Goal: Task Accomplishment & Management: Manage account settings

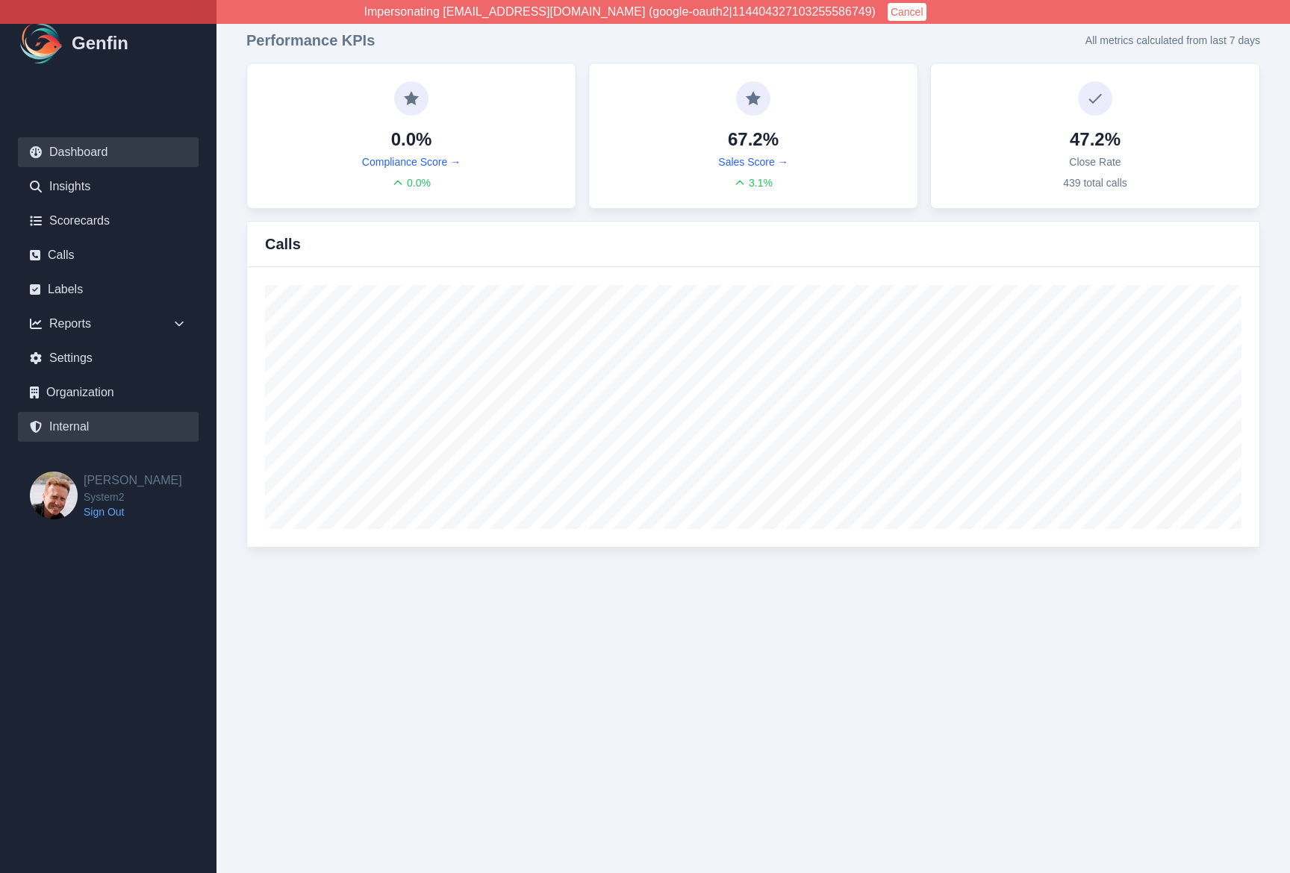
click at [84, 425] on link "Internal" at bounding box center [108, 427] width 181 height 30
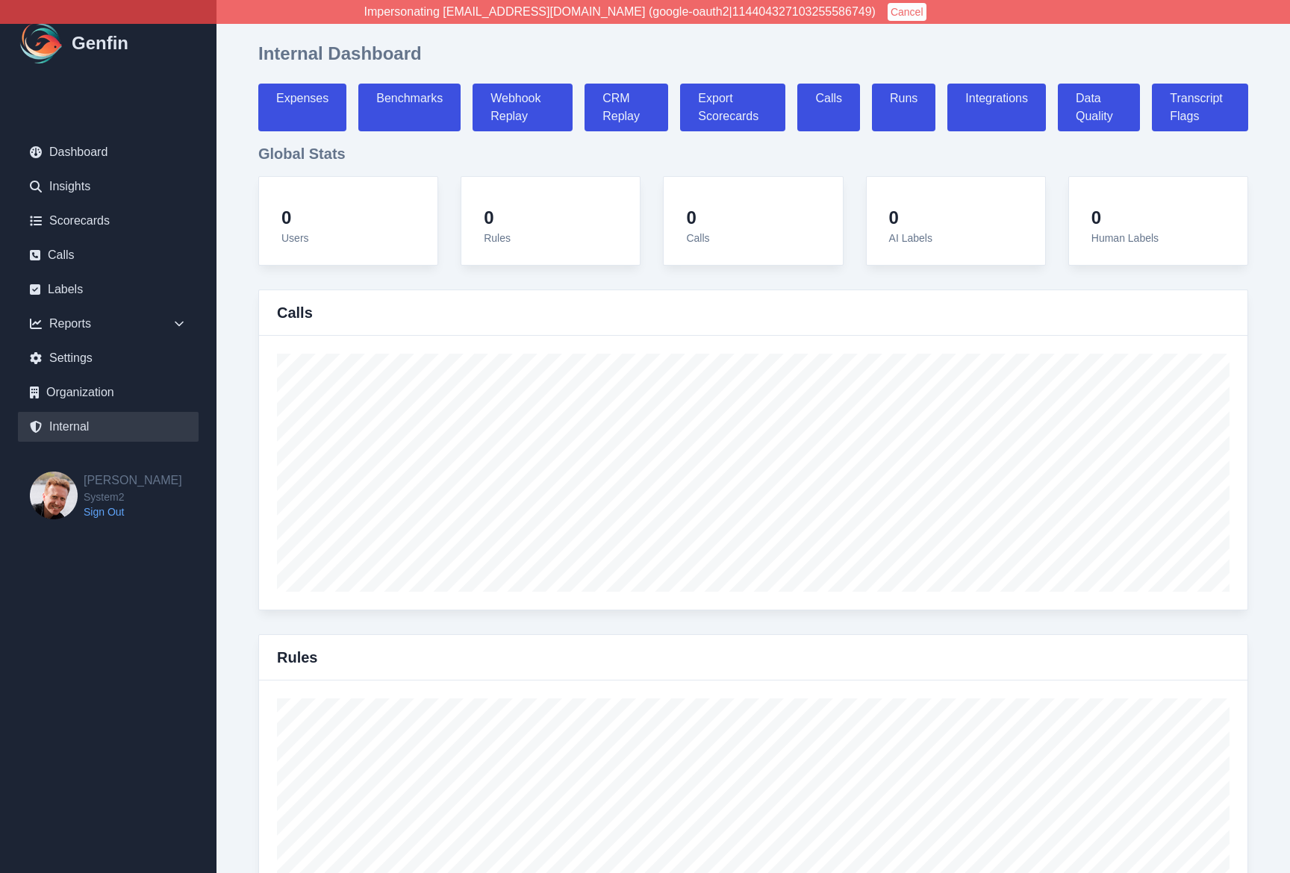
select select "paid"
select select "7"
select select "paid"
select select "7"
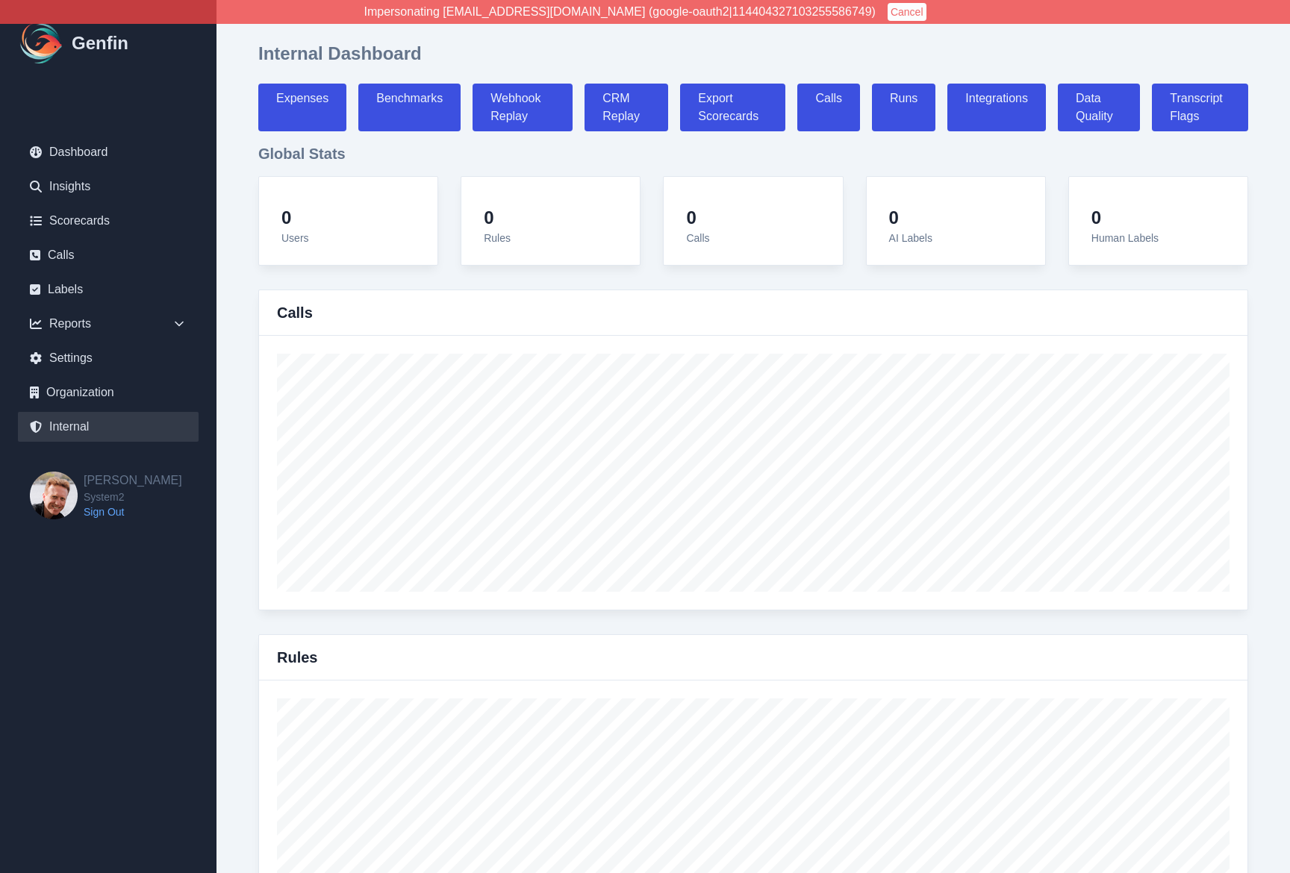
select select "7"
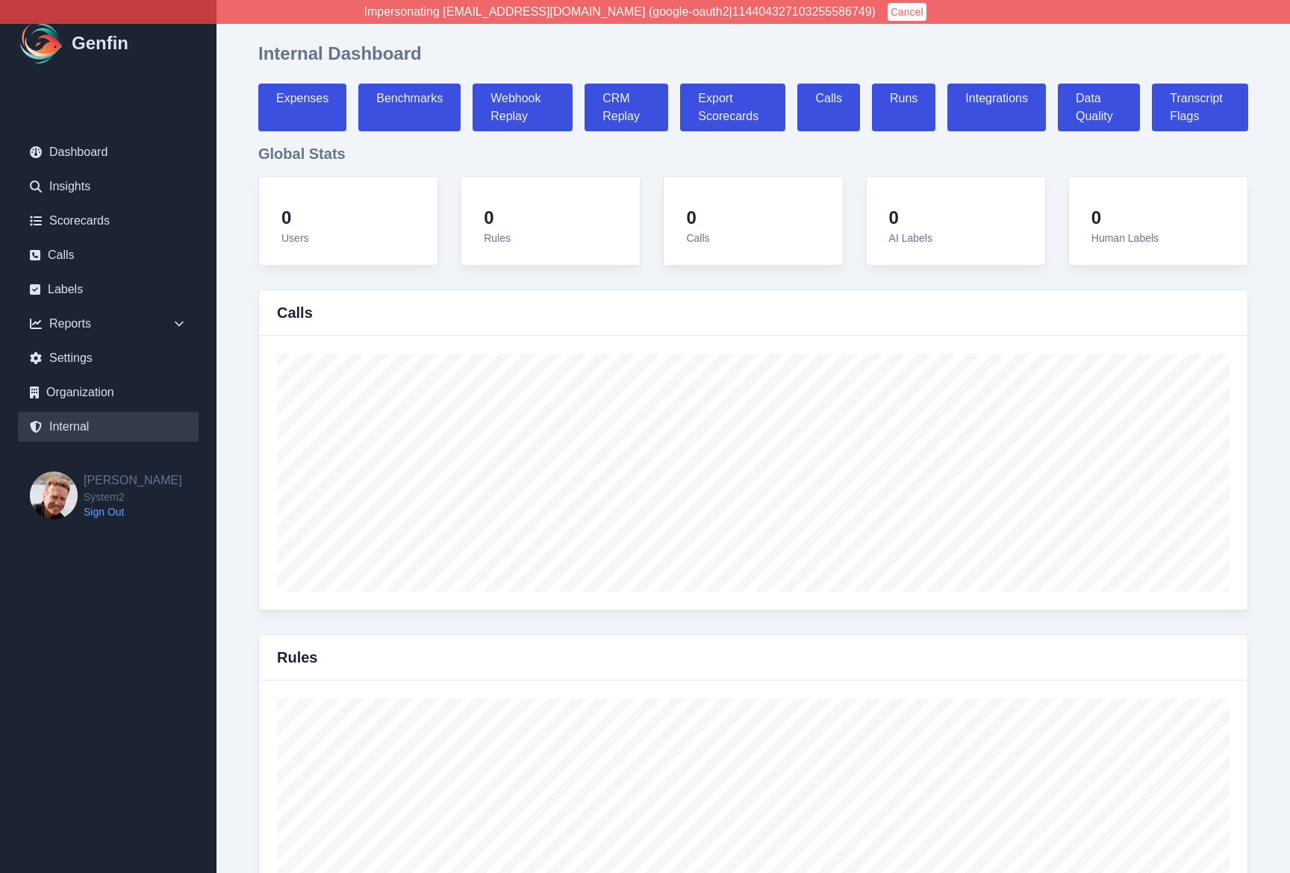
select select "7"
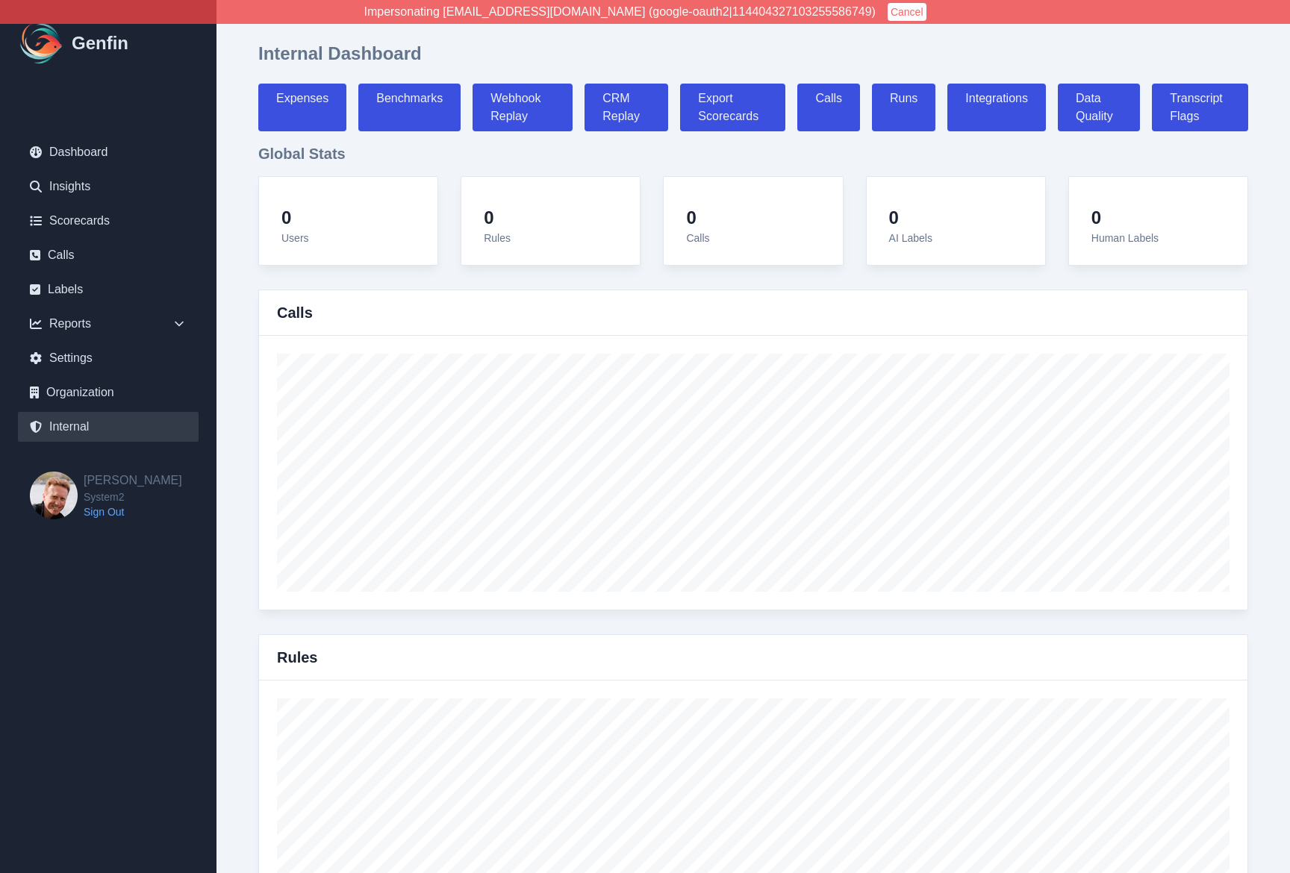
select select "paid"
select select "7"
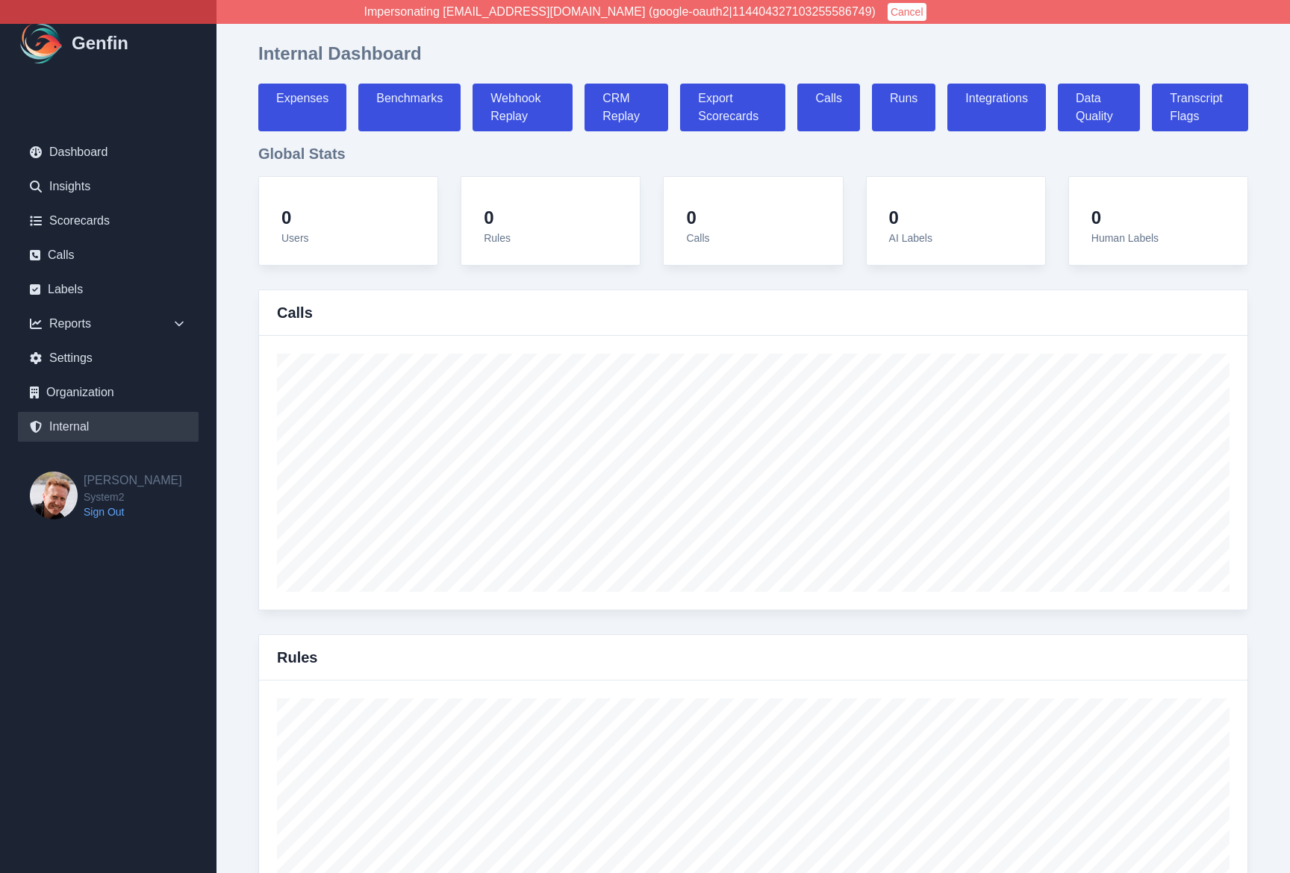
select select "7"
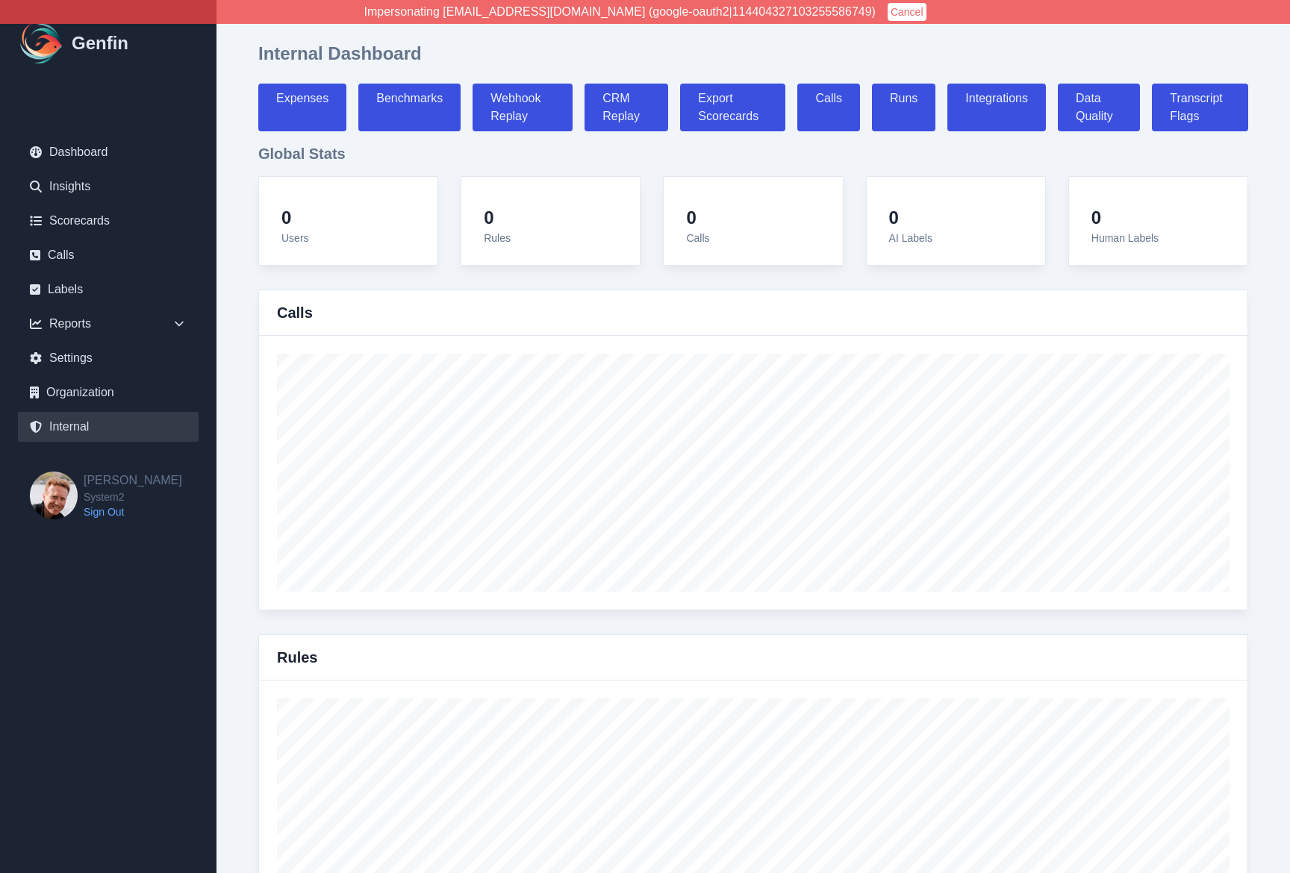
select select "7"
select select "paid"
select select "7"
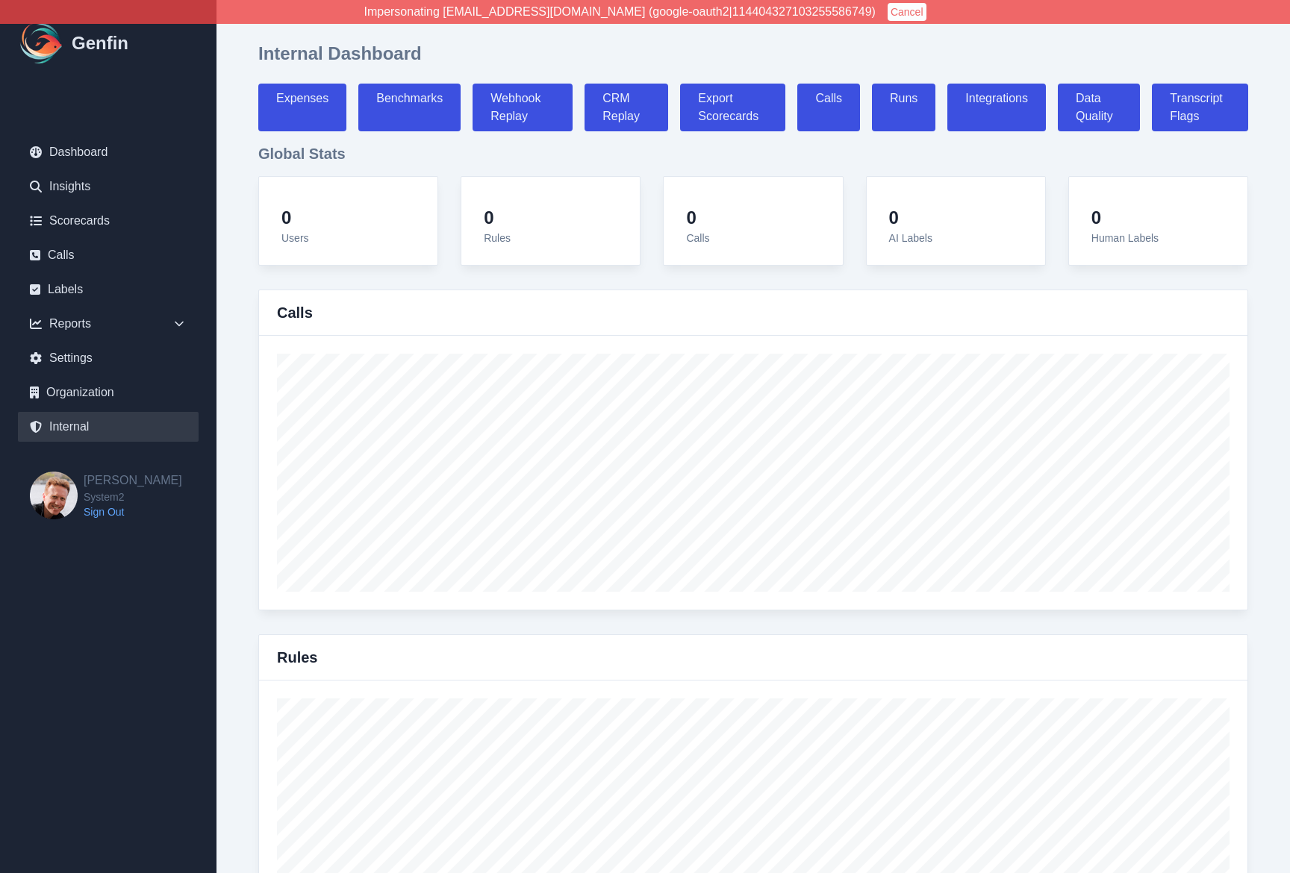
select select "paid"
select select "7"
select select "paid"
select select "7"
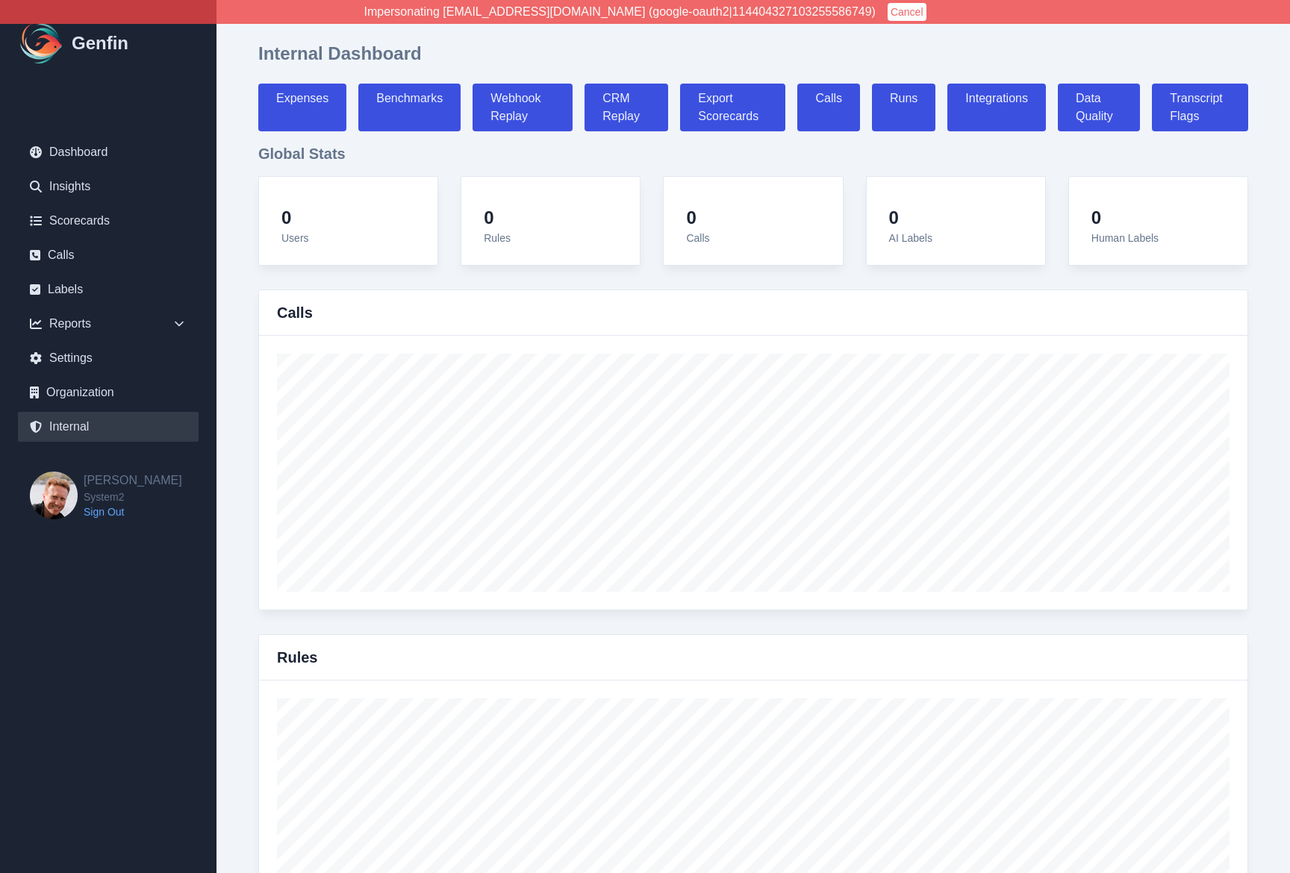
select select "7"
select select "paid"
select select "7"
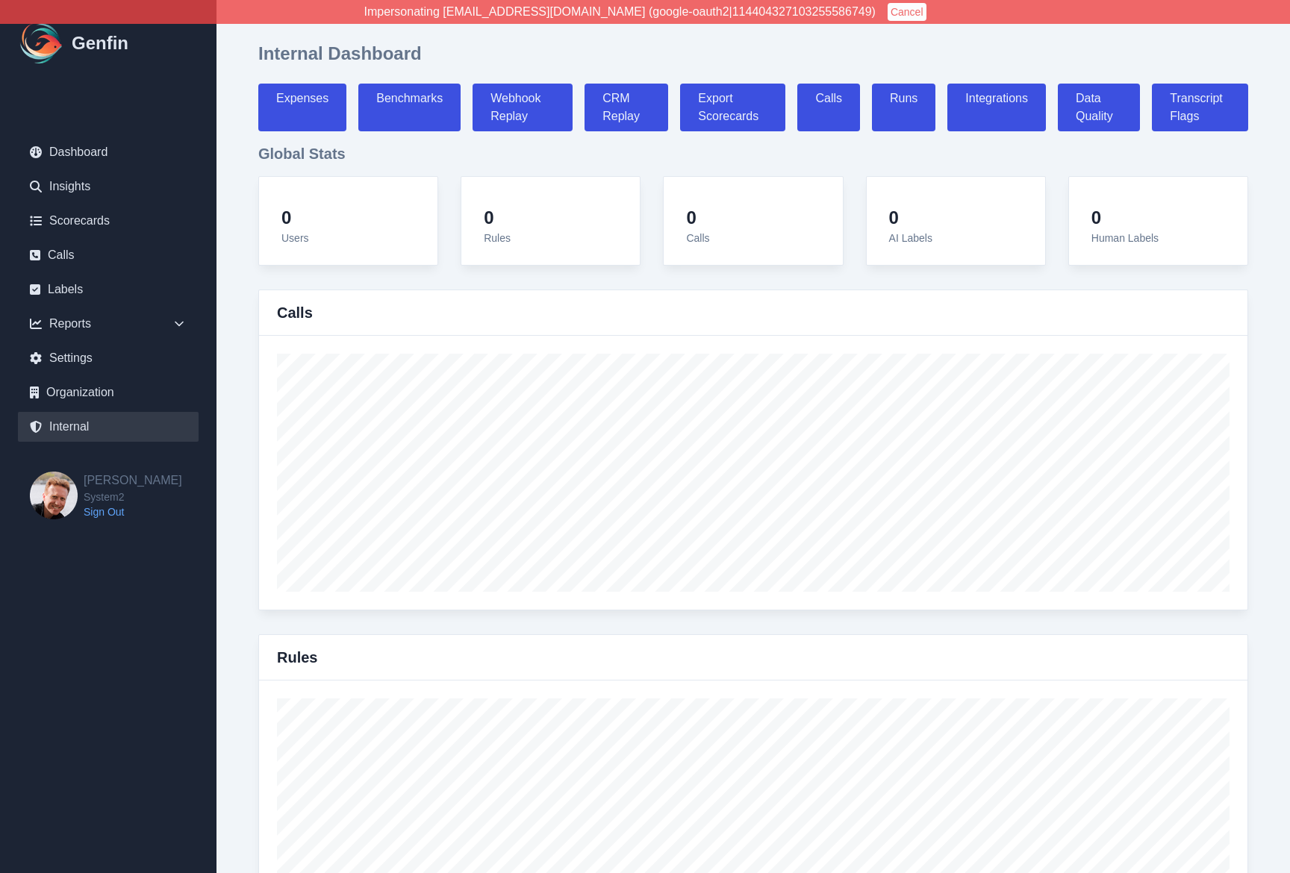
select select "paid"
select select "7"
select select "paid"
select select "7"
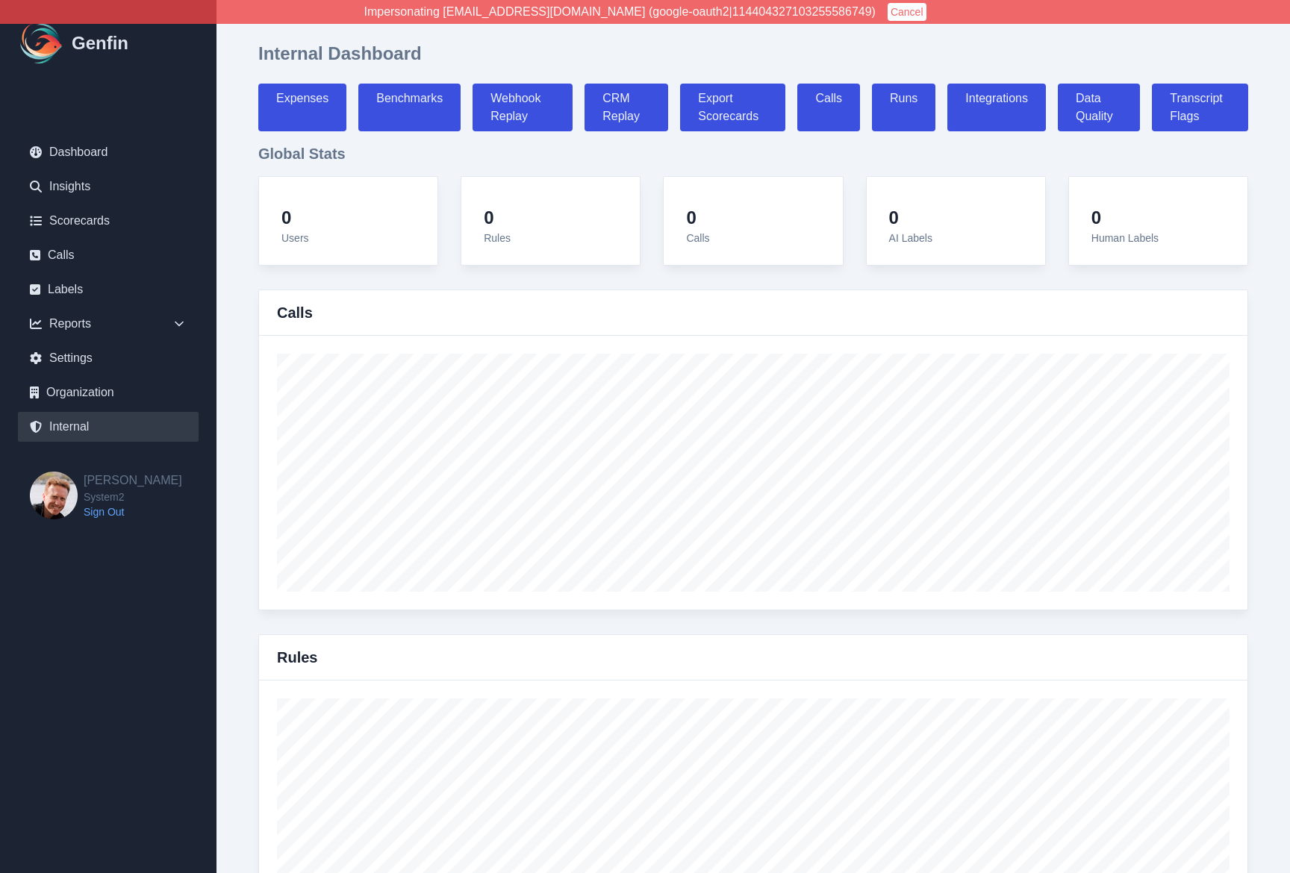
select select "7"
select select "paid"
select select "7"
select select "paid"
select select "7"
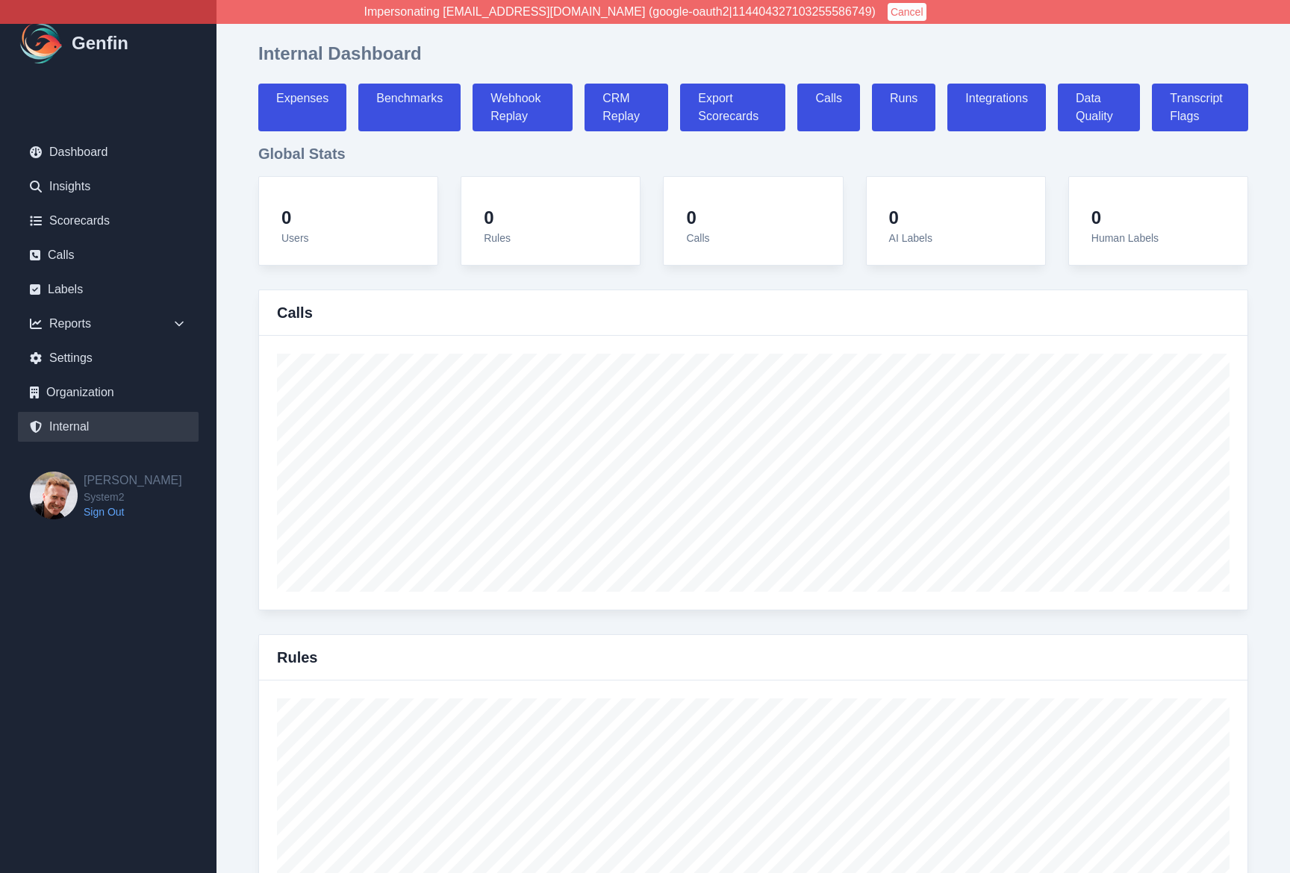
select select "7"
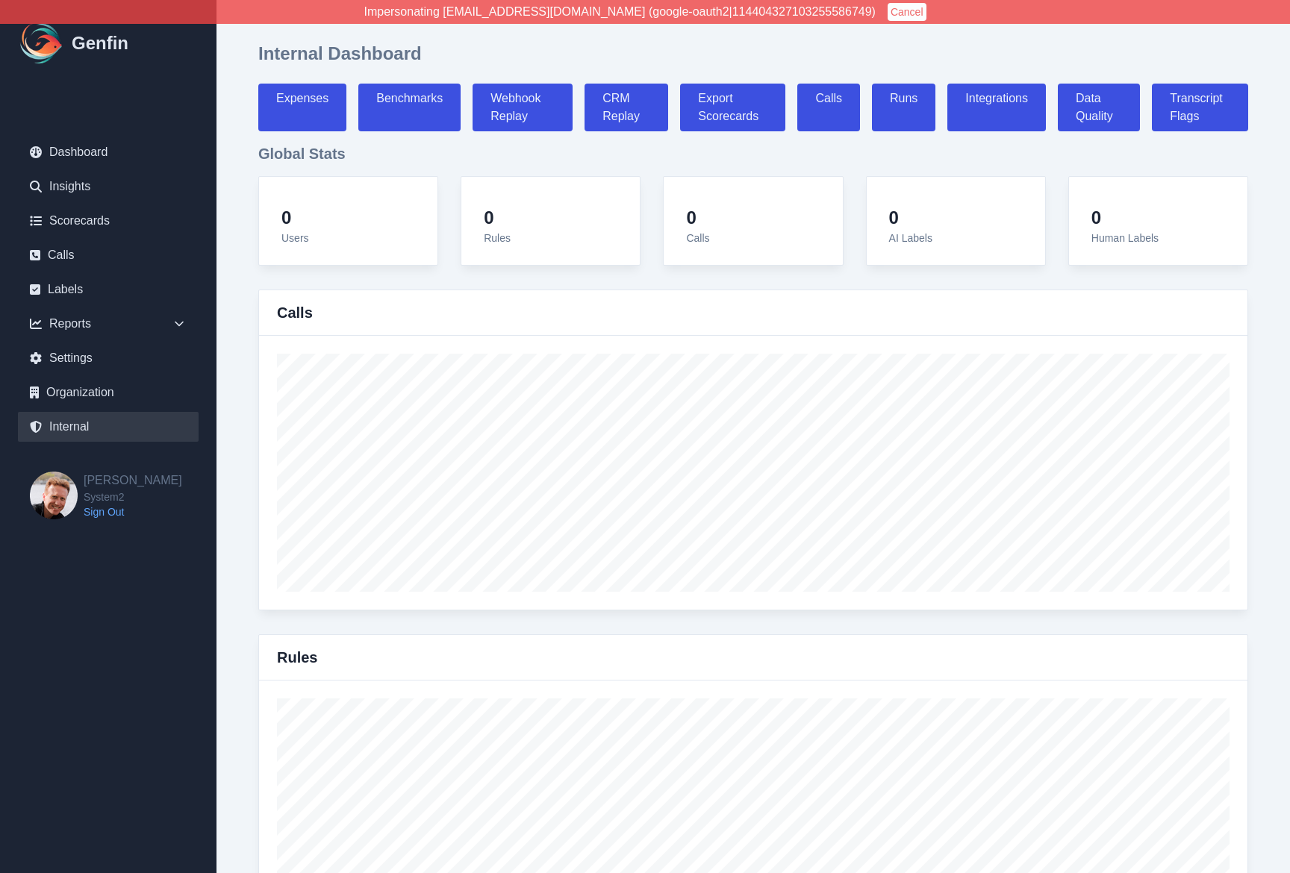
select select "paid"
select select "7"
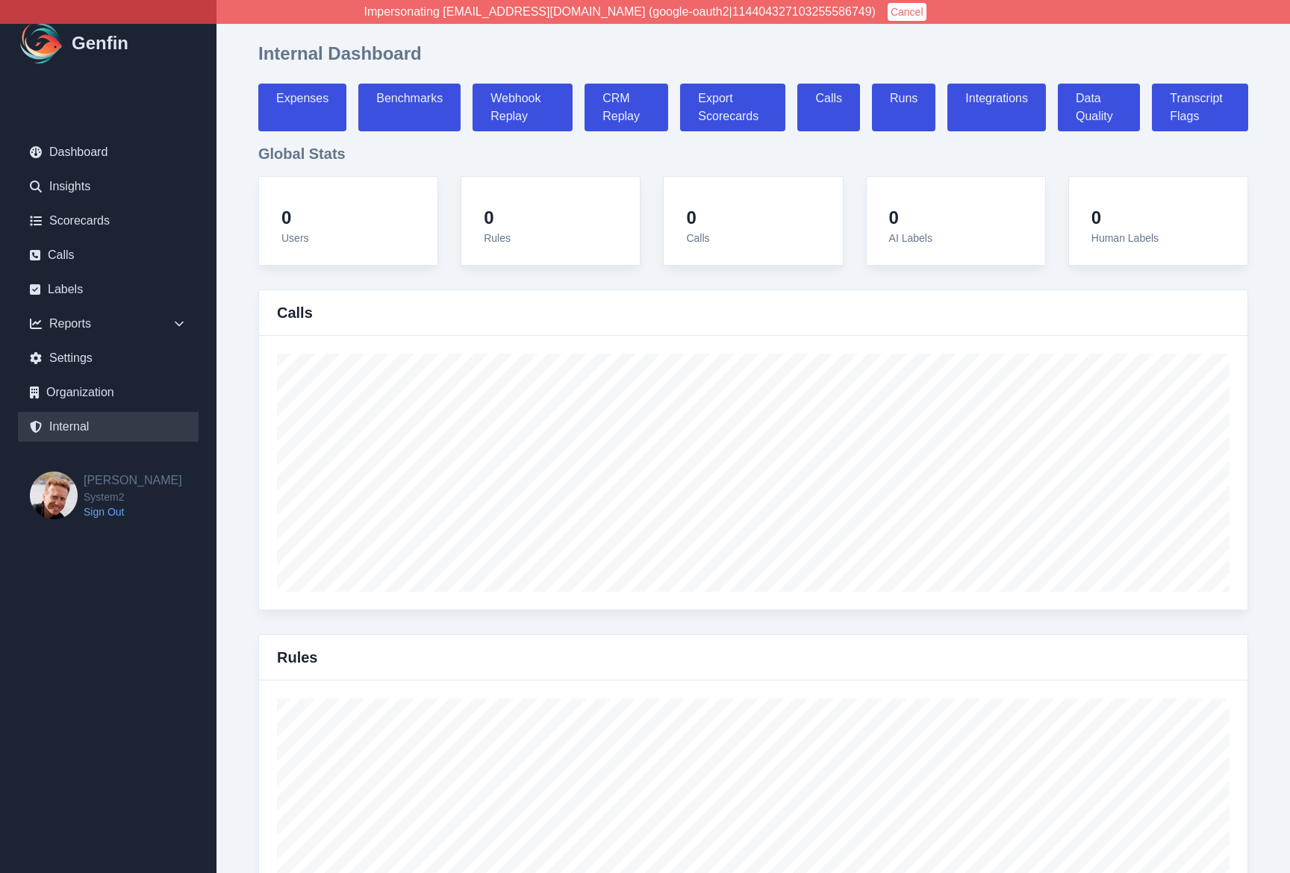
select select "paid"
select select "7"
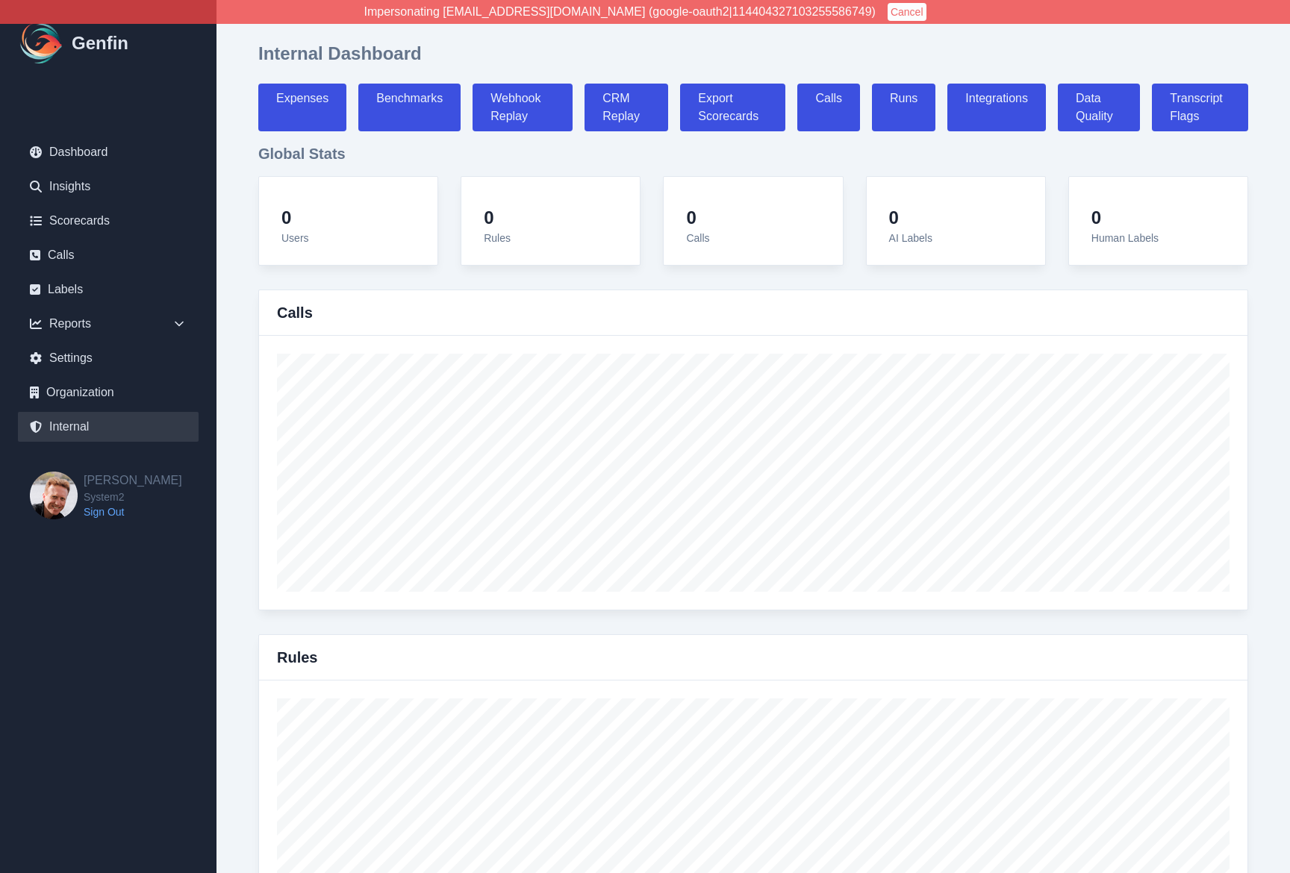
select select "paid"
select select "7"
click at [887, 9] on button "Cancel" at bounding box center [906, 12] width 39 height 18
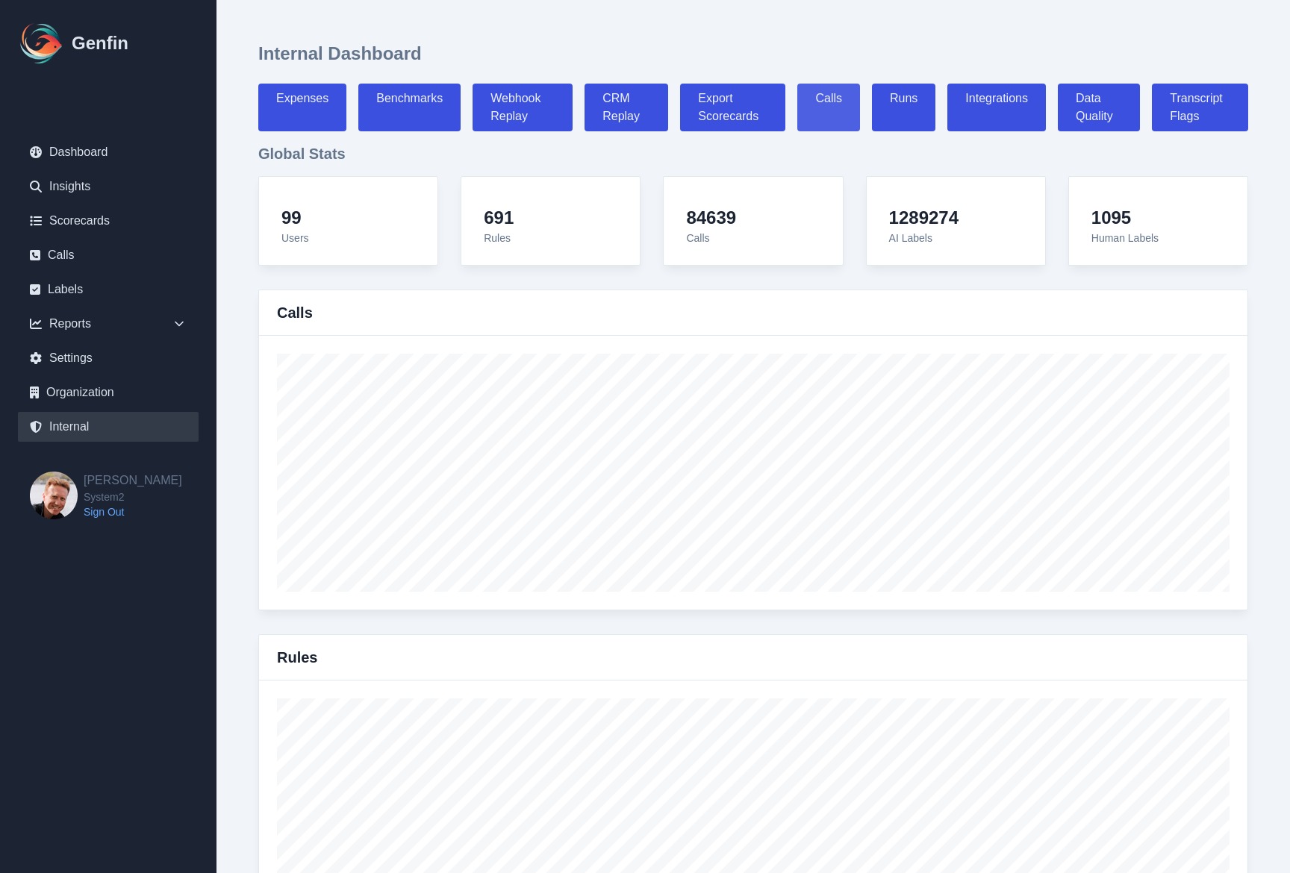
click at [832, 110] on link "Calls" at bounding box center [828, 108] width 63 height 48
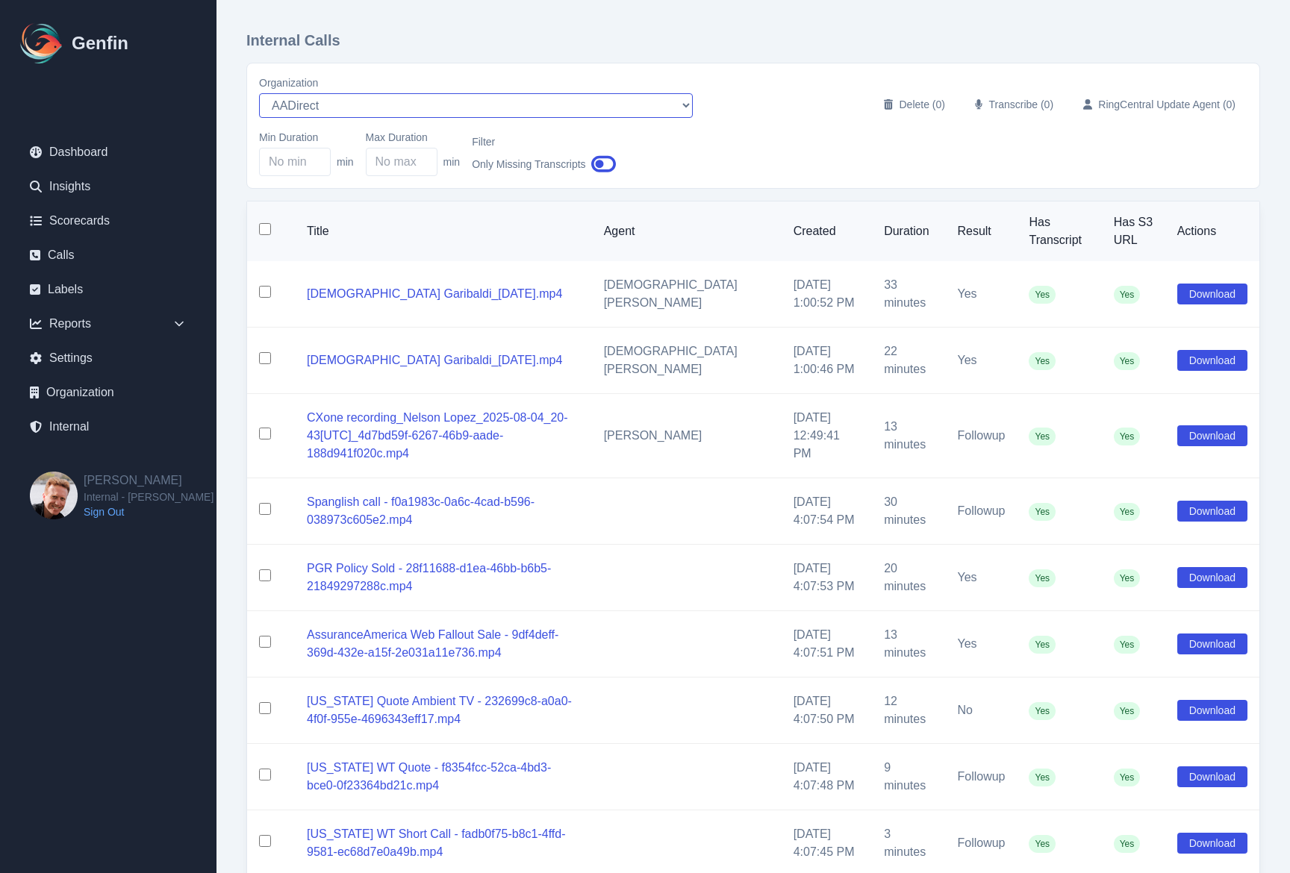
click at [333, 112] on select "AADirect alec+america@system2.fitness alec+emily@system2.fitness alec+gigi@syst…" at bounding box center [476, 105] width 434 height 25
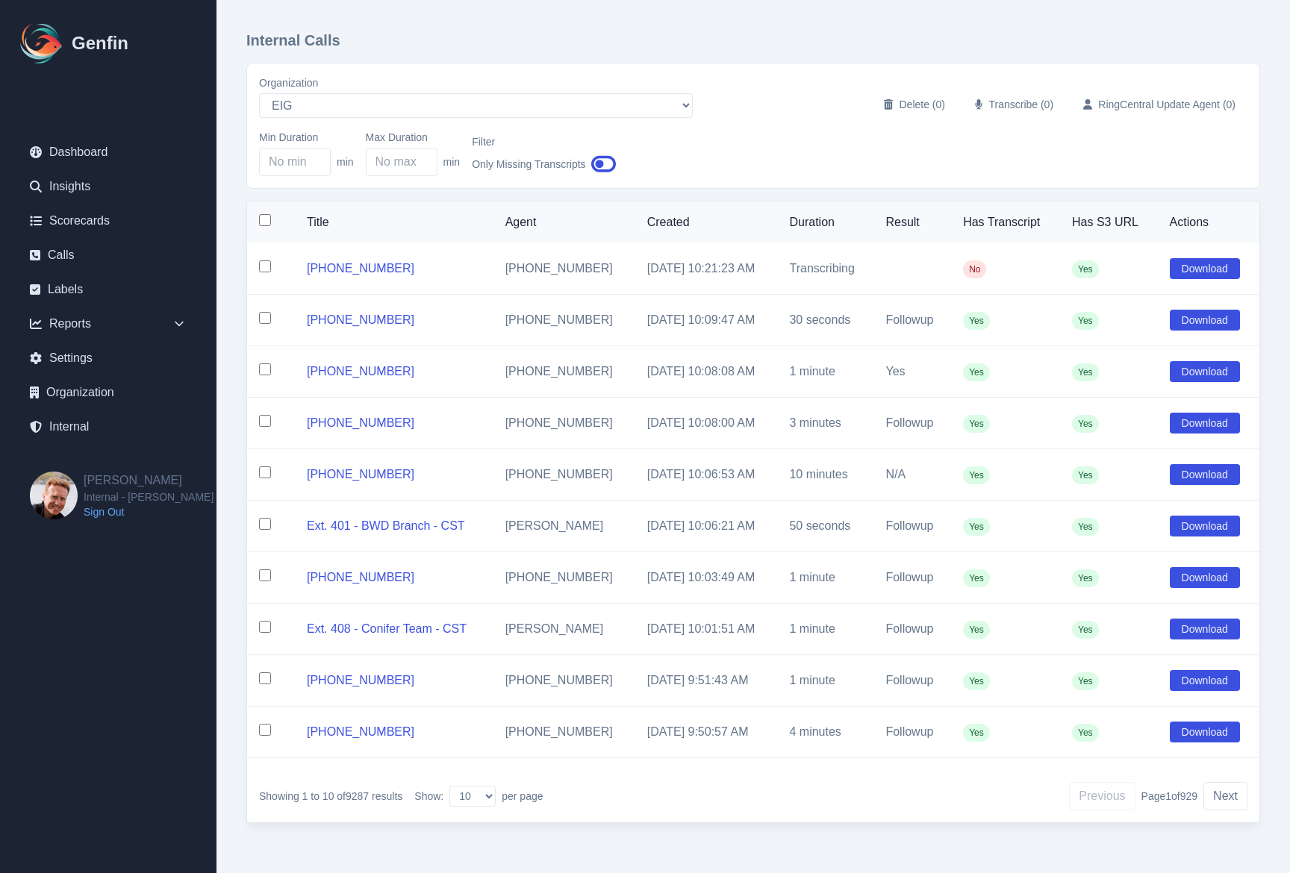
click at [232, 560] on div "Internal Calls Organization AADirect alec+america@system2.fitness alec+emily@sy…" at bounding box center [752, 435] width 1073 height 871
drag, startPoint x: 613, startPoint y: 323, endPoint x: 752, endPoint y: 323, distance: 139.6
click at [752, 323] on td "8/12/2025, 10:09:47 AM" at bounding box center [706, 320] width 143 height 51
copy td "8/12/2025, 10:09:47 AM"
click at [327, 93] on select "AADirect alec+america@system2.fitness alec+emily@system2.fitness alec+gigi@syst…" at bounding box center [476, 105] width 434 height 25
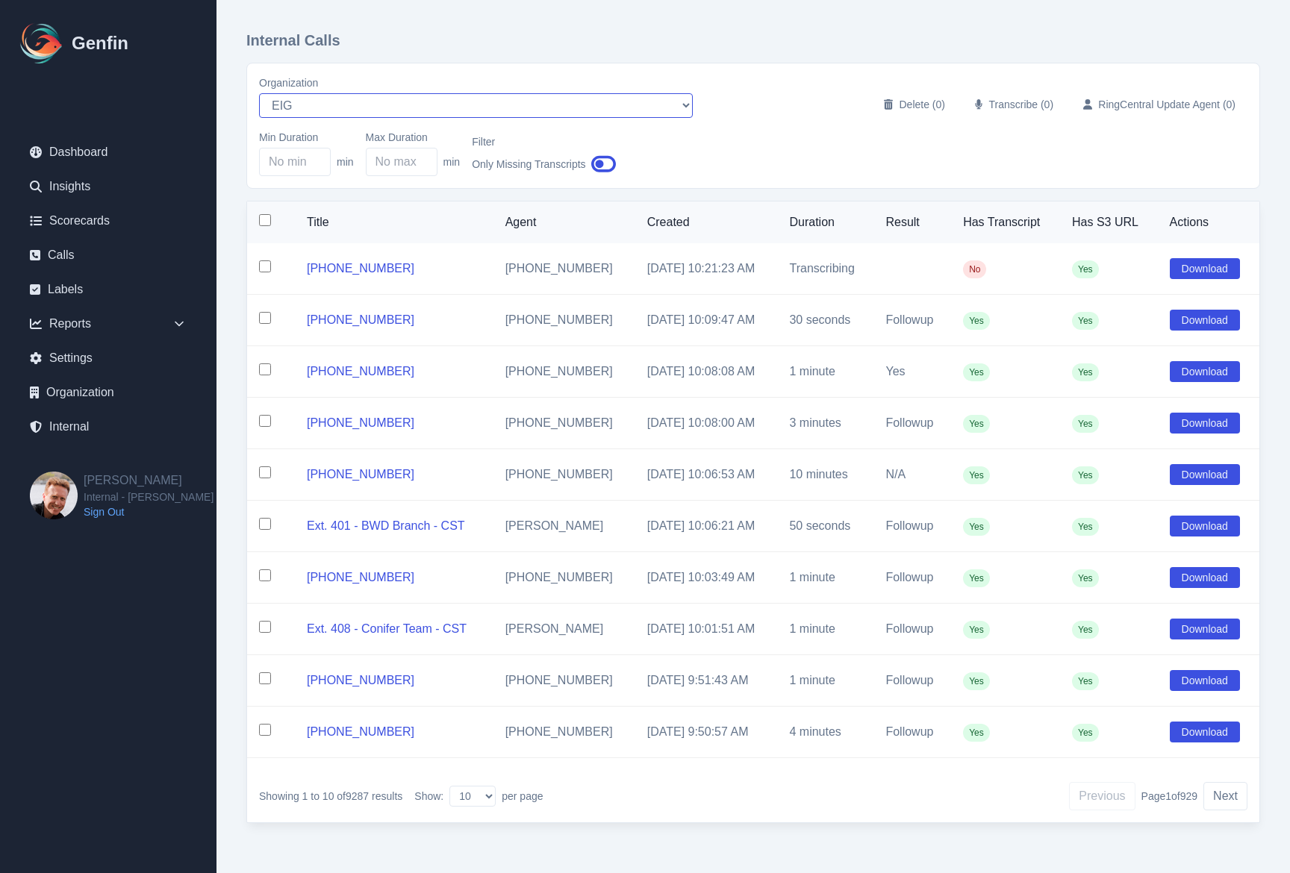
select select "10"
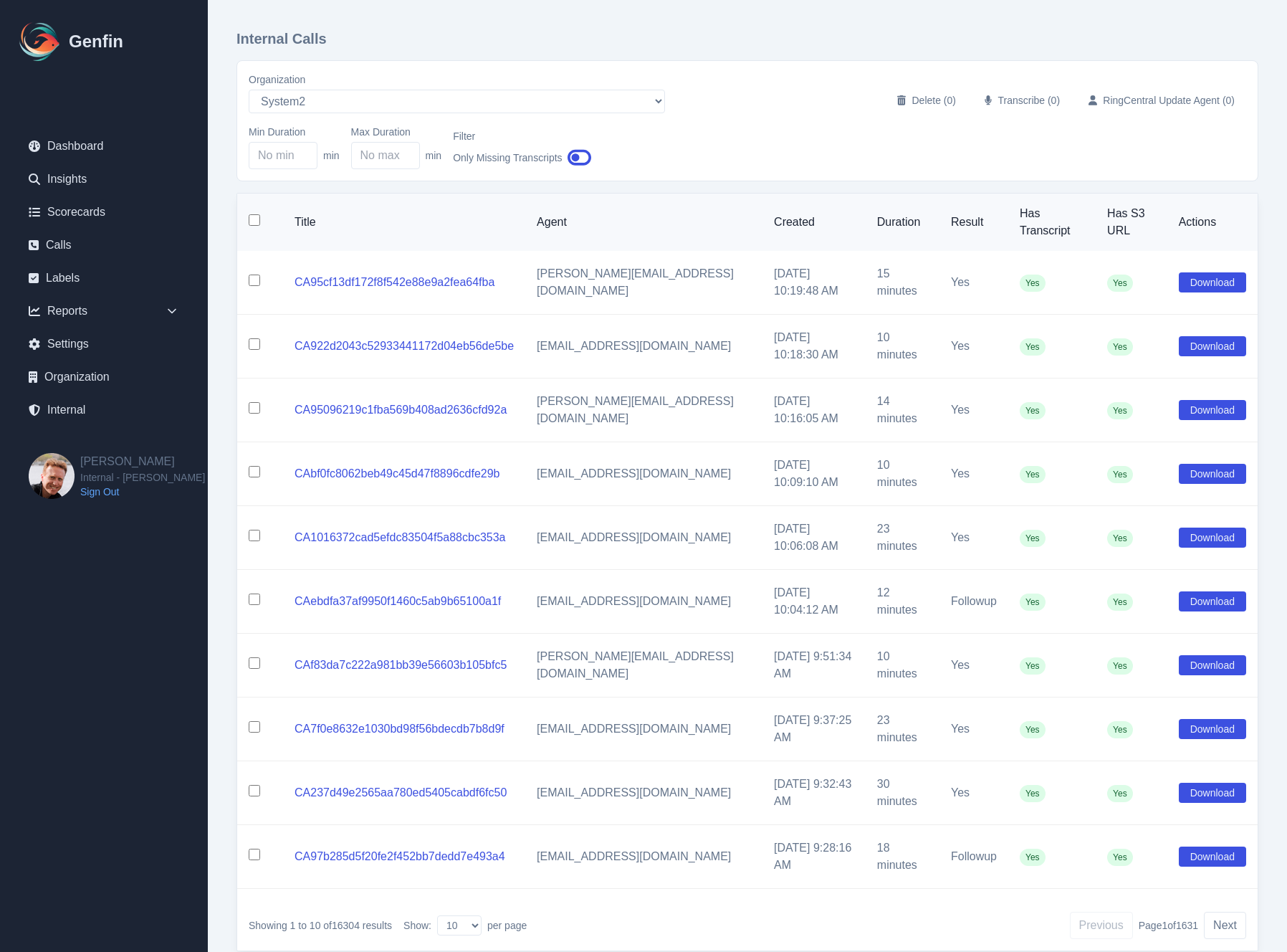
click at [657, 184] on div "Internal Calls Organization AADirect alec+america@system2.fitness alec+emily@sy…" at bounding box center [747, 490] width 1022 height 923
click at [276, 163] on input "Min Duration" at bounding box center [283, 156] width 69 height 27
type input "1"
click at [360, 162] on input "Max Duration" at bounding box center [386, 156] width 69 height 27
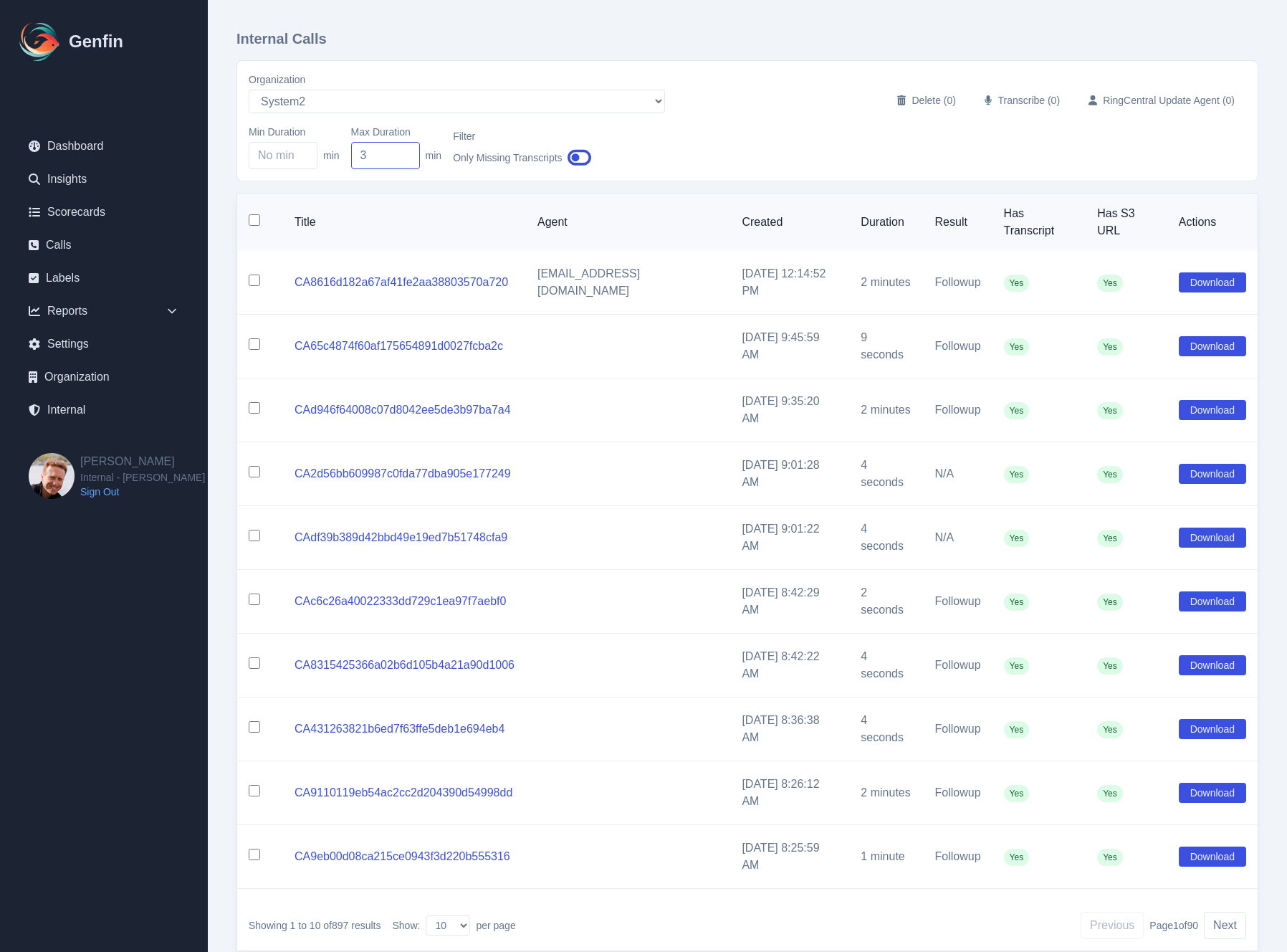
type input "3"
click at [734, 169] on div "Min Duration min Max Duration 3 min Filter Only Missing Transcripts" at bounding box center [747, 147] width 998 height 44
click at [394, 159] on input "3" at bounding box center [386, 156] width 69 height 27
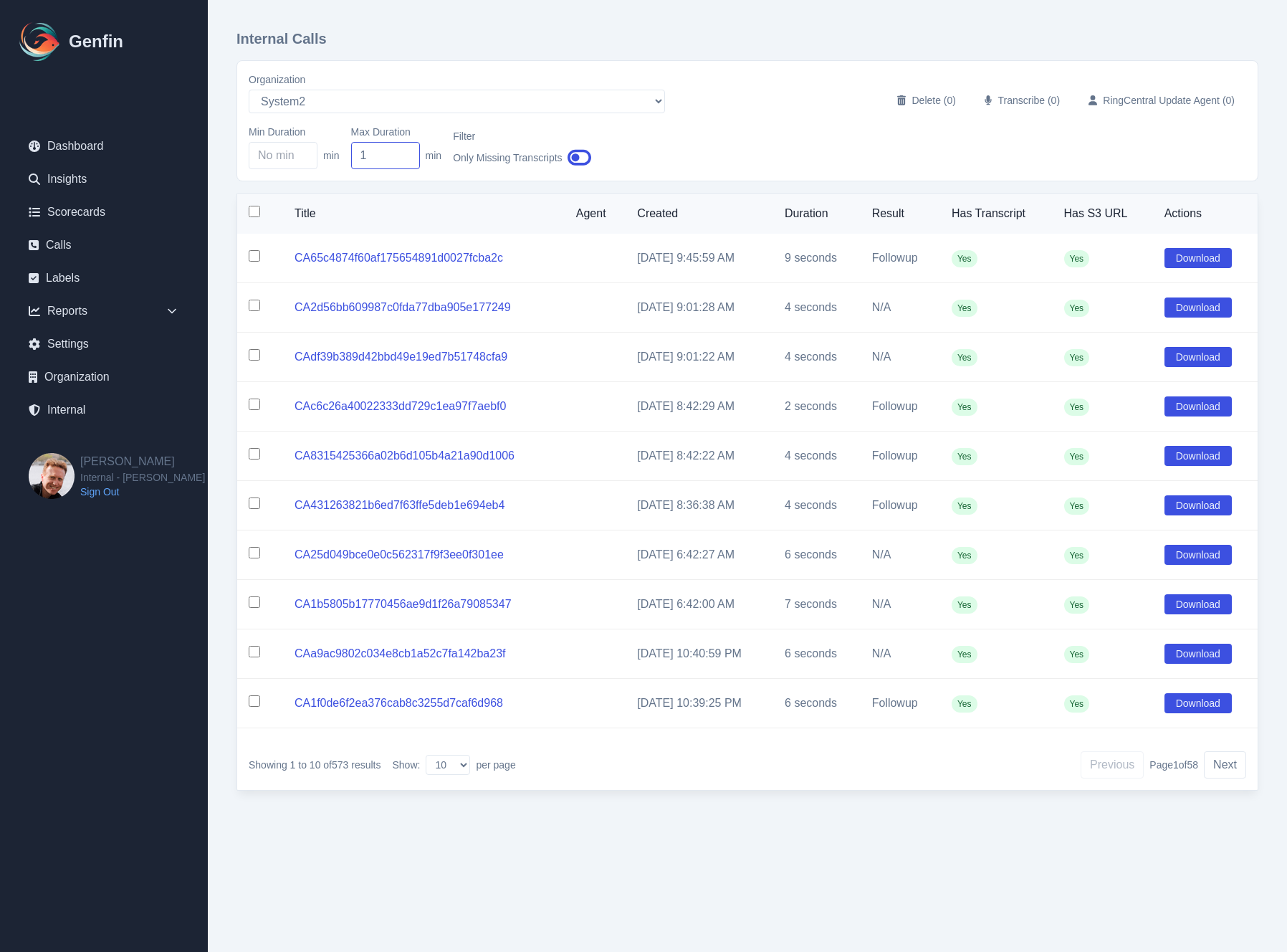
type input "1"
click at [456, 766] on select "10 25 50 100" at bounding box center [448, 765] width 44 height 20
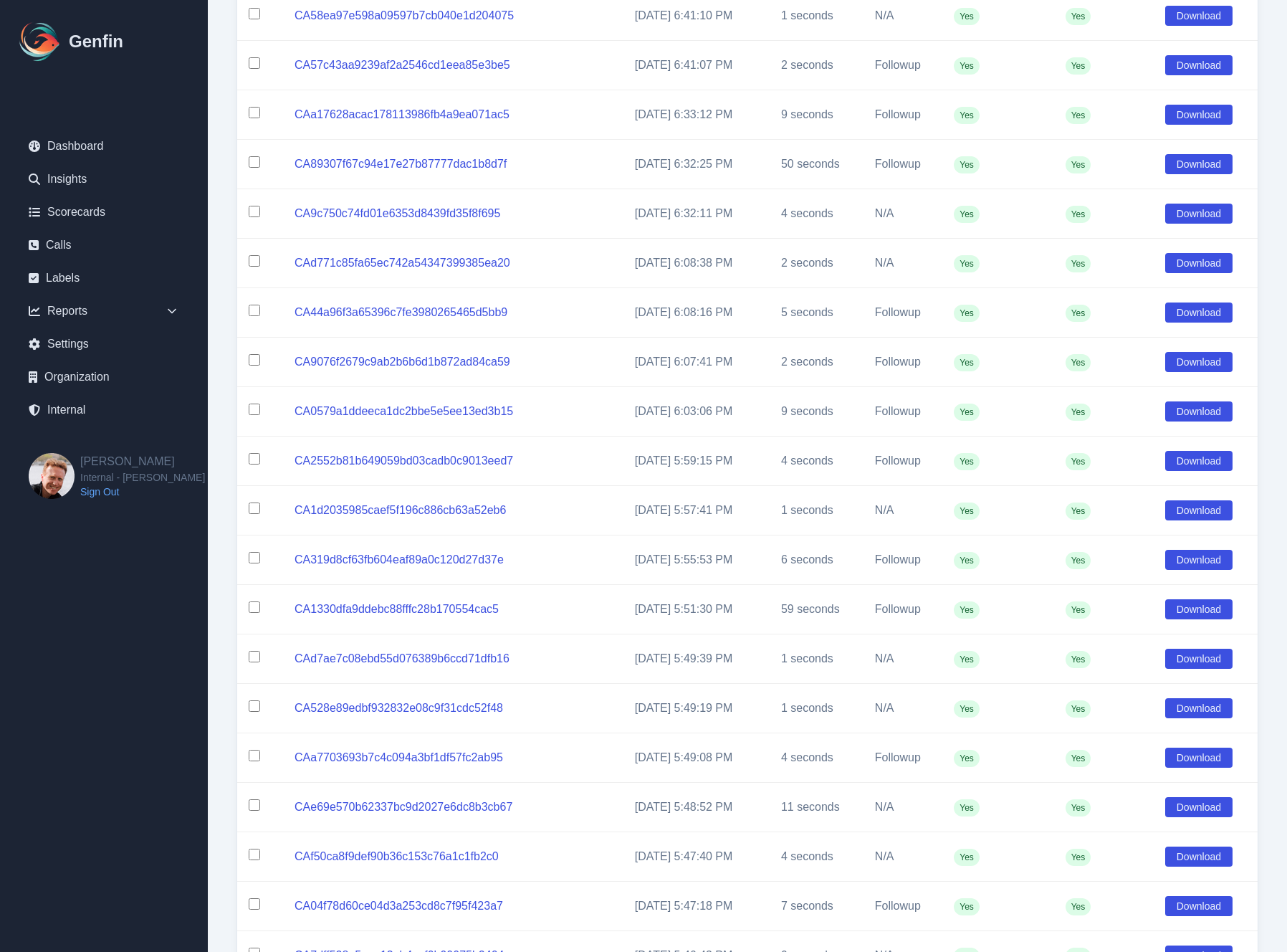
scroll to position [4340, 0]
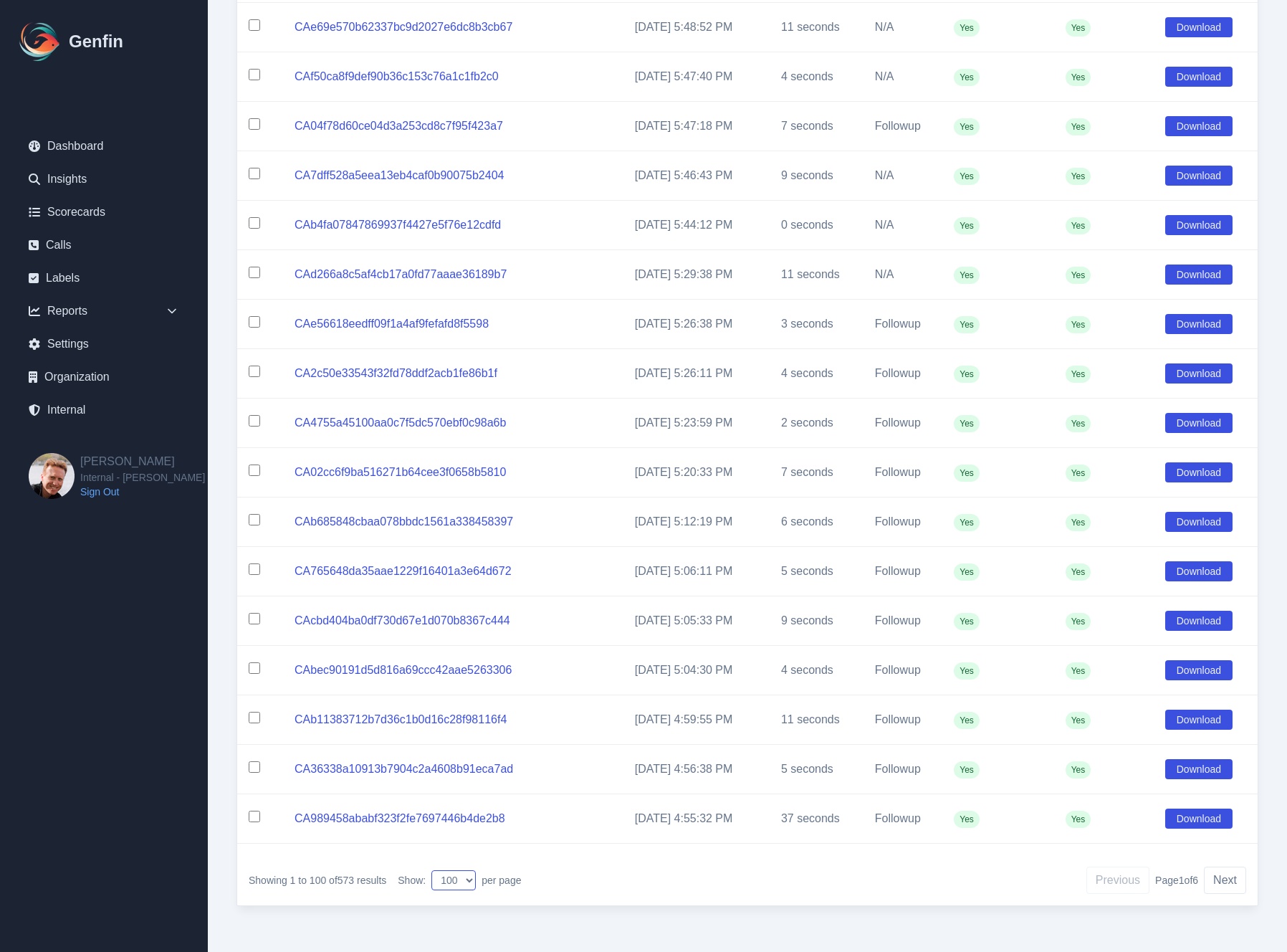
click at [451, 838] on select "10 25 50 100" at bounding box center [453, 880] width 44 height 20
select select "10"
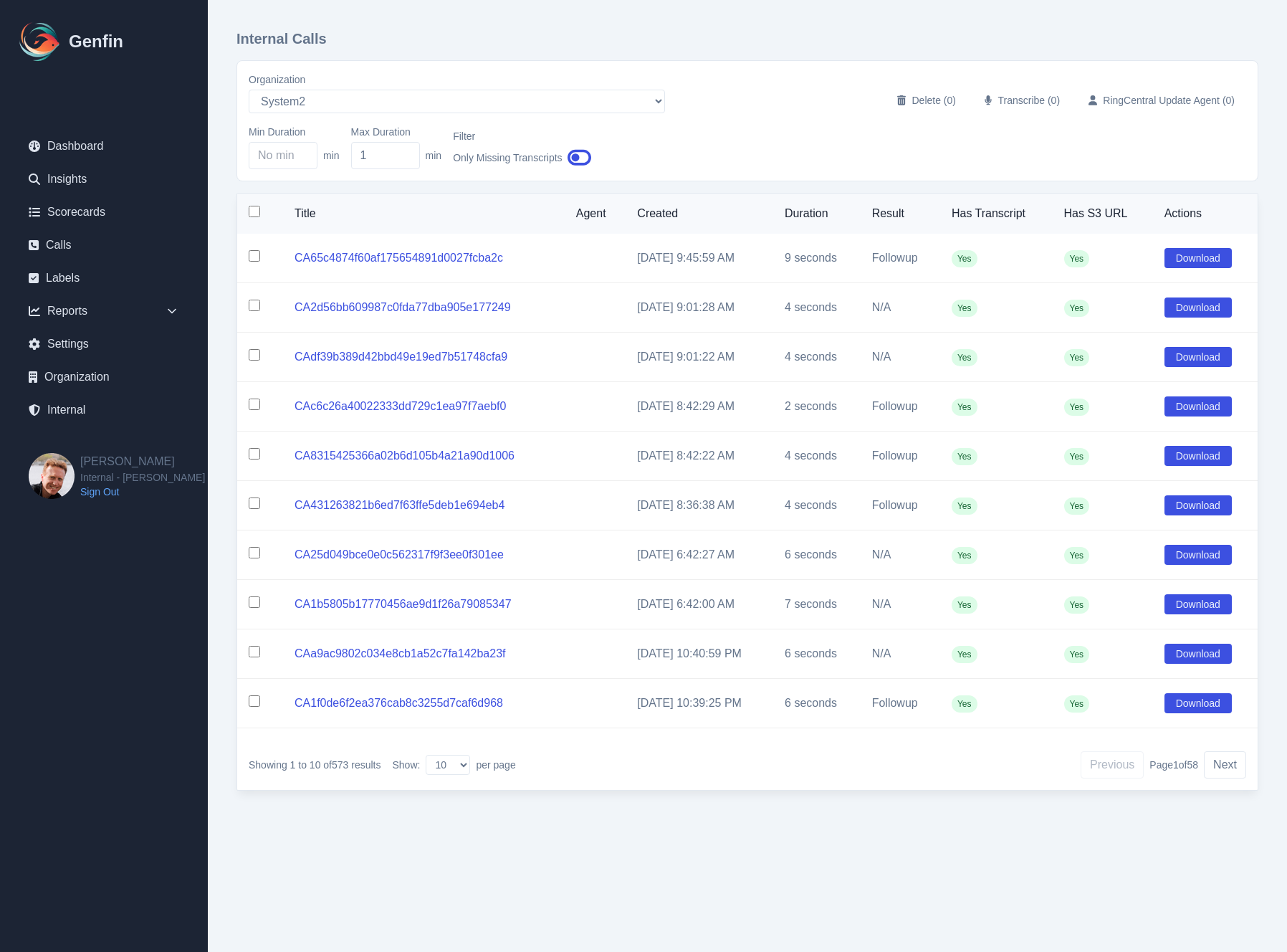
click at [629, 468] on td "7/24/2025, 8:42:22 AM" at bounding box center [700, 455] width 148 height 49
drag, startPoint x: 621, startPoint y: 262, endPoint x: 750, endPoint y: 256, distance: 129.1
click at [750, 256] on td "7/24/2025, 9:45:59 AM" at bounding box center [700, 257] width 148 height 49
copy td "7/24/2025, 9:45:59 AM"
click at [1222, 769] on button "Next" at bounding box center [1226, 765] width 42 height 27
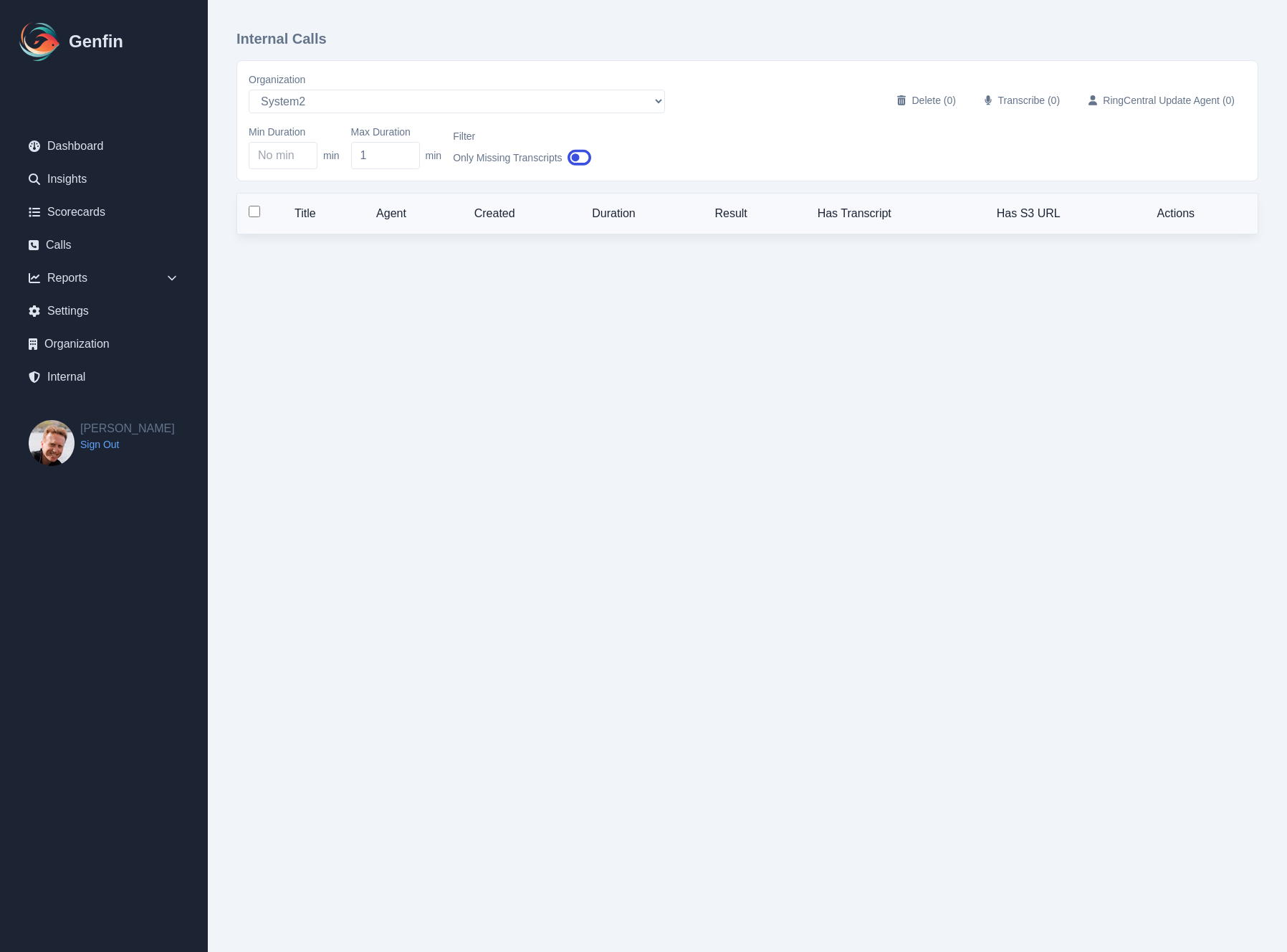
select select "10"
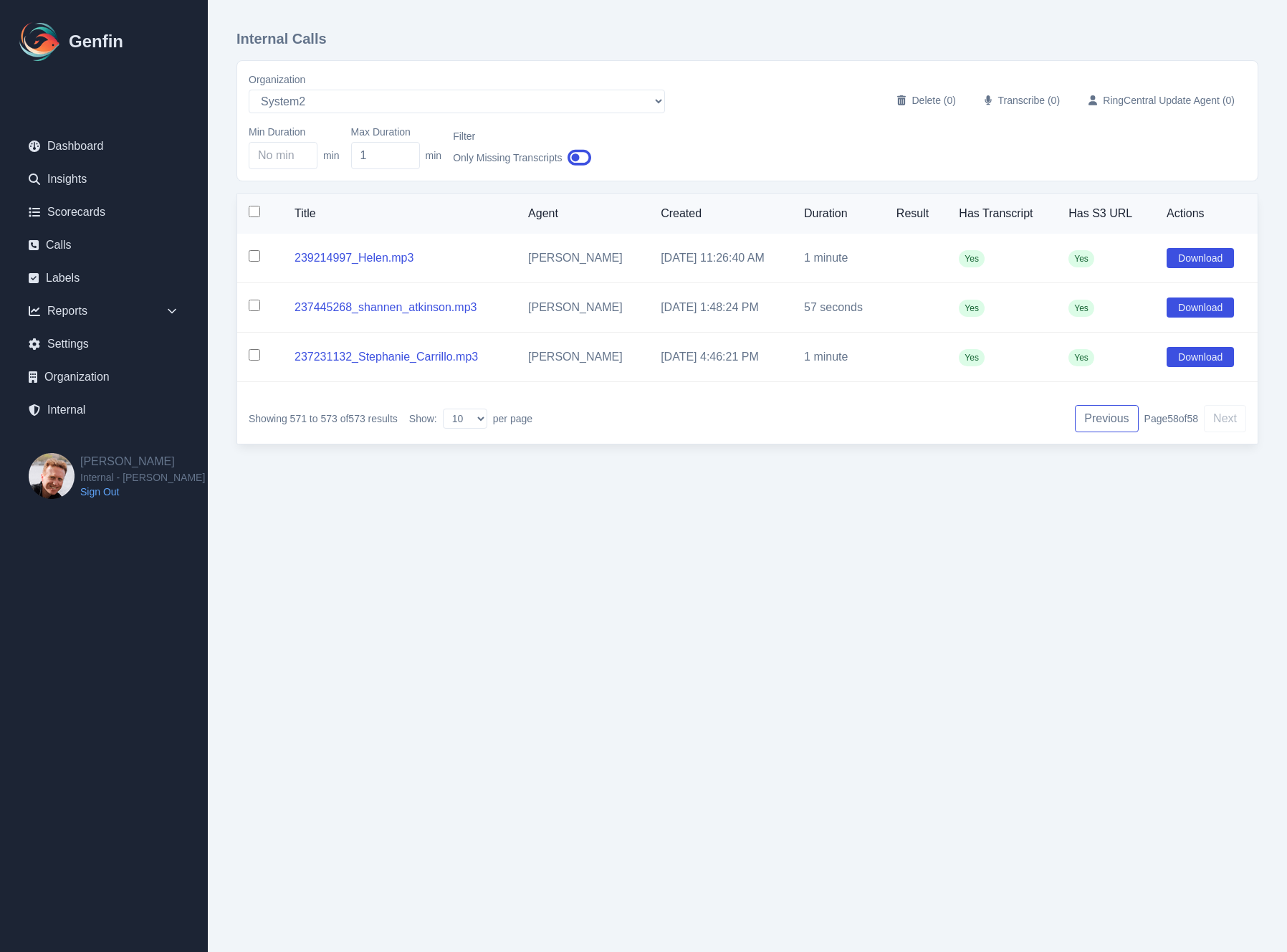
click at [1103, 417] on button "Previous" at bounding box center [1106, 419] width 63 height 27
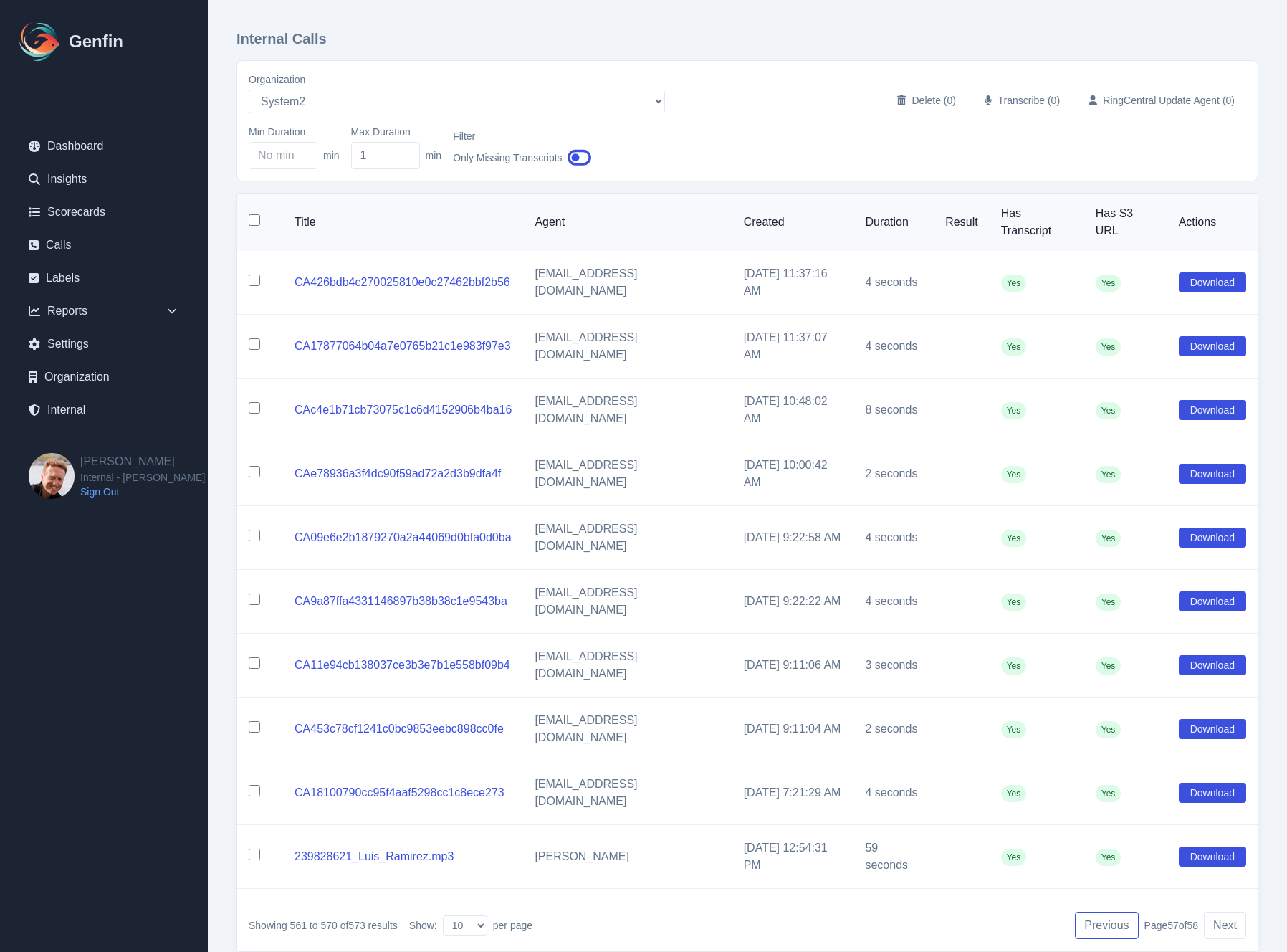
click at [1104, 912] on button "Previous" at bounding box center [1106, 925] width 63 height 27
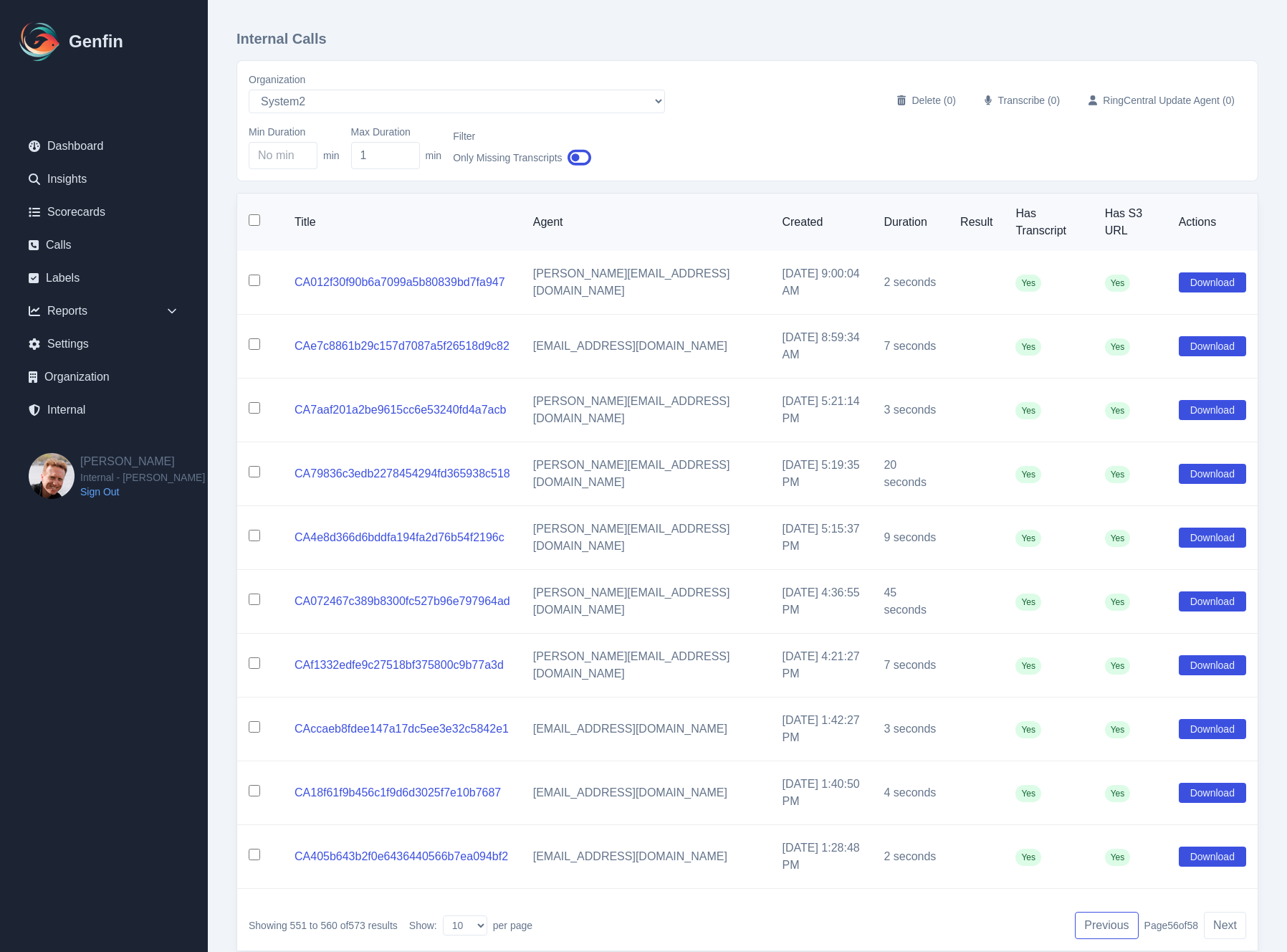
click at [1104, 912] on button "Previous" at bounding box center [1106, 925] width 63 height 27
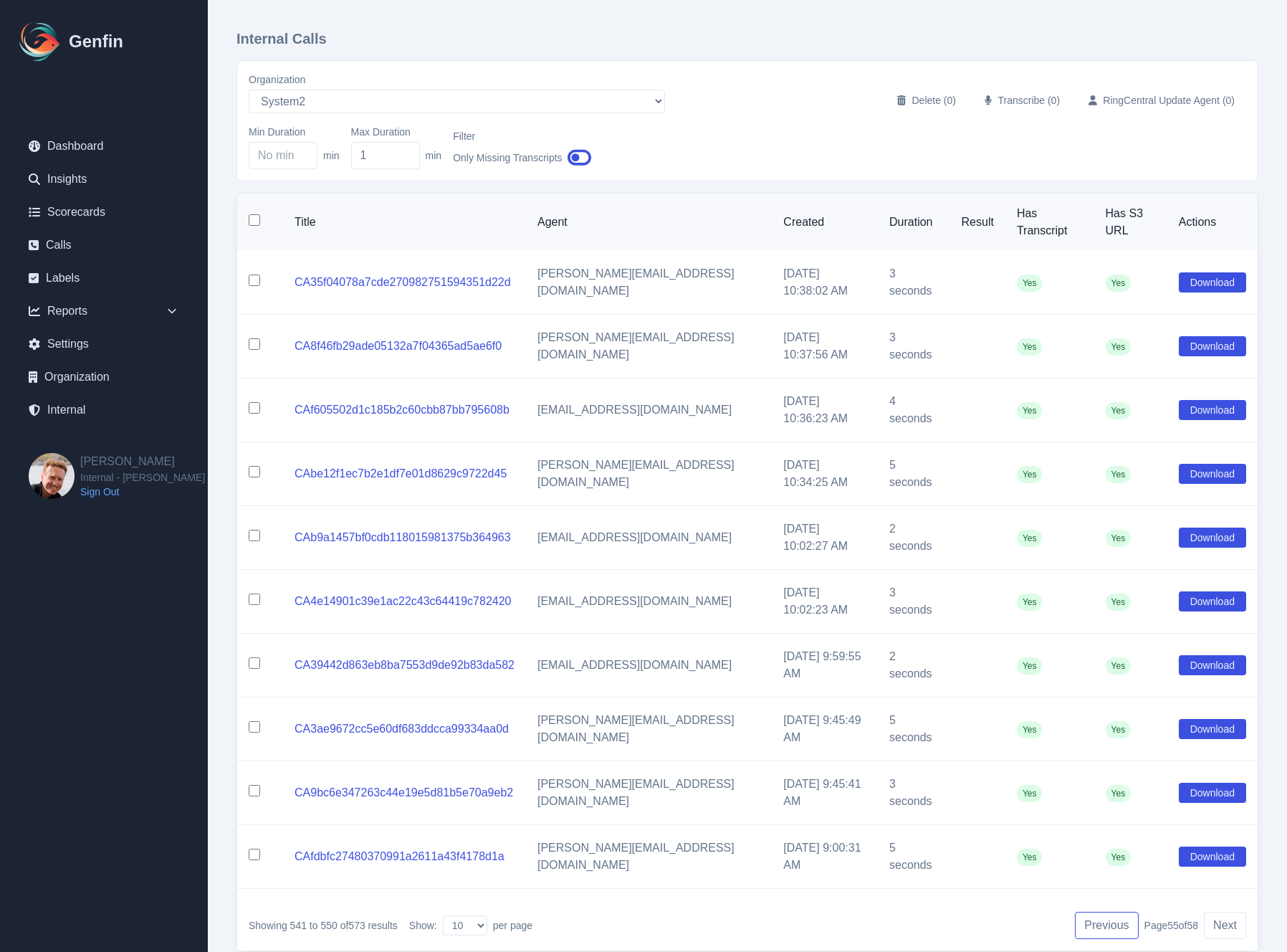
click at [1104, 912] on button "Previous" at bounding box center [1106, 925] width 63 height 27
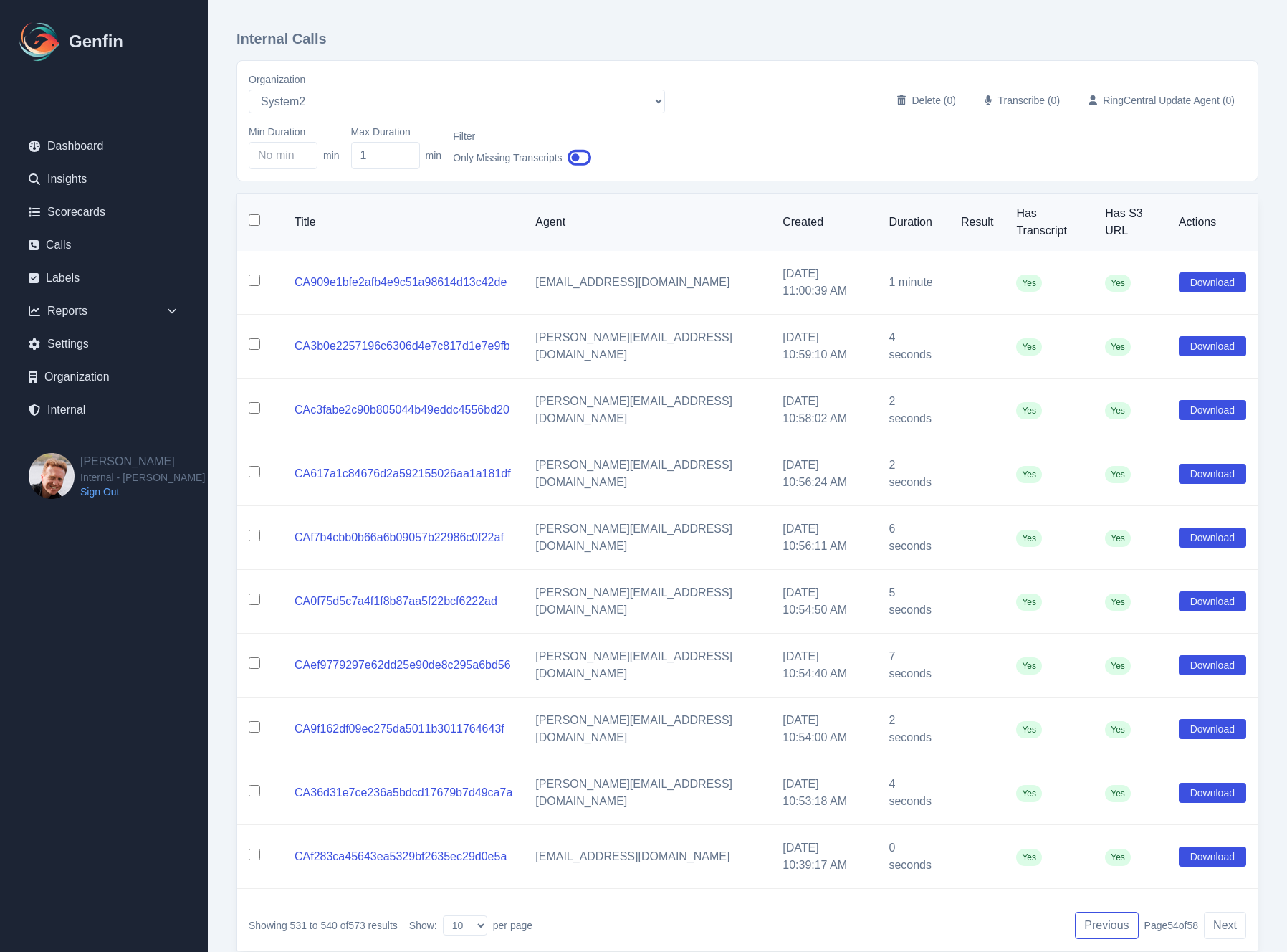
click at [1104, 912] on button "Previous" at bounding box center [1106, 925] width 63 height 27
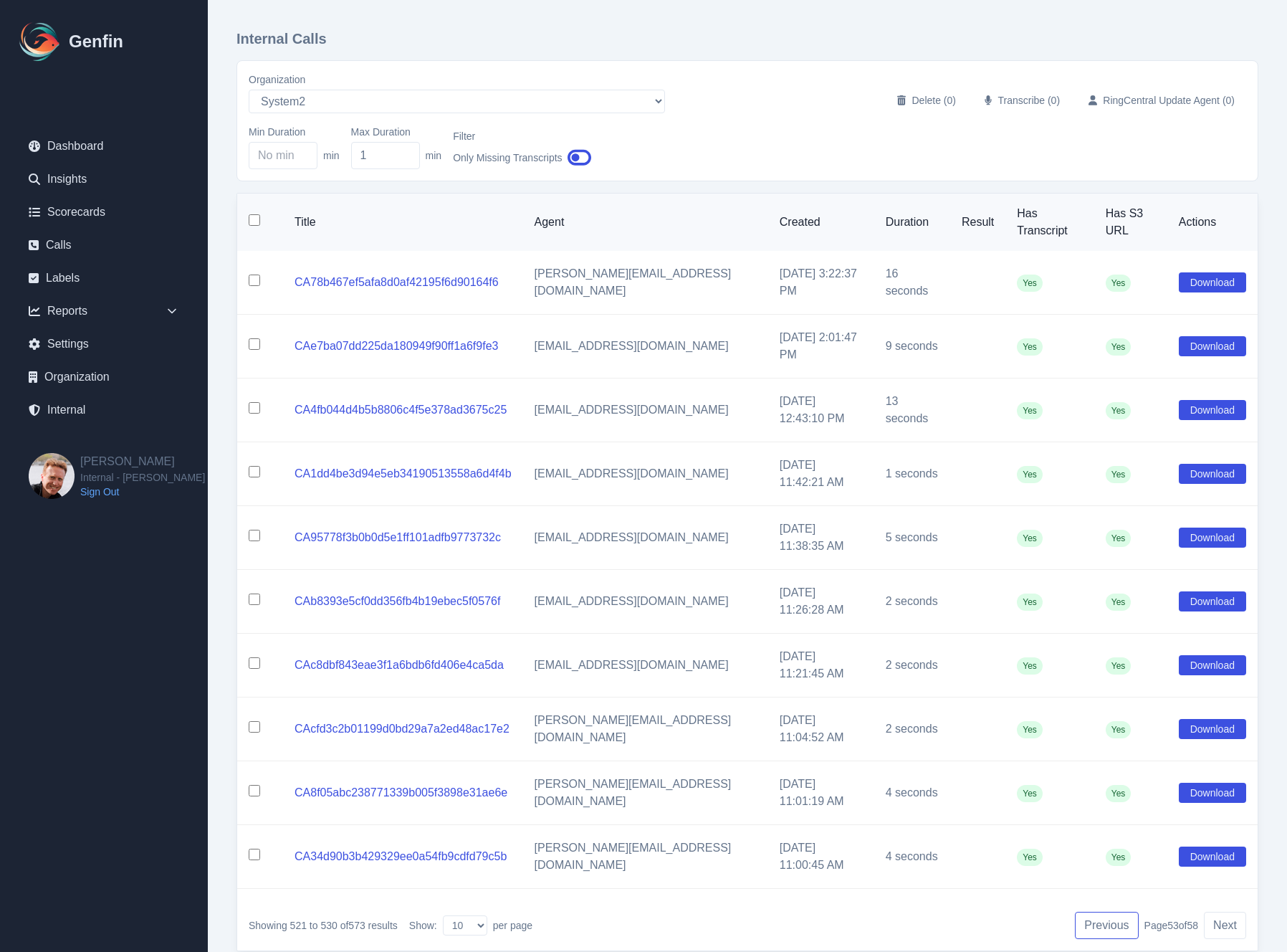
click at [1104, 912] on button "Previous" at bounding box center [1106, 925] width 63 height 27
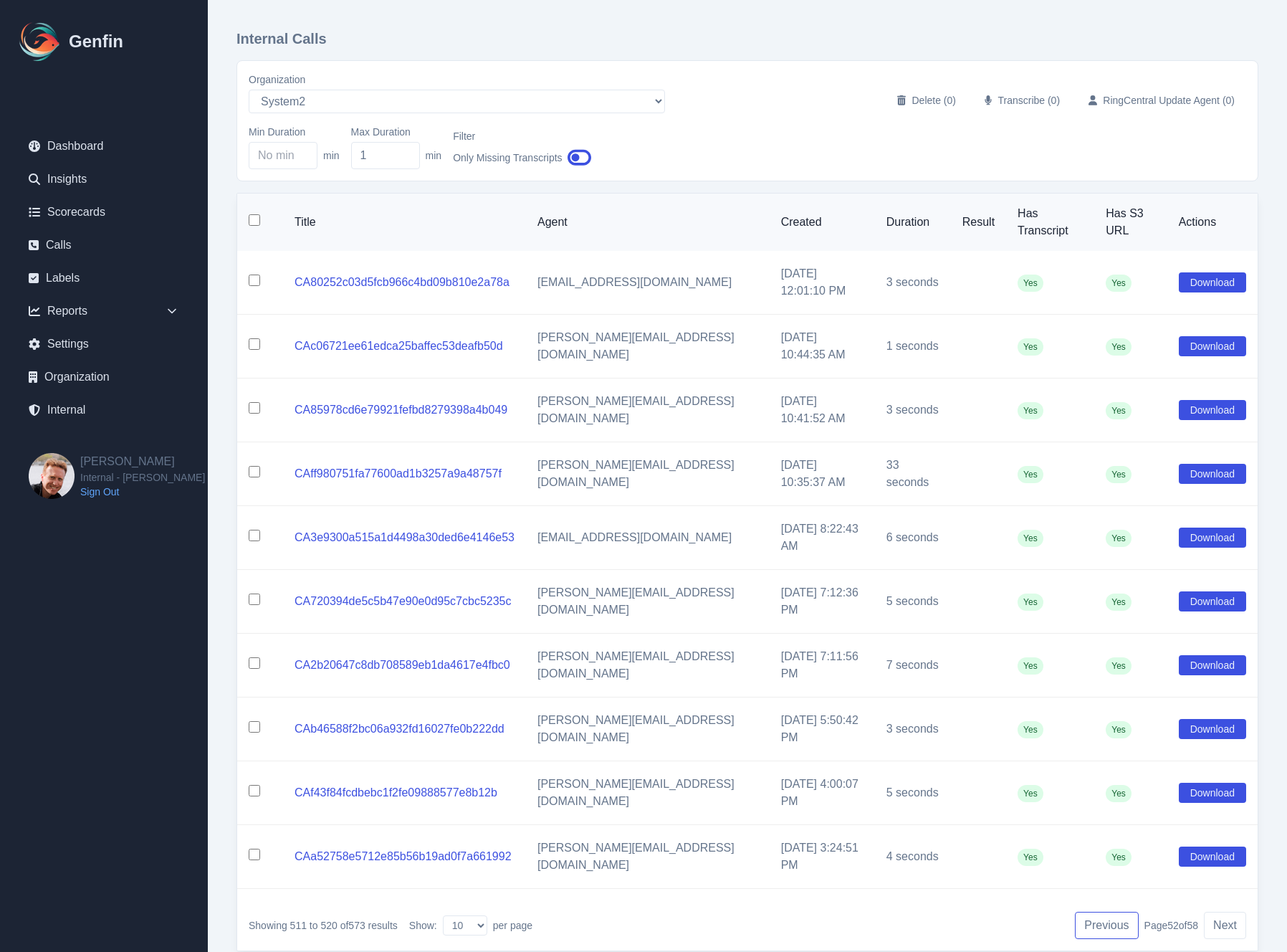
click at [1104, 912] on button "Previous" at bounding box center [1106, 925] width 63 height 27
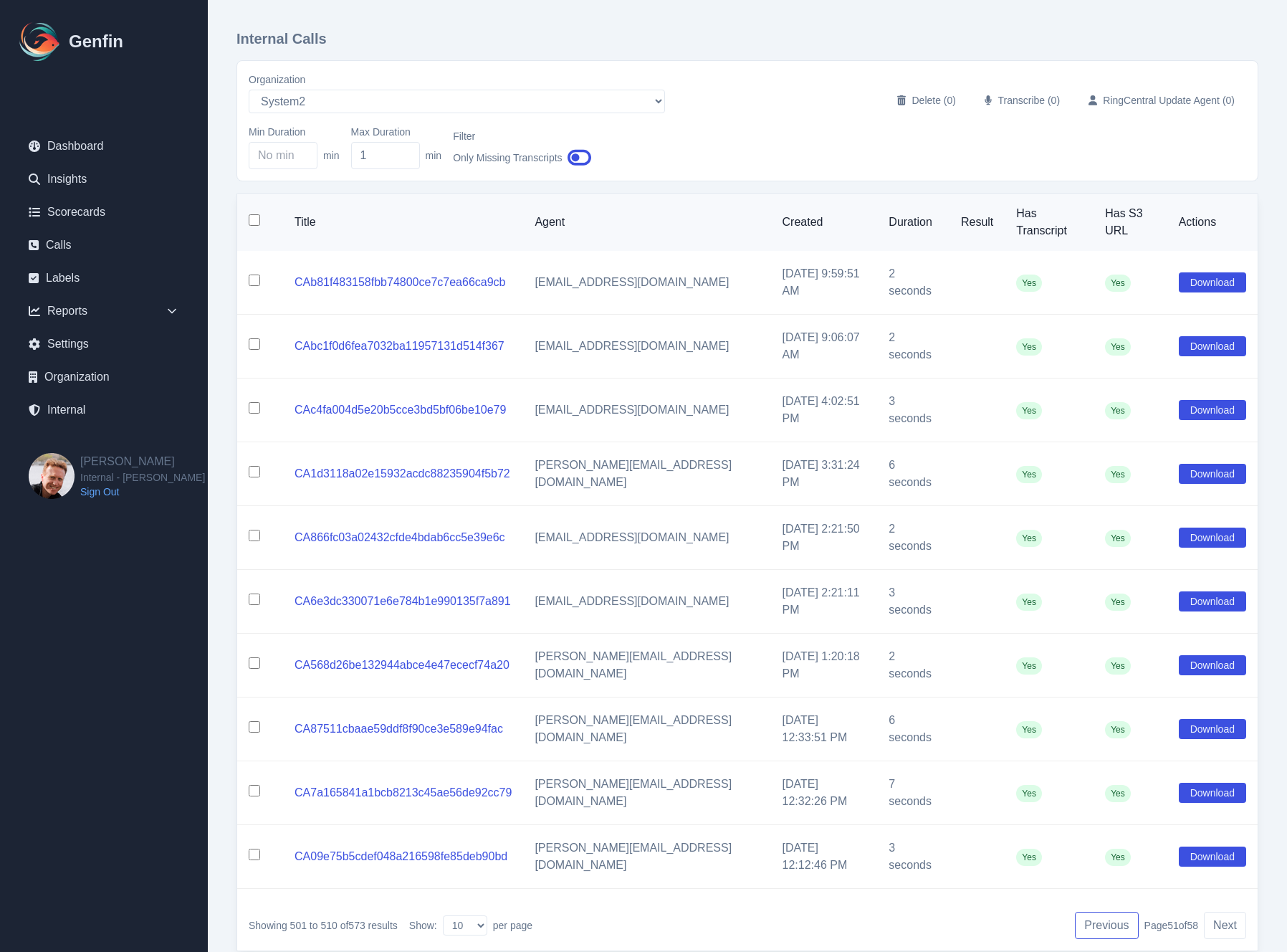
click at [1104, 912] on button "Previous" at bounding box center [1106, 925] width 63 height 27
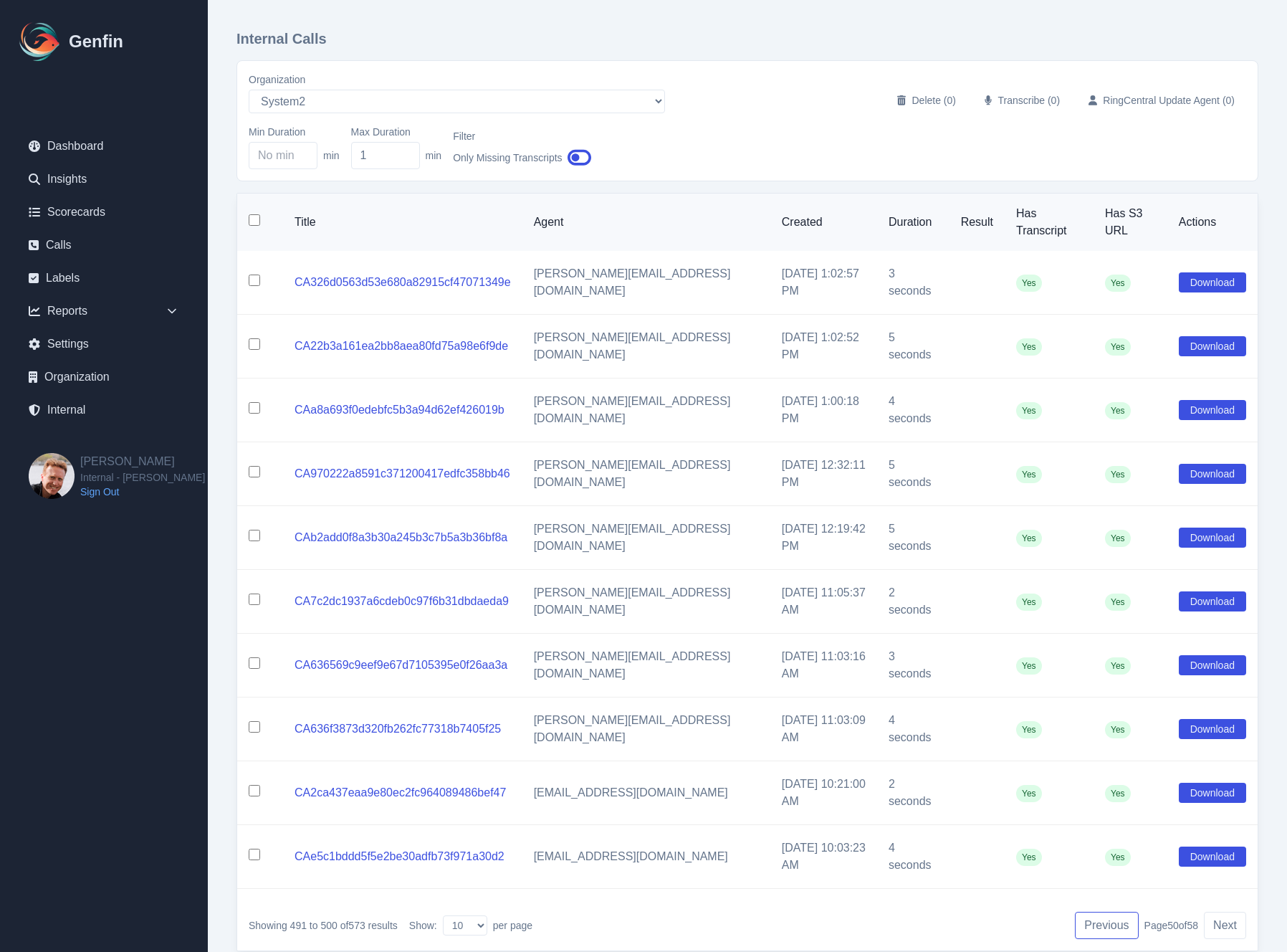
click at [1104, 912] on button "Previous" at bounding box center [1106, 925] width 63 height 27
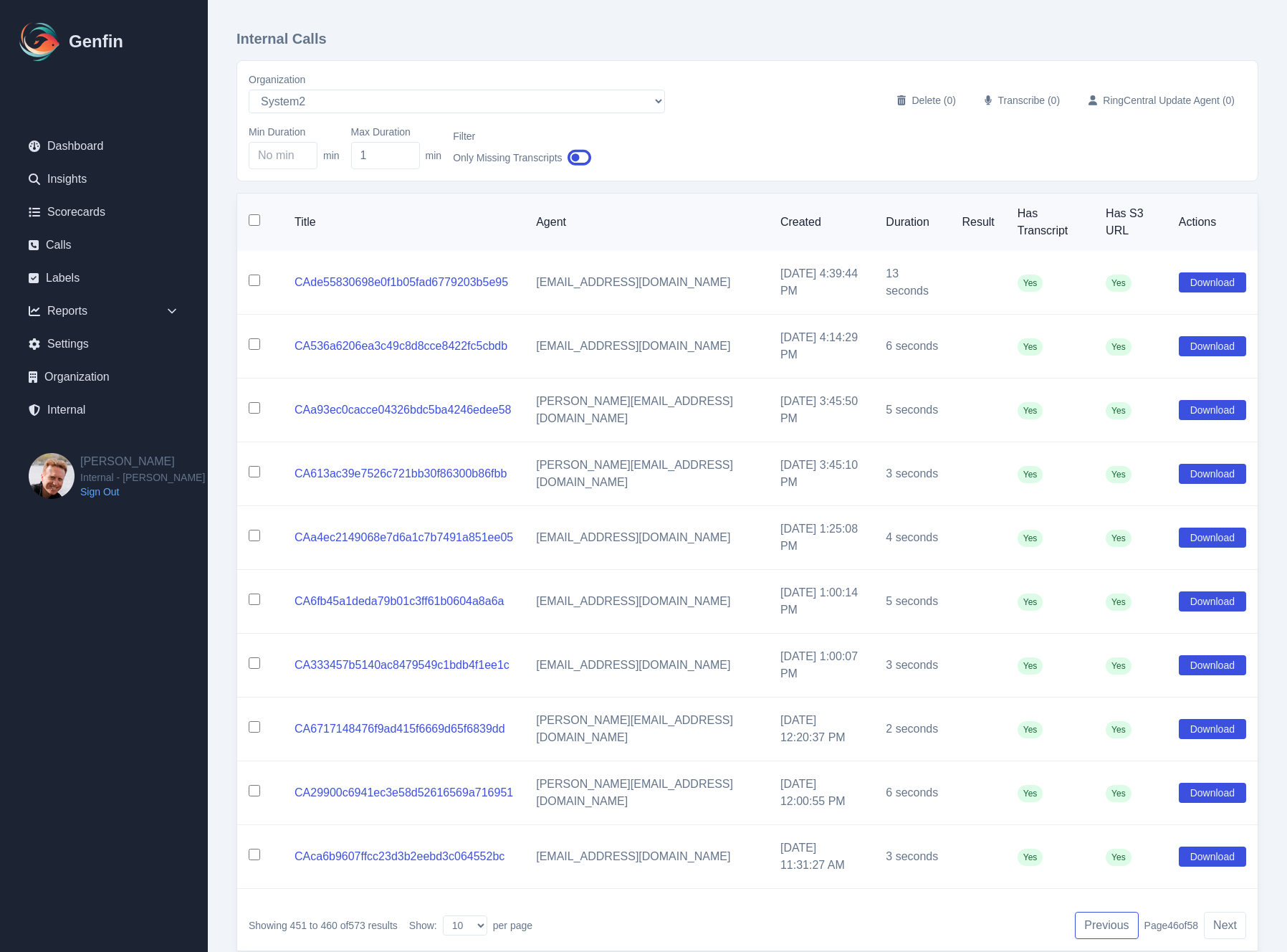
click at [1104, 912] on button "Previous" at bounding box center [1106, 925] width 63 height 27
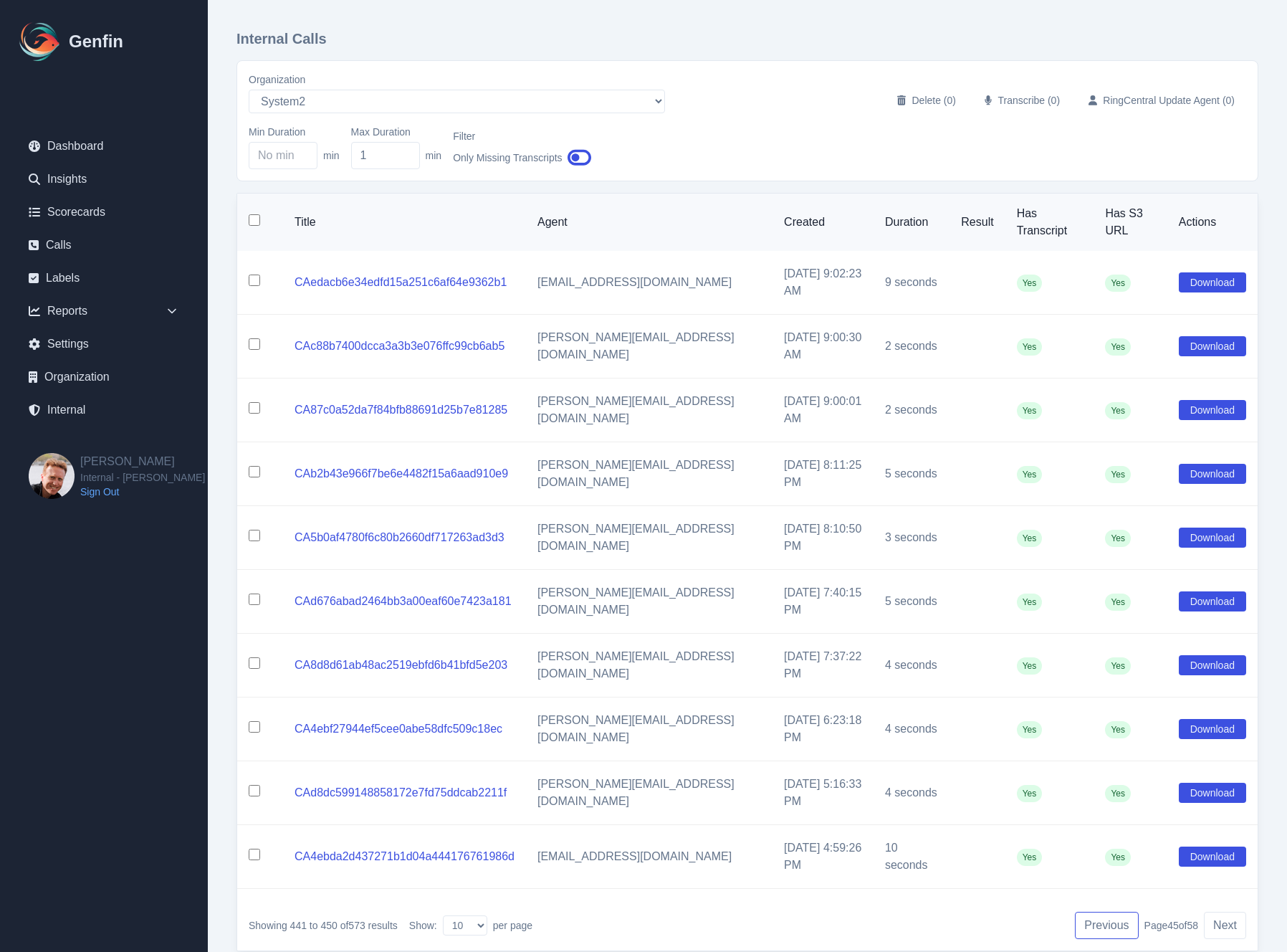
click at [1104, 912] on button "Previous" at bounding box center [1106, 925] width 63 height 27
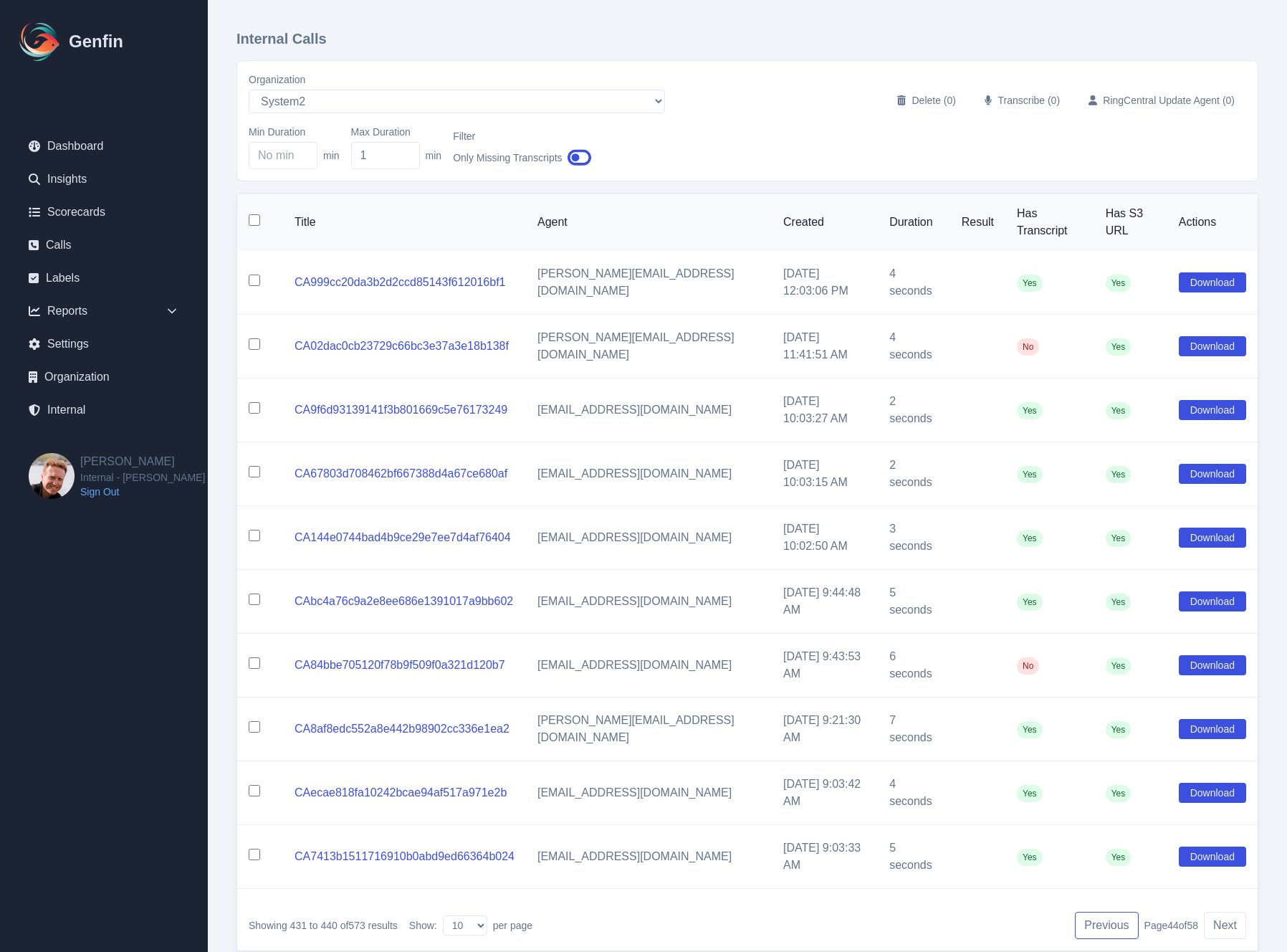
click at [1104, 912] on button "Previous" at bounding box center [1106, 925] width 63 height 27
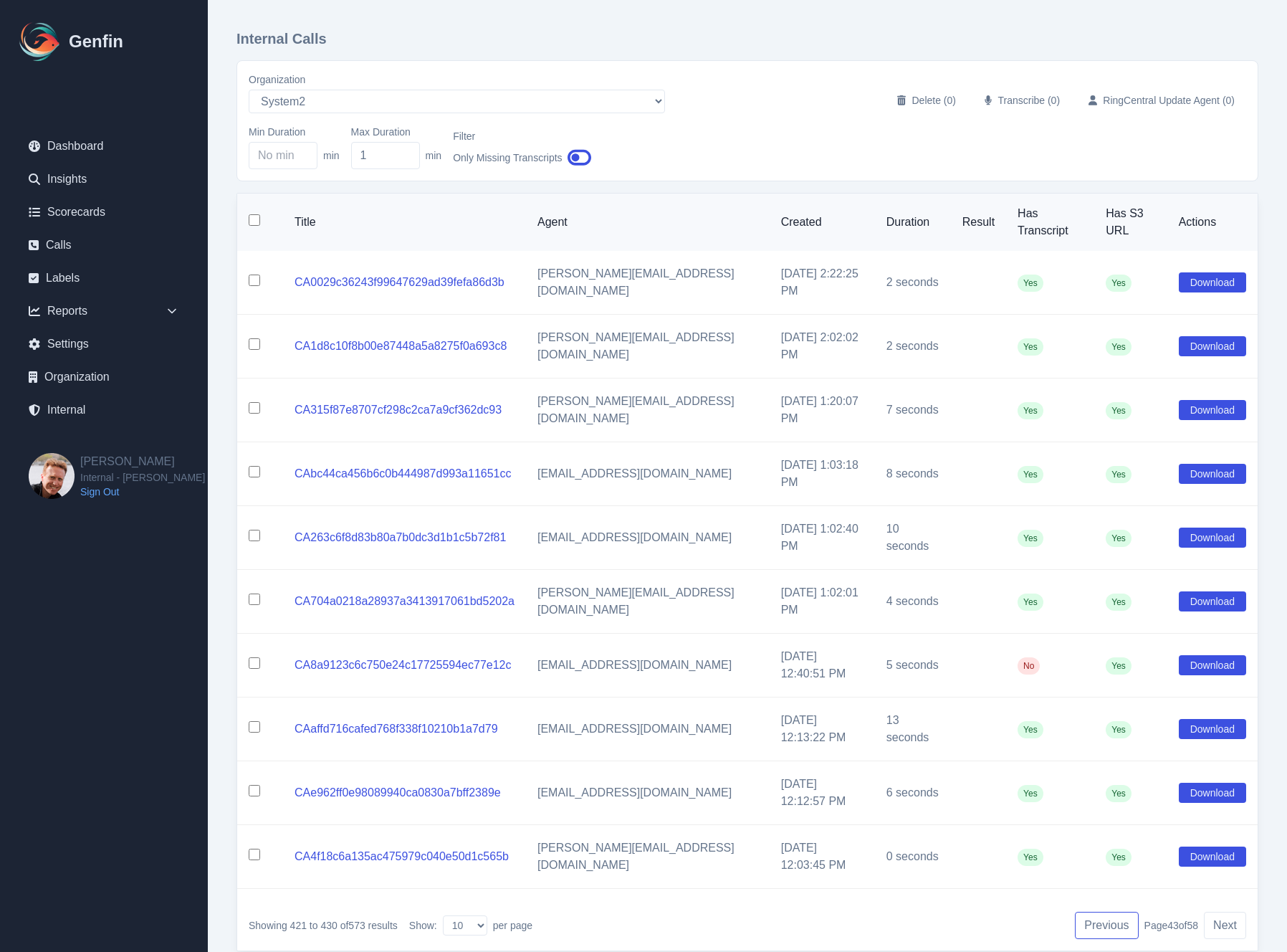
click at [1104, 912] on button "Previous" at bounding box center [1106, 925] width 63 height 27
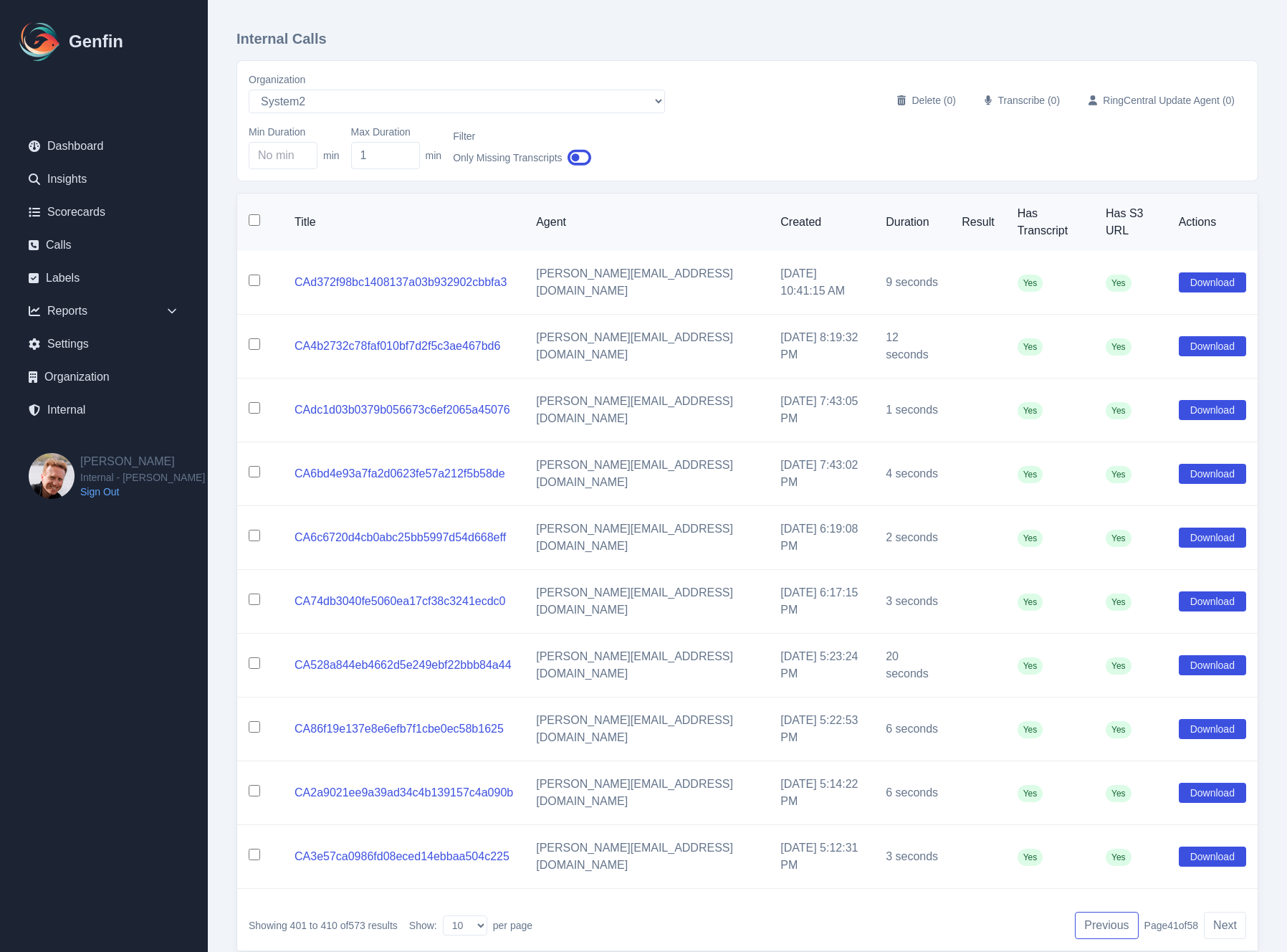
click at [1104, 912] on button "Previous" at bounding box center [1106, 925] width 63 height 27
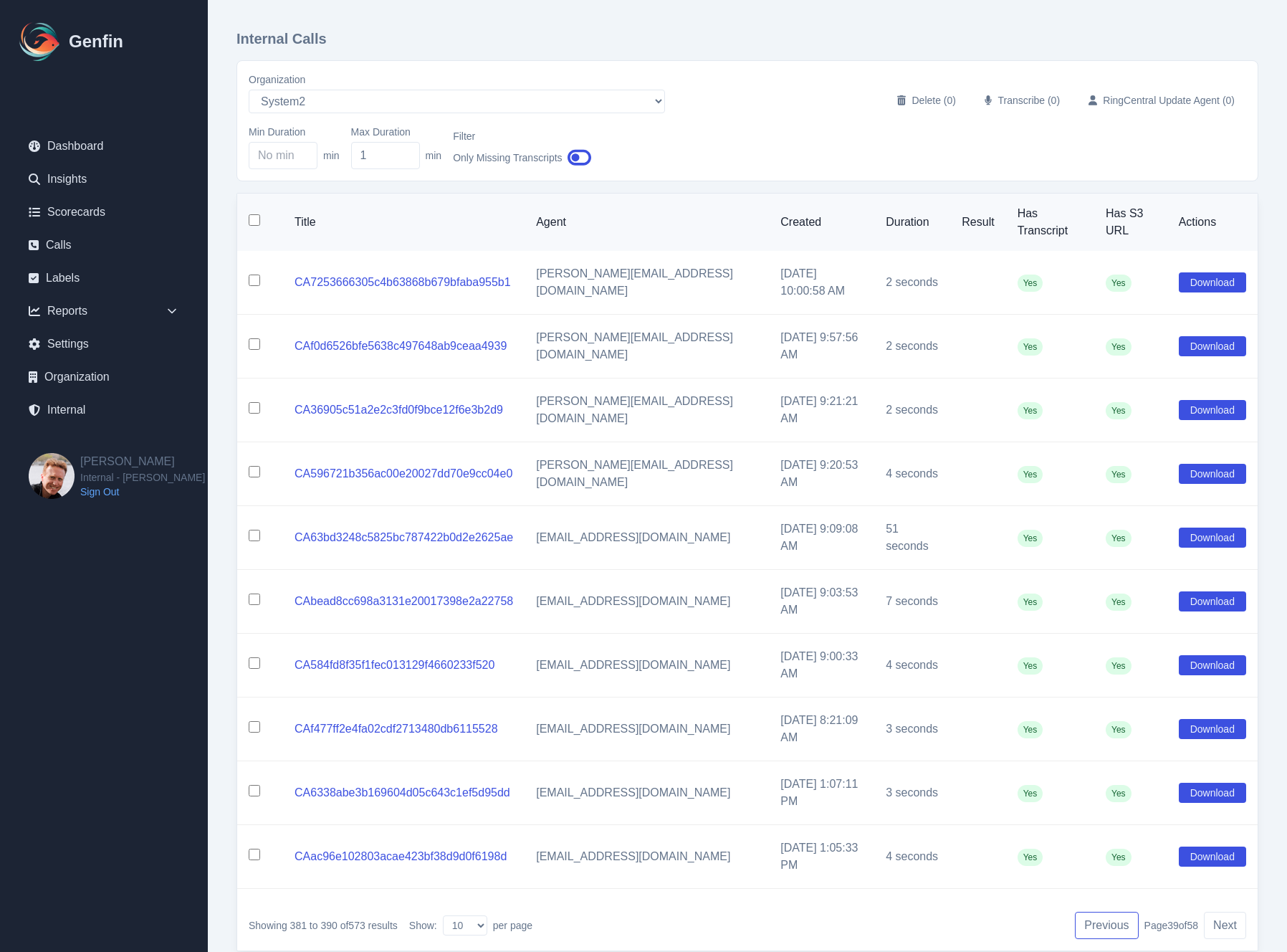
click at [1105, 912] on button "Previous" at bounding box center [1106, 925] width 63 height 27
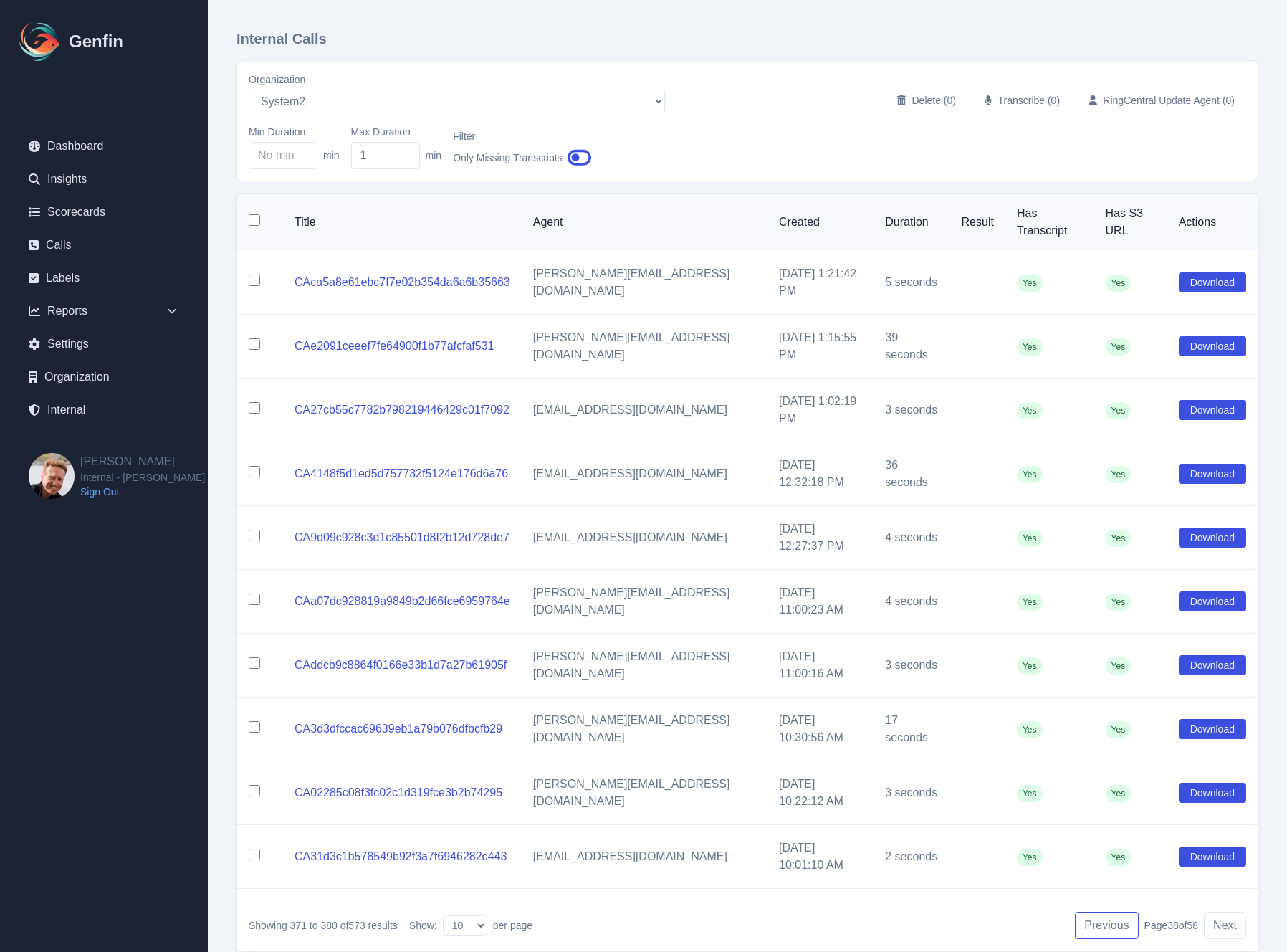
click at [1105, 912] on button "Previous" at bounding box center [1106, 925] width 63 height 27
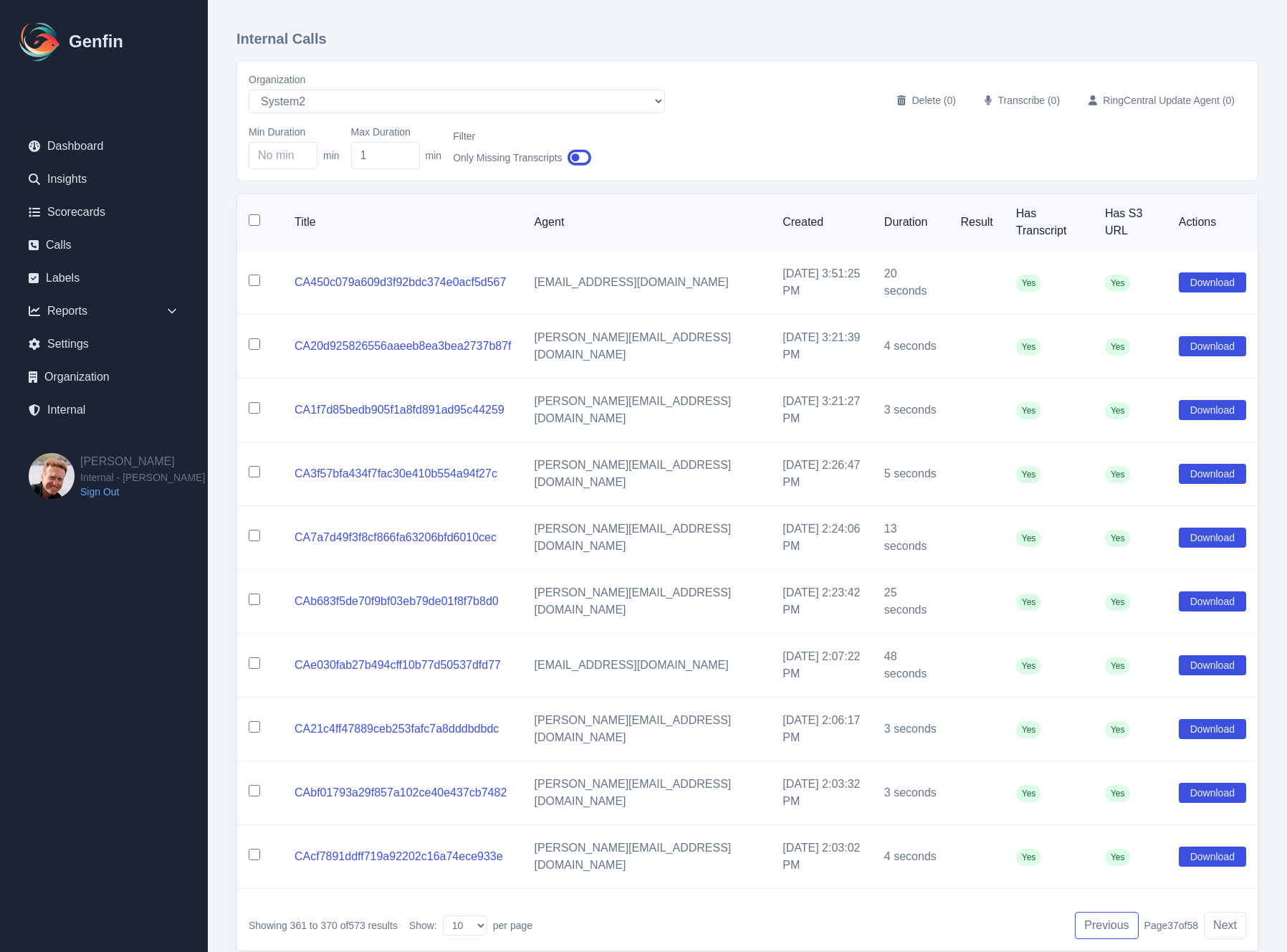
click at [1105, 912] on button "Previous" at bounding box center [1106, 925] width 63 height 27
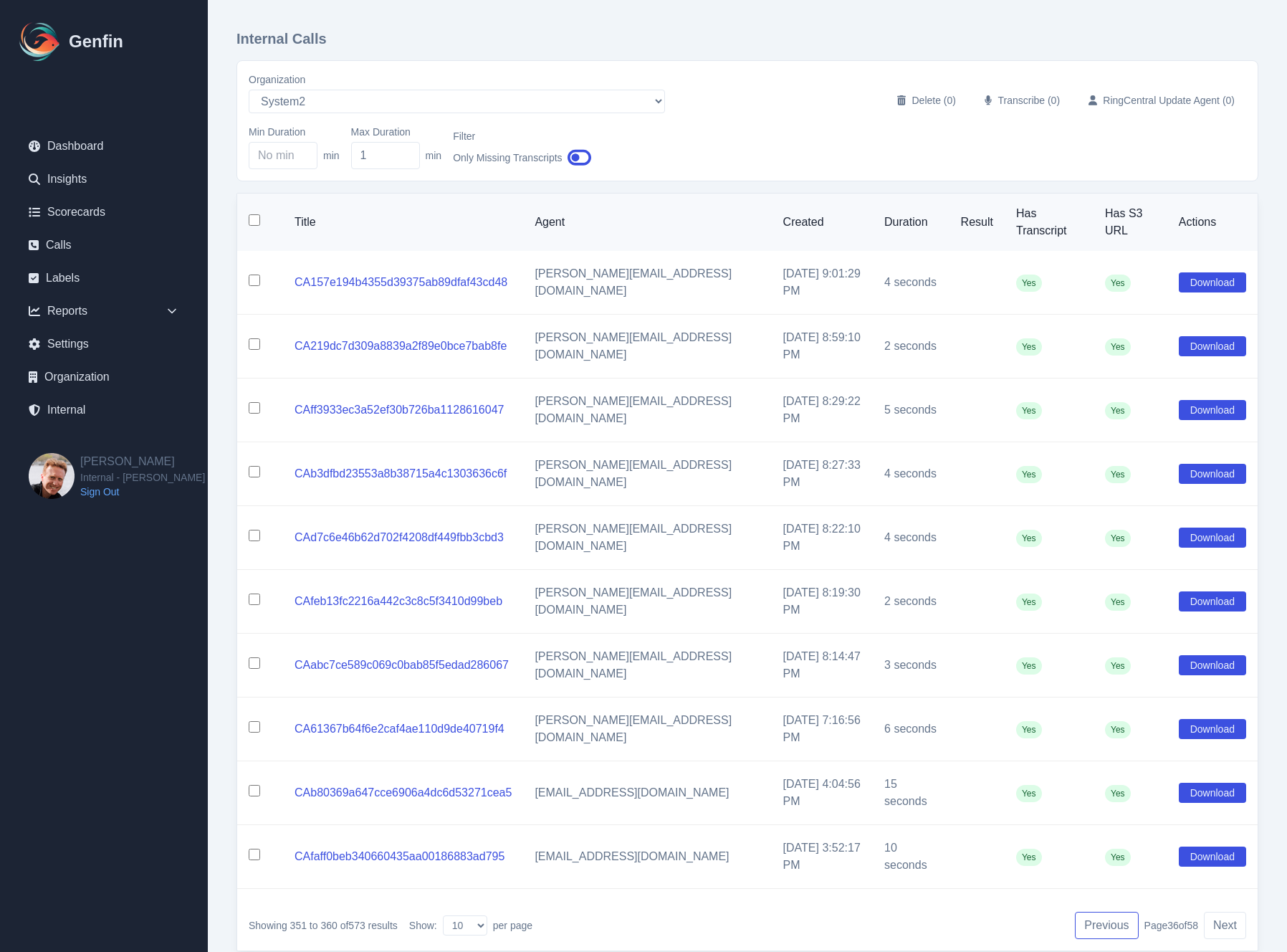
click at [1105, 912] on button "Previous" at bounding box center [1106, 925] width 63 height 27
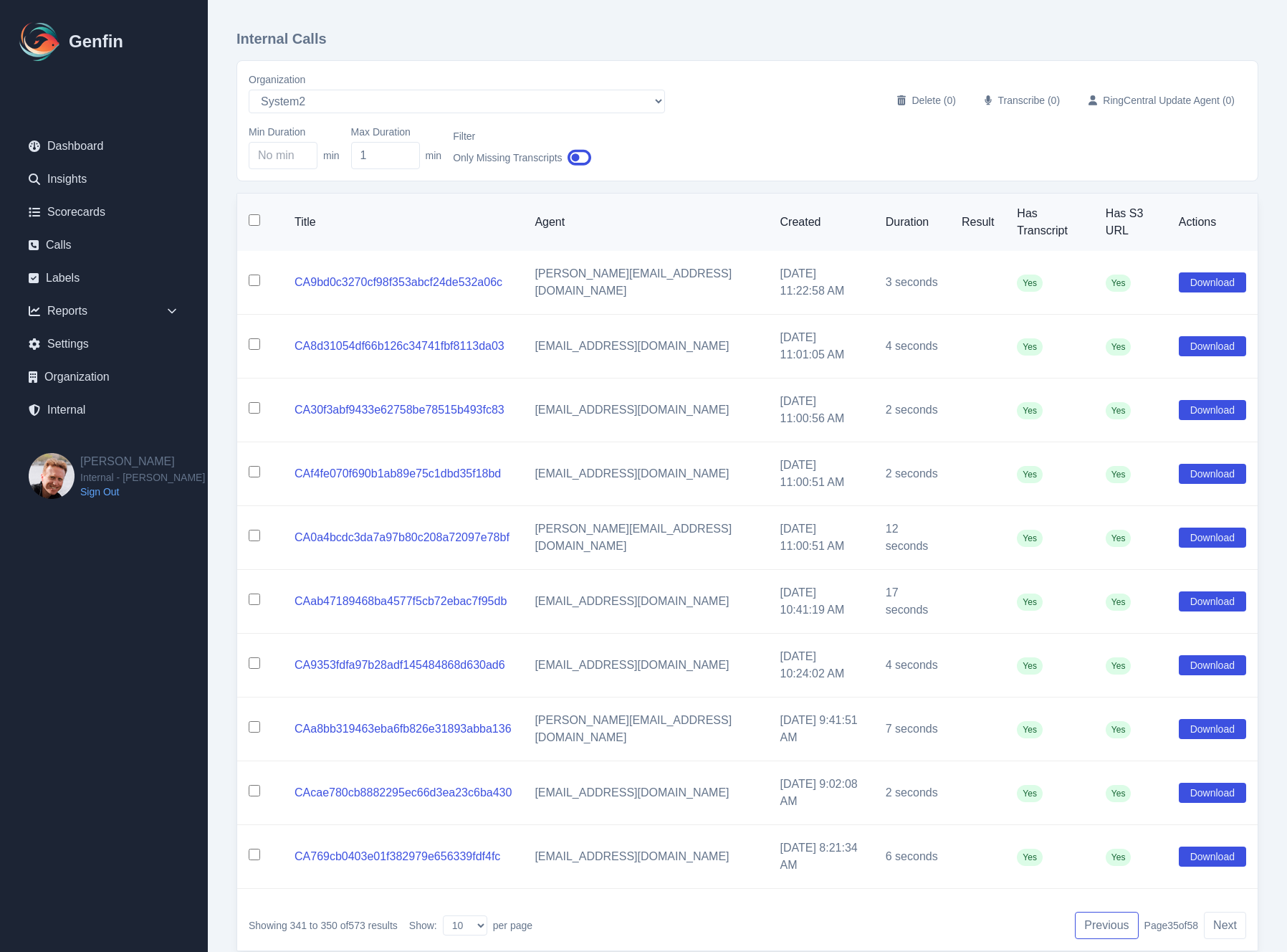
click at [1105, 912] on button "Previous" at bounding box center [1106, 925] width 63 height 27
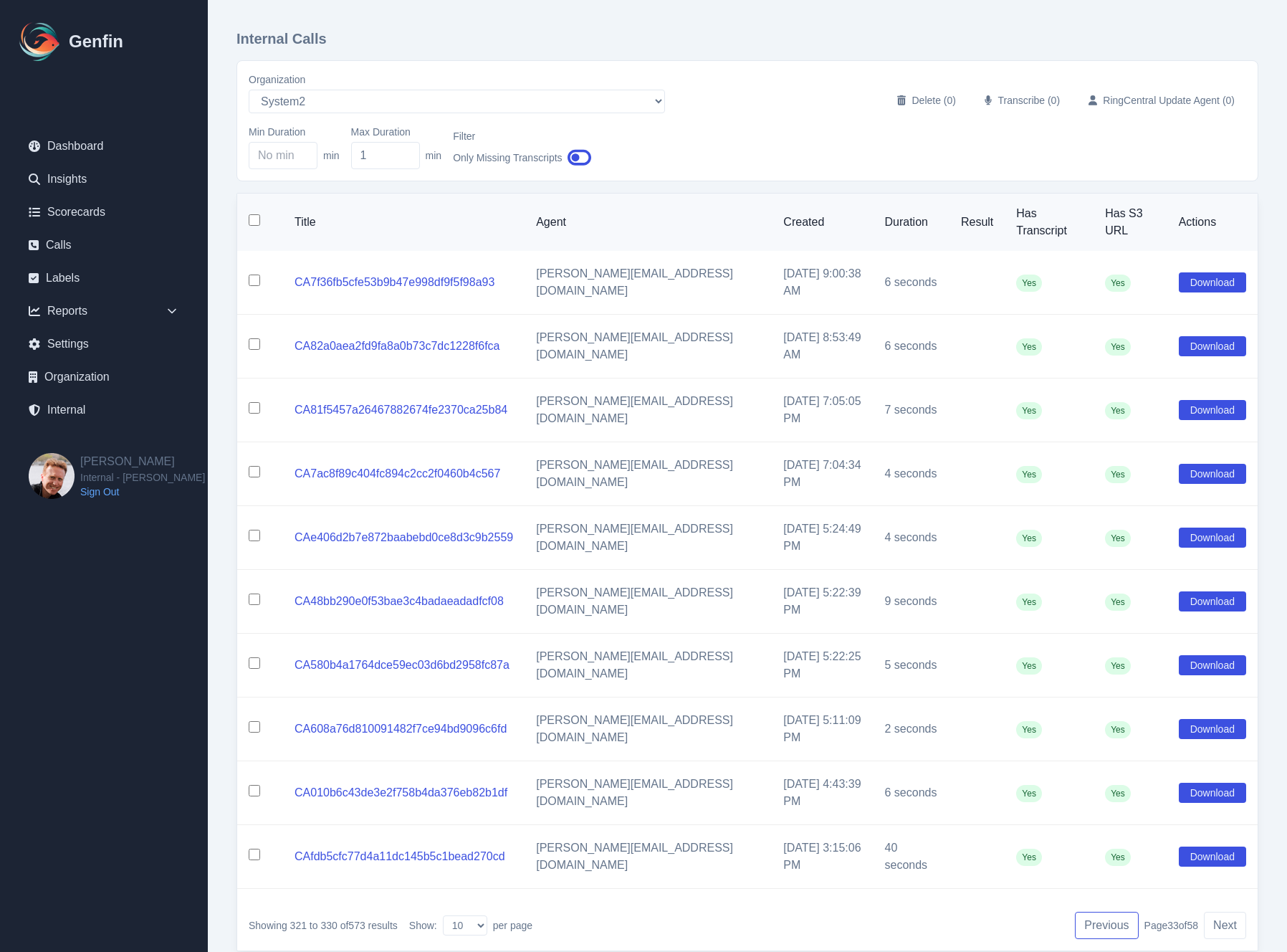
click at [1105, 912] on button "Previous" at bounding box center [1106, 925] width 63 height 27
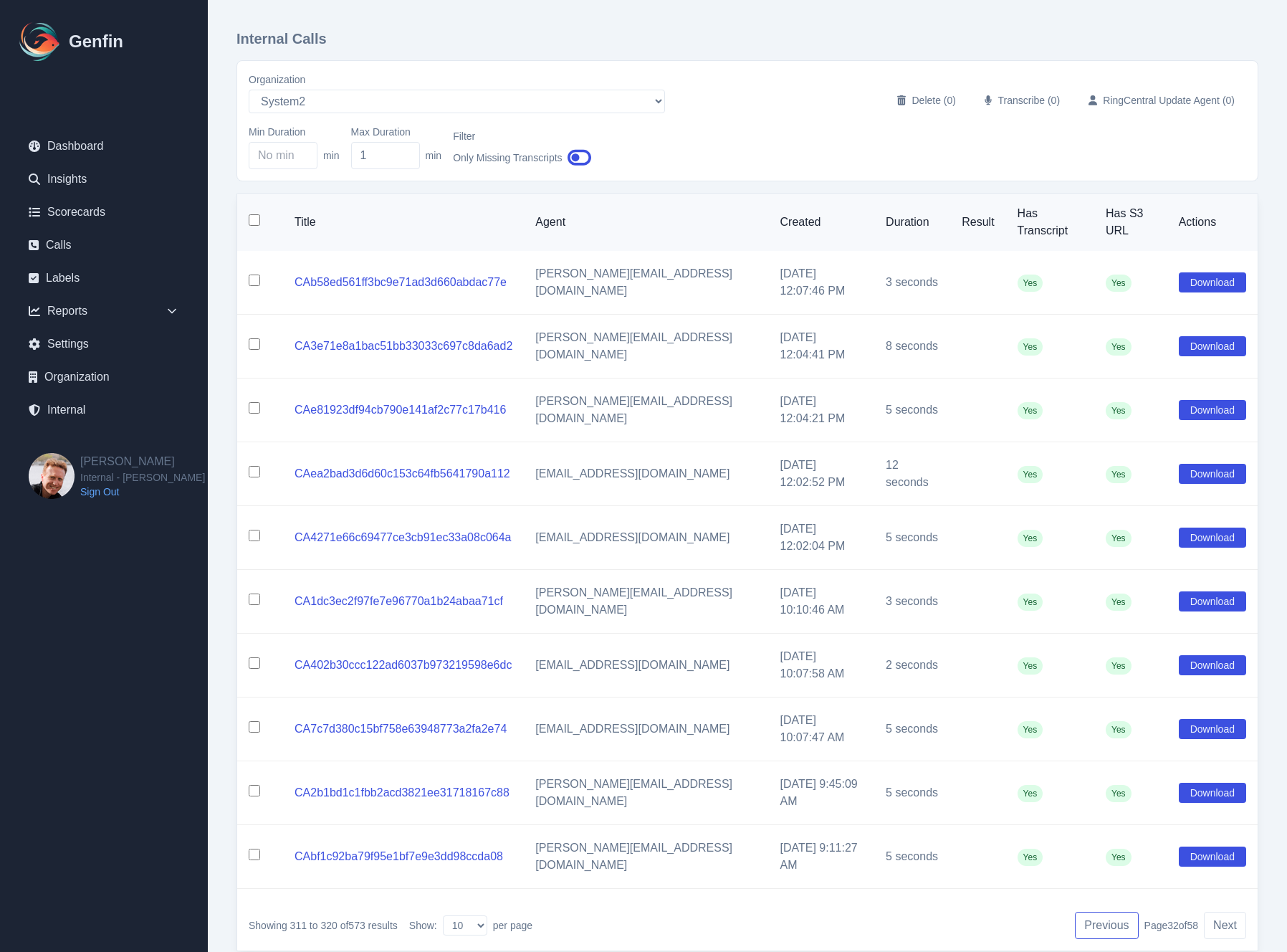
click at [1105, 912] on button "Previous" at bounding box center [1106, 925] width 63 height 27
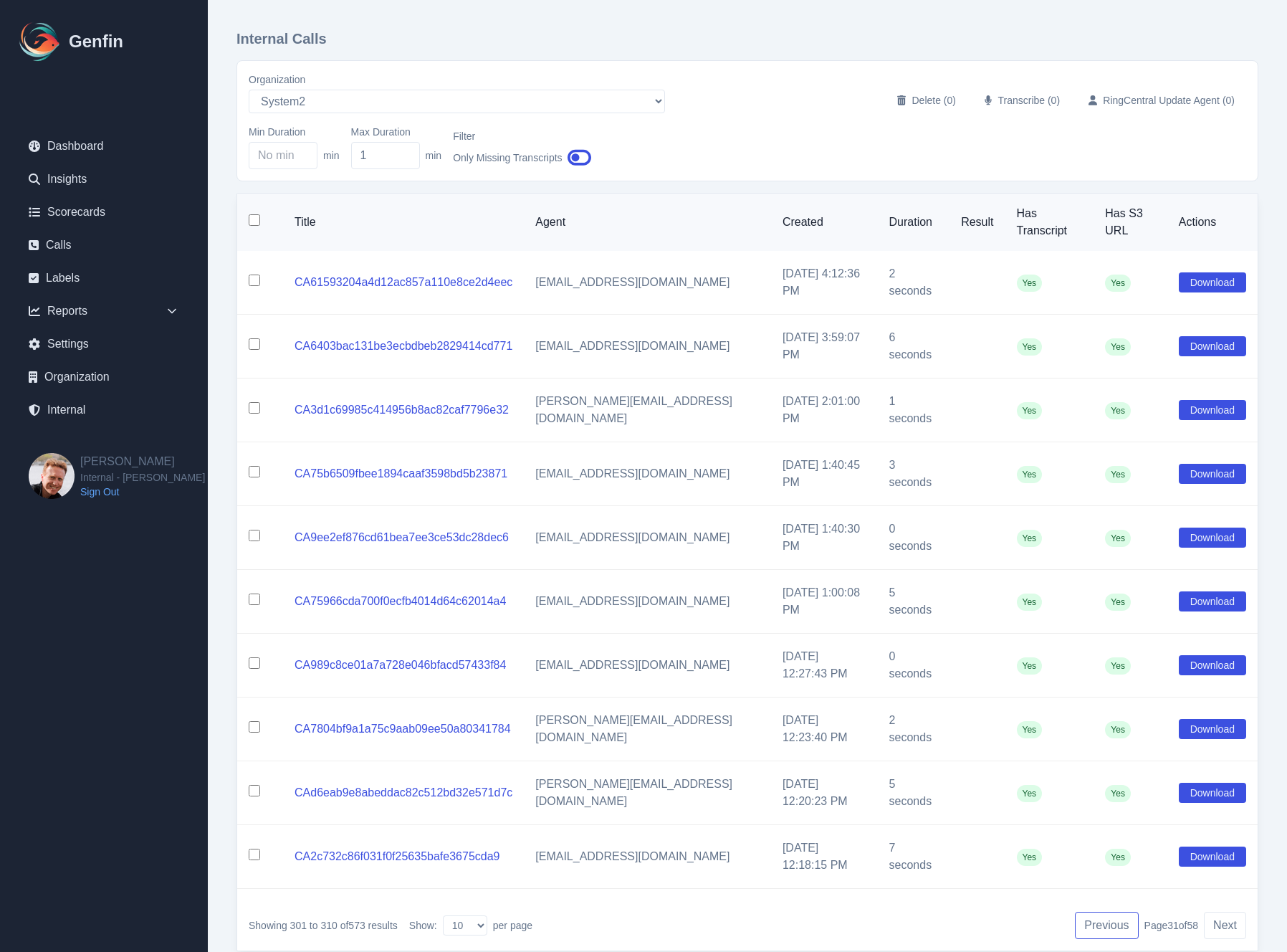
click at [1105, 912] on button "Previous" at bounding box center [1106, 925] width 63 height 27
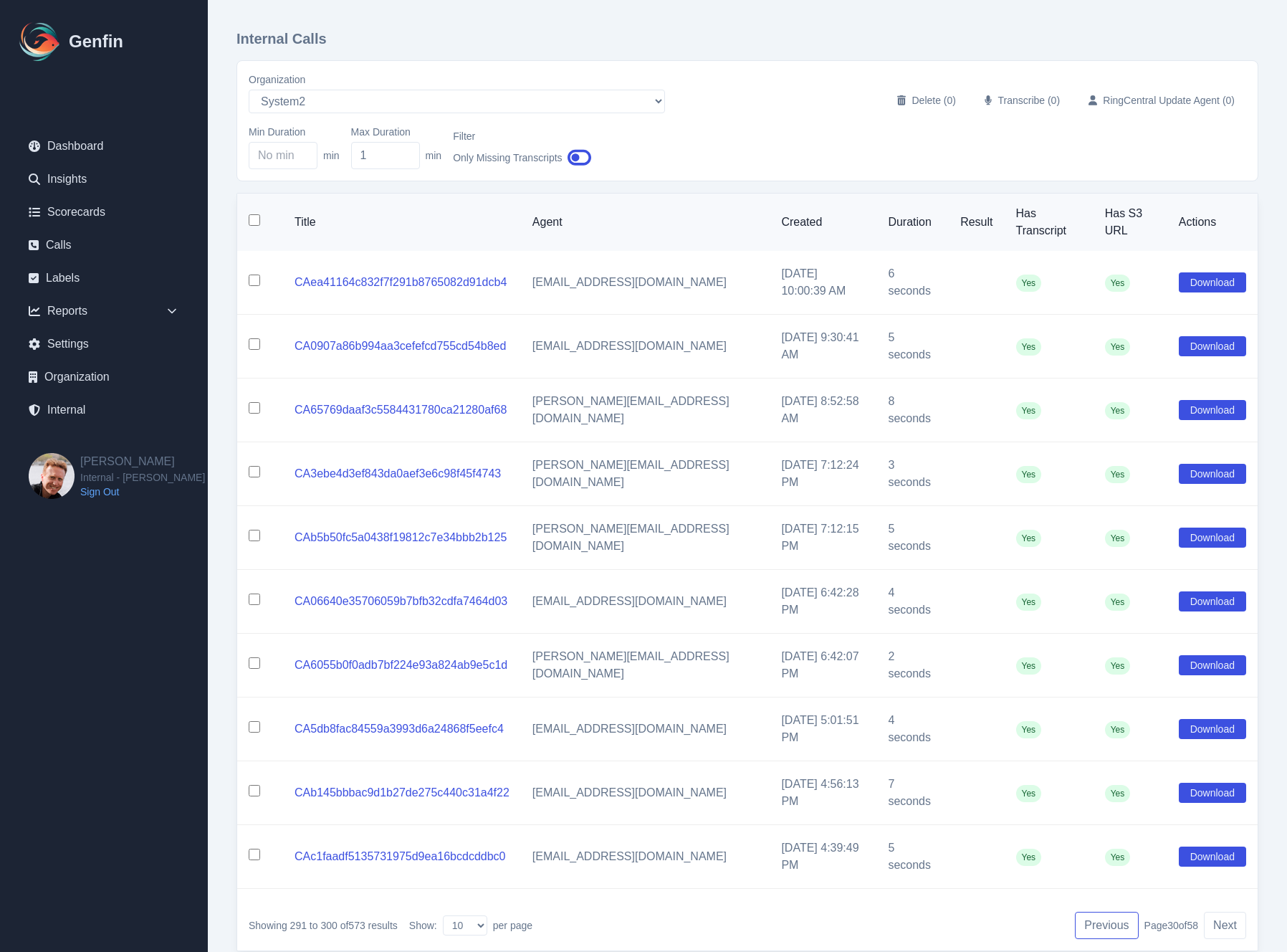
click at [1105, 912] on button "Previous" at bounding box center [1106, 925] width 63 height 27
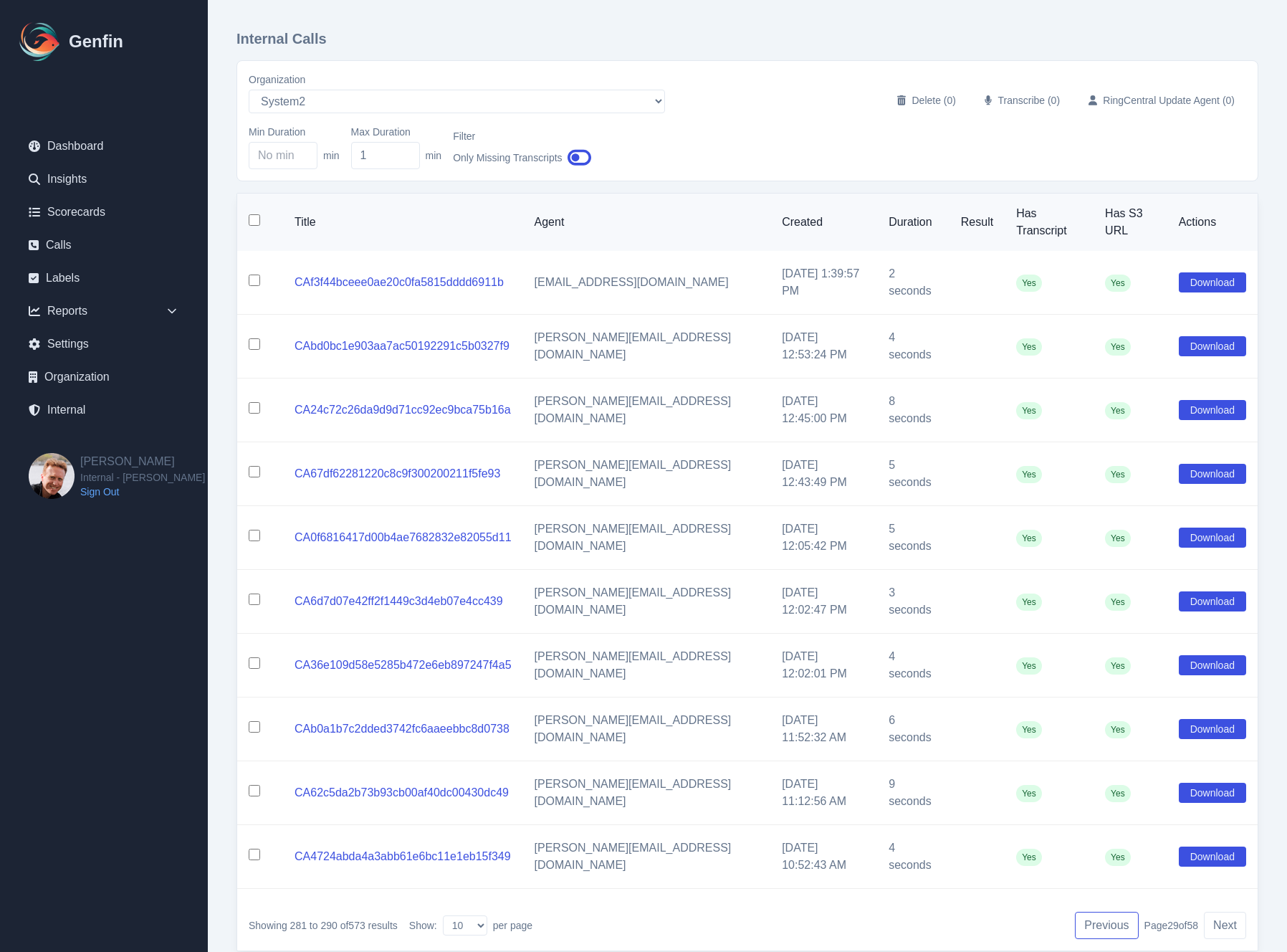
click at [1105, 912] on button "Previous" at bounding box center [1106, 925] width 63 height 27
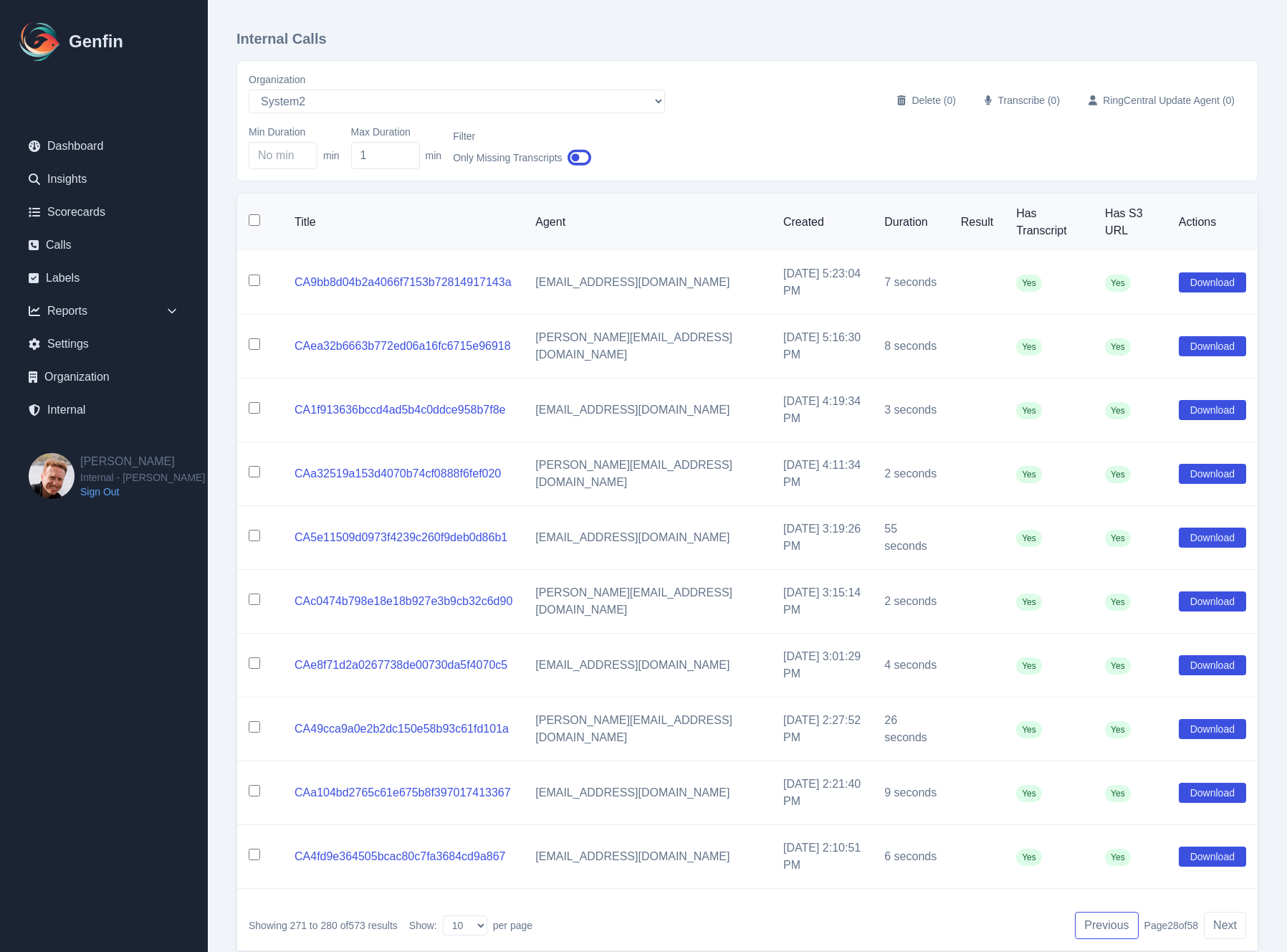
click at [1105, 912] on button "Previous" at bounding box center [1106, 925] width 63 height 27
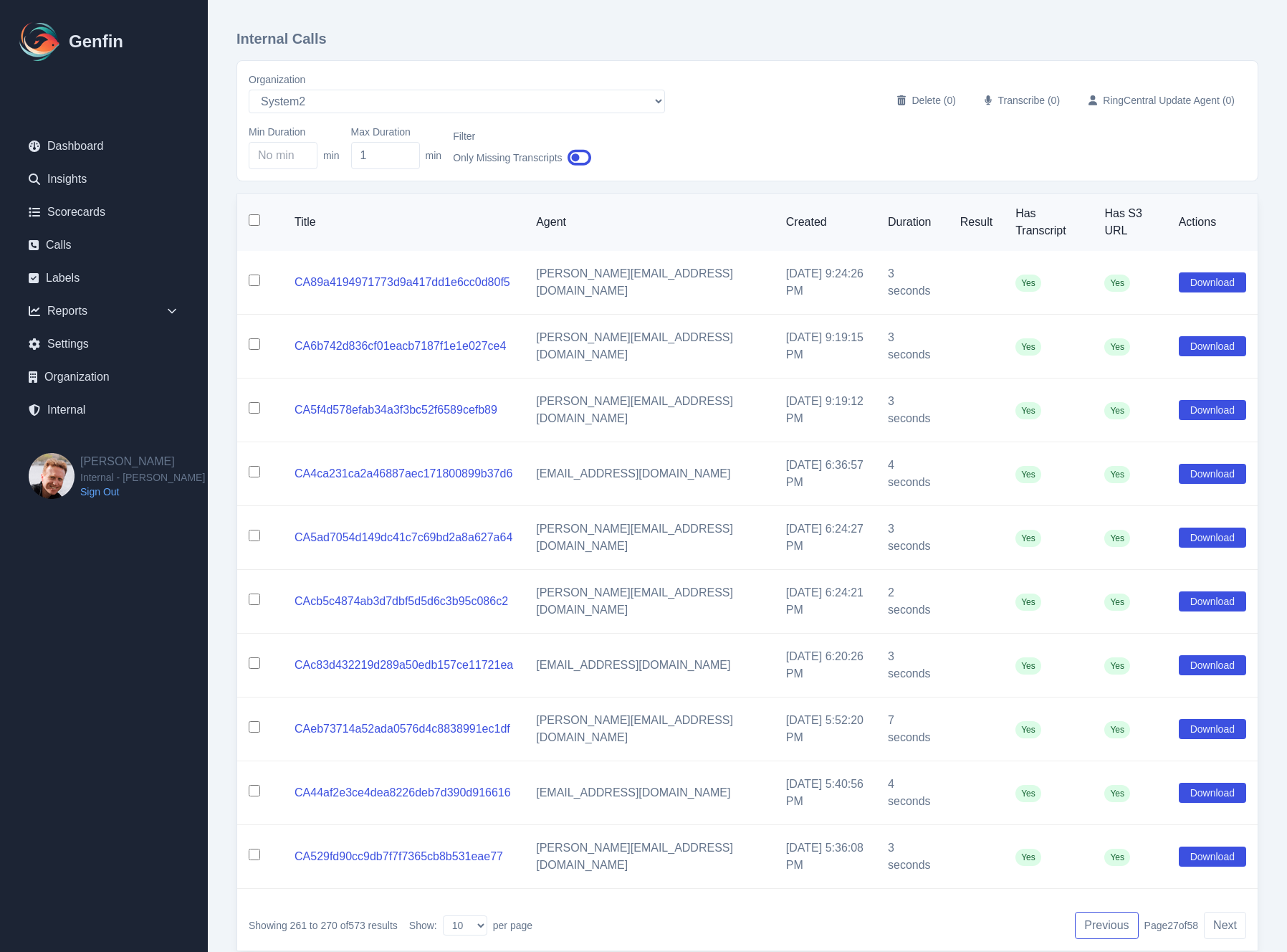
click at [1105, 912] on button "Previous" at bounding box center [1106, 925] width 63 height 27
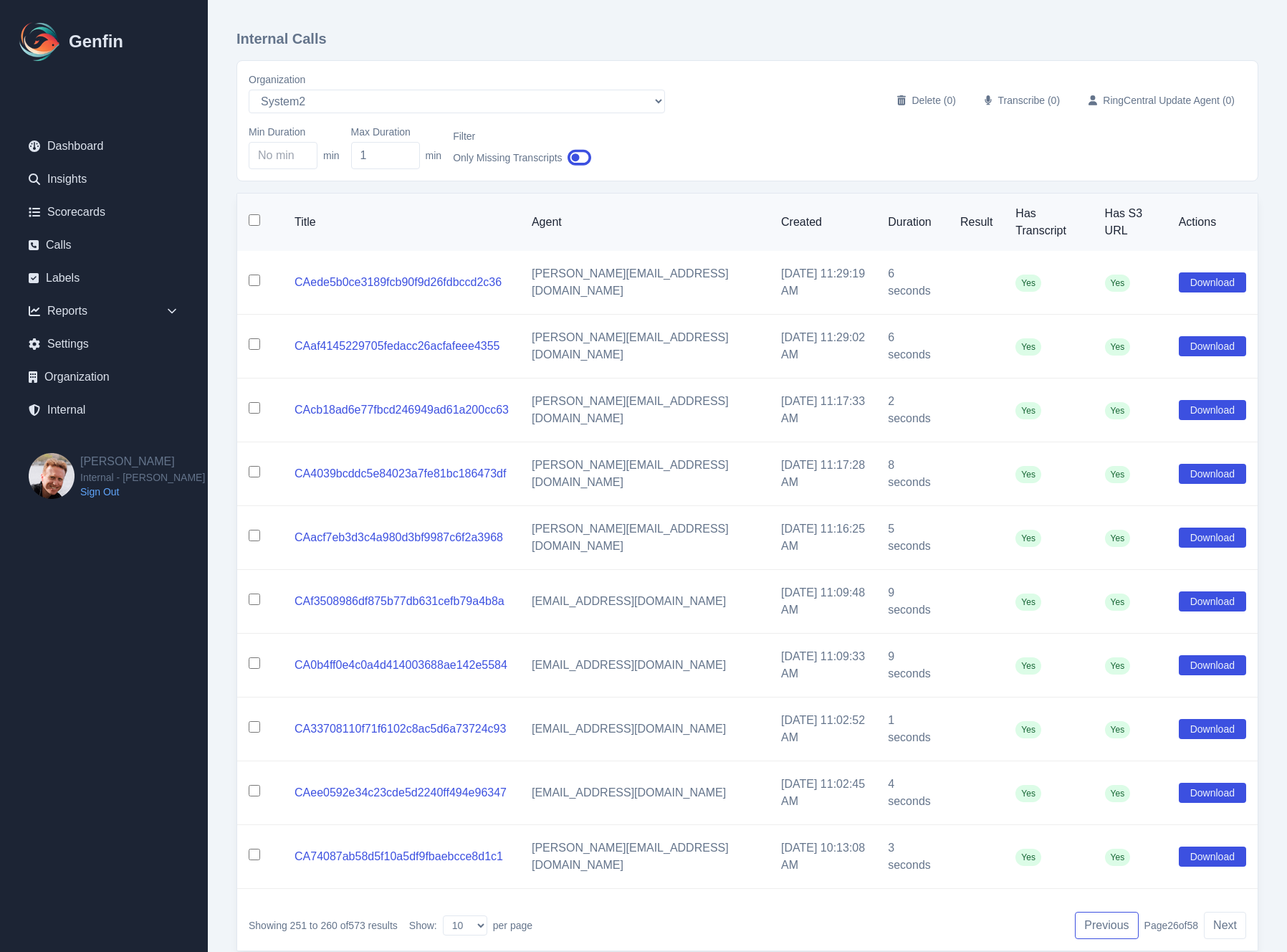
click at [1105, 912] on button "Previous" at bounding box center [1106, 925] width 63 height 27
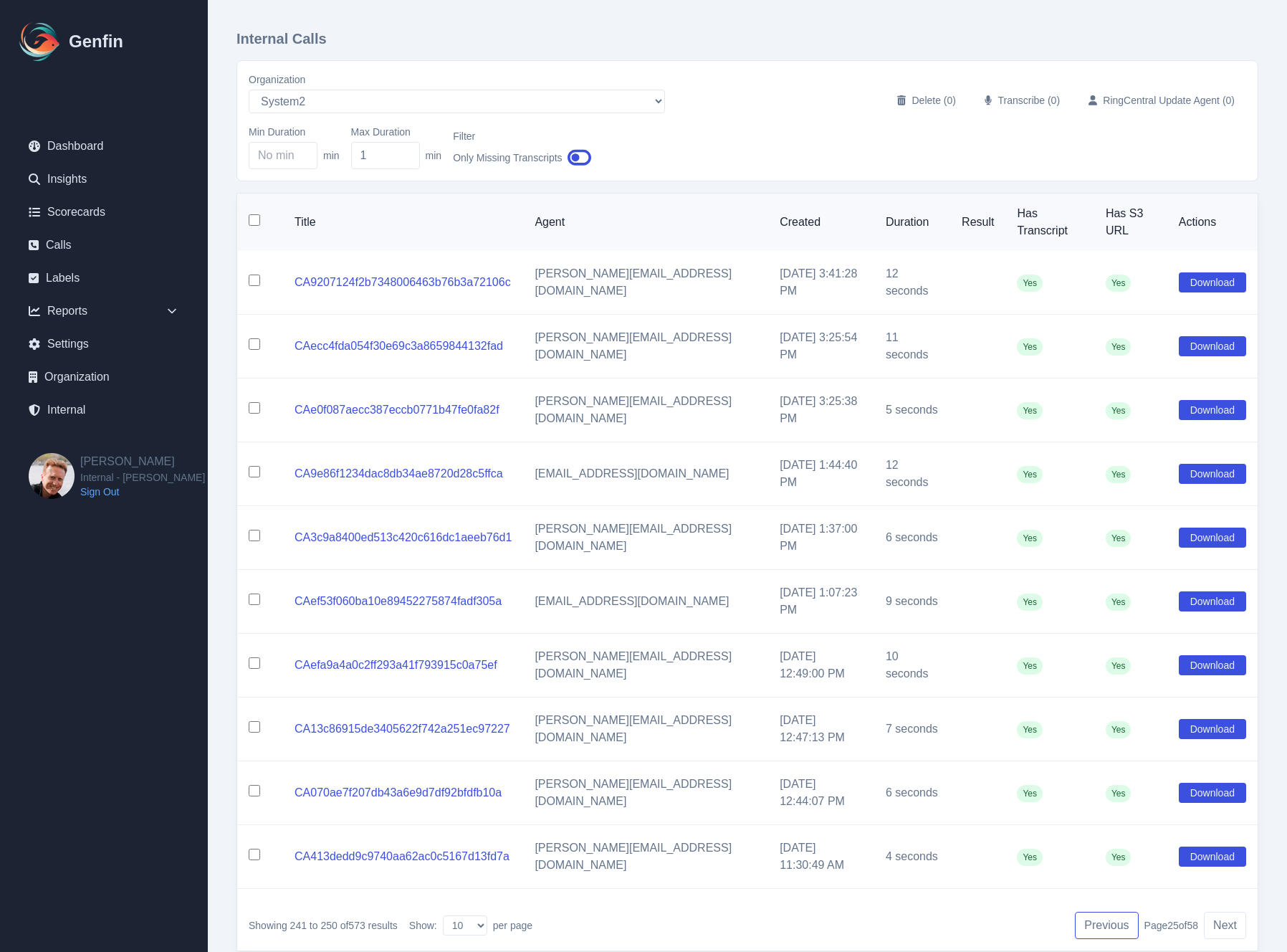
click at [1105, 912] on button "Previous" at bounding box center [1106, 925] width 63 height 27
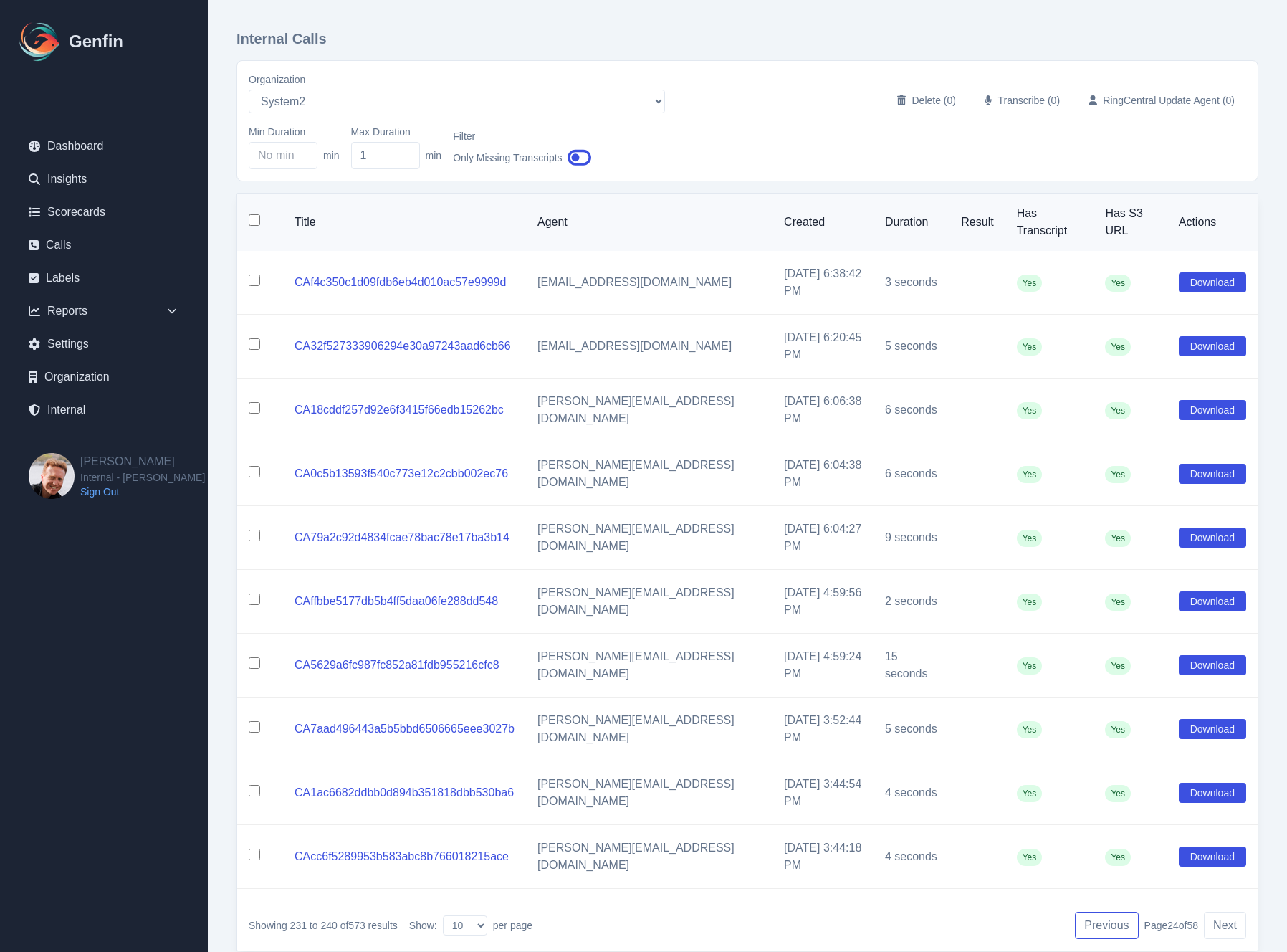
click at [1105, 912] on button "Previous" at bounding box center [1106, 925] width 63 height 27
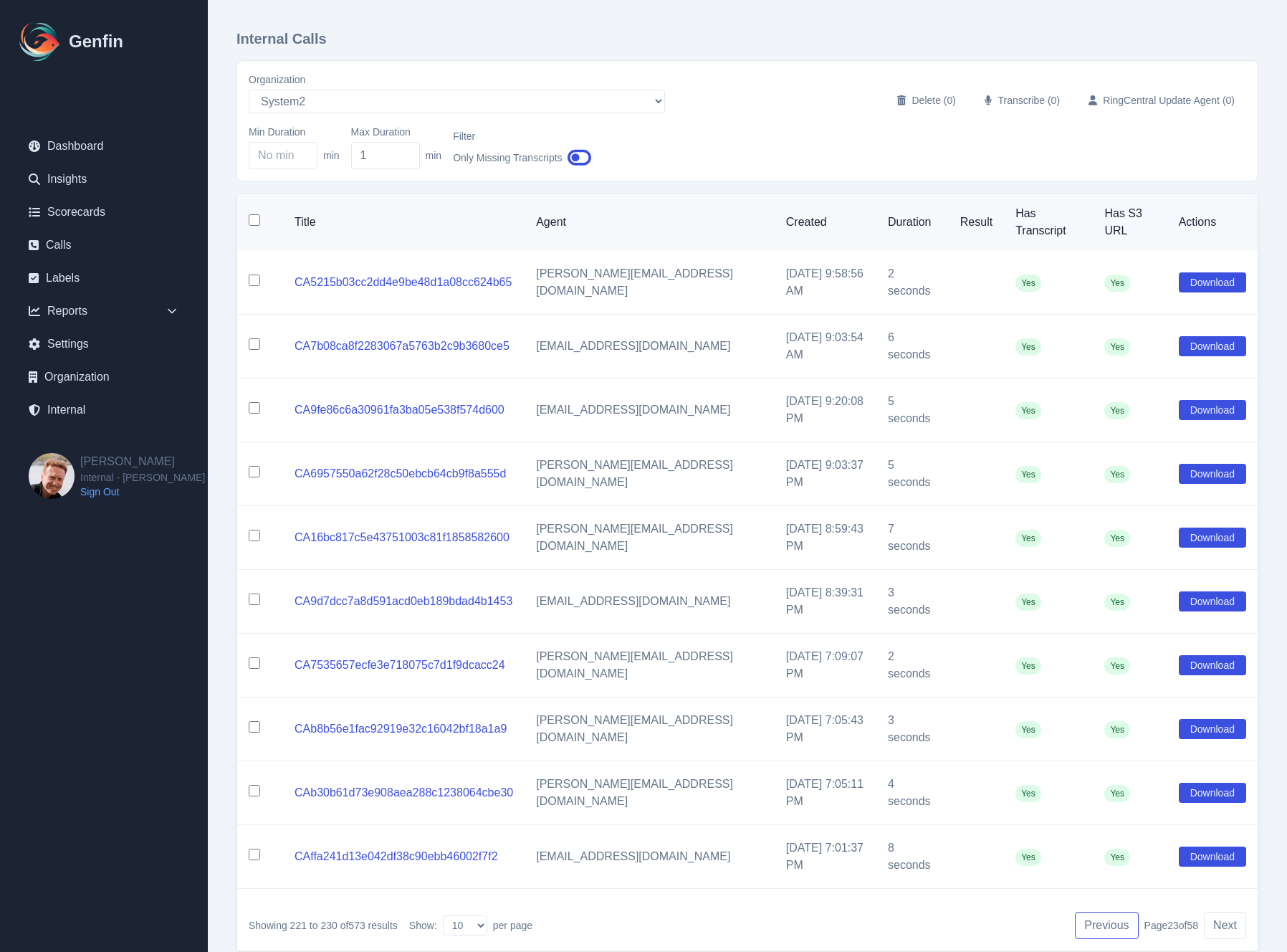
click at [1105, 912] on button "Previous" at bounding box center [1106, 925] width 63 height 27
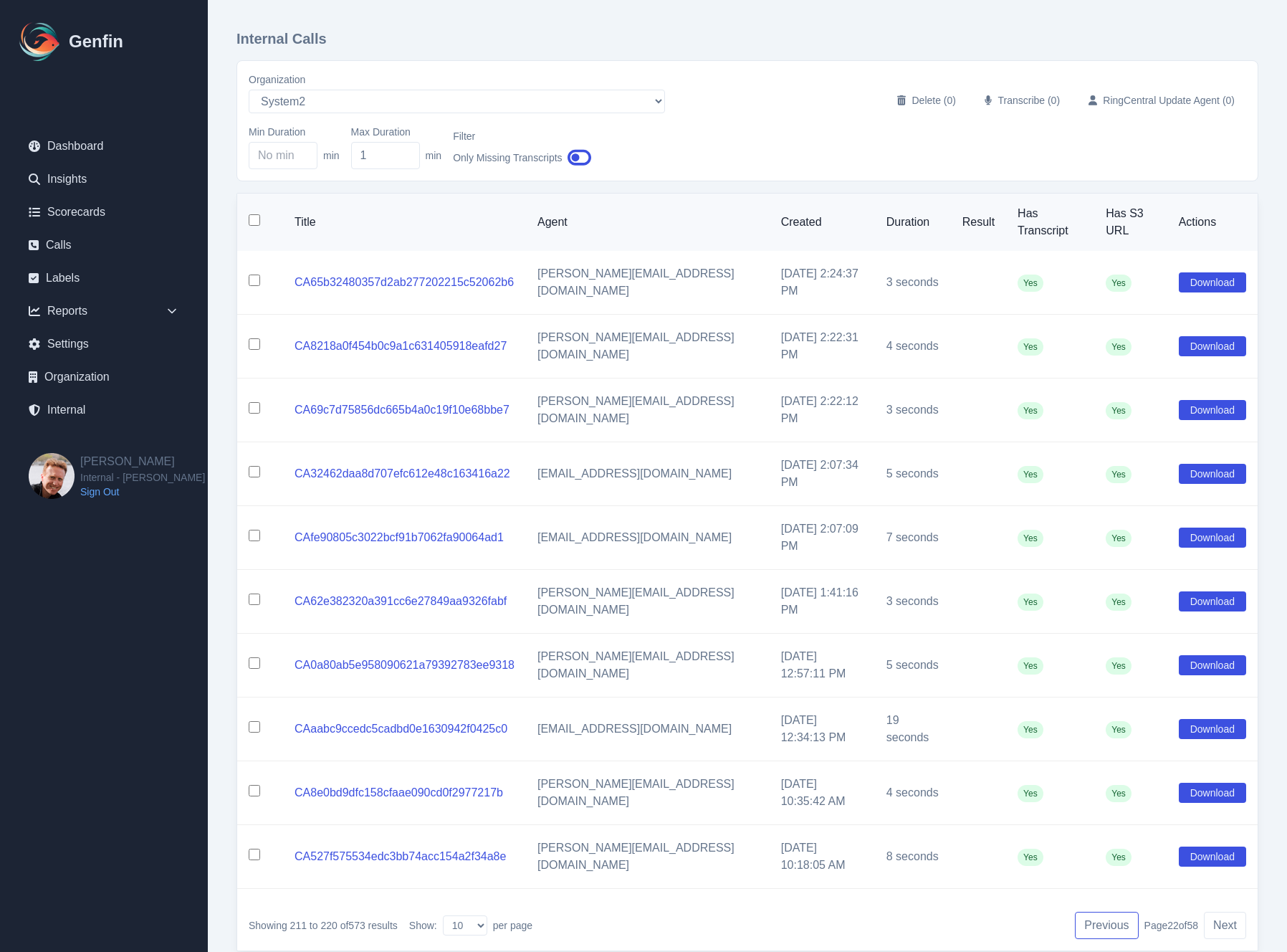
click at [1105, 912] on button "Previous" at bounding box center [1106, 925] width 63 height 27
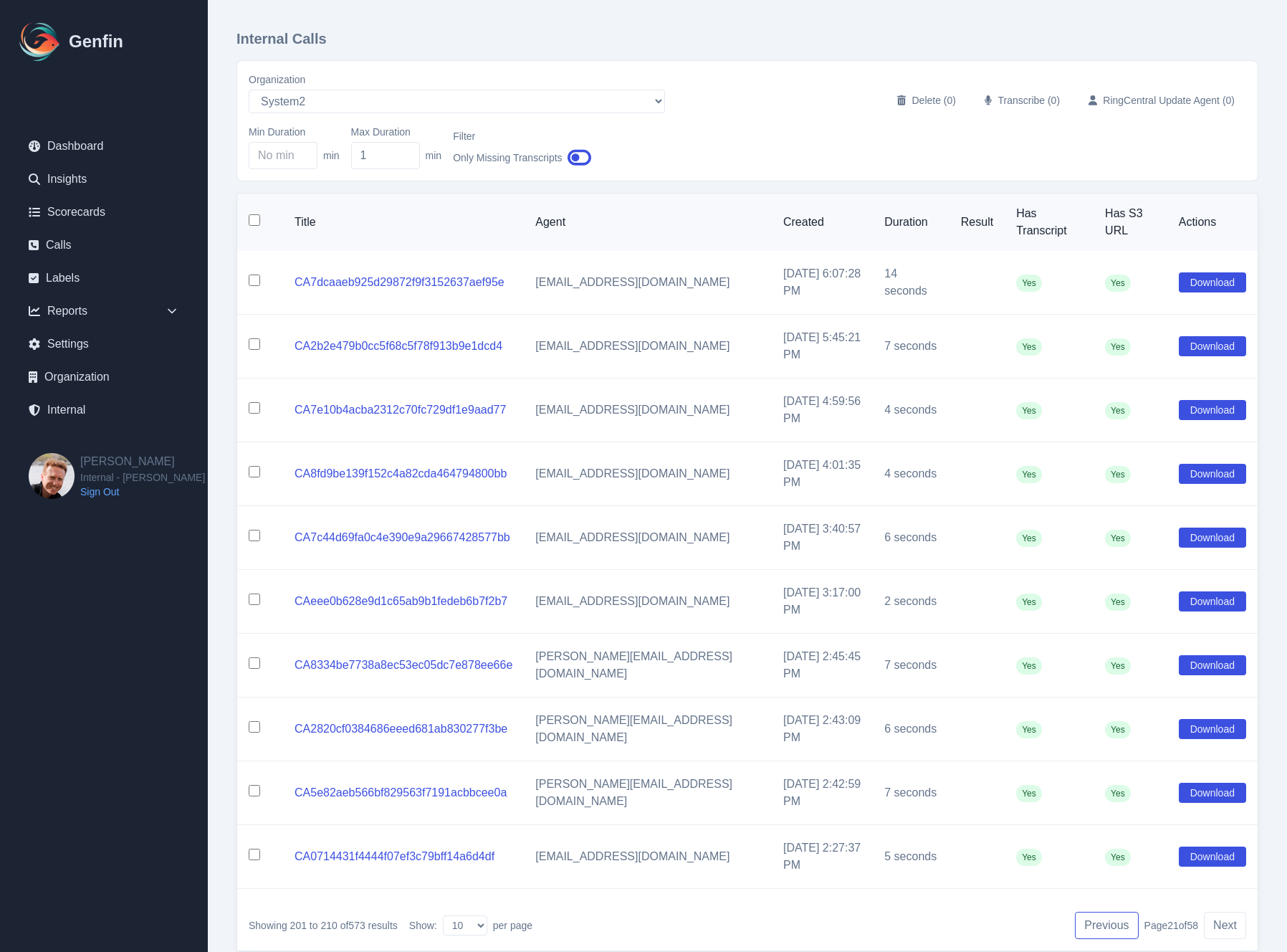
click at [1105, 912] on button "Previous" at bounding box center [1106, 925] width 63 height 27
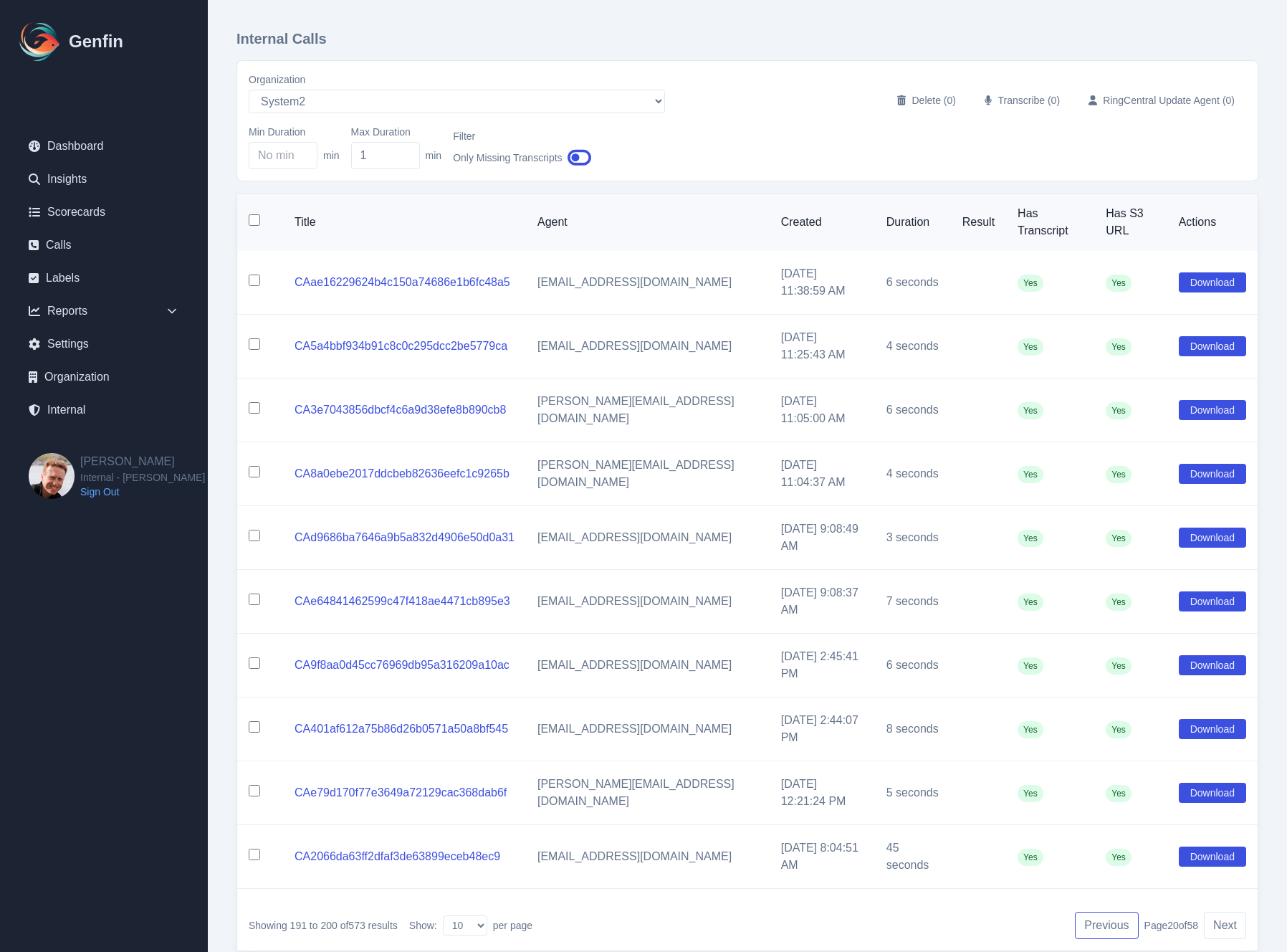
click at [1105, 912] on button "Previous" at bounding box center [1106, 925] width 63 height 27
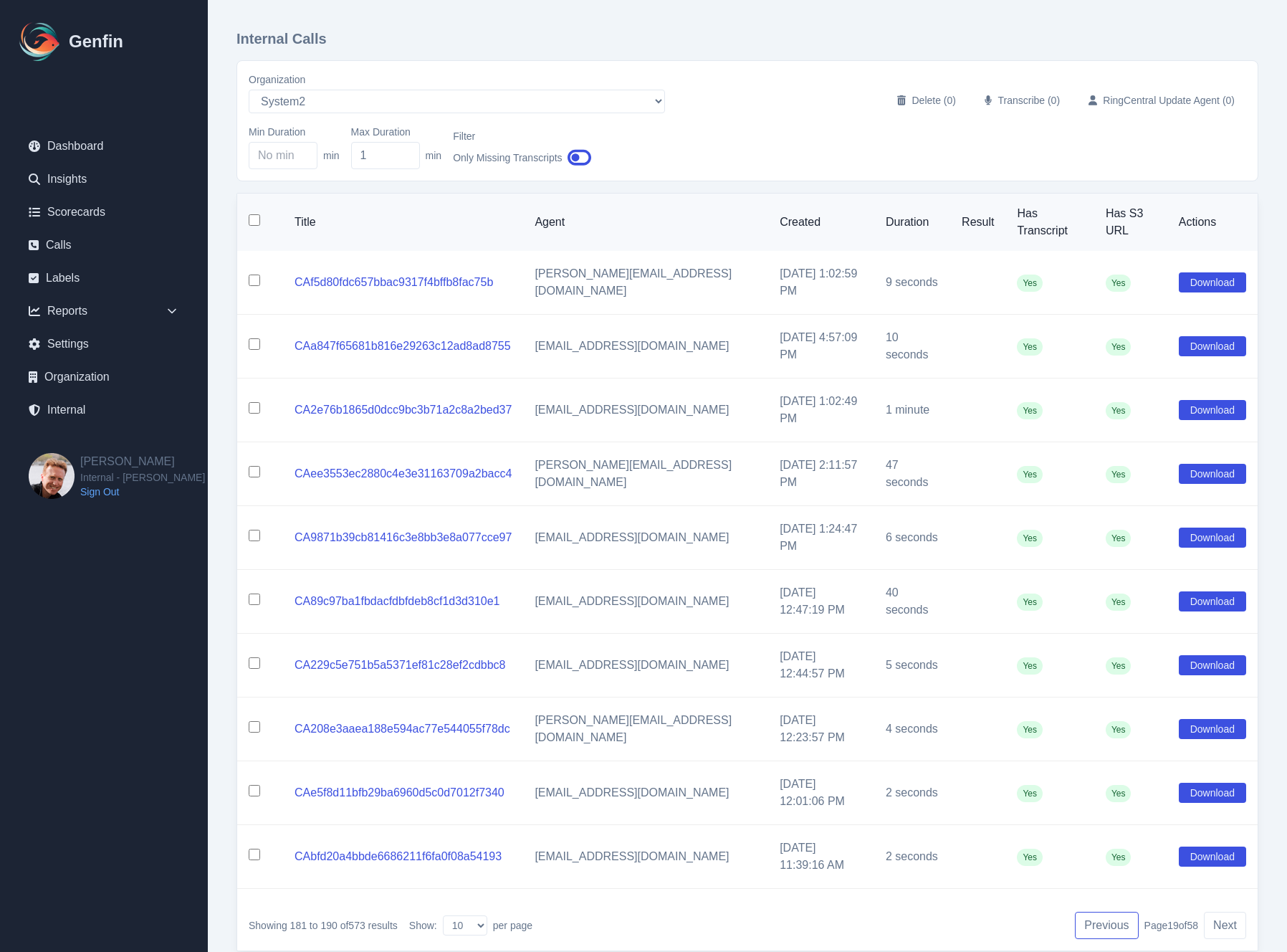
click at [1105, 912] on button "Previous" at bounding box center [1106, 925] width 63 height 27
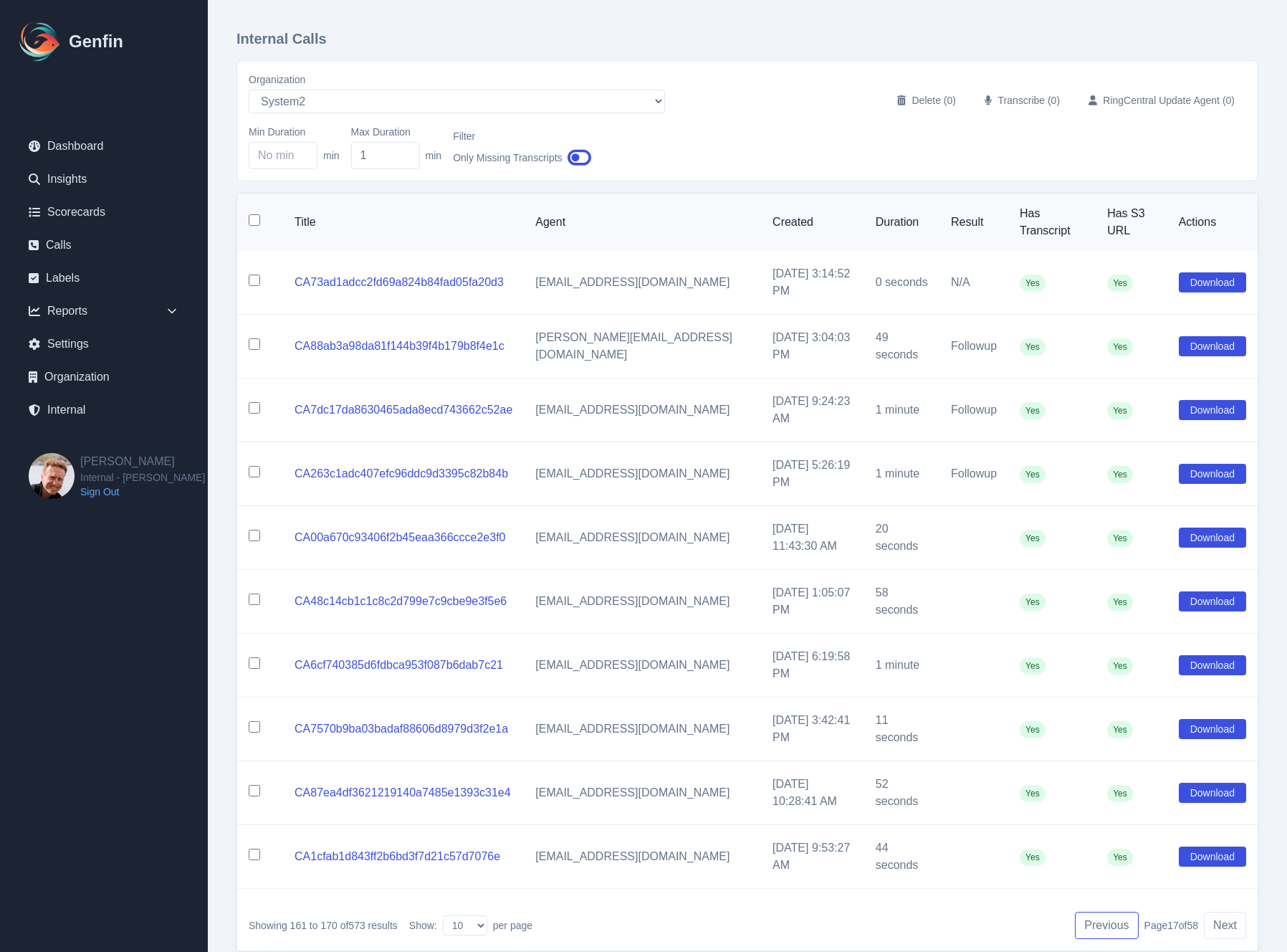
click at [1105, 912] on button "Previous" at bounding box center [1106, 925] width 63 height 27
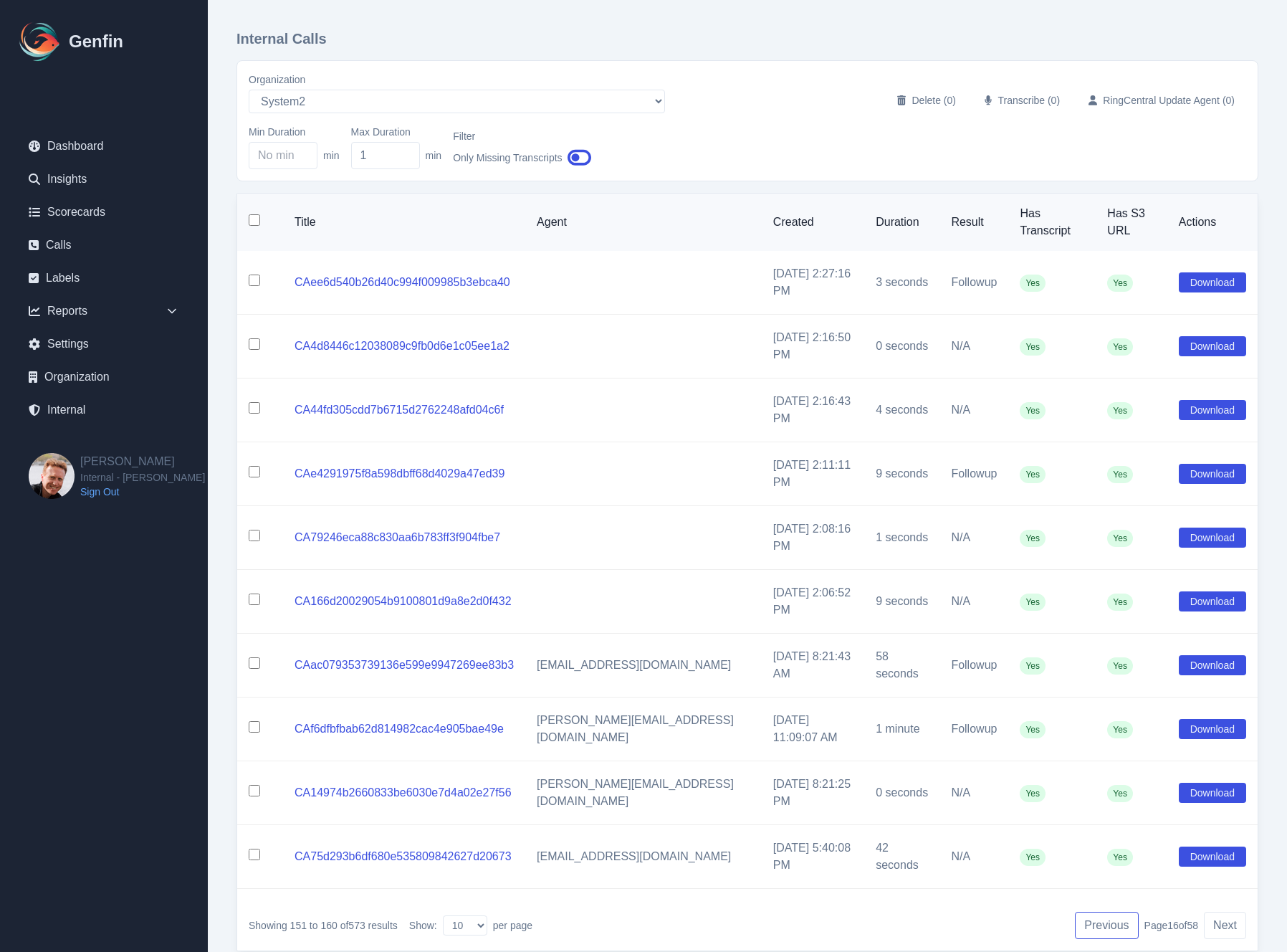
click at [1105, 912] on button "Previous" at bounding box center [1106, 925] width 63 height 27
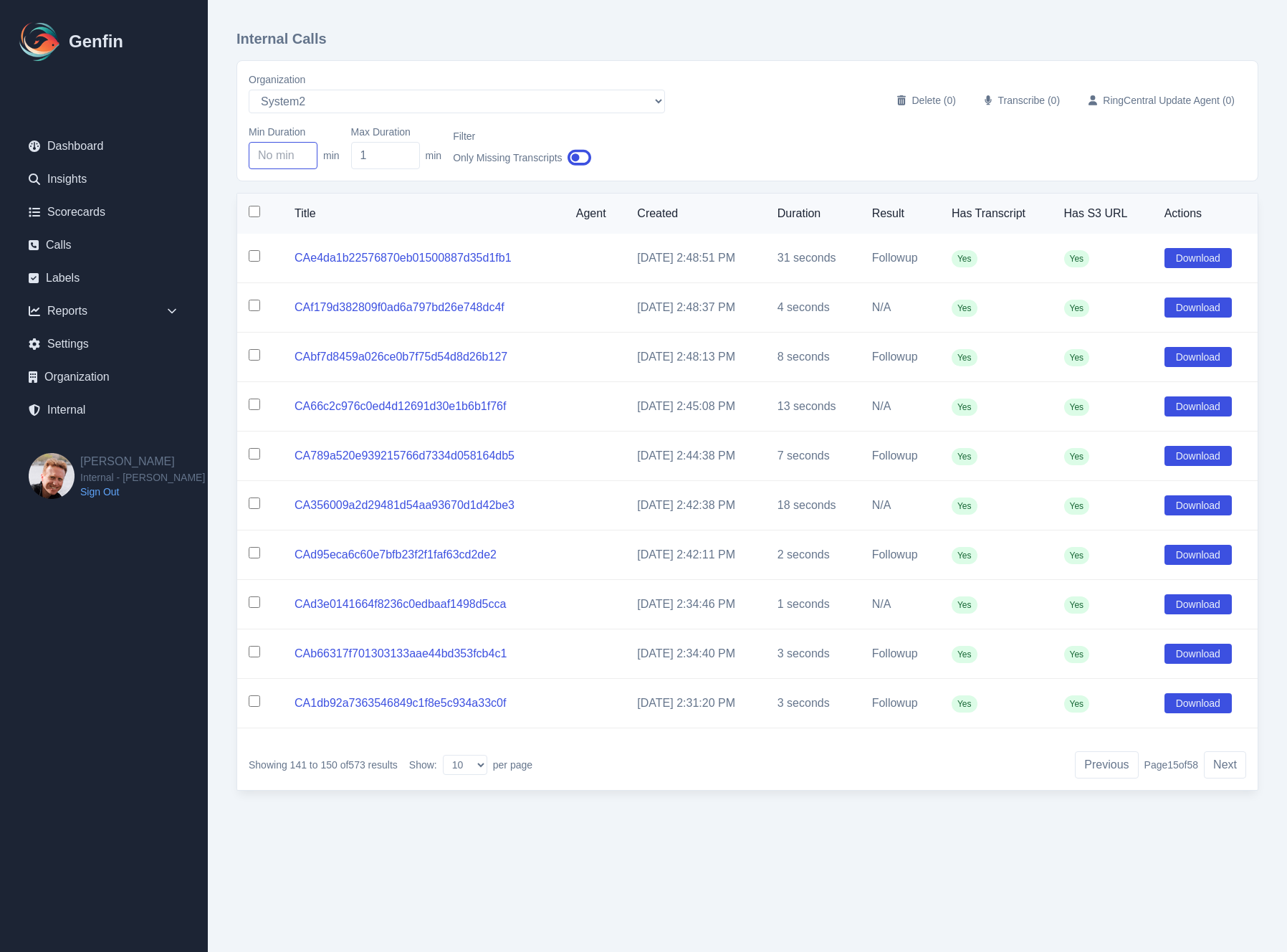
click at [267, 161] on input "Min Duration" at bounding box center [283, 156] width 69 height 27
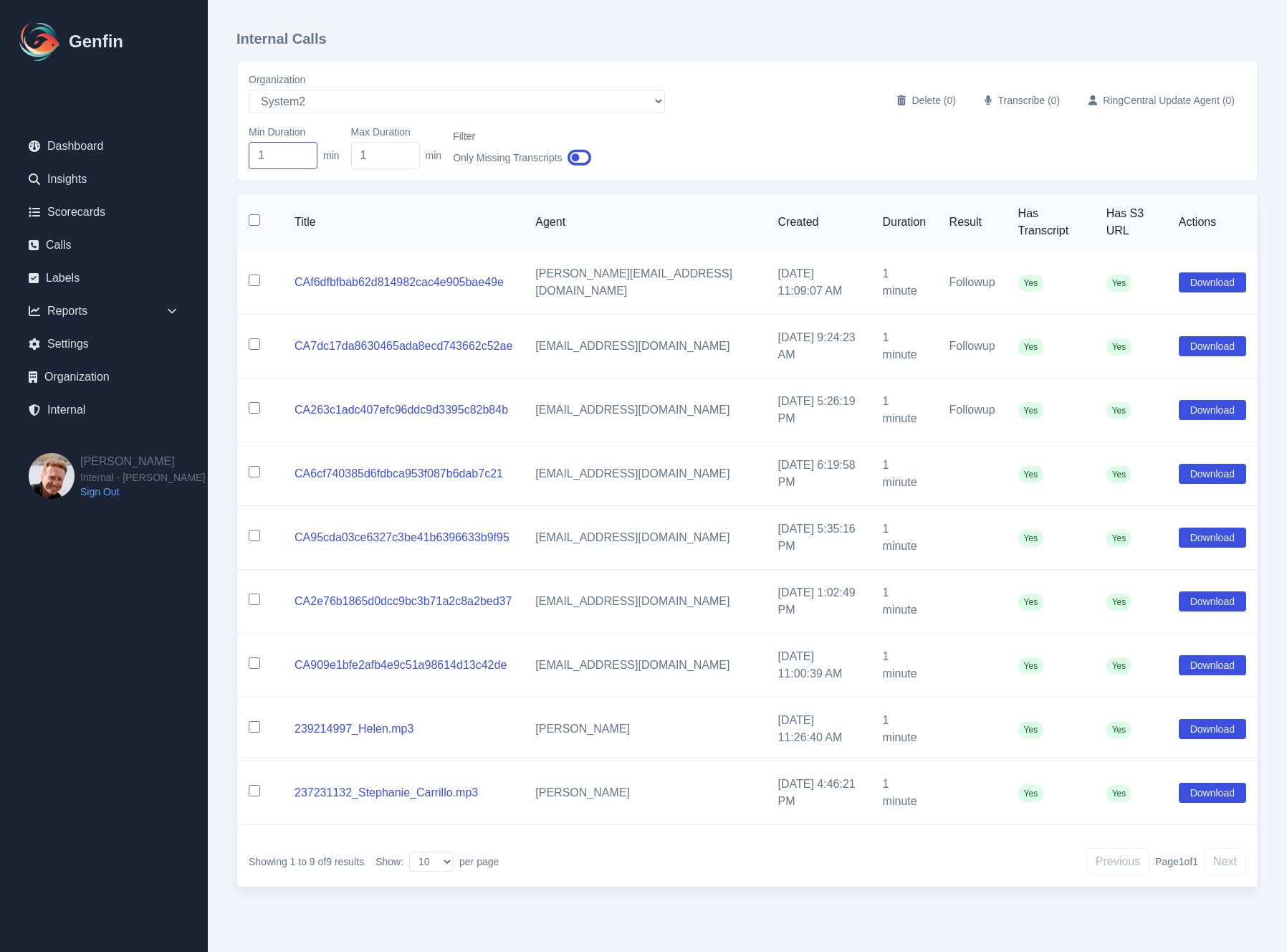
type input "1"
click at [380, 154] on input "1" at bounding box center [386, 156] width 69 height 27
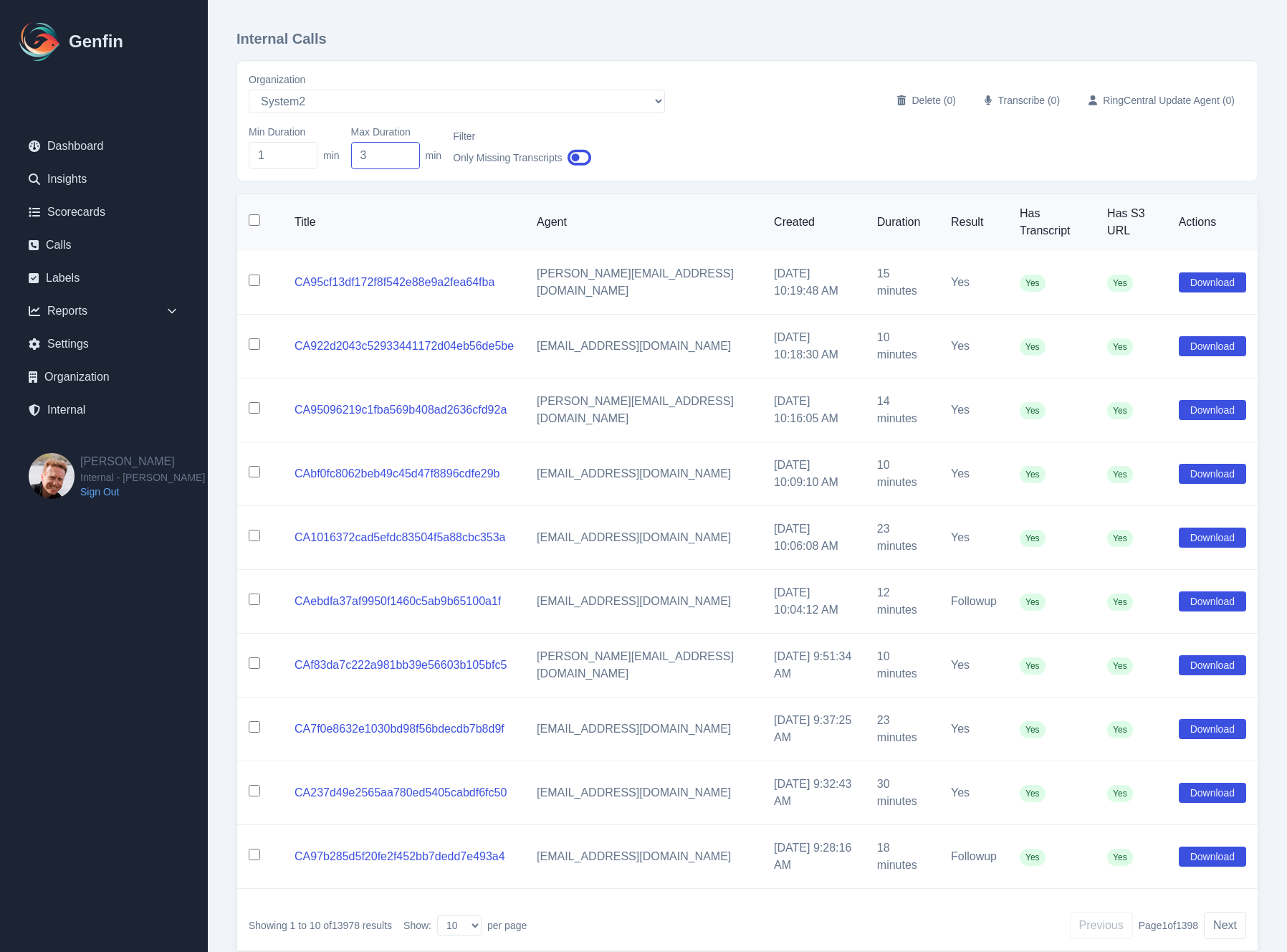
type input "3"
drag, startPoint x: 284, startPoint y: 159, endPoint x: 306, endPoint y: 149, distance: 24.2
click at [305, 149] on input "1" at bounding box center [283, 156] width 69 height 27
click at [393, 159] on input "3" at bounding box center [386, 156] width 69 height 27
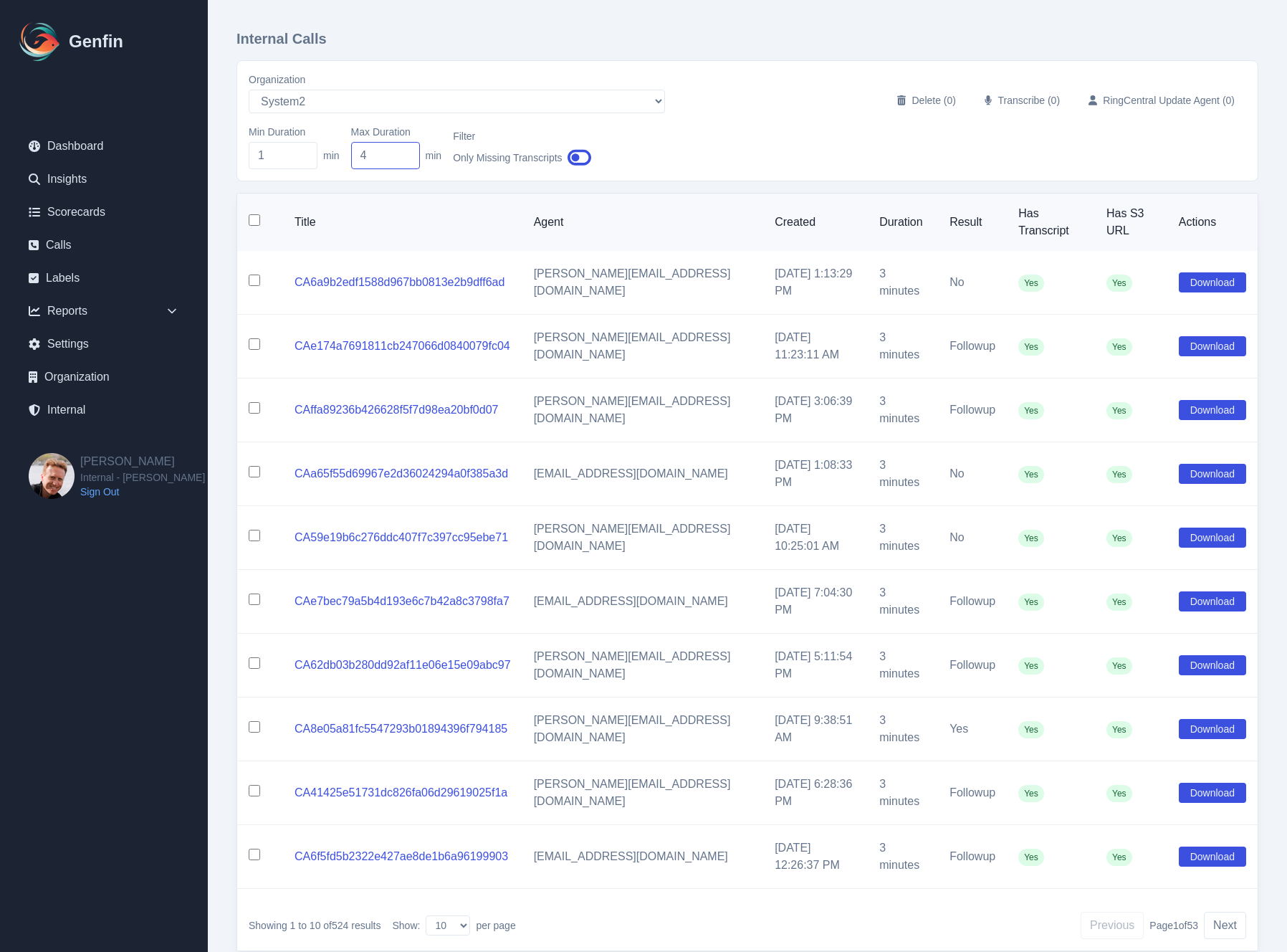
type input "3"
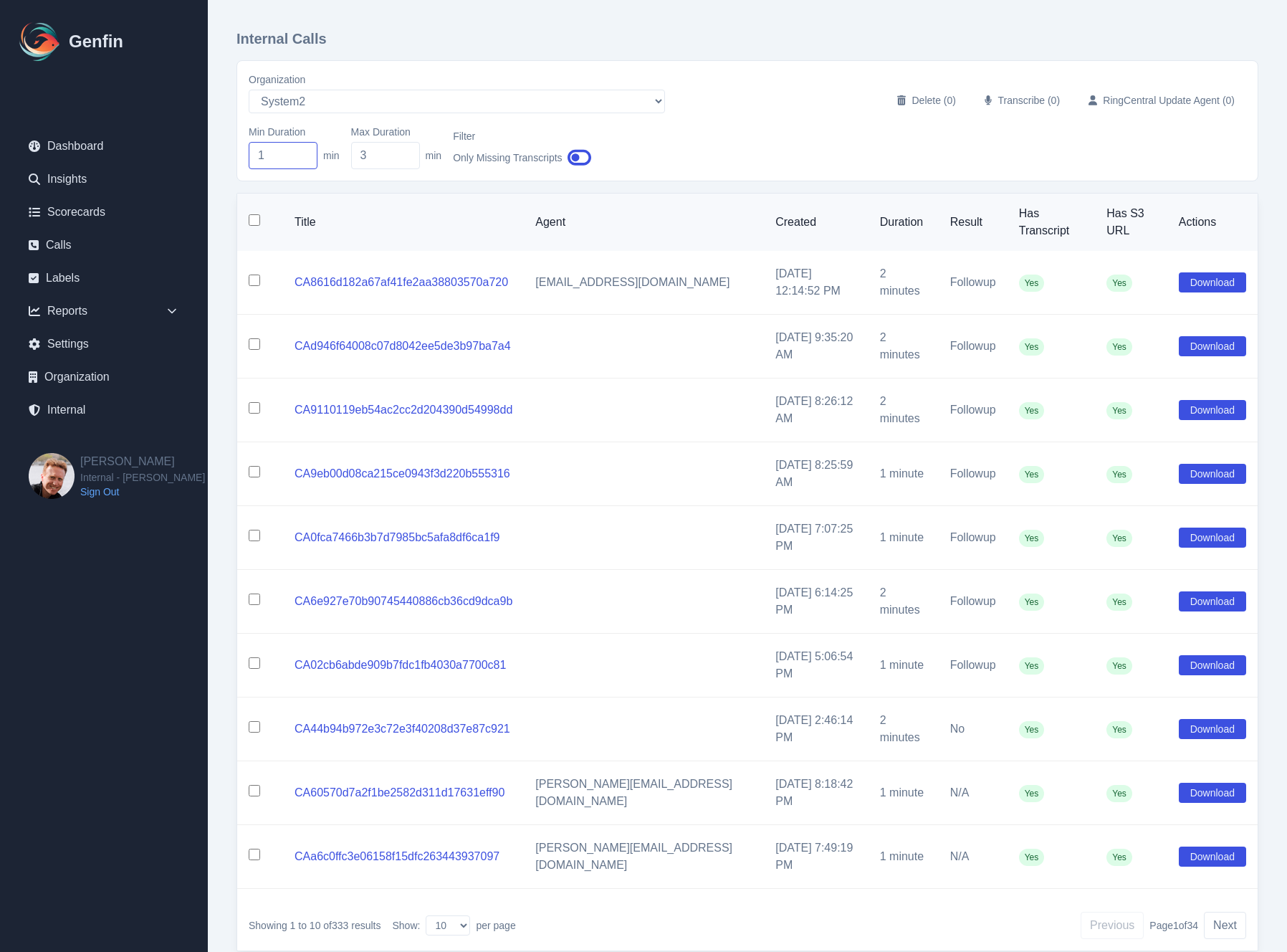
click at [268, 164] on input "1" at bounding box center [283, 156] width 69 height 27
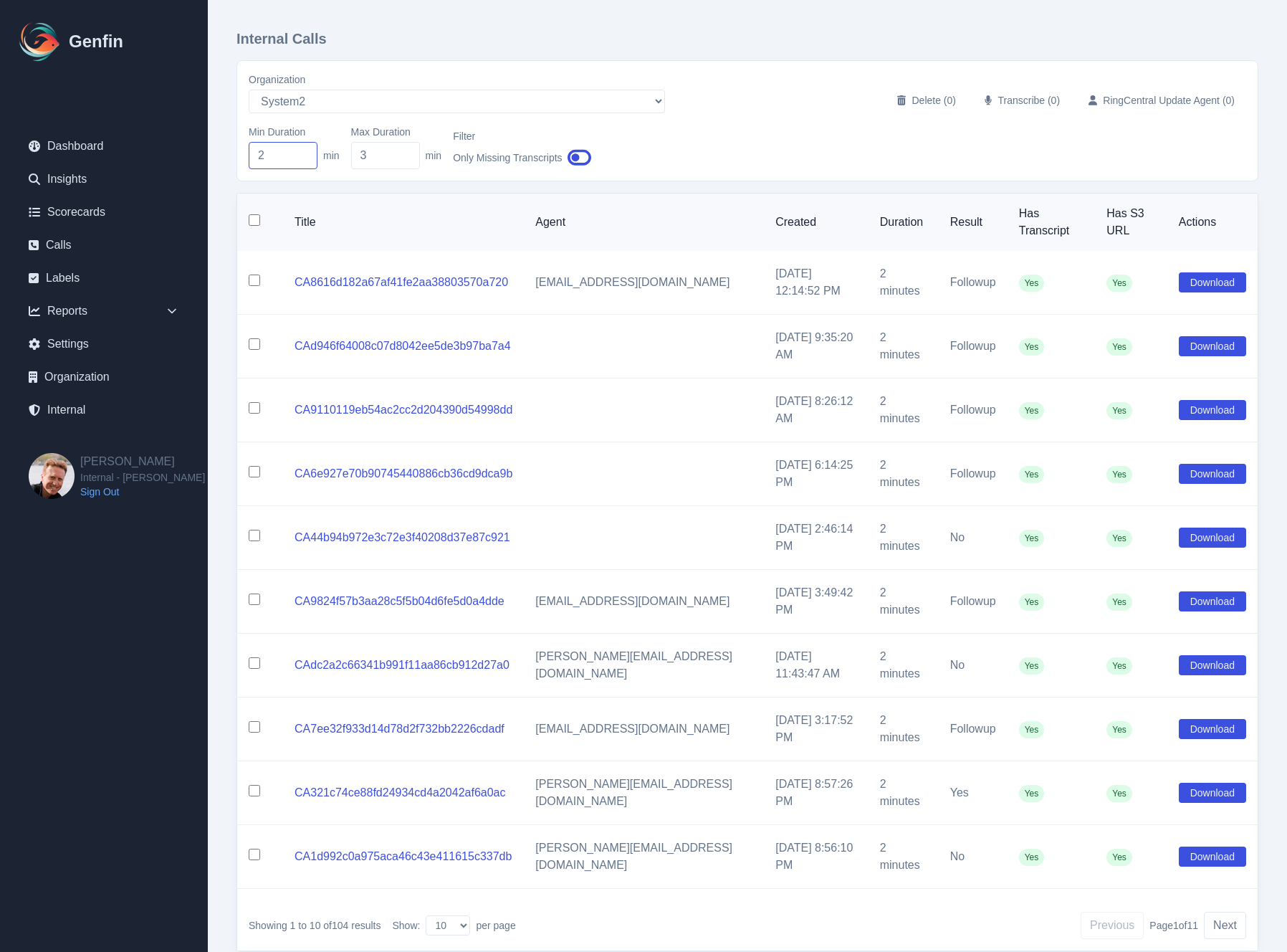
type input "1"
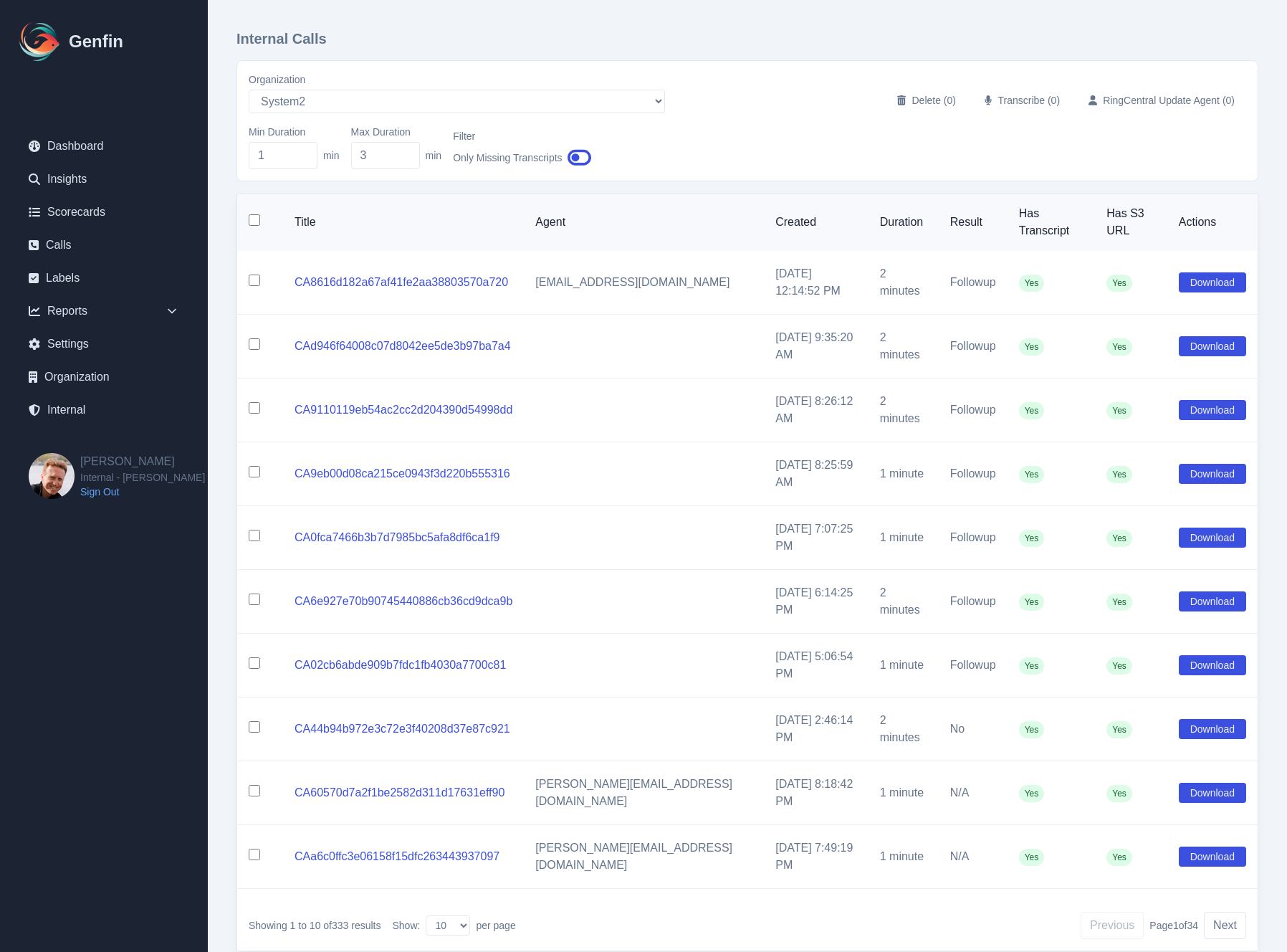
click at [983, 900] on div "Showing 1 to 10 of 333 results Show: 10 25 50 100 per page Previous Page 1 of 3…" at bounding box center [747, 925] width 1021 height 50
click at [1226, 912] on button "Next" at bounding box center [1226, 925] width 42 height 27
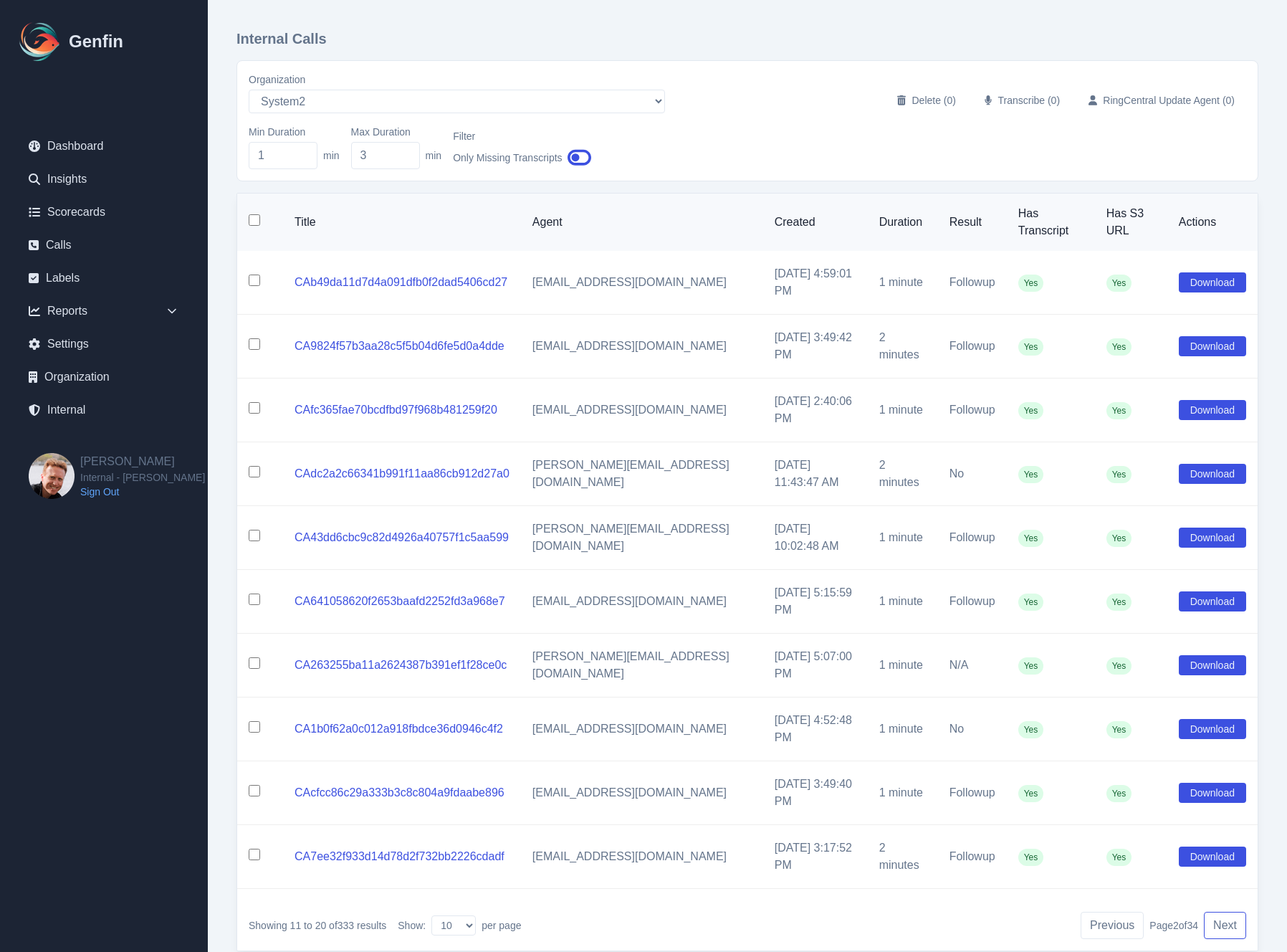
click at [1226, 912] on button "Next" at bounding box center [1226, 925] width 42 height 27
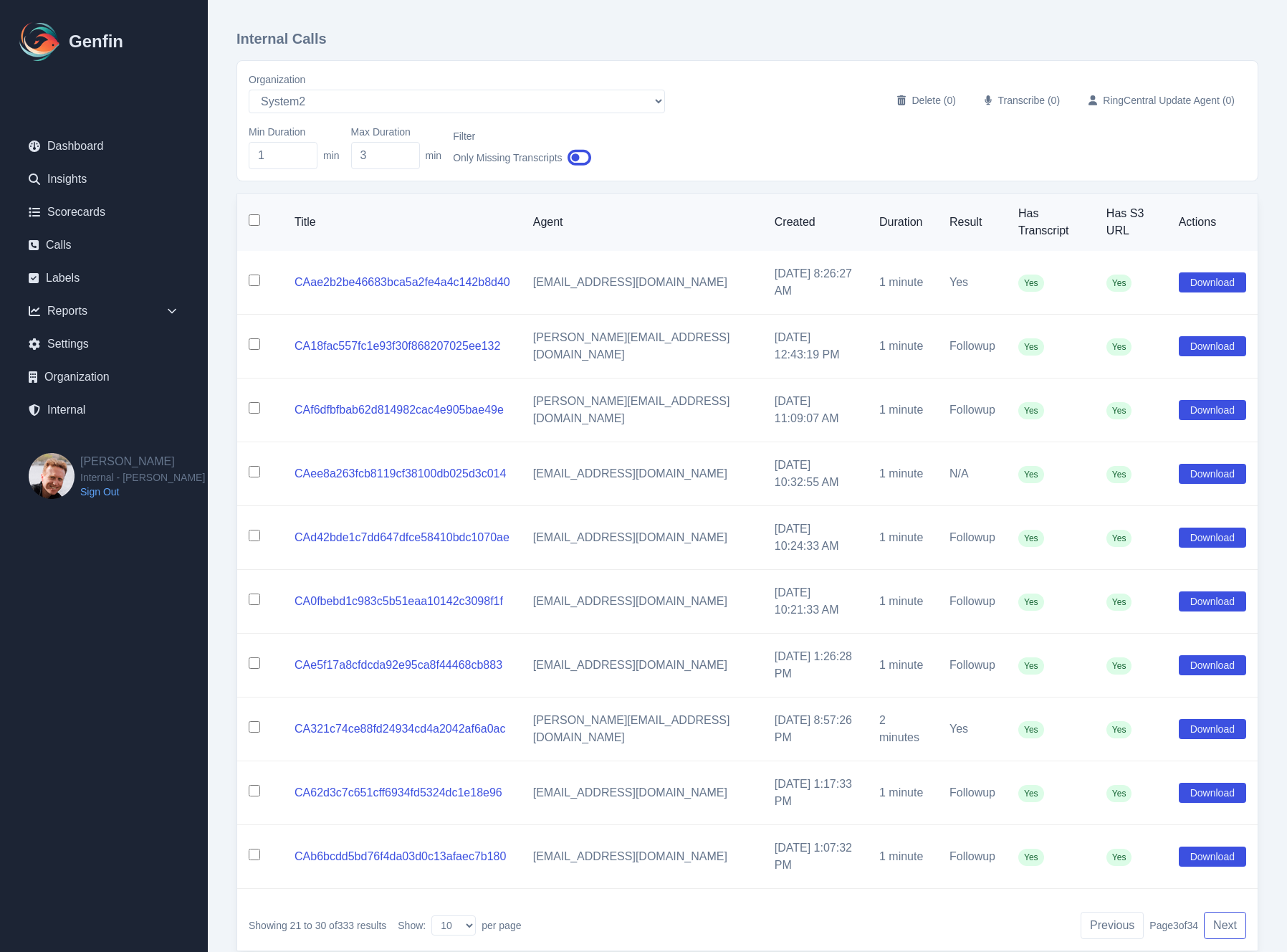
click at [1226, 912] on button "Next" at bounding box center [1226, 925] width 42 height 27
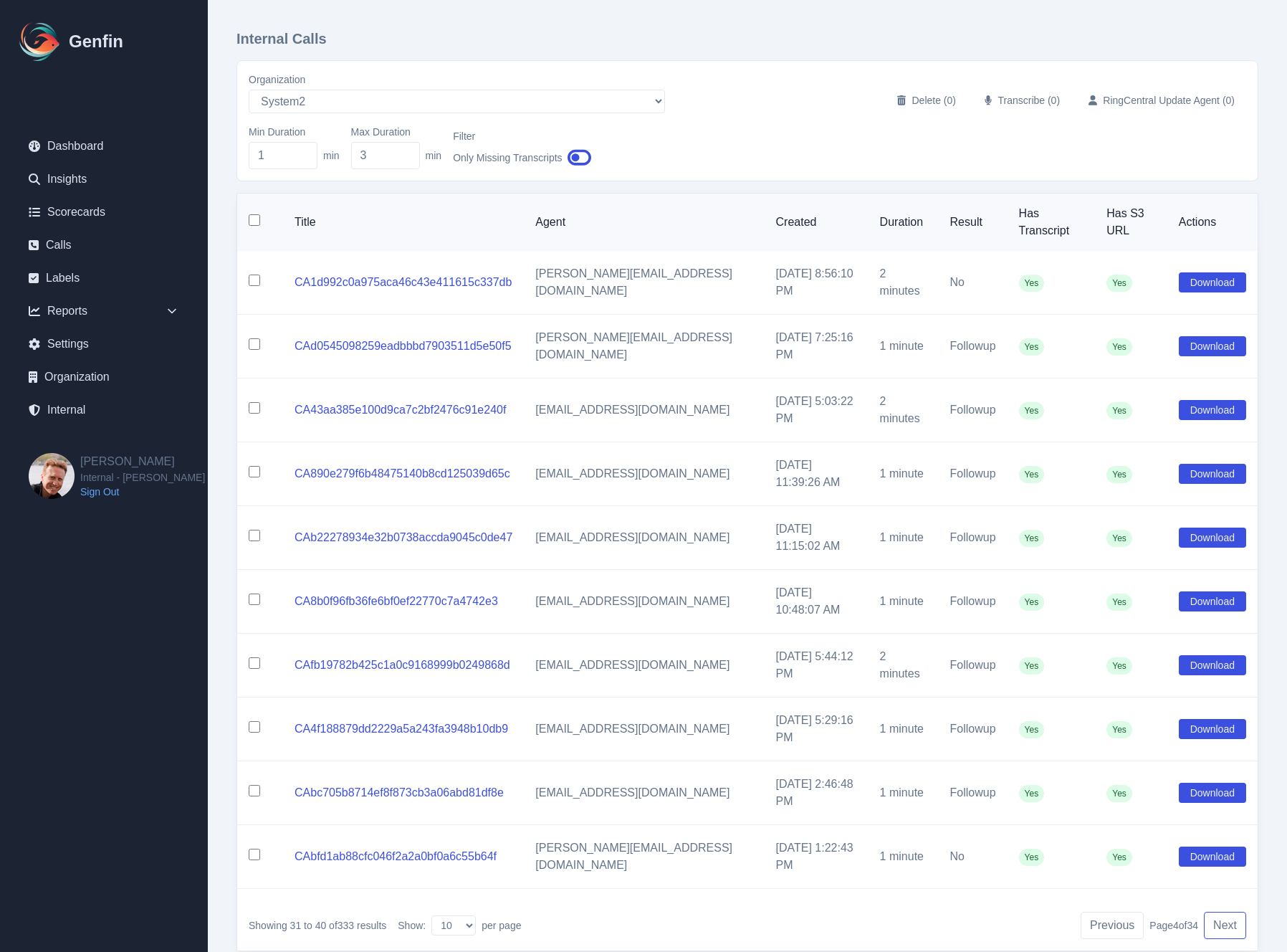
click at [1226, 912] on button "Next" at bounding box center [1226, 925] width 42 height 27
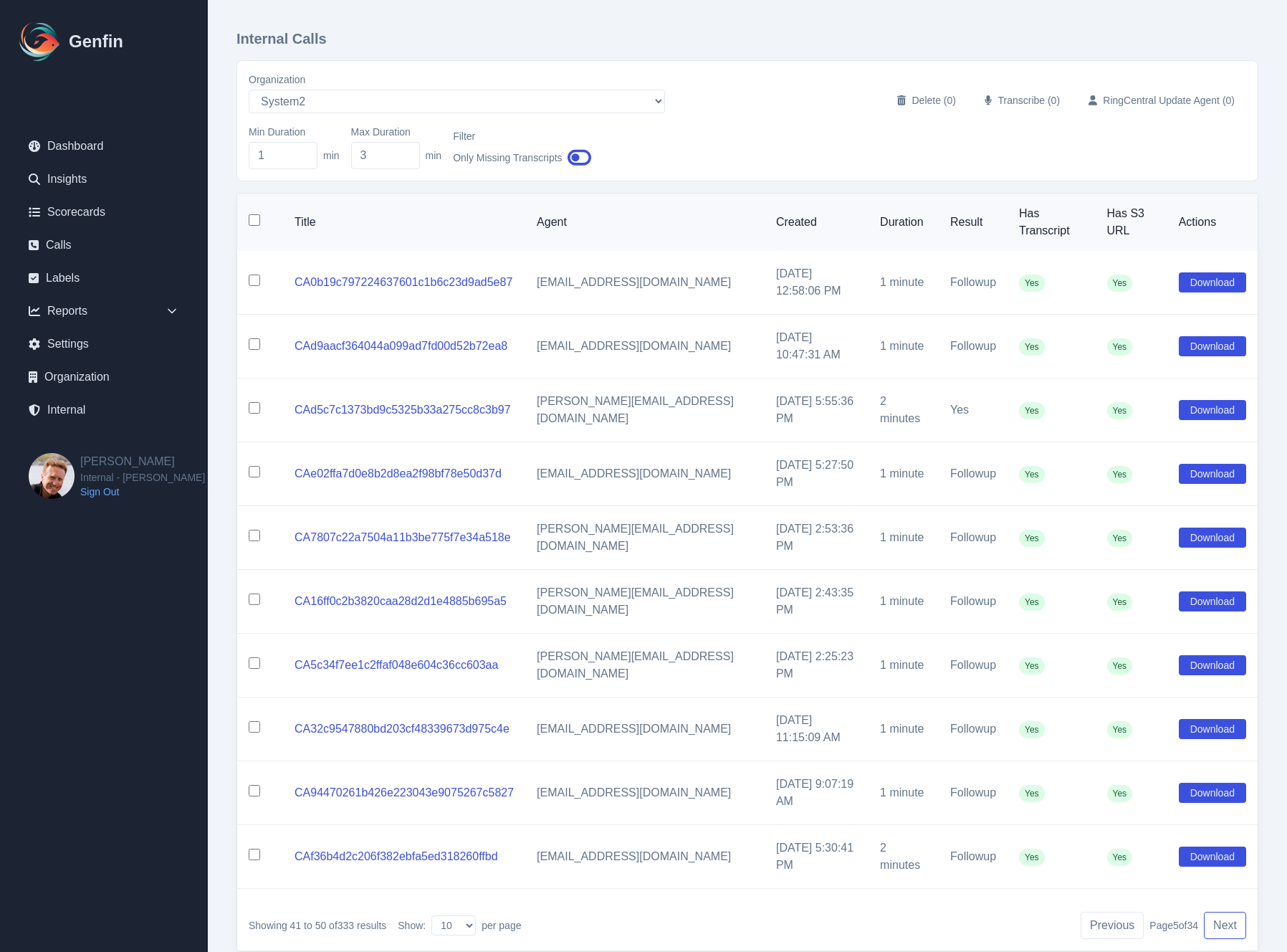
click at [1226, 912] on button "Next" at bounding box center [1226, 925] width 42 height 27
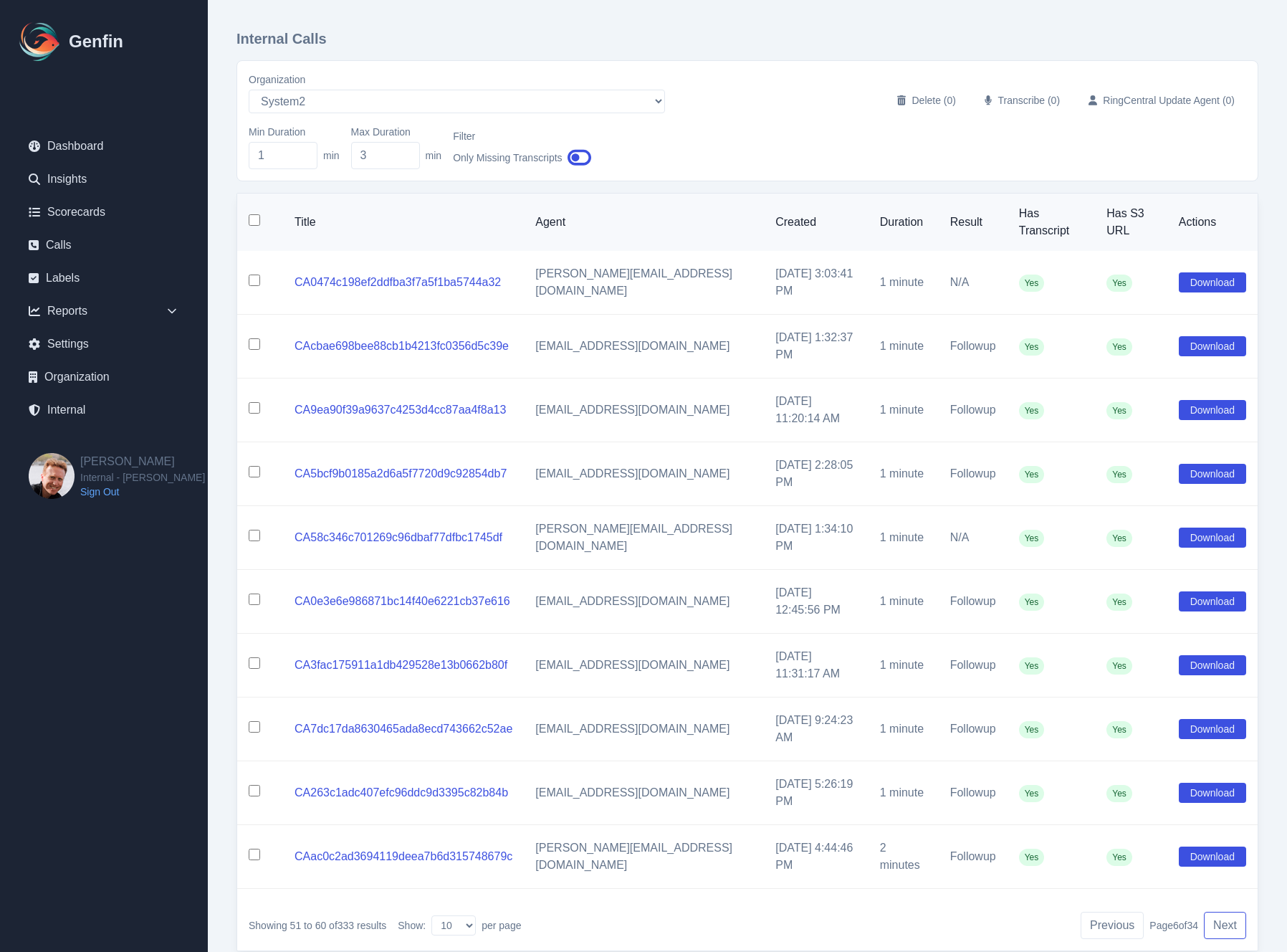
click at [1226, 912] on button "Next" at bounding box center [1226, 925] width 42 height 27
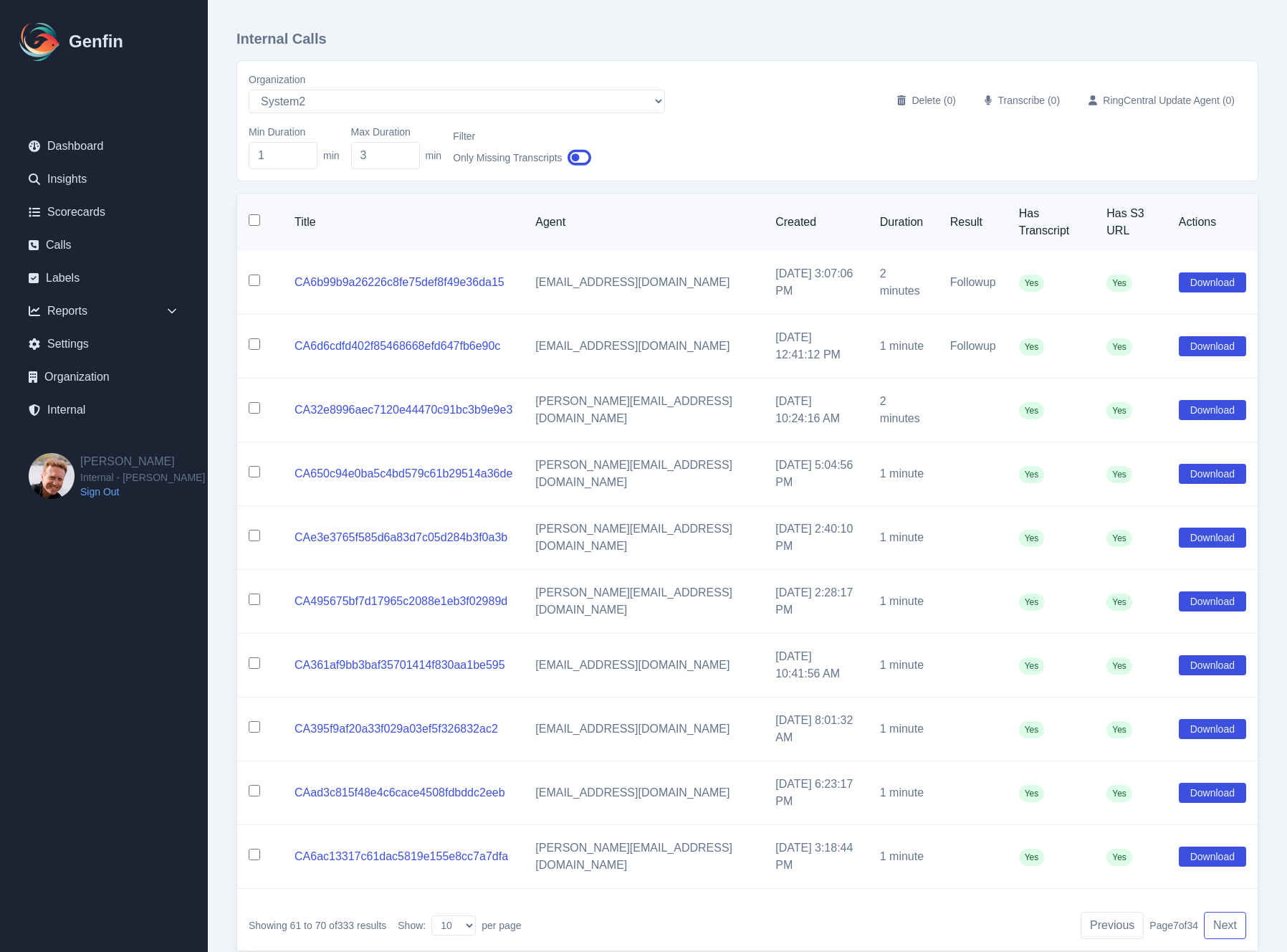
click at [1226, 912] on button "Next" at bounding box center [1226, 925] width 42 height 27
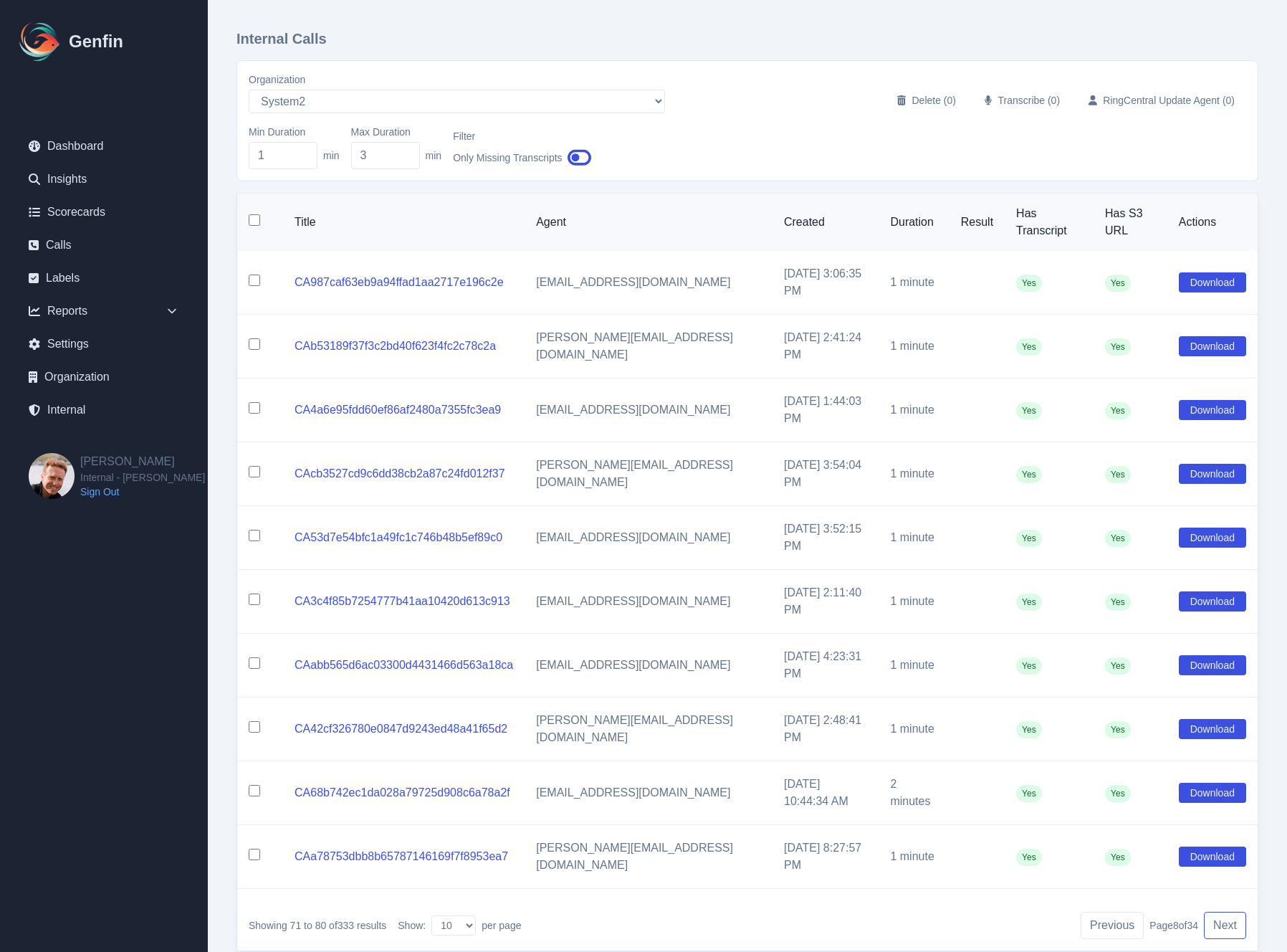
click at [1226, 912] on button "Next" at bounding box center [1226, 925] width 42 height 27
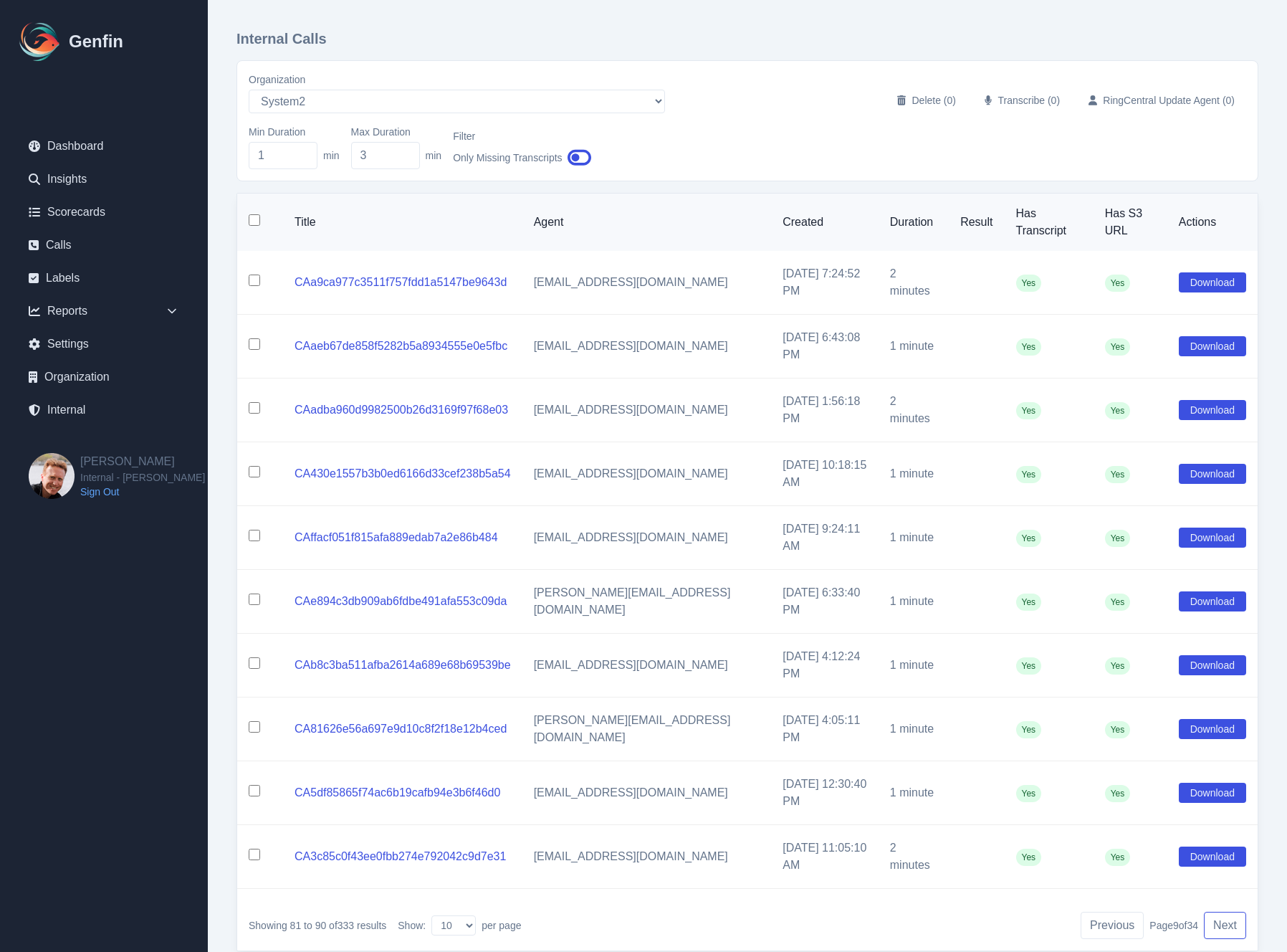
click at [1226, 912] on button "Next" at bounding box center [1226, 925] width 42 height 27
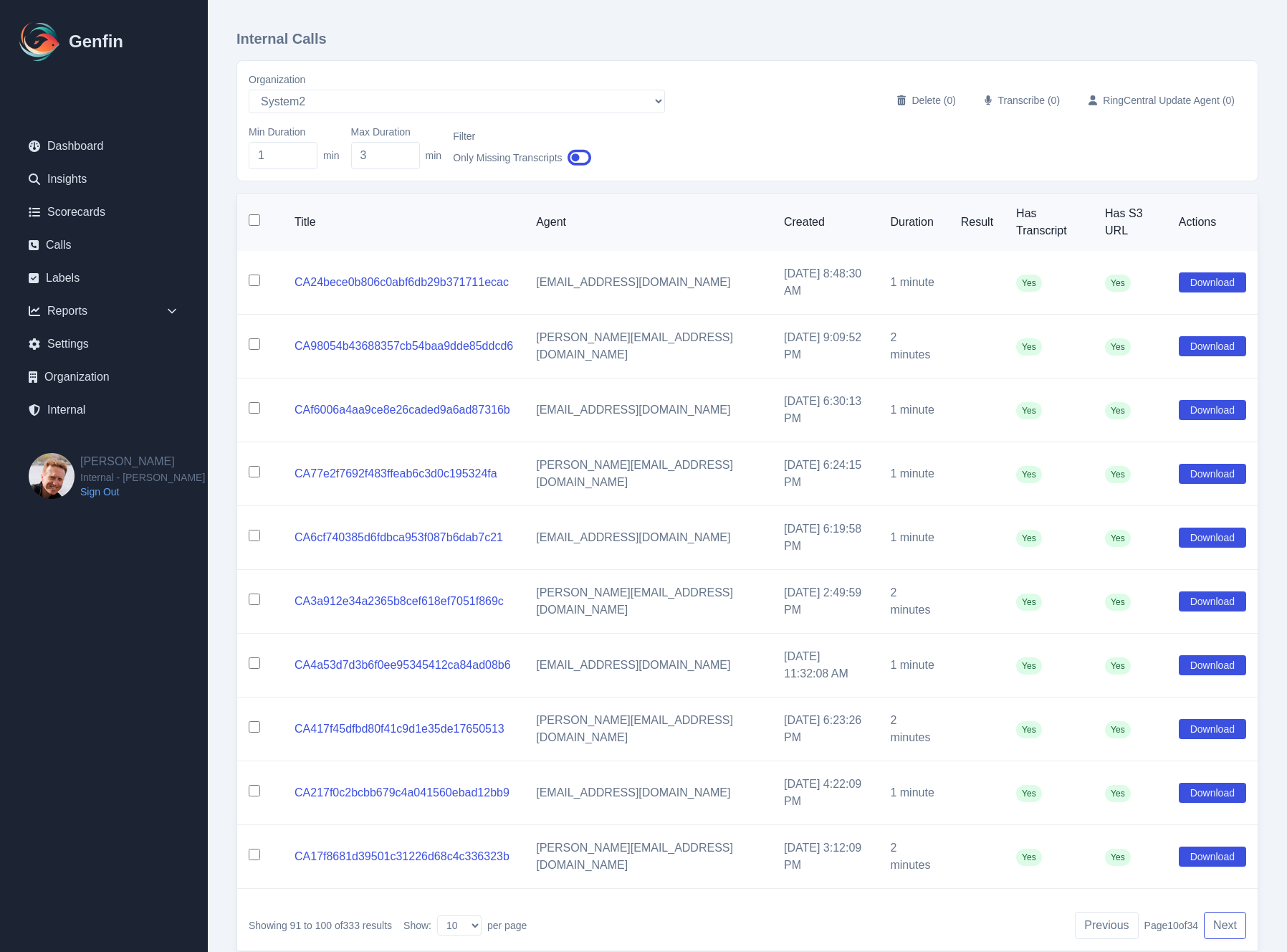
click at [1226, 912] on button "Next" at bounding box center [1226, 925] width 42 height 27
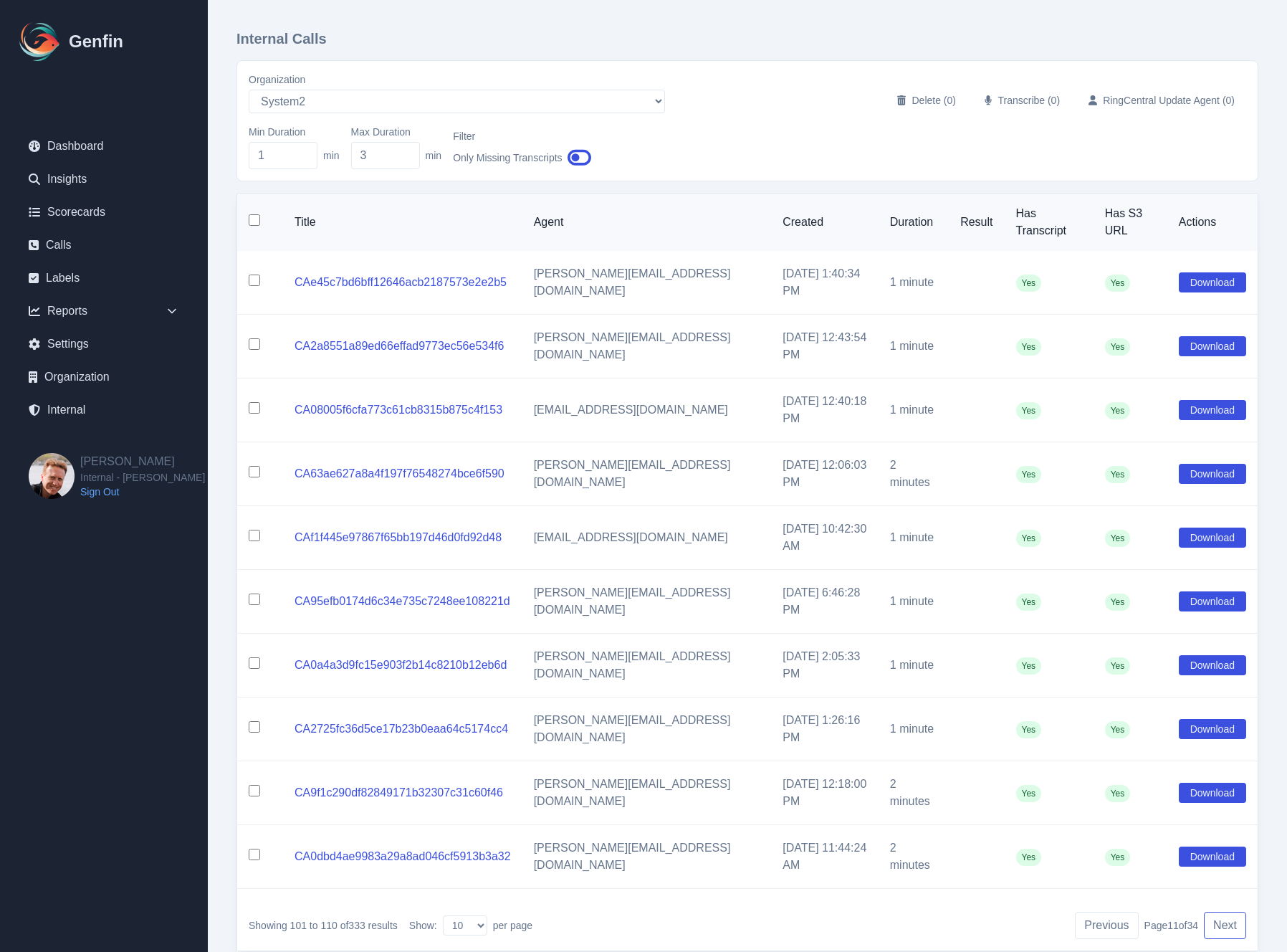
click at [1226, 912] on button "Next" at bounding box center [1226, 925] width 42 height 27
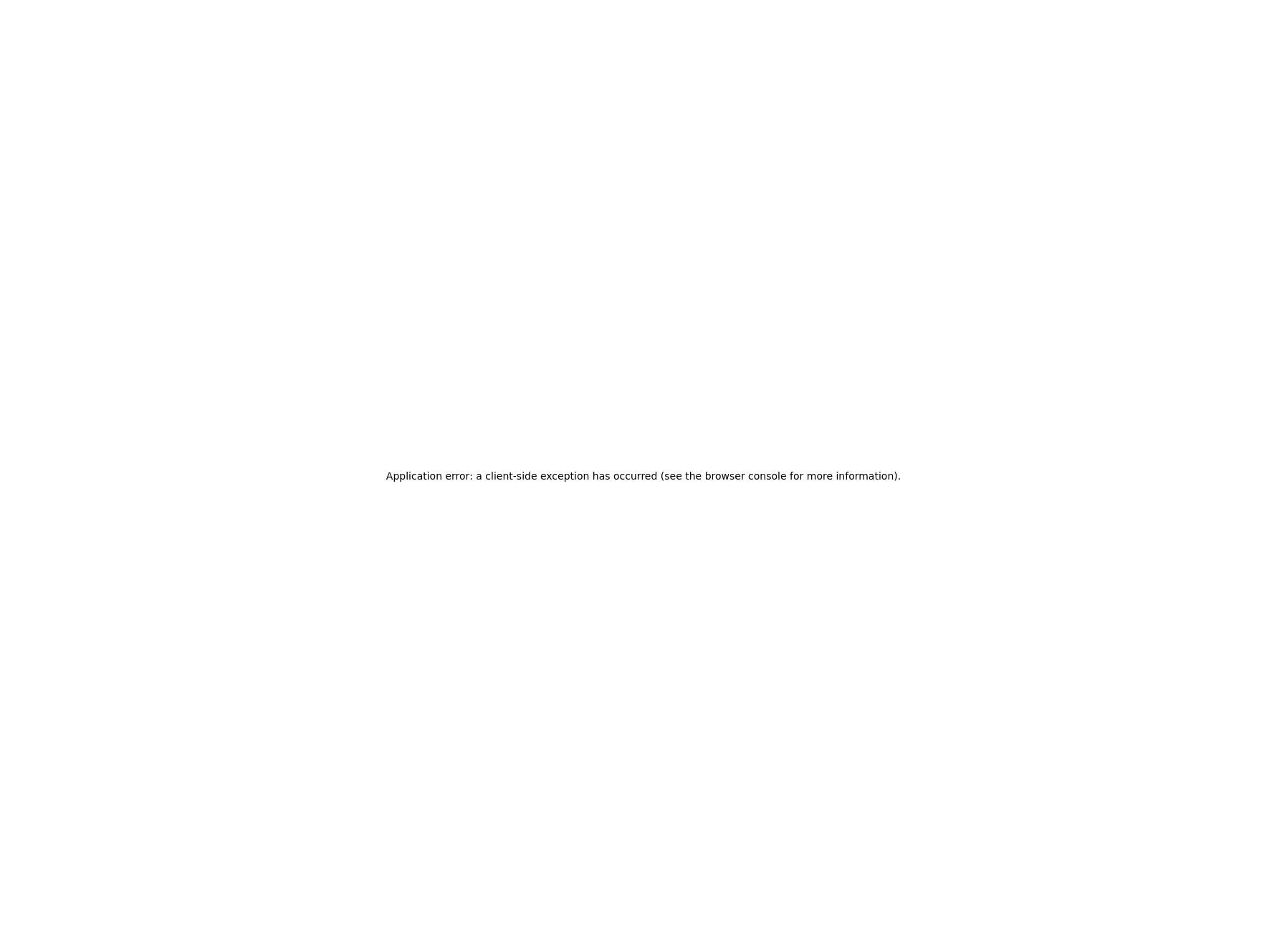
click at [1226, 768] on div "Application error: a client-side exception has occurred (see the browser consol…" at bounding box center [644, 476] width 1287 height 952
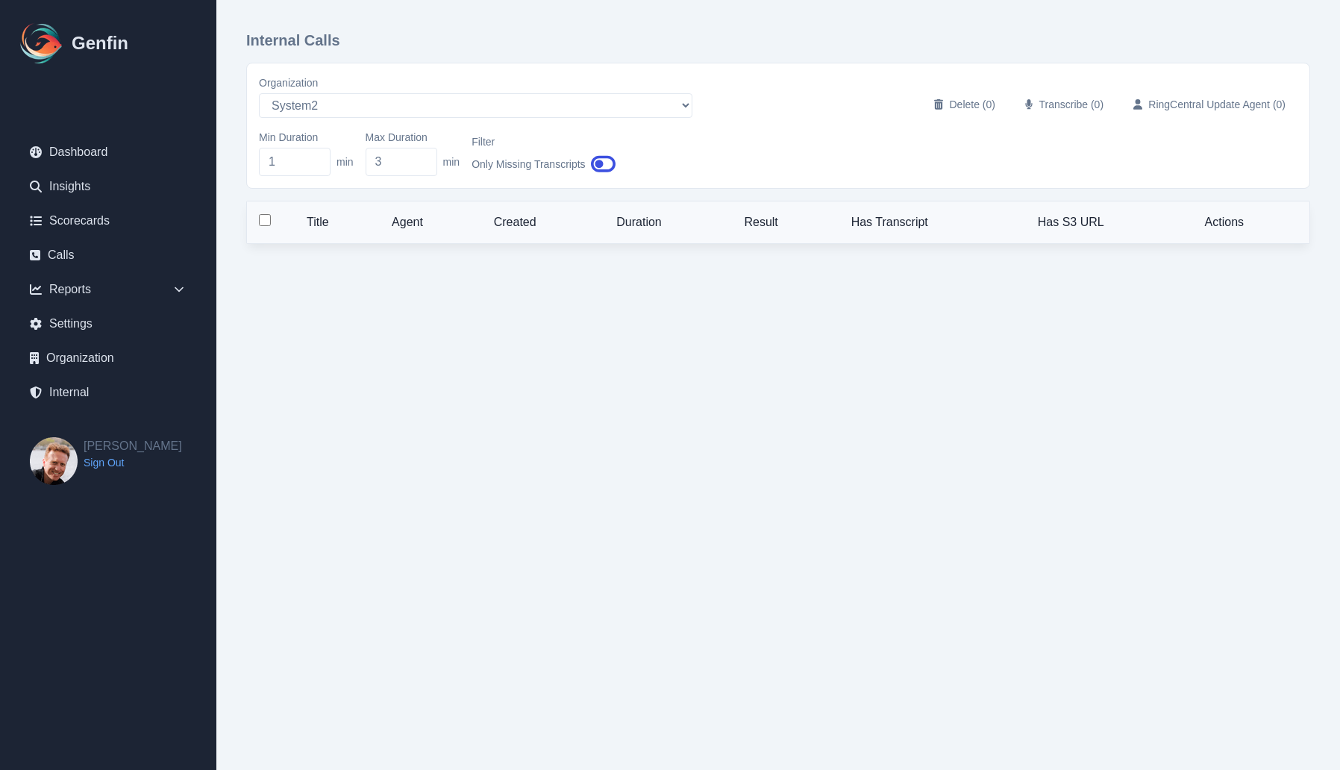
select select "10"
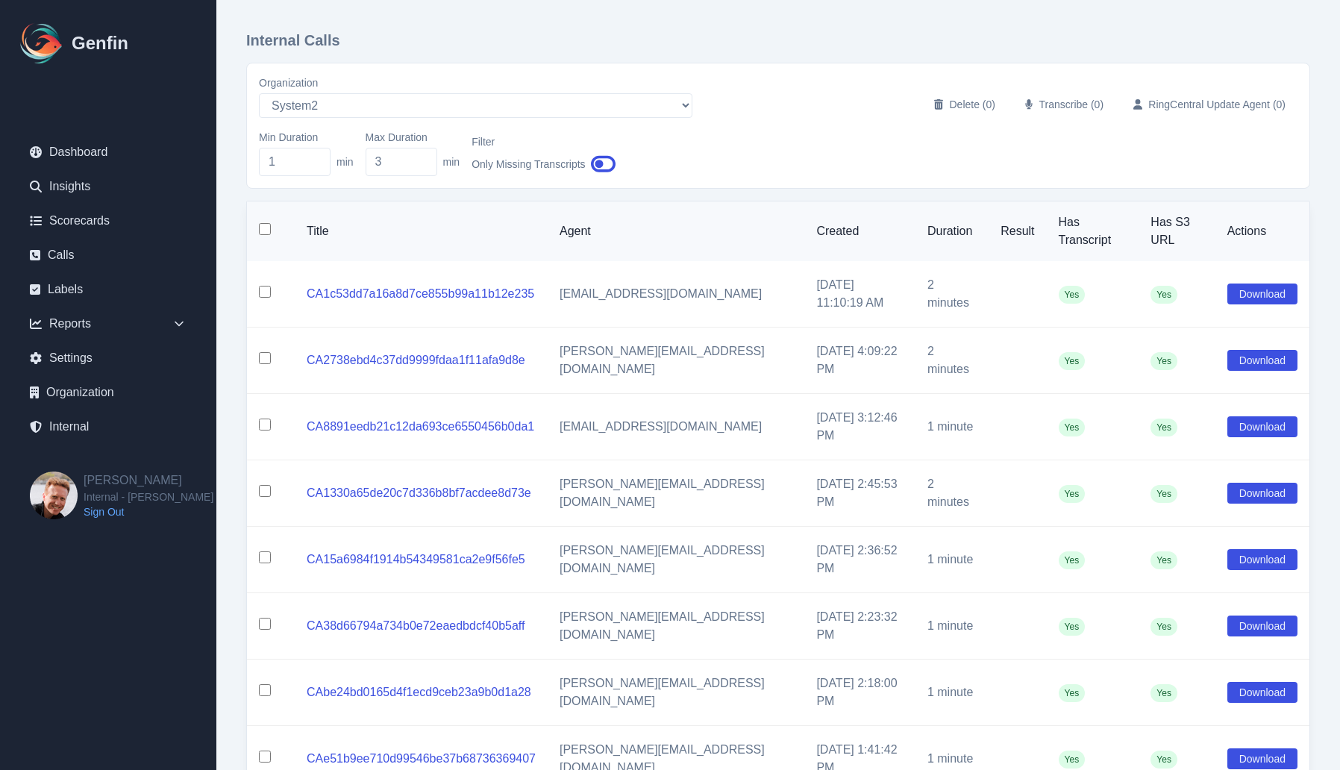
click at [1059, 485] on span "Yes" at bounding box center [1072, 494] width 27 height 18
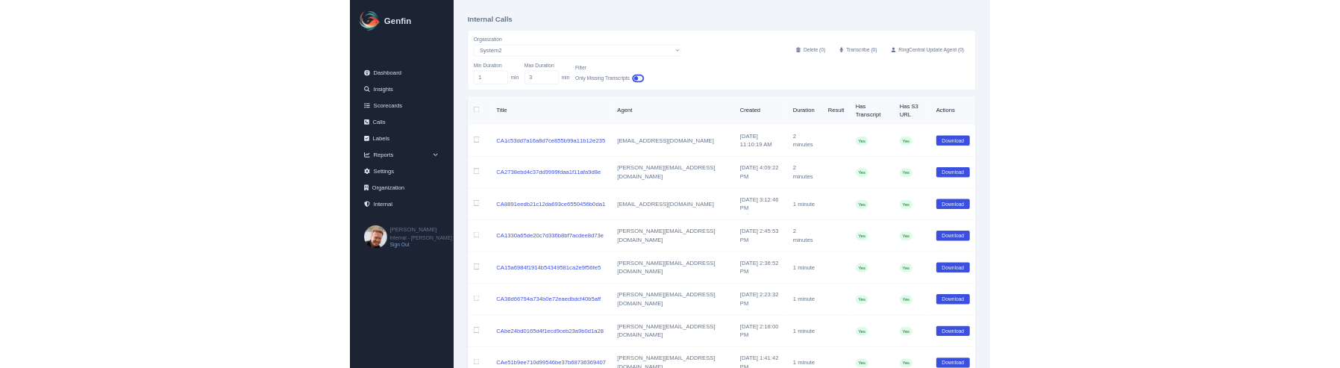
scroll to position [104, 0]
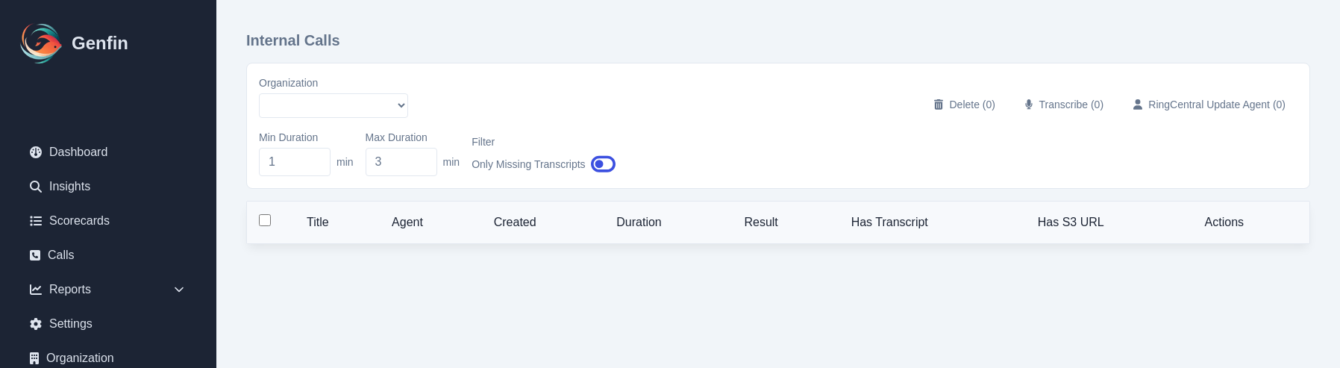
select select "10"
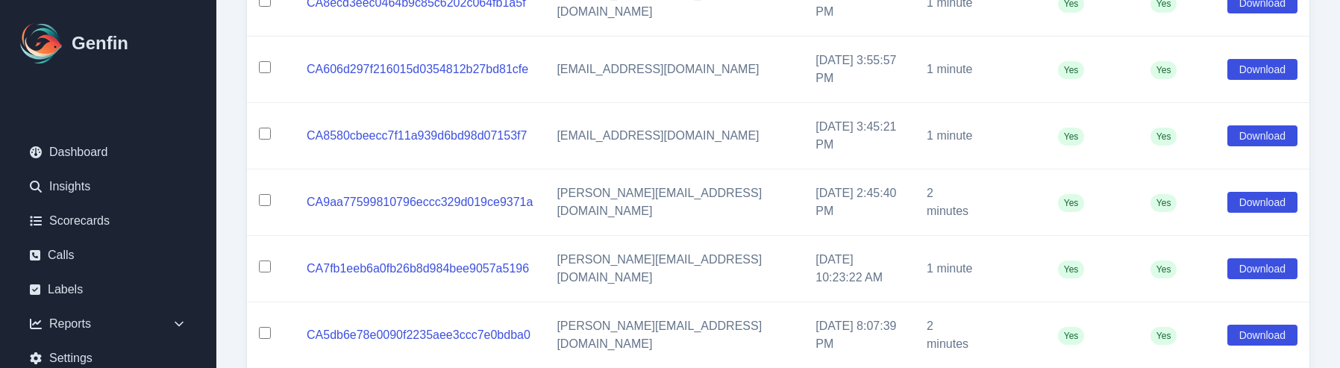
scroll to position [506, 0]
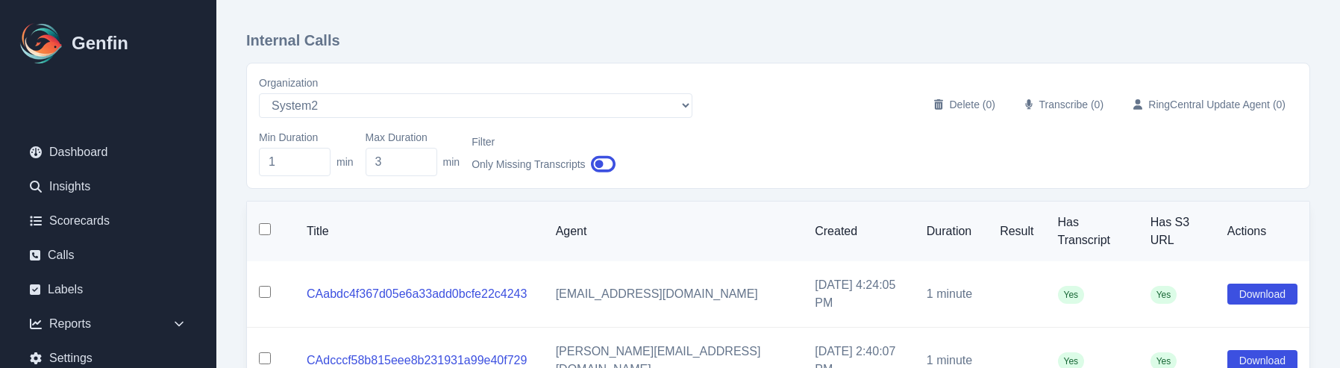
select select "10"
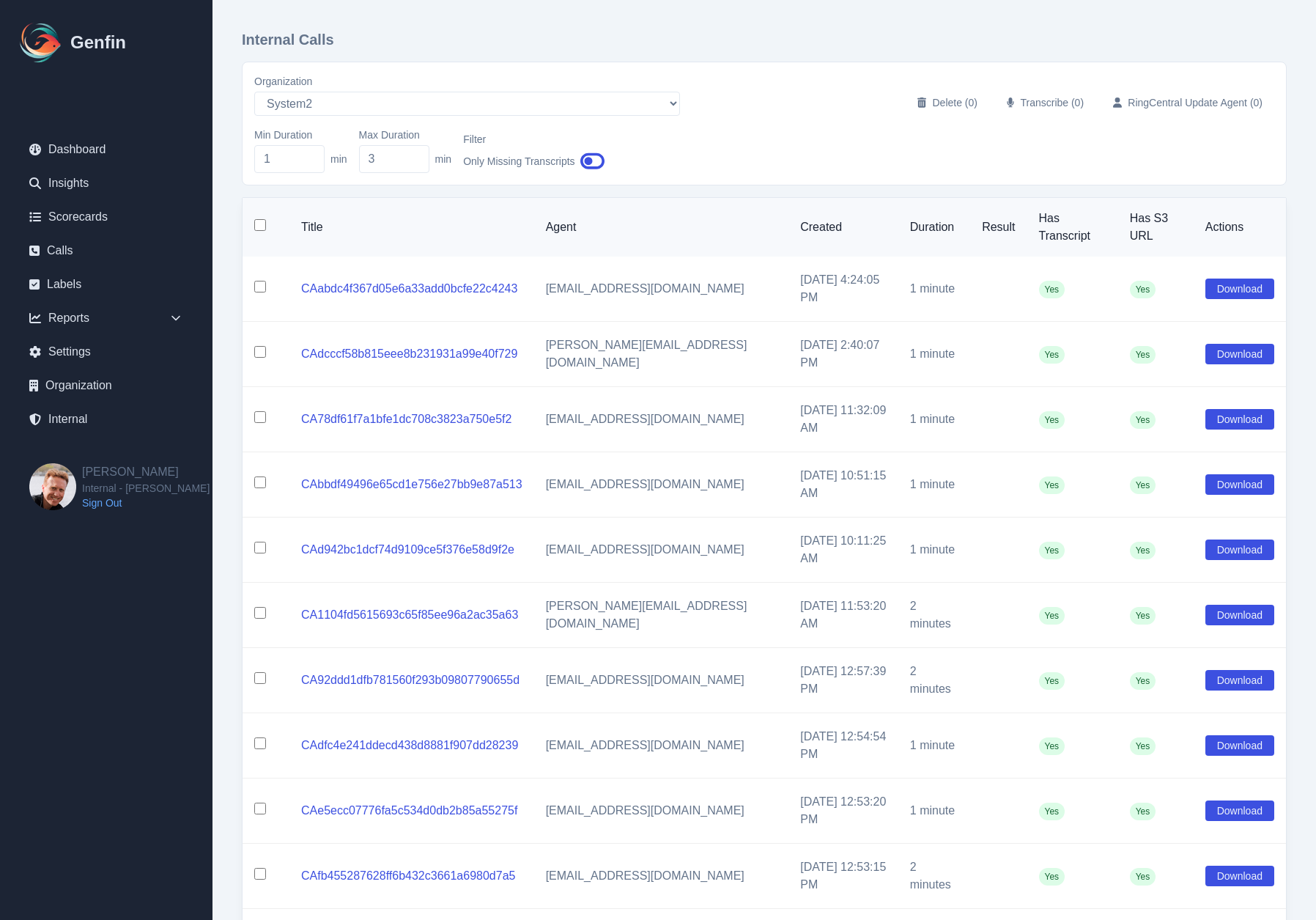
click at [285, 360] on td at bounding box center [266, 680] width 47 height 65
click at [692, 360] on html "Genfin Dashboard Insights Scorecards Calls Labels Reports Sales Compliance Agen…" at bounding box center [658, 510] width 1316 height 1019
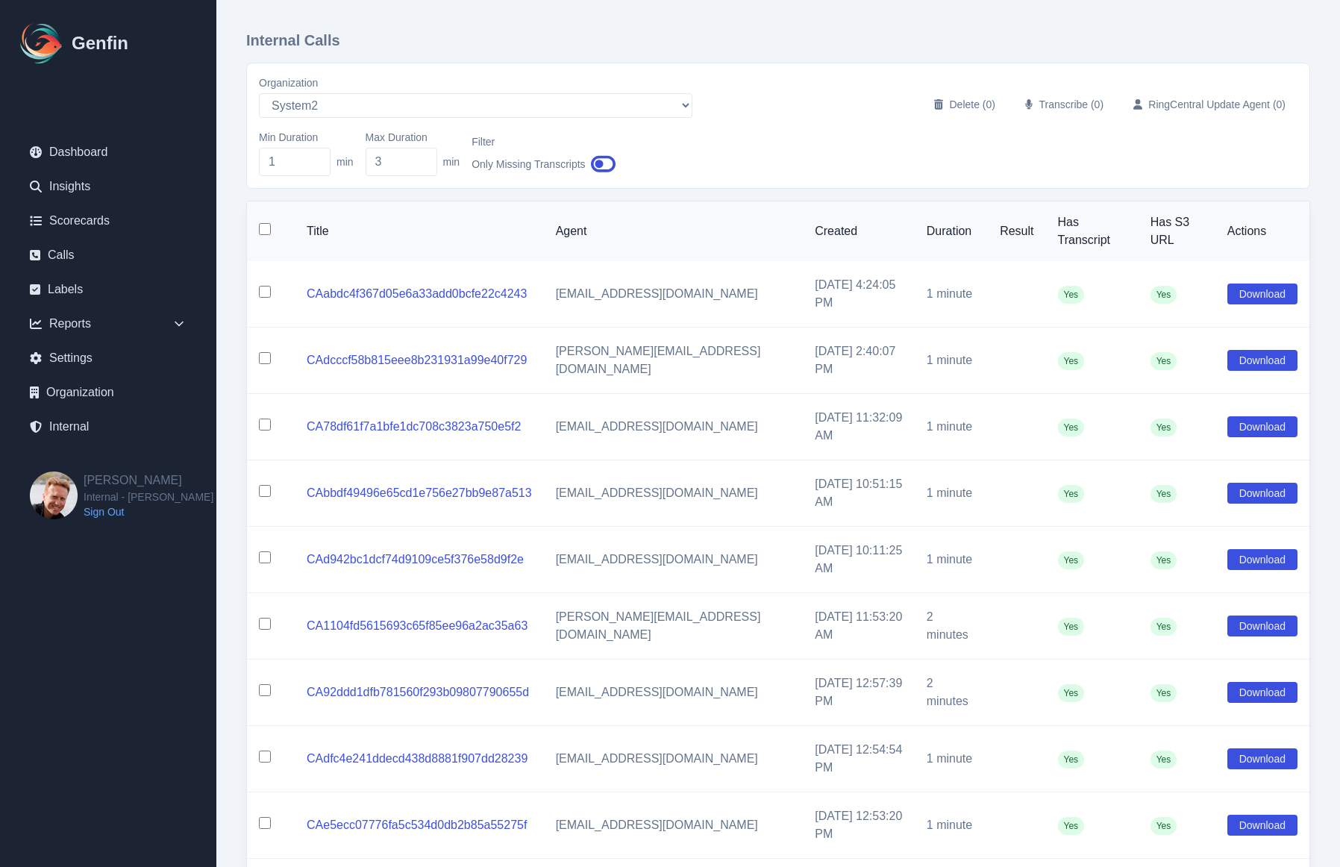
click at [814, 175] on div "Min Duration 1 min Max Duration 3 min Filter Only Missing Transcripts" at bounding box center [778, 153] width 1039 height 46
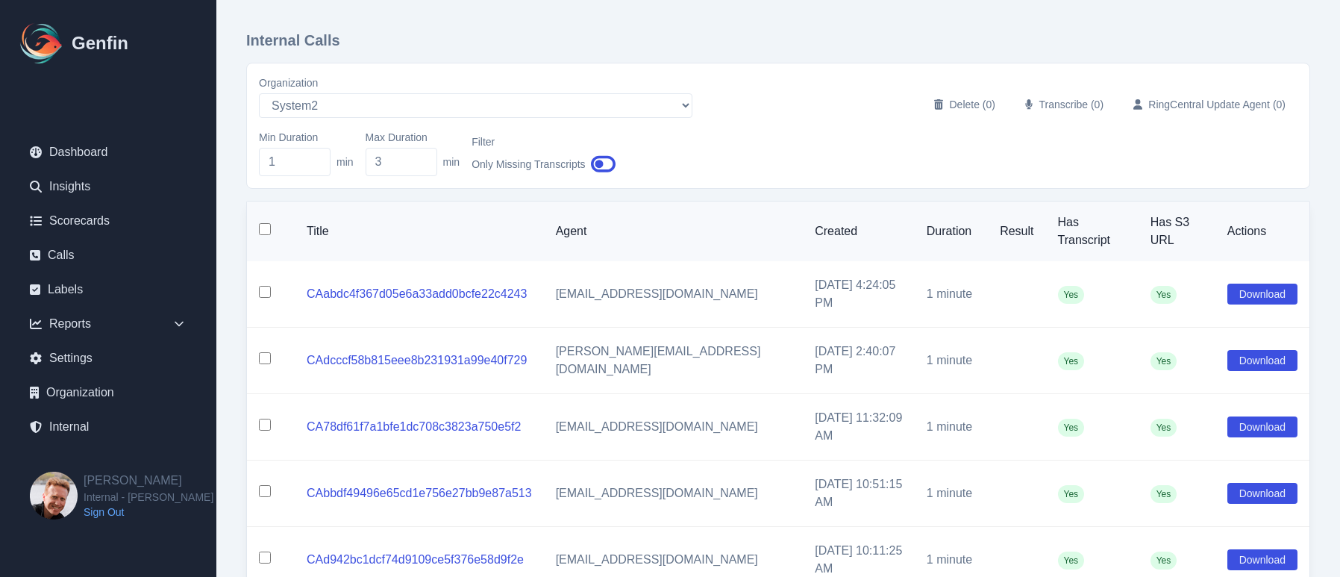
click at [725, 134] on div "Min Duration 1 min Max Duration 3 min Filter Only Missing Transcripts" at bounding box center [778, 153] width 1039 height 46
click at [854, 167] on div "Min Duration 1 min Max Duration 3 min Filter Only Missing Transcripts" at bounding box center [778, 153] width 1039 height 46
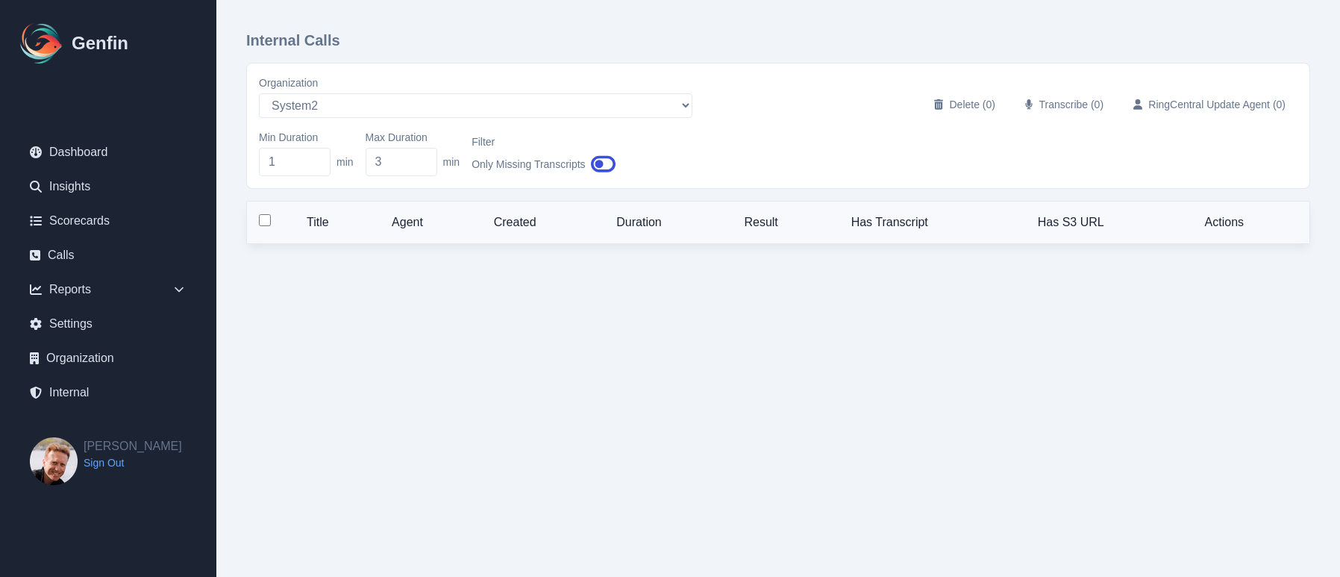
select select "10"
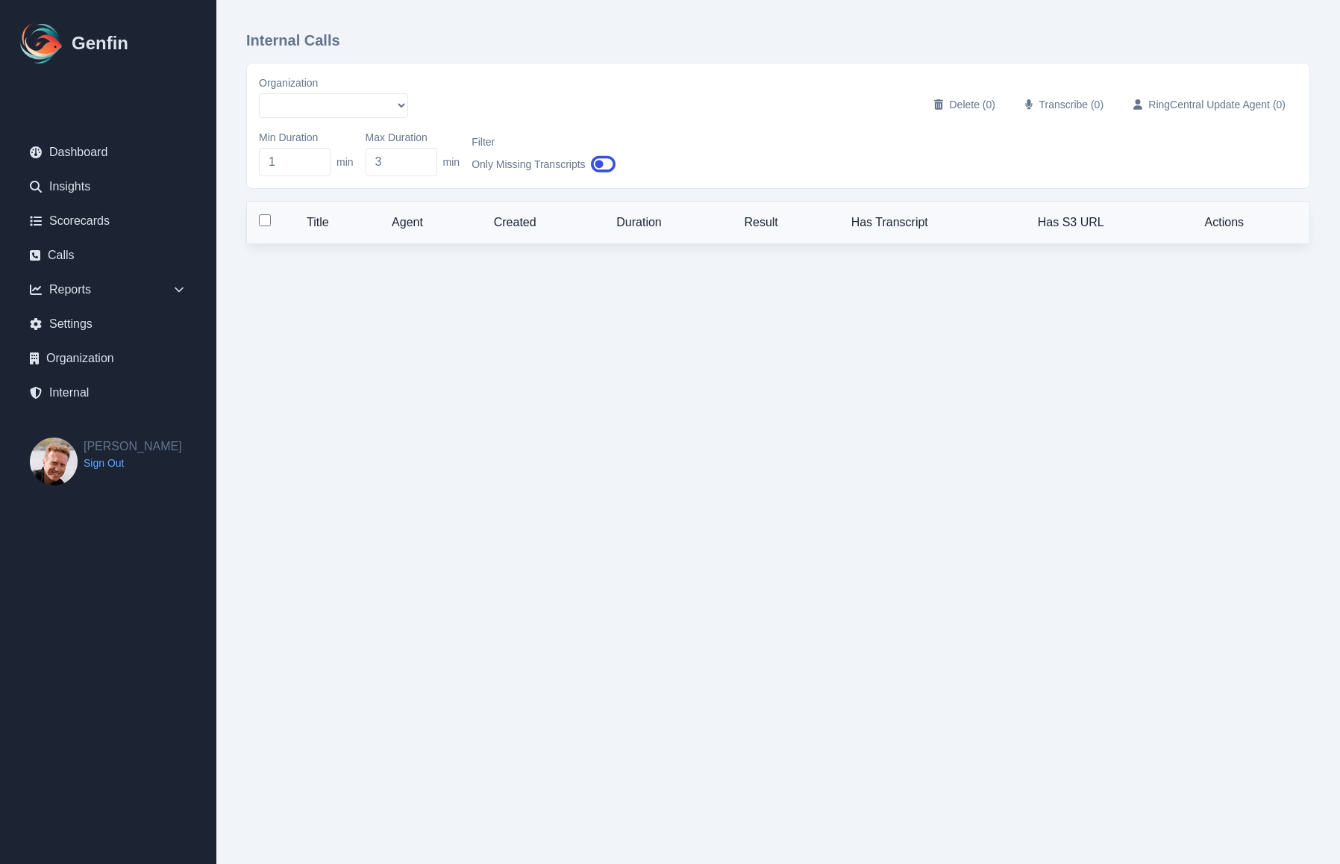
select select "10"
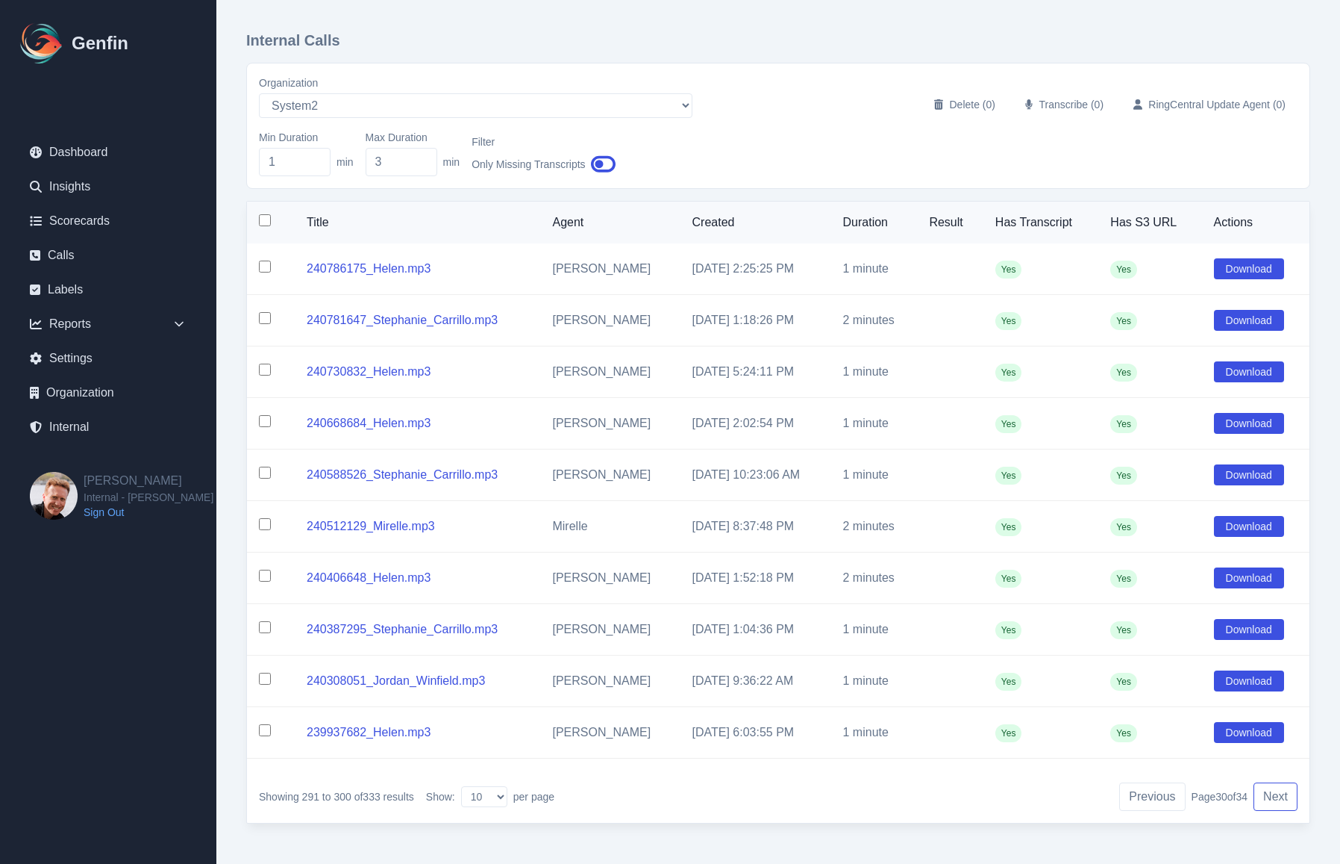
click at [1270, 802] on button "Next" at bounding box center [1276, 796] width 44 height 28
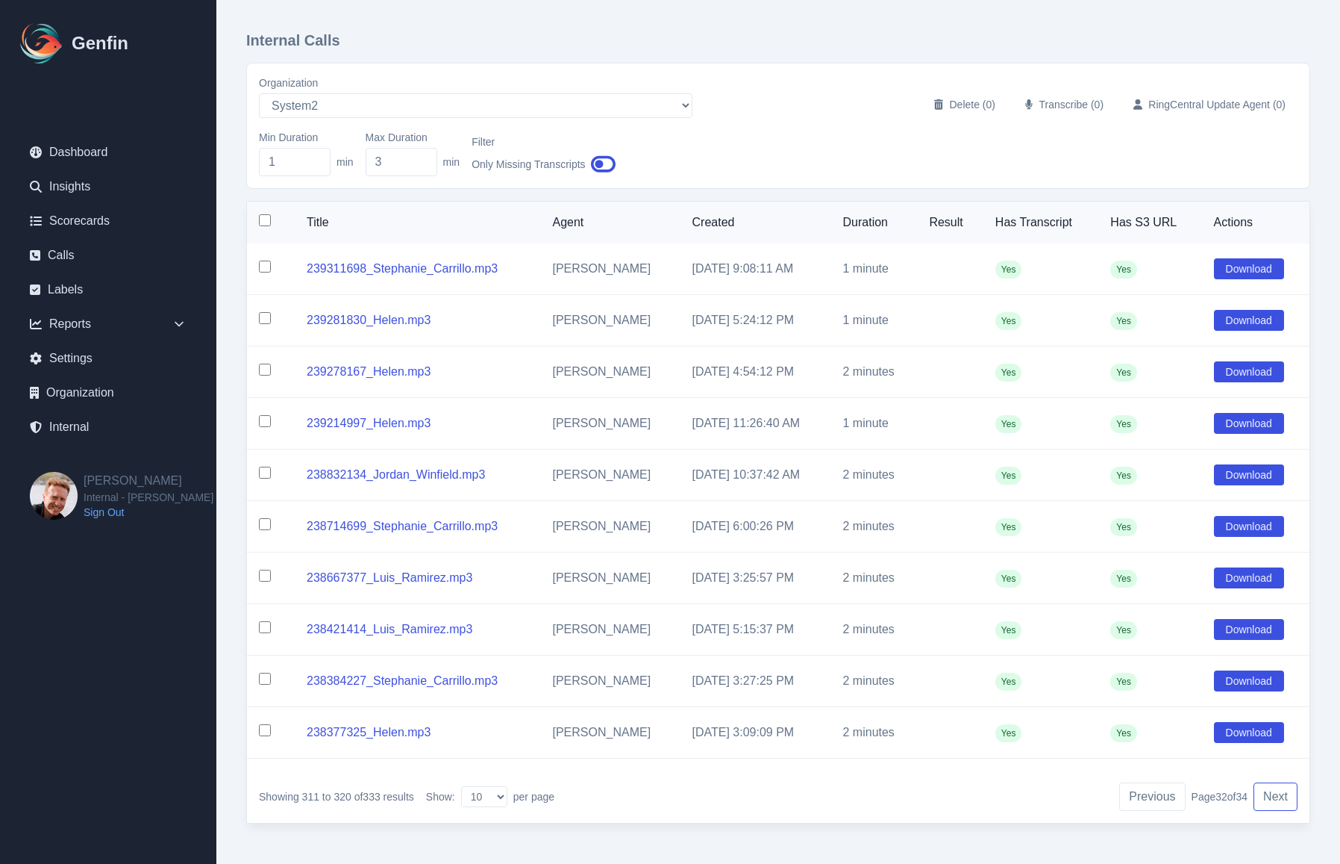
click at [1270, 802] on button "Next" at bounding box center [1276, 796] width 44 height 28
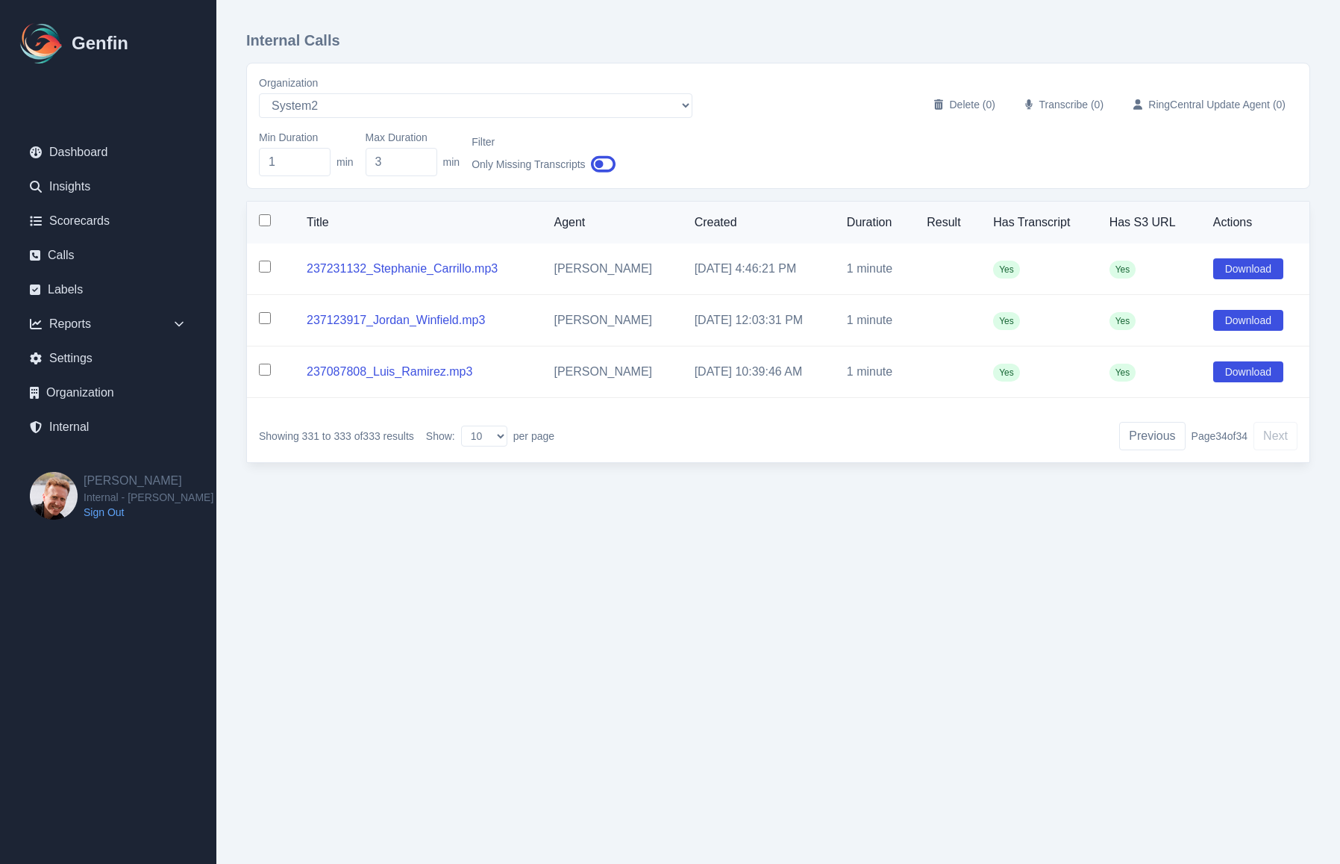
click at [1270, 510] on html "Genfin Dashboard Insights Scorecards Calls Labels Reports Sales Compliance Agen…" at bounding box center [670, 255] width 1340 height 510
click at [1155, 444] on button "Previous" at bounding box center [1152, 436] width 66 height 28
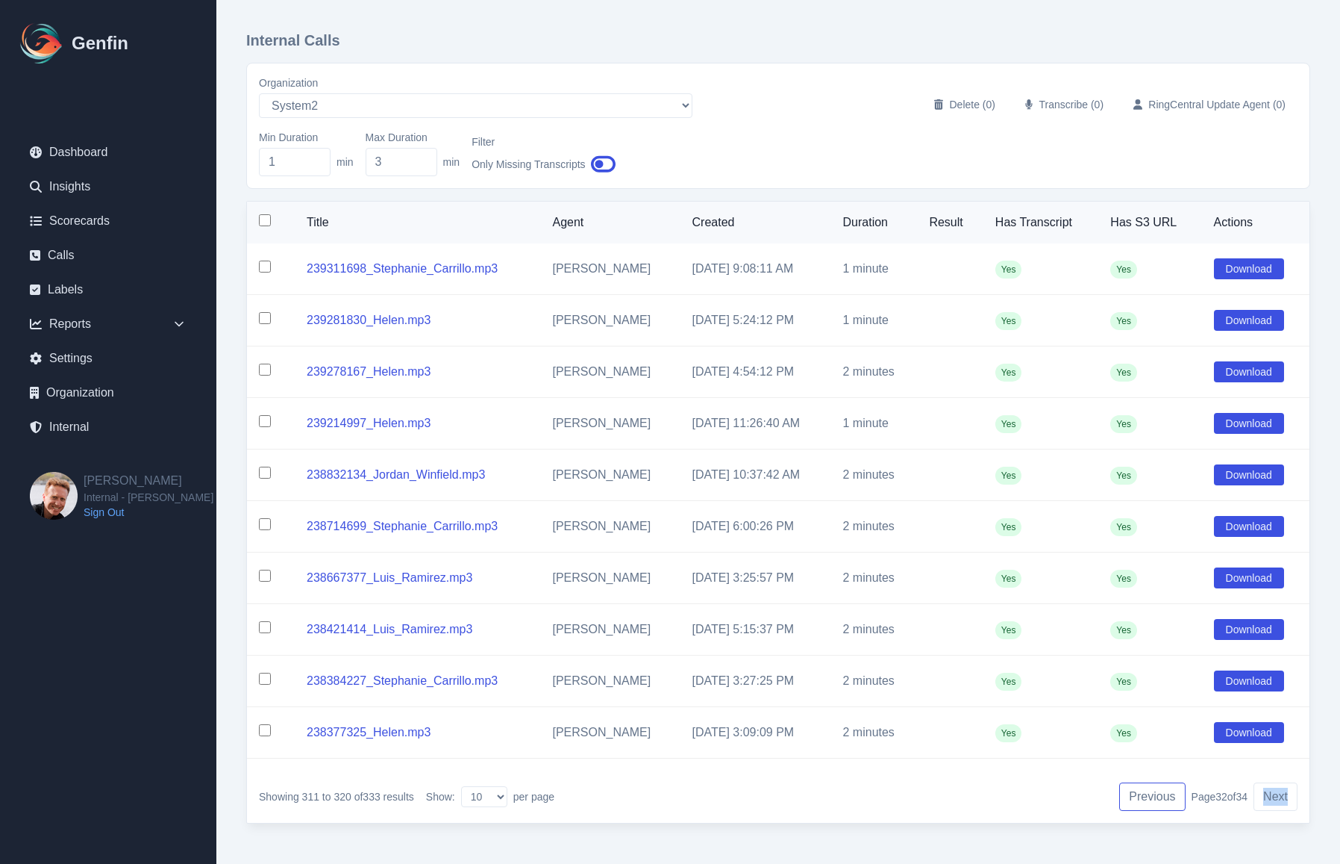
click at [1146, 793] on button "Previous" at bounding box center [1152, 796] width 66 height 28
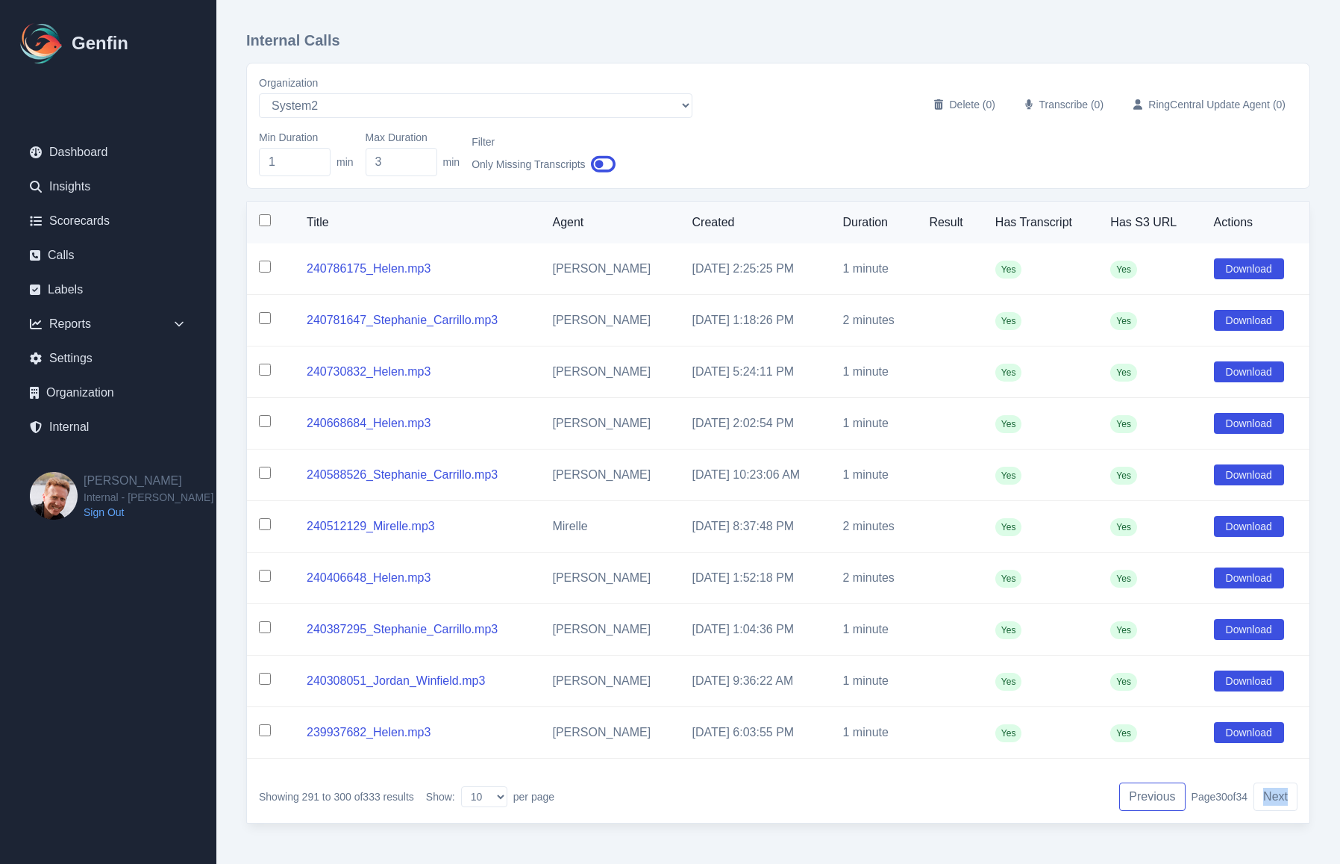
click at [1146, 793] on button "Previous" at bounding box center [1152, 796] width 66 height 28
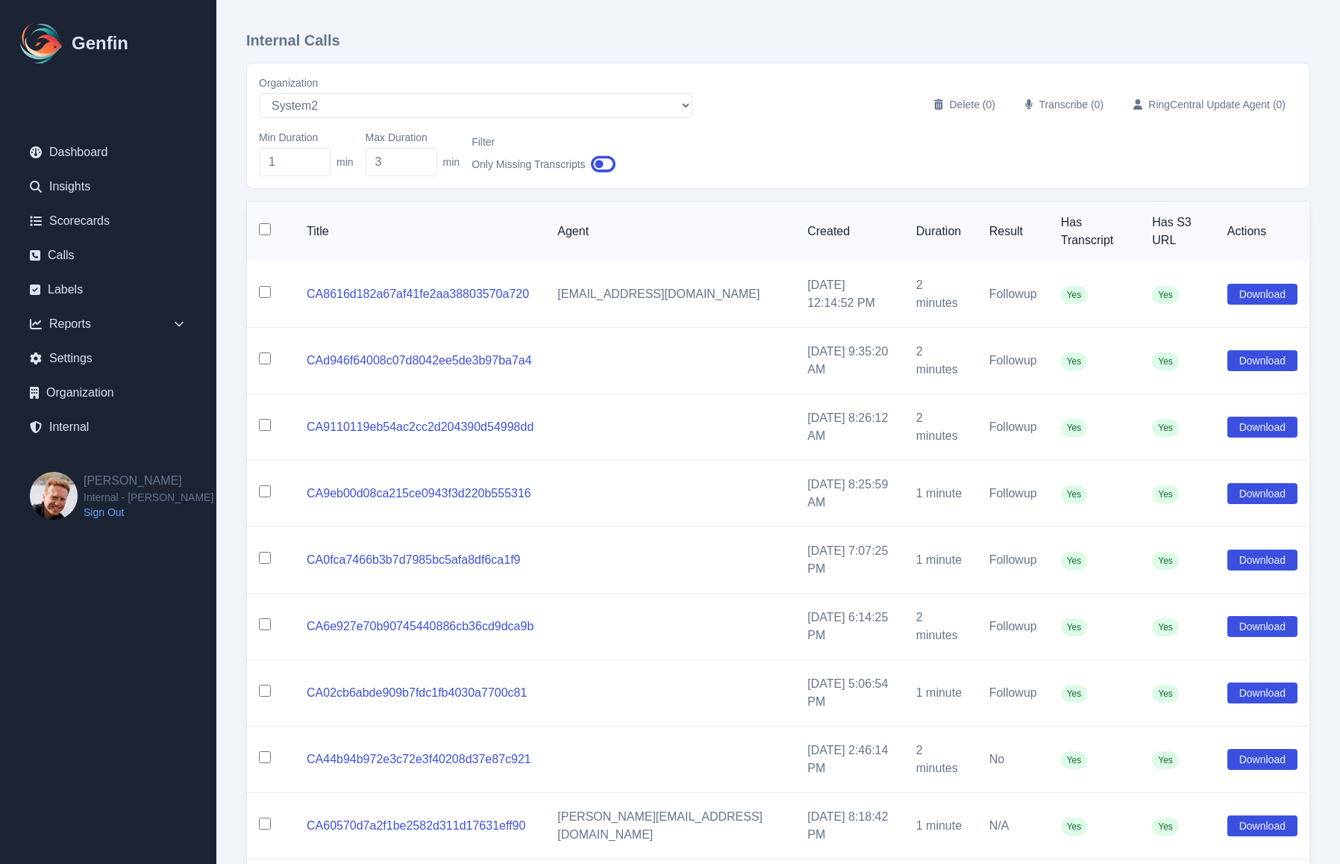
click at [692, 460] on td at bounding box center [671, 493] width 250 height 66
click at [305, 163] on input "1" at bounding box center [295, 162] width 72 height 28
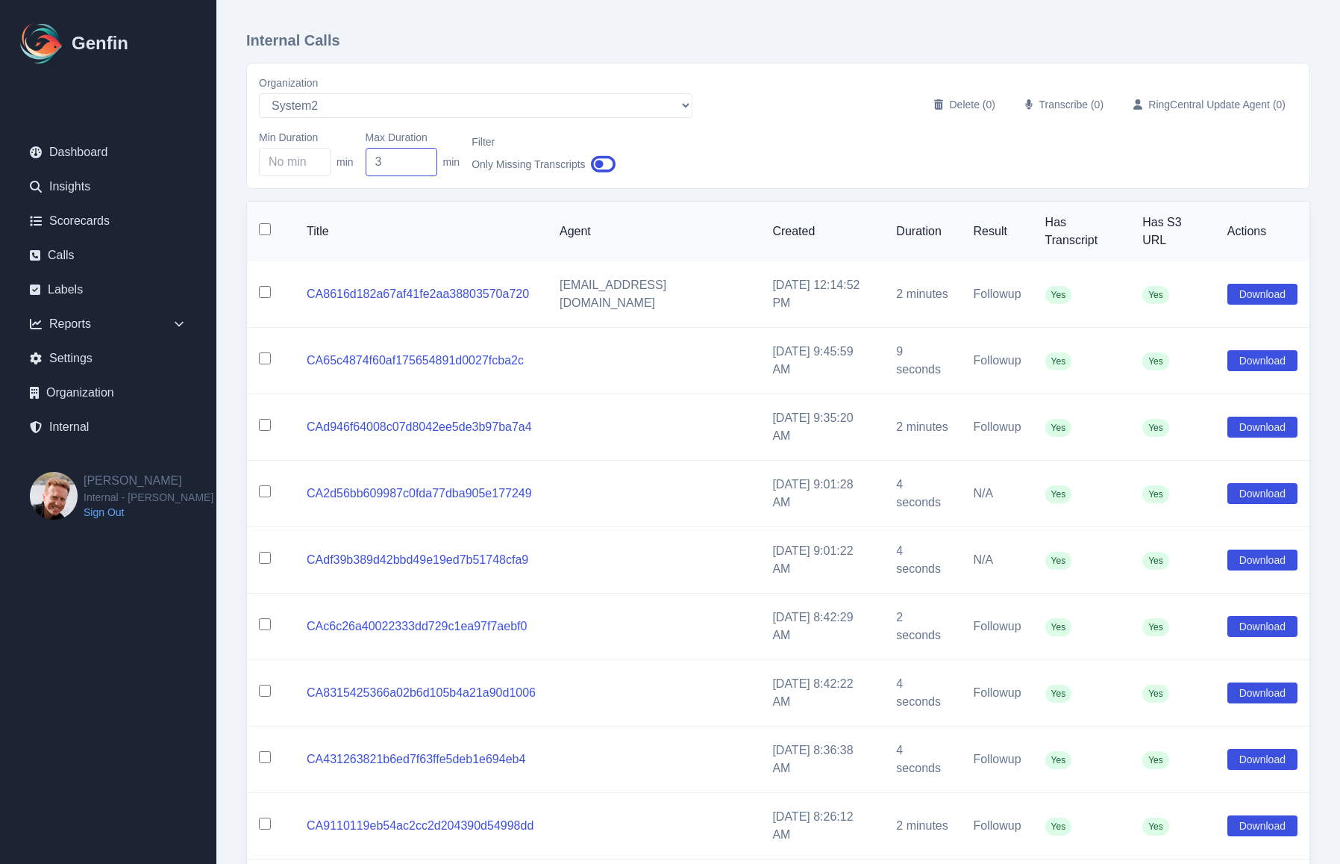
click at [384, 166] on input "3" at bounding box center [402, 162] width 72 height 28
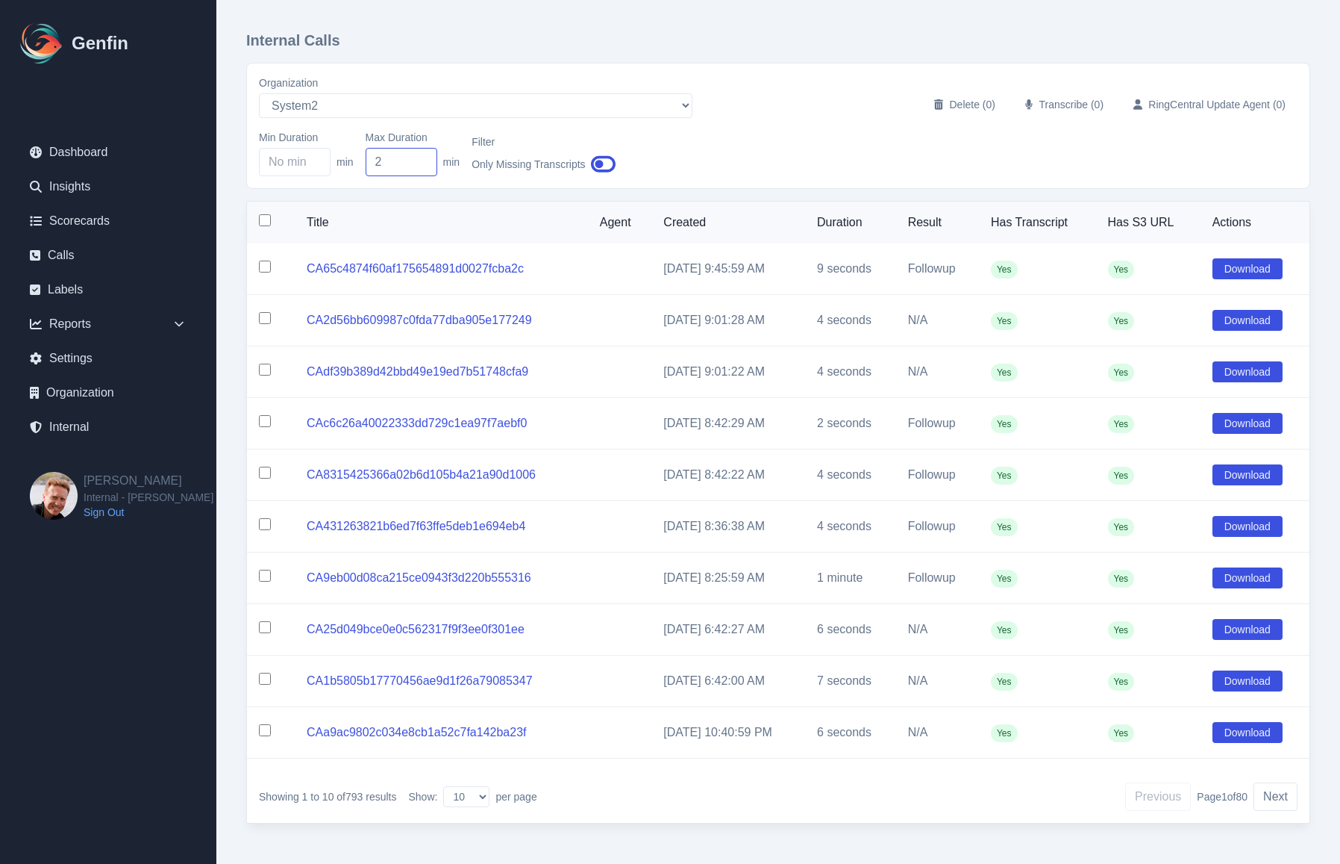
type input "1"
click at [723, 800] on div "Showing 1 to 10 of 573 results Show: 10 25 50 100 per page Previous Page 1 of 5…" at bounding box center [778, 796] width 1063 height 52
click at [658, 768] on div "Title Agent Created Duration Result Has Transcript Has S3 URL Actions CA65c4874…" at bounding box center [778, 512] width 1064 height 622
click at [264, 218] on input "checkbox" at bounding box center [265, 220] width 12 height 12
checkbox input "true"
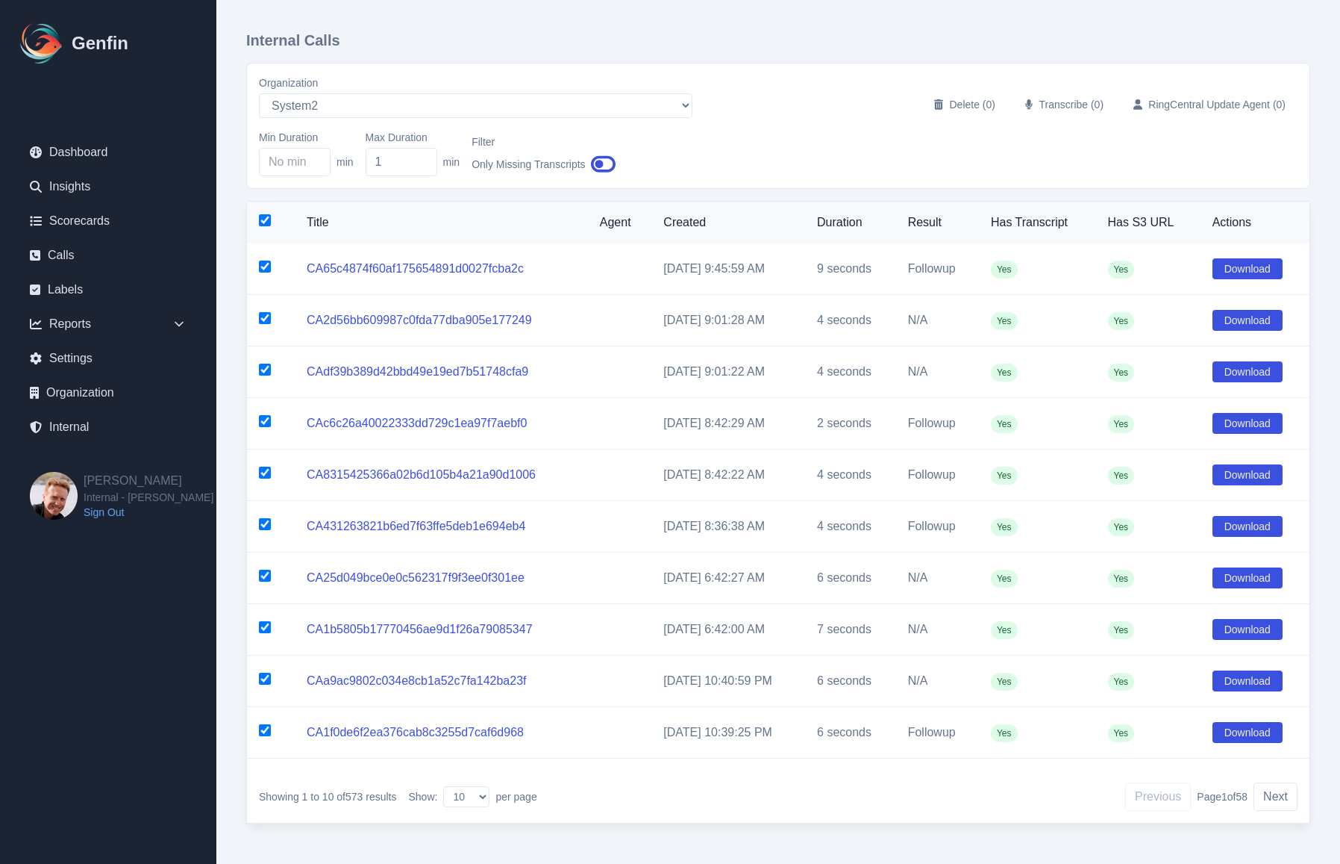
checkbox input "true"
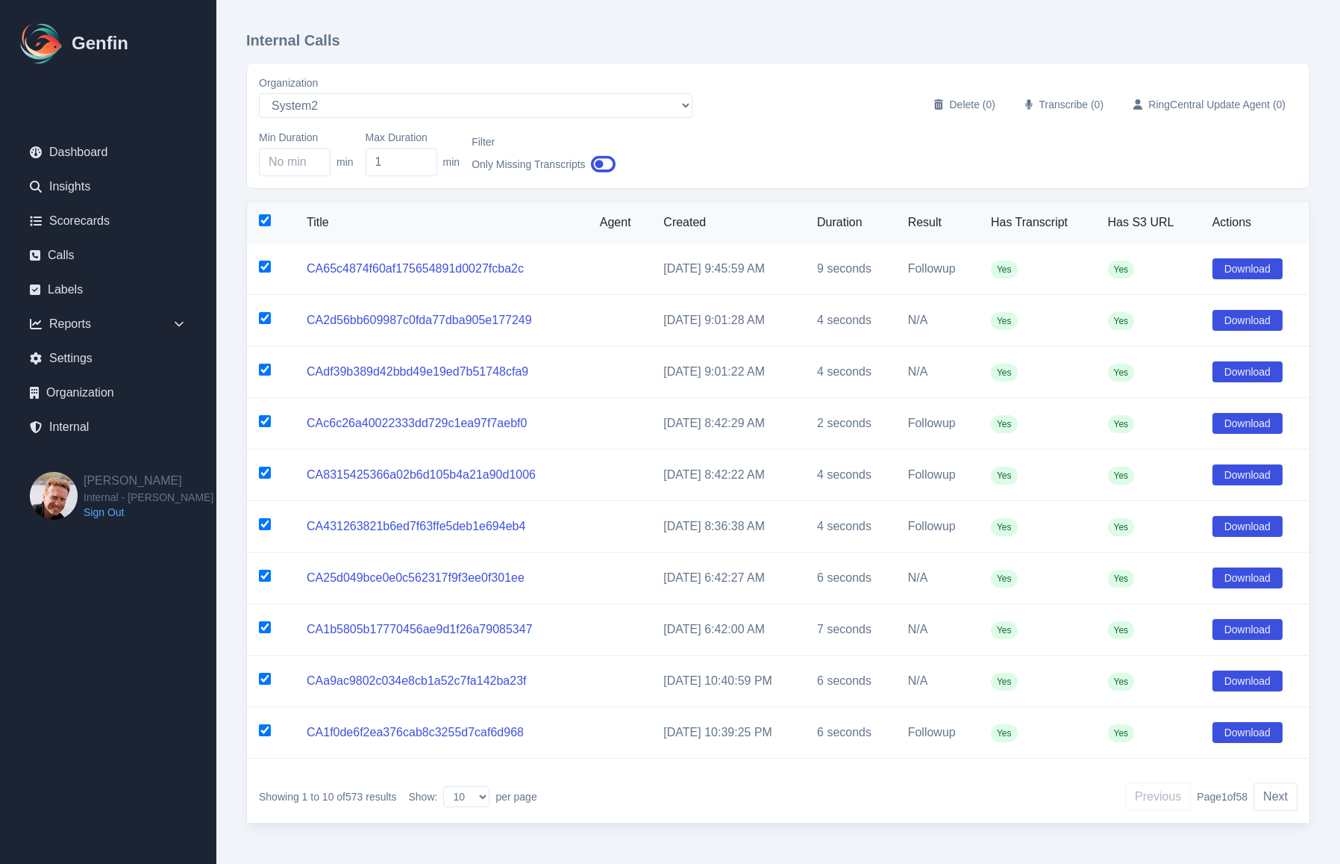
checkbox input "true"
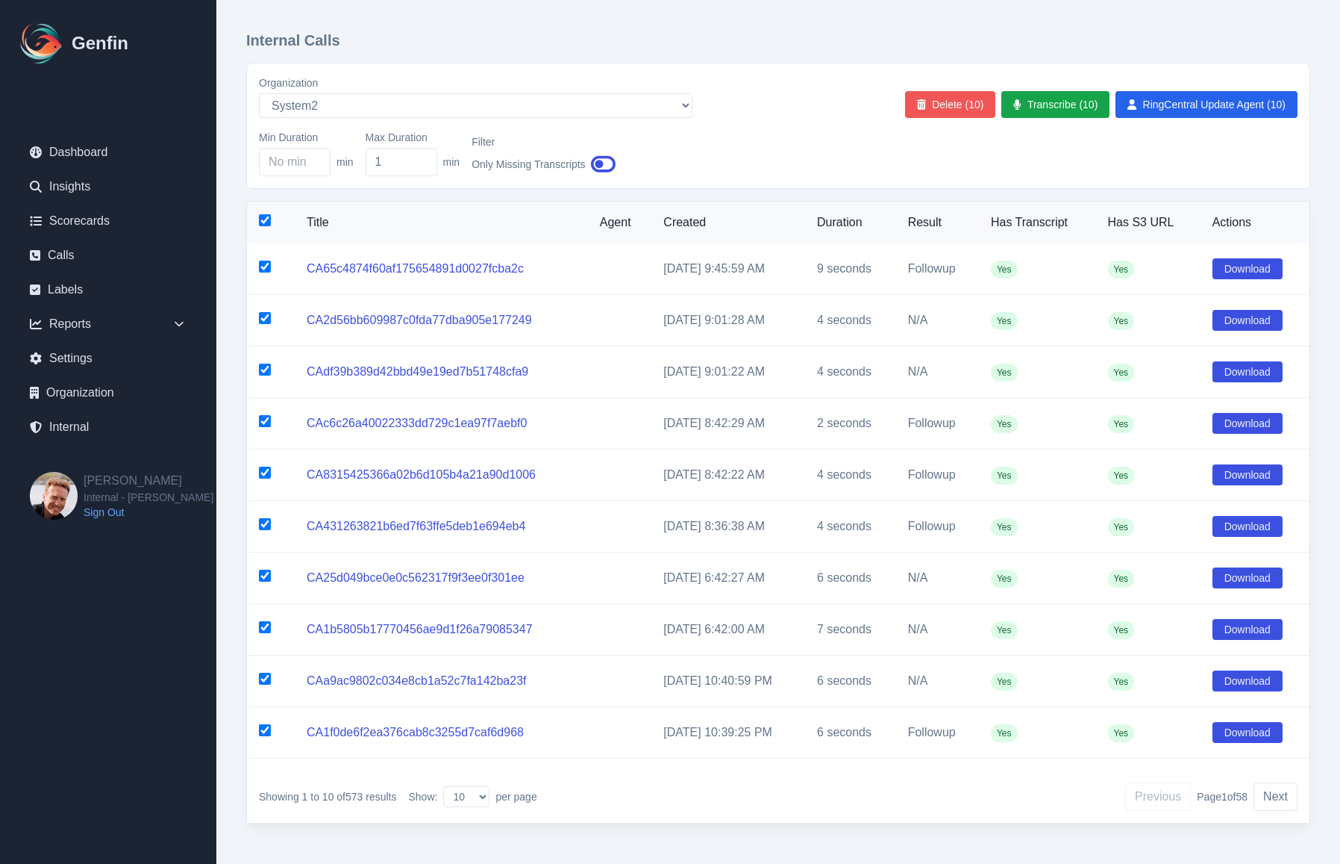
click at [958, 112] on button "Delete (10)" at bounding box center [950, 104] width 91 height 27
checkbox input "false"
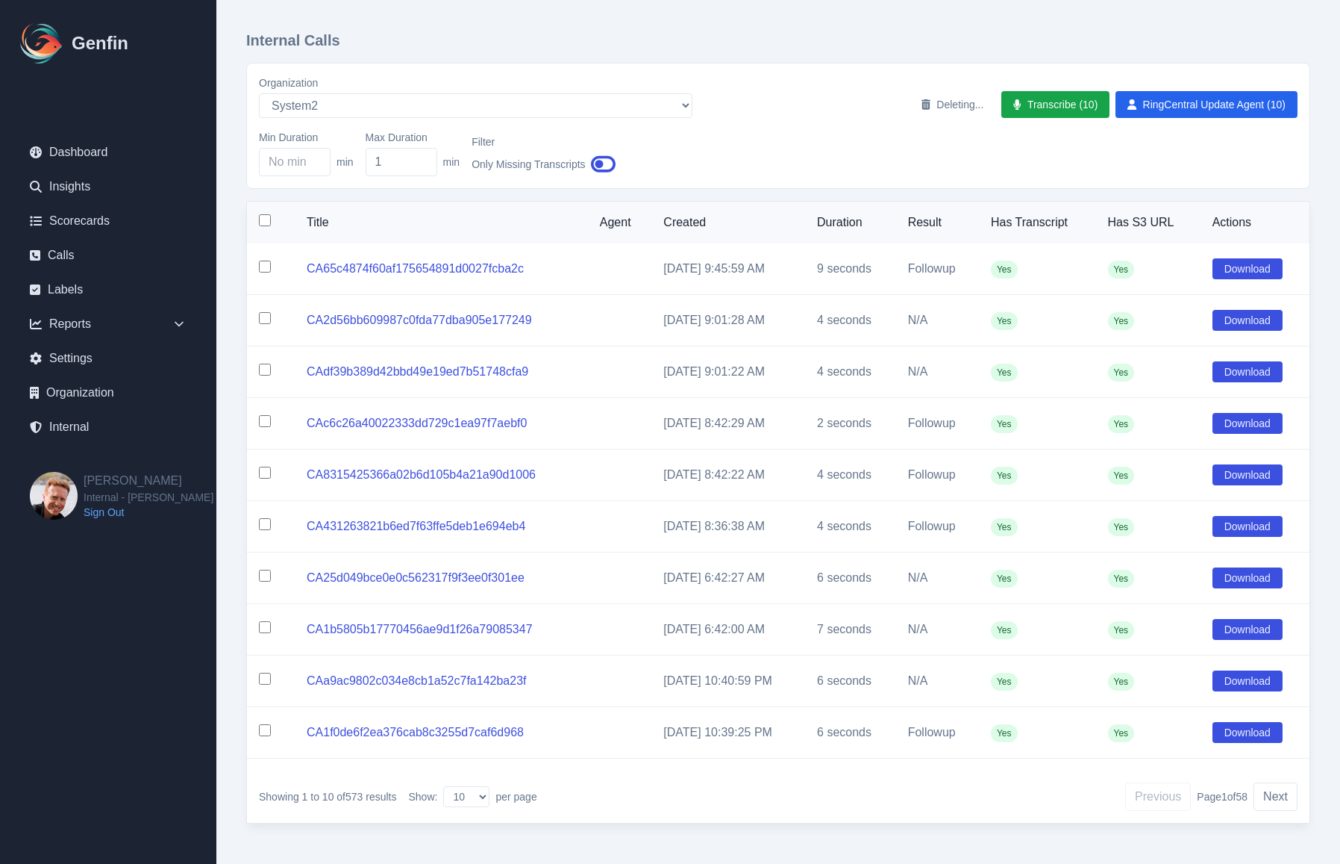
checkbox input "false"
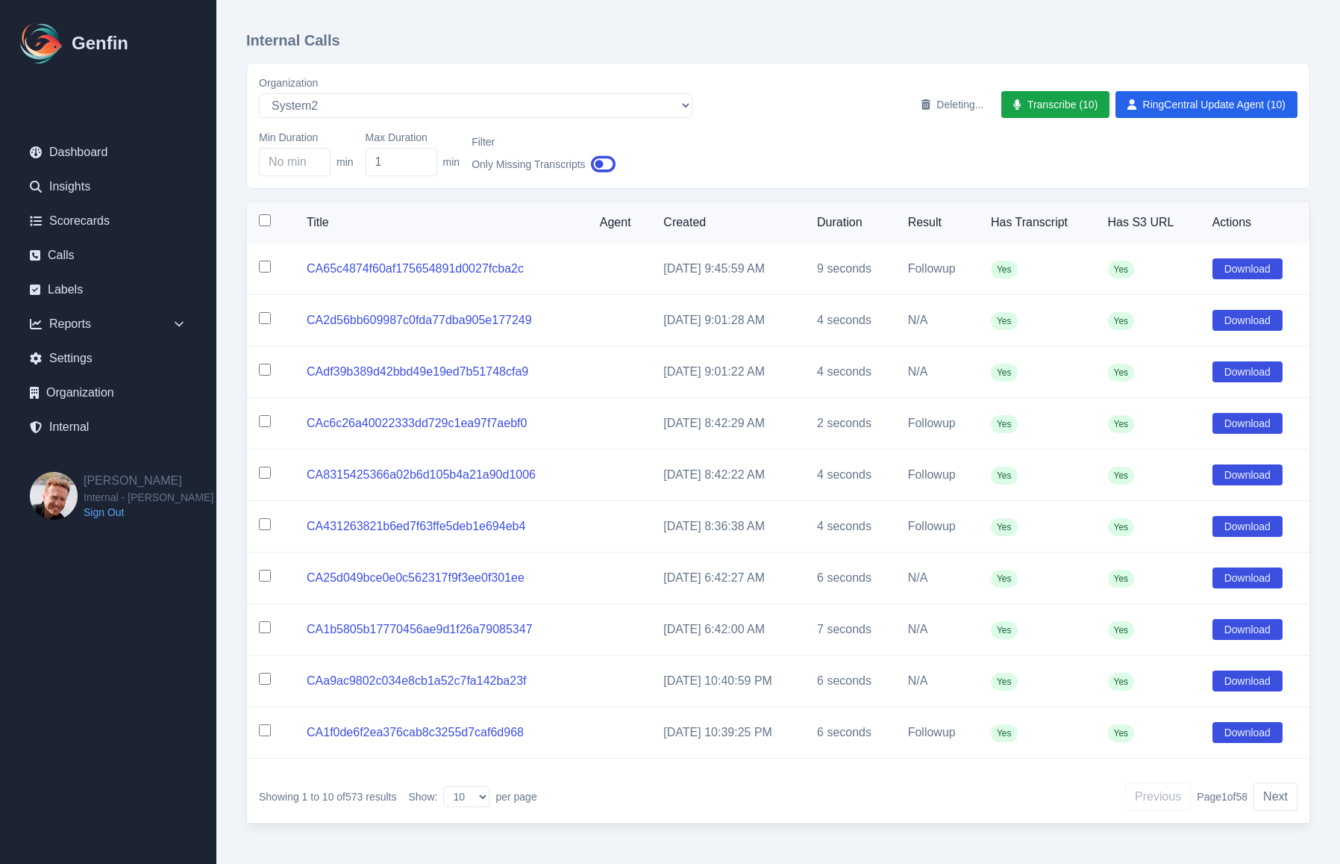
checkbox input "false"
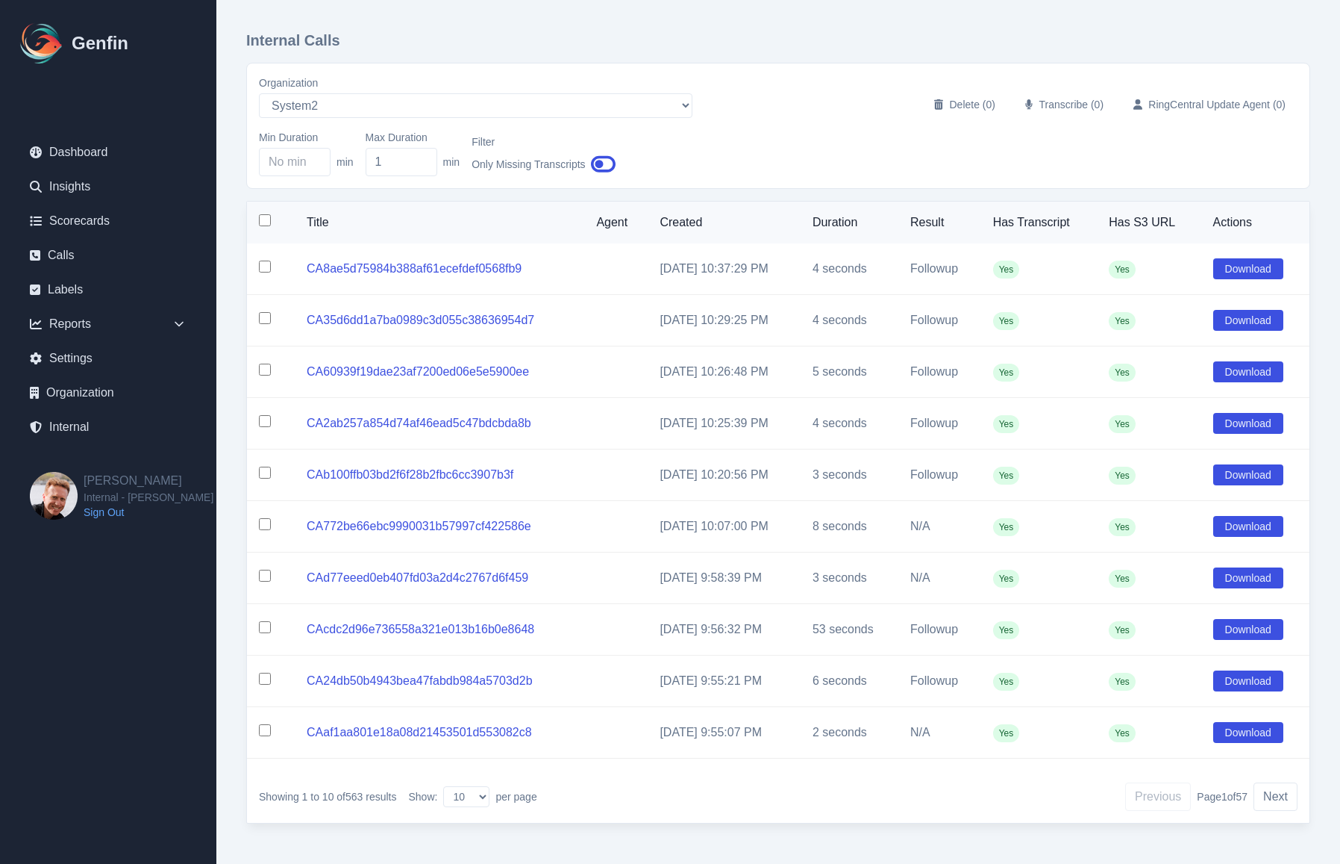
click at [263, 226] on input "checkbox" at bounding box center [265, 220] width 12 height 12
checkbox input "true"
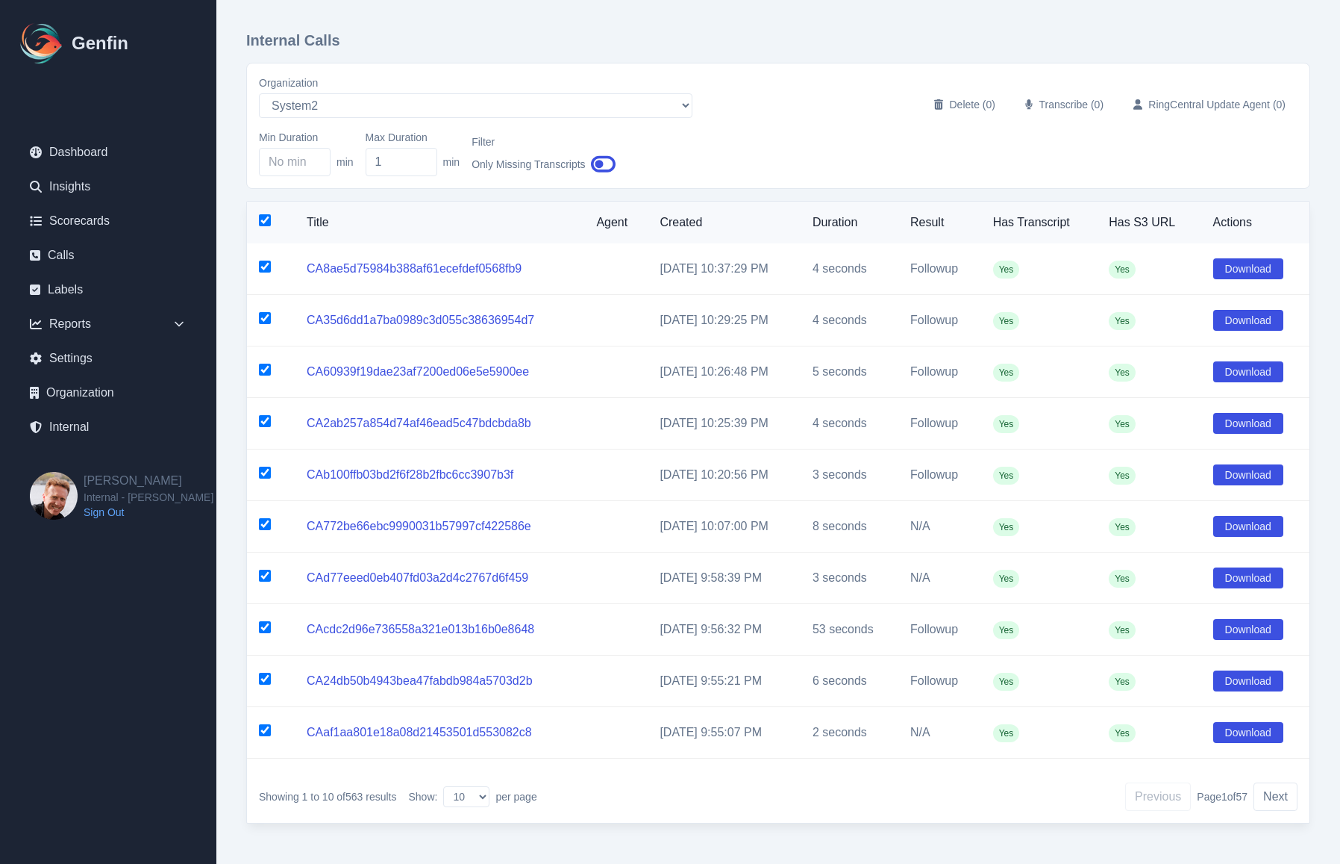
checkbox input "true"
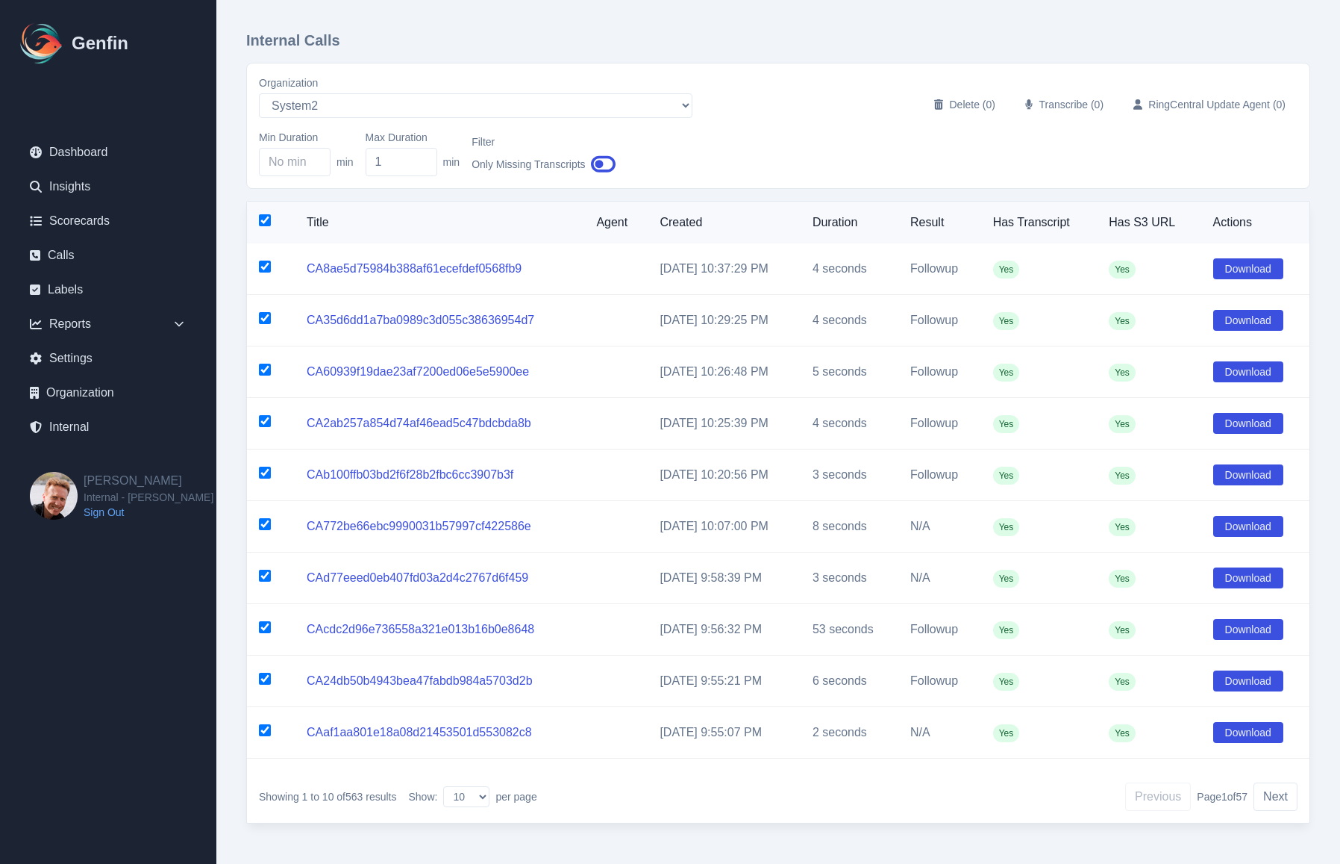
checkbox input "true"
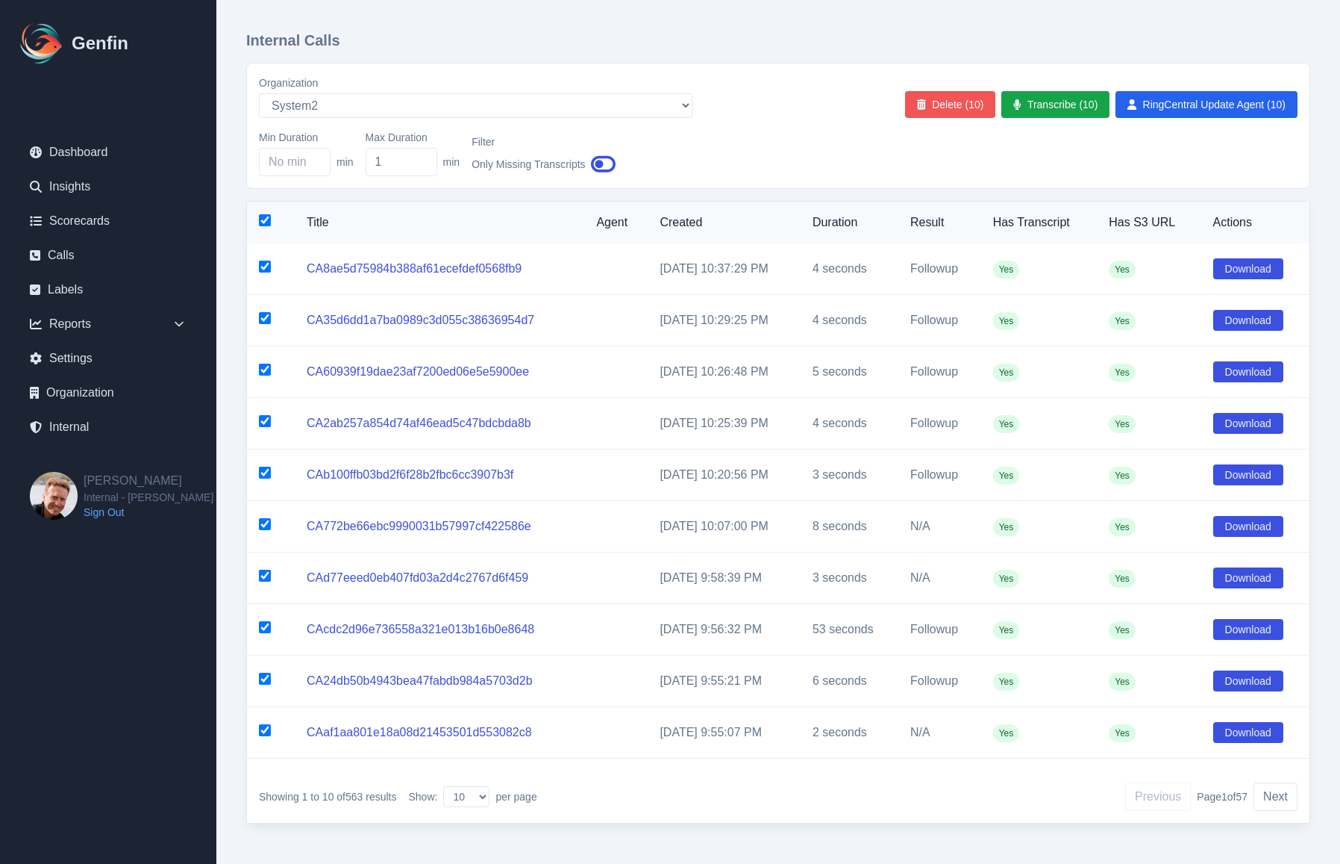
click at [949, 105] on button "Delete (10)" at bounding box center [950, 104] width 91 height 27
checkbox input "false"
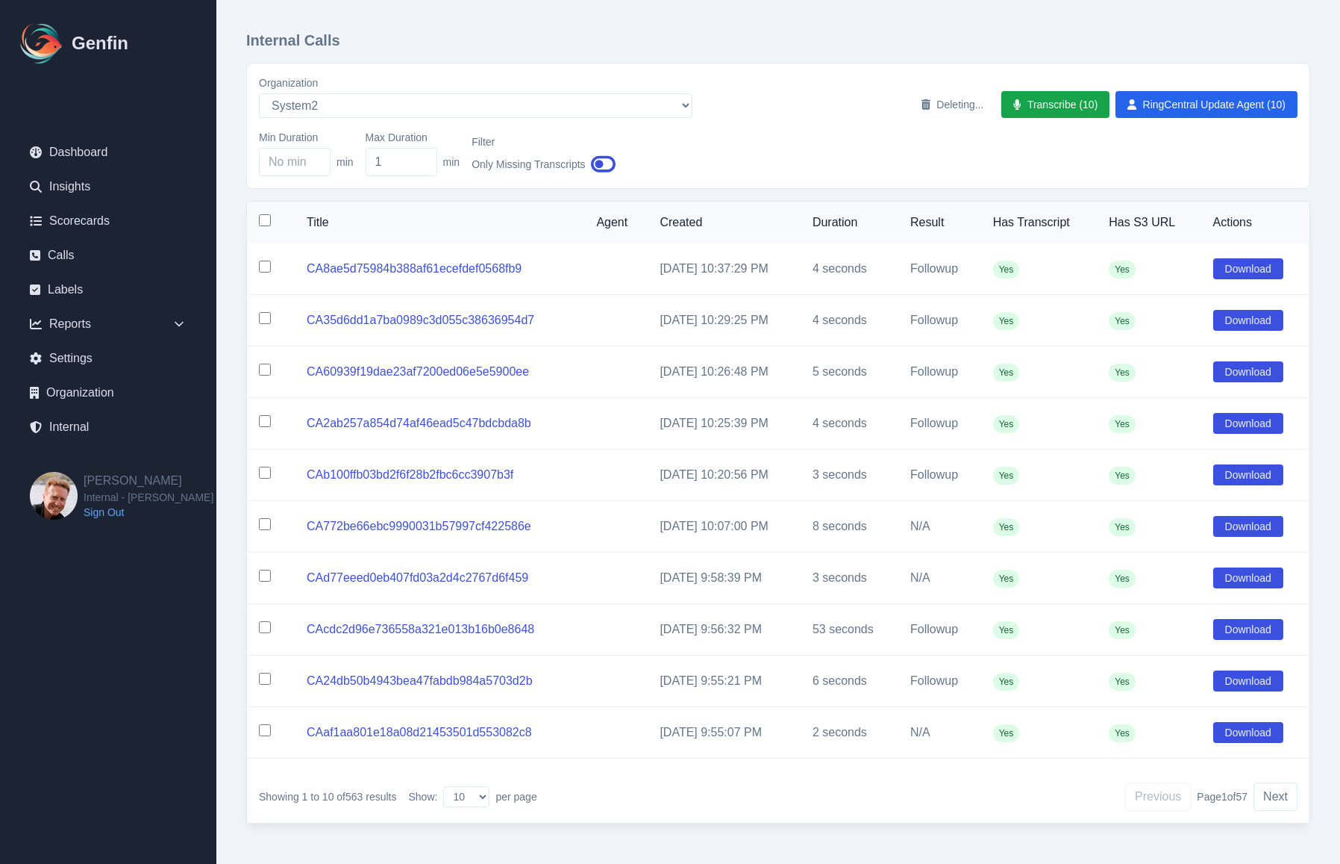
checkbox input "false"
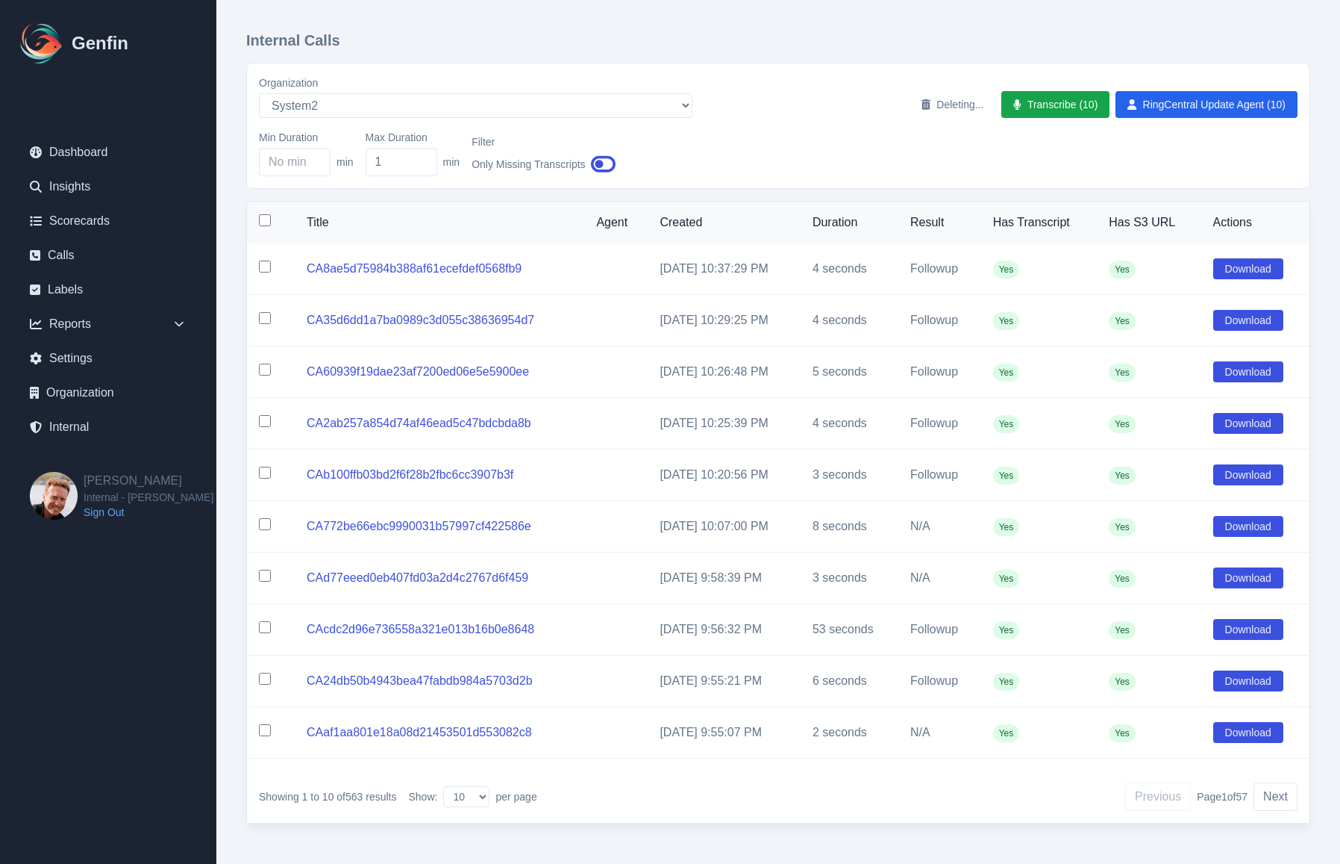
checkbox input "false"
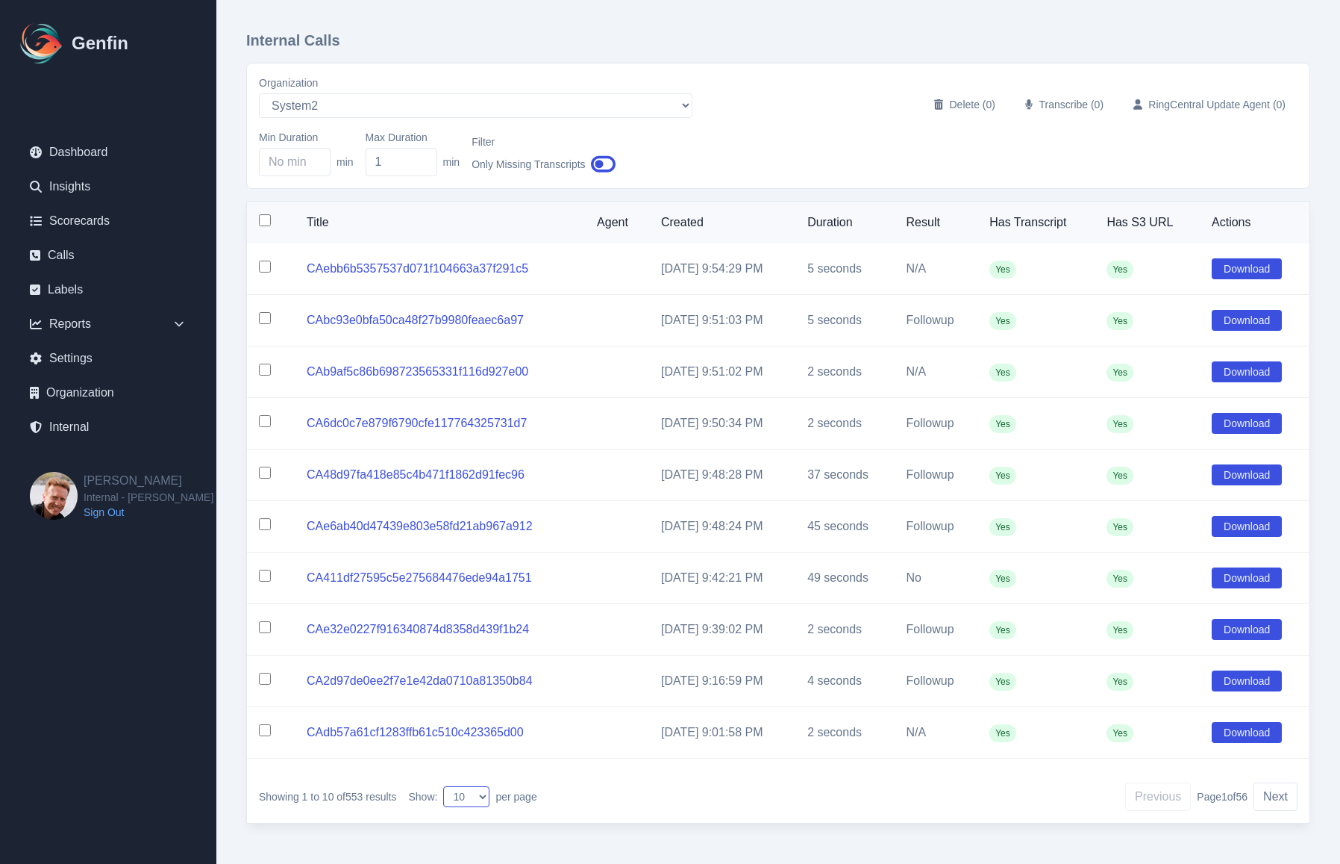
click at [481, 807] on select "10 25 50 100" at bounding box center [466, 796] width 46 height 21
select select "100"
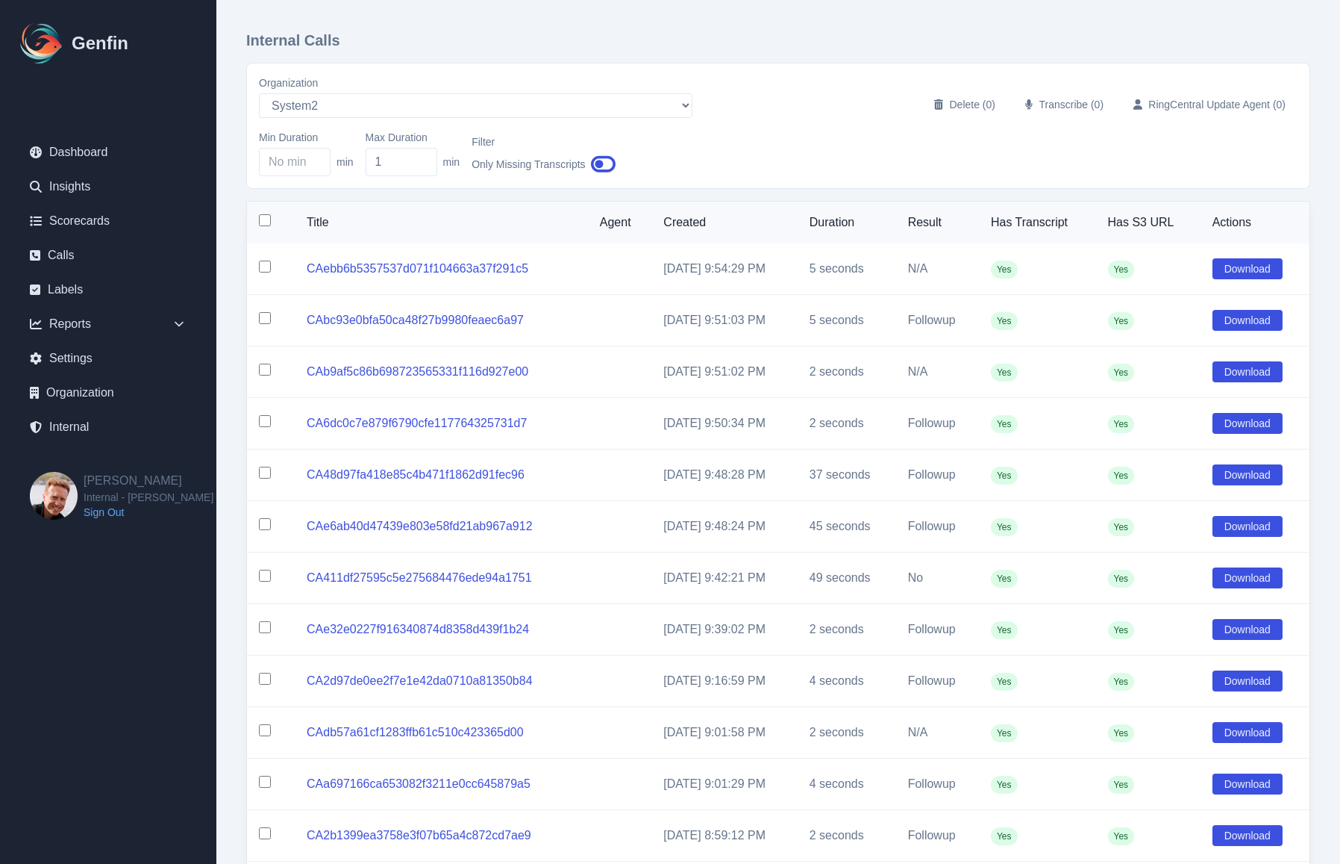
click at [265, 221] on input "checkbox" at bounding box center [265, 220] width 12 height 12
checkbox input "true"
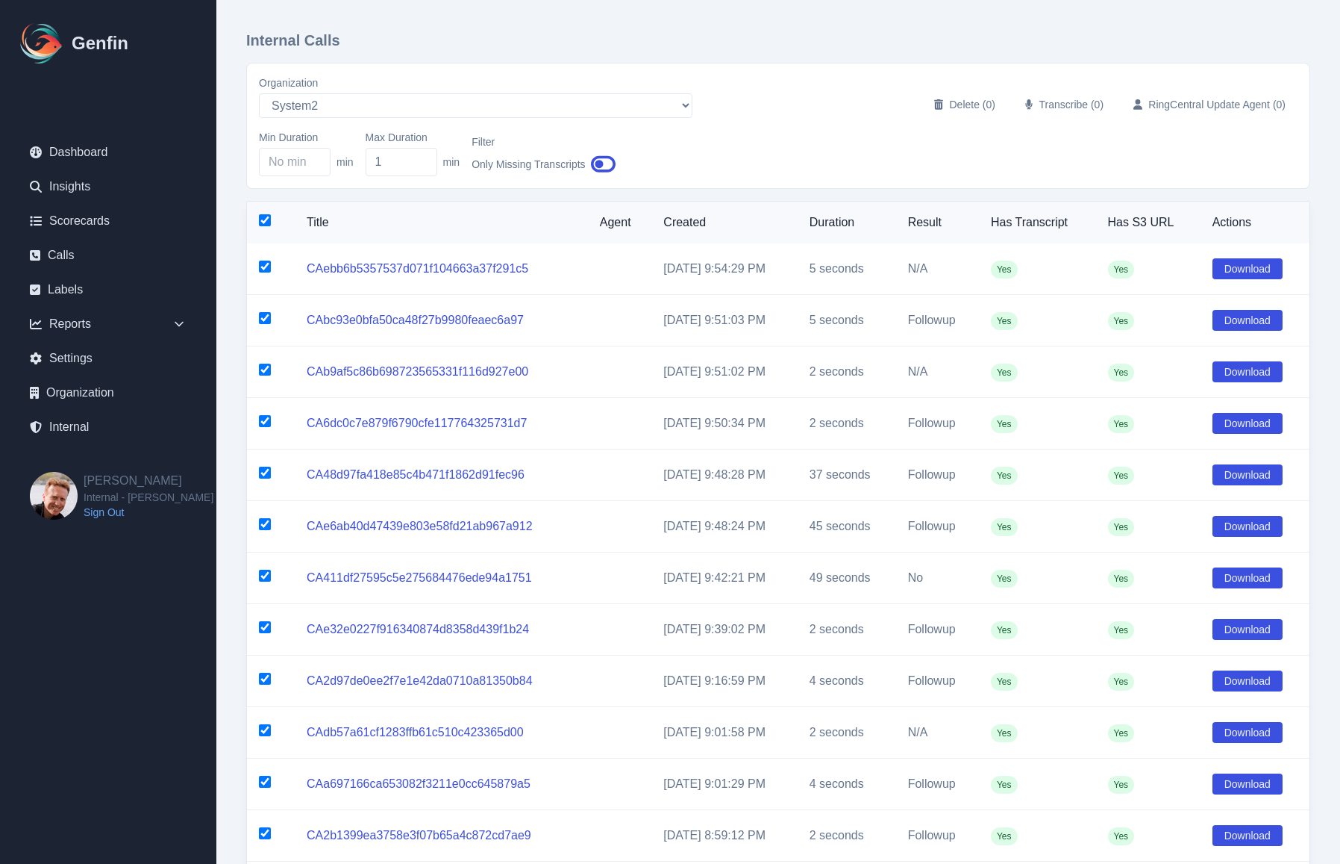
checkbox input "true"
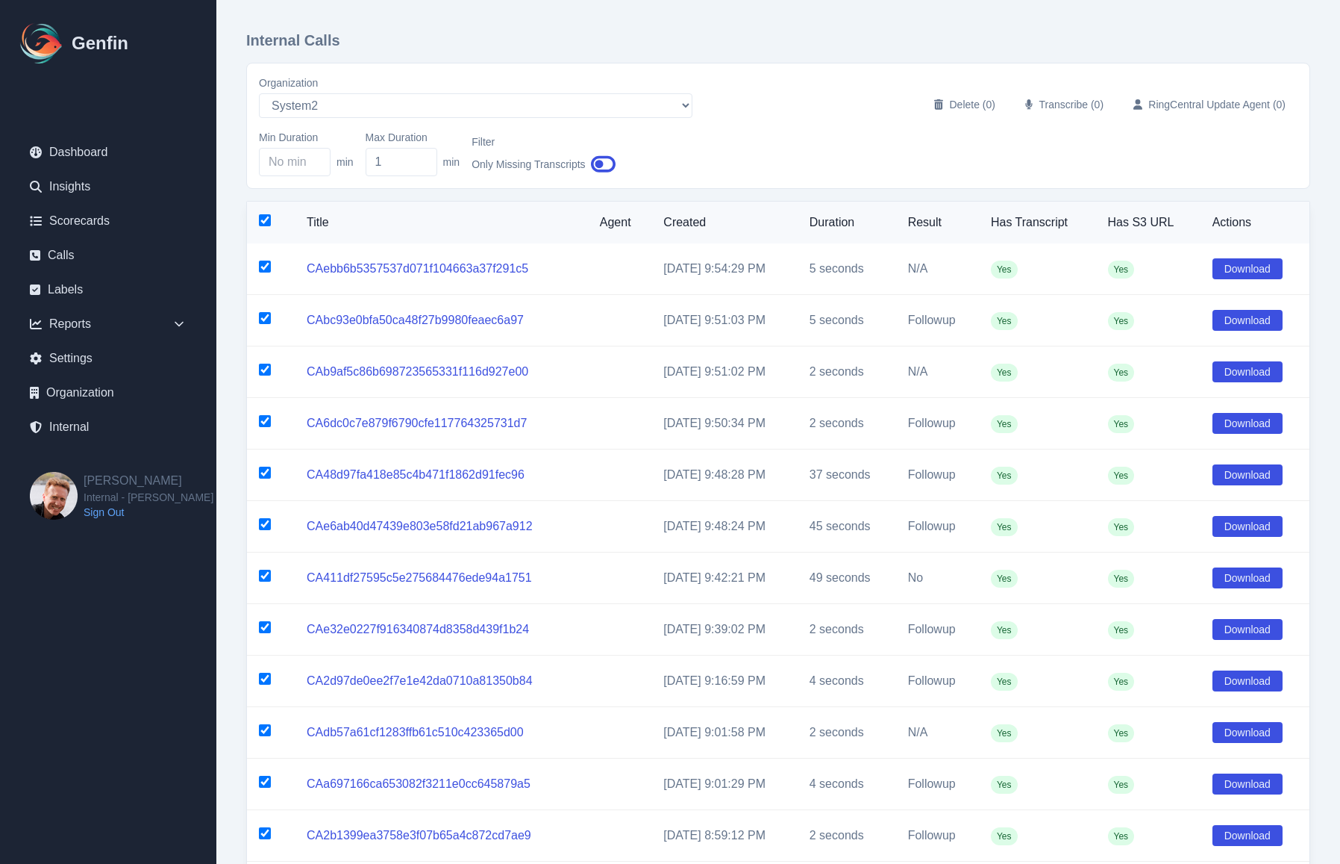
checkbox input "true"
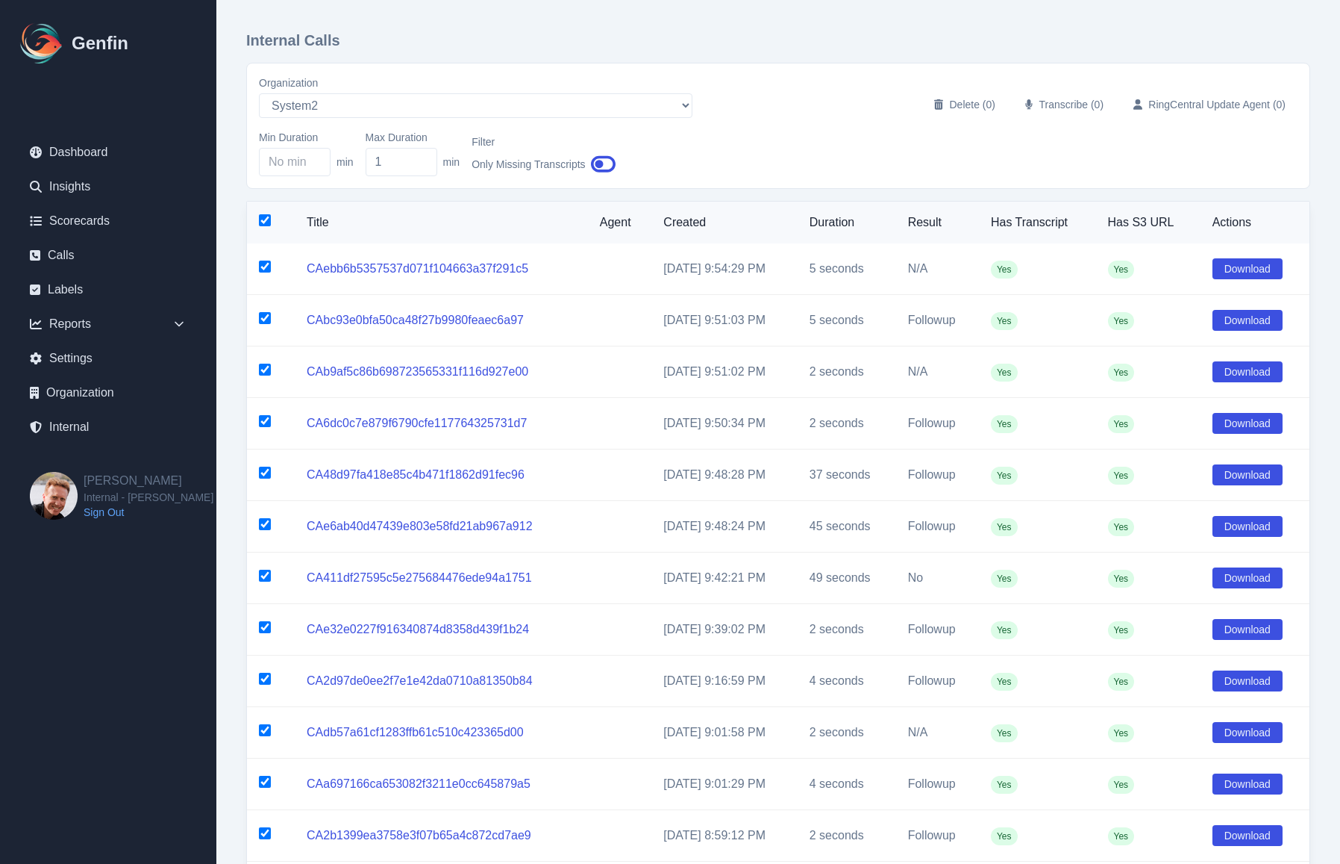
checkbox input "true"
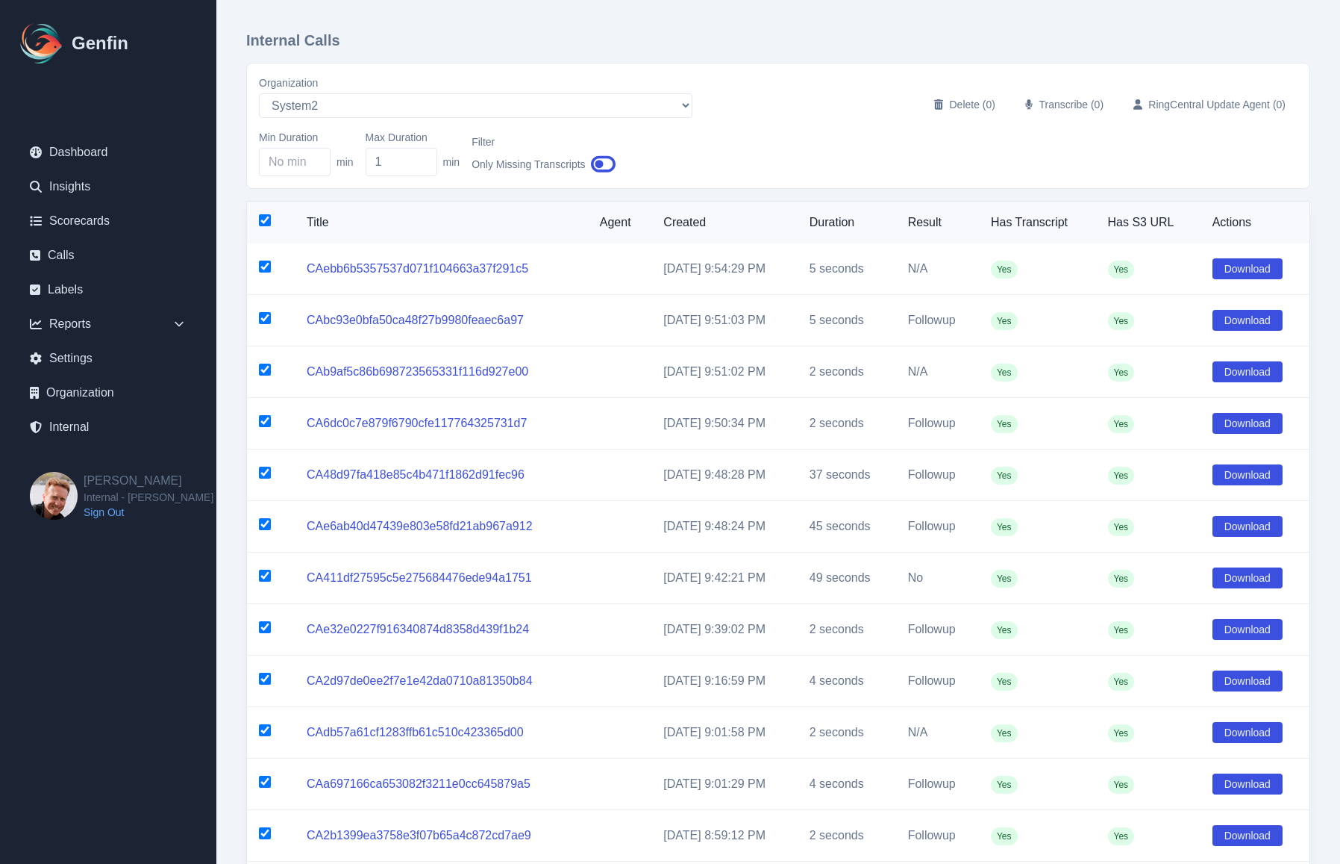
checkbox input "true"
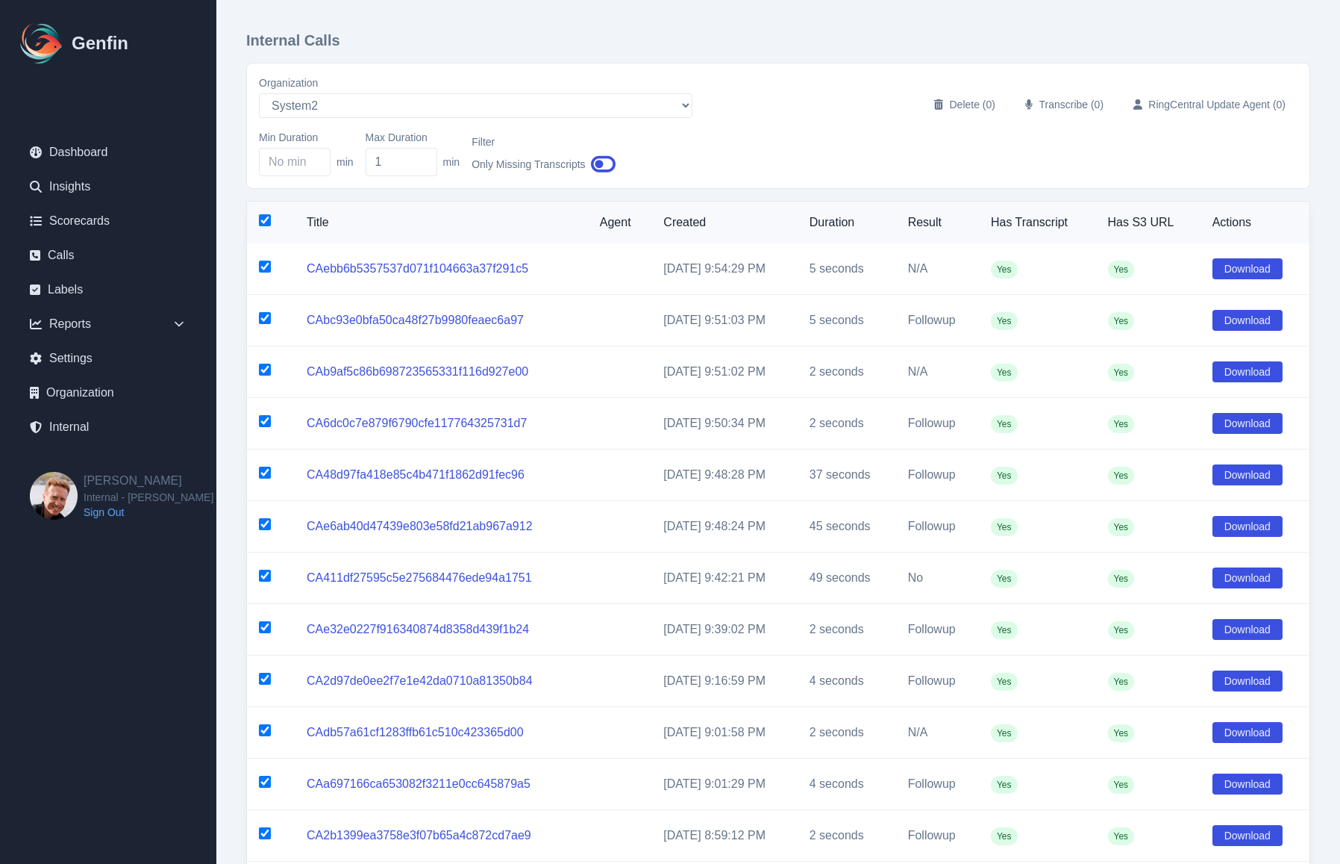
checkbox input "true"
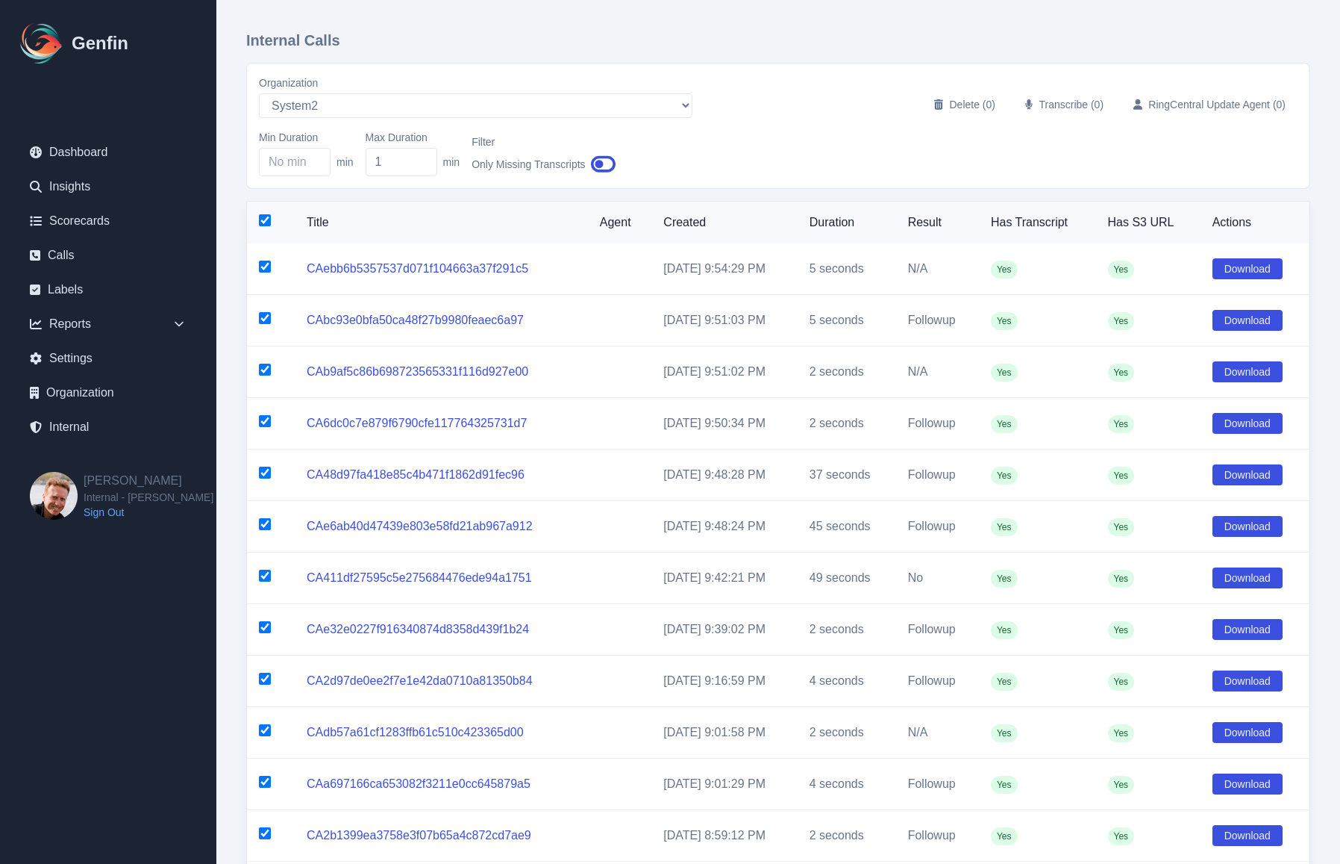
checkbox input "true"
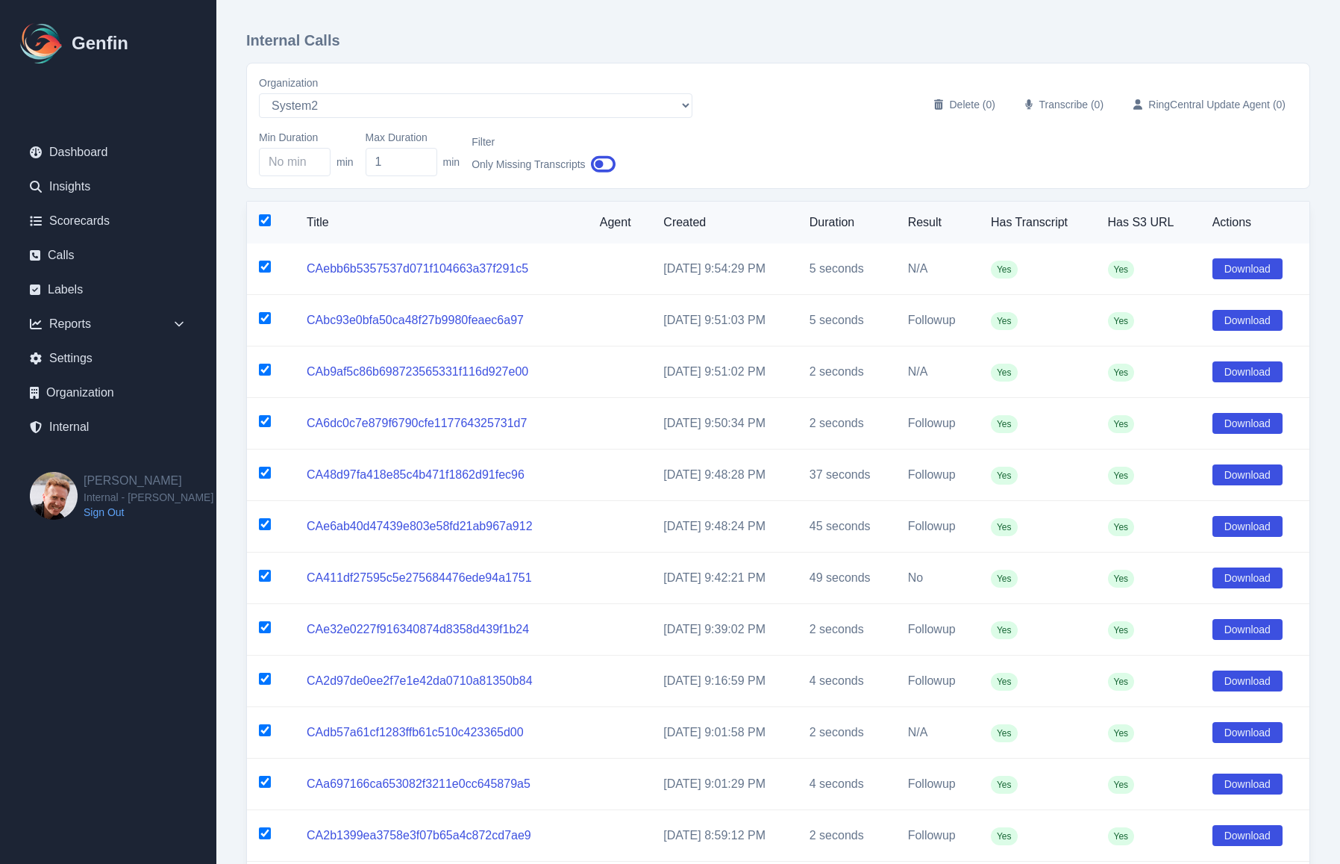
checkbox input "true"
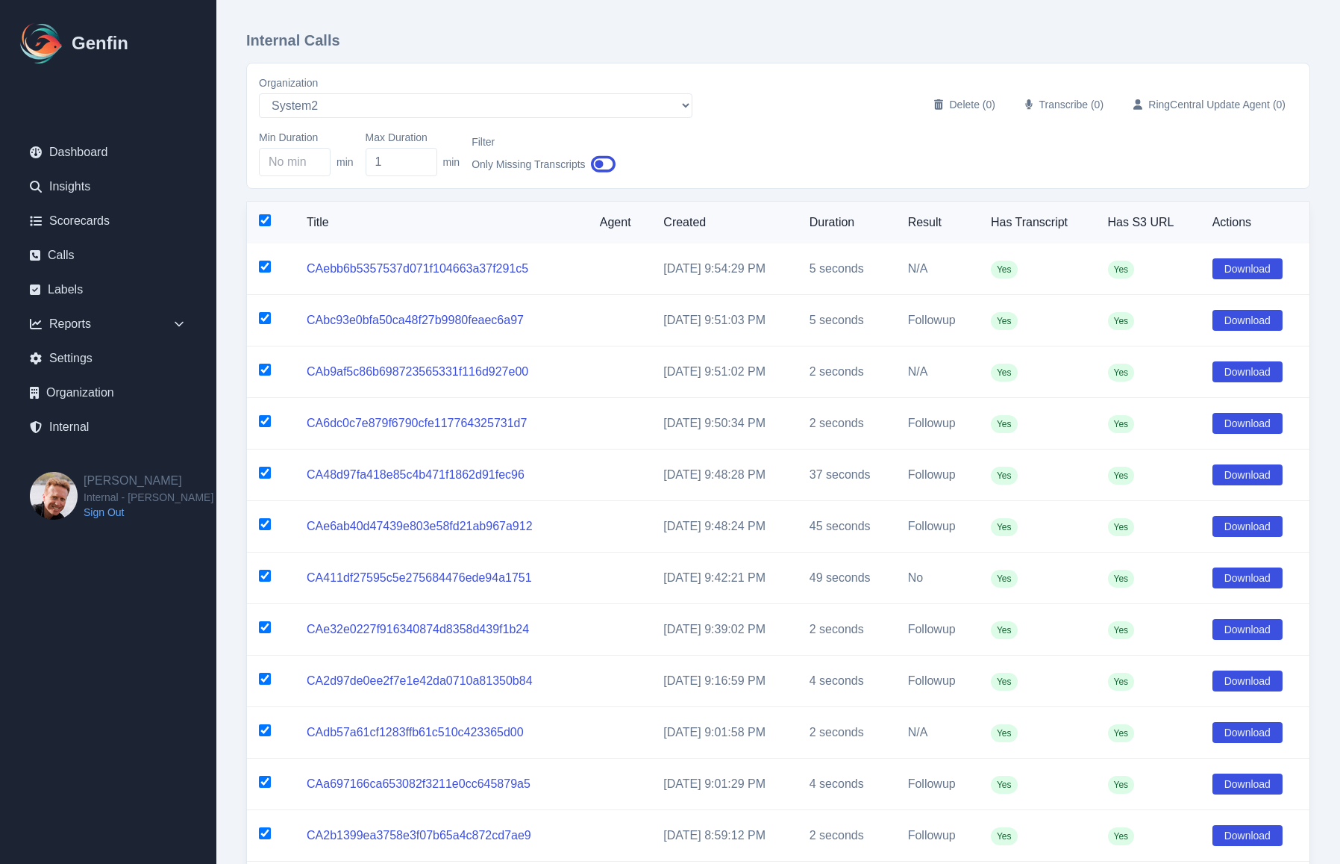
checkbox input "true"
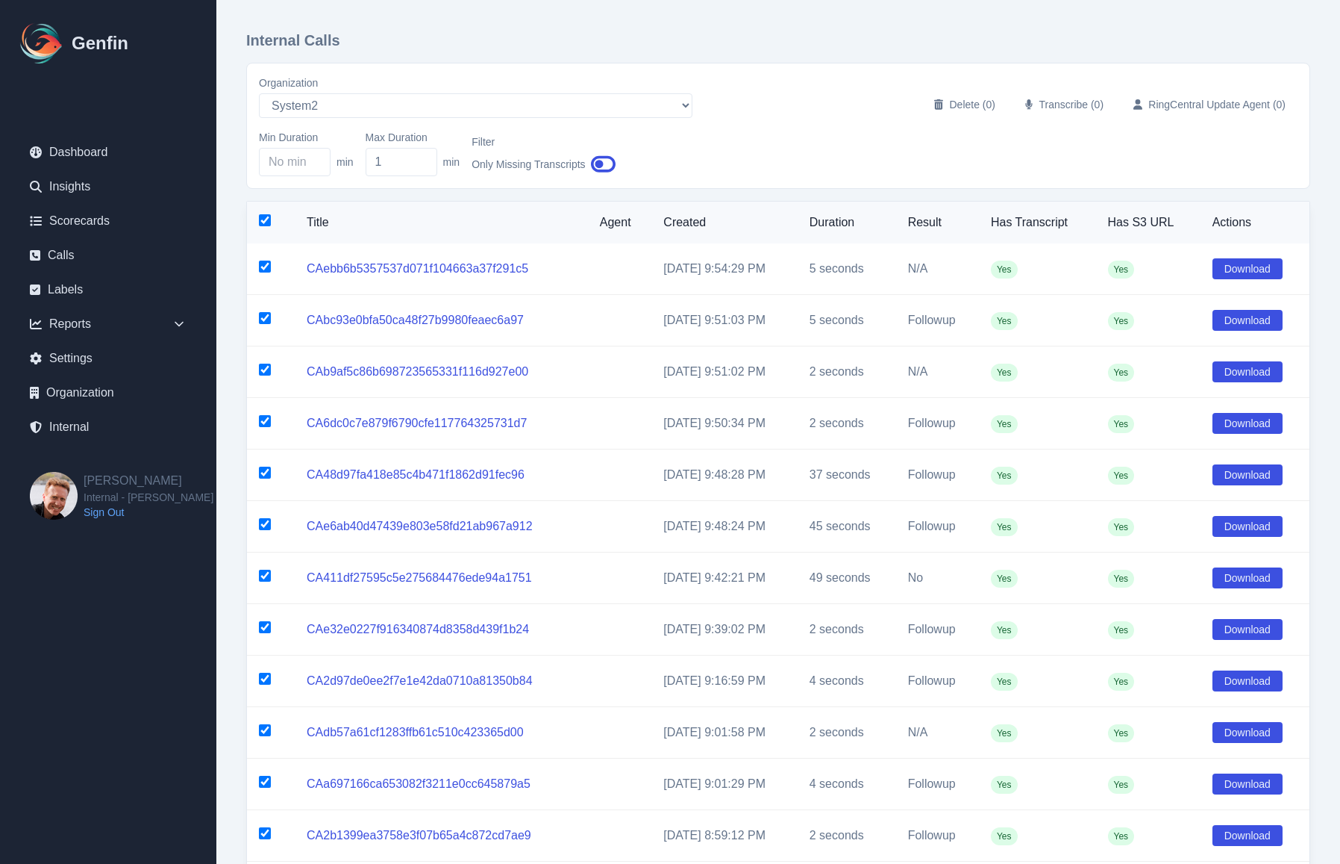
checkbox input "true"
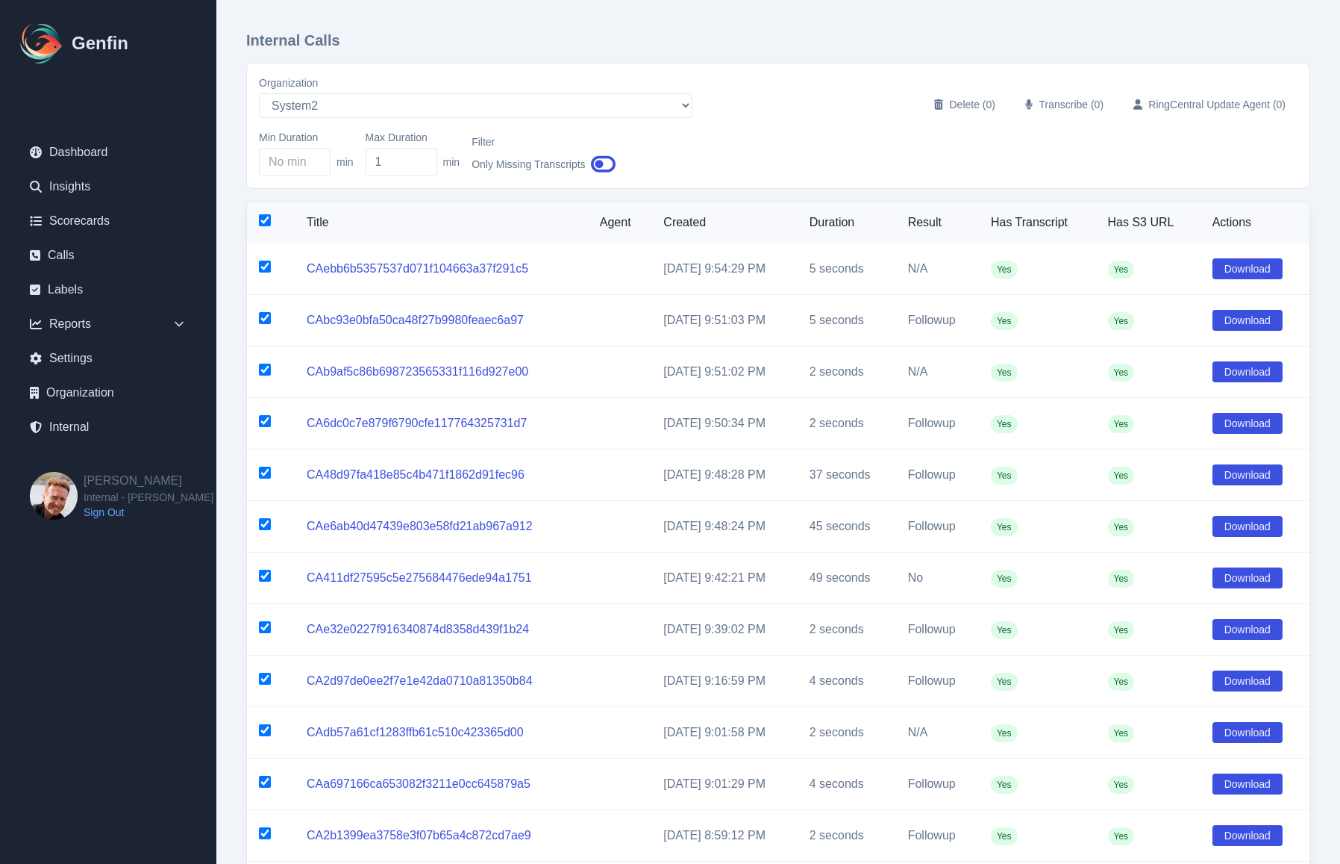
checkbox input "true"
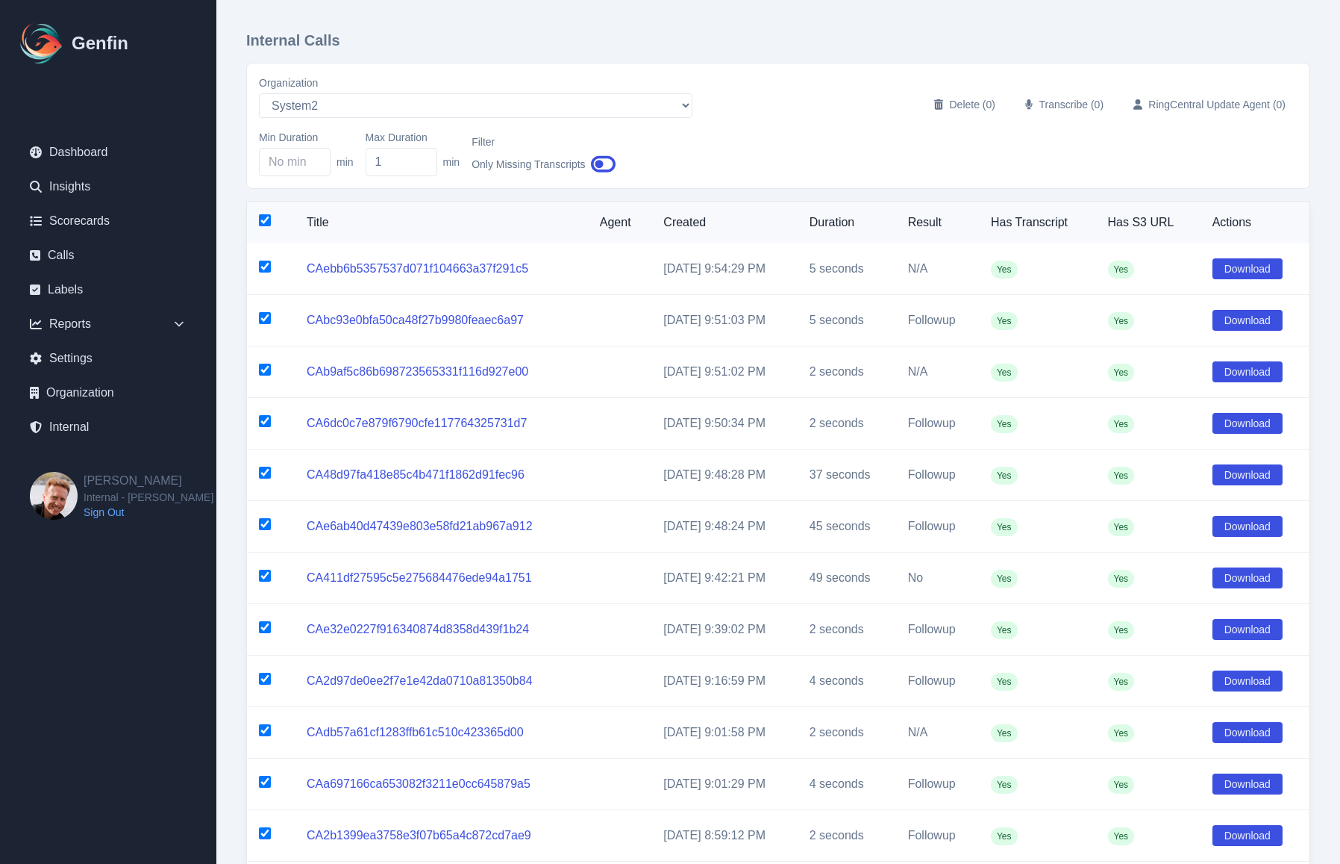
checkbox input "true"
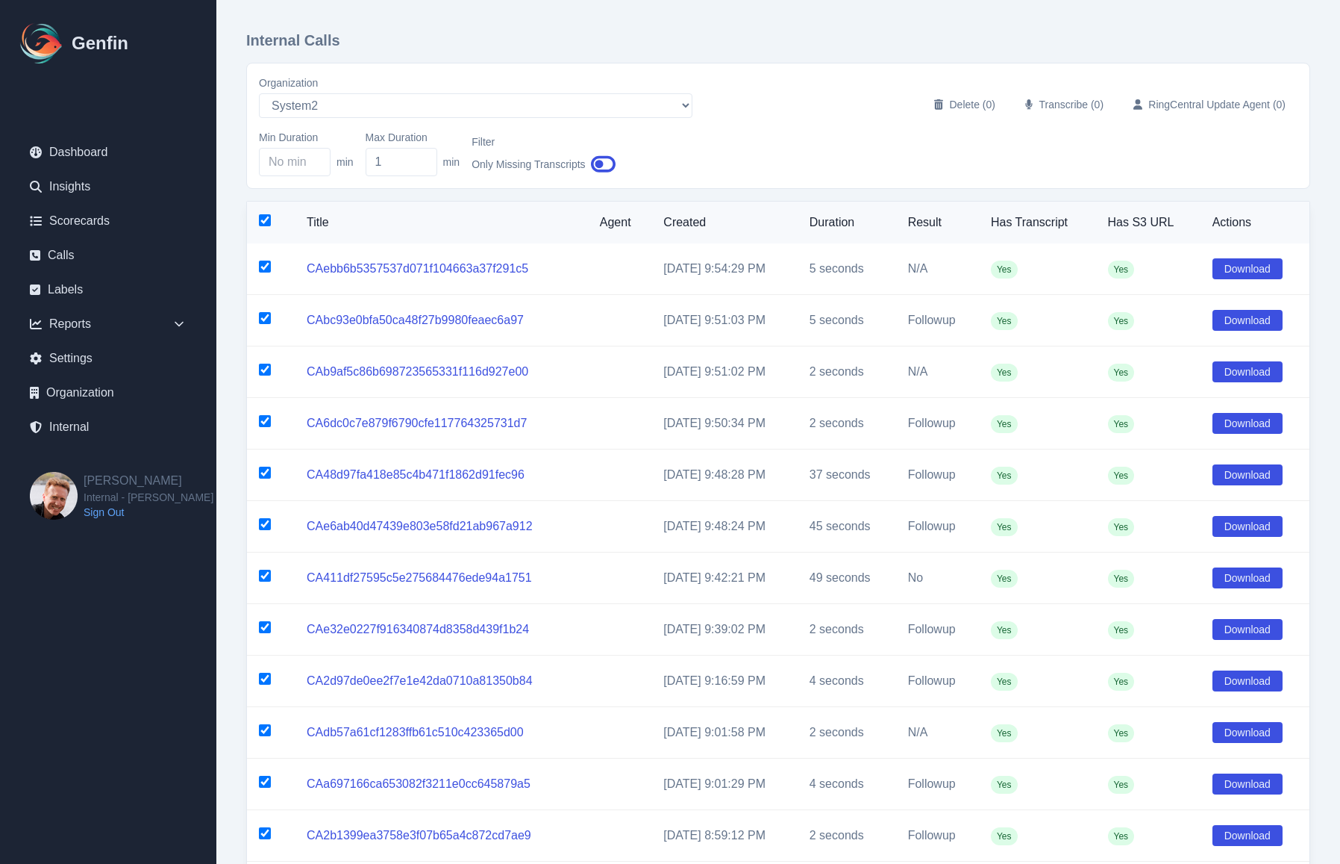
checkbox input "true"
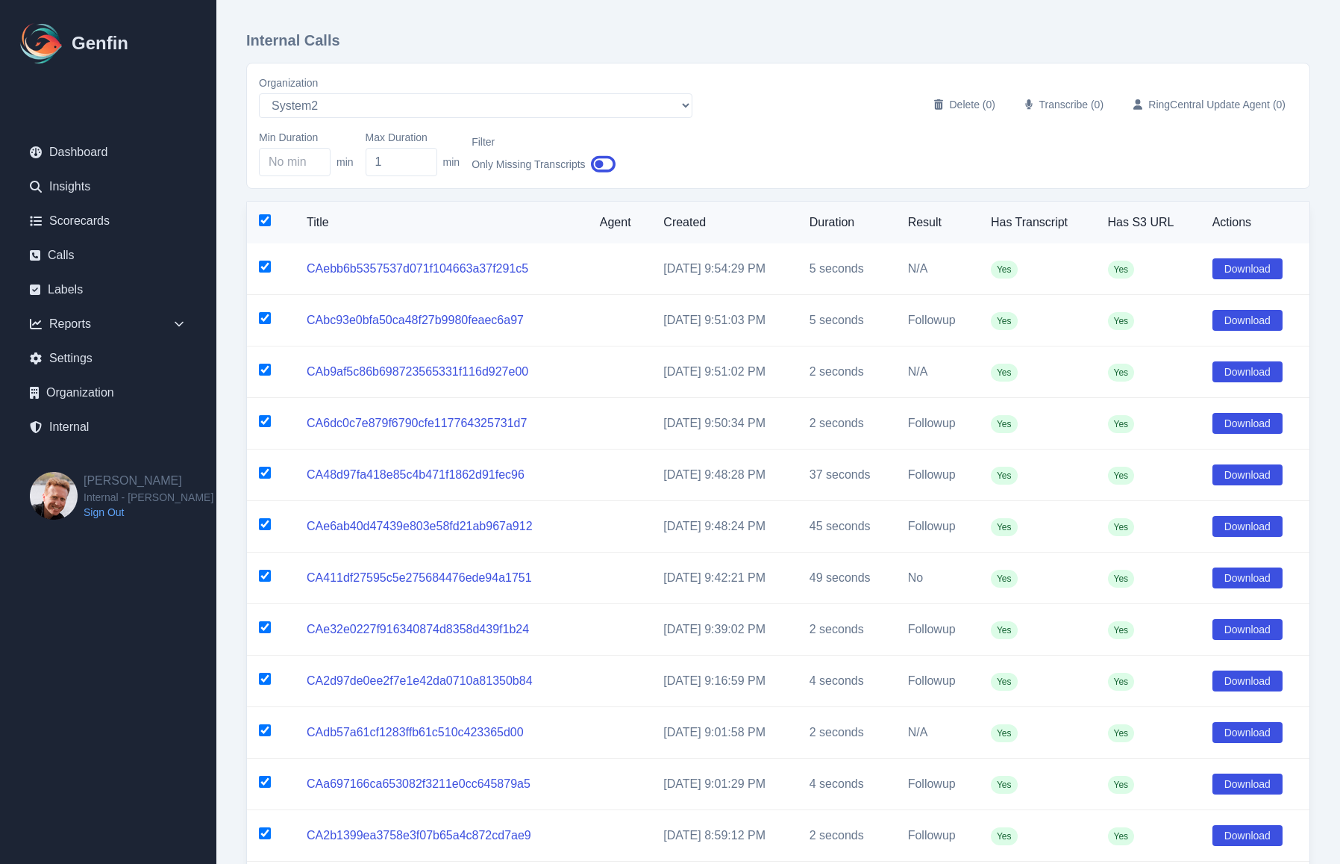
checkbox input "true"
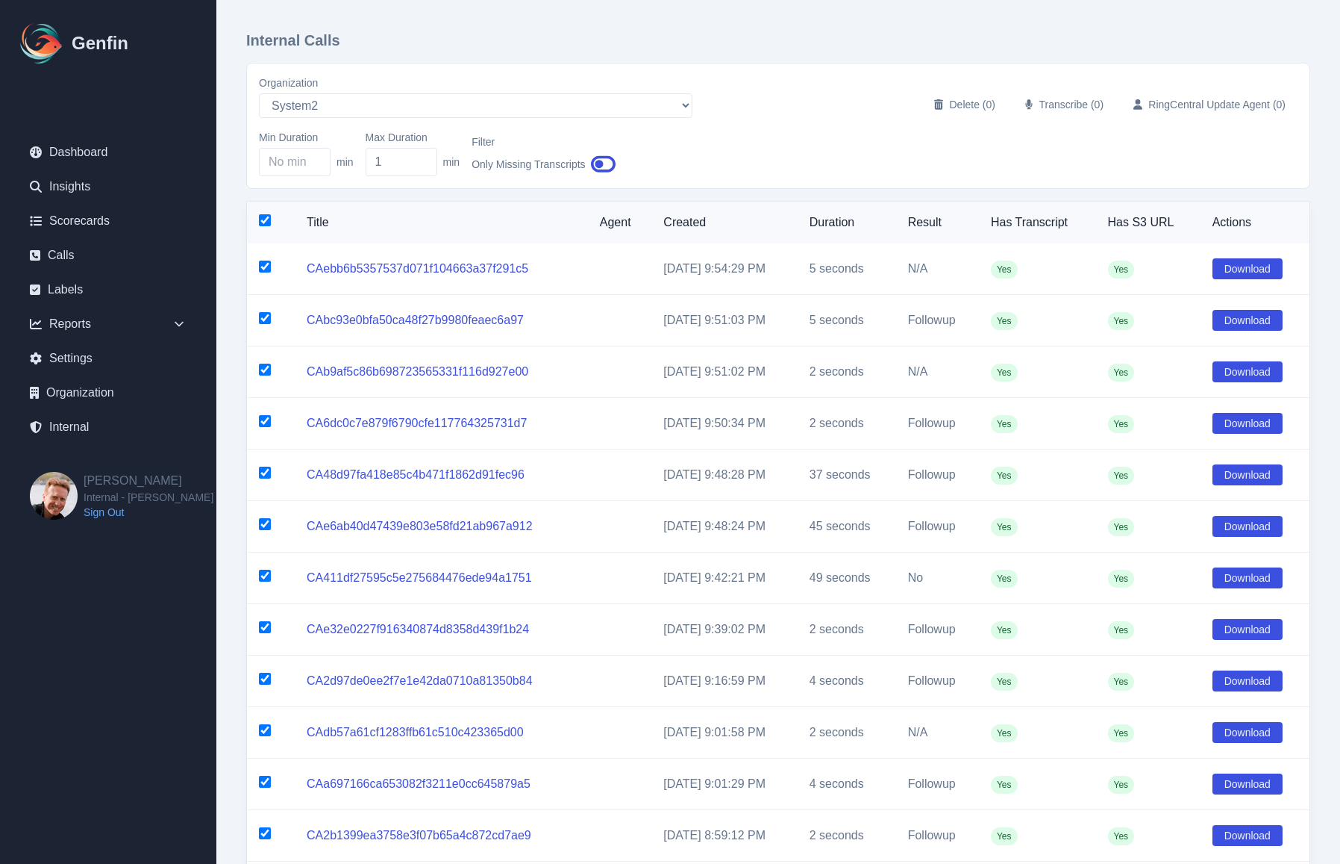
checkbox input "true"
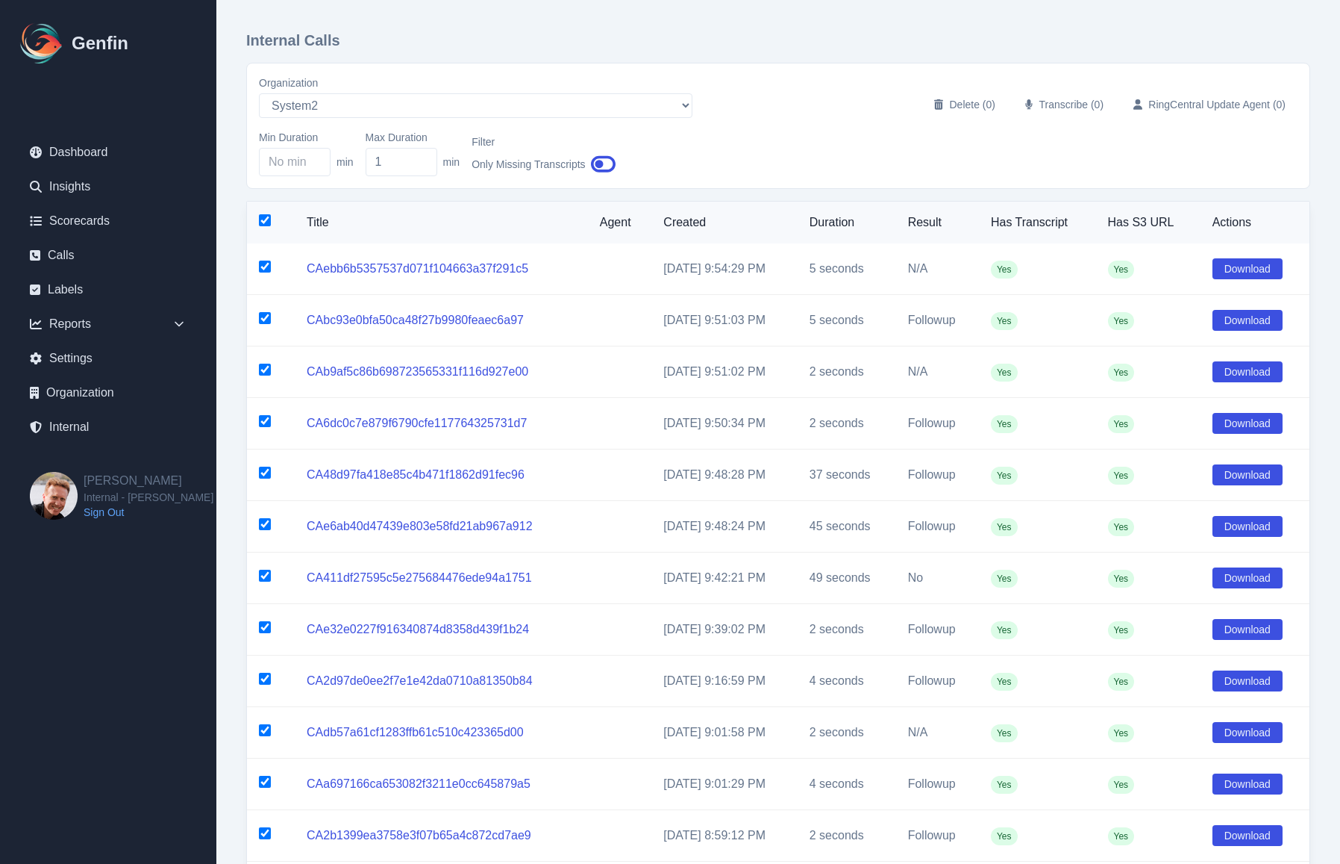
checkbox input "true"
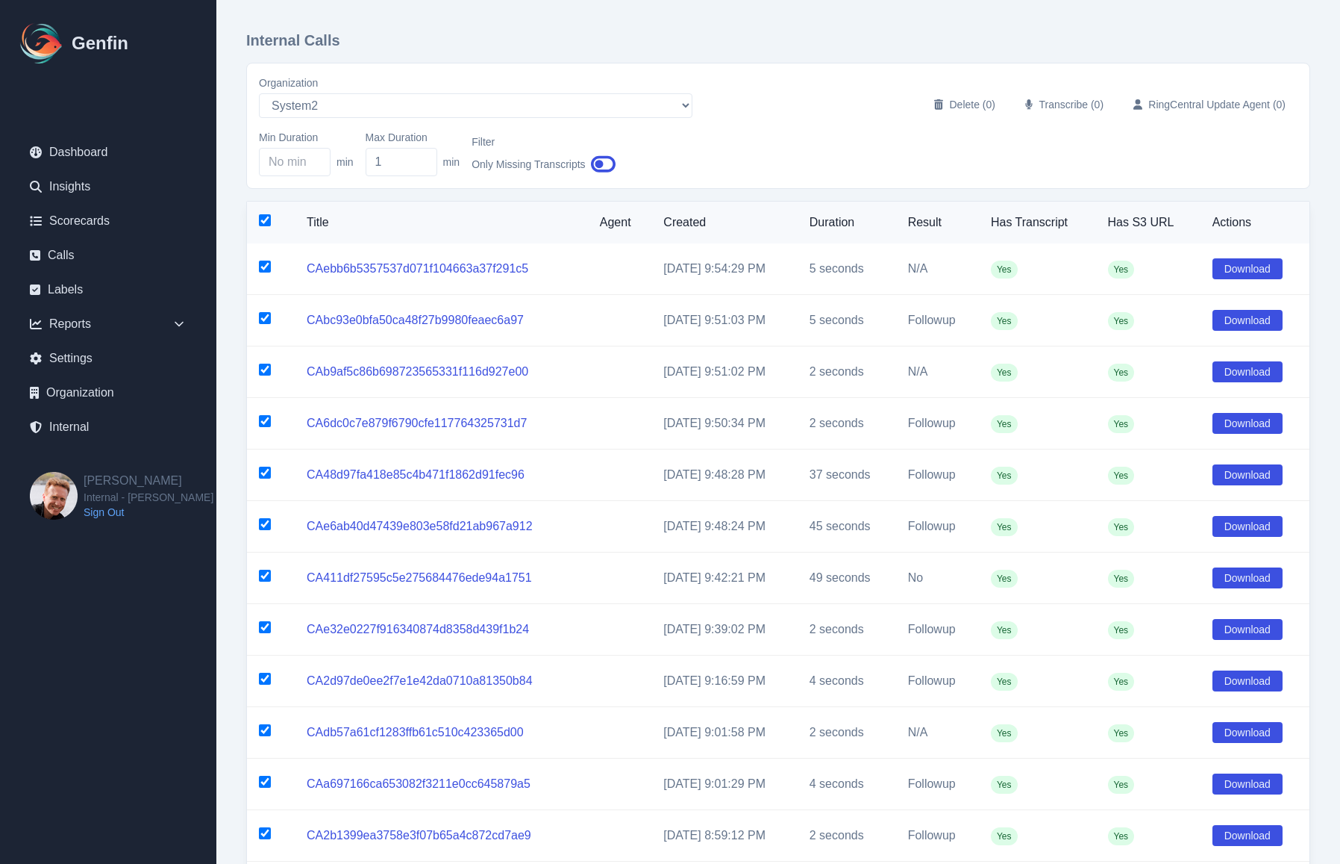
checkbox input "true"
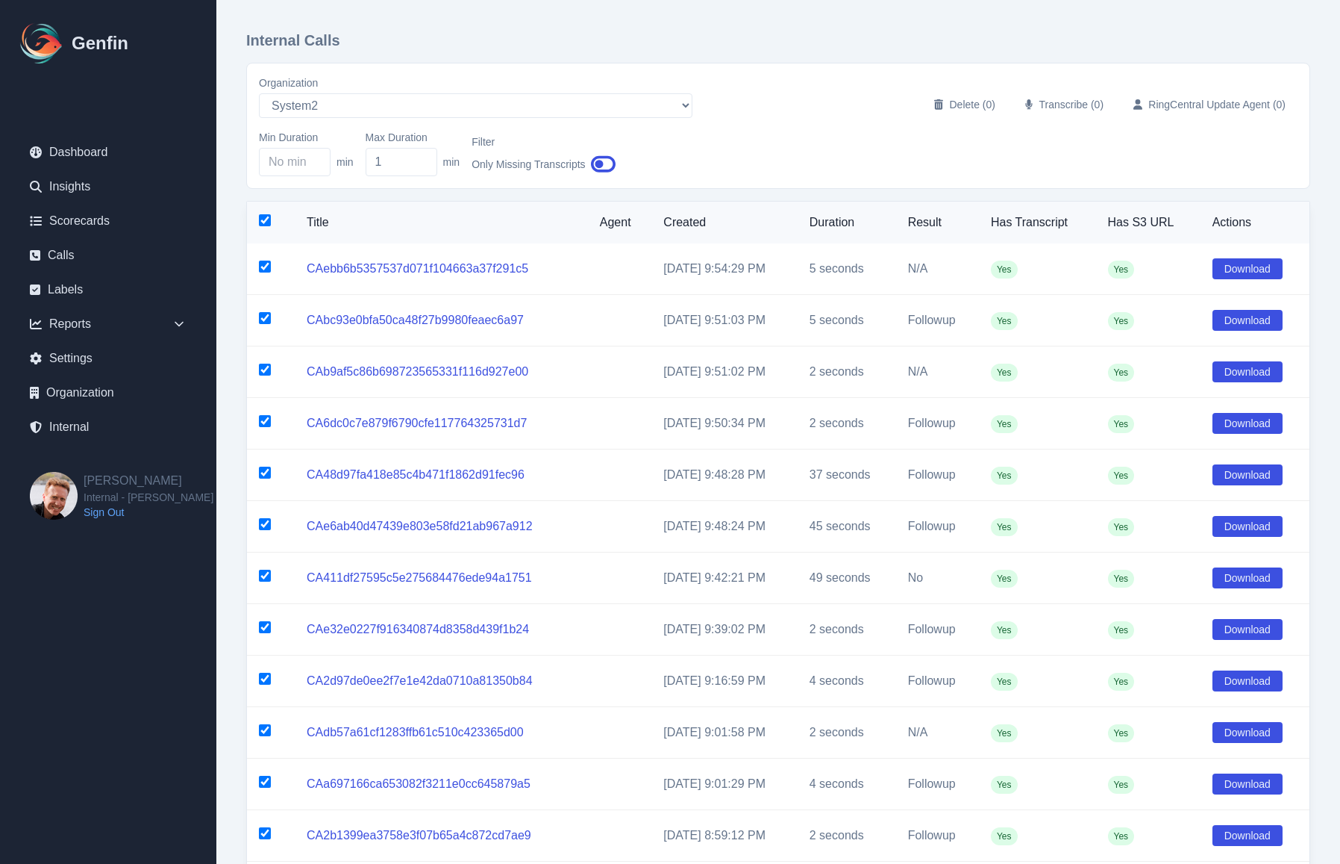
checkbox input "true"
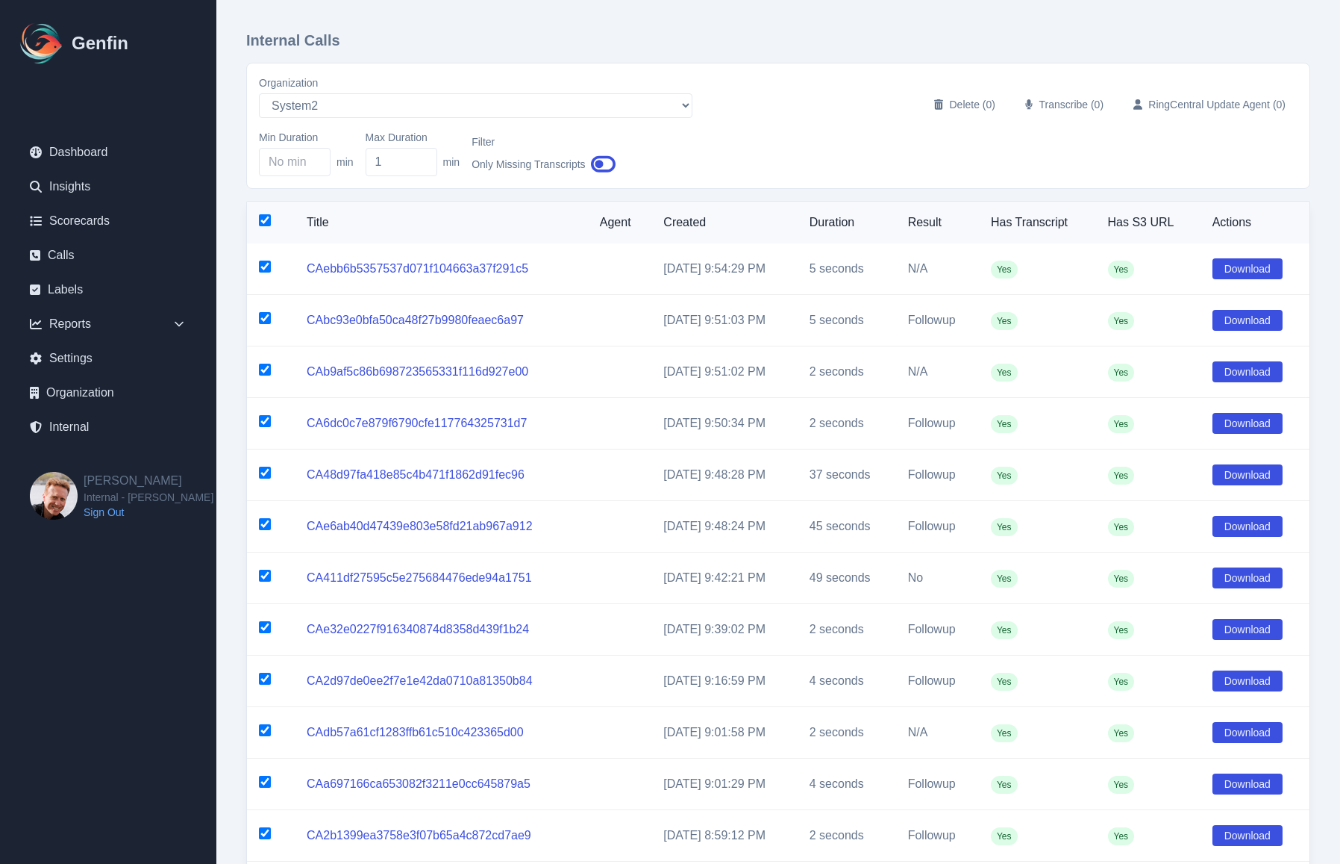
checkbox input "true"
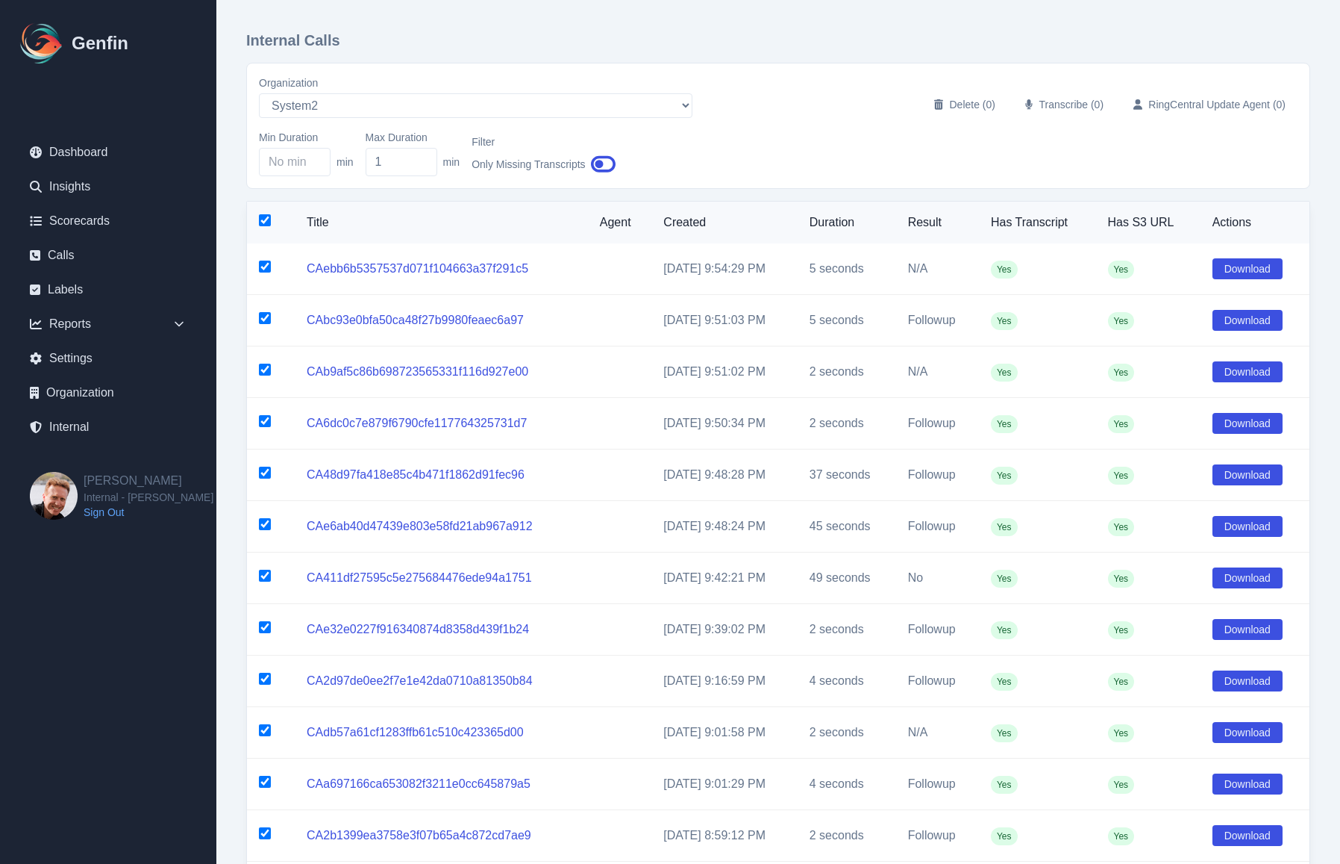
checkbox input "true"
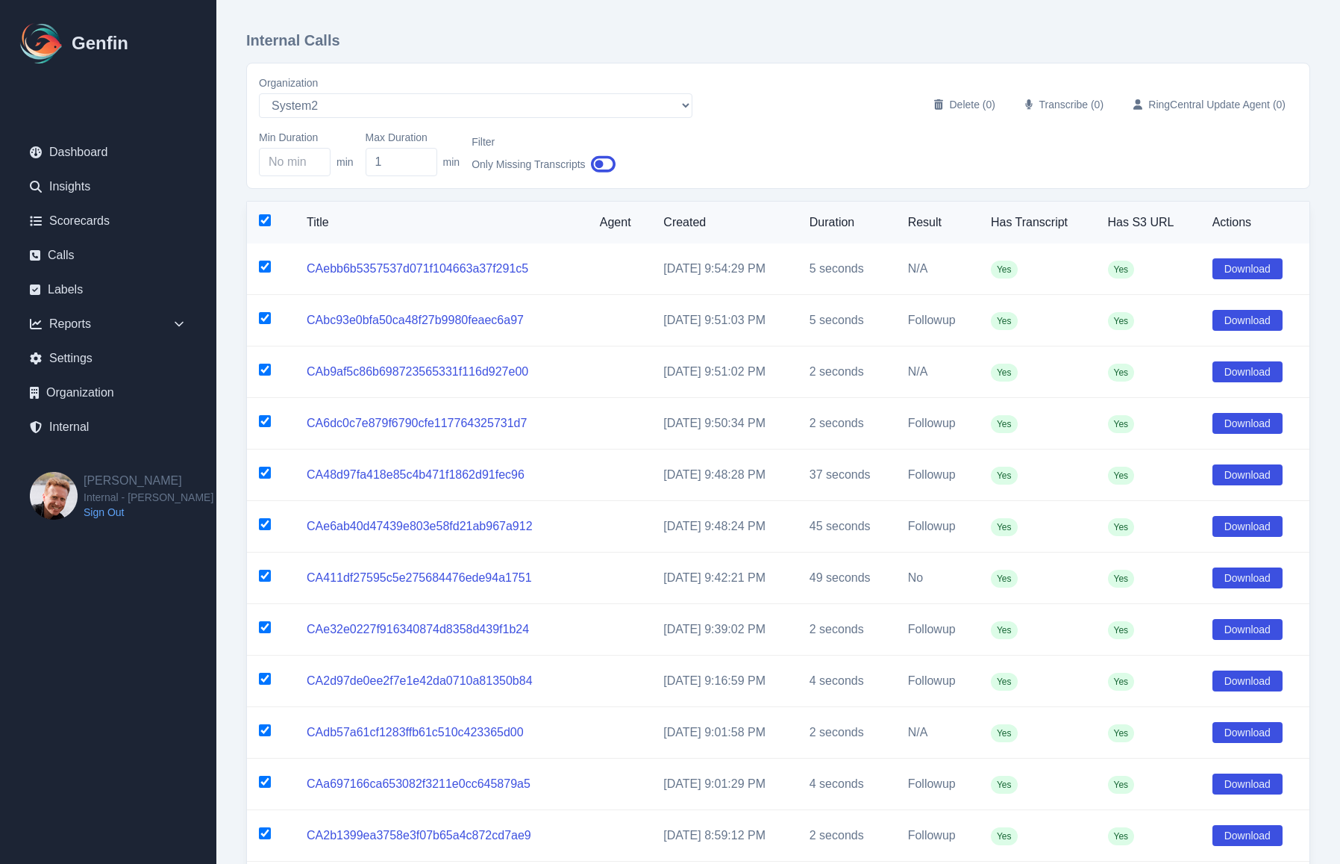
checkbox input "true"
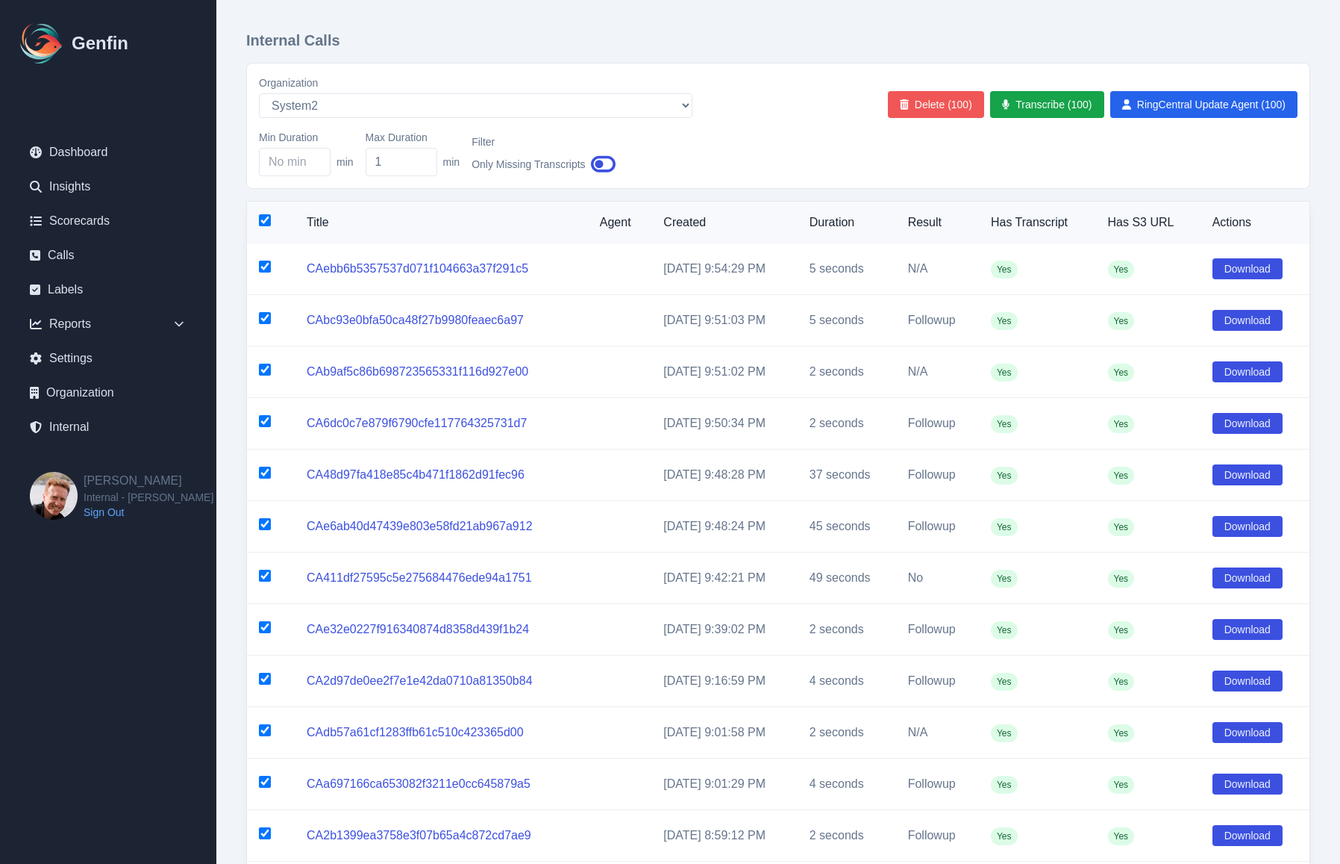
click at [940, 112] on button "Delete (100)" at bounding box center [936, 104] width 96 height 27
checkbox input "false"
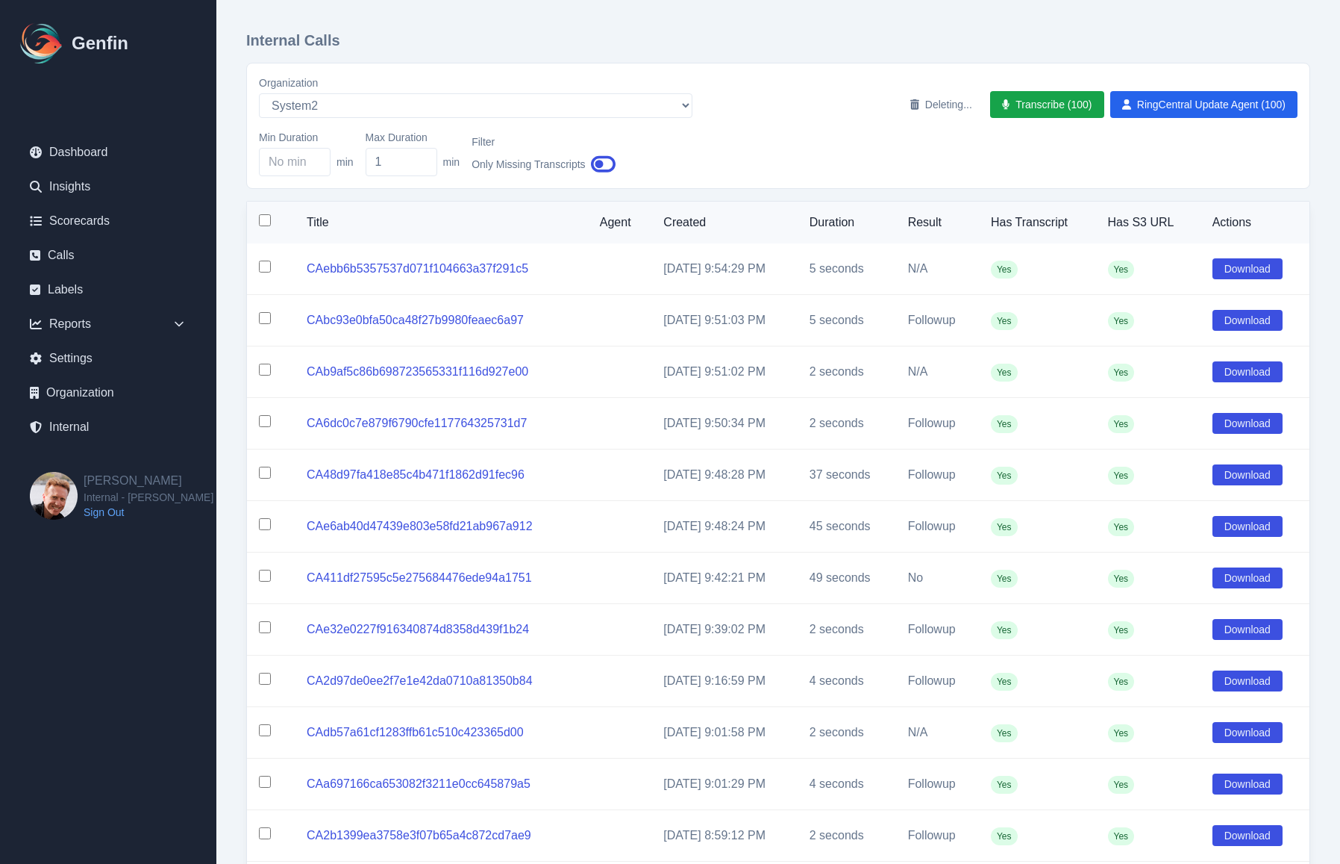
checkbox input "false"
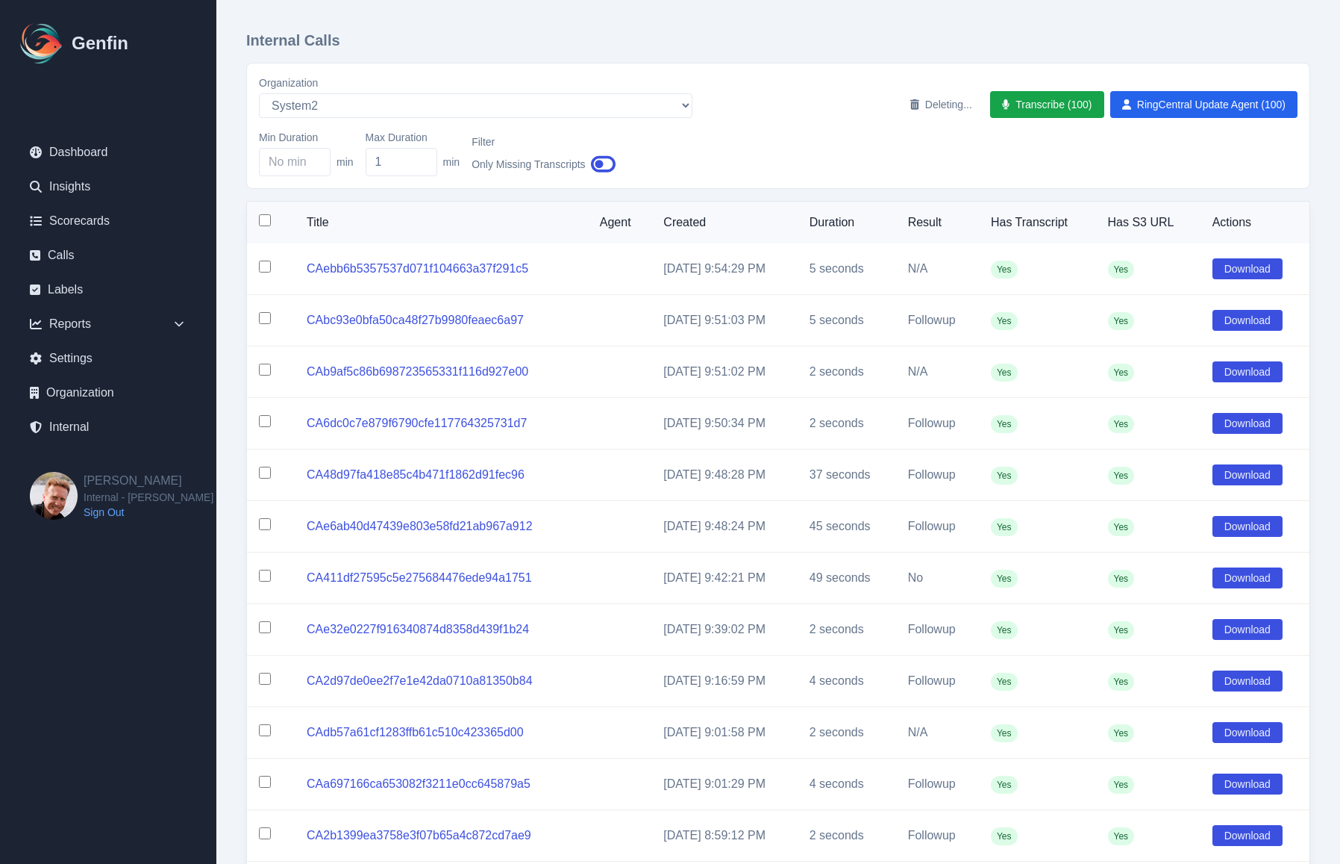
checkbox input "false"
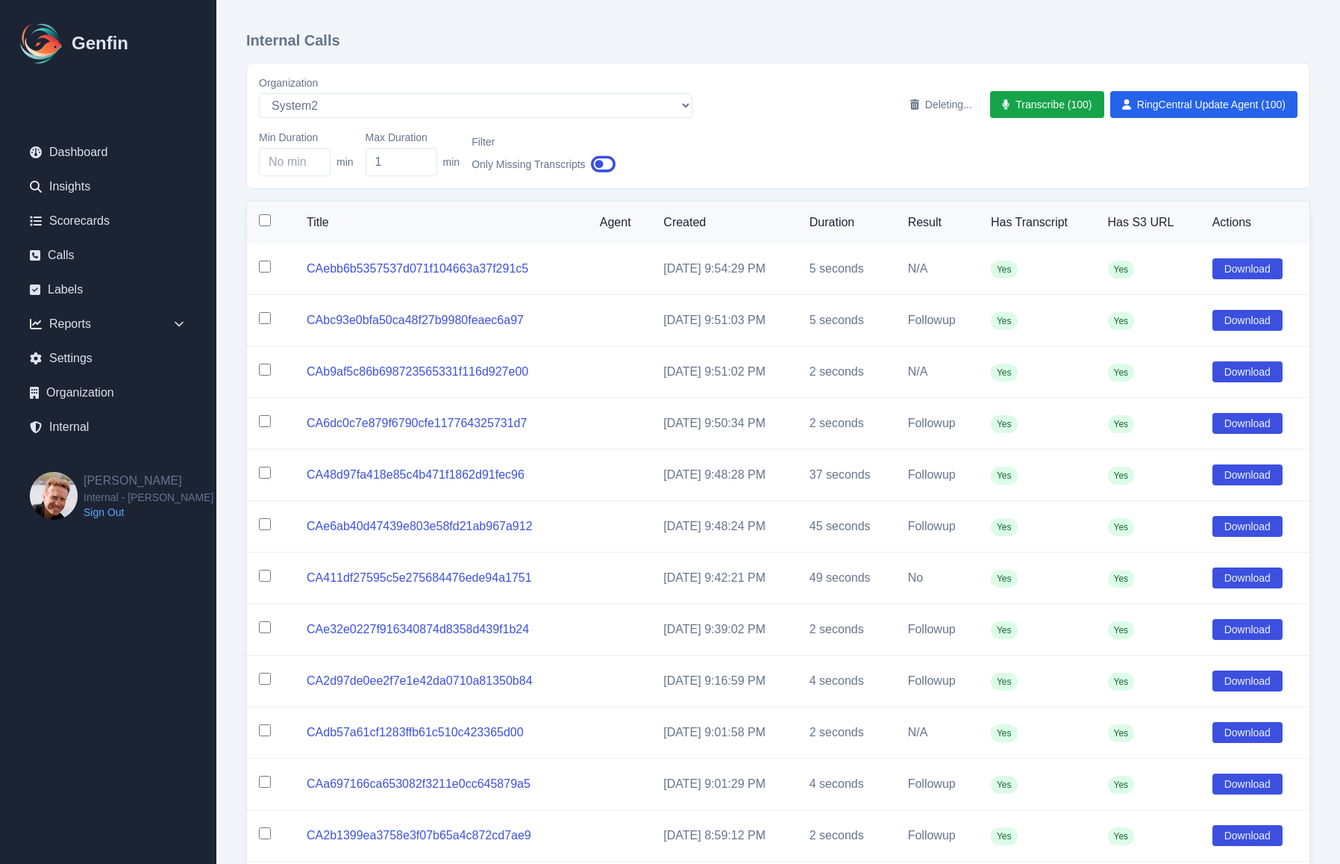
checkbox input "false"
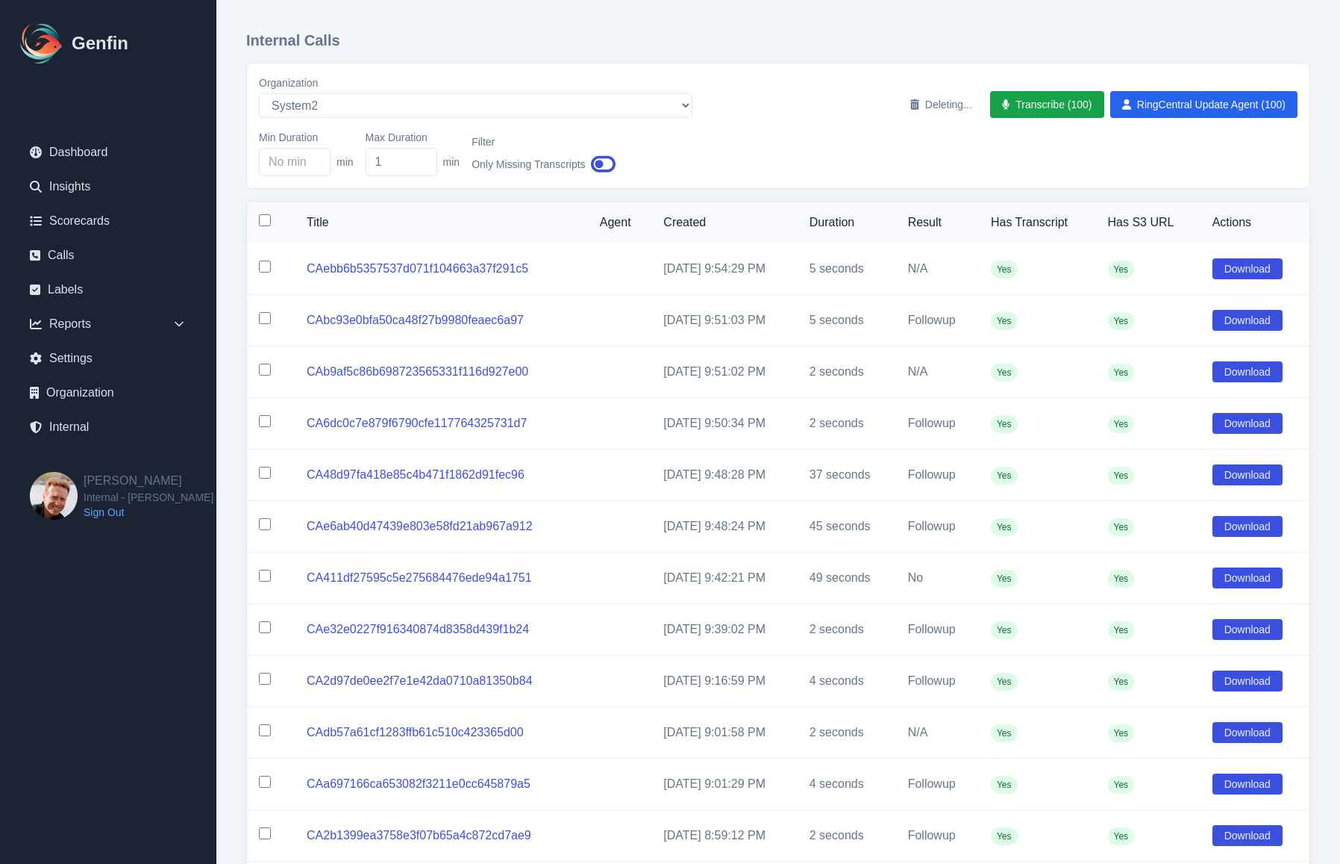
checkbox input "false"
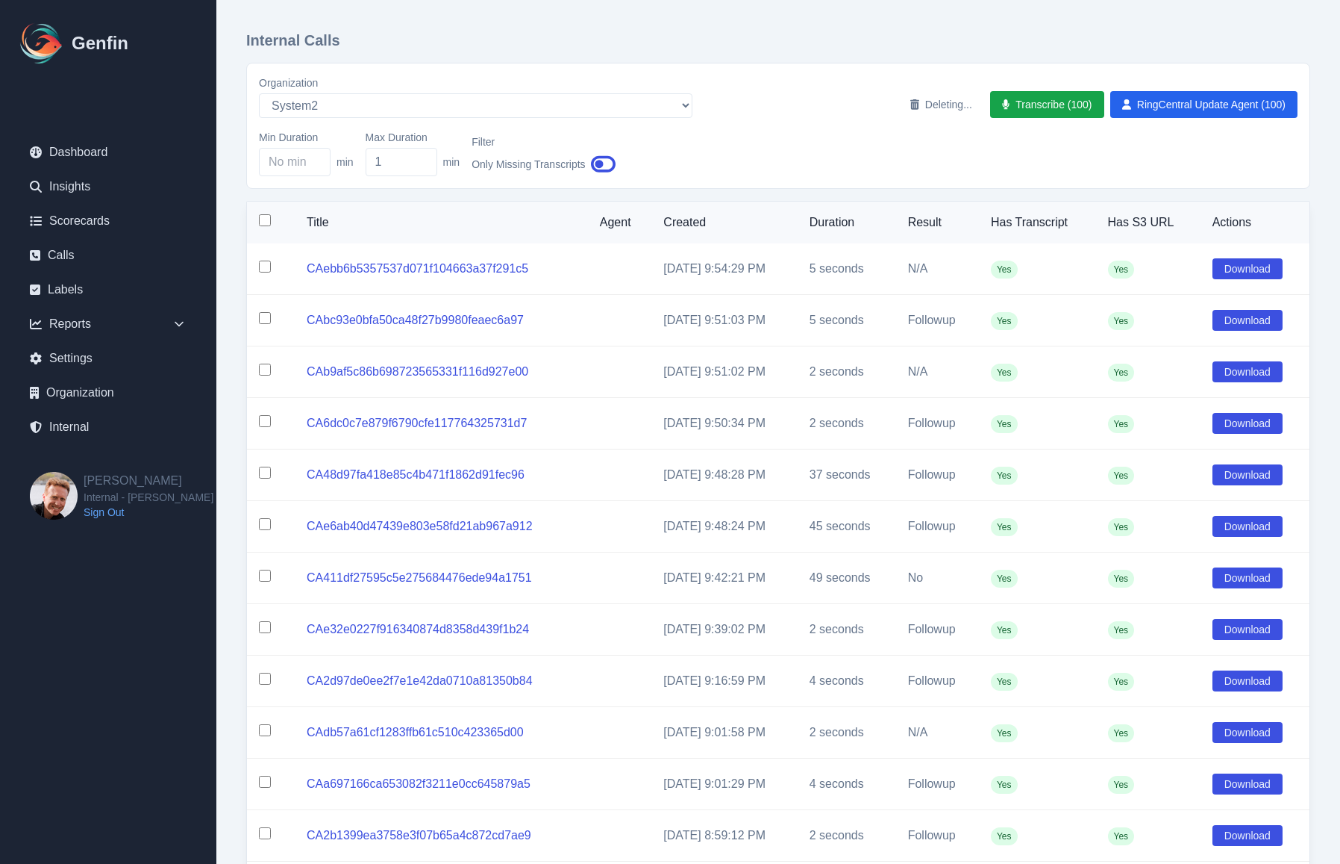
checkbox input "false"
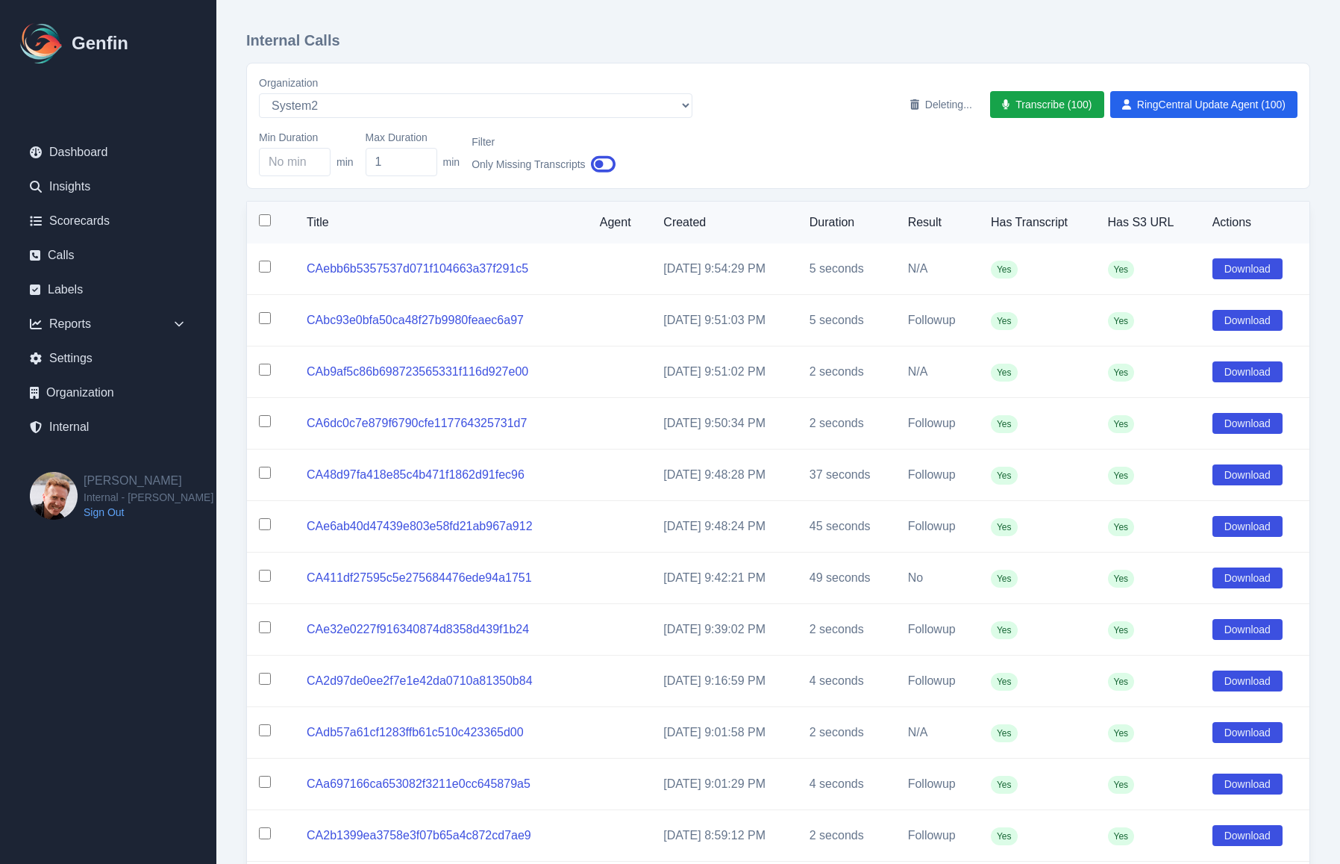
checkbox input "false"
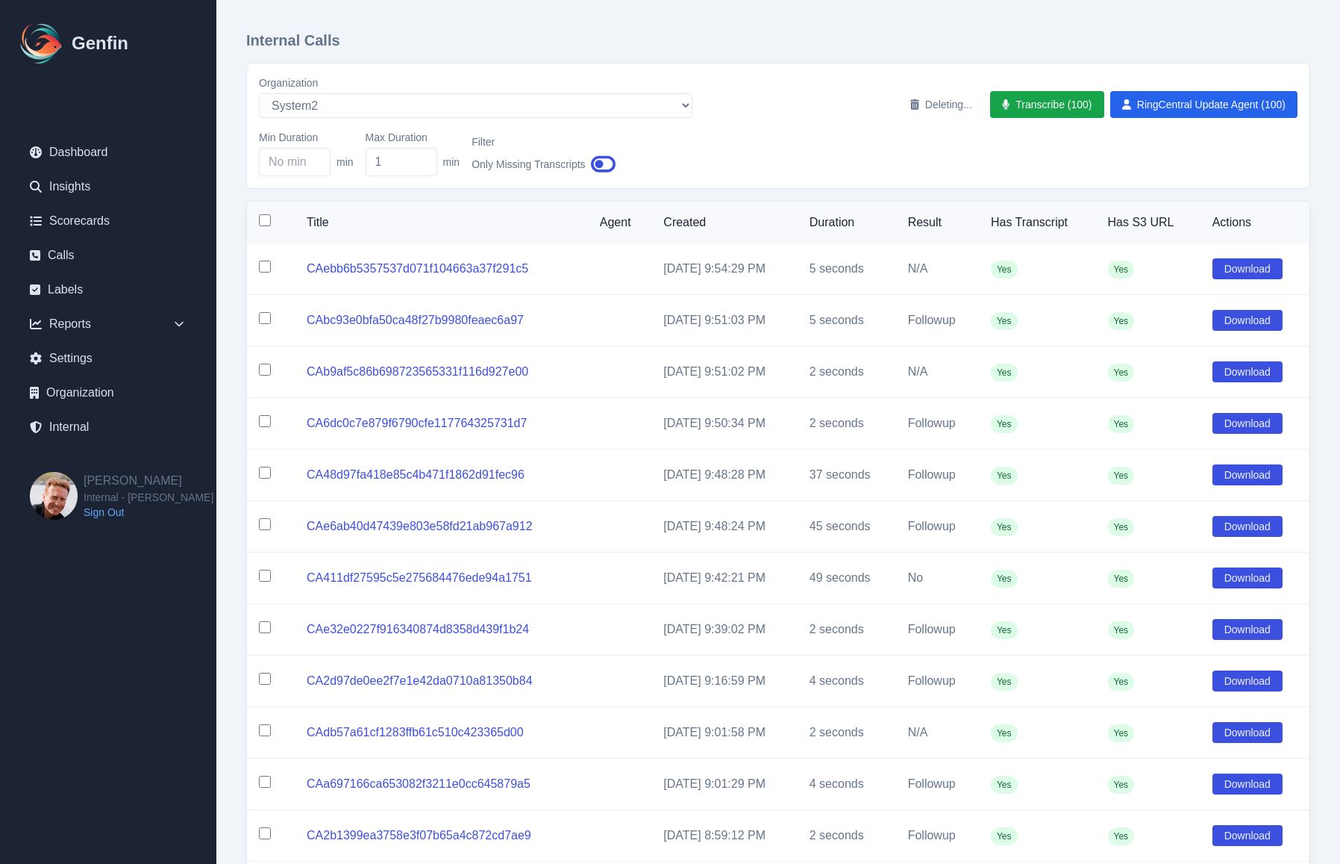
checkbox input "false"
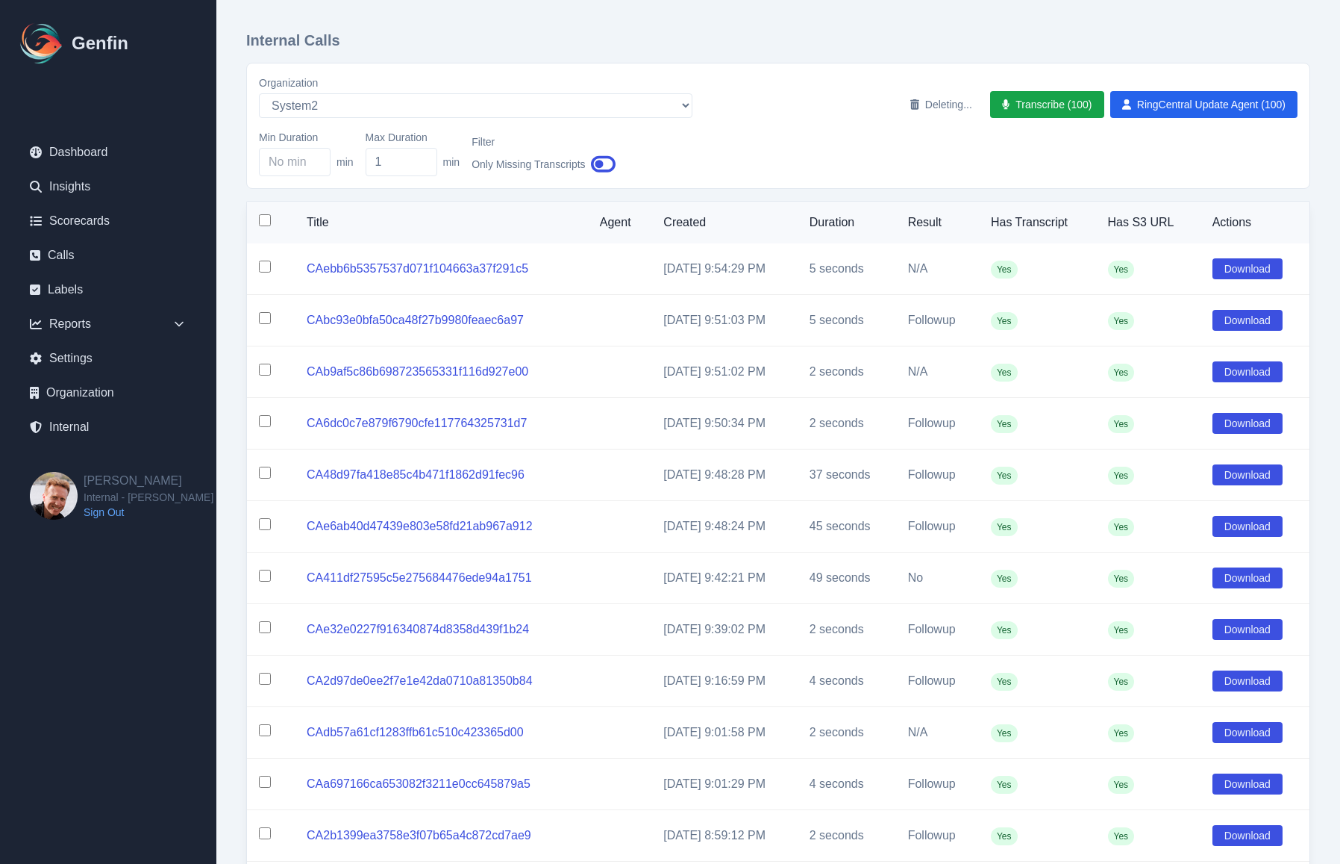
checkbox input "false"
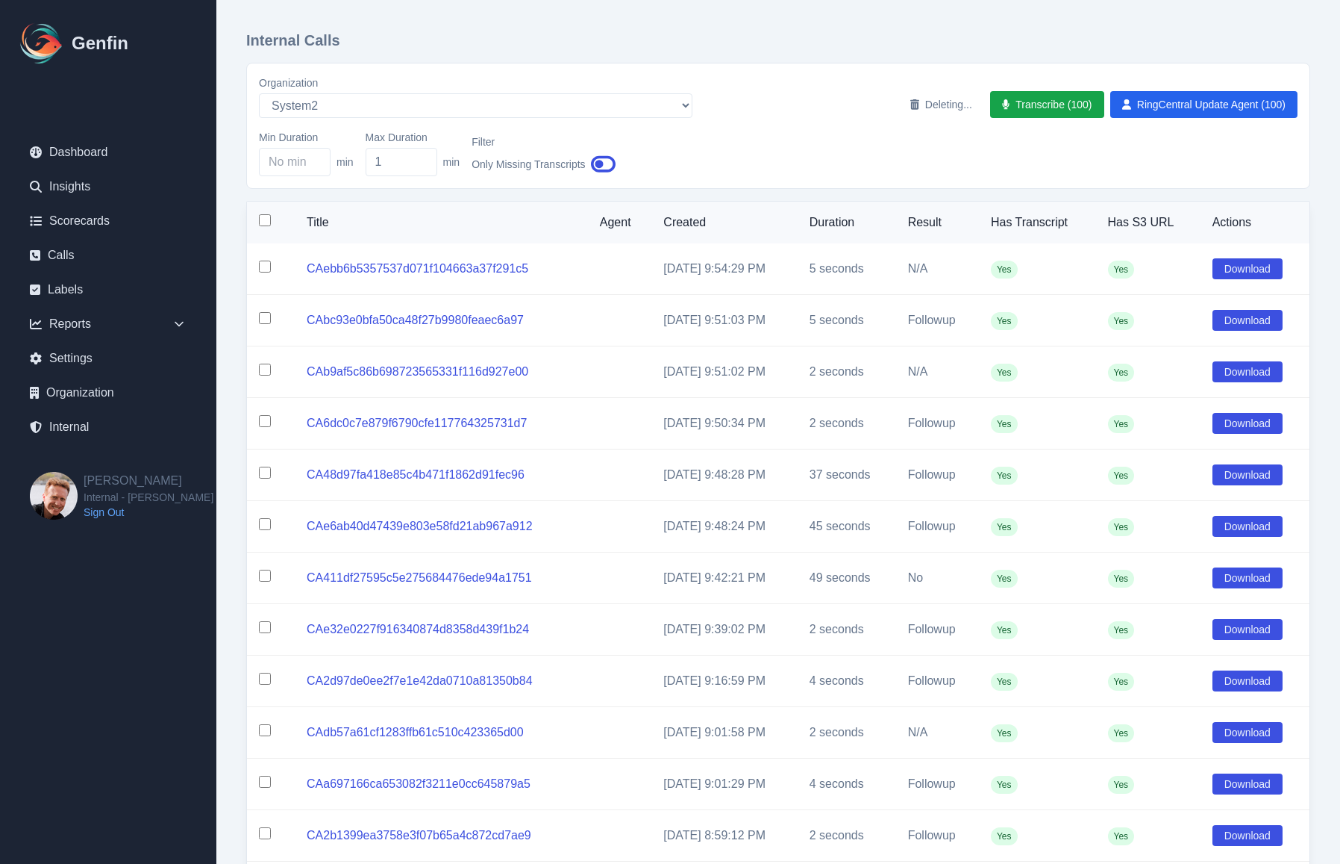
checkbox input "false"
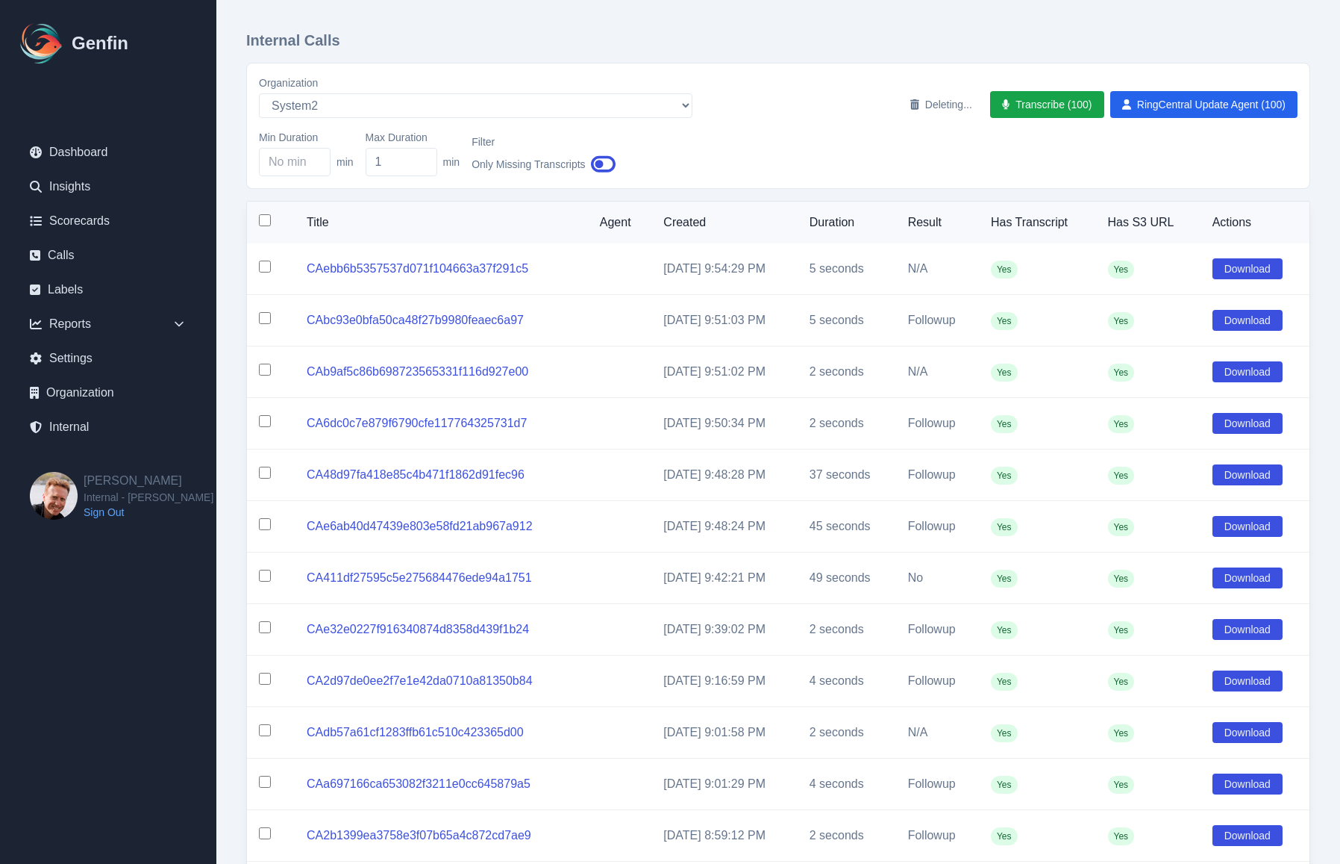
checkbox input "false"
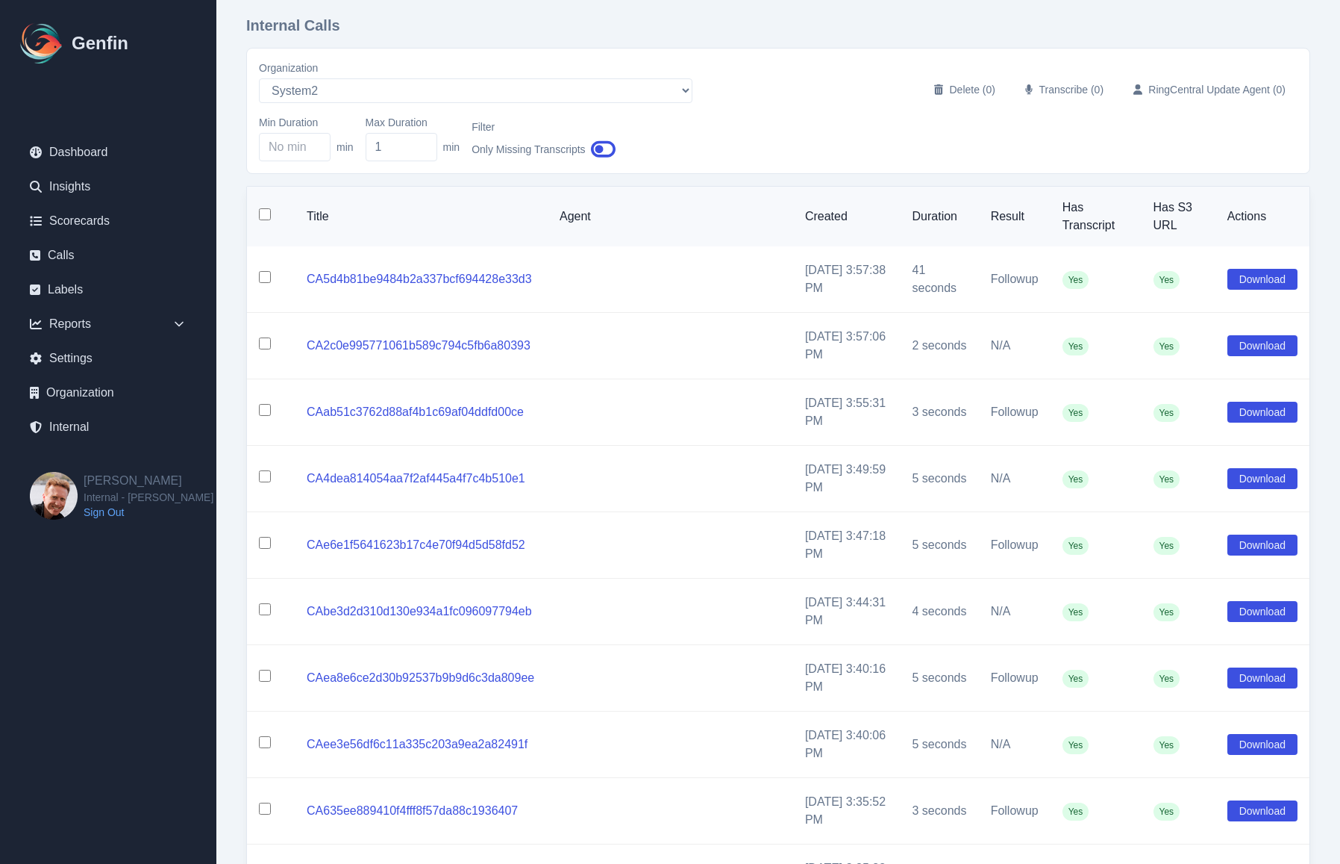
scroll to position [25, 0]
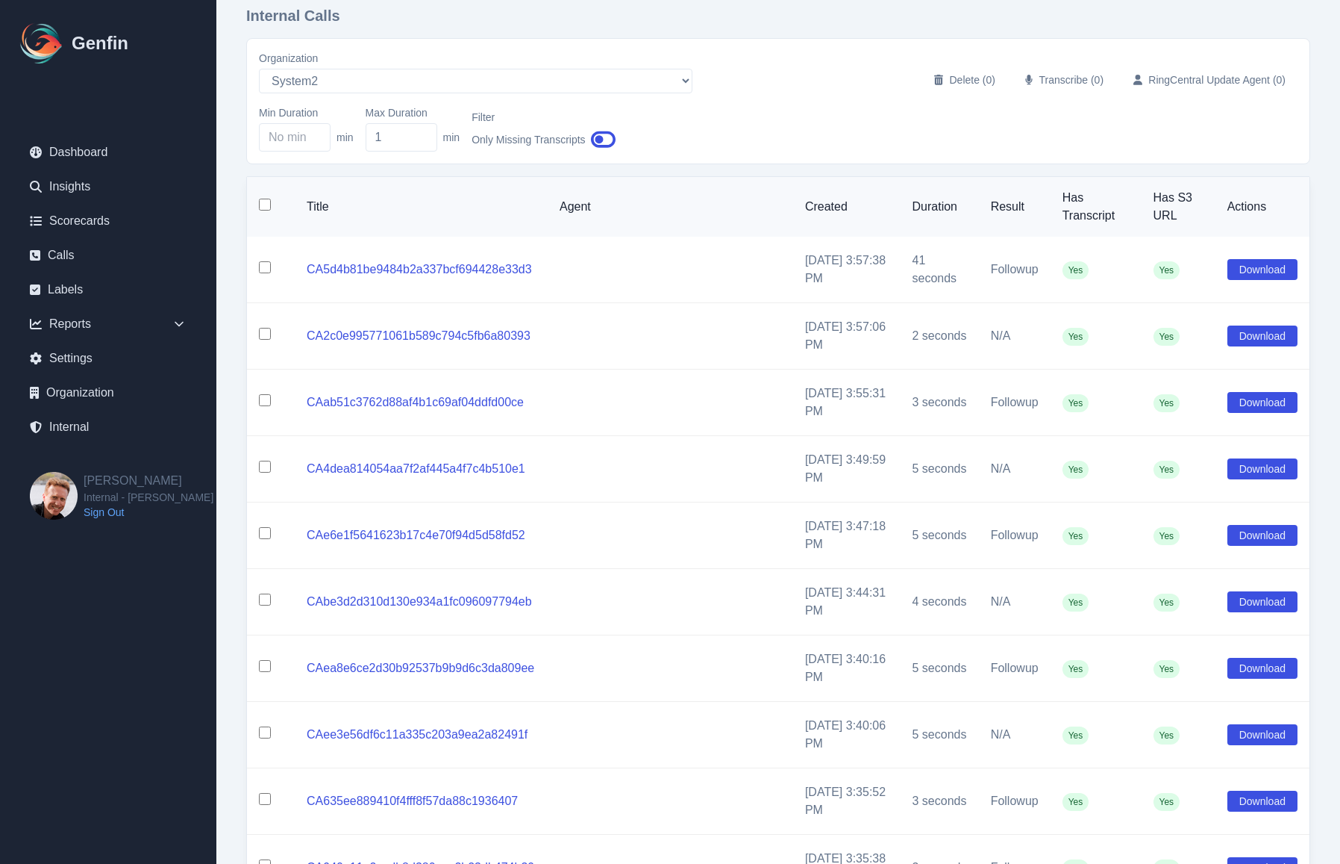
click at [264, 199] on input "checkbox" at bounding box center [265, 205] width 12 height 12
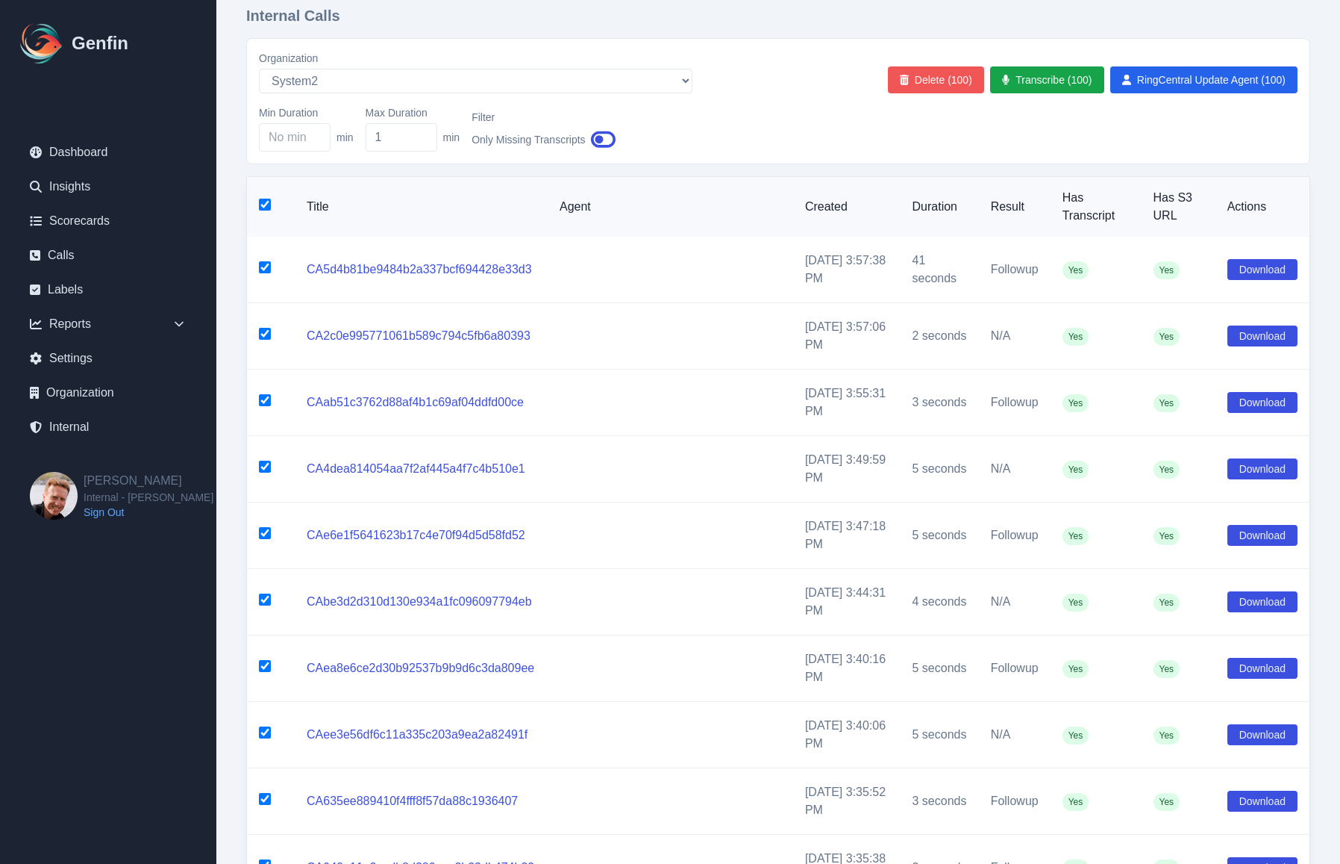
click at [935, 84] on button "Delete (100)" at bounding box center [936, 79] width 96 height 27
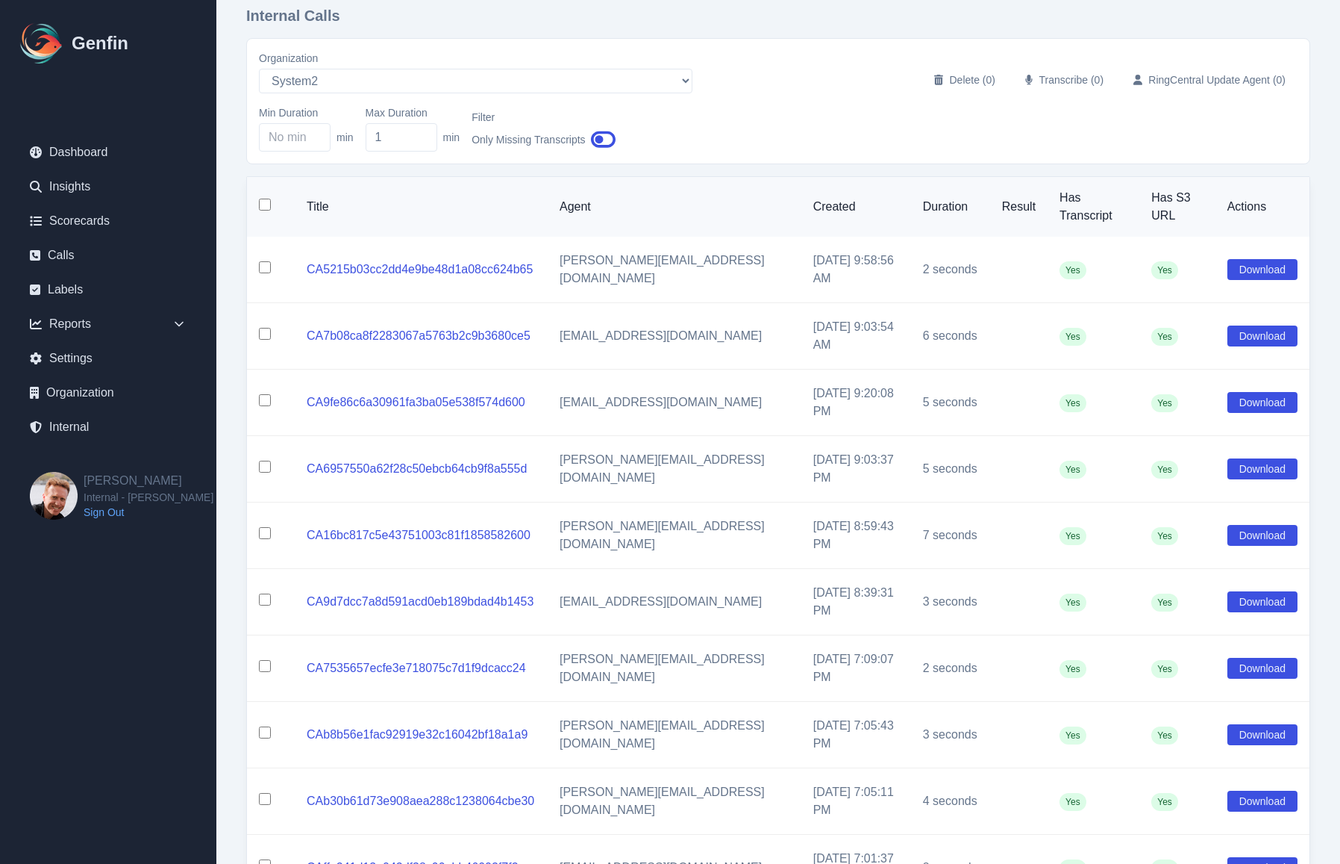
click at [265, 199] on input "checkbox" at bounding box center [265, 205] width 12 height 12
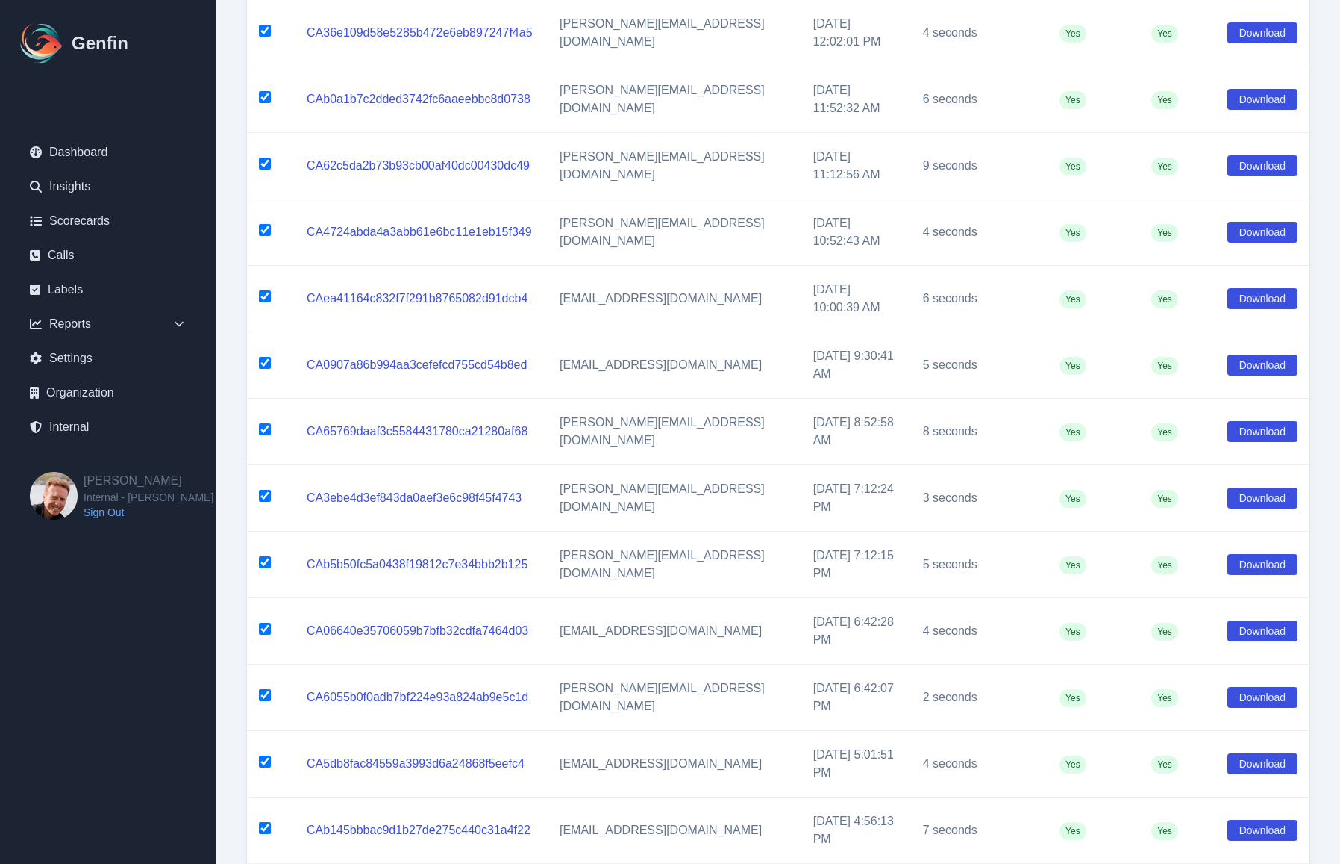
scroll to position [2, 0]
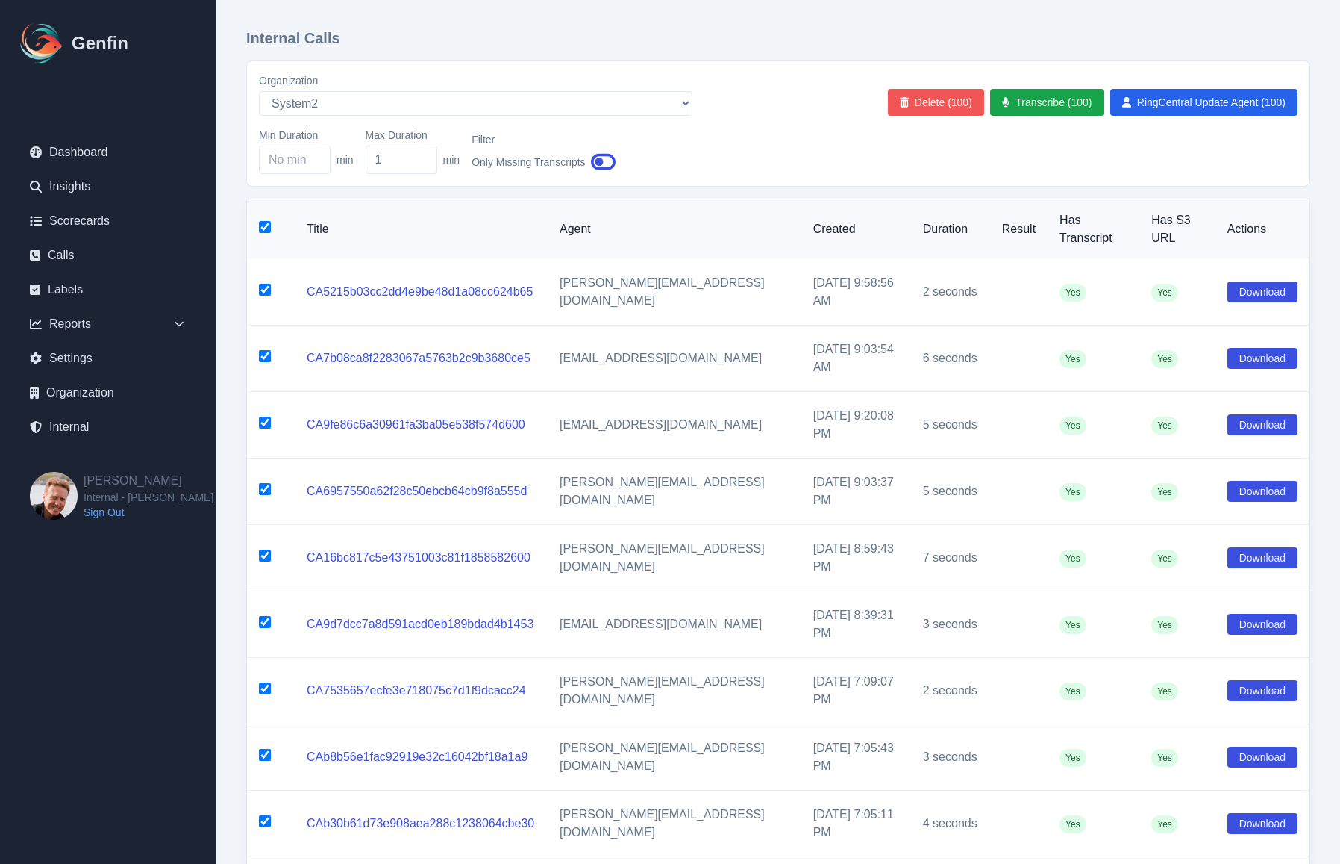
click at [940, 102] on button "Delete (100)" at bounding box center [936, 102] width 96 height 27
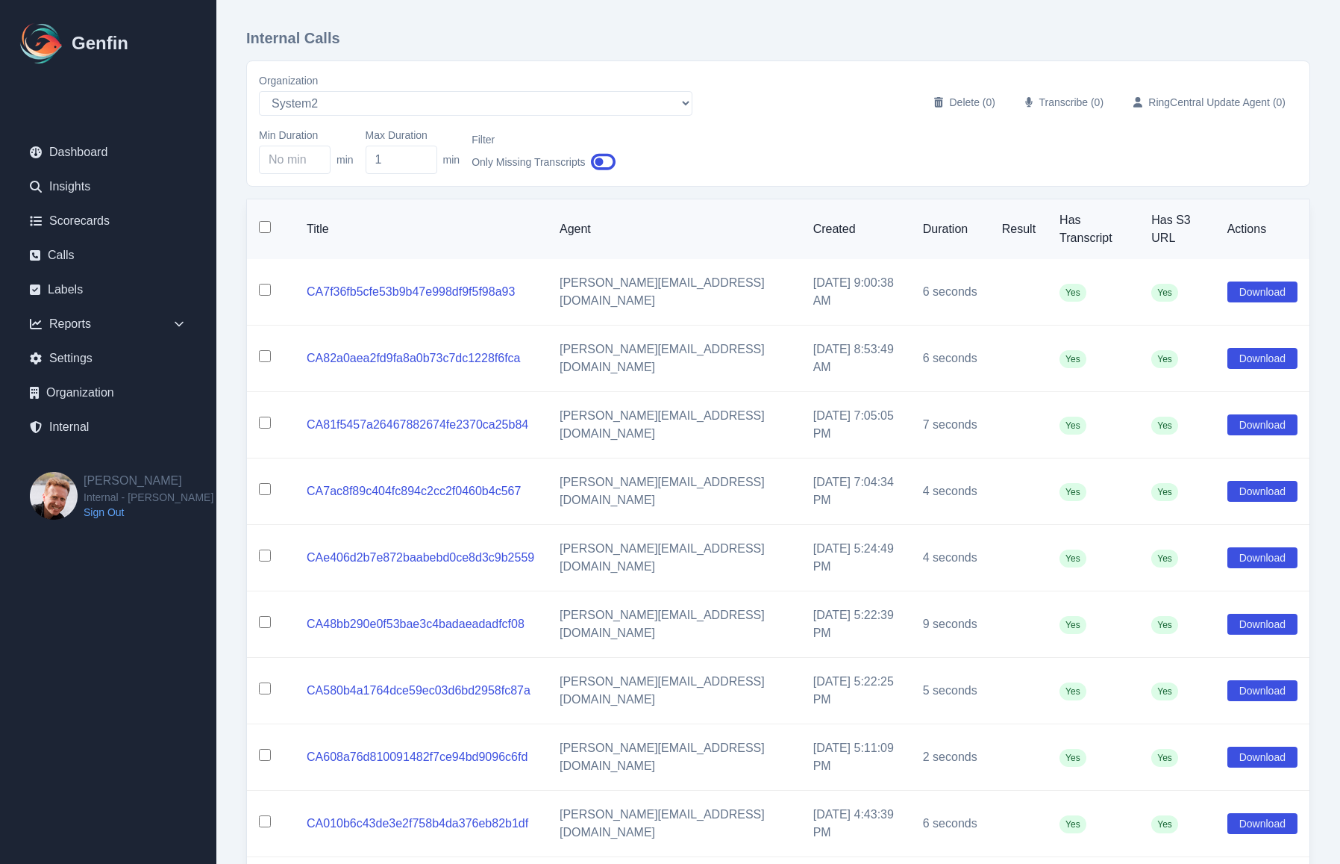
click at [268, 224] on input "checkbox" at bounding box center [265, 227] width 12 height 12
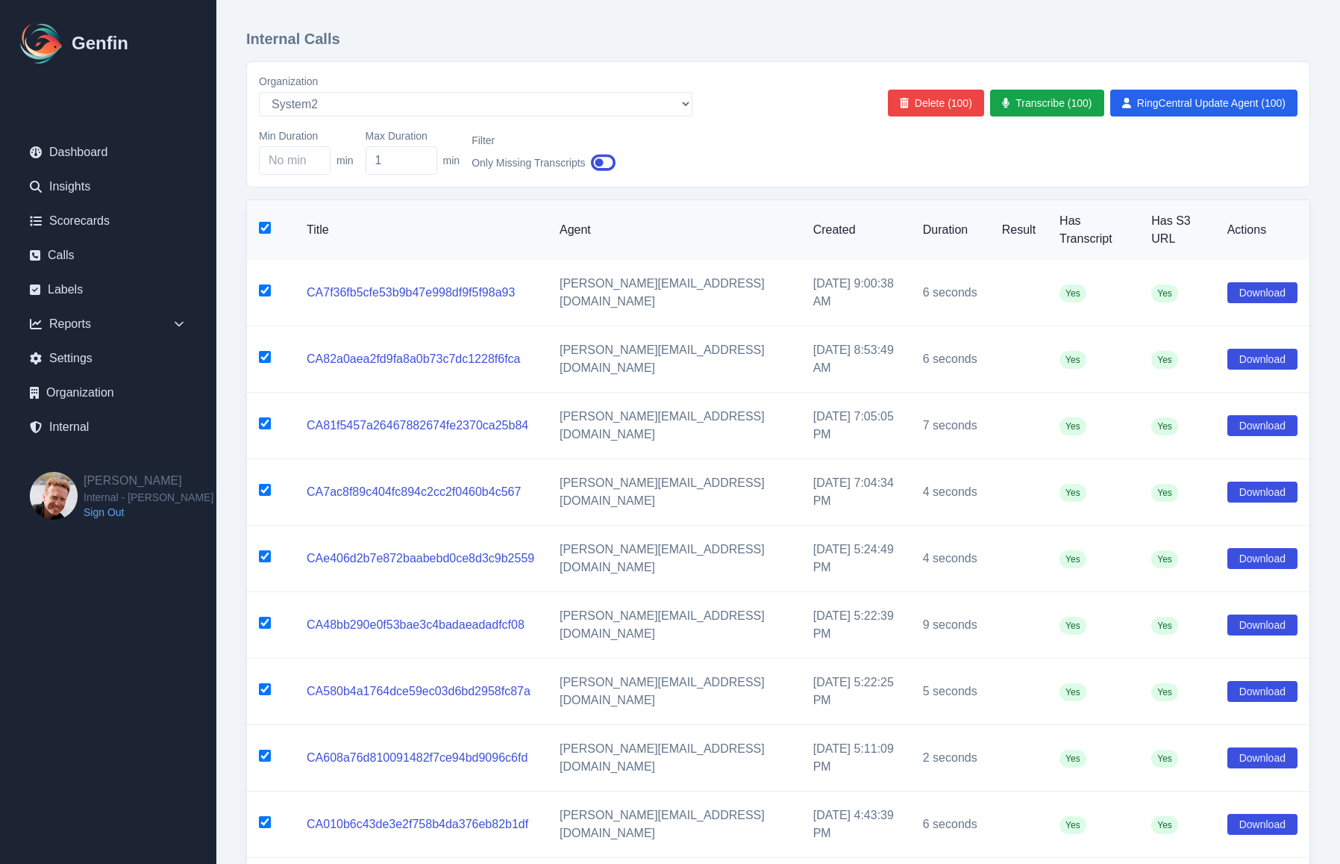
scroll to position [3, 0]
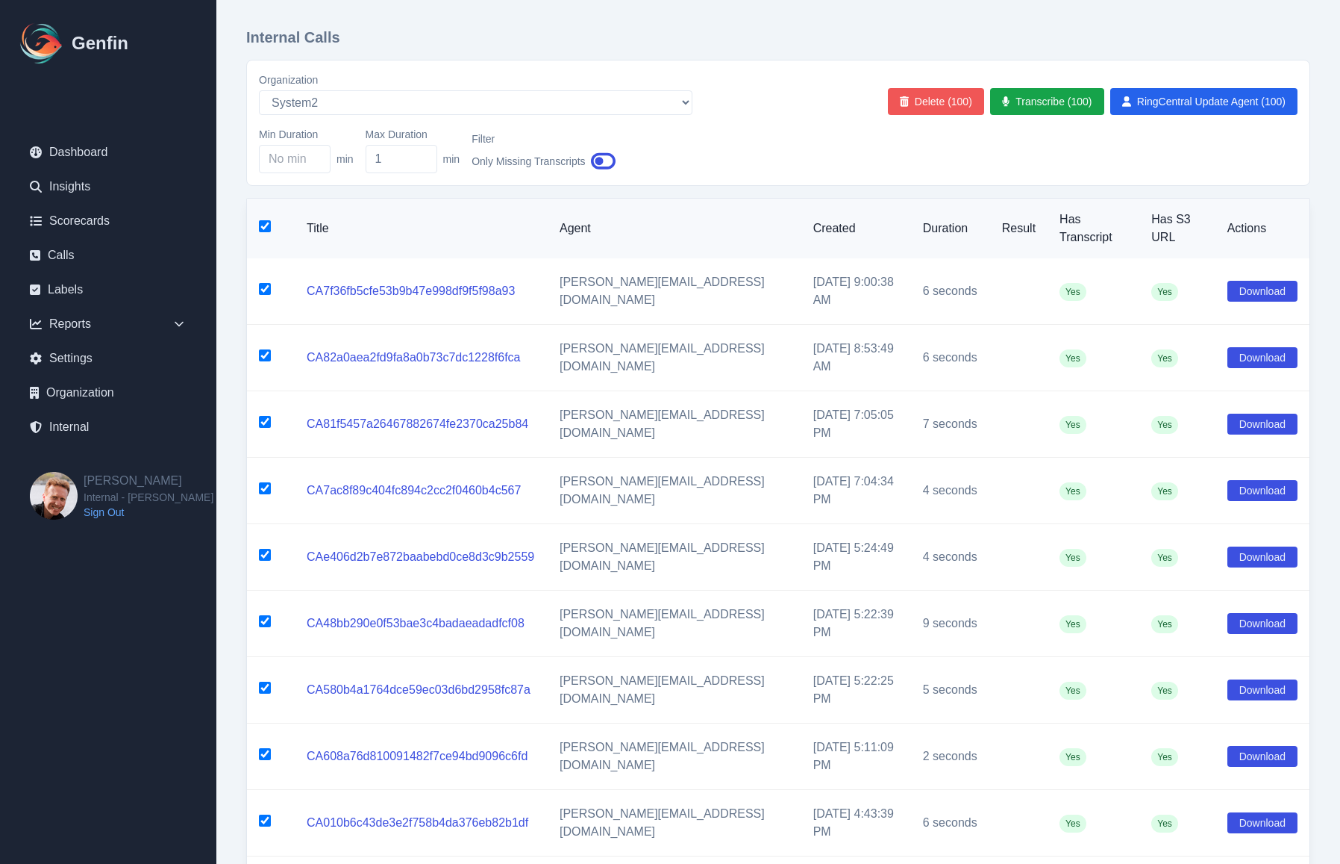
click at [935, 102] on button "Delete (100)" at bounding box center [936, 101] width 96 height 27
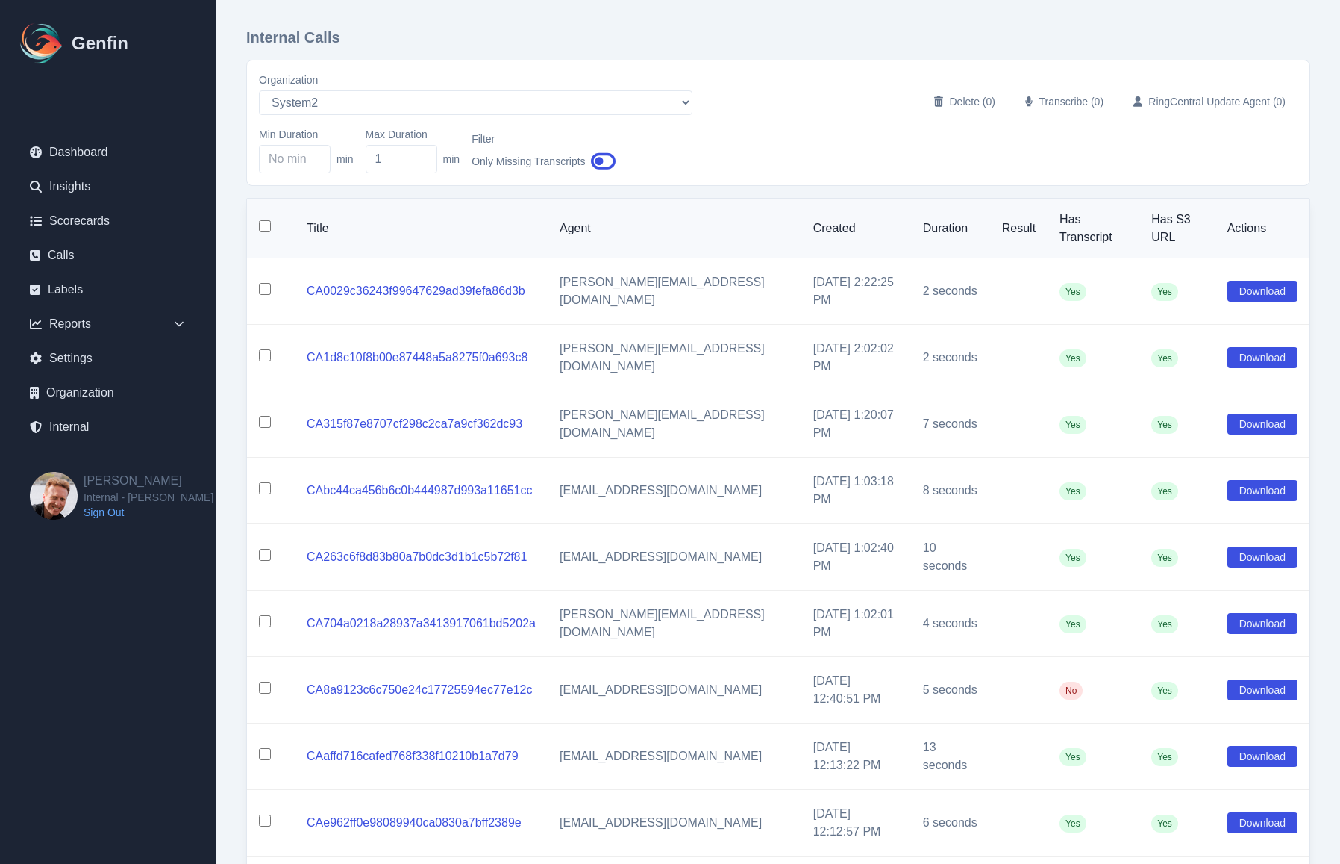
click at [264, 222] on input "checkbox" at bounding box center [265, 226] width 12 height 12
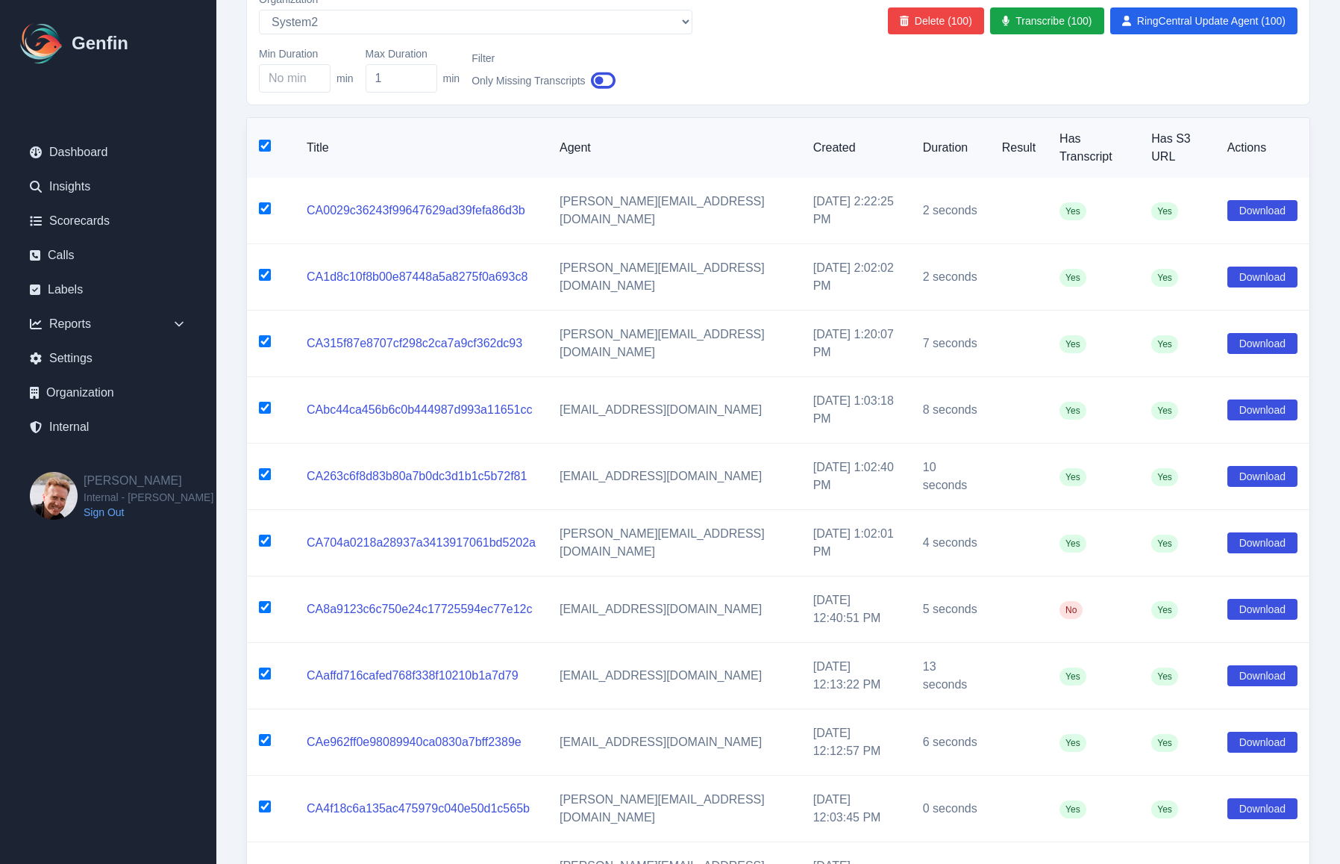
scroll to position [0, 0]
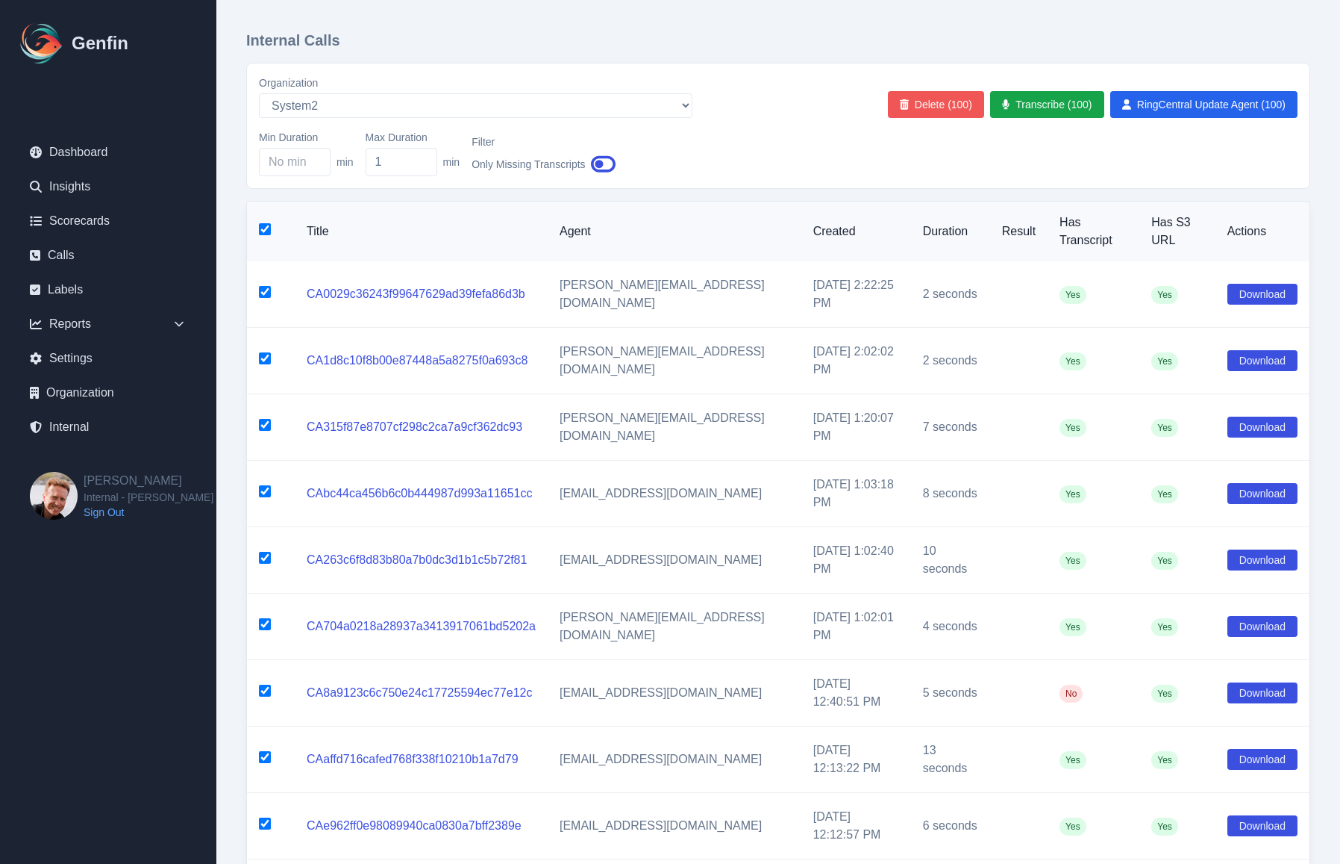
click at [938, 106] on button "Delete (100)" at bounding box center [936, 104] width 96 height 27
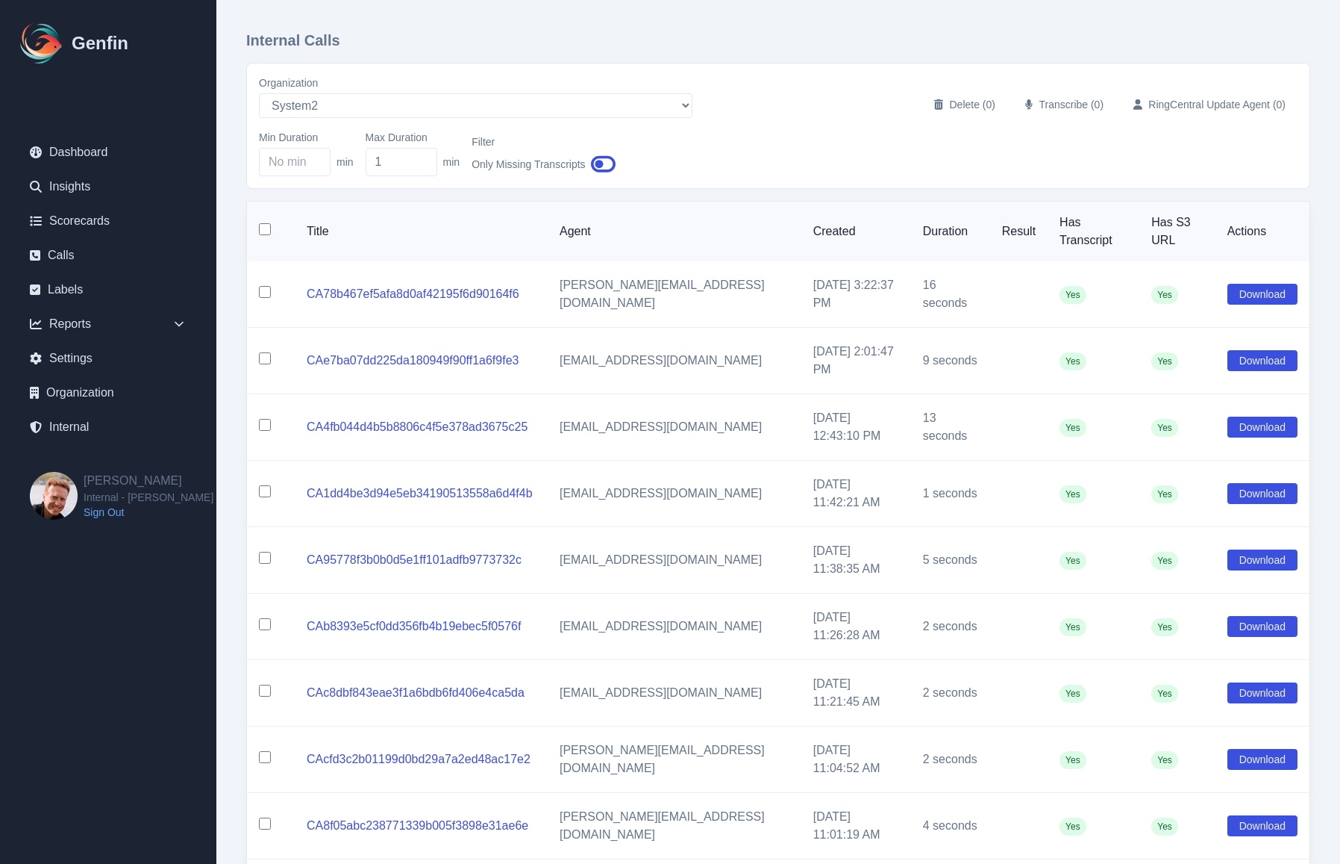
click at [262, 225] on input "checkbox" at bounding box center [265, 229] width 12 height 12
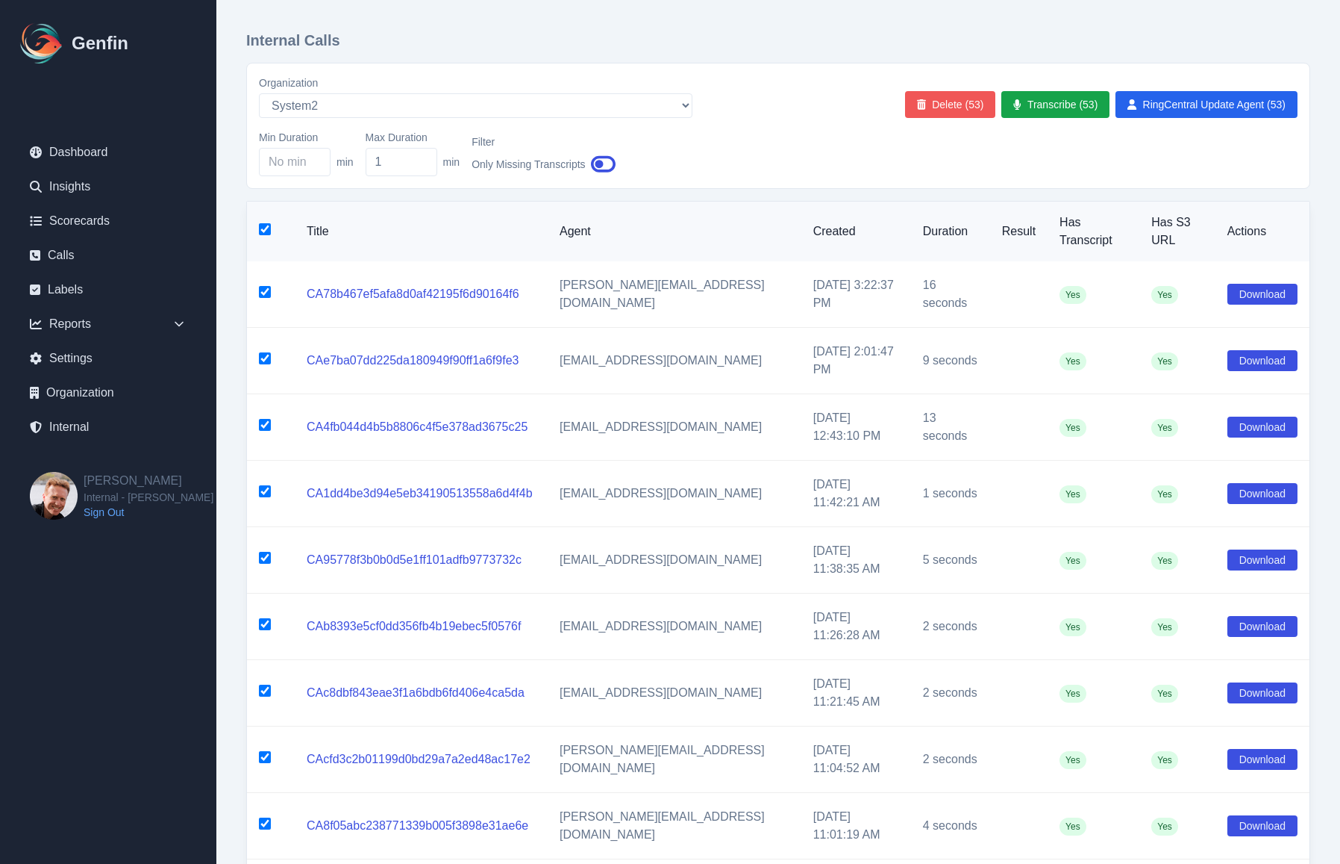
click at [968, 110] on button "Delete (53)" at bounding box center [950, 104] width 91 height 27
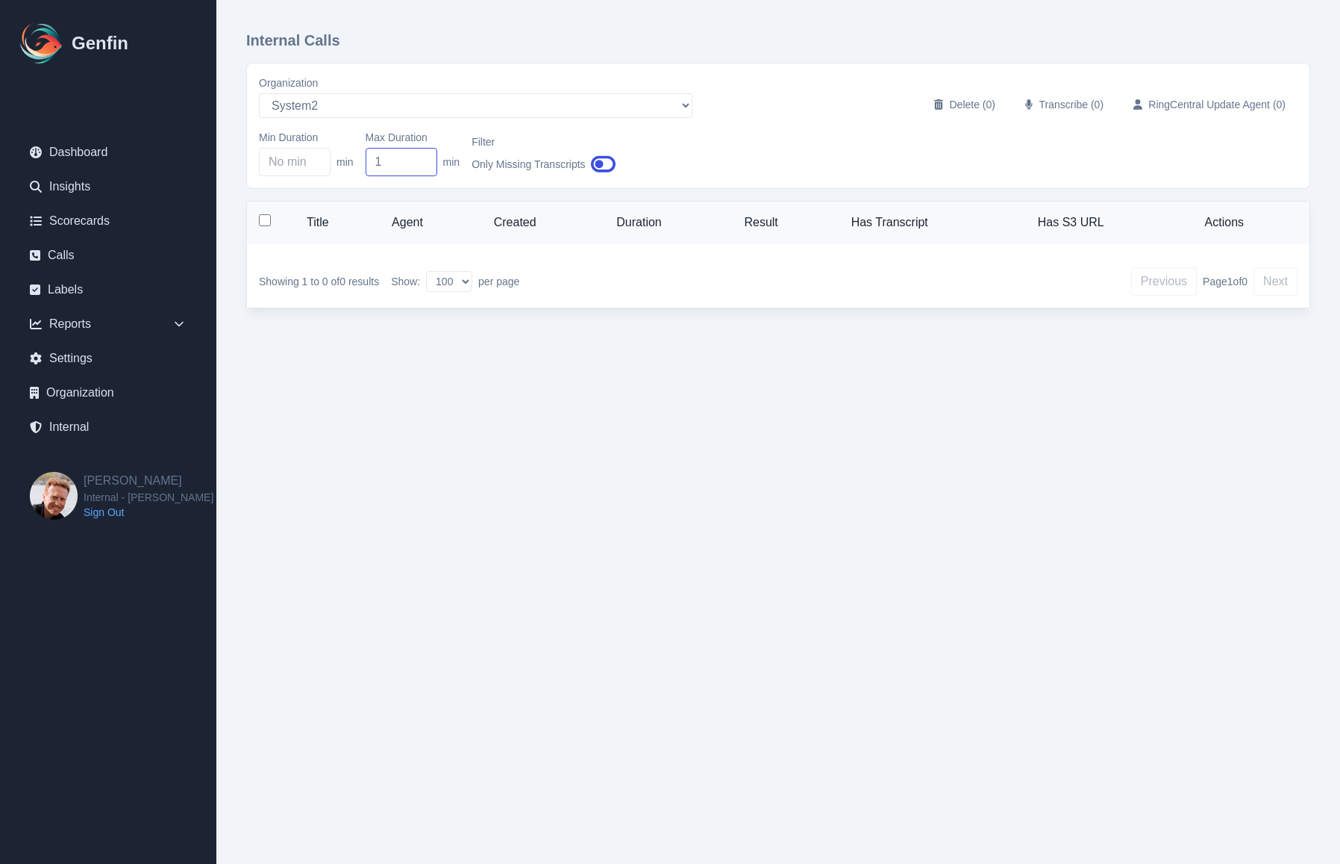
click at [384, 163] on input "1" at bounding box center [402, 162] width 72 height 28
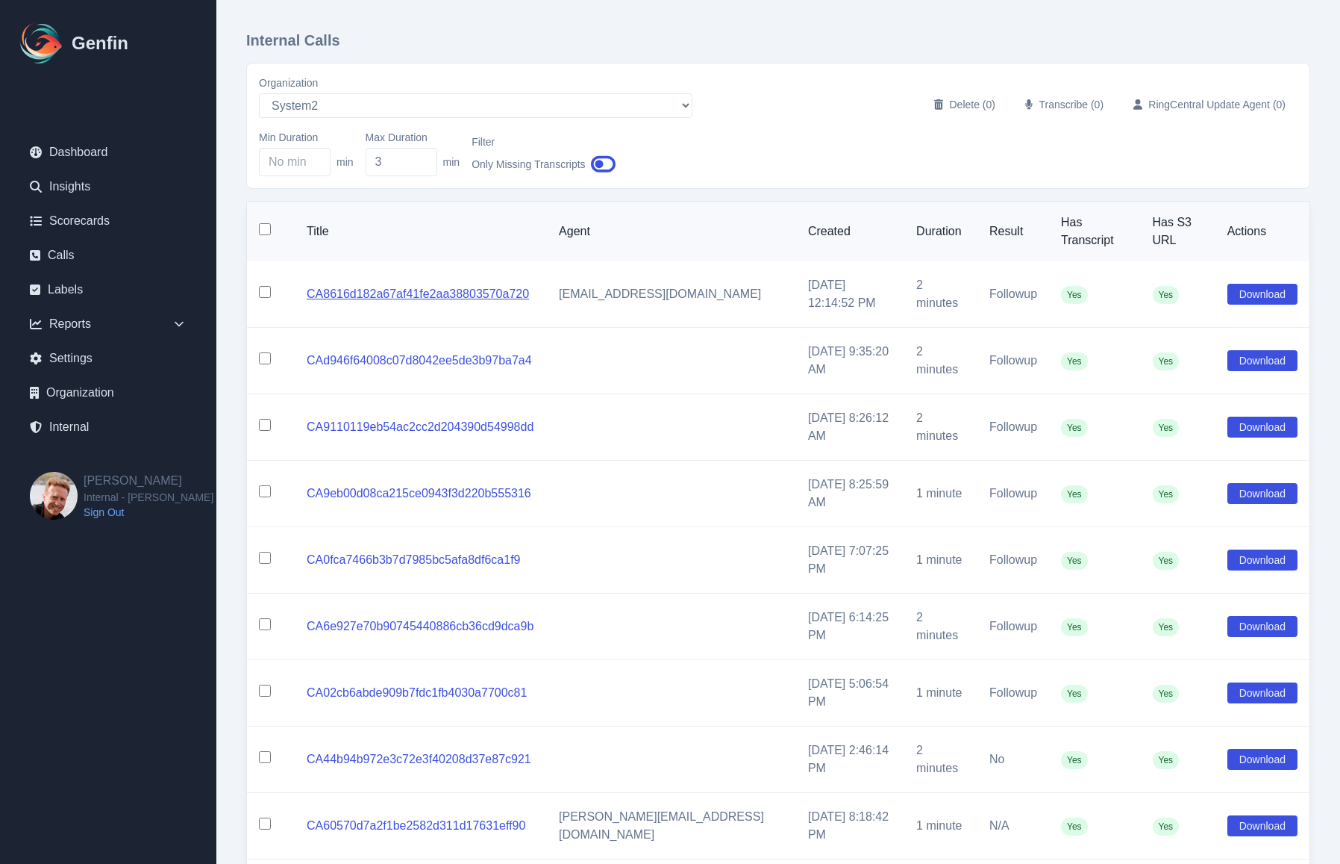
click at [362, 287] on link "CA8616d182a67af41fe2aa38803570a720" at bounding box center [418, 293] width 222 height 13
click at [263, 225] on input "checkbox" at bounding box center [265, 229] width 12 height 12
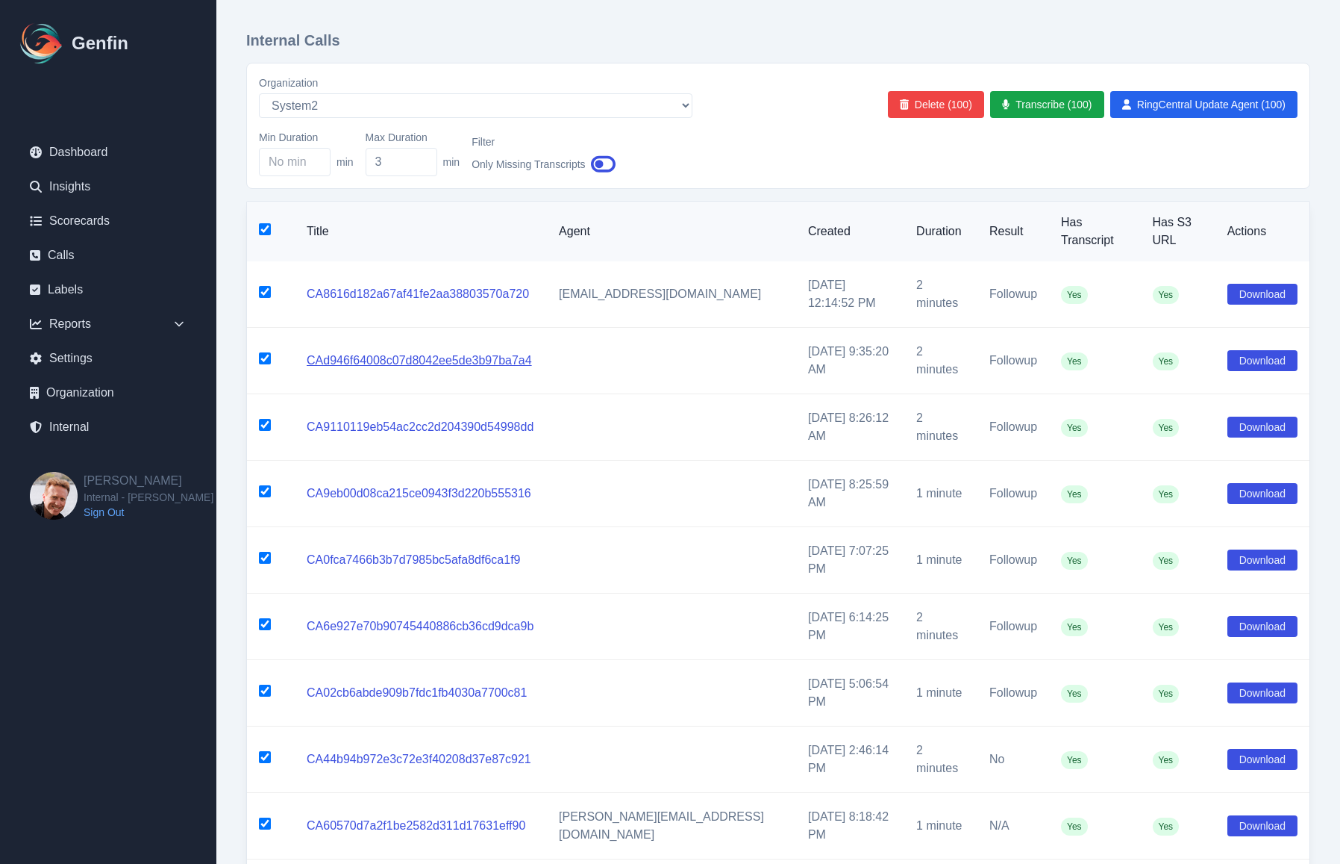
click at [407, 354] on link "CAd946f64008c07d8042ee5de3b97ba7a4" at bounding box center [419, 360] width 225 height 13
click at [943, 107] on button "Delete (100)" at bounding box center [936, 104] width 96 height 27
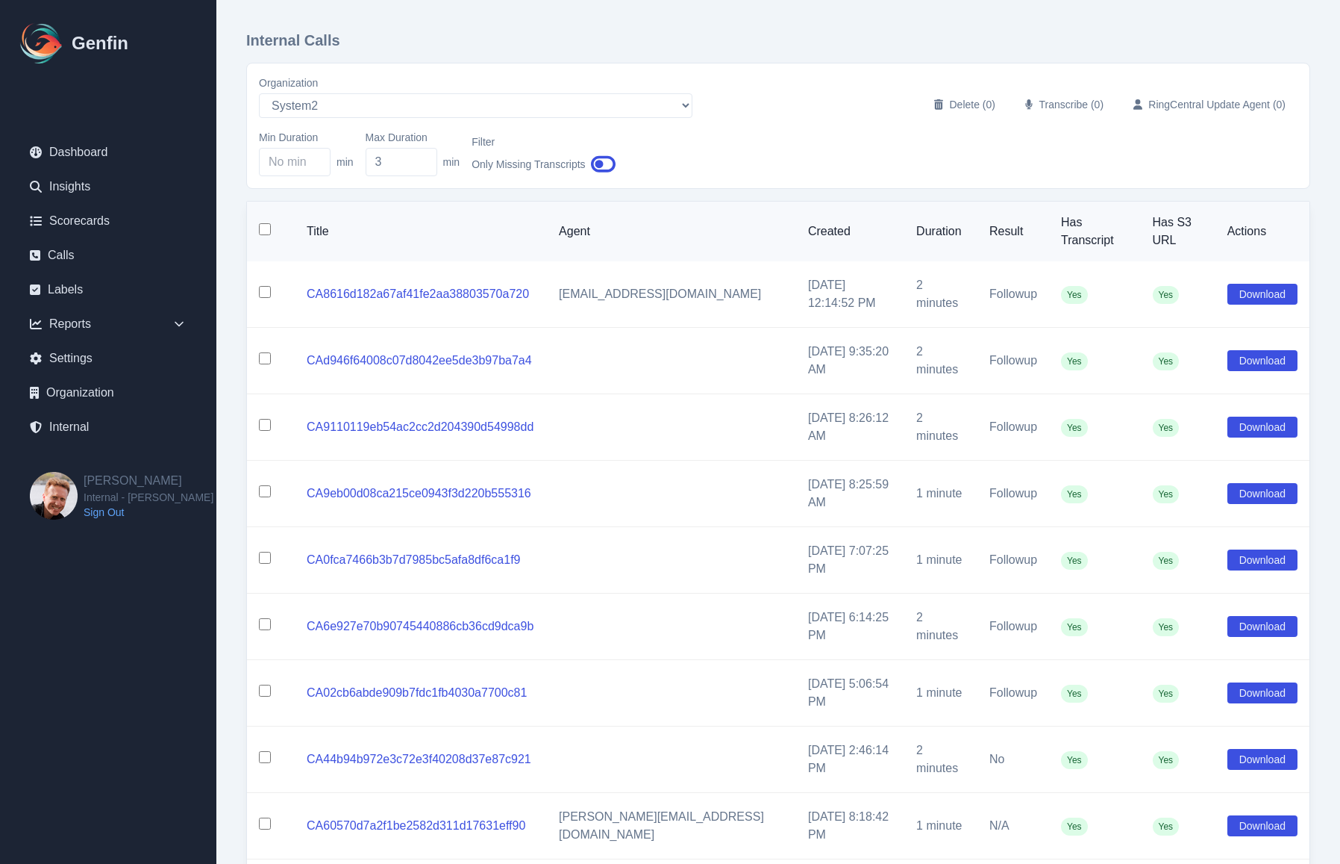
click at [821, 169] on div "Min Duration min Max Duration 3 min Filter Only Missing Transcripts" at bounding box center [778, 153] width 1039 height 46
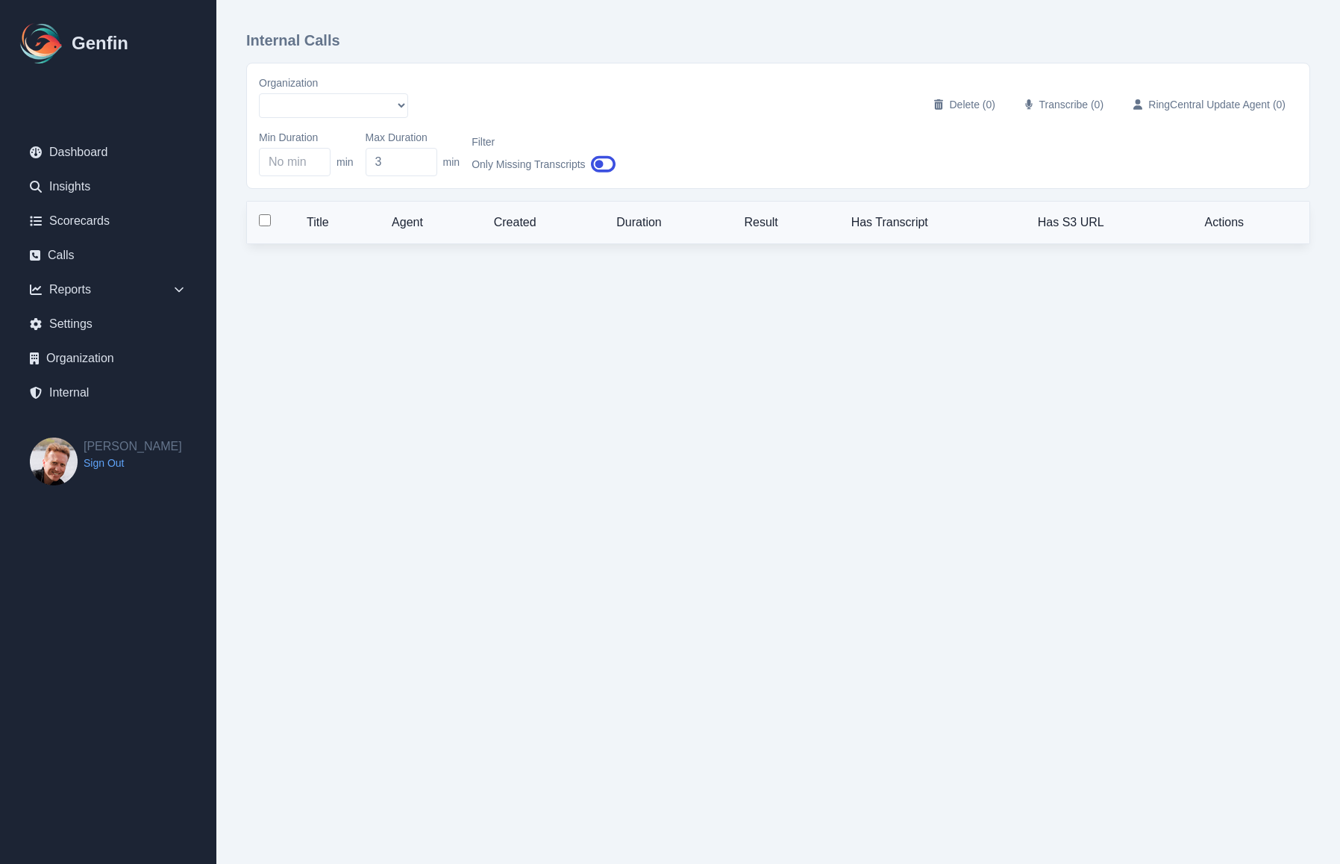
select select "10"
select select "100"
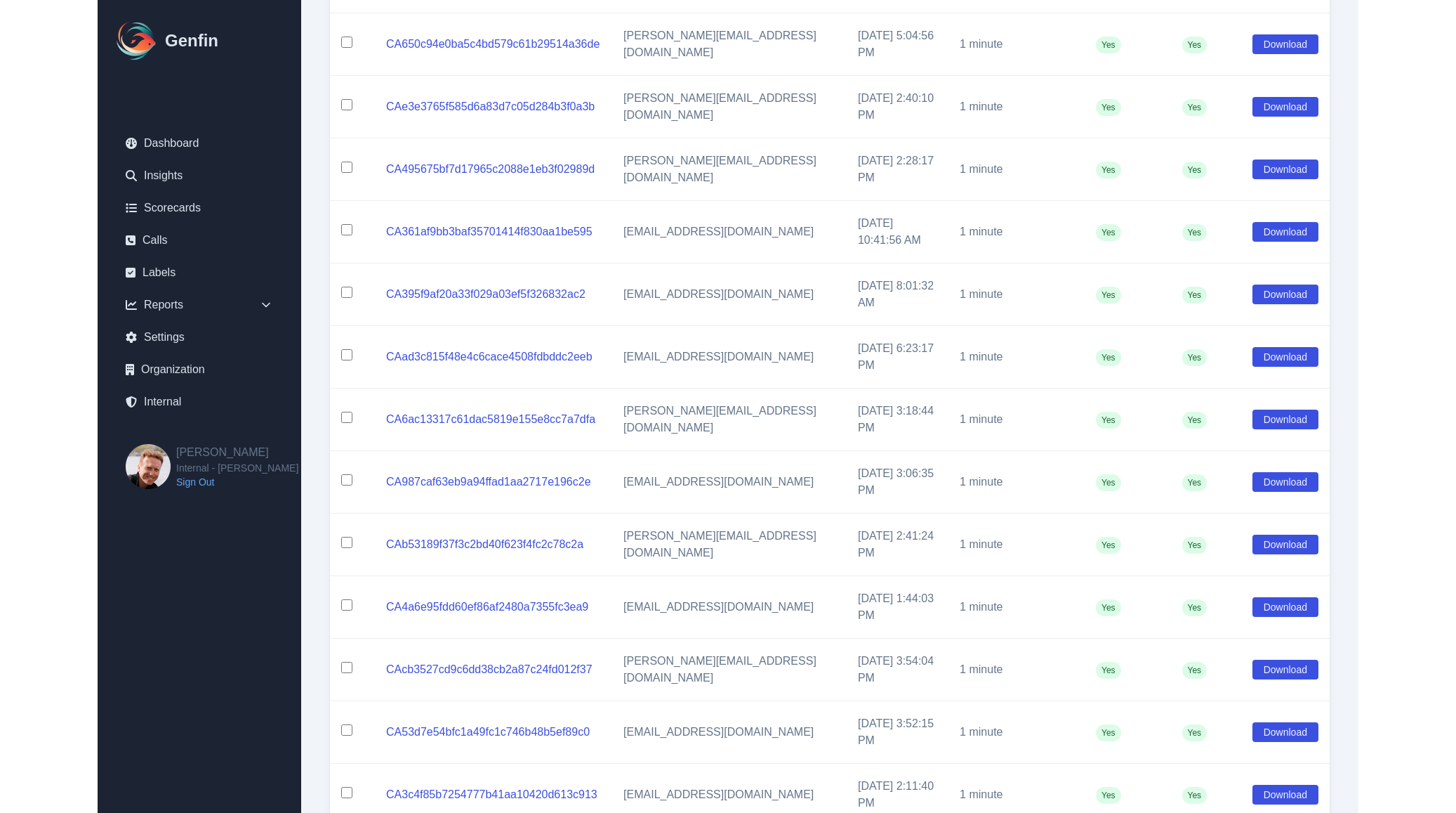
scroll to position [4371, 0]
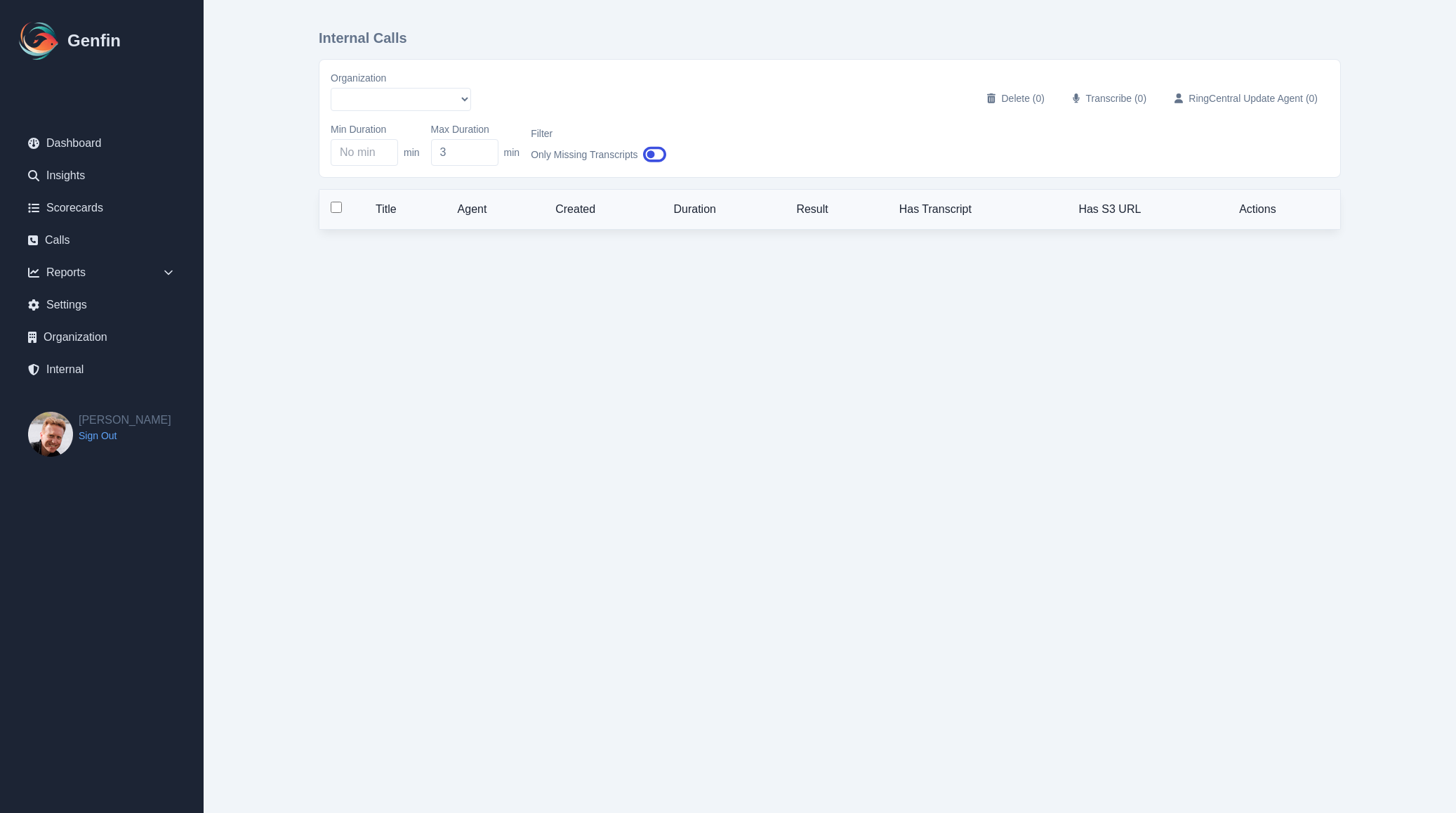
select select "10"
select select "100"
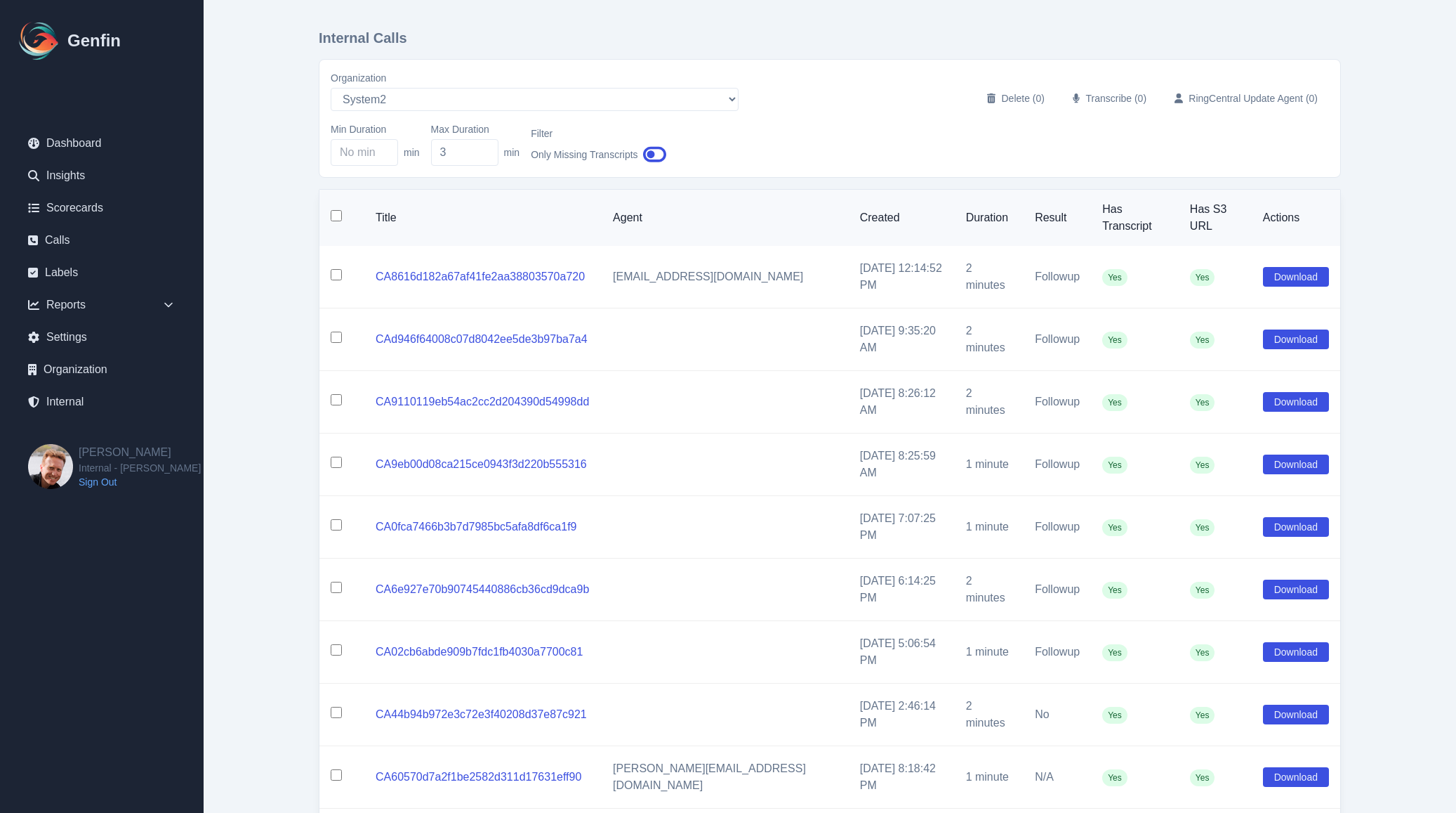
click at [334, 212] on input "checkbox" at bounding box center [337, 215] width 11 height 11
checkbox input "true"
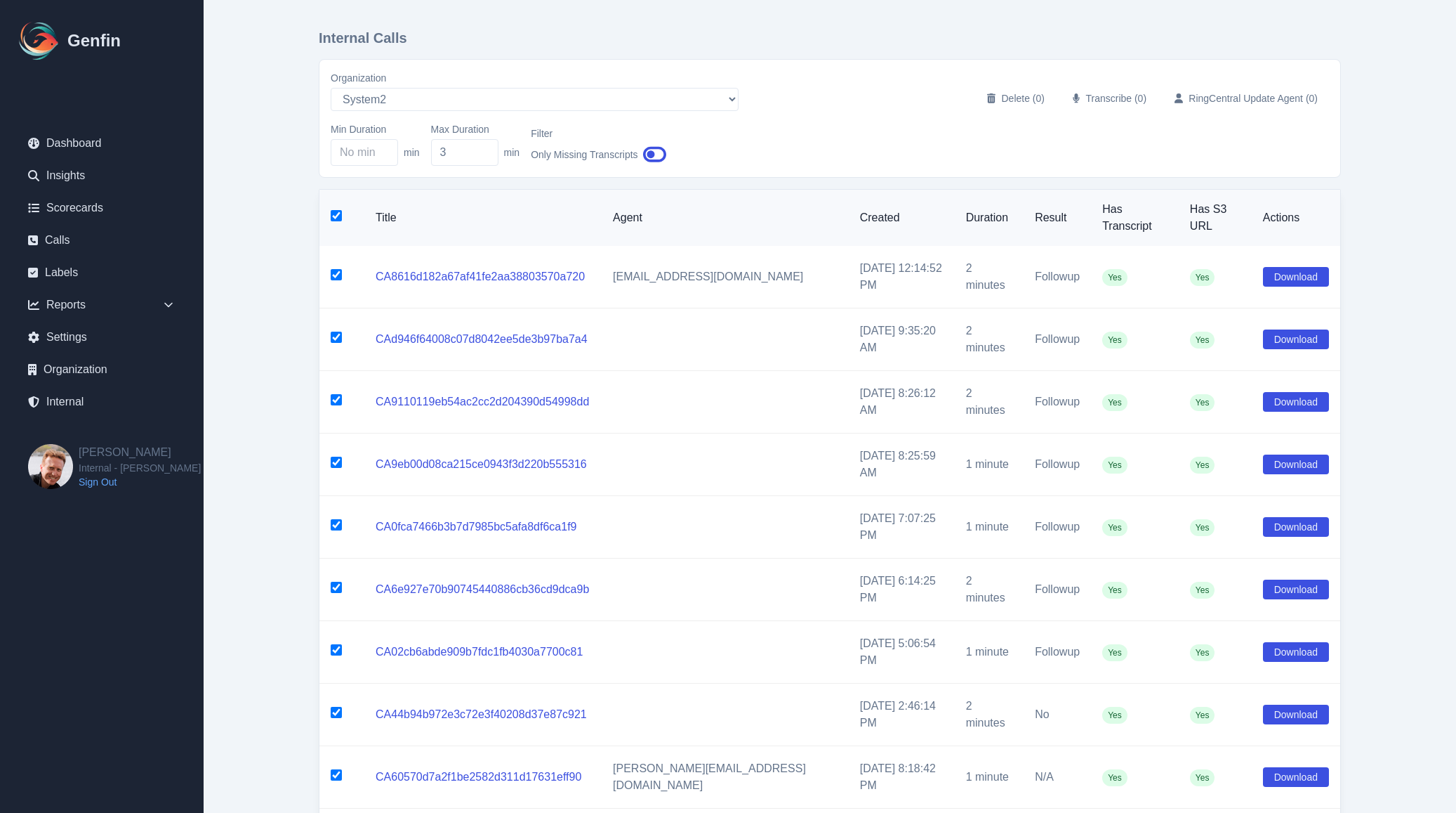
checkbox input "true"
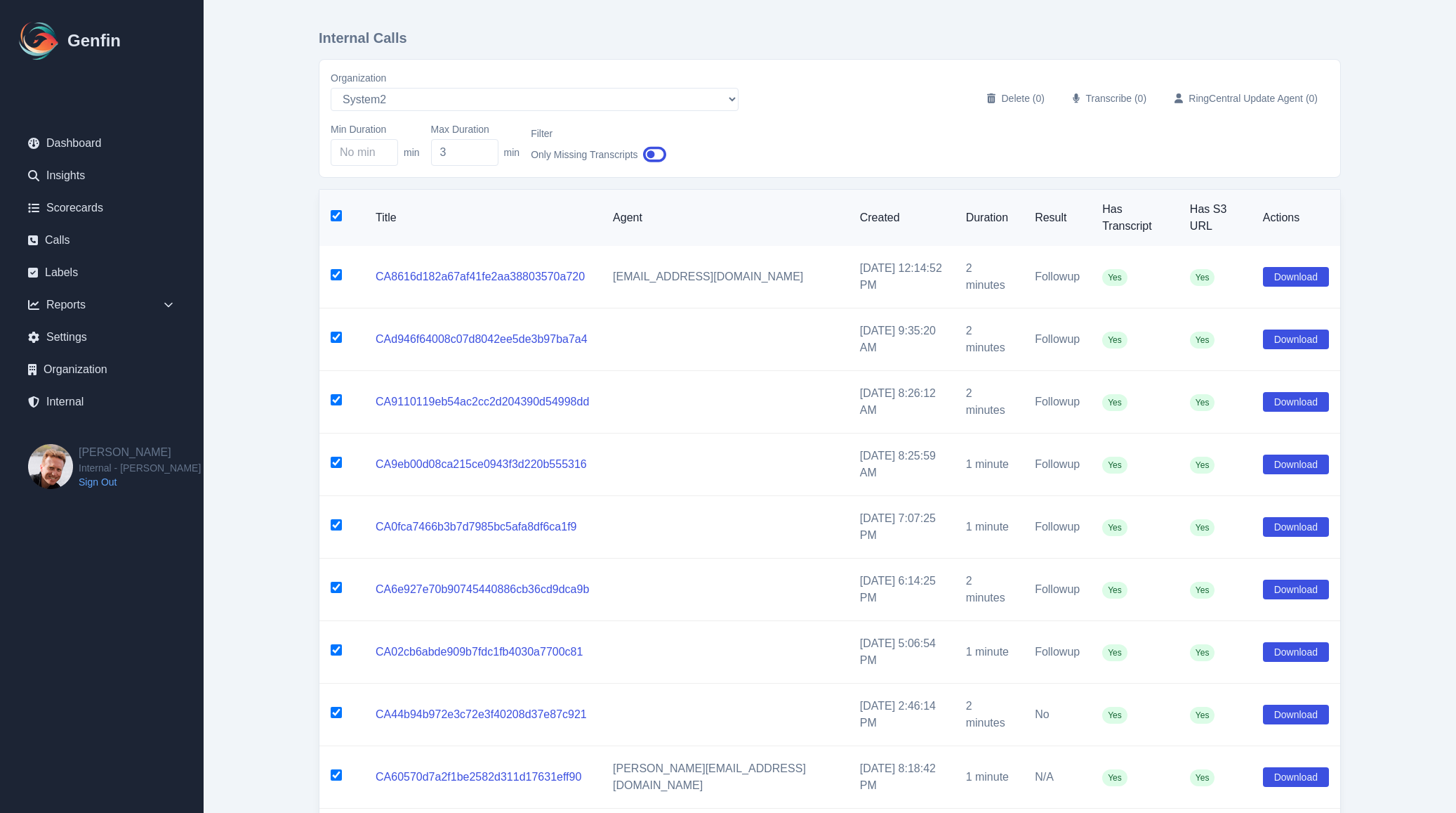
checkbox input "true"
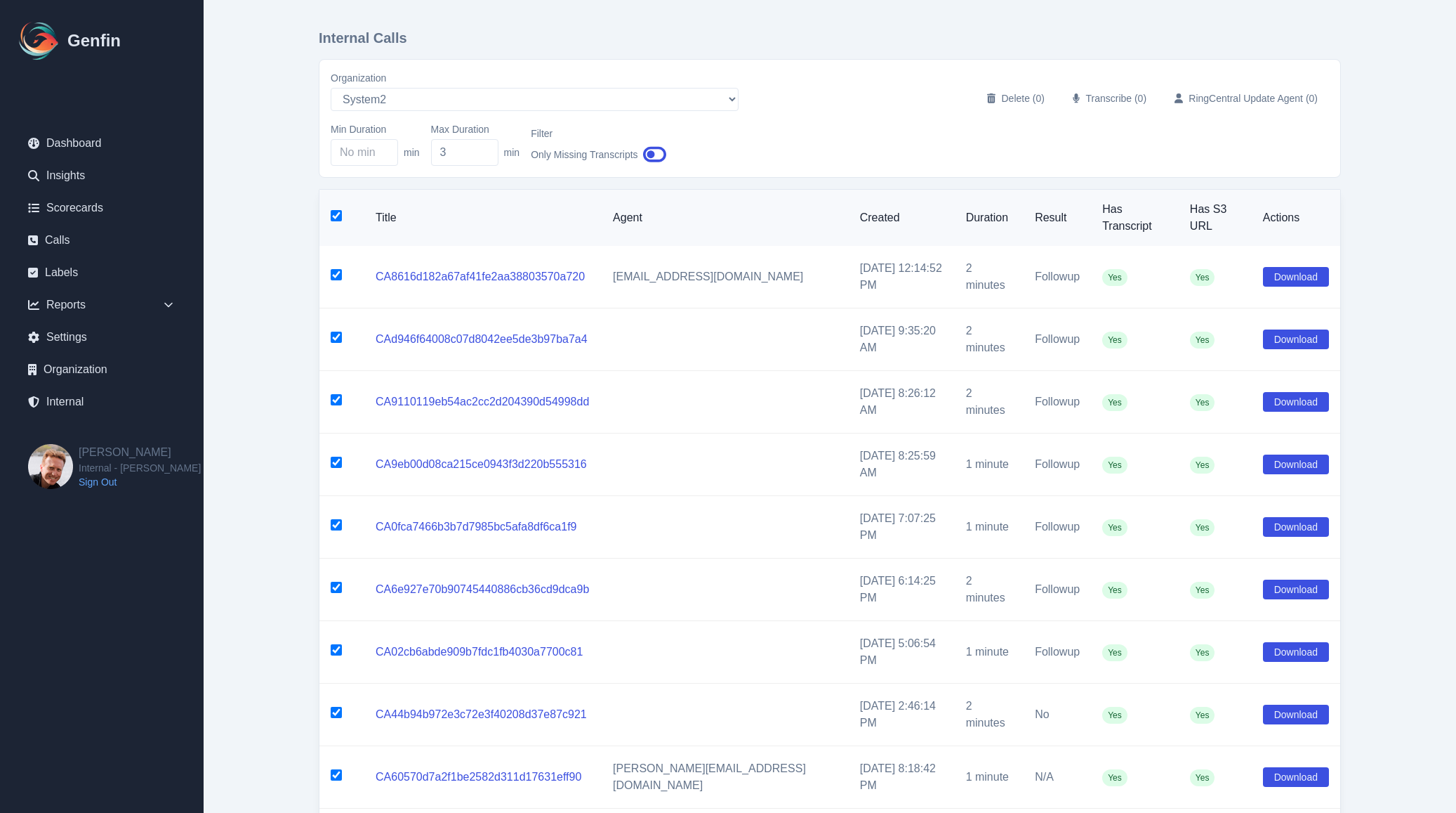
checkbox input "true"
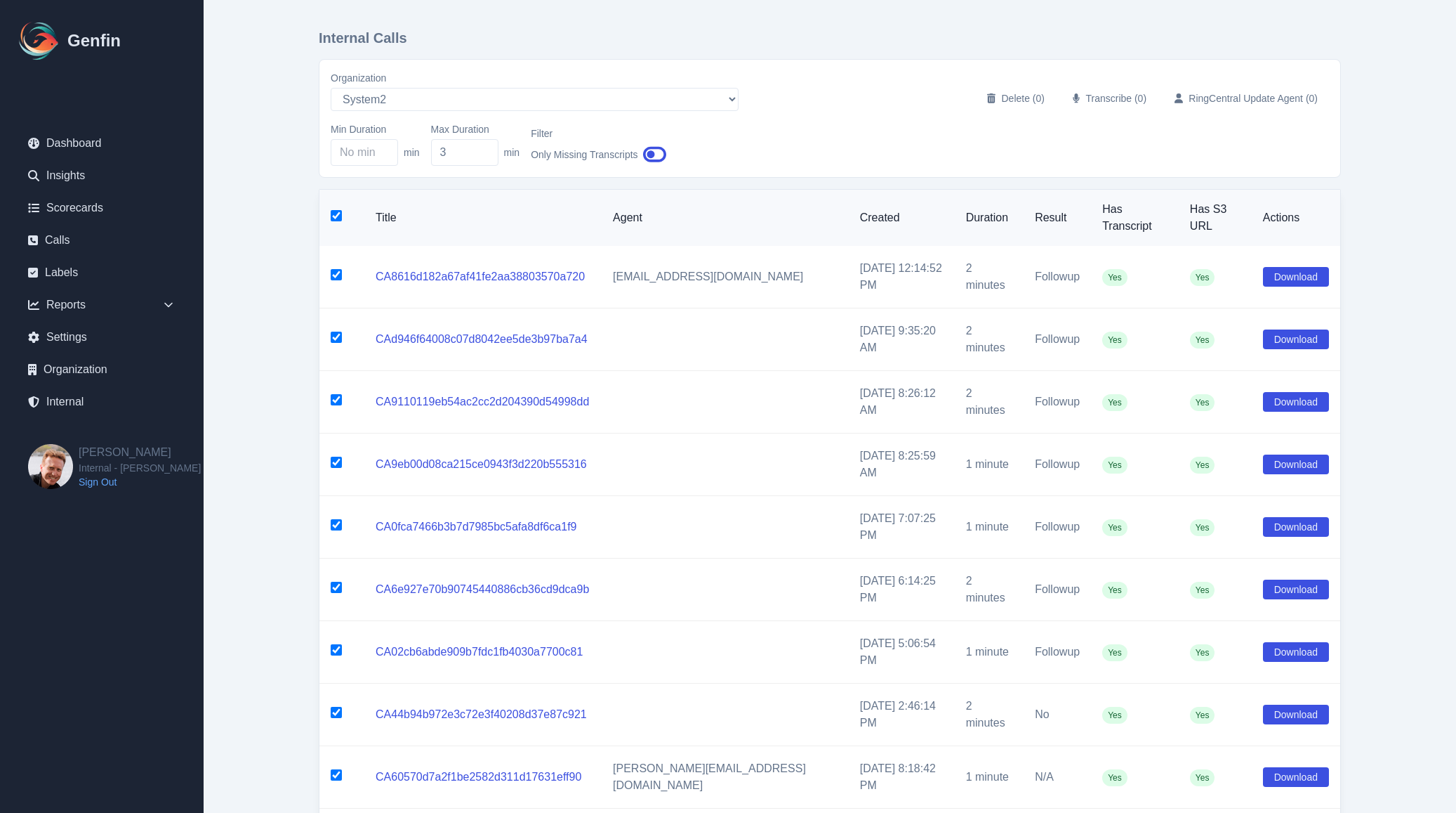
checkbox input "true"
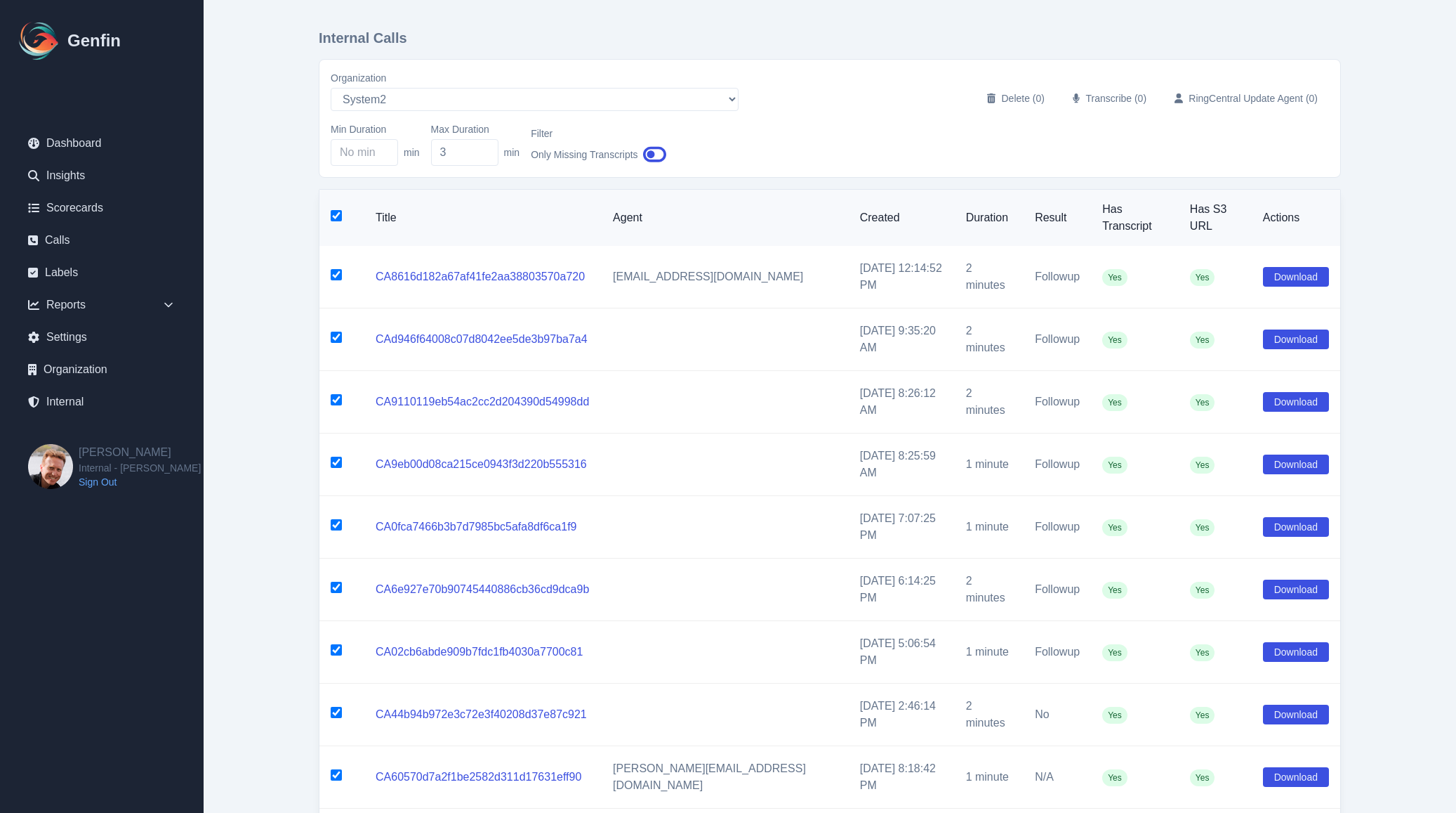
checkbox input "true"
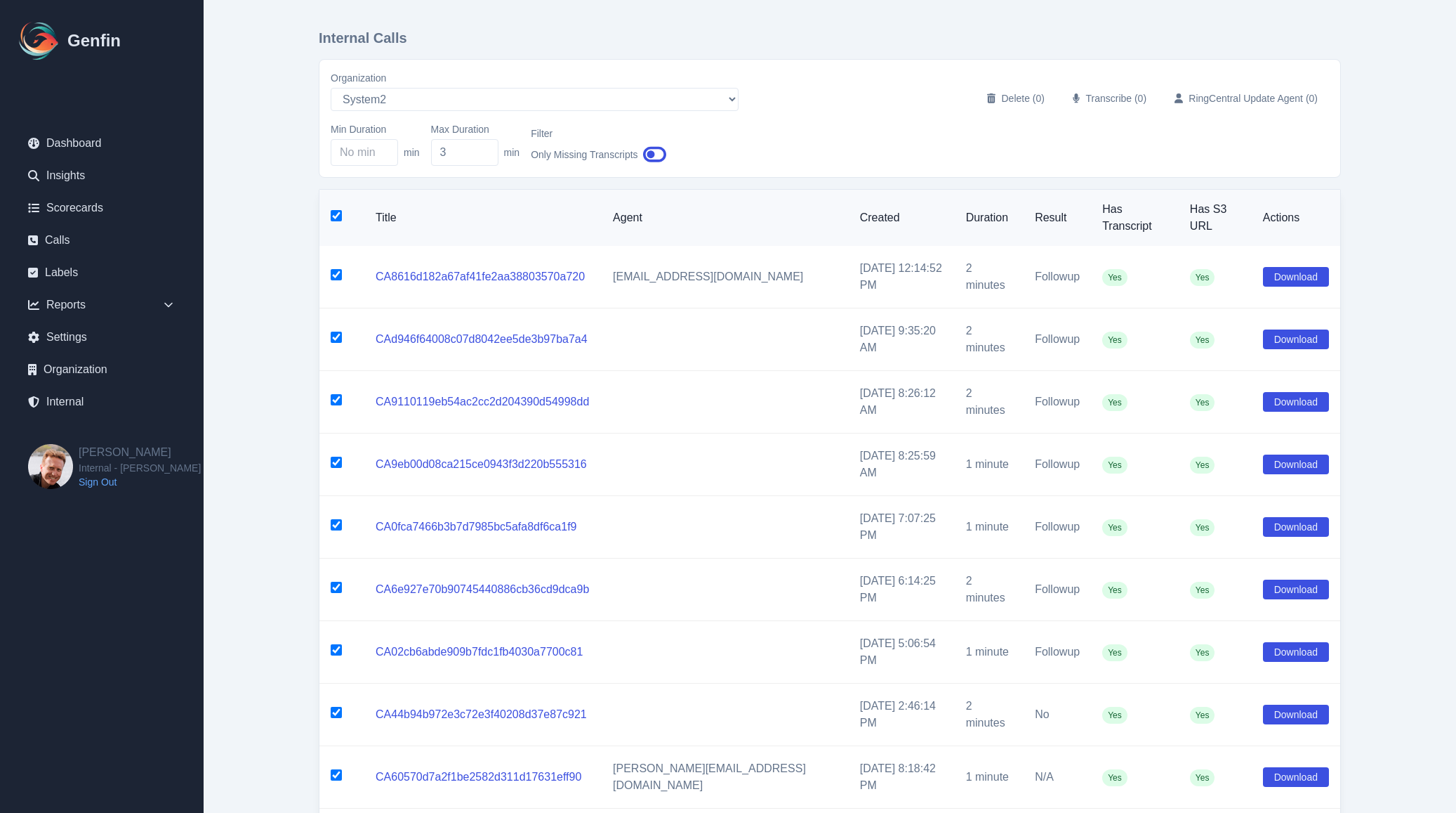
checkbox input "true"
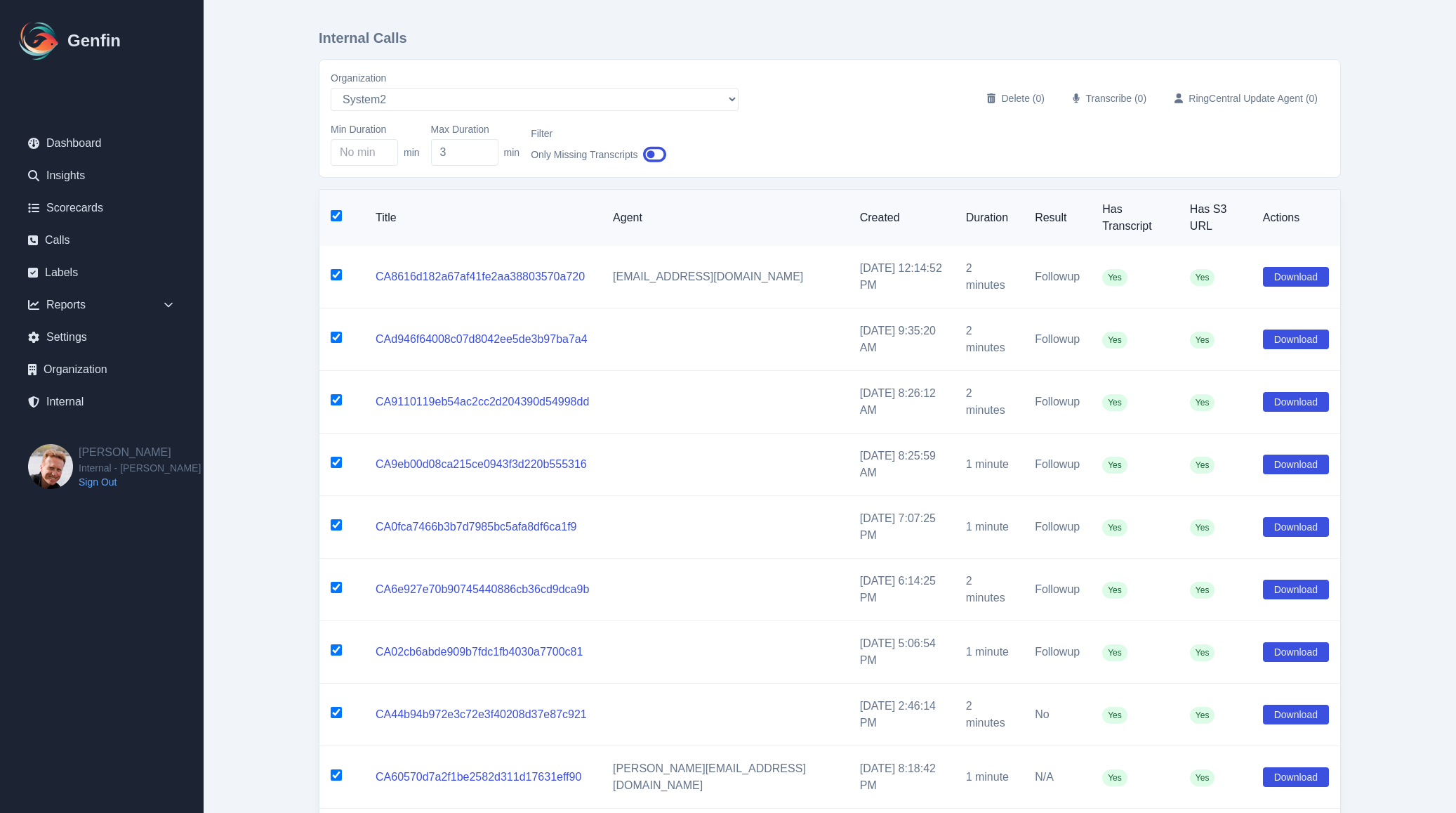
checkbox input "true"
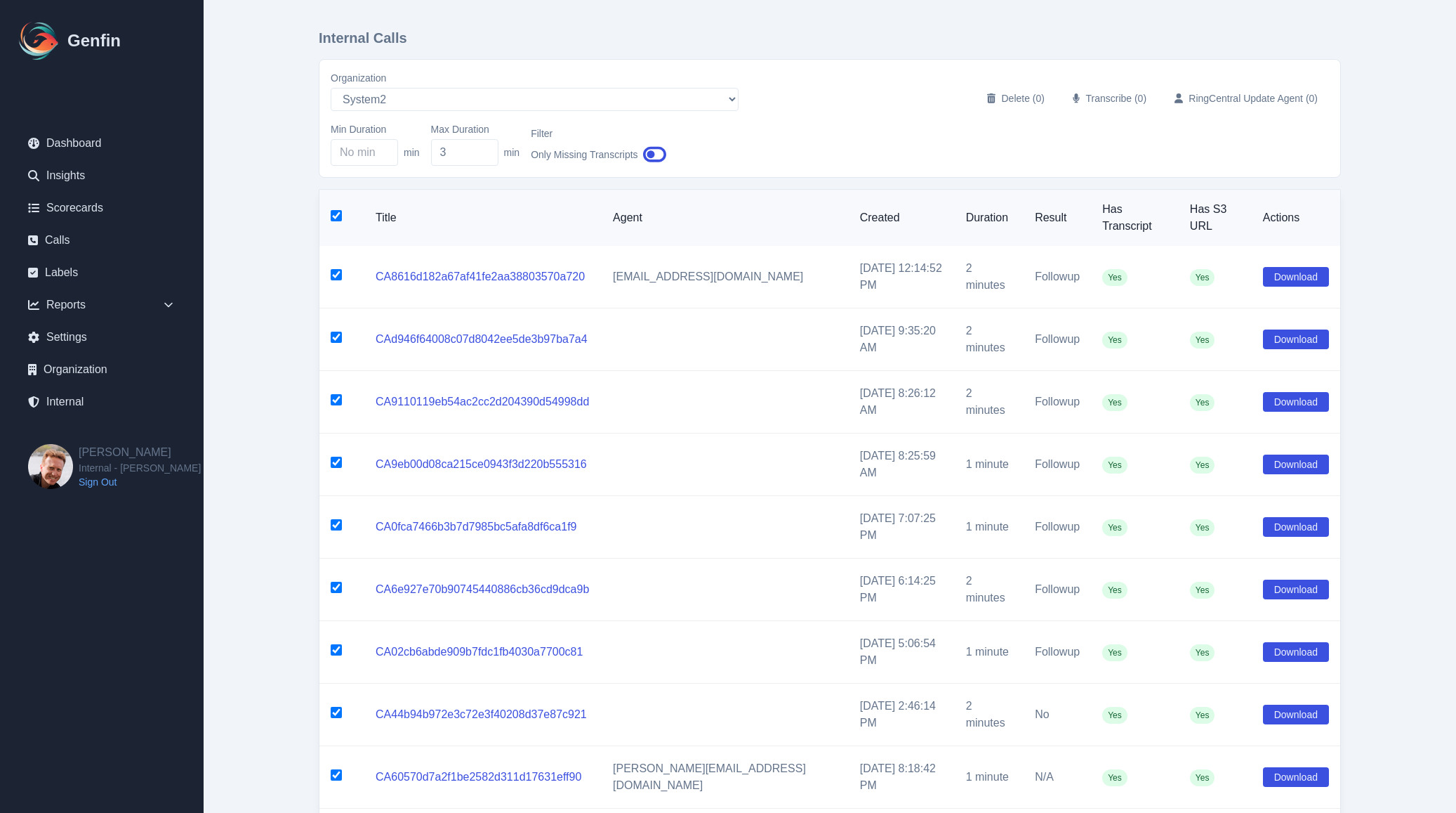
checkbox input "true"
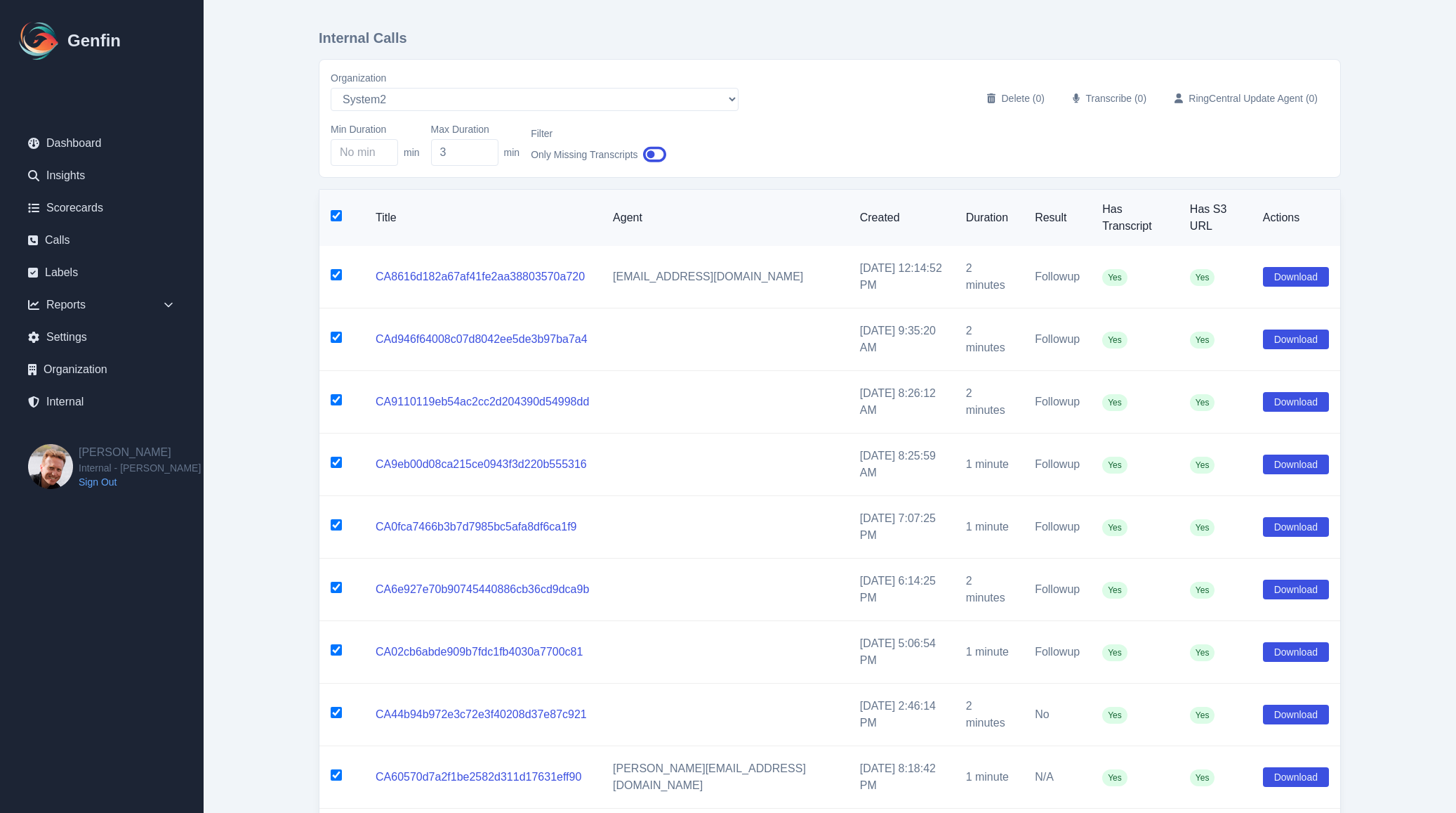
checkbox input "true"
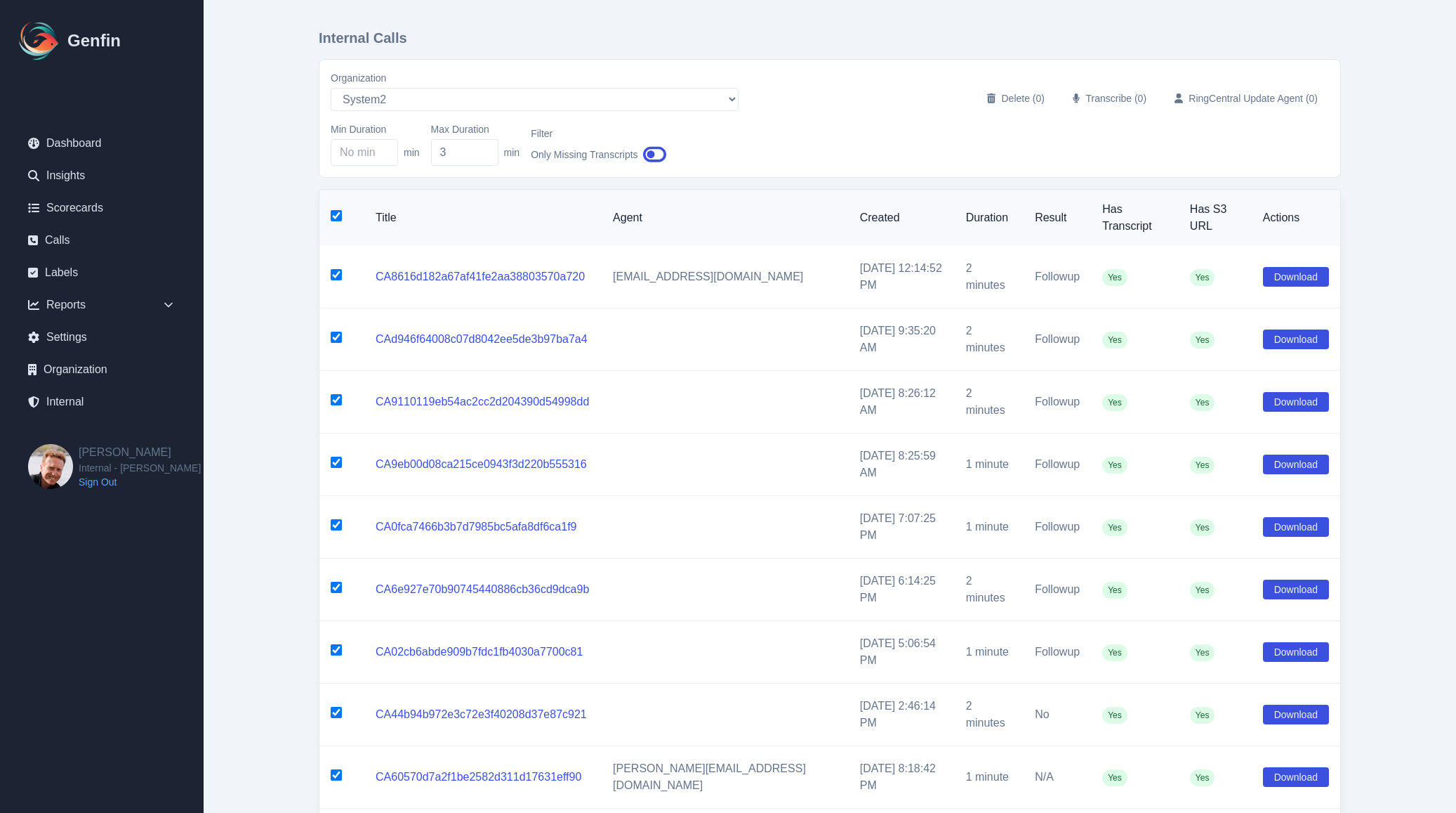
checkbox input "true"
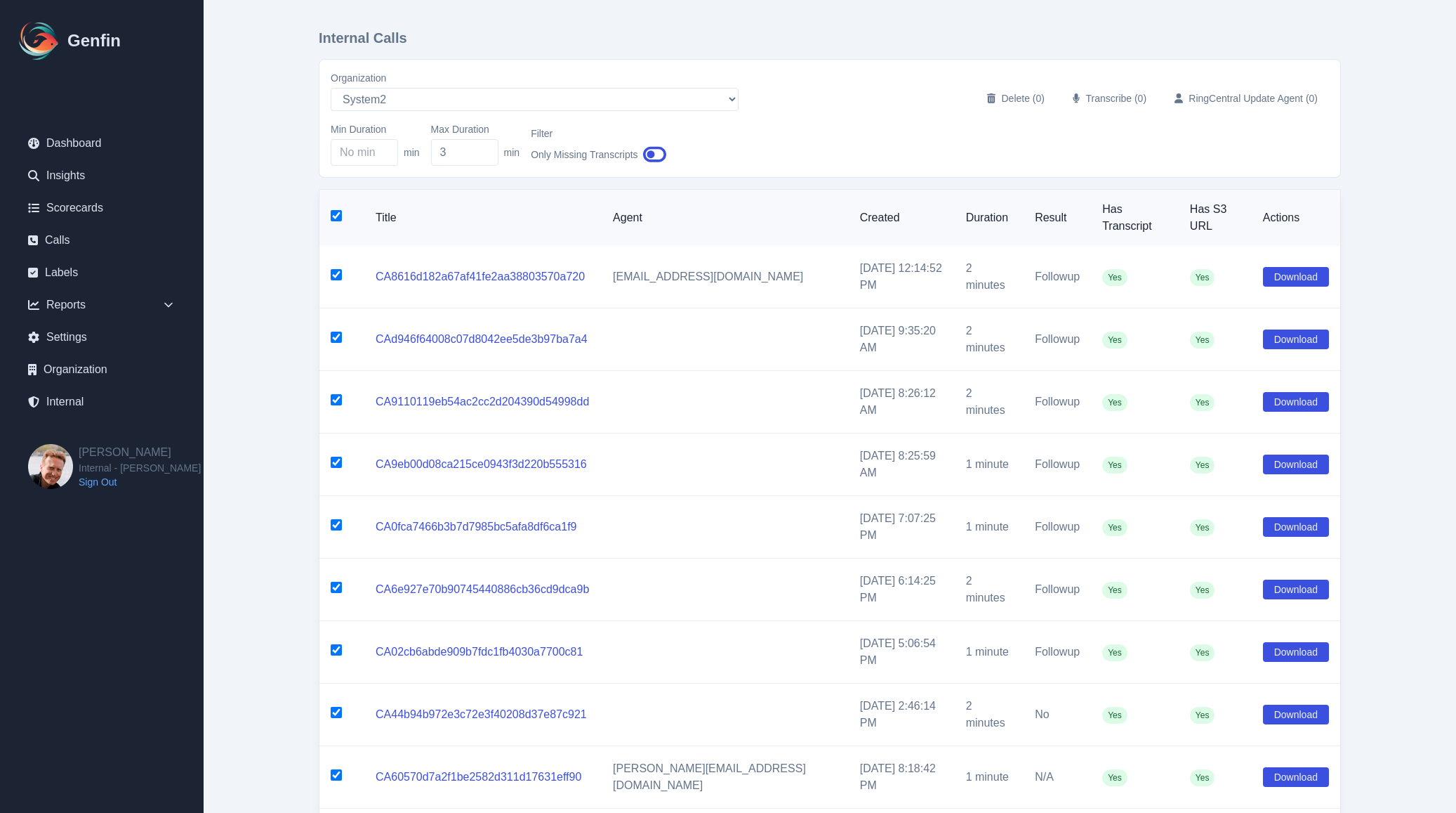
checkbox input "true"
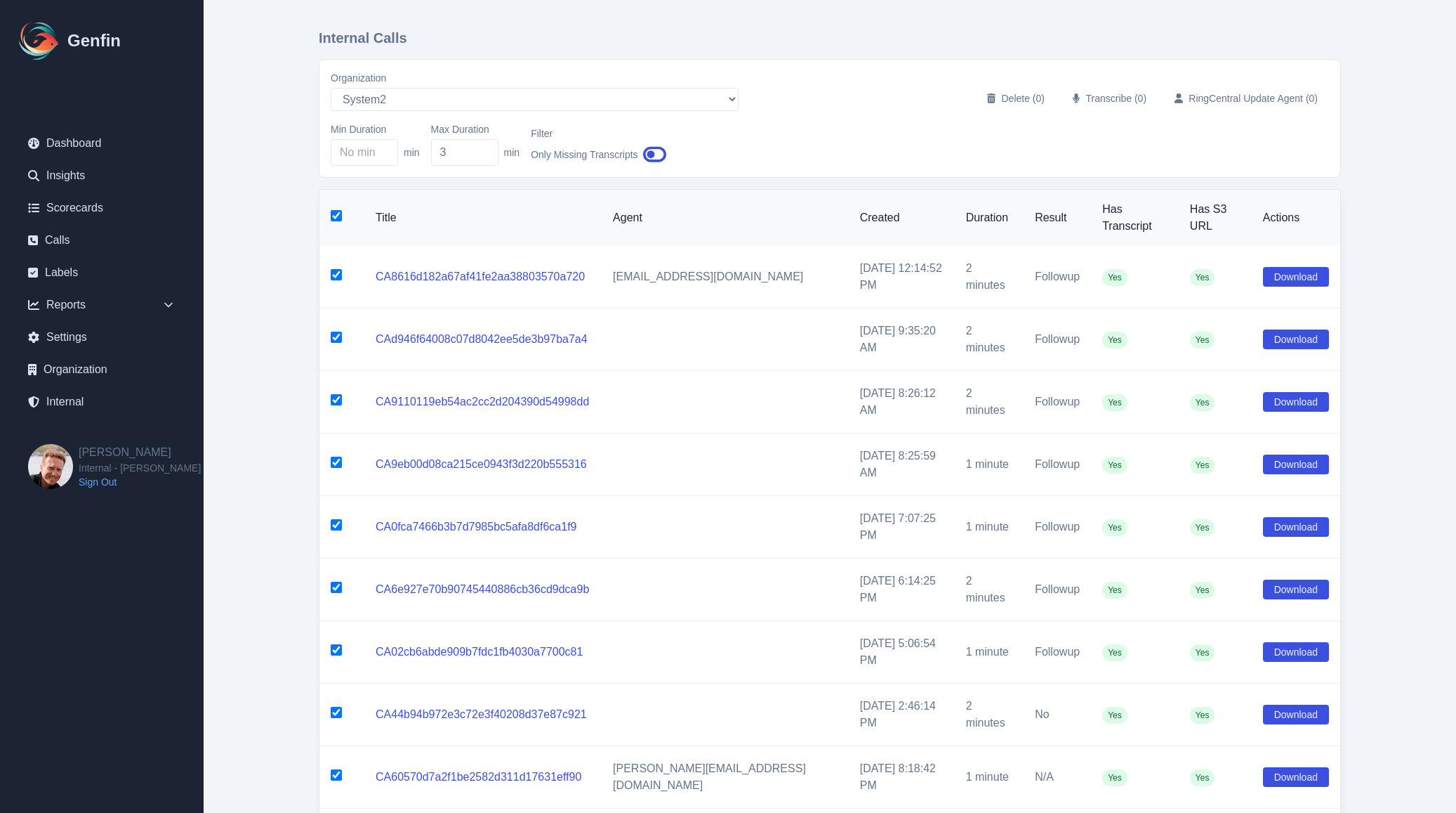
checkbox input "true"
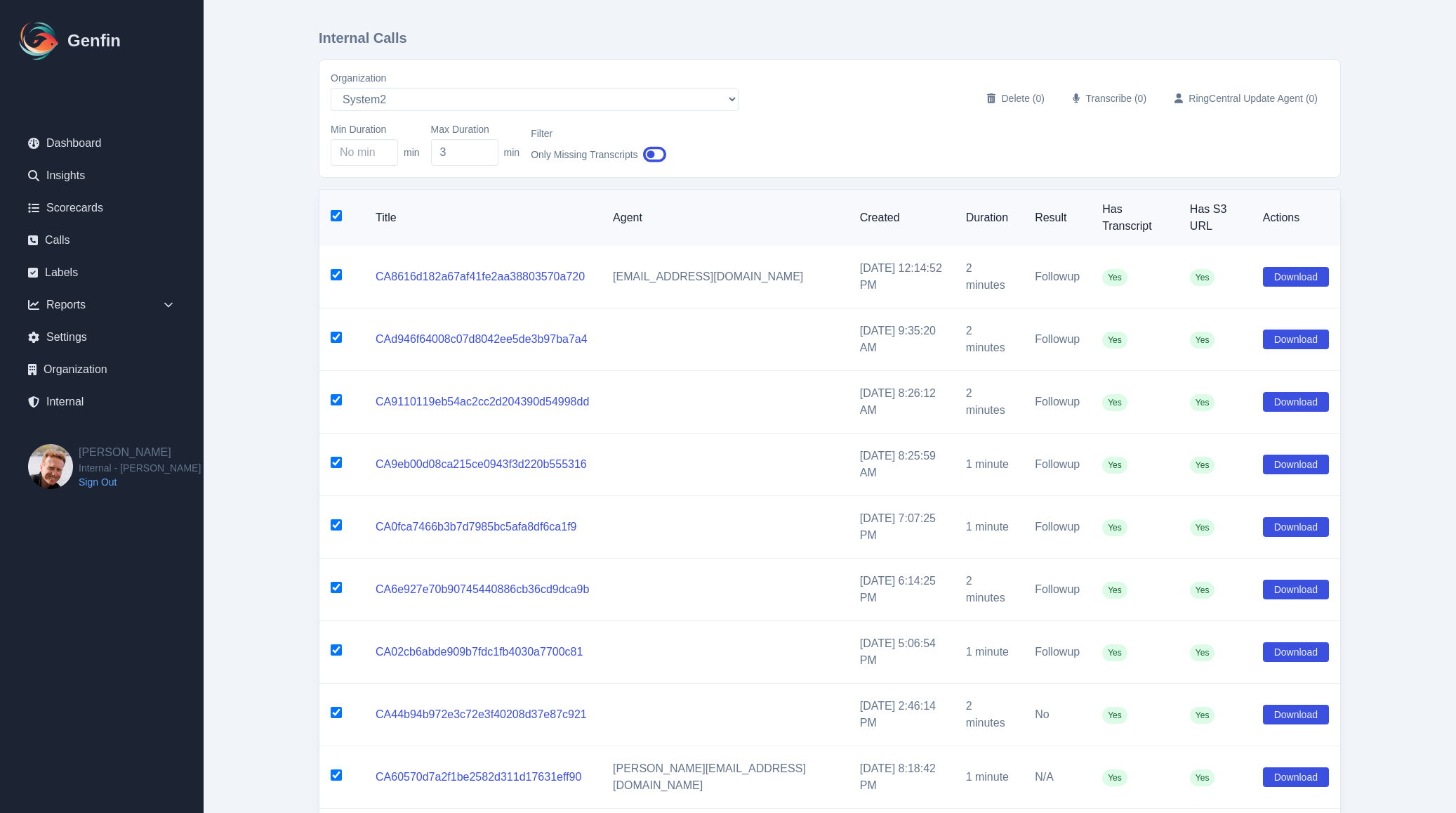
checkbox input "true"
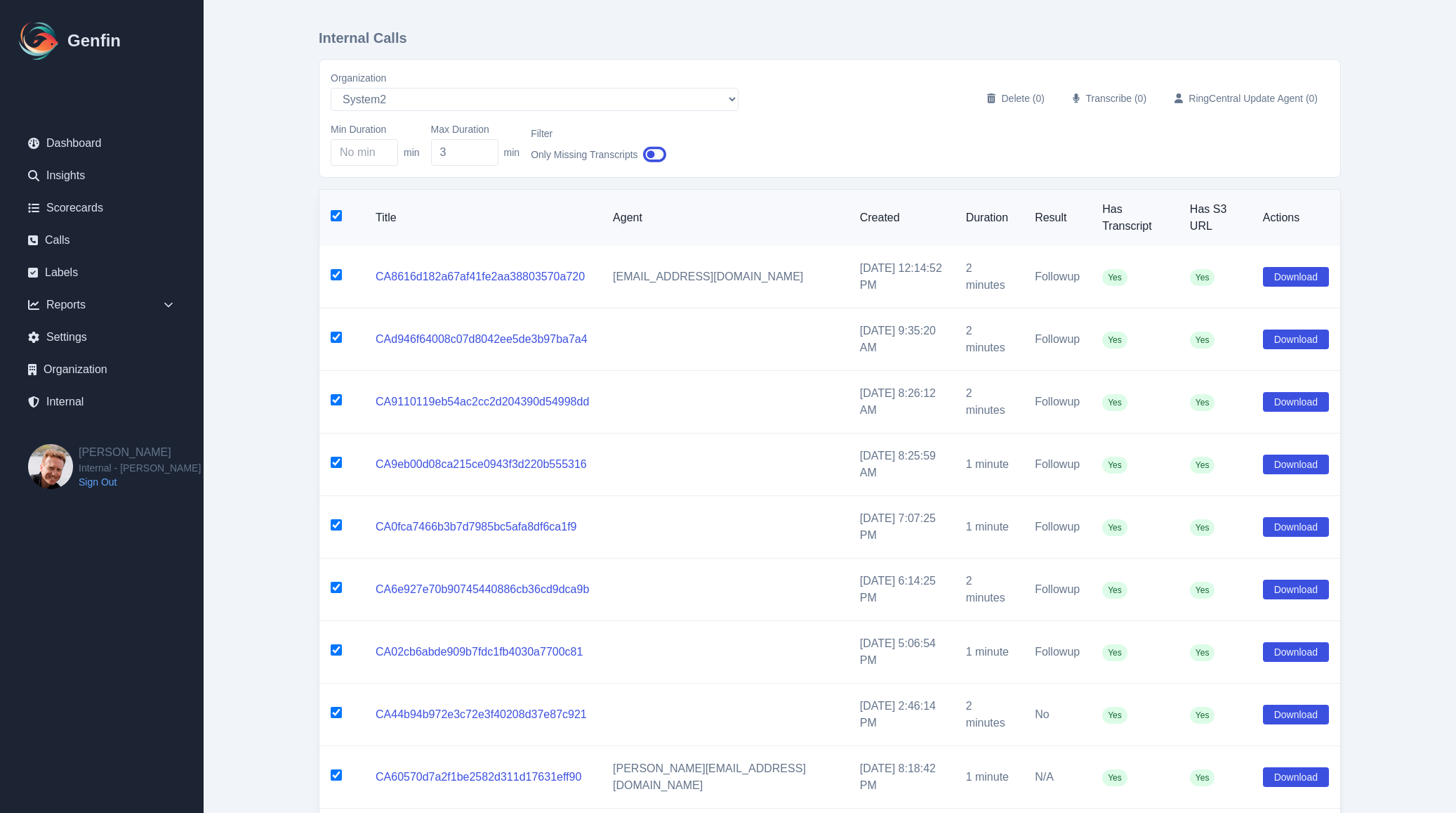
checkbox input "true"
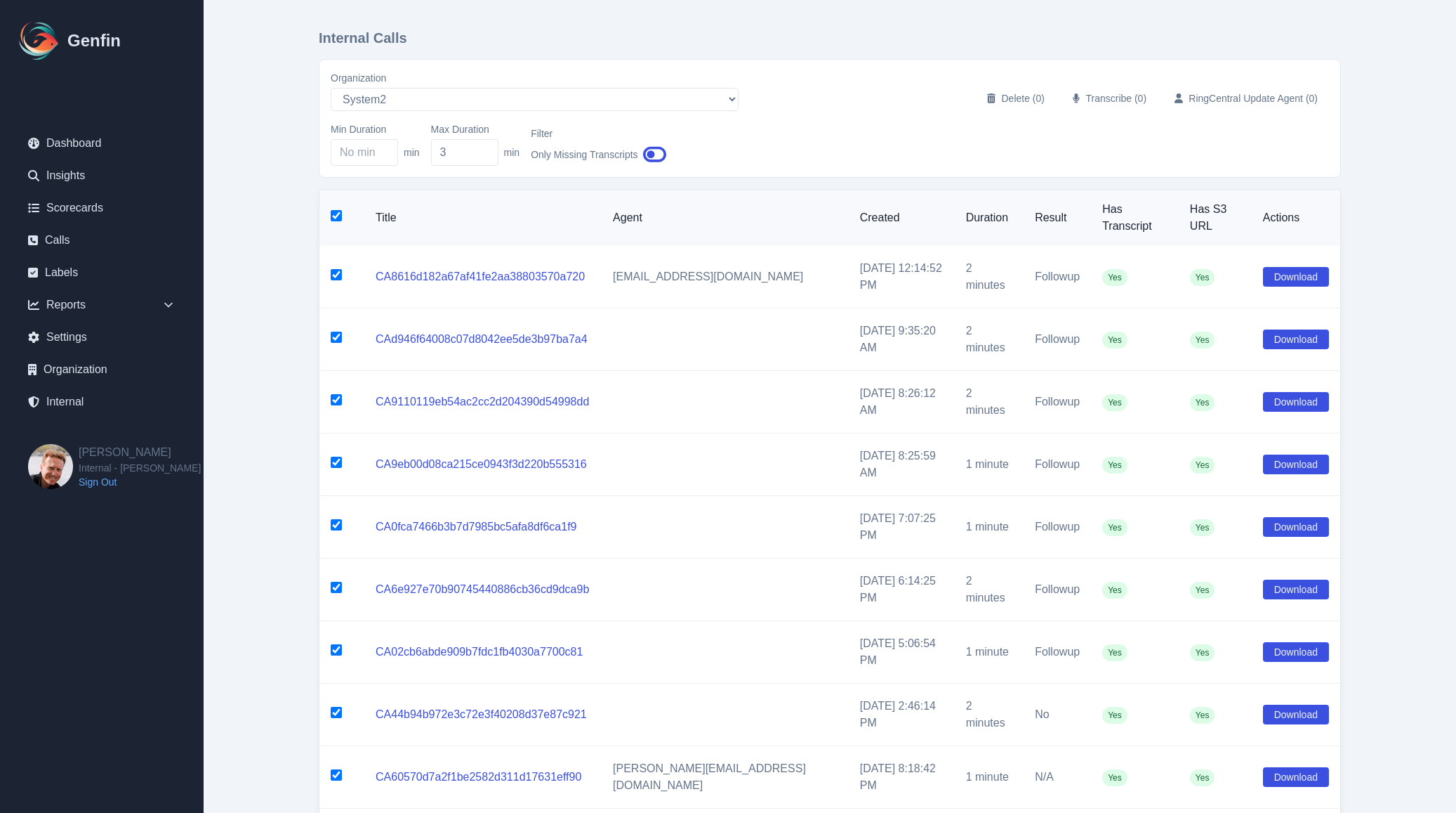
checkbox input "true"
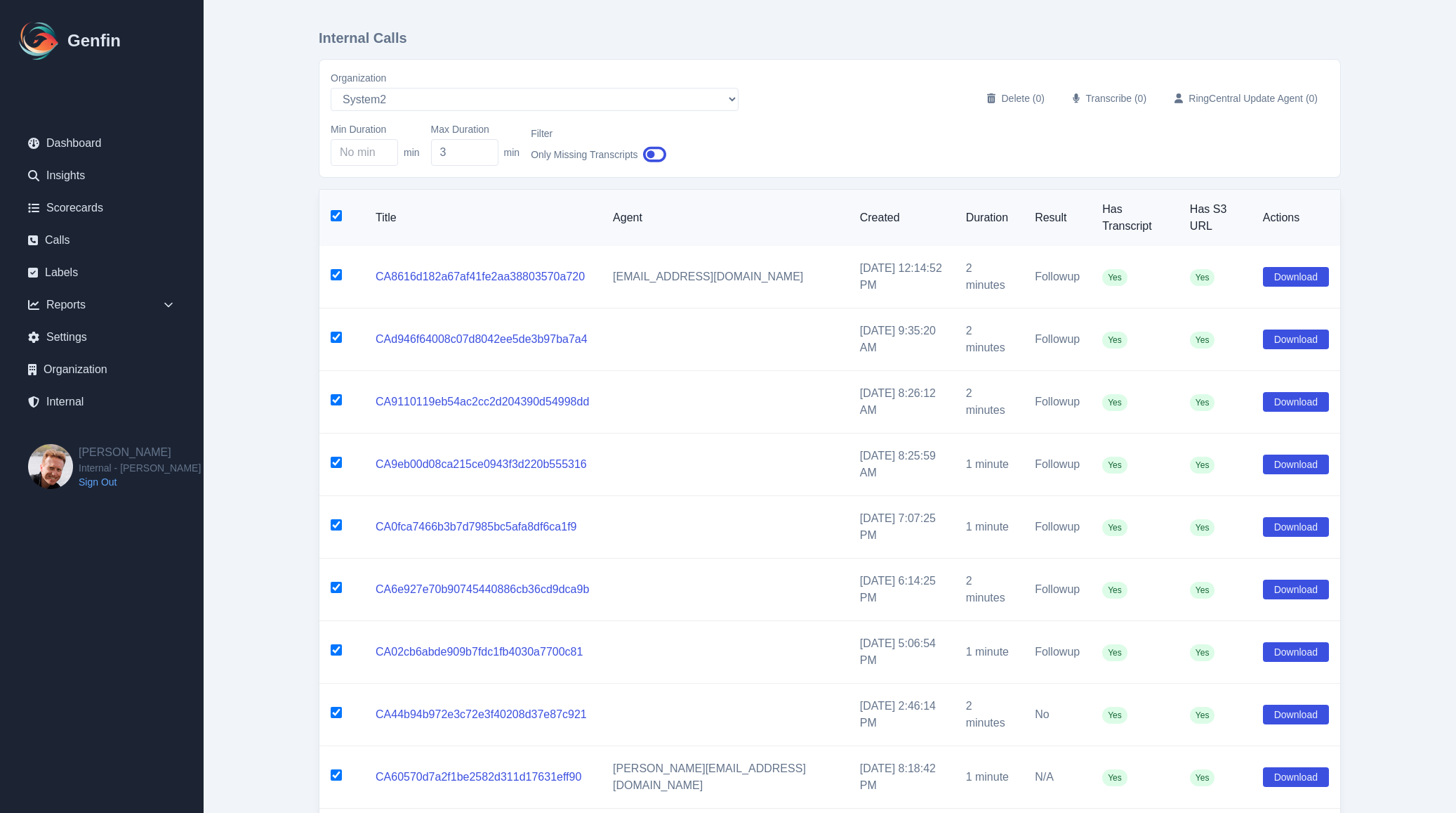
checkbox input "true"
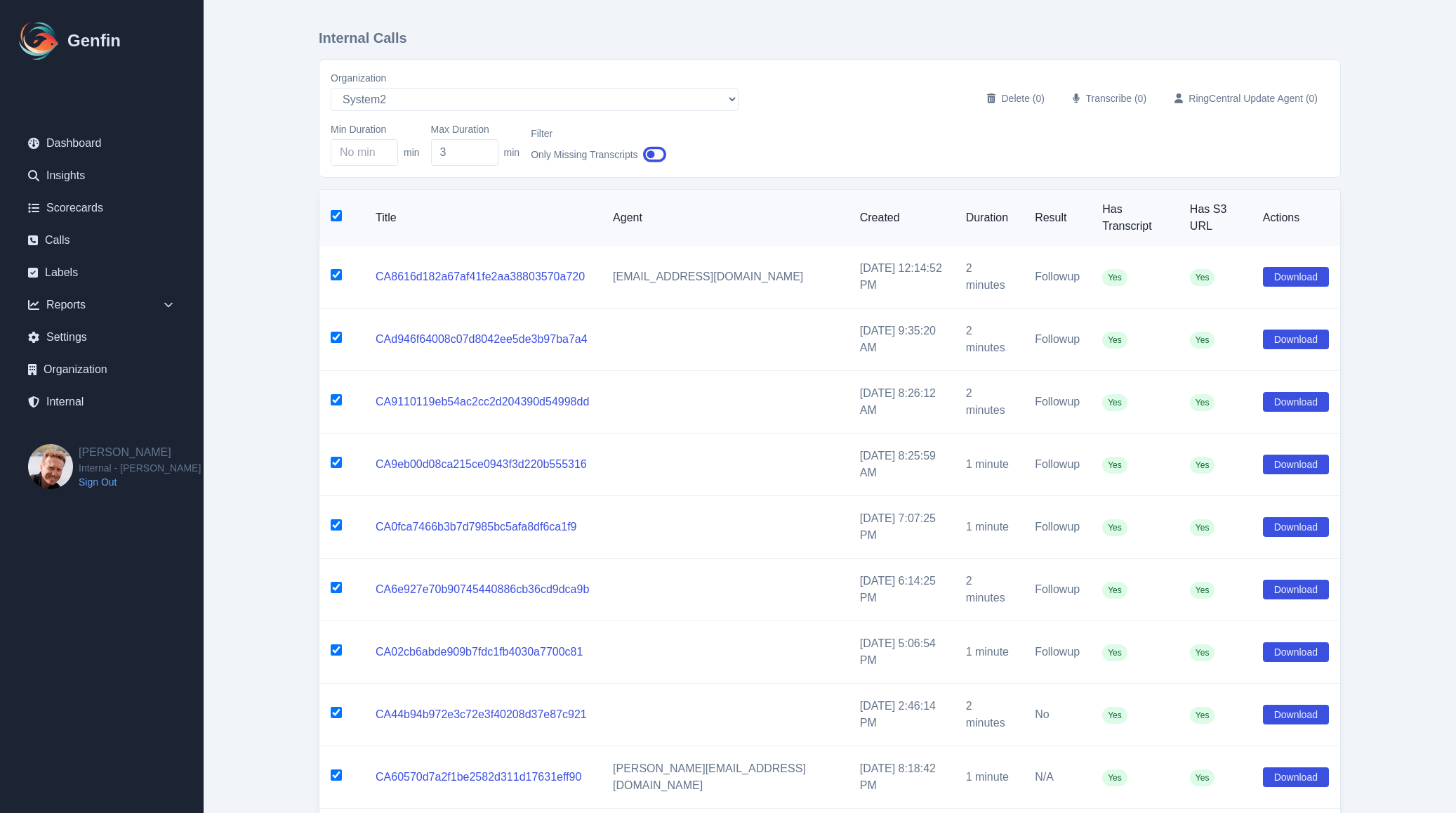
checkbox input "true"
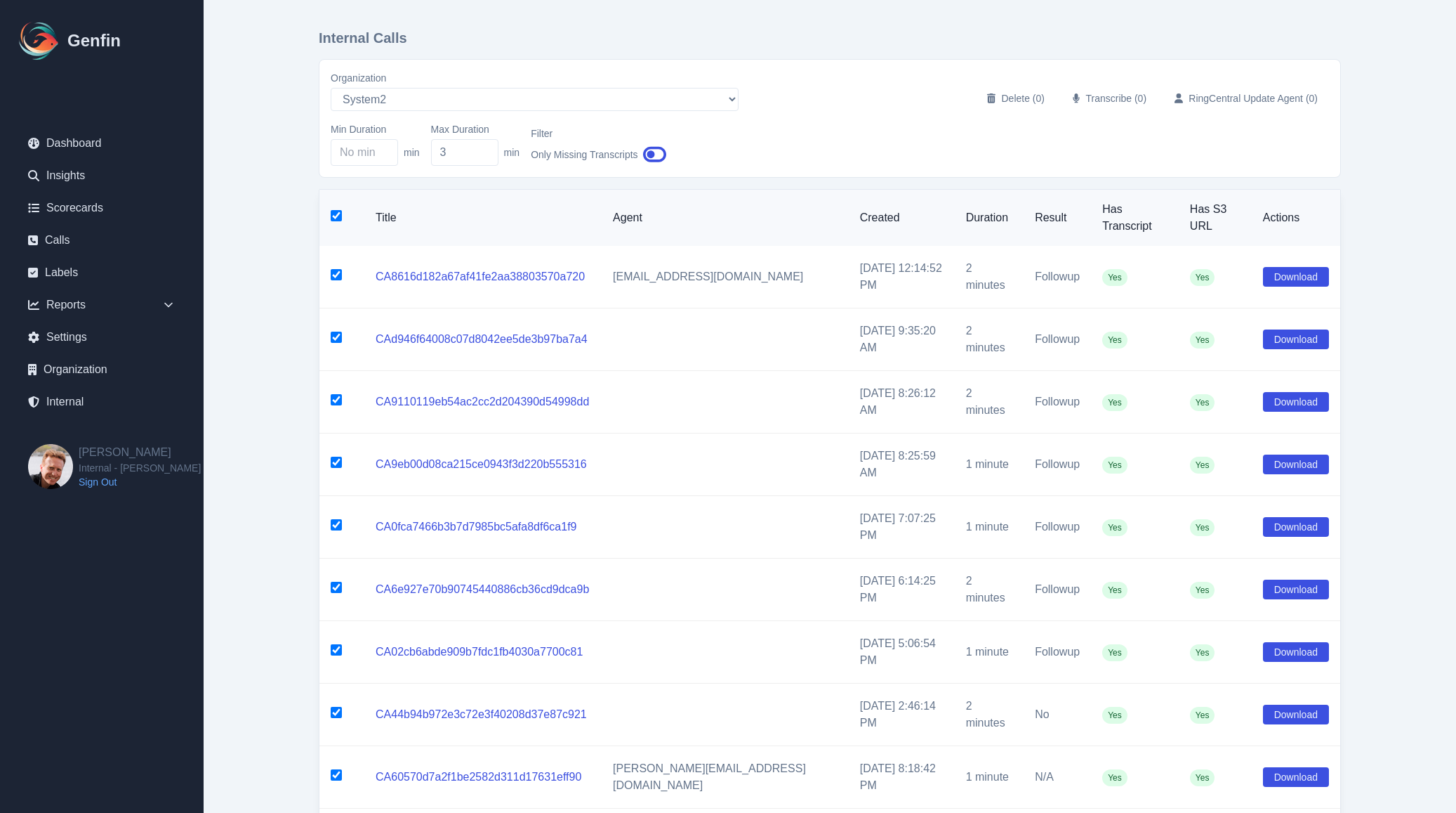
checkbox input "true"
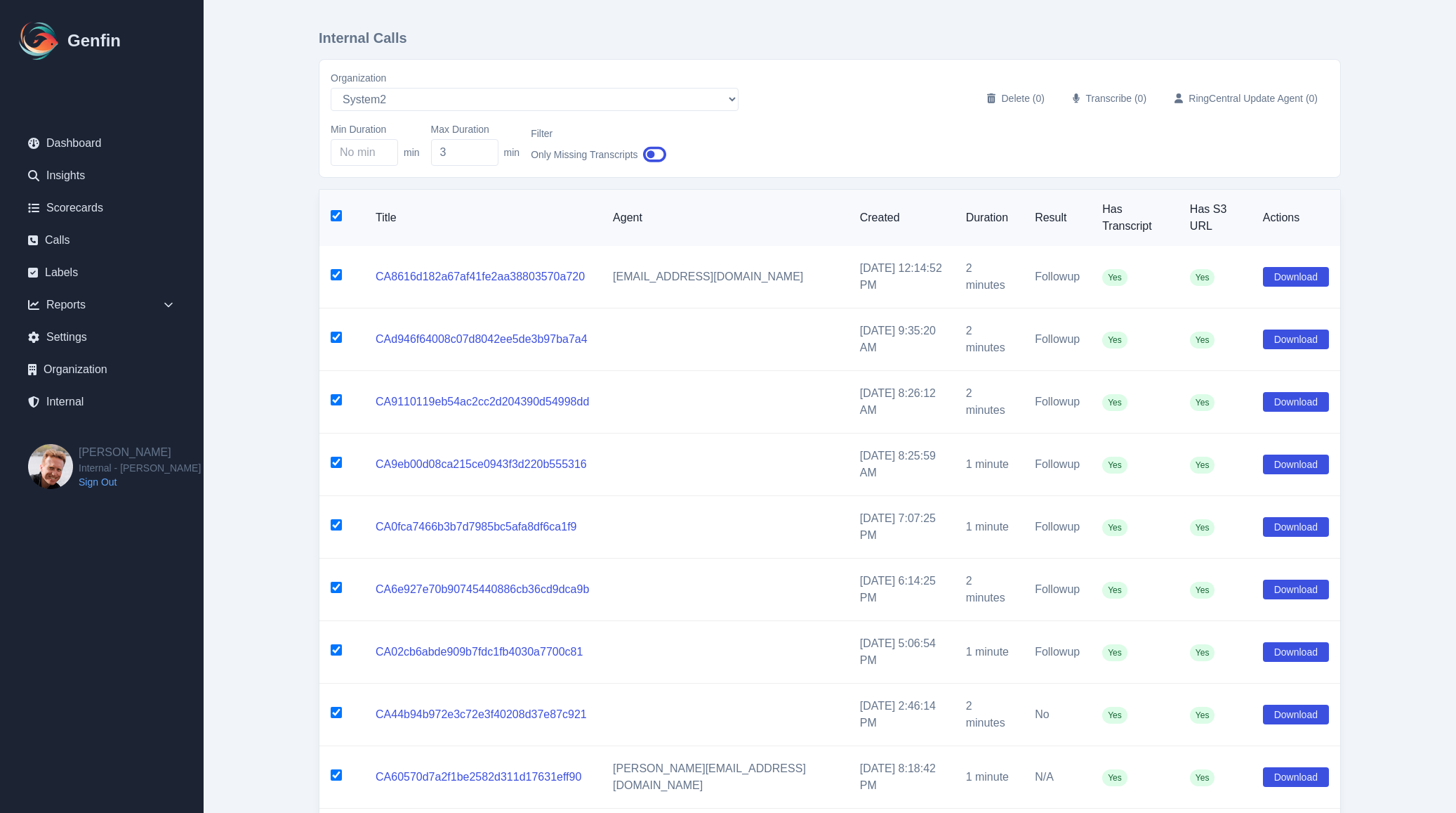
checkbox input "true"
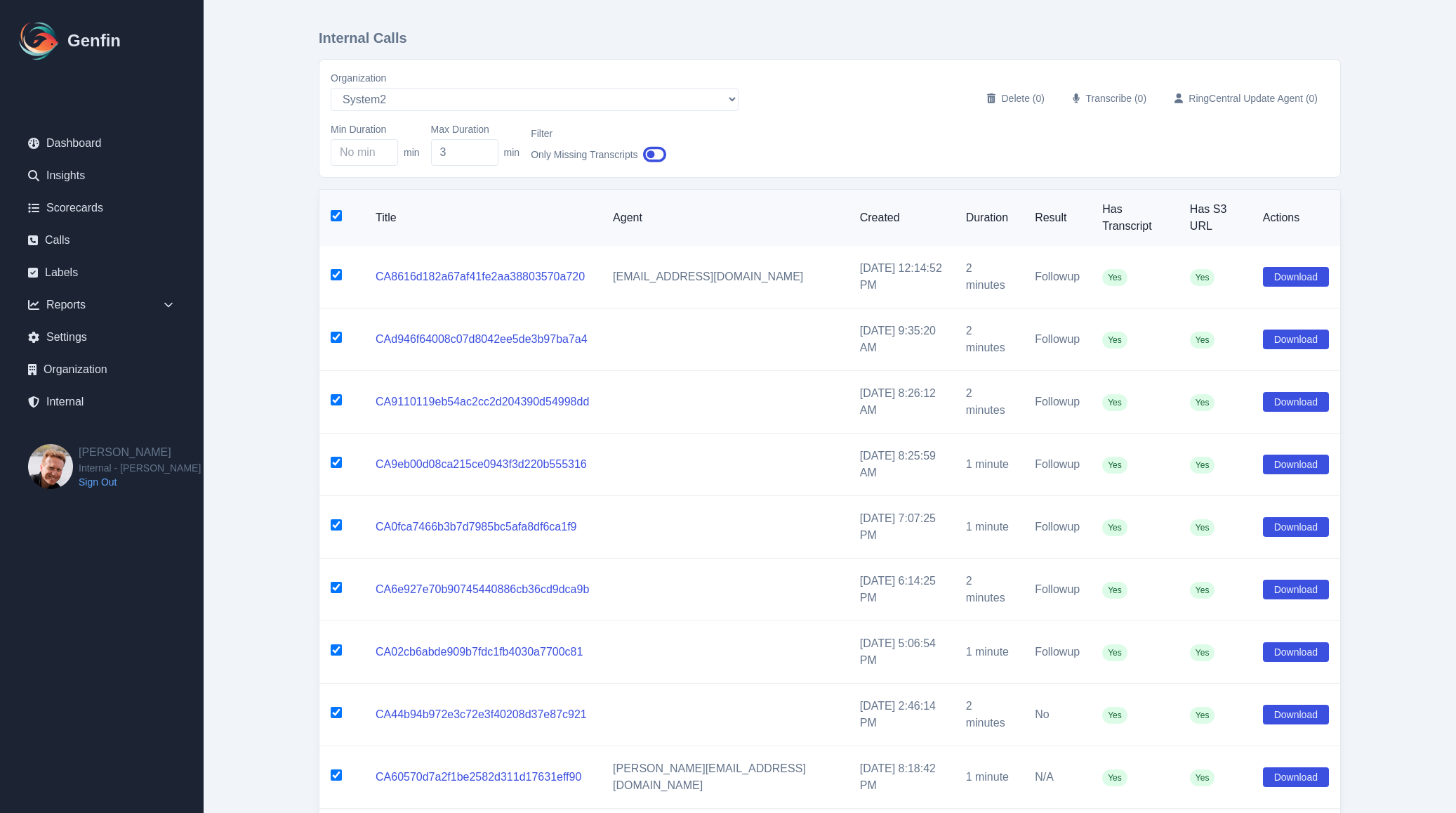
checkbox input "true"
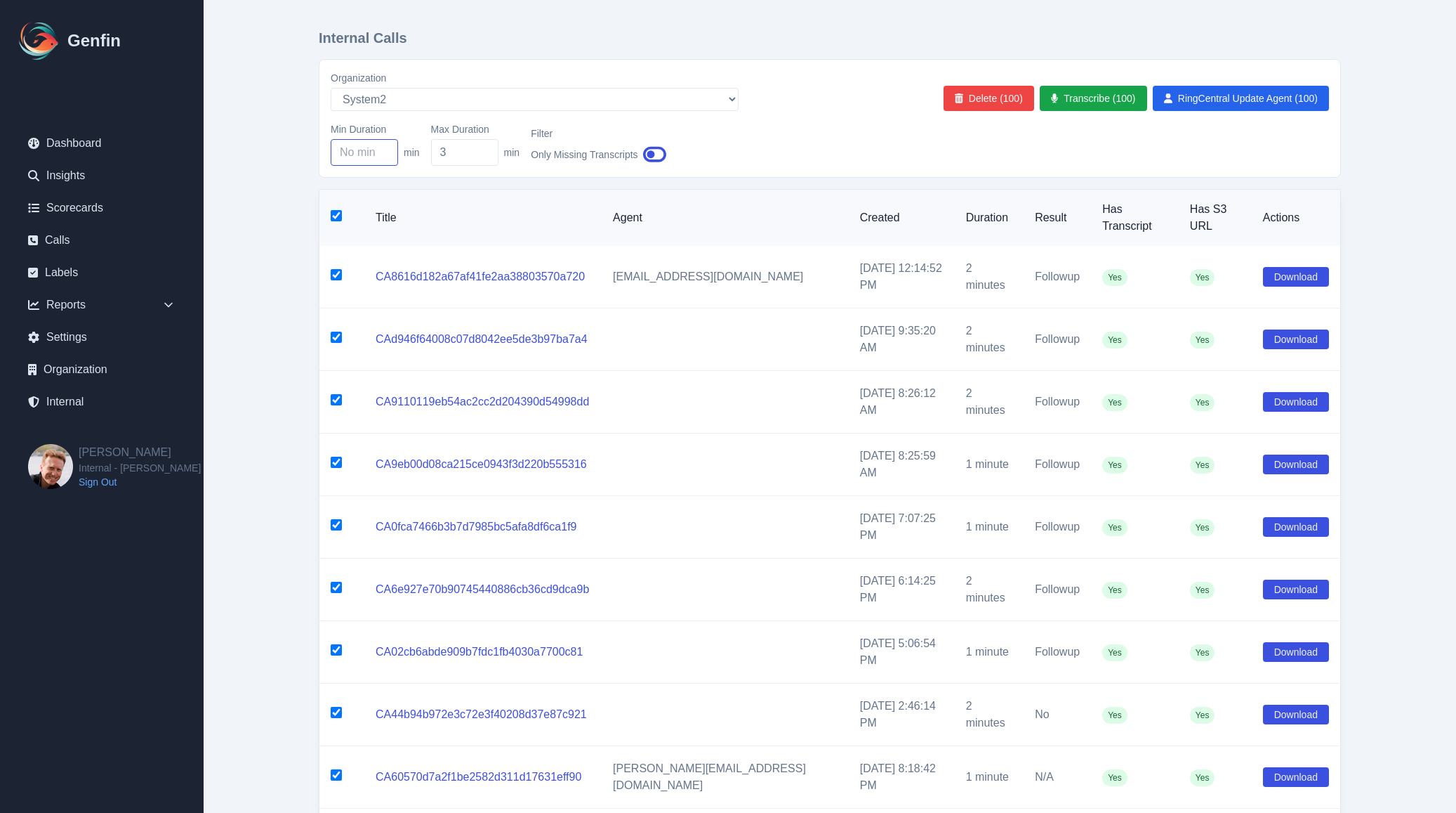
click at [349, 163] on input "Min Duration" at bounding box center [365, 152] width 68 height 26
type input "1"
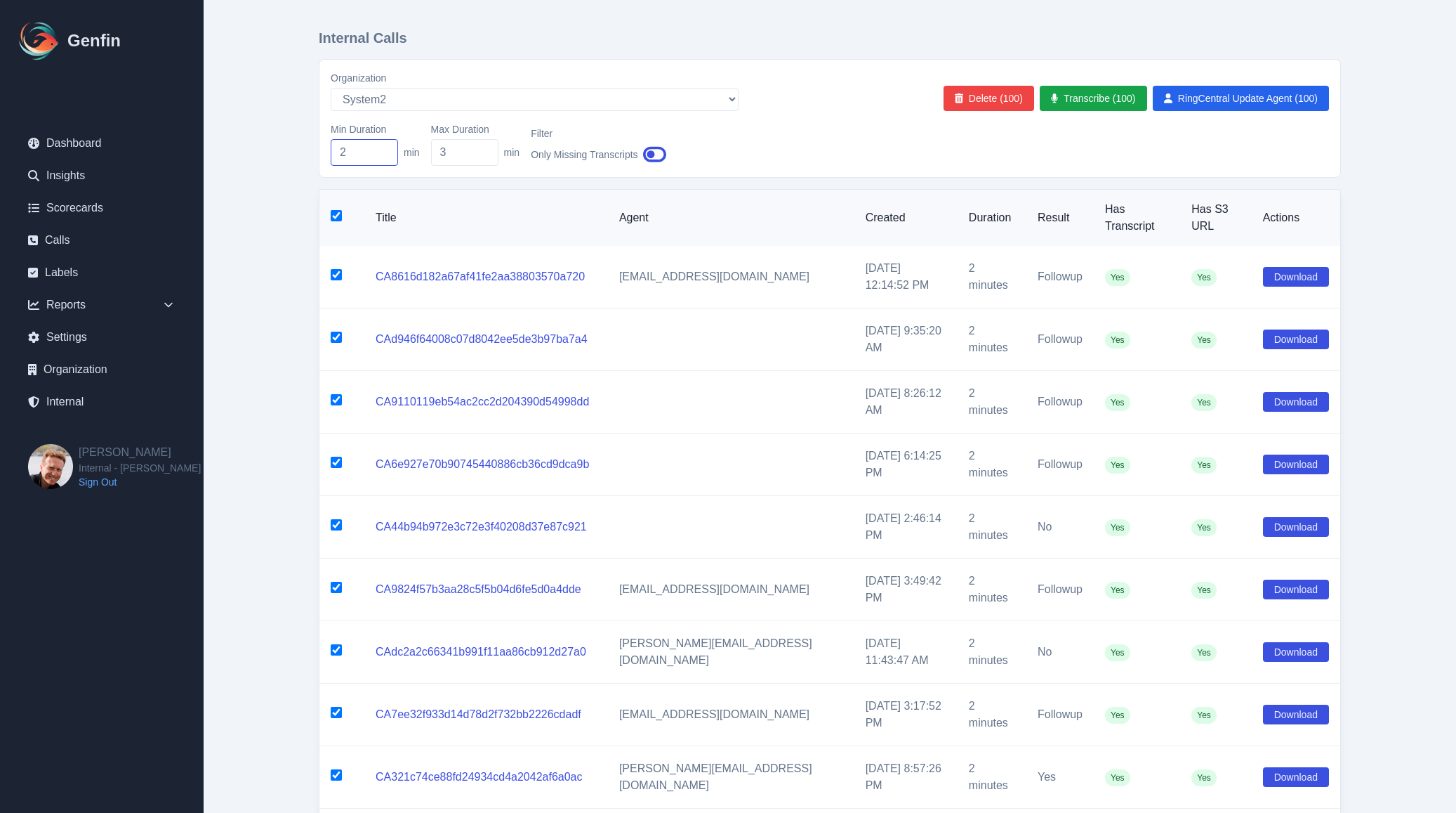
type input "3"
checkbox input "false"
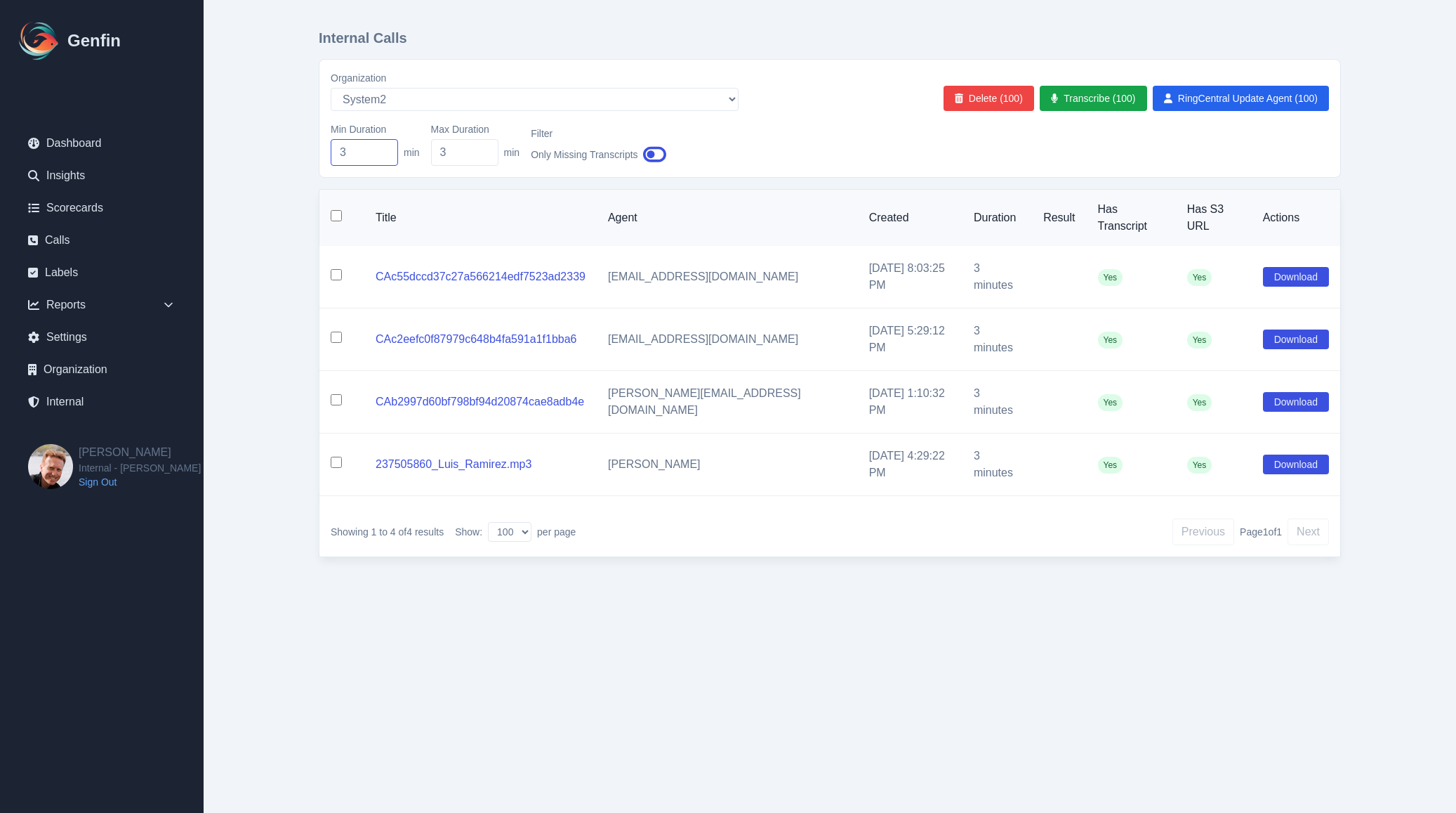
type input "2"
checkbox input "true"
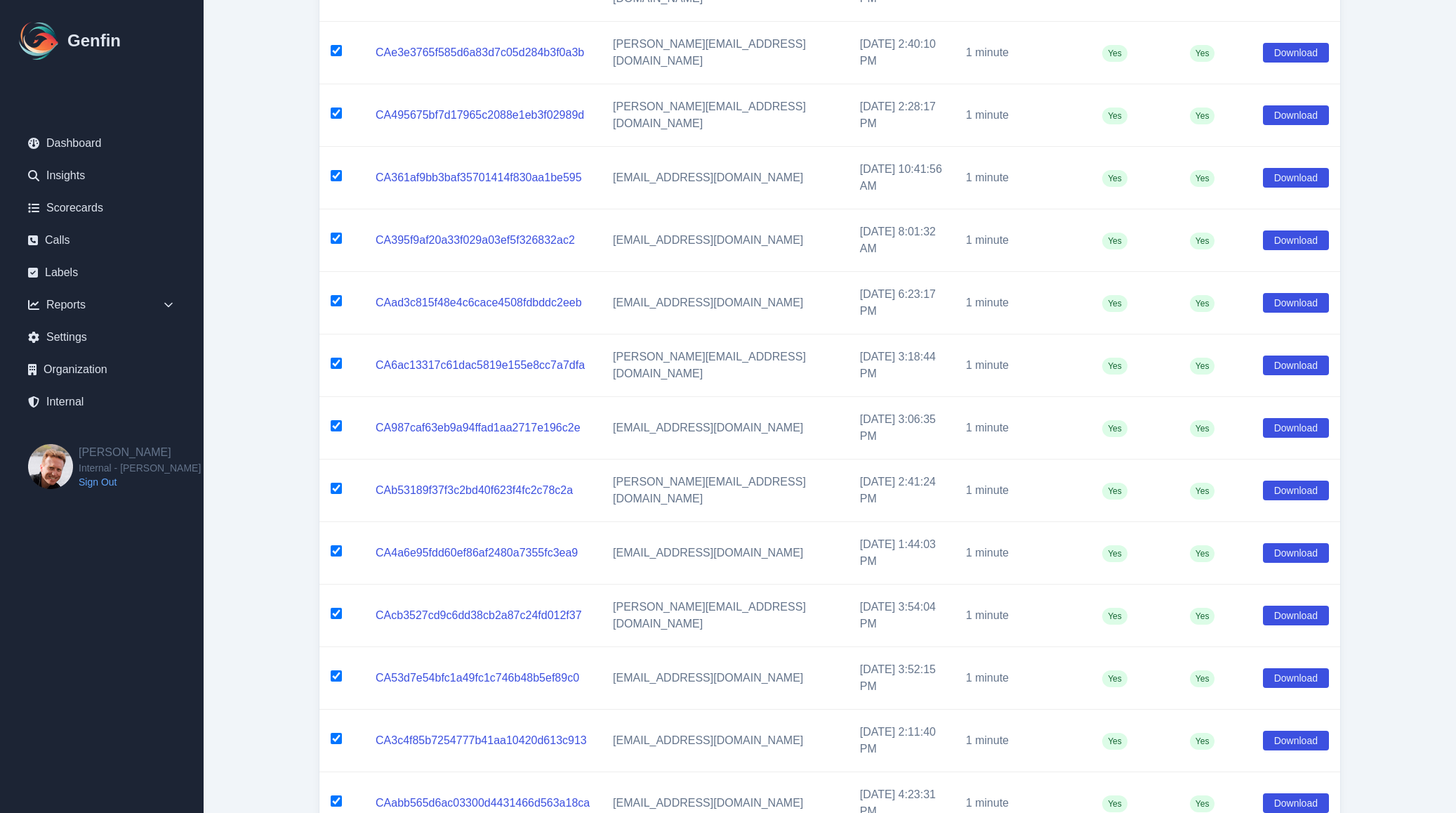
scroll to position [4371, 0]
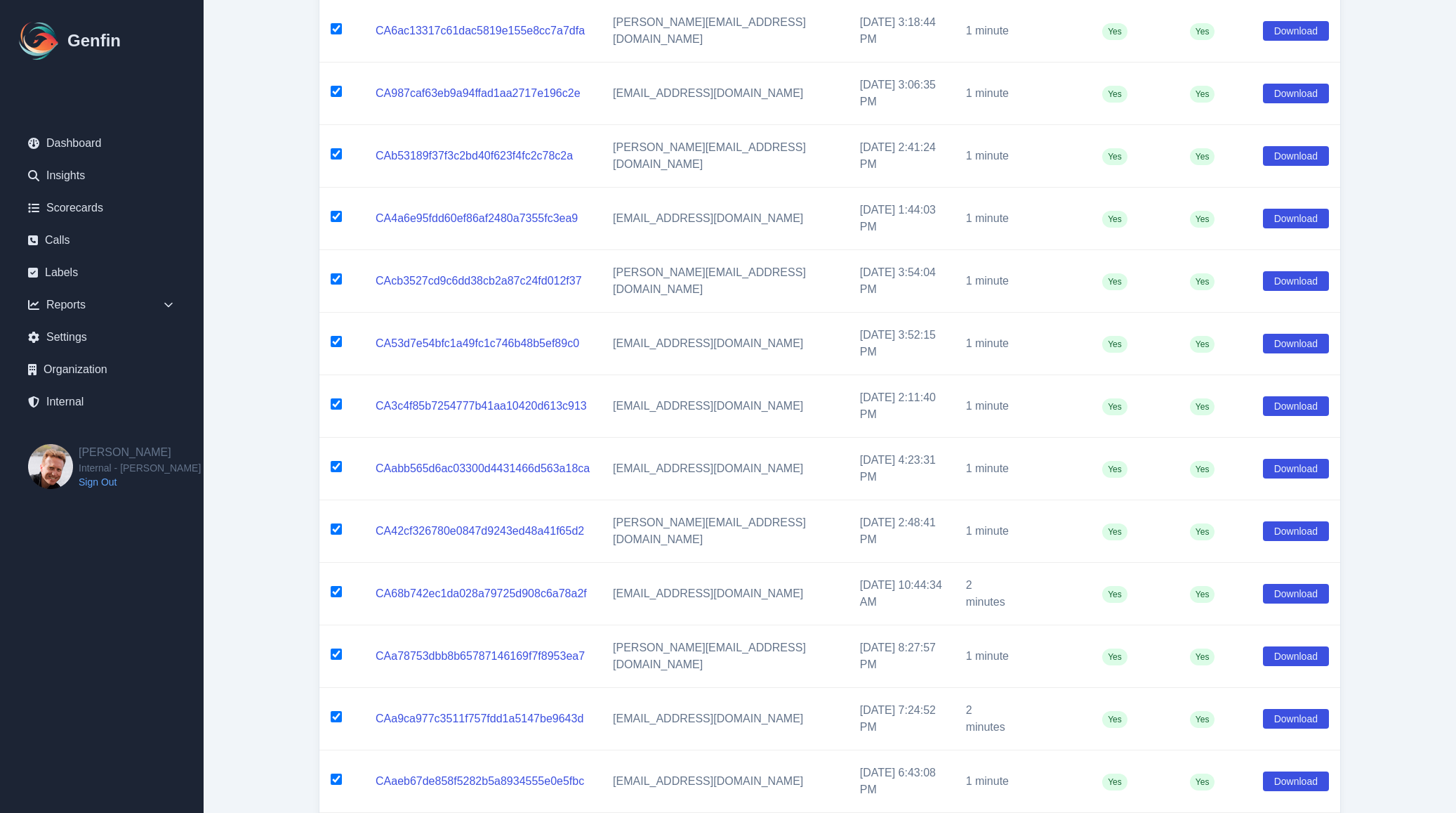
type input "2"
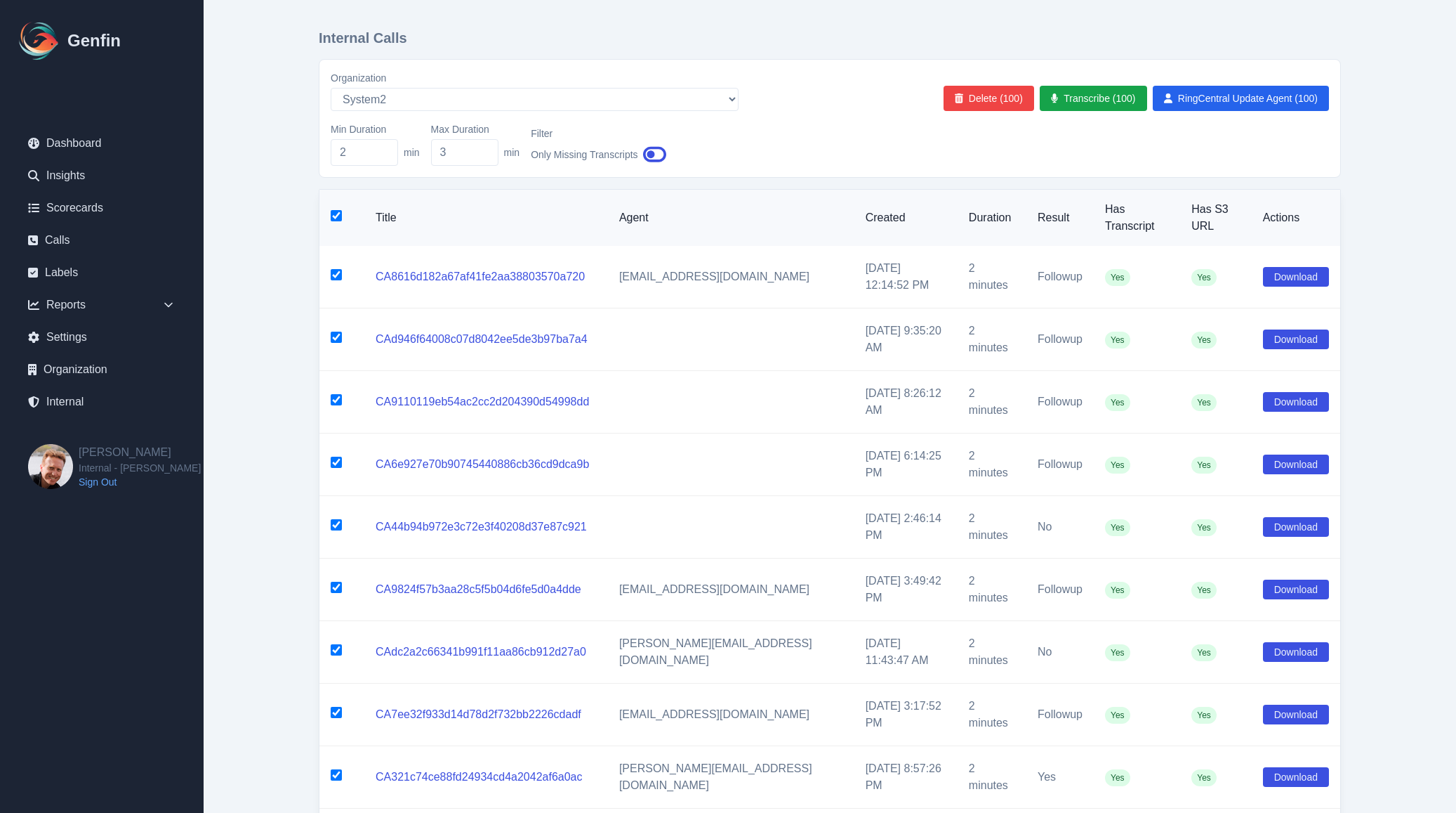
click at [984, 113] on div "Organization AADirect alec+america@system2.fitness alec+emily@system2.fitness a…" at bounding box center [830, 118] width 998 height 95
click at [989, 96] on button "Delete (100)" at bounding box center [989, 98] width 90 height 25
checkbox input "false"
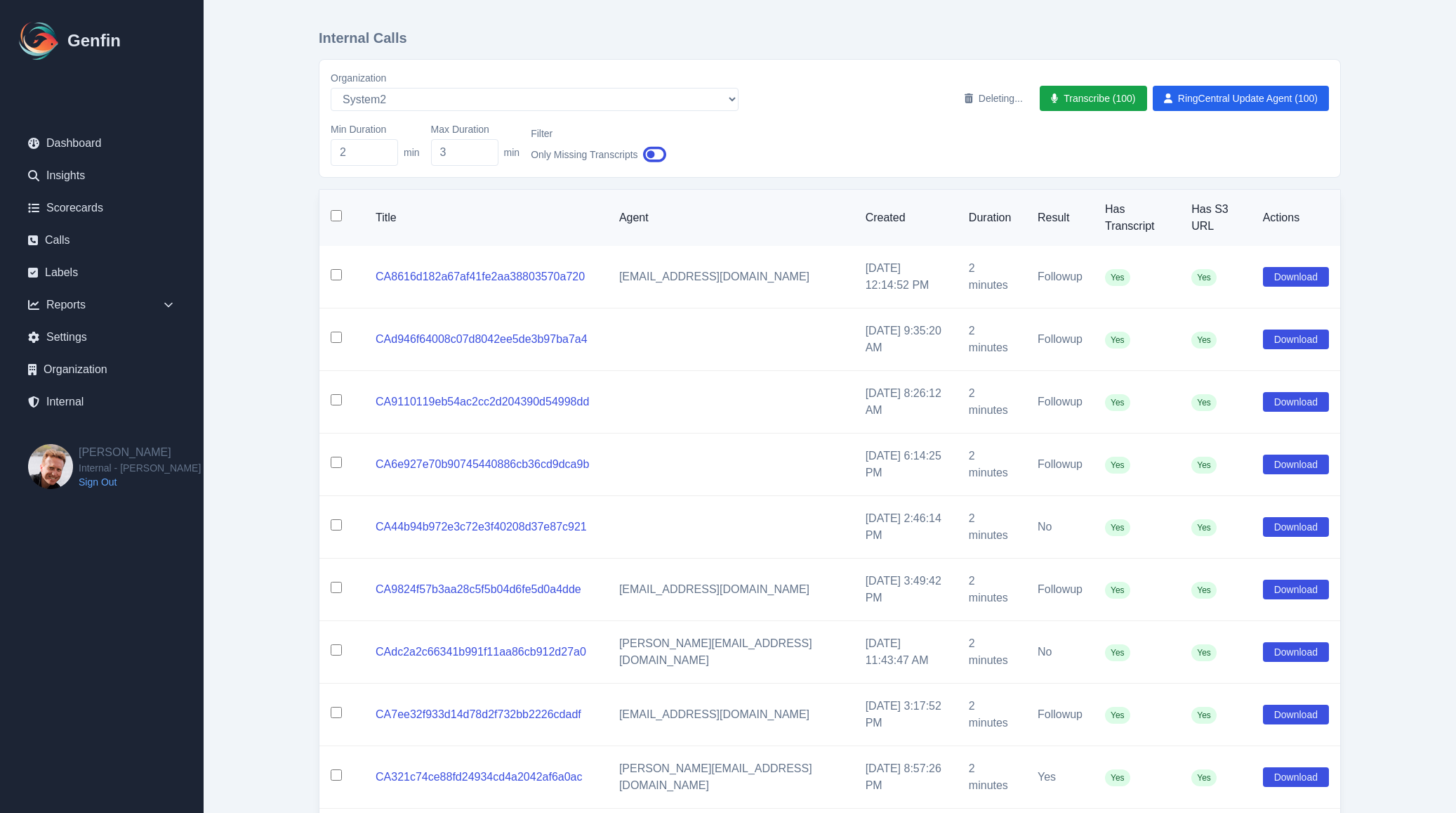
checkbox input "false"
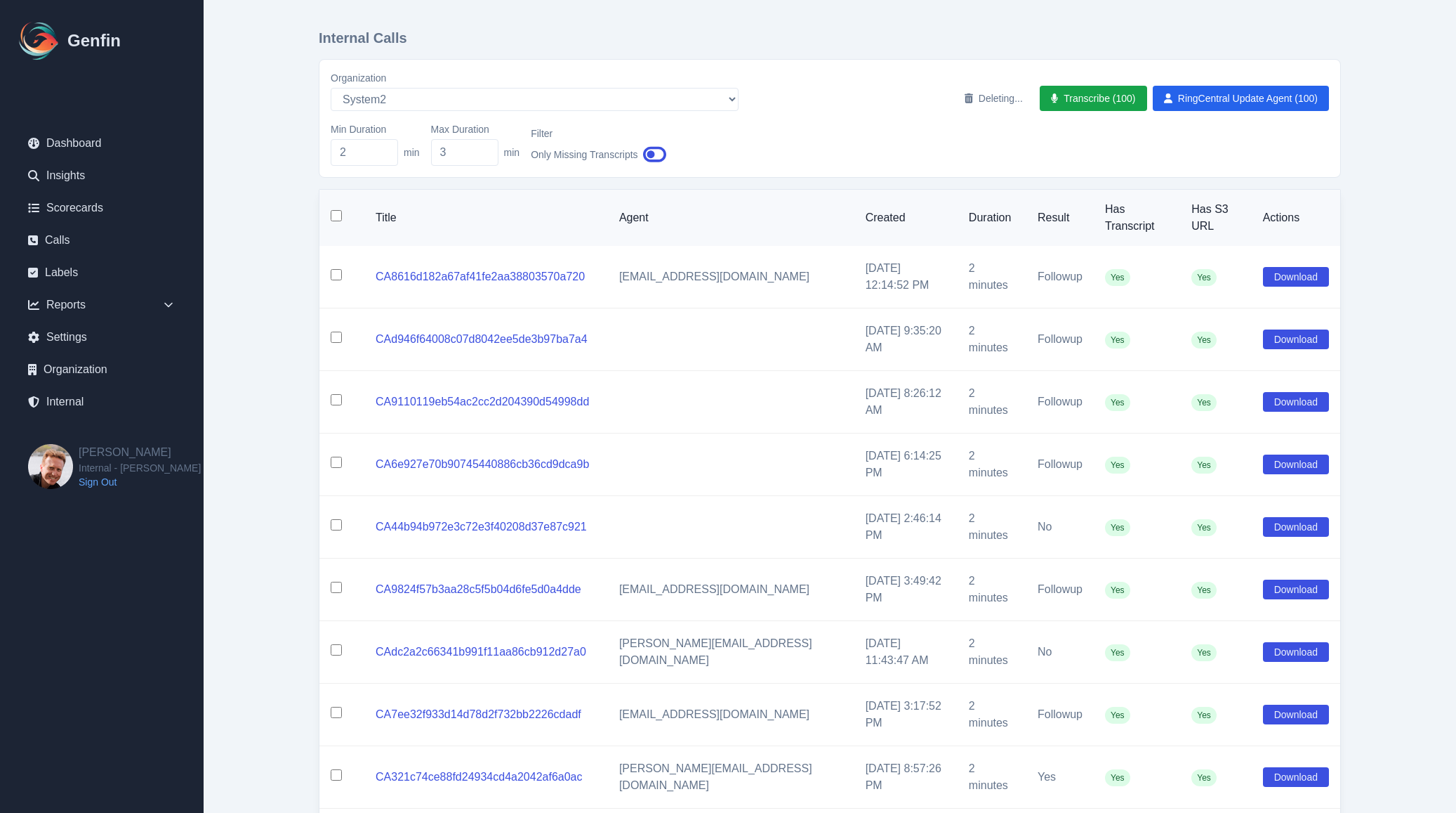
checkbox input "false"
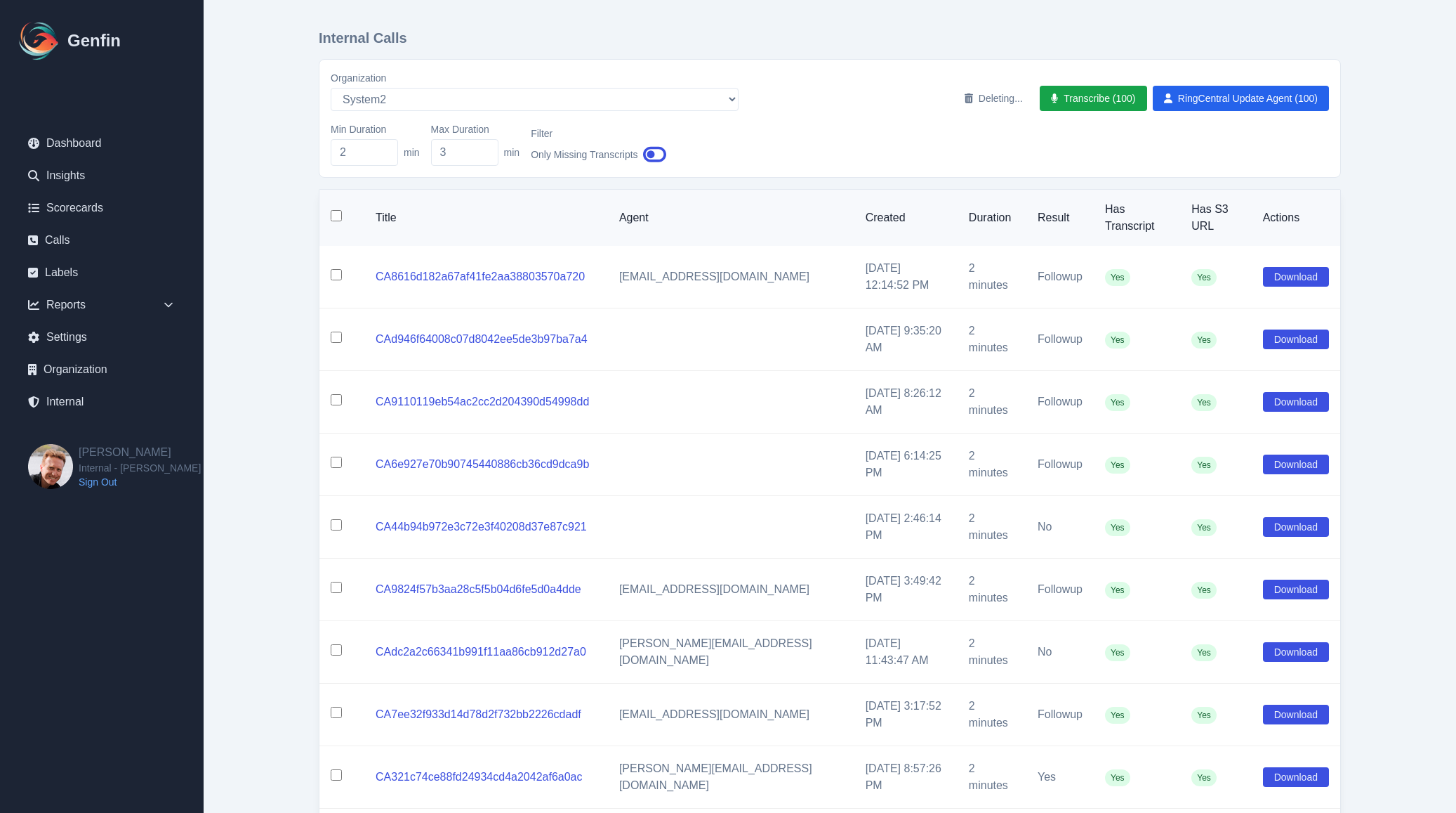
checkbox input "false"
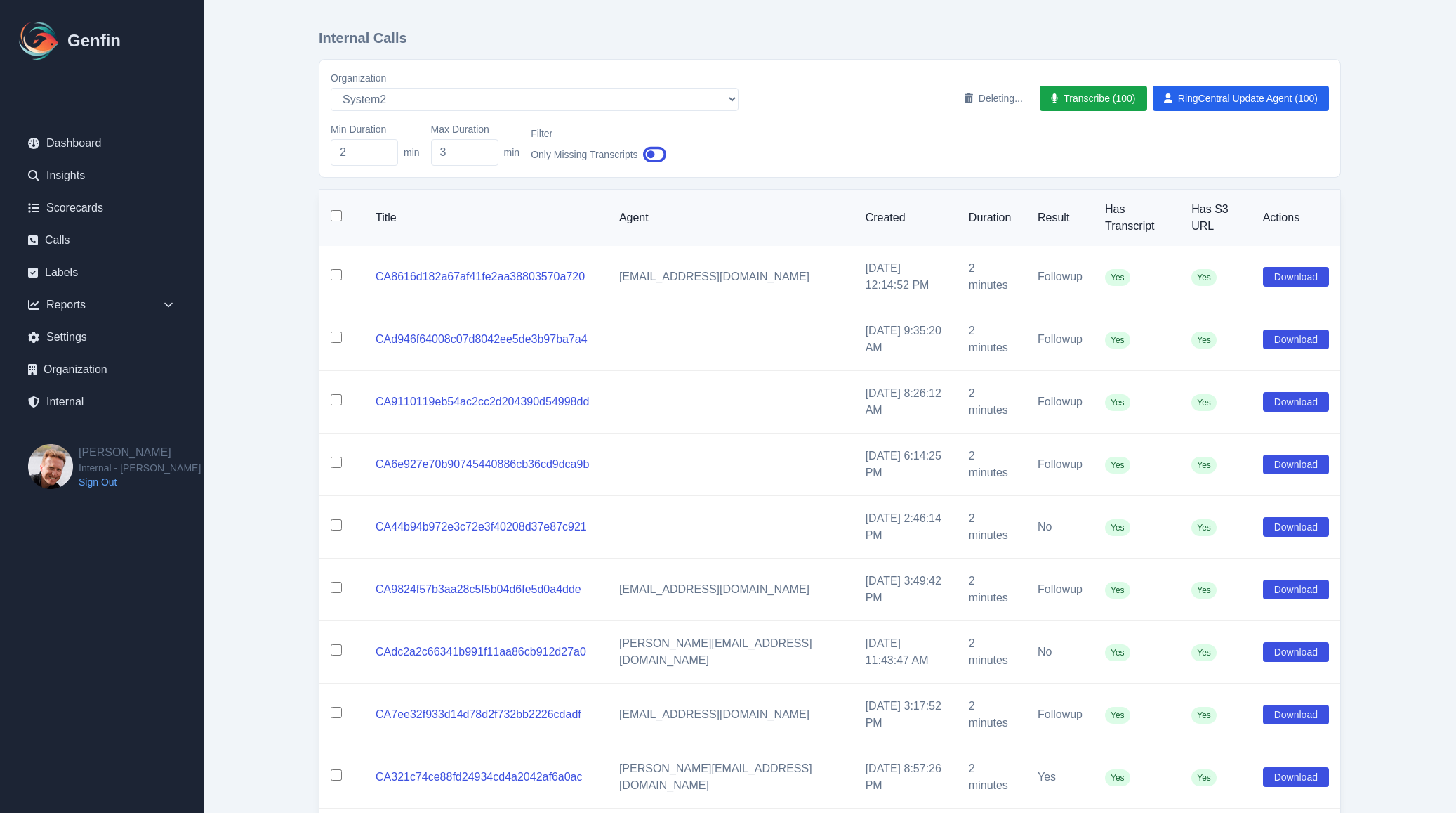
checkbox input "false"
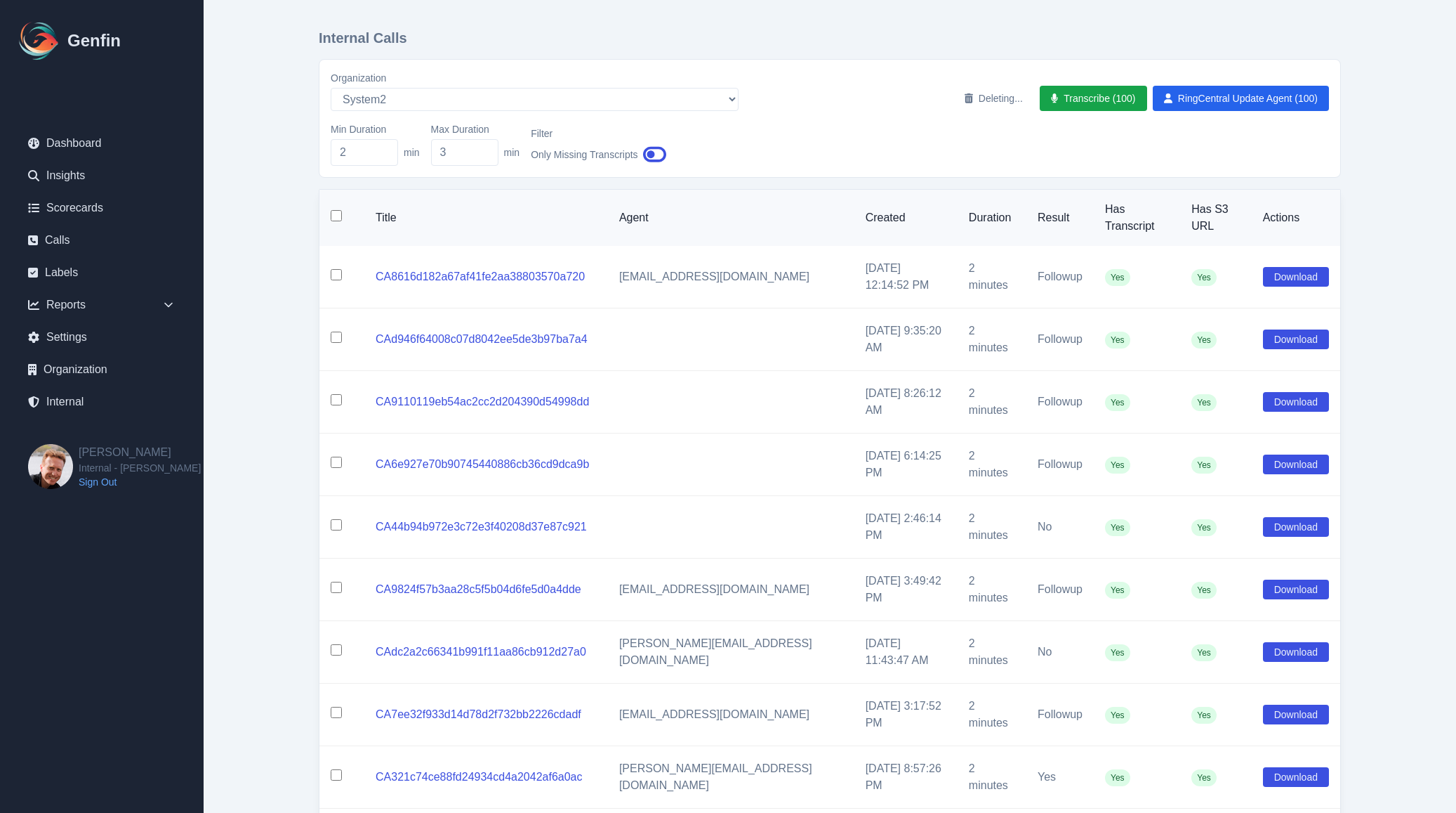
checkbox input "false"
click at [356, 152] on input "2" at bounding box center [365, 152] width 68 height 26
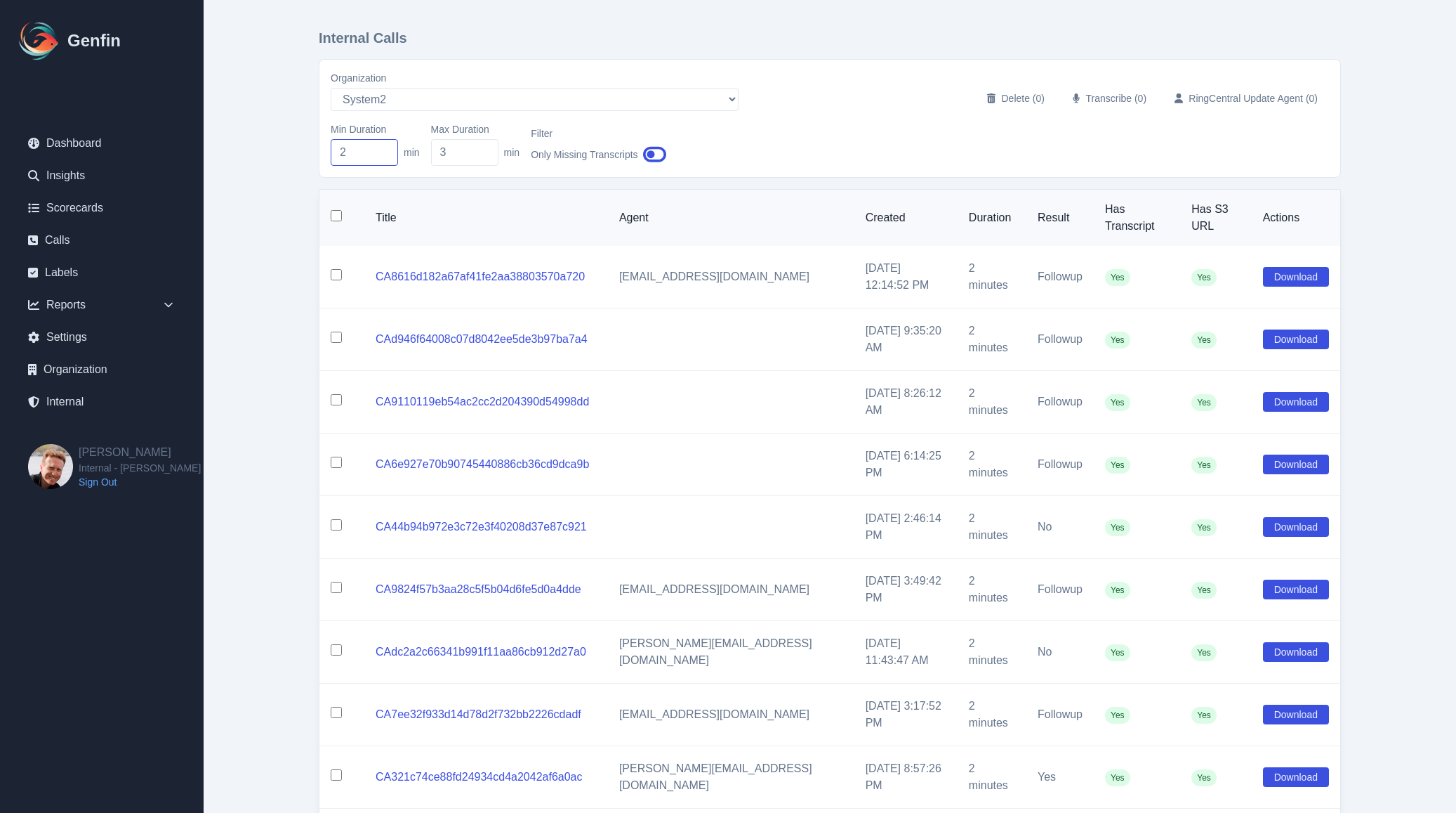
type input "1"
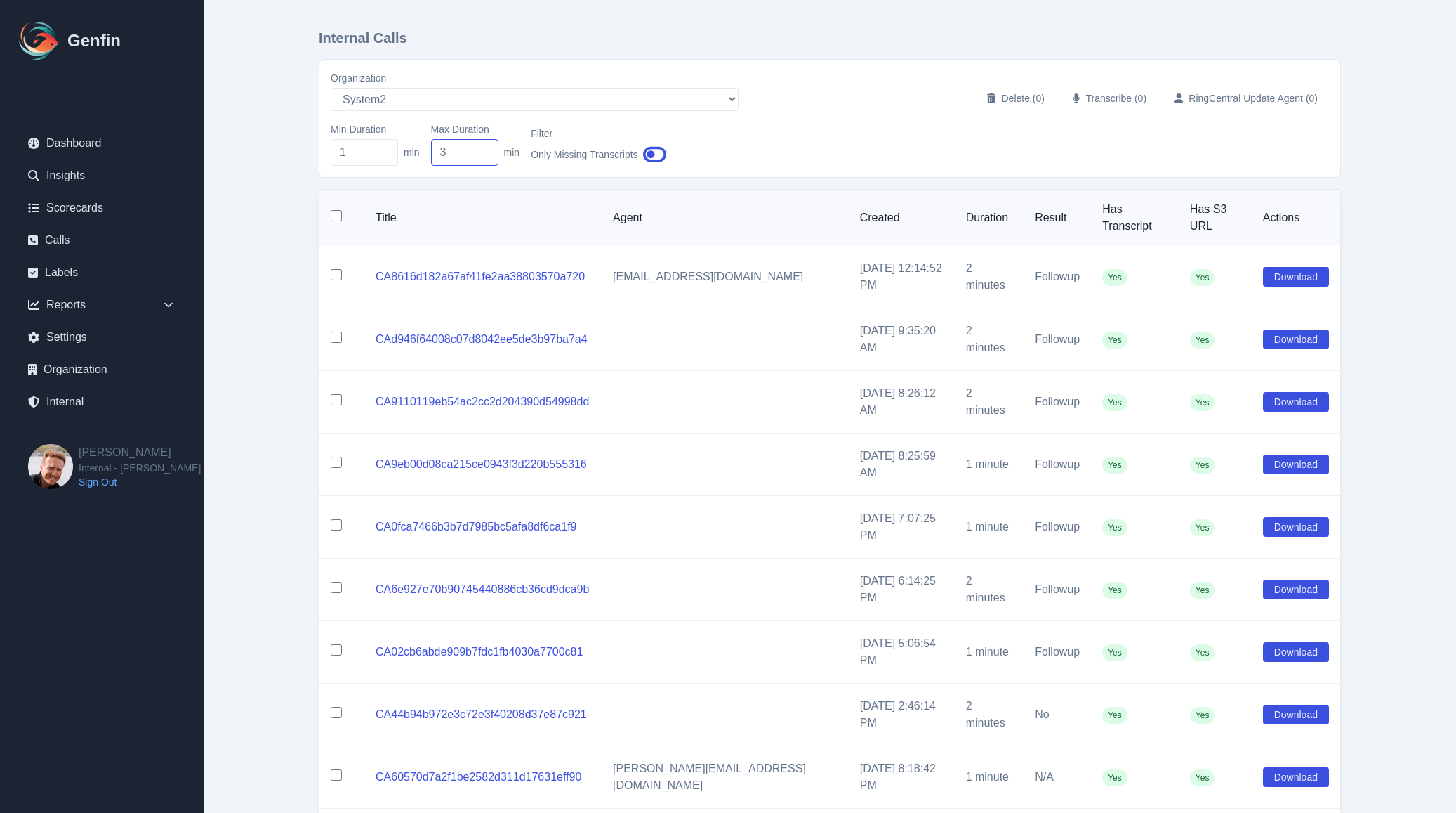
click at [450, 151] on input "3" at bounding box center [465, 152] width 68 height 26
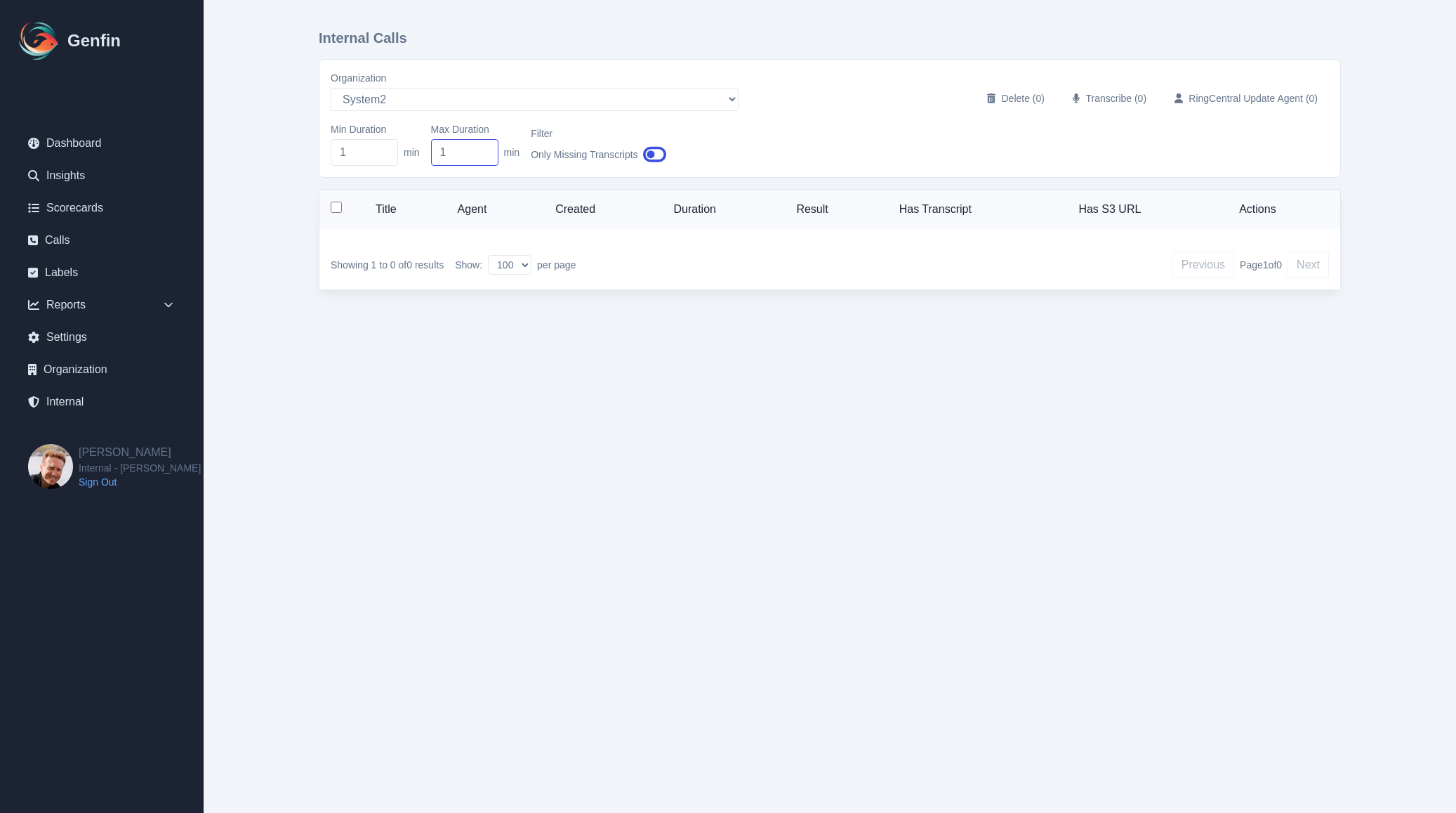
type input "2"
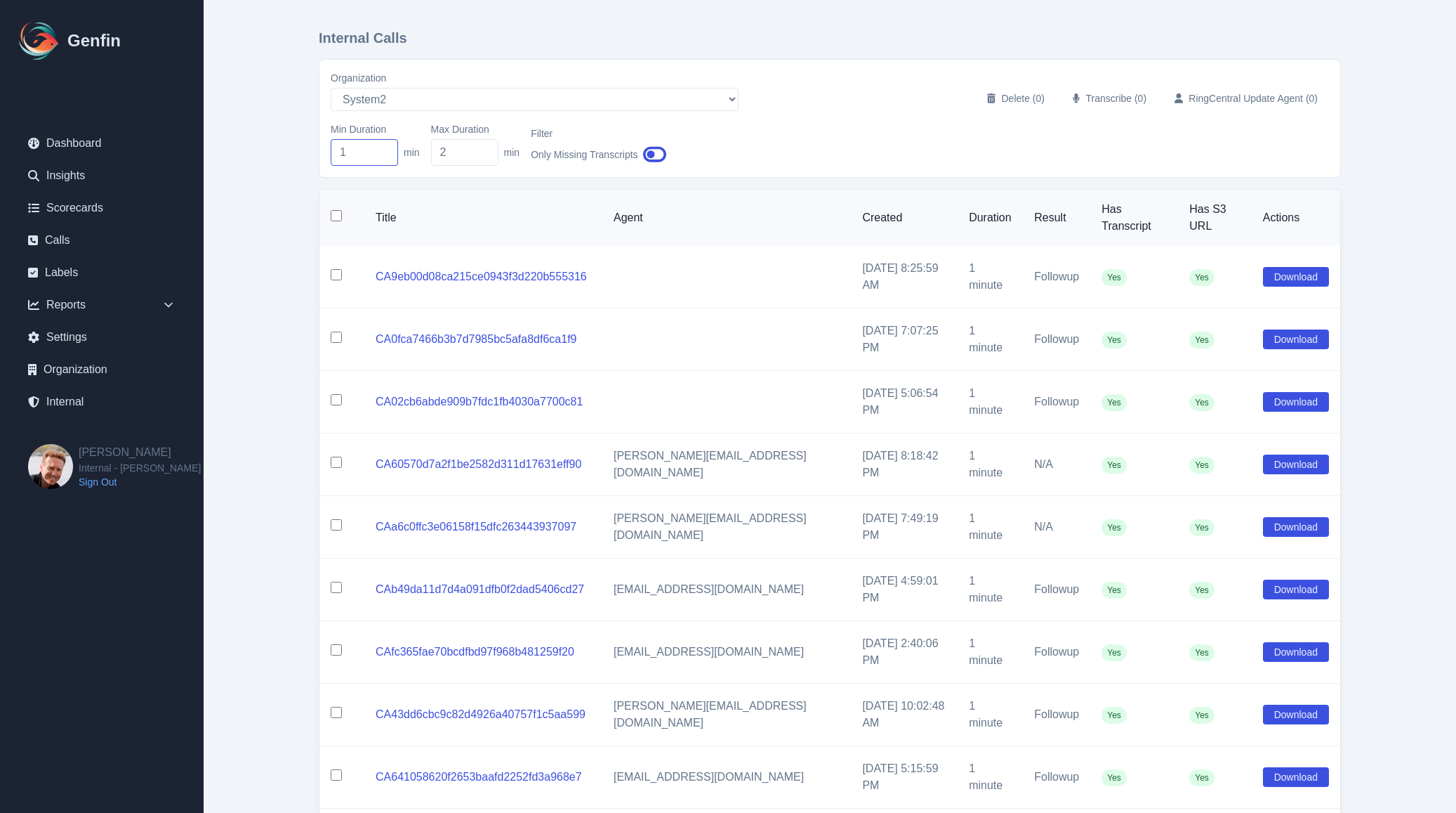
click at [348, 158] on input "1" at bounding box center [365, 152] width 68 height 26
click at [441, 165] on input "2" at bounding box center [465, 152] width 68 height 26
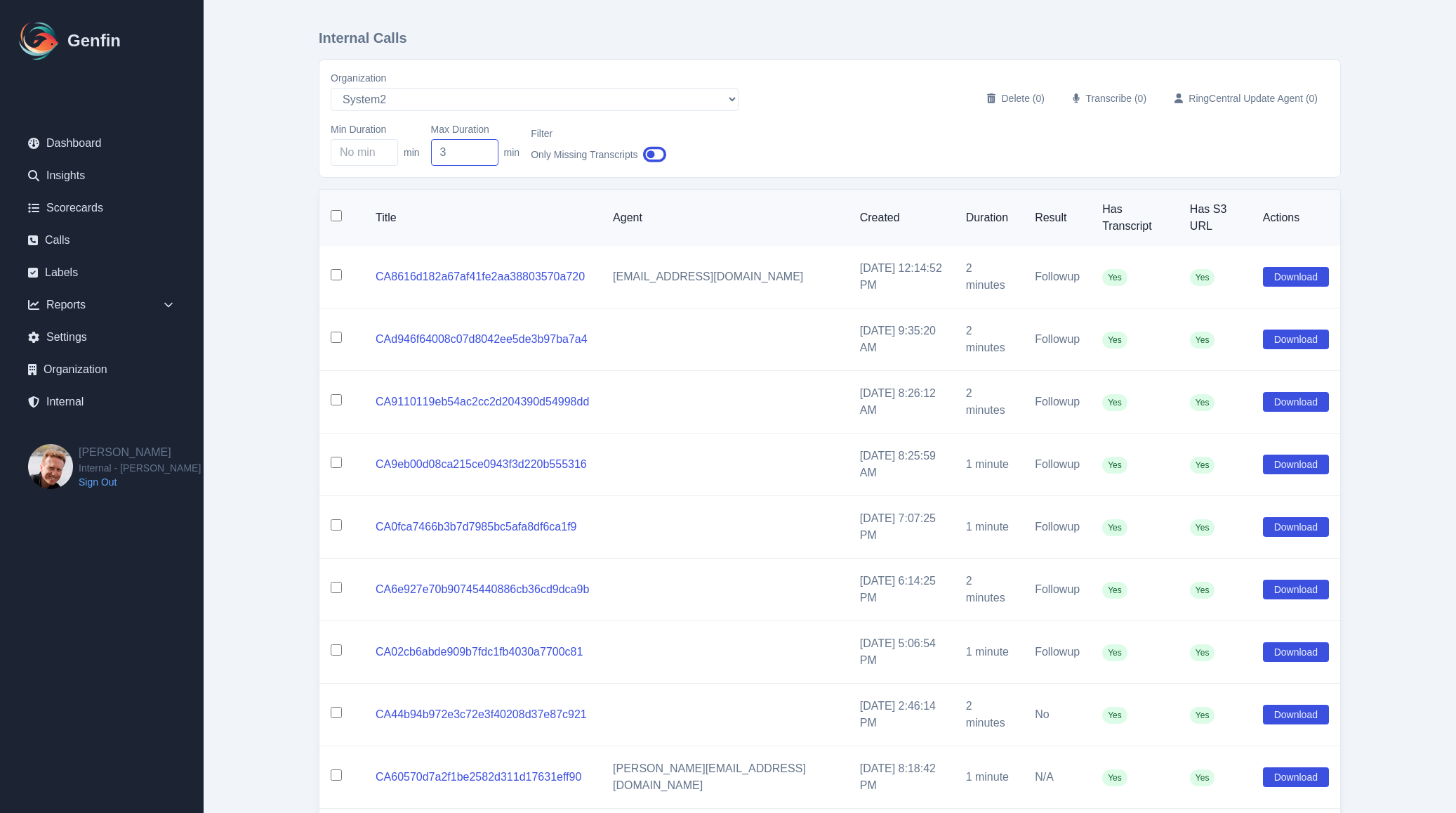
type input "2"
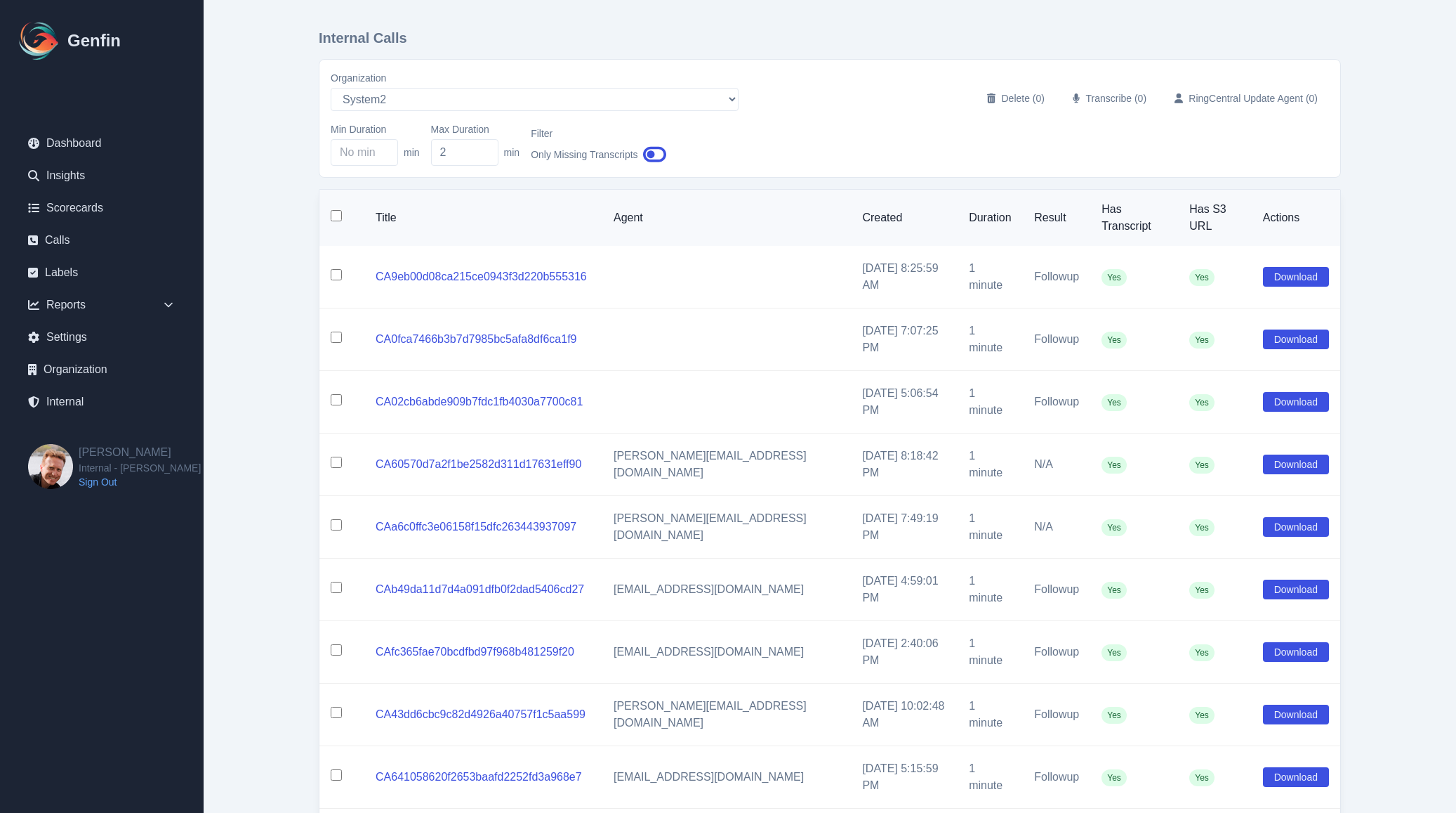
click at [335, 210] on input "checkbox" at bounding box center [337, 215] width 11 height 11
checkbox input "true"
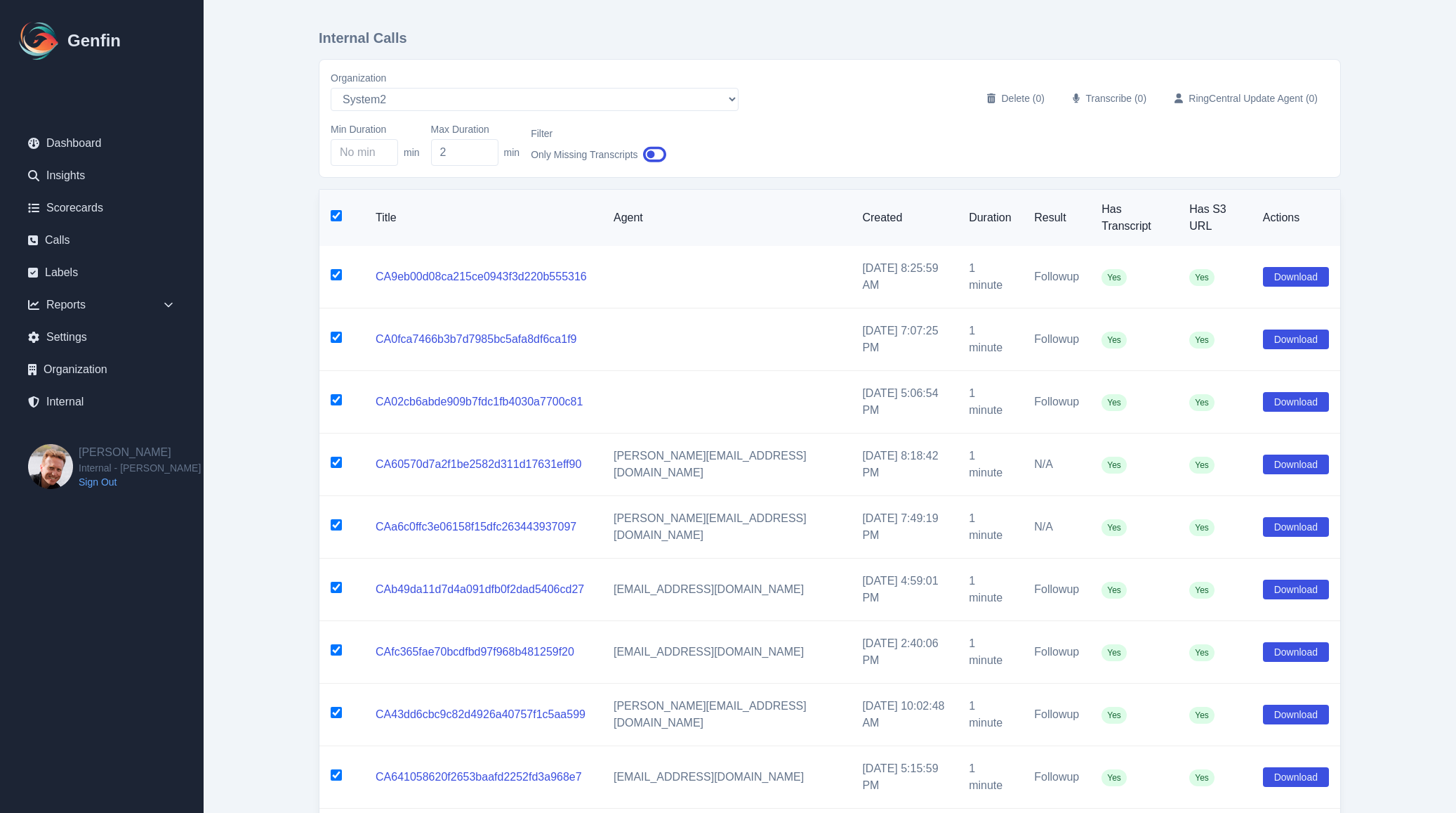
checkbox input "true"
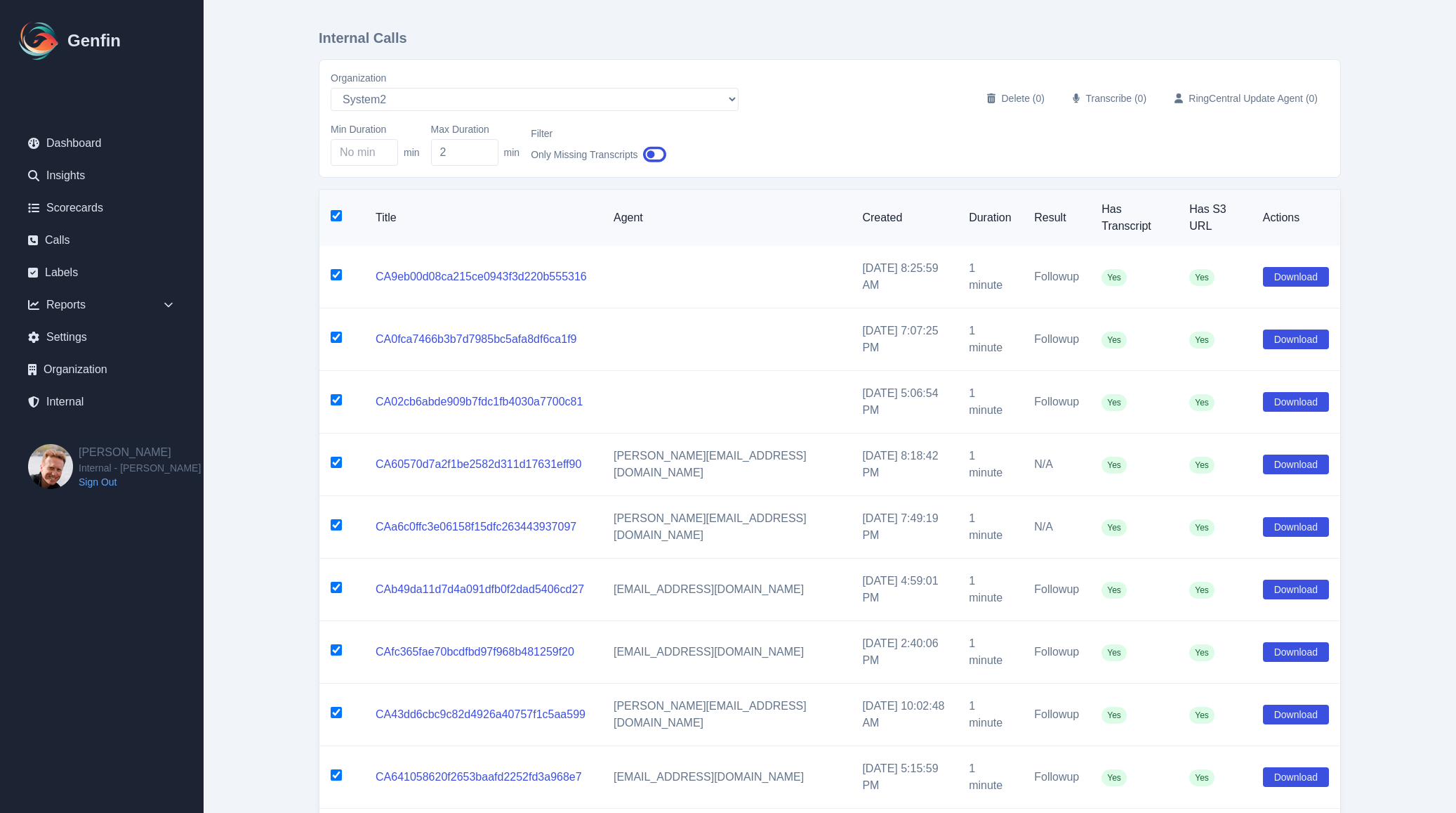
checkbox input "true"
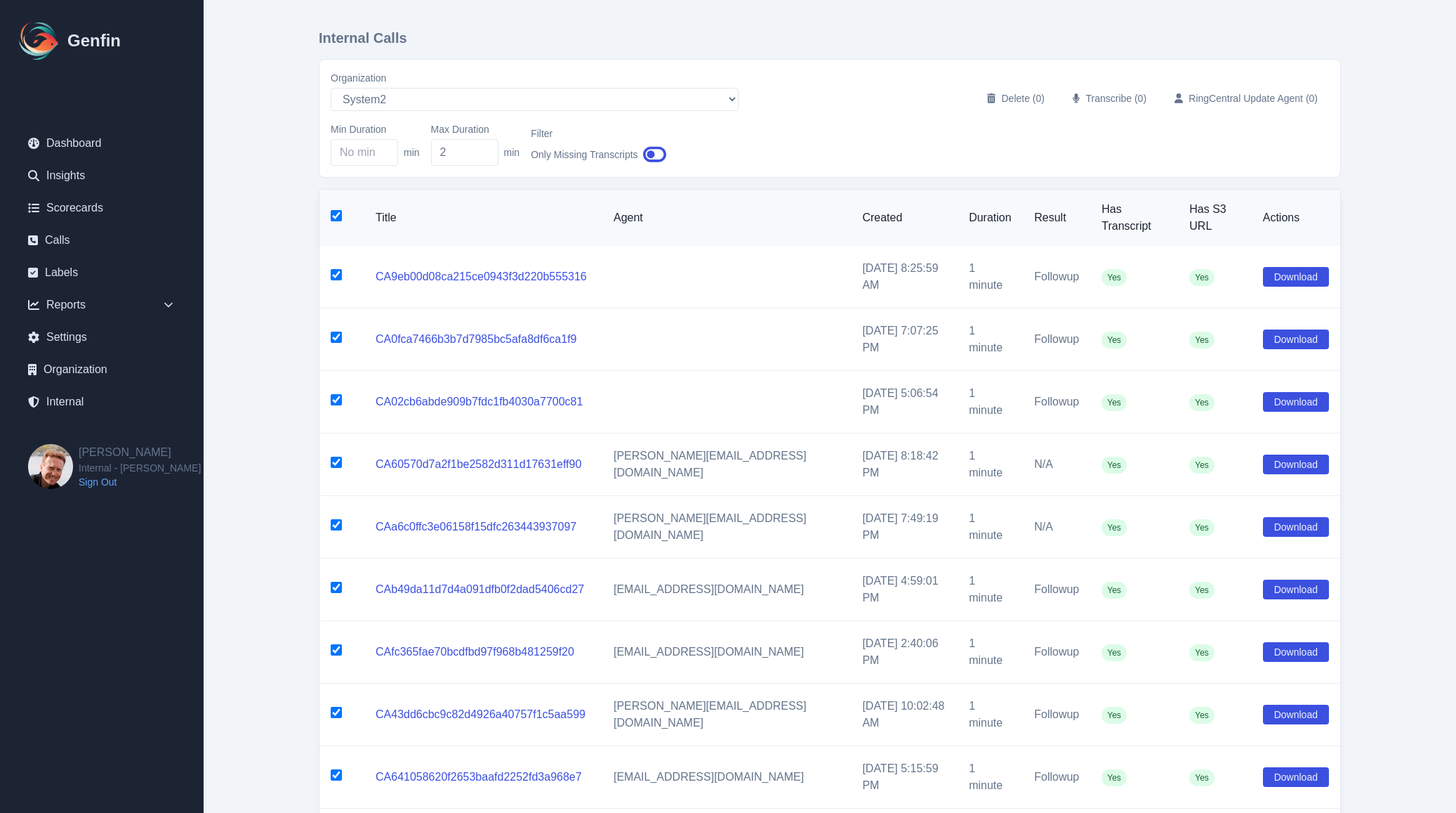
checkbox input "true"
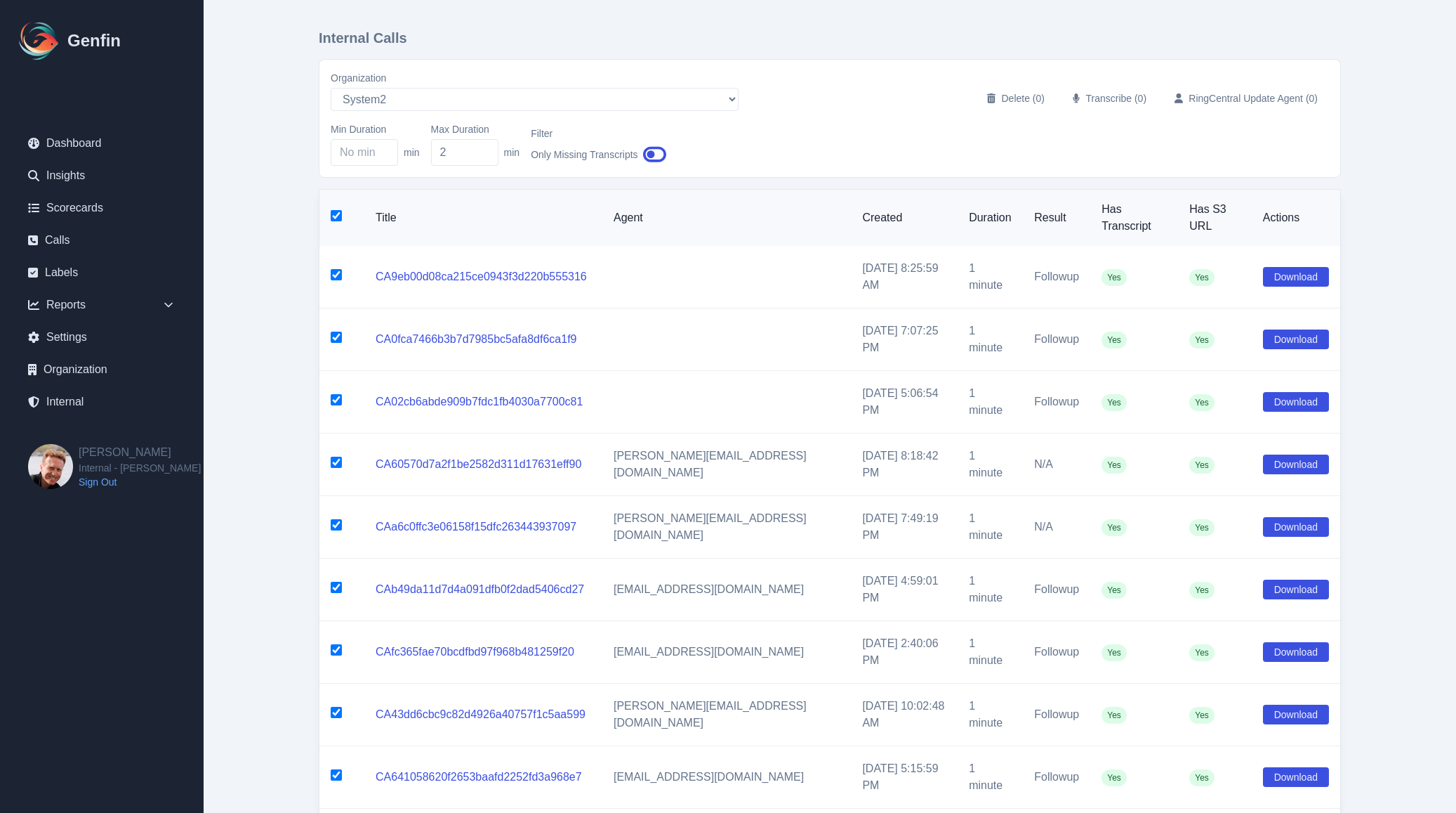
checkbox input "true"
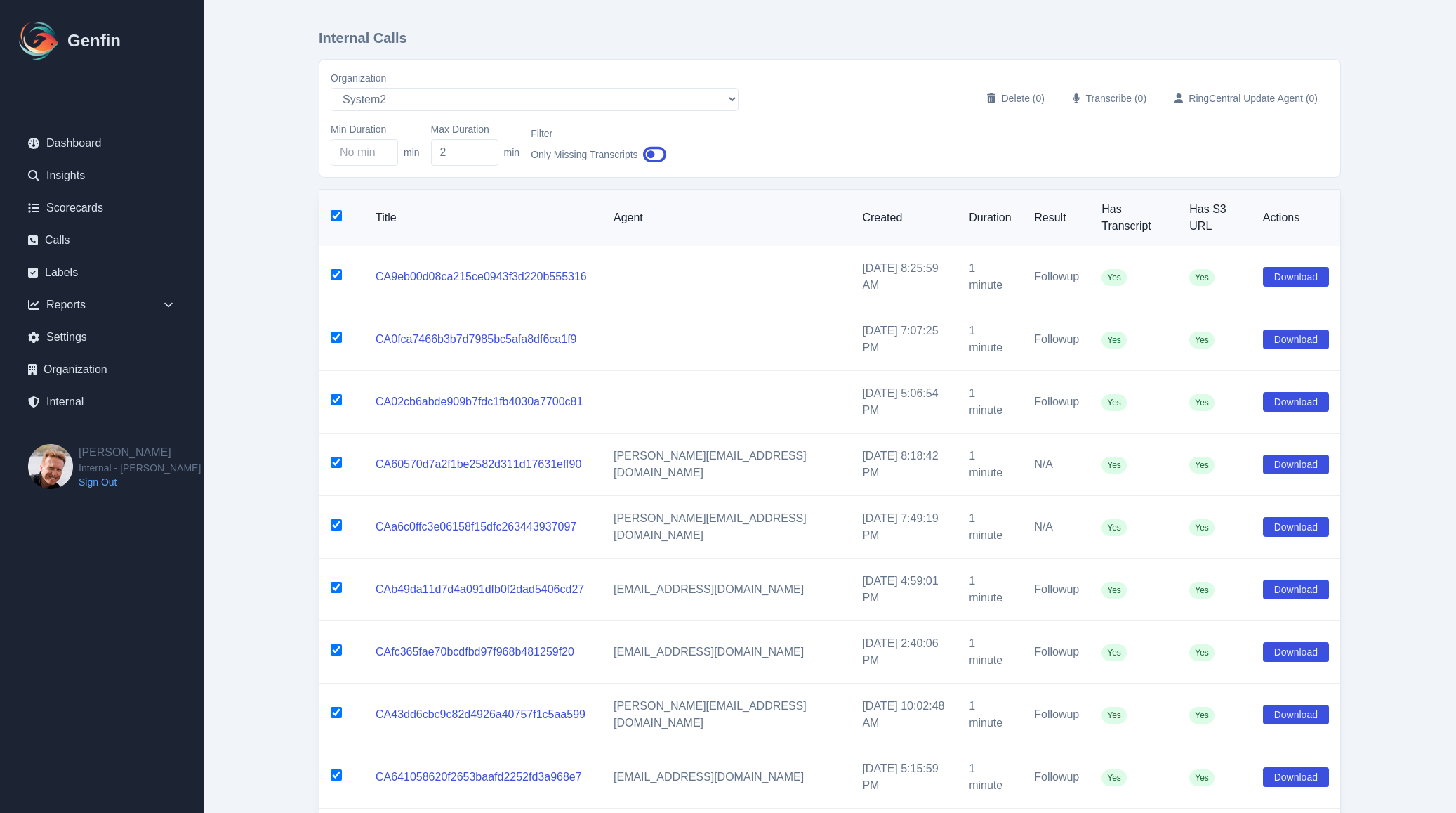
checkbox input "true"
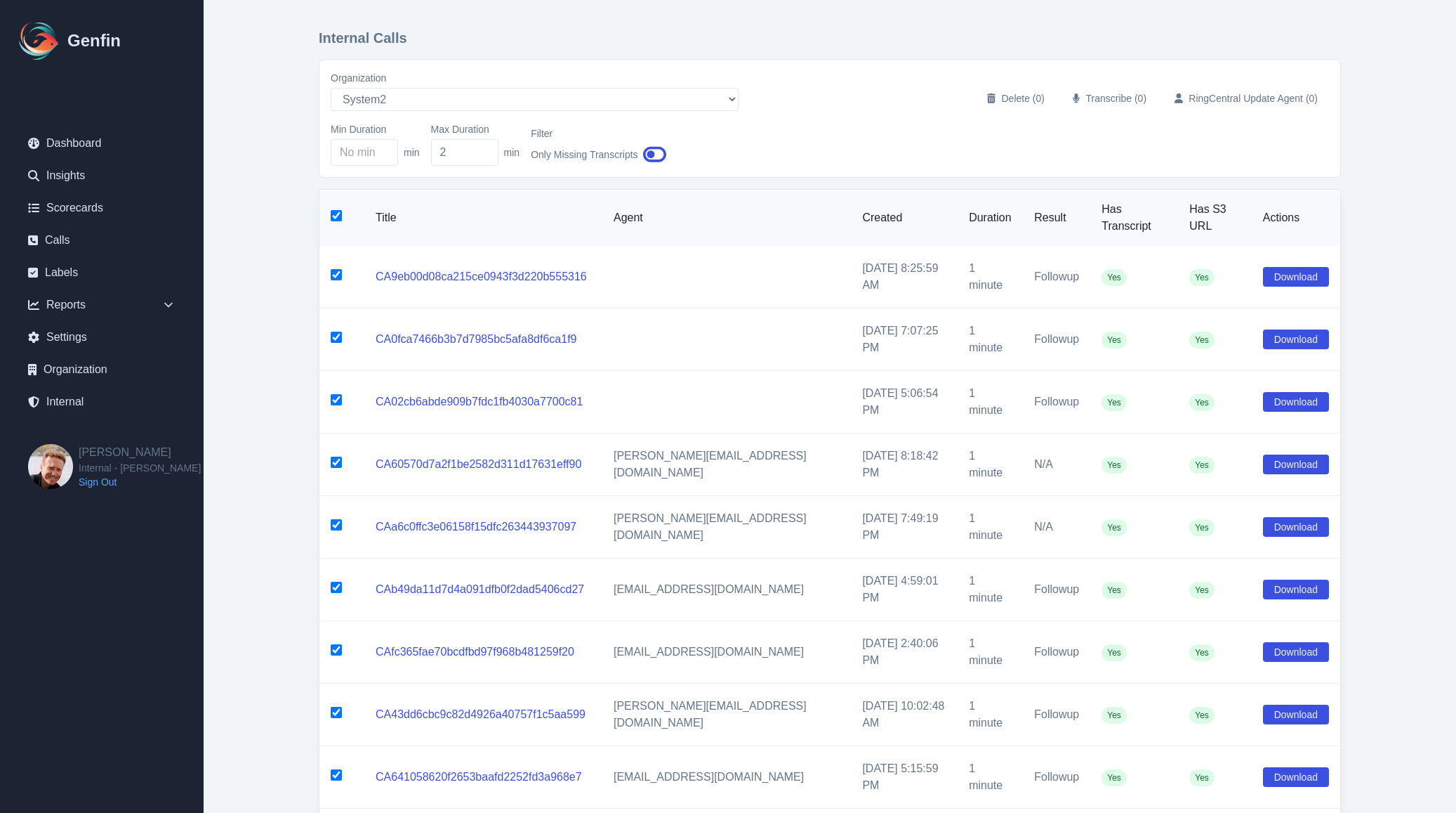
checkbox input "true"
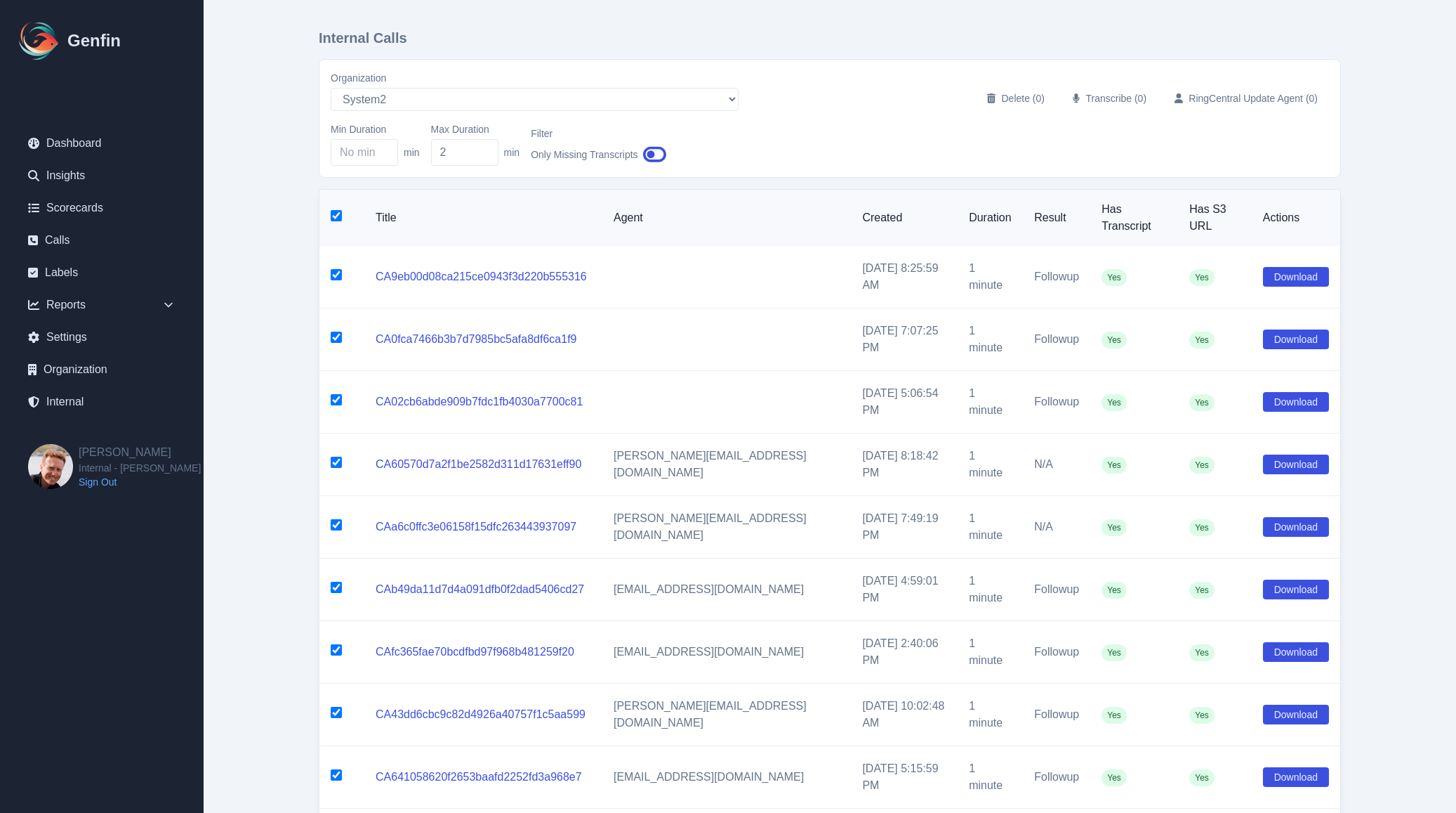
checkbox input "true"
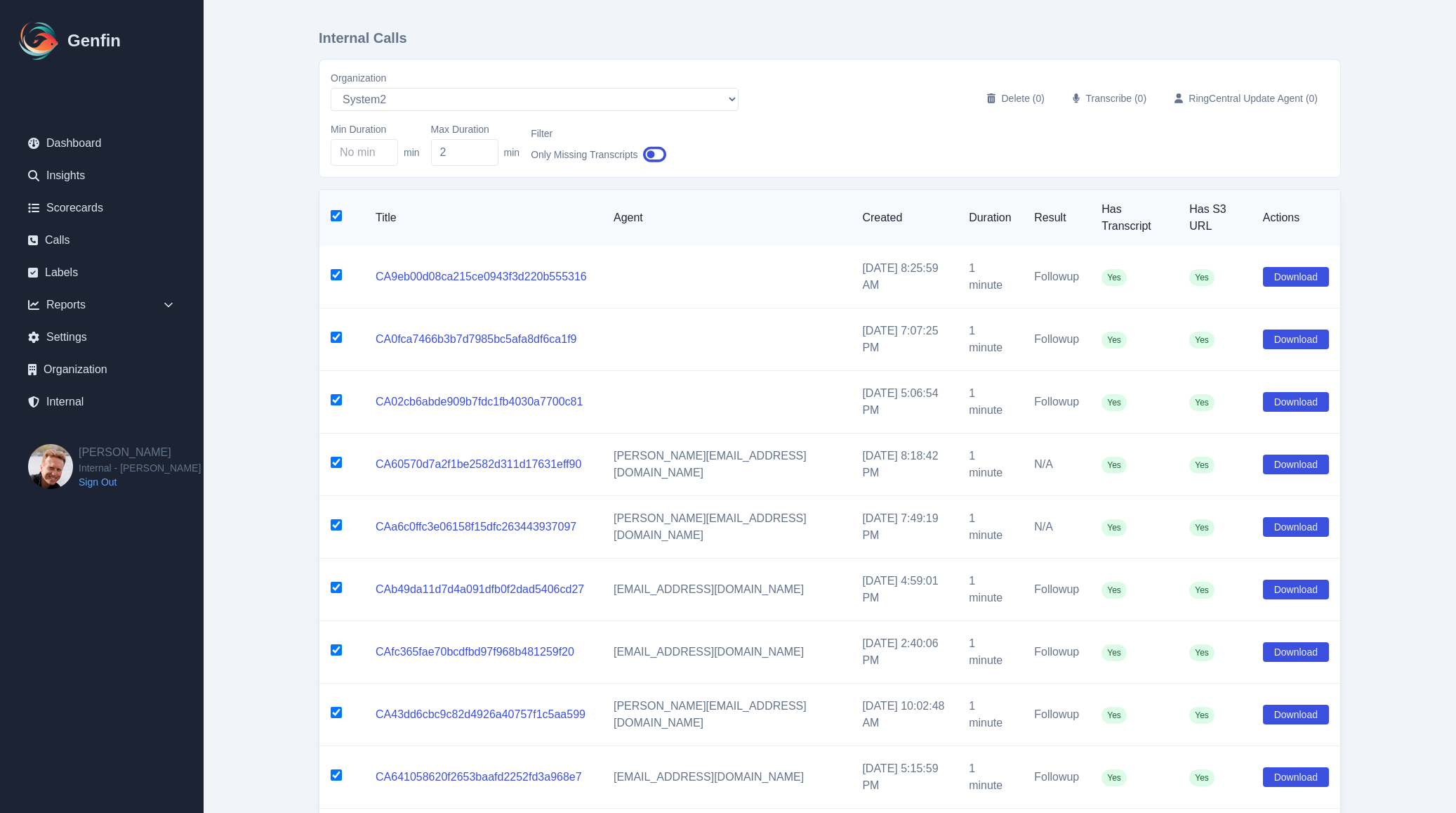
checkbox input "true"
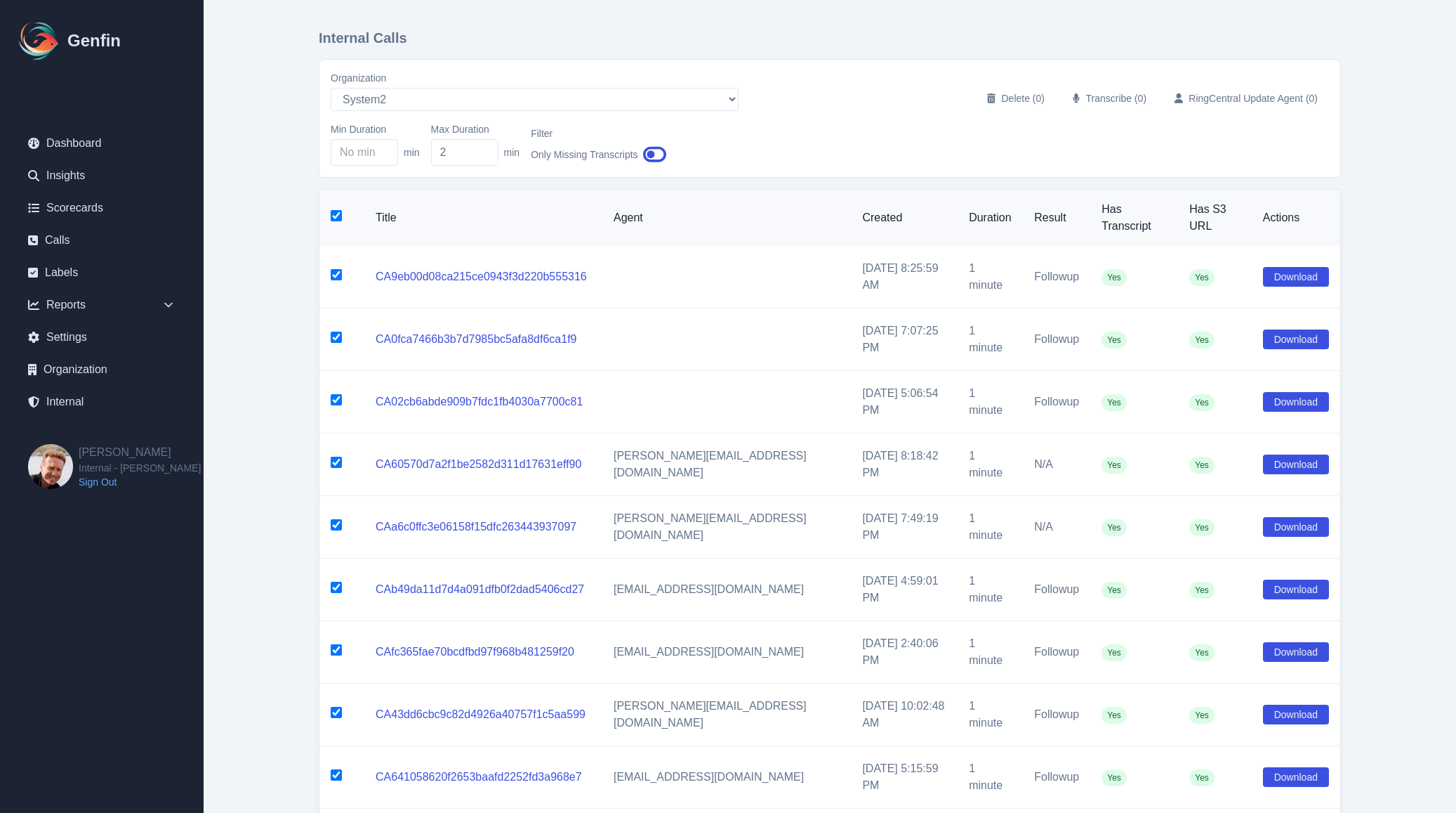
checkbox input "true"
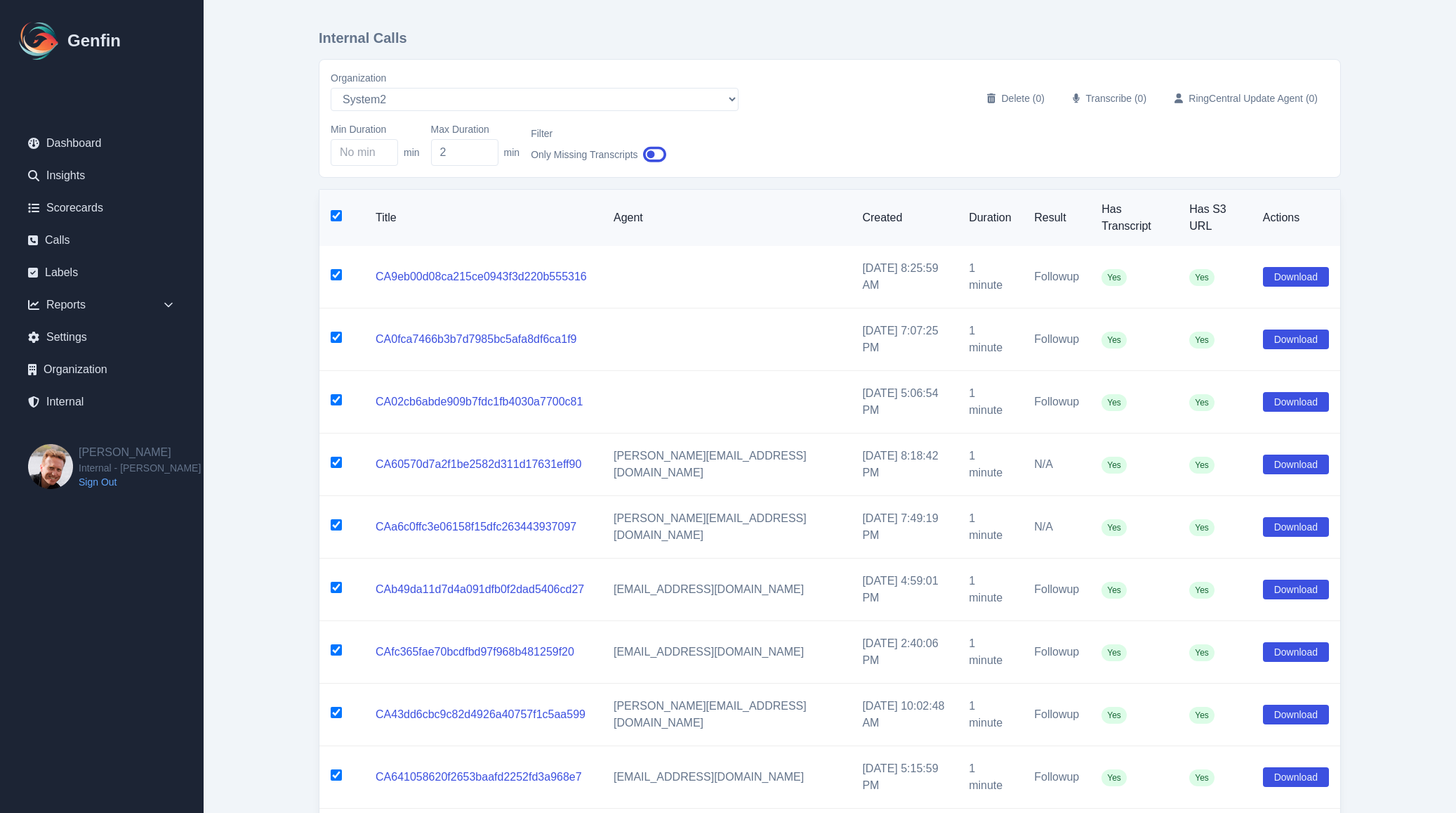
checkbox input "true"
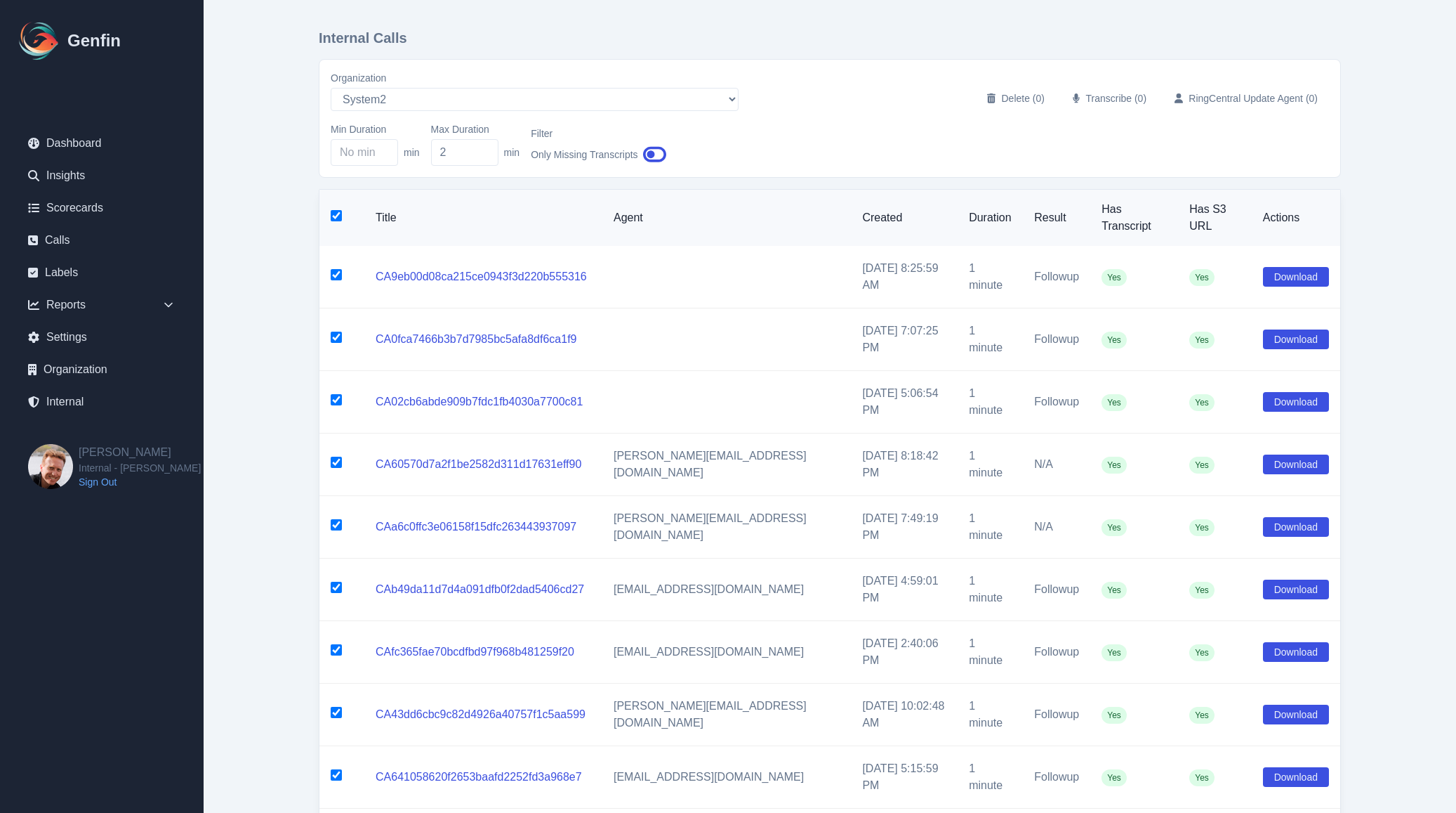
checkbox input "true"
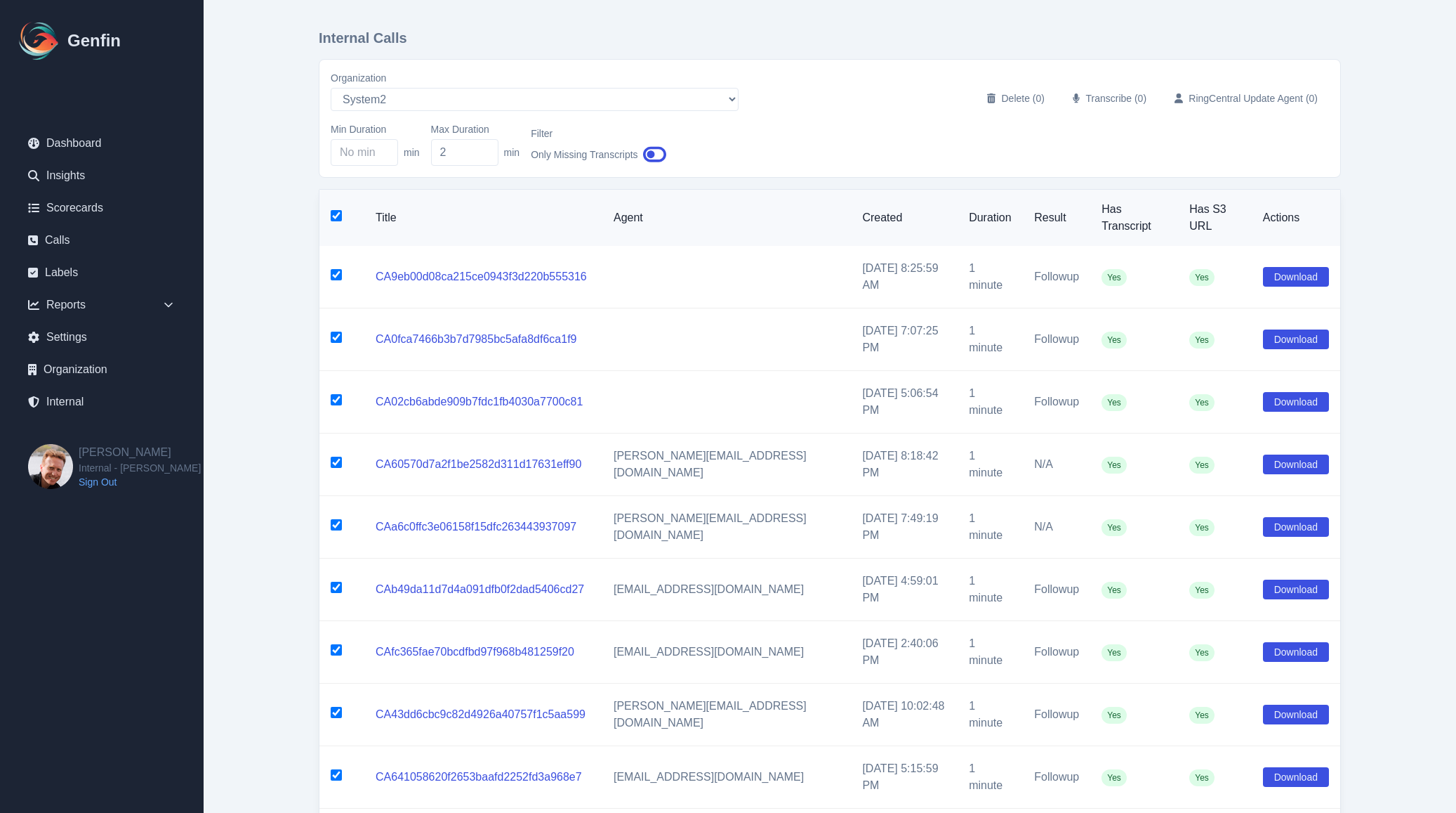
checkbox input "true"
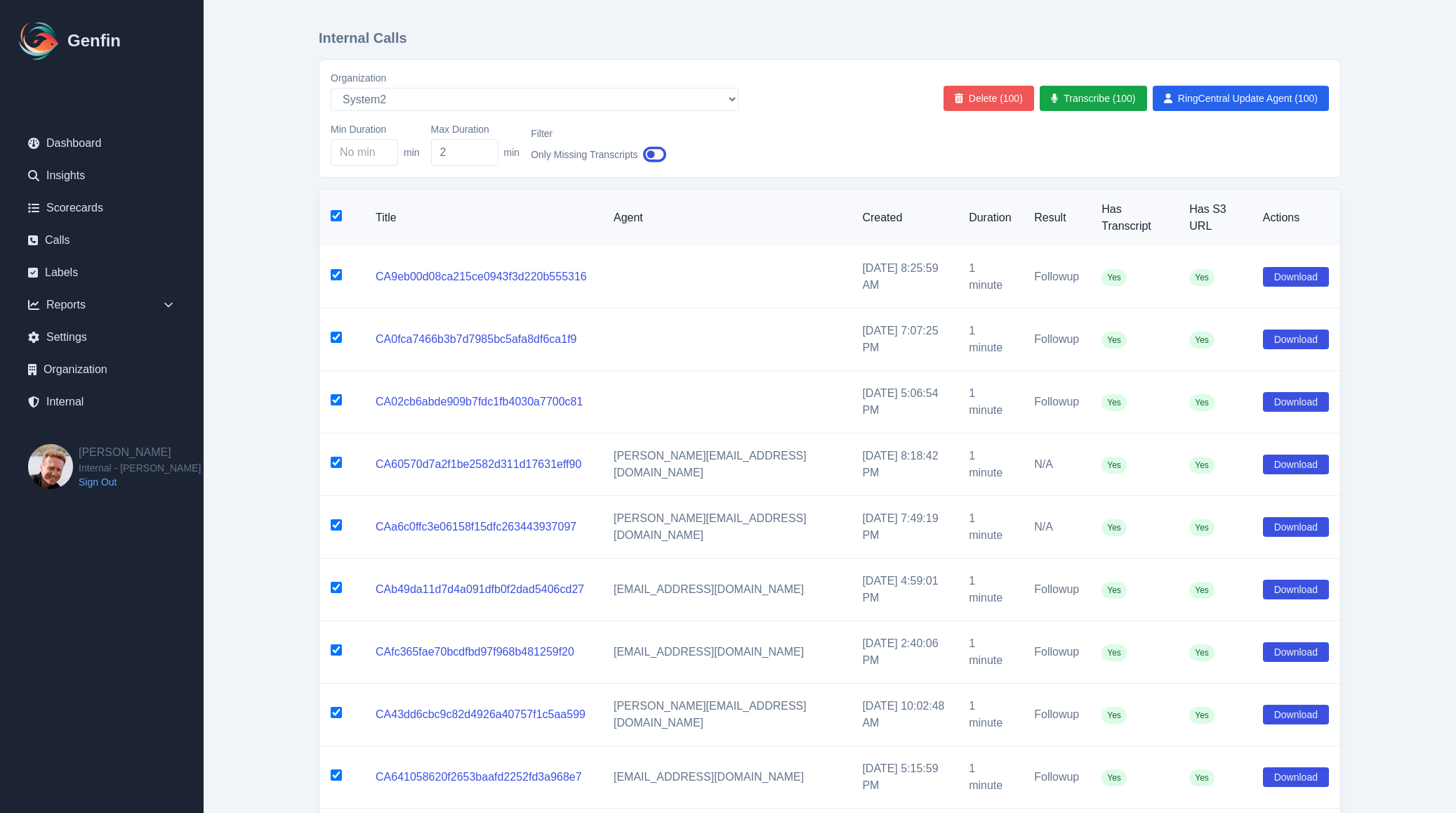
click at [993, 103] on button "Delete (100)" at bounding box center [989, 98] width 90 height 25
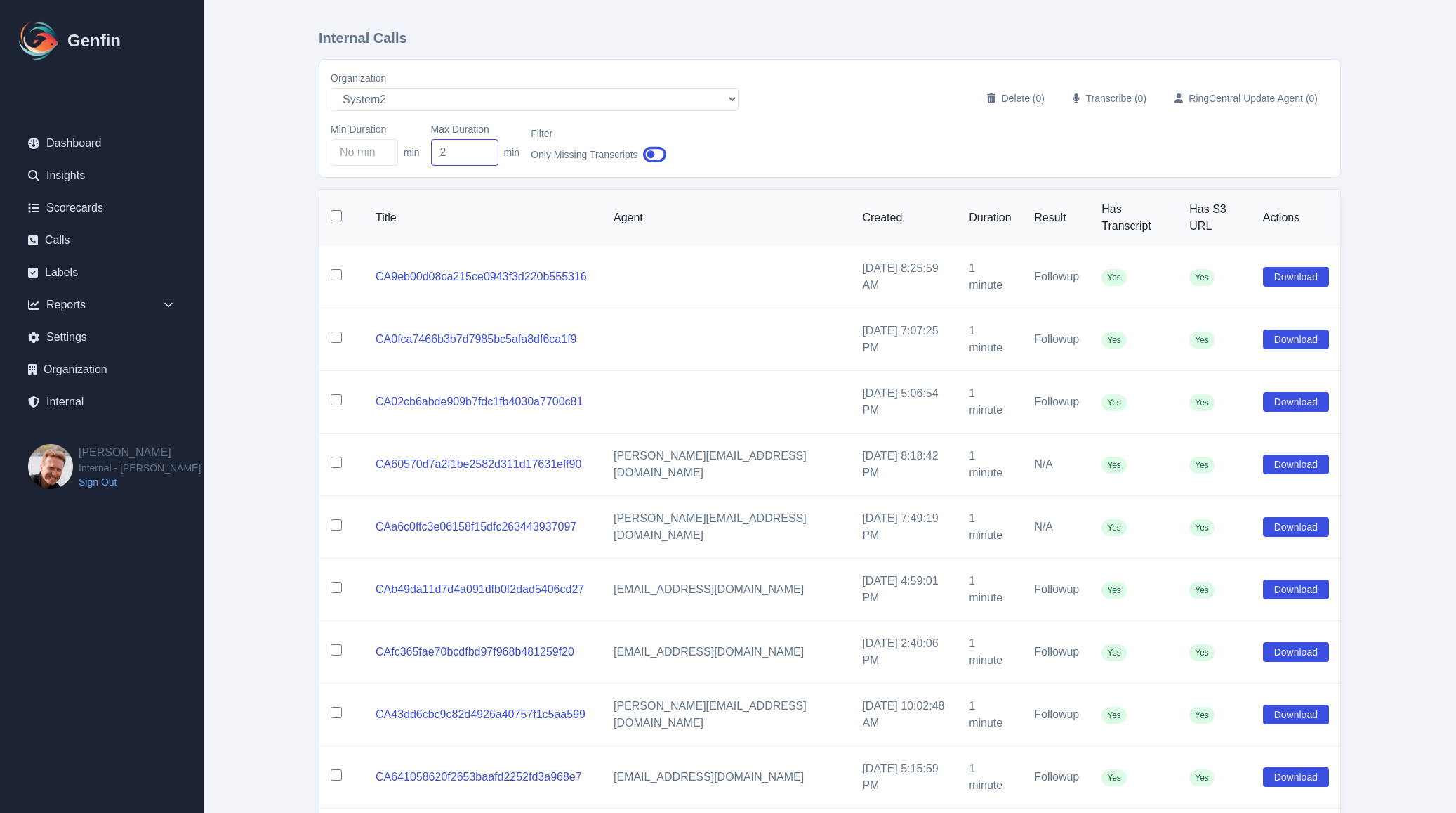
click at [464, 156] on input "2" at bounding box center [465, 152] width 68 height 26
click at [361, 158] on input "Min Duration" at bounding box center [365, 152] width 68 height 26
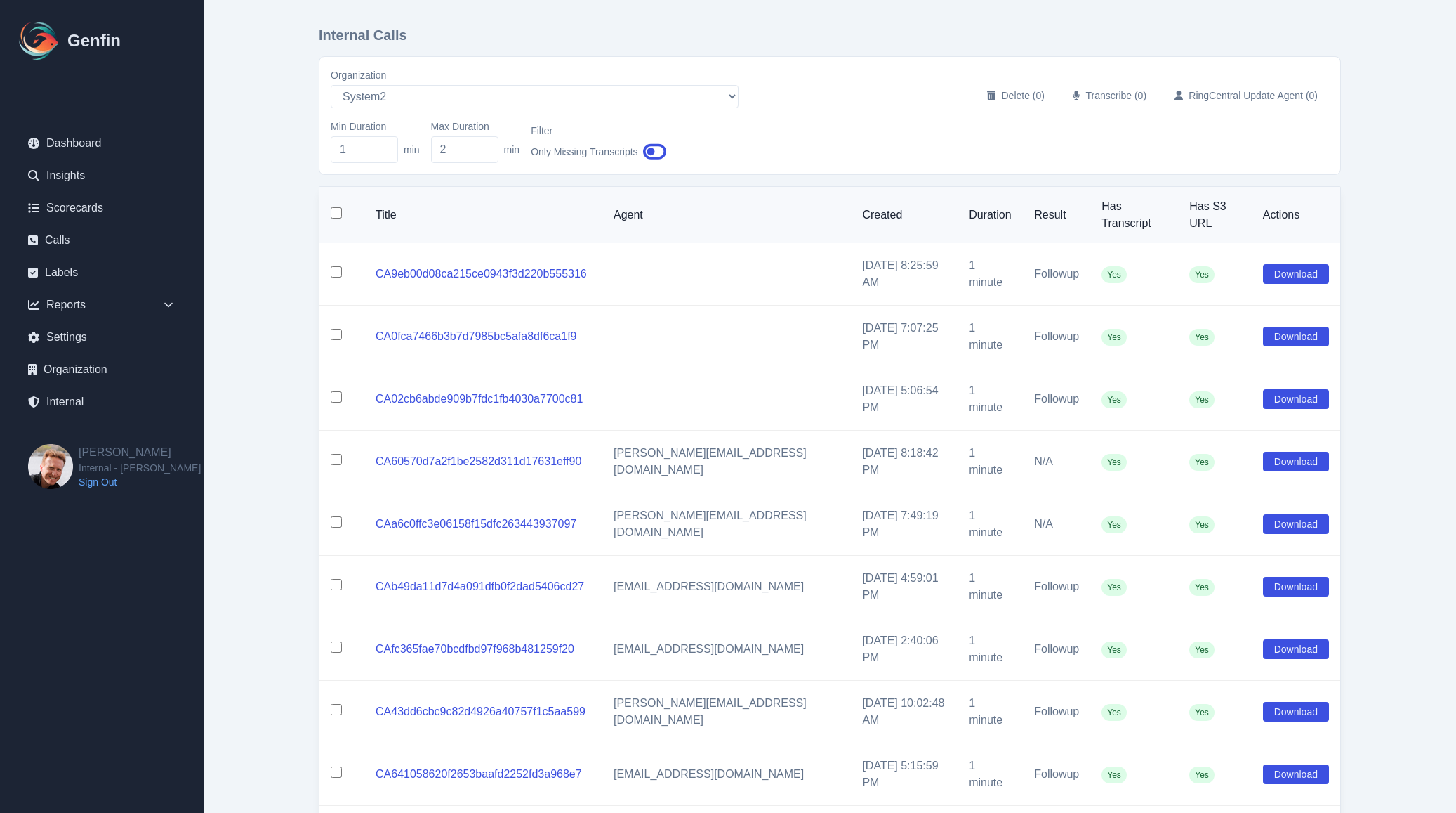
click at [338, 266] on input "checkbox" at bounding box center [337, 272] width 11 height 11
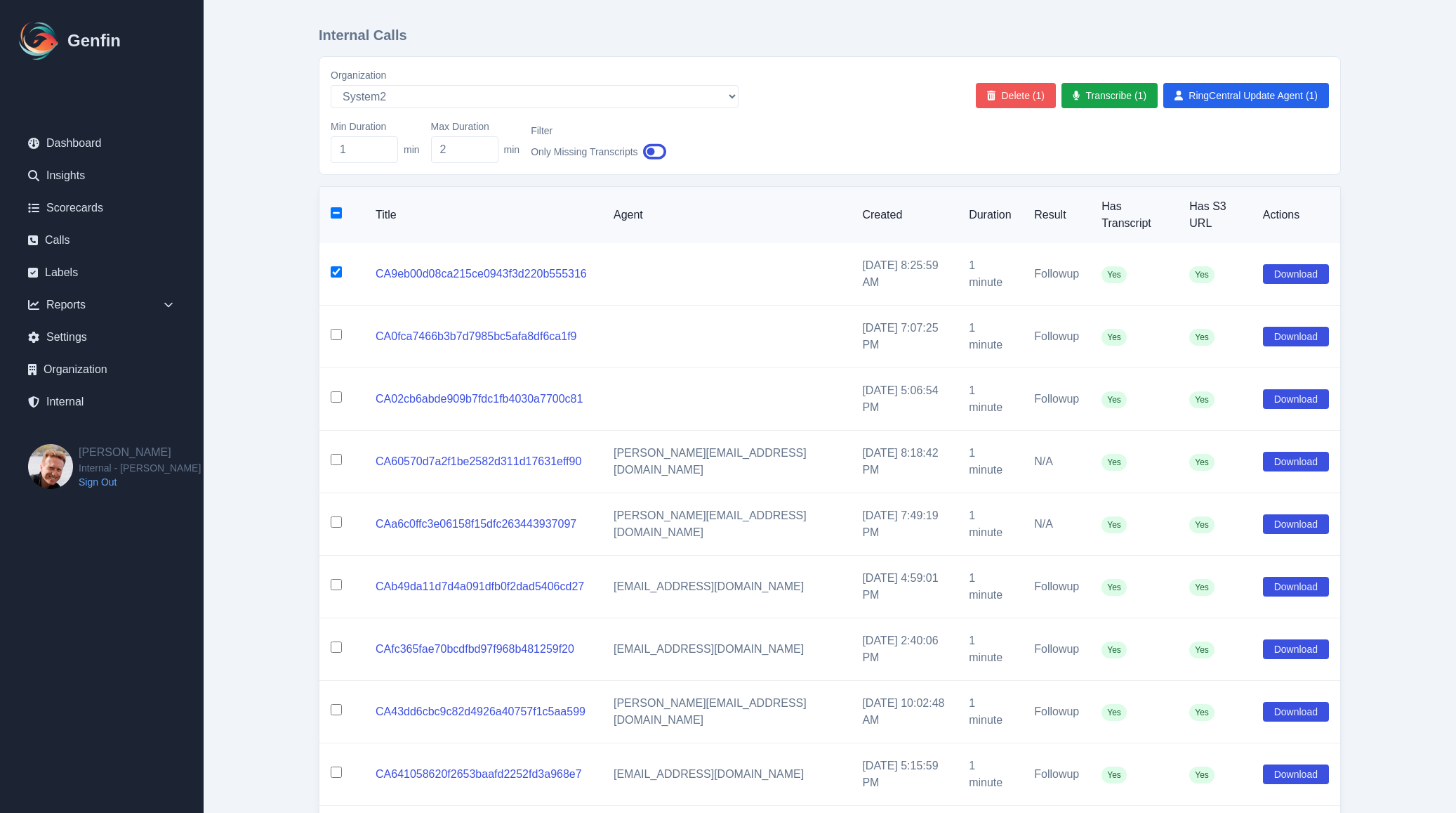
click at [1015, 98] on button "Delete (1)" at bounding box center [1015, 95] width 80 height 25
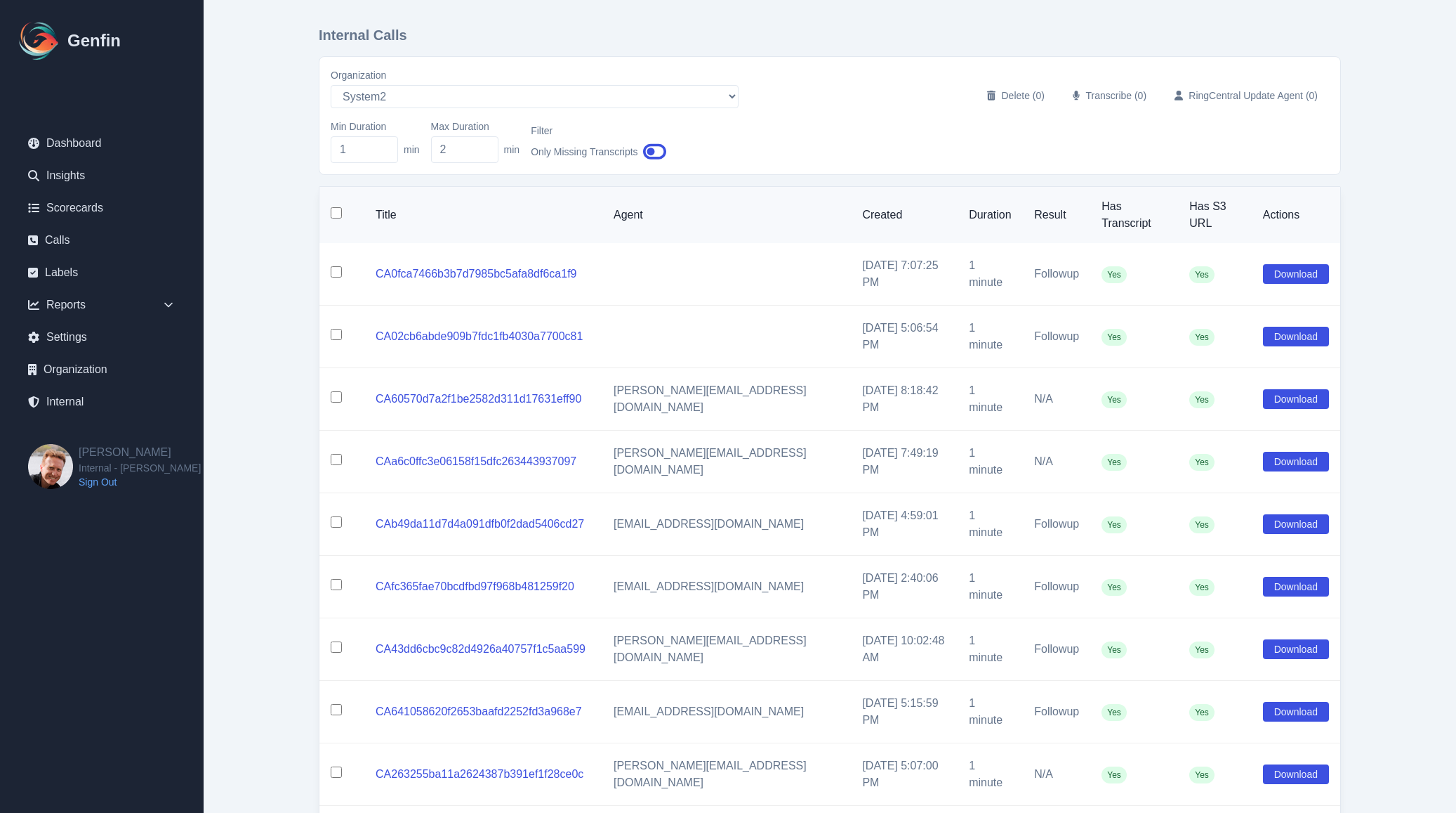
click at [336, 211] on input "checkbox" at bounding box center [337, 213] width 11 height 11
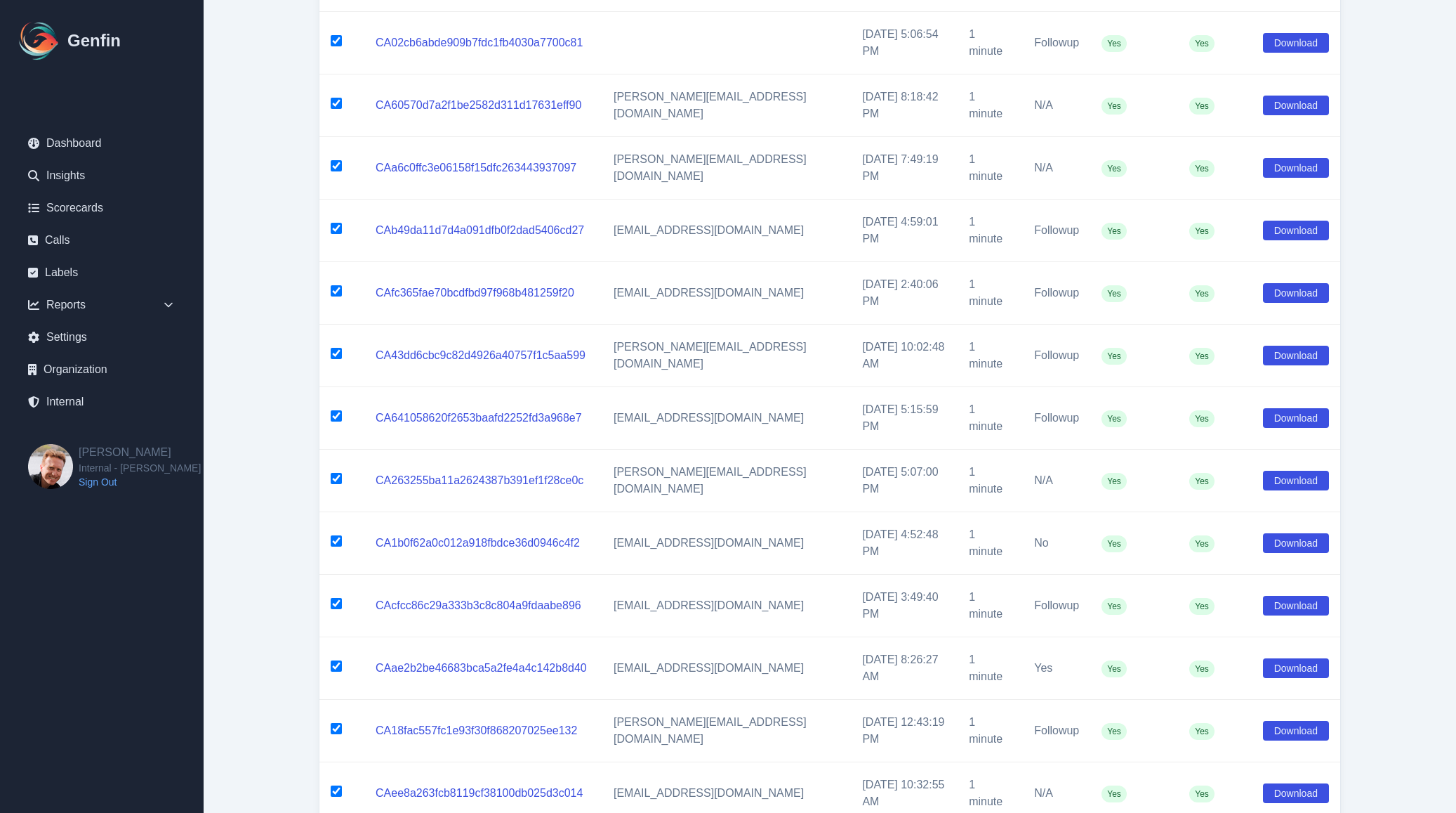
scroll to position [0, 0]
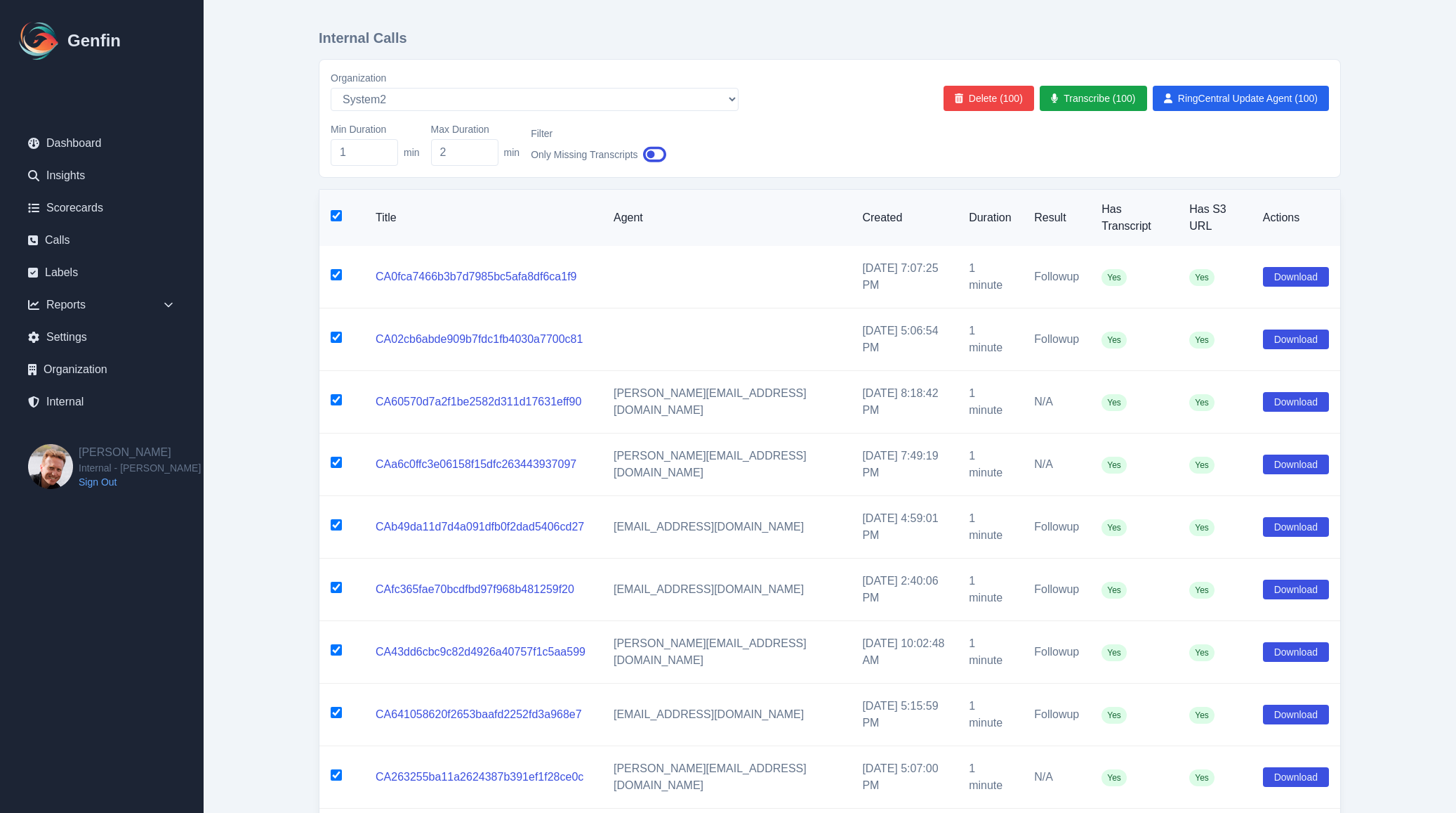
click at [340, 210] on input "checkbox" at bounding box center [337, 215] width 11 height 11
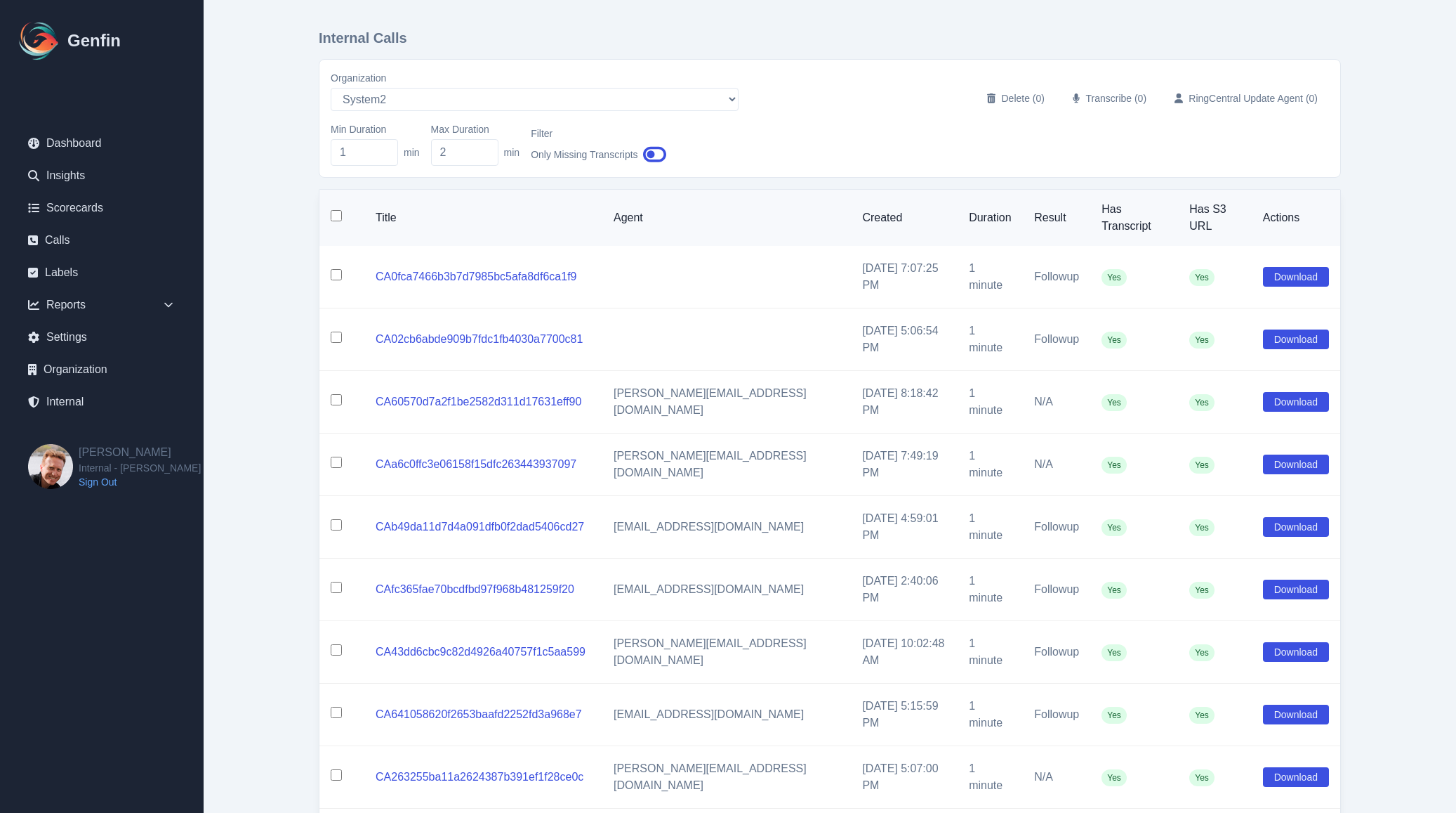
click at [335, 269] on input "checkbox" at bounding box center [337, 275] width 11 height 11
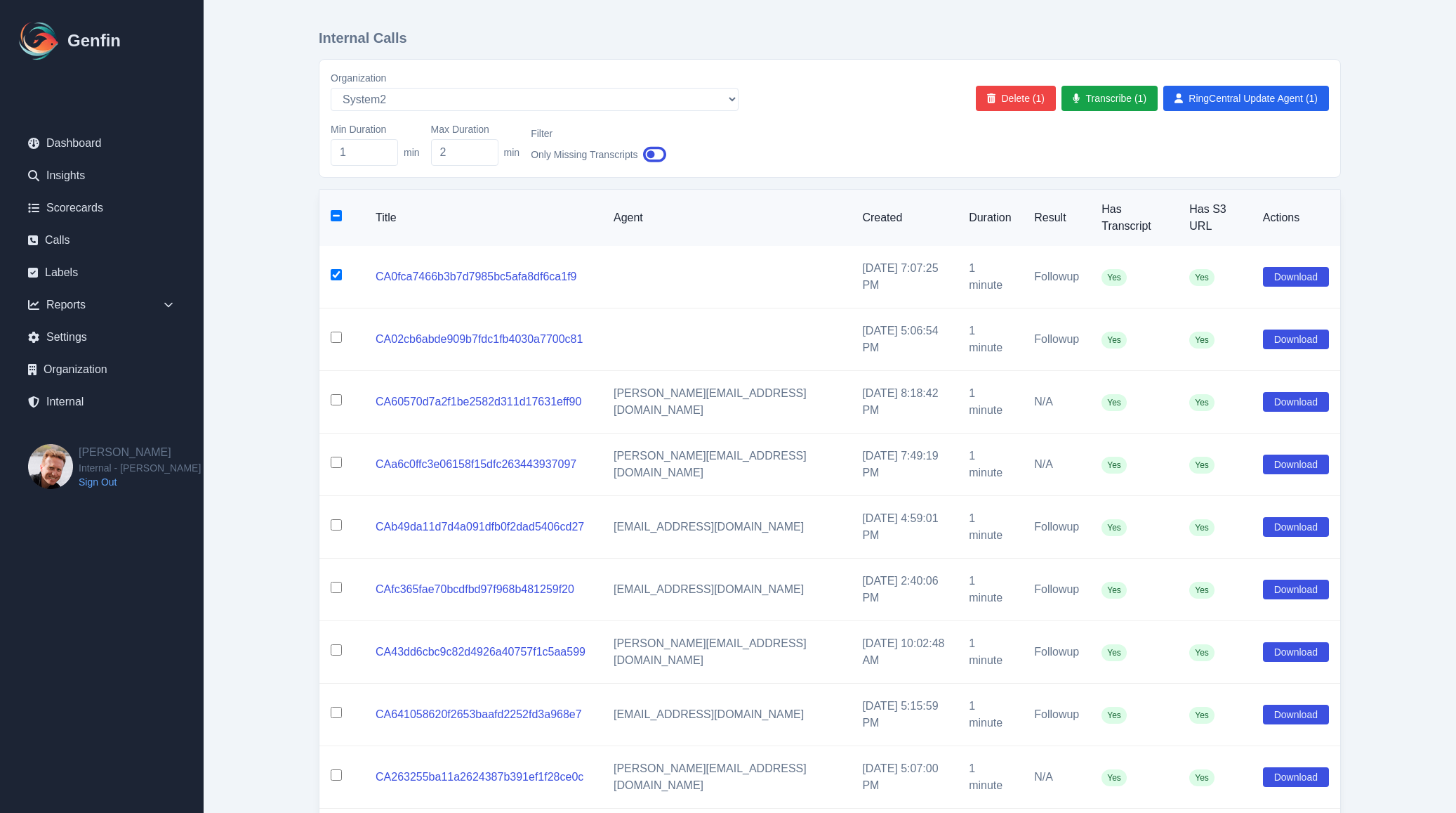
click at [335, 331] on input "checkbox" at bounding box center [337, 337] width 11 height 11
click at [1019, 98] on button "Delete (2)" at bounding box center [1015, 98] width 80 height 25
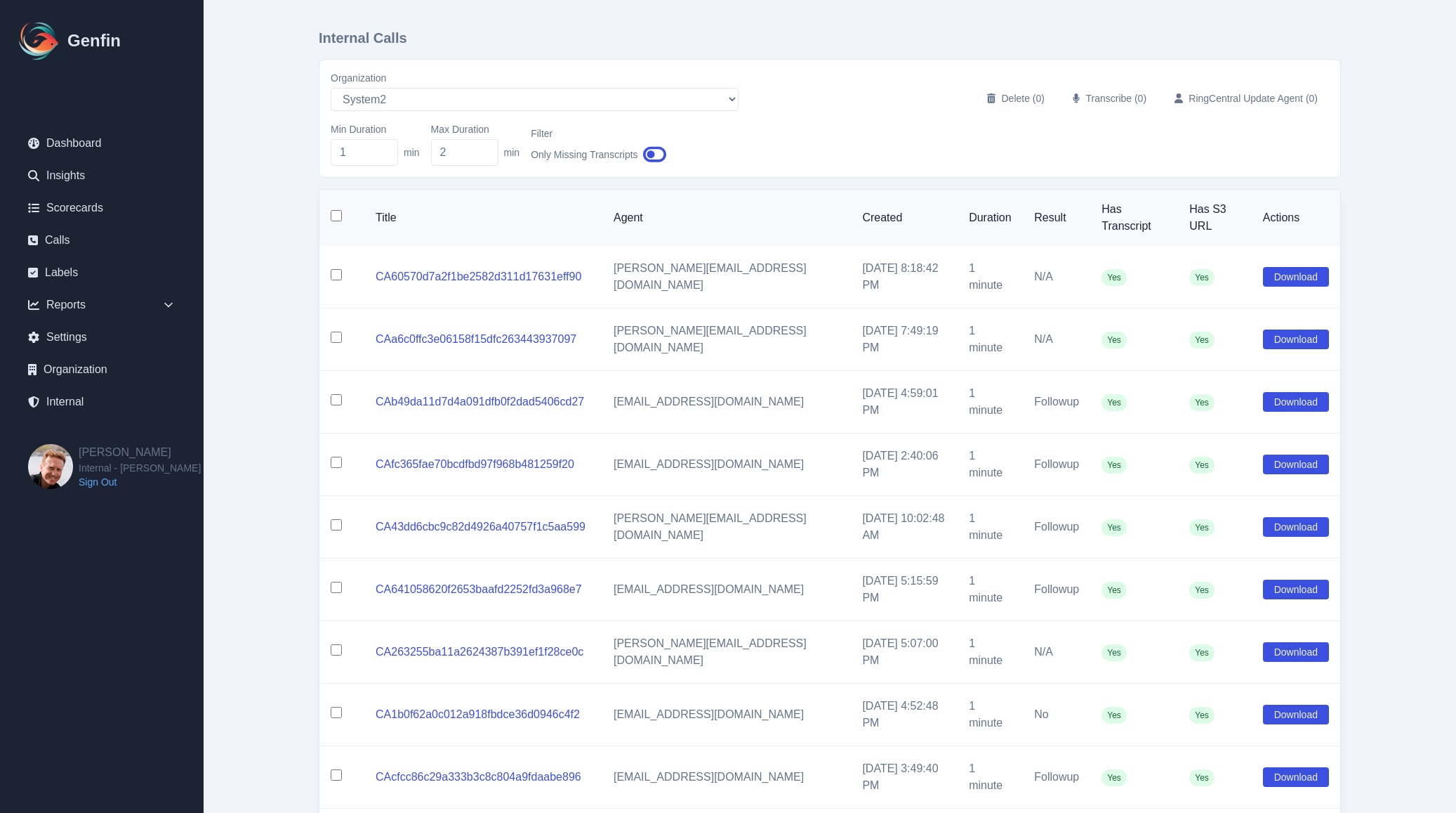
click at [334, 210] on input "checkbox" at bounding box center [337, 215] width 11 height 11
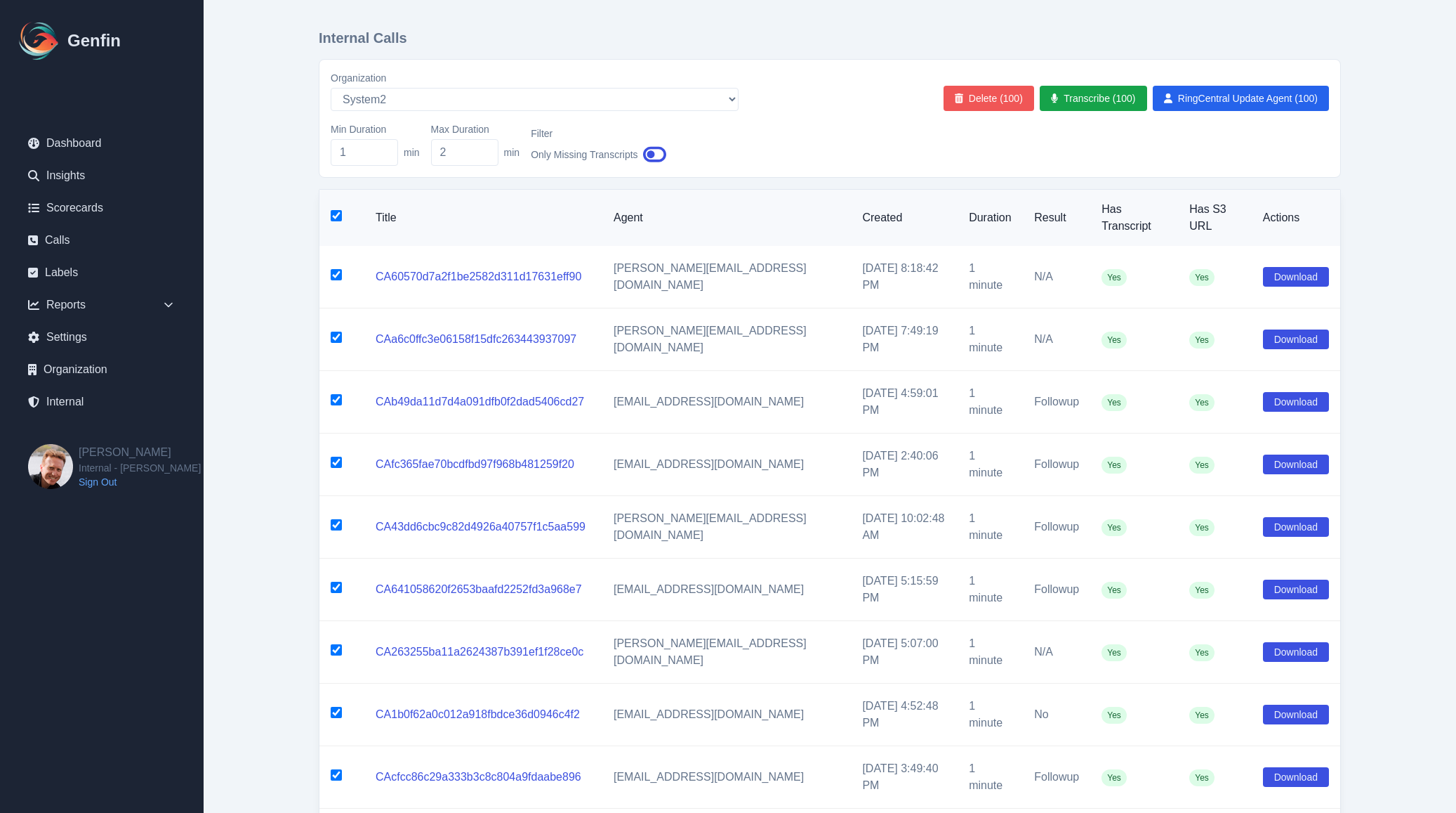
click at [995, 97] on button "Delete (100)" at bounding box center [989, 98] width 90 height 25
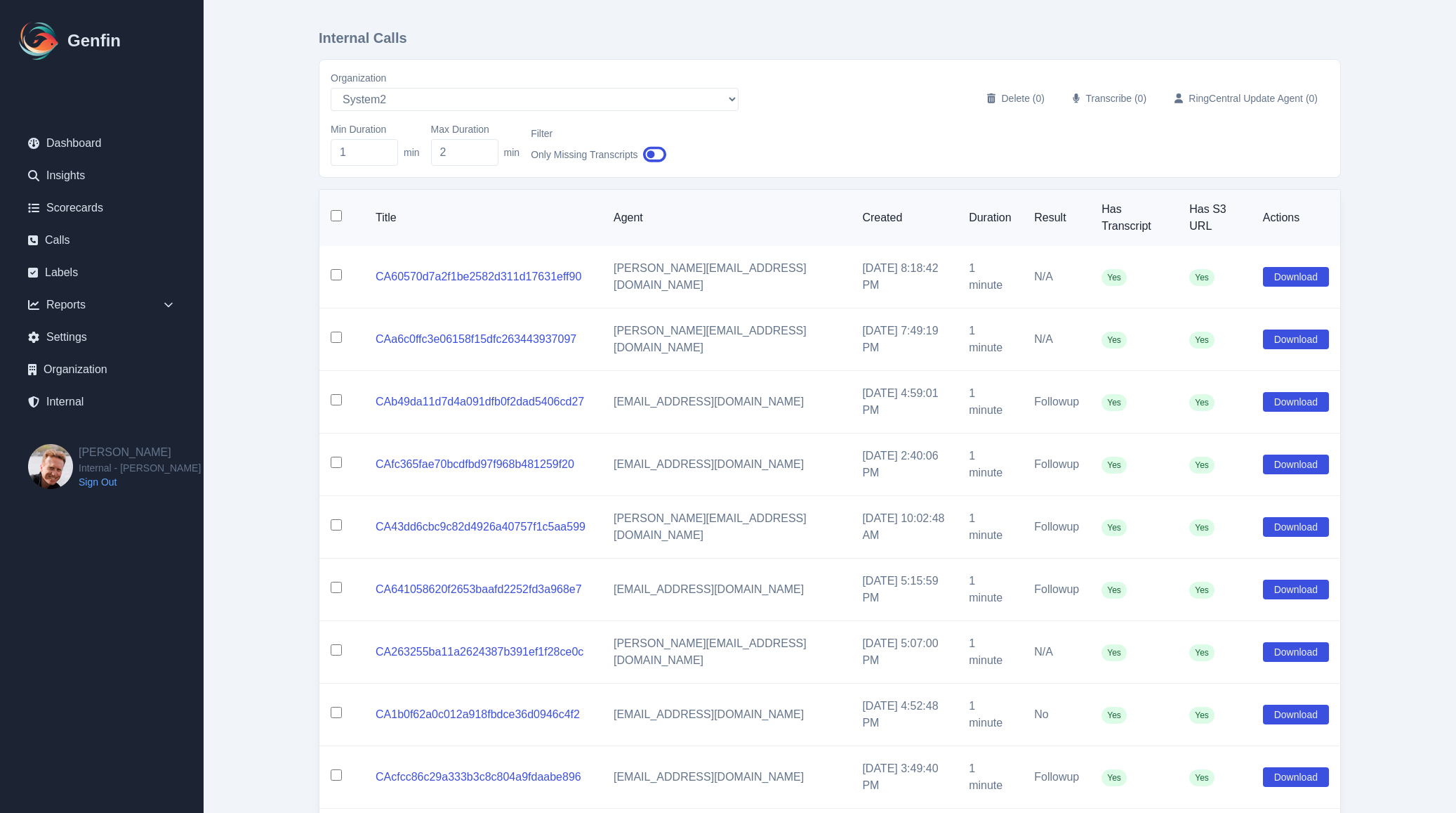
click at [334, 269] on input "checkbox" at bounding box center [337, 275] width 11 height 11
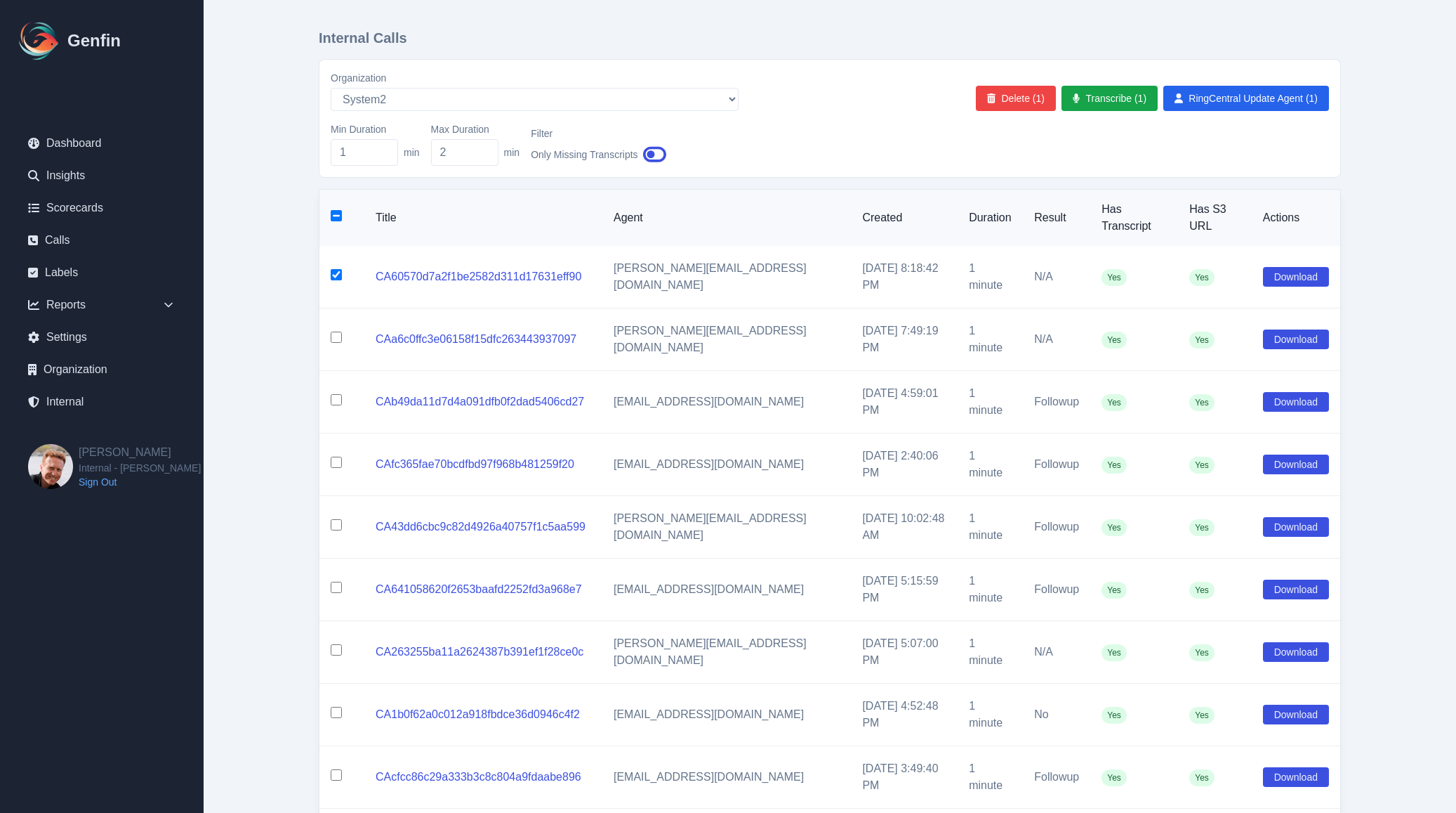
click at [334, 269] on input "checkbox" at bounding box center [337, 275] width 11 height 11
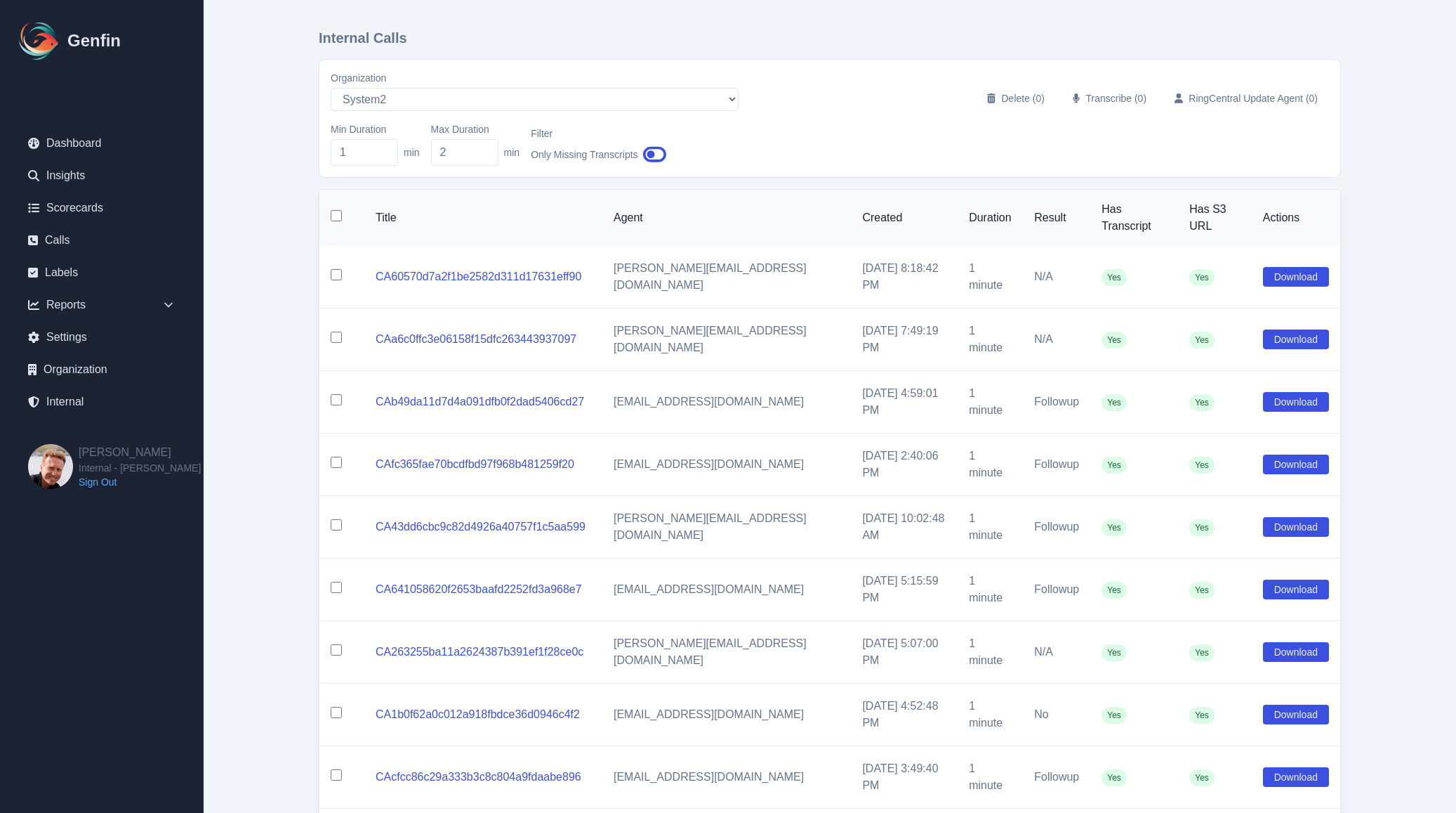
click at [851, 558] on td "4/22/2025, 5:15:59 PM" at bounding box center [904, 589] width 106 height 62
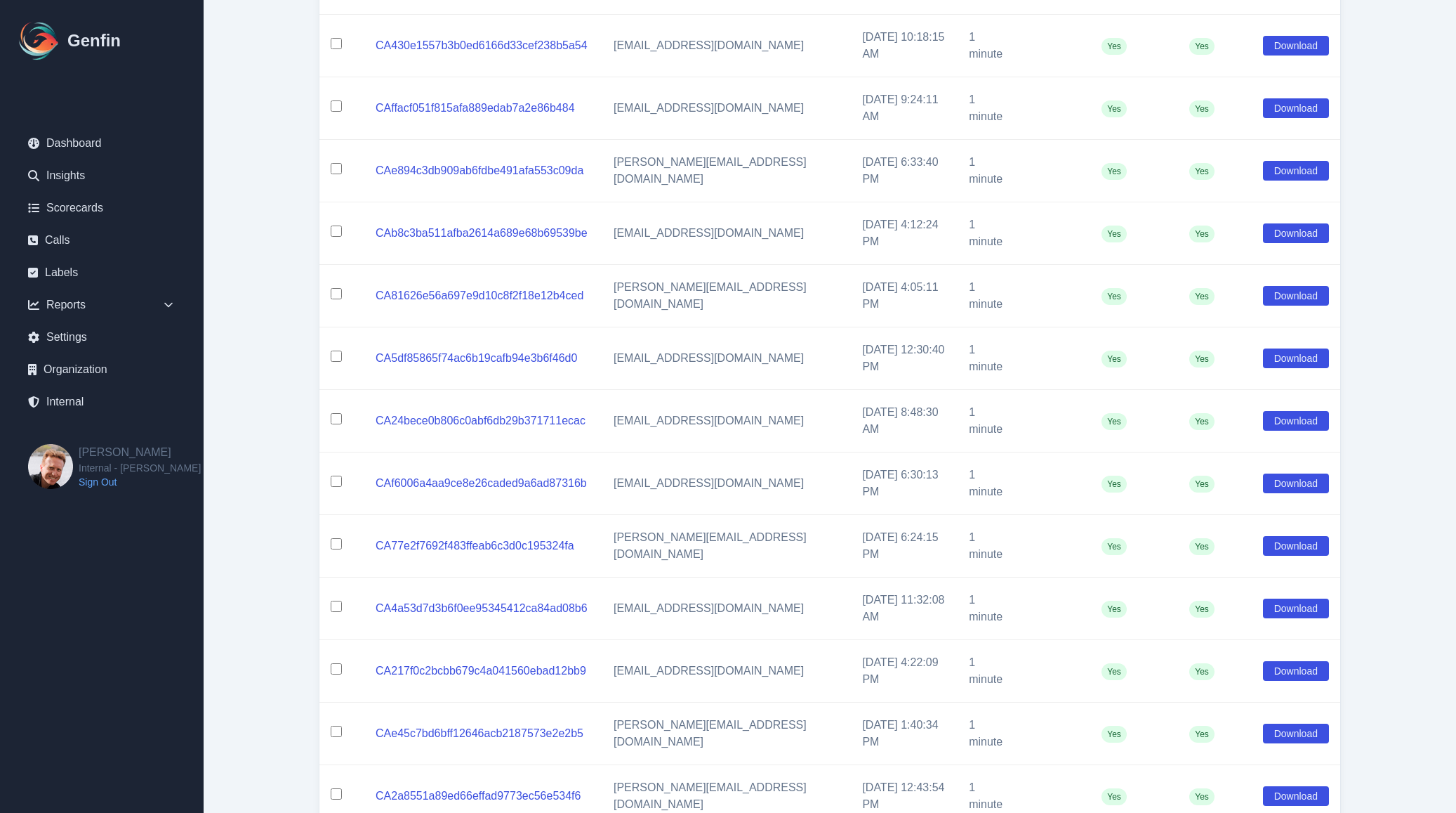
scroll to position [4371, 0]
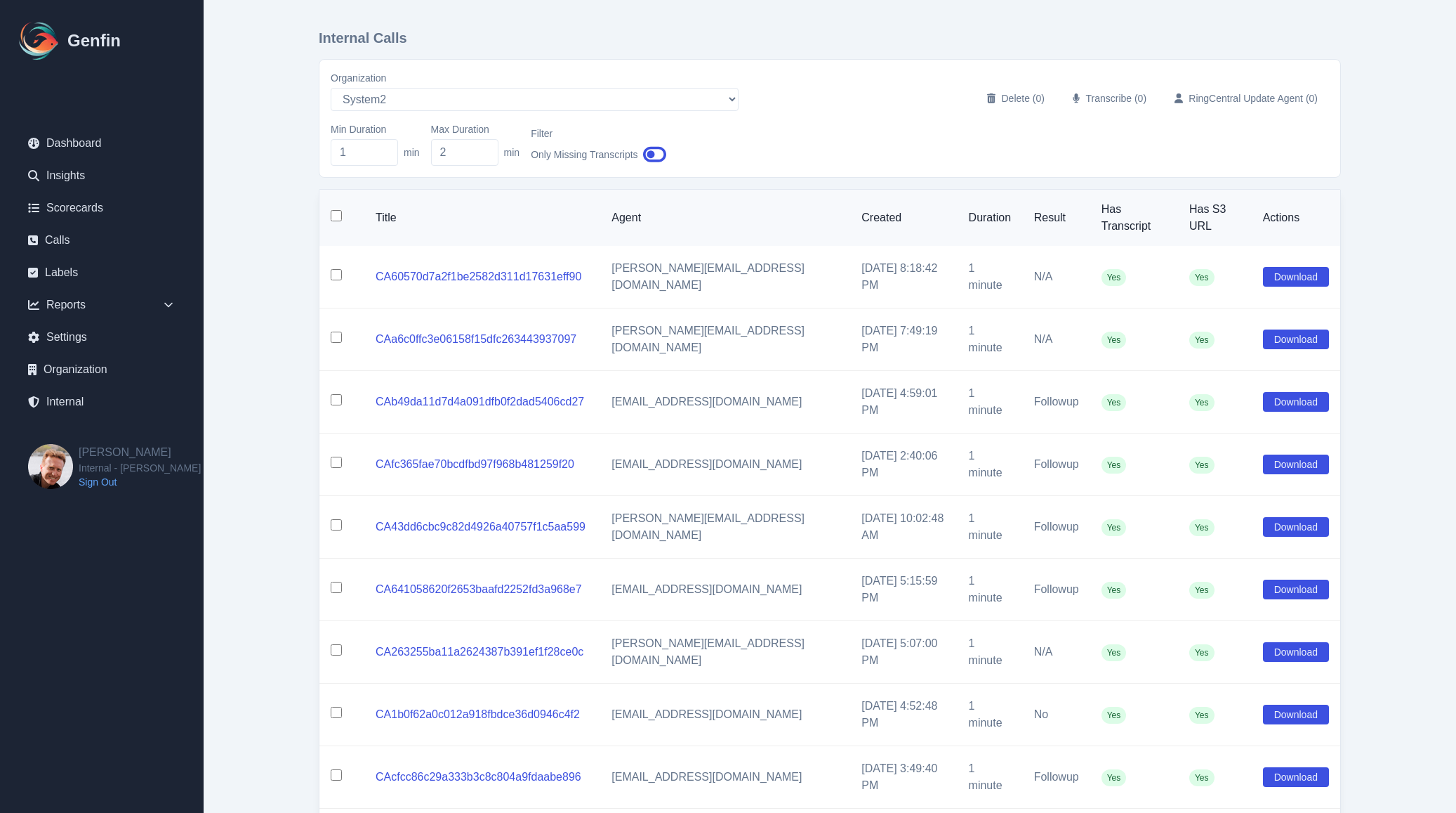
click at [337, 210] on input "checkbox" at bounding box center [337, 215] width 11 height 11
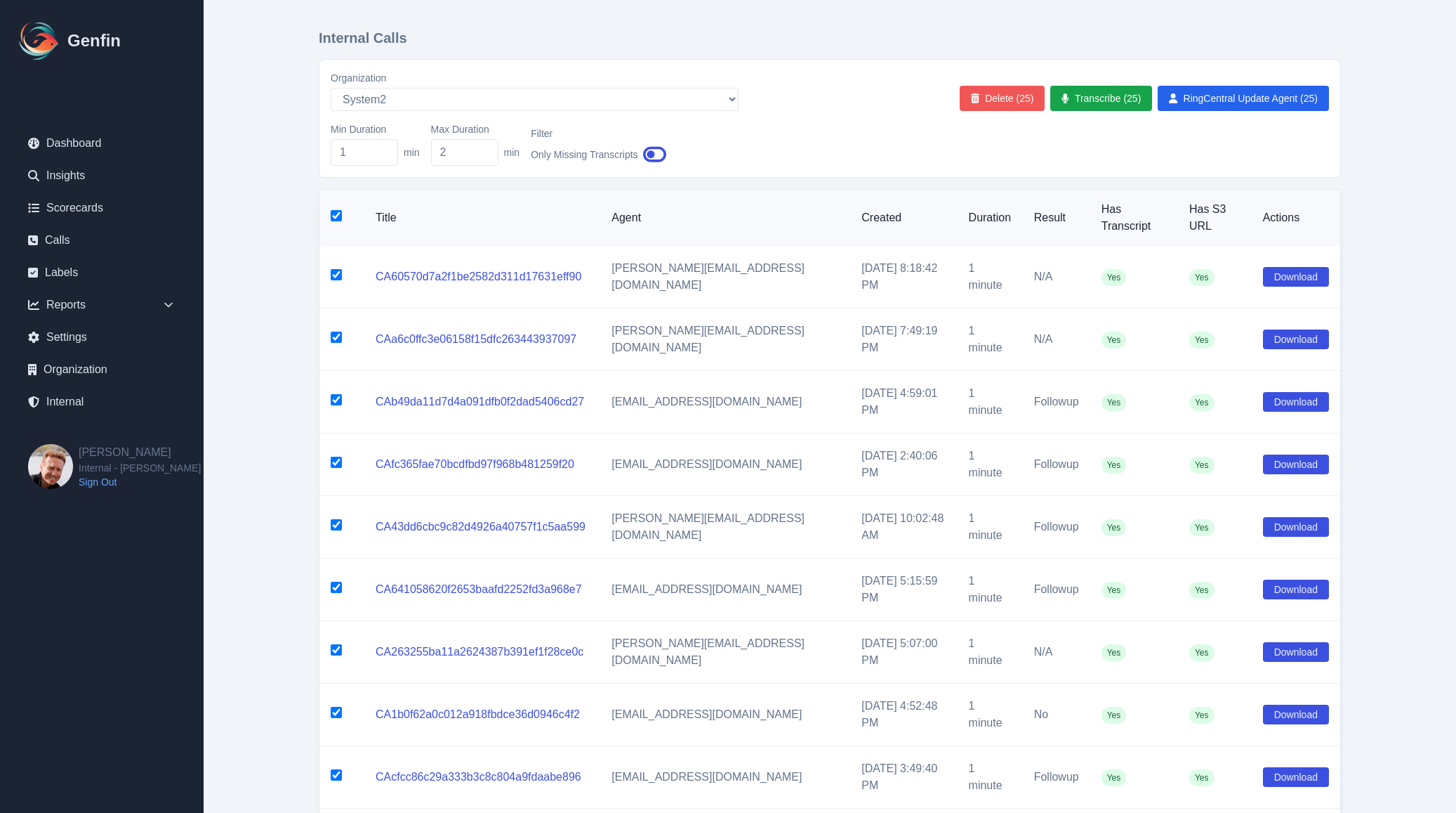
click at [1001, 99] on button "Delete (25)" at bounding box center [1002, 98] width 86 height 25
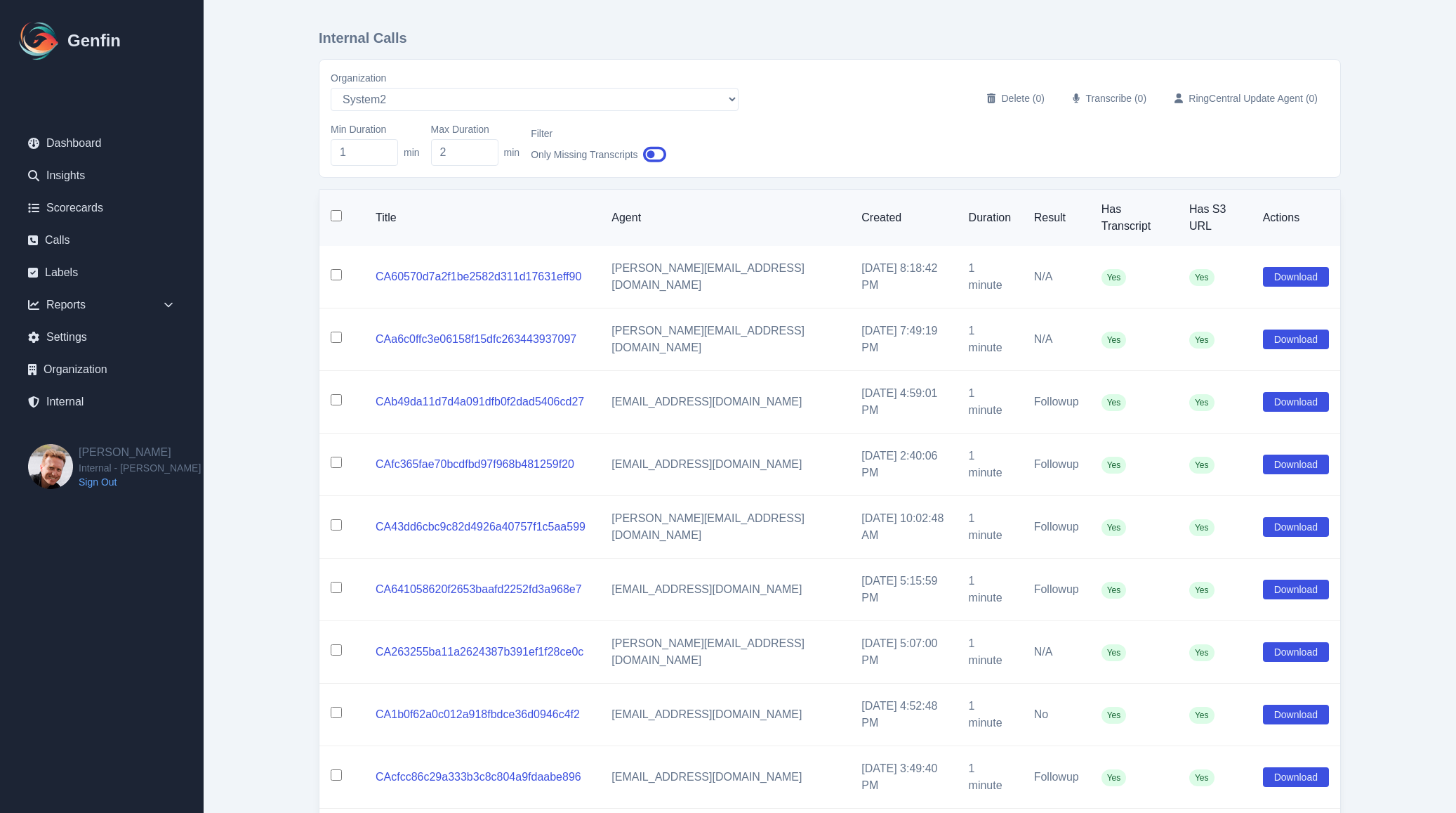
click at [339, 259] on td at bounding box center [342, 277] width 45 height 62
click at [338, 269] on input "checkbox" at bounding box center [337, 275] width 11 height 11
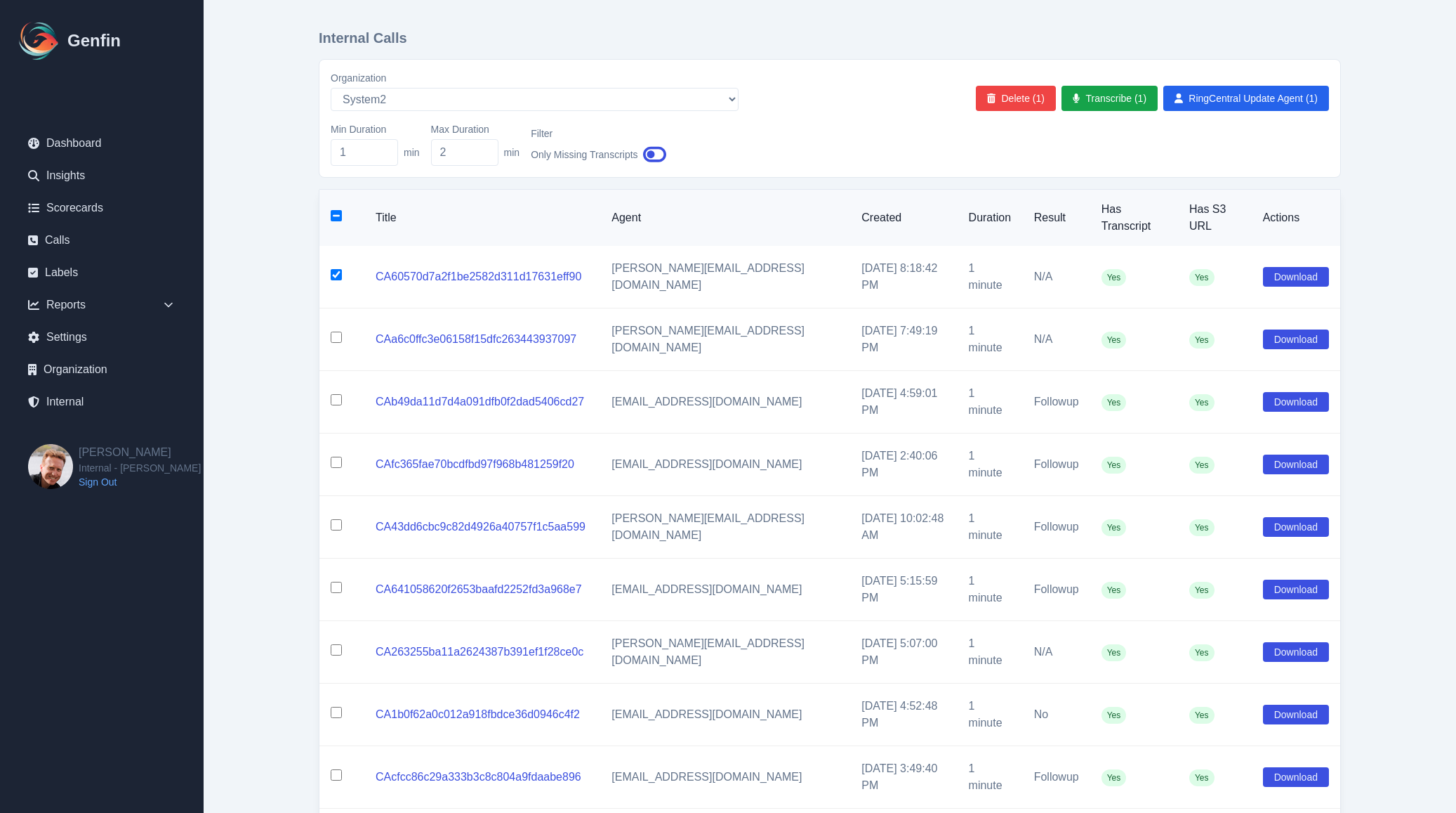
click at [337, 331] on input "checkbox" at bounding box center [337, 337] width 11 height 11
click at [335, 394] on input "checkbox" at bounding box center [337, 400] width 11 height 11
click at [1007, 92] on button "Delete (3)" at bounding box center [1015, 98] width 80 height 25
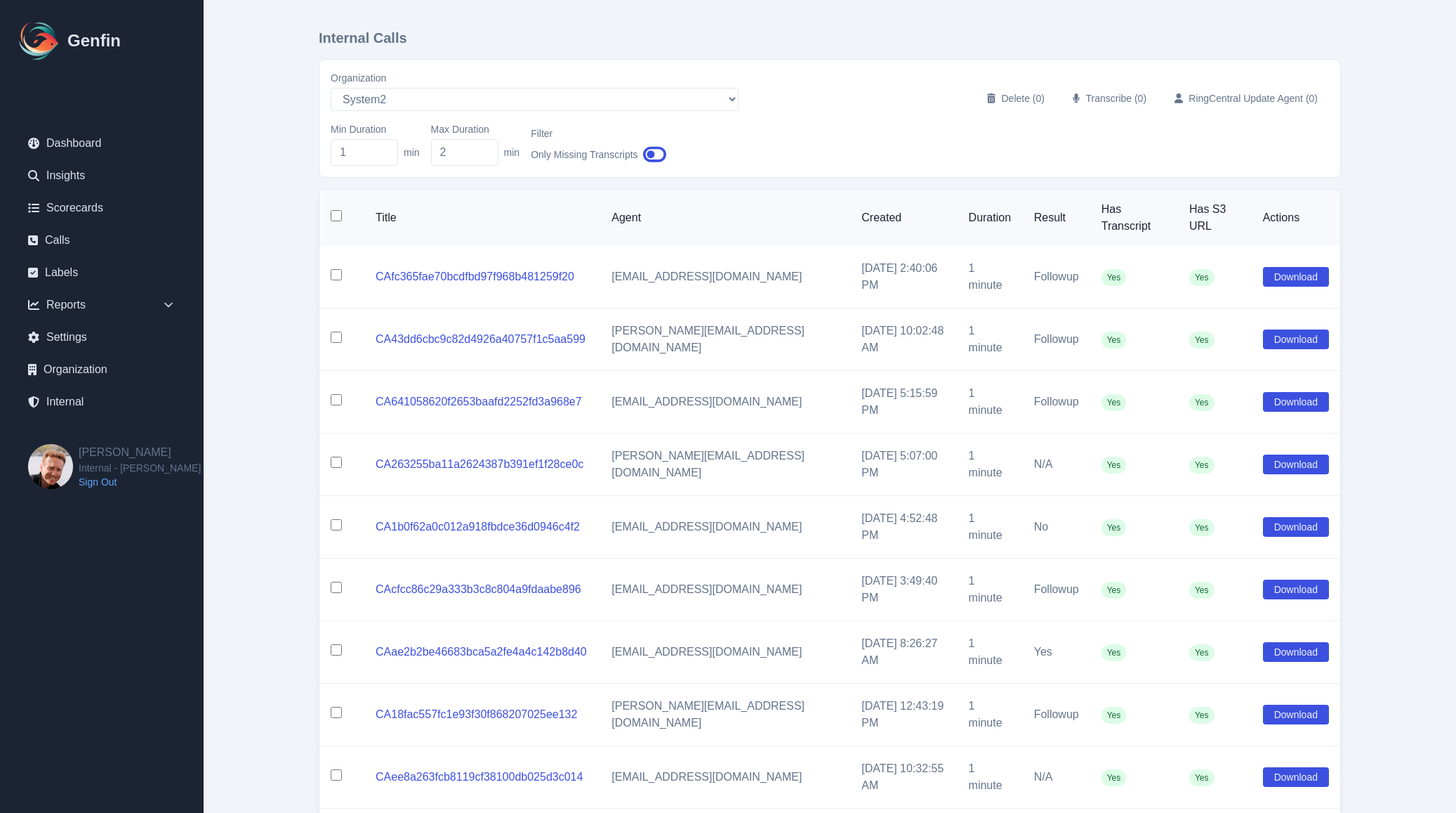
click at [334, 269] on input "checkbox" at bounding box center [337, 275] width 11 height 11
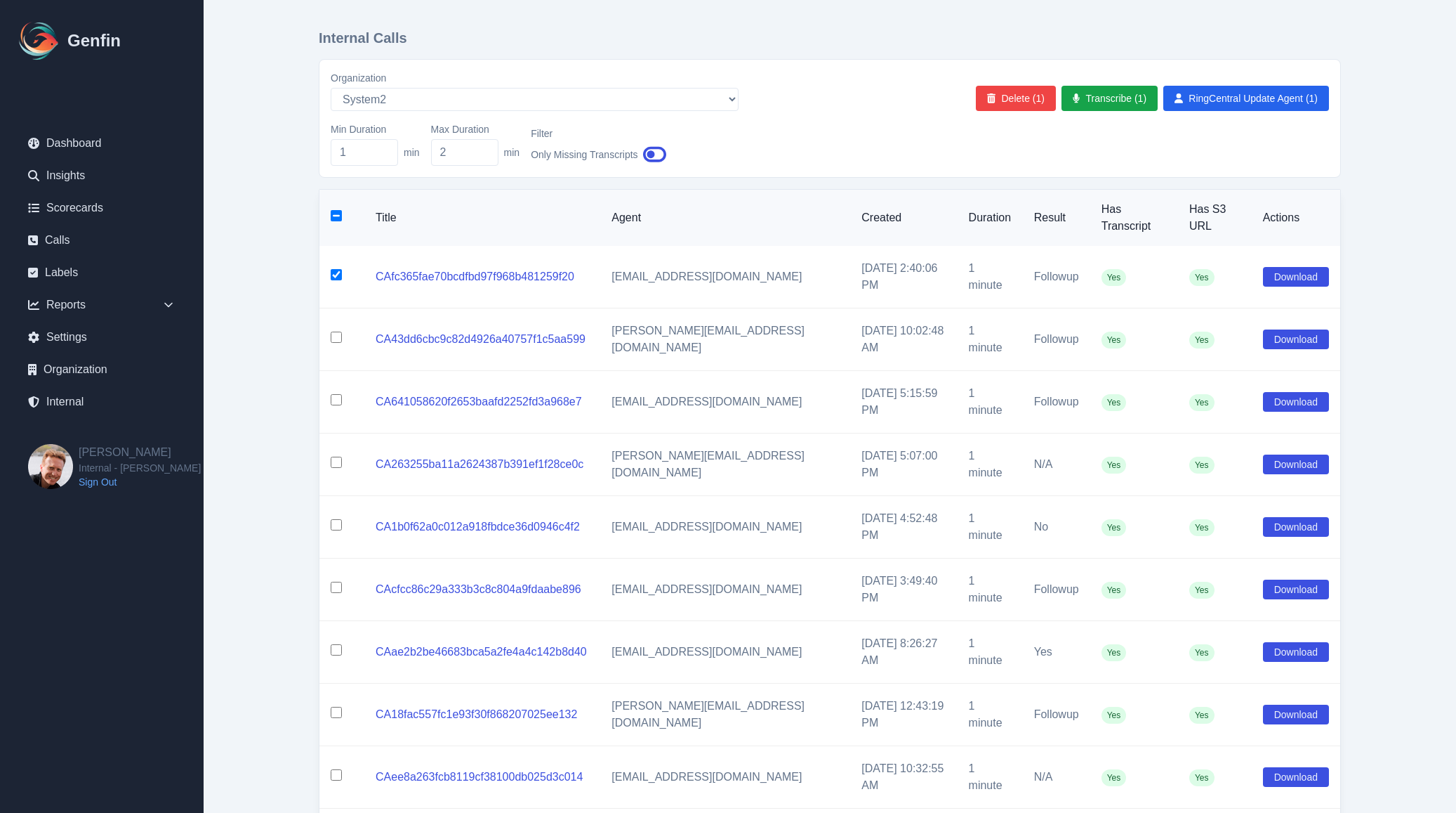
drag, startPoint x: 337, startPoint y: 297, endPoint x: 336, endPoint y: 311, distance: 14.0
click at [337, 331] on input "checkbox" at bounding box center [337, 337] width 11 height 11
click at [339, 394] on input "checkbox" at bounding box center [337, 400] width 11 height 11
click at [337, 456] on input "checkbox" at bounding box center [337, 462] width 11 height 11
click at [336, 519] on input "checkbox" at bounding box center [337, 525] width 11 height 11
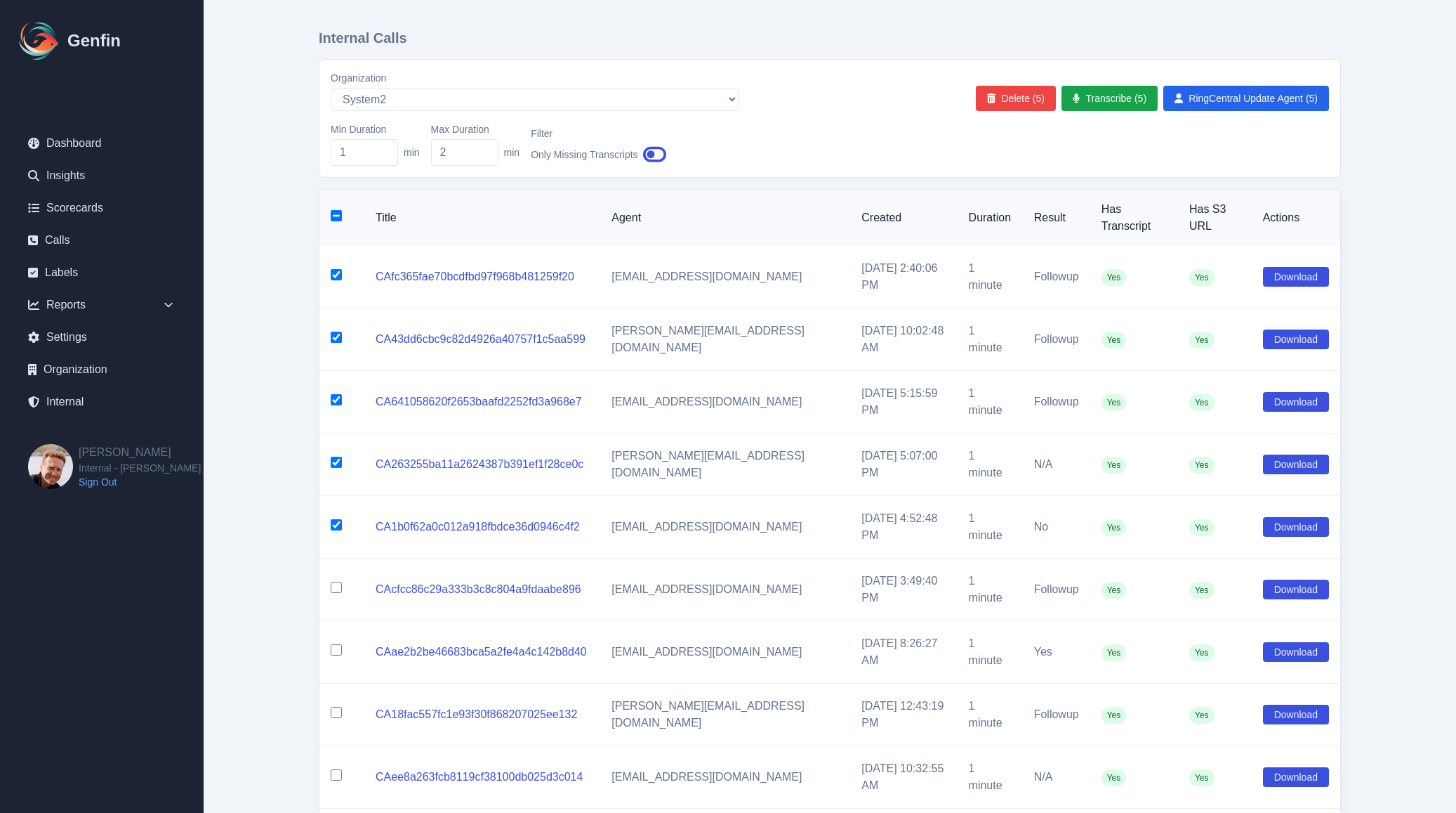
click at [337, 582] on input "checkbox" at bounding box center [337, 587] width 11 height 11
click at [337, 644] on input "checkbox" at bounding box center [337, 649] width 11 height 11
click at [1012, 103] on button "Delete (7)" at bounding box center [1015, 98] width 80 height 25
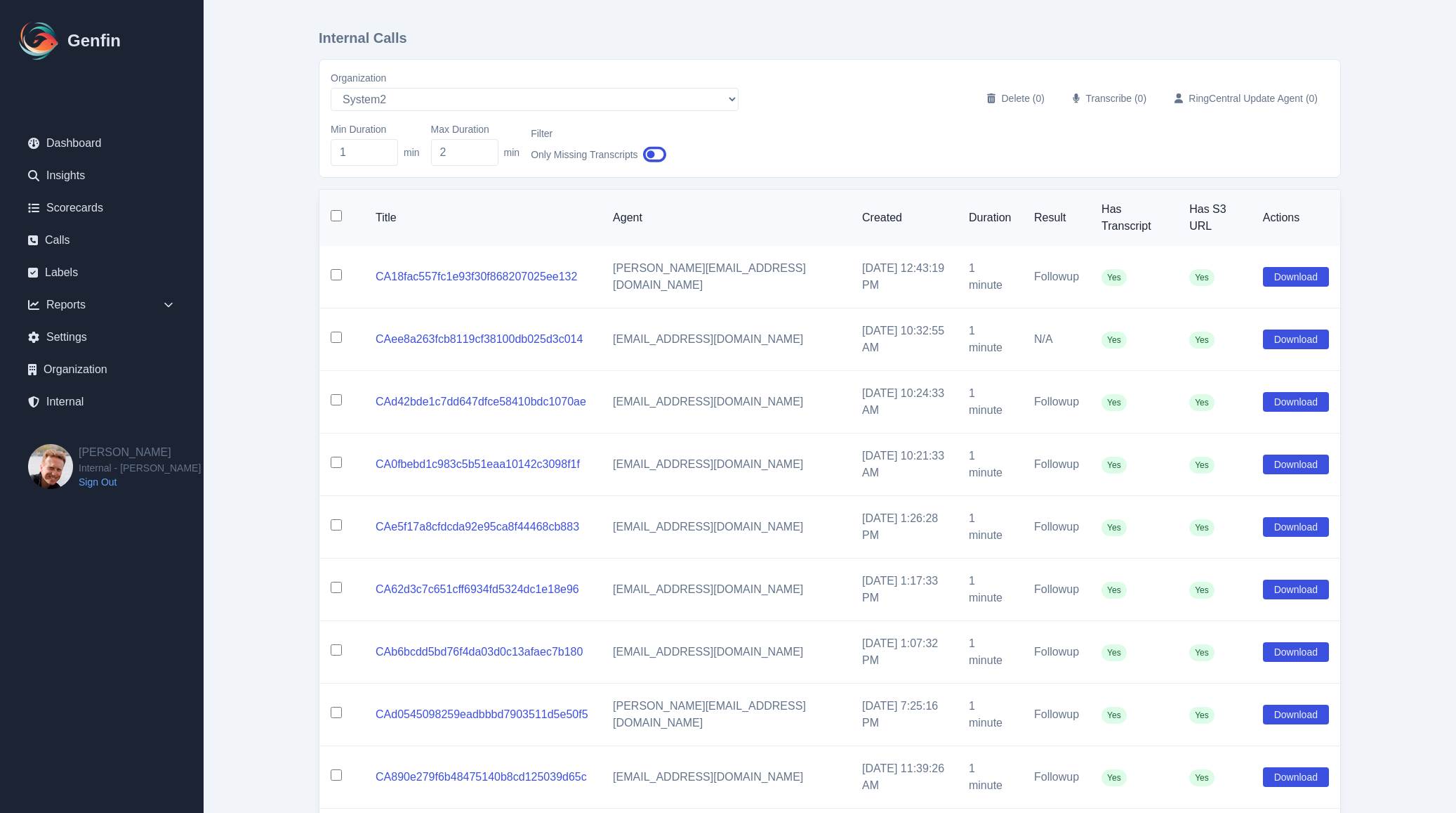
click at [339, 212] on input "checkbox" at bounding box center [337, 215] width 11 height 11
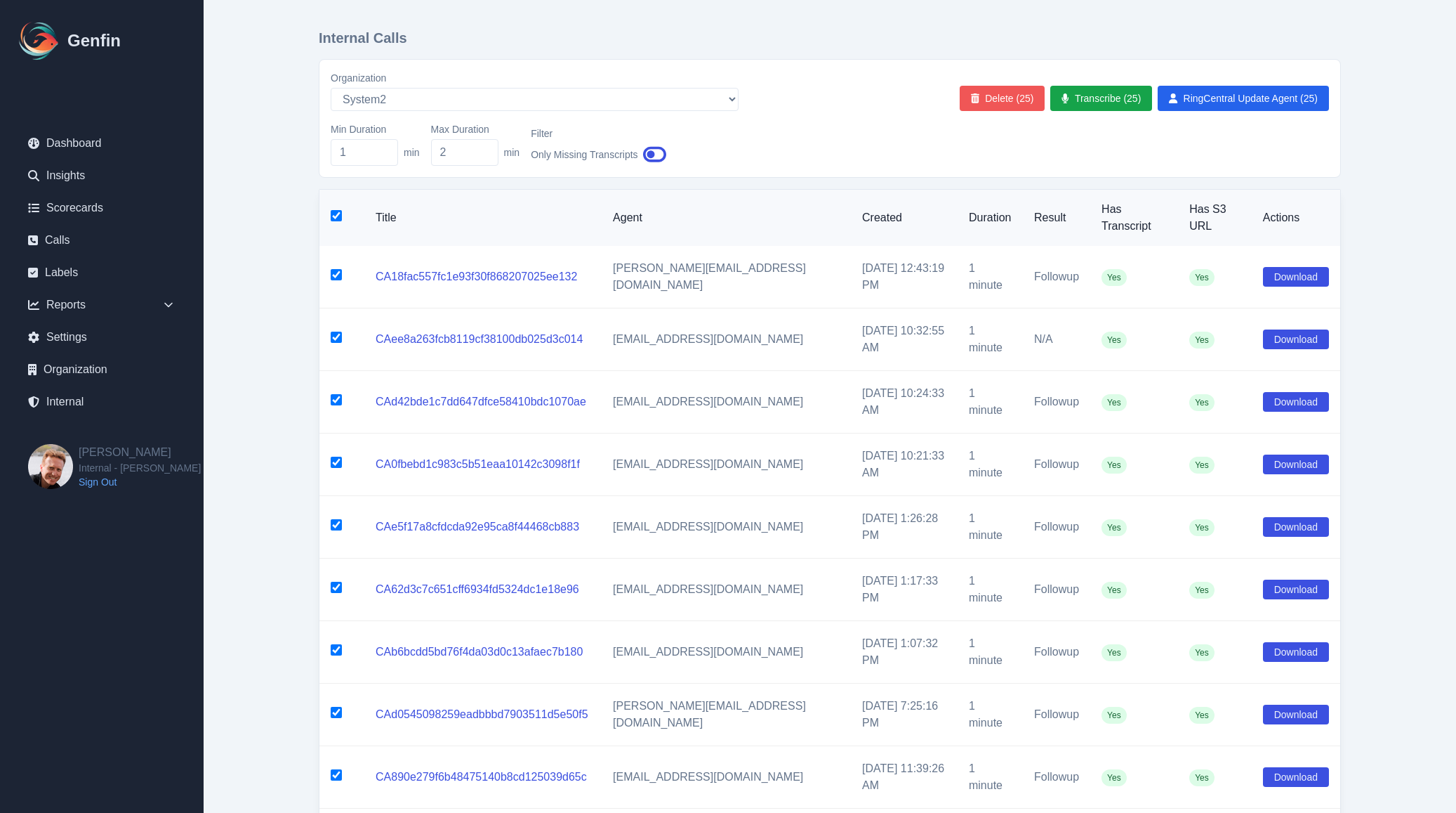
click at [991, 98] on button "Delete (25)" at bounding box center [1002, 98] width 86 height 25
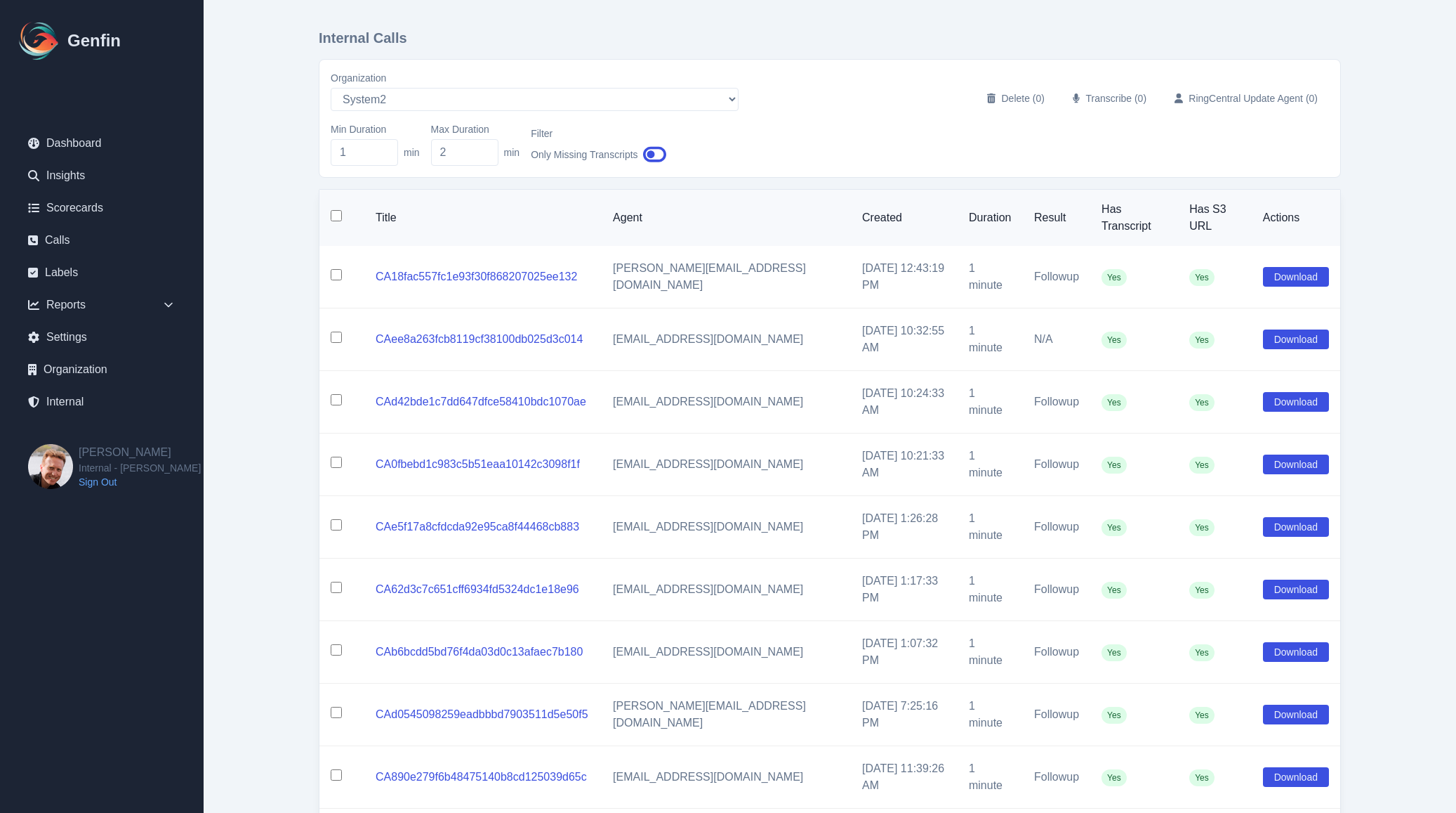
click at [334, 210] on input "checkbox" at bounding box center [337, 215] width 11 height 11
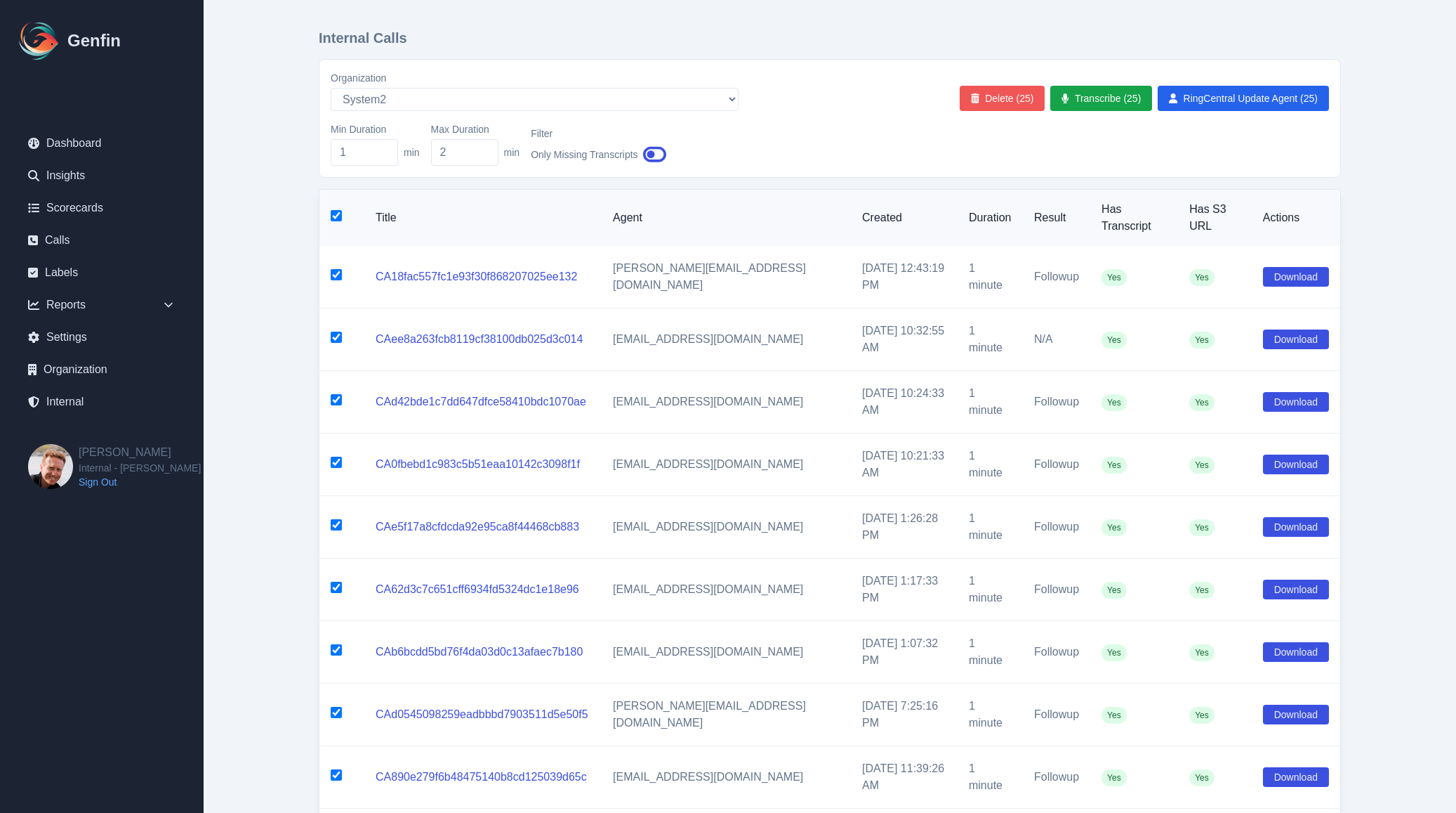
click at [1005, 102] on button "Delete (25)" at bounding box center [1002, 98] width 86 height 25
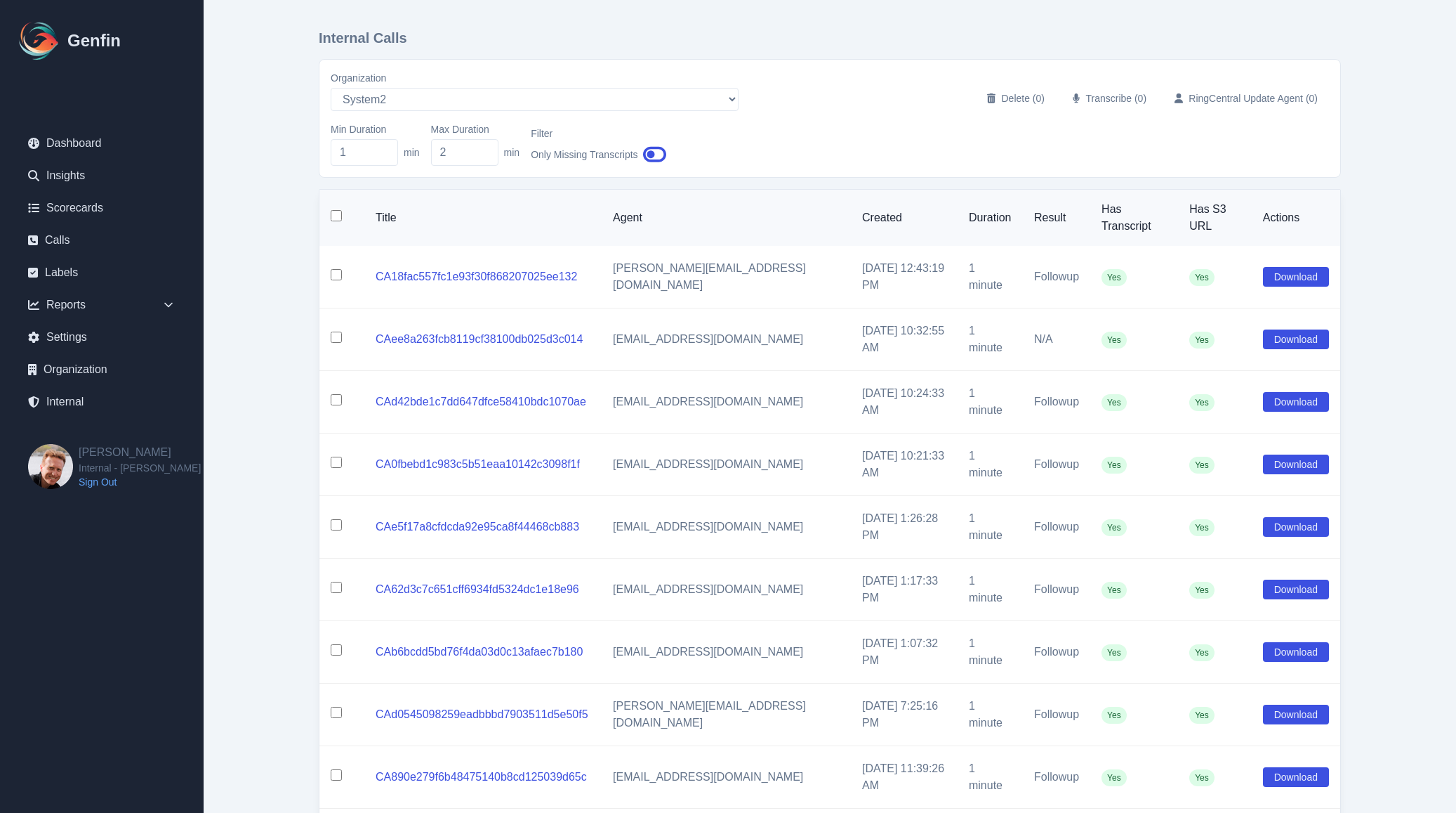
click at [335, 269] on input "checkbox" at bounding box center [337, 275] width 11 height 11
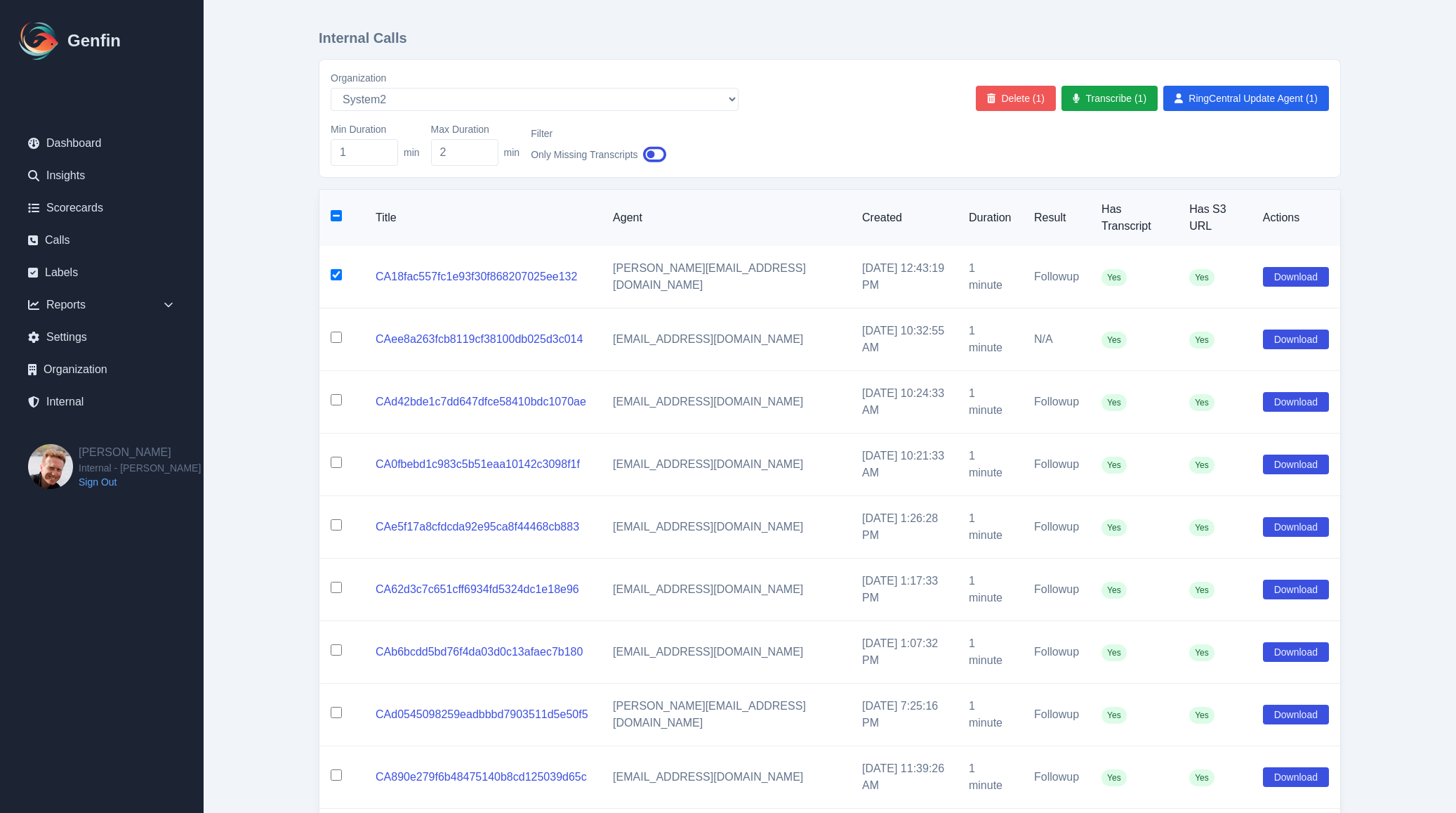
click at [1020, 93] on button "Delete (1)" at bounding box center [1015, 98] width 80 height 25
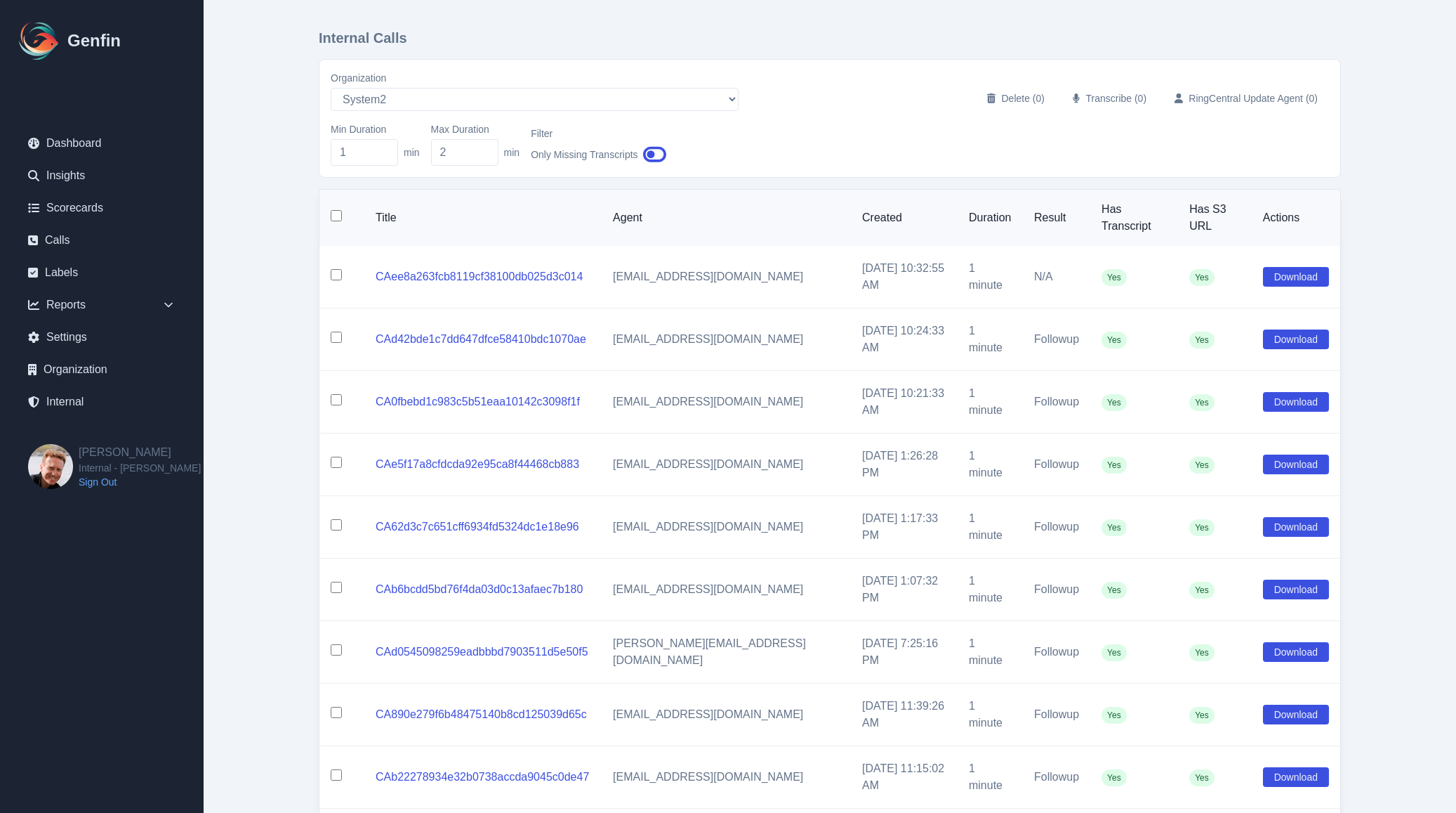
click at [338, 210] on input "checkbox" at bounding box center [337, 215] width 11 height 11
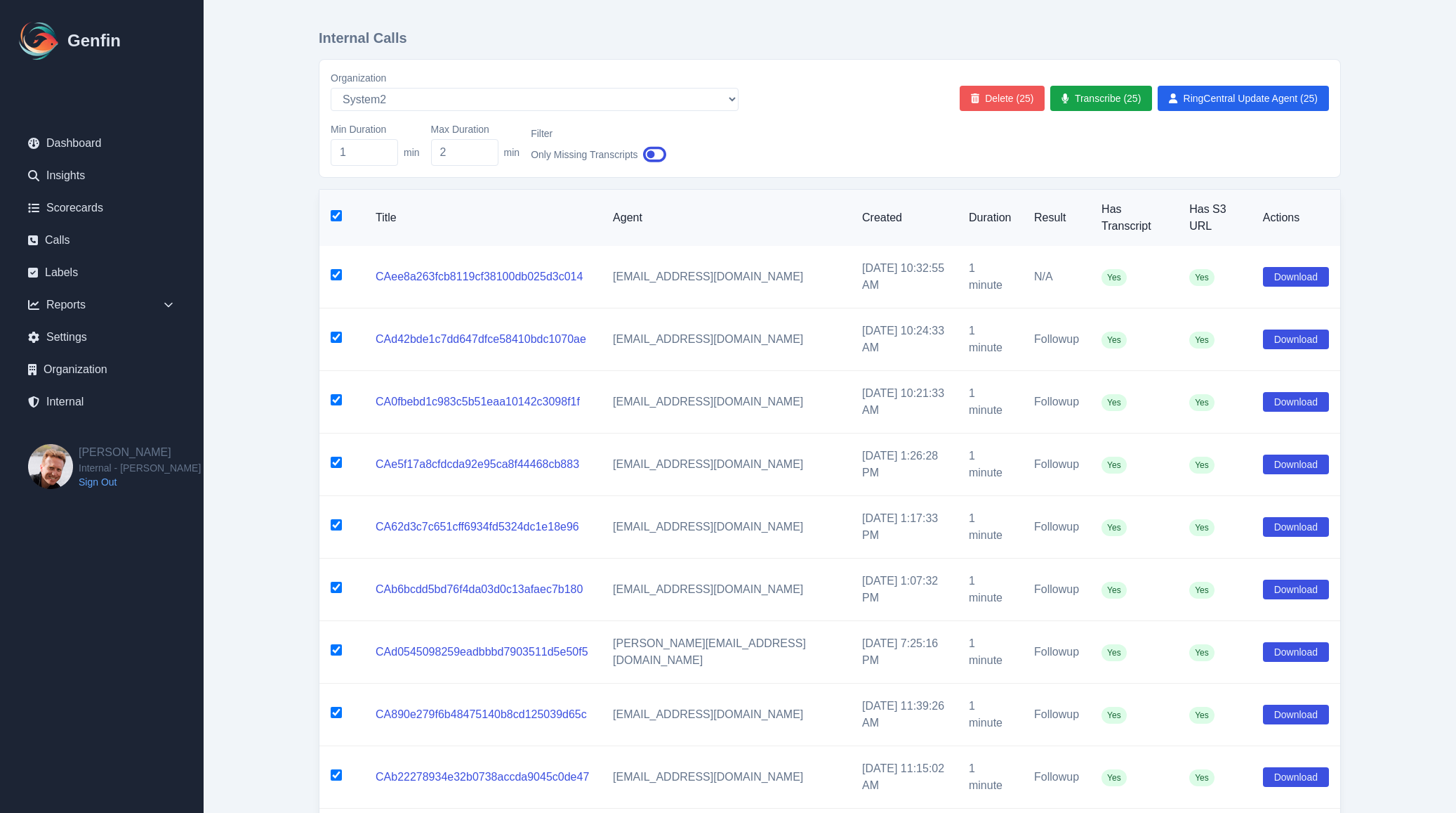
click at [1013, 107] on button "Delete (25)" at bounding box center [1002, 98] width 86 height 25
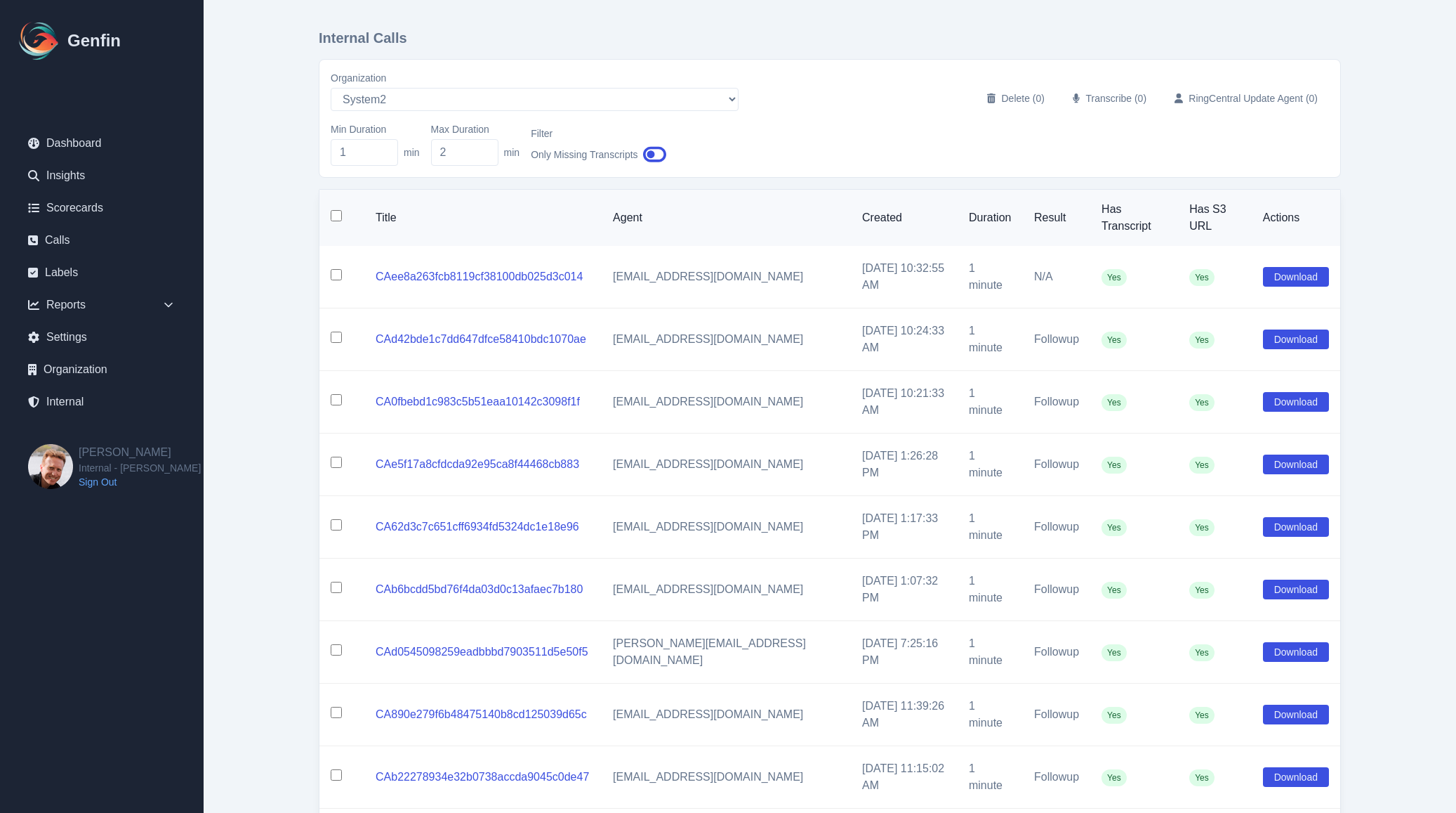
click at [335, 269] on input "checkbox" at bounding box center [337, 275] width 11 height 11
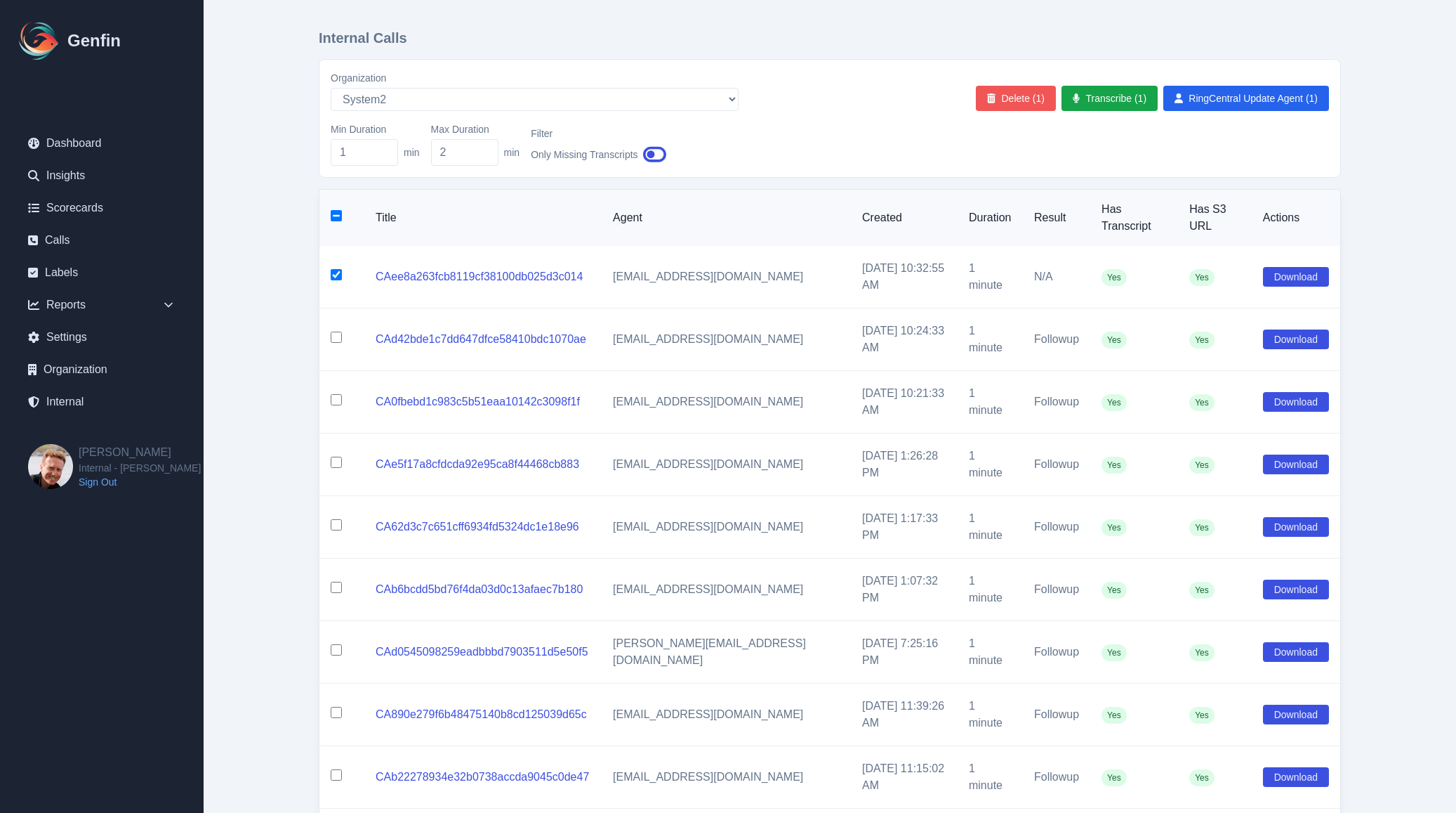
click at [1017, 99] on button "Delete (1)" at bounding box center [1015, 98] width 80 height 25
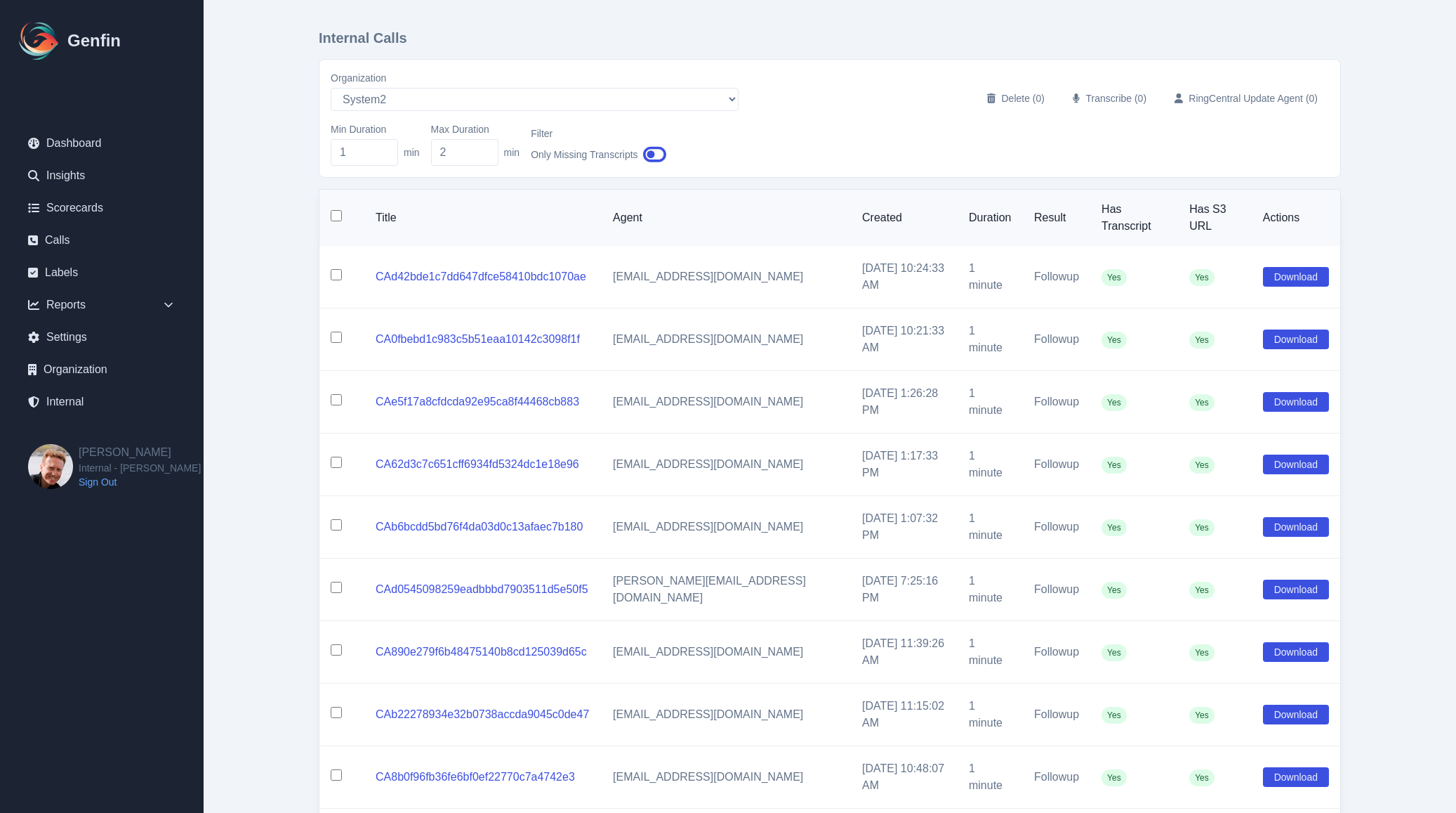
click at [338, 269] on input "checkbox" at bounding box center [337, 275] width 11 height 11
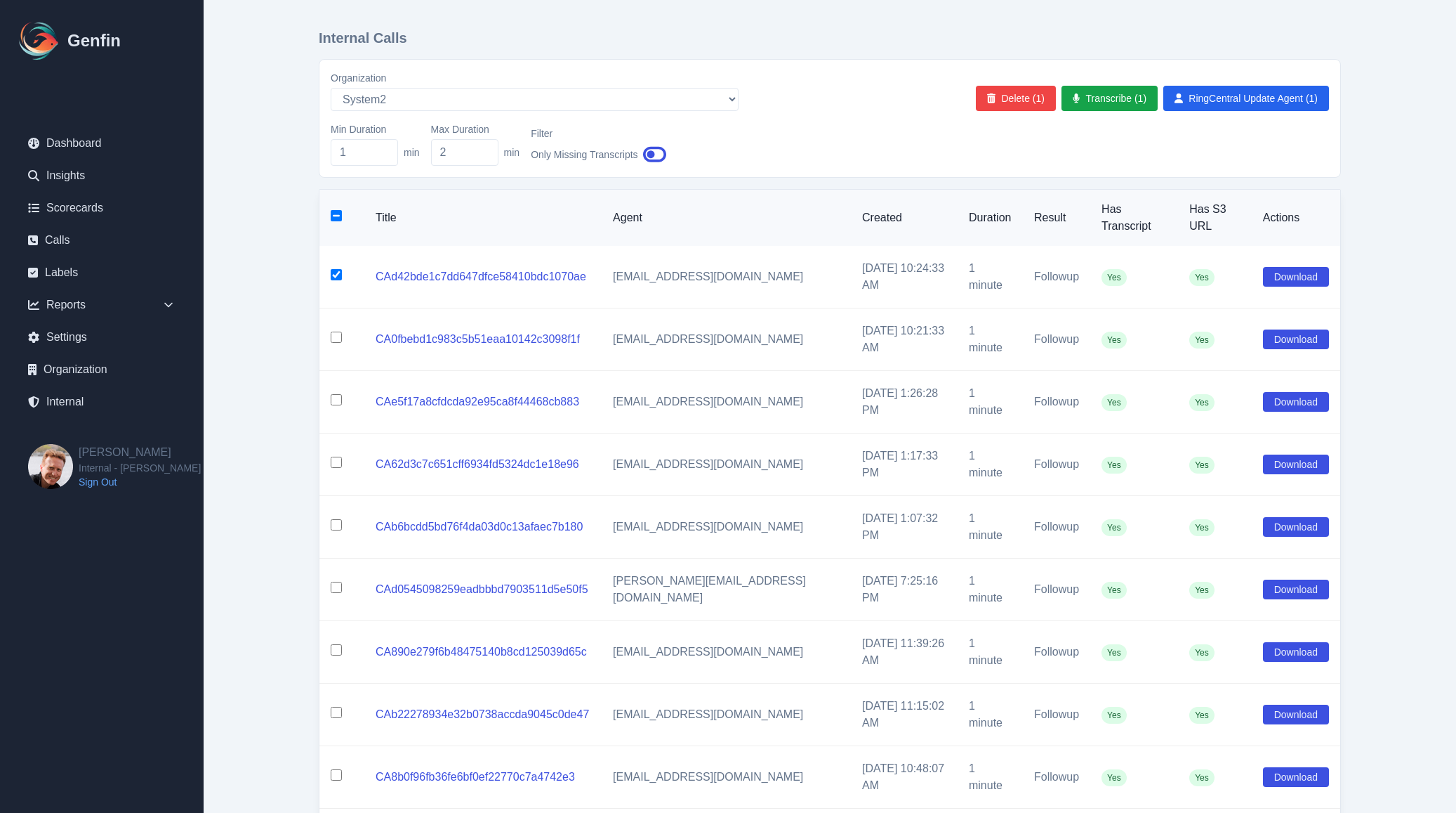
click at [335, 331] on input "checkbox" at bounding box center [337, 337] width 11 height 11
click at [337, 394] on input "checkbox" at bounding box center [337, 400] width 11 height 11
click at [337, 456] on input "checkbox" at bounding box center [337, 462] width 11 height 11
click at [336, 519] on input "checkbox" at bounding box center [337, 525] width 11 height 11
click at [336, 582] on input "checkbox" at bounding box center [337, 587] width 11 height 11
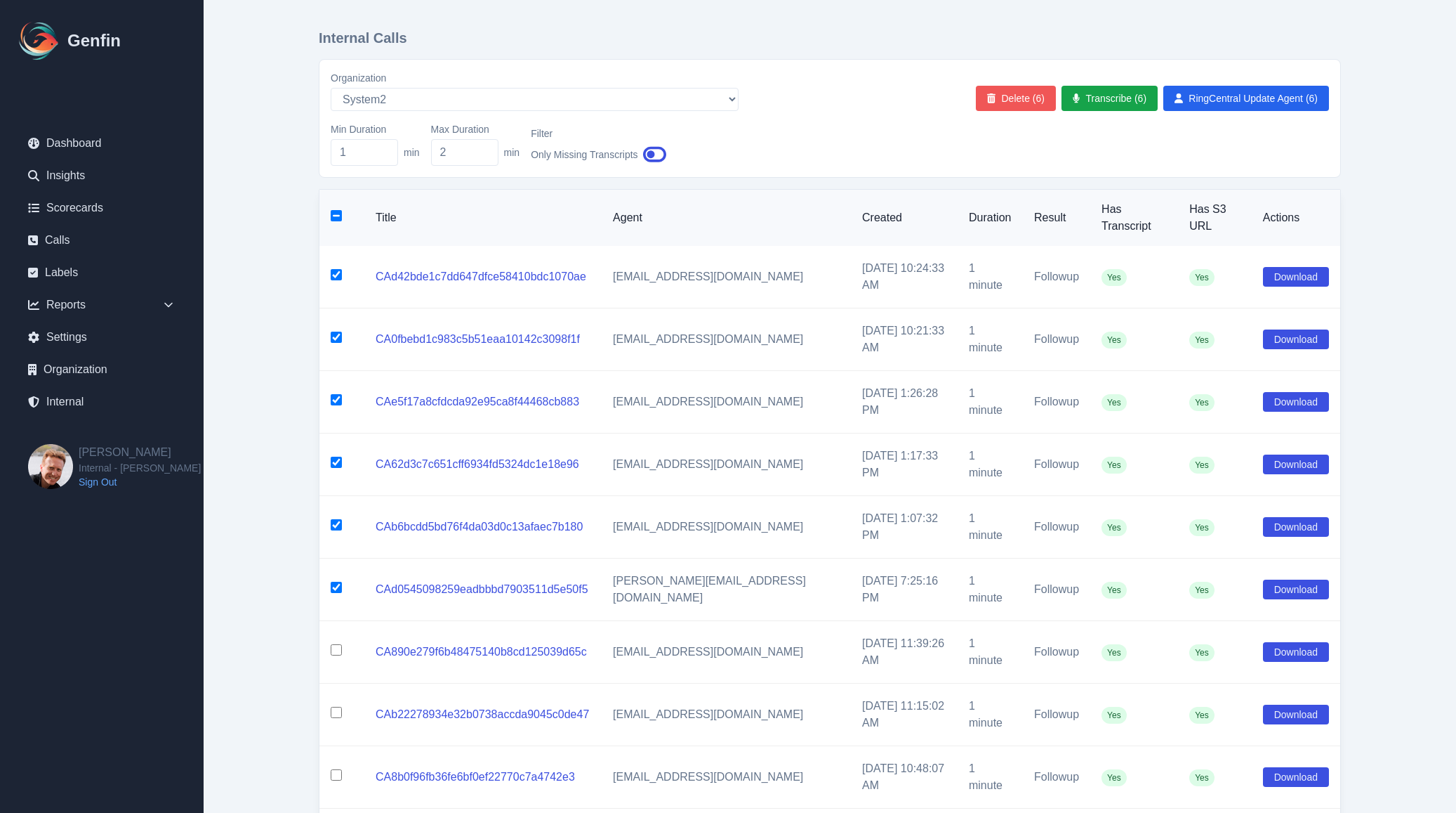
click at [1001, 111] on button "Delete (6)" at bounding box center [1015, 98] width 80 height 25
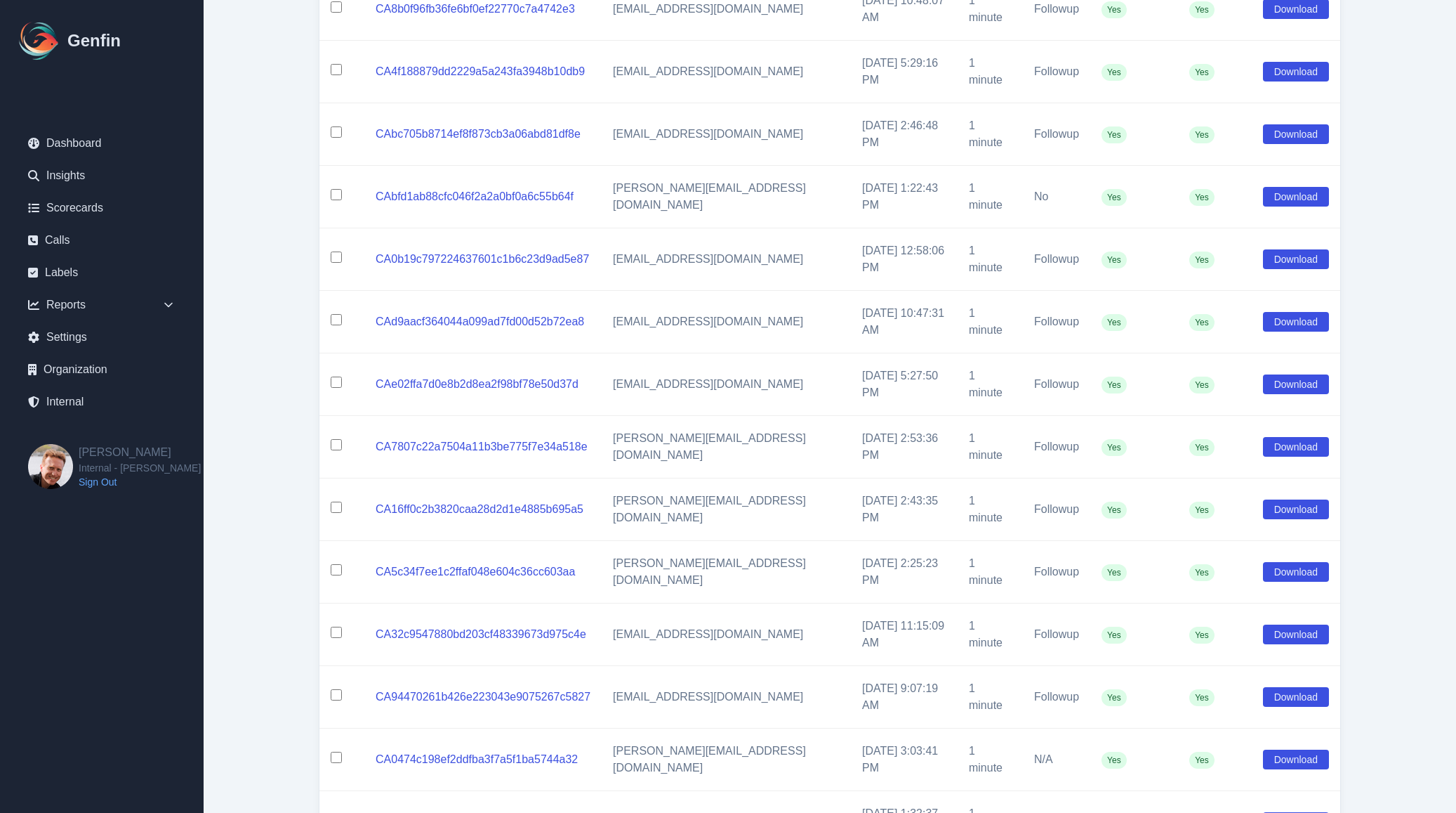
scroll to position [737, 0]
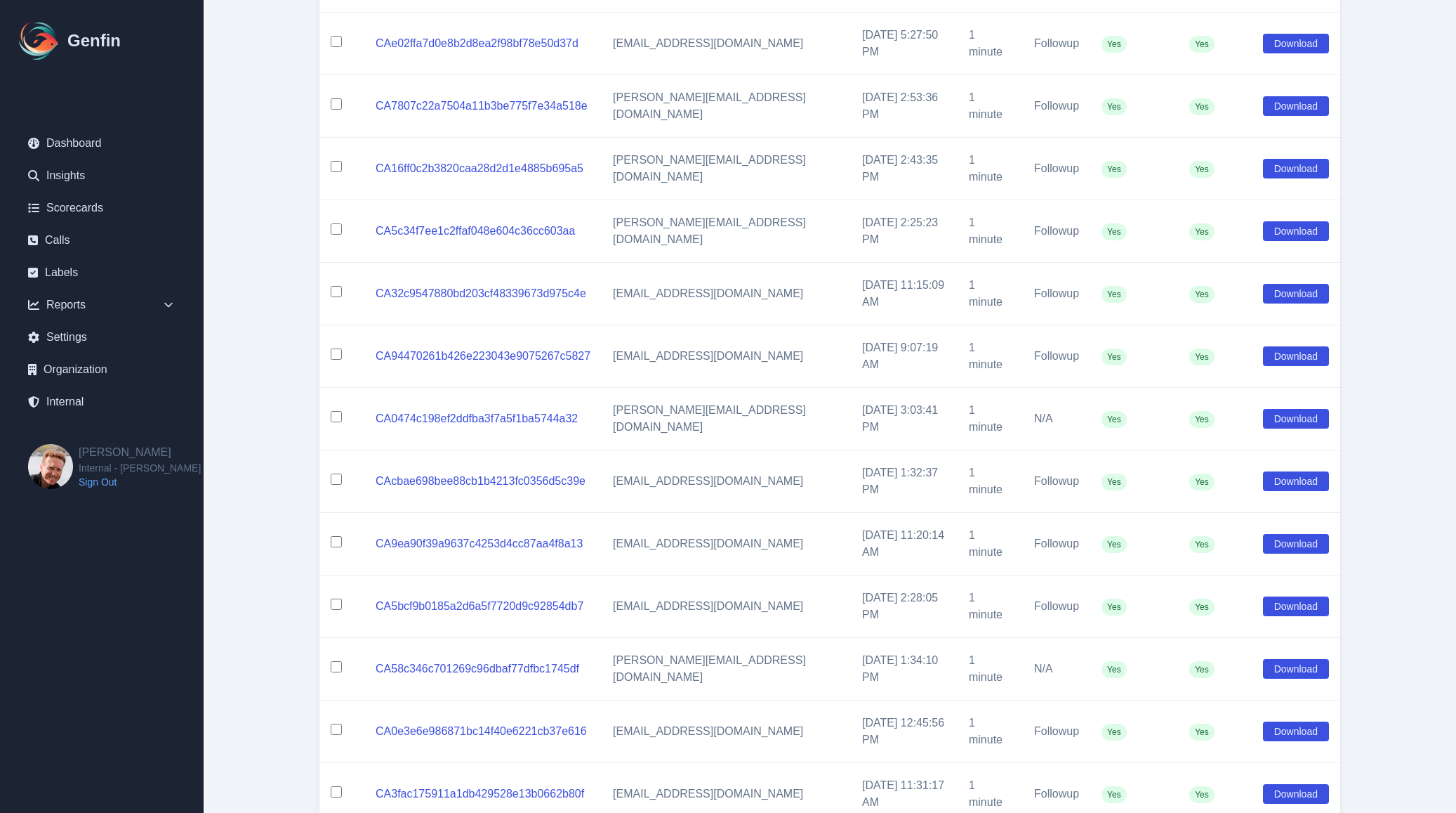
click at [336, 786] on input "checkbox" at bounding box center [337, 791] width 11 height 11
click at [336, 724] on input "checkbox" at bounding box center [337, 729] width 11 height 11
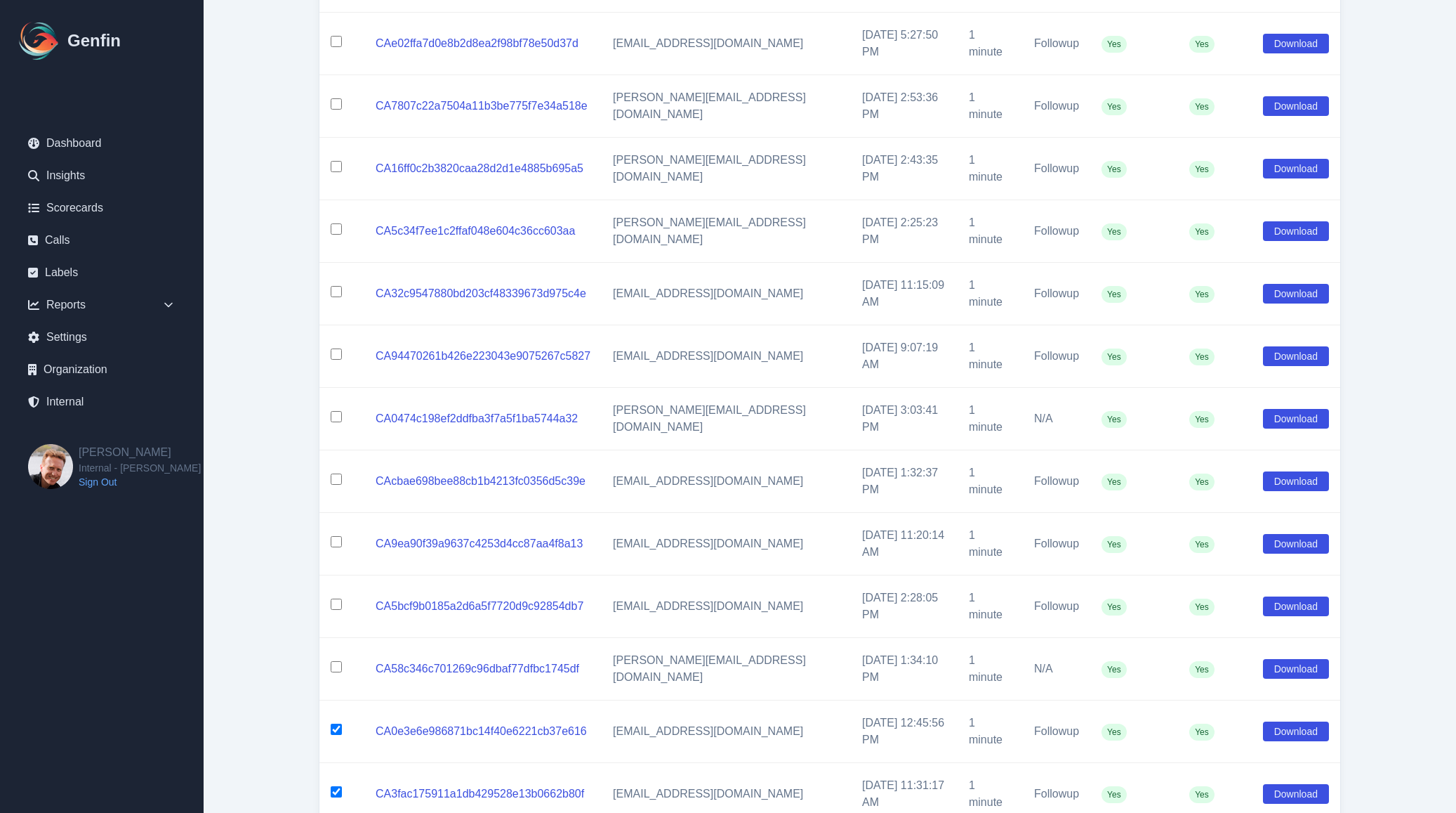
click at [335, 661] on input "checkbox" at bounding box center [337, 666] width 11 height 11
click at [336, 598] on input "checkbox" at bounding box center [337, 604] width 11 height 11
click at [335, 535] on input "checkbox" at bounding box center [337, 541] width 11 height 11
click at [335, 473] on input "checkbox" at bounding box center [337, 479] width 11 height 11
click at [334, 411] on input "checkbox" at bounding box center [337, 417] width 11 height 11
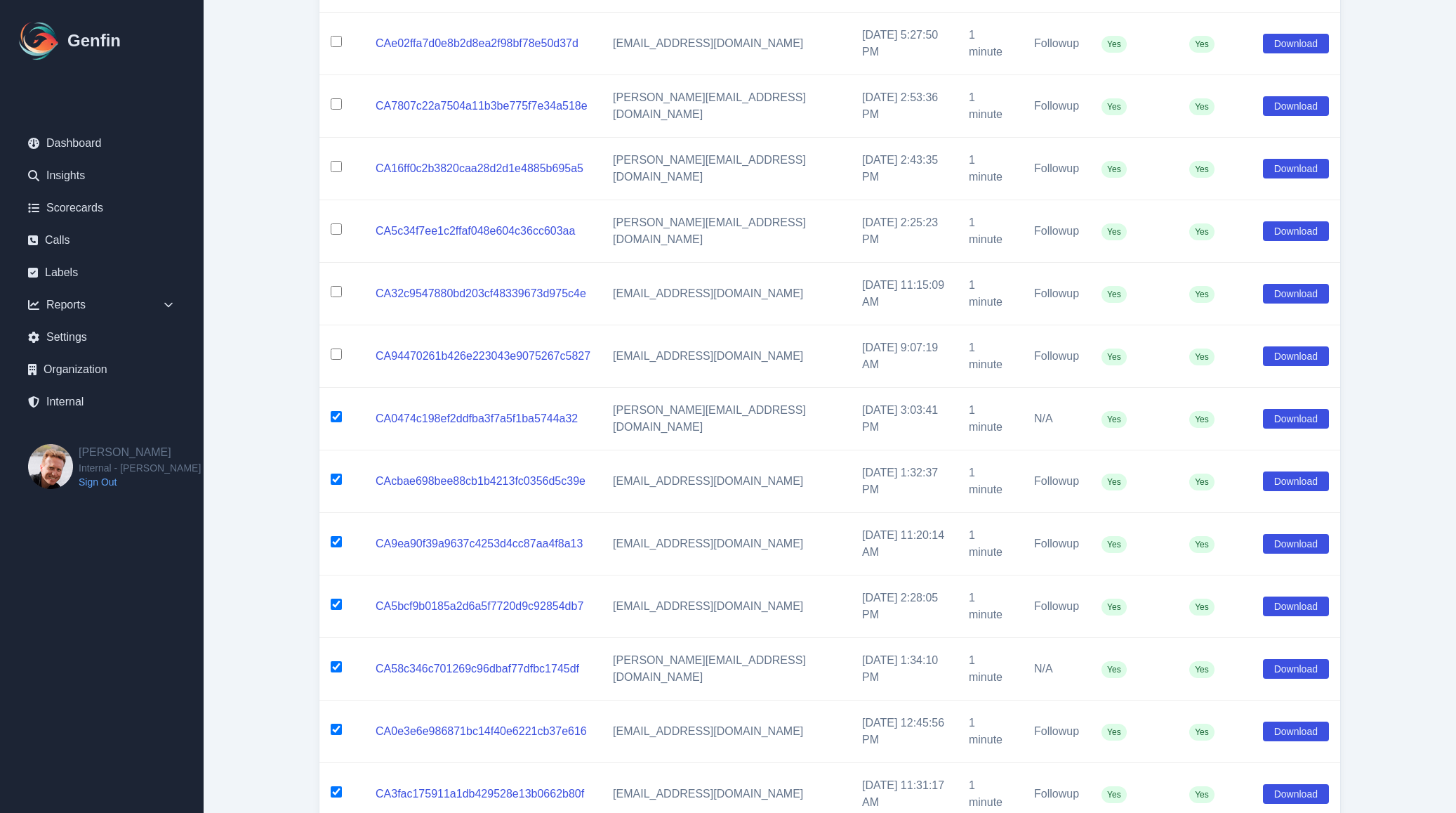
click at [336, 348] on input "checkbox" at bounding box center [337, 354] width 11 height 11
click at [336, 286] on input "checkbox" at bounding box center [337, 292] width 11 height 11
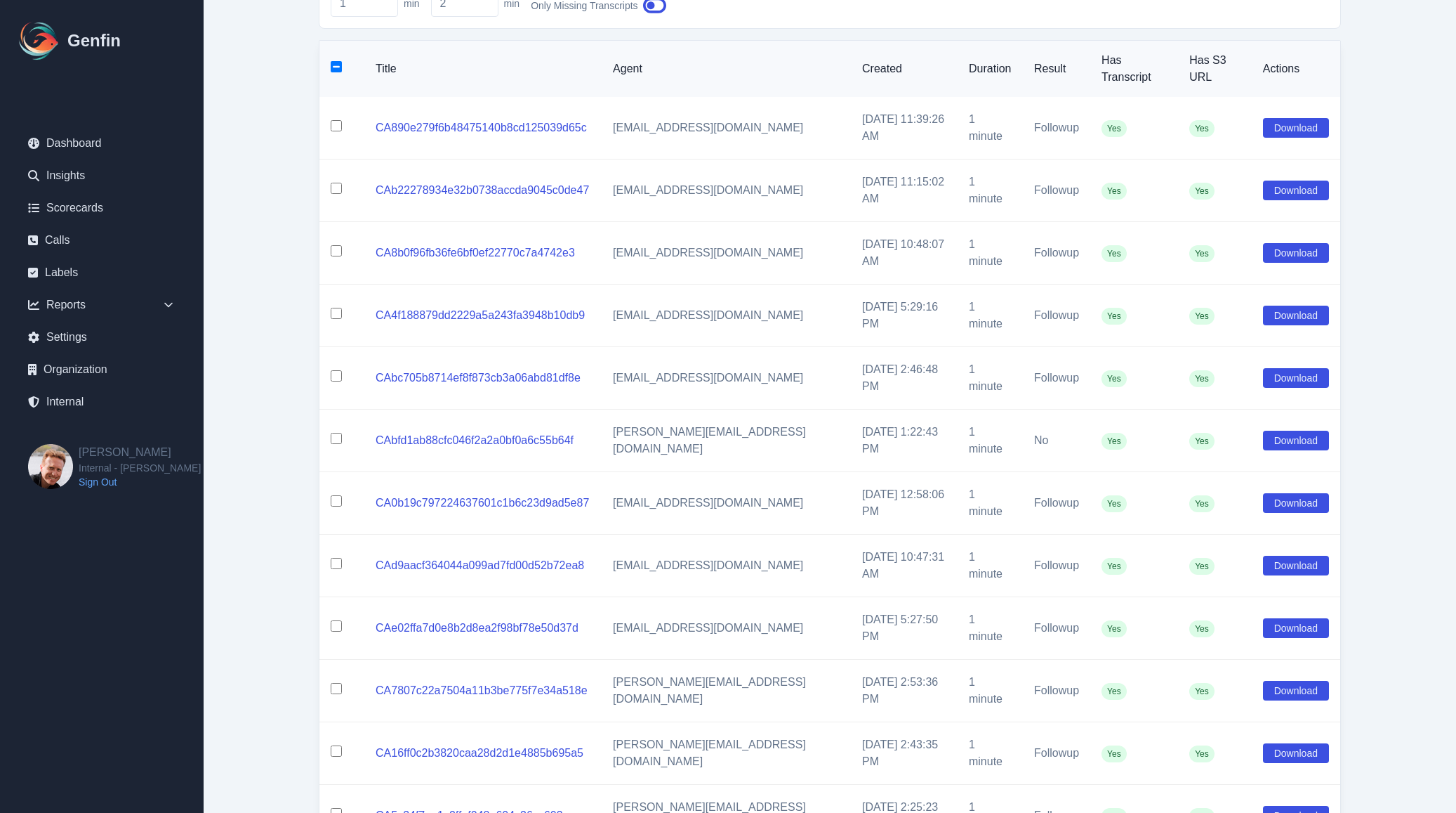
scroll to position [151, 0]
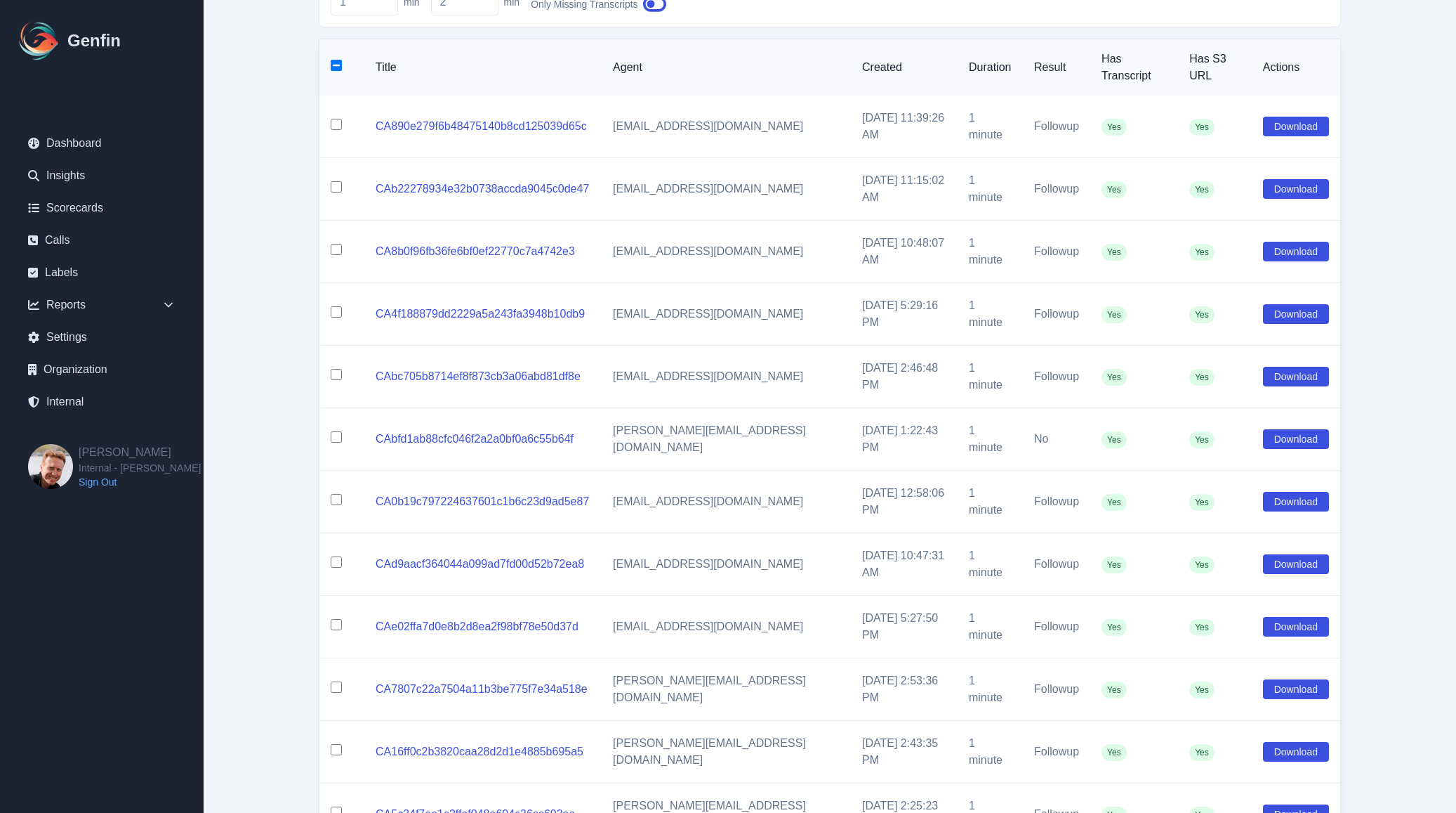
click at [335, 806] on input "checkbox" at bounding box center [337, 812] width 11 height 11
click at [334, 721] on td at bounding box center [342, 752] width 45 height 62
click at [338, 681] on input "checkbox" at bounding box center [337, 687] width 11 height 11
click at [338, 743] on input "checkbox" at bounding box center [337, 749] width 11 height 11
click at [335, 619] on input "checkbox" at bounding box center [337, 625] width 11 height 11
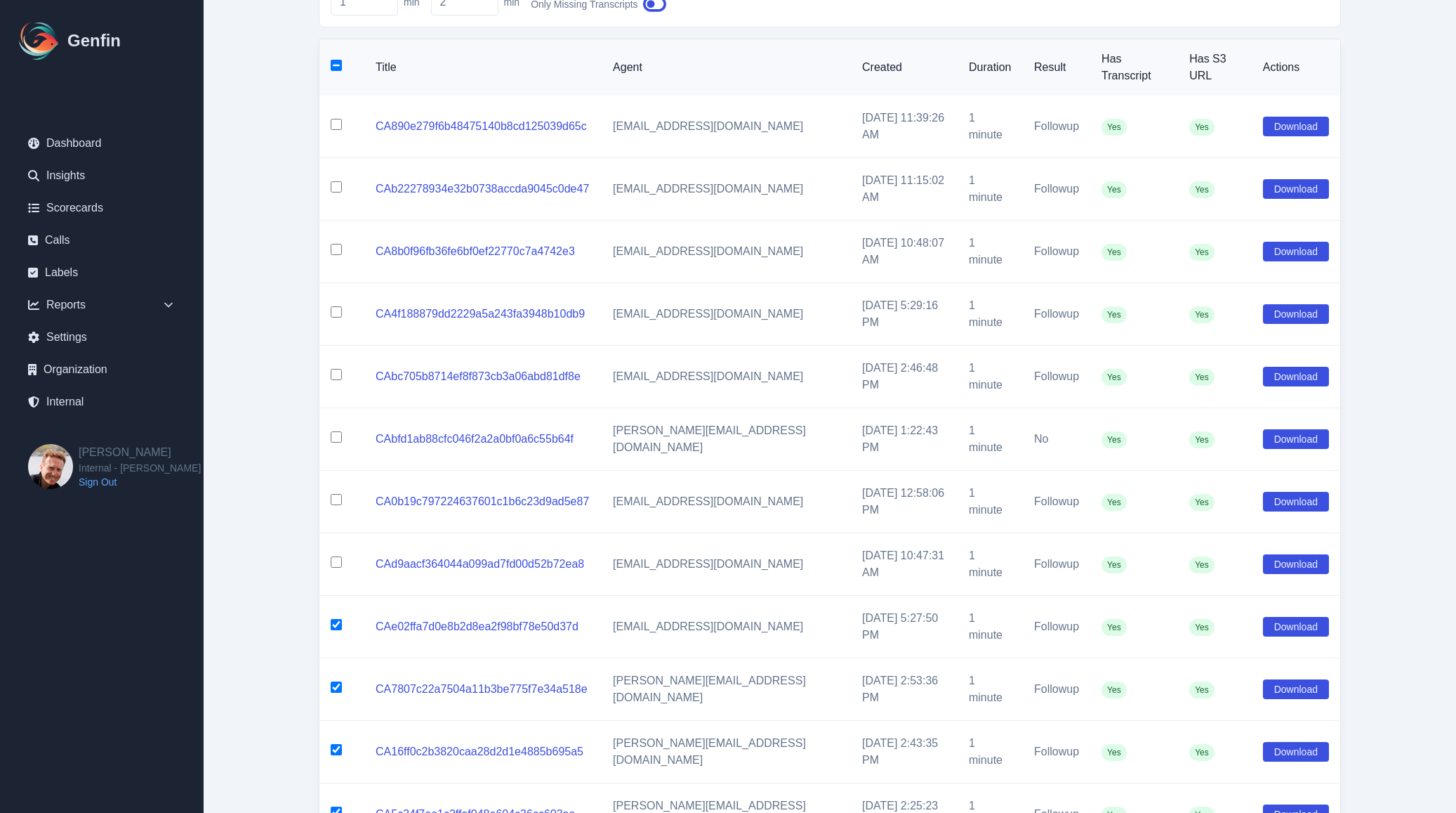
click at [336, 556] on input "checkbox" at bounding box center [337, 562] width 11 height 11
click at [336, 431] on input "checkbox" at bounding box center [337, 437] width 11 height 11
click at [336, 494] on input "checkbox" at bounding box center [337, 500] width 11 height 11
click at [336, 369] on input "checkbox" at bounding box center [337, 375] width 11 height 11
click at [336, 306] on input "checkbox" at bounding box center [337, 311] width 11 height 11
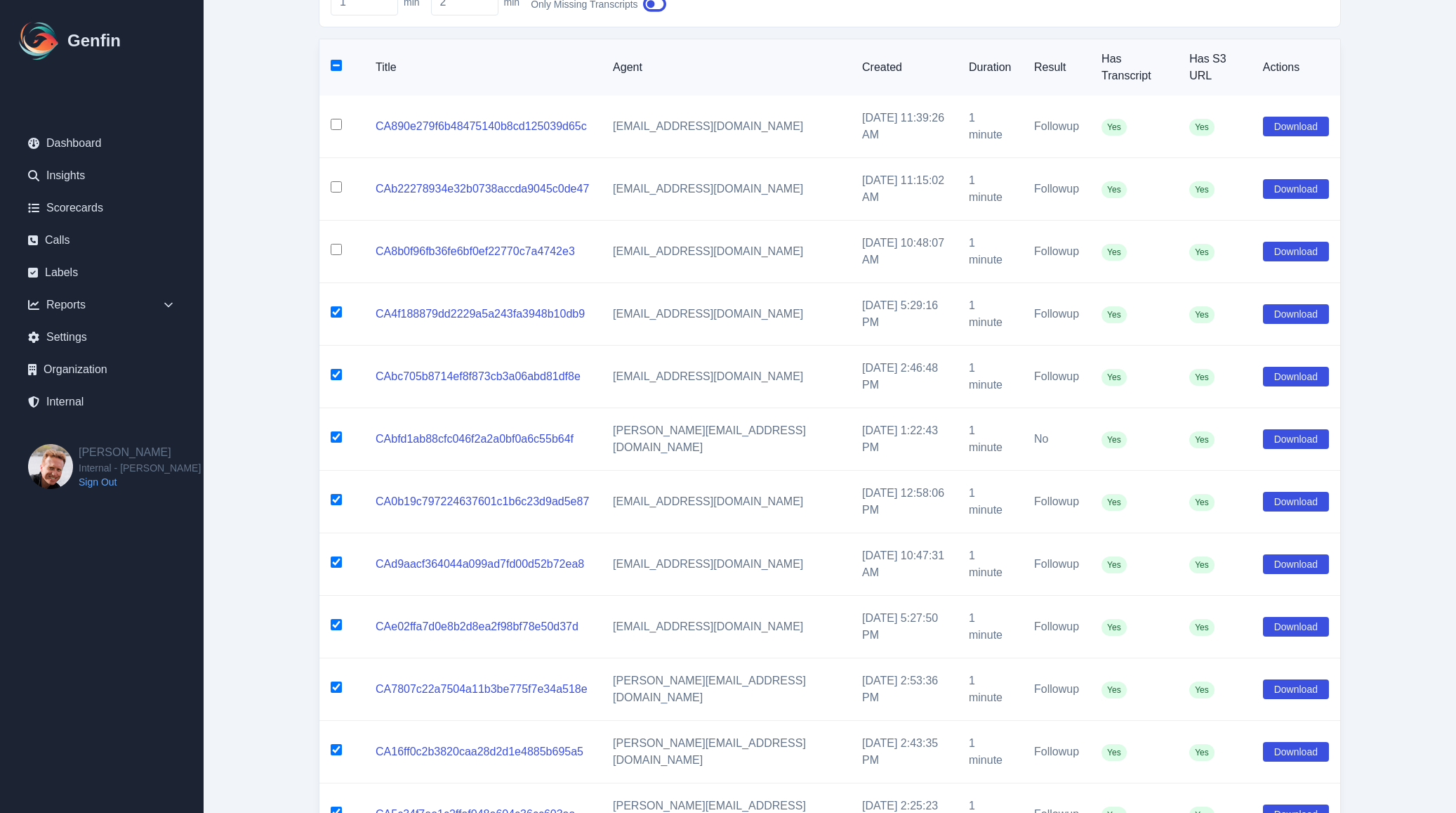
click at [333, 244] on input "checkbox" at bounding box center [337, 249] width 11 height 11
click at [336, 182] on input "checkbox" at bounding box center [337, 187] width 11 height 11
click at [337, 119] on input "checkbox" at bounding box center [337, 124] width 11 height 11
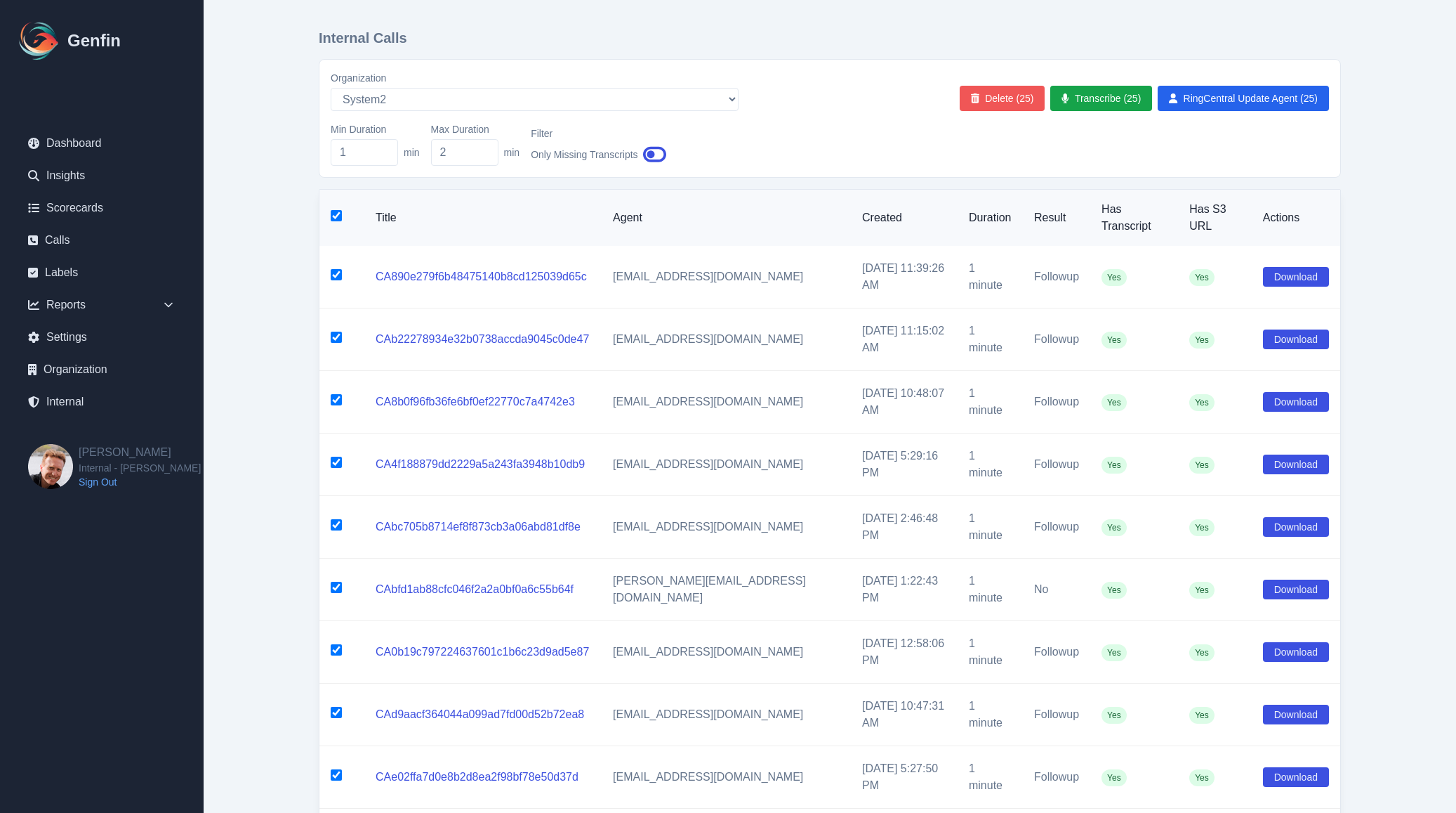
click at [989, 90] on button "Delete (25)" at bounding box center [1002, 98] width 86 height 25
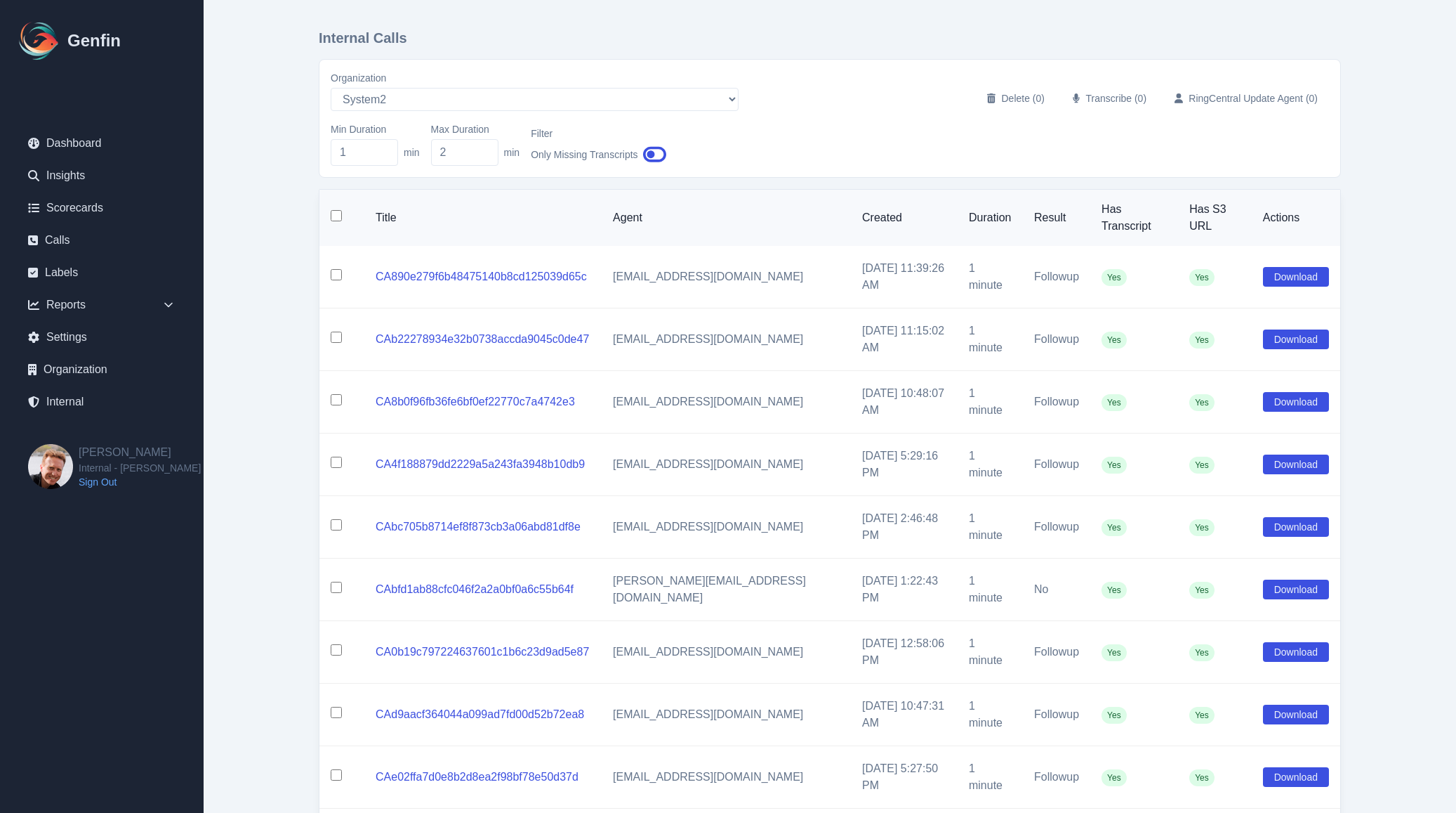
scroll to position [737, 0]
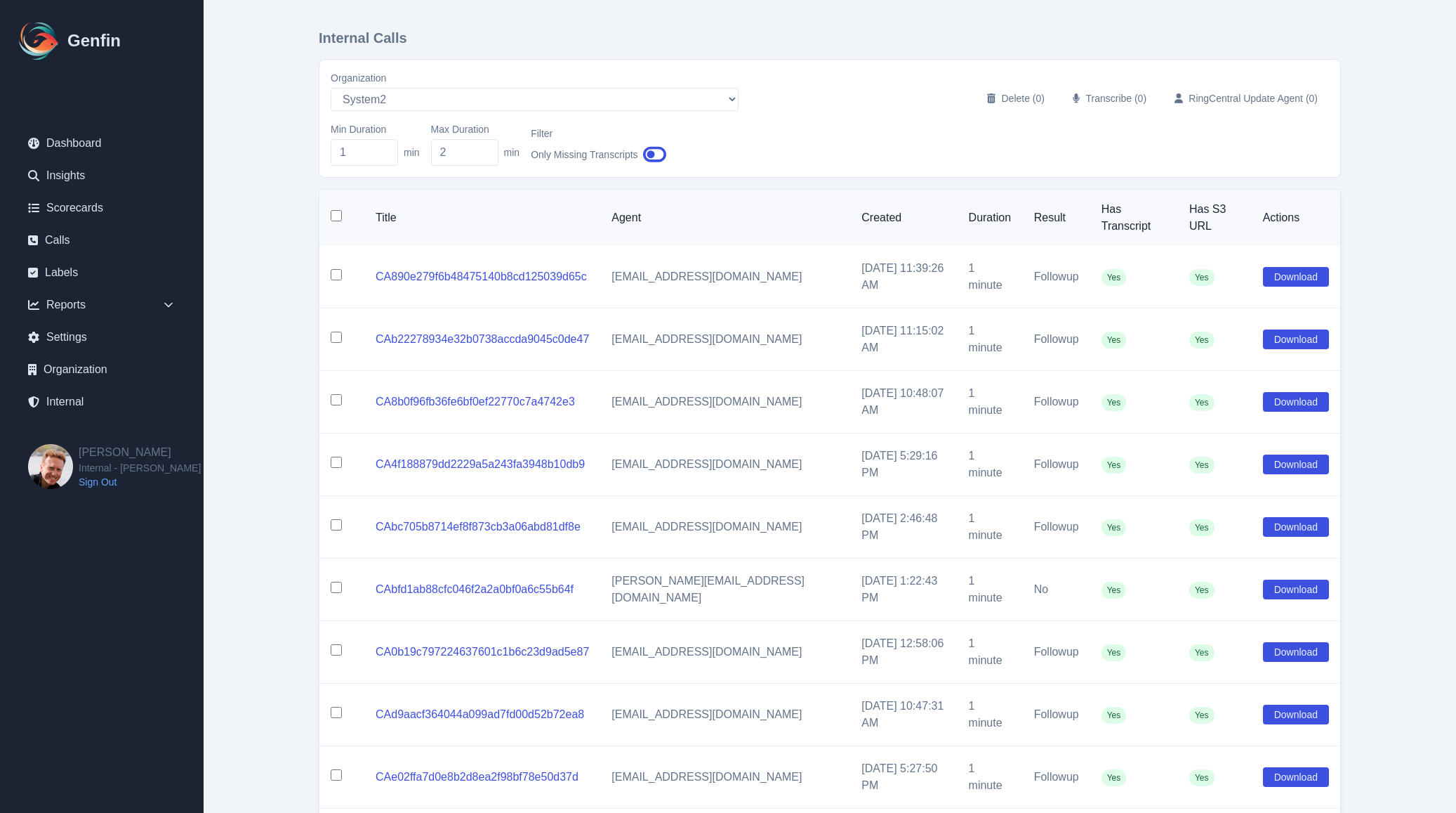
click at [336, 210] on input "checkbox" at bounding box center [337, 215] width 11 height 11
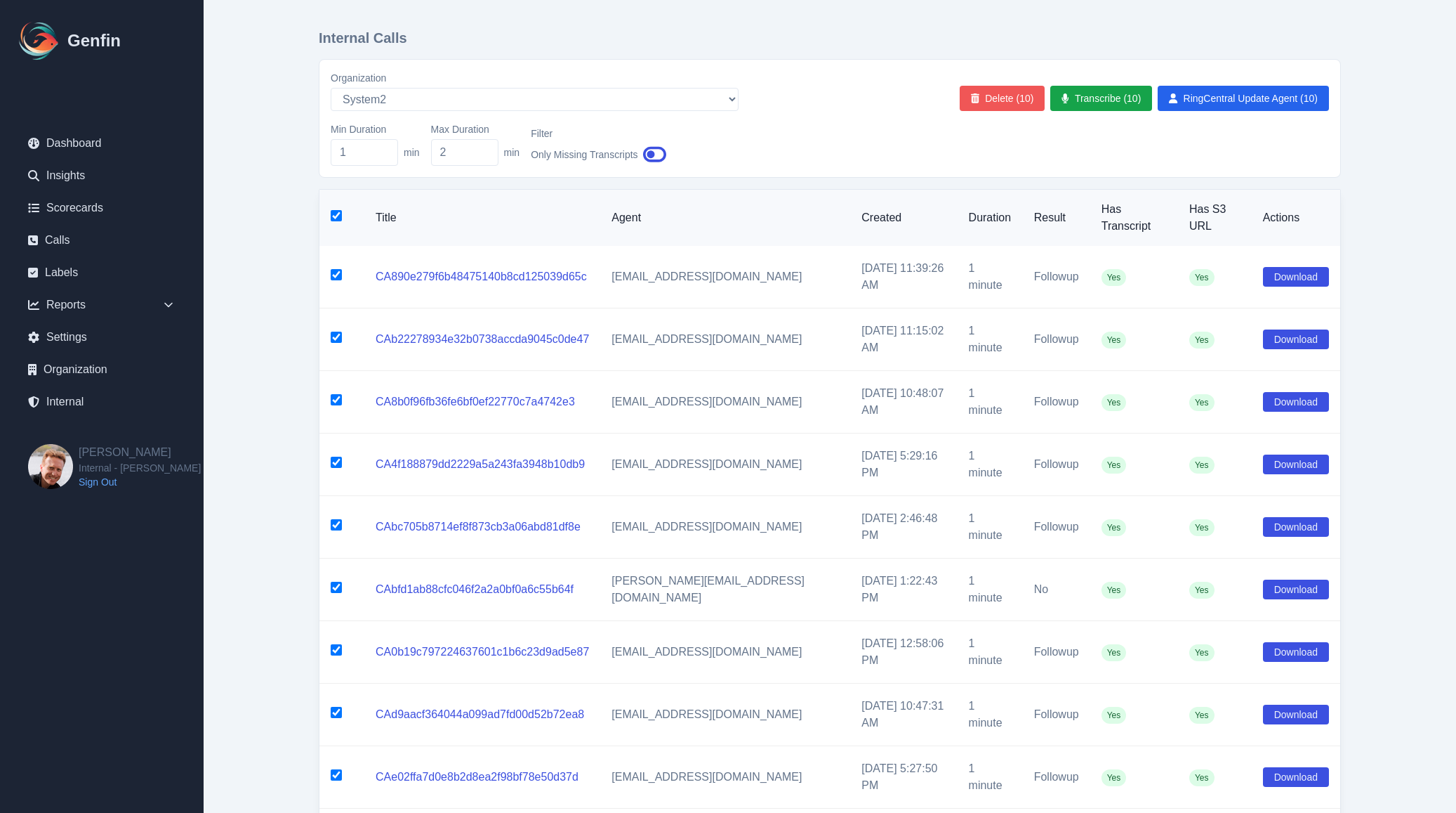
click at [1009, 104] on button "Delete (10)" at bounding box center [1002, 98] width 86 height 25
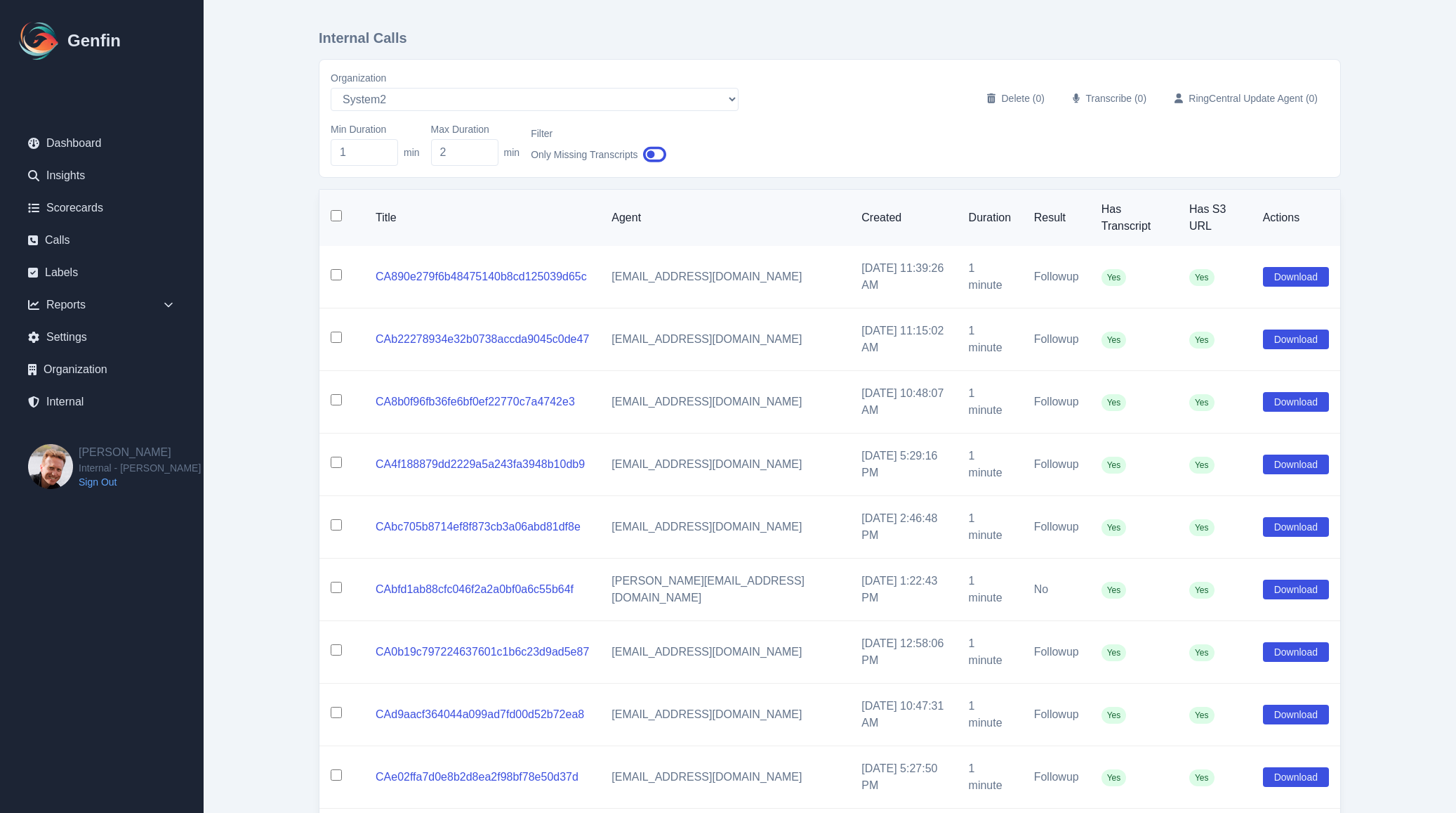
click at [331, 269] on input "checkbox" at bounding box center [337, 275] width 11 height 11
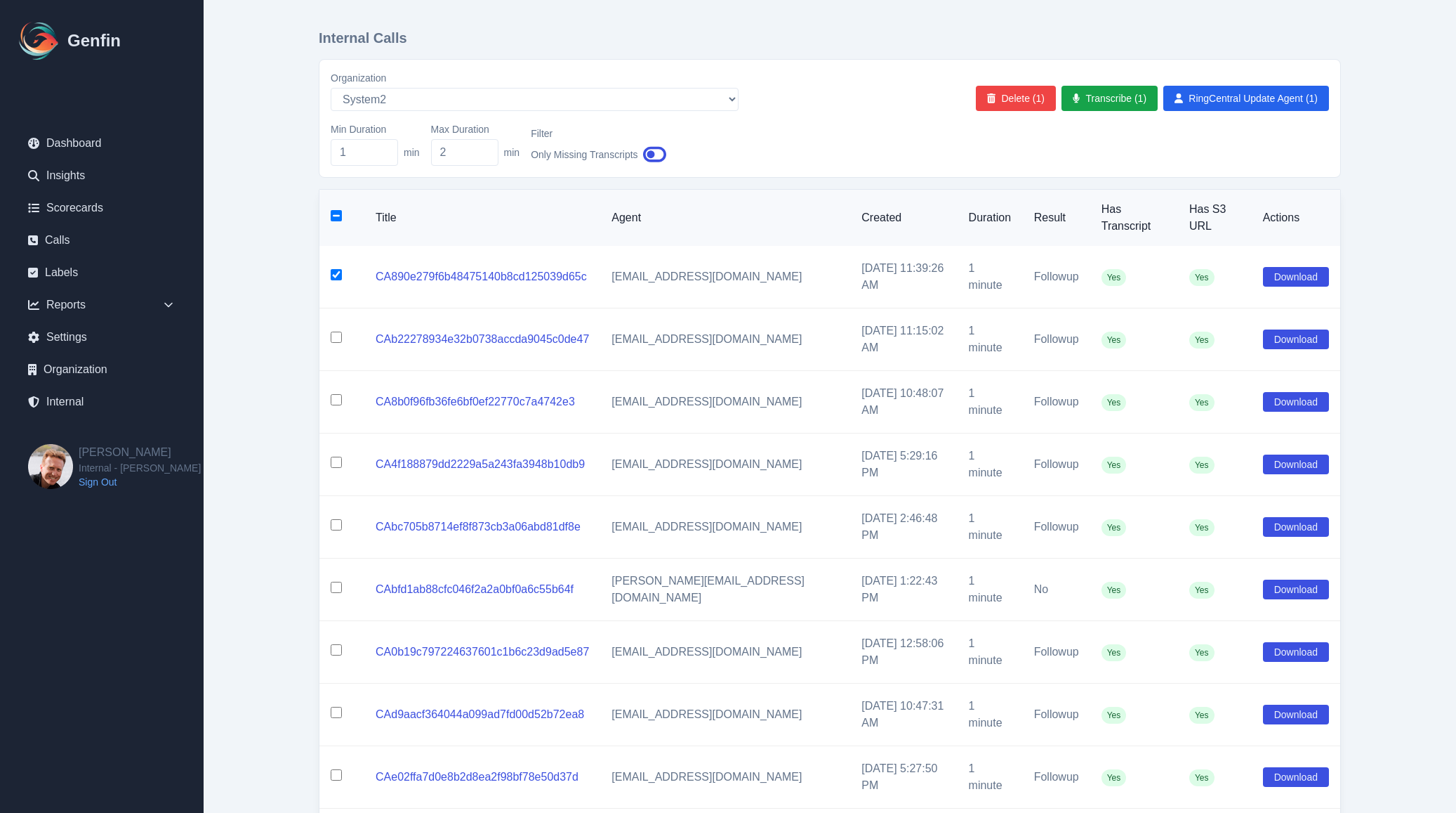
click at [335, 309] on td at bounding box center [342, 340] width 45 height 62
click at [336, 310] on td at bounding box center [342, 340] width 45 height 62
click at [336, 309] on td at bounding box center [342, 340] width 45 height 62
click at [335, 331] on input "checkbox" at bounding box center [337, 337] width 11 height 11
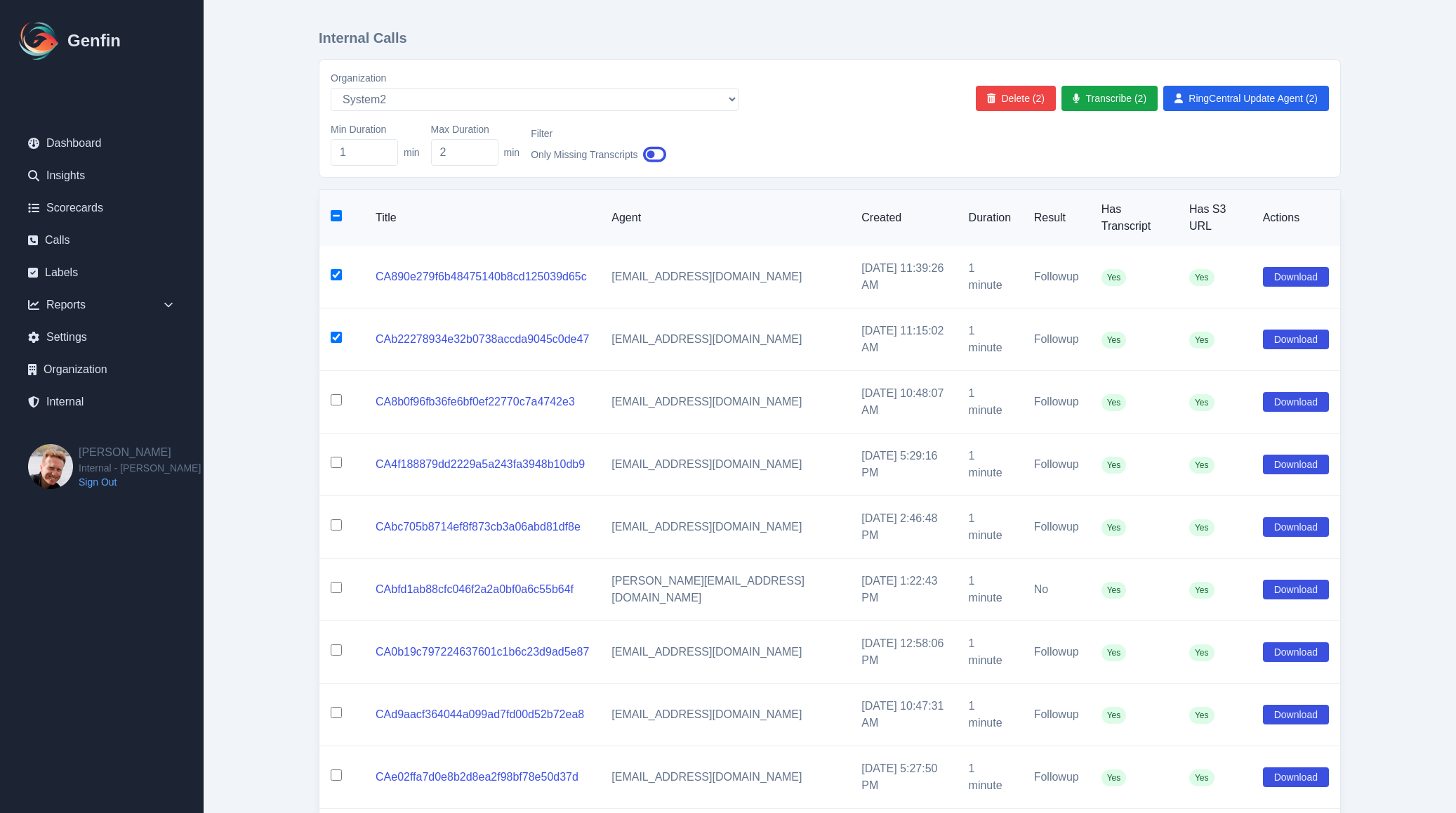
click at [336, 394] on input "checkbox" at bounding box center [337, 400] width 11 height 11
click at [1014, 98] on button "Delete (3)" at bounding box center [1015, 98] width 80 height 25
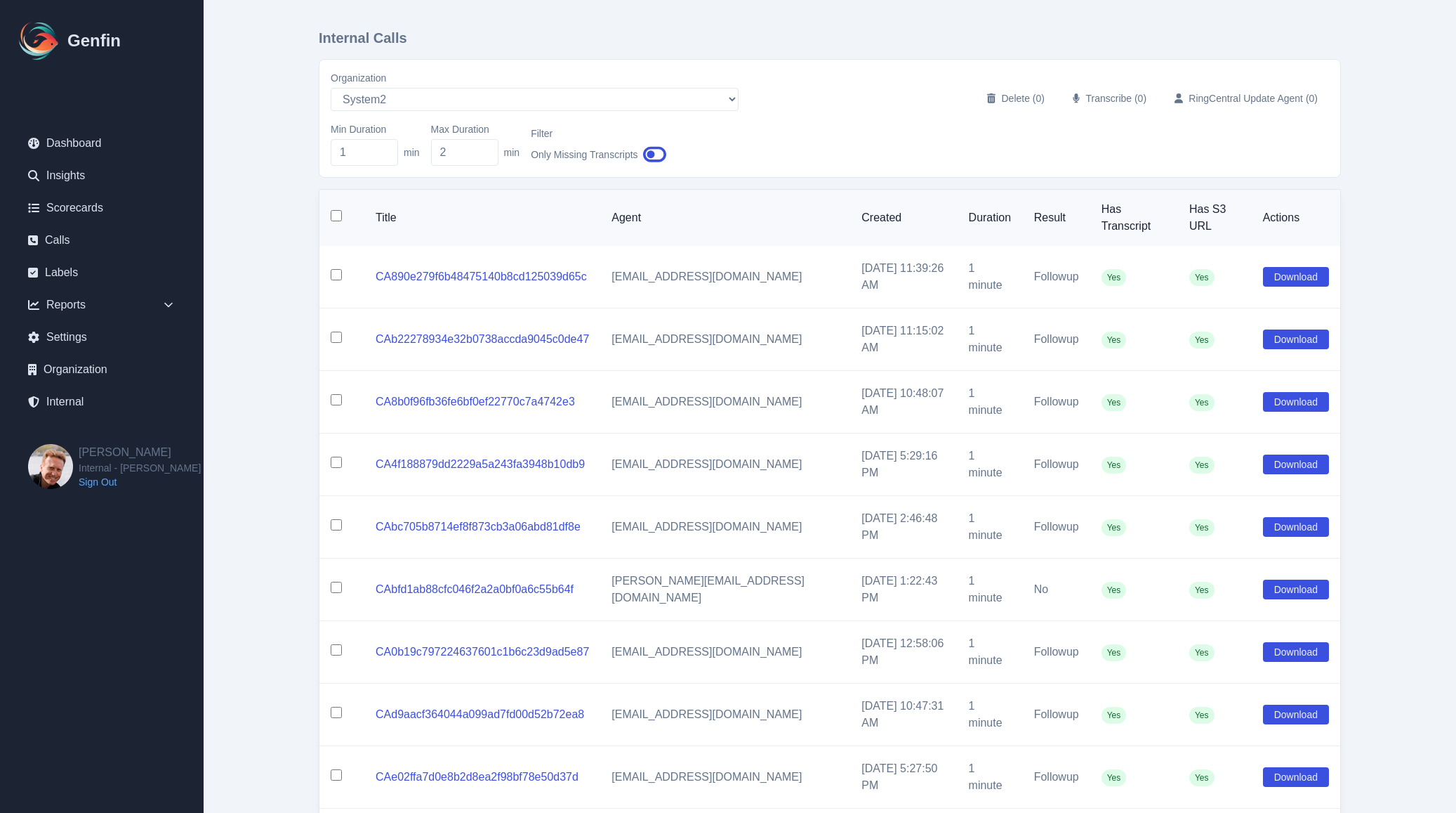
click at [336, 269] on input "checkbox" at bounding box center [337, 275] width 11 height 11
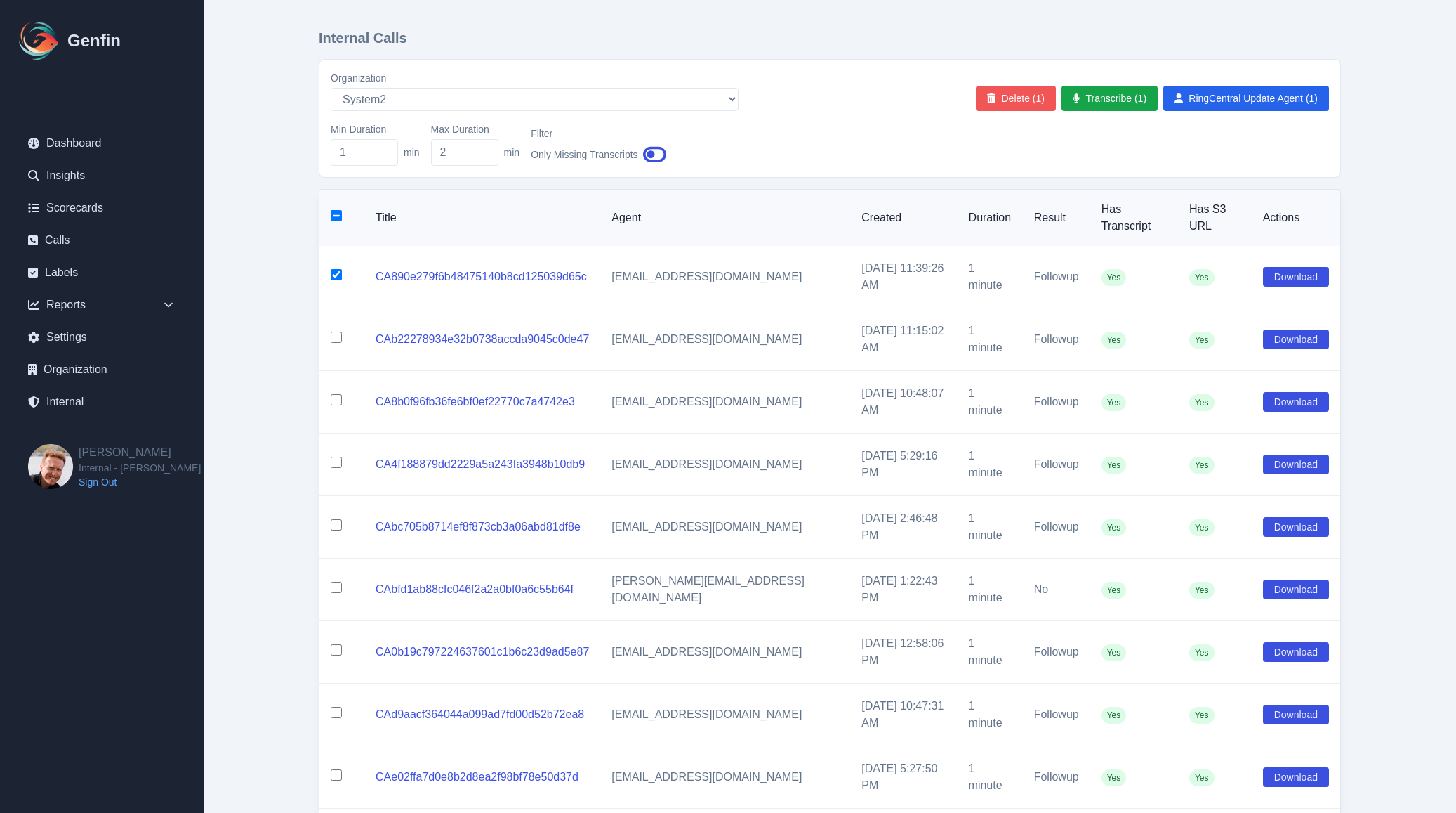
click at [1014, 91] on button "Delete (1)" at bounding box center [1015, 98] width 80 height 25
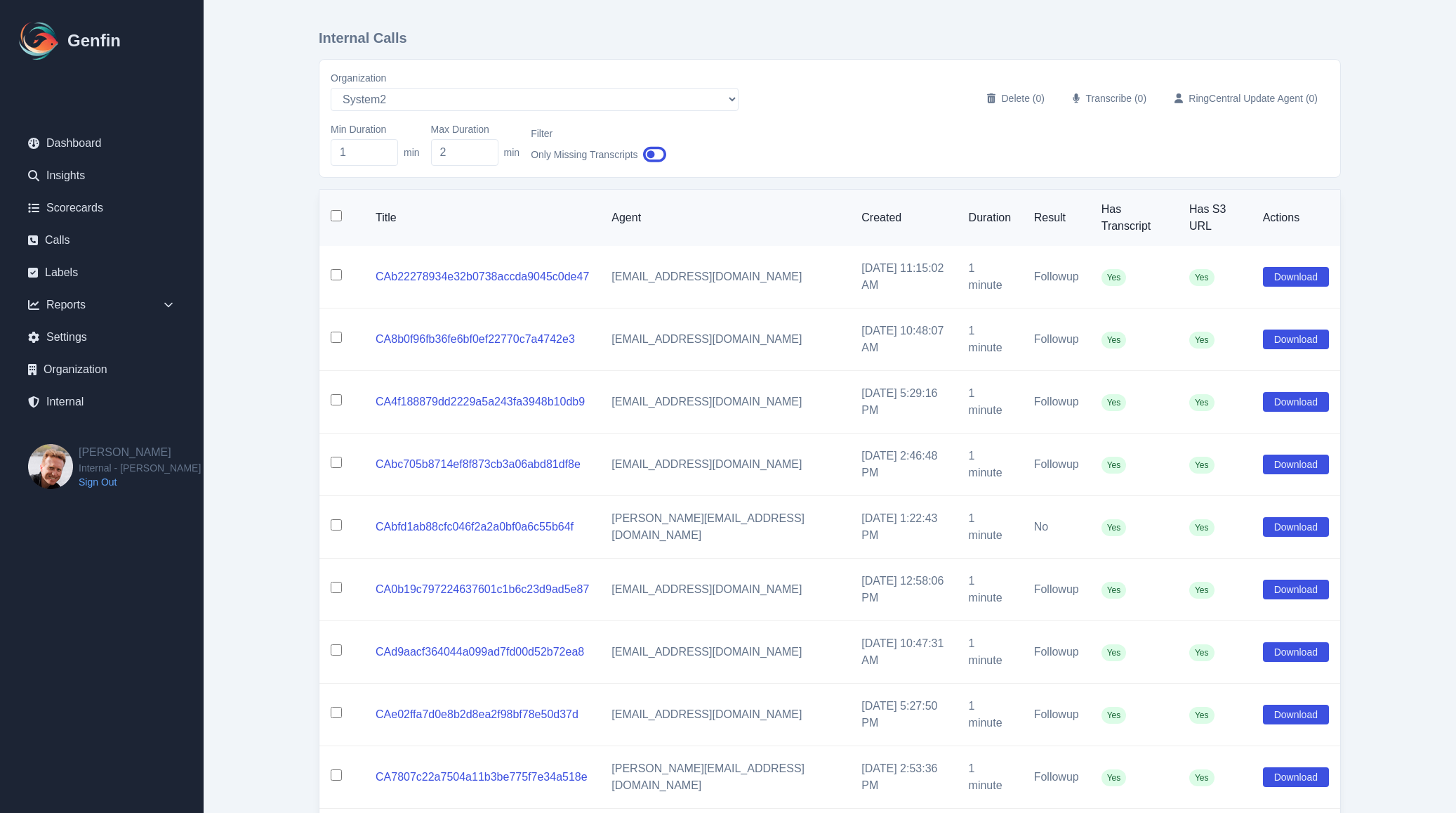
click at [337, 269] on input "checkbox" at bounding box center [337, 275] width 11 height 11
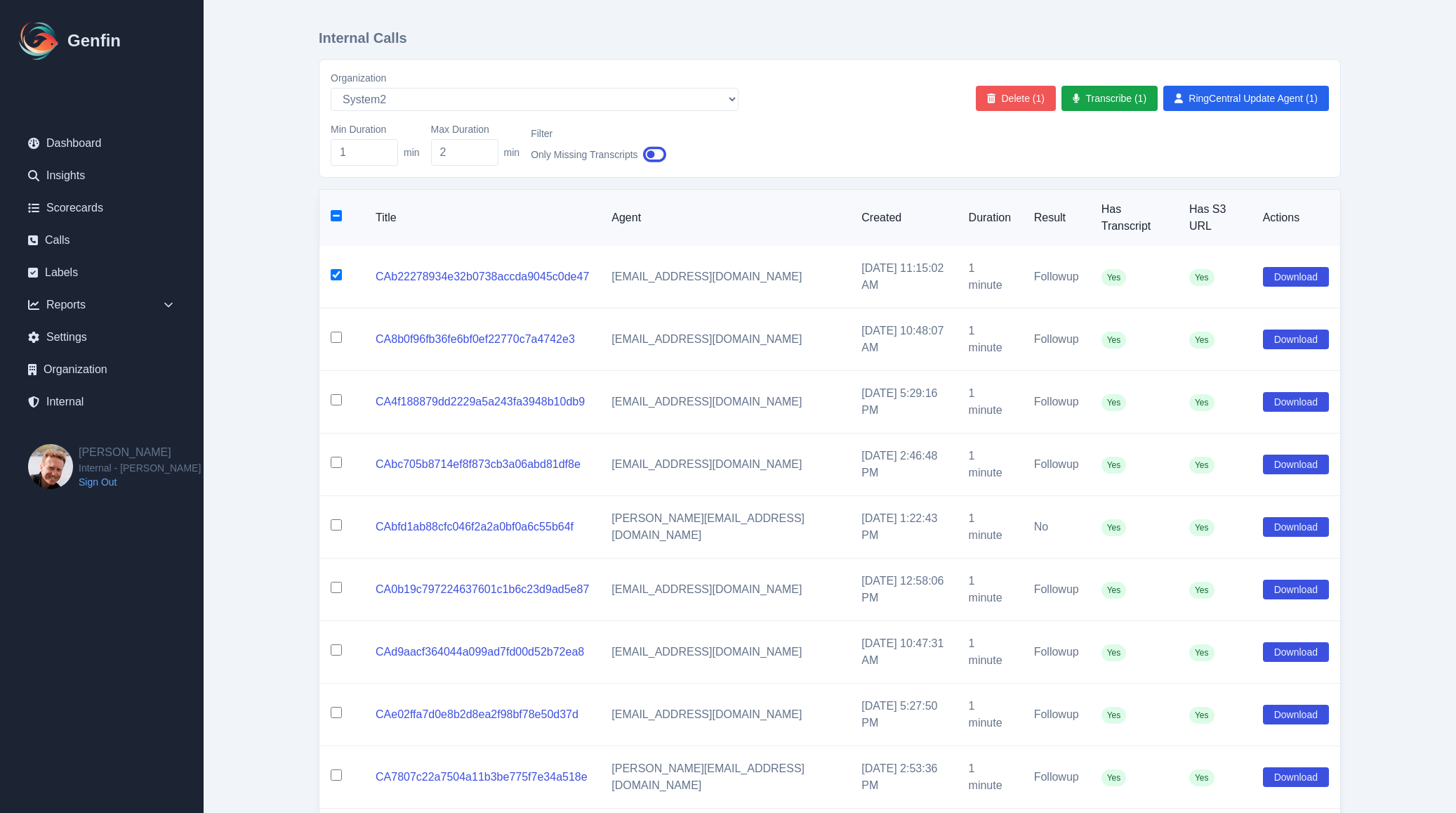
click at [1007, 104] on button "Delete (1)" at bounding box center [1015, 98] width 80 height 25
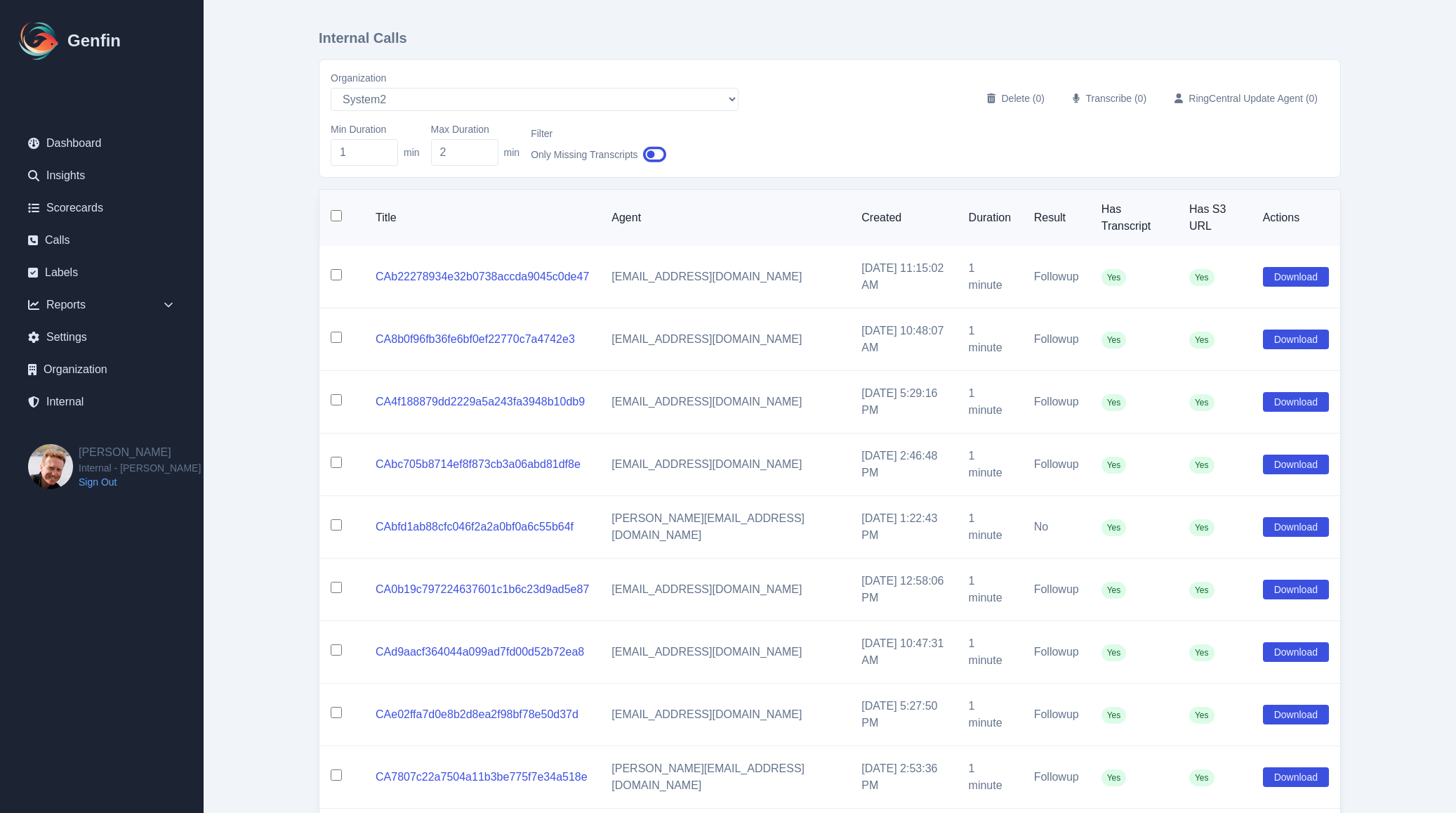
click at [337, 331] on input "checkbox" at bounding box center [337, 337] width 11 height 11
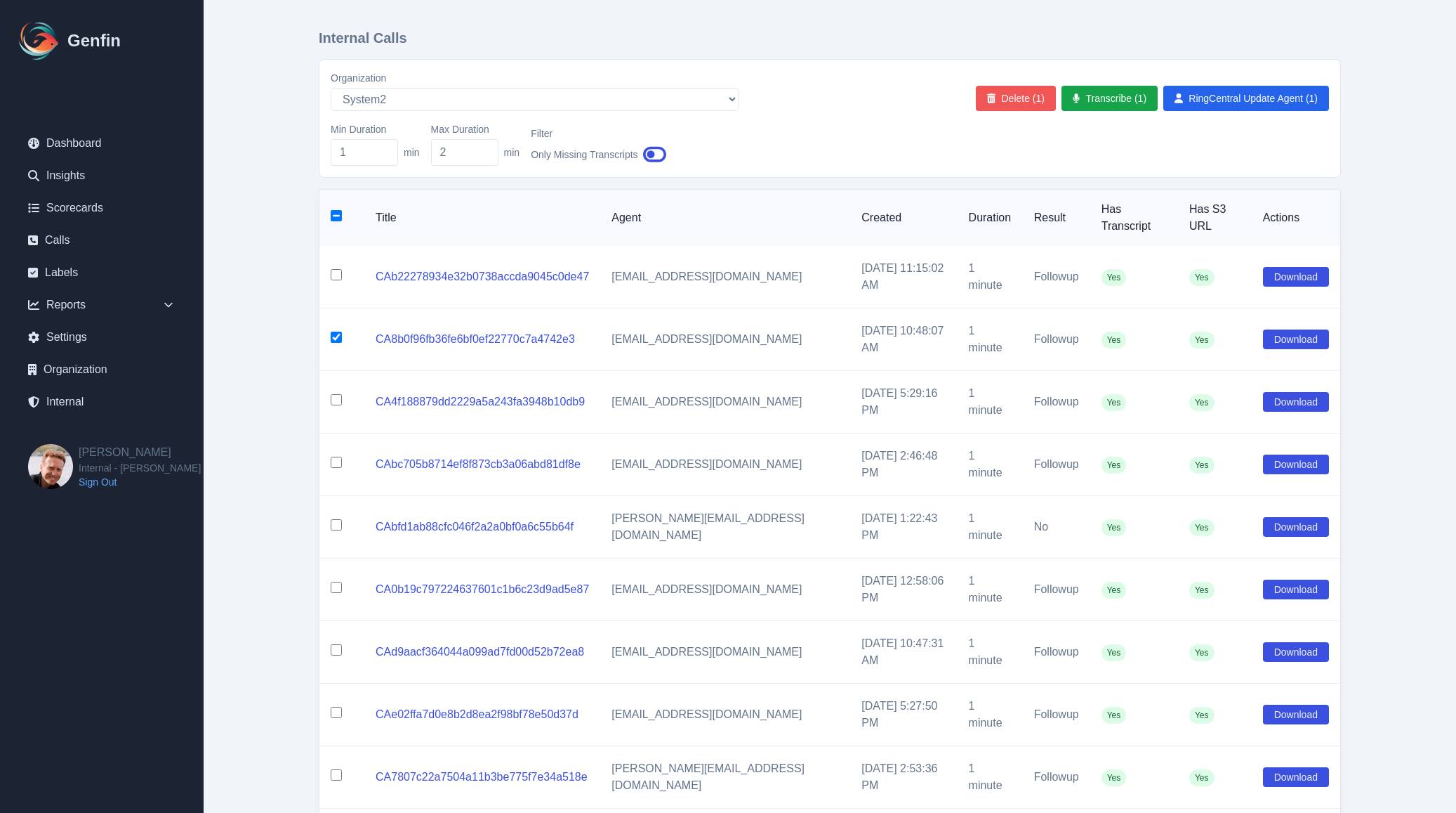
click at [1017, 96] on button "Delete (1)" at bounding box center [1015, 98] width 80 height 25
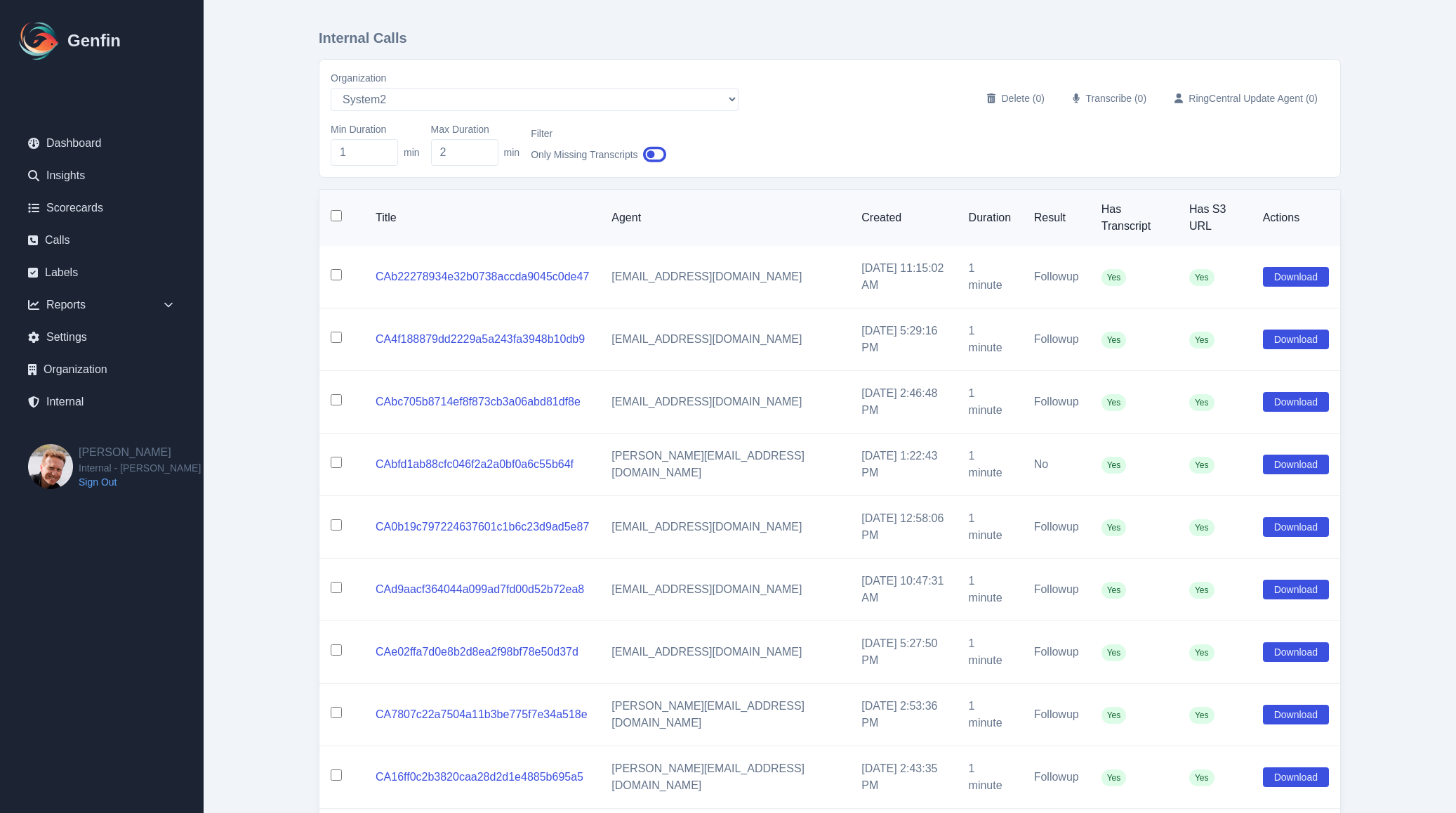
click at [337, 269] on input "checkbox" at bounding box center [337, 275] width 11 height 11
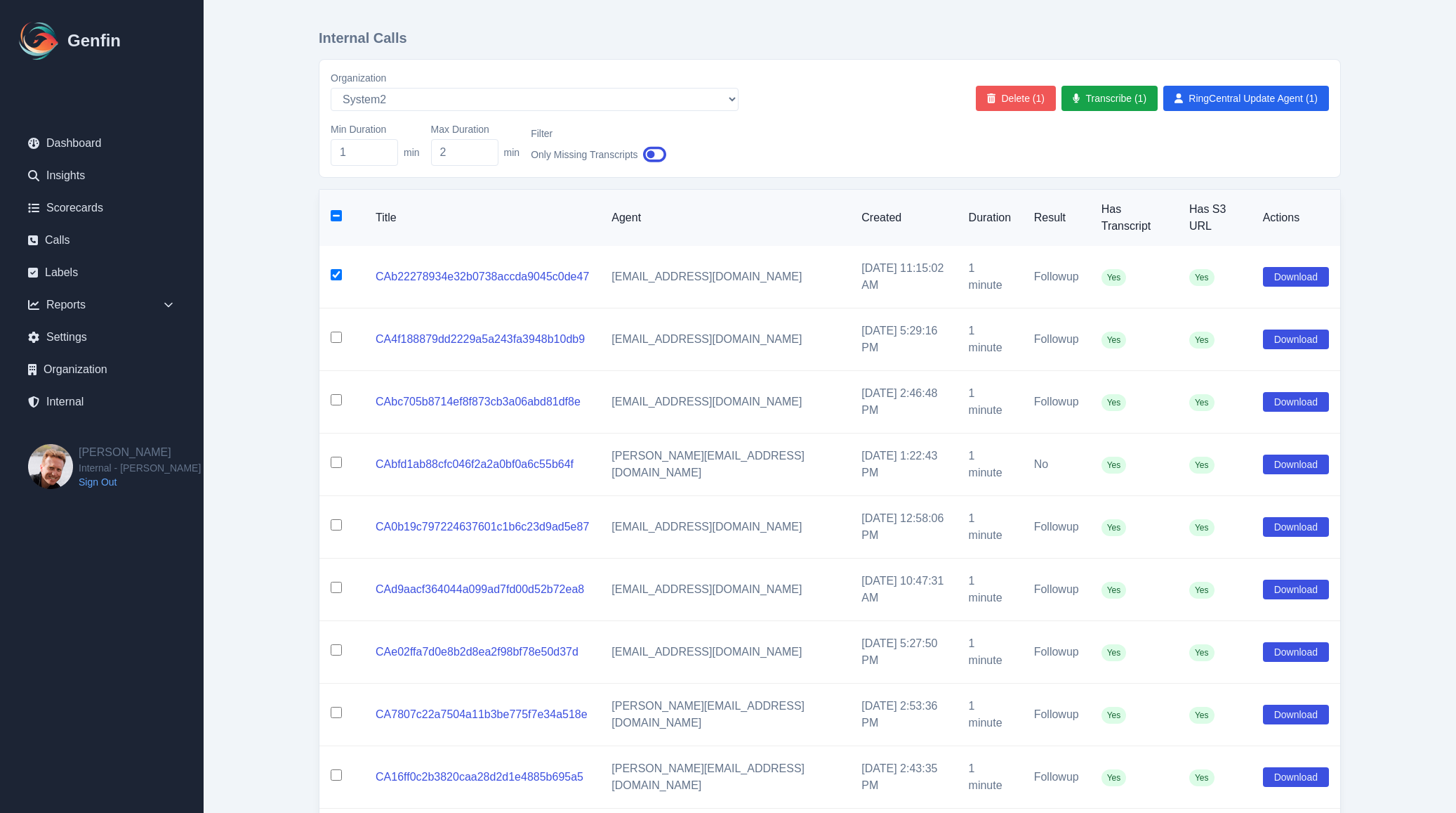
click at [1011, 104] on button "Delete (1)" at bounding box center [1015, 98] width 80 height 25
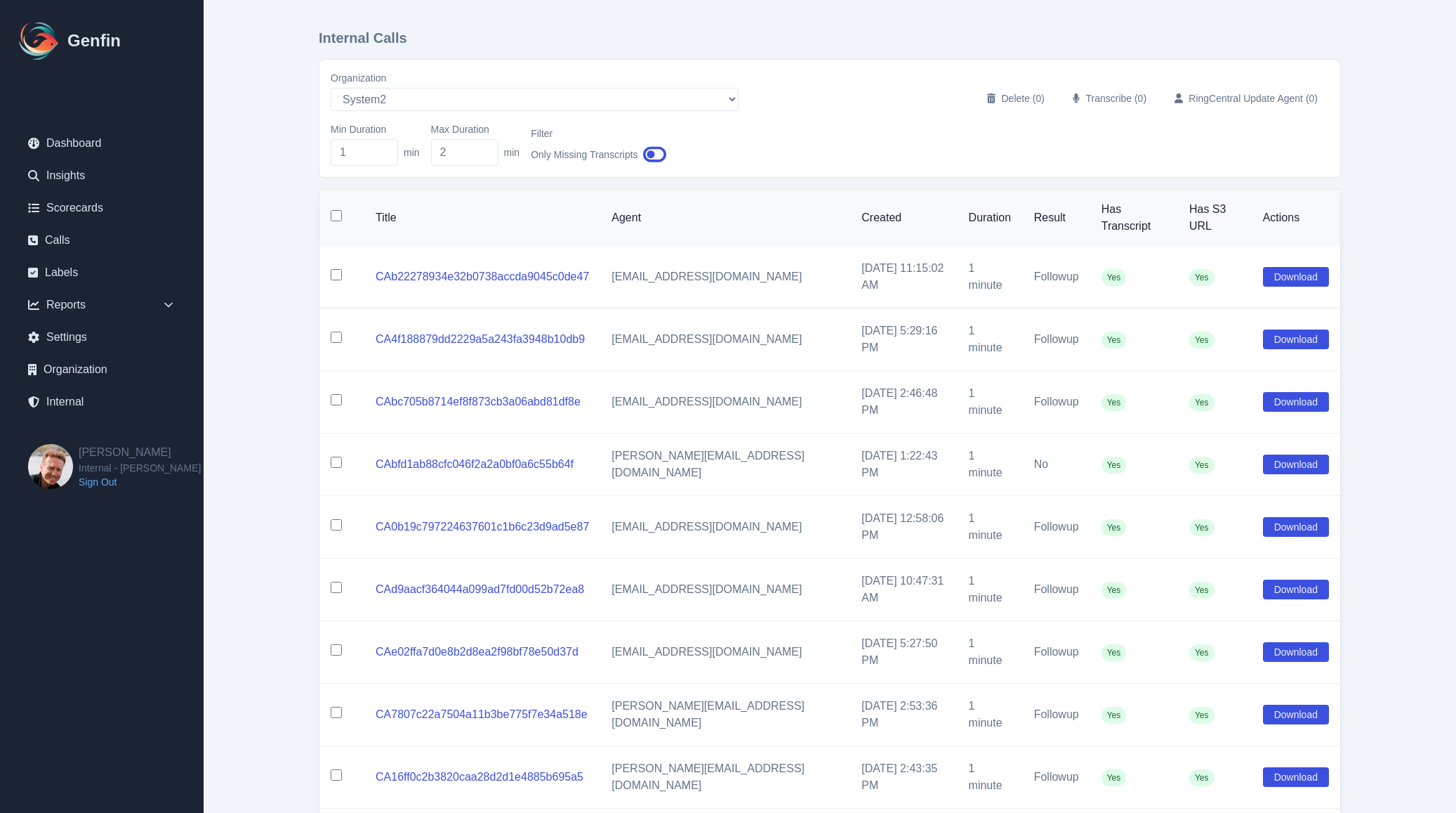
click at [335, 331] on input "checkbox" at bounding box center [337, 337] width 11 height 11
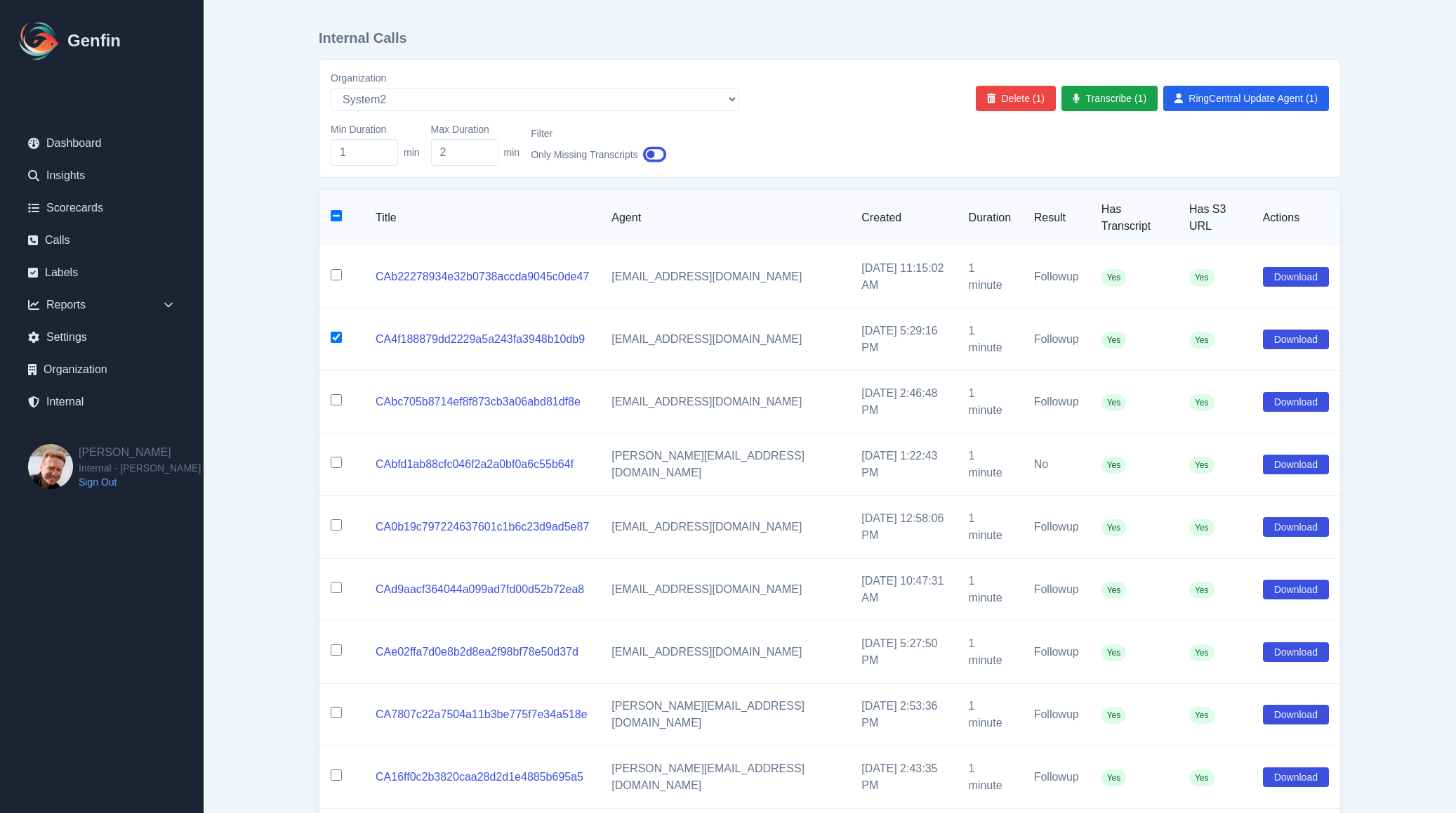
click at [338, 394] on input "checkbox" at bounding box center [337, 400] width 11 height 11
click at [334, 456] on input "checkbox" at bounding box center [337, 462] width 11 height 11
click at [334, 519] on input "checkbox" at bounding box center [337, 525] width 11 height 11
click at [1017, 93] on button "Delete (4)" at bounding box center [1015, 98] width 80 height 25
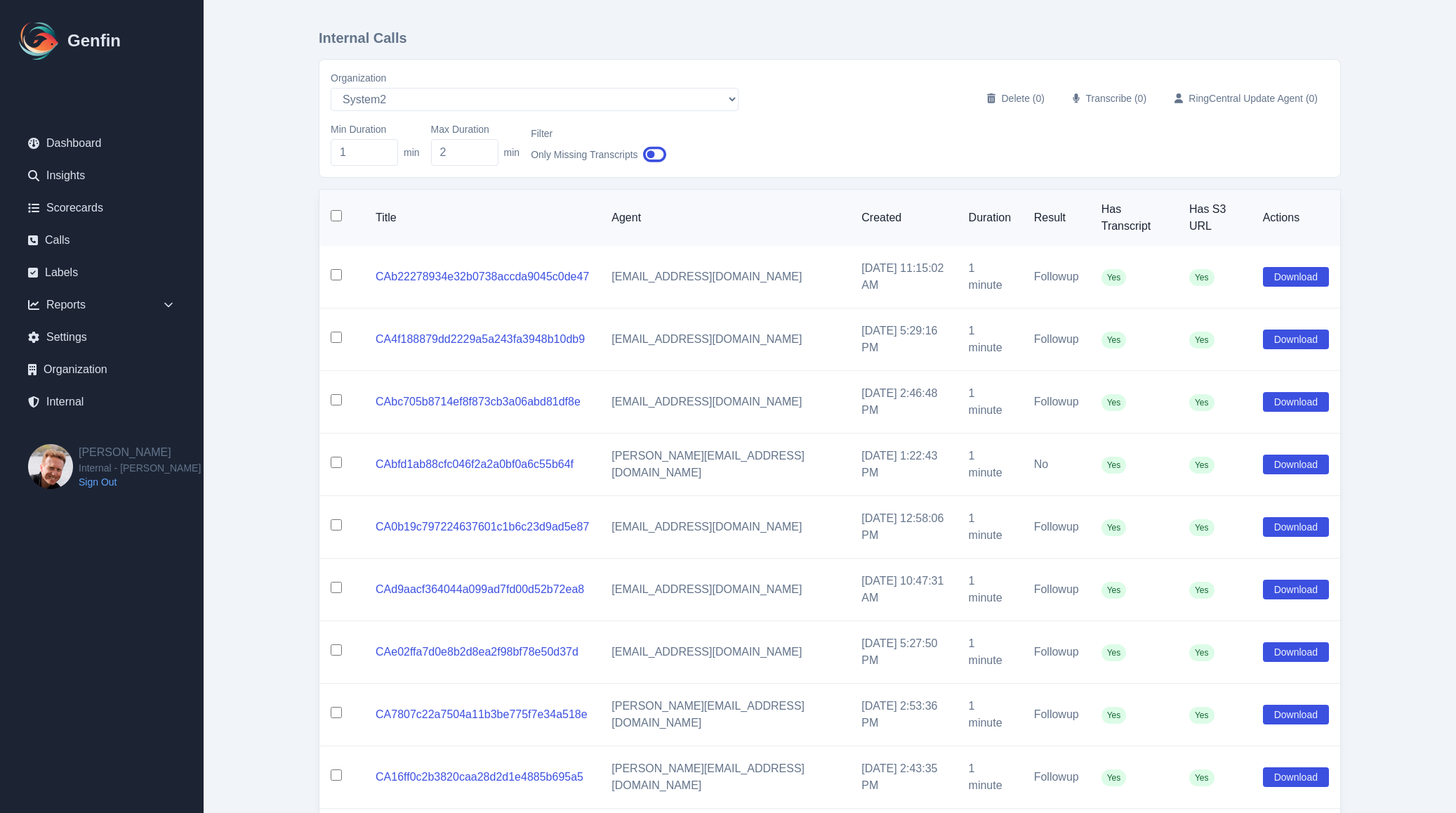
click at [339, 331] on input "checkbox" at bounding box center [337, 337] width 11 height 11
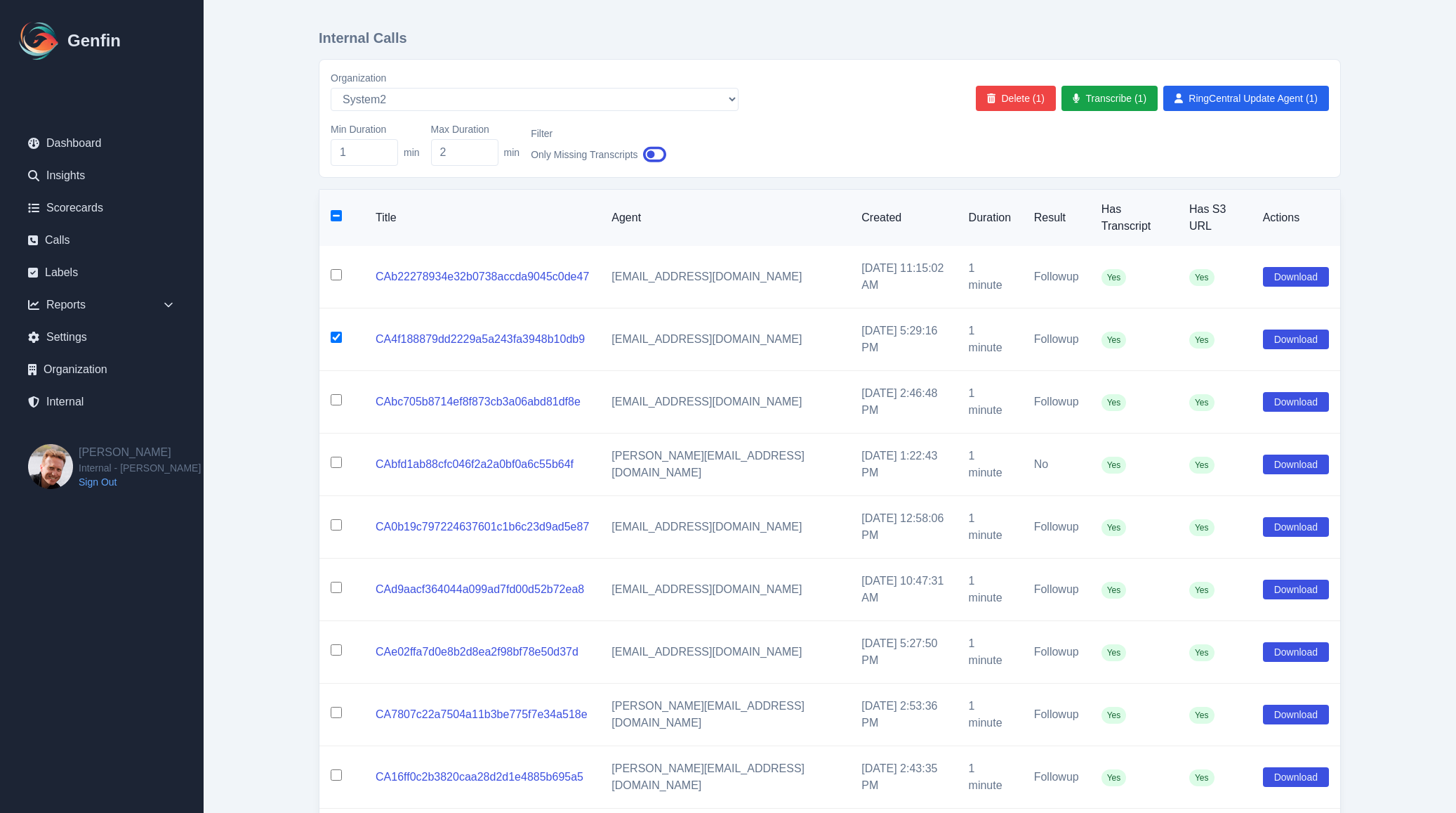
click at [334, 394] on input "checkbox" at bounding box center [337, 400] width 11 height 11
click at [1022, 96] on button "Delete (2)" at bounding box center [1015, 98] width 80 height 25
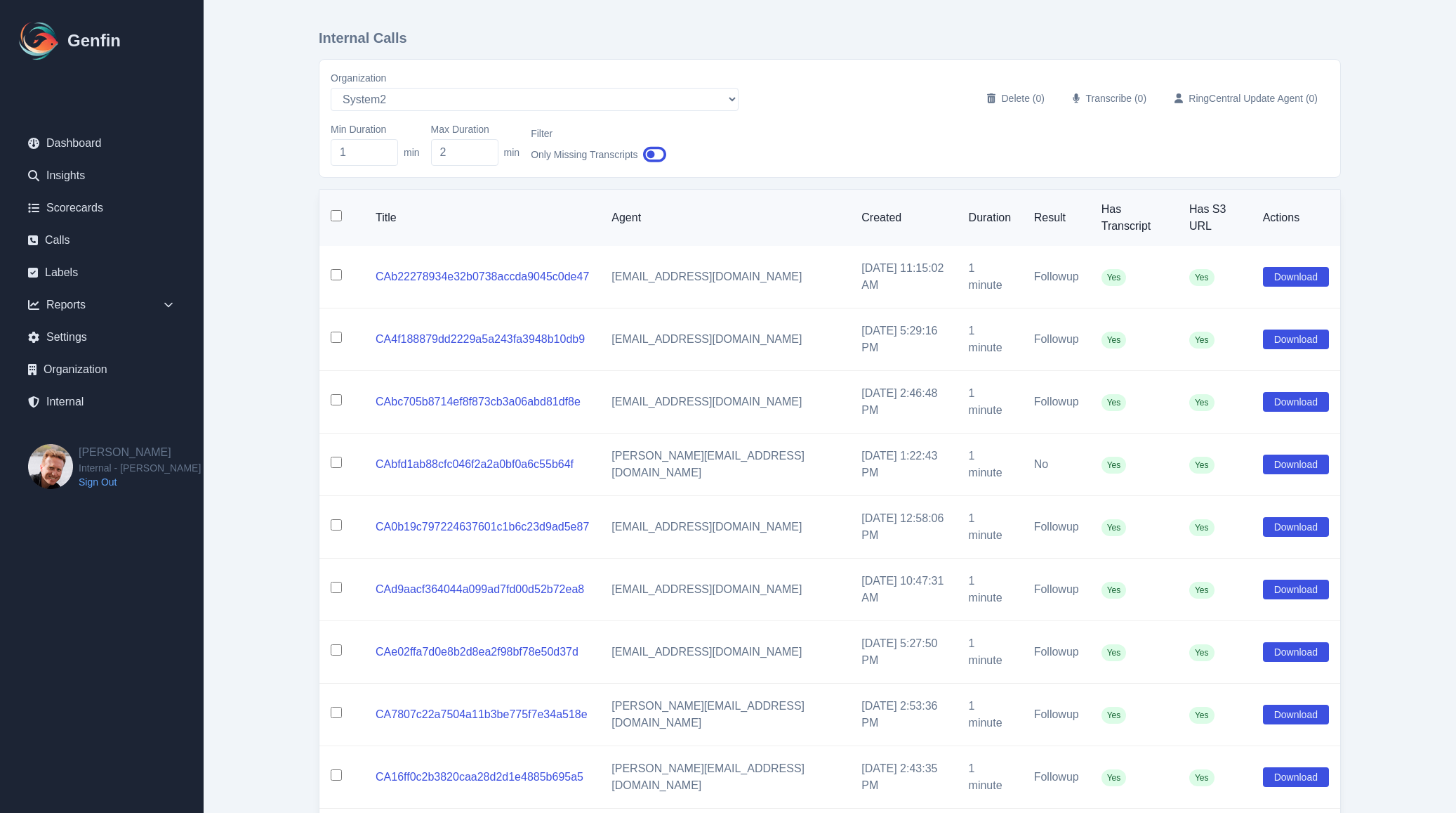
click at [336, 331] on input "checkbox" at bounding box center [337, 337] width 11 height 11
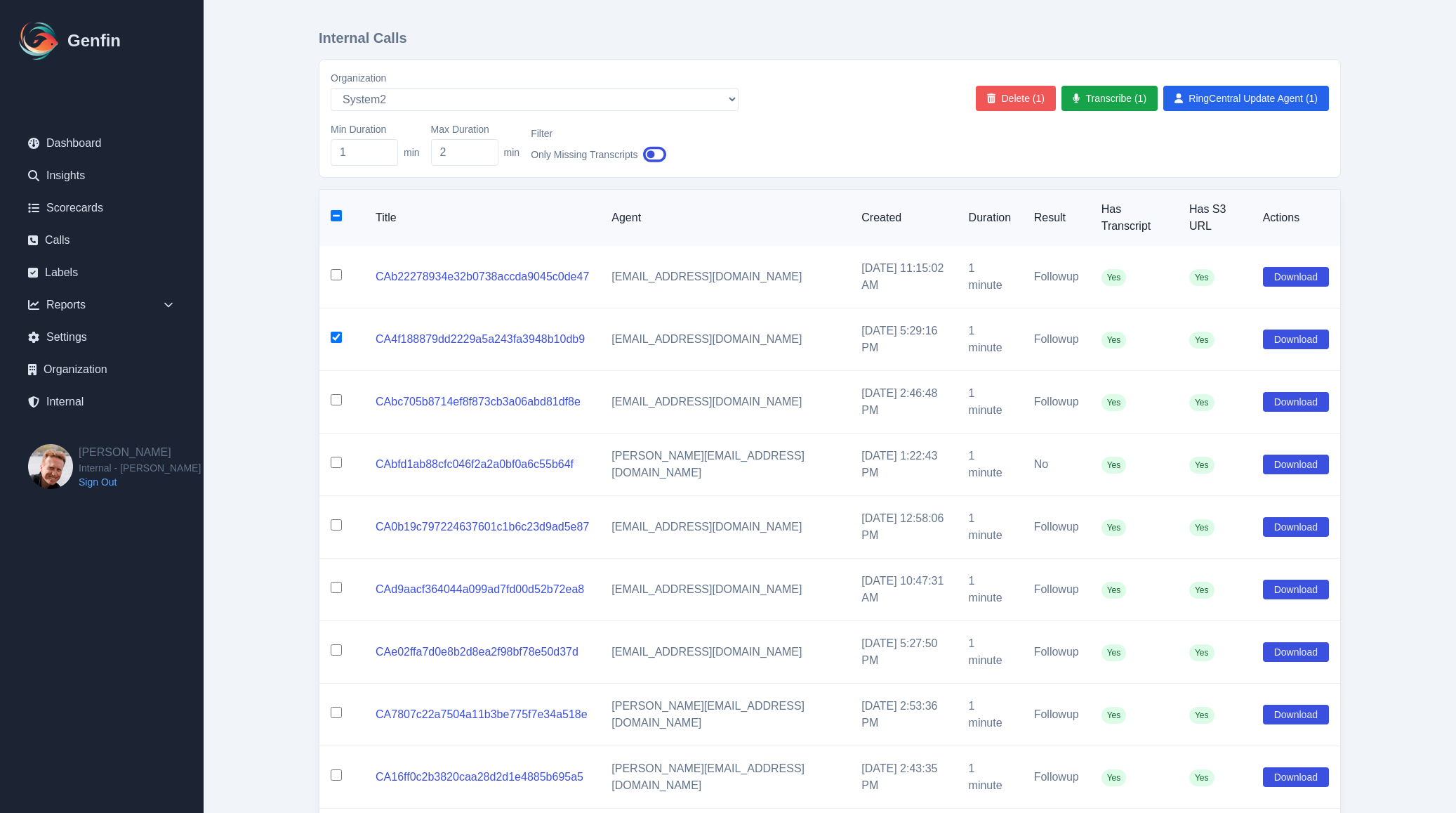
click at [998, 95] on button "Delete (1)" at bounding box center [1015, 98] width 80 height 25
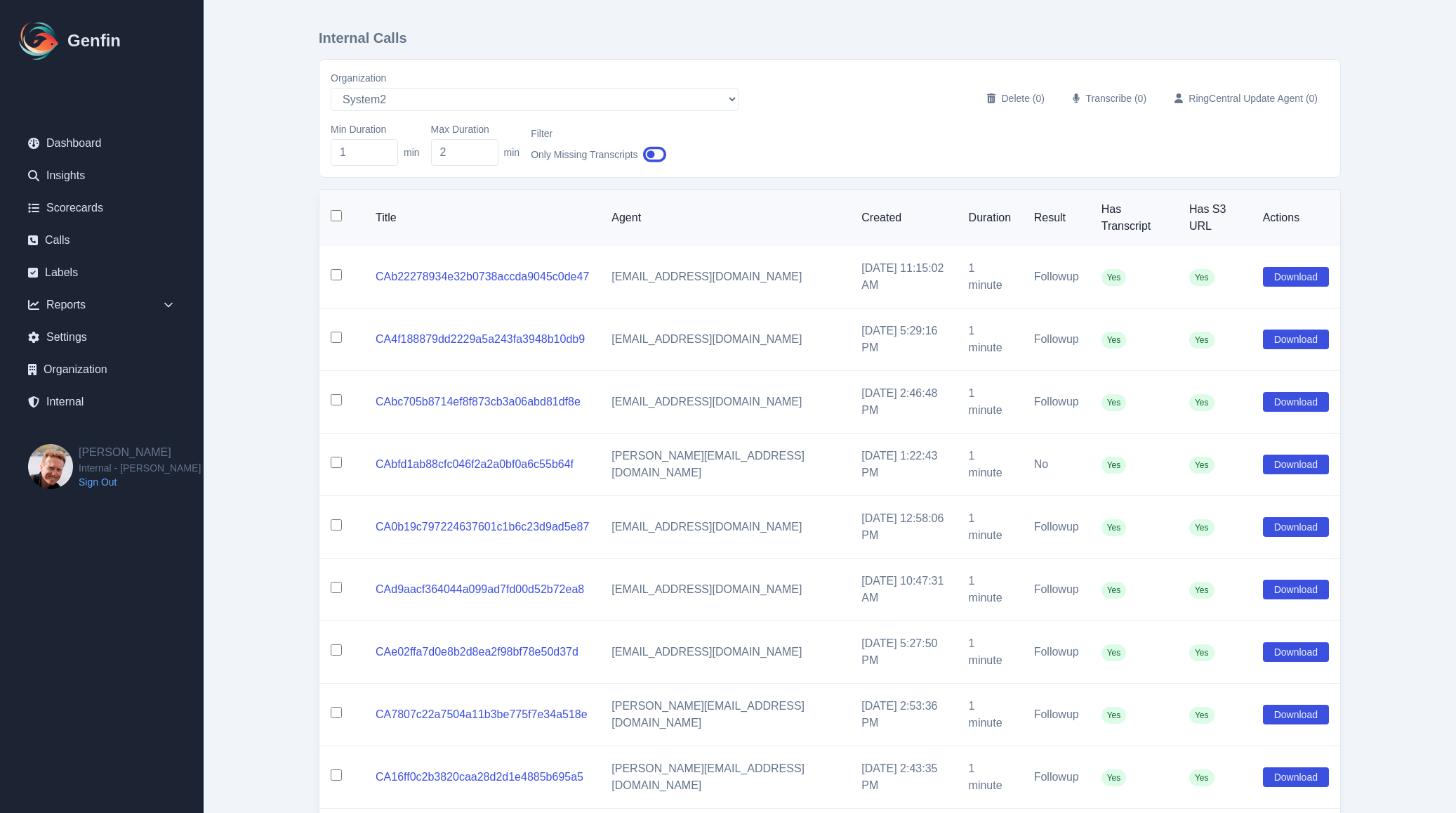
click at [335, 456] on input "checkbox" at bounding box center [337, 462] width 11 height 11
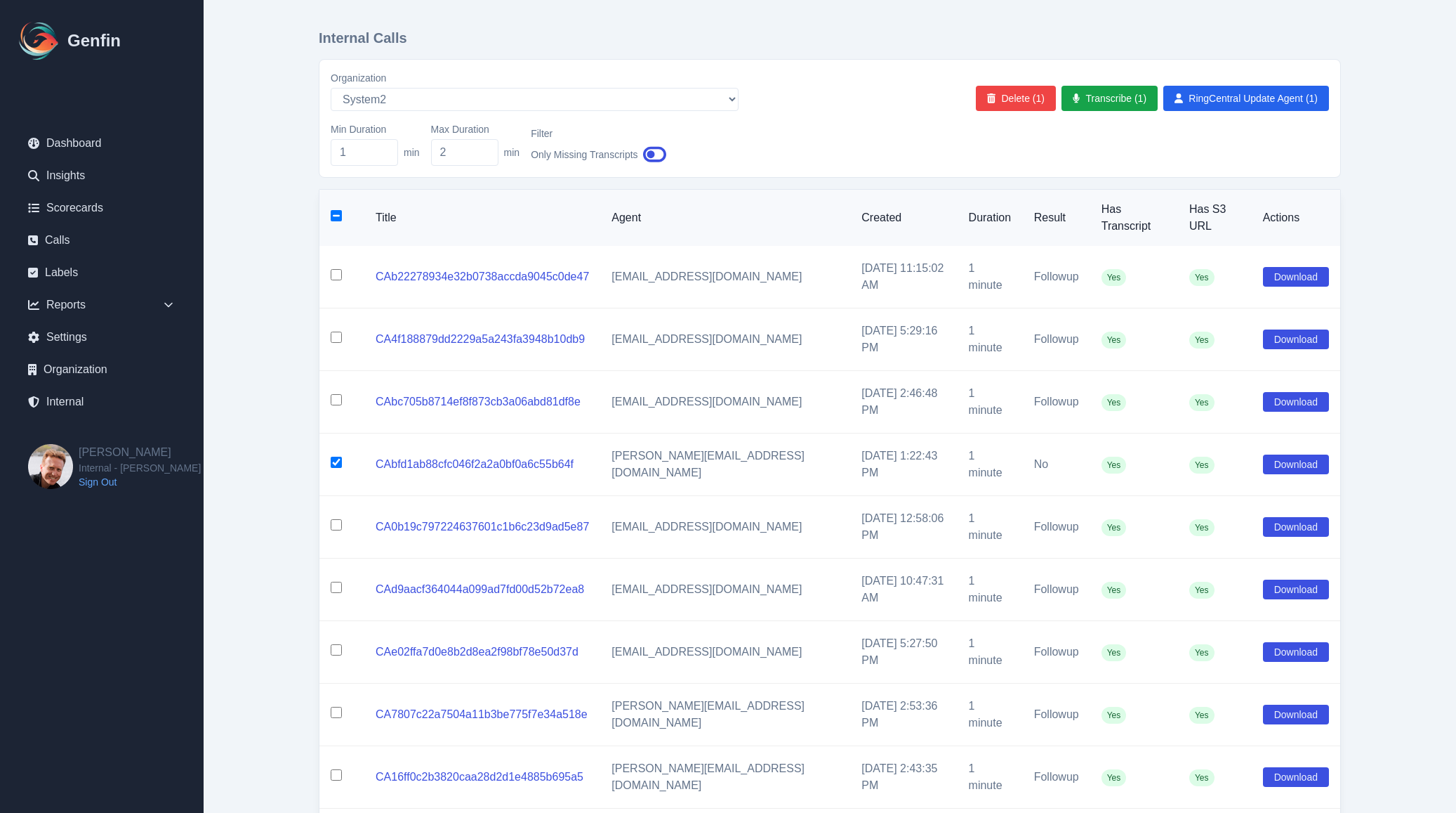
click at [331, 519] on input "checkbox" at bounding box center [337, 525] width 11 height 11
click at [334, 582] on input "checkbox" at bounding box center [337, 587] width 11 height 11
click at [335, 644] on input "checkbox" at bounding box center [337, 649] width 11 height 11
click at [335, 707] on input "checkbox" at bounding box center [337, 712] width 11 height 11
click at [335, 769] on input "checkbox" at bounding box center [337, 774] width 11 height 11
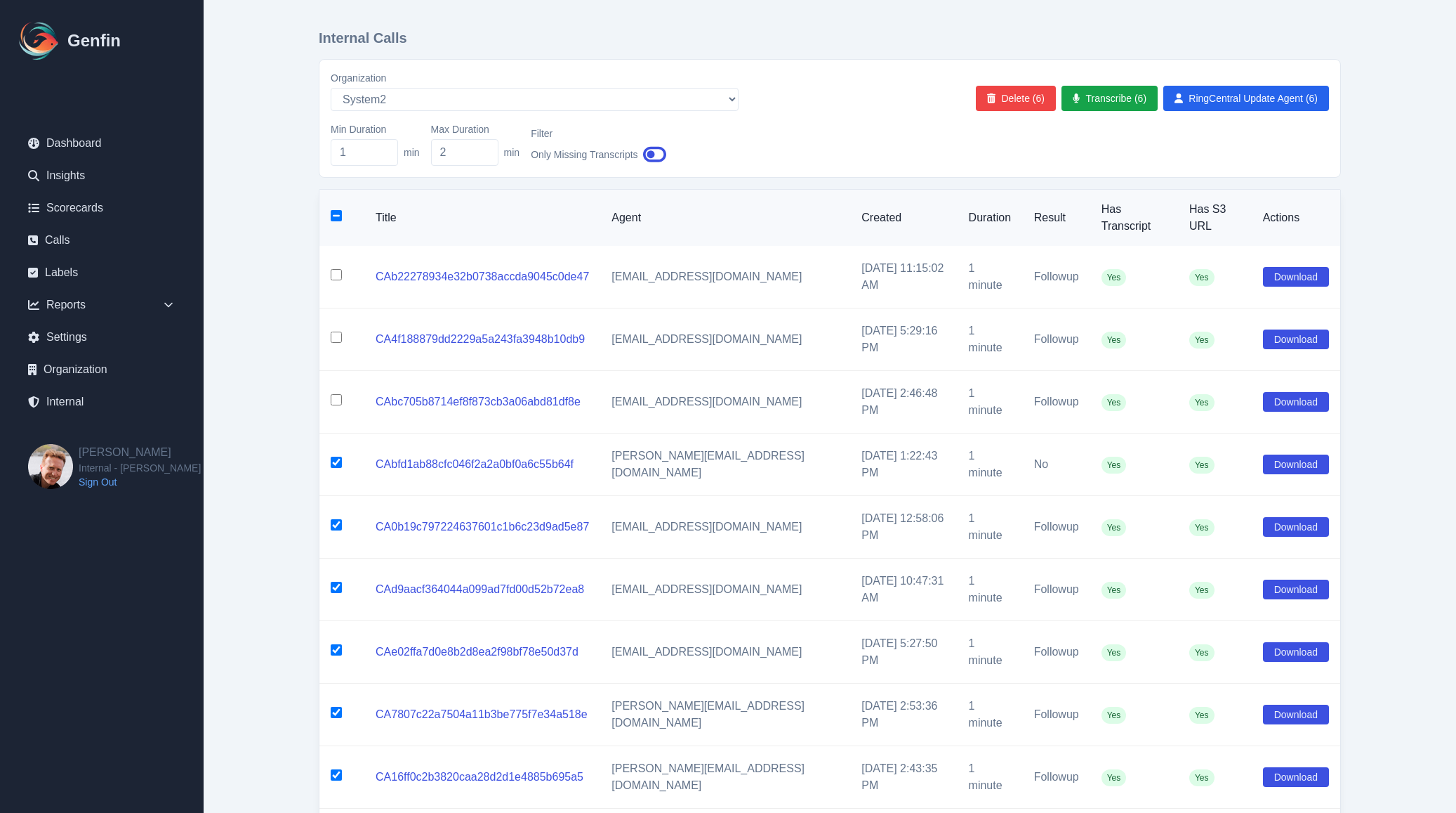
click at [1014, 98] on button "Delete (7)" at bounding box center [1015, 98] width 80 height 25
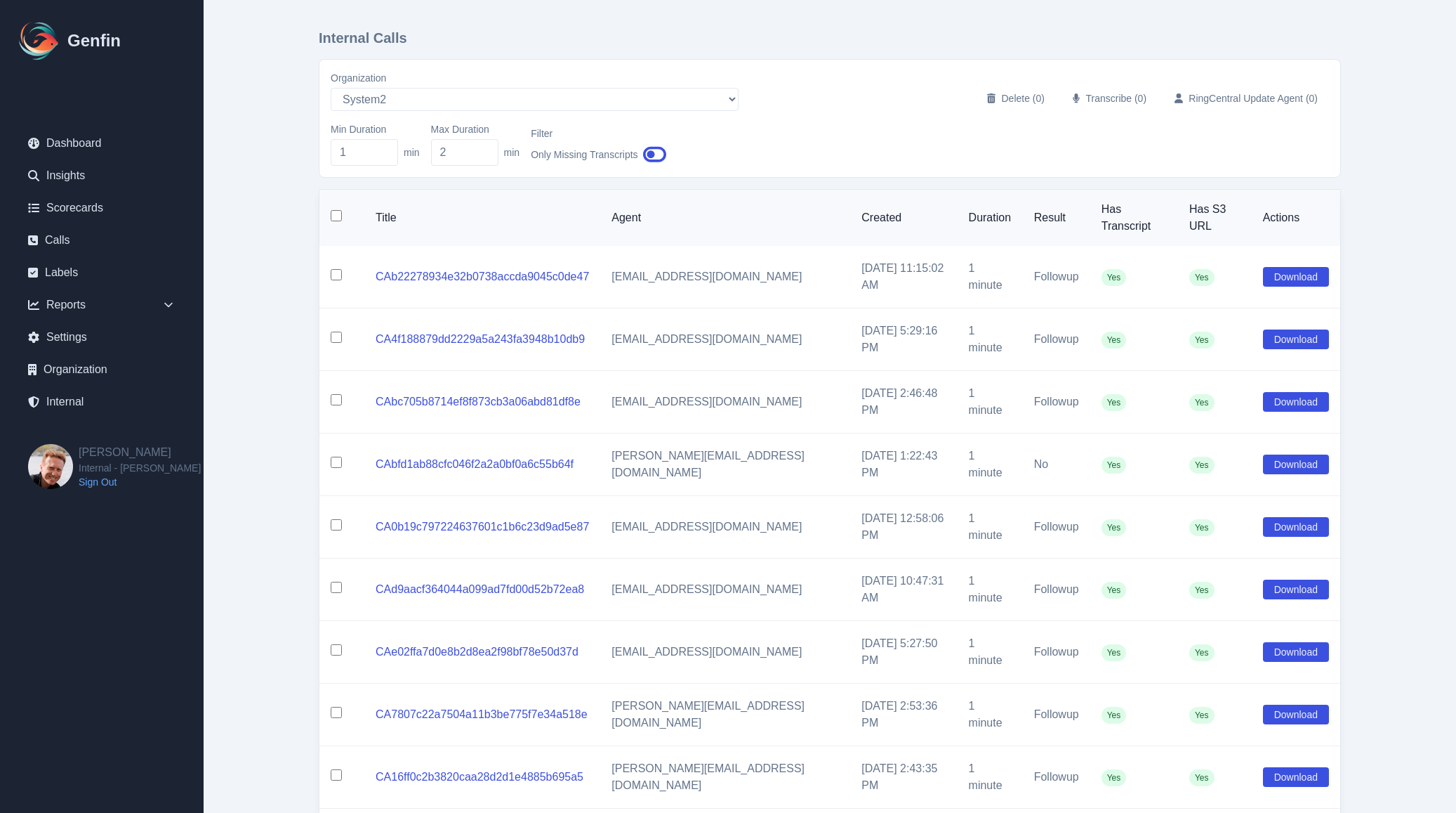
click at [1012, 106] on button "Delete (1)" at bounding box center [1015, 98] width 80 height 25
click at [336, 769] on input "checkbox" at bounding box center [337, 774] width 11 height 11
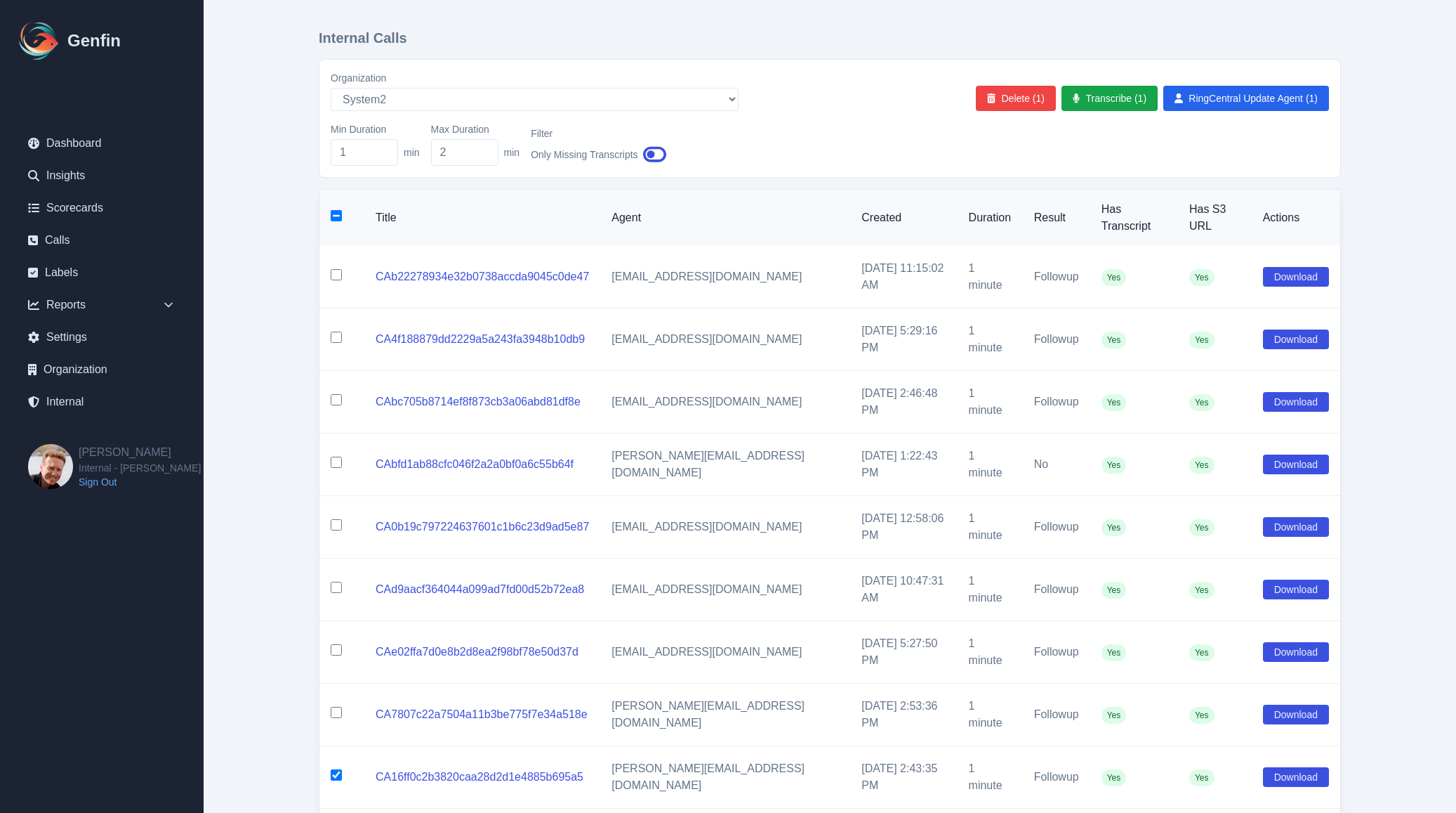
click at [1014, 83] on div "Organization AADirect alec+america@system2.fitness alec+emily@system2.fitness a…" at bounding box center [830, 90] width 998 height 40
click at [1014, 98] on button "Delete (1)" at bounding box center [1015, 98] width 80 height 25
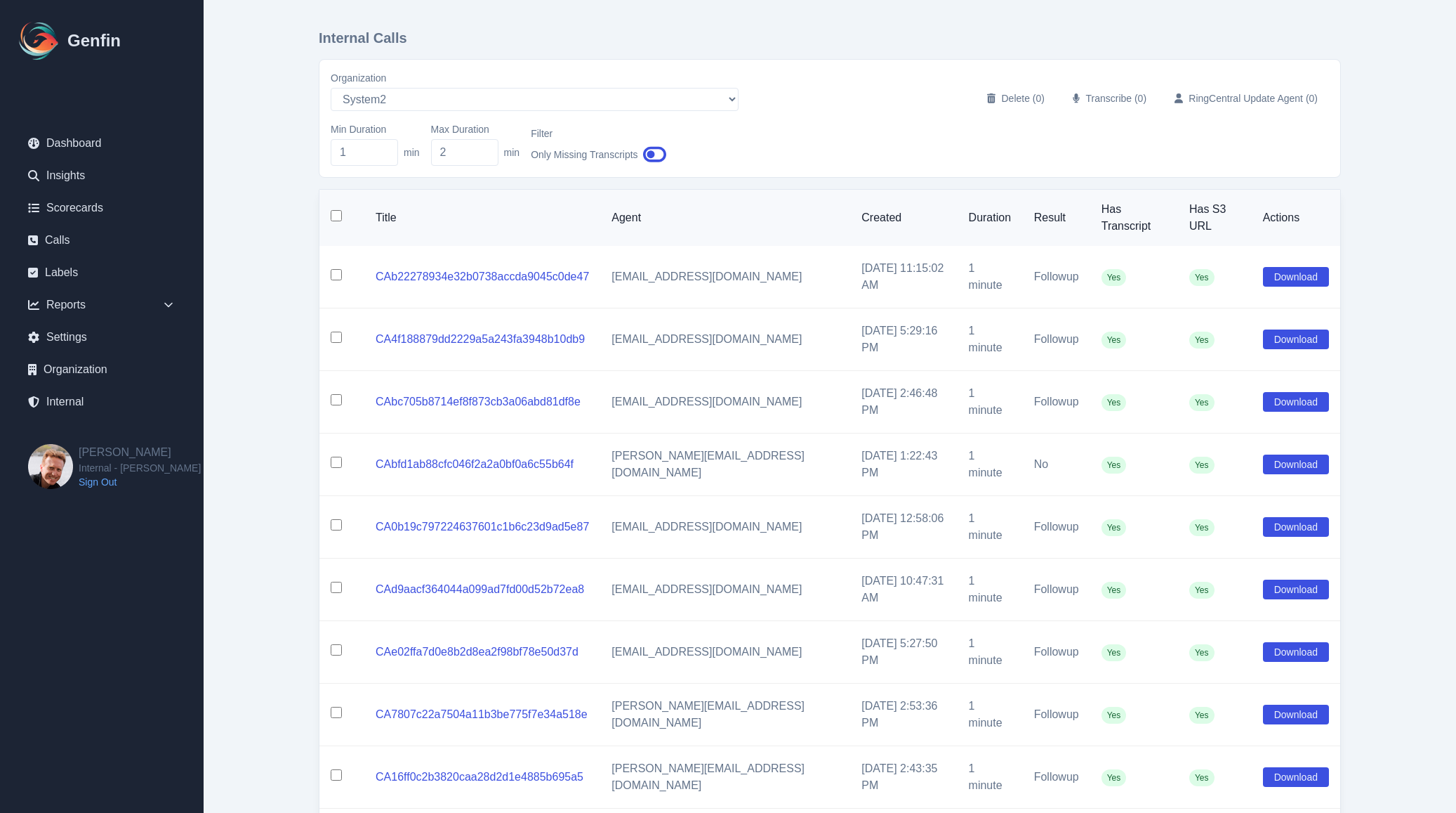
click at [339, 707] on input "checkbox" at bounding box center [337, 712] width 11 height 11
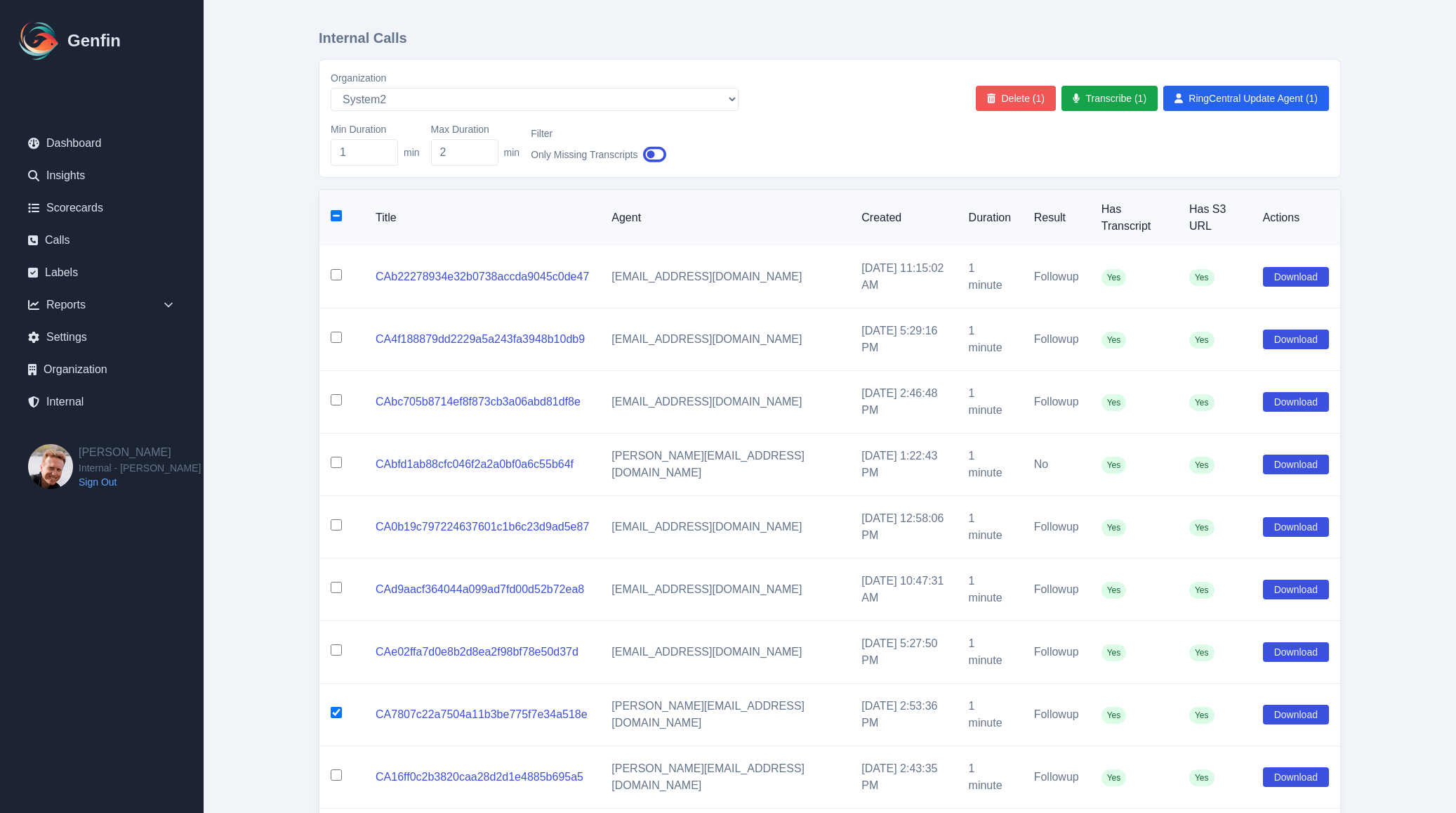
click at [1017, 96] on button "Delete (1)" at bounding box center [1015, 98] width 80 height 25
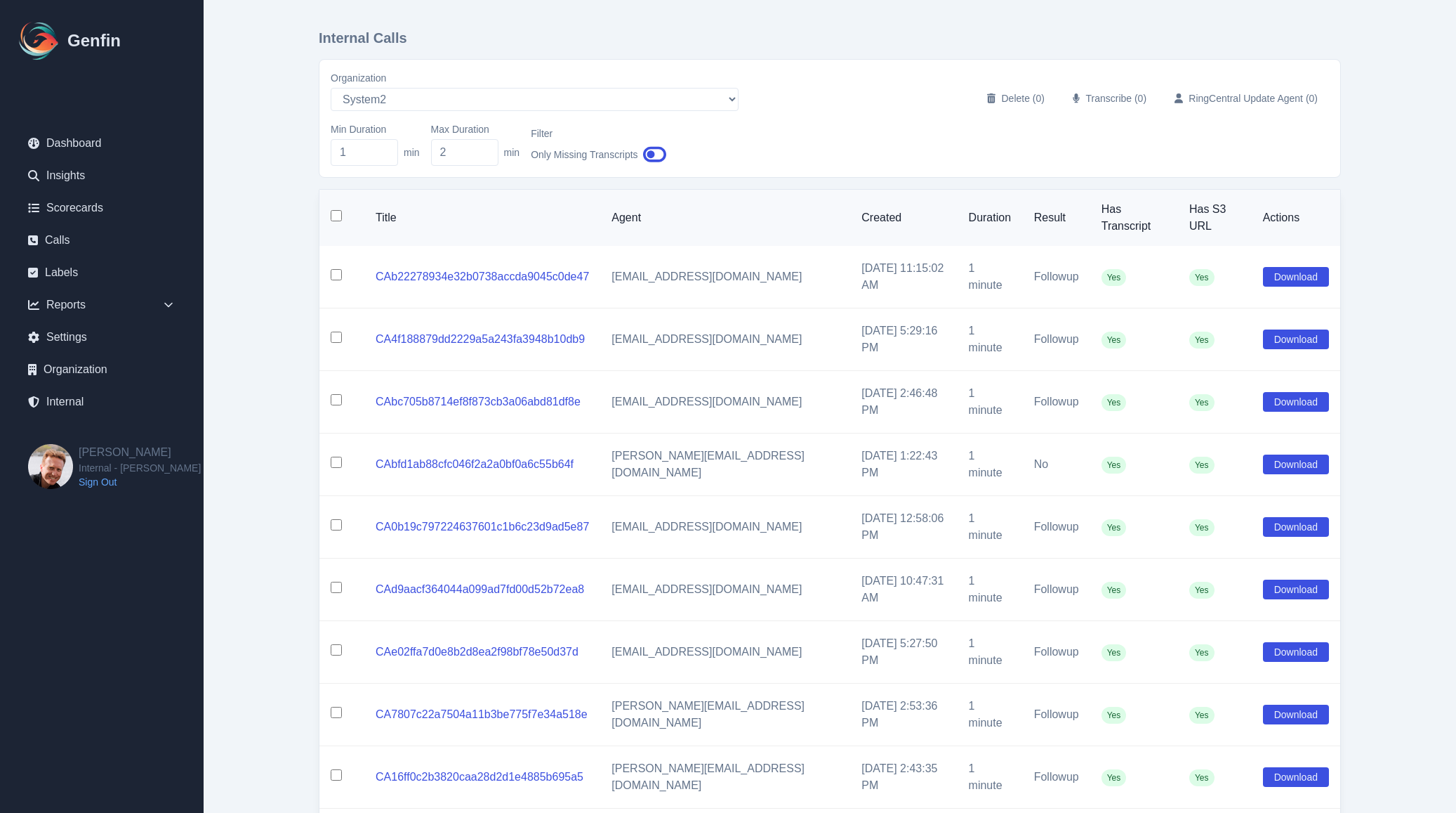
click at [336, 644] on input "checkbox" at bounding box center [337, 649] width 11 height 11
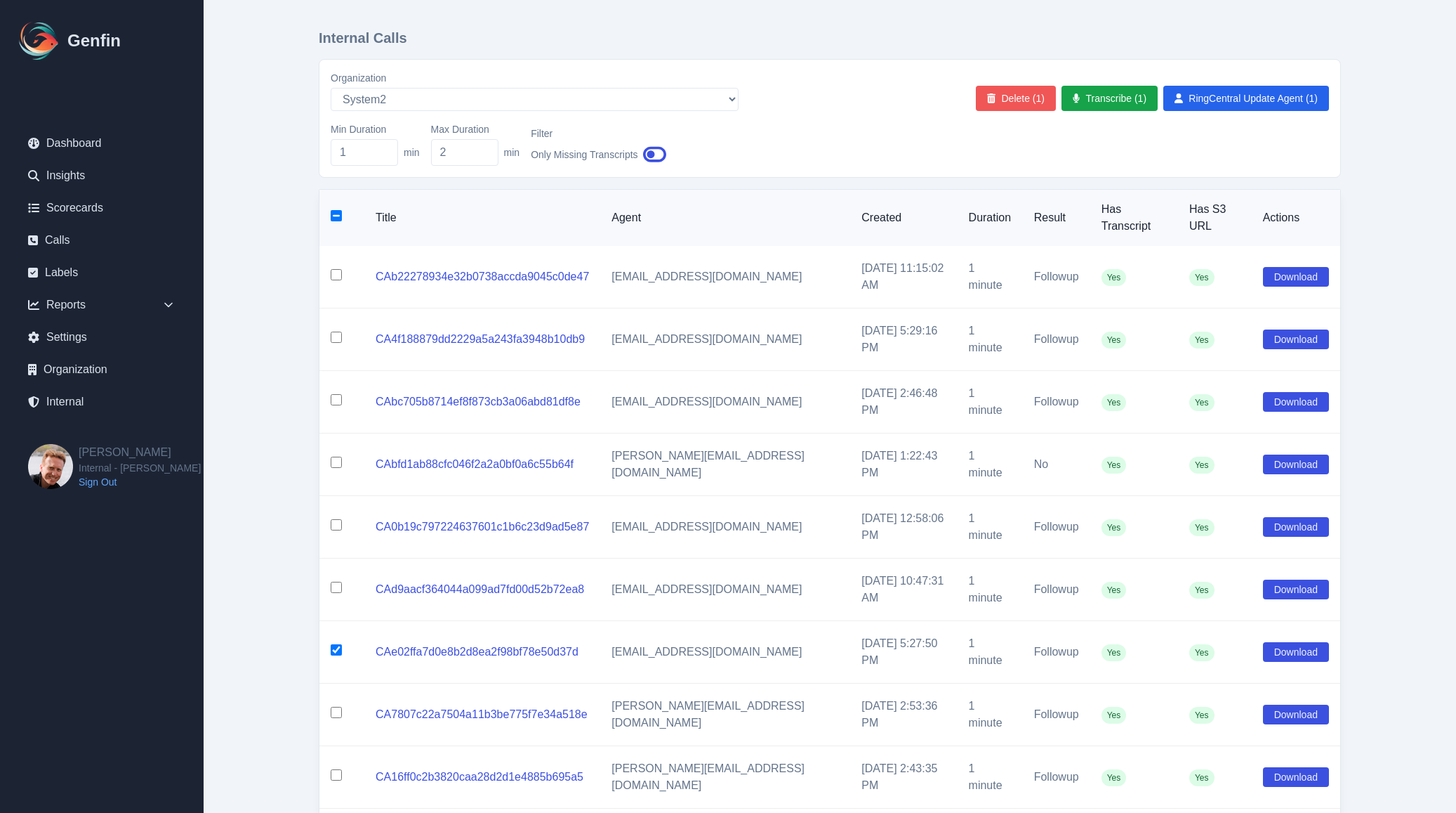
click at [1014, 99] on button "Delete (1)" at bounding box center [1015, 98] width 80 height 25
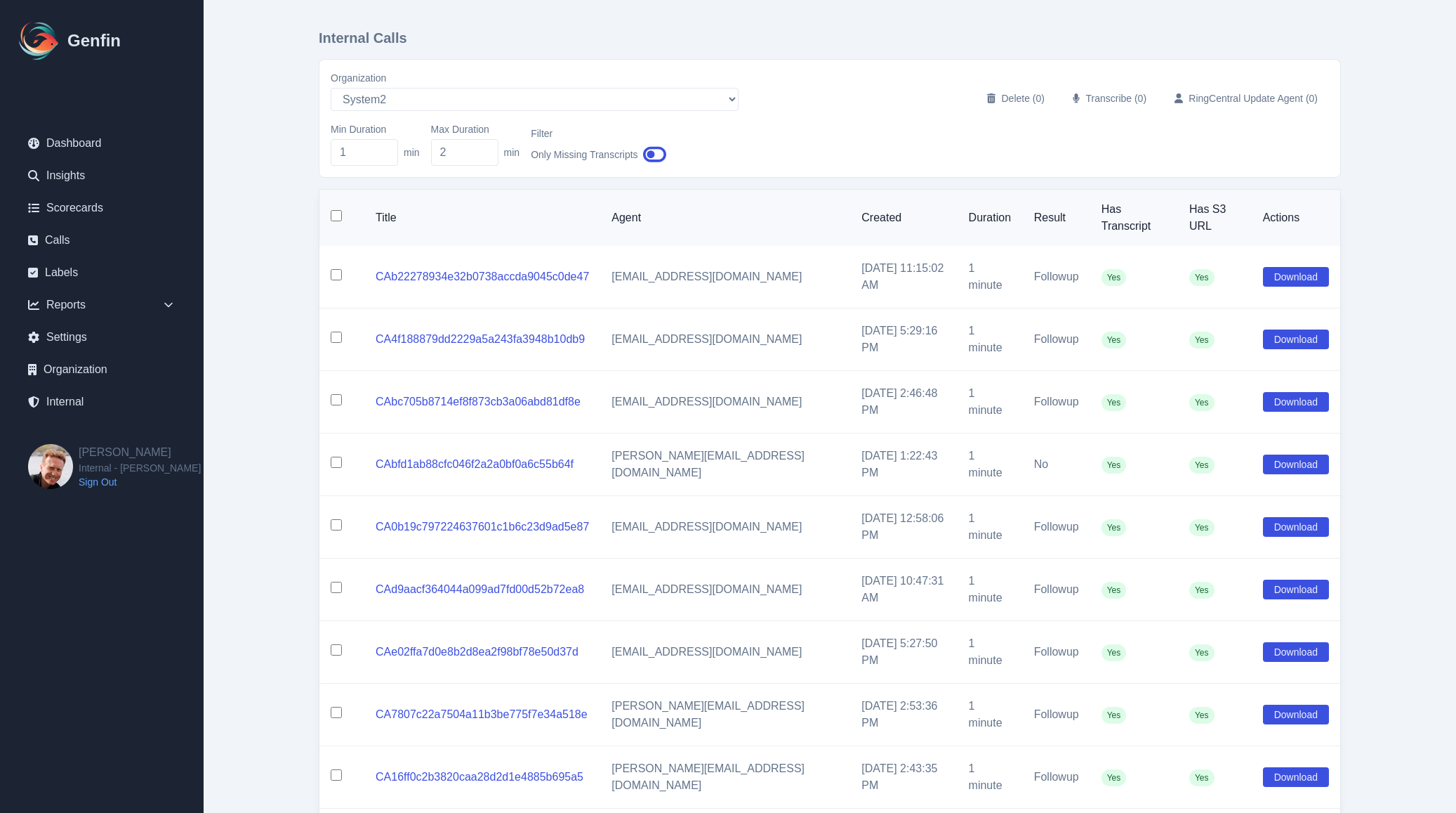
click at [331, 582] on input "checkbox" at bounding box center [337, 587] width 11 height 11
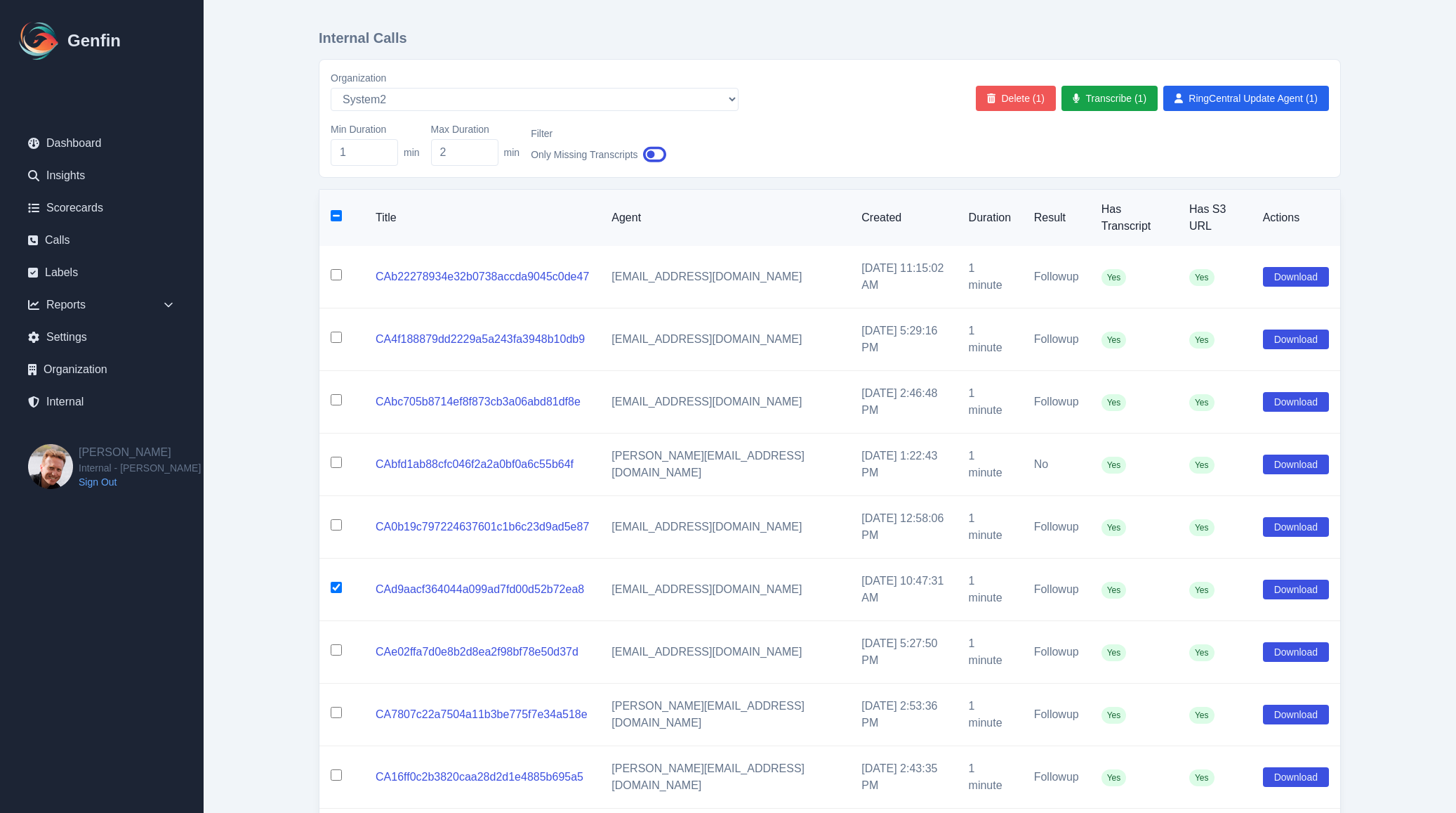
click at [1009, 99] on button "Delete (1)" at bounding box center [1015, 98] width 80 height 25
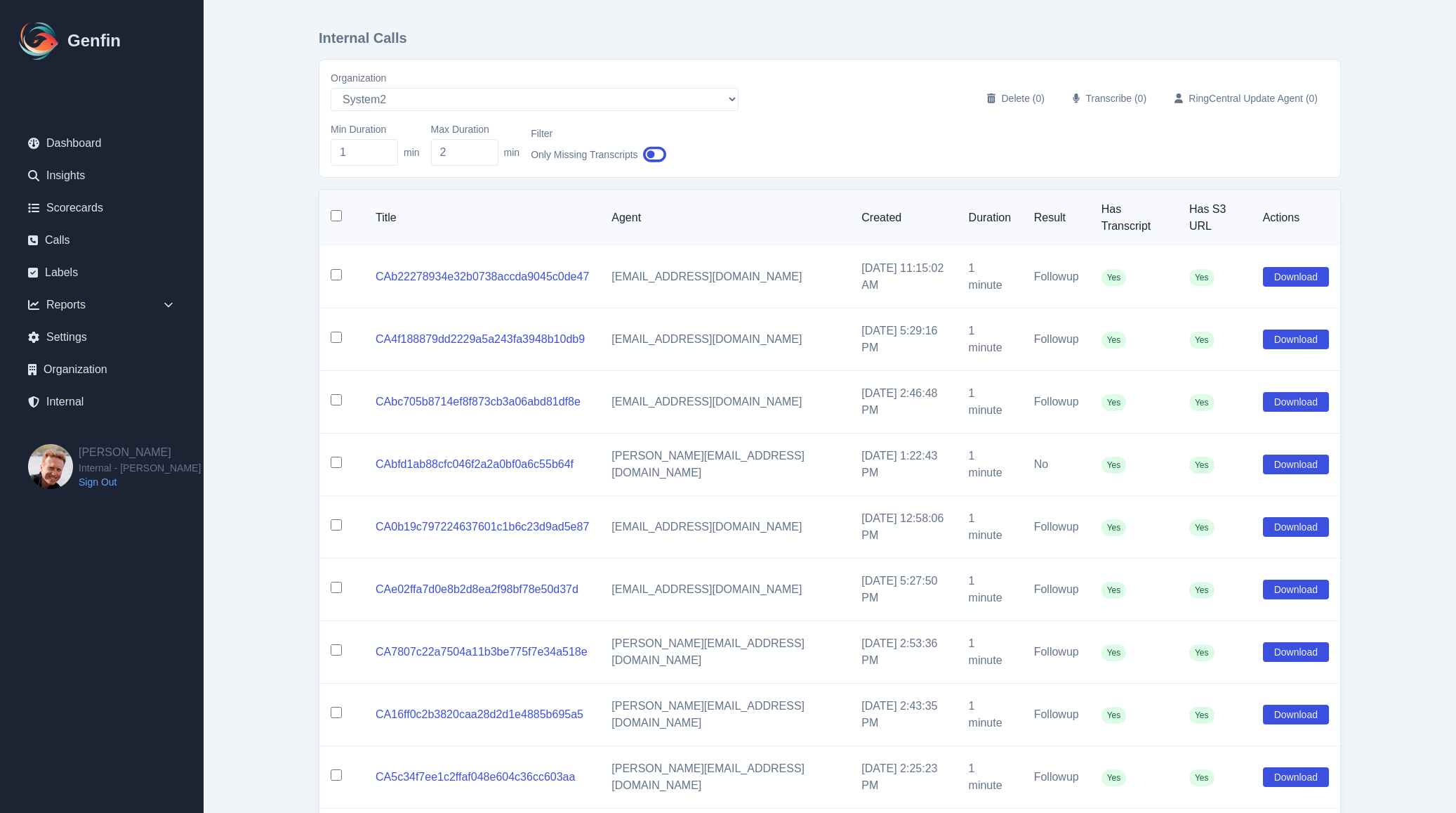
click at [334, 519] on input "checkbox" at bounding box center [337, 525] width 11 height 11
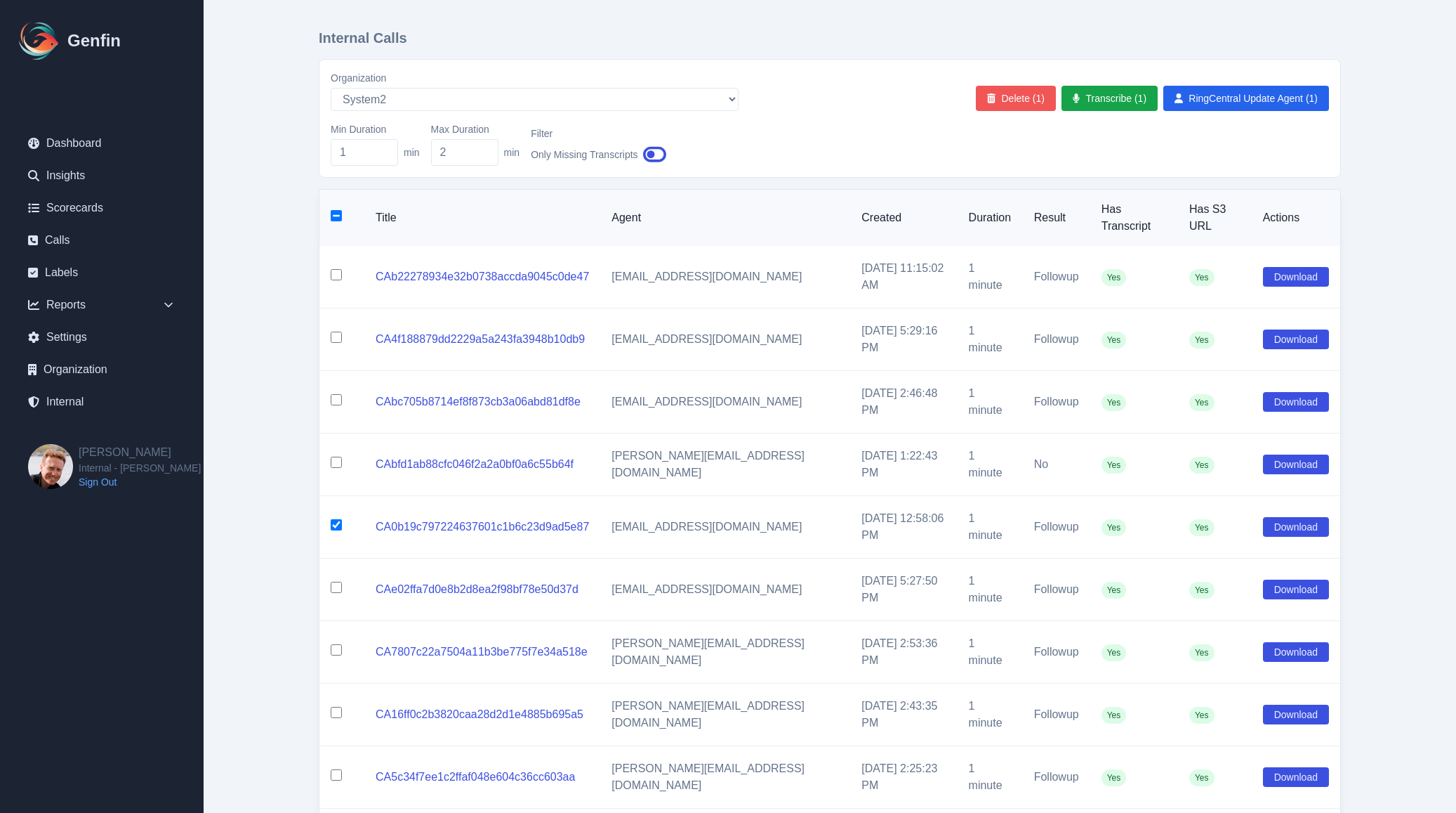
click at [1014, 103] on button "Delete (1)" at bounding box center [1015, 98] width 80 height 25
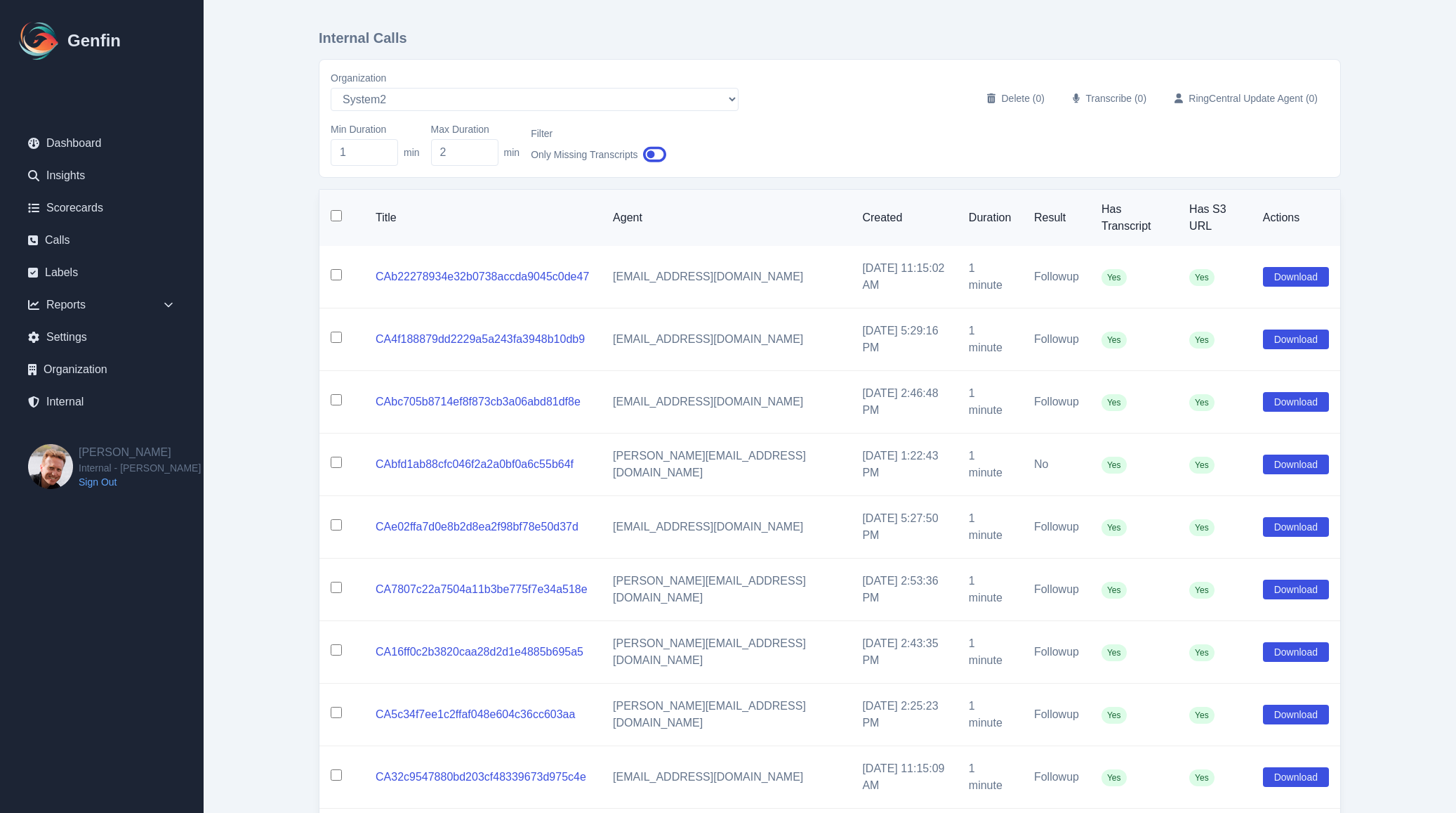
click at [336, 519] on input "checkbox" at bounding box center [337, 525] width 11 height 11
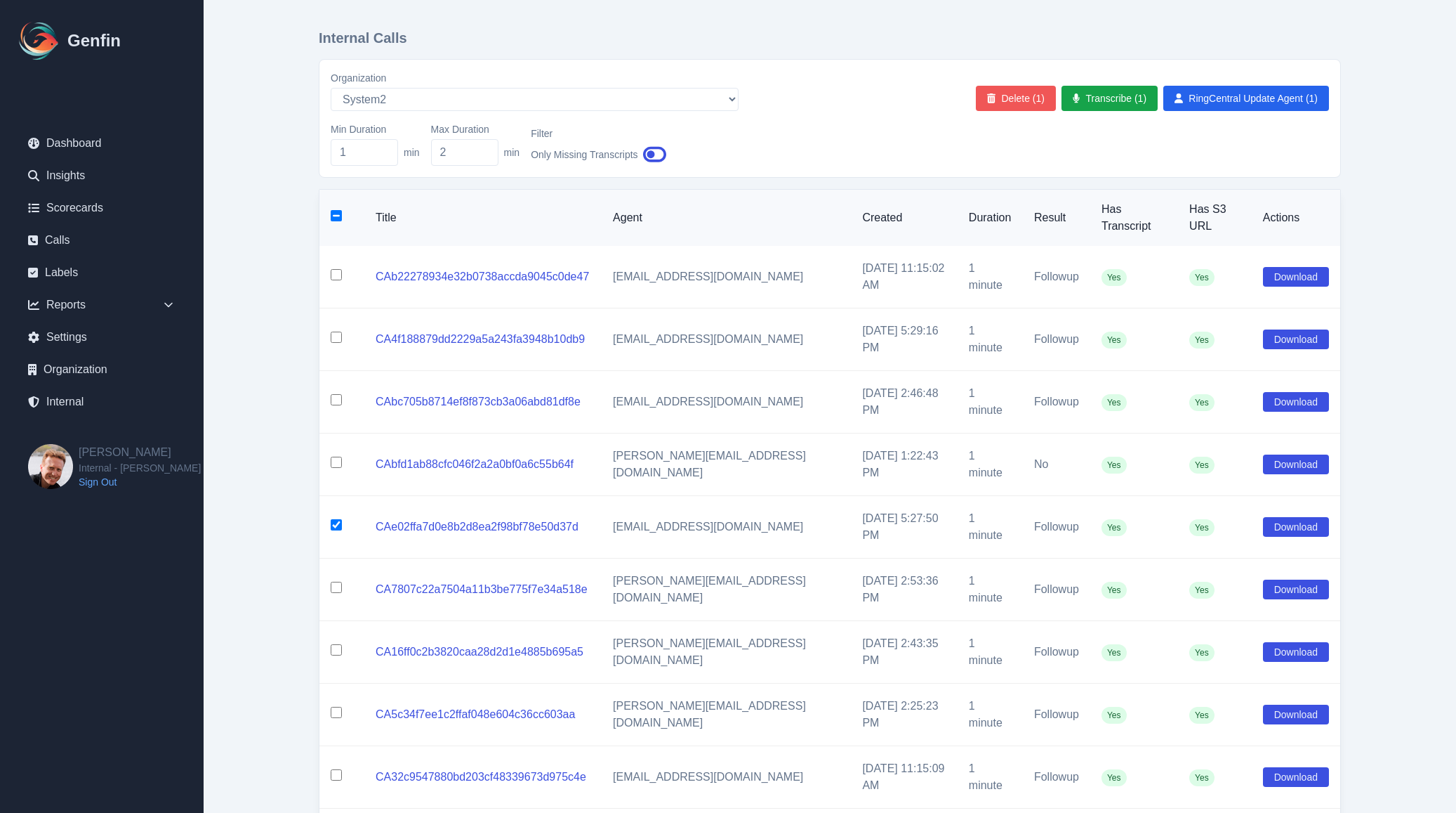
click at [1005, 96] on button "Delete (1)" at bounding box center [1015, 98] width 80 height 25
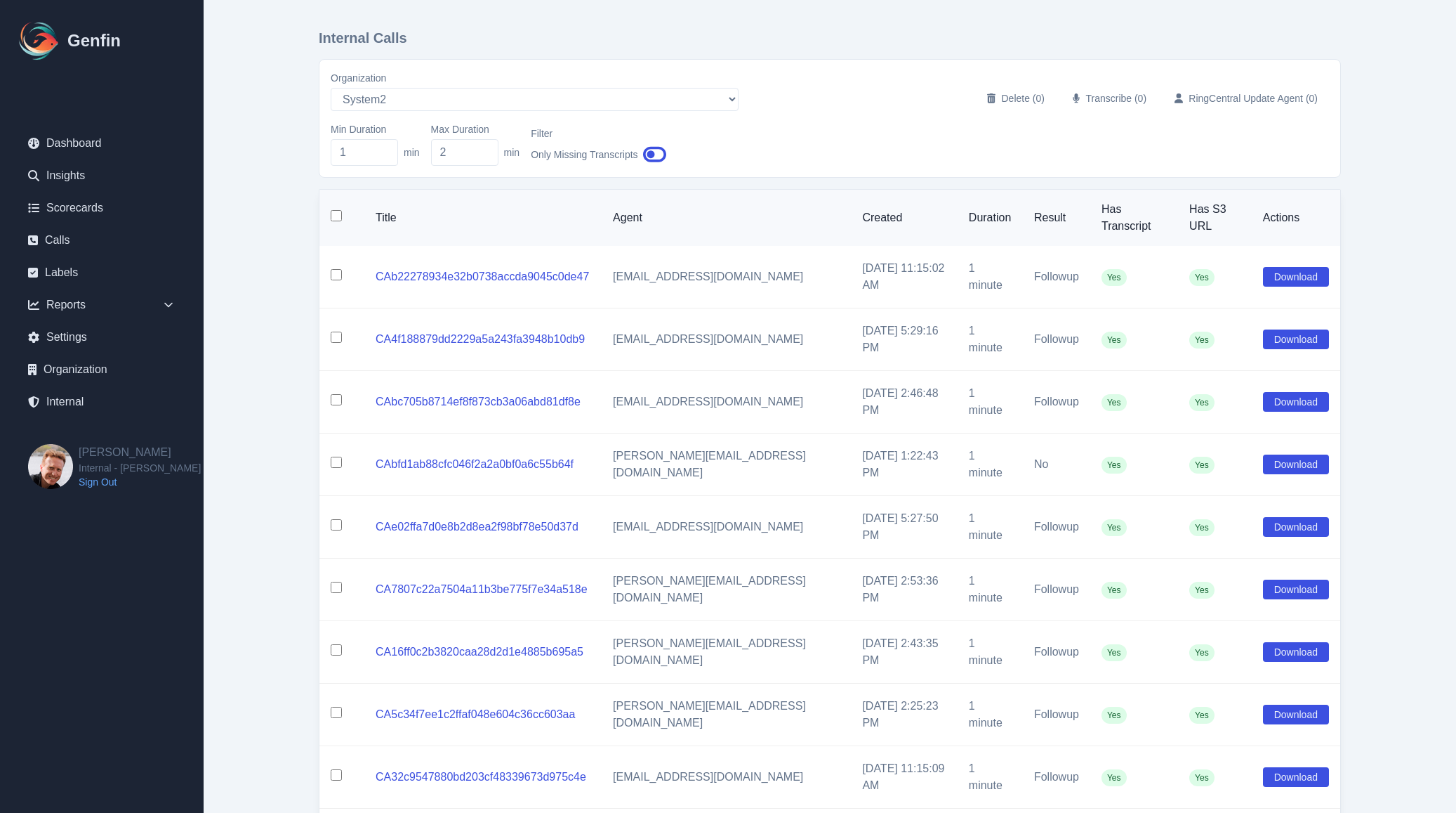
click at [334, 558] on td at bounding box center [342, 589] width 45 height 62
click at [338, 582] on input "checkbox" at bounding box center [337, 587] width 11 height 11
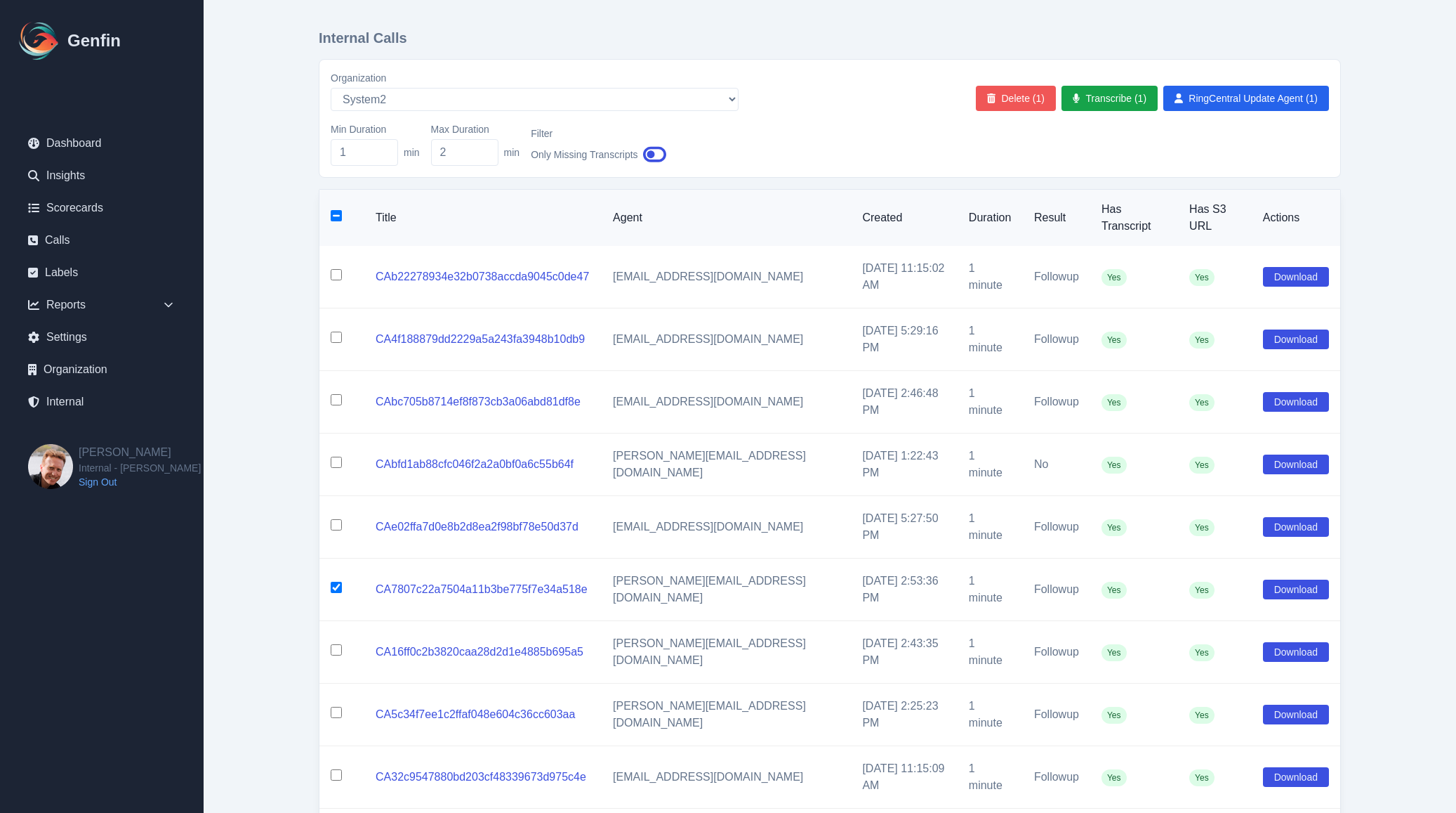
click at [1017, 93] on button "Delete (1)" at bounding box center [1015, 98] width 80 height 25
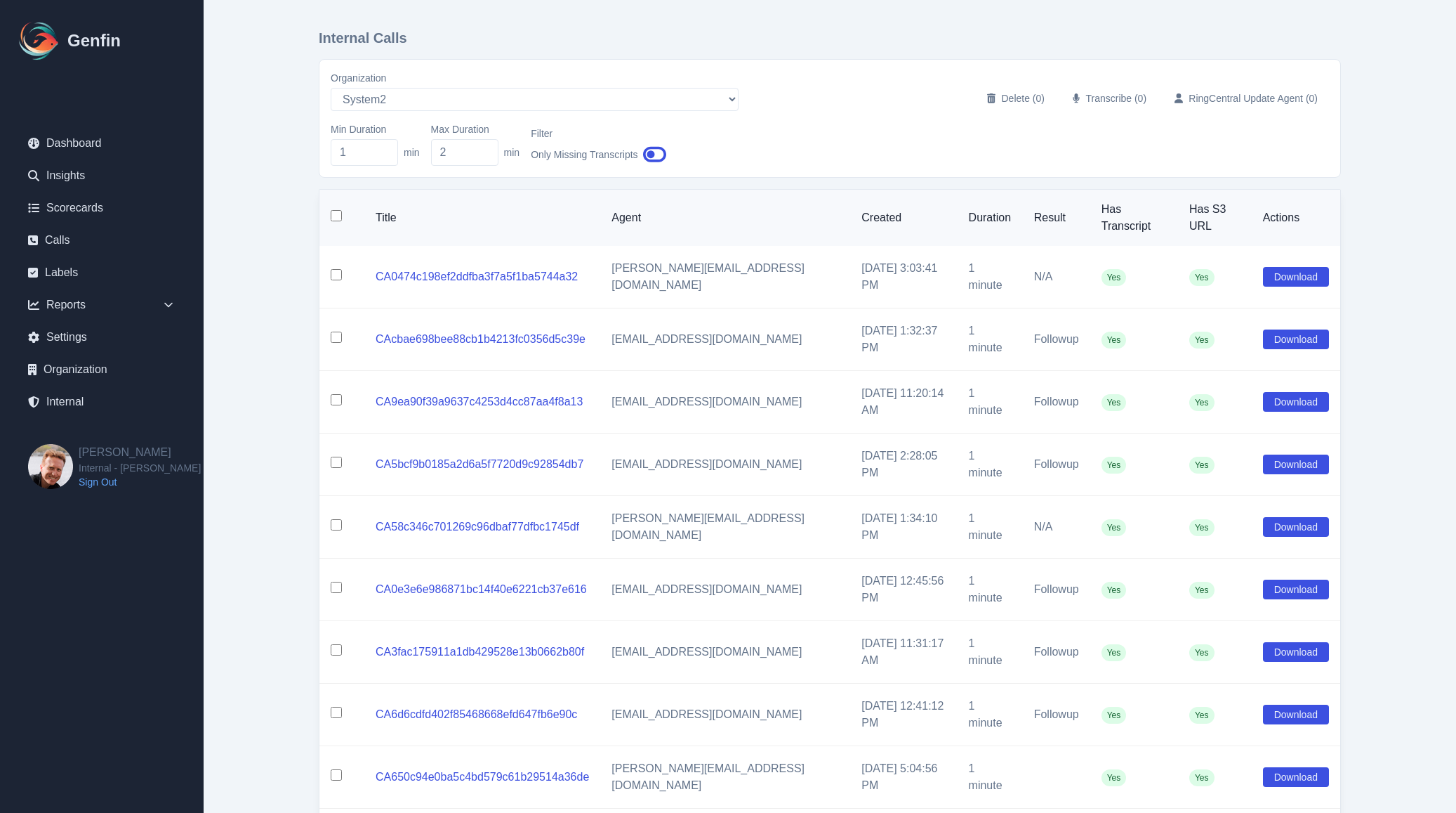
click at [335, 210] on input "checkbox" at bounding box center [337, 215] width 11 height 11
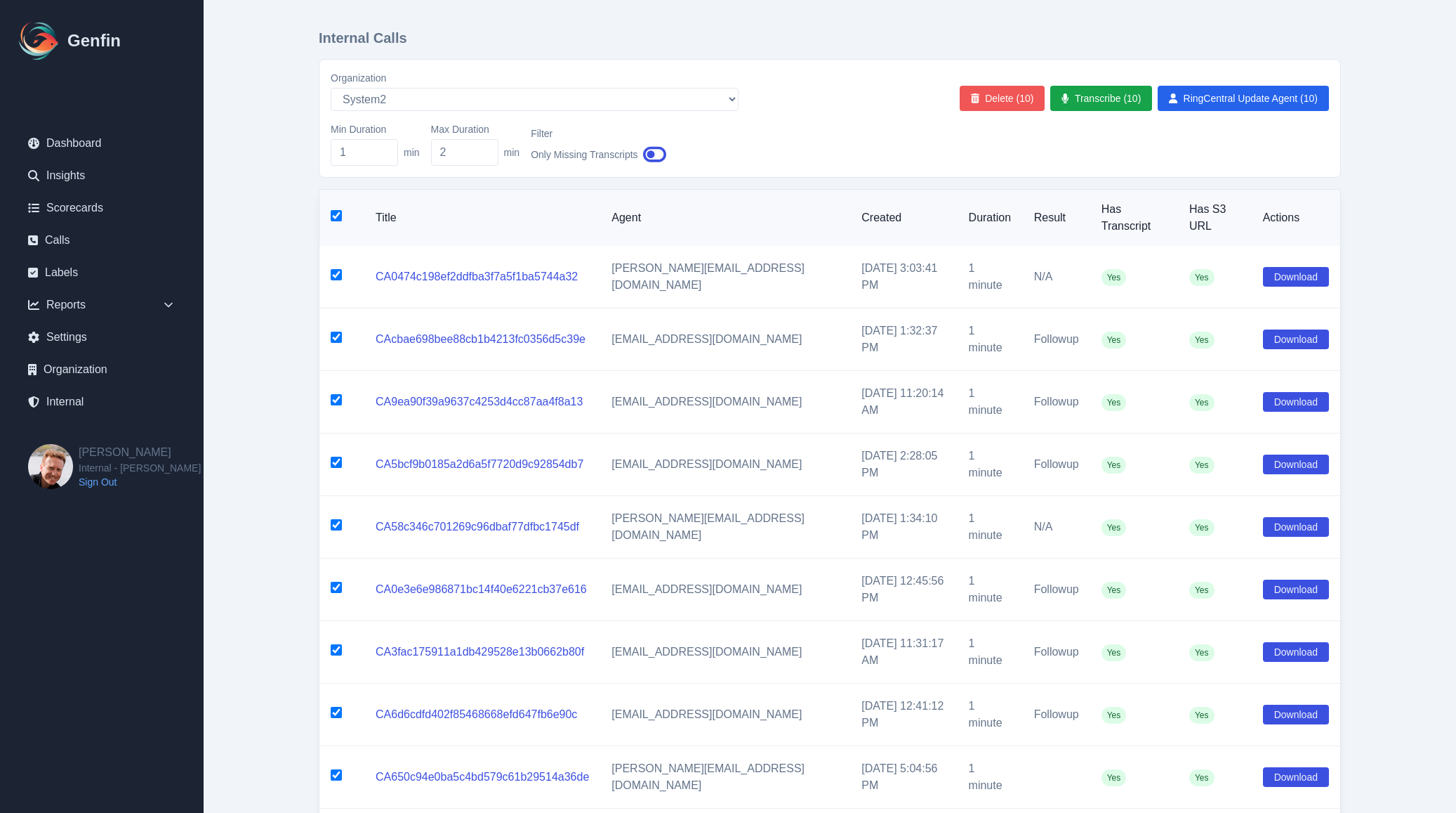
click at [989, 100] on button "Delete (10)" at bounding box center [1002, 98] width 86 height 25
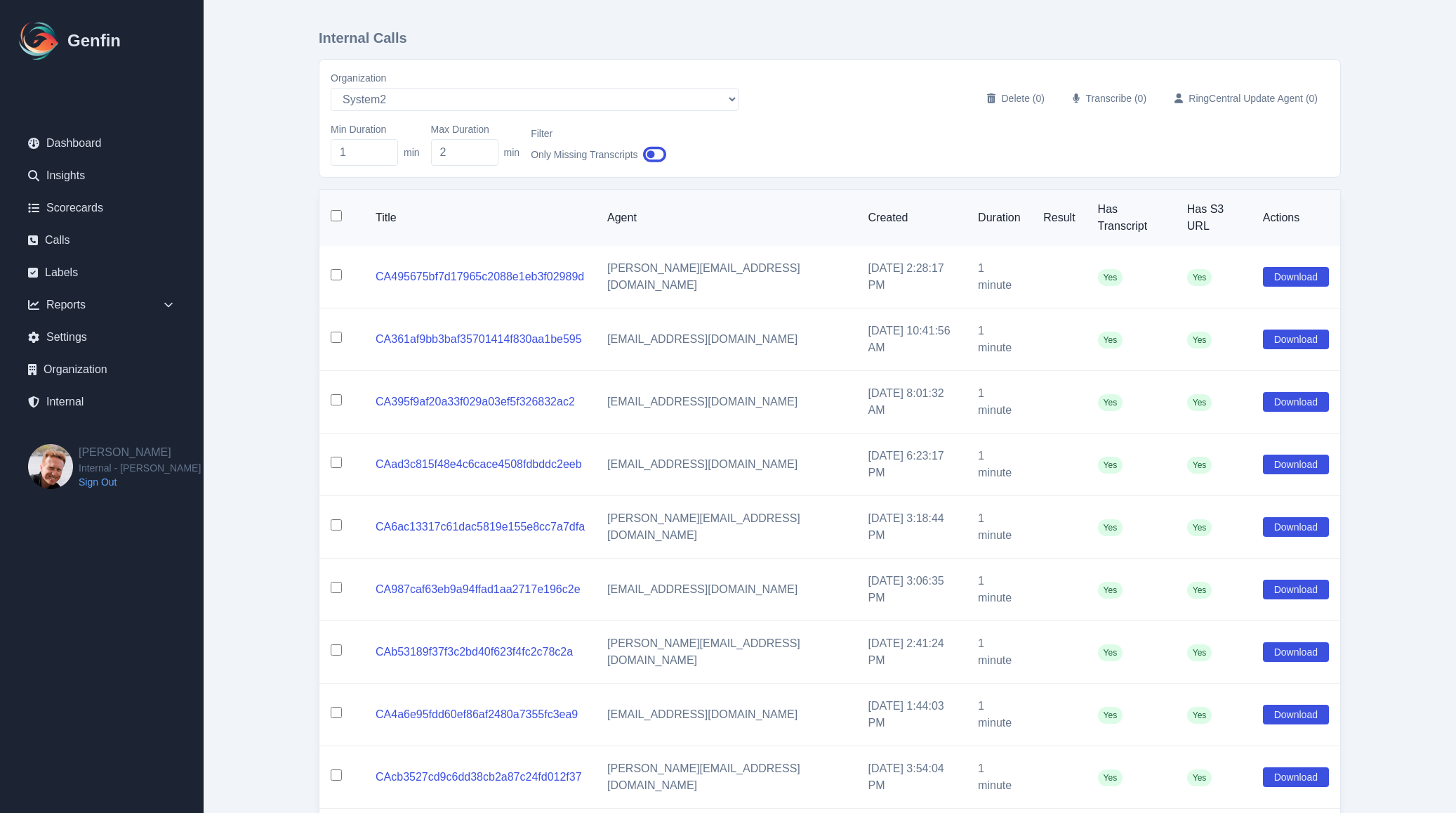
click at [331, 210] on input "checkbox" at bounding box center [337, 215] width 11 height 11
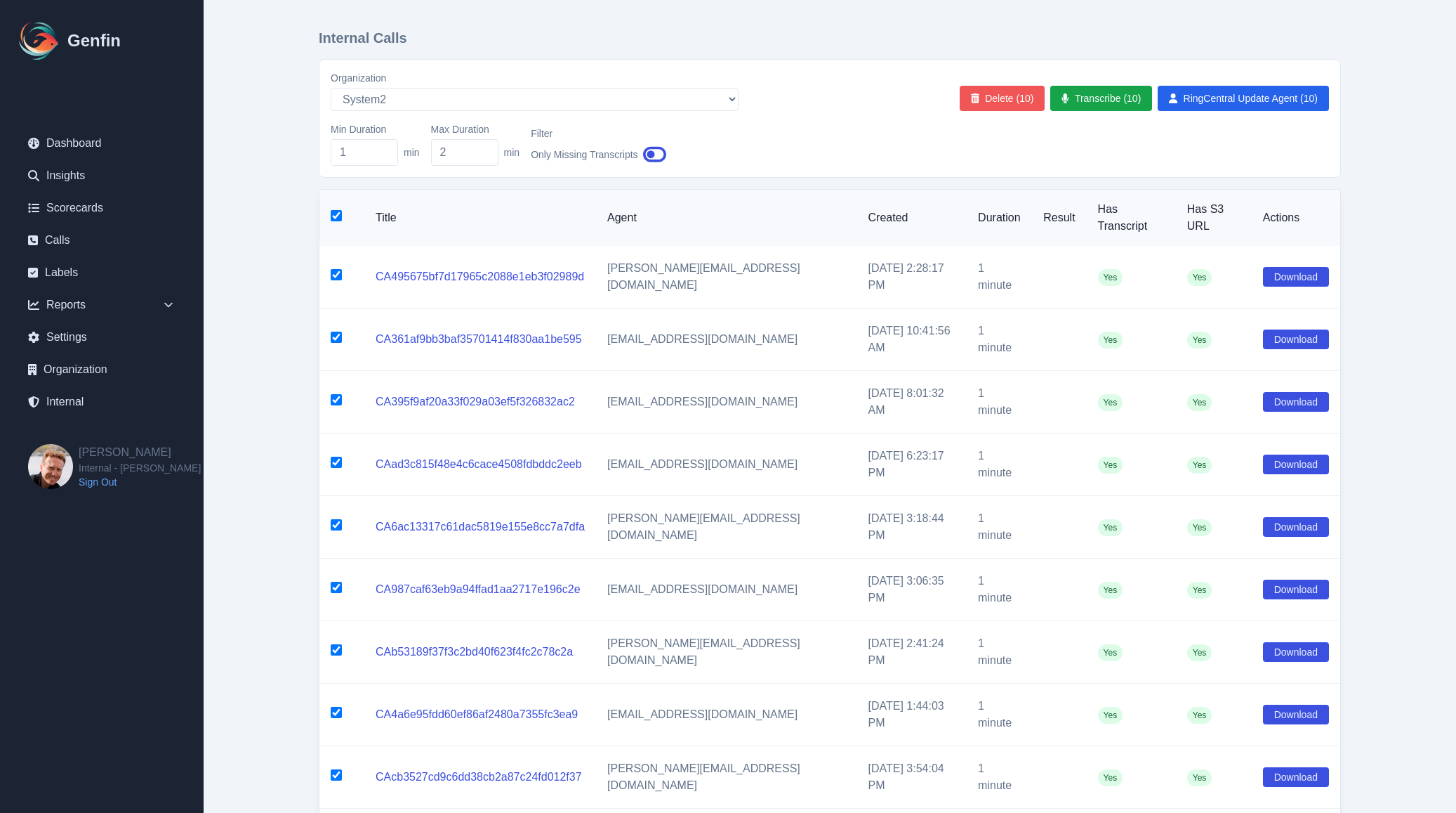
click at [996, 102] on button "Delete (10)" at bounding box center [1002, 98] width 86 height 25
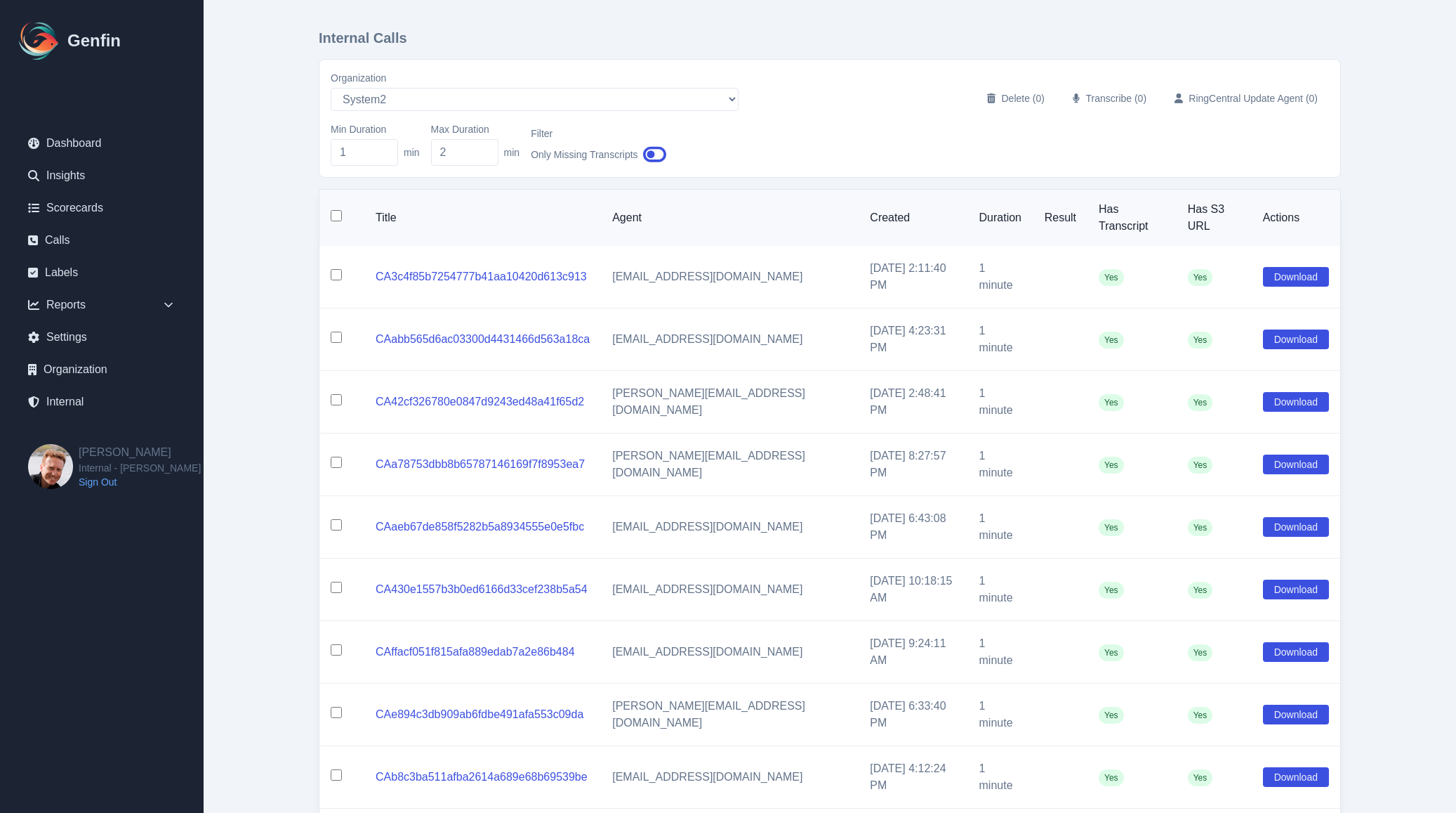
click at [339, 210] on input "checkbox" at bounding box center [337, 215] width 11 height 11
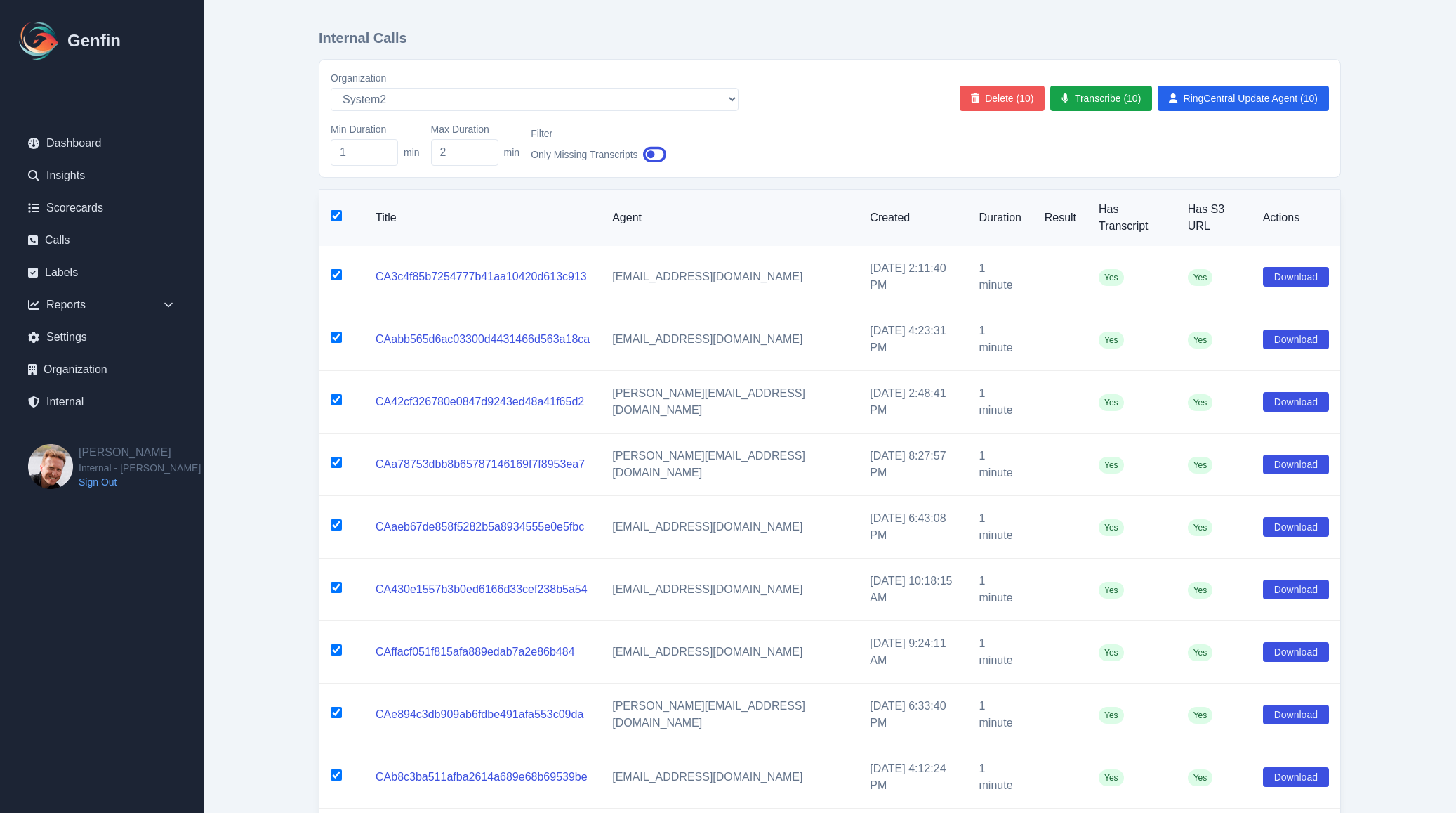
click at [996, 103] on button "Delete (10)" at bounding box center [1002, 98] width 86 height 25
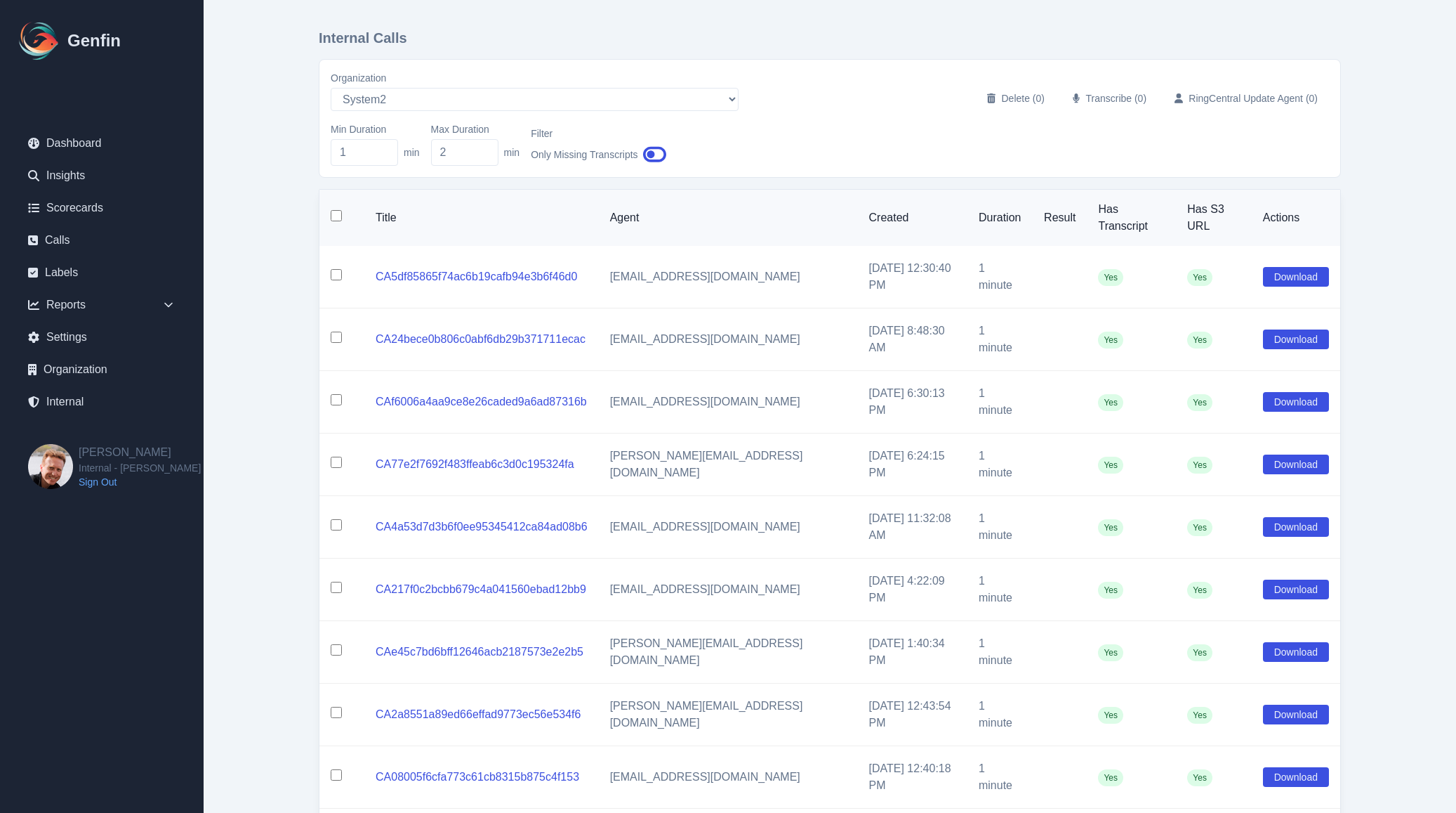
click at [333, 211] on input "checkbox" at bounding box center [337, 215] width 11 height 11
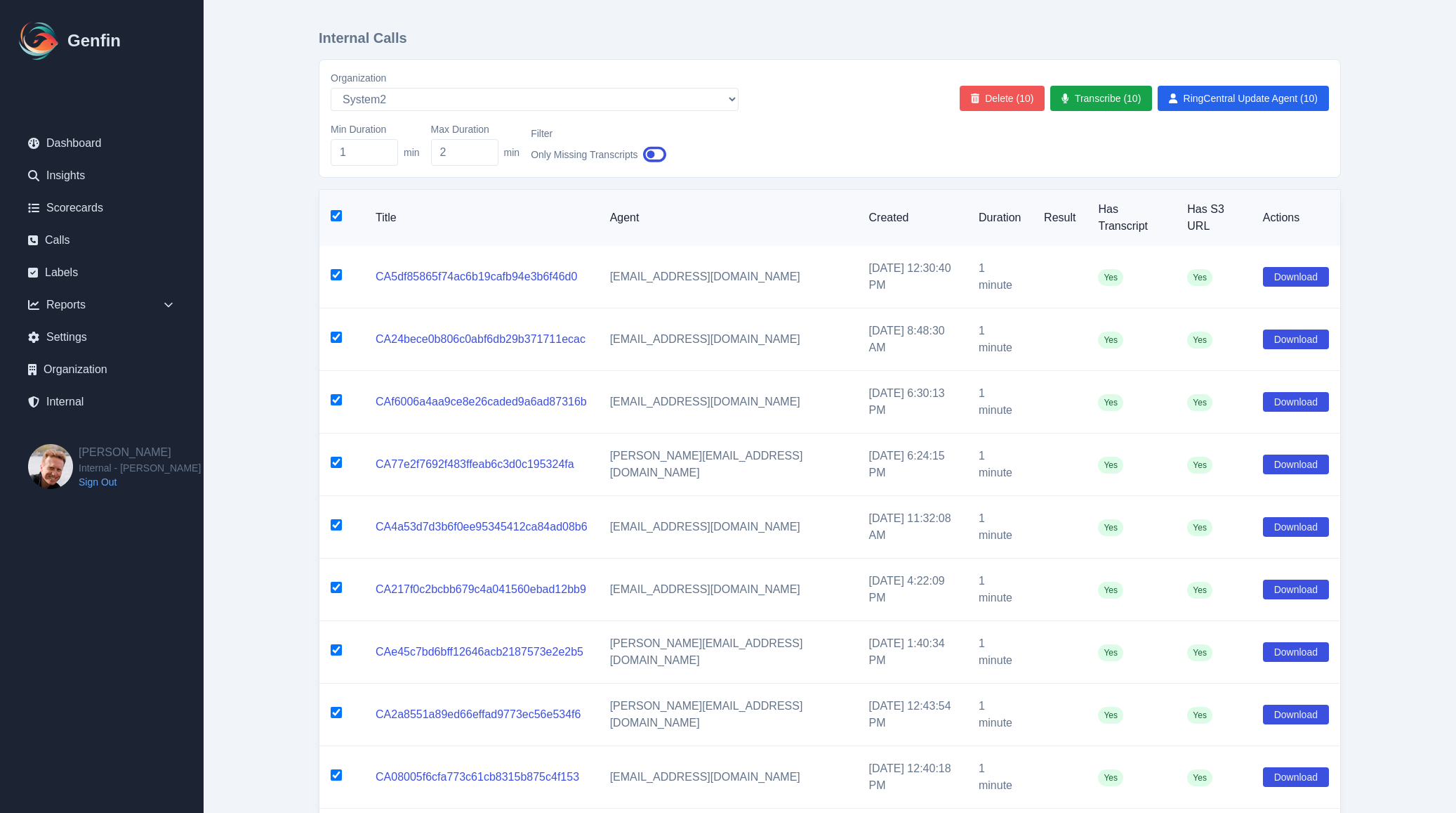
click at [1004, 102] on button "Delete (10)" at bounding box center [1002, 98] width 86 height 25
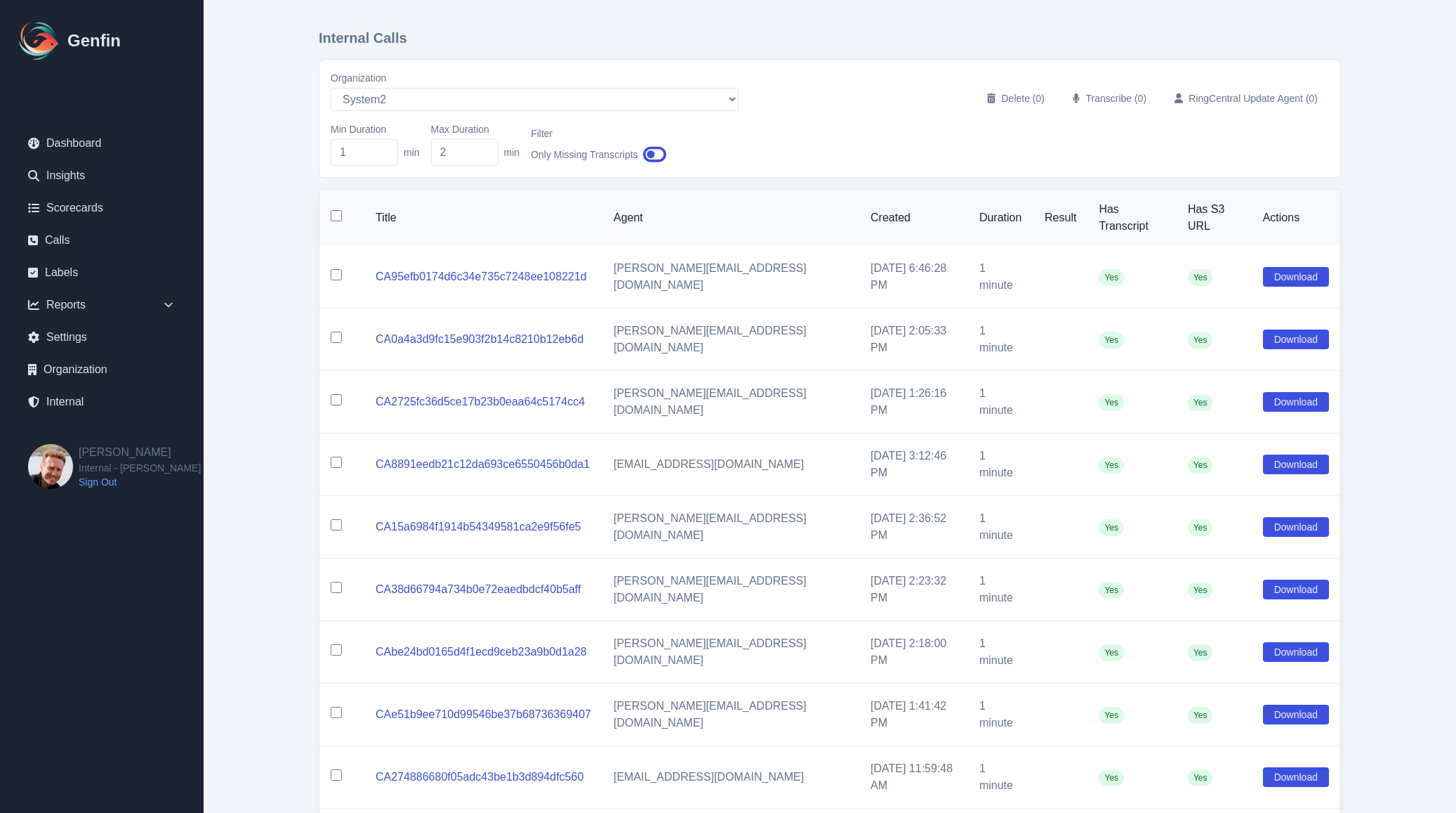
click at [339, 213] on input "checkbox" at bounding box center [337, 215] width 11 height 11
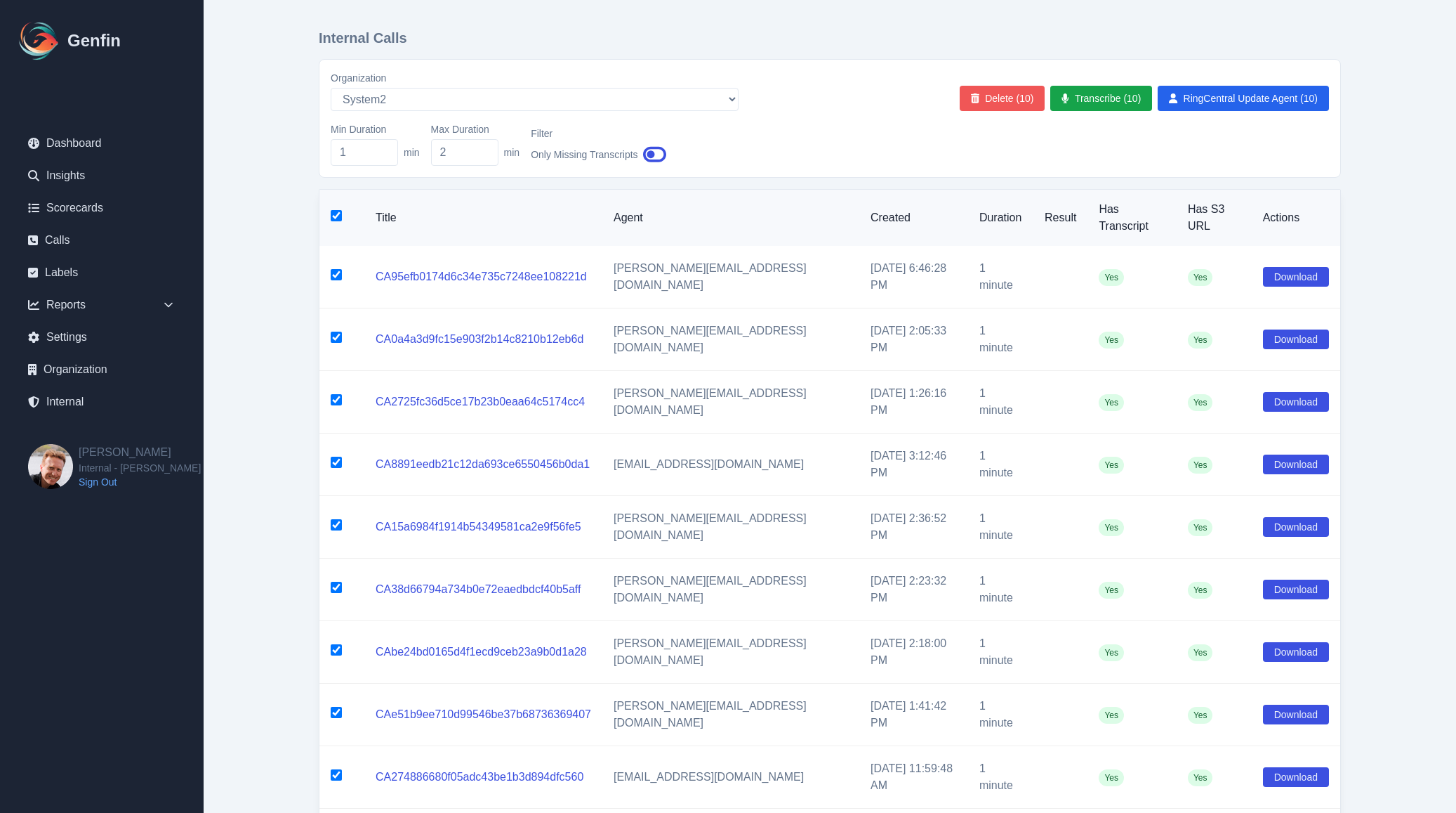
click at [1019, 99] on button "Delete (10)" at bounding box center [1002, 98] width 86 height 25
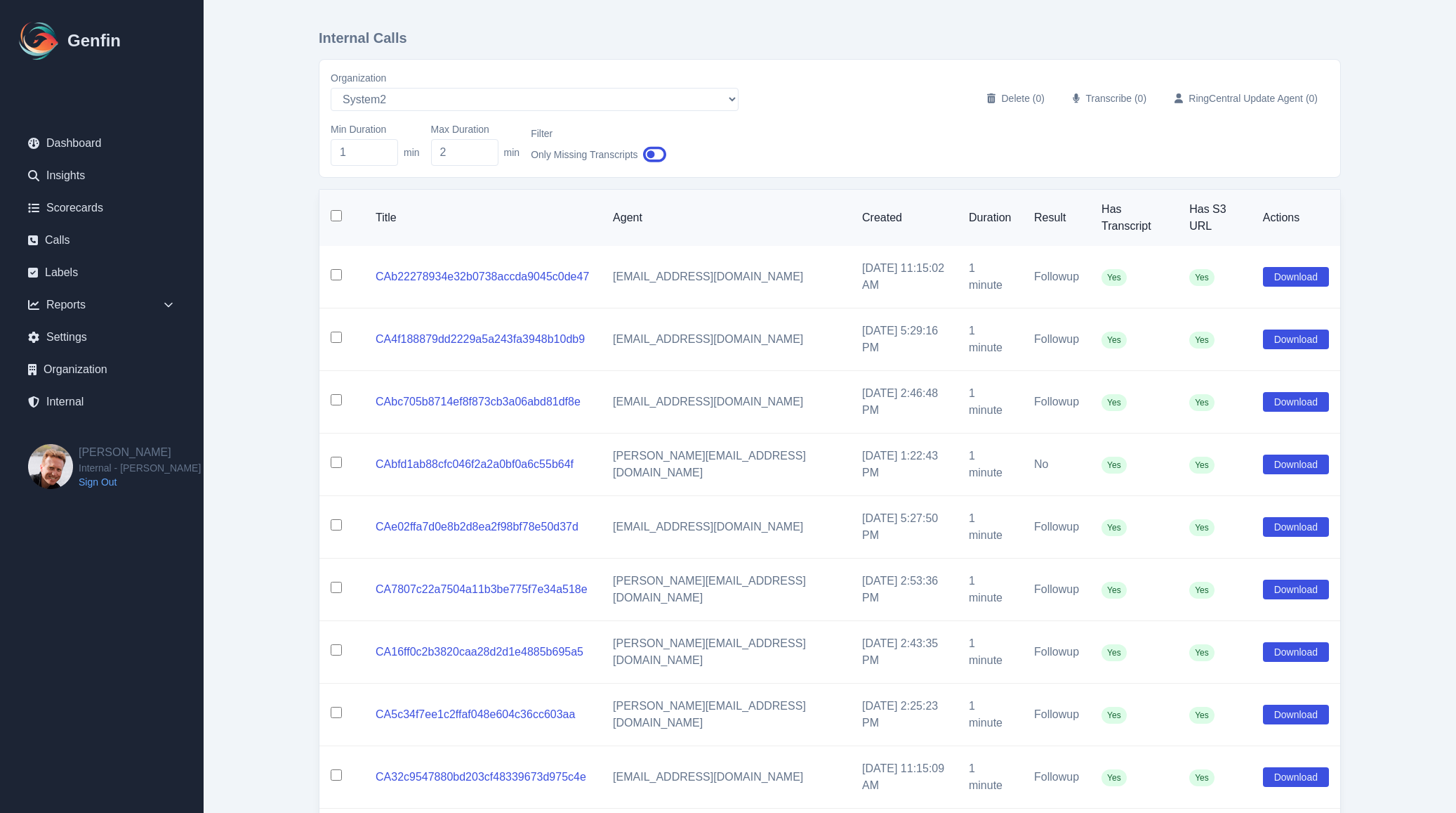
click at [334, 214] on input "checkbox" at bounding box center [337, 215] width 11 height 11
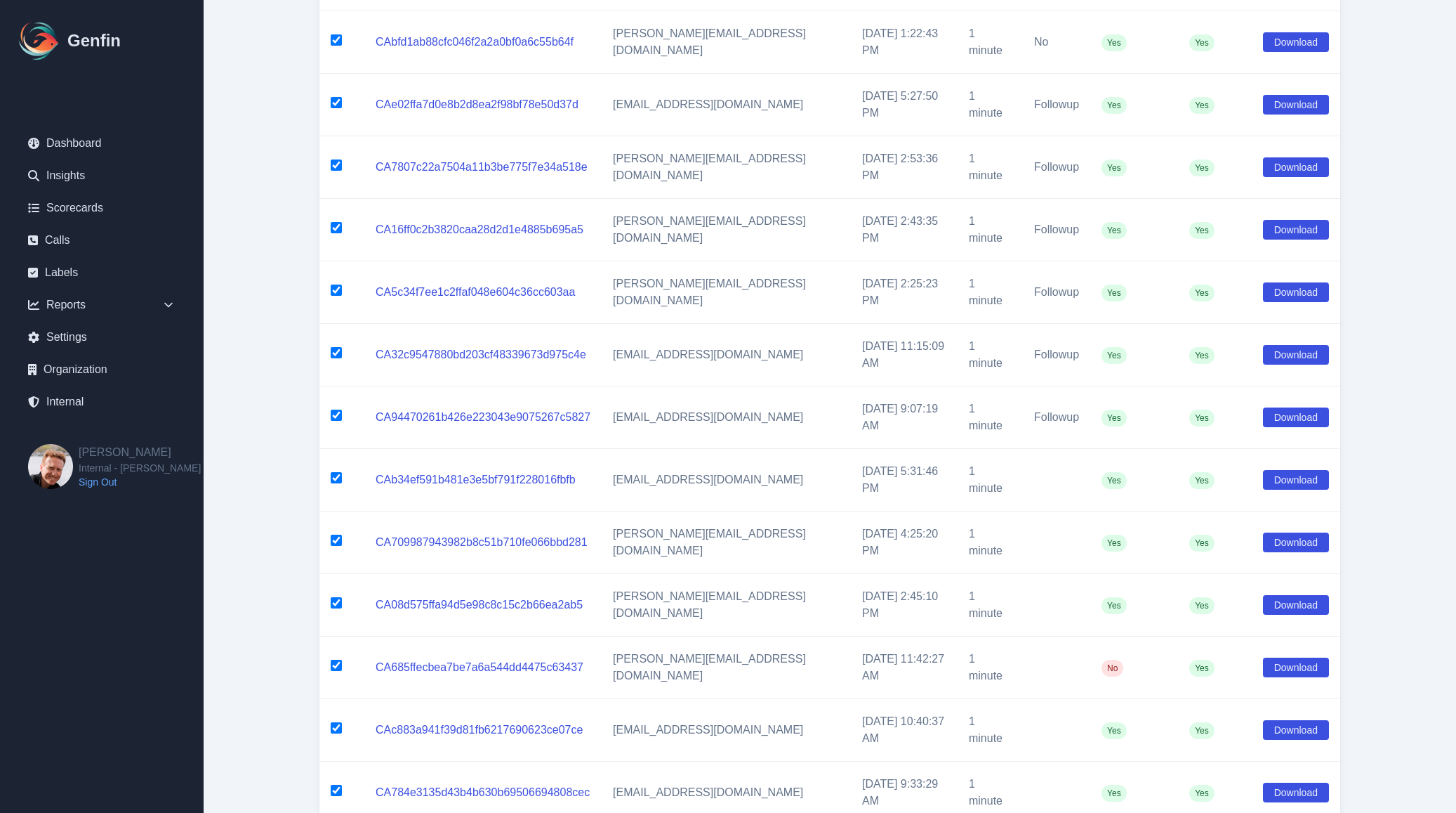
scroll to position [54, 0]
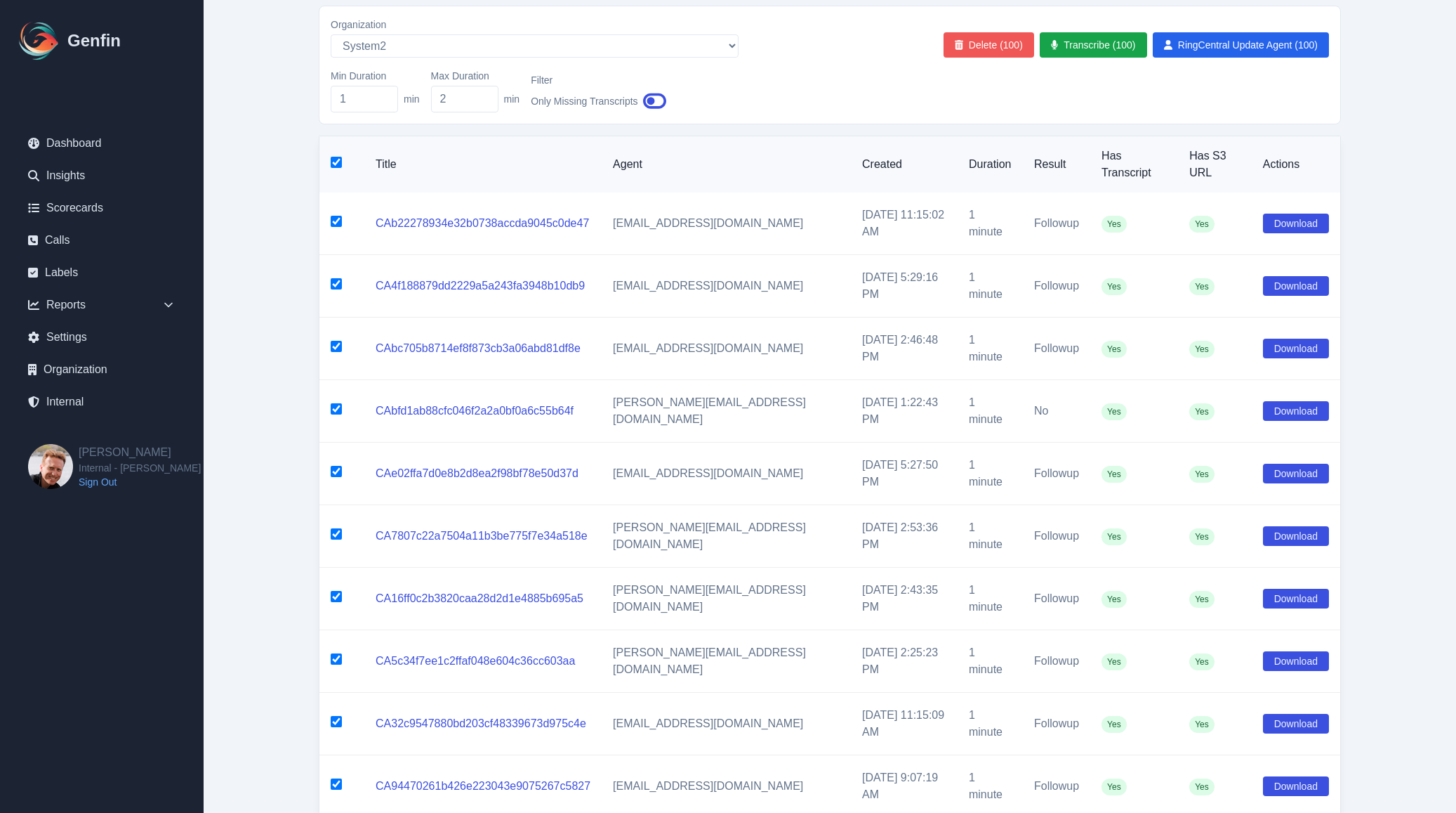
click at [984, 45] on button "Delete (100)" at bounding box center [989, 44] width 90 height 25
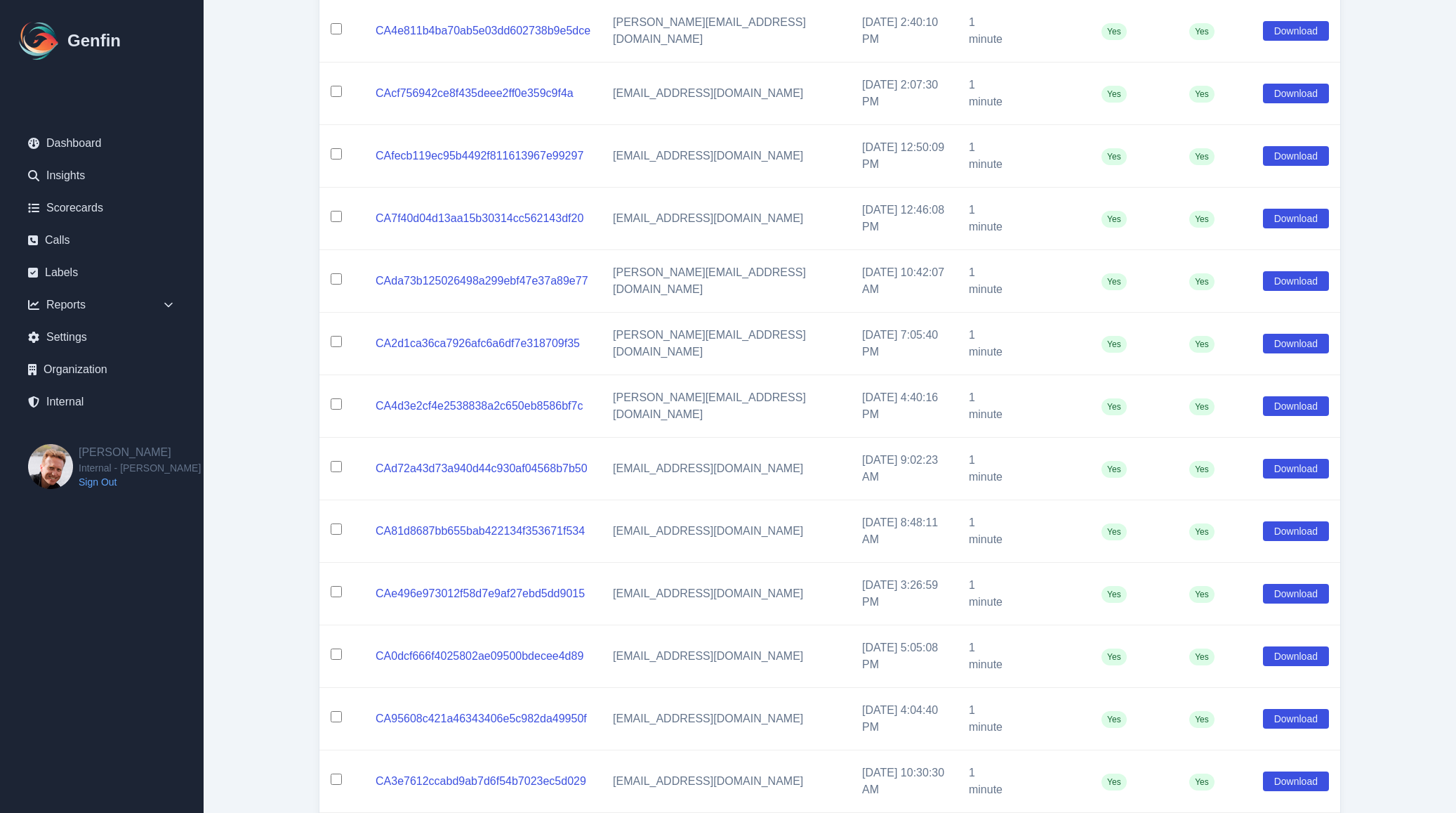
scroll to position [0, 0]
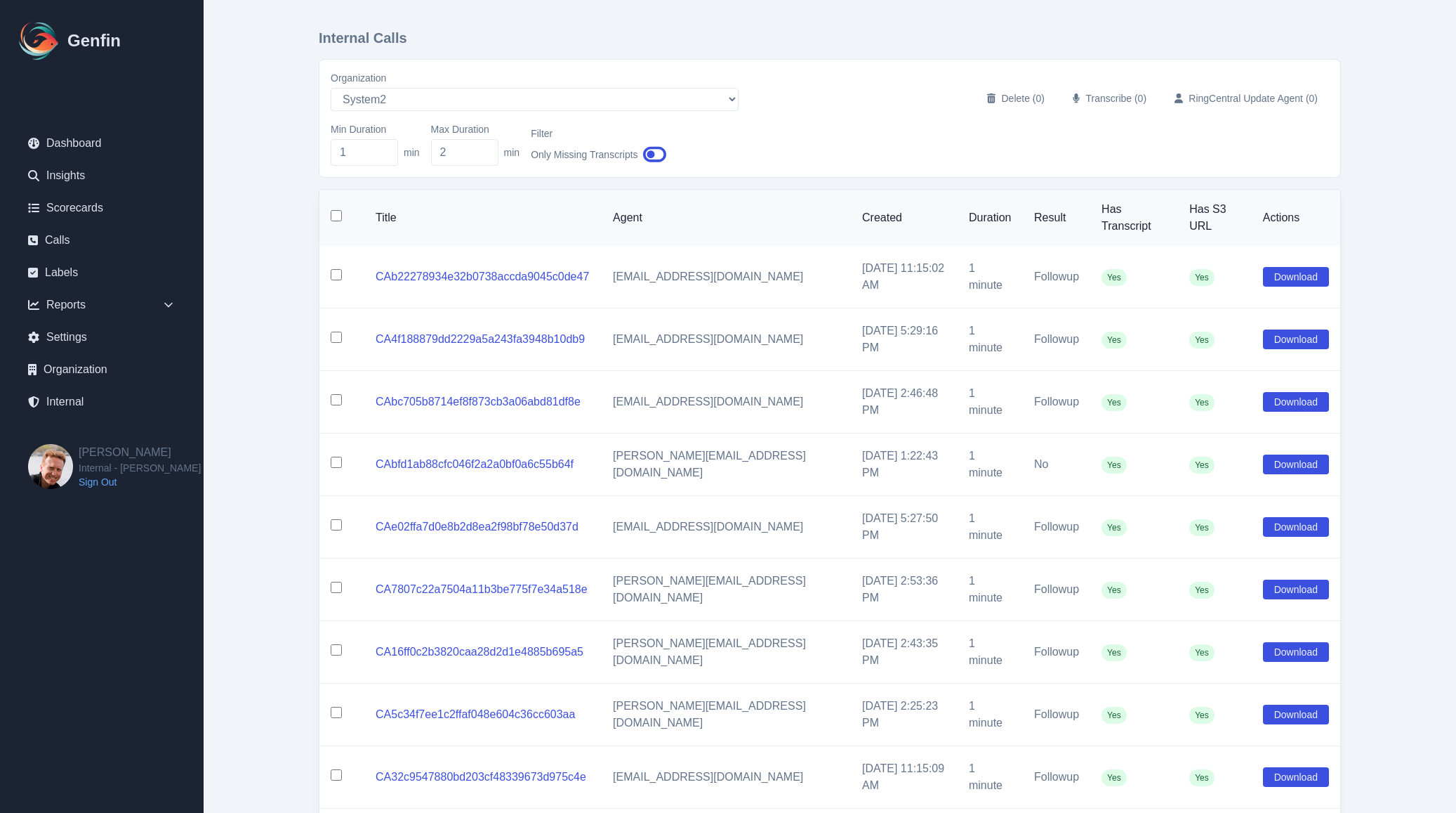
click at [336, 210] on input "checkbox" at bounding box center [337, 215] width 11 height 11
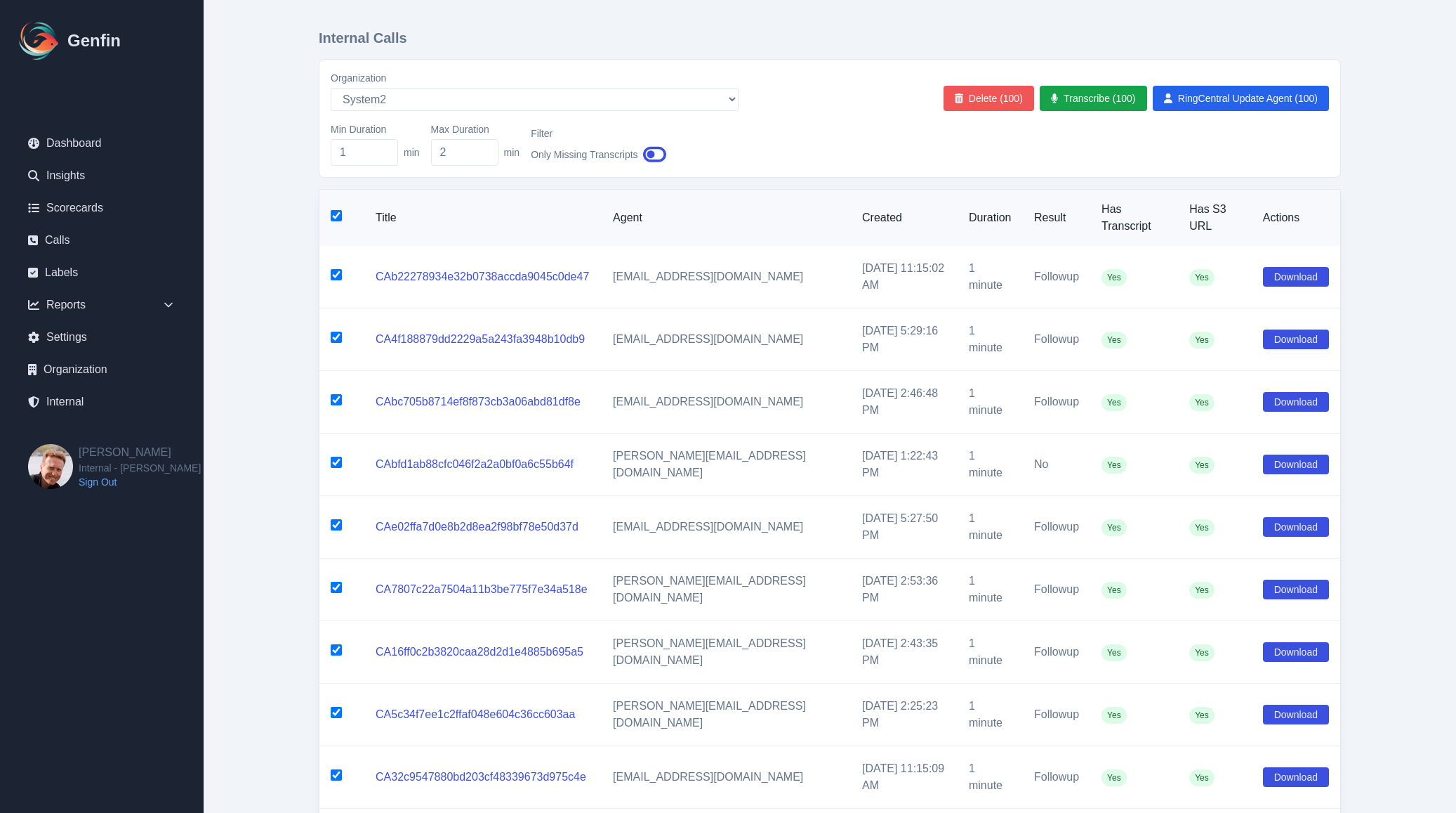
click at [978, 105] on button "Delete (100)" at bounding box center [989, 98] width 90 height 25
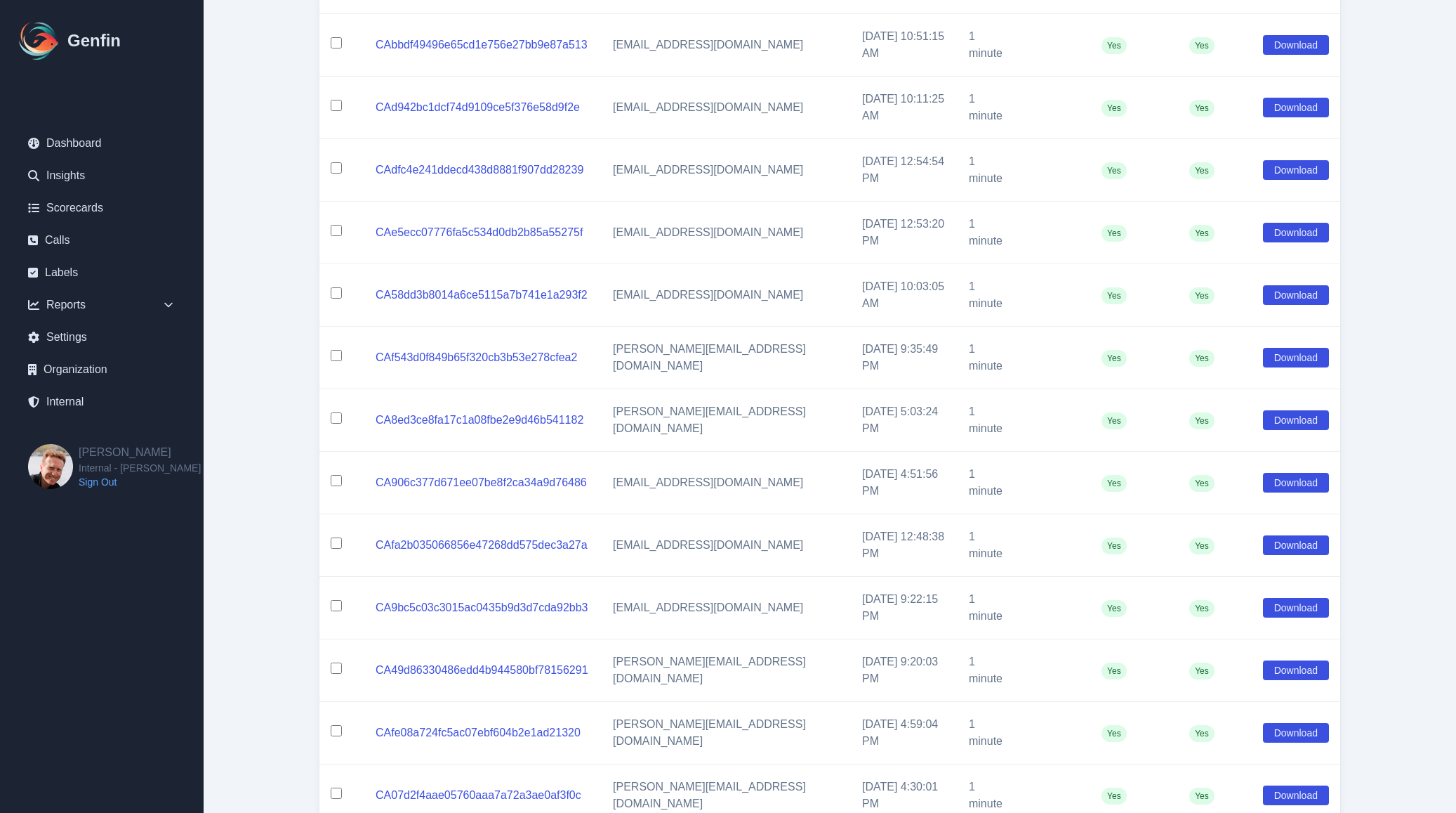
scroll to position [4371, 0]
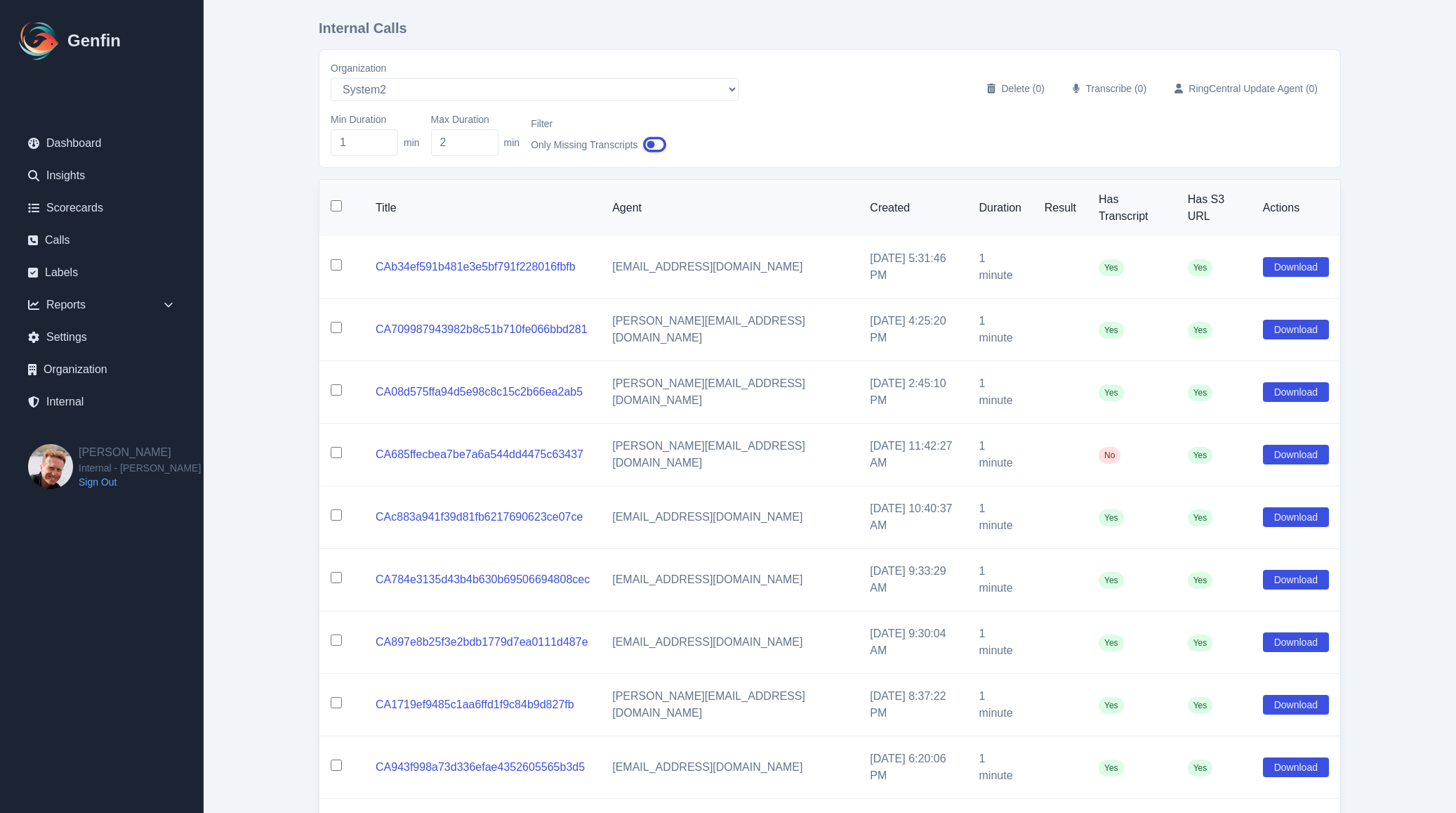
click at [336, 201] on input "checkbox" at bounding box center [337, 206] width 11 height 11
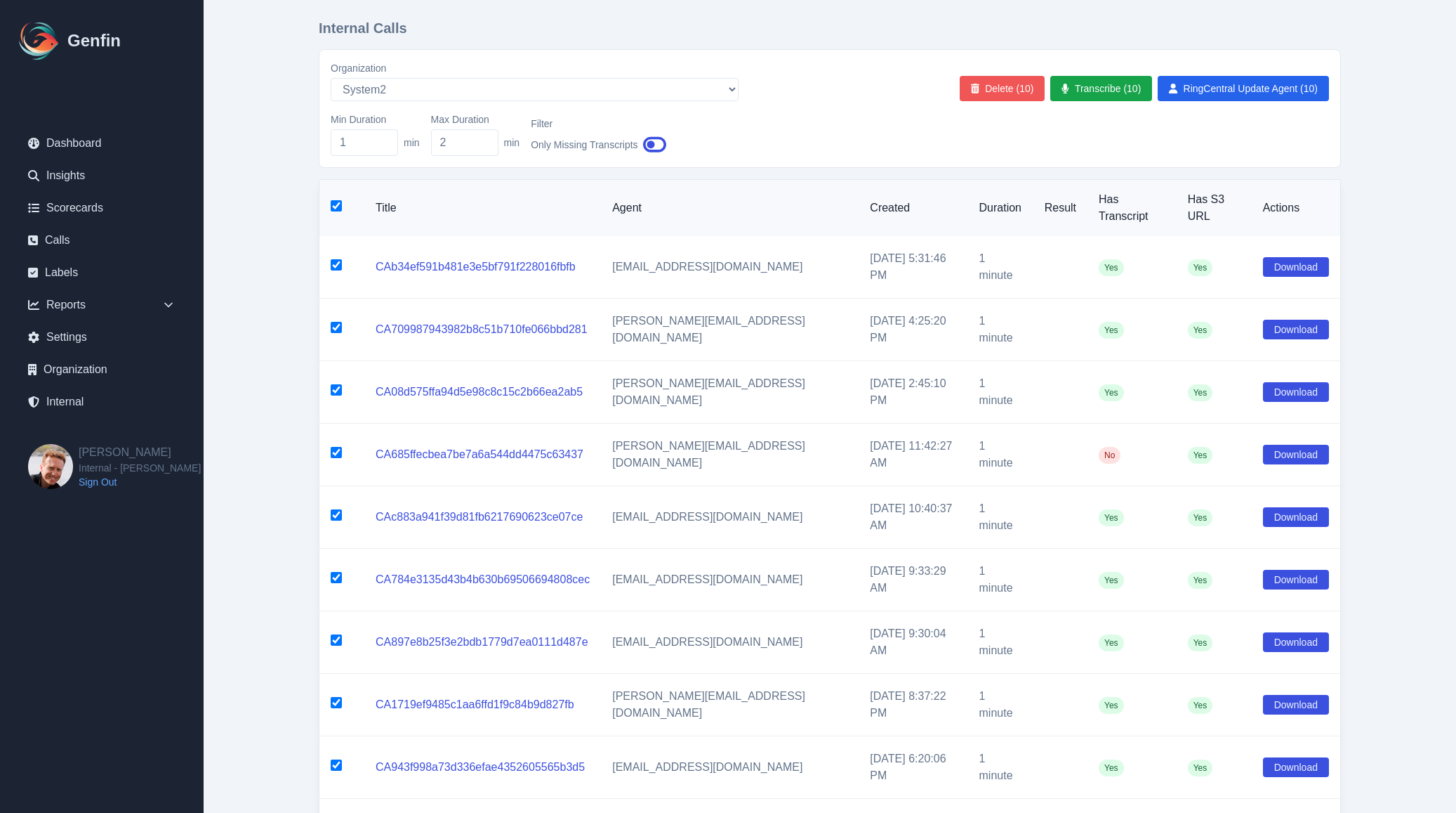
click at [1008, 88] on button "Delete (10)" at bounding box center [1002, 88] width 86 height 25
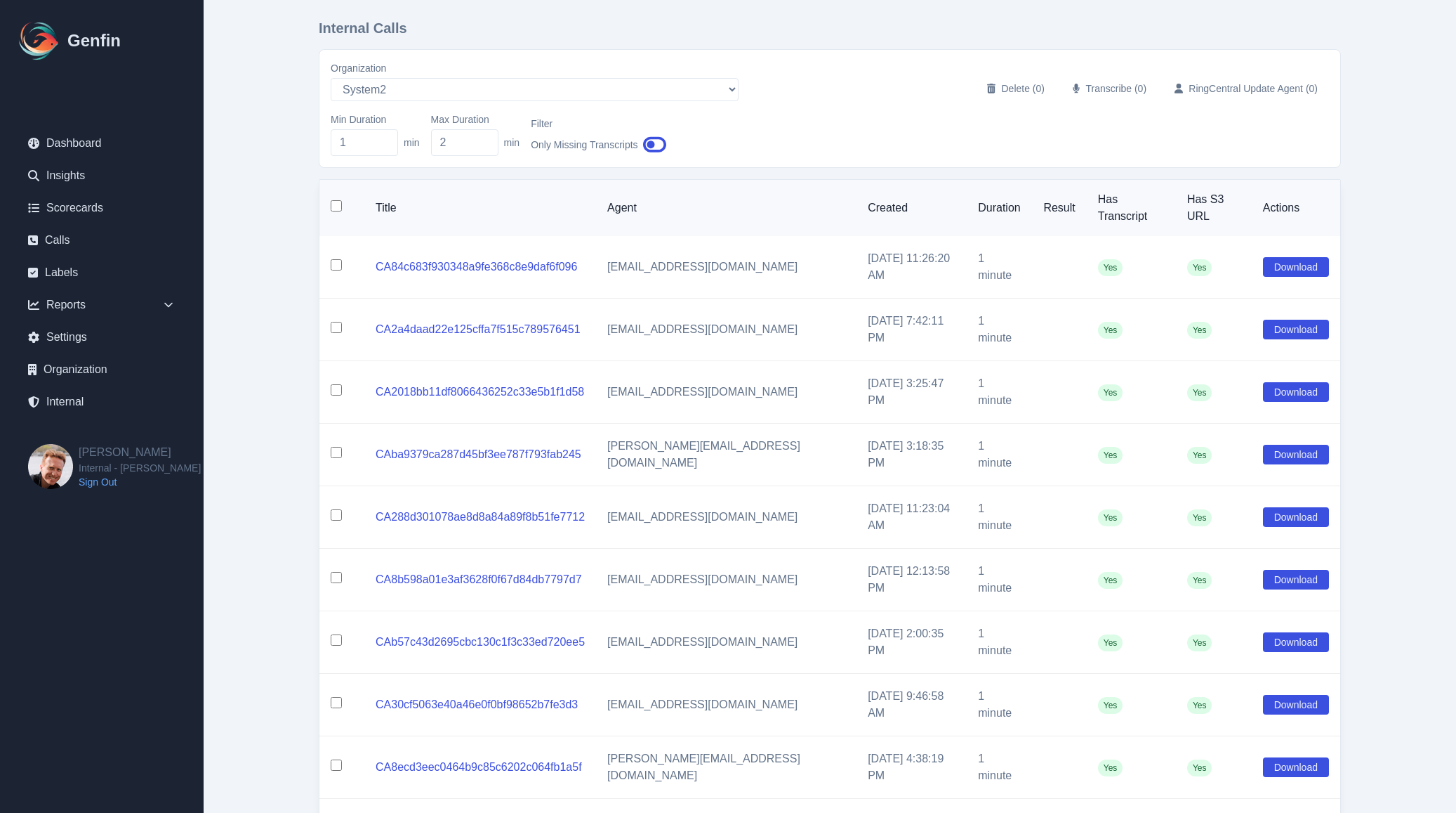
click at [336, 200] on input "checkbox" at bounding box center [337, 206] width 11 height 11
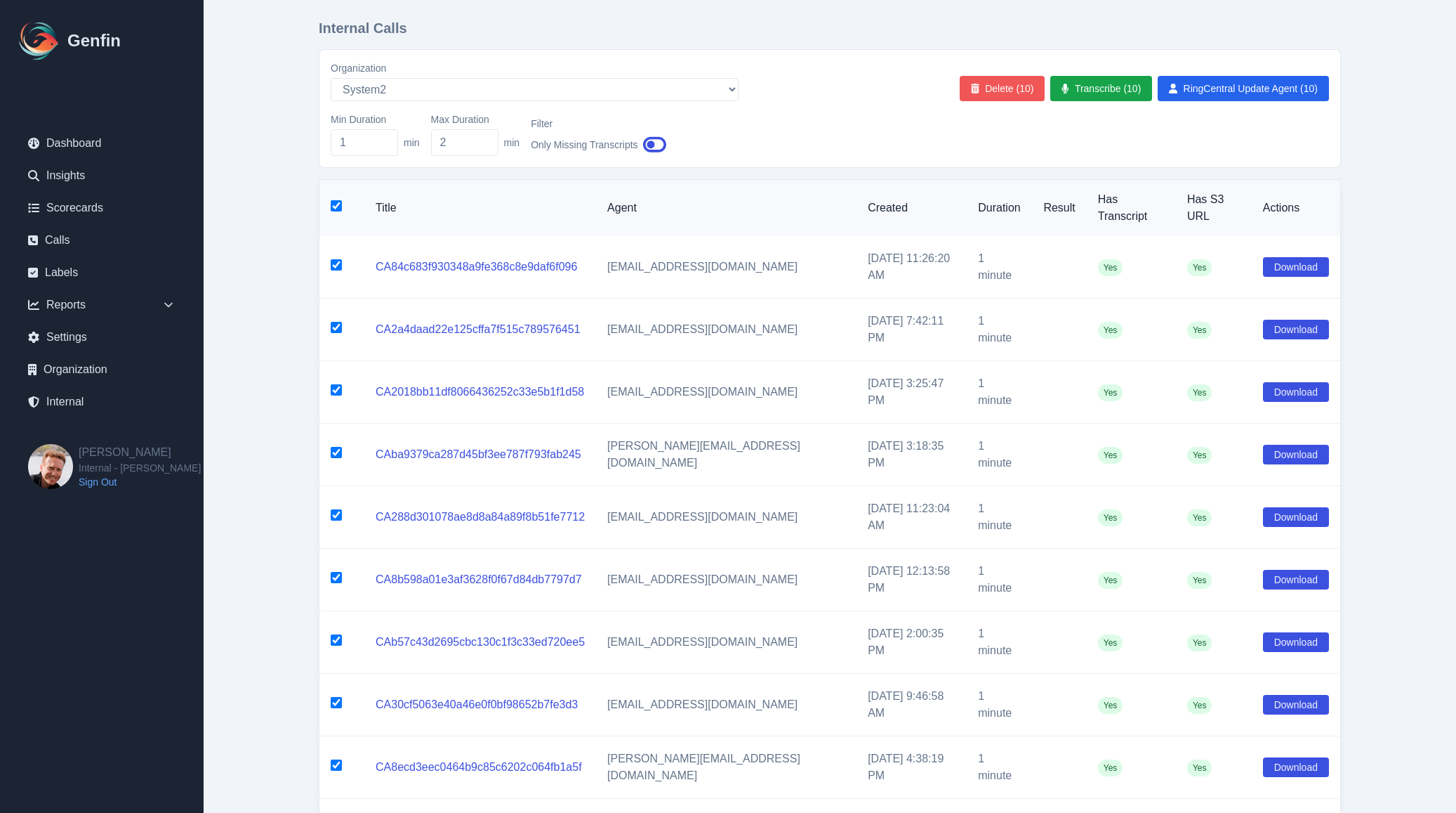
click at [1014, 85] on button "Delete (10)" at bounding box center [1002, 88] width 86 height 25
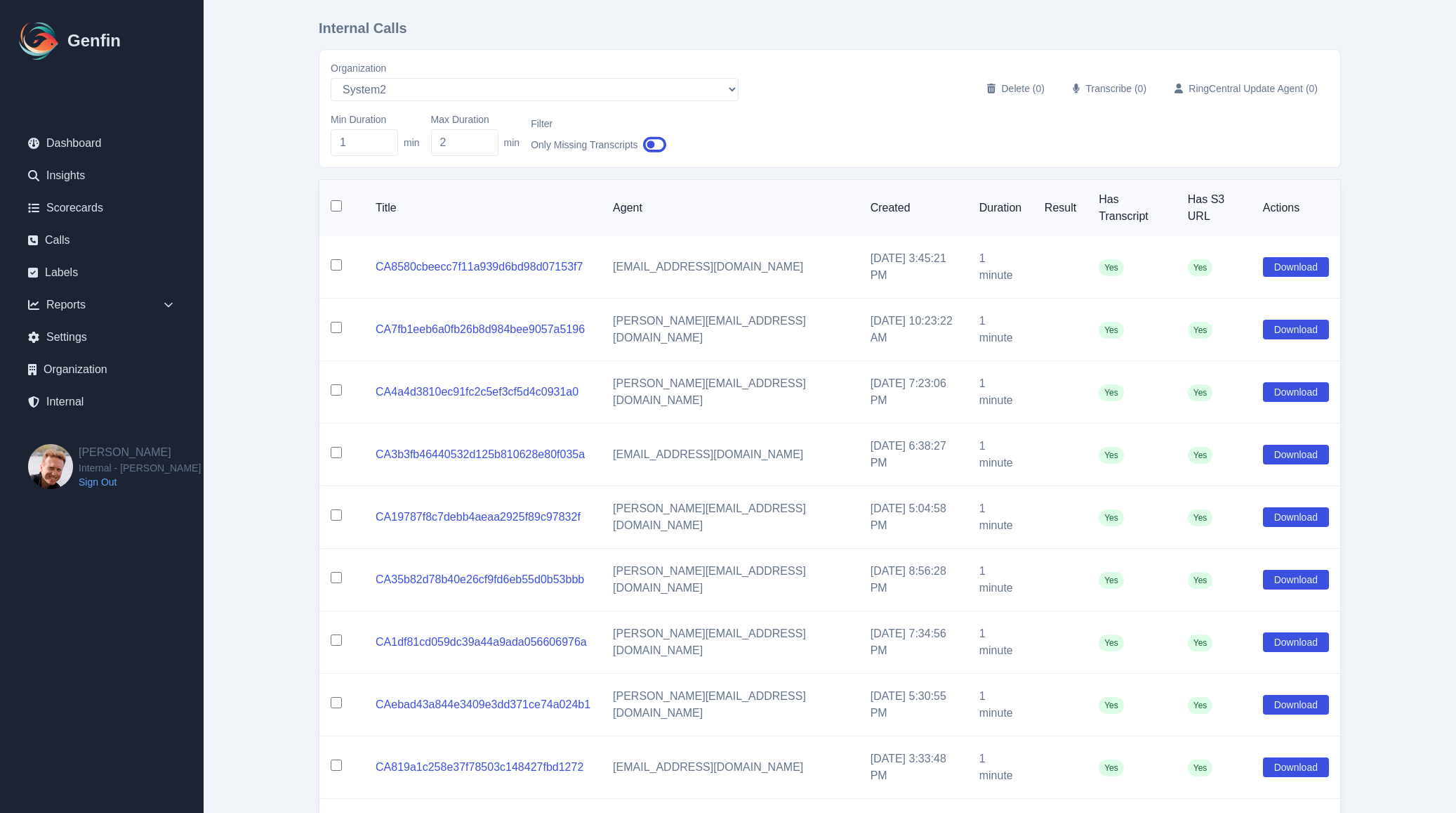
click at [337, 200] on input "checkbox" at bounding box center [337, 206] width 11 height 11
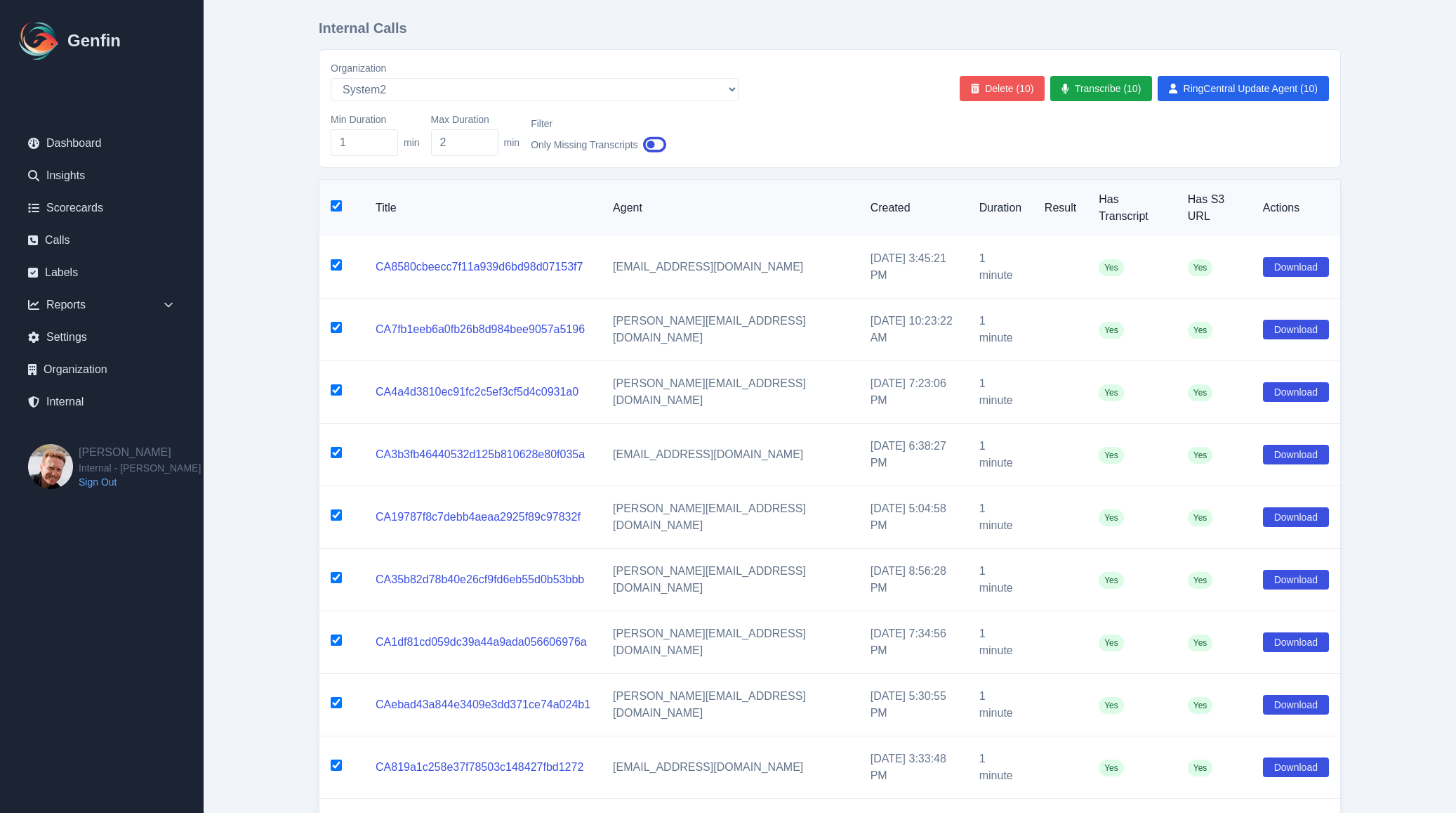
click at [1000, 88] on button "Delete (10)" at bounding box center [1002, 88] width 86 height 25
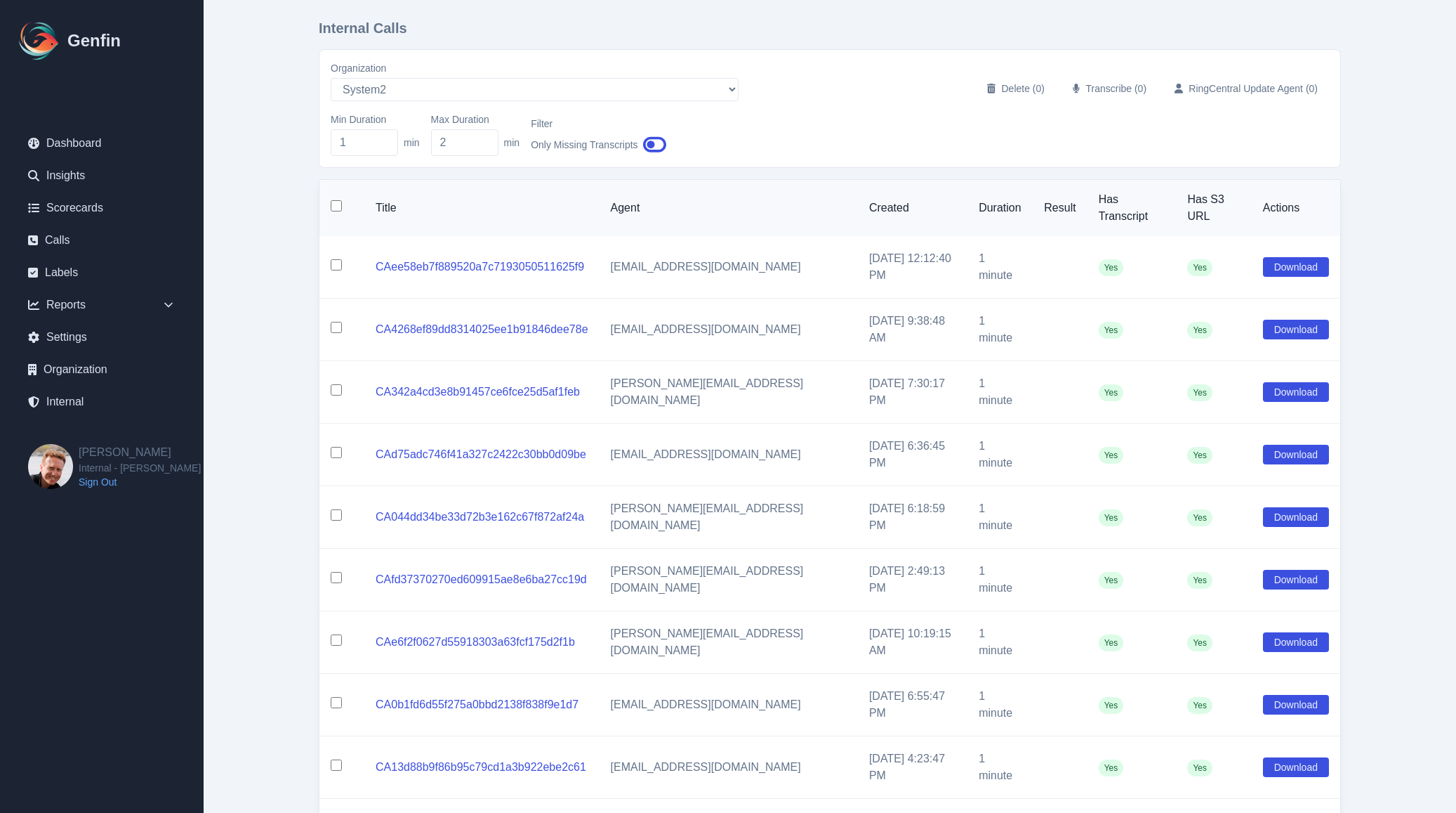
click at [335, 202] on input "checkbox" at bounding box center [337, 206] width 11 height 11
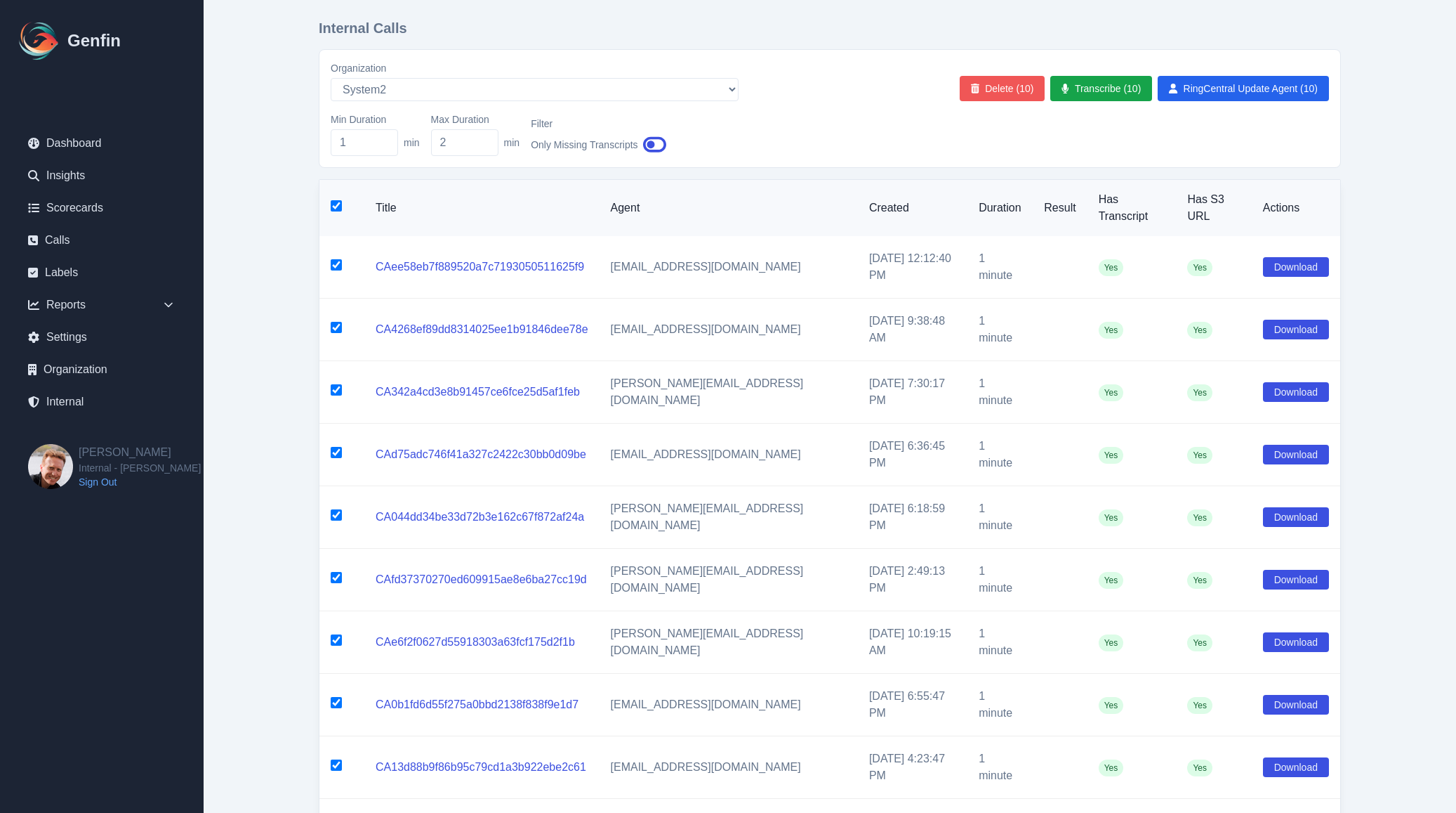
click at [1020, 81] on button "Delete (10)" at bounding box center [1002, 88] width 86 height 25
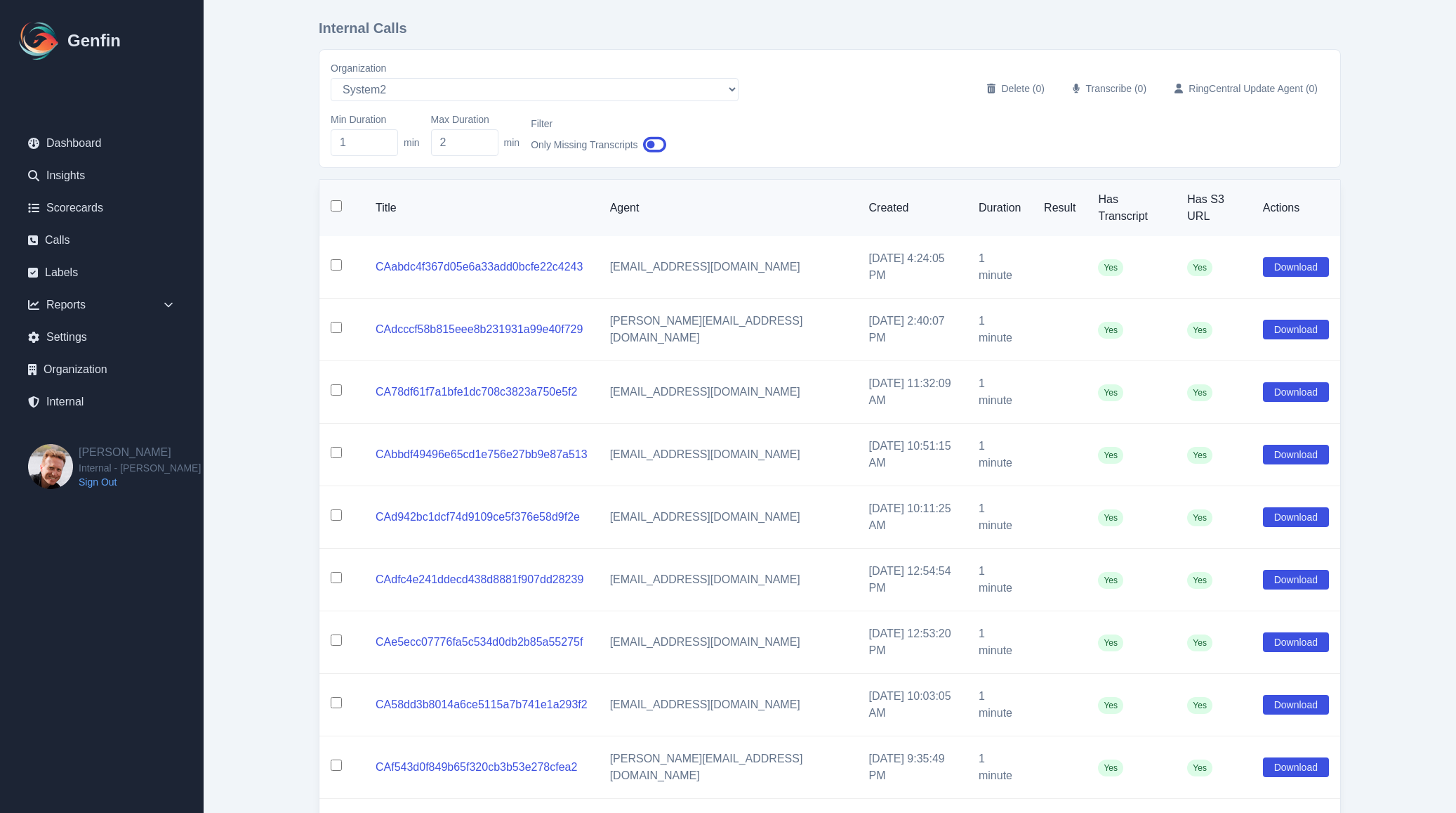
click at [336, 200] on input "checkbox" at bounding box center [337, 206] width 11 height 11
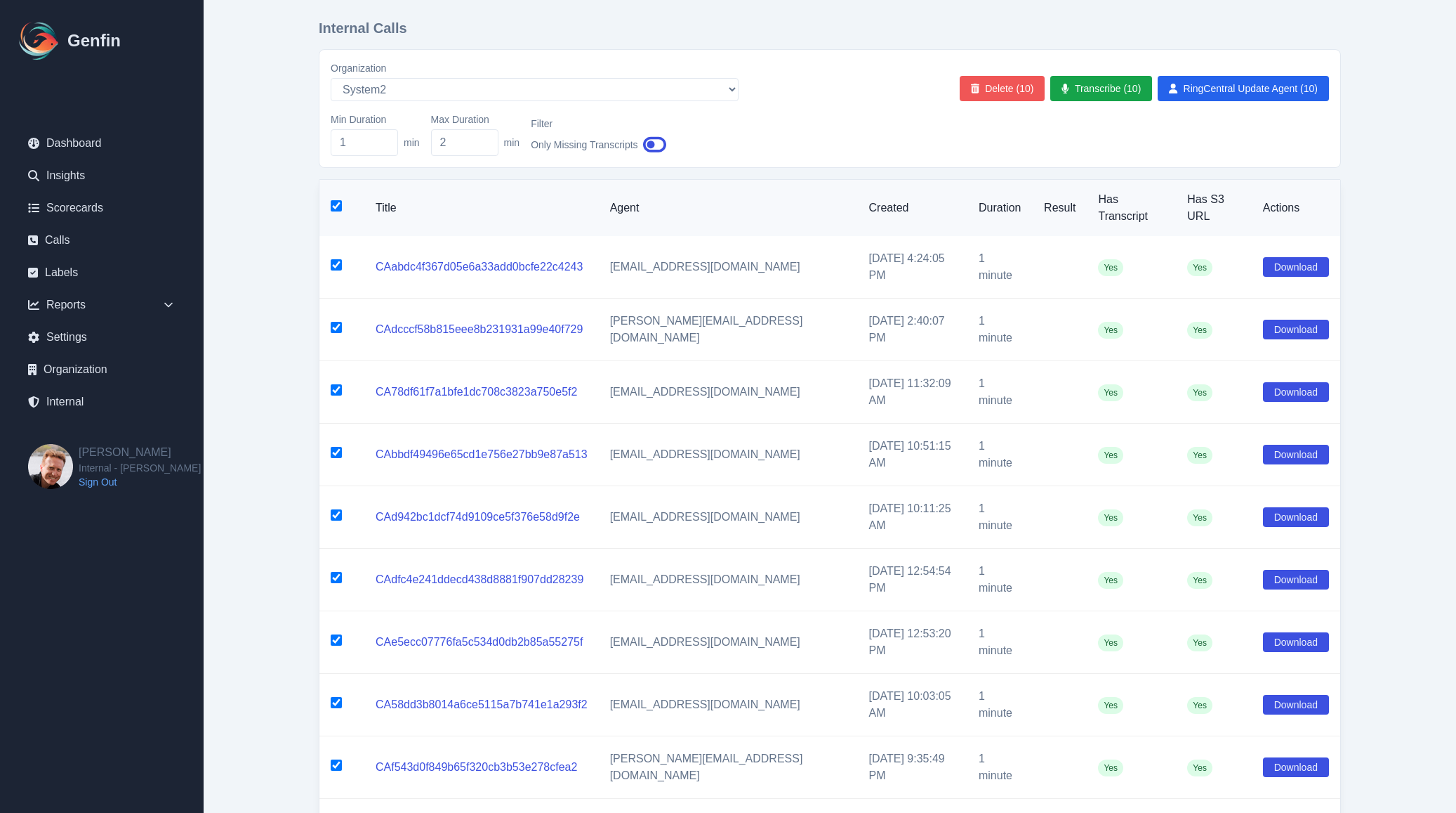
click at [995, 87] on button "Delete (10)" at bounding box center [1002, 88] width 86 height 25
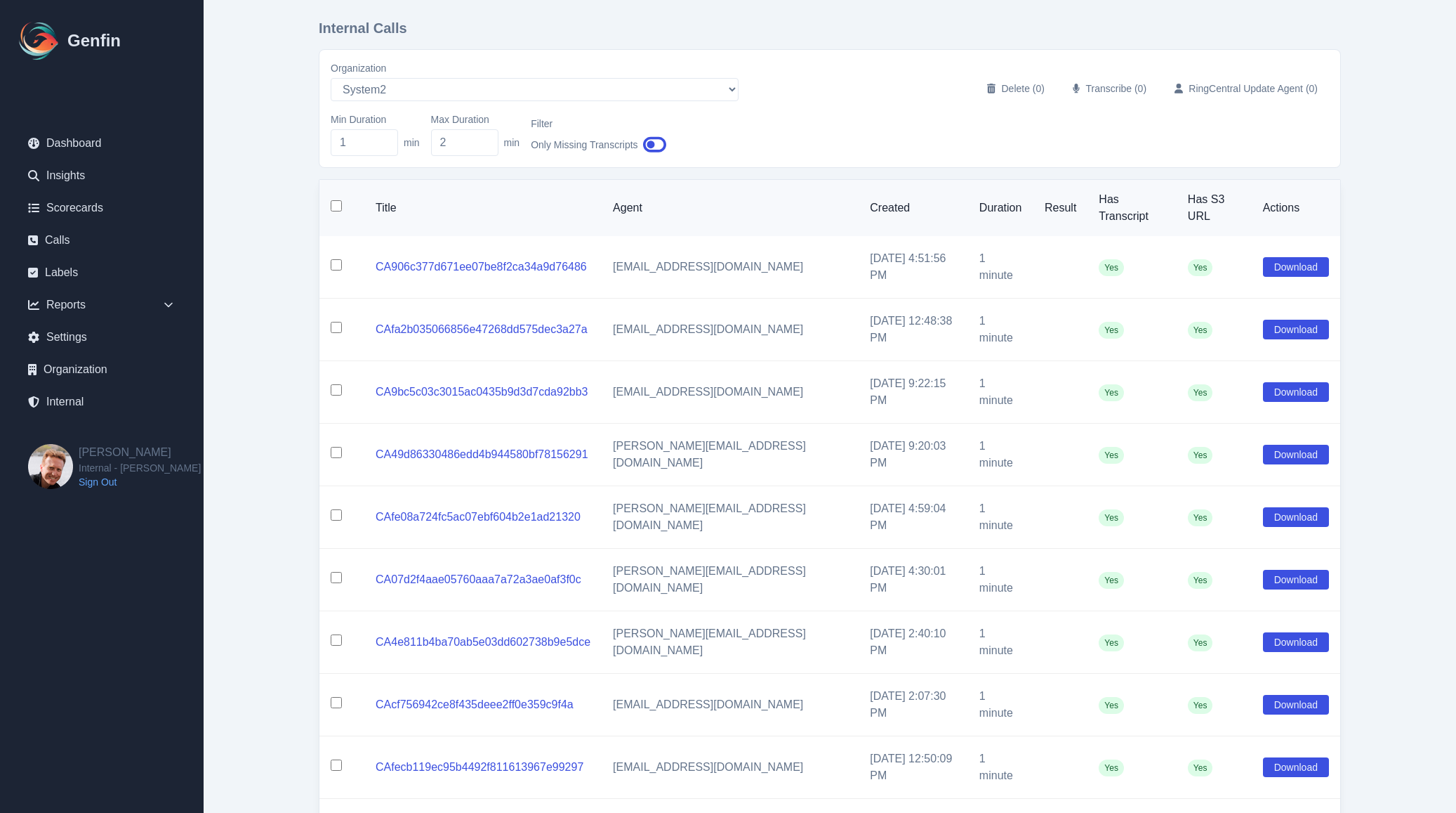
click at [339, 200] on input "checkbox" at bounding box center [337, 206] width 11 height 11
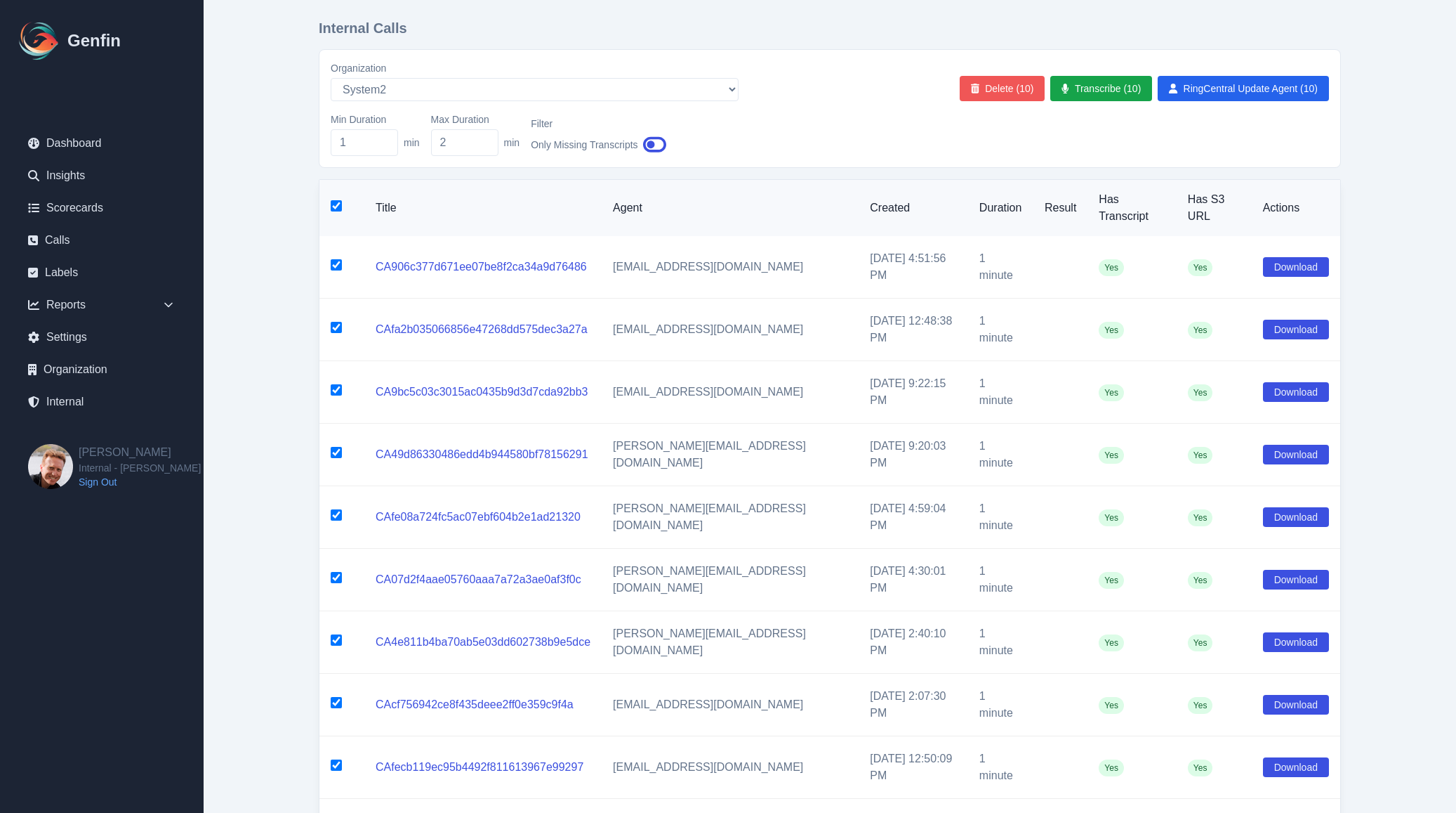
click at [1018, 85] on button "Delete (10)" at bounding box center [1002, 88] width 86 height 25
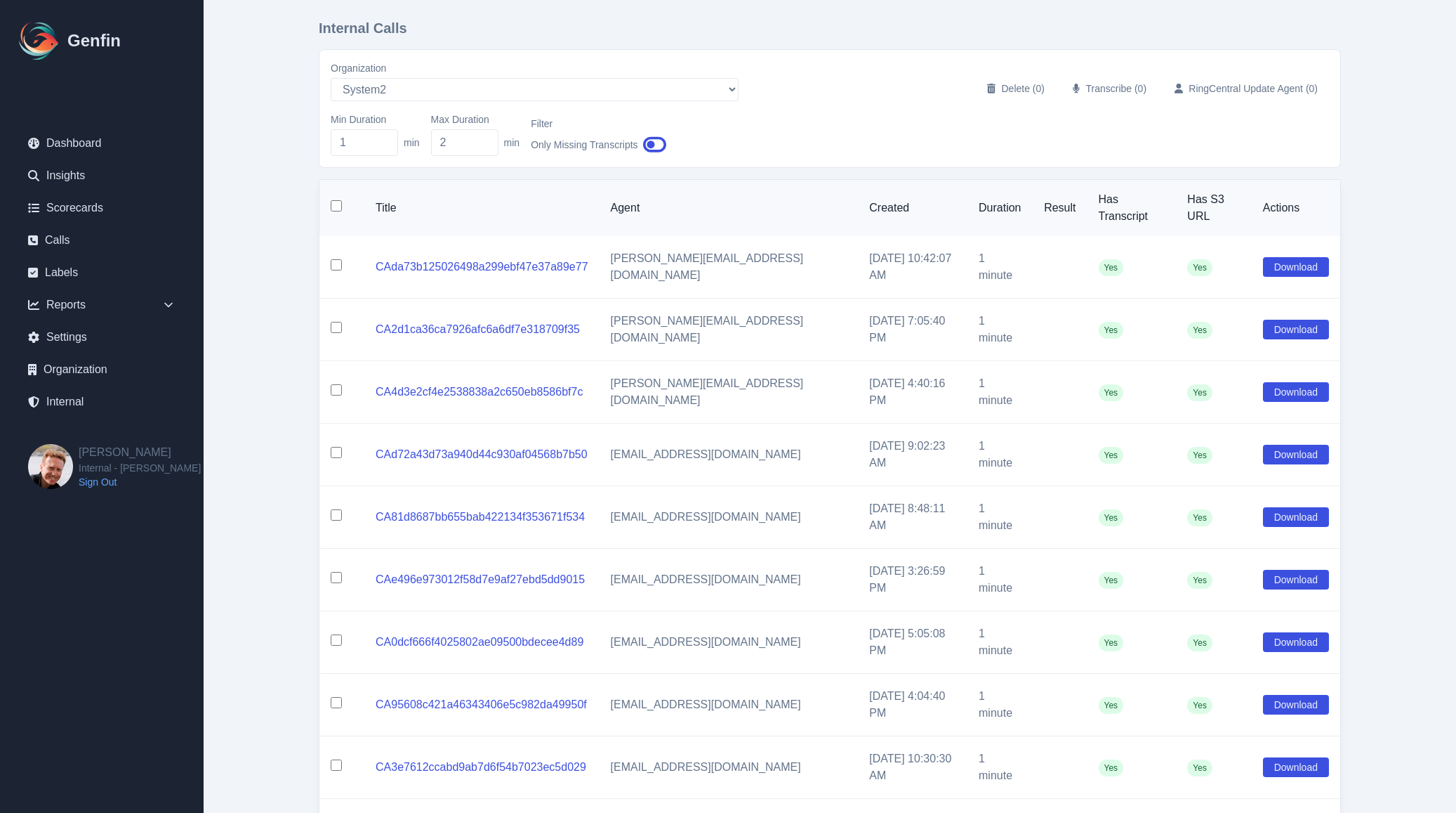
click at [341, 200] on input "checkbox" at bounding box center [337, 206] width 11 height 11
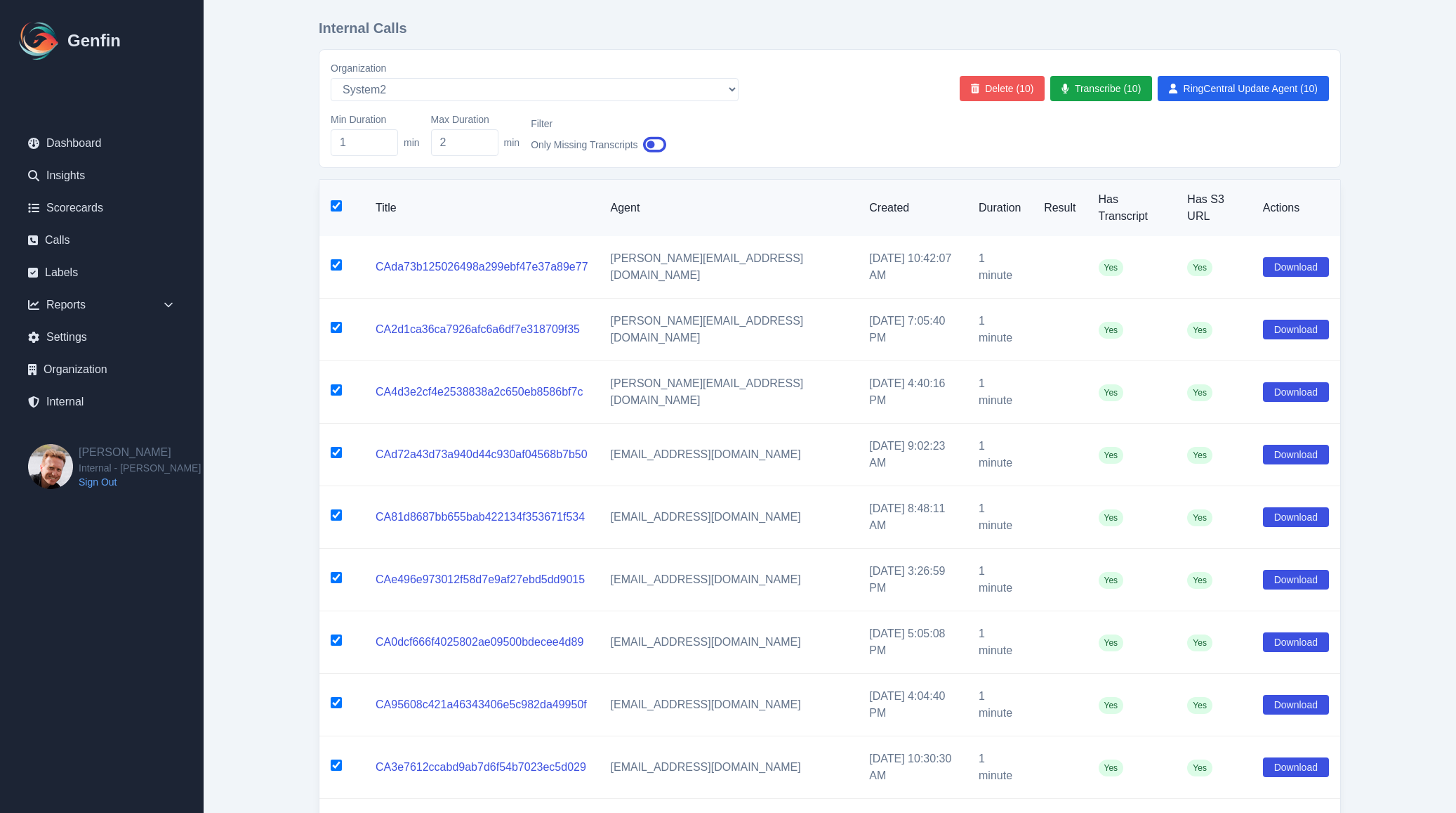
click at [1019, 83] on button "Delete (10)" at bounding box center [1002, 88] width 86 height 25
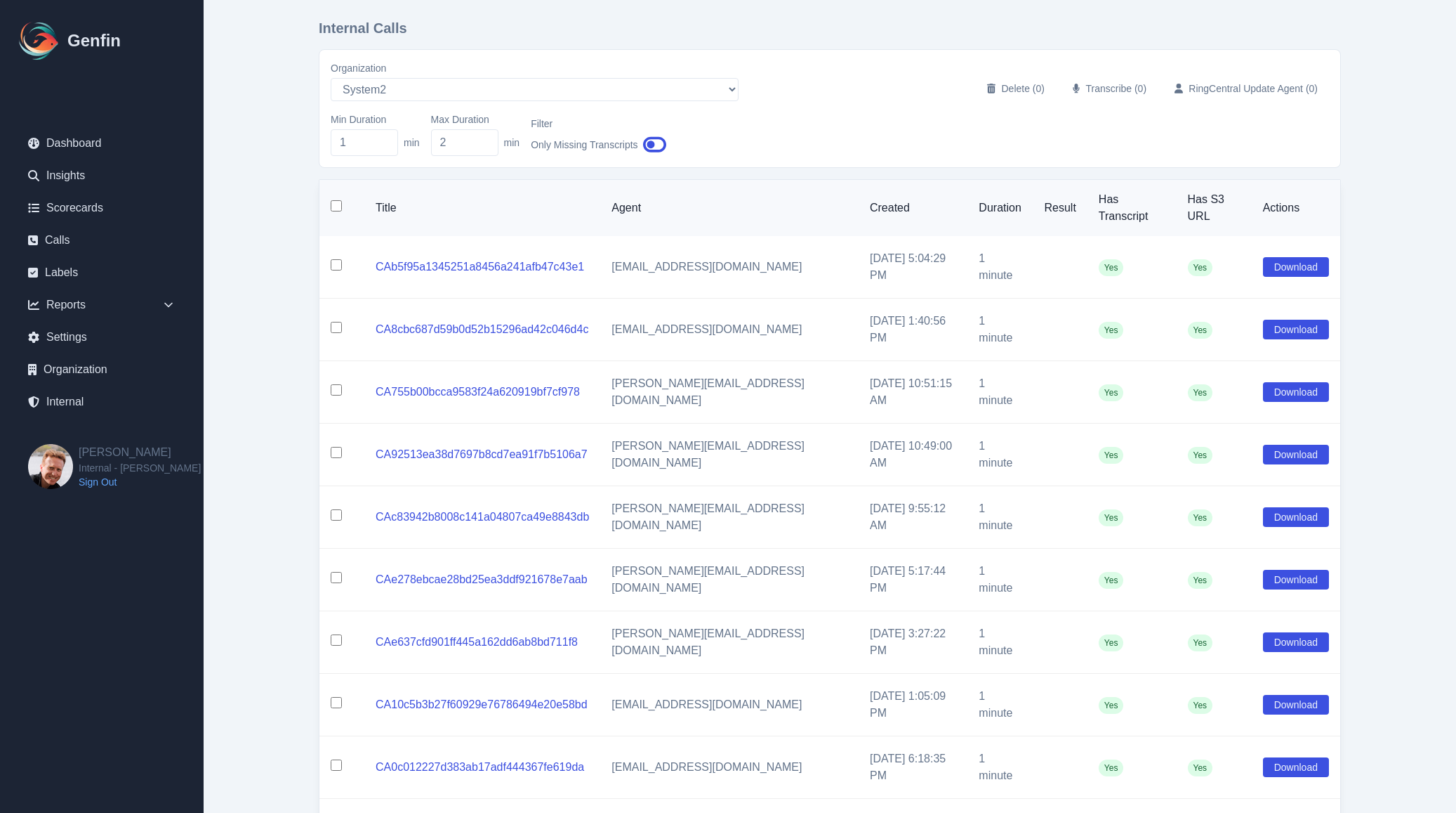
click at [341, 200] on th at bounding box center [342, 208] width 45 height 56
click at [335, 200] on input "checkbox" at bounding box center [337, 206] width 11 height 11
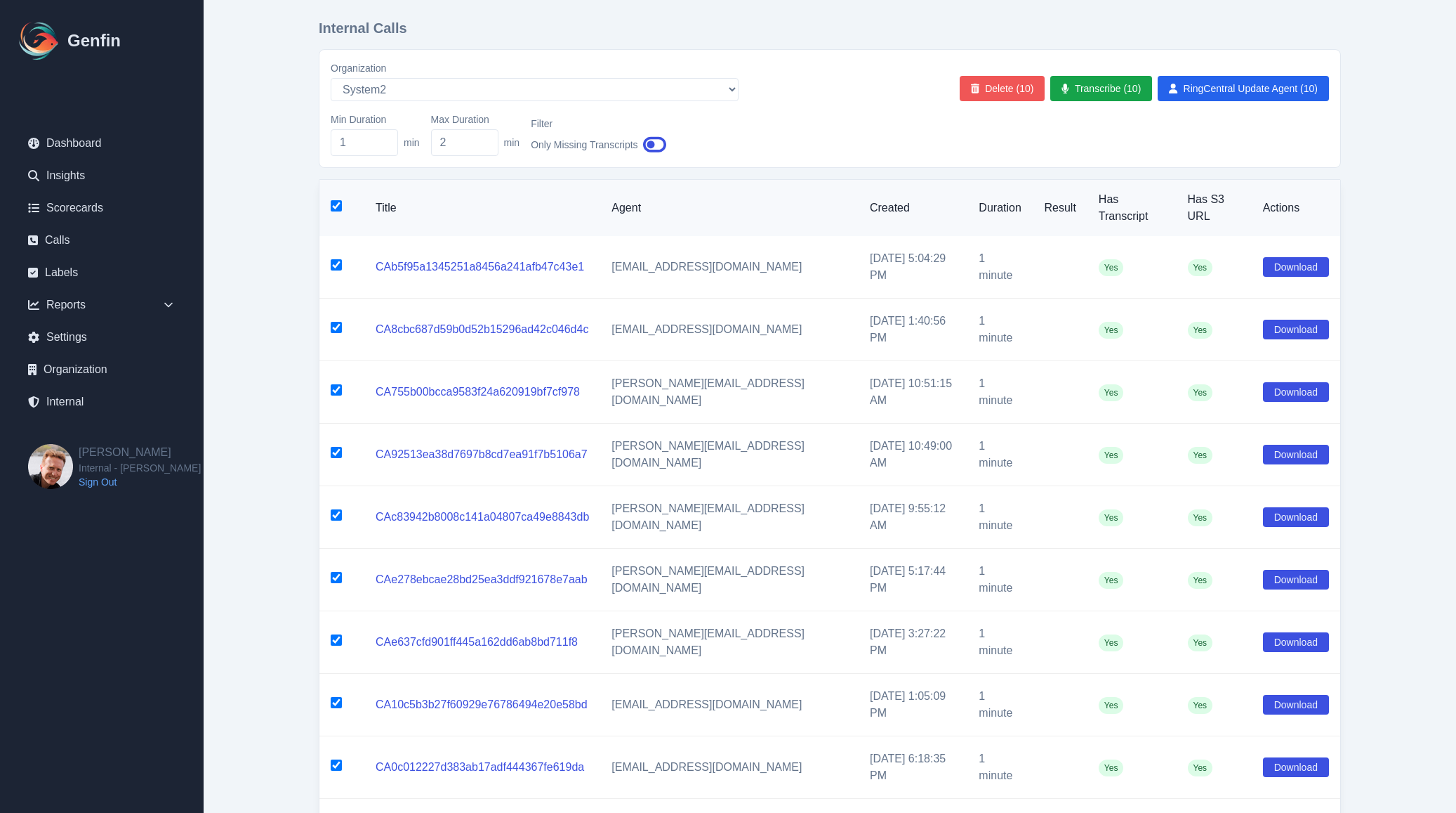
click at [988, 89] on button "Delete (10)" at bounding box center [1002, 88] width 86 height 25
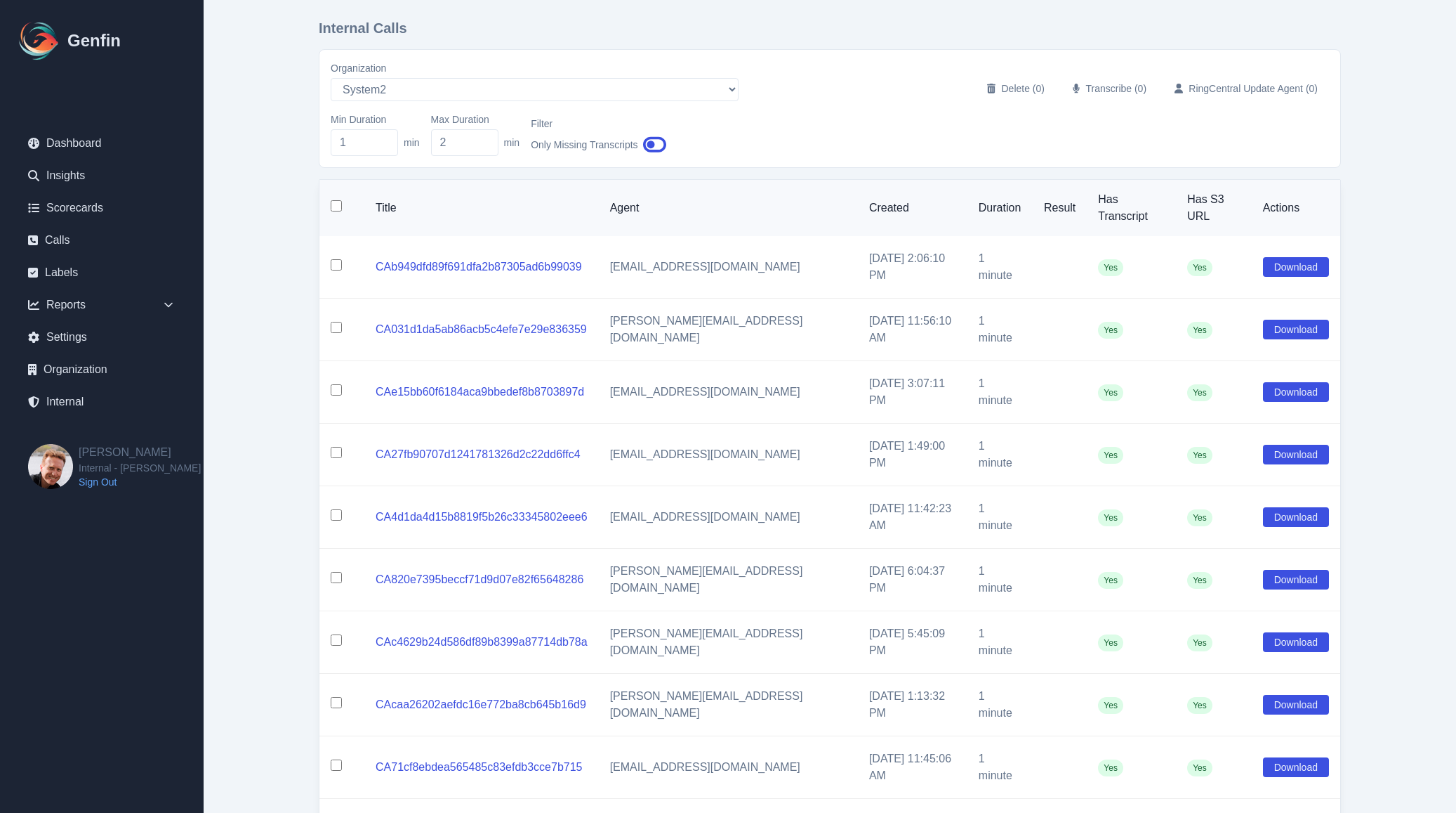
click at [334, 203] on input "checkbox" at bounding box center [337, 206] width 11 height 11
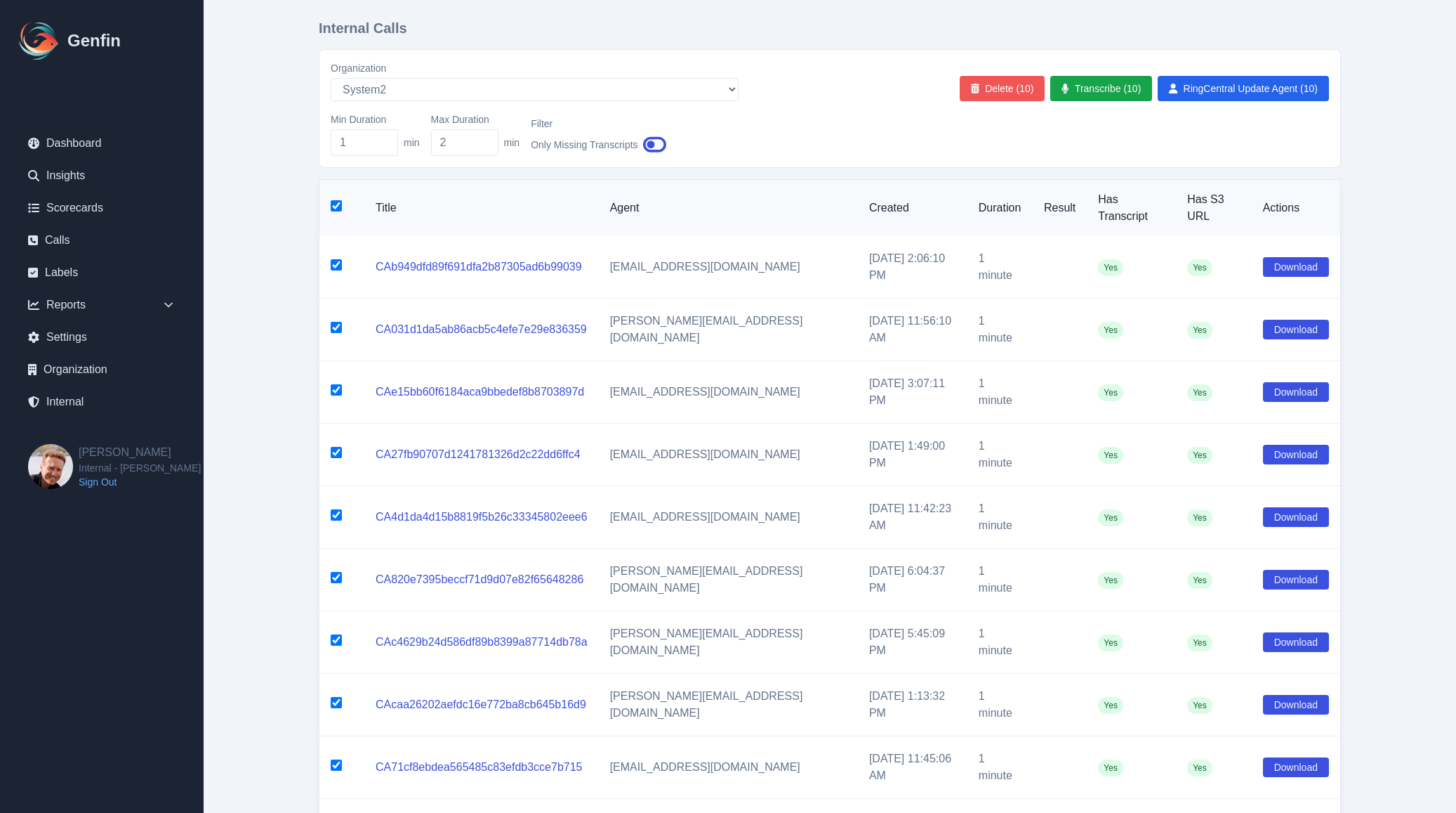
click at [1003, 85] on button "Delete (10)" at bounding box center [1002, 88] width 86 height 25
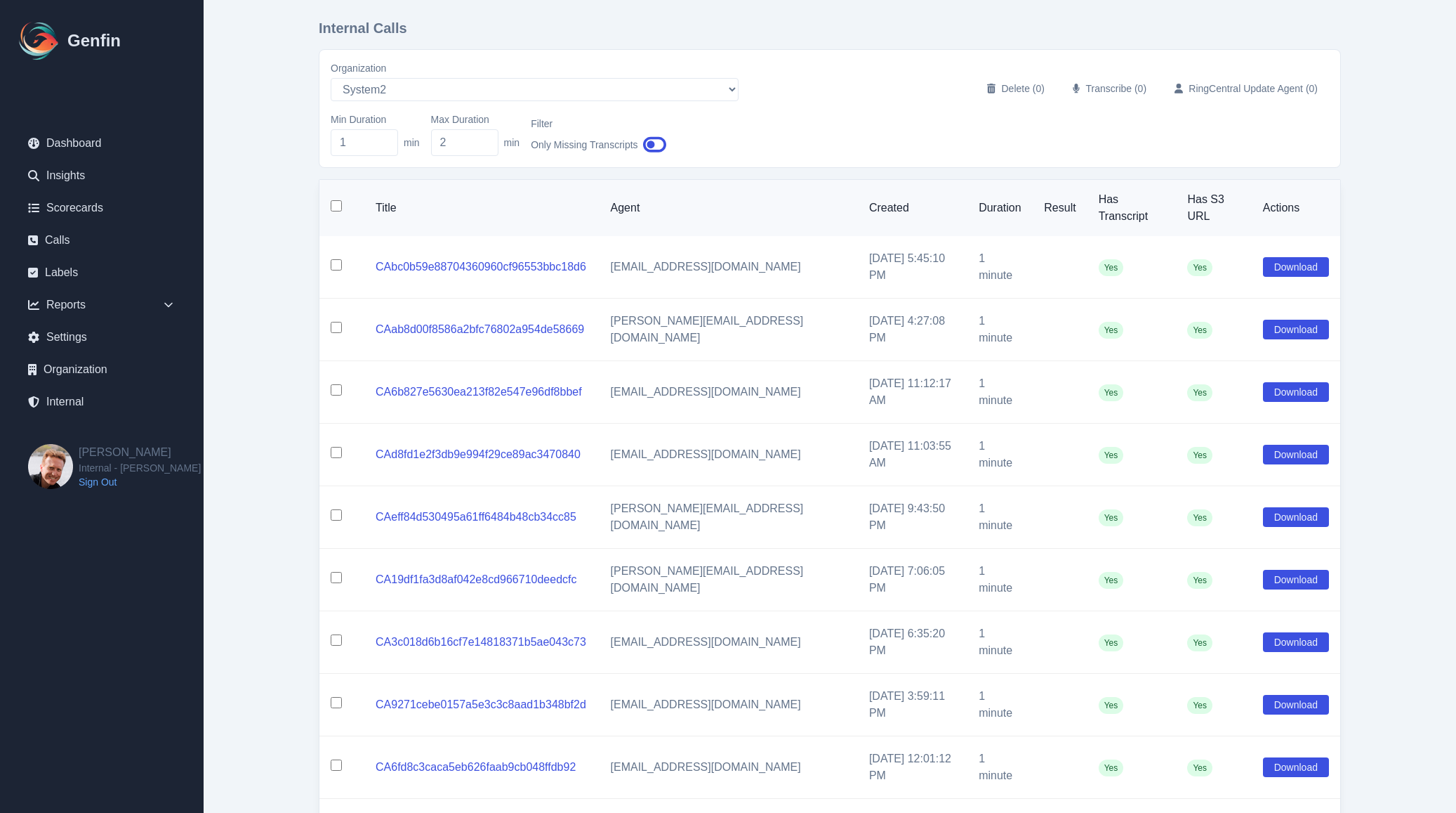
click at [337, 200] on input "checkbox" at bounding box center [337, 206] width 11 height 11
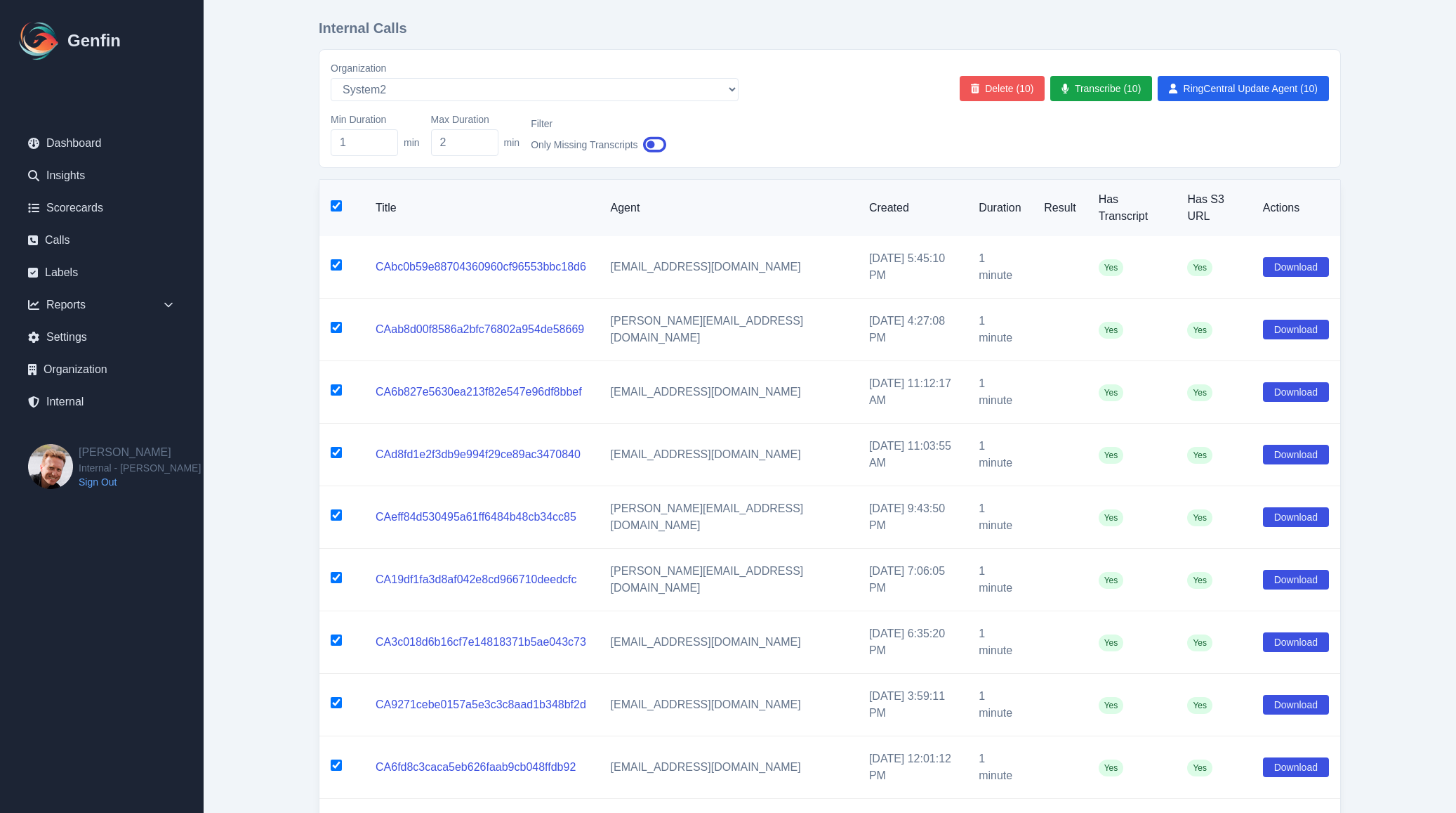
click at [982, 89] on button "Delete (10)" at bounding box center [1002, 88] width 86 height 25
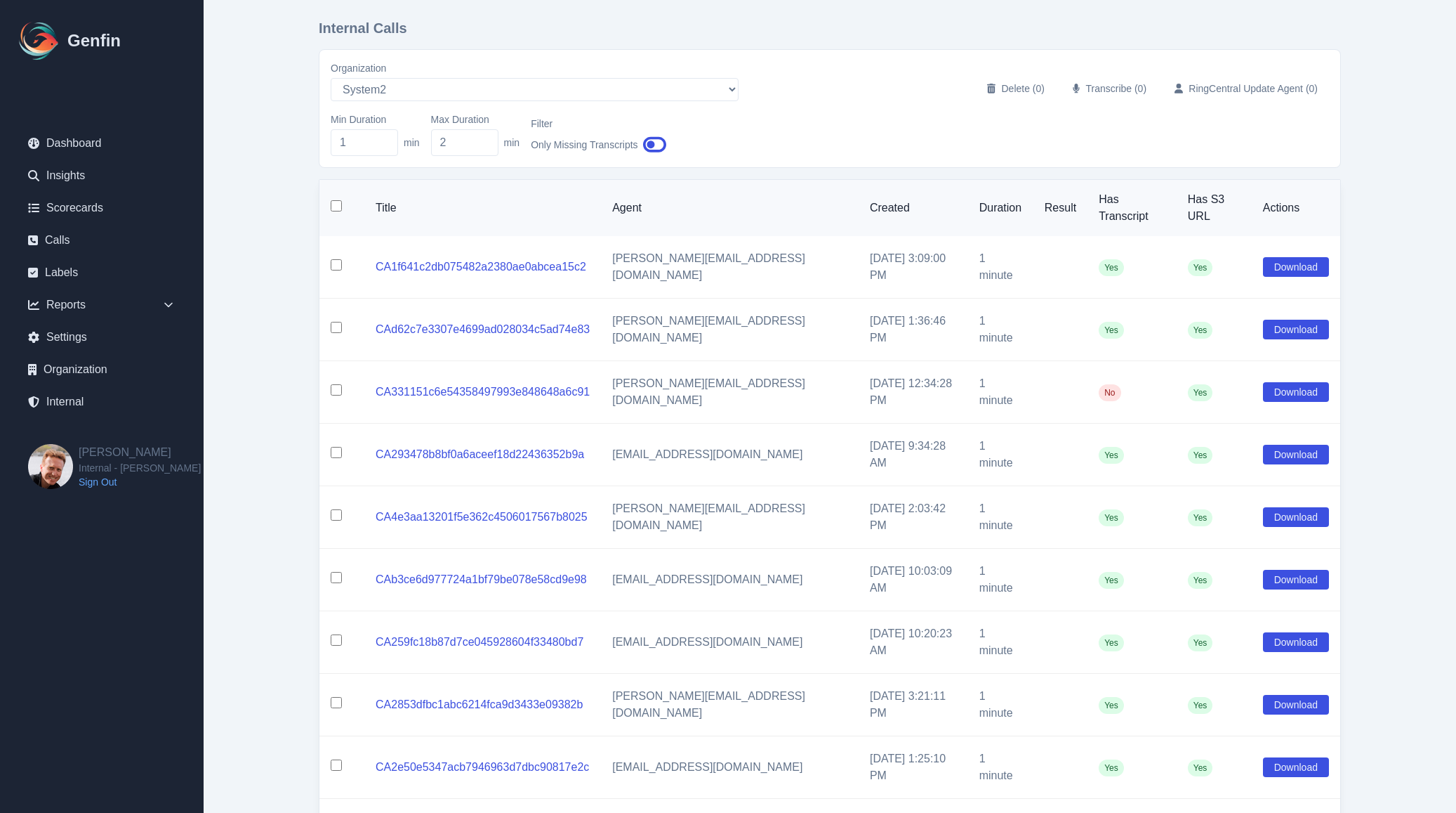
click at [334, 200] on input "checkbox" at bounding box center [337, 206] width 11 height 11
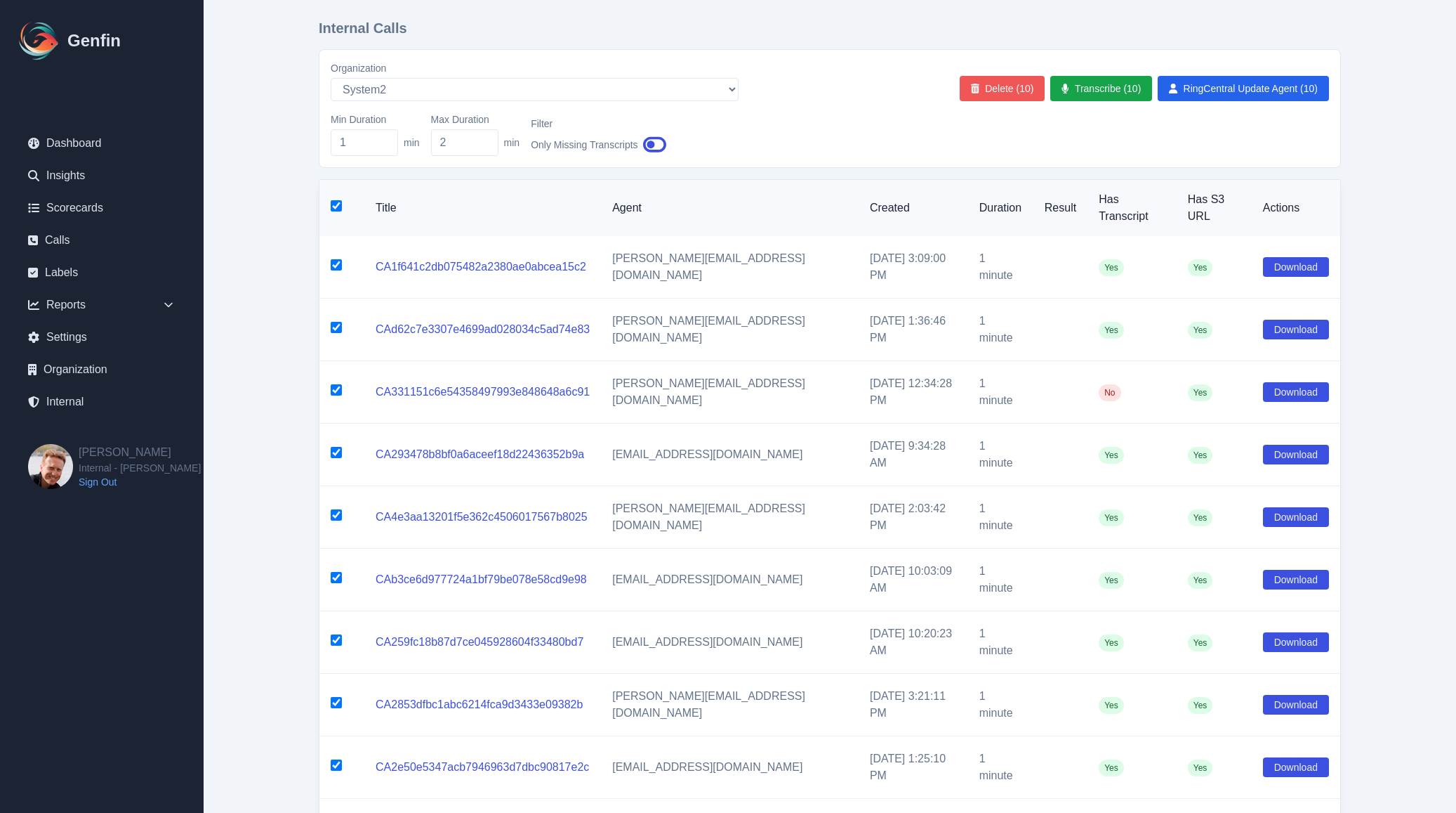
click at [1015, 83] on button "Delete (10)" at bounding box center [1002, 88] width 86 height 25
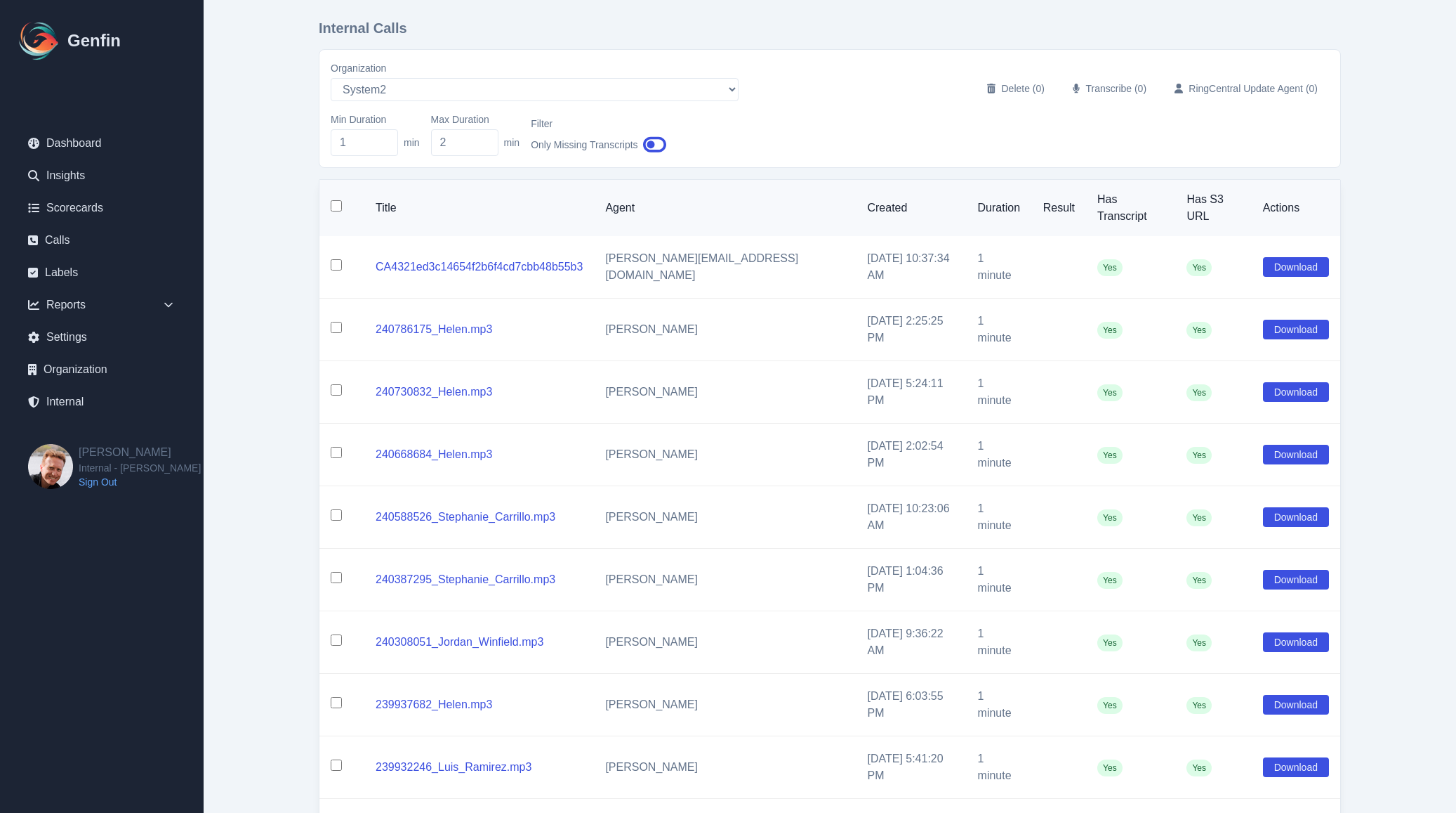
click at [338, 200] on input "checkbox" at bounding box center [337, 206] width 11 height 11
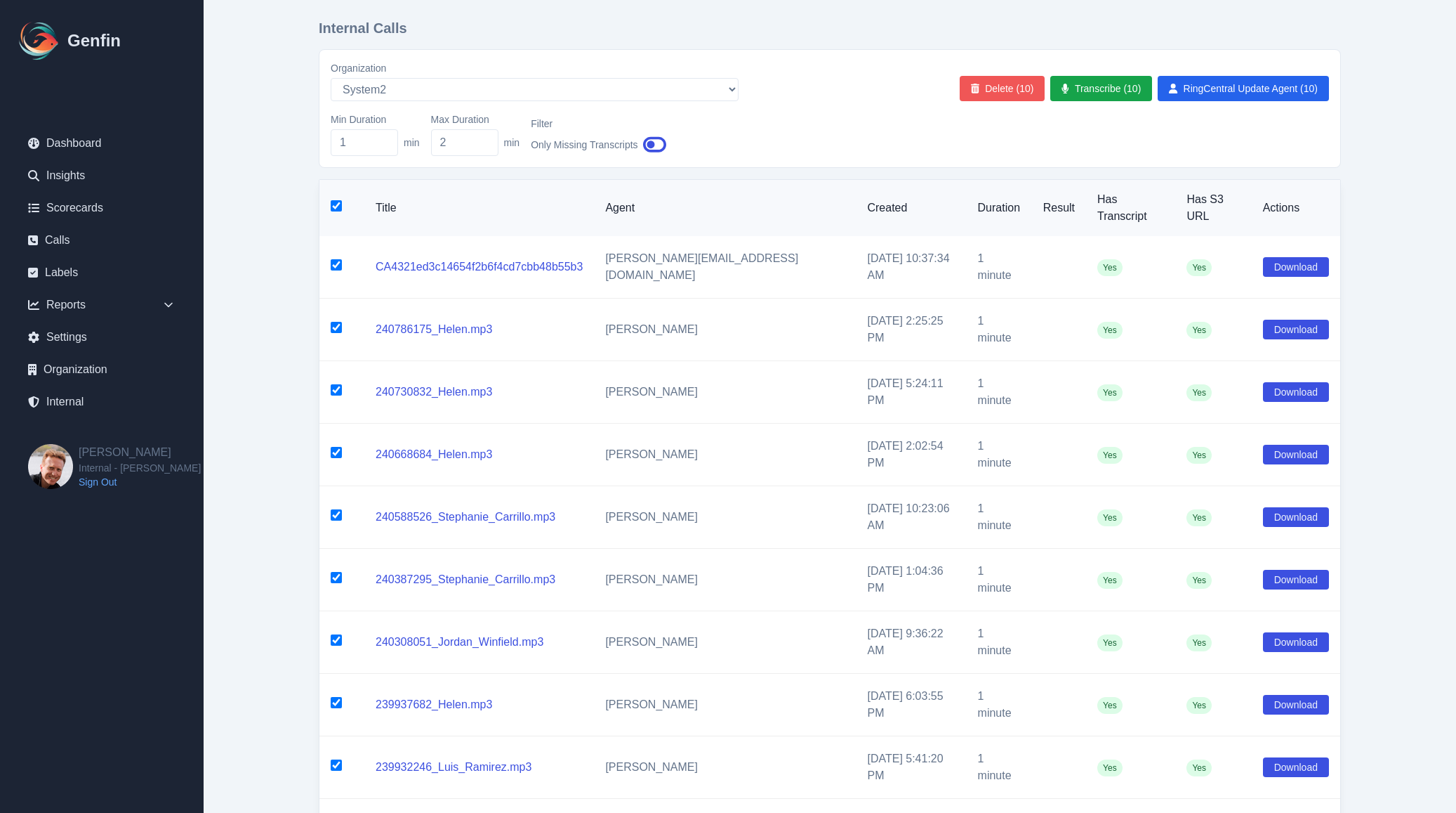
click at [987, 93] on button "Delete (10)" at bounding box center [1002, 88] width 86 height 25
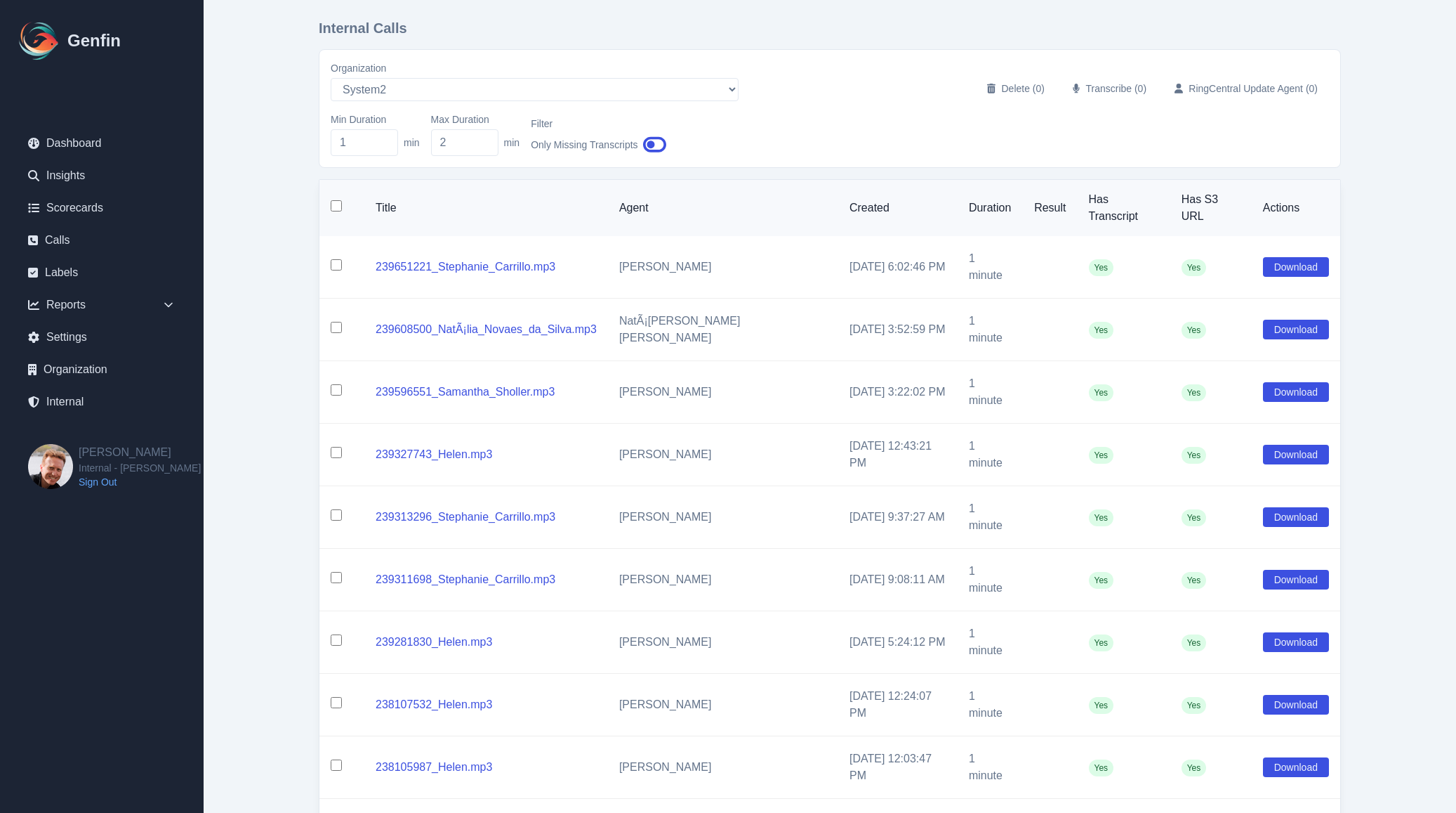
click at [337, 200] on input "checkbox" at bounding box center [337, 206] width 11 height 11
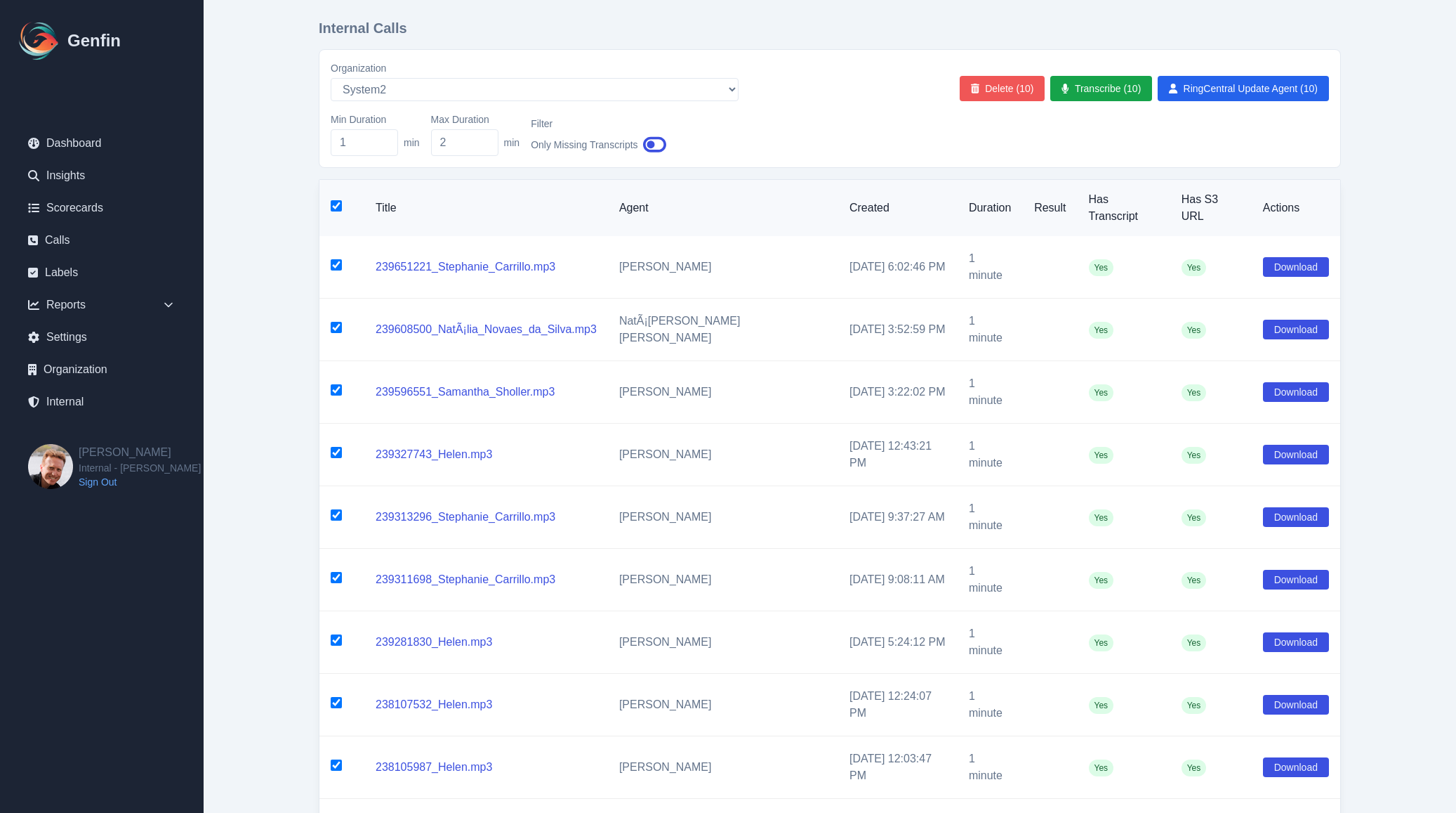
click at [990, 94] on button "Delete (10)" at bounding box center [1002, 88] width 86 height 25
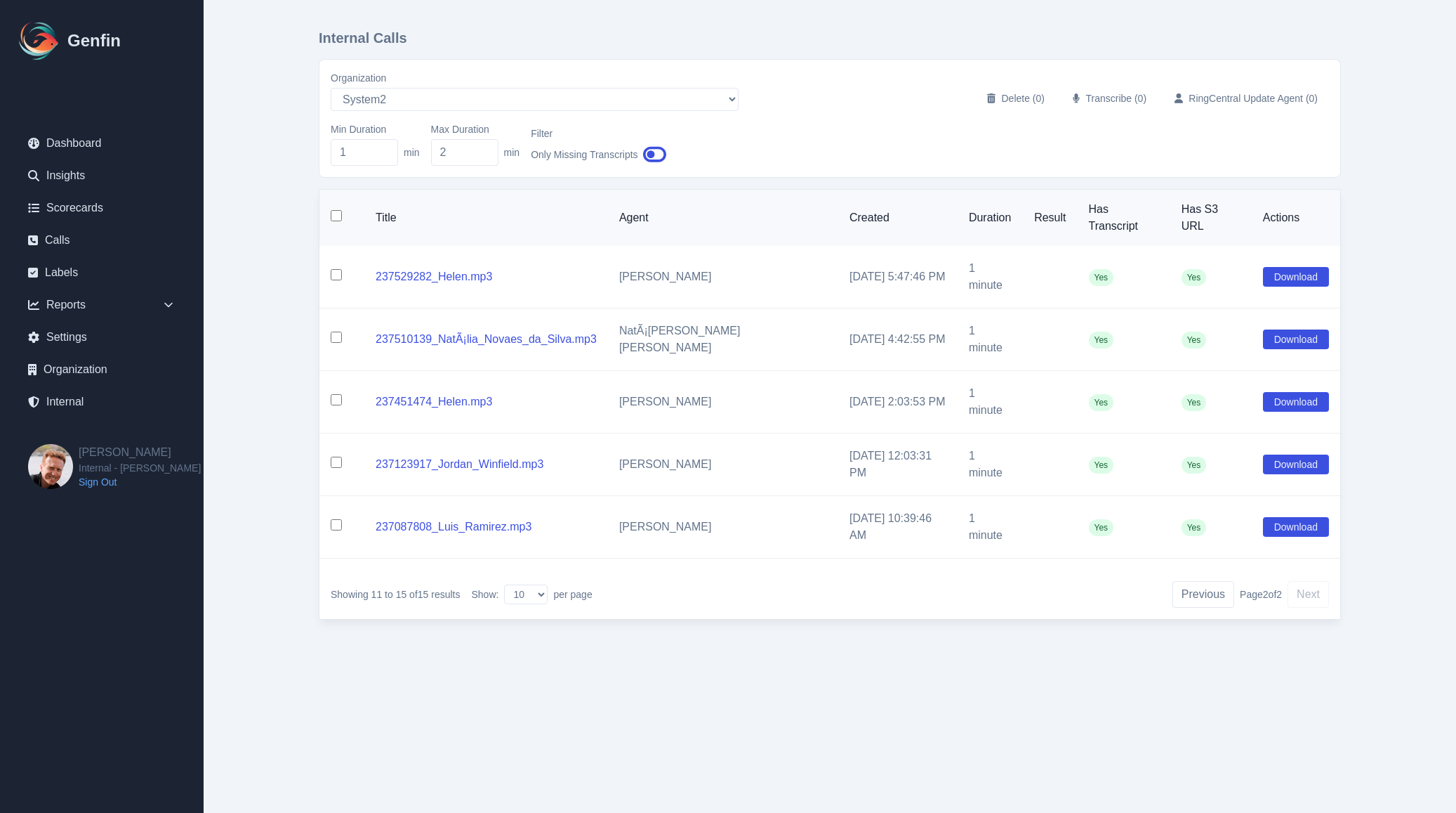
click at [335, 211] on input "checkbox" at bounding box center [337, 215] width 11 height 11
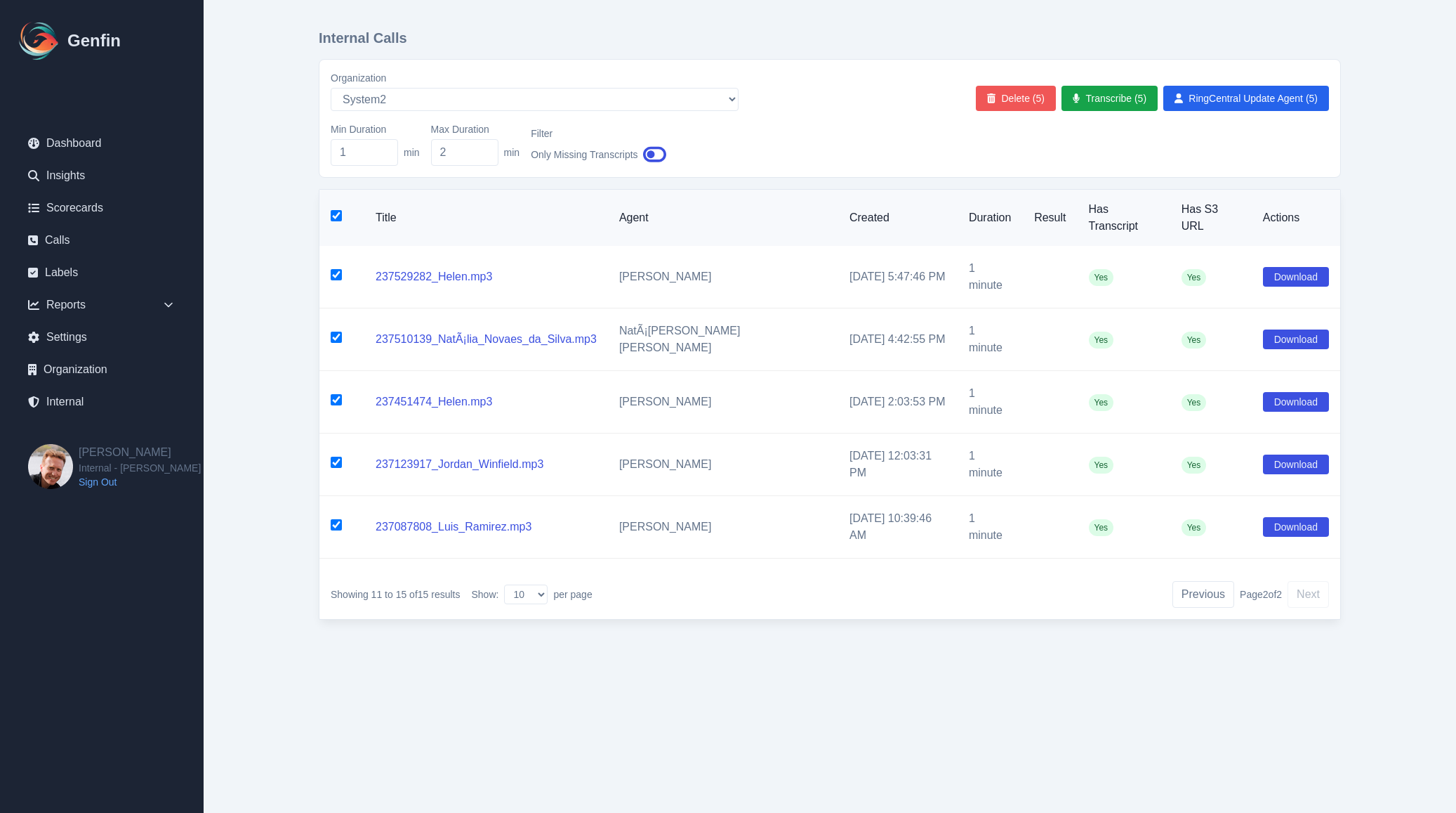
click at [1020, 104] on button "Delete (5)" at bounding box center [1015, 98] width 80 height 25
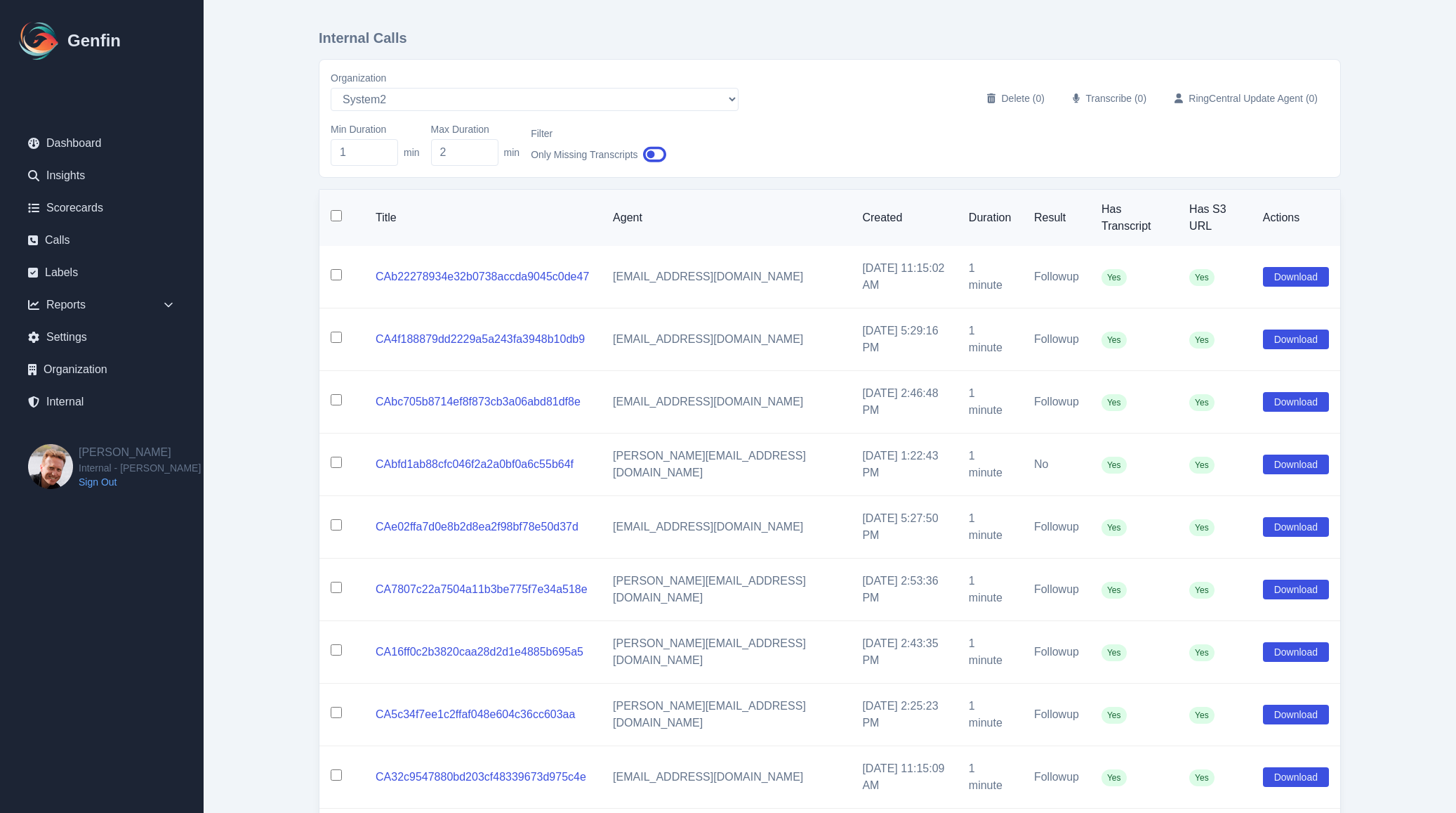
click at [1017, 109] on button "Delete (1)" at bounding box center [1015, 98] width 80 height 25
click at [334, 746] on td at bounding box center [342, 777] width 45 height 62
click at [336, 769] on input "checkbox" at bounding box center [337, 774] width 11 height 11
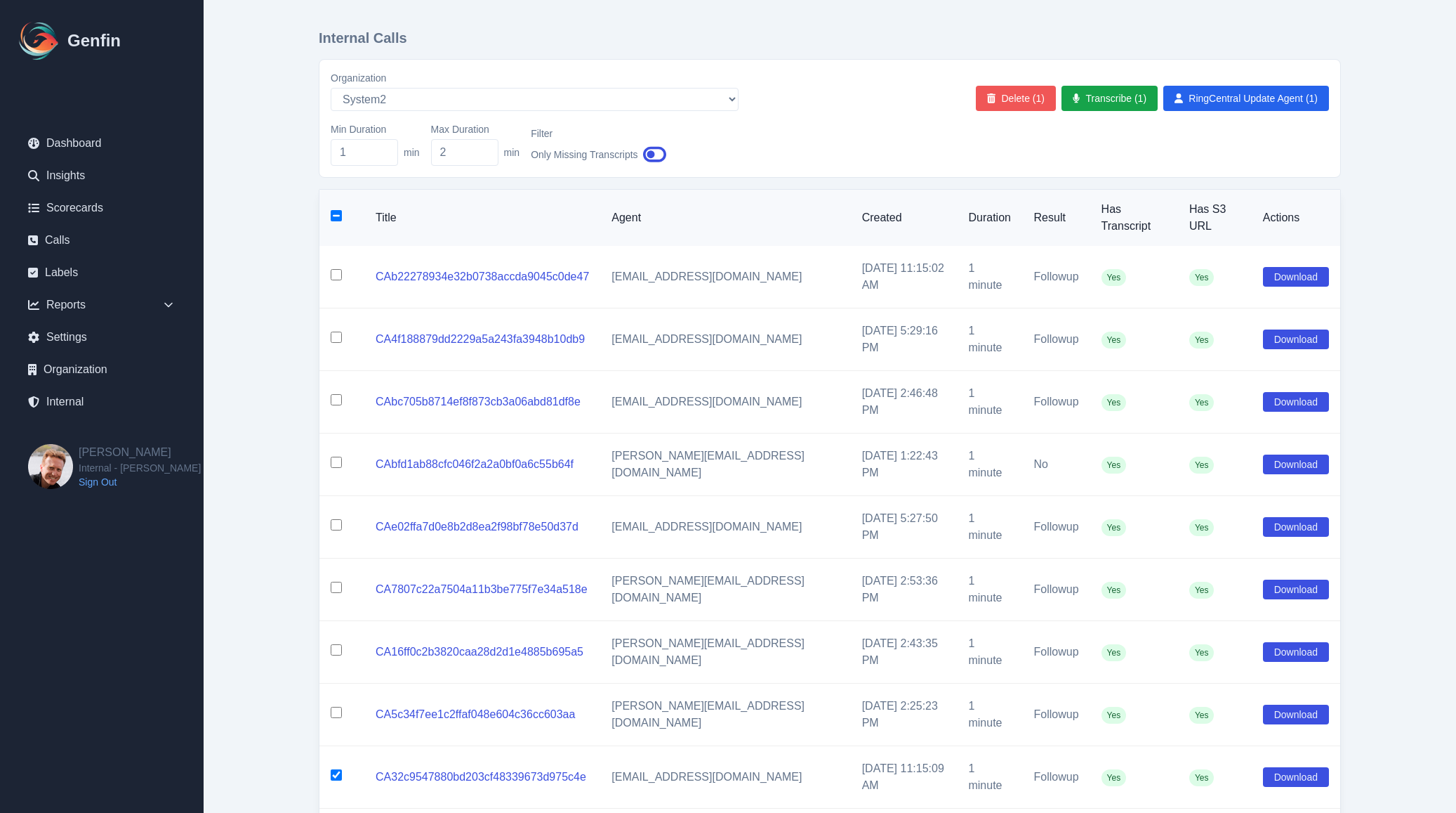
click at [1005, 102] on button "Delete (1)" at bounding box center [1015, 98] width 80 height 25
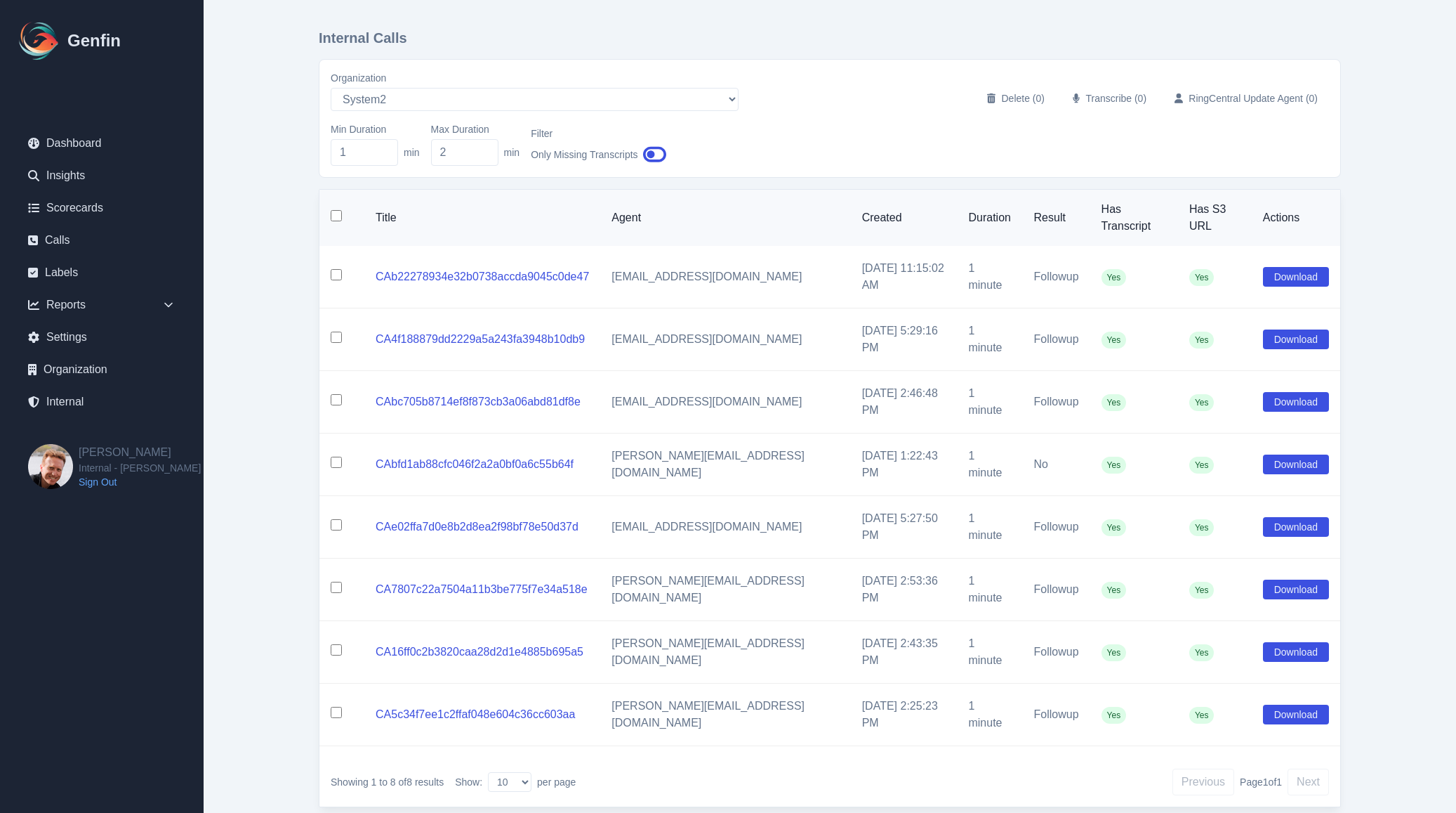
click at [339, 707] on input "checkbox" at bounding box center [337, 712] width 11 height 11
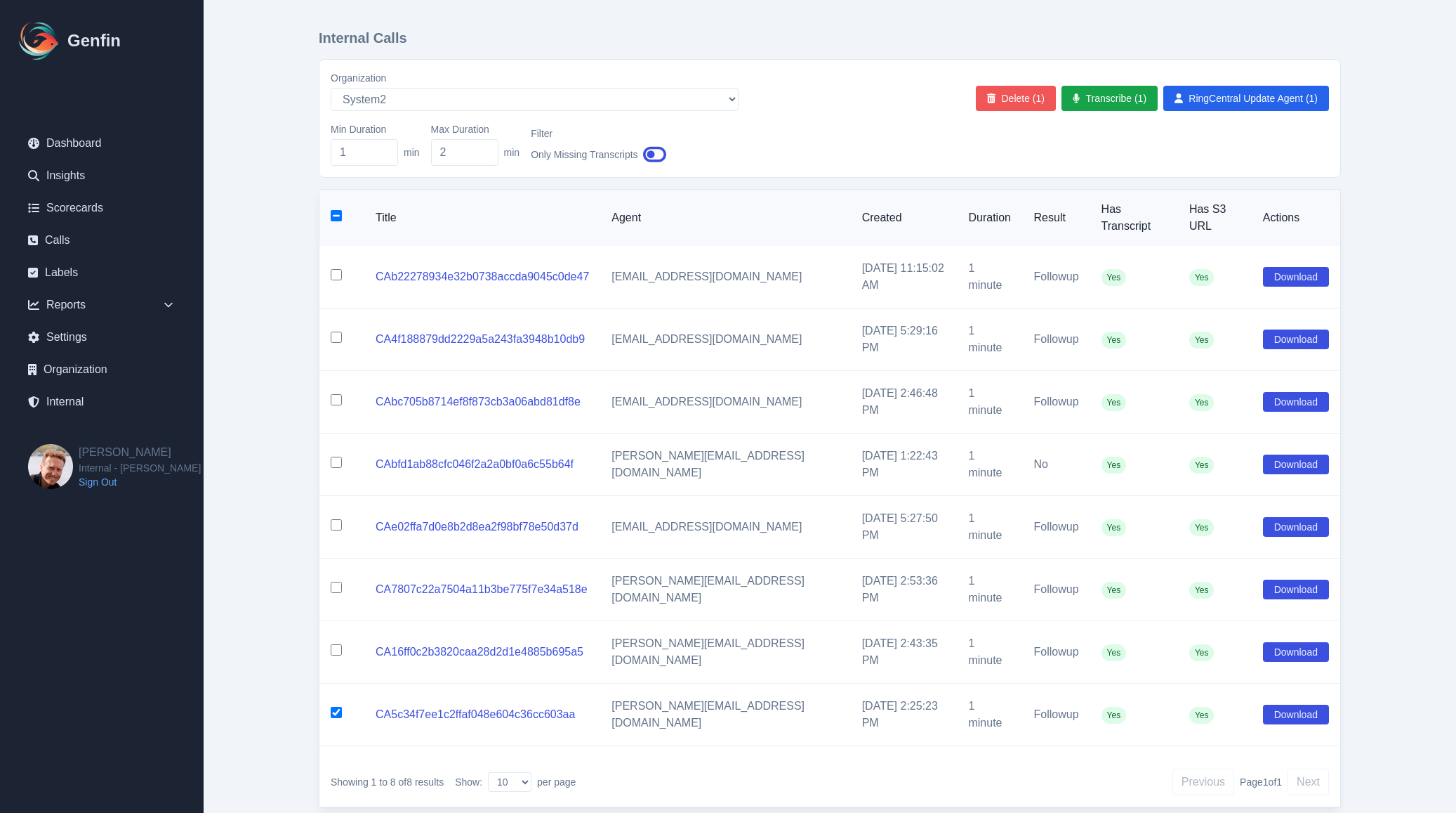
click at [996, 98] on button "Delete (1)" at bounding box center [1015, 98] width 80 height 25
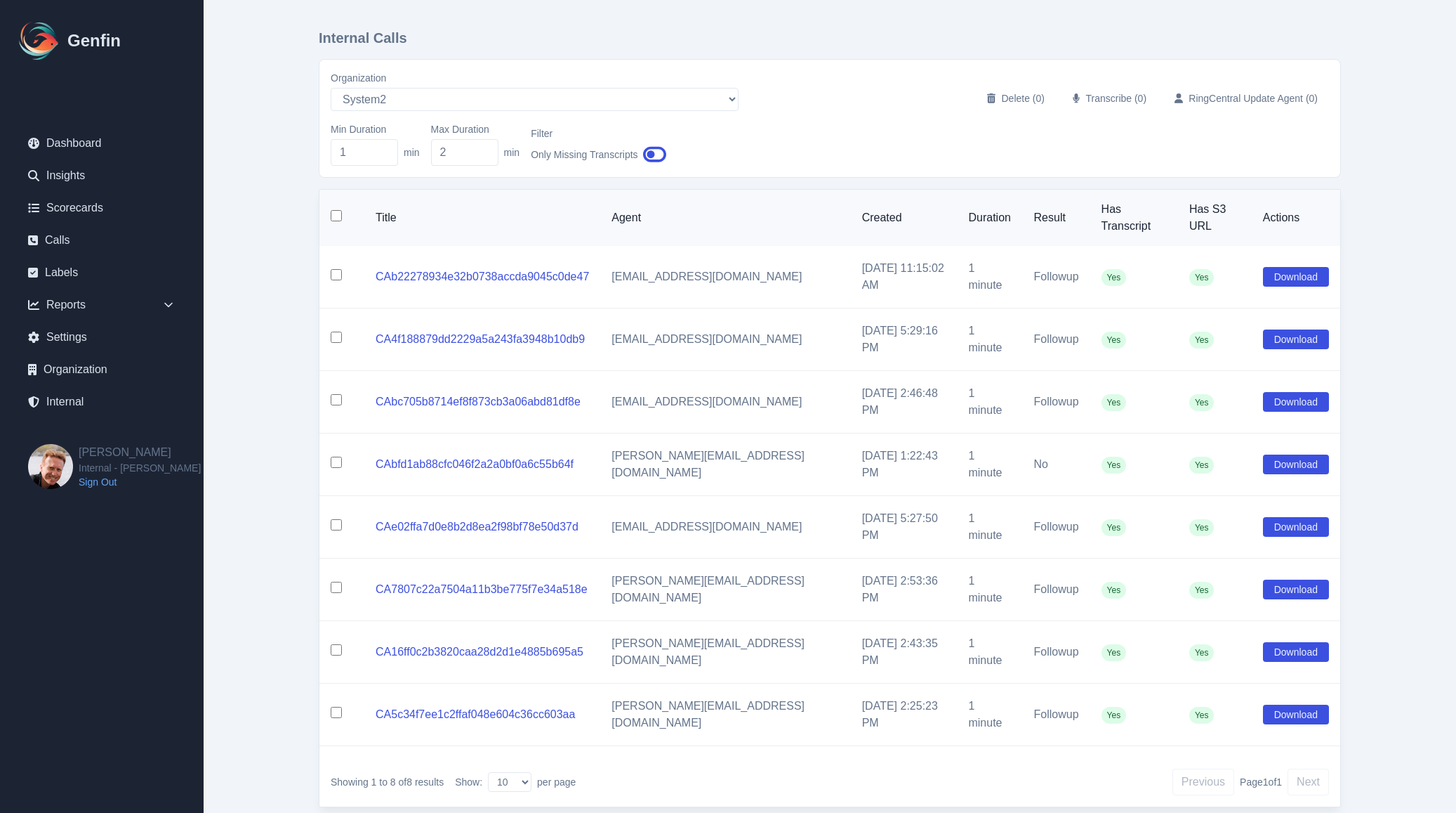
click at [338, 644] on input "checkbox" at bounding box center [337, 649] width 11 height 11
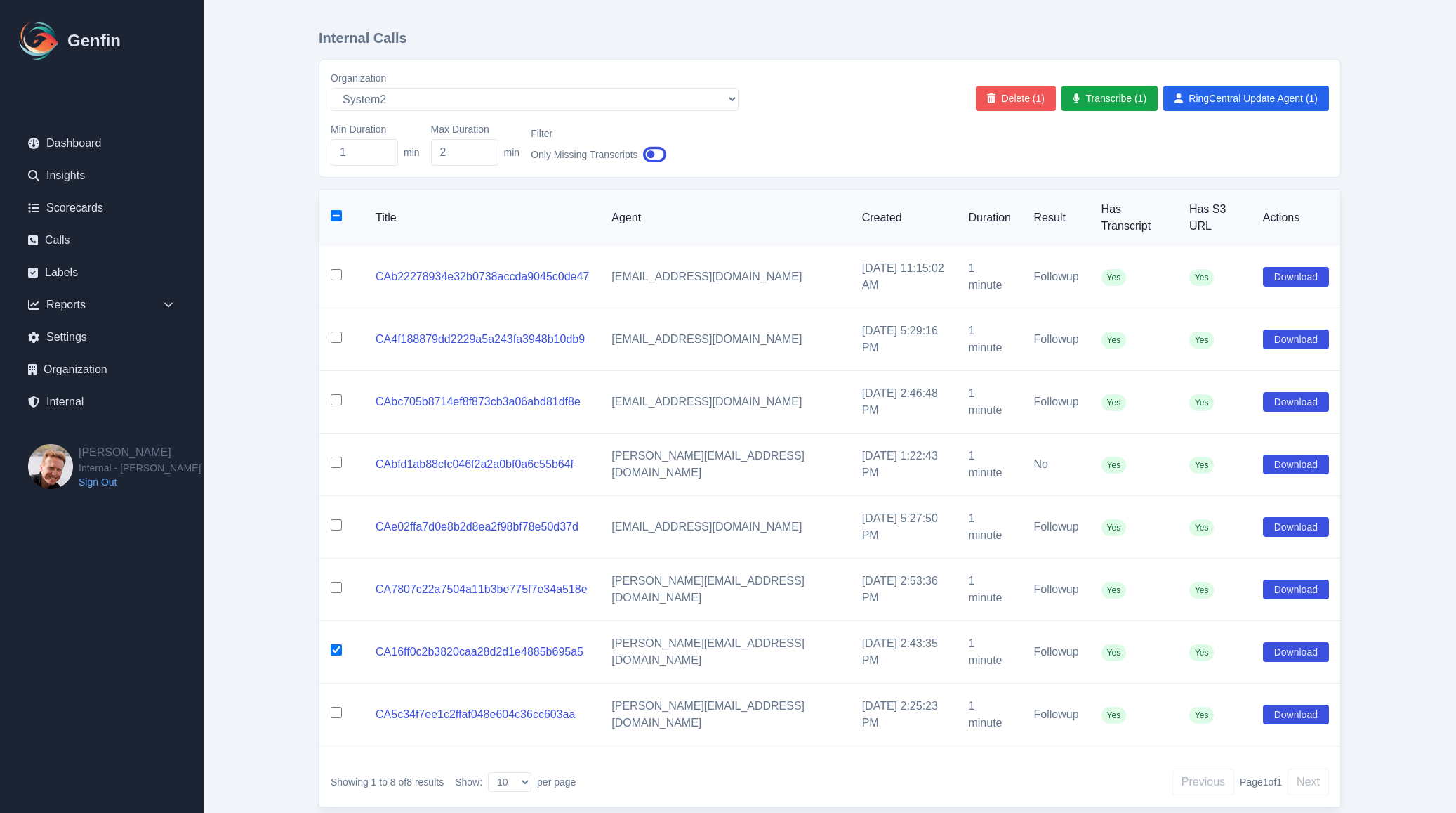
click at [1008, 98] on button "Delete (1)" at bounding box center [1015, 98] width 80 height 25
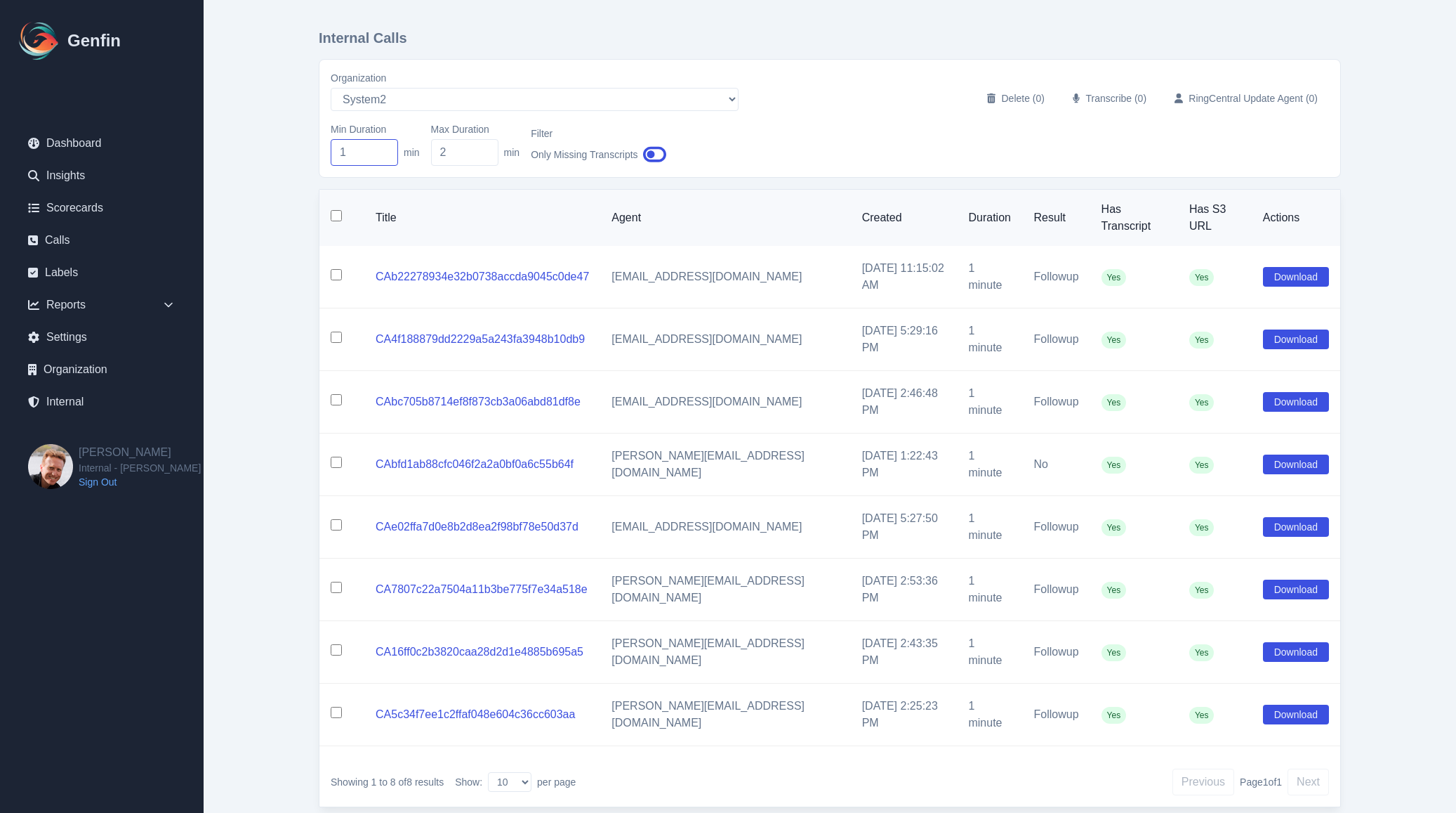
click at [361, 157] on input "1" at bounding box center [365, 152] width 68 height 26
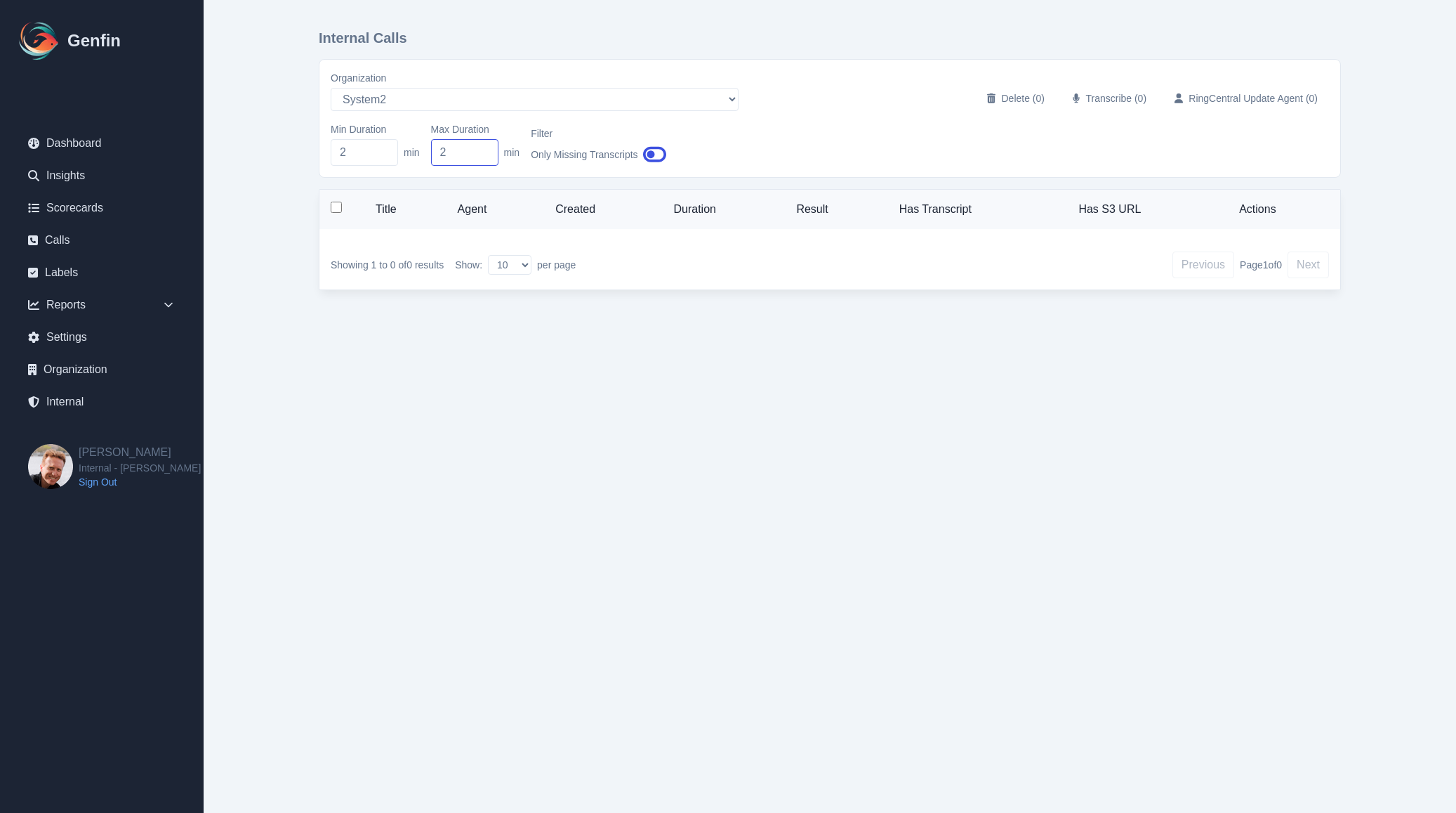
click at [475, 151] on input "2" at bounding box center [465, 152] width 68 height 26
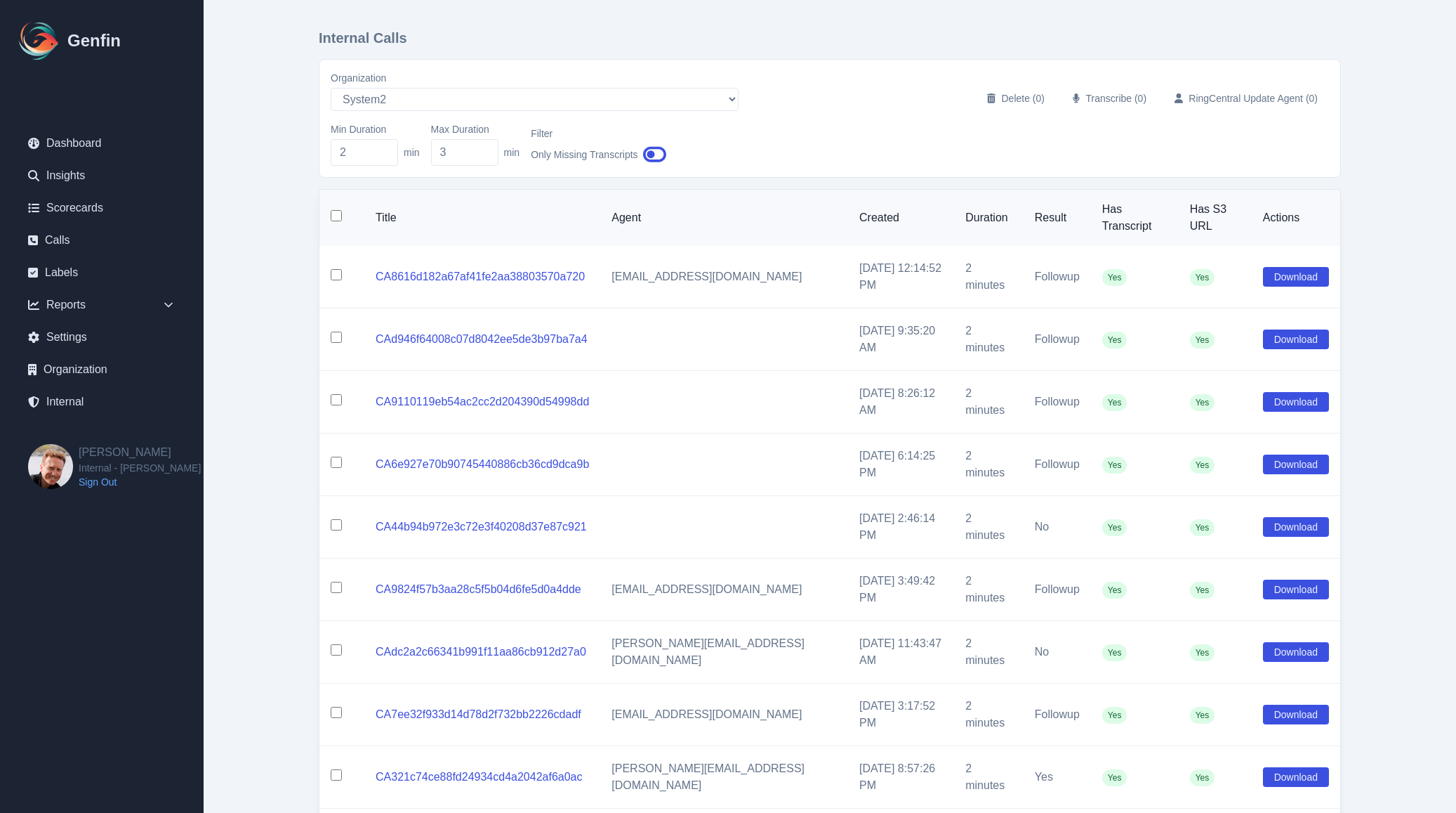
click at [335, 213] on input "checkbox" at bounding box center [337, 215] width 11 height 11
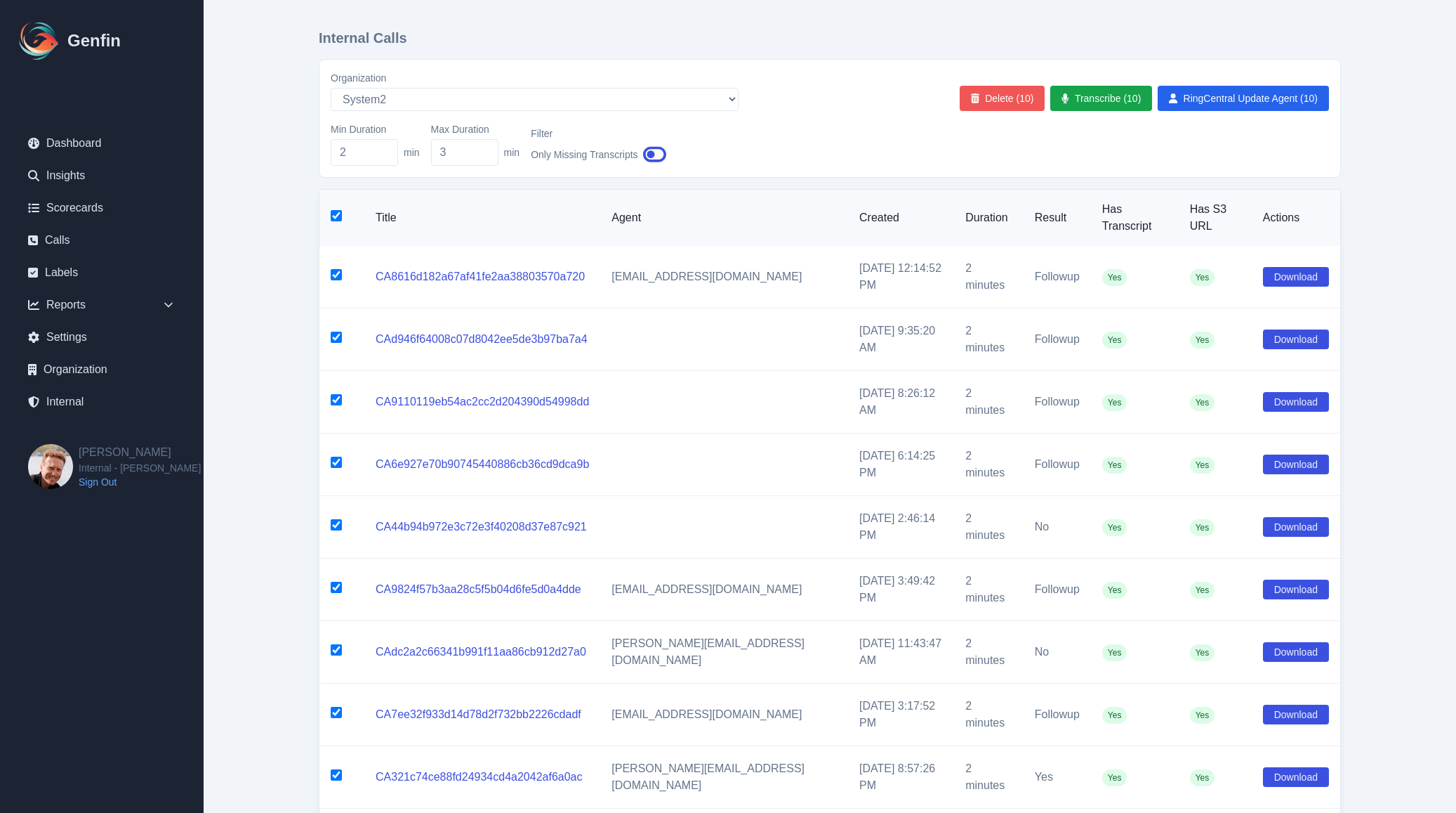
click at [1013, 97] on button "Delete (10)" at bounding box center [1002, 98] width 86 height 25
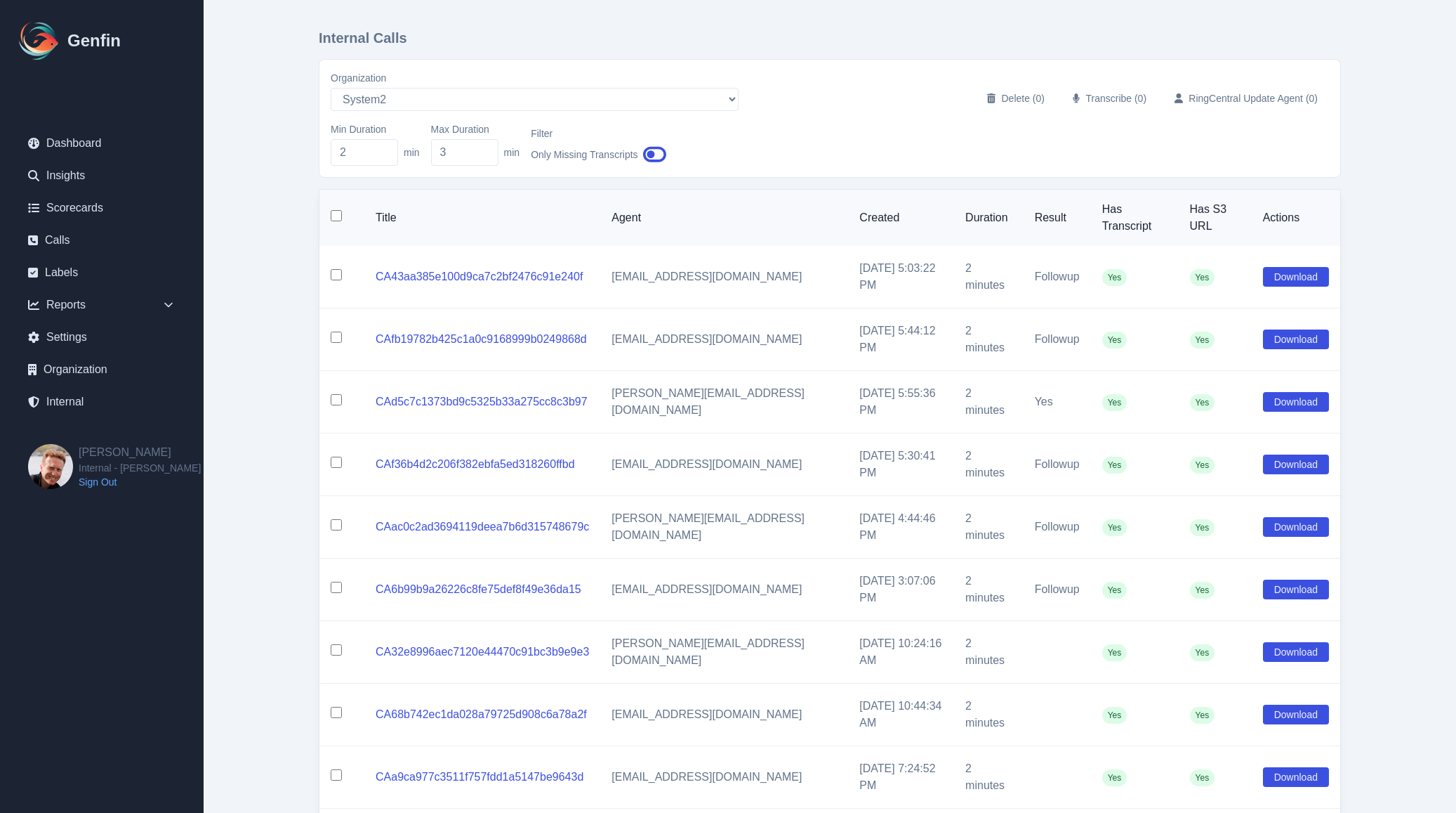
click at [336, 212] on input "checkbox" at bounding box center [337, 215] width 11 height 11
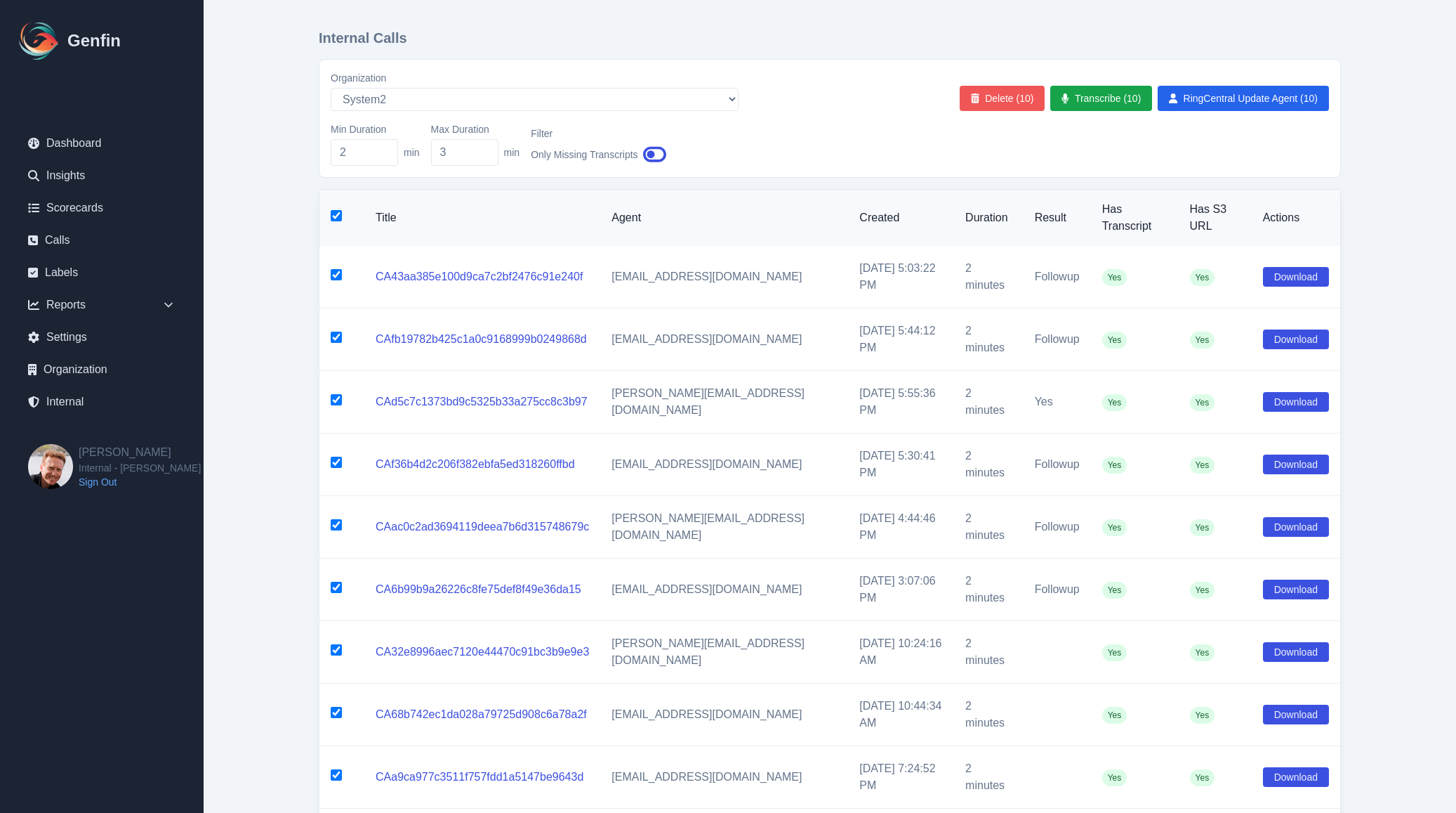
click at [997, 101] on button "Delete (10)" at bounding box center [1002, 98] width 86 height 25
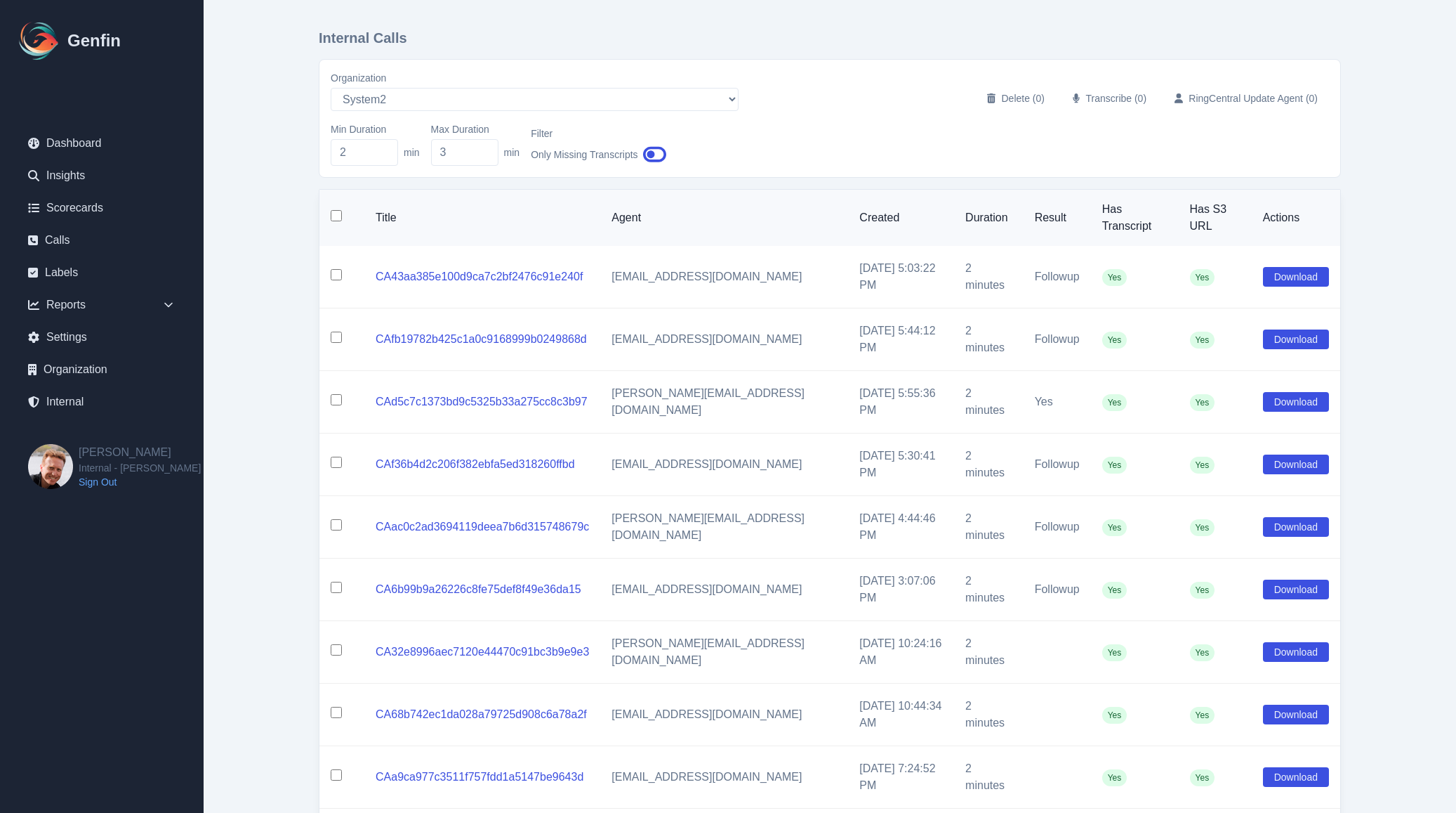
click at [336, 331] on input "checkbox" at bounding box center [337, 337] width 11 height 11
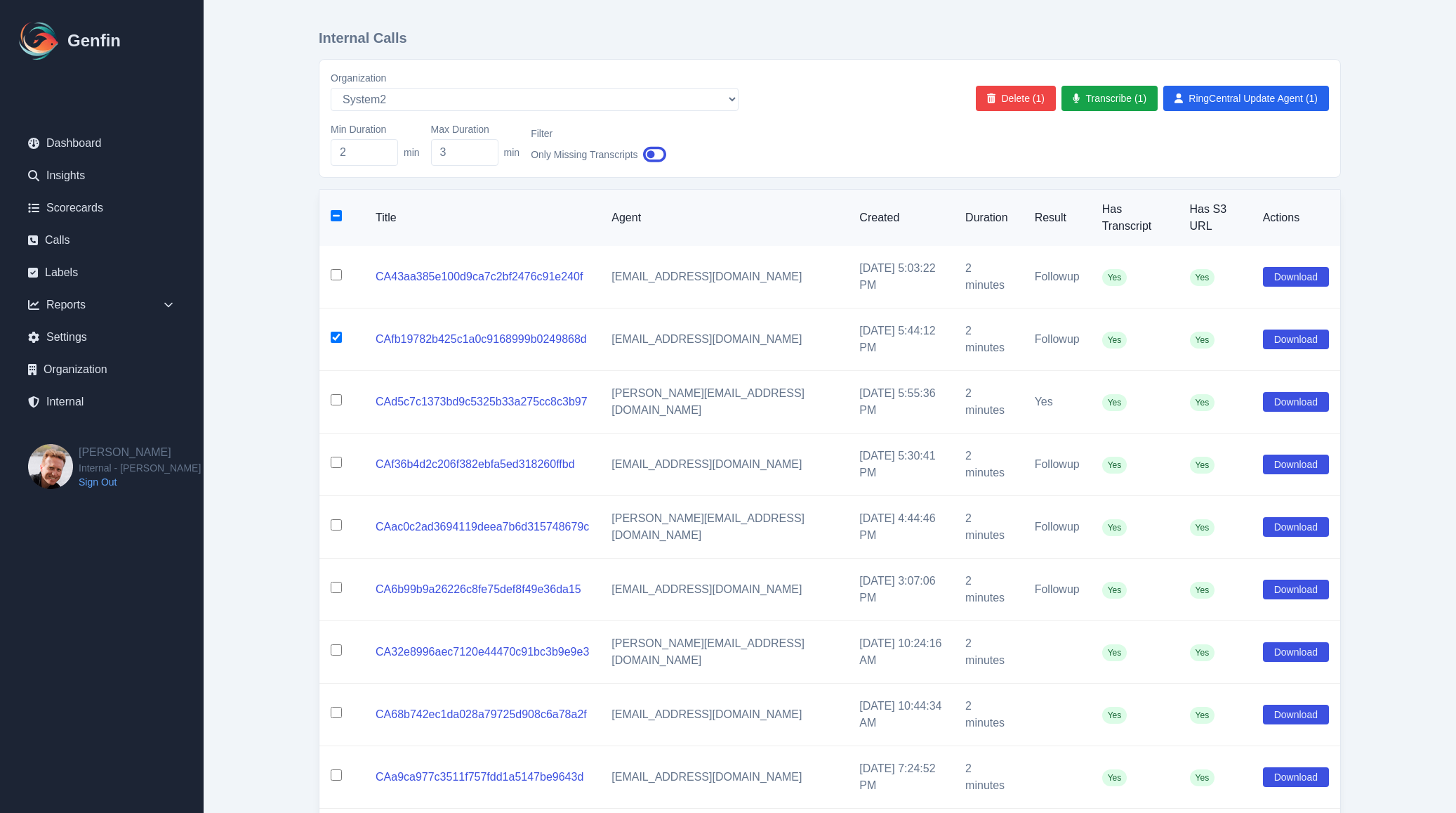
click at [332, 269] on input "checkbox" at bounding box center [337, 275] width 11 height 11
click at [1007, 94] on button "Delete (2)" at bounding box center [1015, 98] width 80 height 25
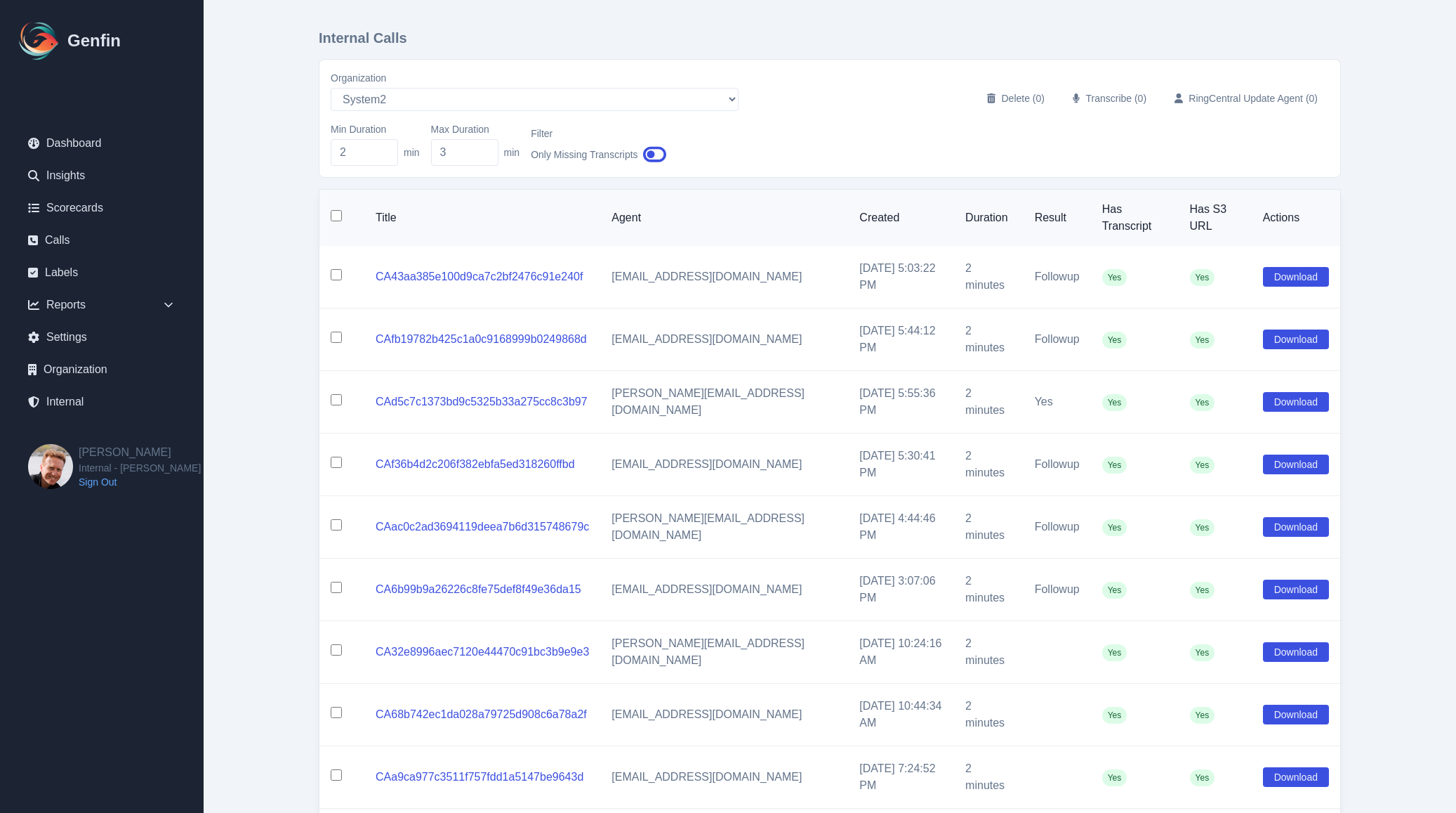
click at [333, 331] on input "checkbox" at bounding box center [337, 337] width 11 height 11
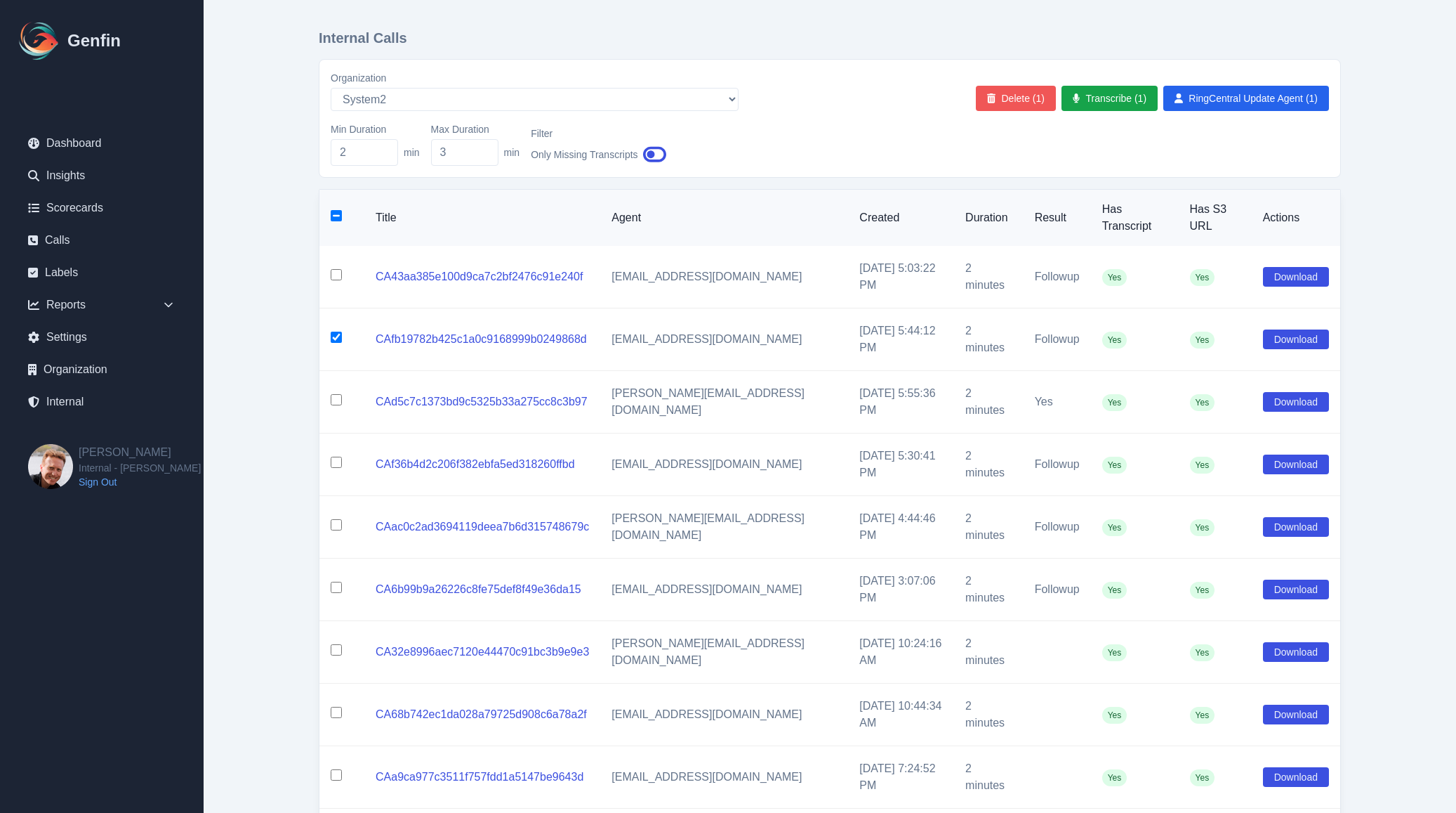
click at [1021, 108] on button "Delete (1)" at bounding box center [1015, 98] width 80 height 25
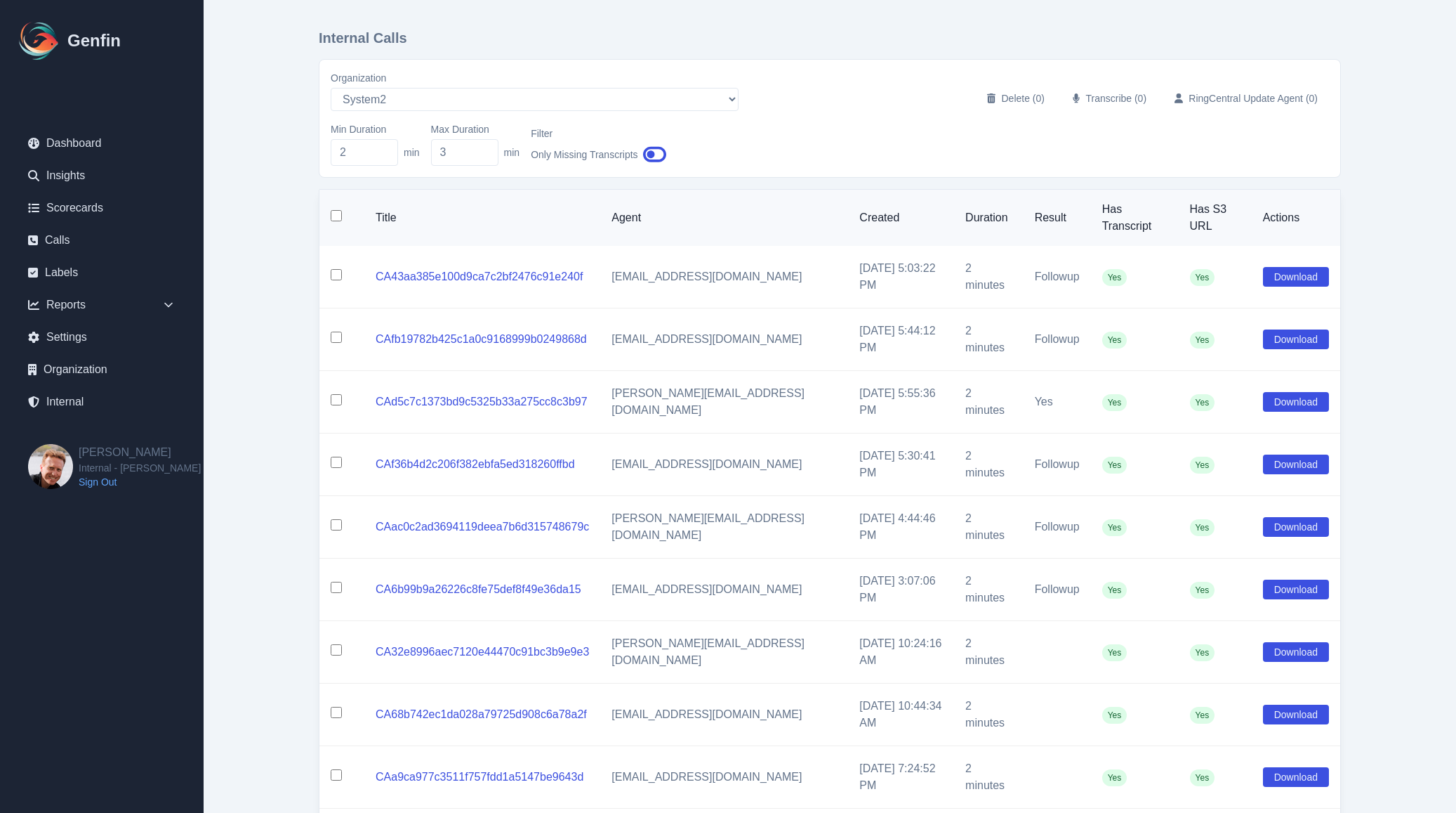
click at [336, 456] on input "checkbox" at bounding box center [337, 462] width 11 height 11
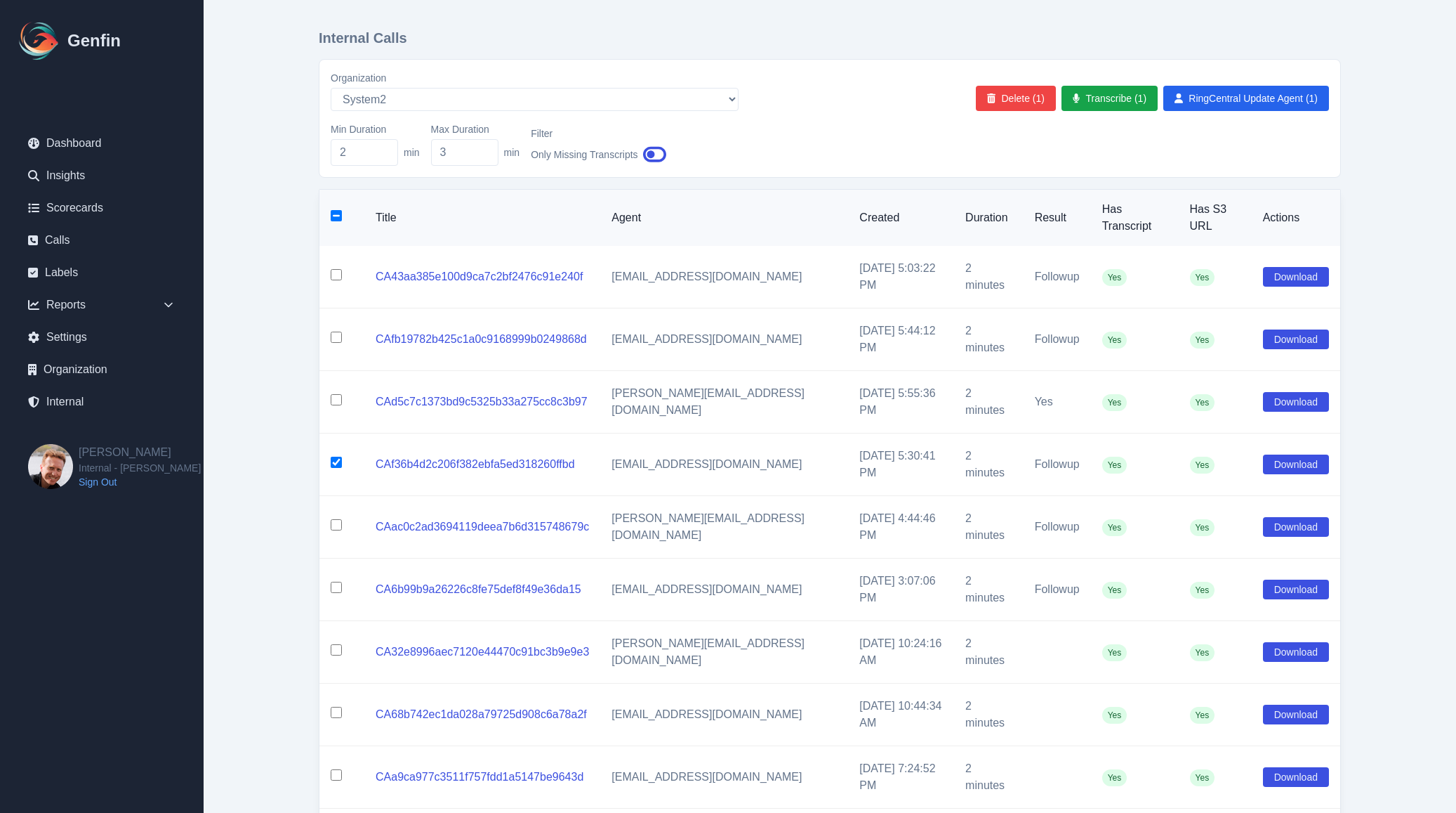
click at [335, 519] on input "checkbox" at bounding box center [337, 525] width 11 height 11
click at [336, 582] on input "checkbox" at bounding box center [337, 587] width 11 height 11
click at [339, 644] on input "checkbox" at bounding box center [337, 649] width 11 height 11
click at [334, 707] on input "checkbox" at bounding box center [337, 712] width 11 height 11
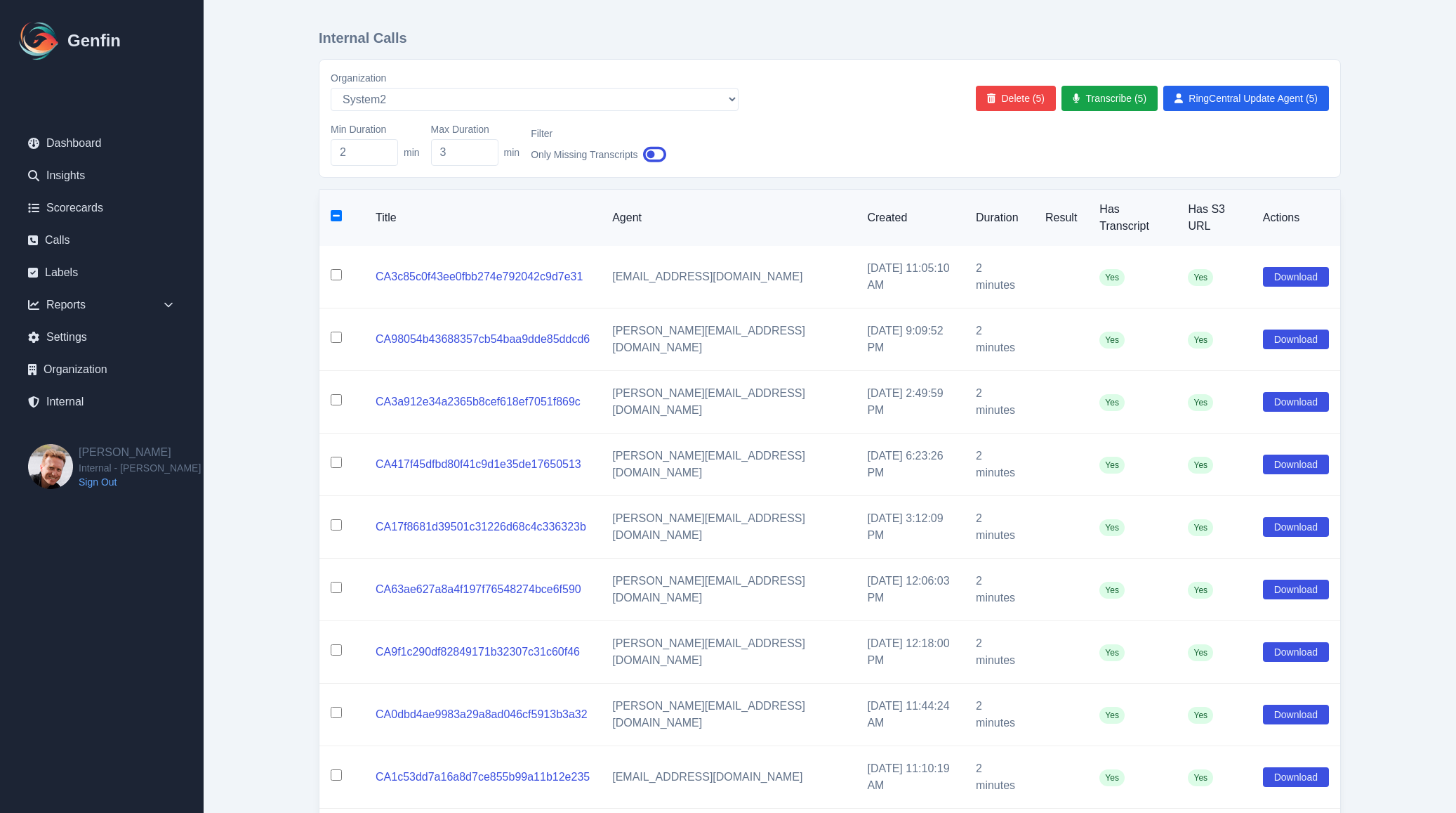
click at [339, 210] on input "checkbox" at bounding box center [337, 215] width 11 height 11
click at [339, 212] on input "checkbox" at bounding box center [337, 215] width 11 height 11
click at [335, 213] on input "checkbox" at bounding box center [337, 215] width 11 height 11
click at [1005, 94] on button "Delete (10)" at bounding box center [1002, 98] width 86 height 25
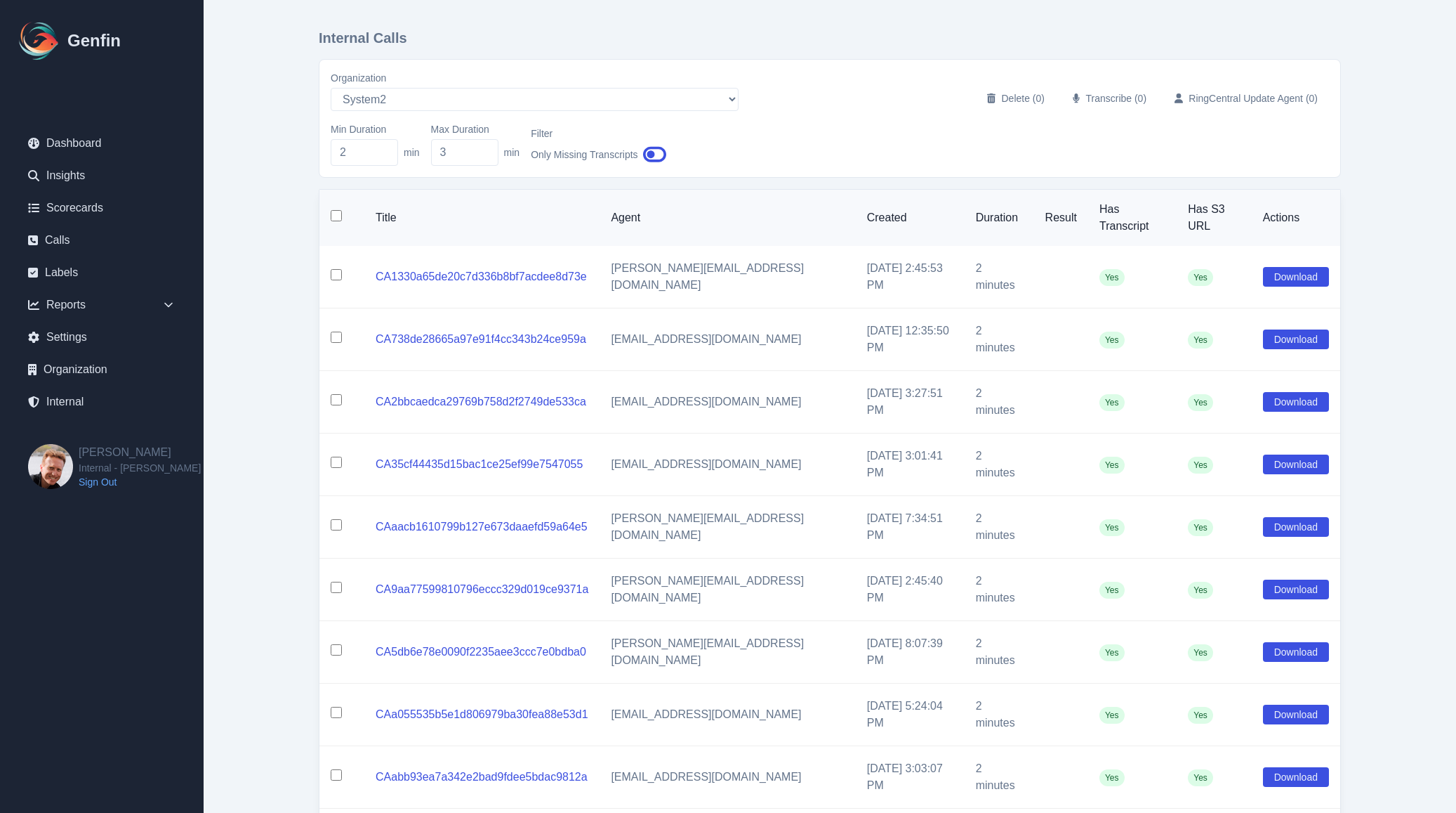
click at [334, 210] on input "checkbox" at bounding box center [337, 215] width 11 height 11
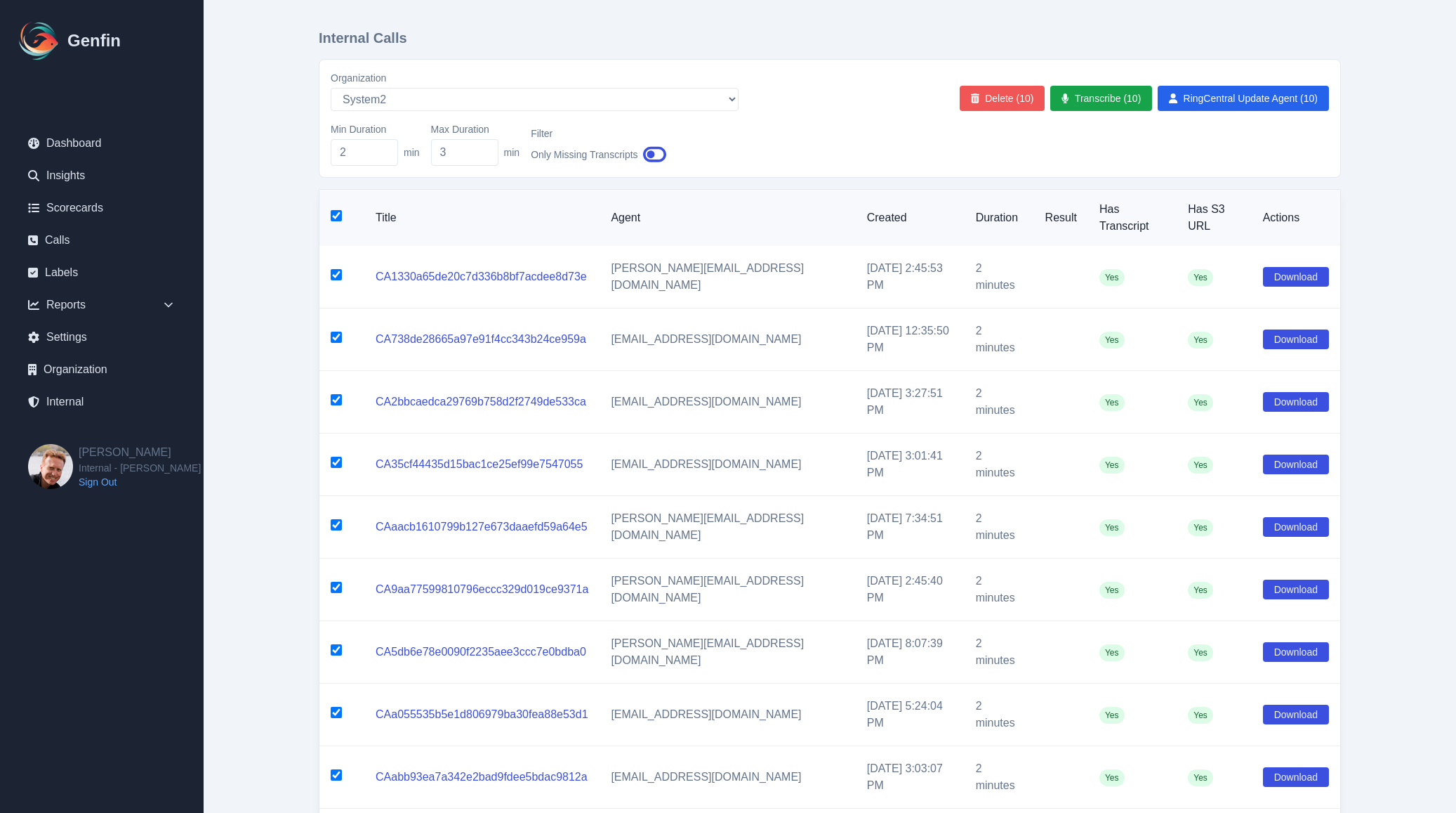
click at [1003, 99] on button "Delete (10)" at bounding box center [1002, 98] width 86 height 25
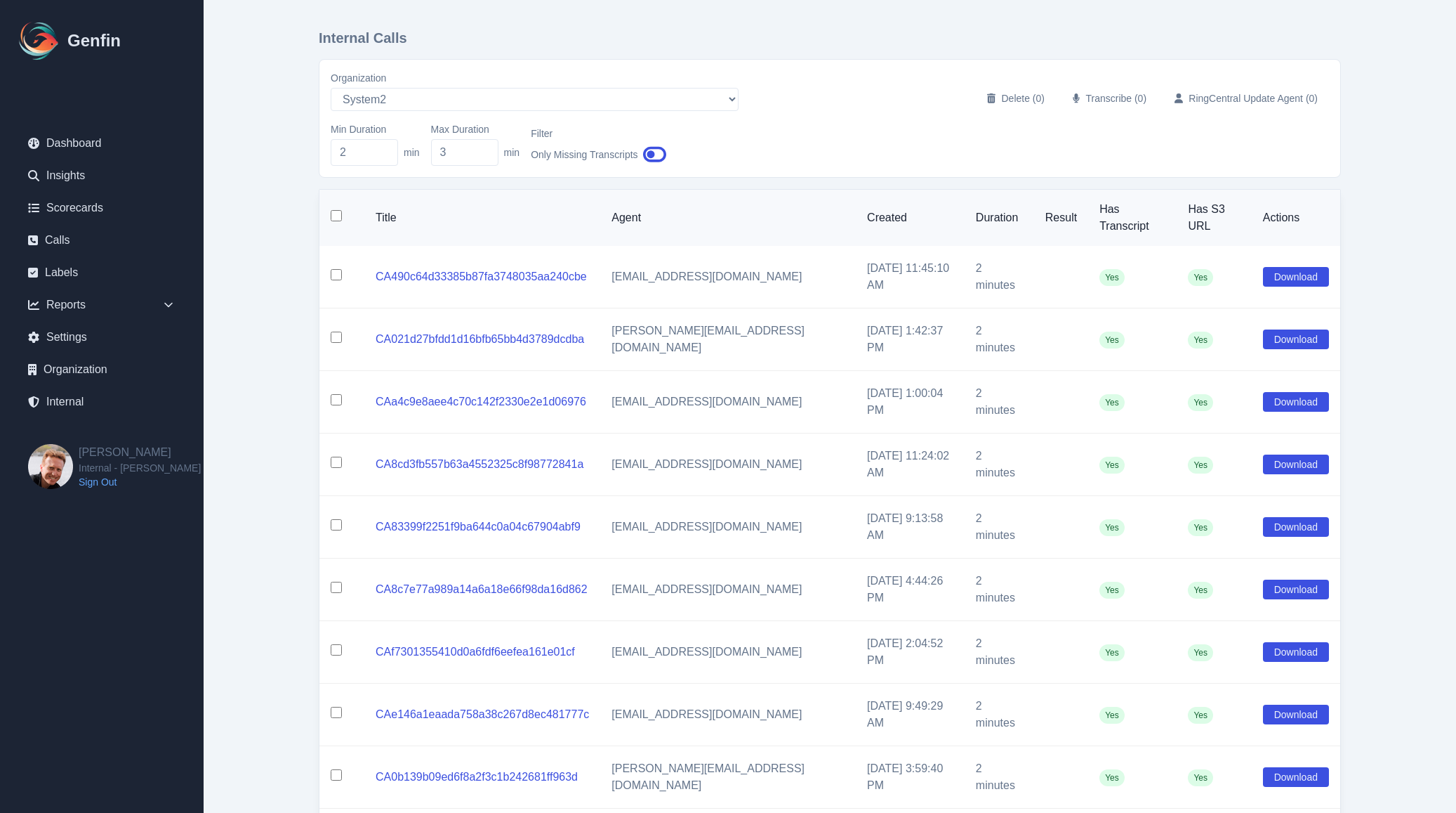
click at [336, 211] on input "checkbox" at bounding box center [337, 215] width 11 height 11
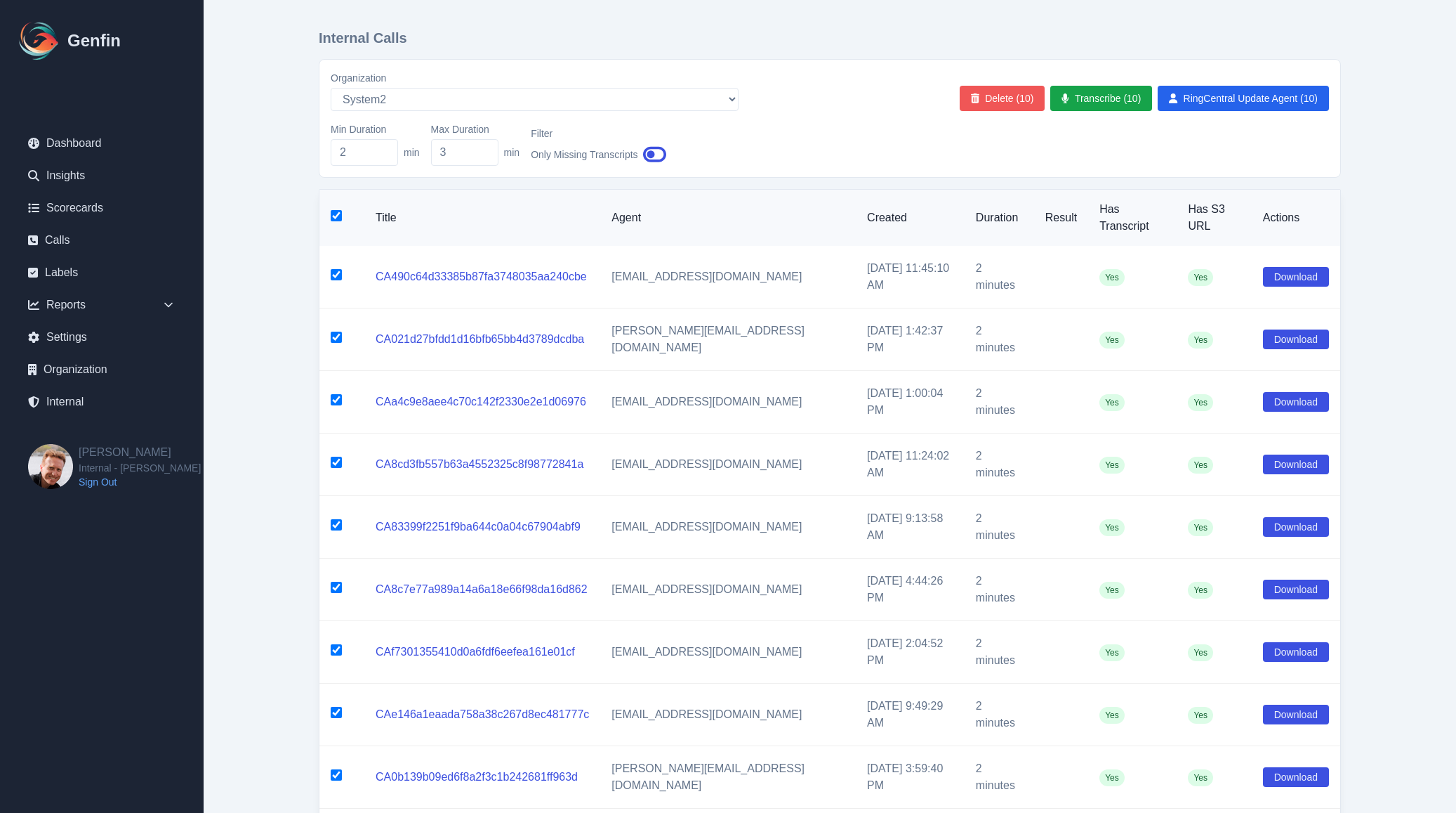
click at [1007, 101] on button "Delete (10)" at bounding box center [1002, 98] width 86 height 25
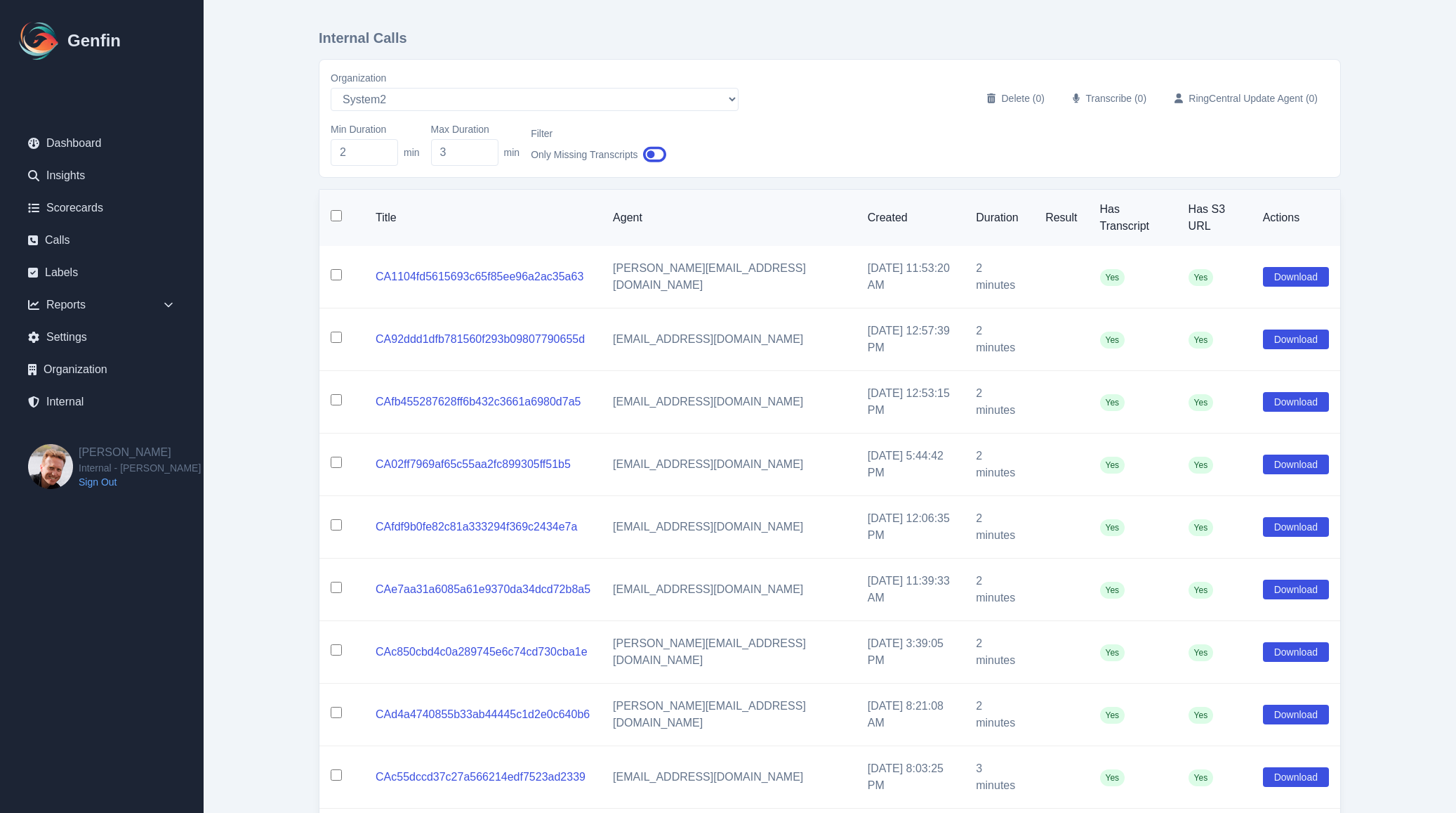
click at [333, 212] on input "checkbox" at bounding box center [337, 215] width 11 height 11
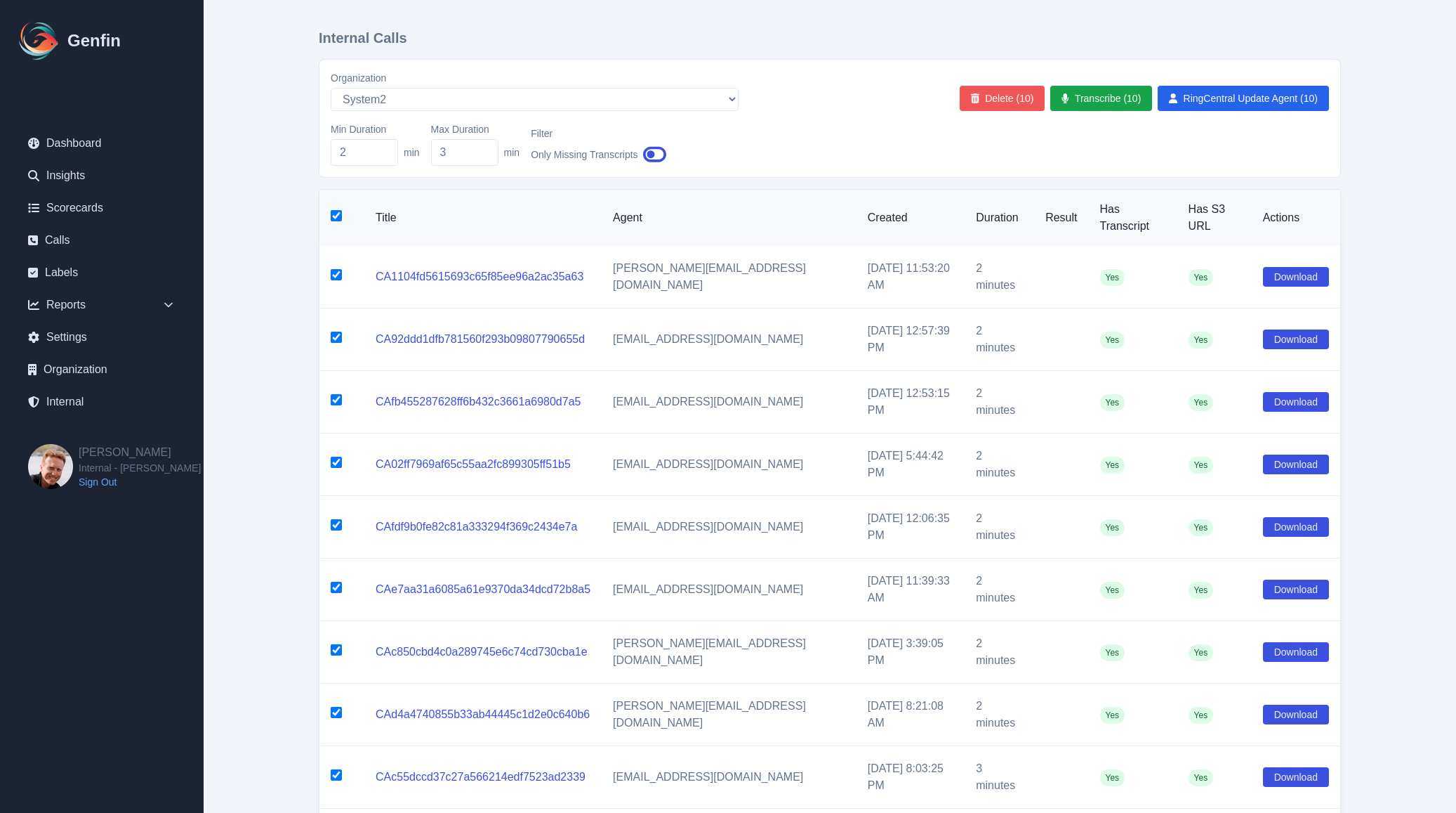
click at [1020, 99] on button "Delete (10)" at bounding box center [1002, 98] width 86 height 25
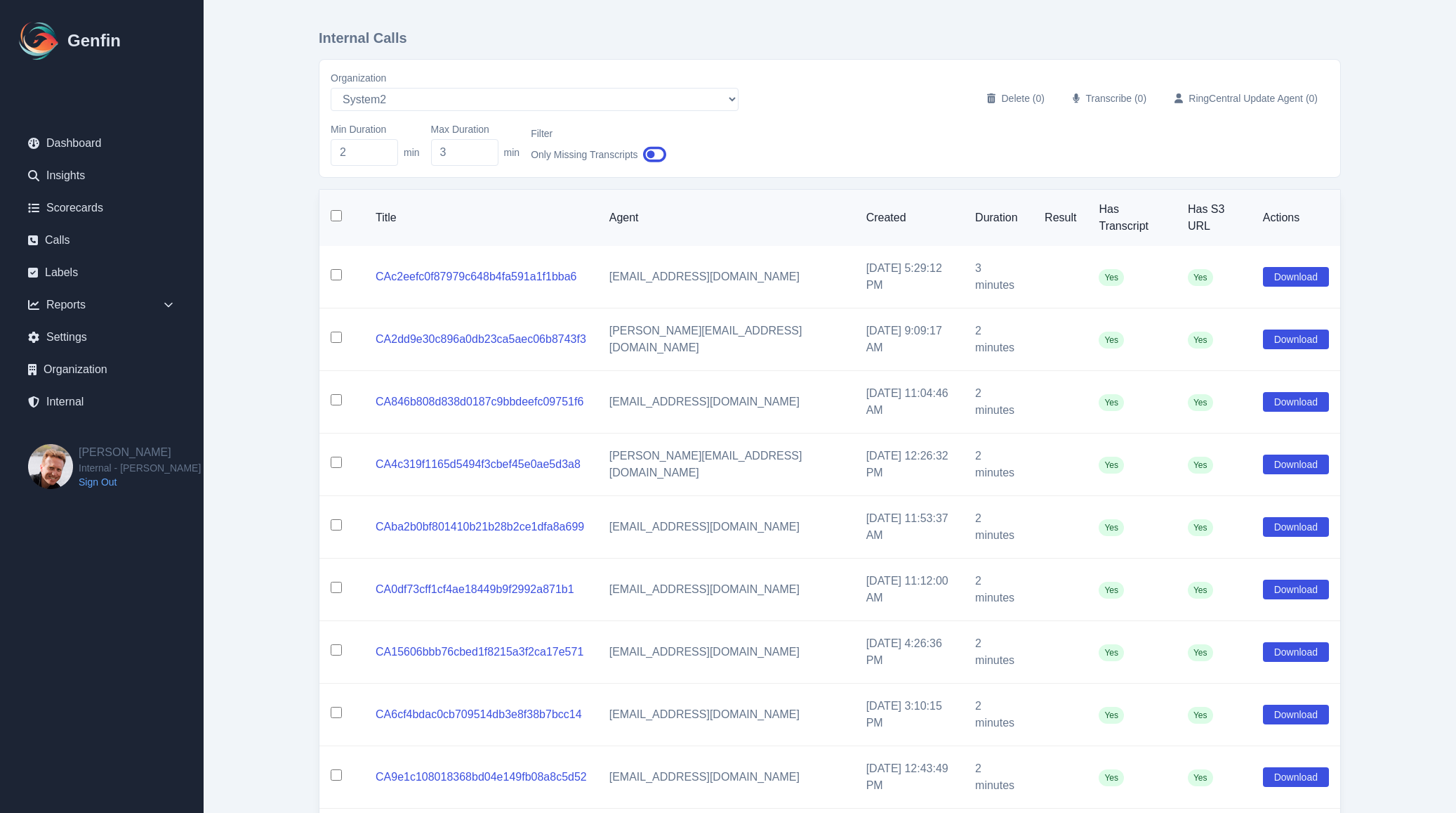
click at [334, 210] on input "checkbox" at bounding box center [337, 215] width 11 height 11
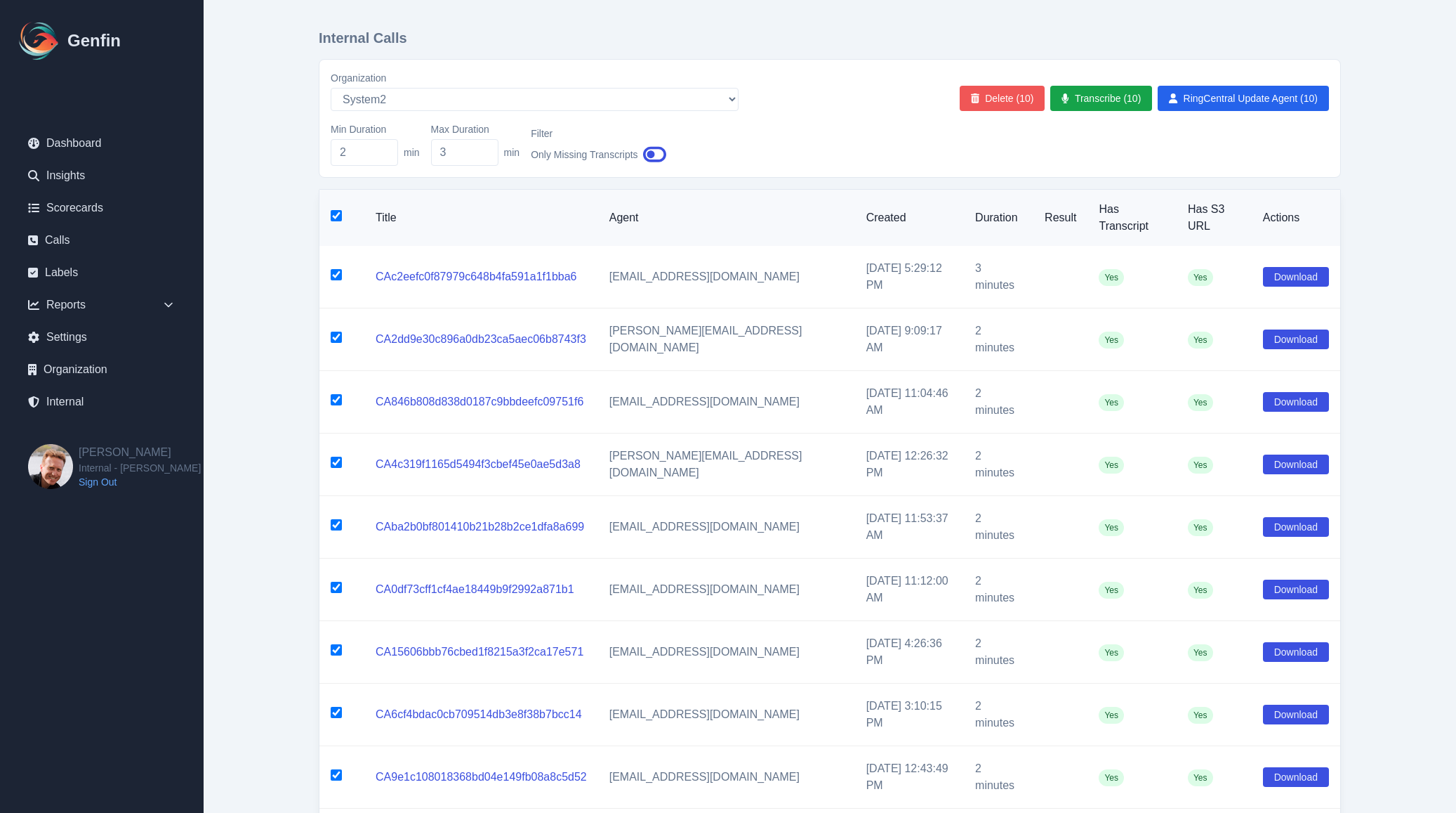
click at [989, 104] on button "Delete (10)" at bounding box center [1002, 98] width 86 height 25
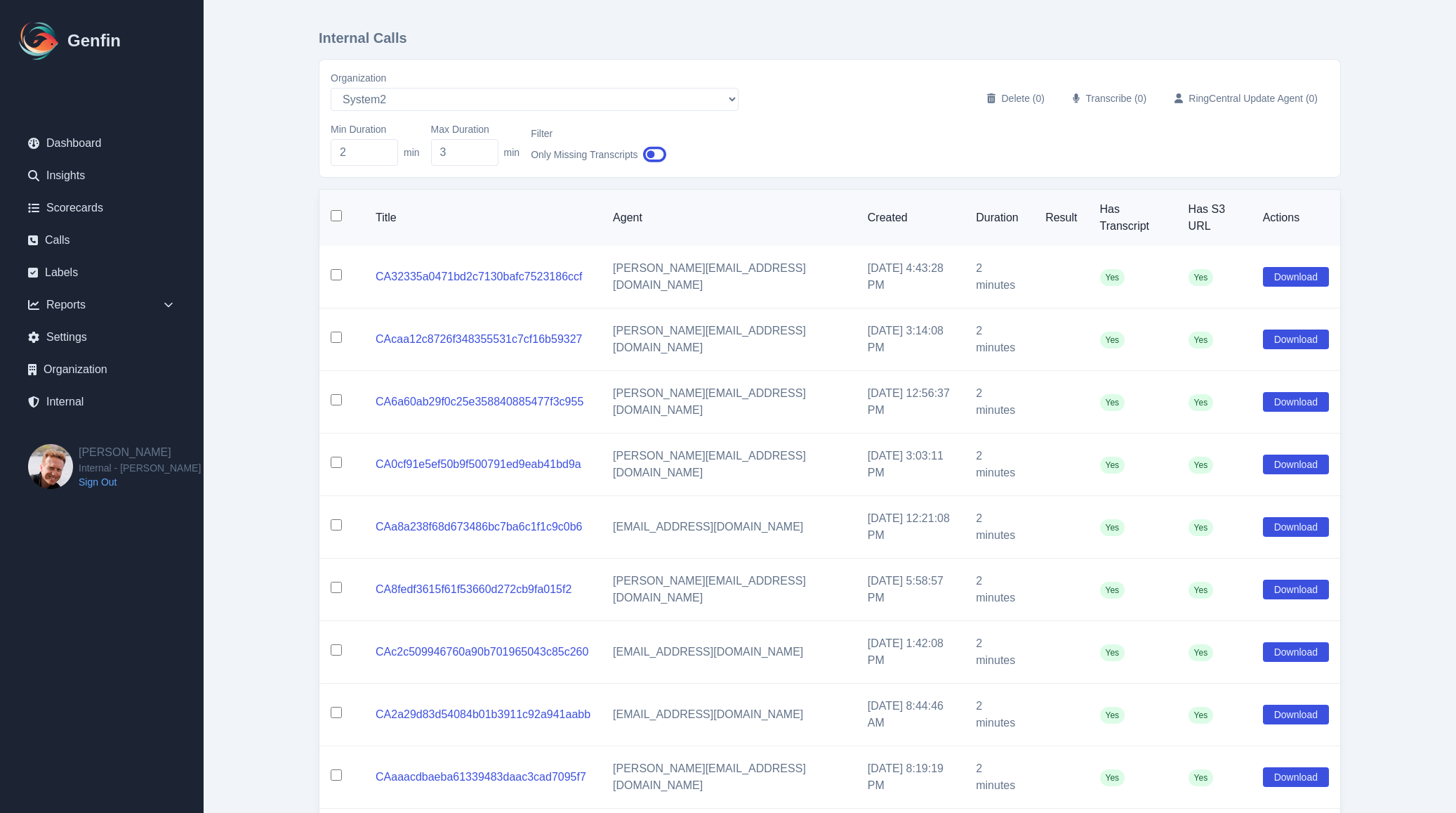
click at [334, 212] on input "checkbox" at bounding box center [337, 215] width 11 height 11
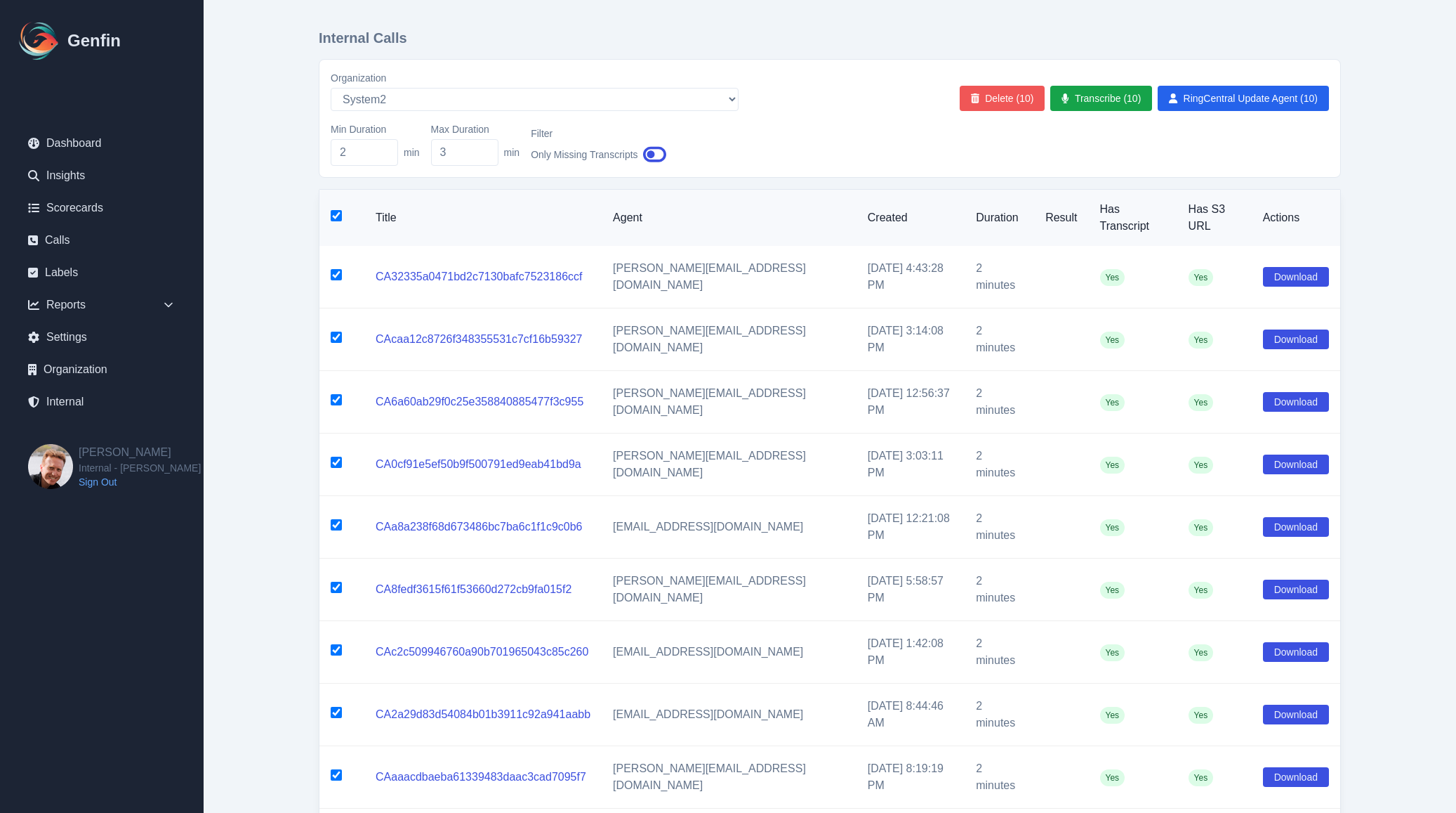
click at [998, 108] on button "Delete (10)" at bounding box center [1002, 98] width 86 height 25
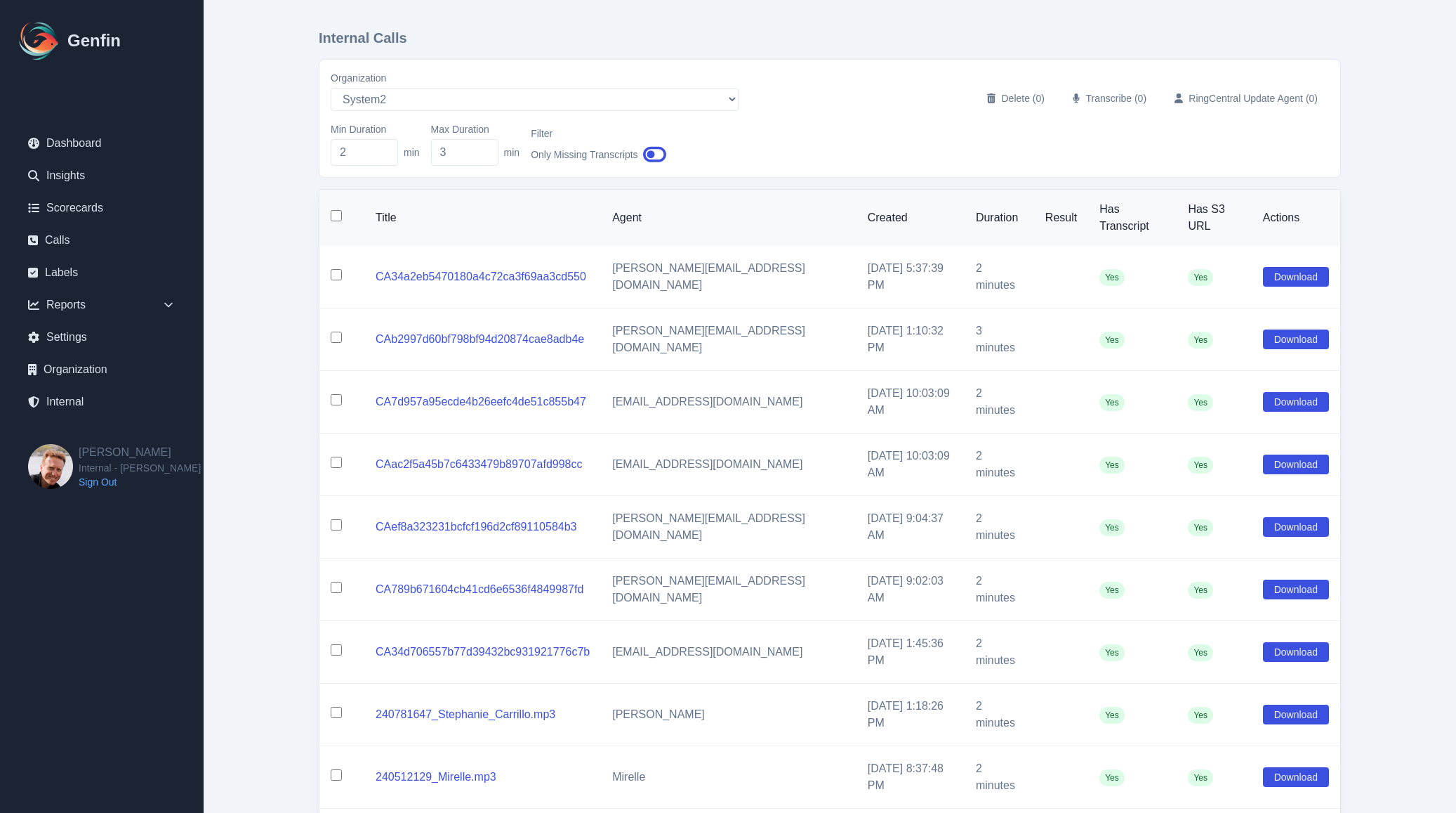
click at [334, 214] on input "checkbox" at bounding box center [337, 215] width 11 height 11
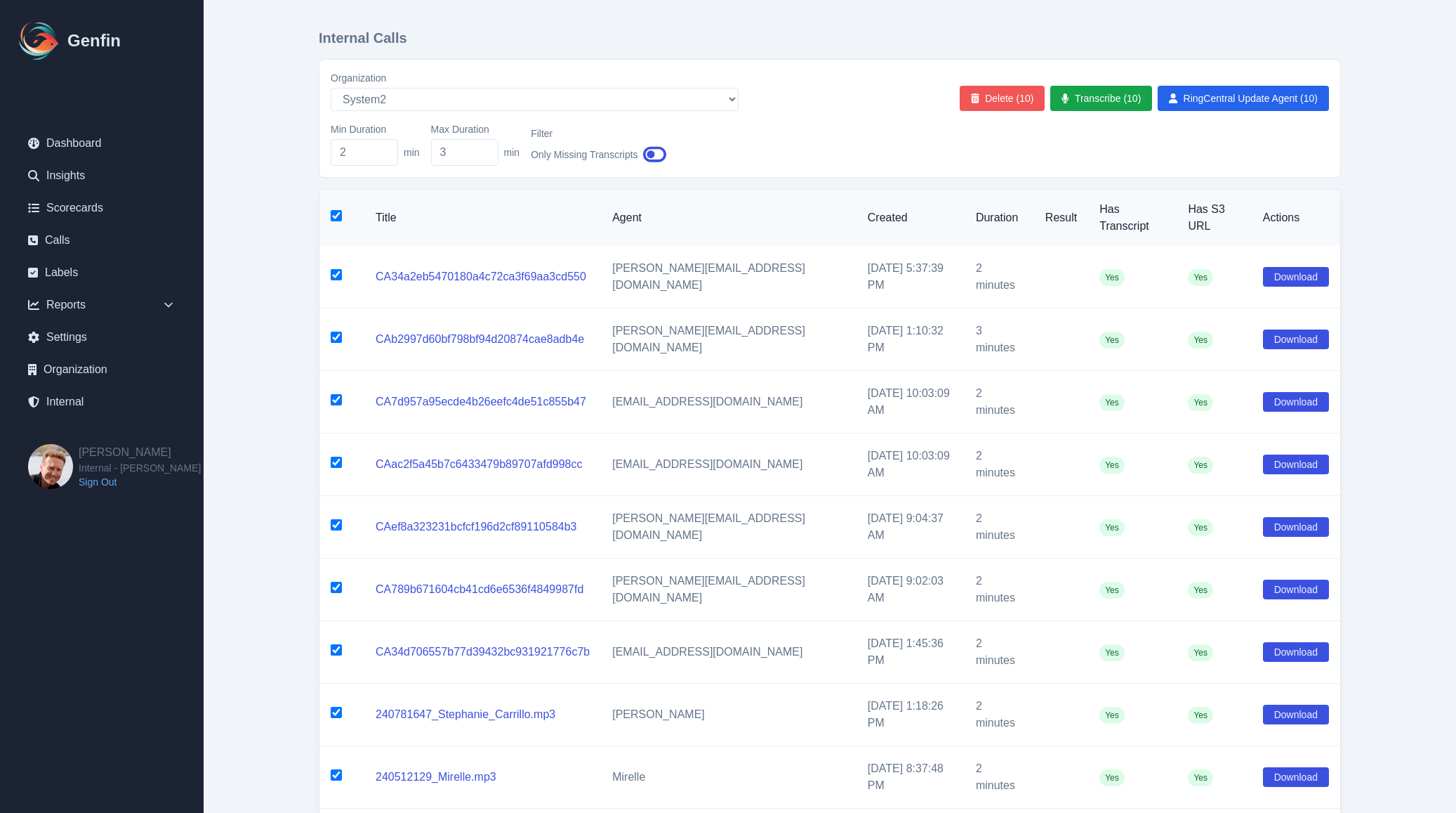
click at [1012, 97] on button "Delete (10)" at bounding box center [1002, 98] width 86 height 25
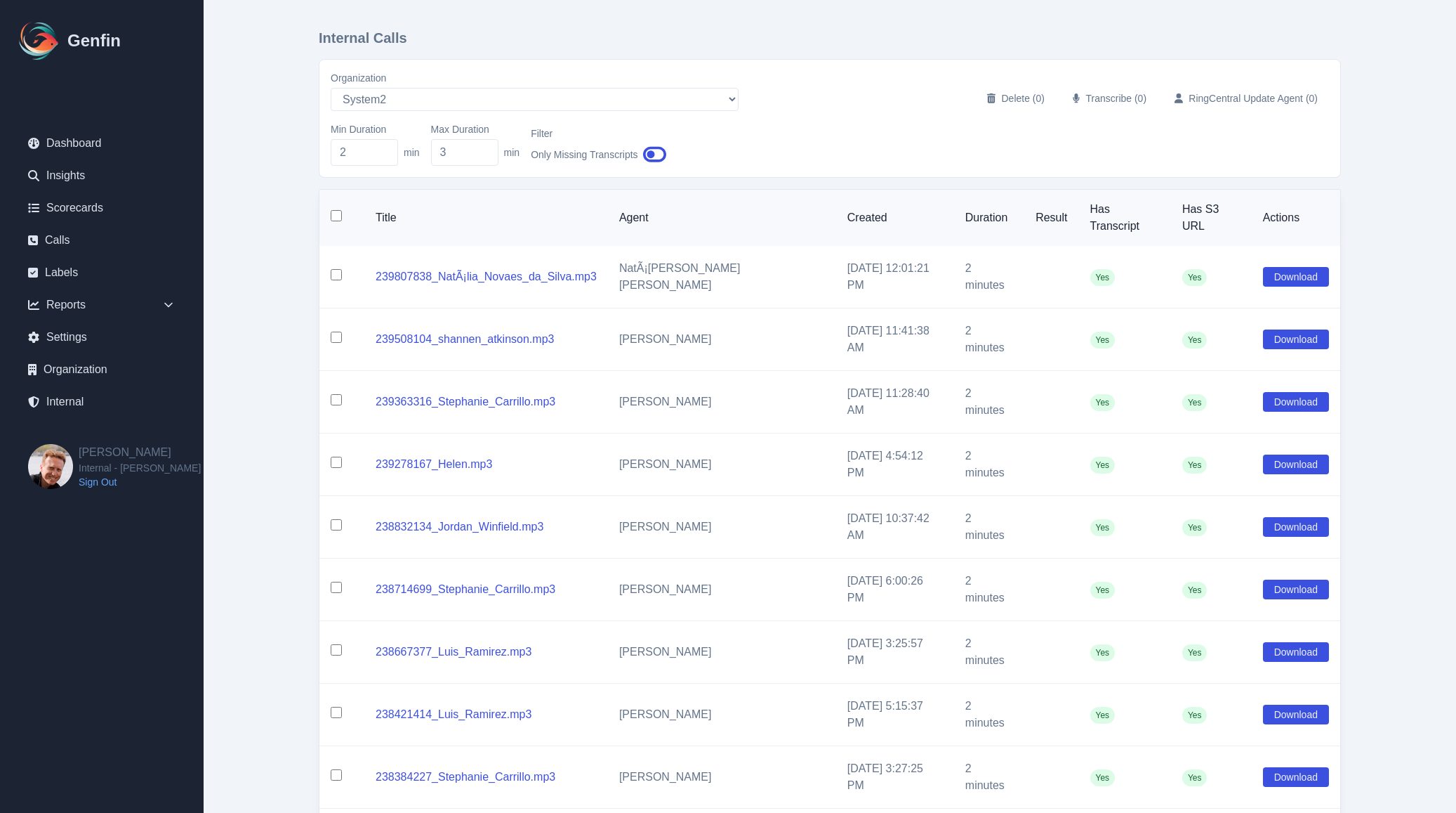
click at [334, 210] on input "checkbox" at bounding box center [337, 215] width 11 height 11
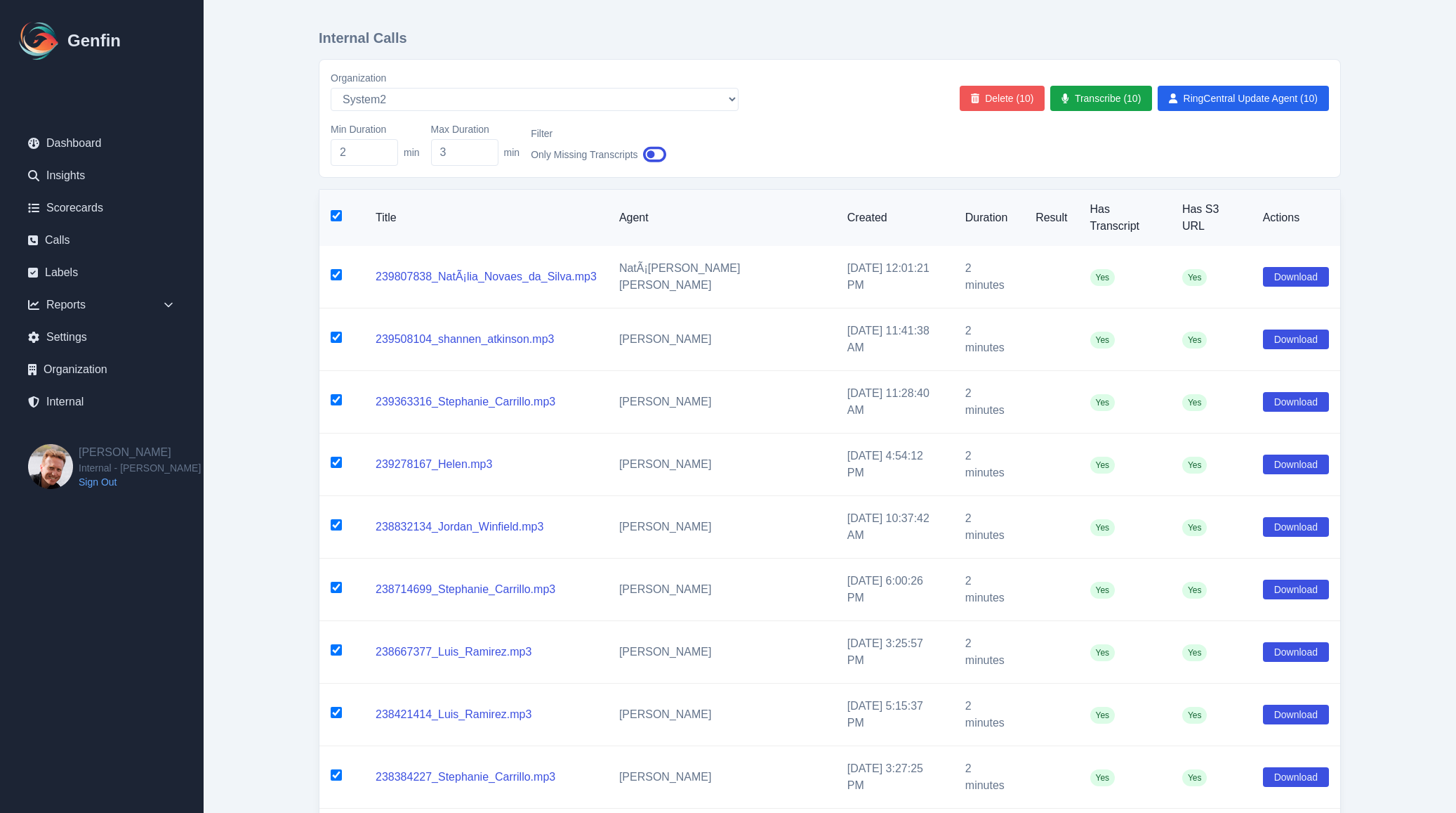
click at [998, 89] on button "Delete (10)" at bounding box center [1002, 98] width 86 height 25
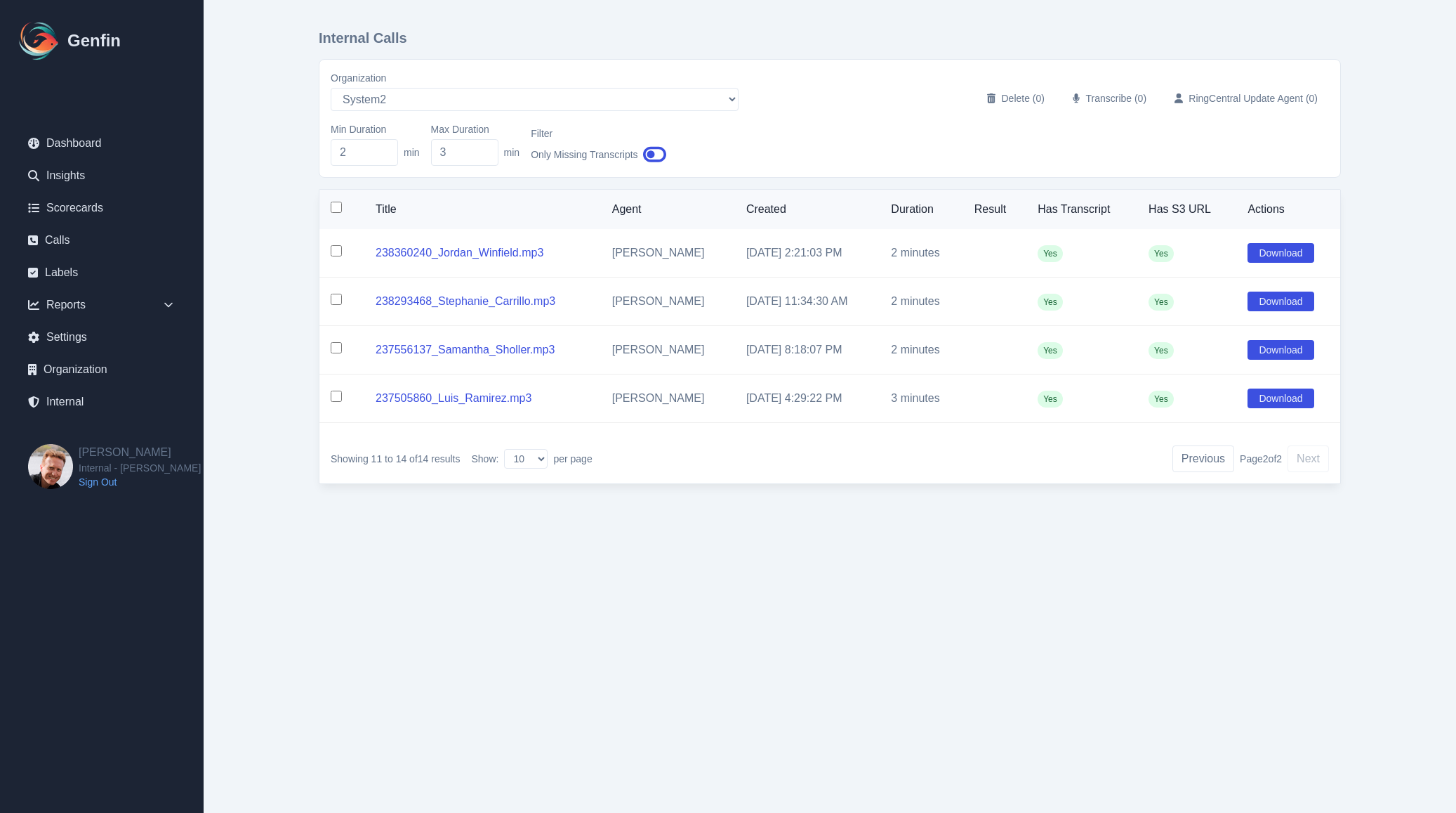
click at [336, 206] on input "checkbox" at bounding box center [337, 207] width 11 height 11
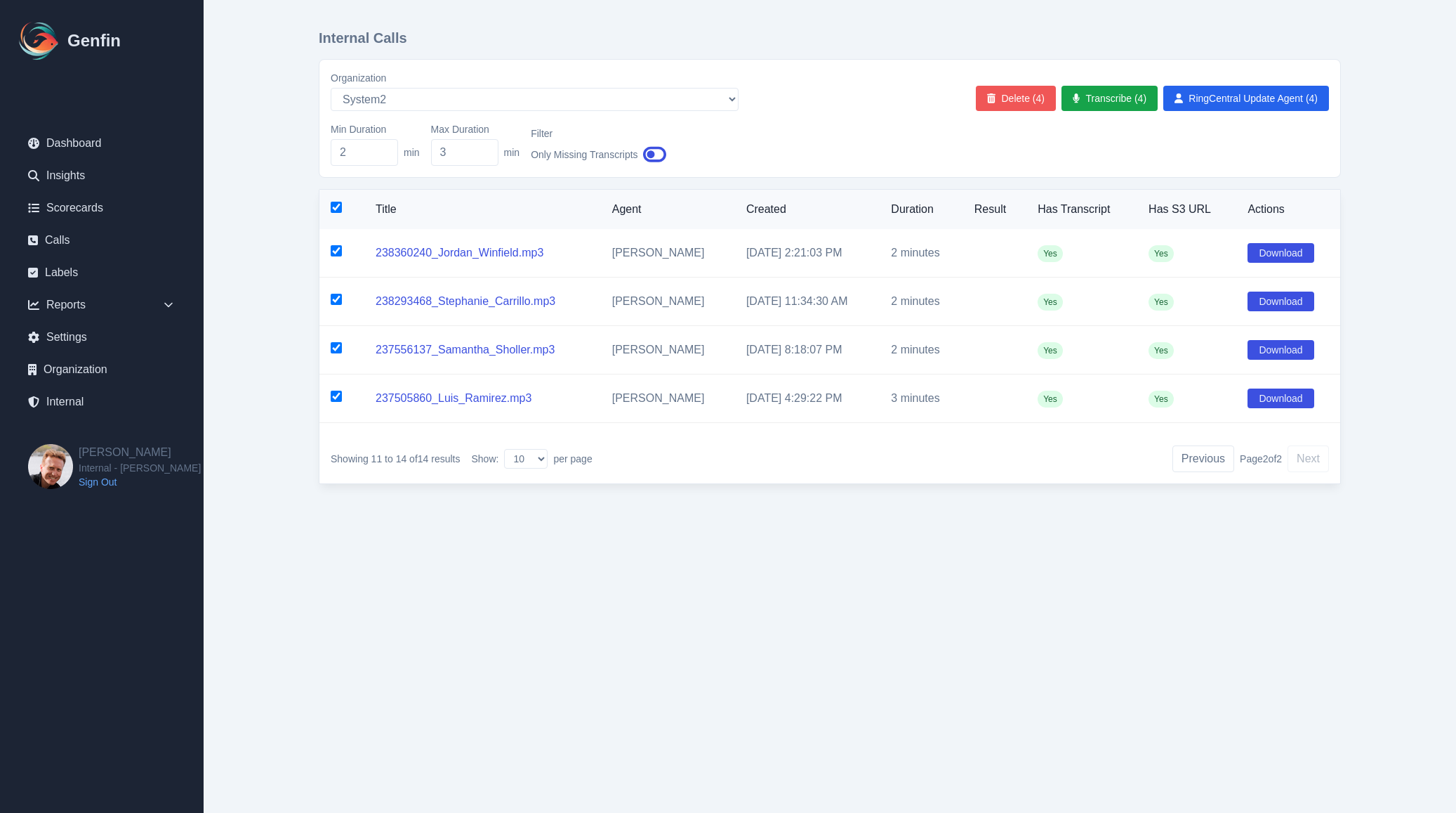
click at [986, 104] on button "Delete (4)" at bounding box center [1015, 98] width 80 height 25
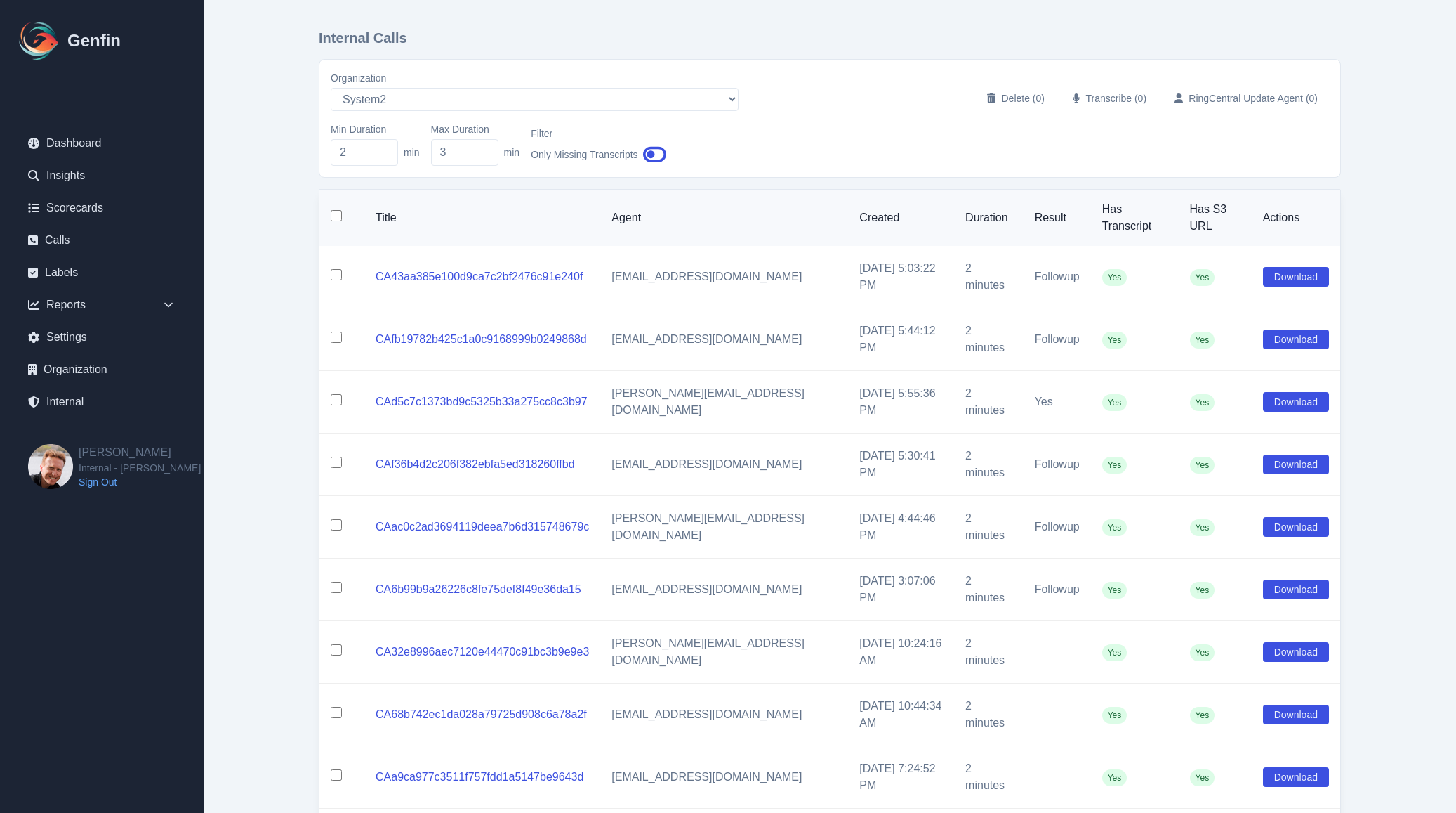
click at [341, 769] on input "checkbox" at bounding box center [337, 774] width 11 height 11
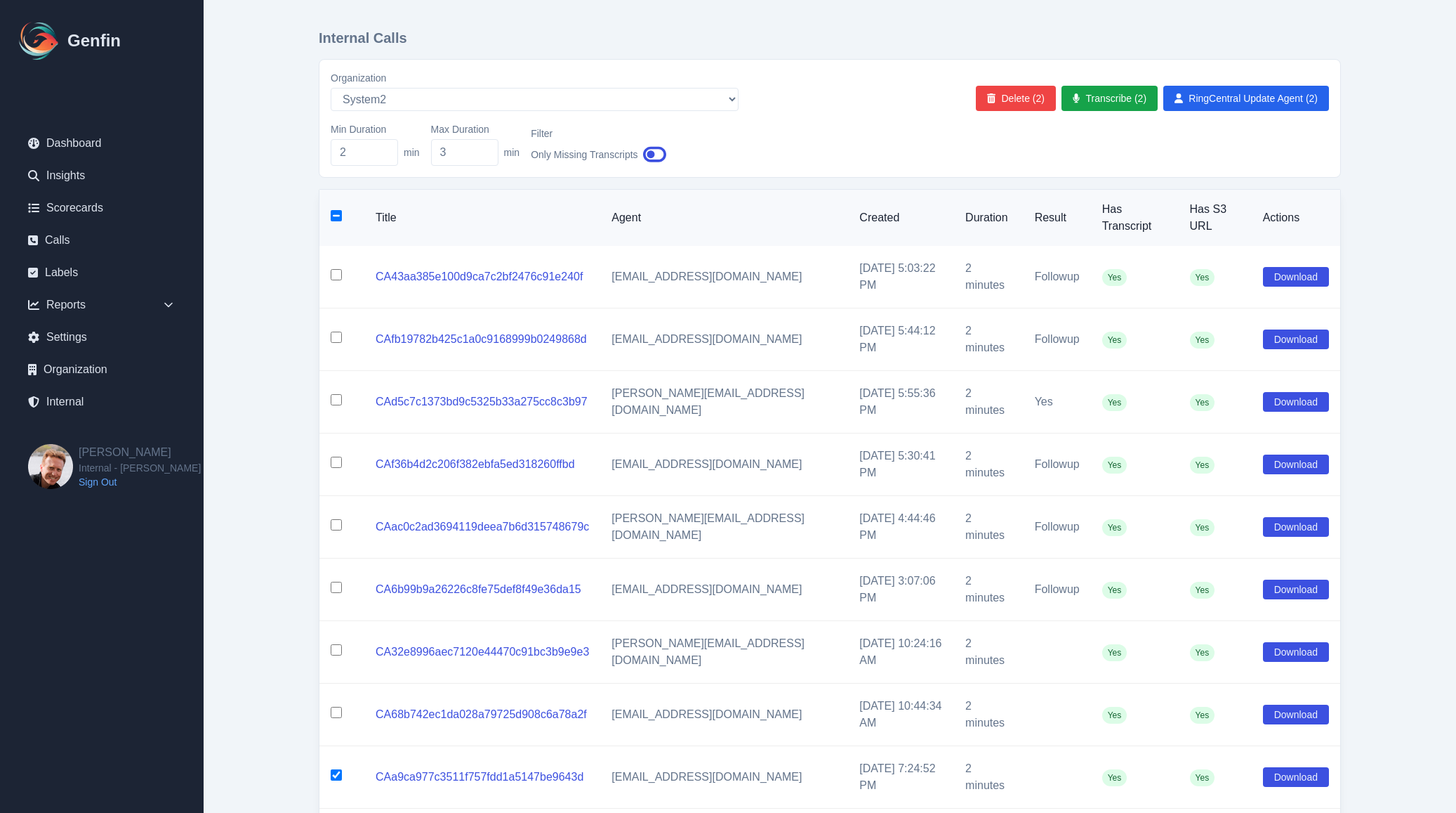
click at [336, 707] on input "checkbox" at bounding box center [337, 712] width 11 height 11
click at [335, 644] on input "checkbox" at bounding box center [337, 649] width 11 height 11
click at [332, 582] on input "checkbox" at bounding box center [337, 587] width 11 height 11
click at [336, 519] on input "checkbox" at bounding box center [337, 525] width 11 height 11
click at [1018, 101] on button "Delete (6)" at bounding box center [1015, 98] width 80 height 25
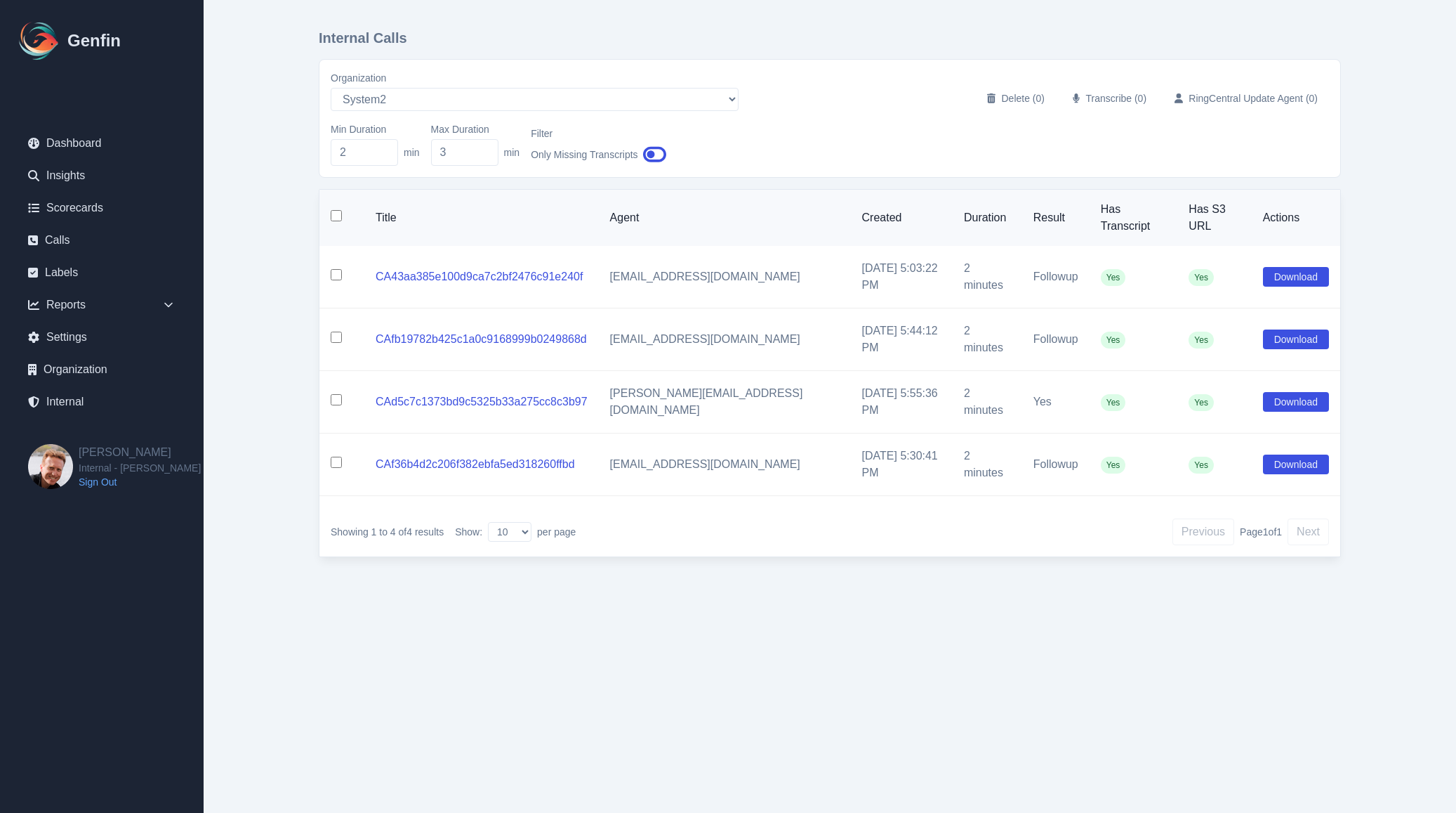
click at [340, 456] on input "checkbox" at bounding box center [337, 462] width 11 height 11
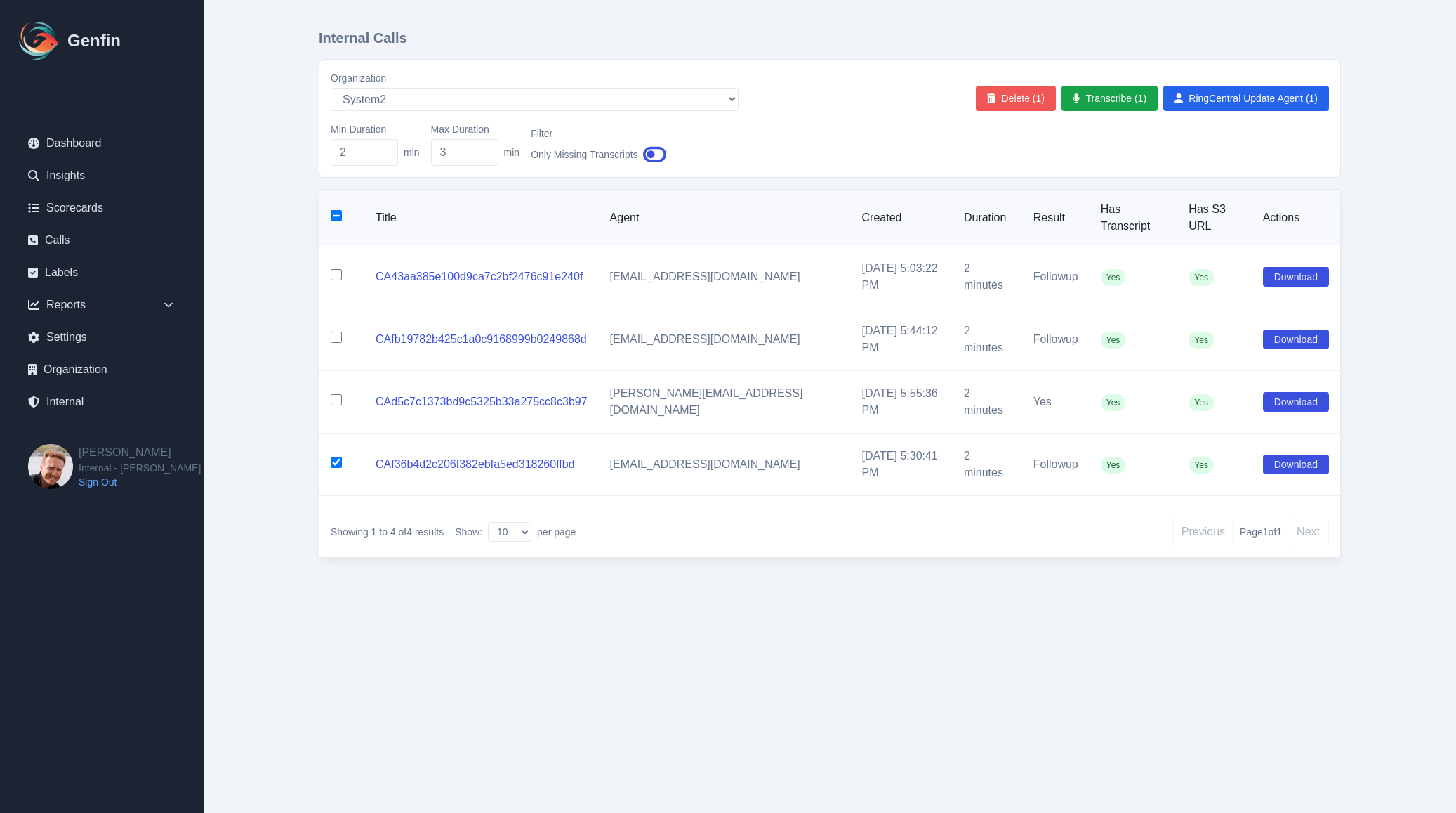
click at [1032, 88] on button "Delete (1)" at bounding box center [1015, 98] width 80 height 25
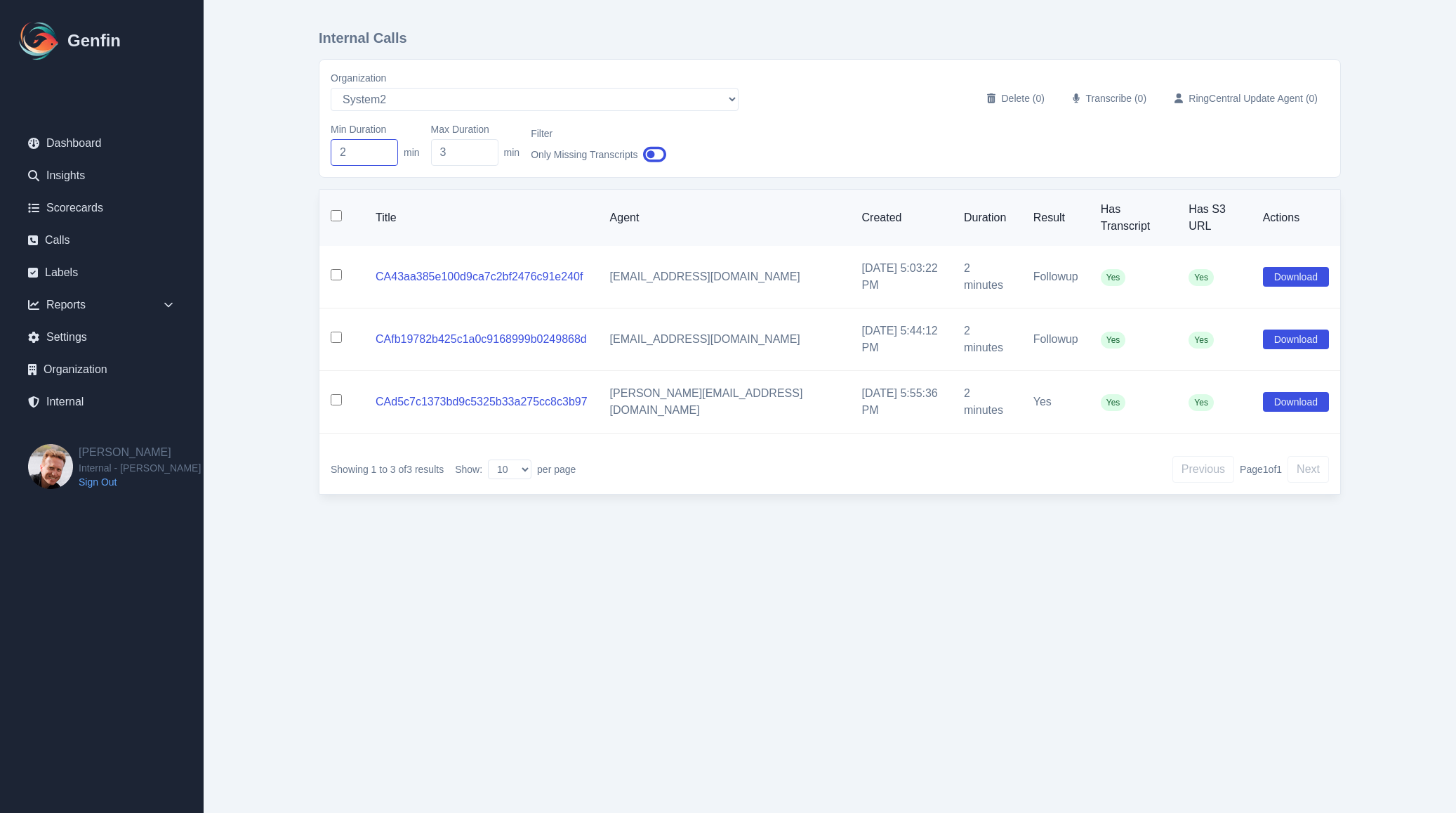
click at [354, 153] on input "2" at bounding box center [365, 152] width 68 height 26
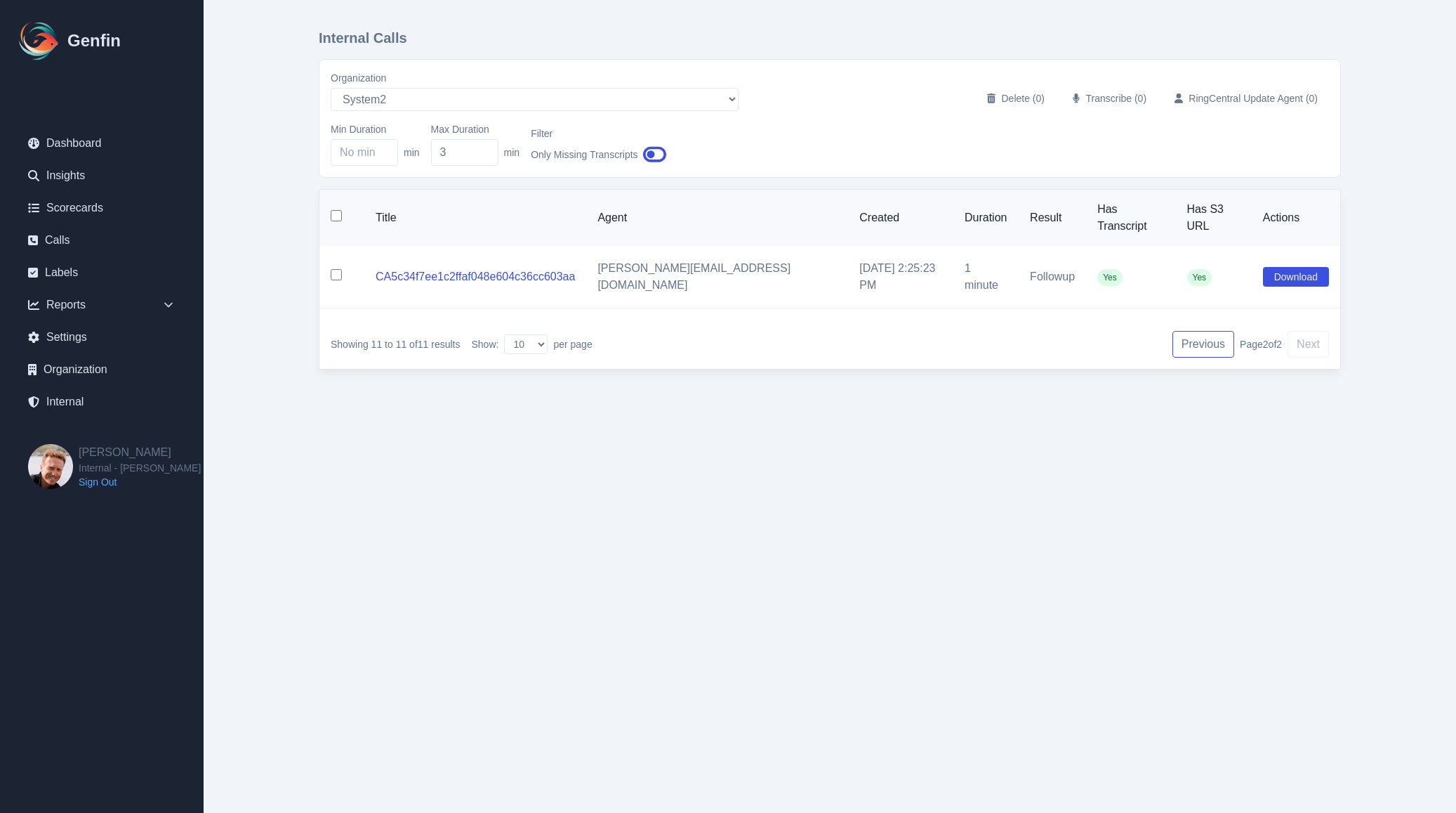
click at [1203, 331] on button "Previous" at bounding box center [1203, 344] width 62 height 26
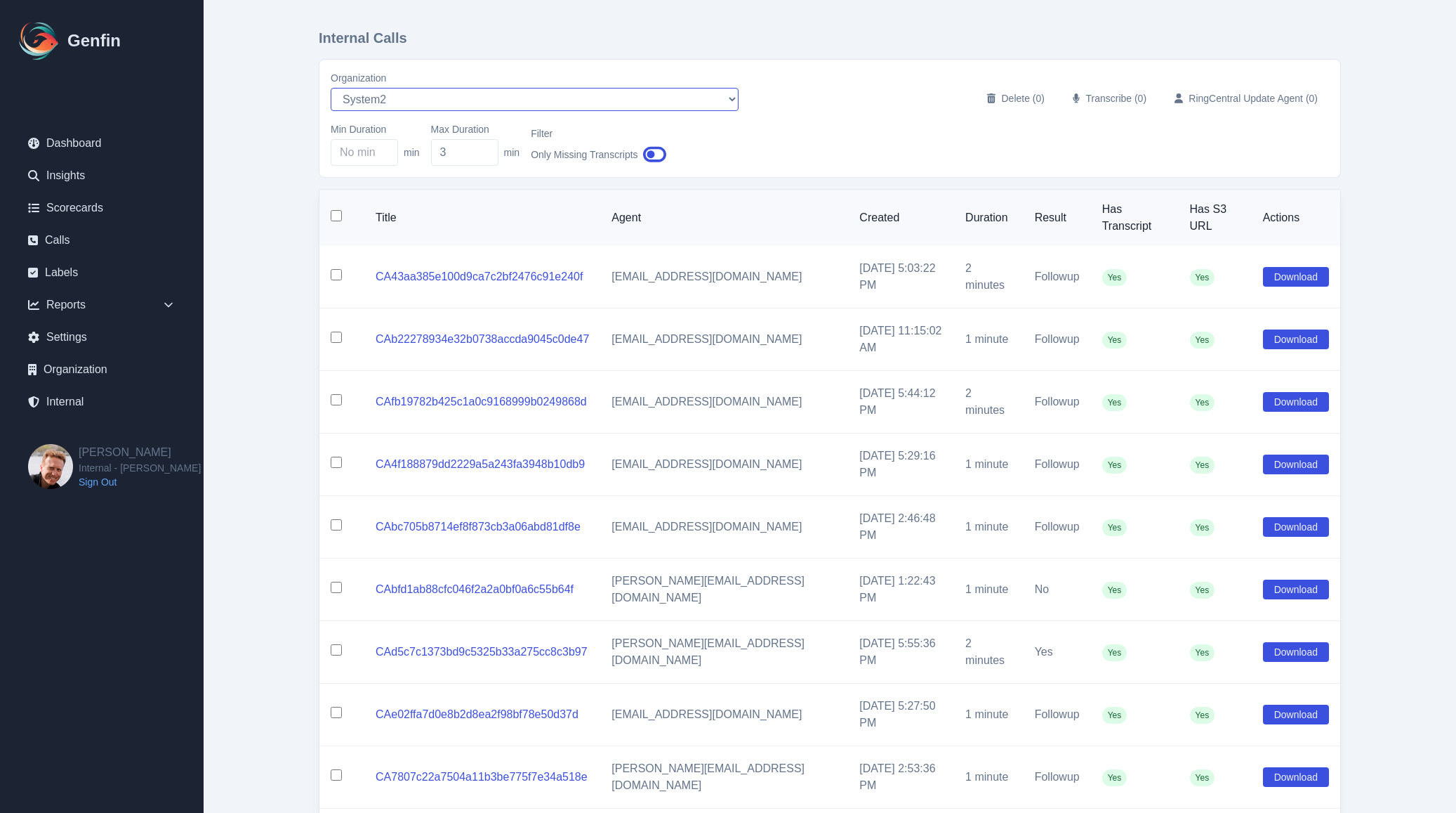
click at [383, 100] on select "AADirect alec+america@system2.fitness alec+emily@system2.fitness alec+gigi@syst…" at bounding box center [535, 99] width 408 height 24
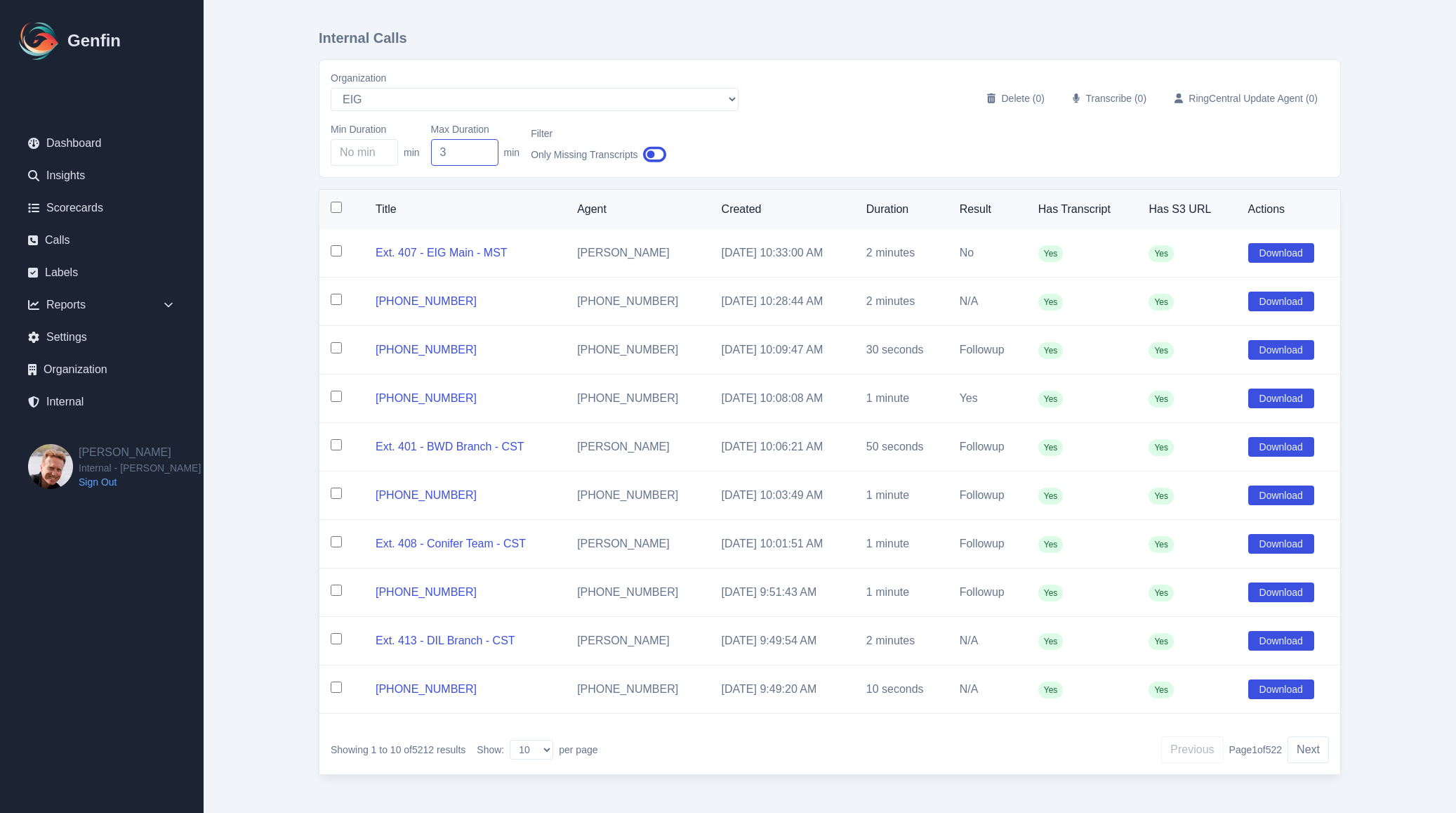
click at [453, 159] on input "3" at bounding box center [465, 152] width 68 height 26
click at [852, 154] on div "Min Duration min Max Duration 1 min Filter Only Missing Transcripts" at bounding box center [830, 144] width 998 height 43
click at [335, 213] on input "checkbox" at bounding box center [337, 207] width 11 height 11
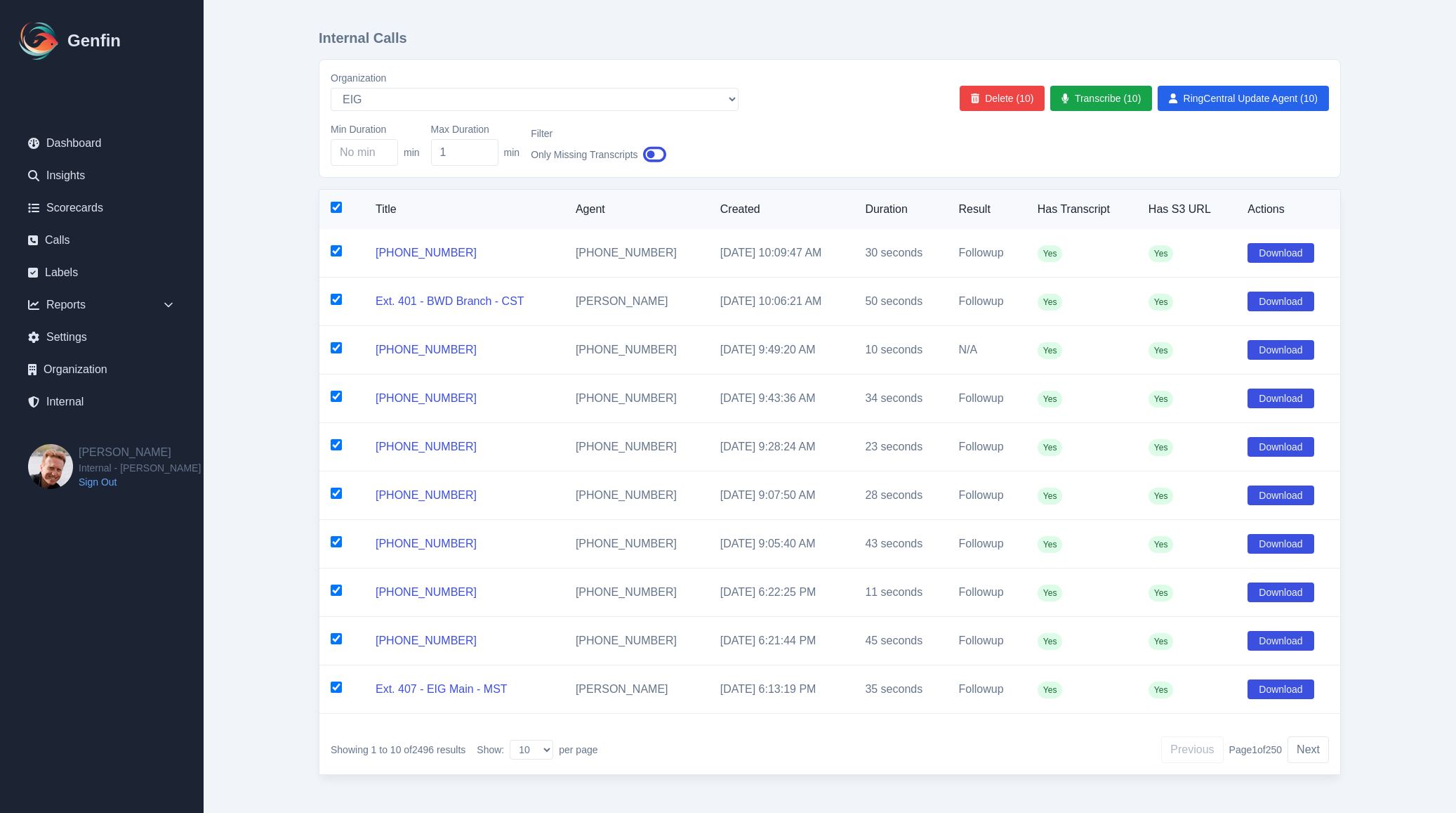
click at [332, 206] on input "checkbox" at bounding box center [337, 207] width 11 height 11
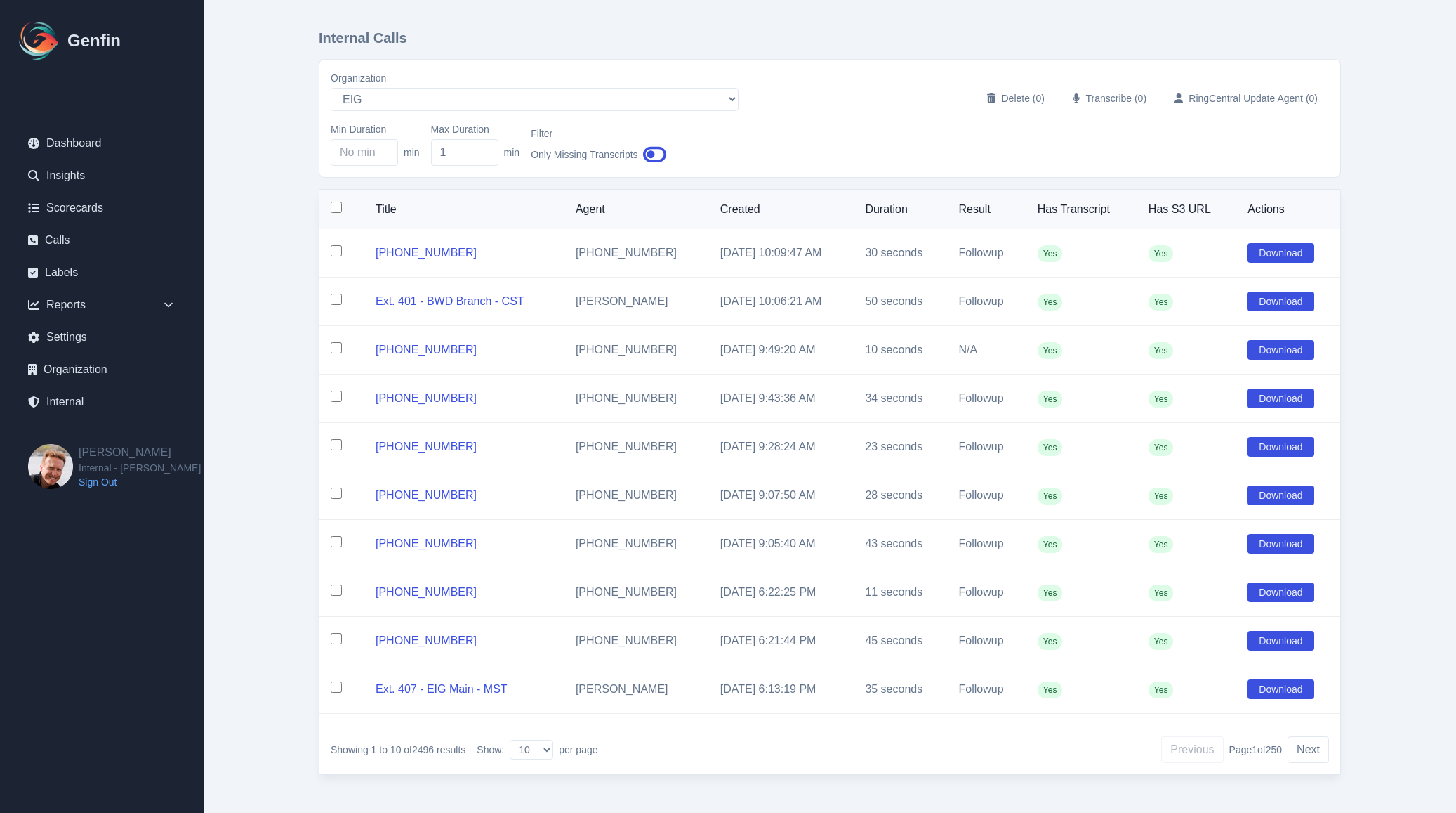
click at [336, 252] on input "checkbox" at bounding box center [337, 250] width 11 height 11
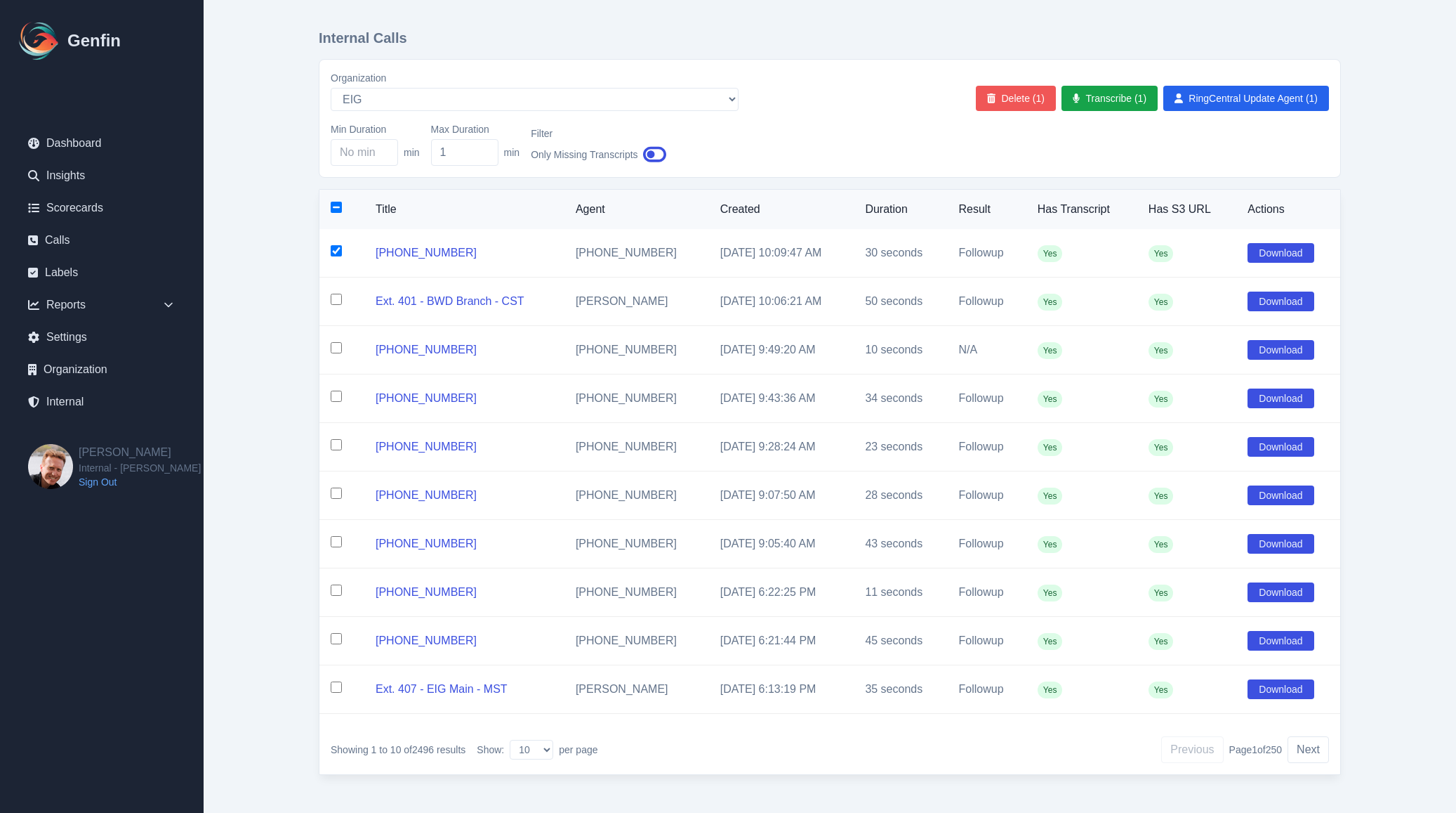
click at [1016, 98] on button "Delete (1)" at bounding box center [1015, 98] width 80 height 25
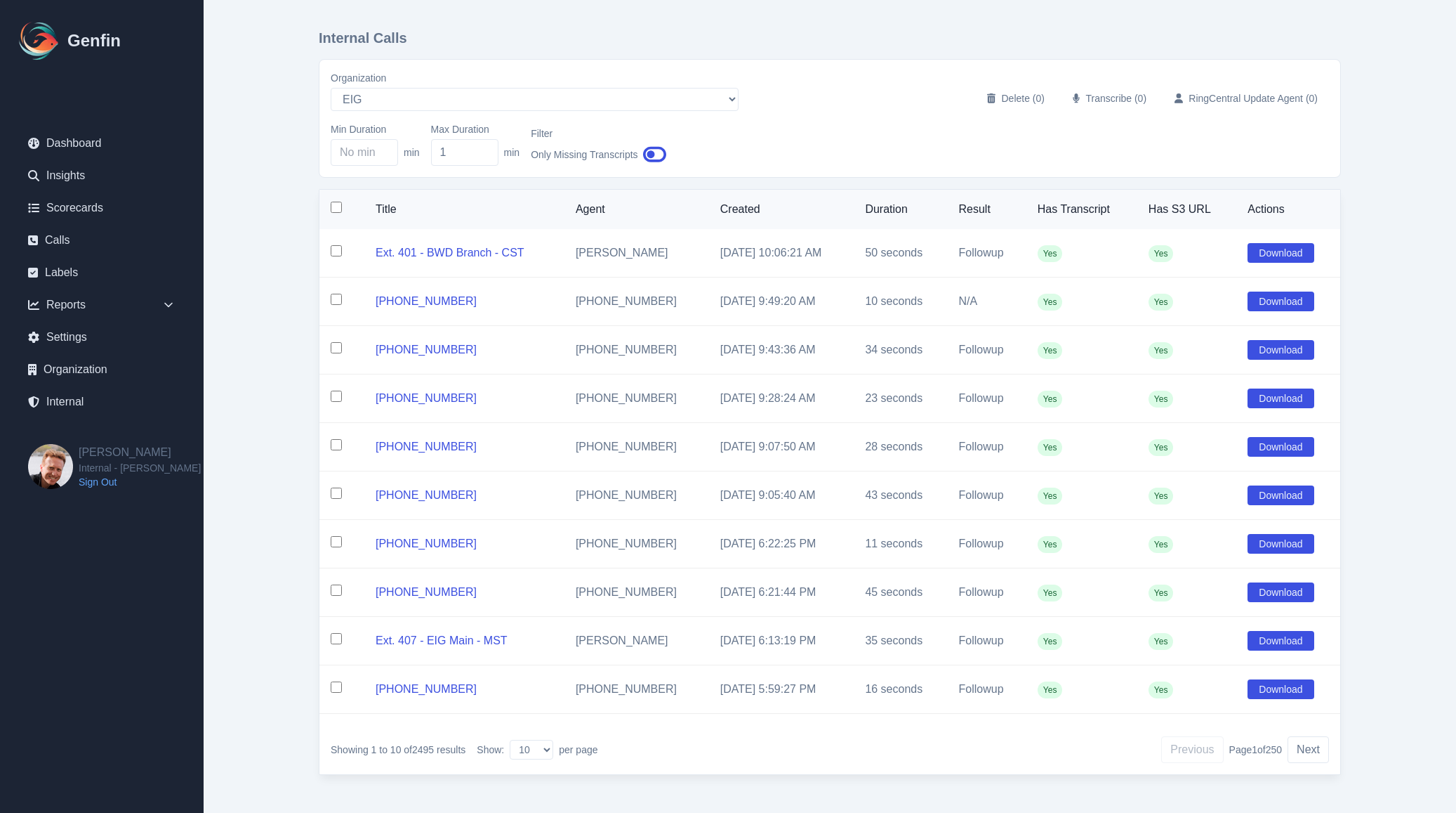
click at [334, 212] on input "checkbox" at bounding box center [337, 207] width 11 height 11
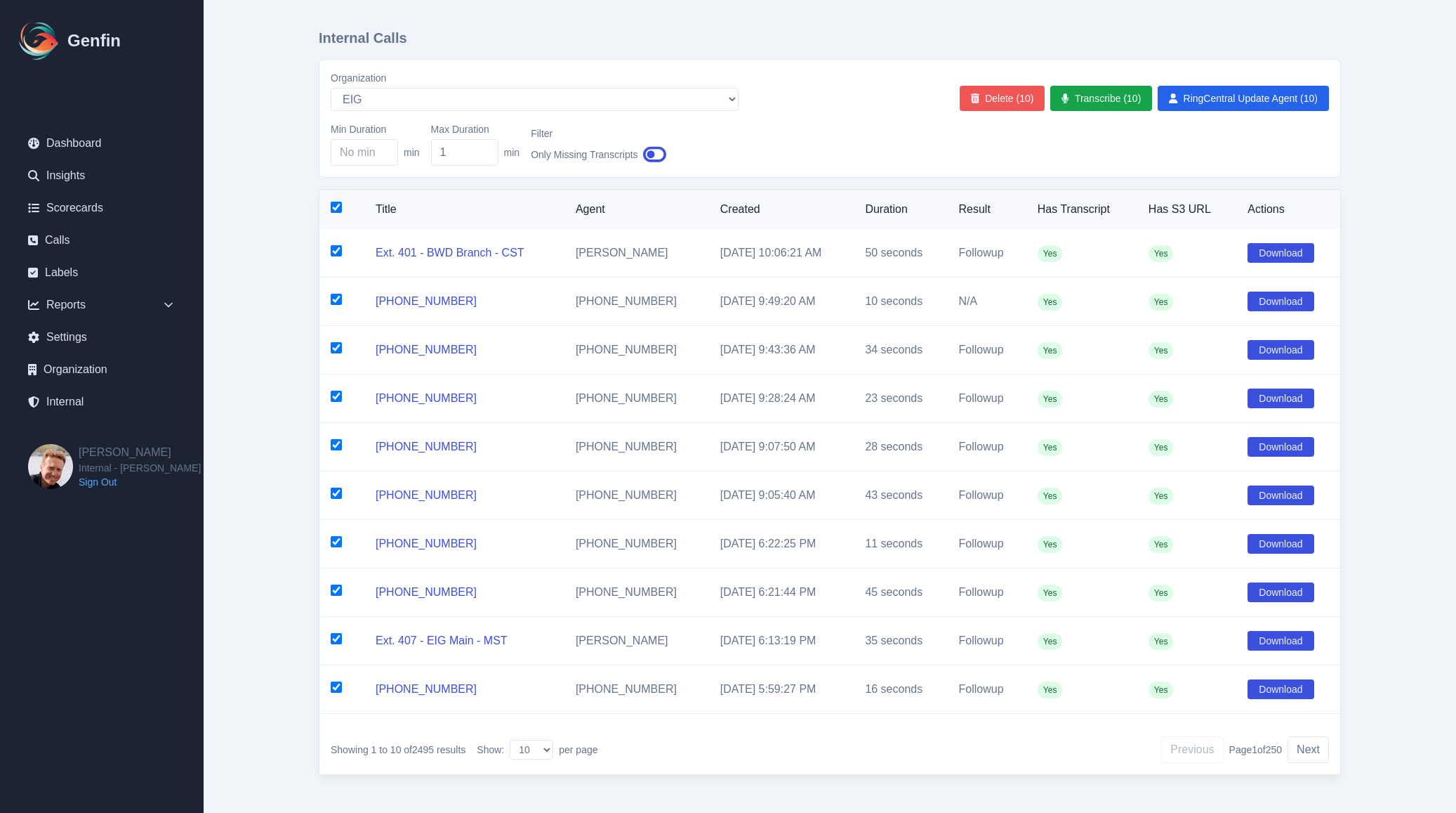
click at [990, 104] on button "Delete (10)" at bounding box center [1002, 98] width 86 height 25
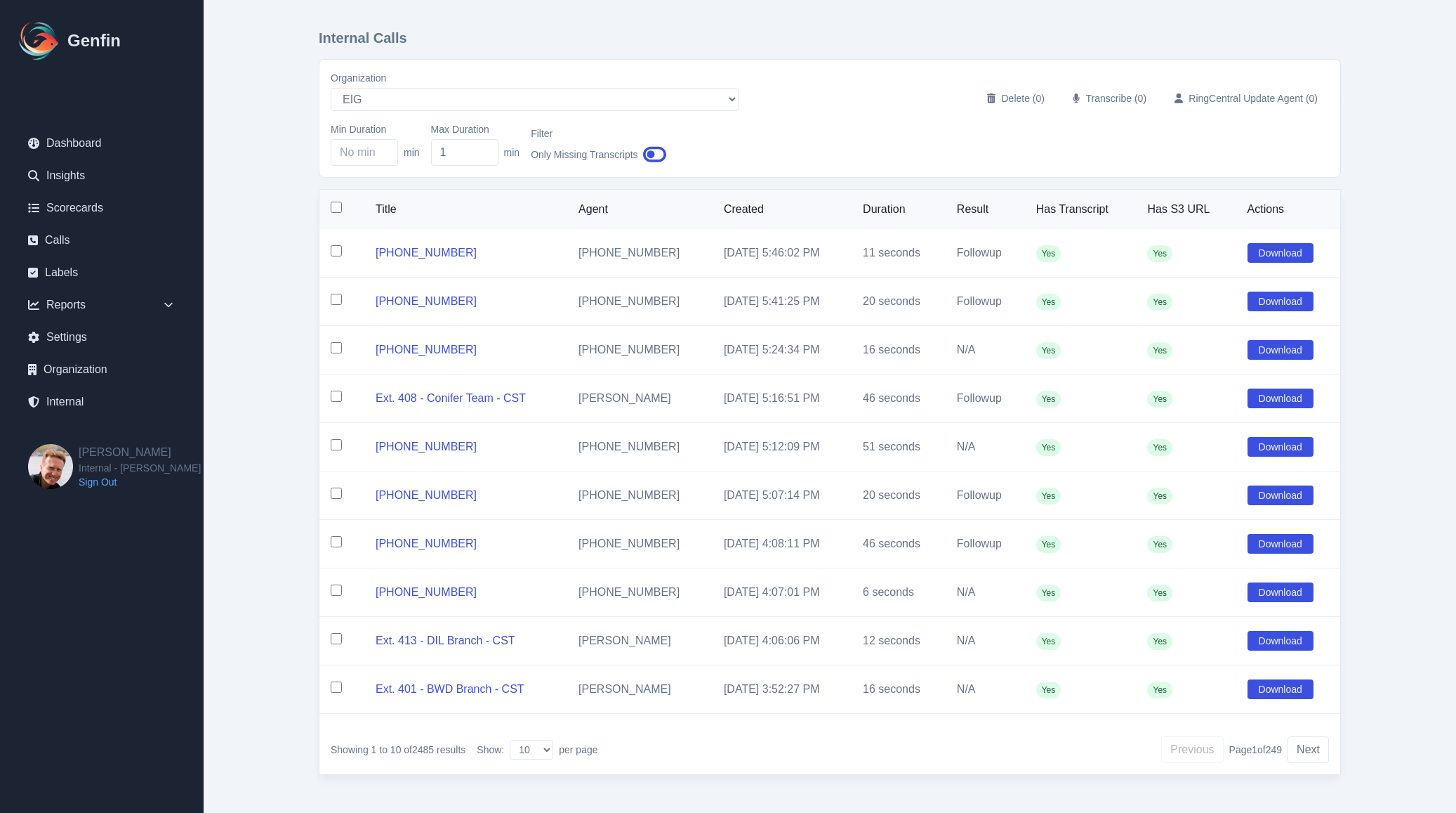
click at [339, 213] on input "checkbox" at bounding box center [337, 207] width 11 height 11
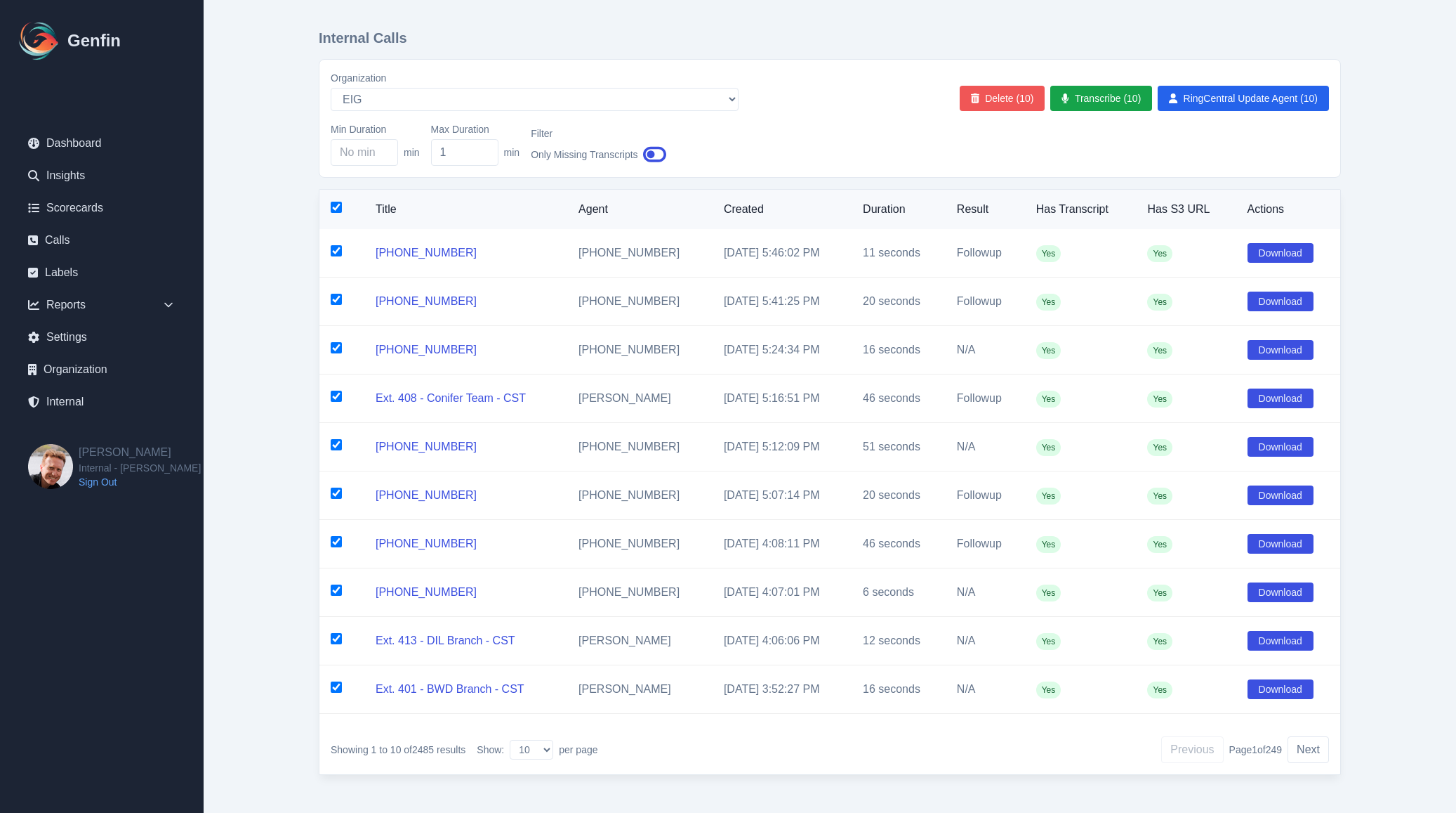
click at [1019, 97] on button "Delete (10)" at bounding box center [1002, 98] width 86 height 25
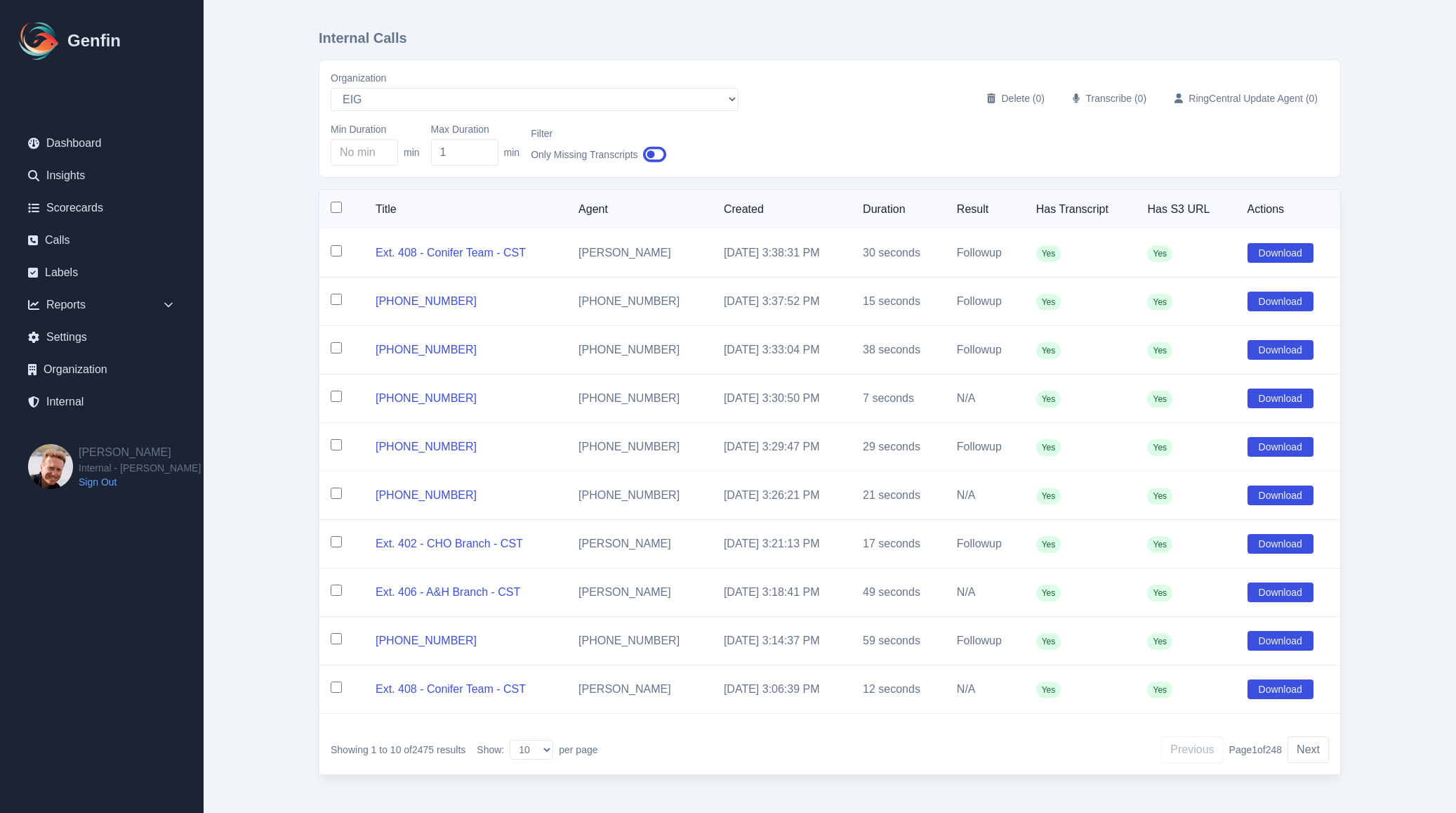
click at [334, 211] on input "checkbox" at bounding box center [337, 207] width 11 height 11
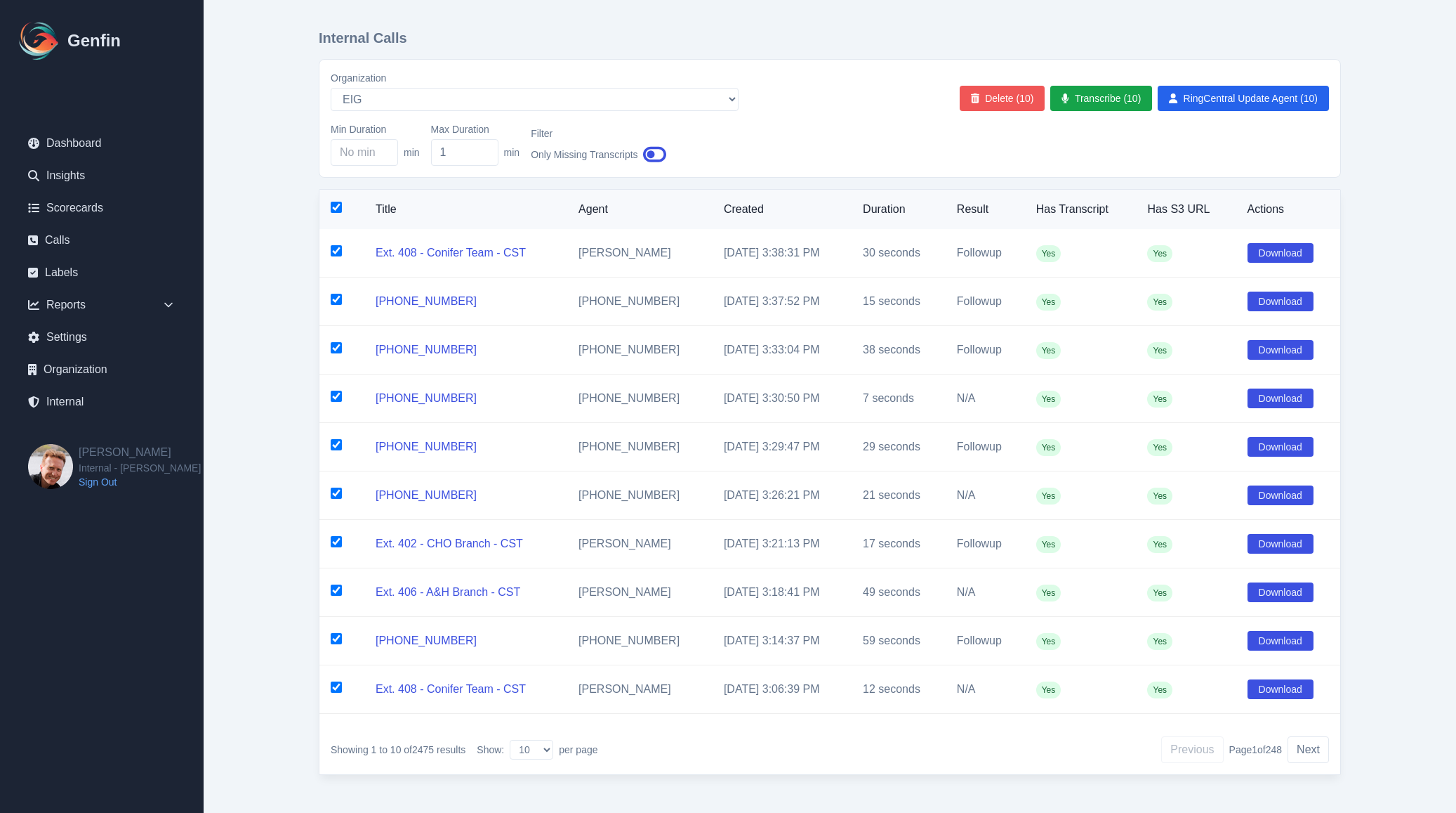
click at [985, 108] on button "Delete (10)" at bounding box center [1002, 98] width 86 height 25
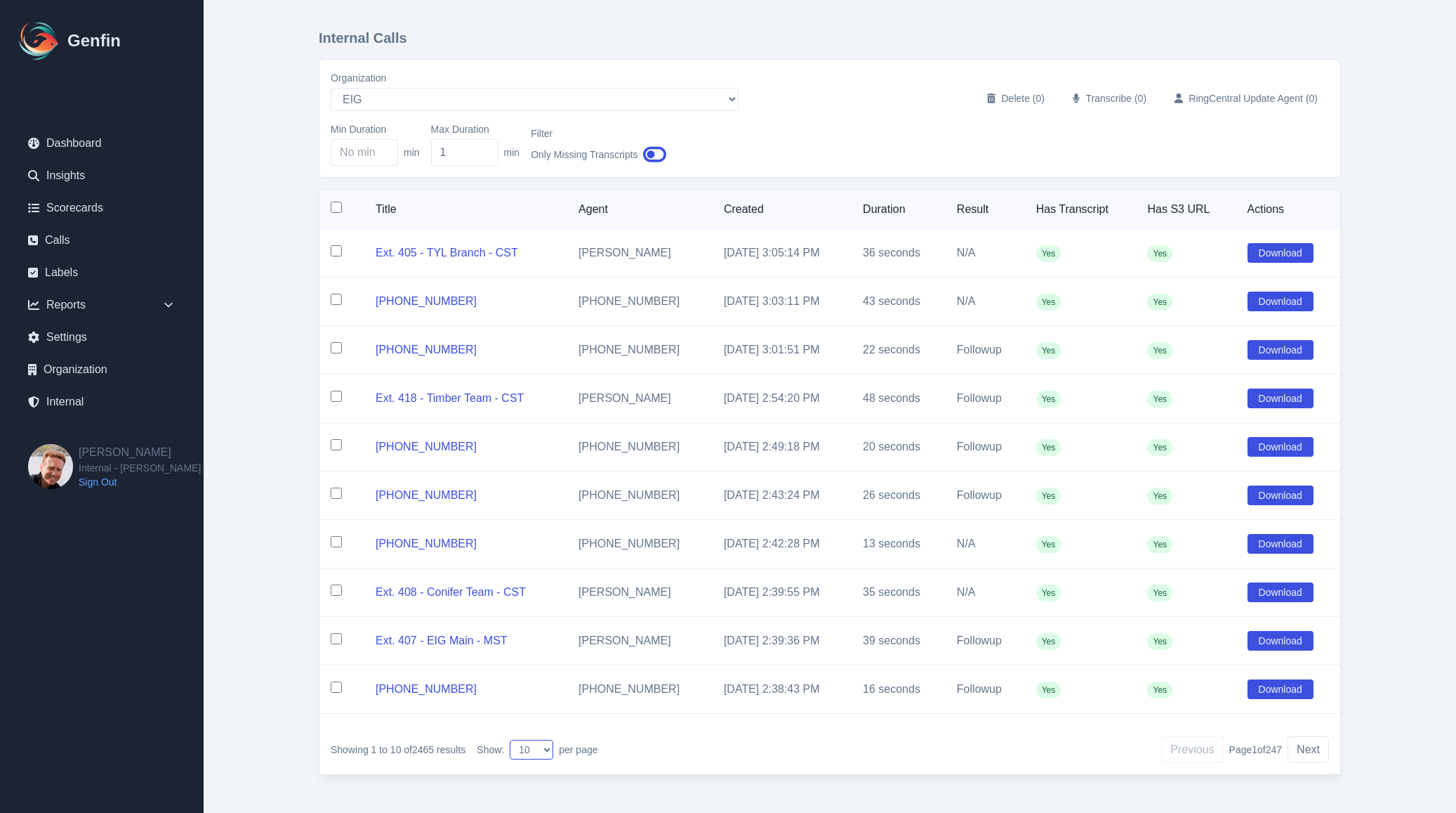
click at [534, 752] on select "10 25 50 100" at bounding box center [531, 749] width 43 height 20
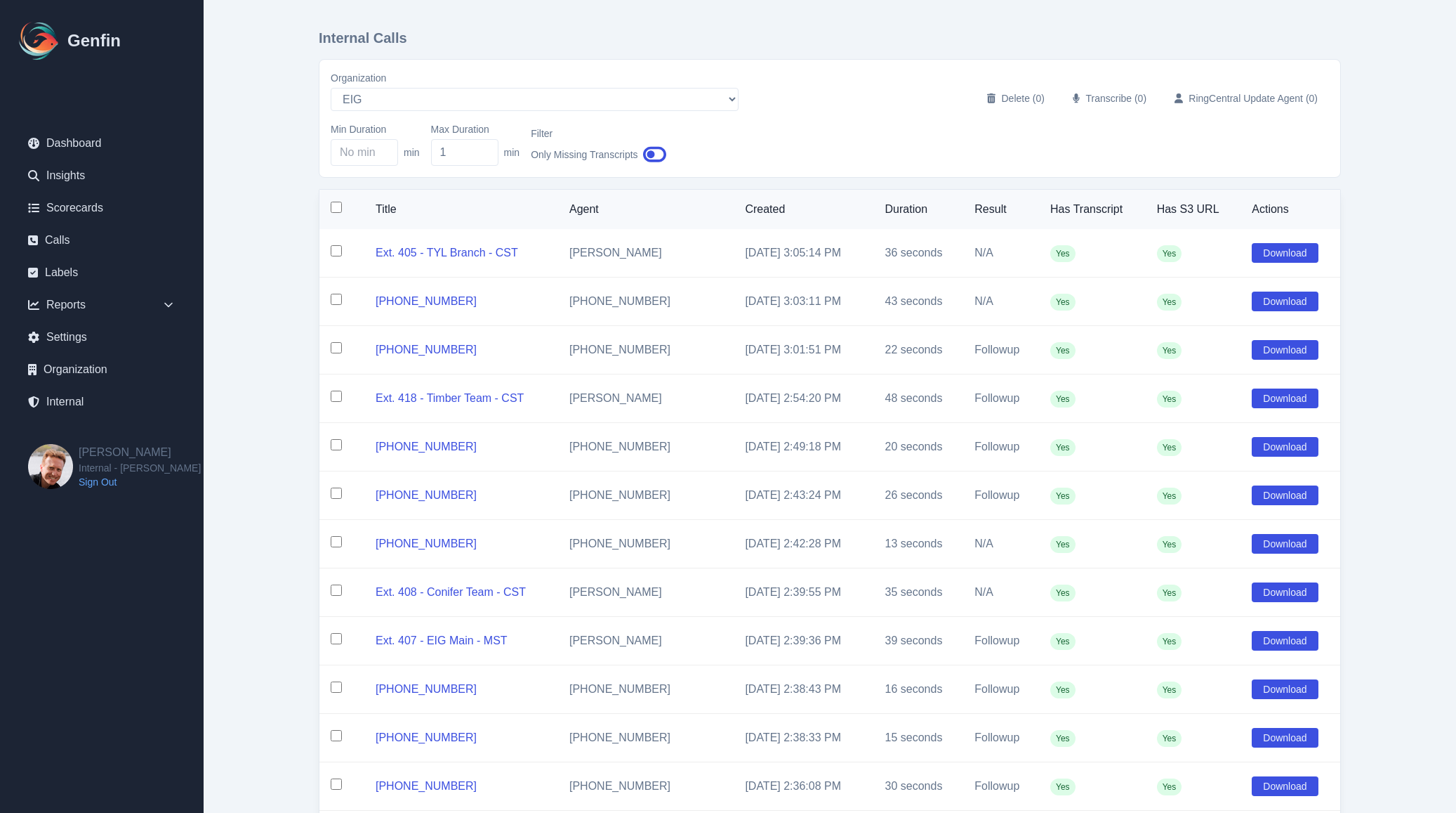
click at [799, 141] on div "Min Duration min Max Duration 1 min Filter Only Missing Transcripts" at bounding box center [830, 144] width 998 height 43
click at [334, 209] on input "checkbox" at bounding box center [337, 207] width 11 height 11
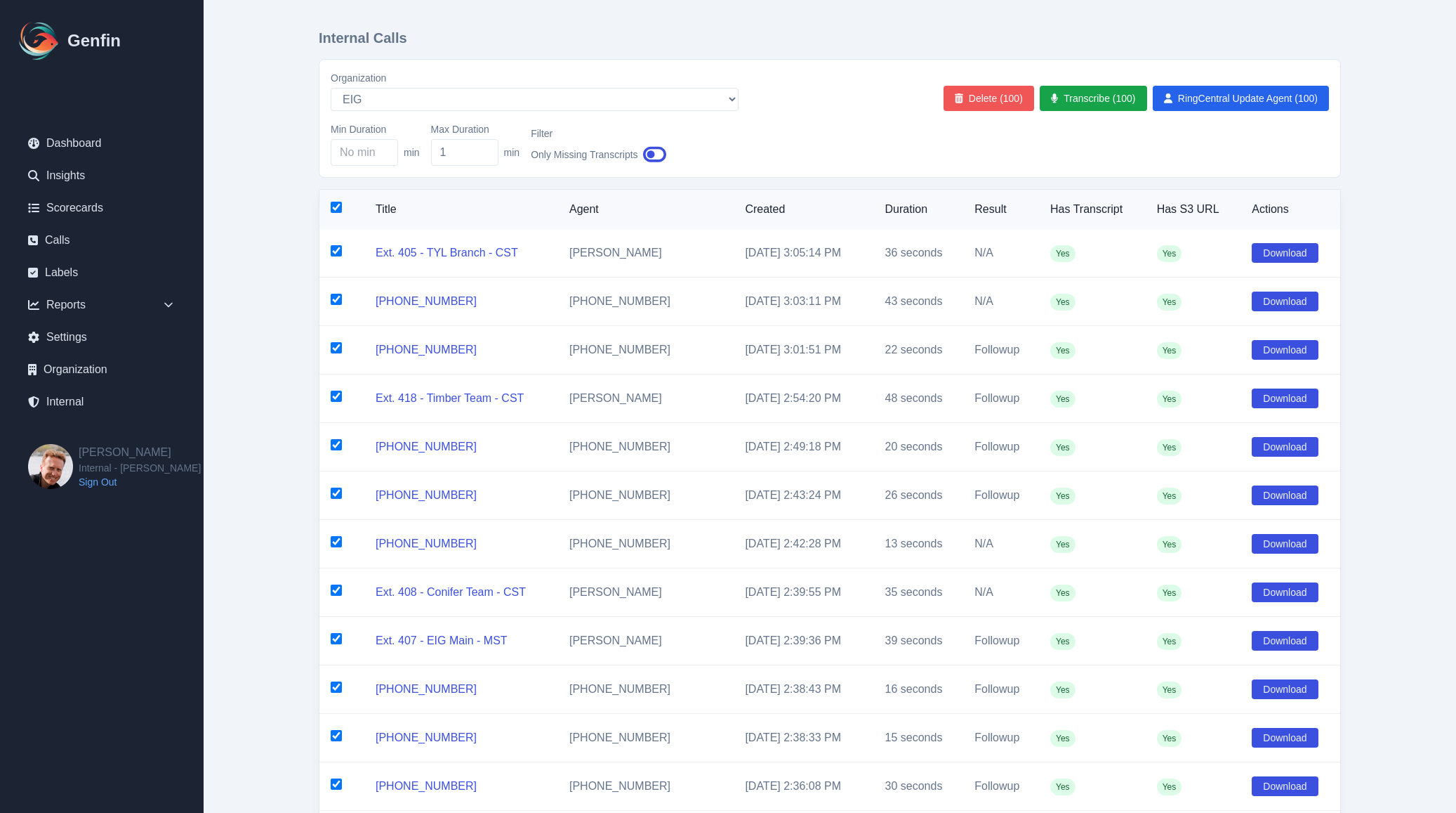
click at [1002, 104] on button "Delete (100)" at bounding box center [989, 98] width 90 height 25
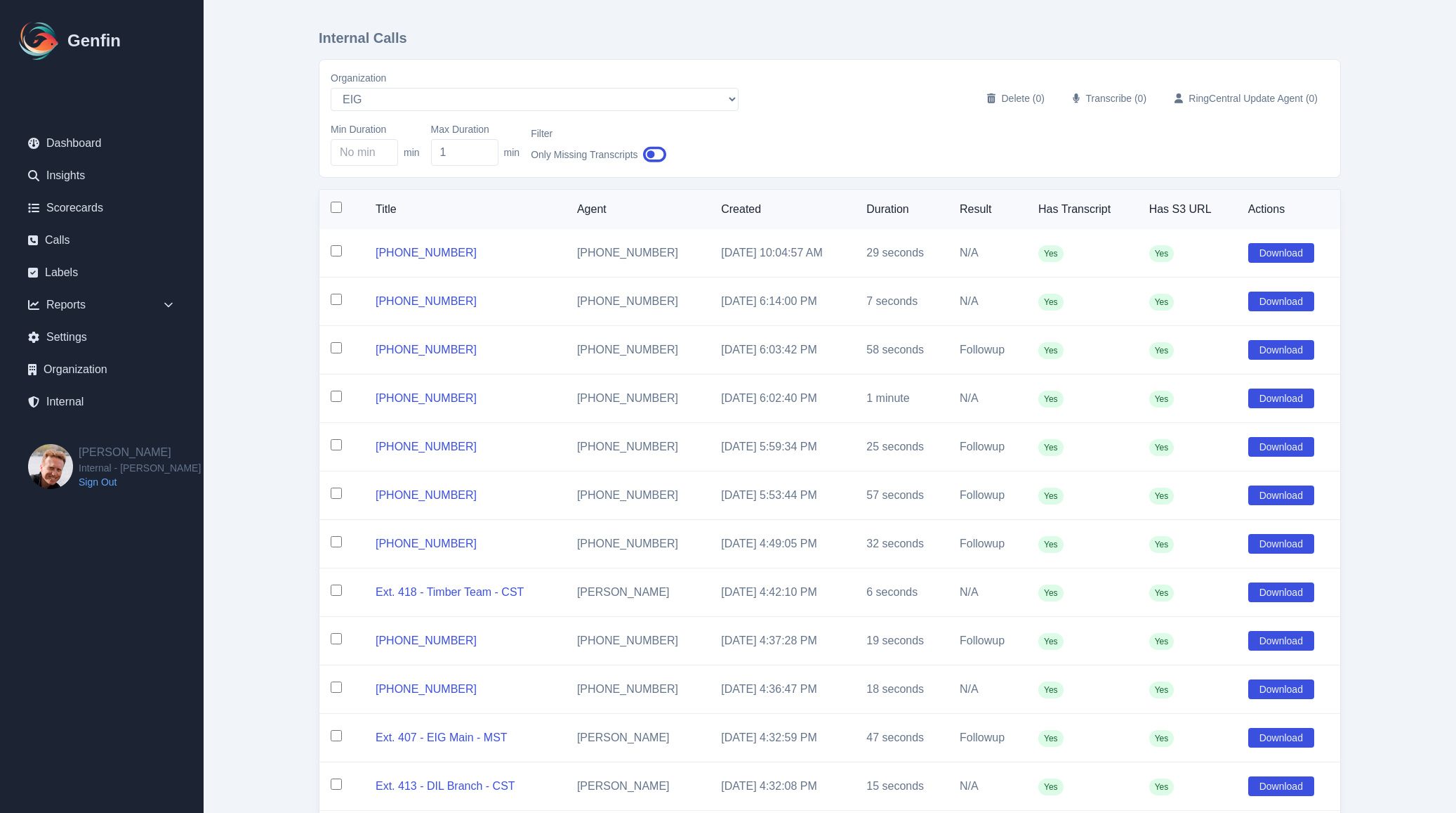
click at [339, 208] on input "checkbox" at bounding box center [337, 207] width 11 height 11
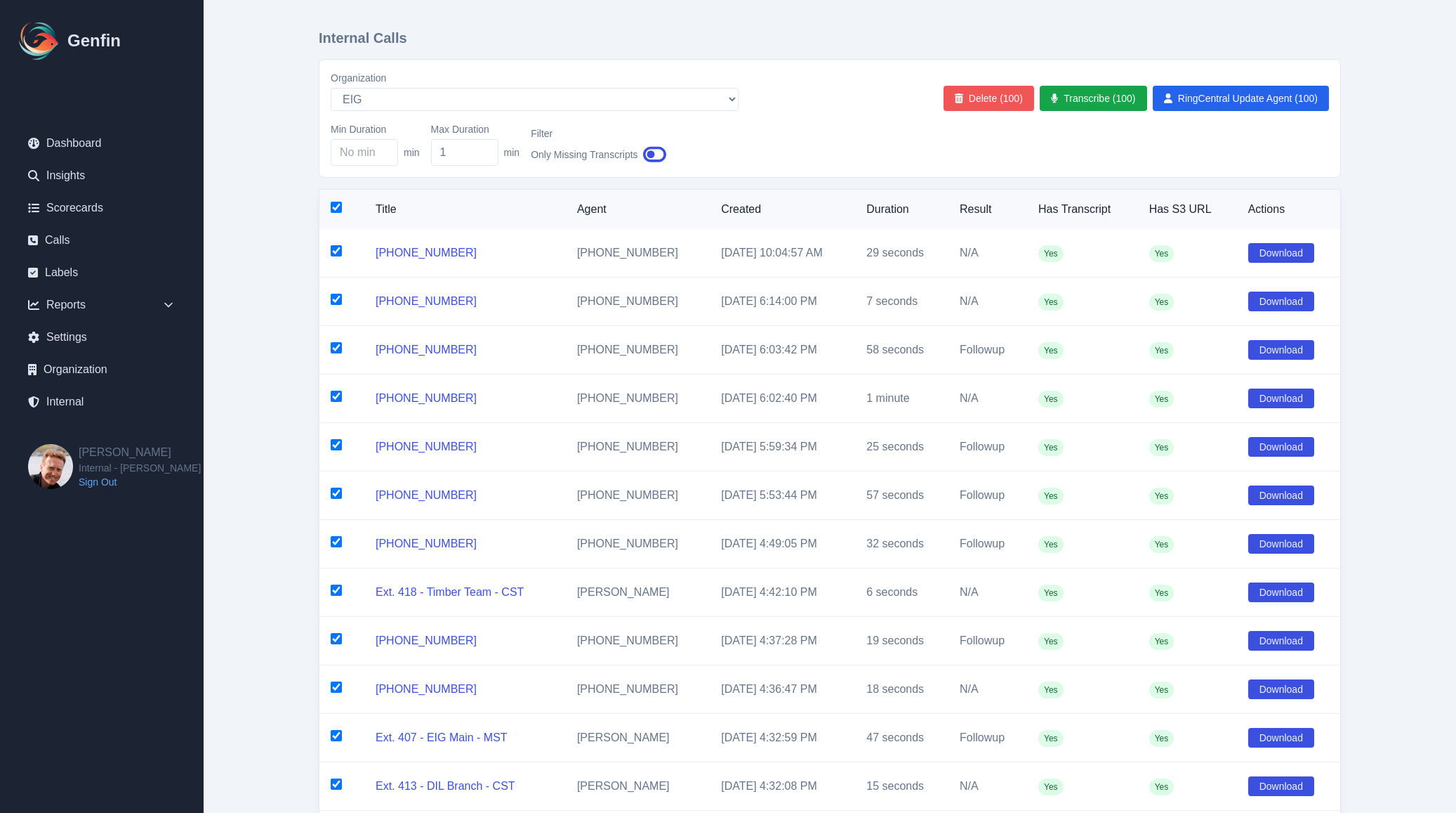
click at [1001, 95] on button "Delete (100)" at bounding box center [989, 98] width 90 height 25
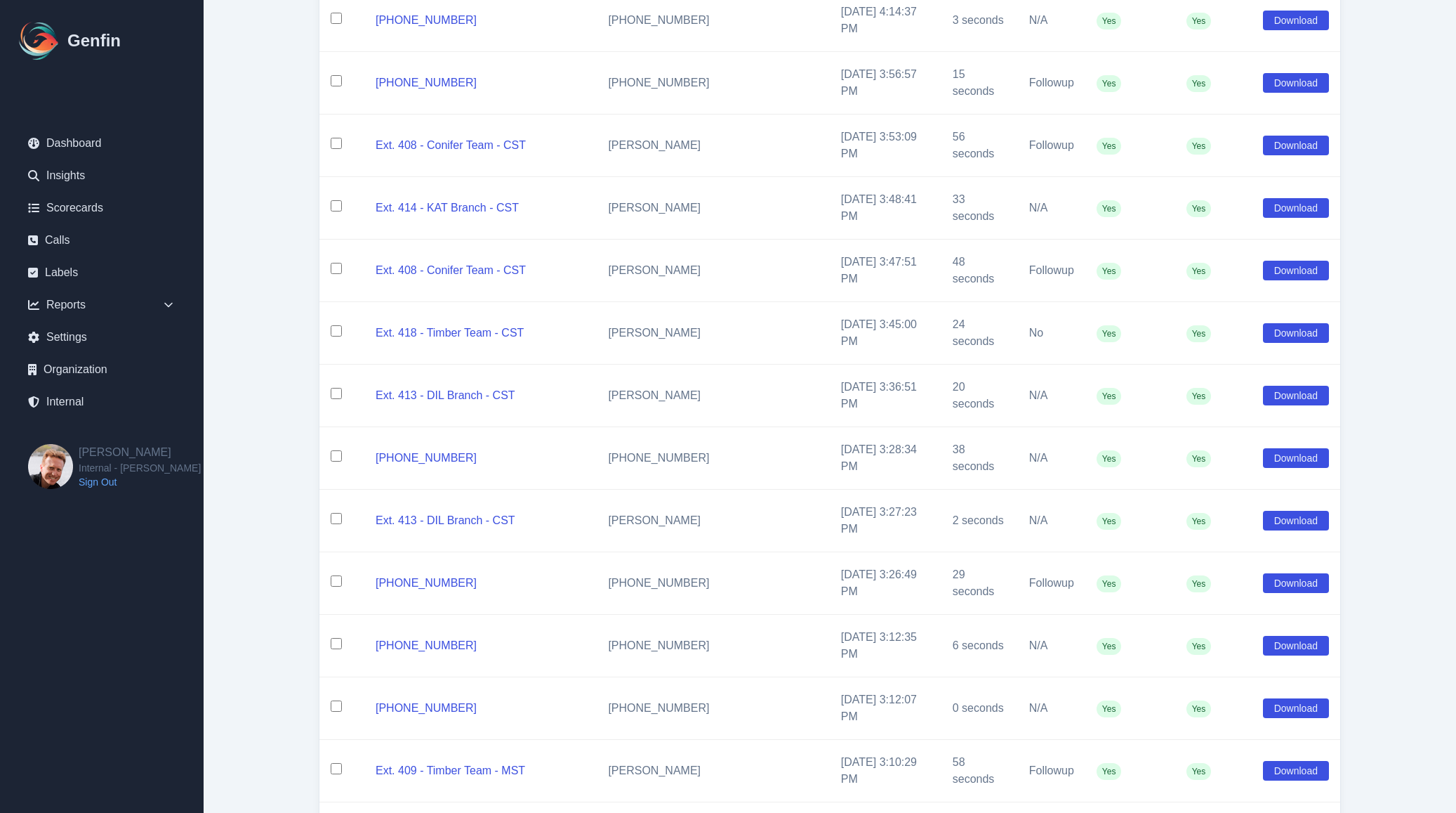
scroll to position [5793, 0]
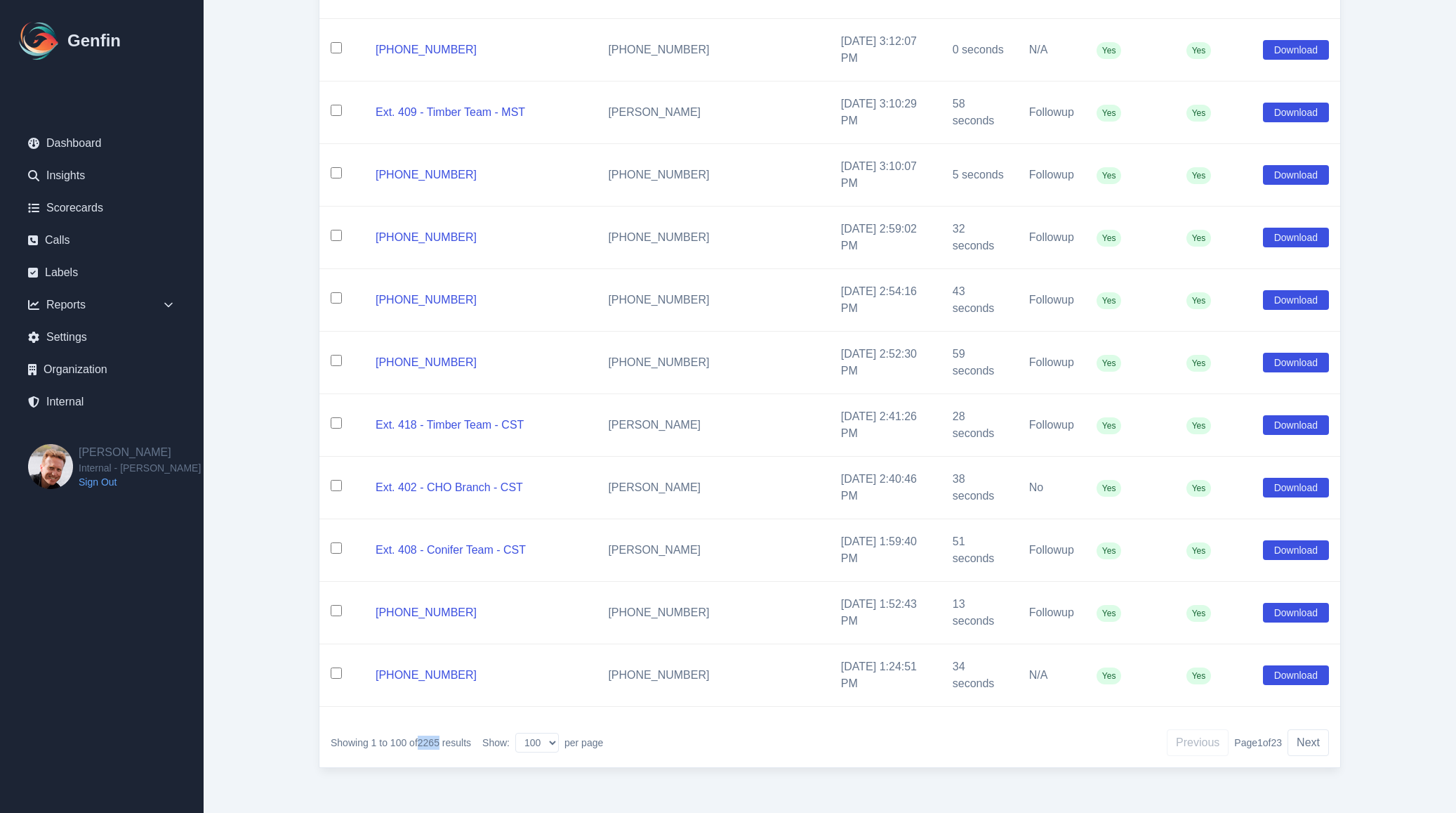
drag, startPoint x: 419, startPoint y: 741, endPoint x: 440, endPoint y: 741, distance: 21.0
click at [439, 741] on span "2265" at bounding box center [428, 742] width 22 height 11
copy span "2265"
click at [706, 554] on td "Terri Slaten" at bounding box center [712, 550] width 232 height 62
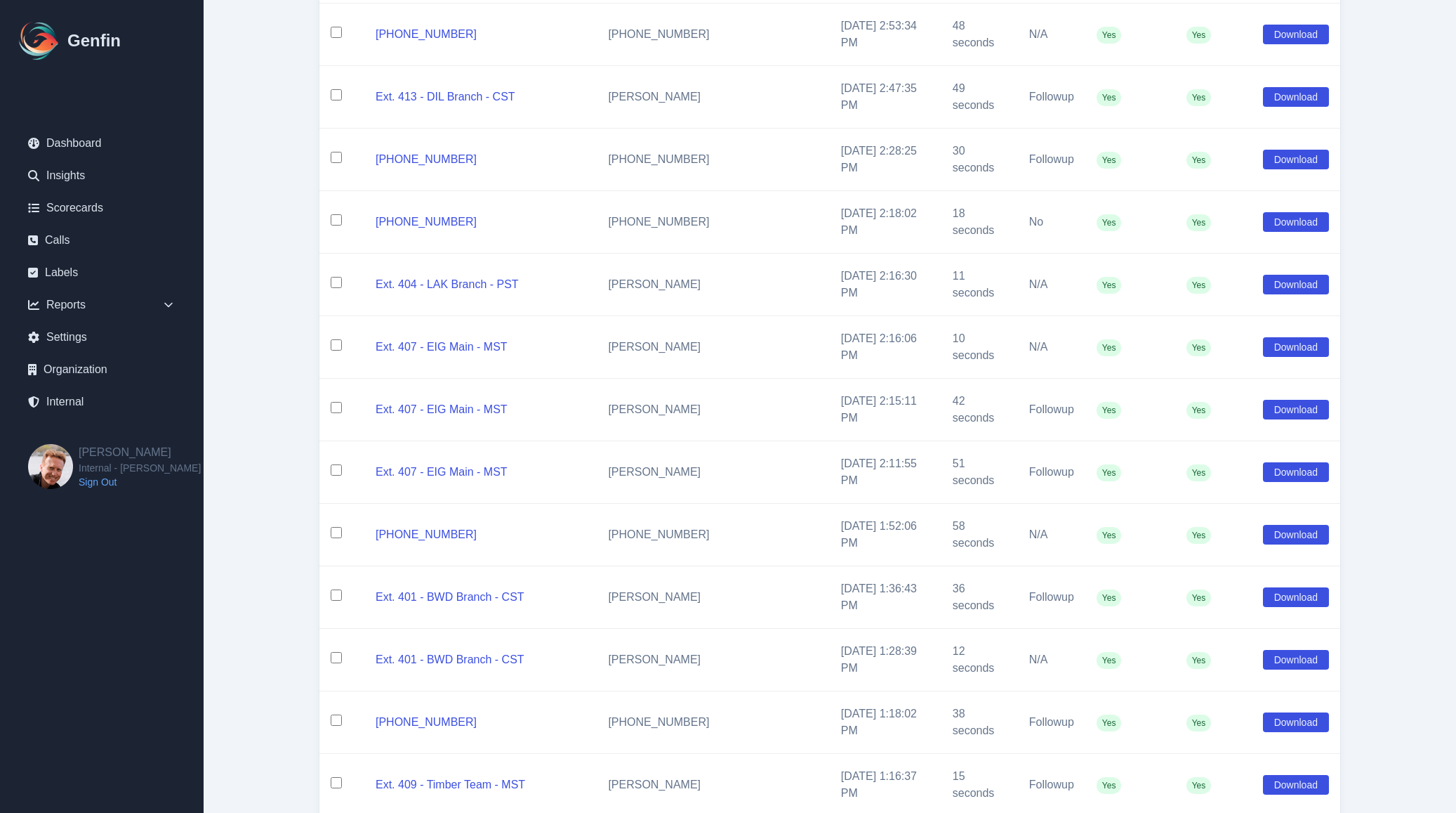
scroll to position [0, 0]
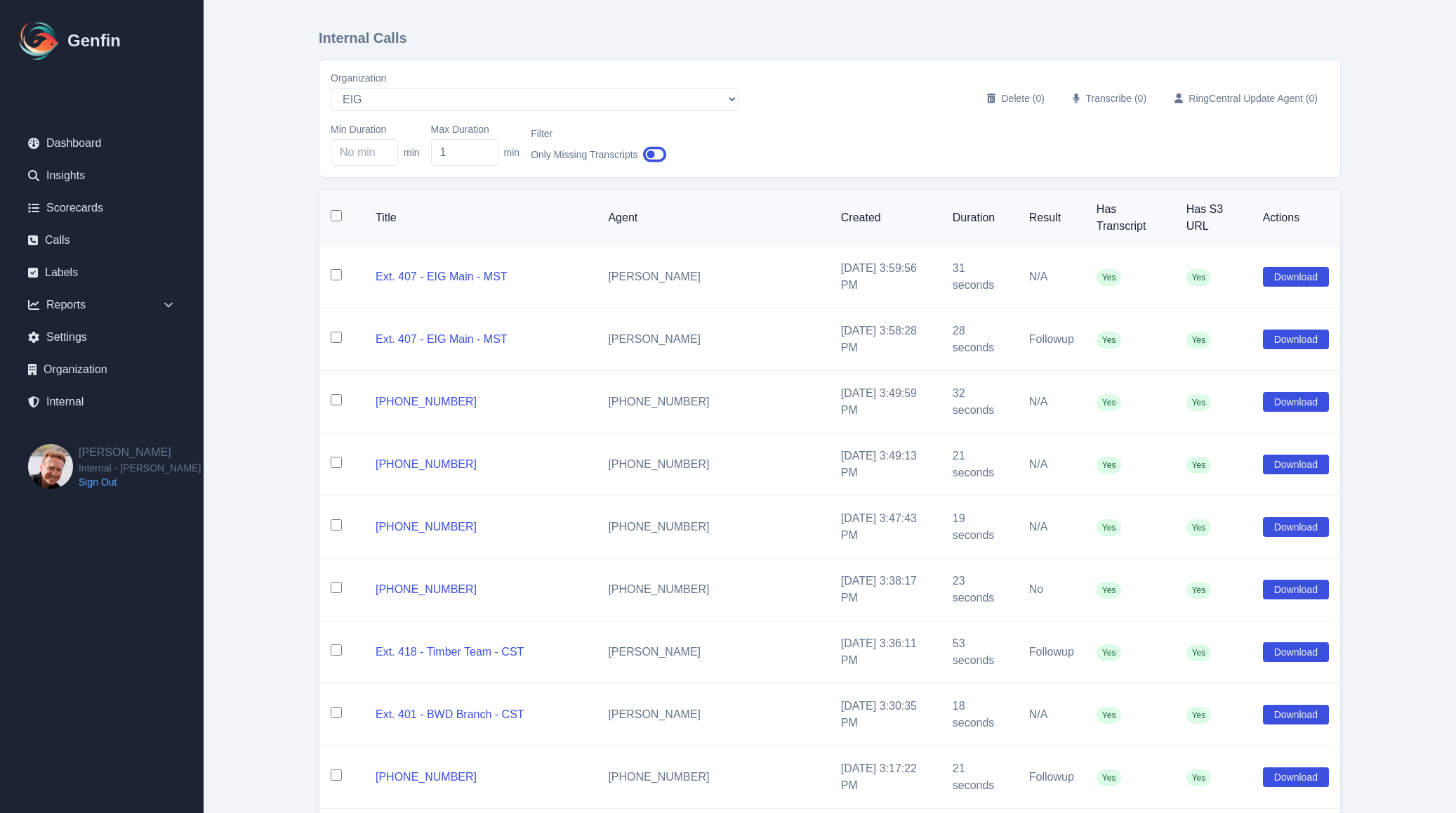
click at [339, 221] on input "checkbox" at bounding box center [337, 215] width 11 height 11
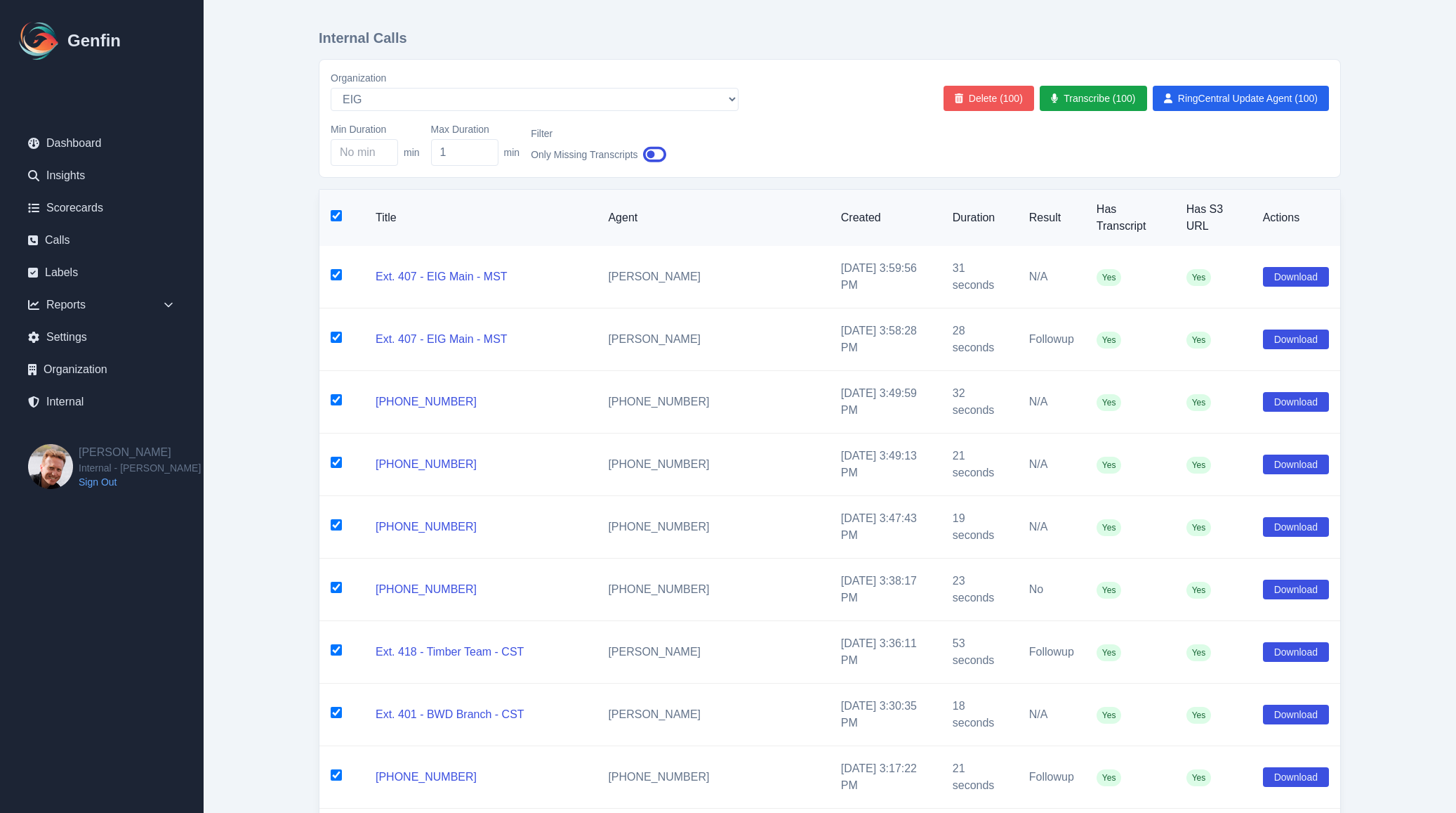
click at [992, 105] on button "Delete (100)" at bounding box center [989, 98] width 90 height 25
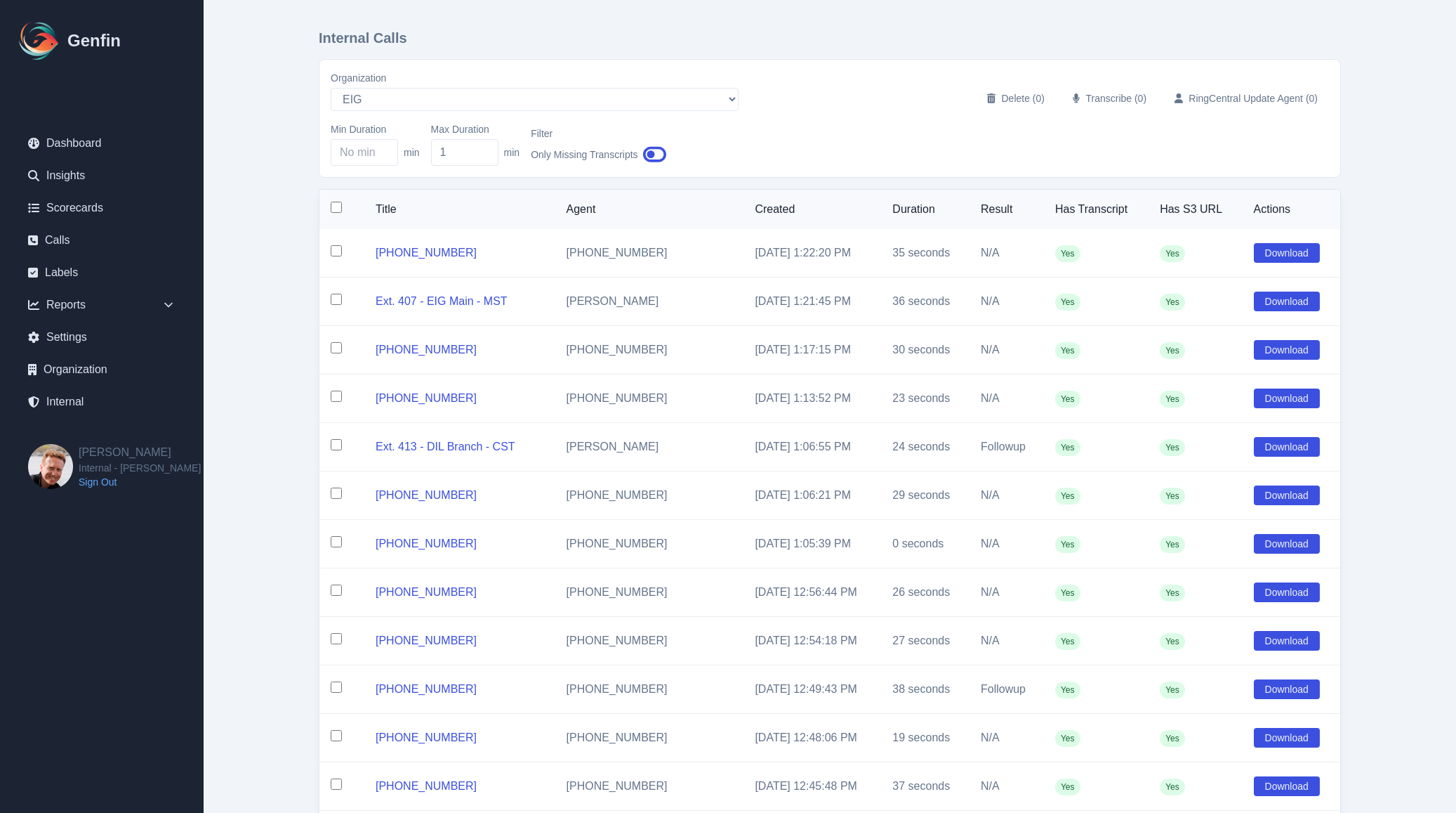
click at [339, 212] on input "checkbox" at bounding box center [337, 207] width 11 height 11
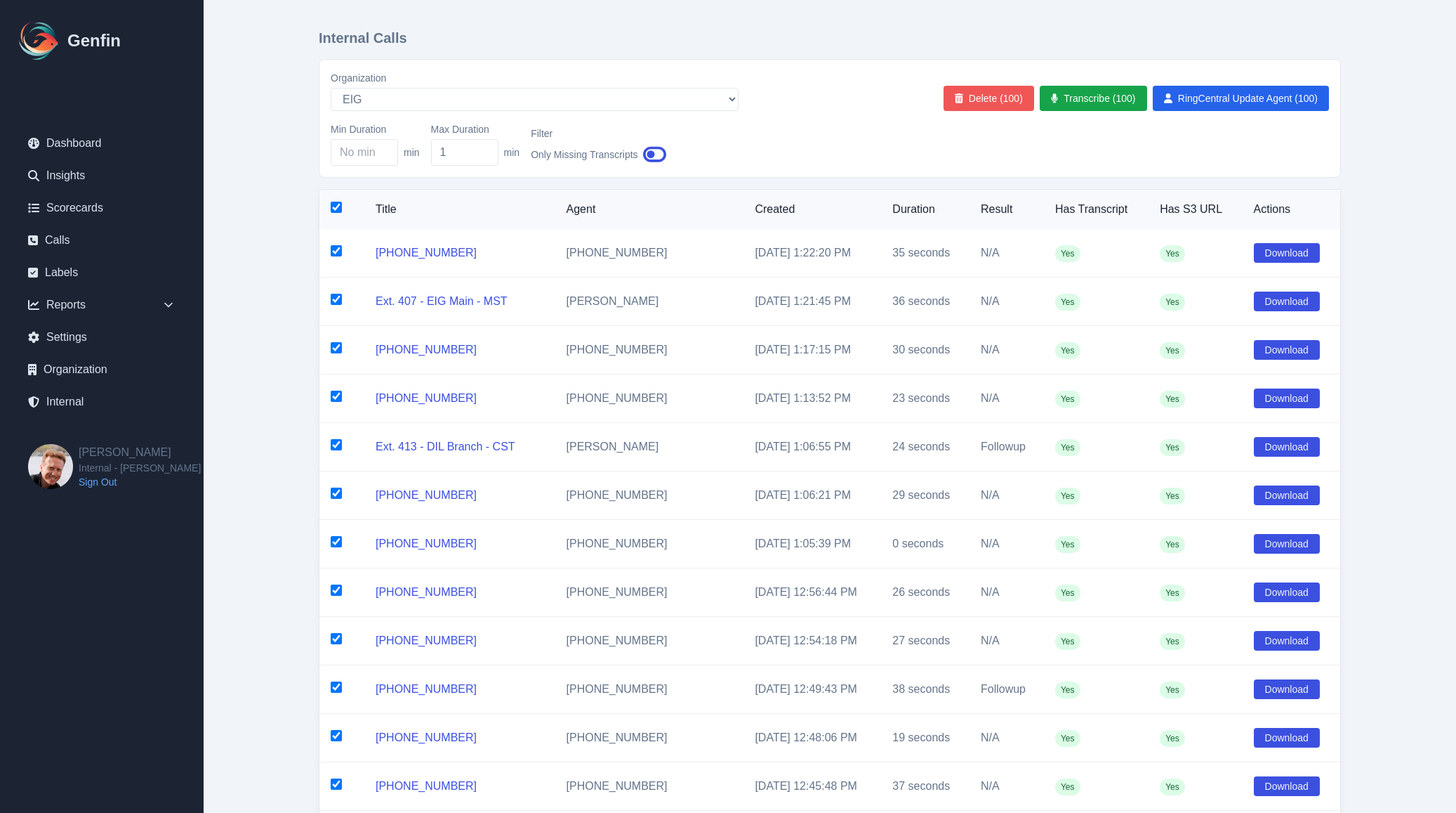
click at [984, 101] on button "Delete (100)" at bounding box center [989, 98] width 90 height 25
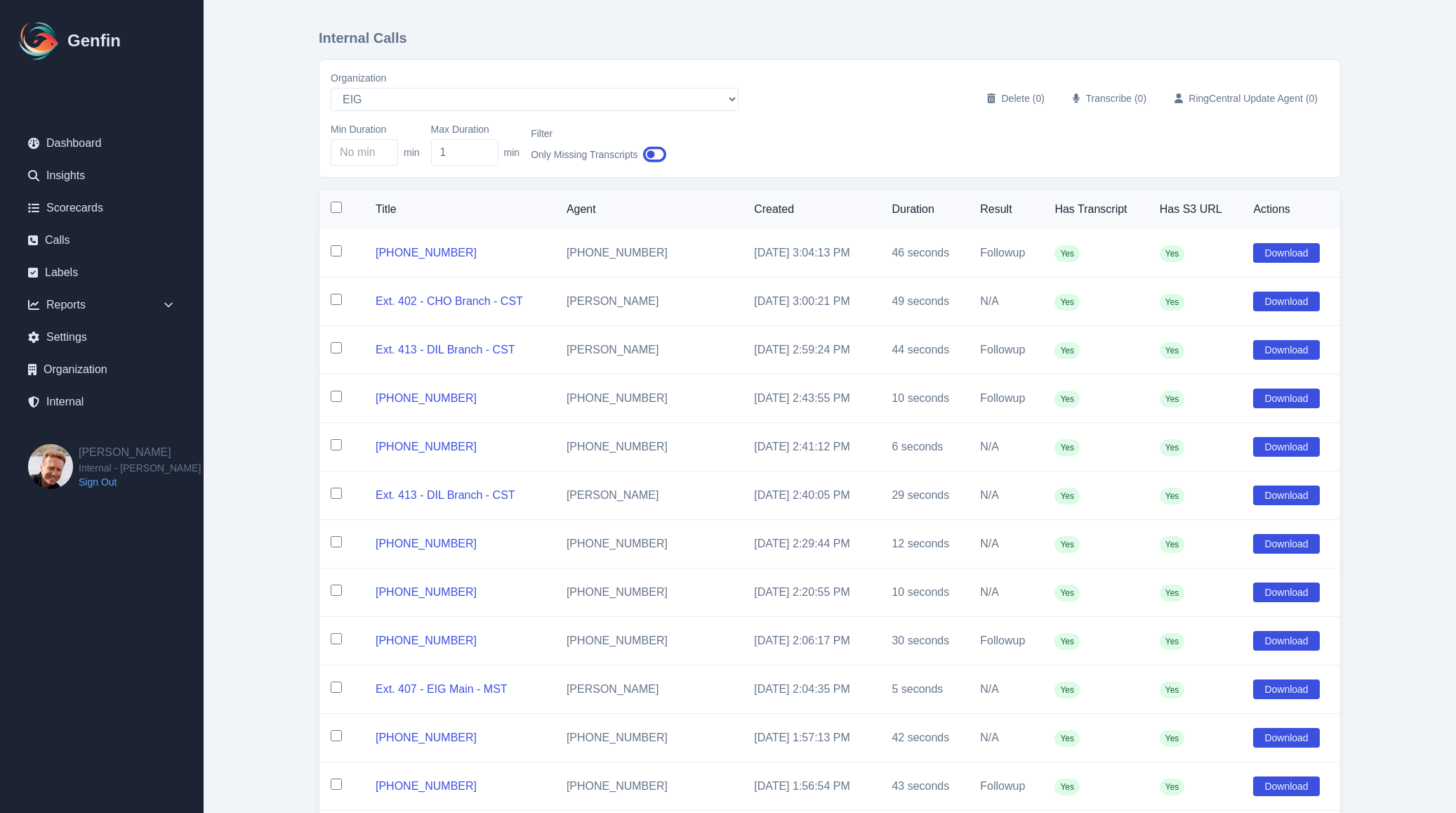
click at [336, 207] on input "checkbox" at bounding box center [337, 207] width 11 height 11
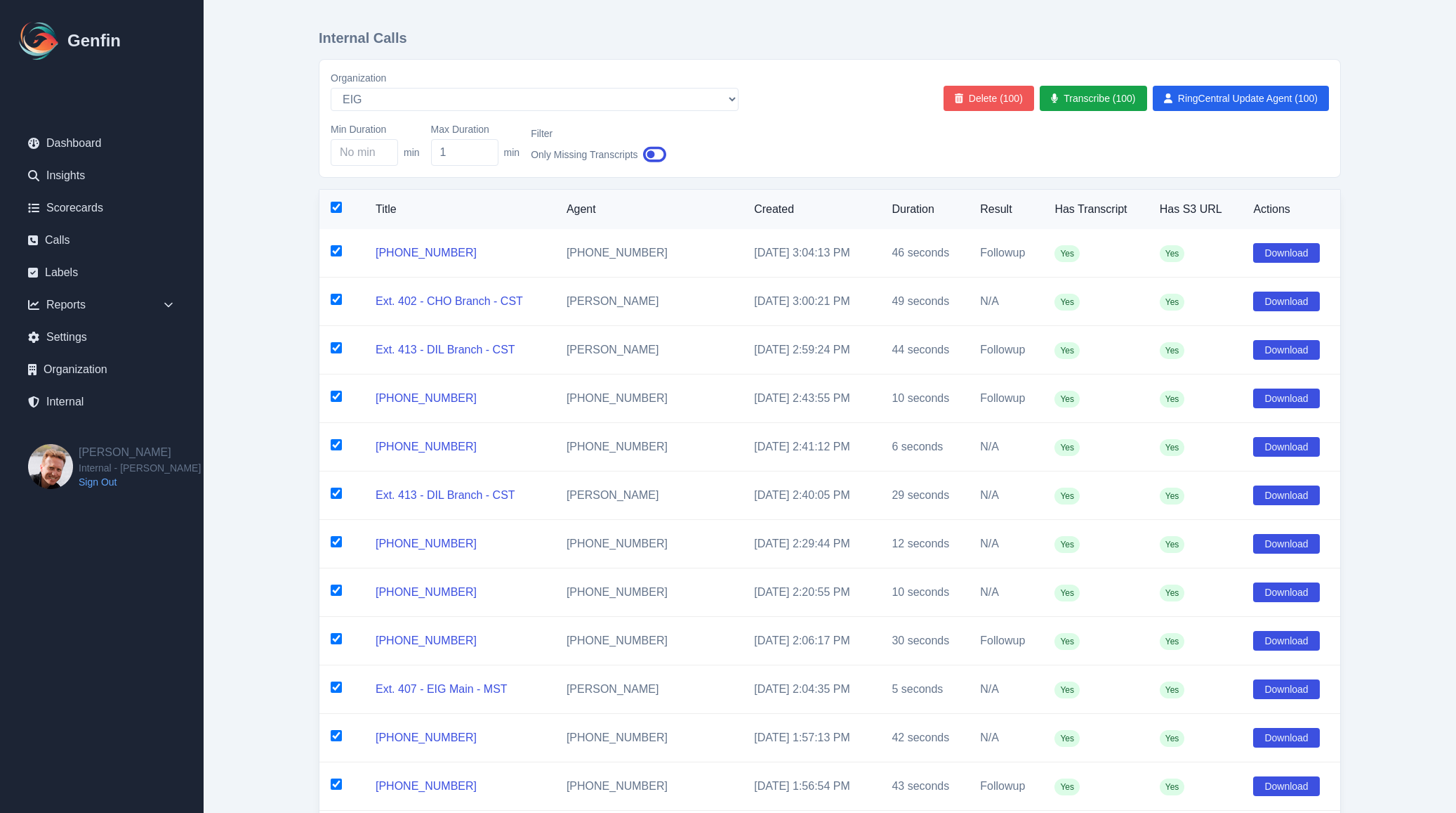
click at [1009, 101] on button "Delete (100)" at bounding box center [989, 98] width 90 height 25
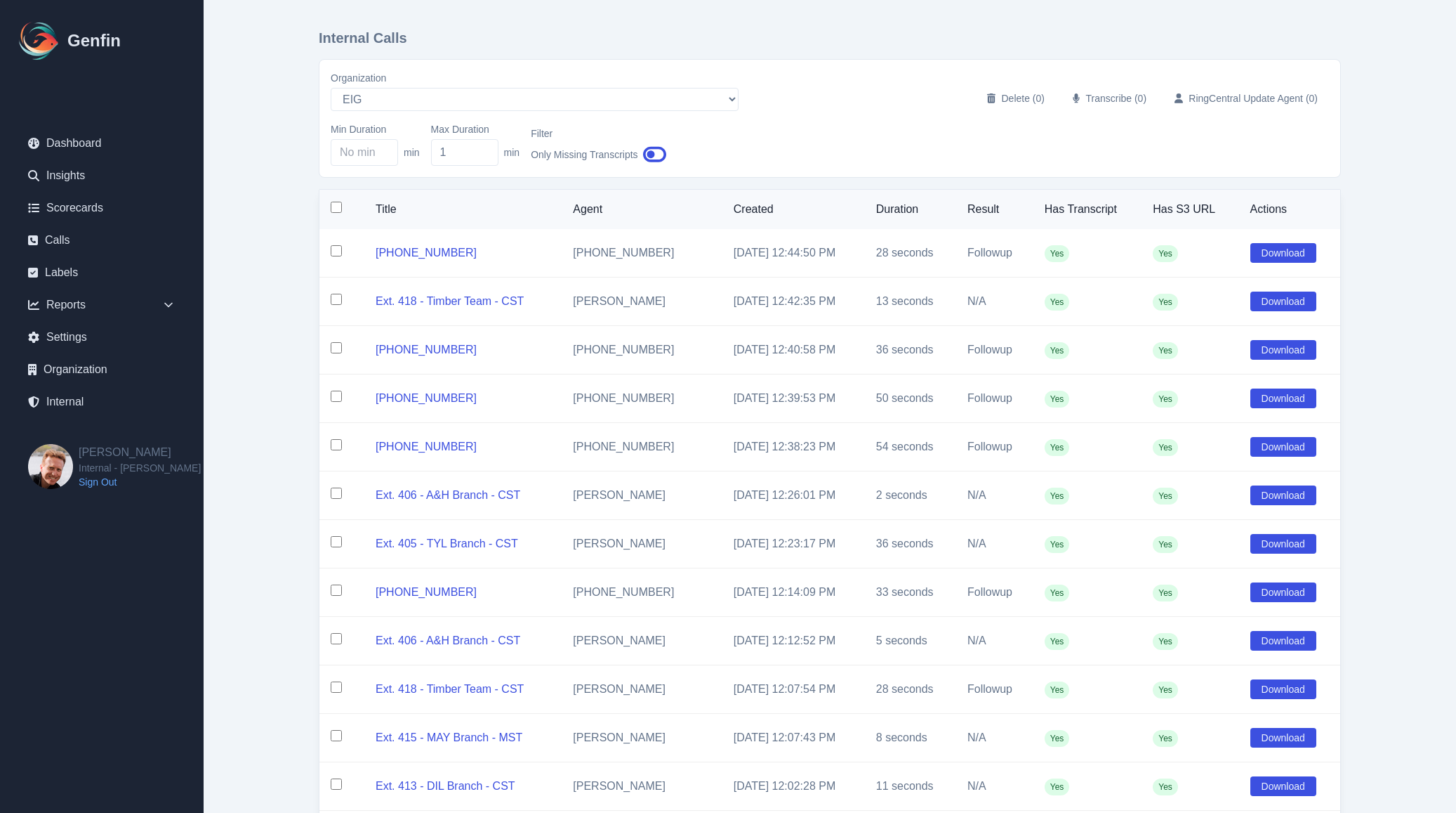
click at [336, 211] on input "checkbox" at bounding box center [337, 207] width 11 height 11
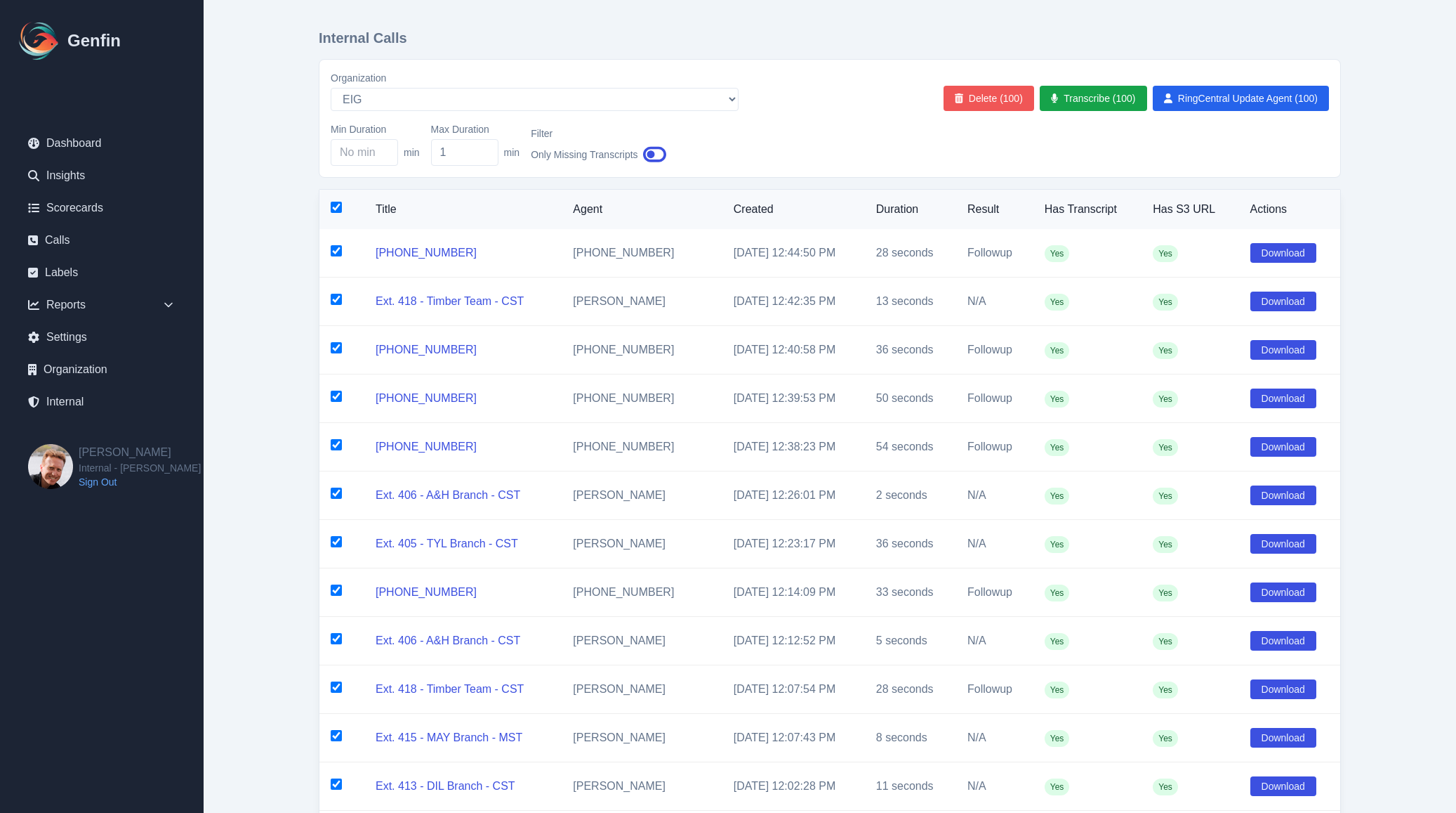
click at [991, 100] on button "Delete (100)" at bounding box center [989, 98] width 90 height 25
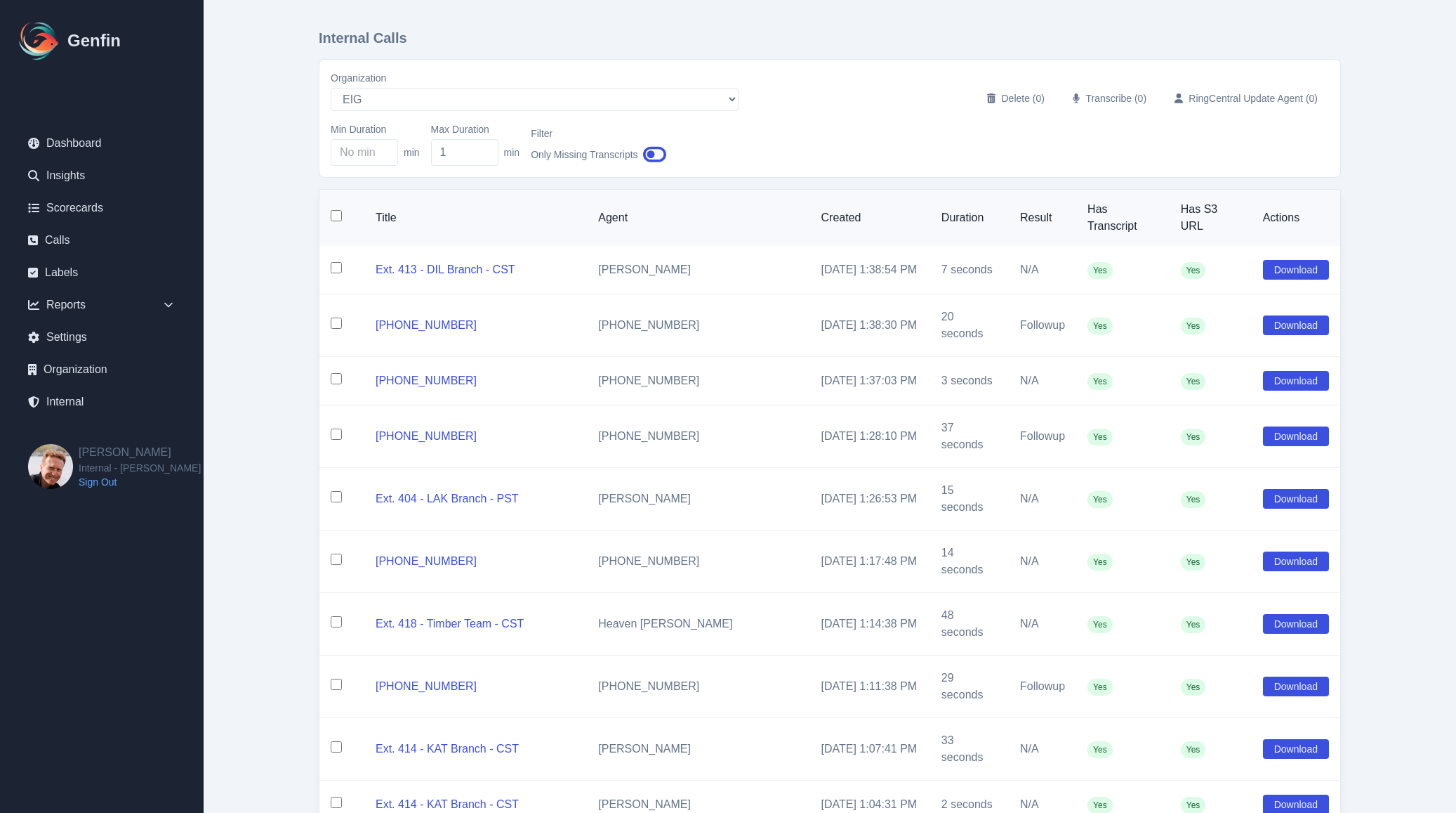
click at [336, 210] on th at bounding box center [342, 218] width 45 height 56
click at [334, 219] on input "checkbox" at bounding box center [337, 215] width 11 height 11
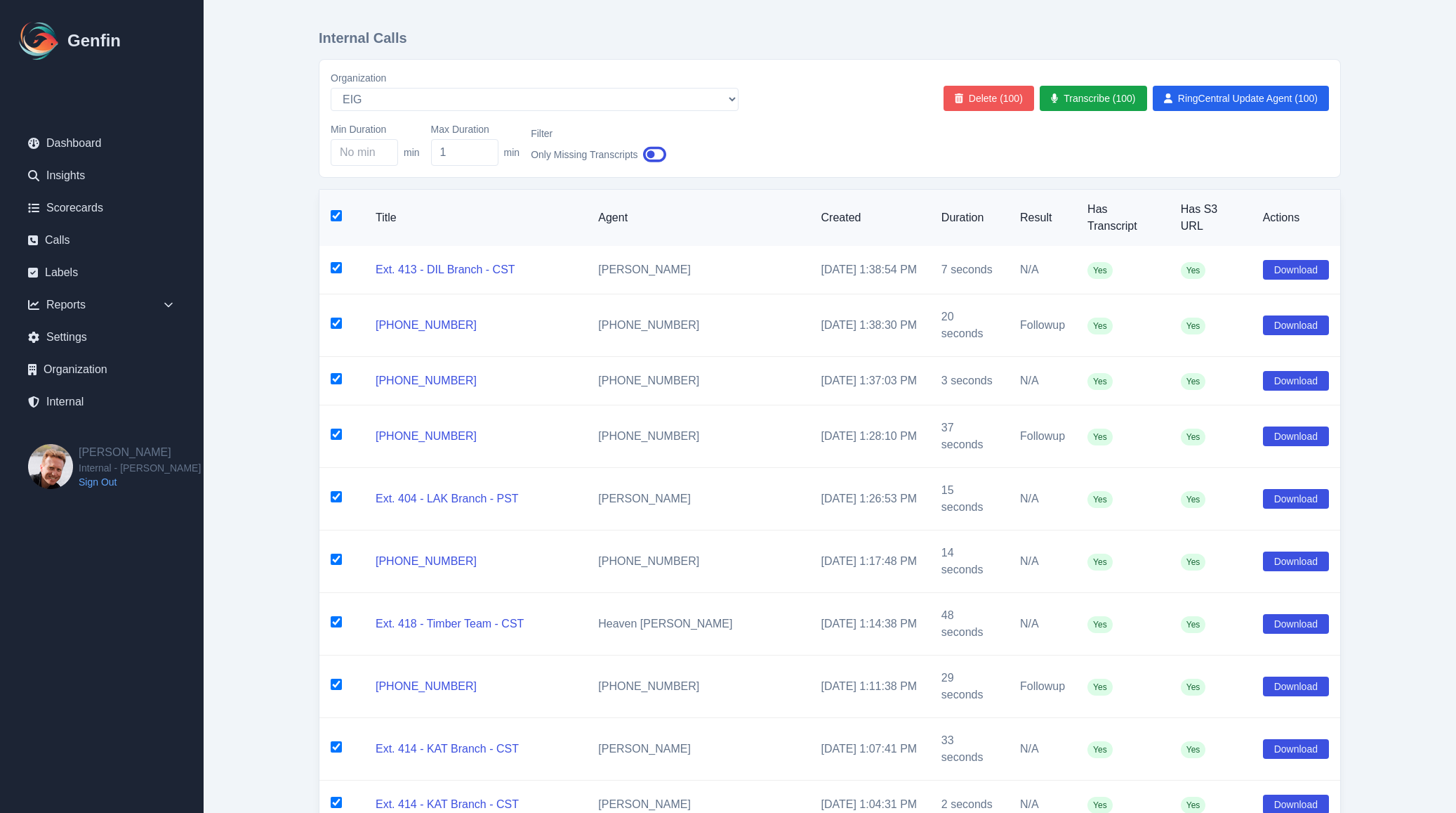
click at [1001, 98] on button "Delete (100)" at bounding box center [989, 98] width 90 height 25
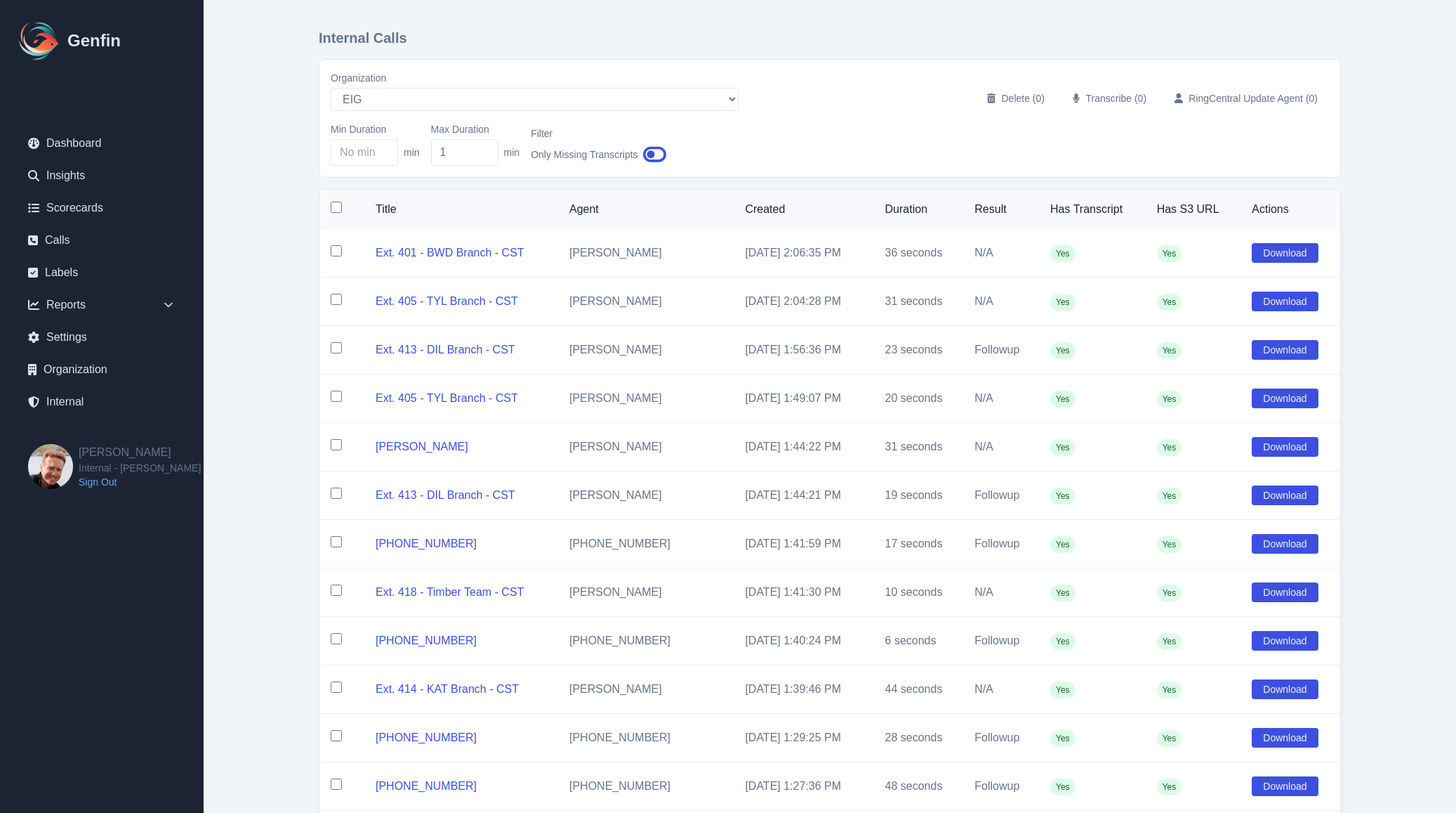
click at [337, 206] on input "checkbox" at bounding box center [337, 207] width 11 height 11
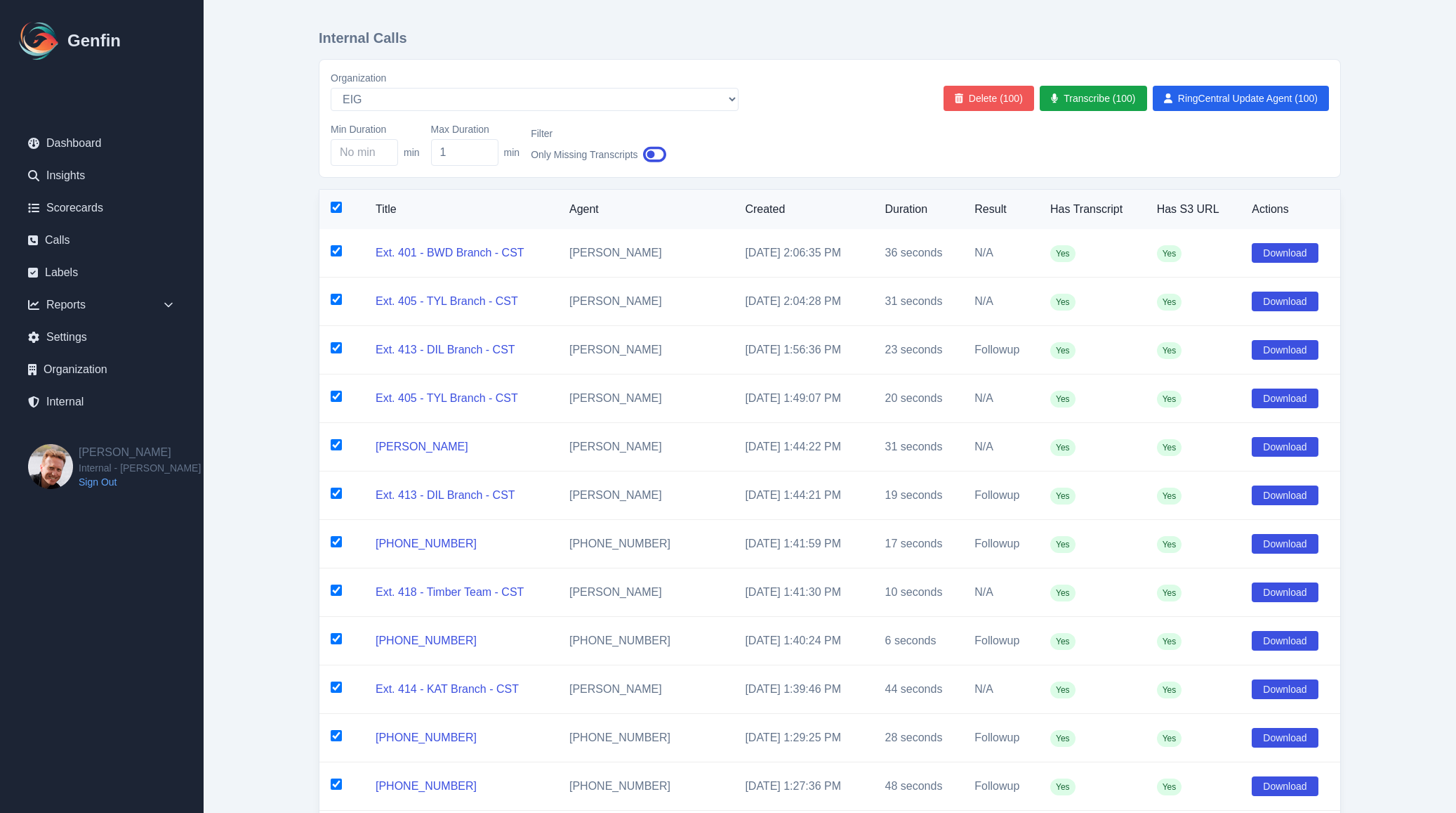
click at [1004, 104] on button "Delete (100)" at bounding box center [989, 98] width 90 height 25
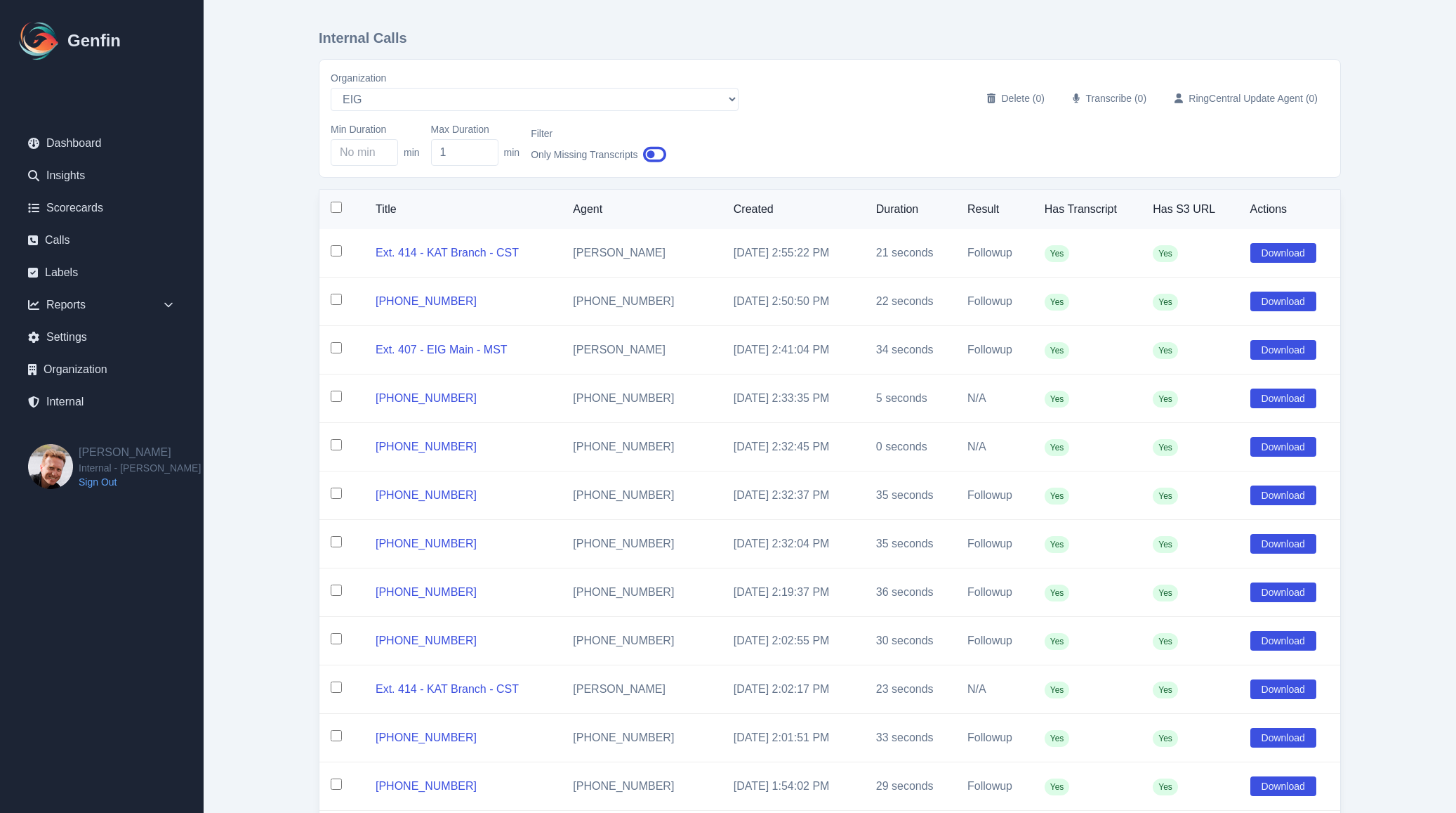
click at [334, 209] on input "checkbox" at bounding box center [337, 207] width 11 height 11
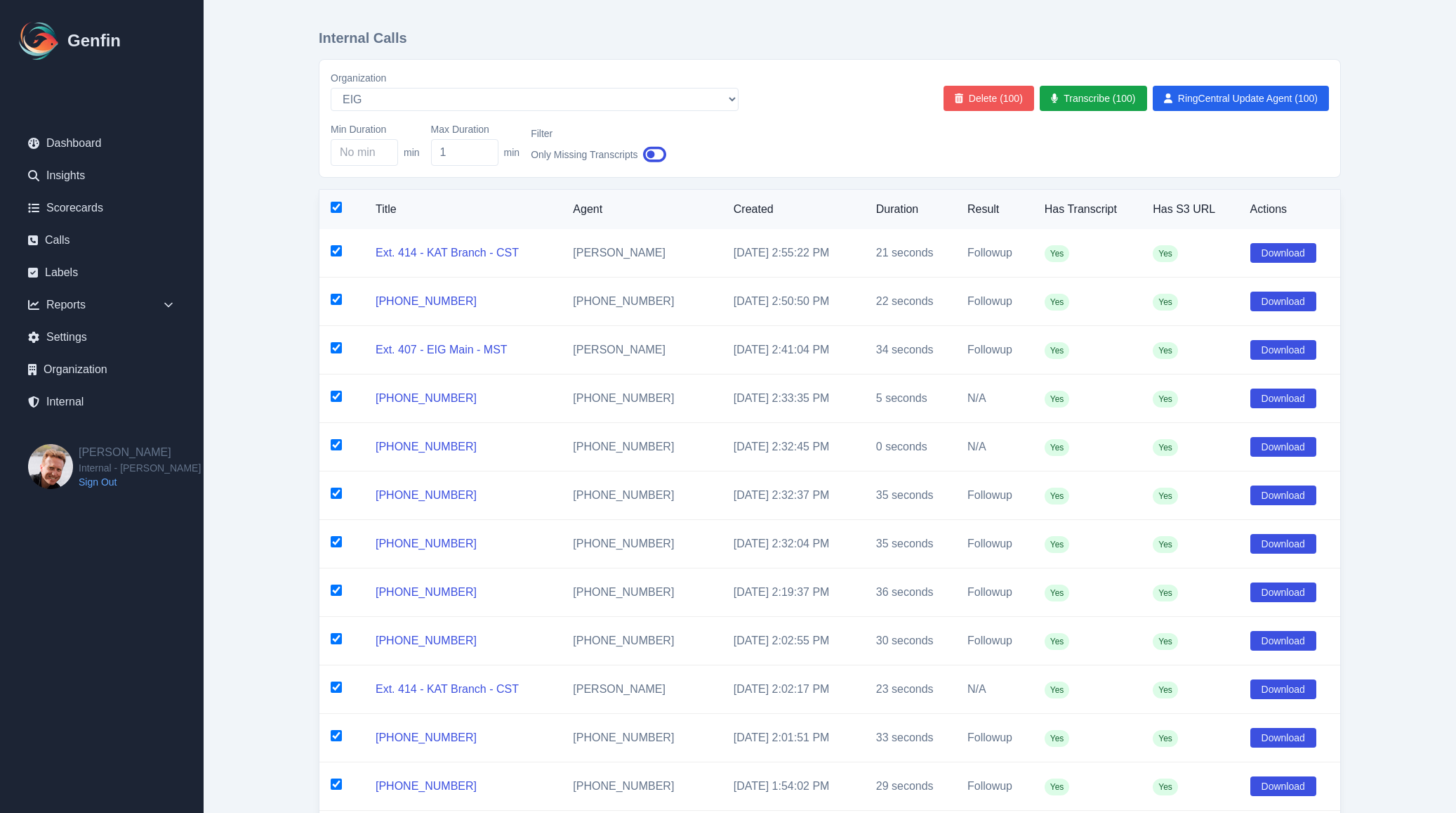
click at [987, 104] on button "Delete (100)" at bounding box center [989, 98] width 90 height 25
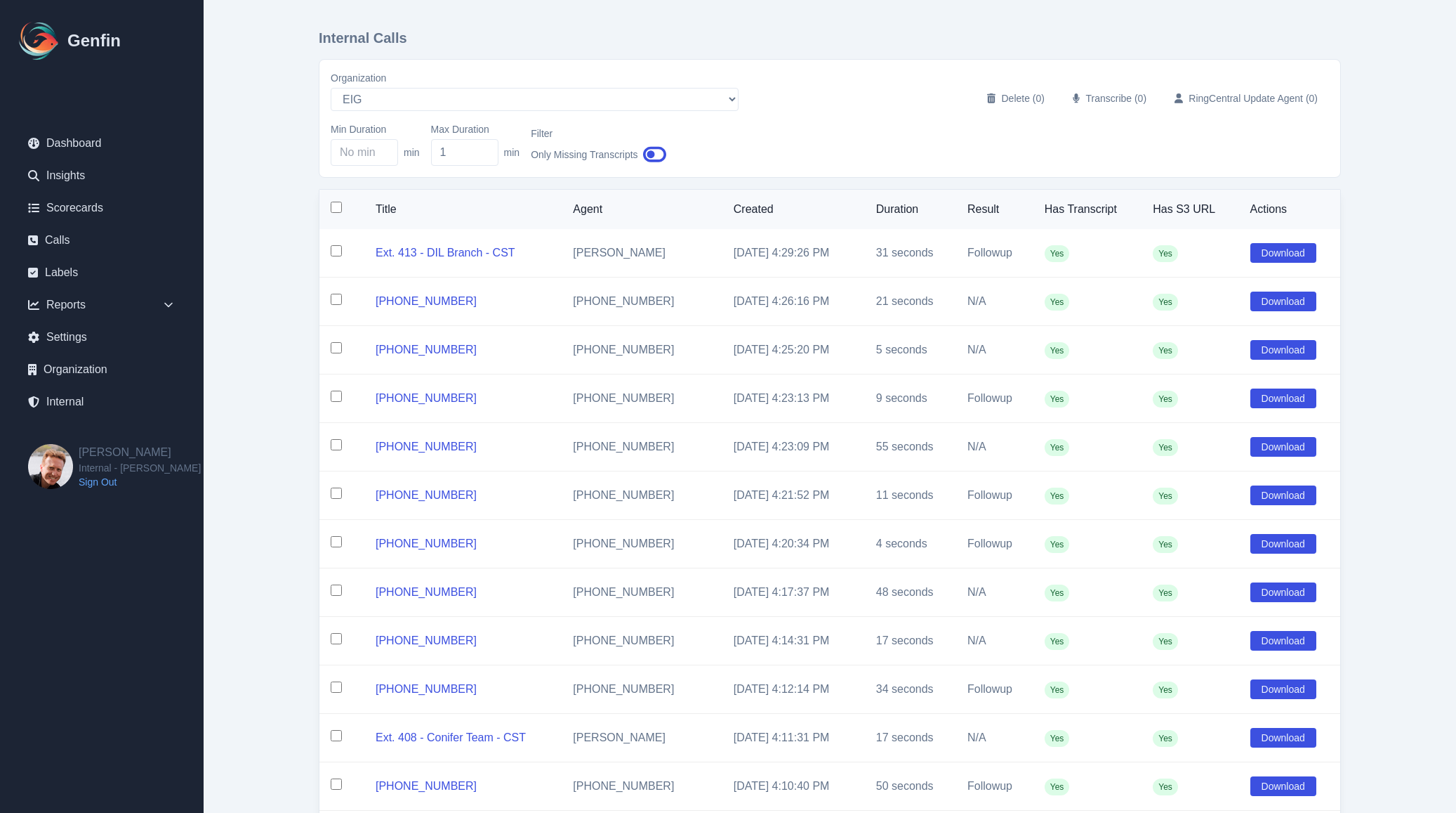
click at [336, 209] on input "checkbox" at bounding box center [337, 207] width 11 height 11
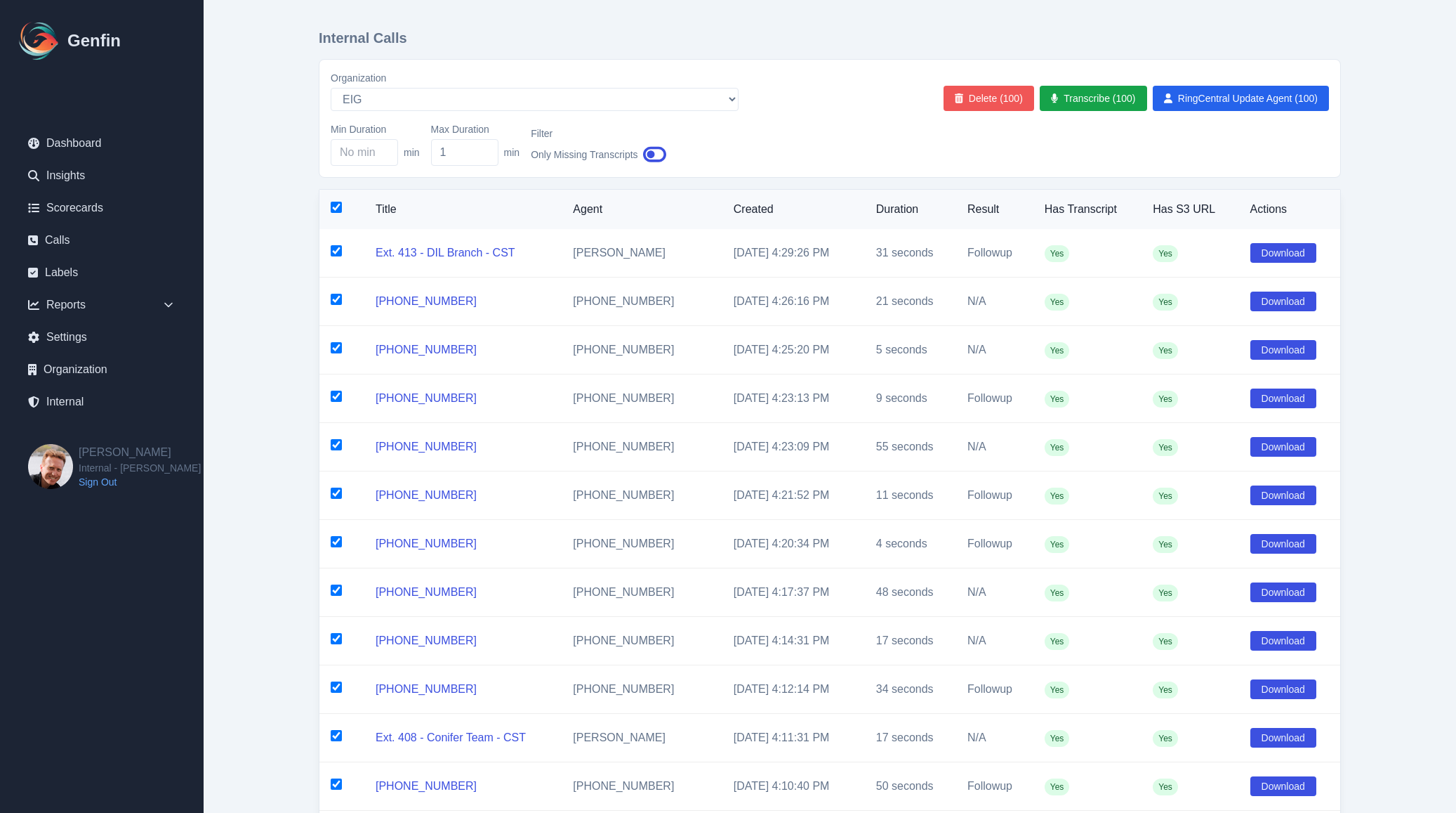
click at [996, 104] on button "Delete (100)" at bounding box center [989, 98] width 90 height 25
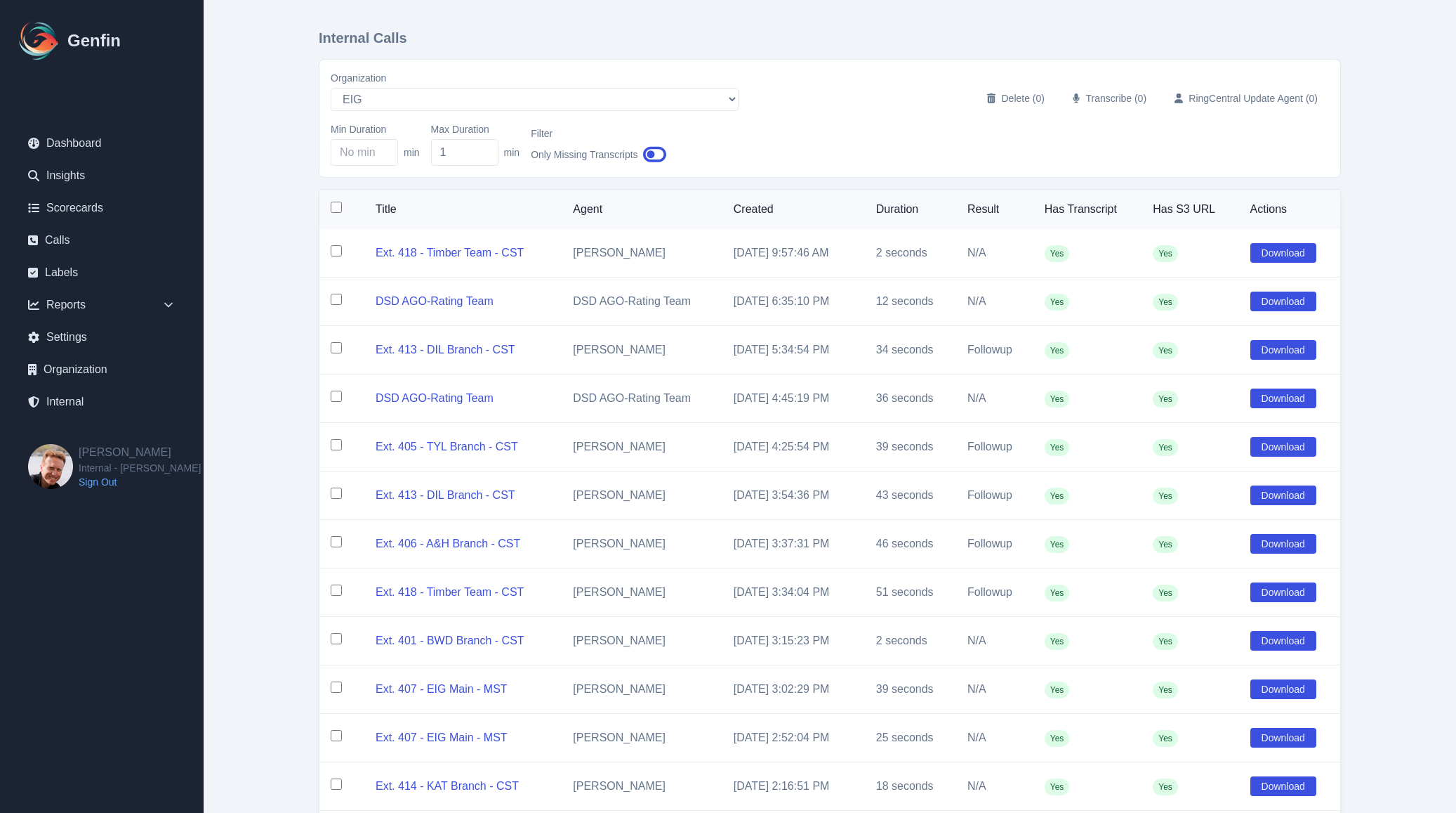
click at [334, 209] on input "checkbox" at bounding box center [337, 207] width 11 height 11
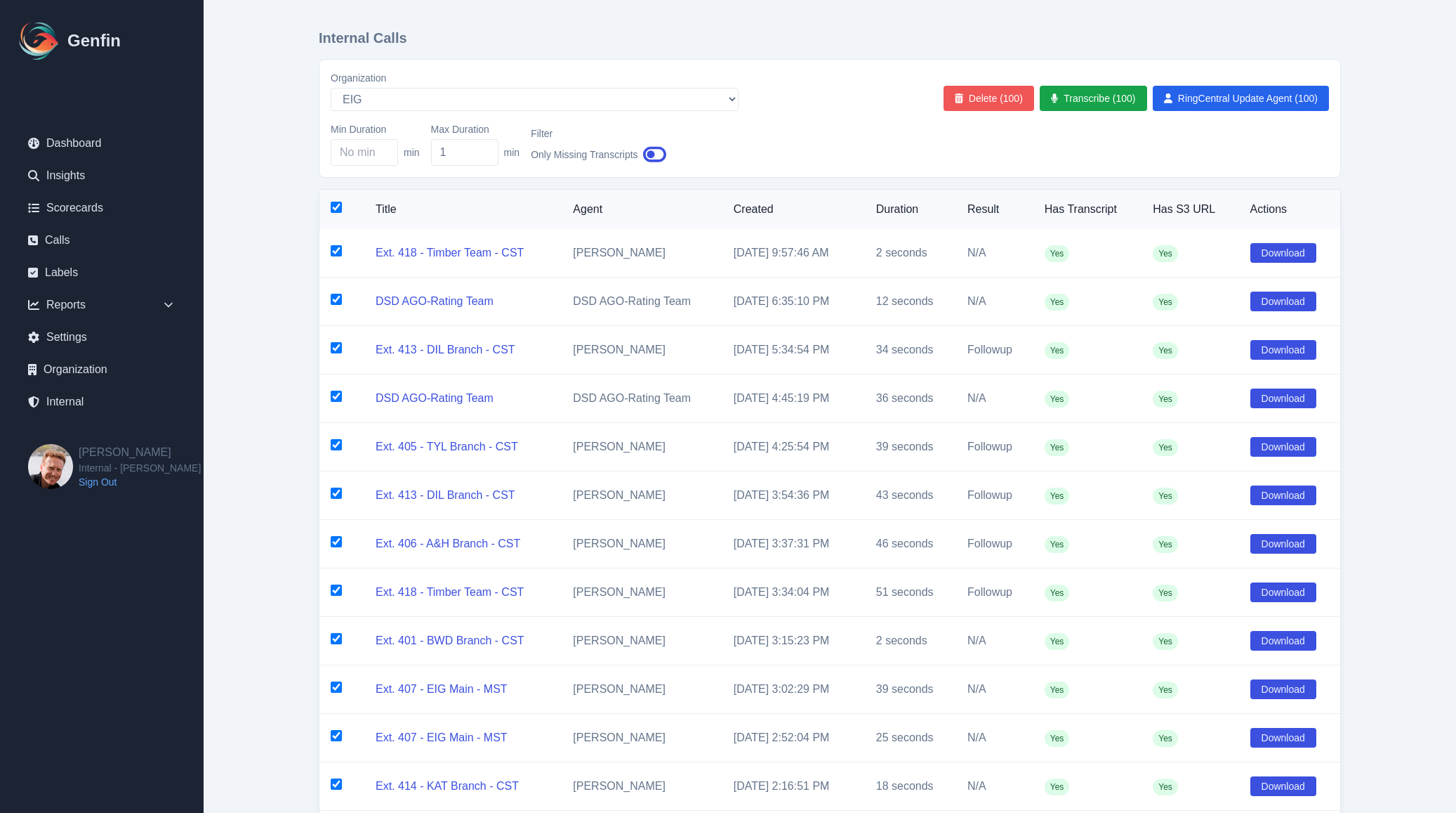
click at [1013, 93] on button "Delete (100)" at bounding box center [989, 98] width 90 height 25
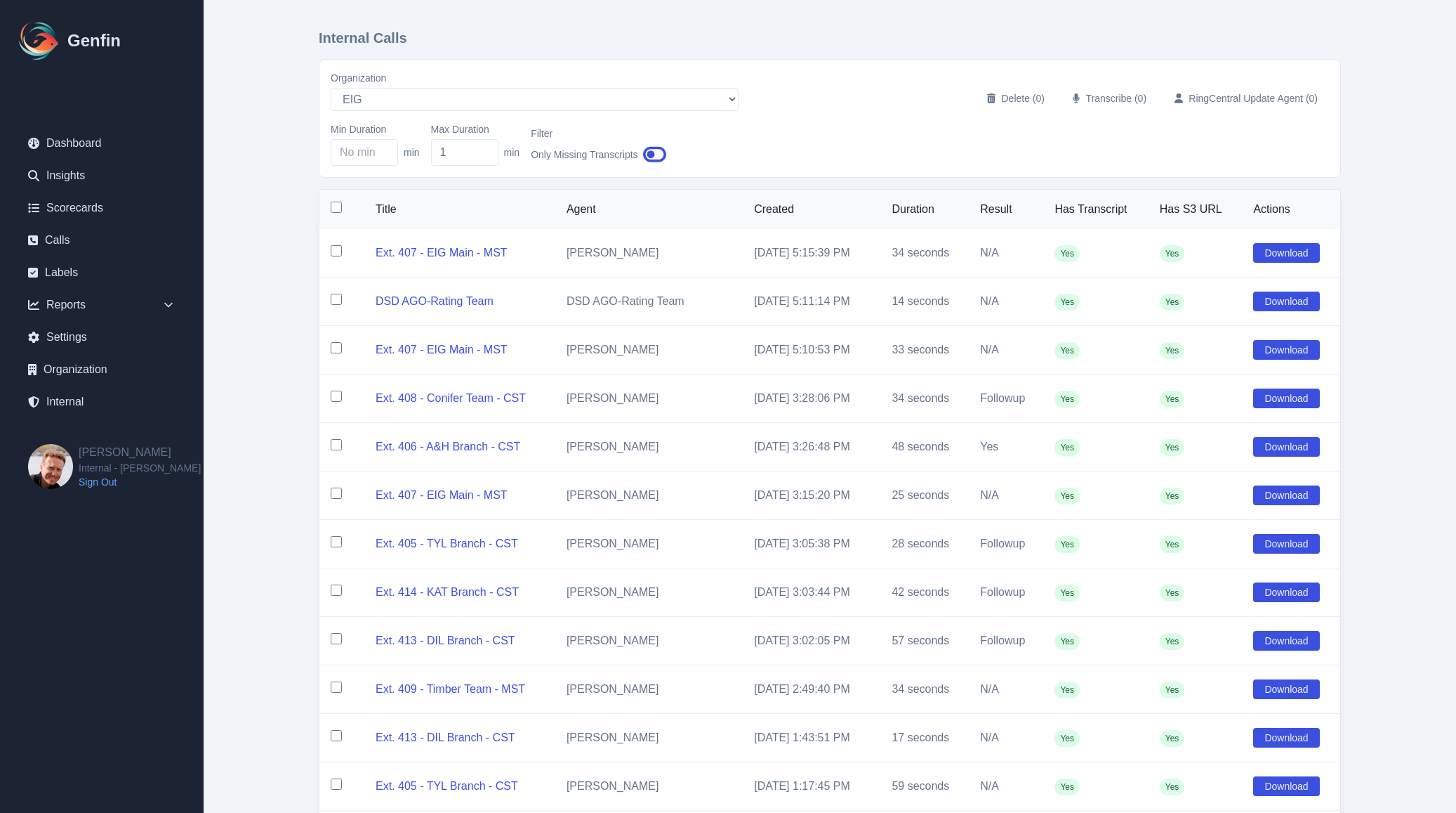
click at [334, 210] on input "checkbox" at bounding box center [337, 207] width 11 height 11
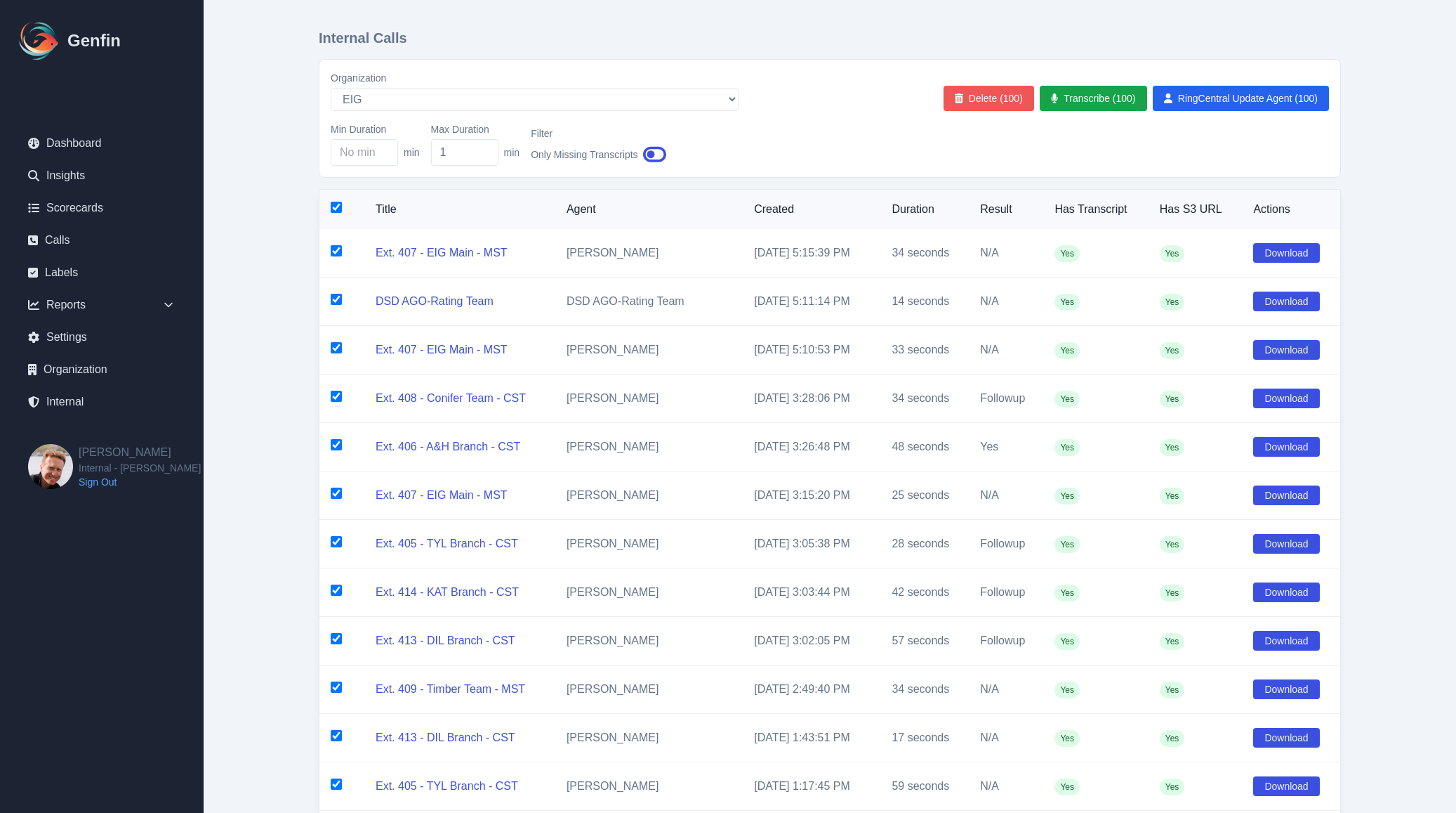
click at [989, 101] on button "Delete (100)" at bounding box center [989, 98] width 90 height 25
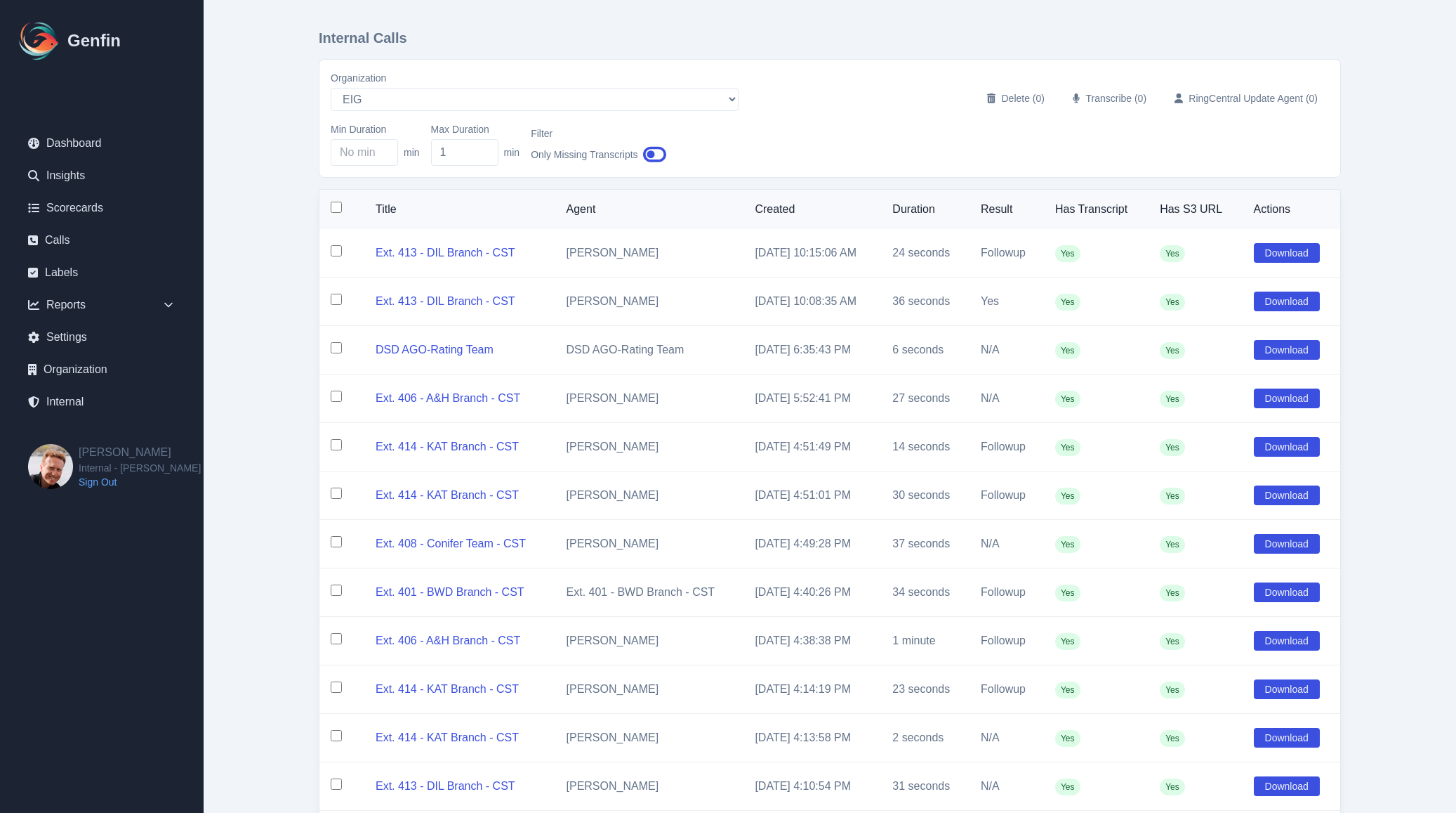
click at [335, 211] on input "checkbox" at bounding box center [337, 207] width 11 height 11
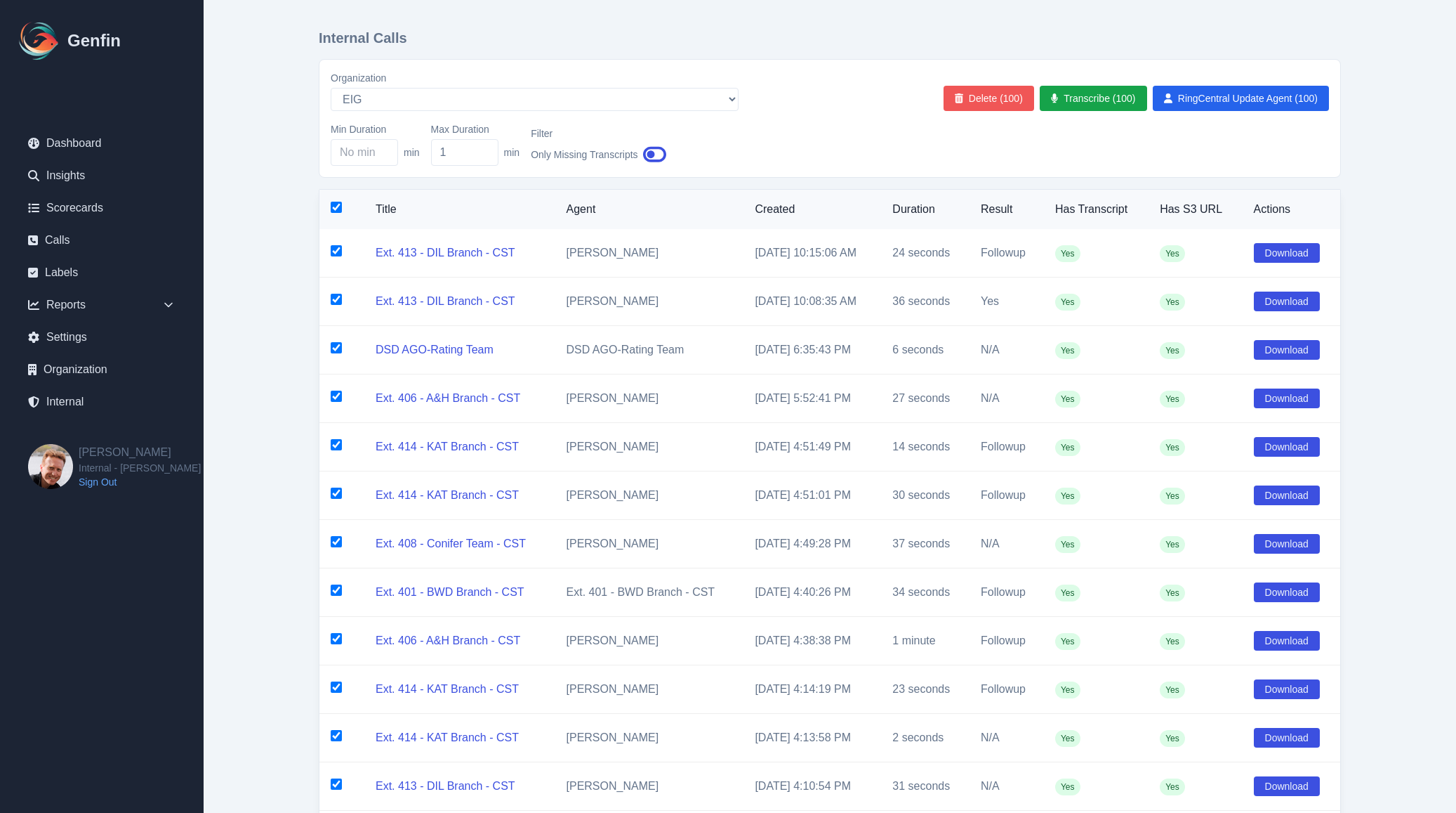
click at [987, 101] on button "Delete (100)" at bounding box center [989, 98] width 90 height 25
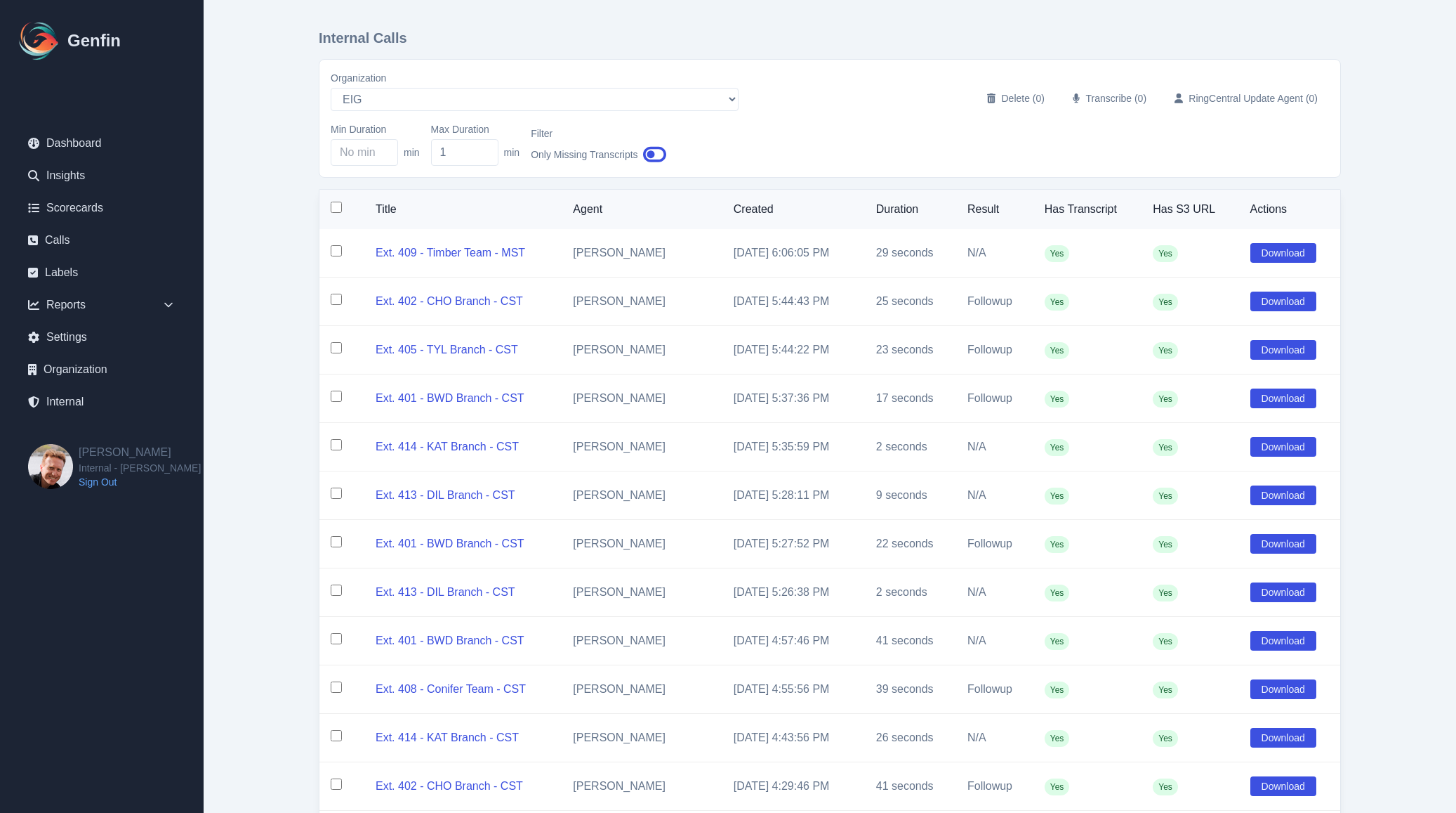
click at [335, 206] on input "checkbox" at bounding box center [337, 207] width 11 height 11
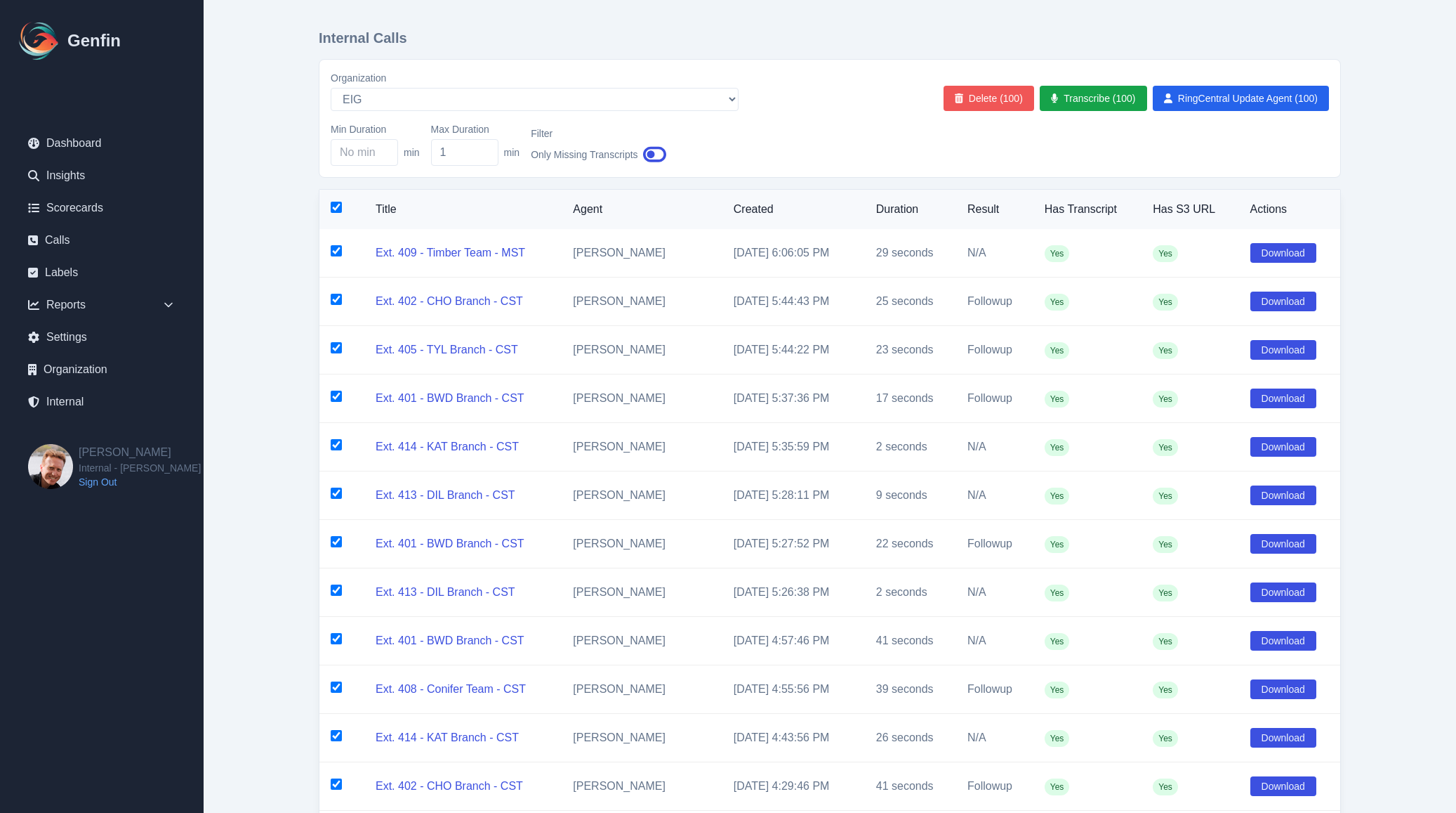
click at [965, 108] on button "Delete (100)" at bounding box center [989, 98] width 90 height 25
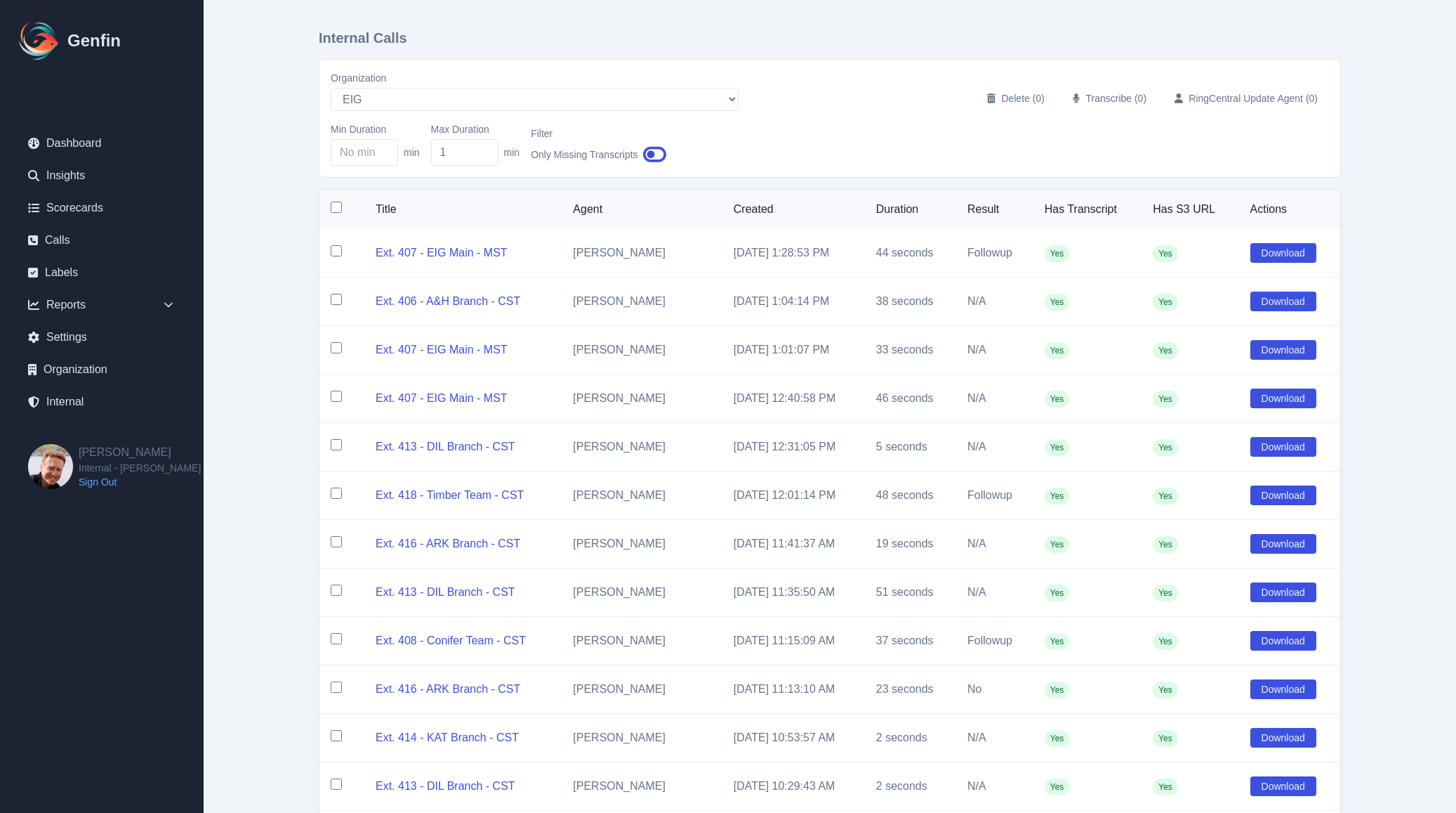
click at [336, 211] on input "checkbox" at bounding box center [337, 207] width 11 height 11
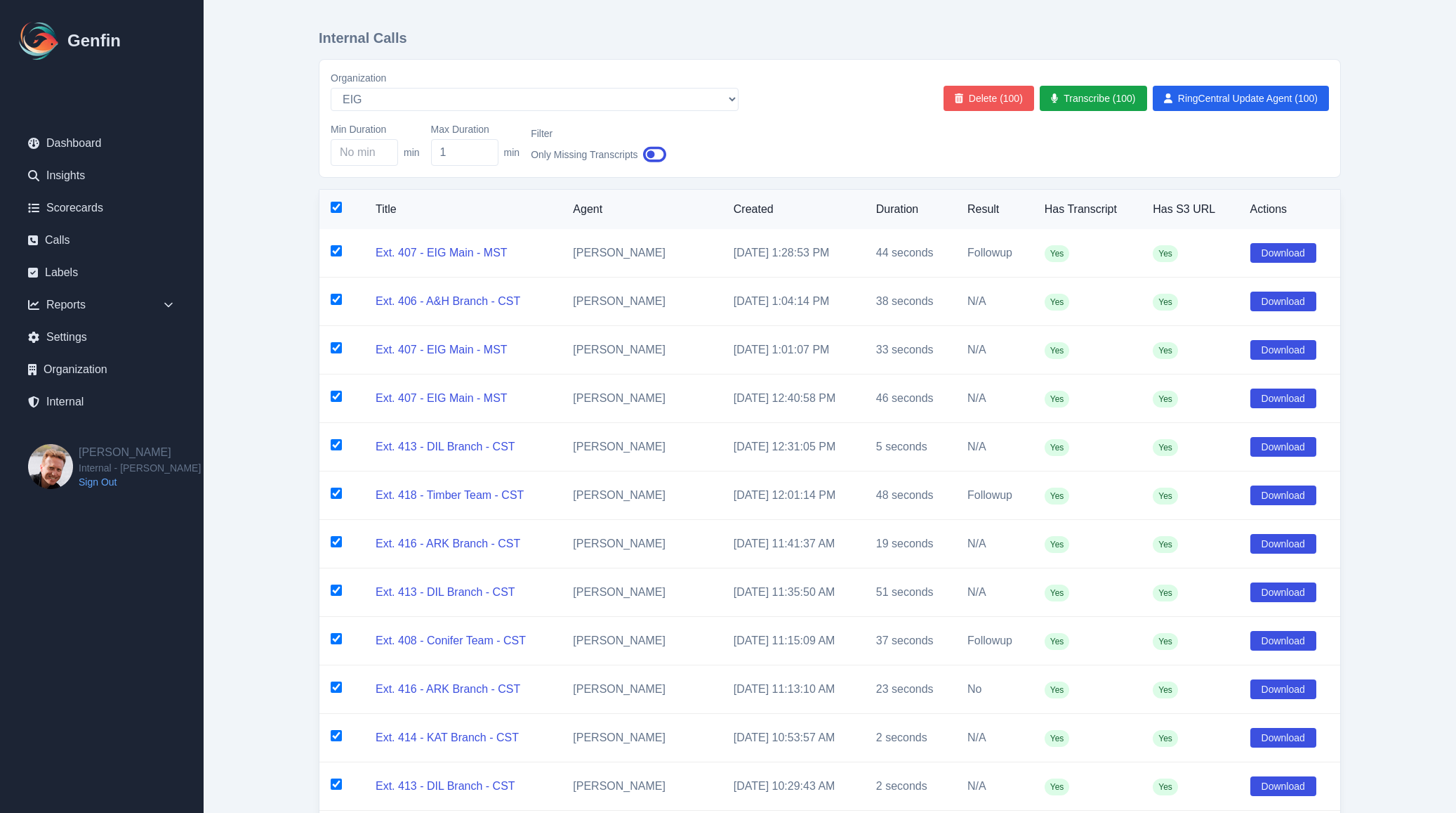
click at [1001, 98] on button "Delete (100)" at bounding box center [989, 98] width 90 height 25
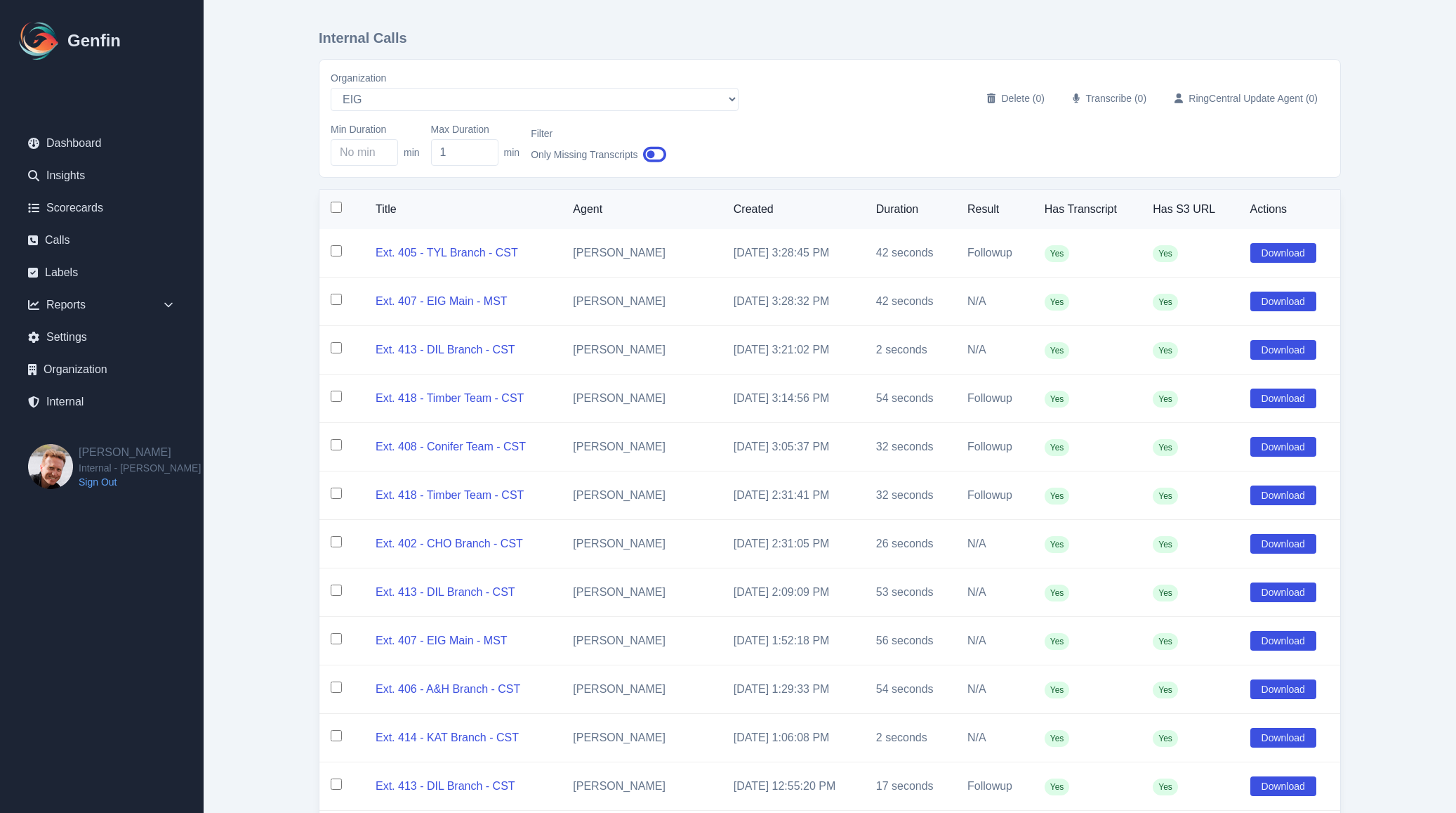
click at [335, 209] on input "checkbox" at bounding box center [337, 207] width 11 height 11
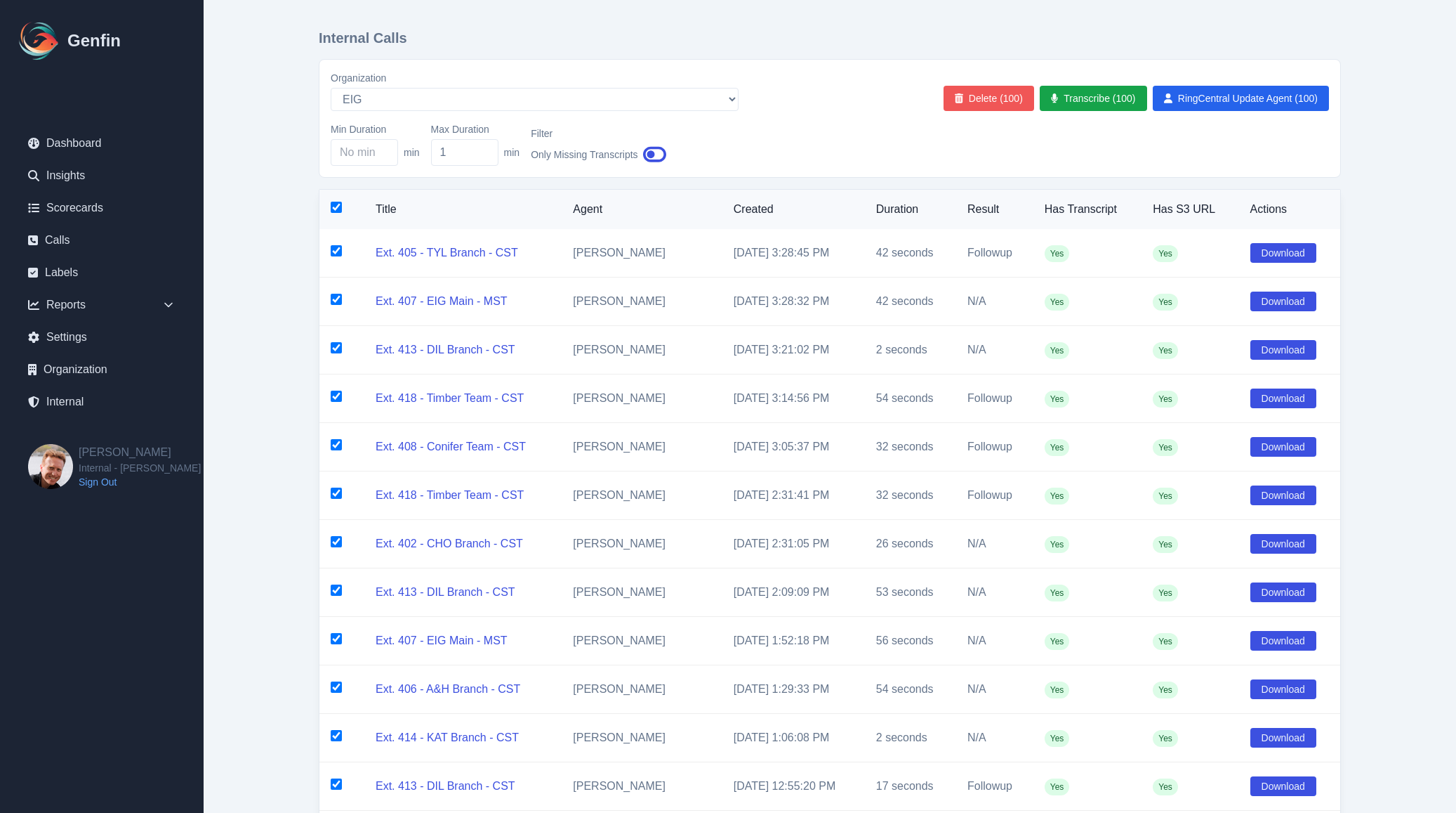
click at [990, 90] on button "Delete (100)" at bounding box center [989, 98] width 90 height 25
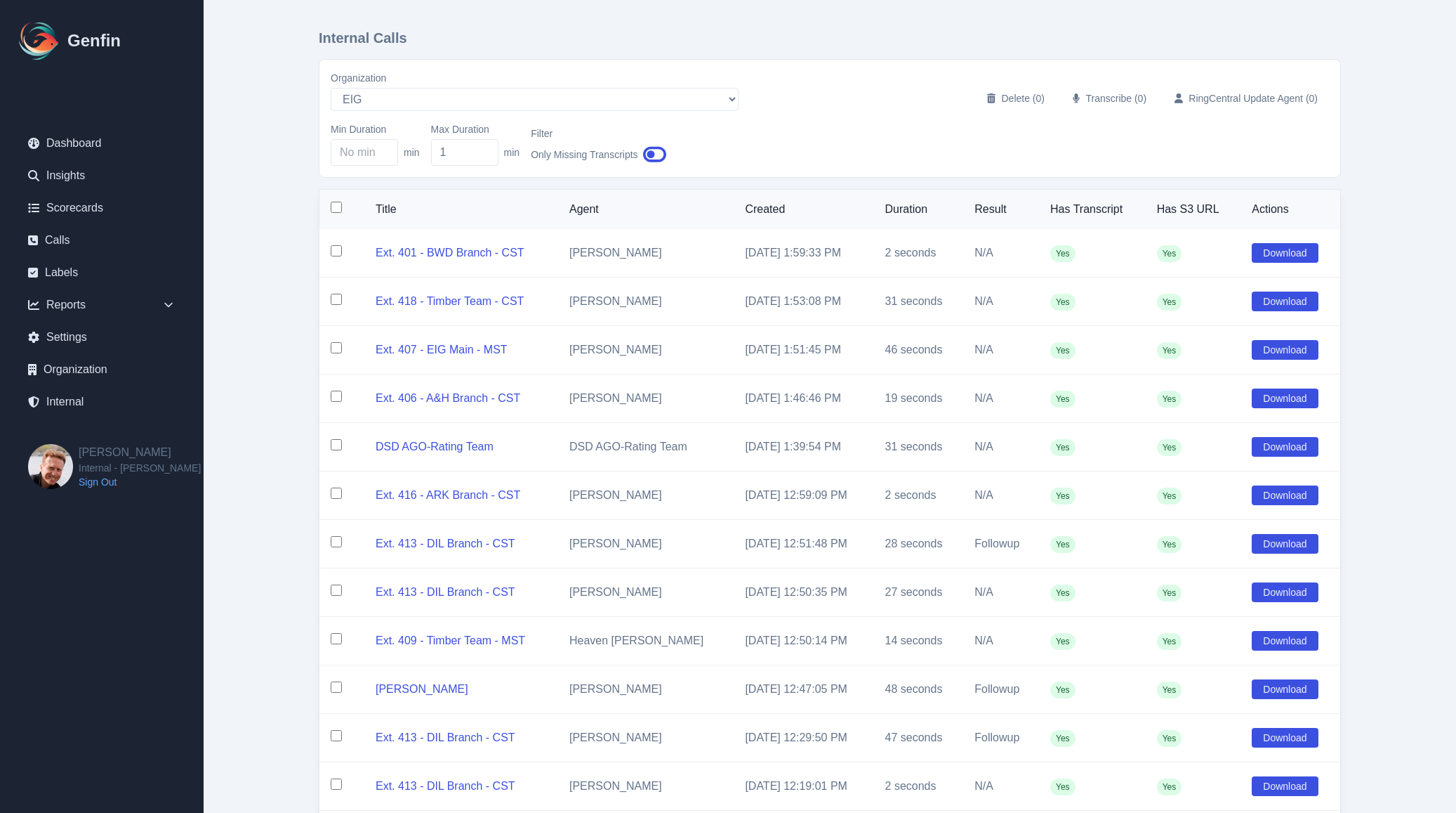
click at [335, 209] on input "checkbox" at bounding box center [337, 207] width 11 height 11
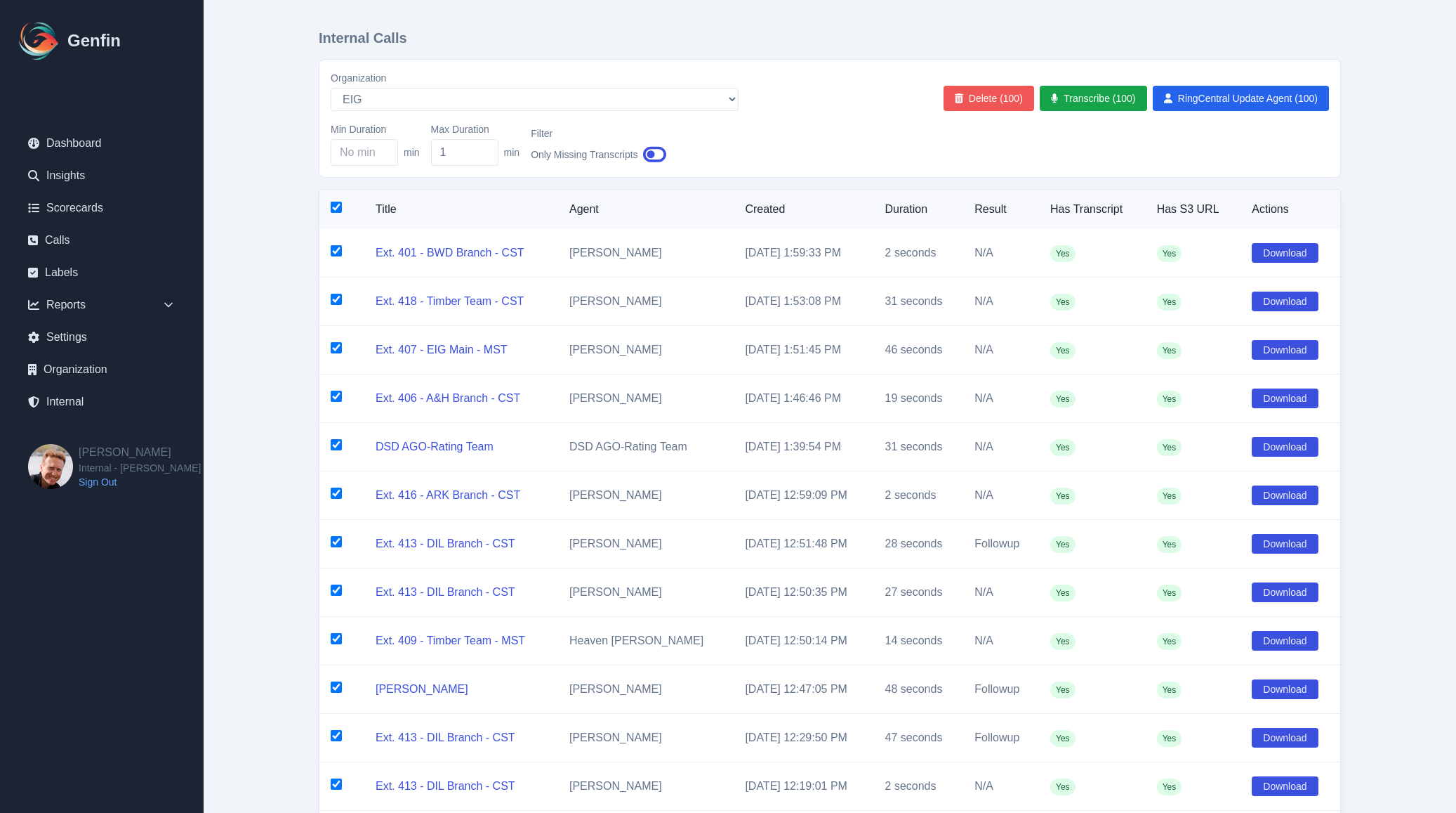
click at [973, 101] on button "Delete (100)" at bounding box center [989, 98] width 90 height 25
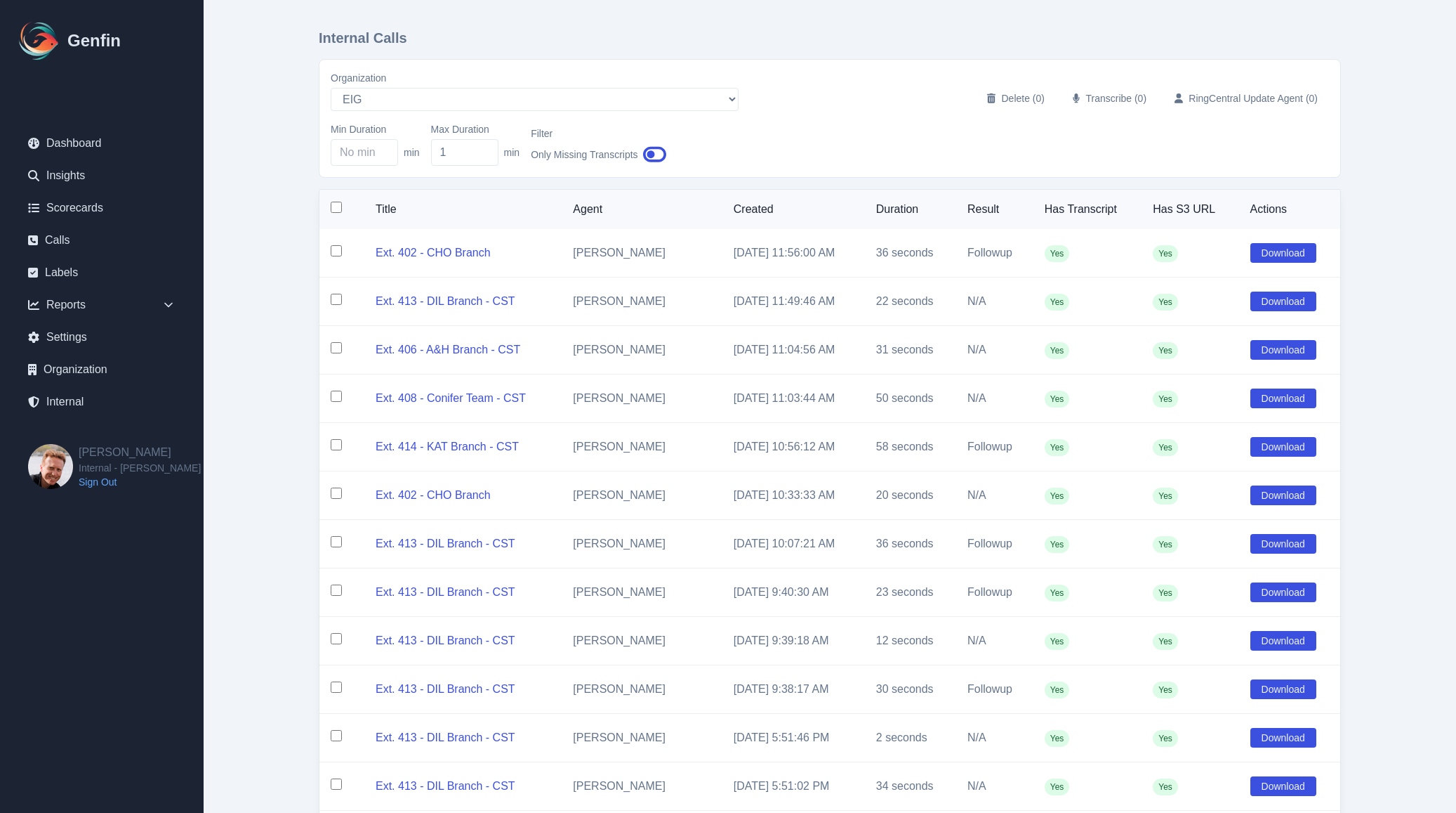
click at [334, 210] on input "checkbox" at bounding box center [337, 207] width 11 height 11
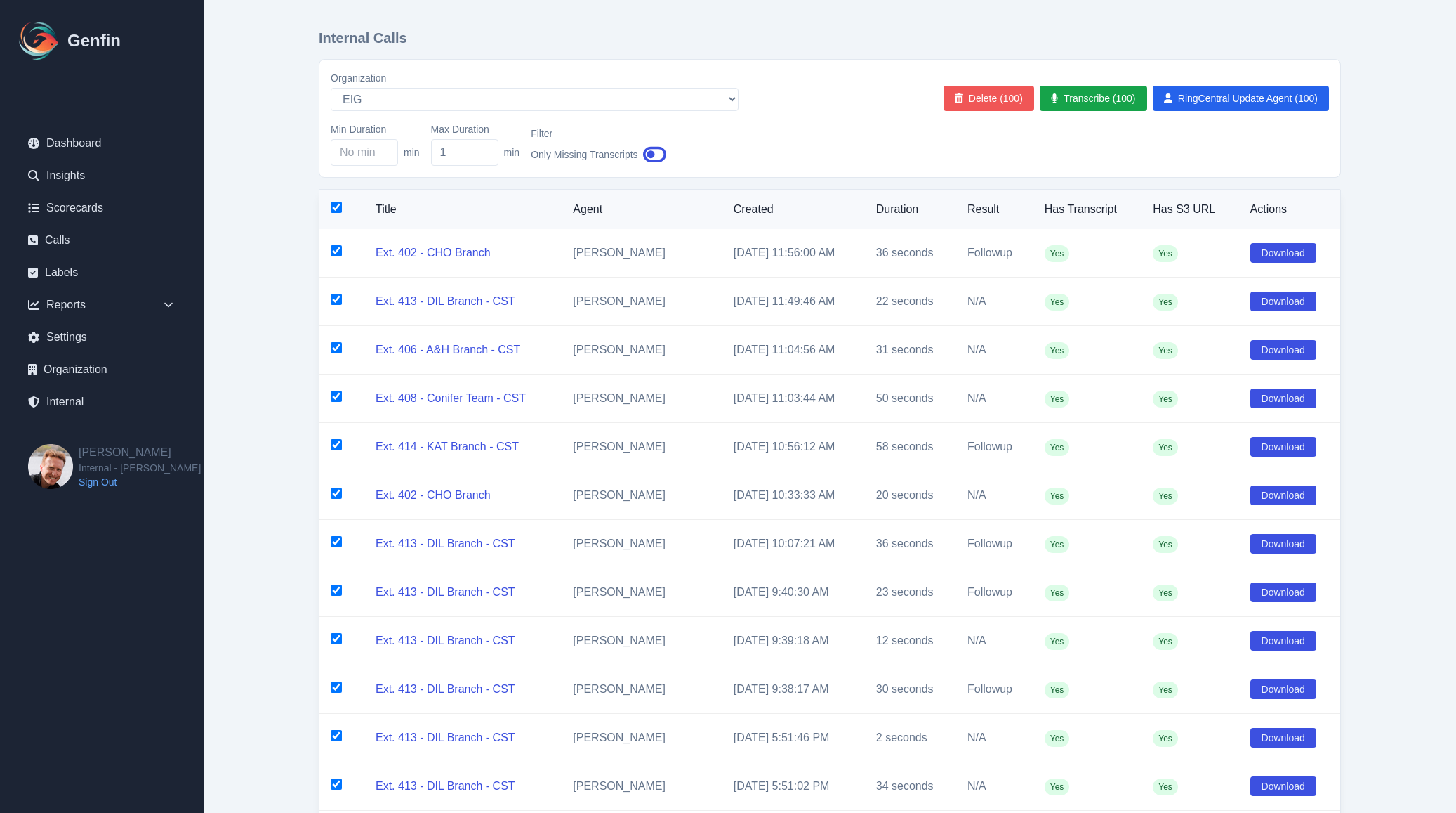
click at [977, 101] on button "Delete (100)" at bounding box center [989, 98] width 90 height 25
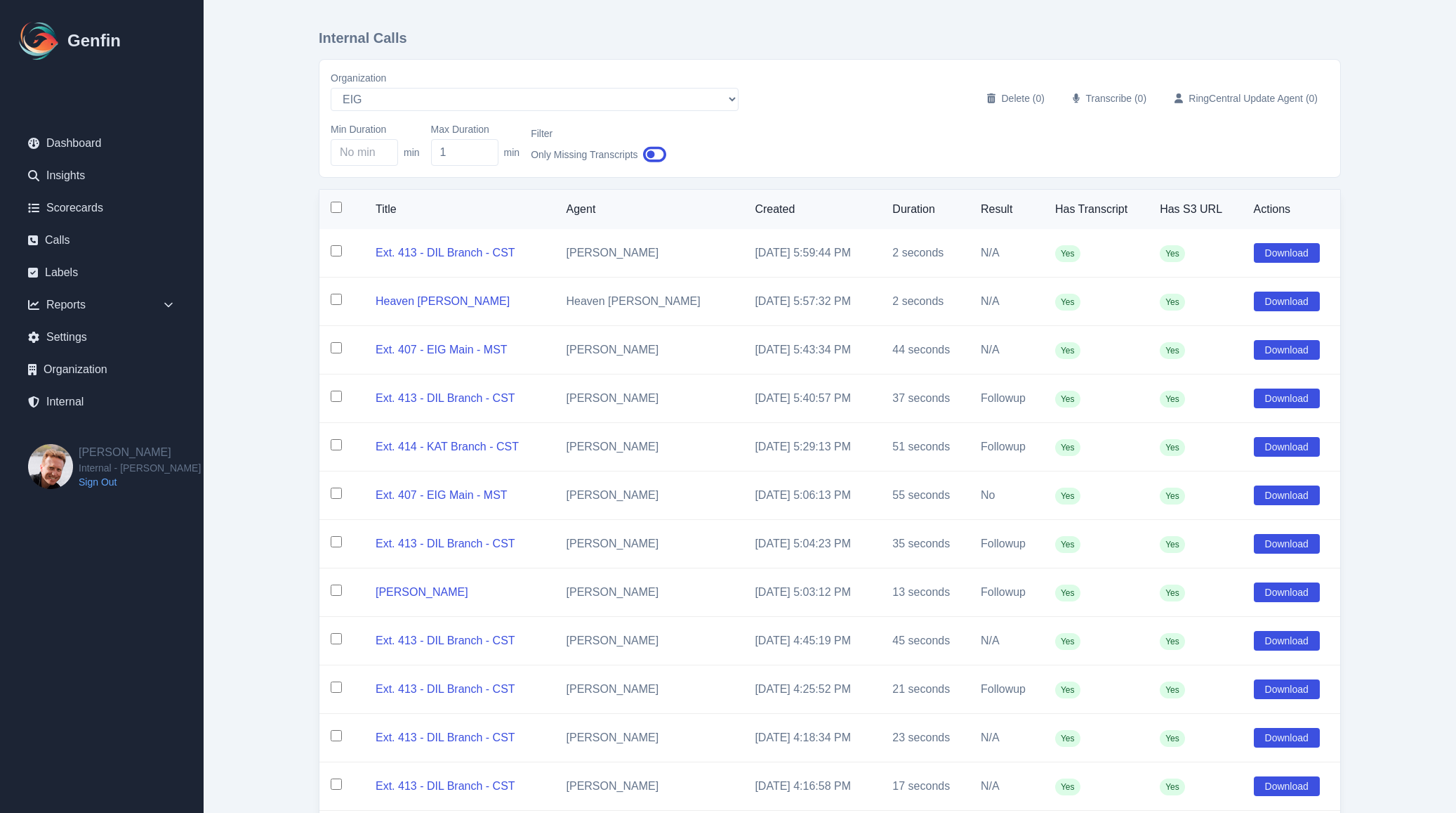
click at [336, 209] on input "checkbox" at bounding box center [337, 207] width 11 height 11
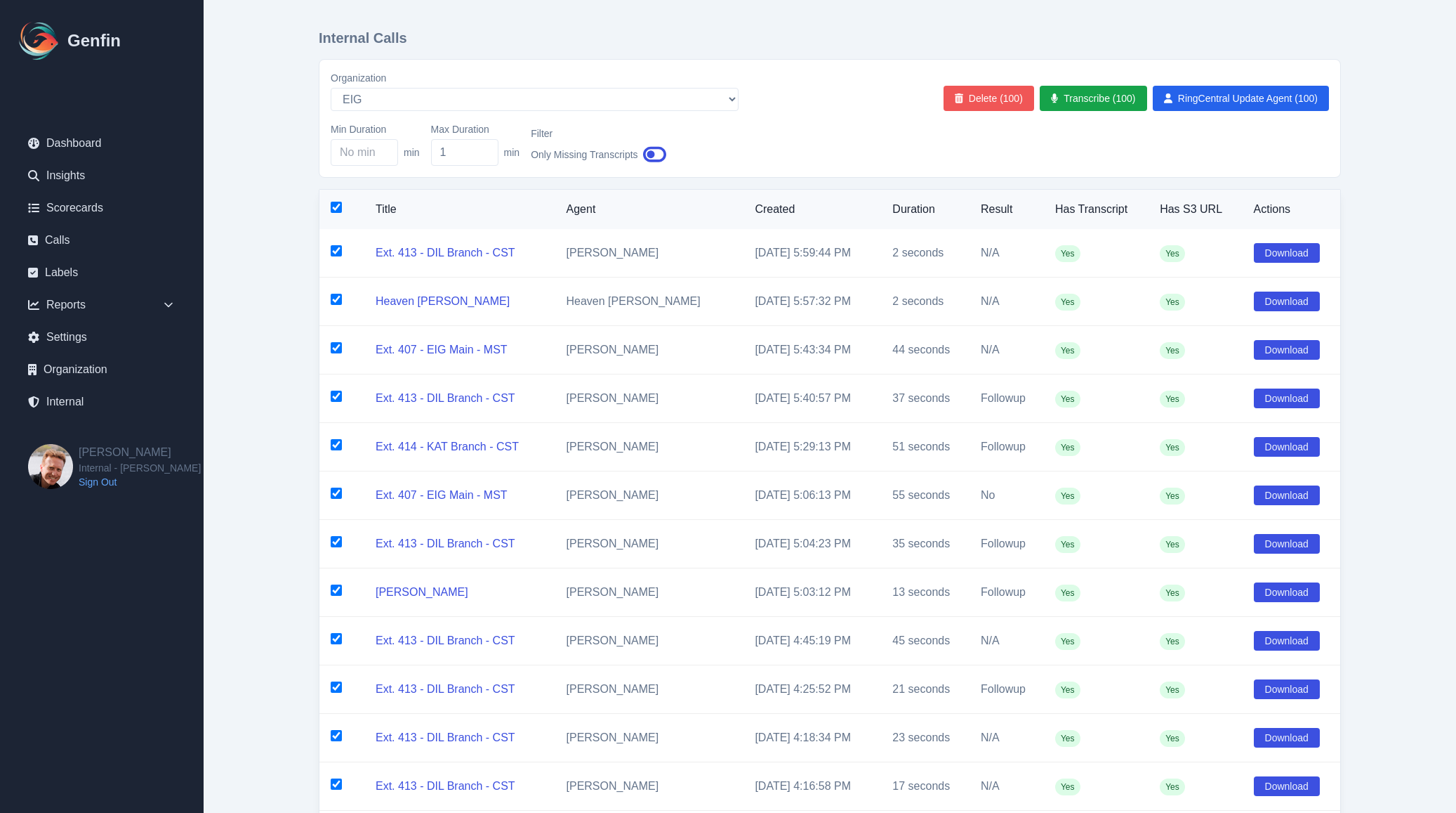
click at [979, 108] on button "Delete (100)" at bounding box center [989, 98] width 90 height 25
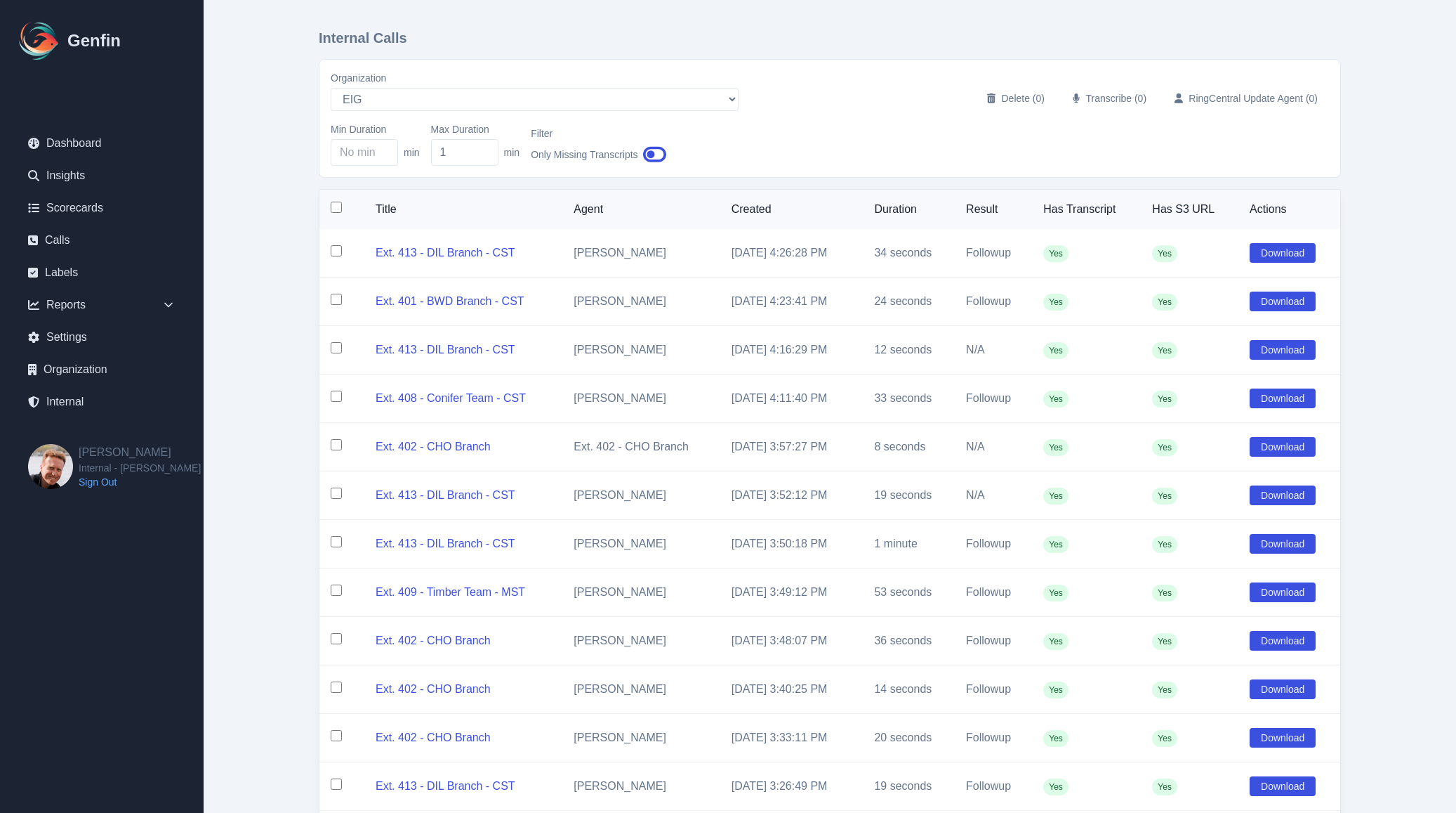
click at [336, 212] on input "checkbox" at bounding box center [337, 207] width 11 height 11
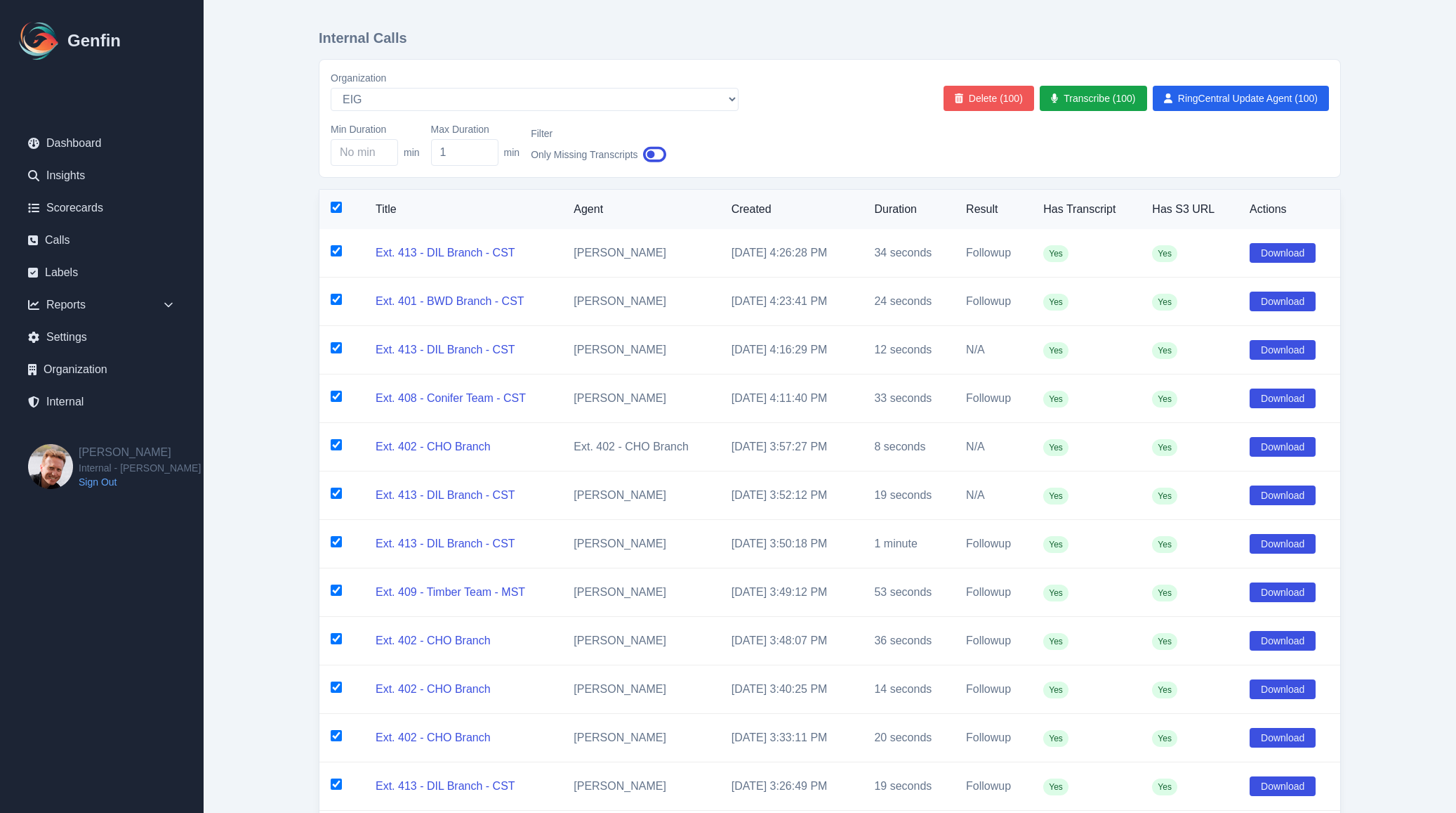
click at [999, 95] on button "Delete (100)" at bounding box center [989, 98] width 90 height 25
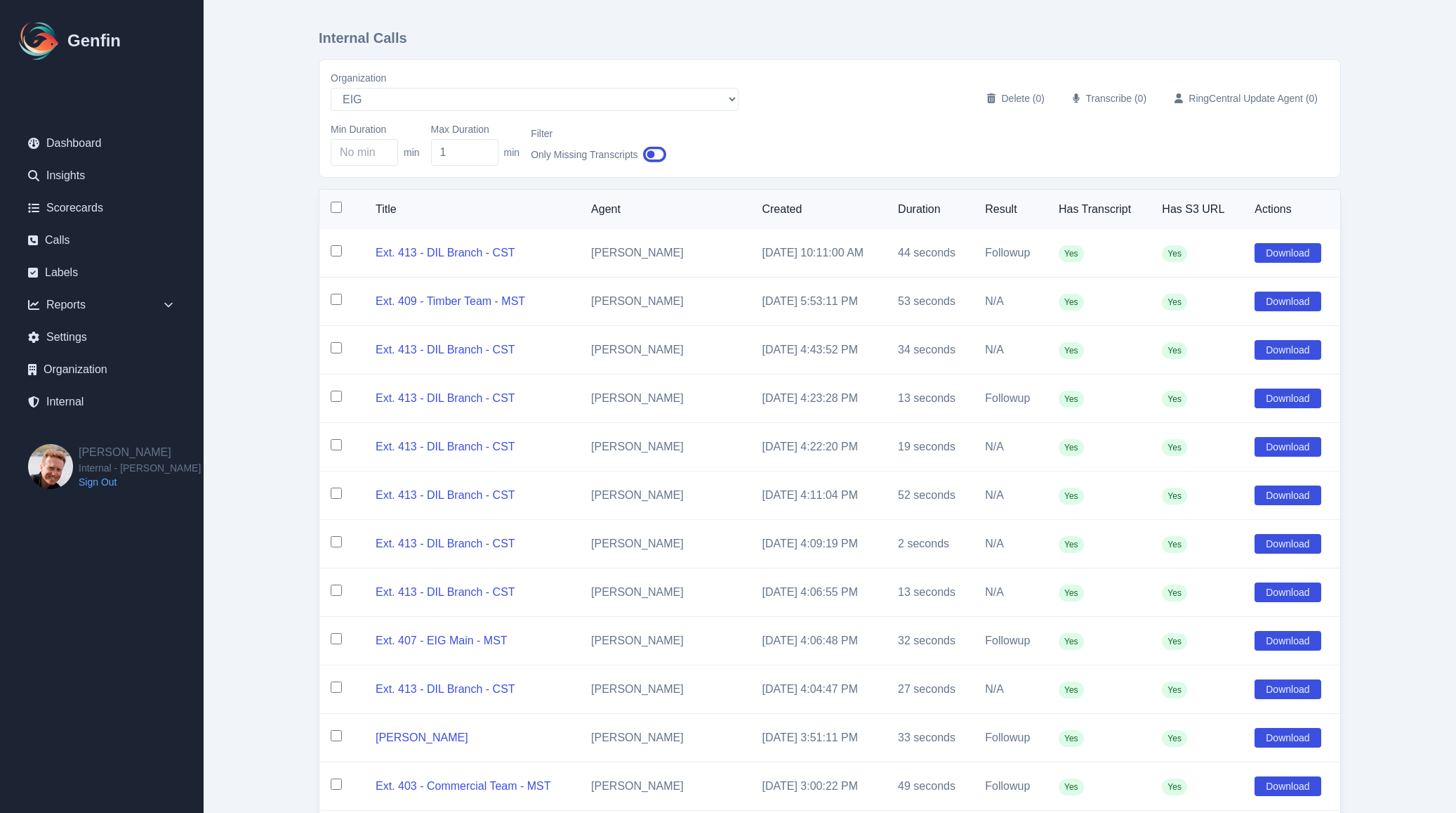
click at [336, 209] on input "checkbox" at bounding box center [337, 207] width 11 height 11
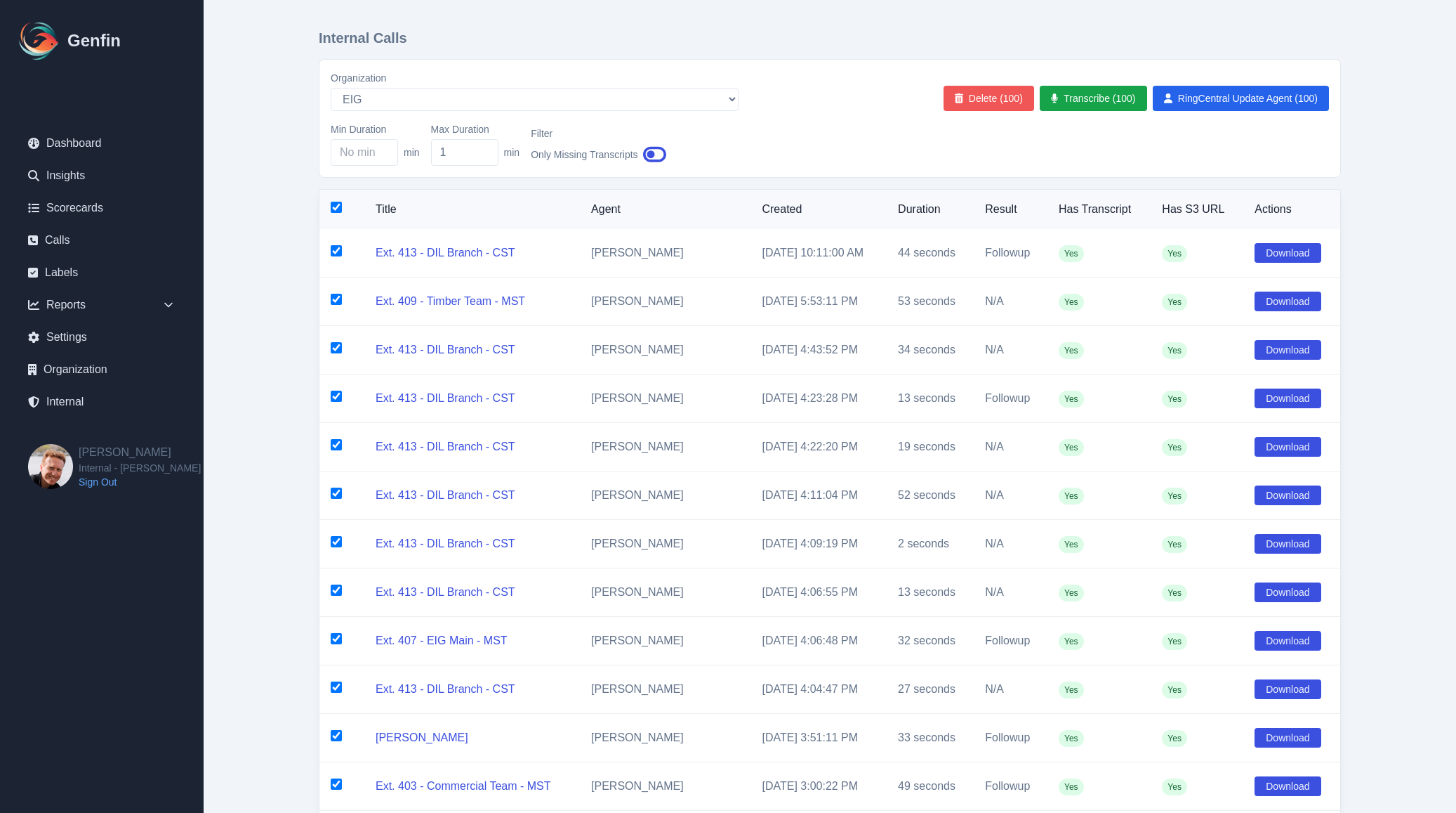
click at [981, 96] on button "Delete (100)" at bounding box center [989, 98] width 90 height 25
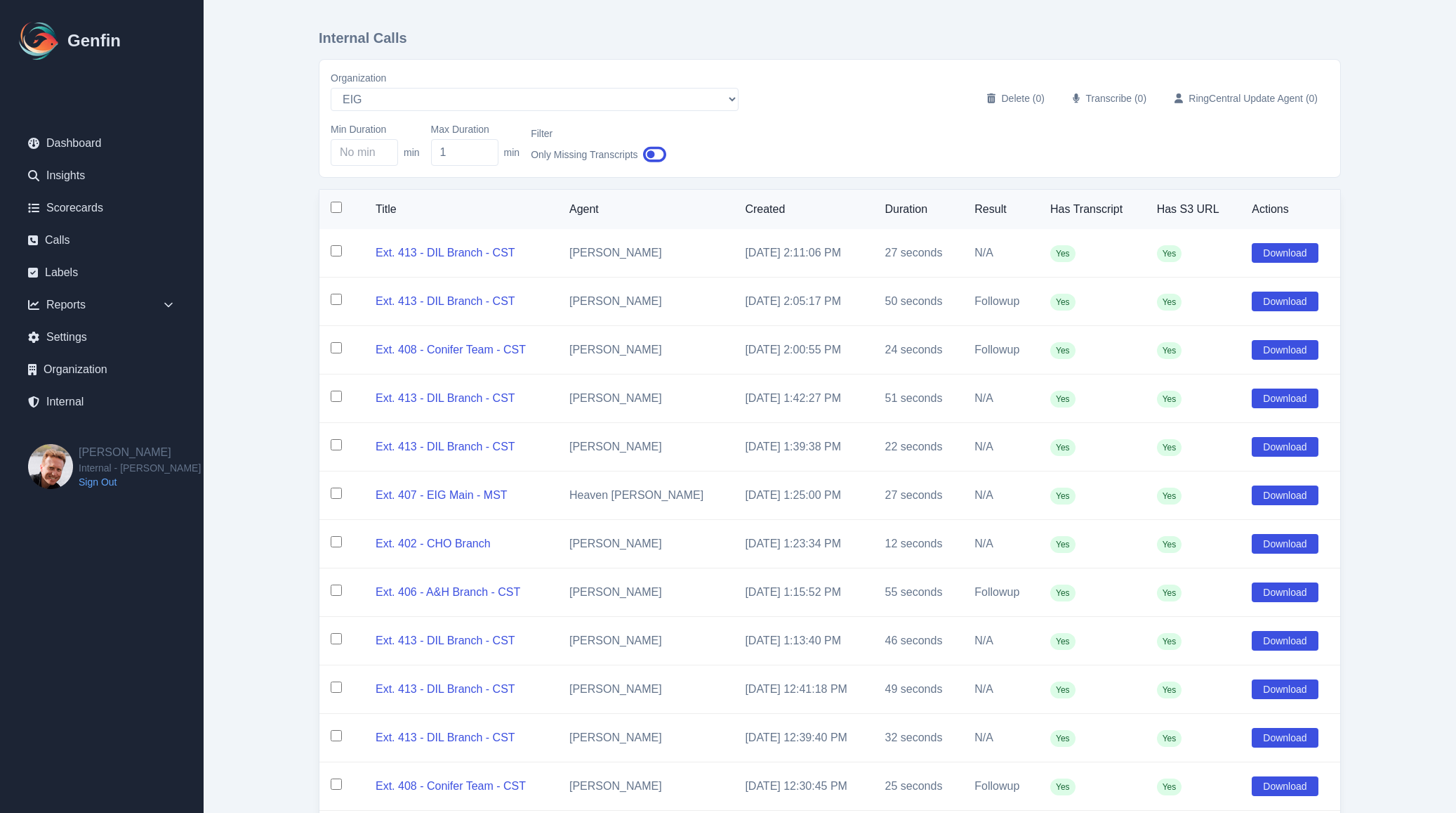
click at [334, 211] on input "checkbox" at bounding box center [337, 207] width 11 height 11
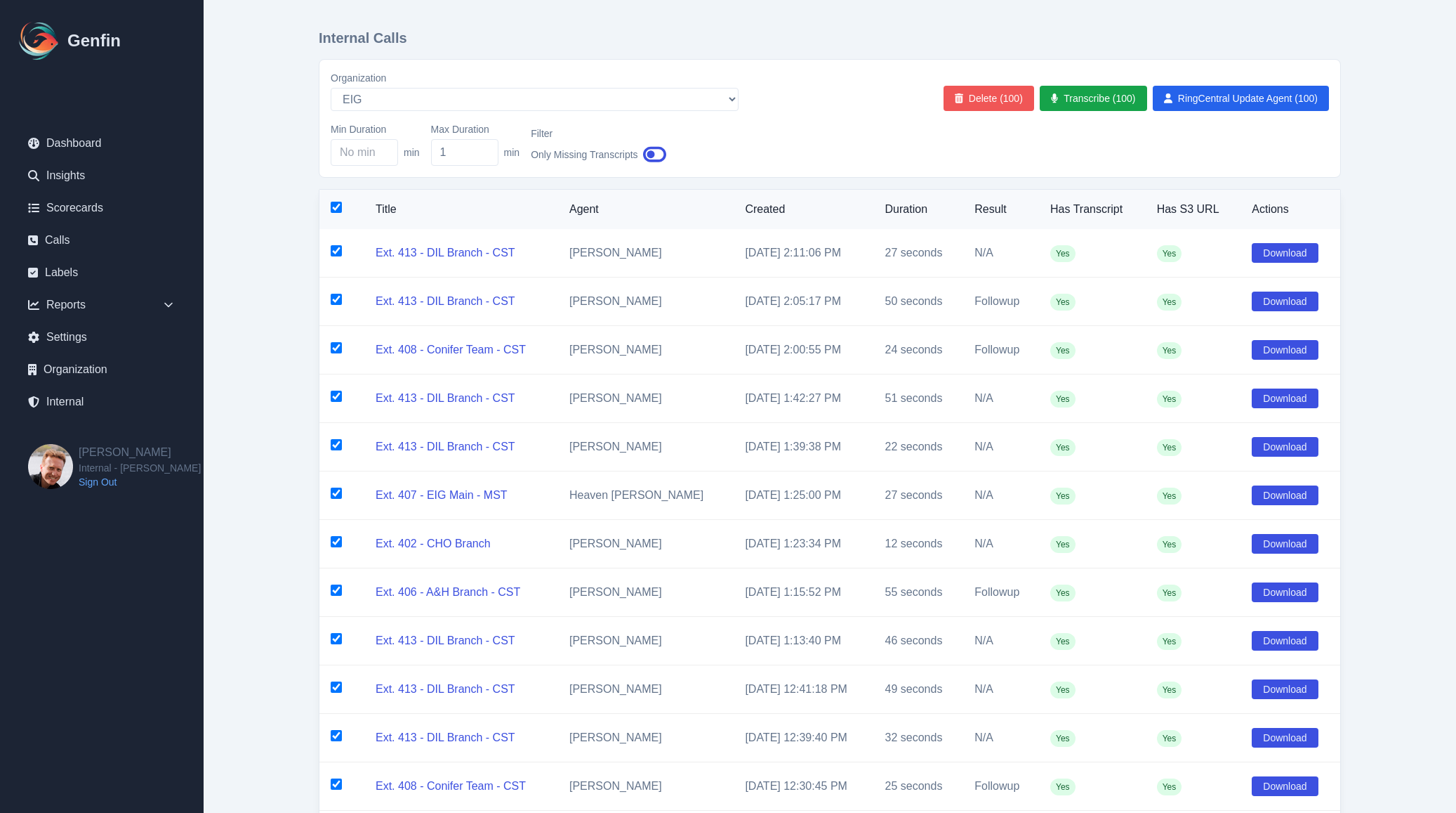
click at [987, 96] on button "Delete (100)" at bounding box center [989, 98] width 90 height 25
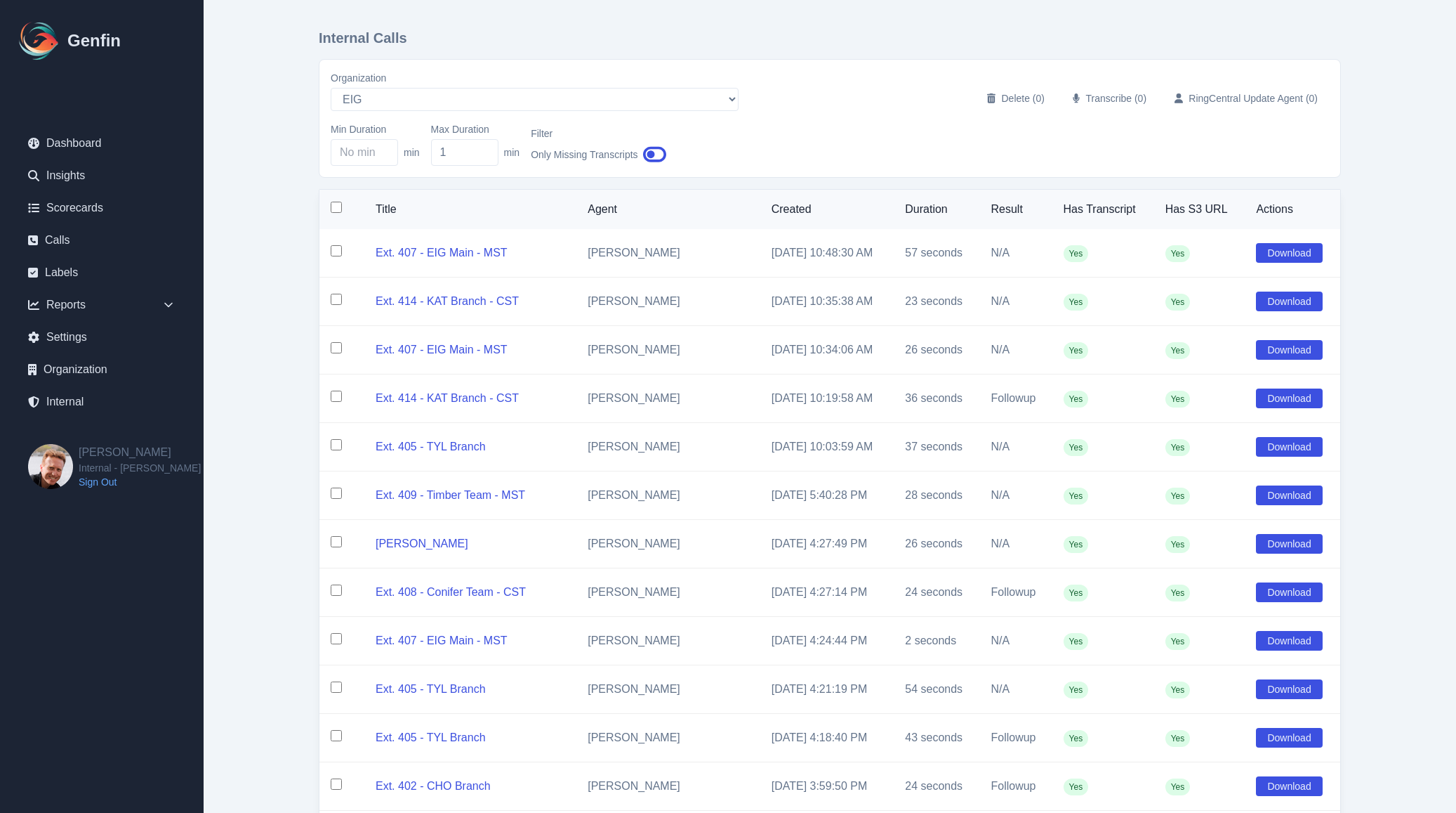
click at [337, 213] on input "checkbox" at bounding box center [337, 207] width 11 height 11
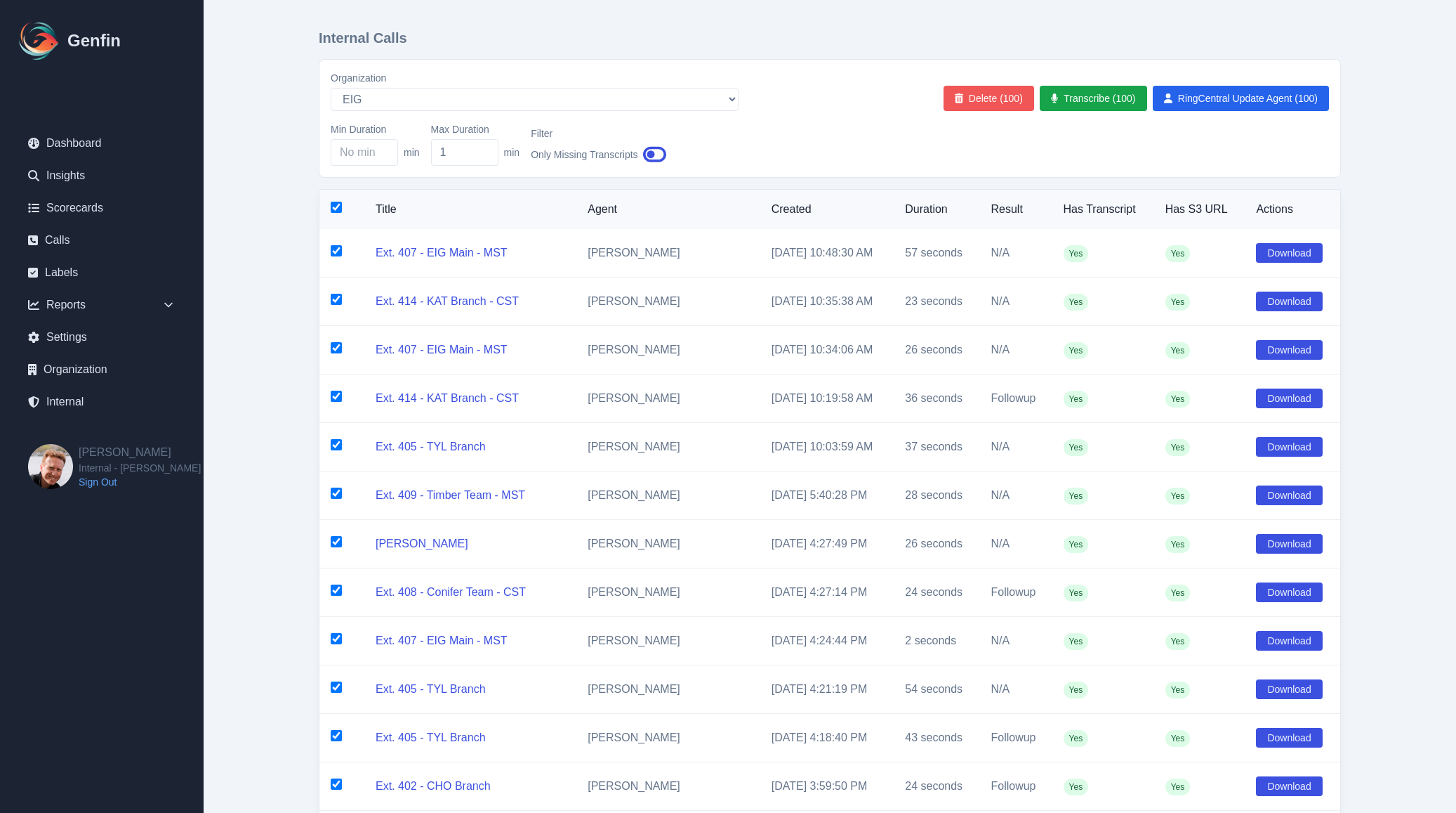
click at [974, 106] on button "Delete (100)" at bounding box center [989, 98] width 90 height 25
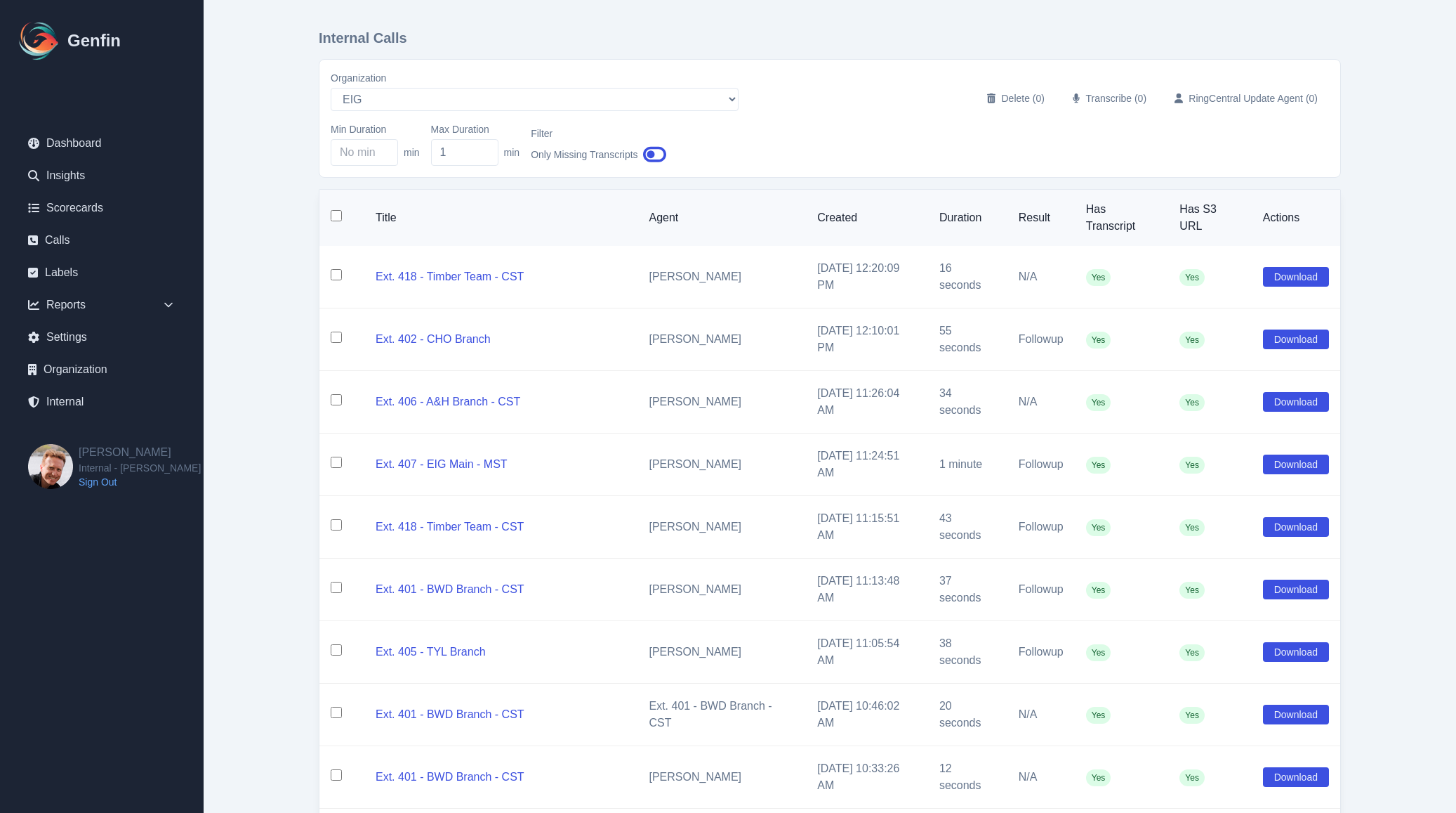
click at [334, 219] on input "checkbox" at bounding box center [337, 215] width 11 height 11
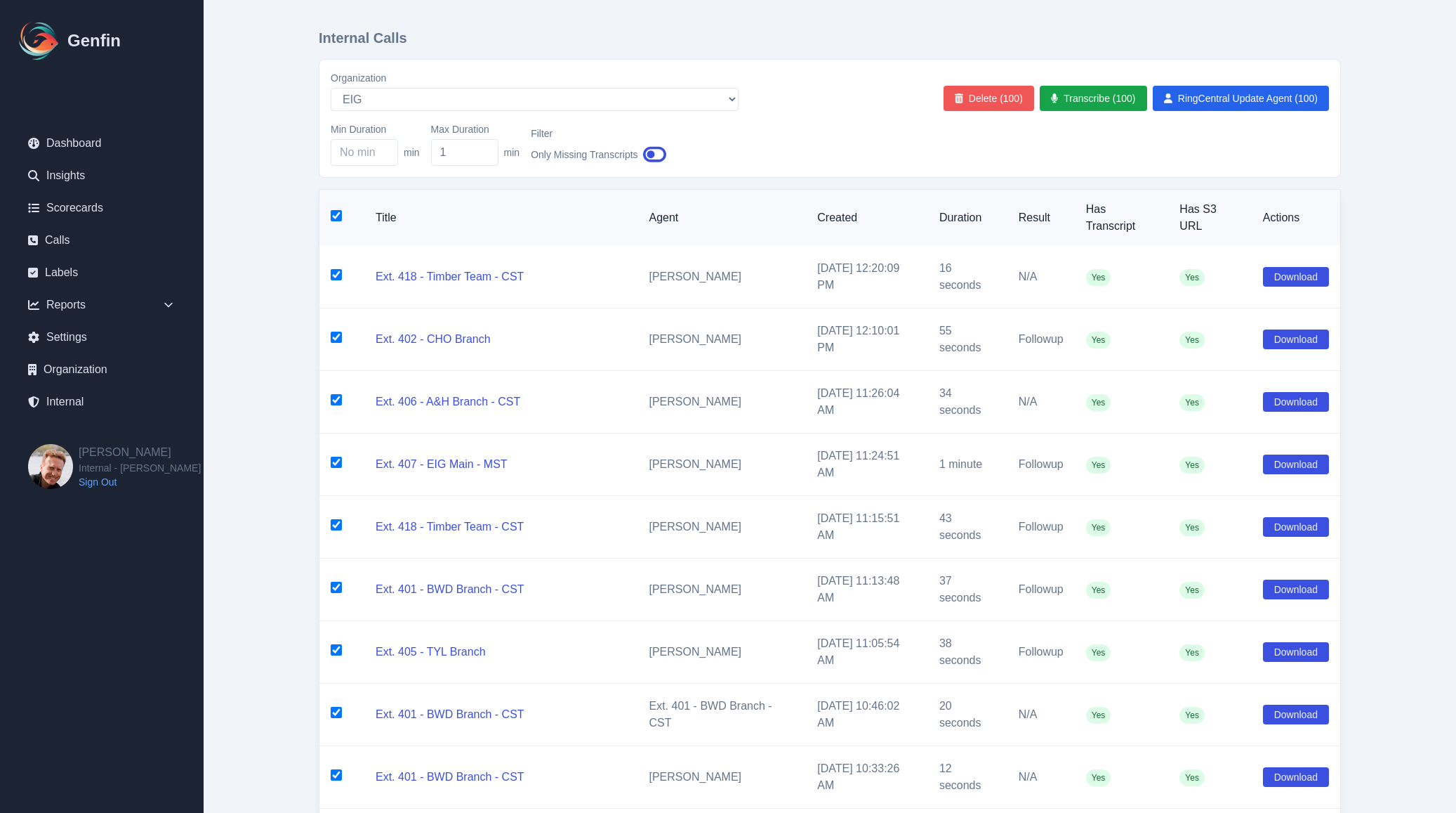
click at [1004, 104] on button "Delete (100)" at bounding box center [989, 98] width 90 height 25
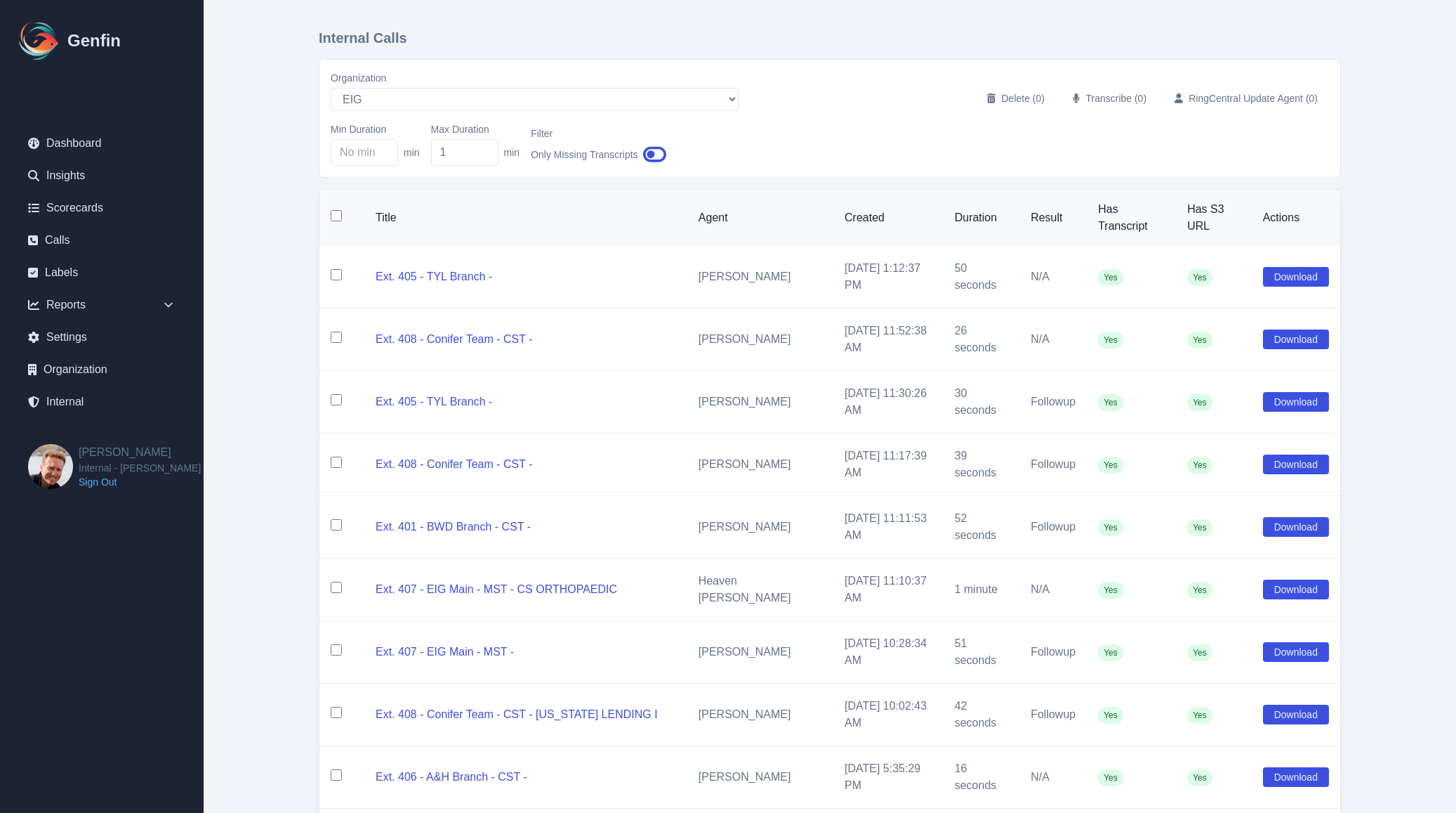
click at [337, 218] on input "checkbox" at bounding box center [337, 215] width 11 height 11
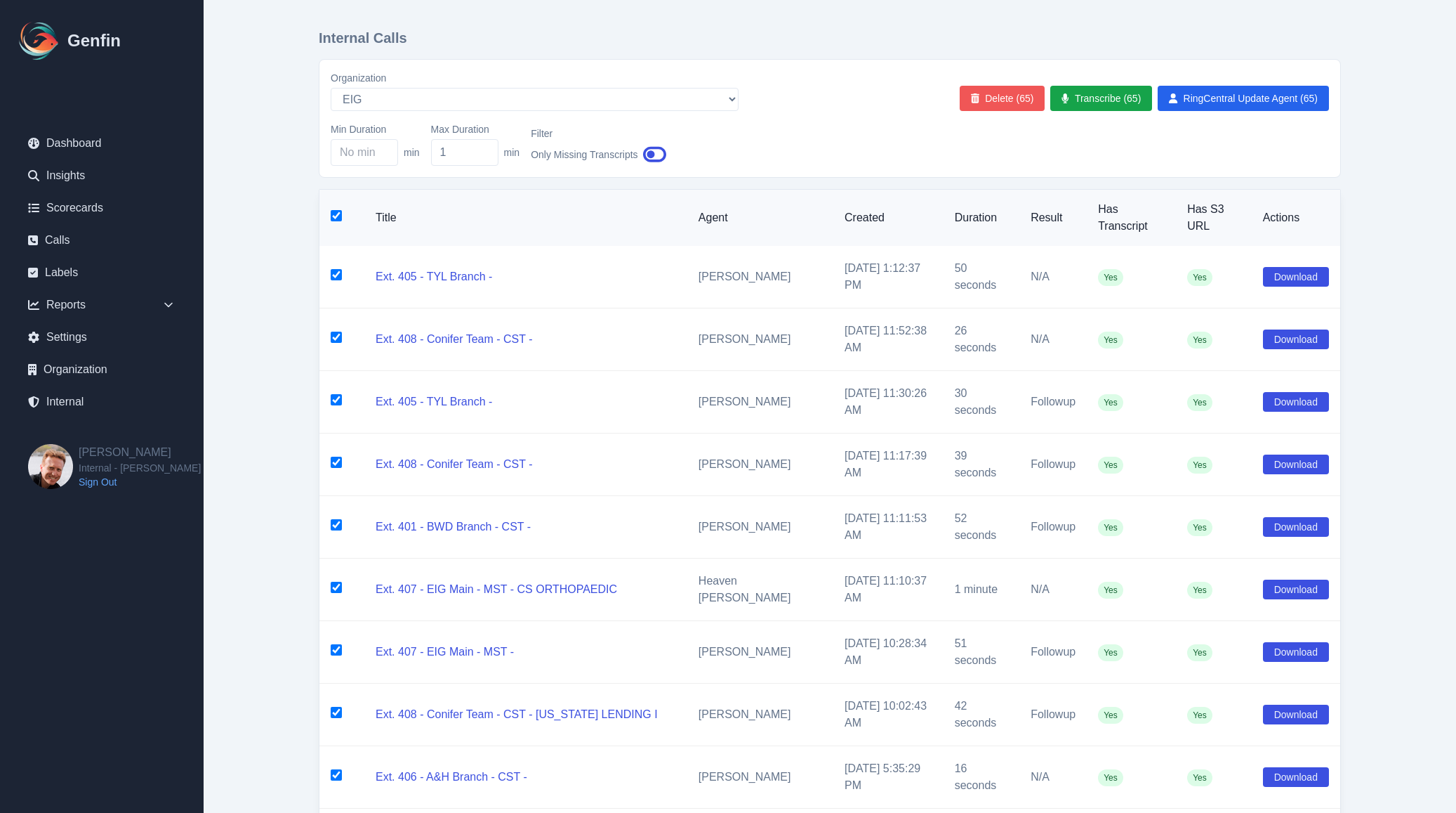
click at [1020, 102] on button "Delete (65)" at bounding box center [1002, 98] width 86 height 25
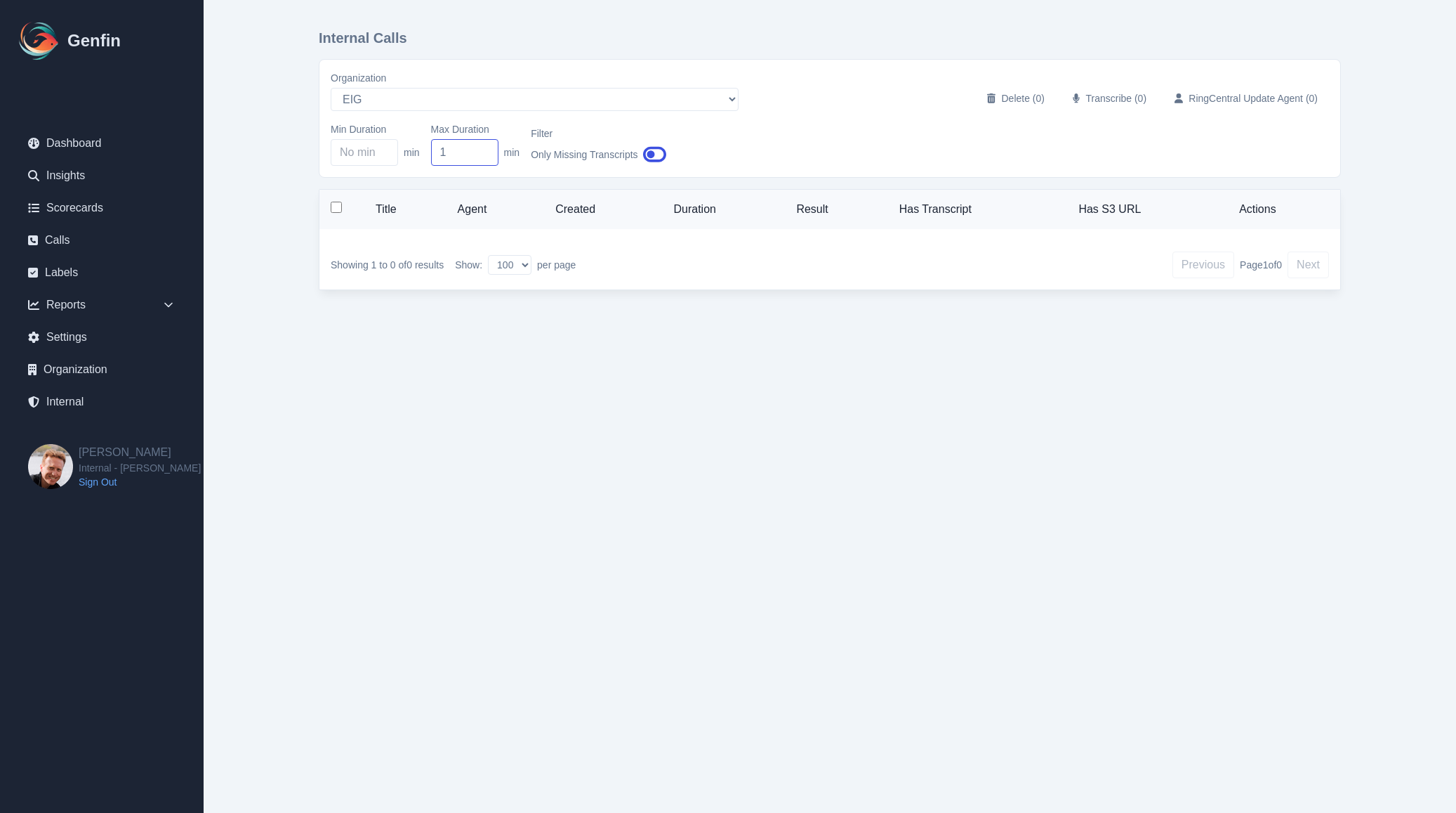
click at [463, 153] on input "1" at bounding box center [465, 152] width 68 height 26
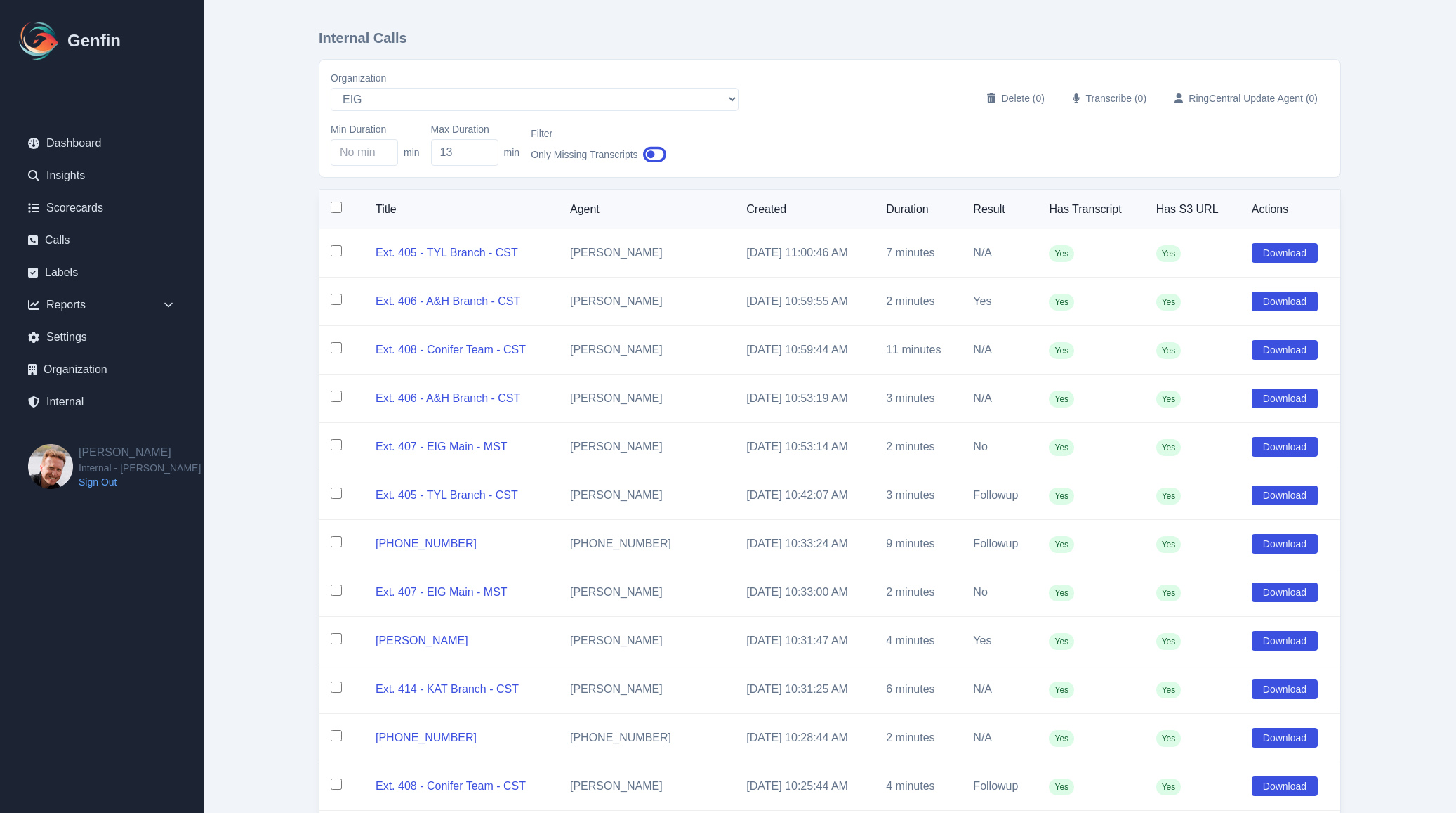
click at [71, 403] on link "Internal" at bounding box center [102, 402] width 170 height 28
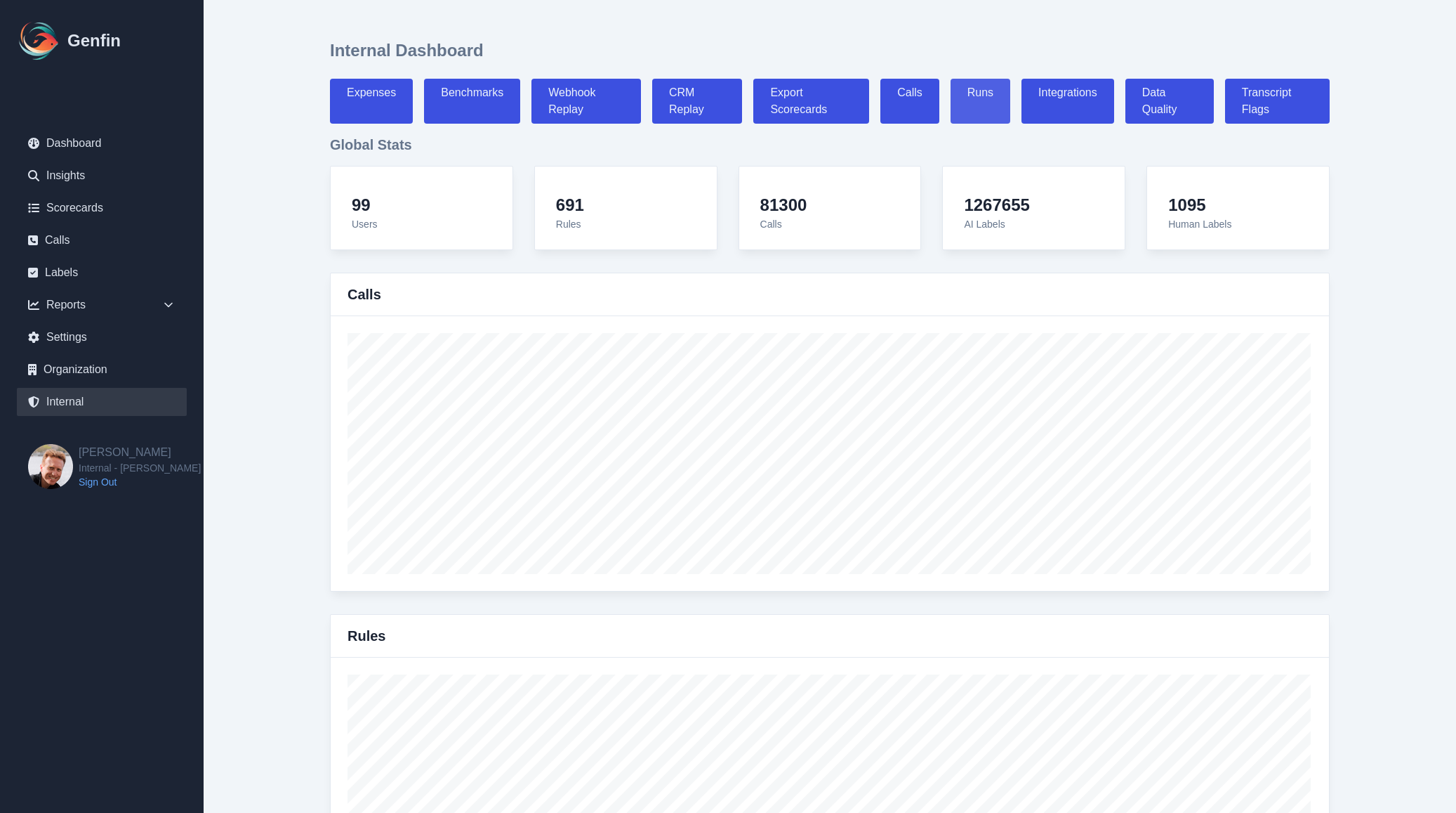
click at [978, 99] on link "Runs" at bounding box center [980, 102] width 59 height 45
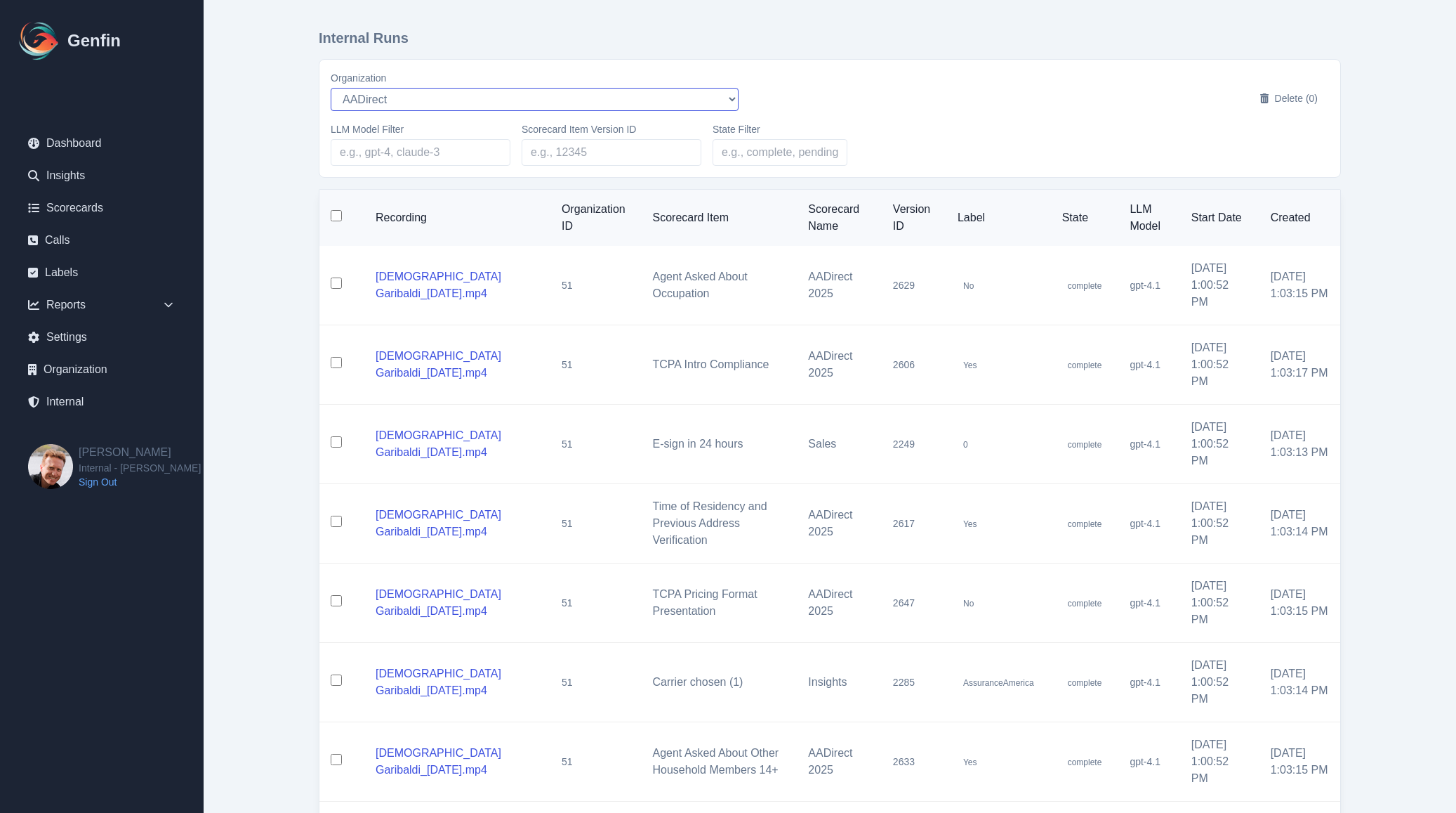
click at [389, 104] on select "AADirect alec+america@system2.fitness alec+emily@system2.fitness alec+gigi@syst…" at bounding box center [535, 99] width 408 height 24
click at [285, 331] on main "Internal Runs Organization AADirect alec+america@system2.fitness alec+emily@sys…" at bounding box center [829, 572] width 1252 height 1145
click at [390, 154] on input "LLM Model Filter" at bounding box center [420, 152] width 180 height 26
click at [373, 100] on select "AADirect alec+america@system2.fitness alec+emily@system2.fitness alec+gigi@syst…" at bounding box center [535, 99] width 408 height 24
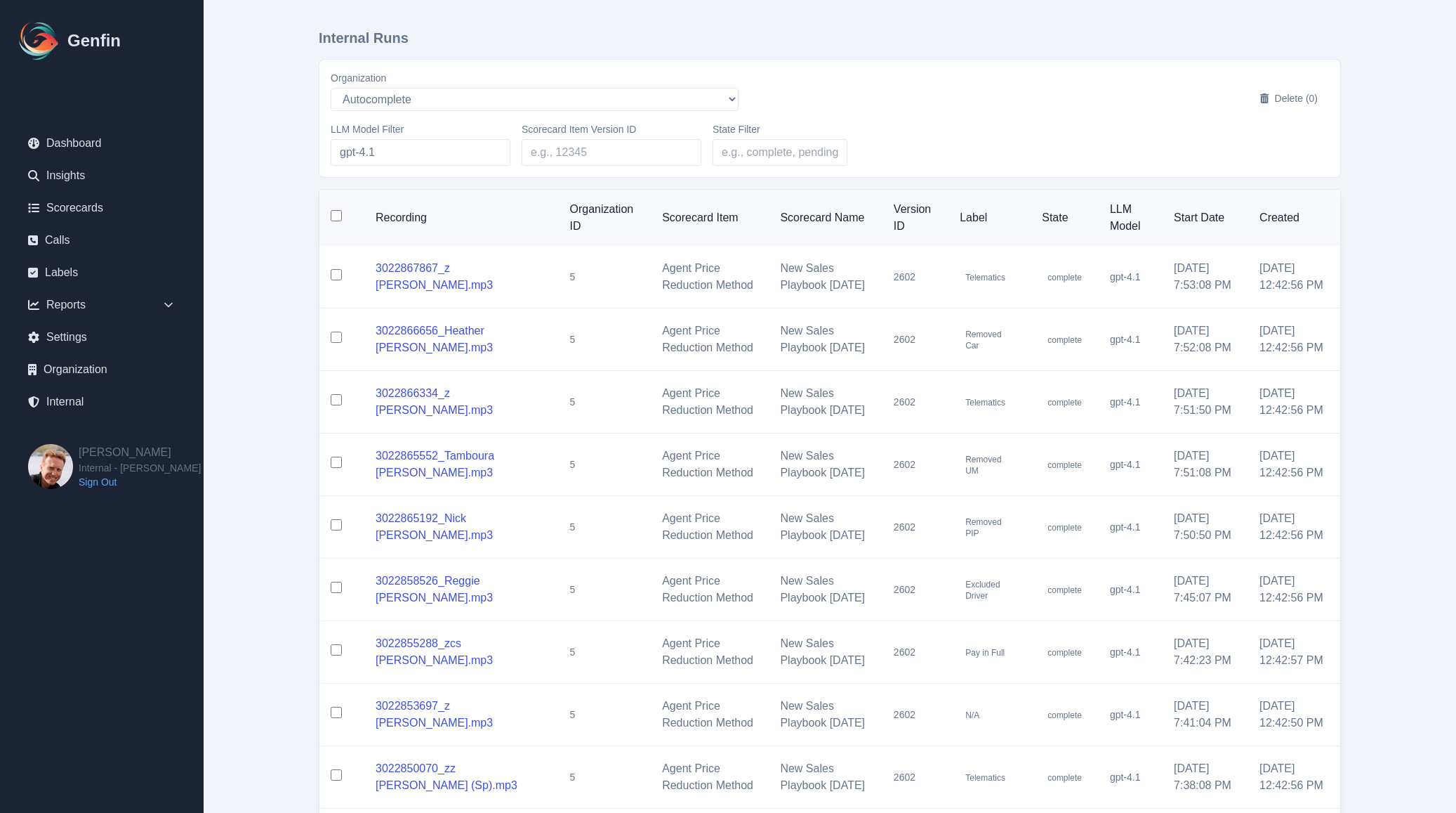
click at [270, 361] on main "Internal Runs Organization AADirect alec+america@system2.fitness alec+emily@sys…" at bounding box center [829, 488] width 1252 height 977
click at [761, 155] on input "State Filter" at bounding box center [780, 152] width 135 height 26
click at [298, 267] on div "Internal Runs Organization AADirect alec+america@system2.fitness alec+emily@sys…" at bounding box center [830, 488] width 1078 height 977
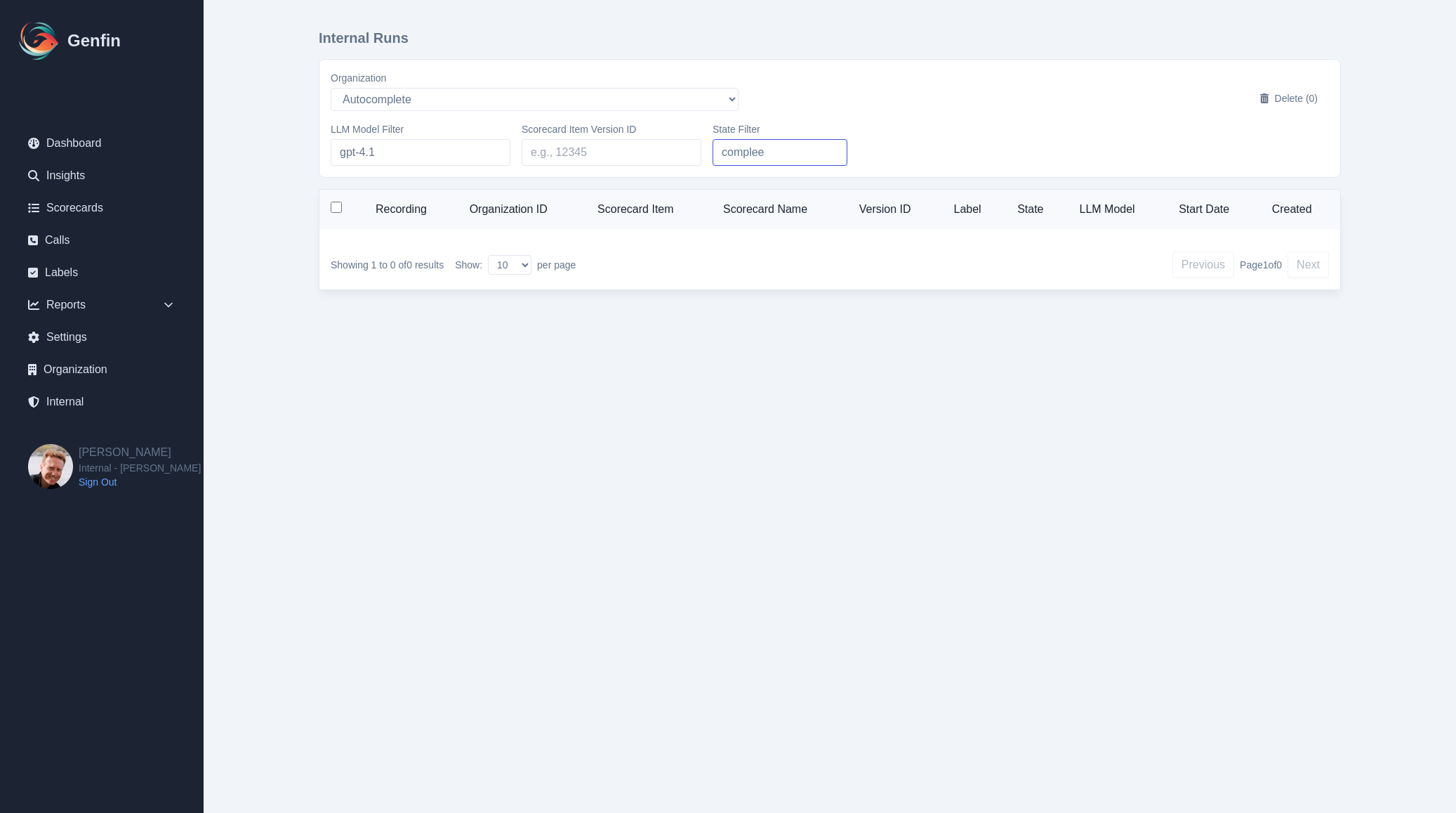
click at [788, 153] on input "complee" at bounding box center [780, 152] width 135 height 26
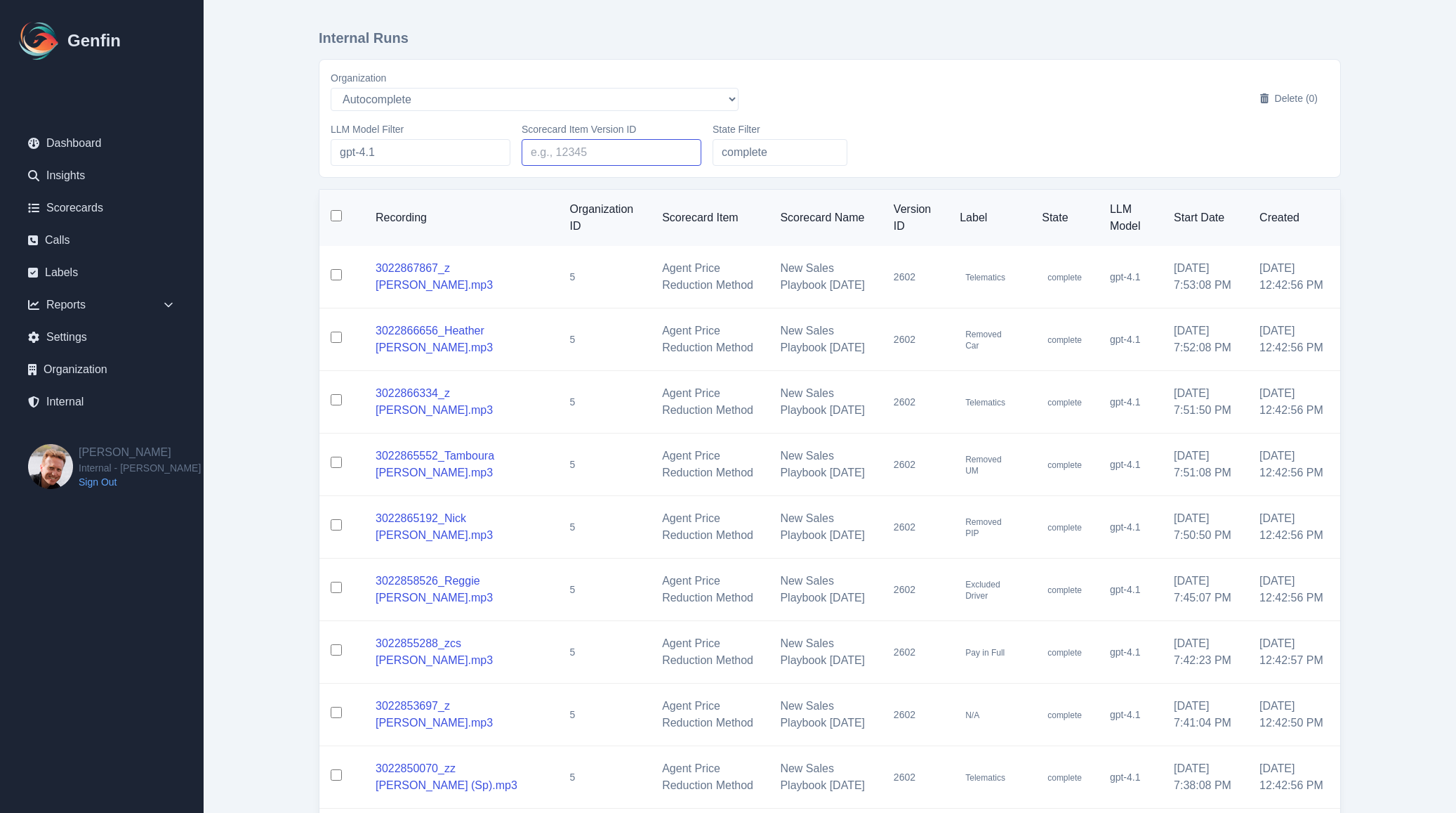
click at [600, 157] on input "Scorecard Item Version ID" at bounding box center [611, 152] width 180 height 26
click at [276, 357] on main "Internal Runs Organization AADirect alec+america@system2.fitness alec+emily@sys…" at bounding box center [829, 488] width 1252 height 977
click at [338, 280] on input "checkbox" at bounding box center [337, 275] width 11 height 11
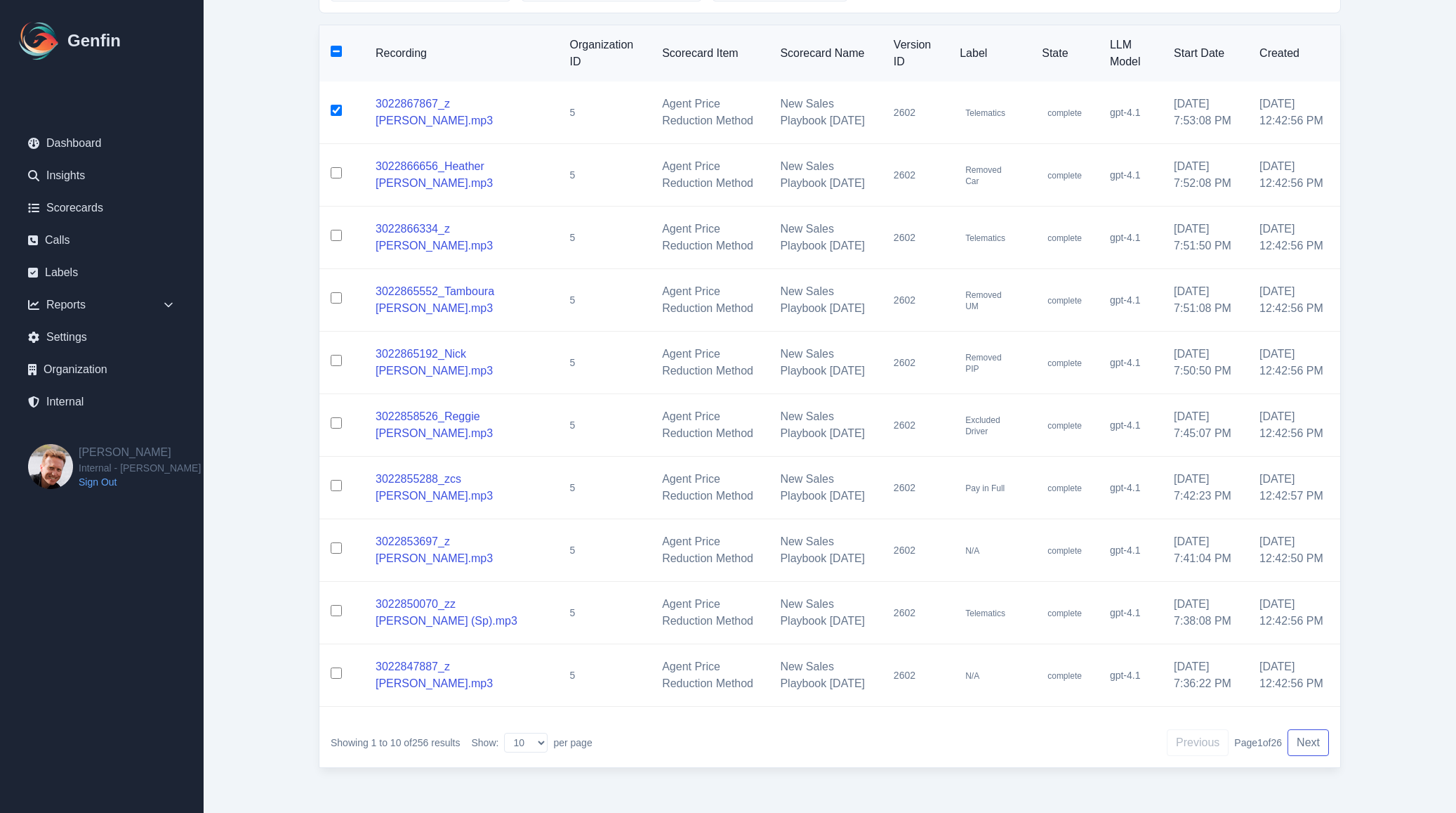
click at [1296, 739] on button "Next" at bounding box center [1308, 742] width 41 height 26
click at [1308, 739] on button "Next" at bounding box center [1308, 742] width 41 height 26
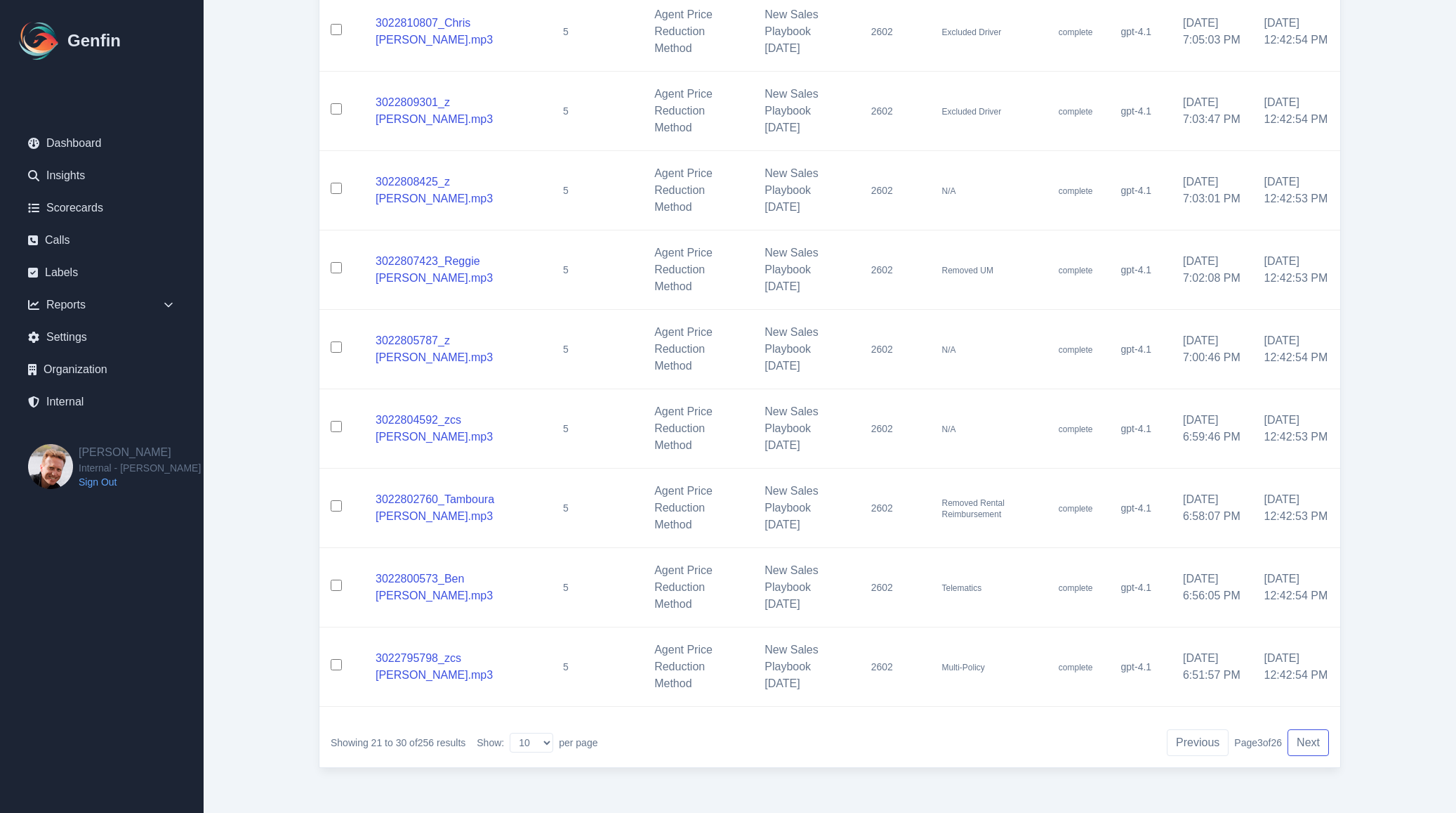
click at [1308, 739] on button "Next" at bounding box center [1308, 742] width 41 height 26
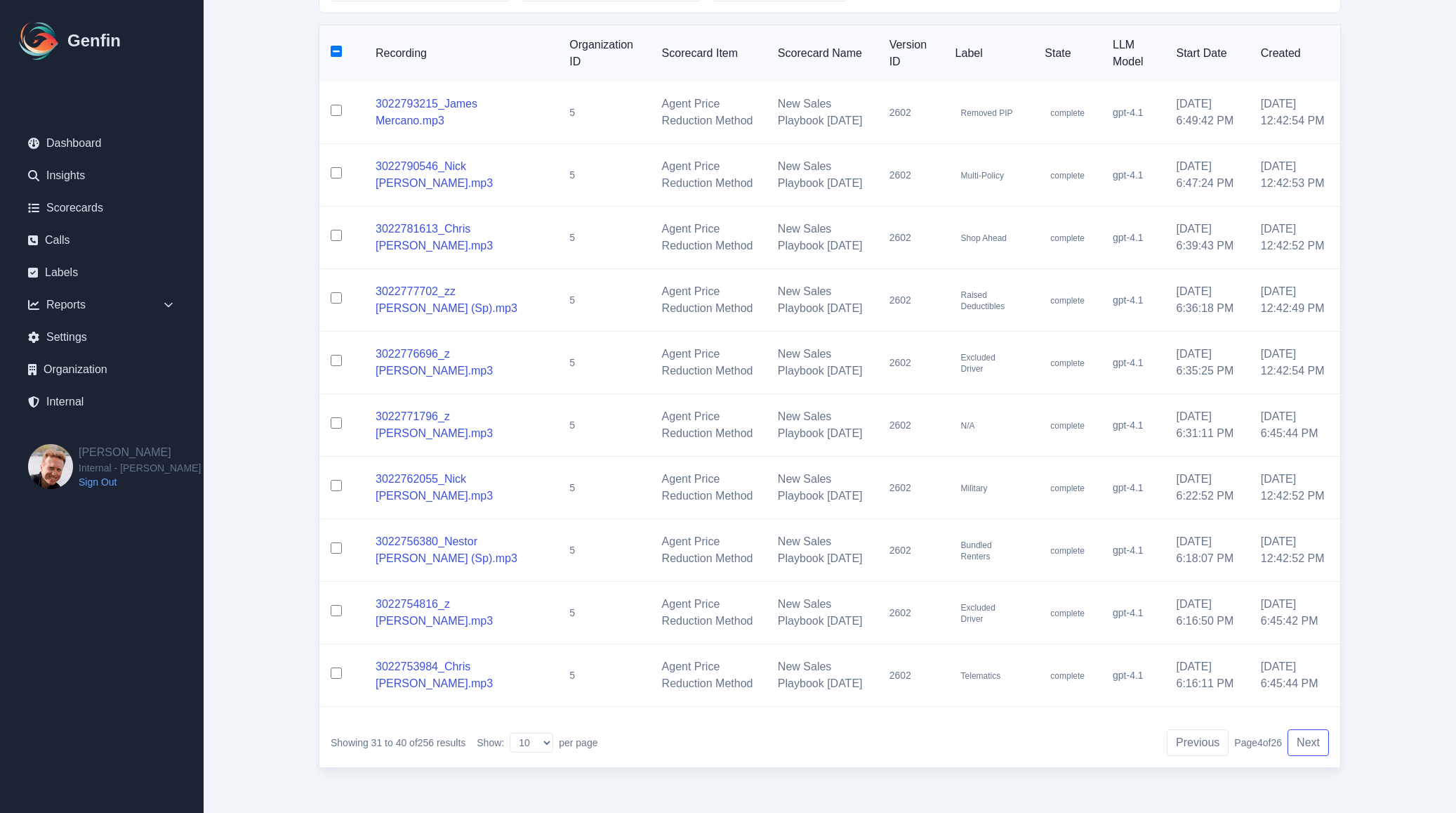
click at [1308, 739] on button "Next" at bounding box center [1308, 742] width 41 height 26
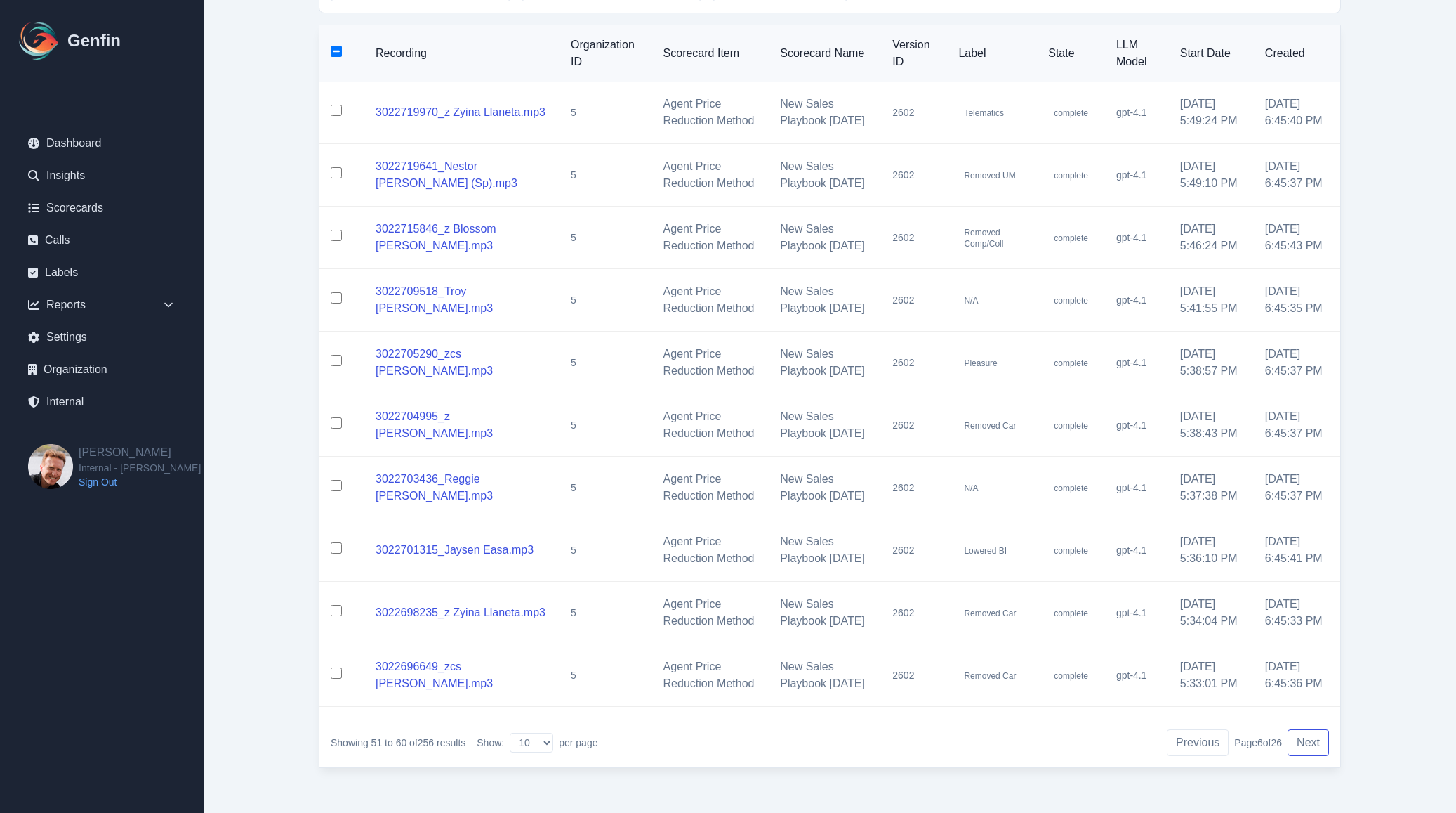
click at [1308, 739] on button "Next" at bounding box center [1308, 742] width 41 height 26
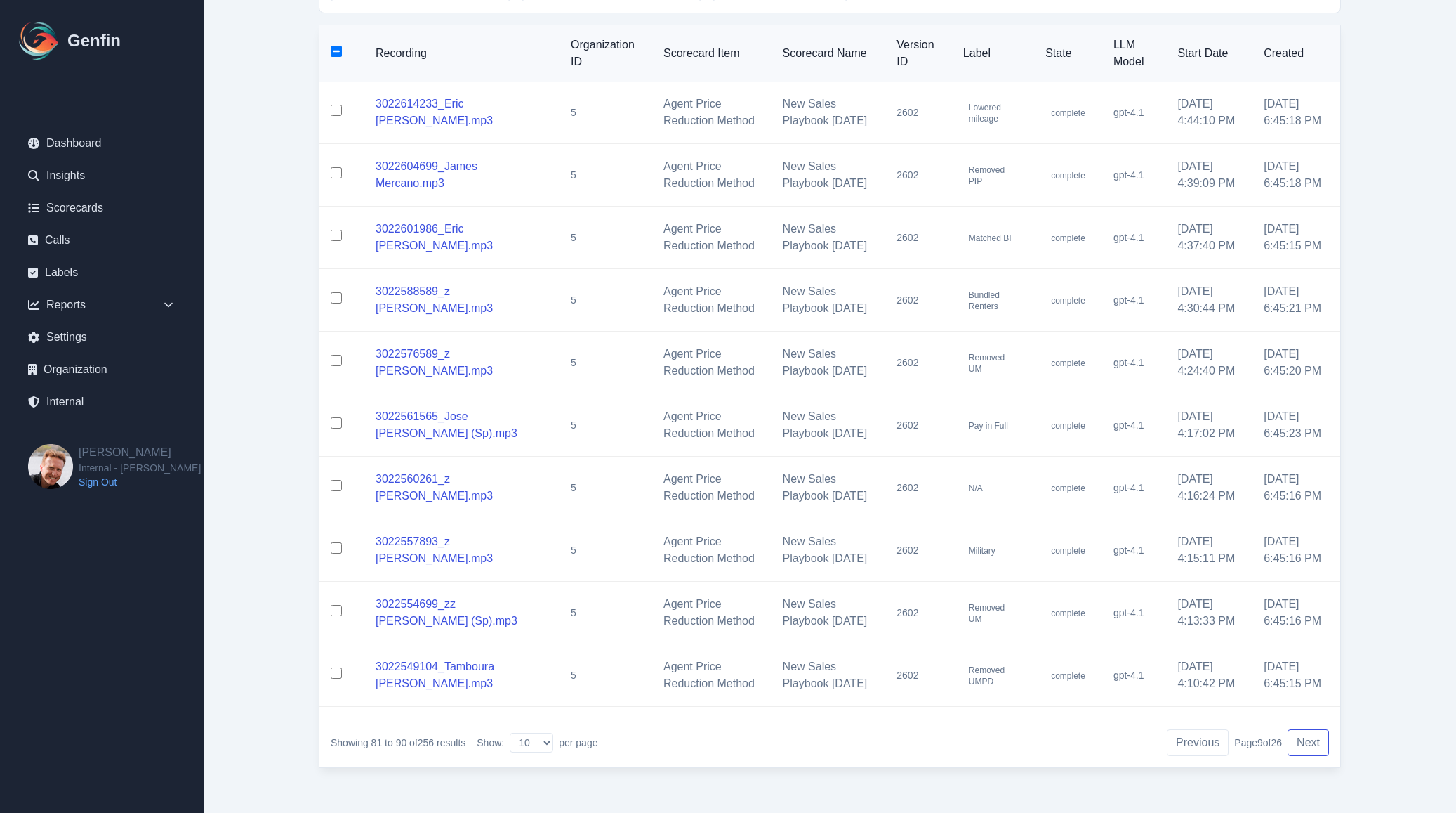
click at [1308, 739] on button "Next" at bounding box center [1308, 742] width 41 height 26
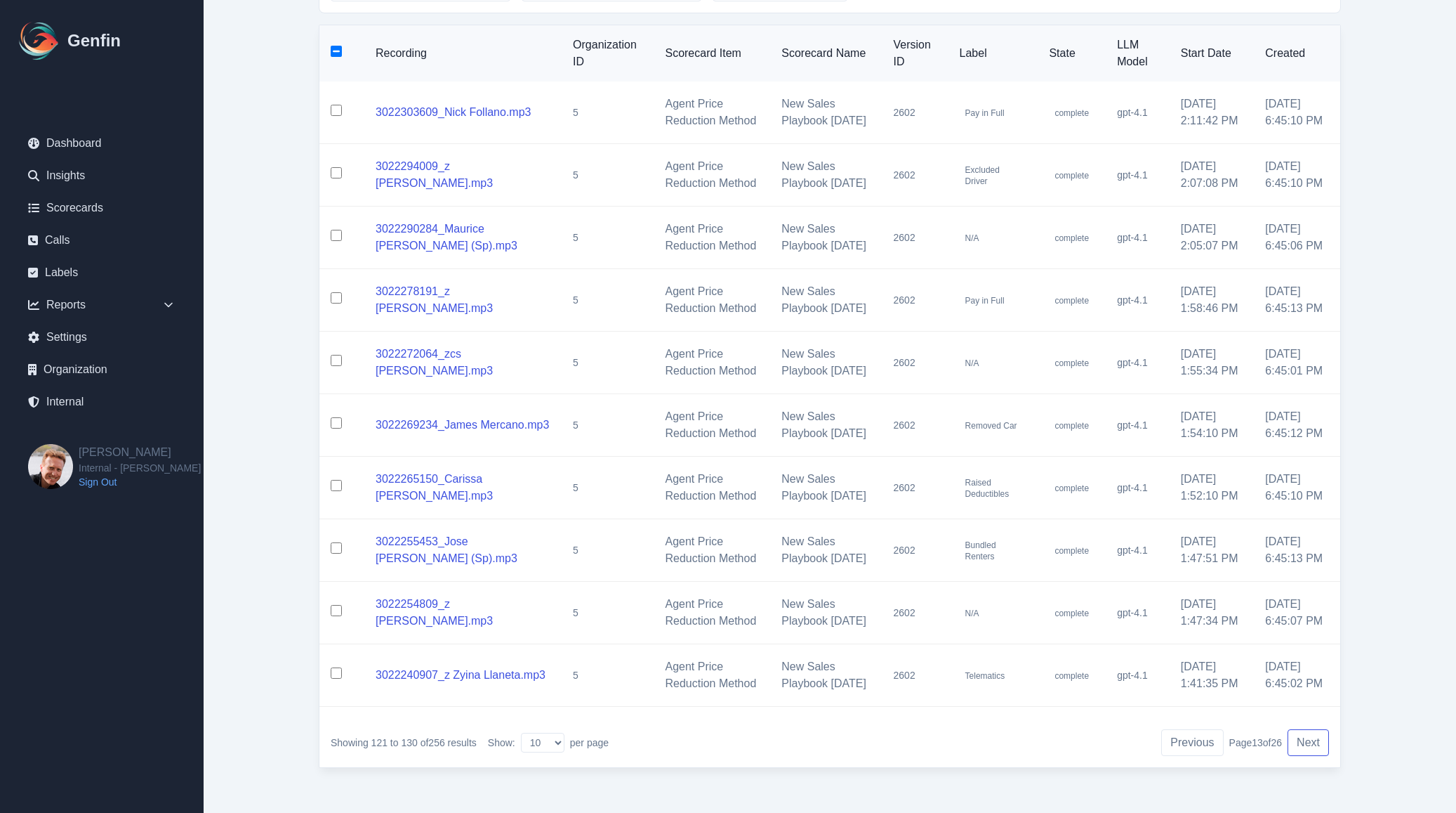
click at [1308, 739] on button "Next" at bounding box center [1308, 742] width 41 height 26
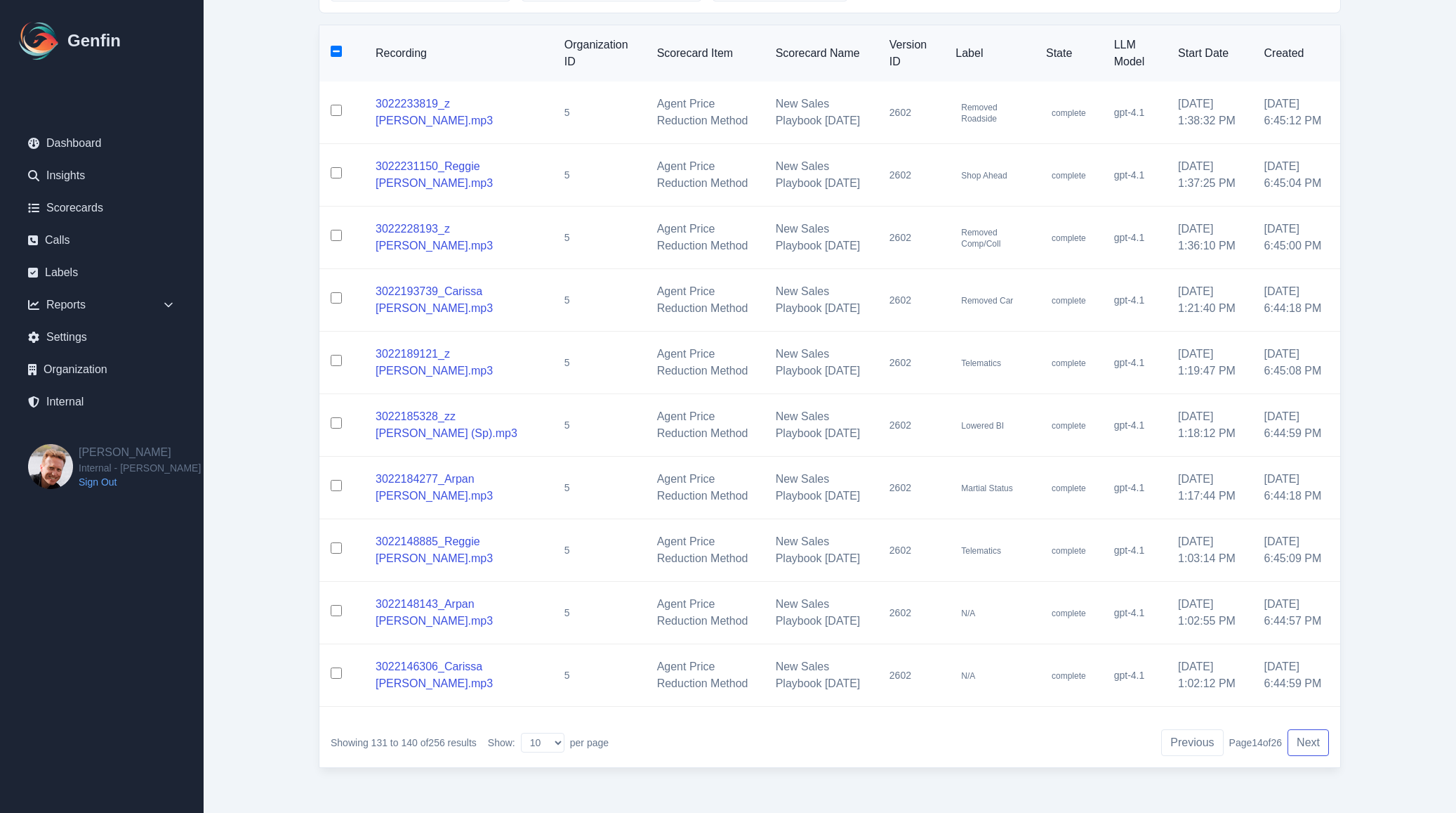
click at [1308, 739] on button "Next" at bounding box center [1308, 742] width 41 height 26
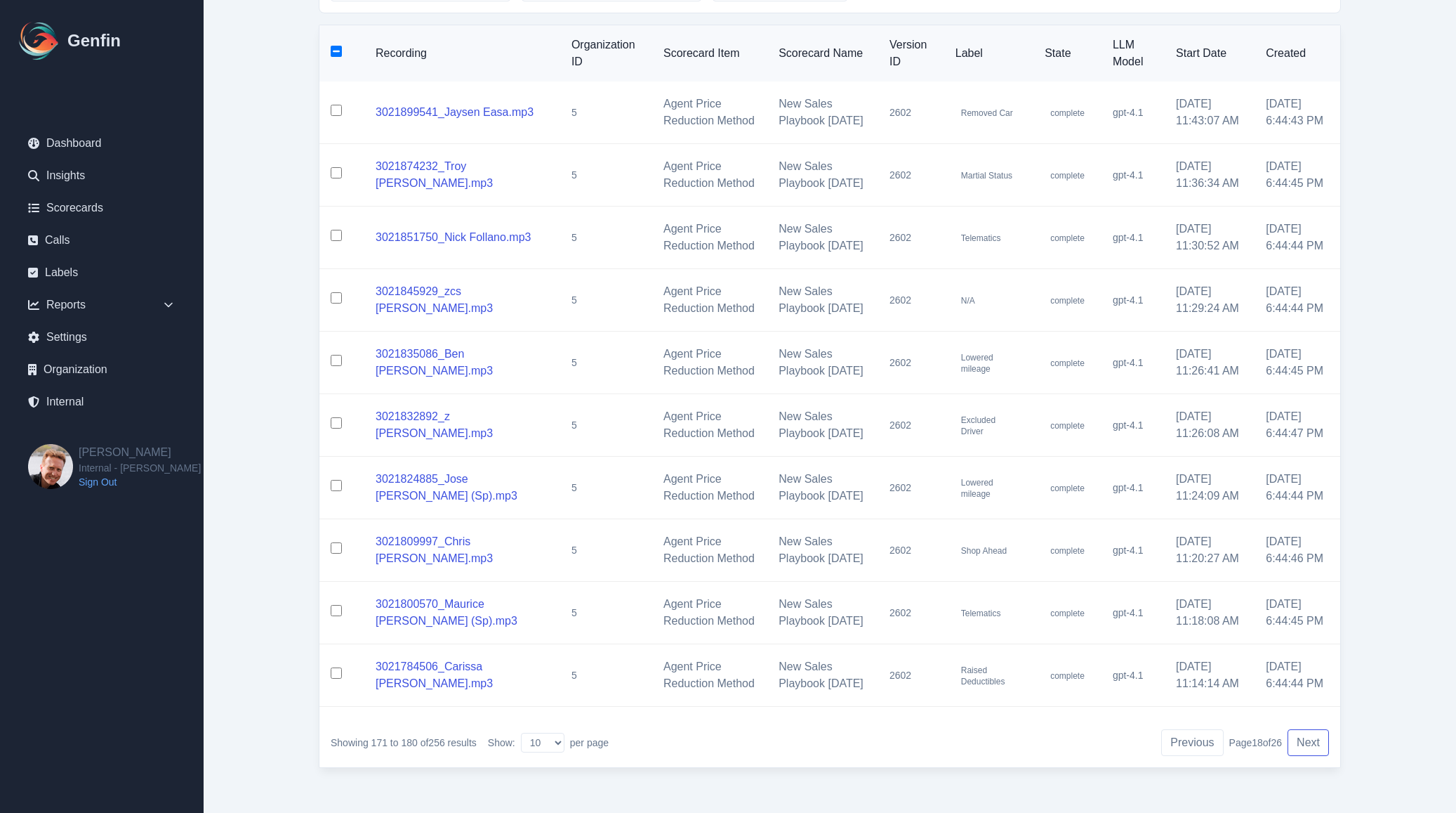
click at [1308, 739] on button "Next" at bounding box center [1308, 742] width 41 height 26
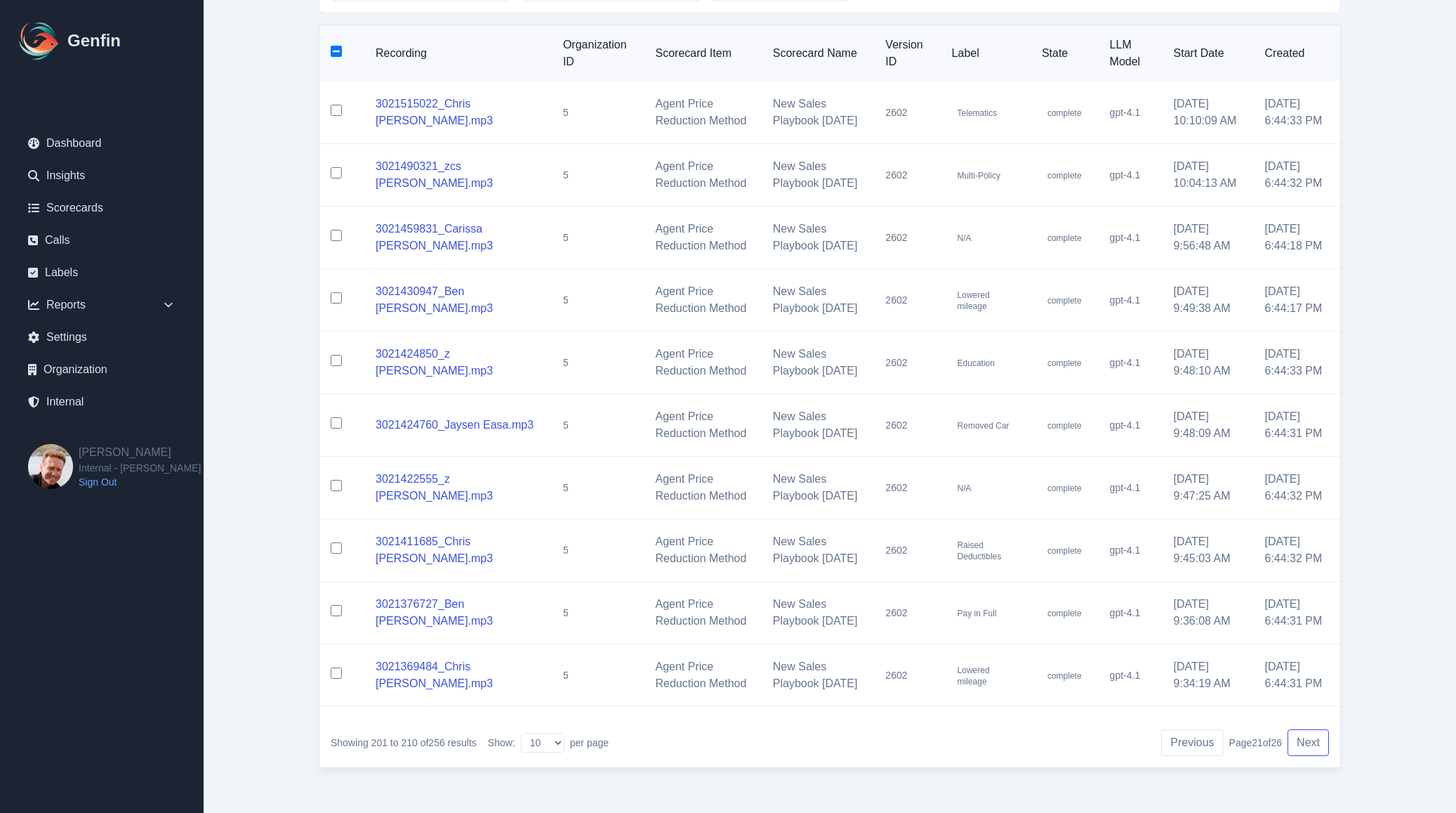
click at [1308, 739] on button "Next" at bounding box center [1308, 742] width 41 height 26
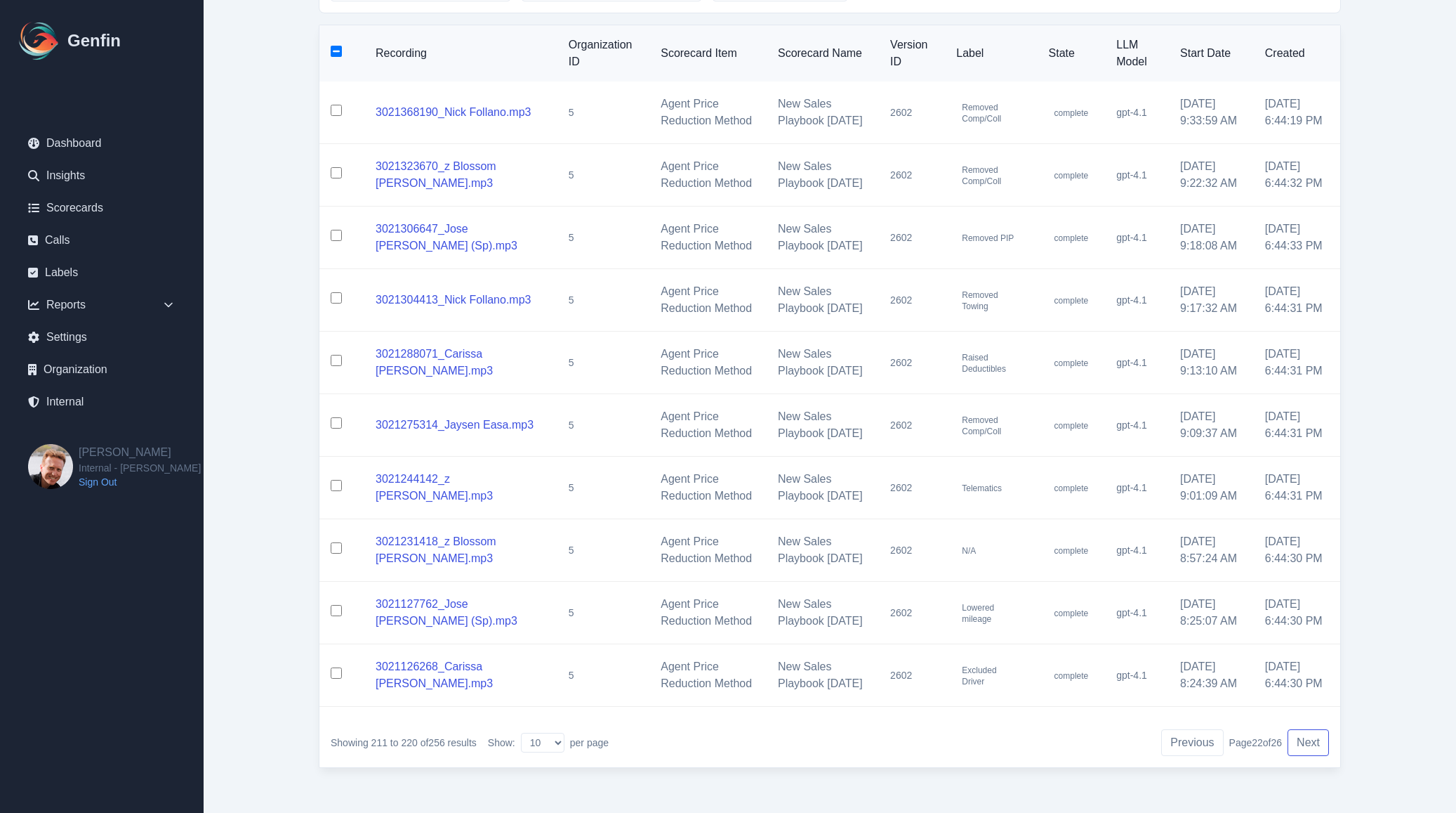
click at [1308, 739] on button "Next" at bounding box center [1308, 742] width 41 height 26
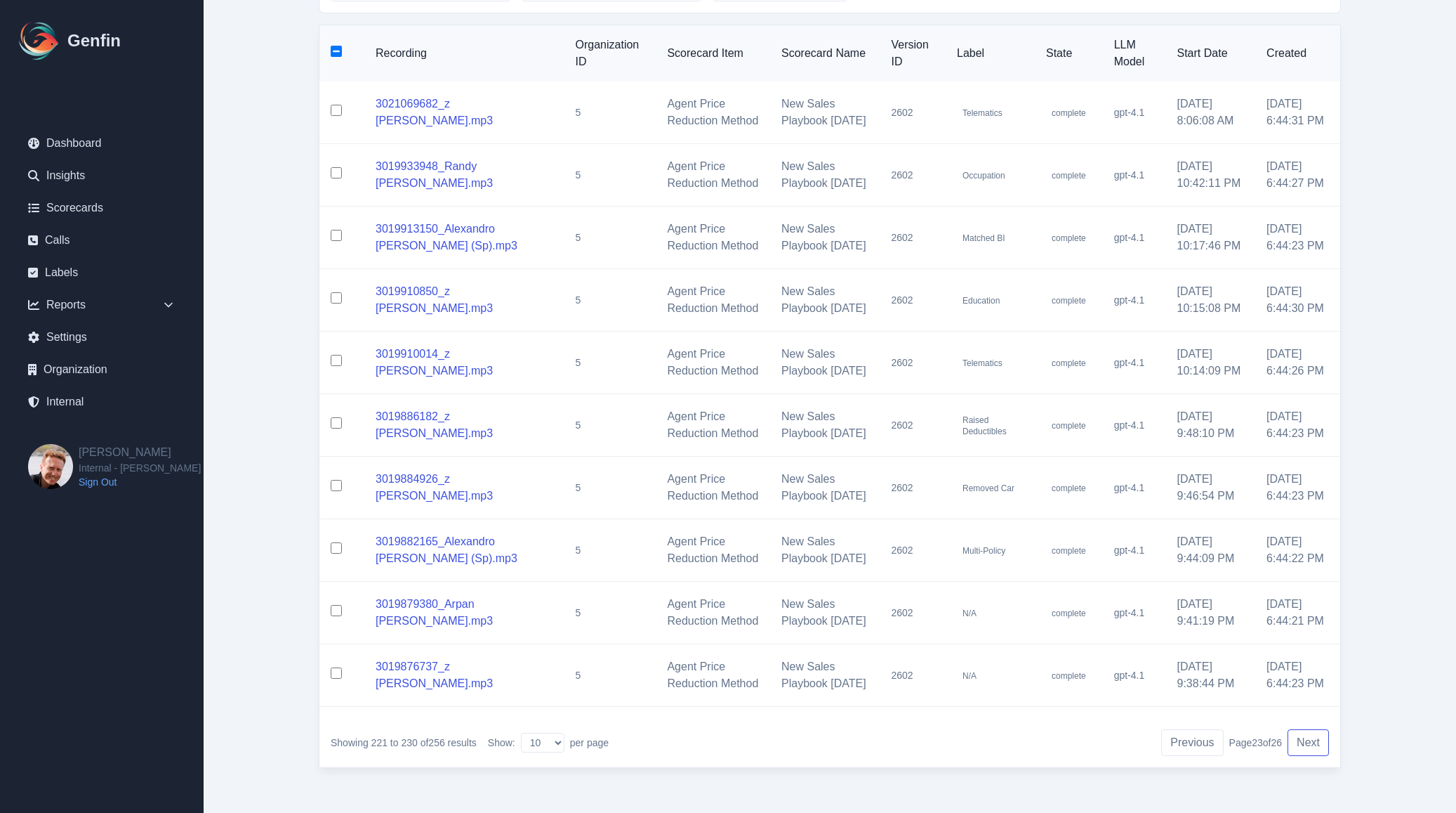
click at [1308, 739] on button "Next" at bounding box center [1308, 742] width 41 height 26
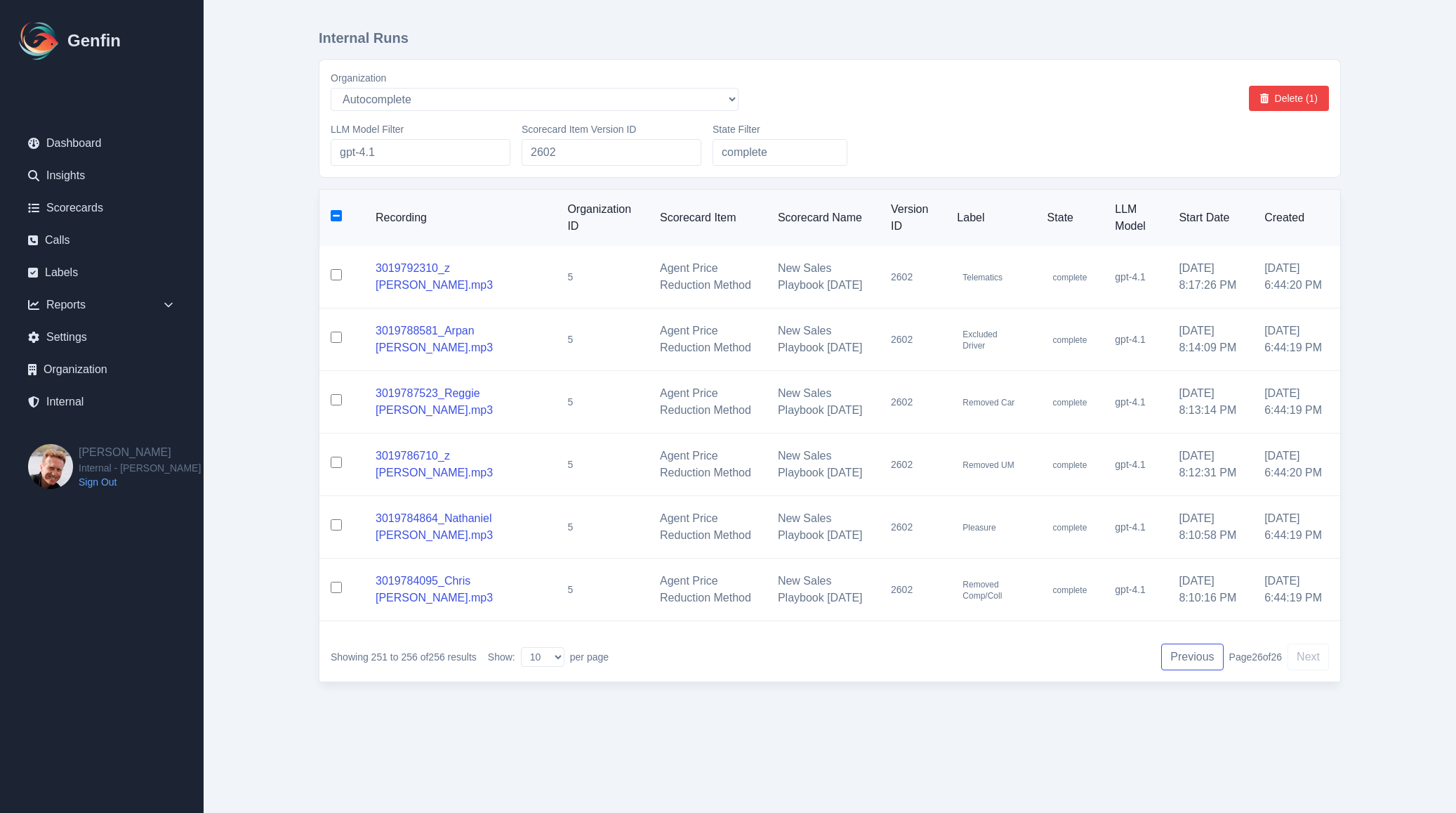
click at [1195, 670] on button "Previous" at bounding box center [1192, 657] width 62 height 26
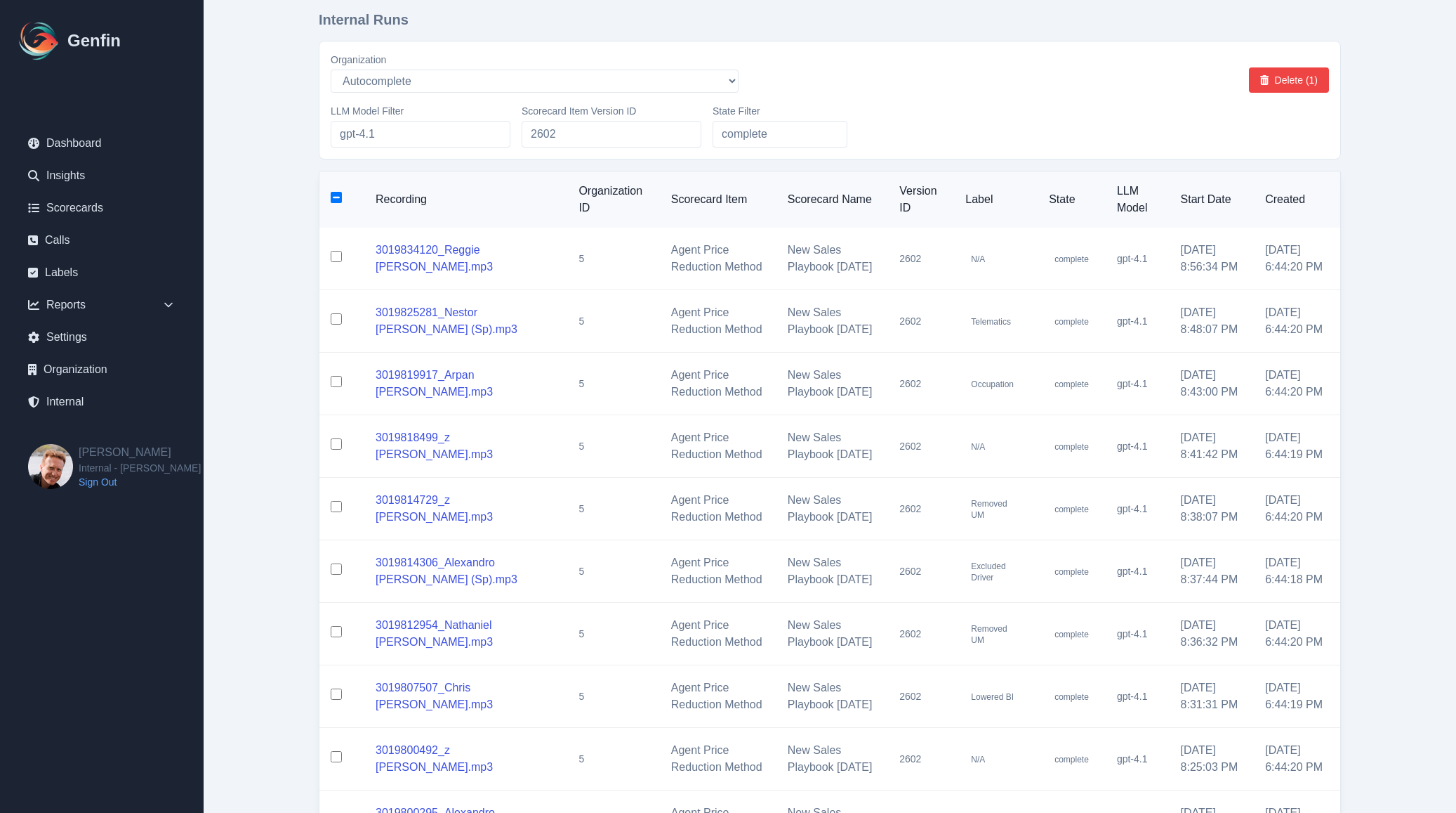
scroll to position [336, 0]
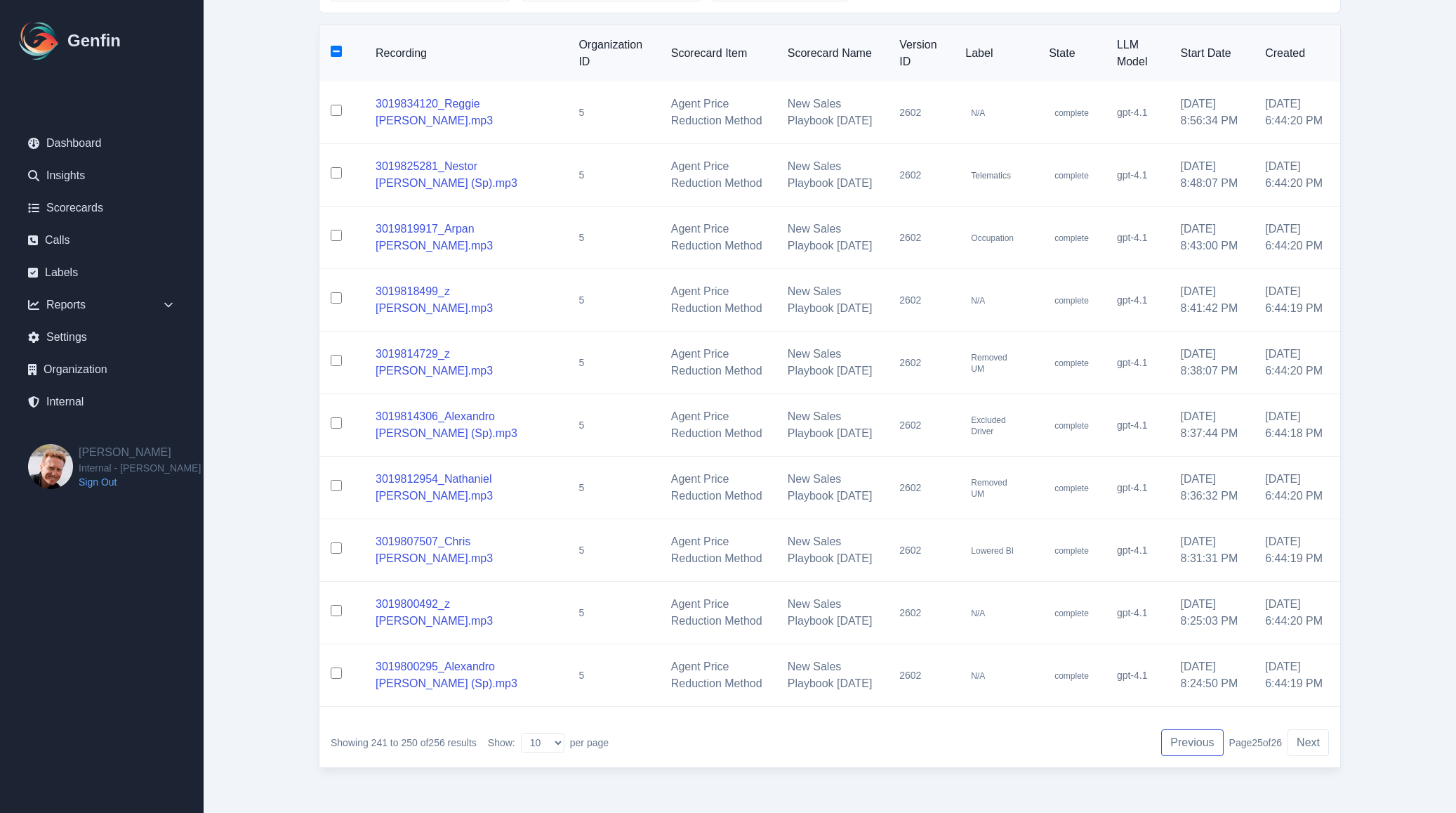
click at [1195, 745] on button "Previous" at bounding box center [1192, 742] width 62 height 26
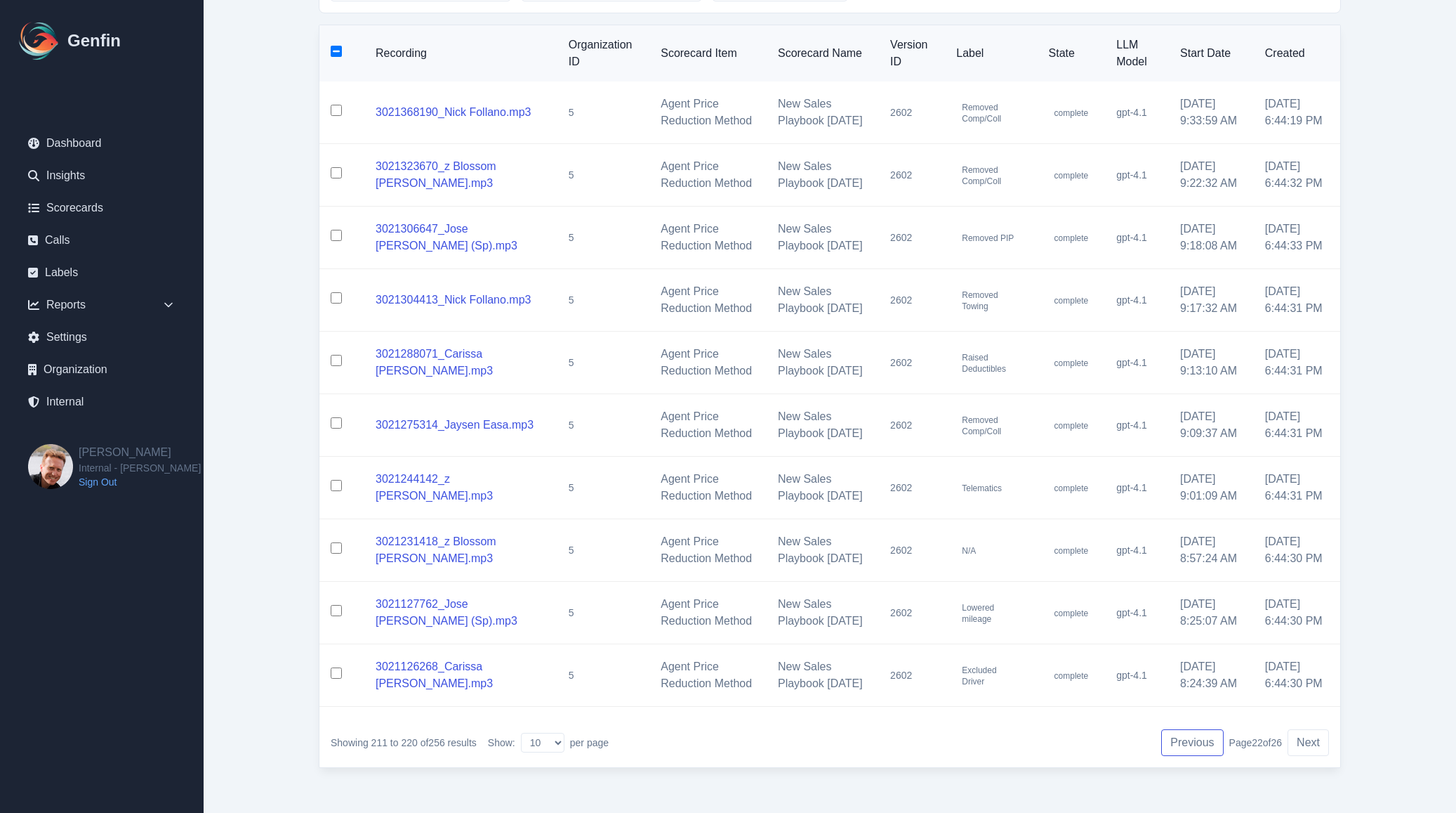
click at [1195, 745] on button "Previous" at bounding box center [1192, 742] width 62 height 26
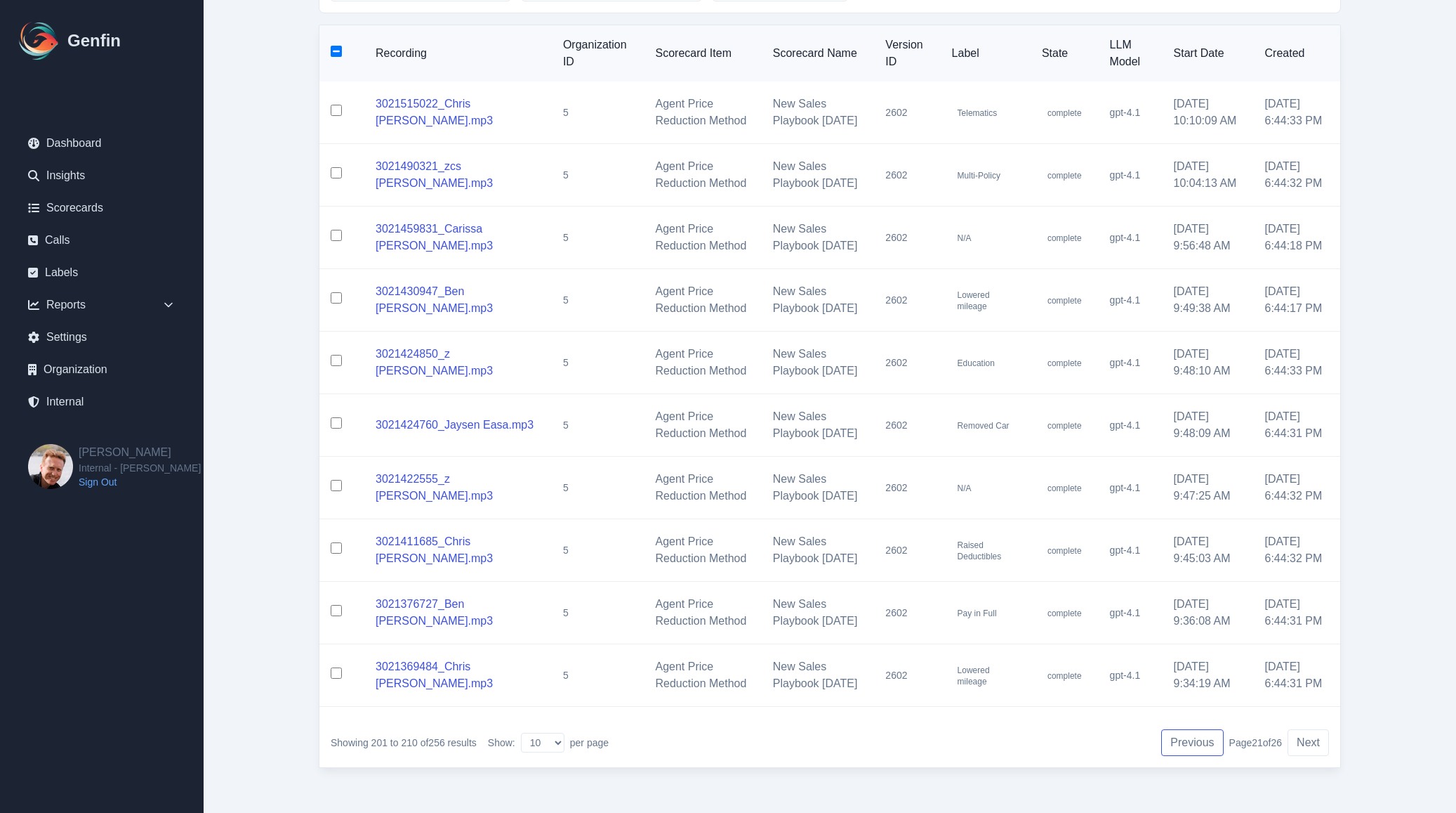
click at [1195, 745] on button "Previous" at bounding box center [1192, 742] width 62 height 26
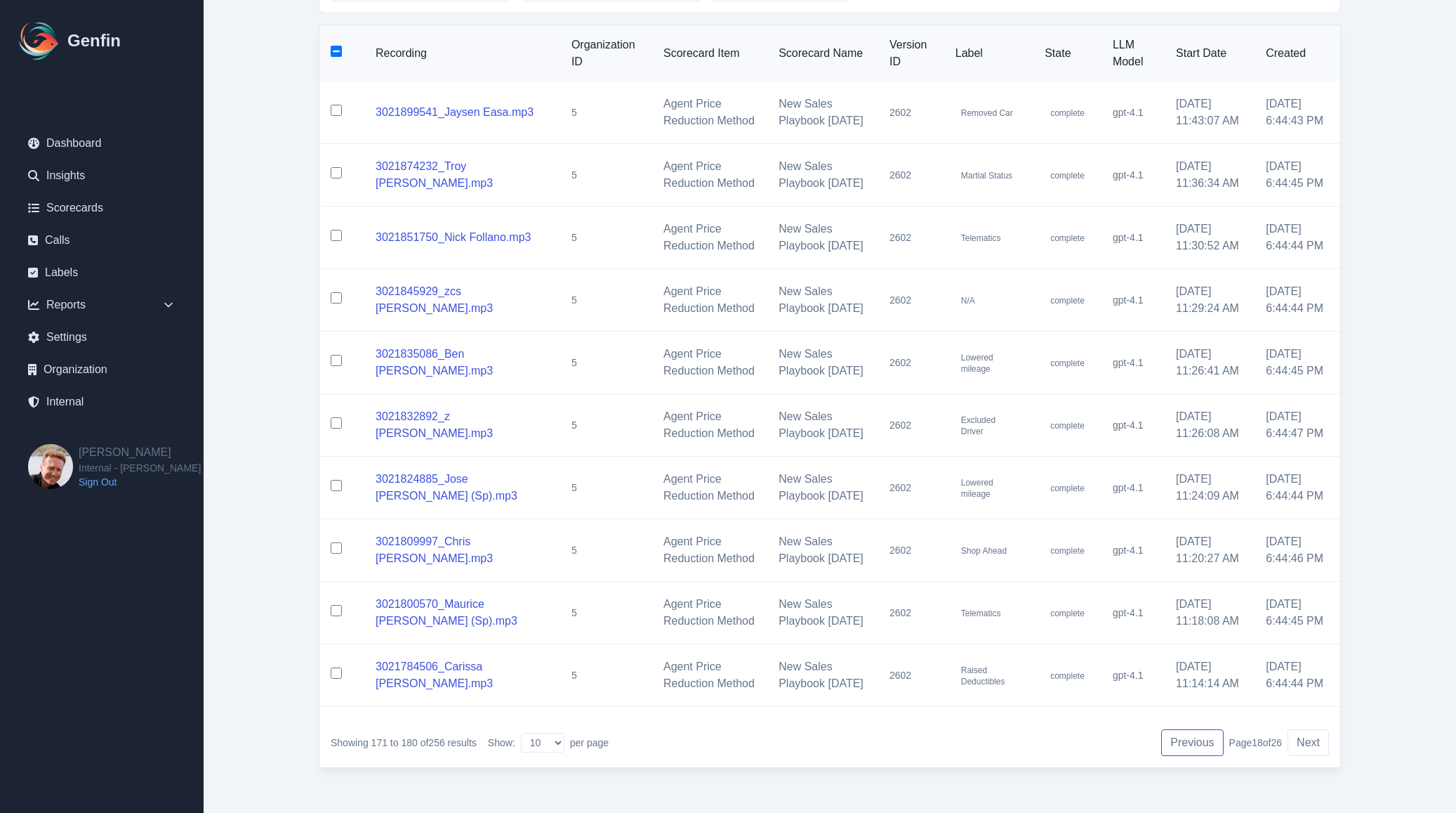
click at [1195, 745] on button "Previous" at bounding box center [1192, 742] width 62 height 26
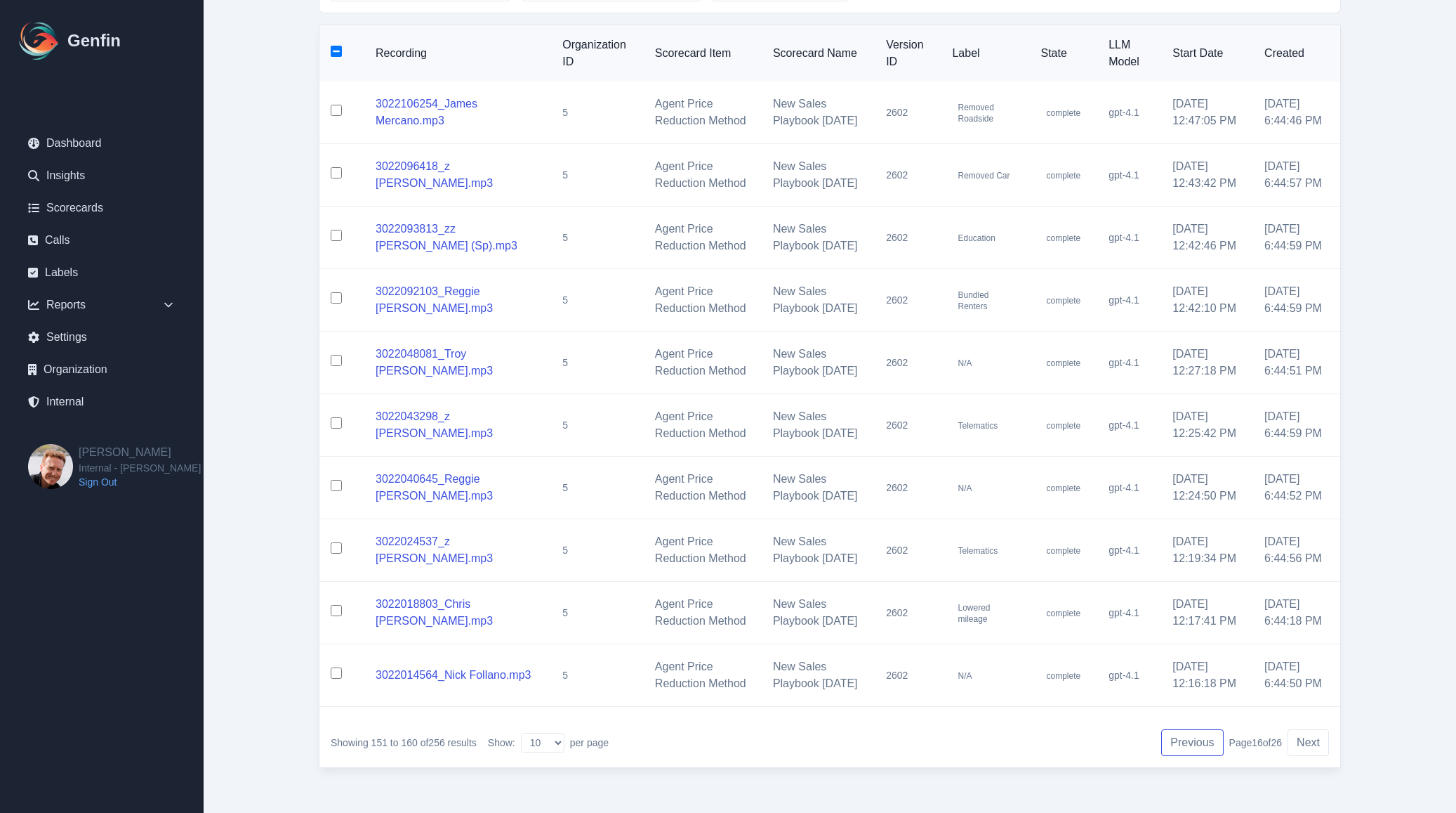
click at [1195, 745] on button "Previous" at bounding box center [1192, 742] width 62 height 26
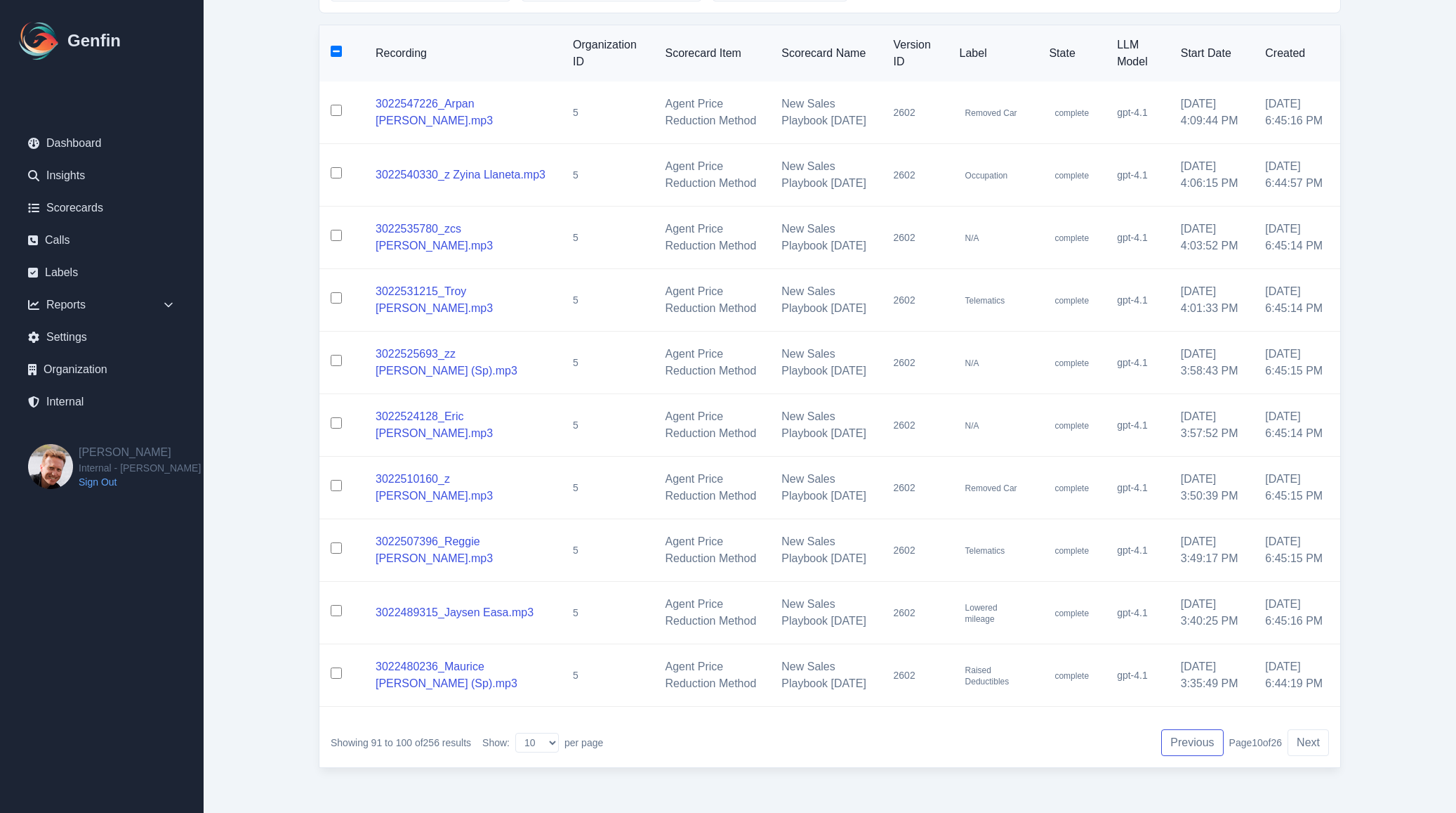
click at [1195, 745] on button "Previous" at bounding box center [1192, 742] width 62 height 26
click at [1195, 745] on button "Previous" at bounding box center [1197, 742] width 62 height 26
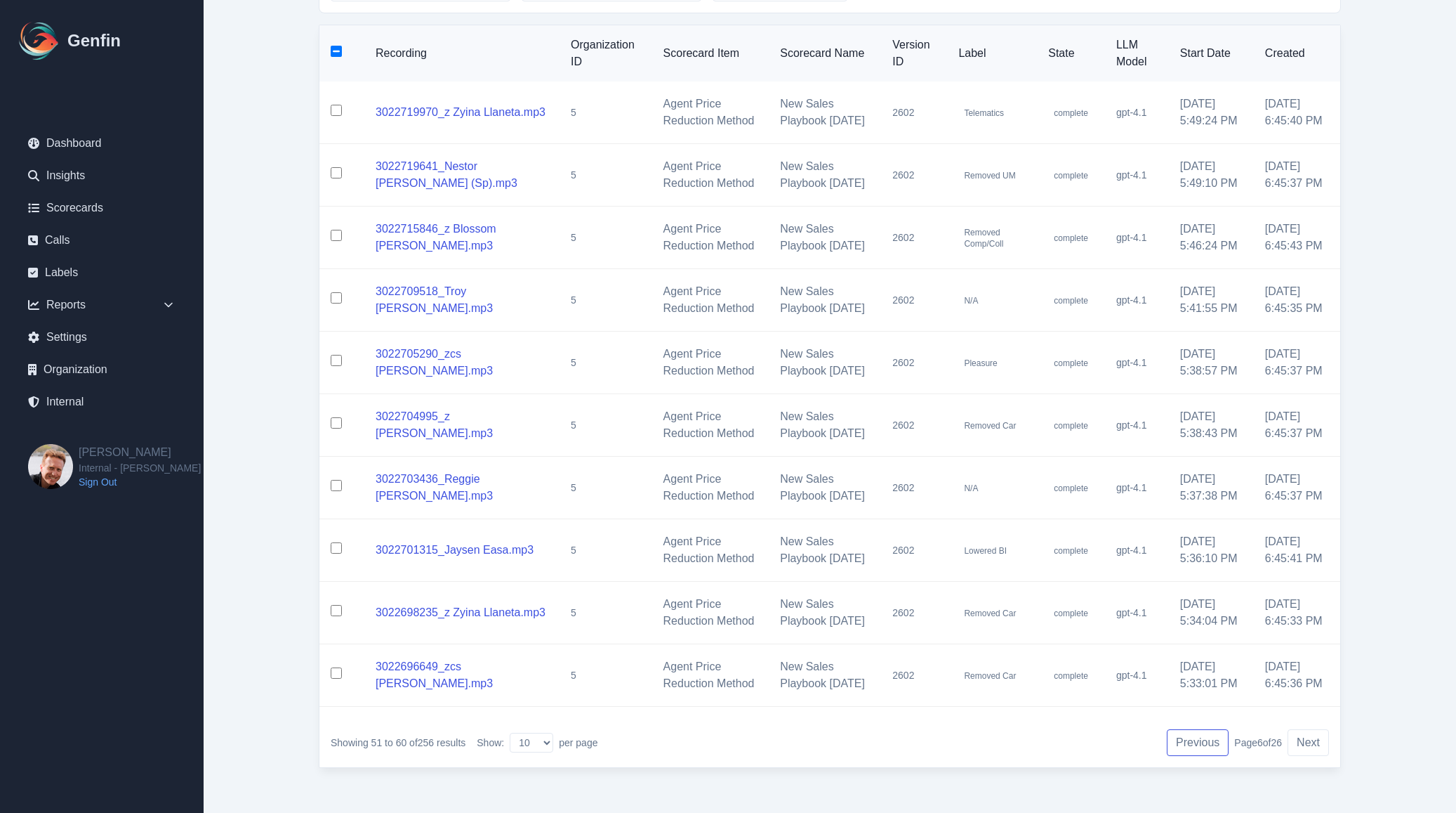
click at [1195, 745] on button "Previous" at bounding box center [1197, 742] width 62 height 26
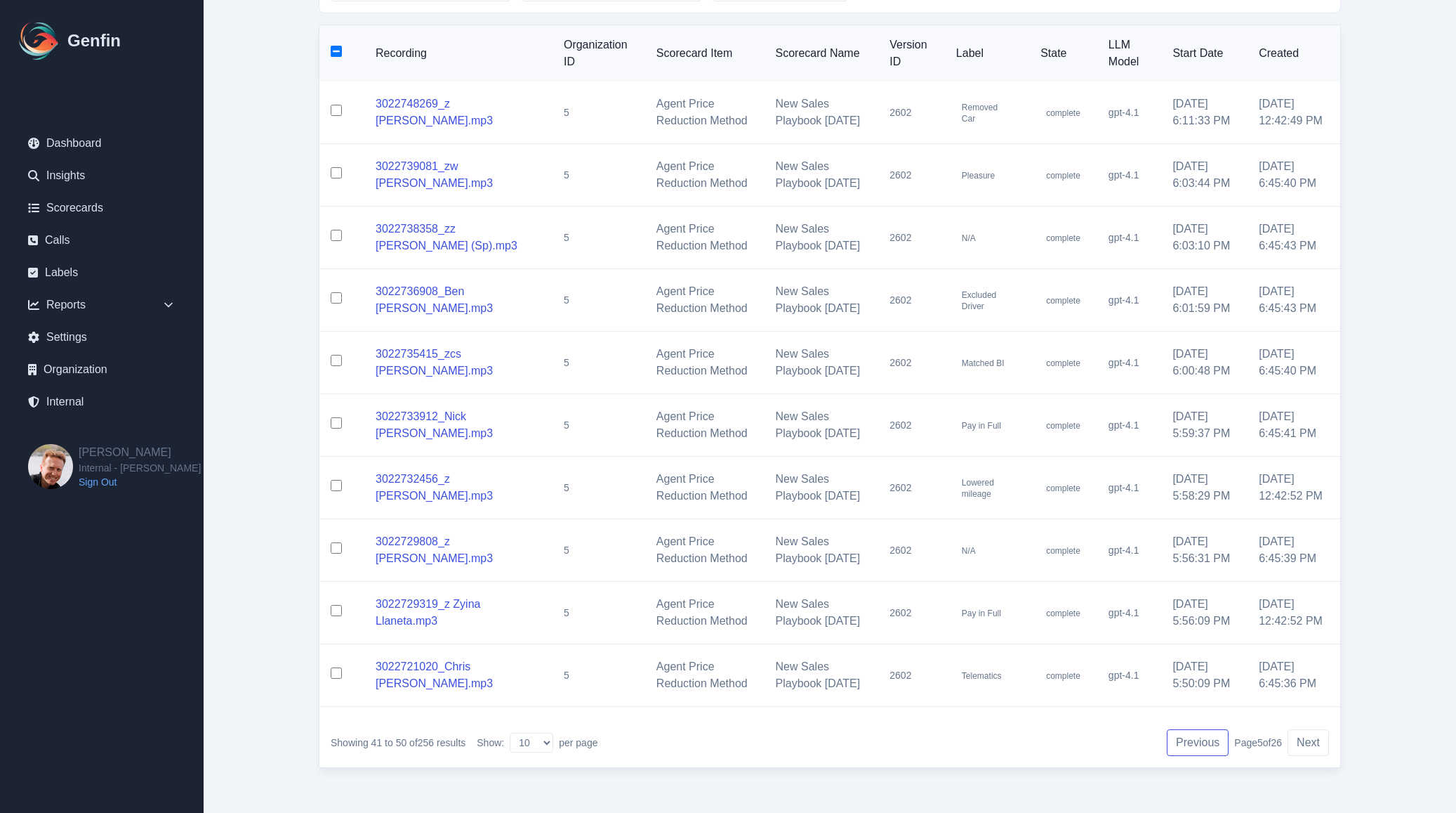
click at [1195, 745] on button "Previous" at bounding box center [1197, 742] width 62 height 26
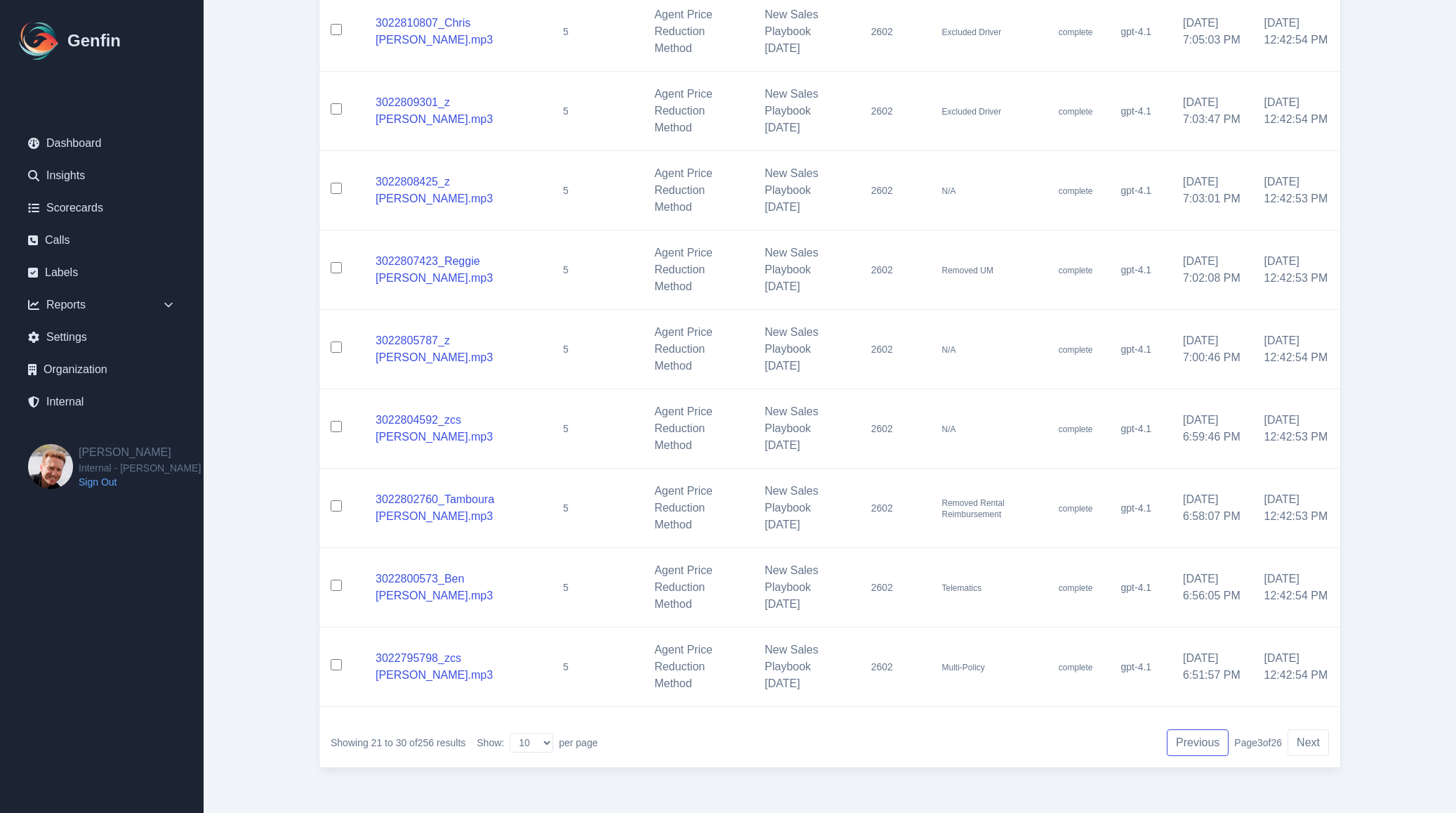
click at [1195, 745] on button "Previous" at bounding box center [1197, 742] width 62 height 26
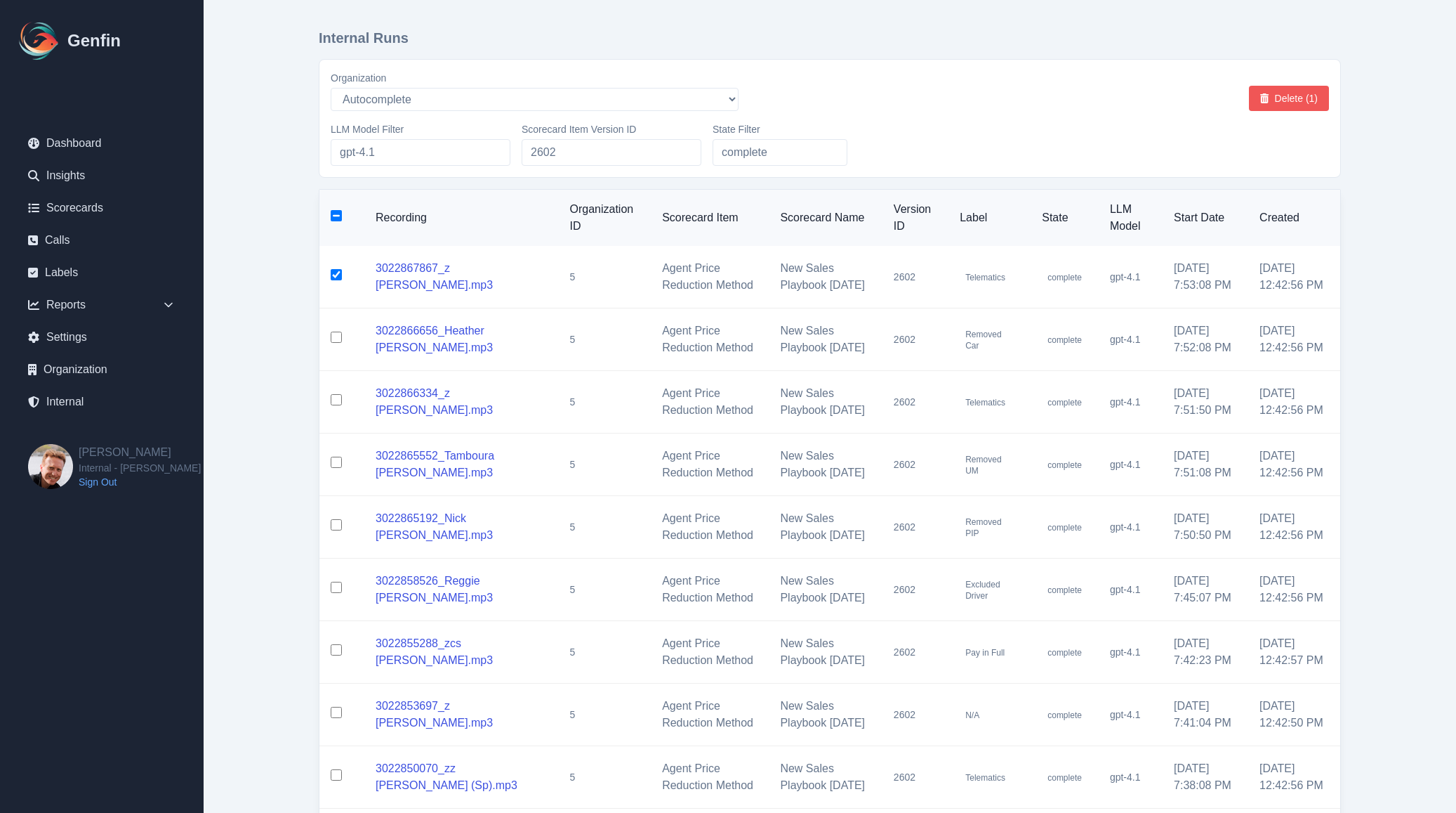
click at [1284, 111] on button "Delete (1)" at bounding box center [1289, 98] width 80 height 25
click at [335, 280] on input "checkbox" at bounding box center [337, 275] width 11 height 11
click at [1308, 101] on button "Delete (1)" at bounding box center [1289, 98] width 80 height 25
click at [338, 280] on input "checkbox" at bounding box center [337, 275] width 11 height 11
click at [1291, 101] on button "Delete (1)" at bounding box center [1289, 98] width 80 height 25
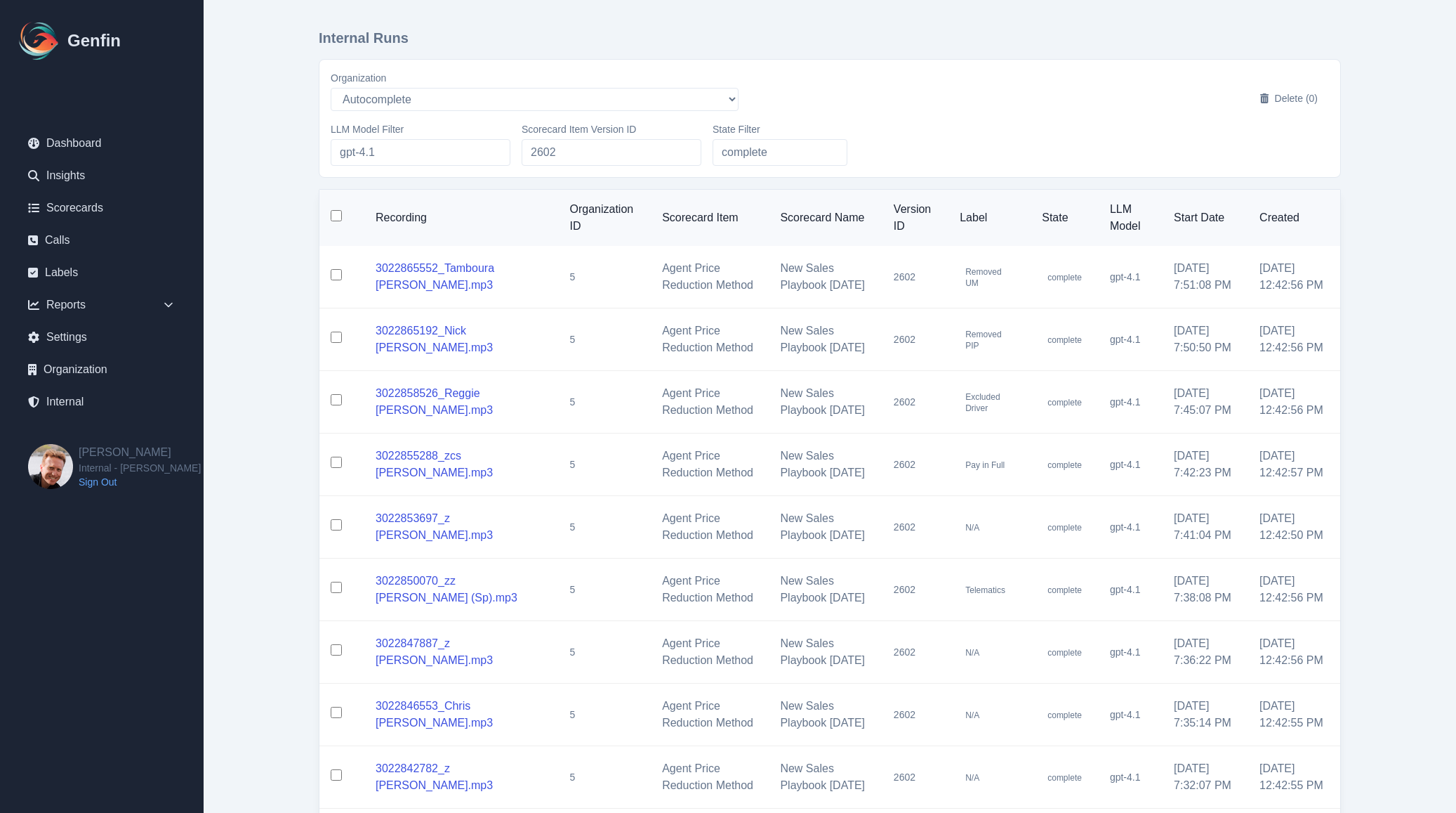
click at [334, 280] on input "checkbox" at bounding box center [337, 275] width 11 height 11
click at [1304, 104] on button "Delete (1)" at bounding box center [1289, 98] width 80 height 25
click at [335, 218] on input "checkbox" at bounding box center [337, 215] width 11 height 11
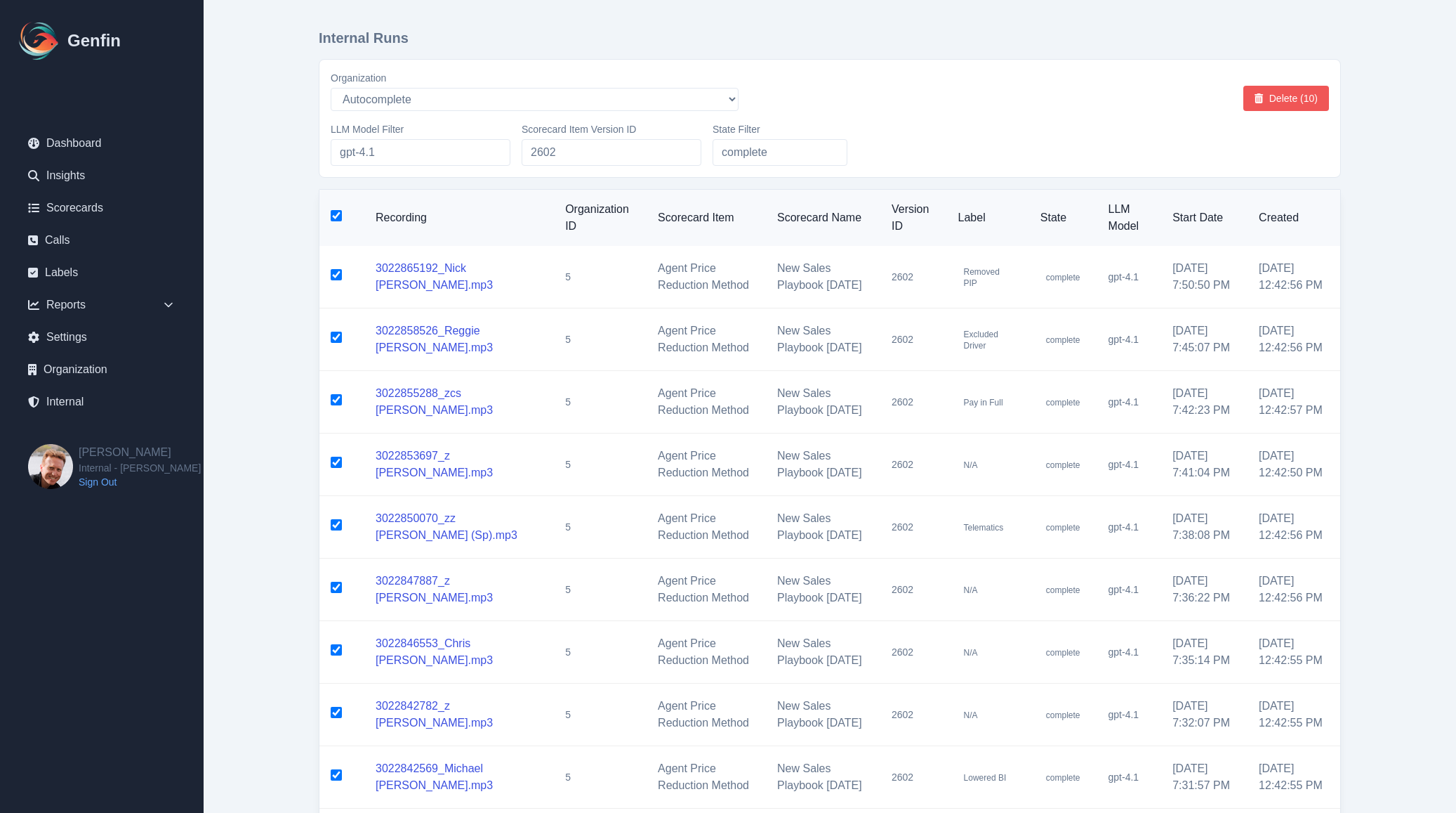
click at [1315, 95] on button "Delete (10)" at bounding box center [1286, 98] width 86 height 25
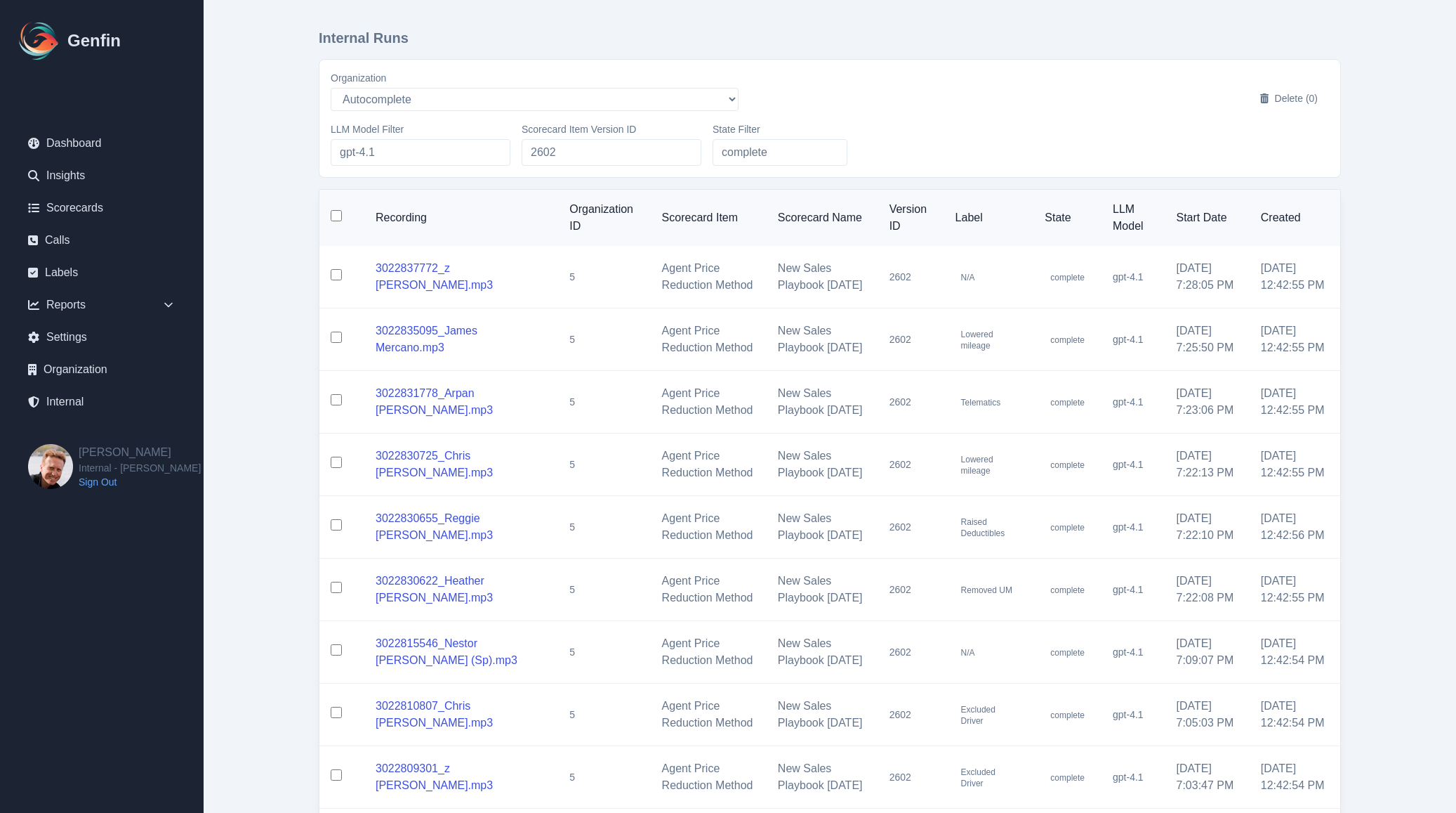
click at [336, 220] on input "checkbox" at bounding box center [337, 215] width 11 height 11
click at [1306, 97] on button "Delete (10)" at bounding box center [1286, 98] width 86 height 25
click at [333, 218] on input "checkbox" at bounding box center [337, 215] width 11 height 11
click at [336, 280] on input "checkbox" at bounding box center [337, 275] width 11 height 11
click at [340, 343] on input "checkbox" at bounding box center [337, 337] width 11 height 11
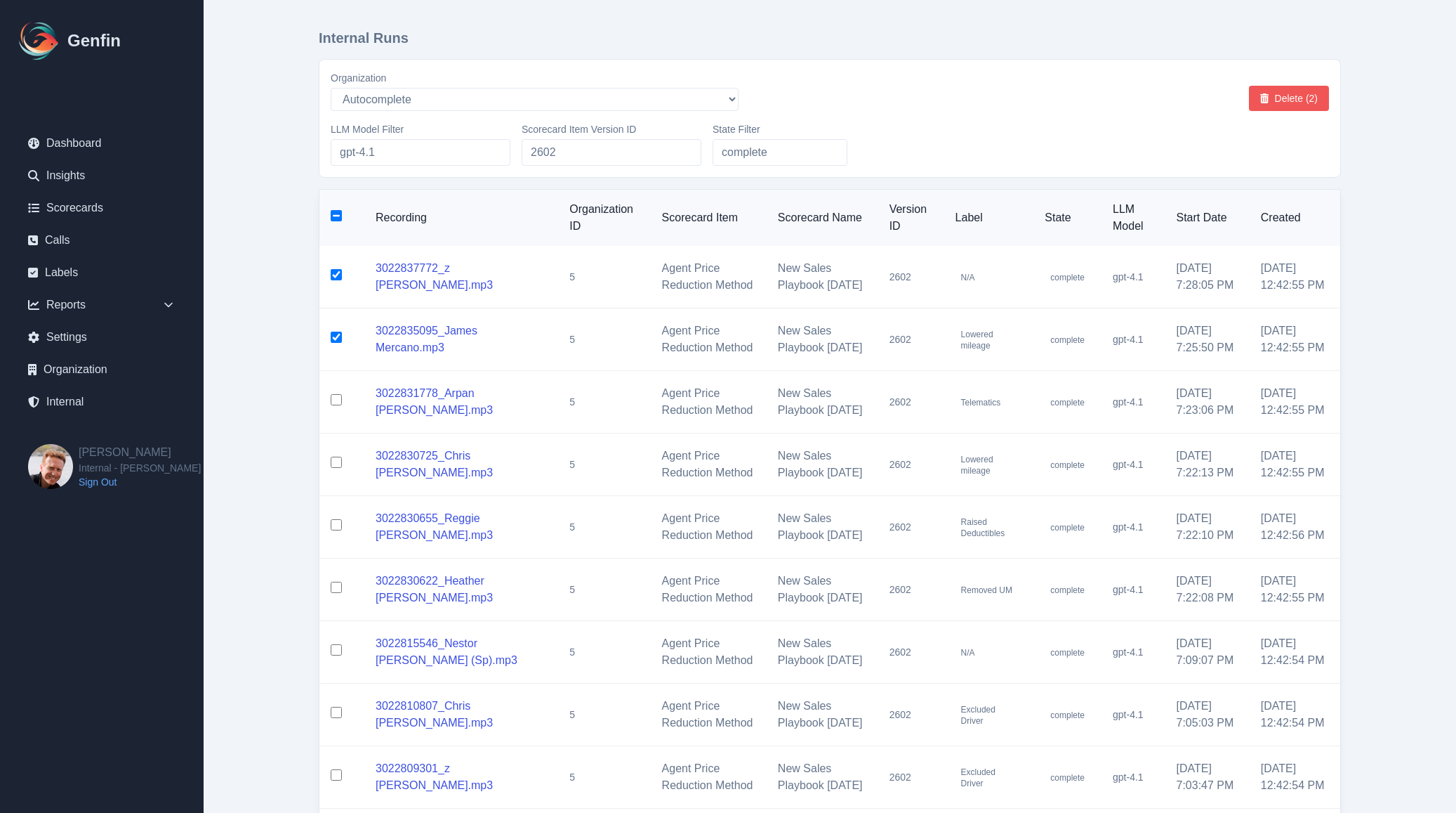
click at [1299, 89] on button "Delete (2)" at bounding box center [1289, 98] width 80 height 25
click at [336, 280] on input "checkbox" at bounding box center [337, 275] width 11 height 11
click at [336, 343] on input "checkbox" at bounding box center [337, 337] width 11 height 11
click at [1311, 101] on button "Delete (2)" at bounding box center [1289, 98] width 80 height 25
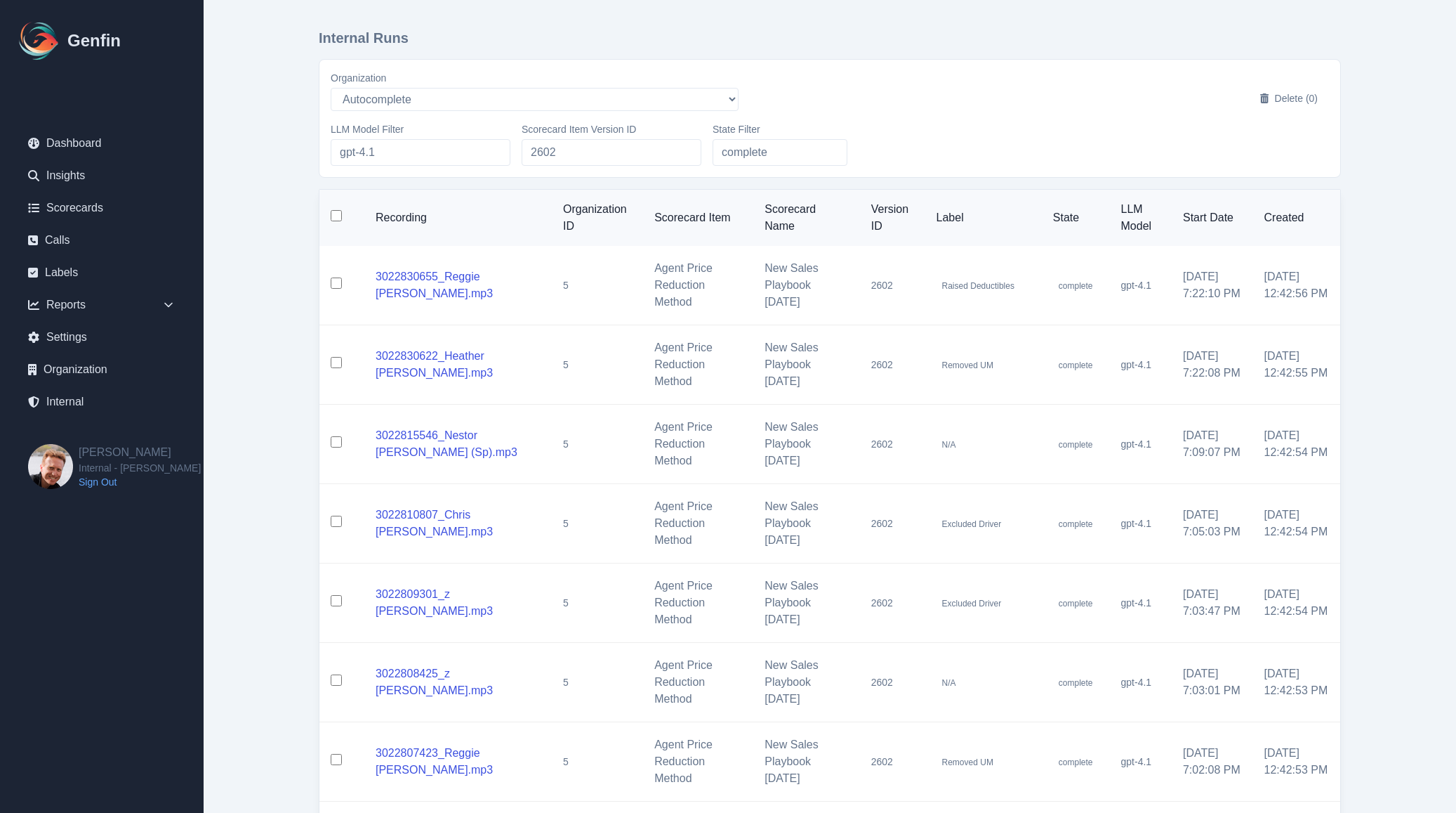
click at [336, 287] on input "checkbox" at bounding box center [337, 283] width 11 height 11
click at [333, 364] on input "checkbox" at bounding box center [337, 362] width 11 height 11
click at [1296, 96] on button "Delete (2)" at bounding box center [1289, 98] width 80 height 25
click at [336, 284] on input "checkbox" at bounding box center [337, 283] width 11 height 11
click at [1291, 93] on button "Delete (1)" at bounding box center [1289, 98] width 80 height 25
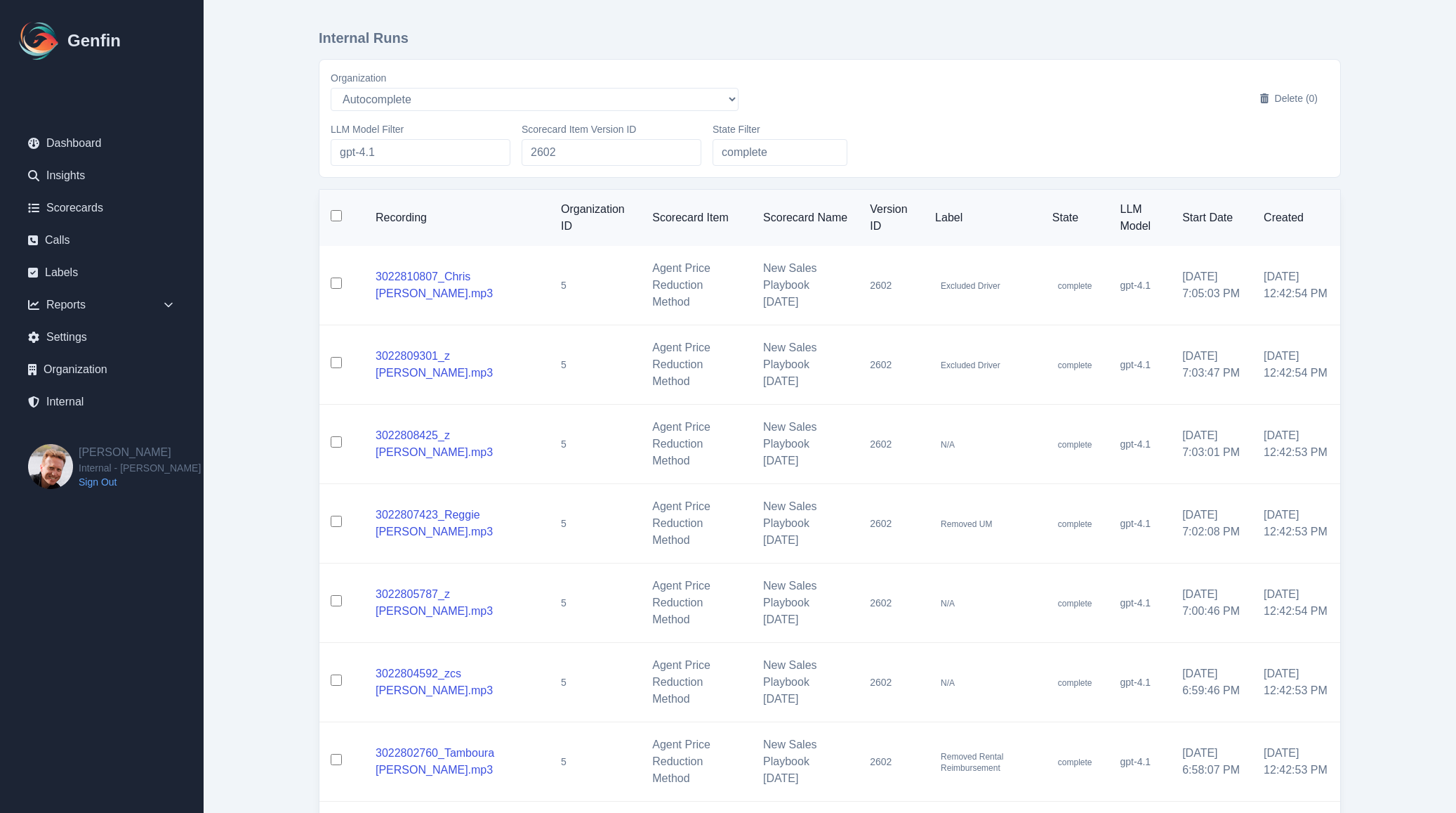
click at [335, 283] on input "checkbox" at bounding box center [337, 283] width 11 height 11
click at [1280, 94] on button "Delete (1)" at bounding box center [1289, 98] width 80 height 25
click at [335, 285] on input "checkbox" at bounding box center [337, 283] width 11 height 11
click at [337, 363] on input "checkbox" at bounding box center [337, 362] width 11 height 11
click at [1274, 104] on button "Delete (2)" at bounding box center [1289, 98] width 80 height 25
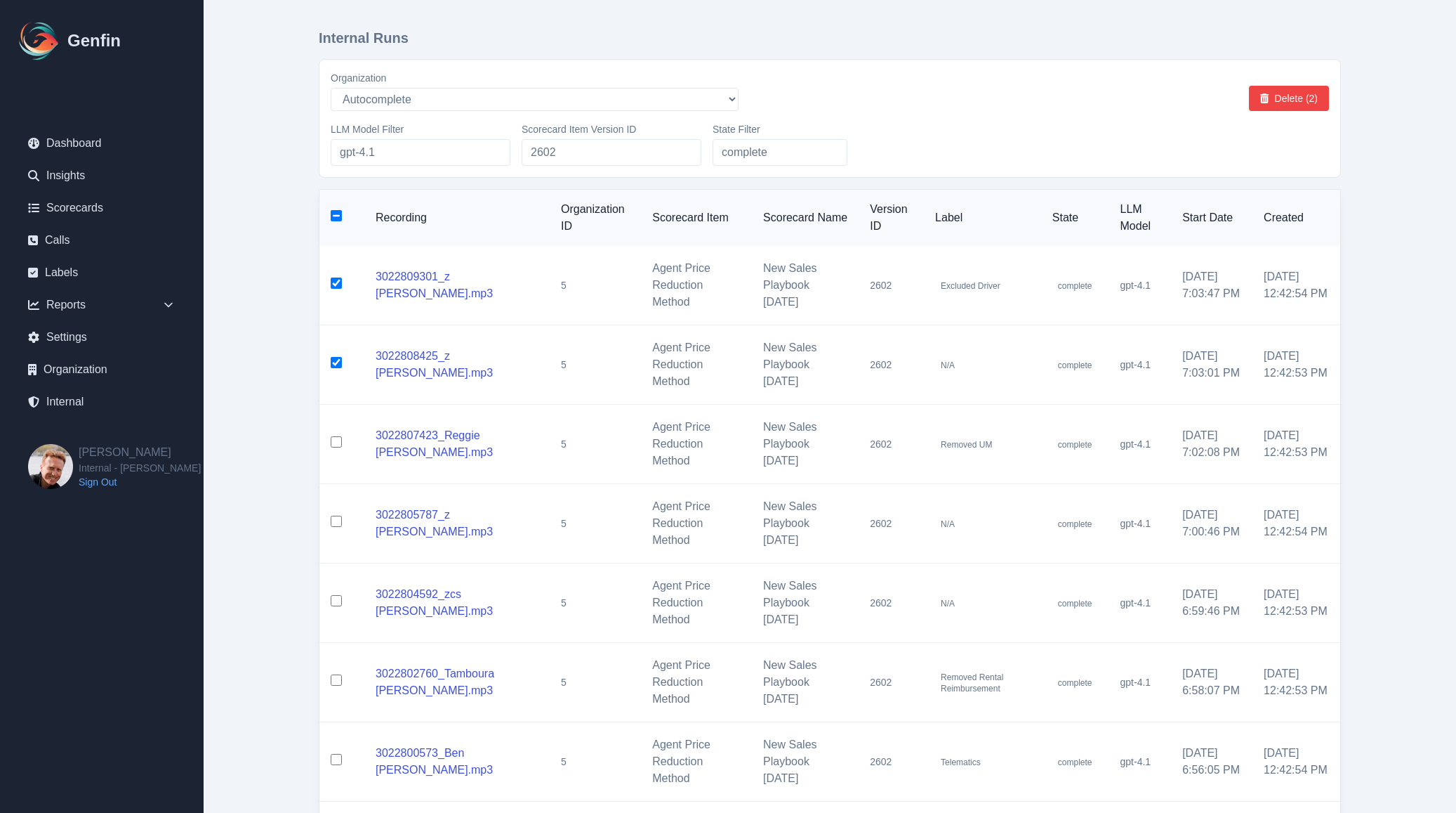
click at [336, 362] on input "checkbox" at bounding box center [337, 362] width 11 height 11
click at [1289, 102] on button "Delete (1)" at bounding box center [1289, 98] width 80 height 25
click at [1289, 98] on button "Delete (1)" at bounding box center [1289, 98] width 80 height 25
click at [336, 287] on input "checkbox" at bounding box center [337, 283] width 11 height 11
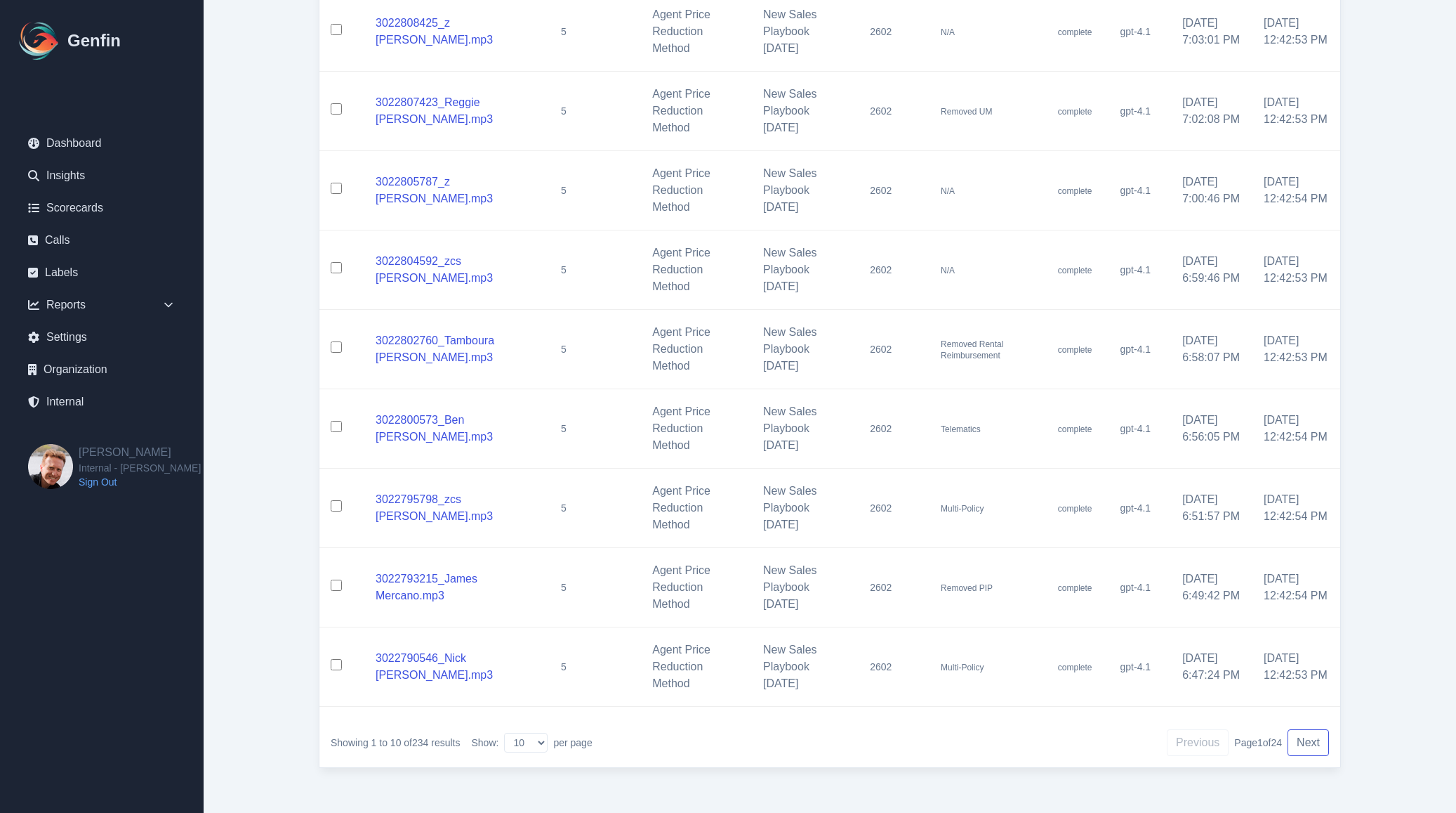
click at [1306, 740] on button "Next" at bounding box center [1308, 742] width 41 height 26
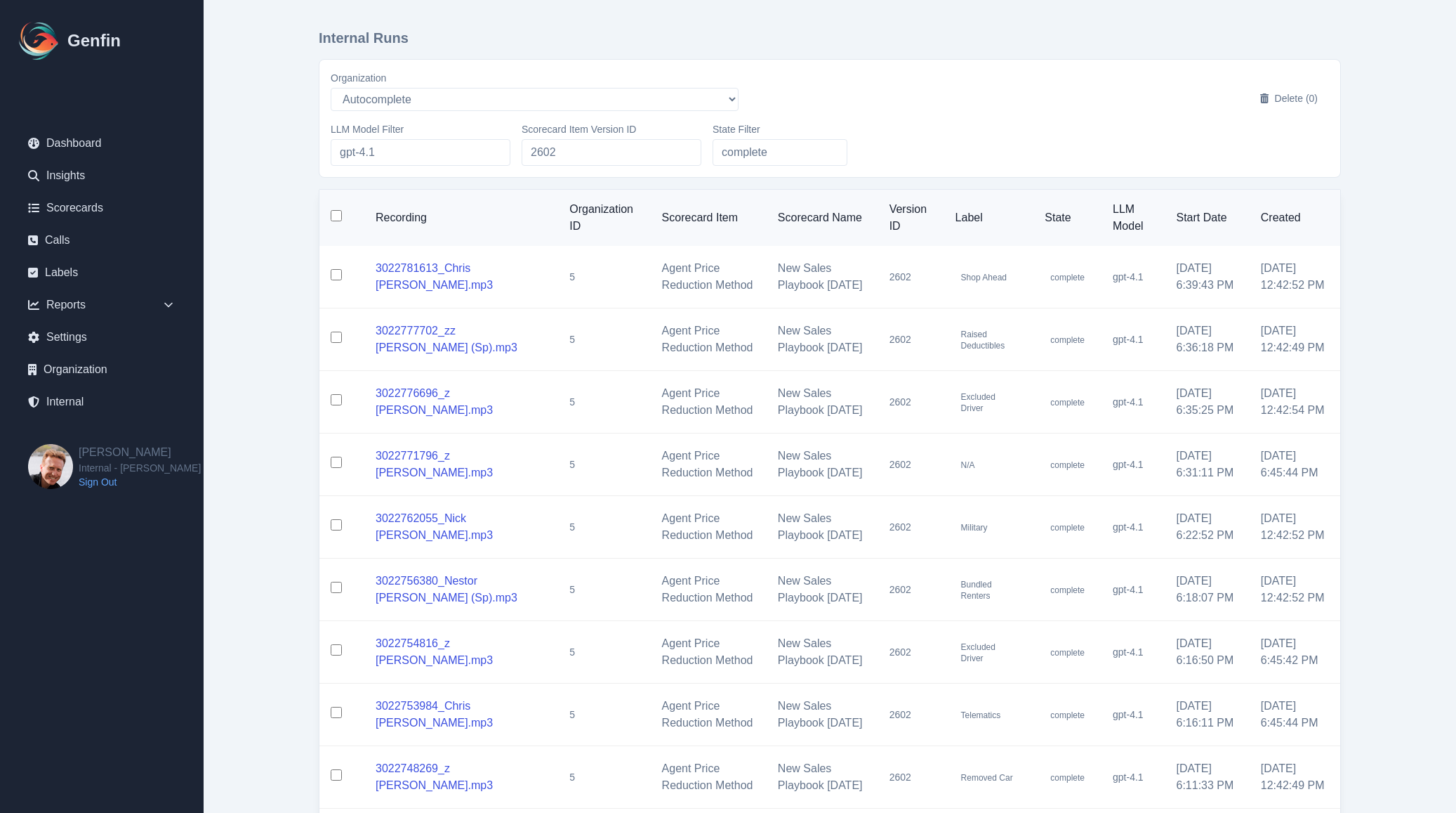
click at [332, 218] on input "checkbox" at bounding box center [337, 215] width 11 height 11
click at [1288, 95] on button "Delete (10)" at bounding box center [1286, 98] width 86 height 25
click at [339, 220] on input "checkbox" at bounding box center [337, 215] width 11 height 11
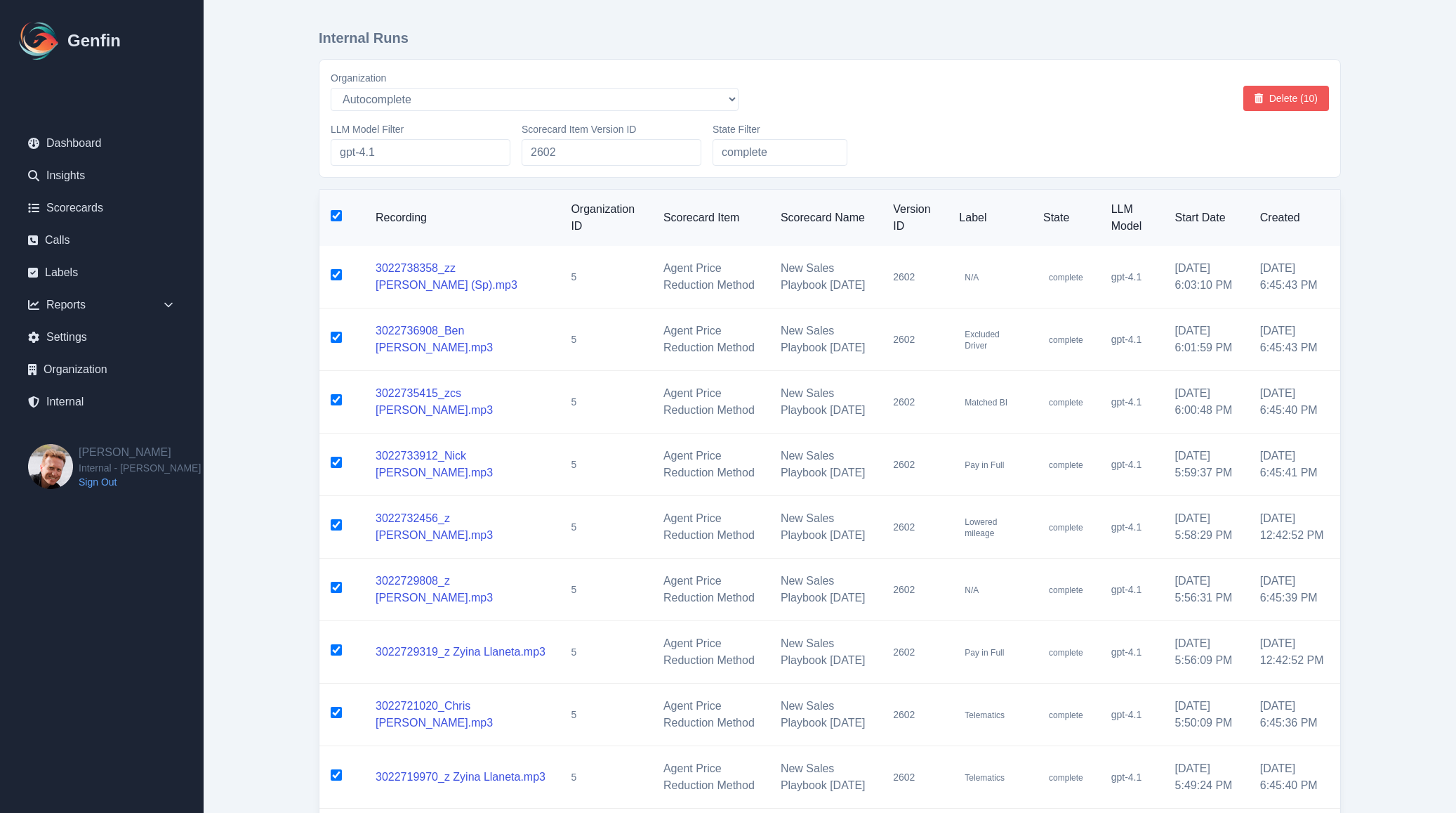
click at [1280, 98] on button "Delete (10)" at bounding box center [1286, 98] width 86 height 25
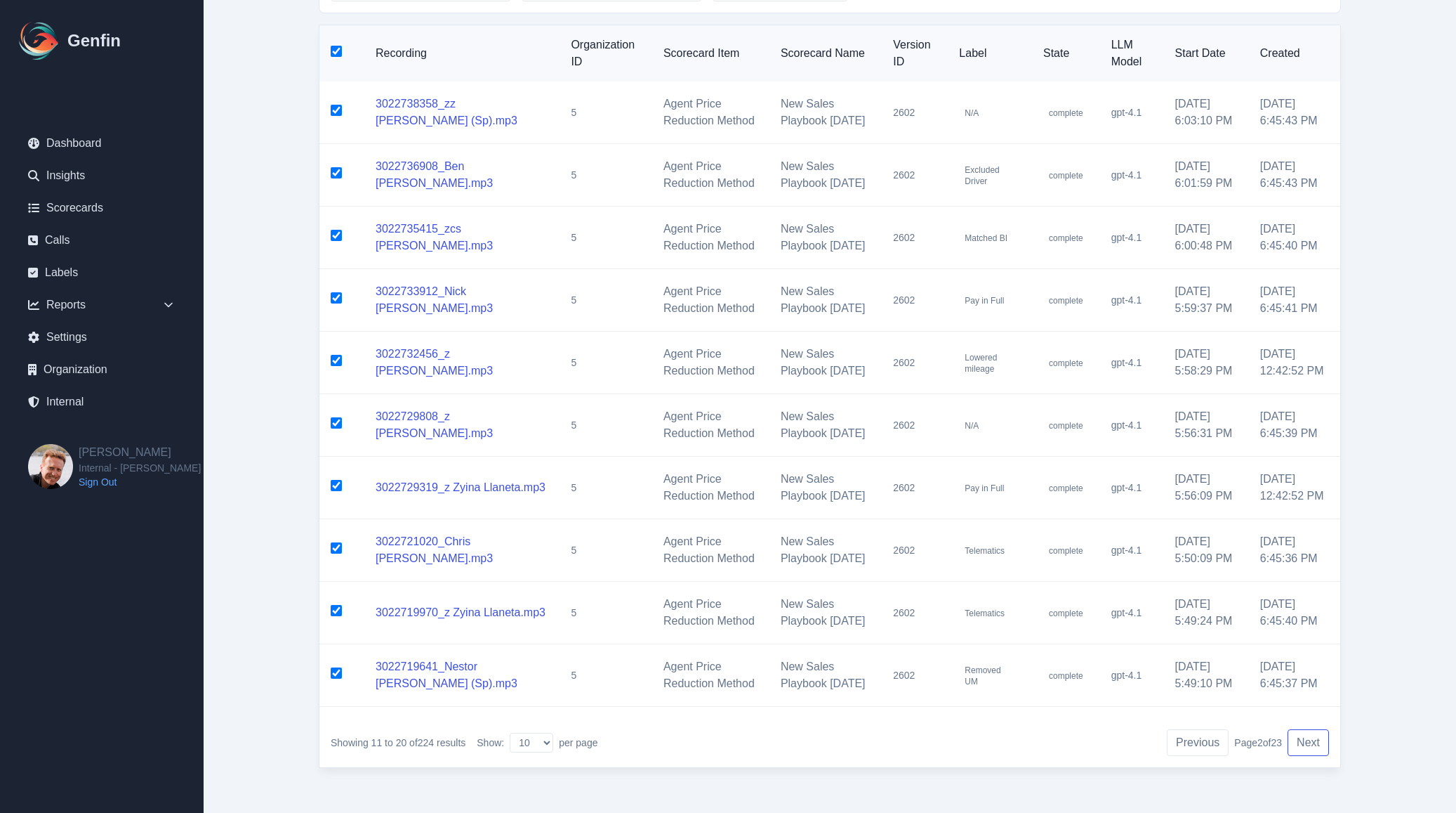
click at [1316, 747] on button "Next" at bounding box center [1308, 742] width 41 height 26
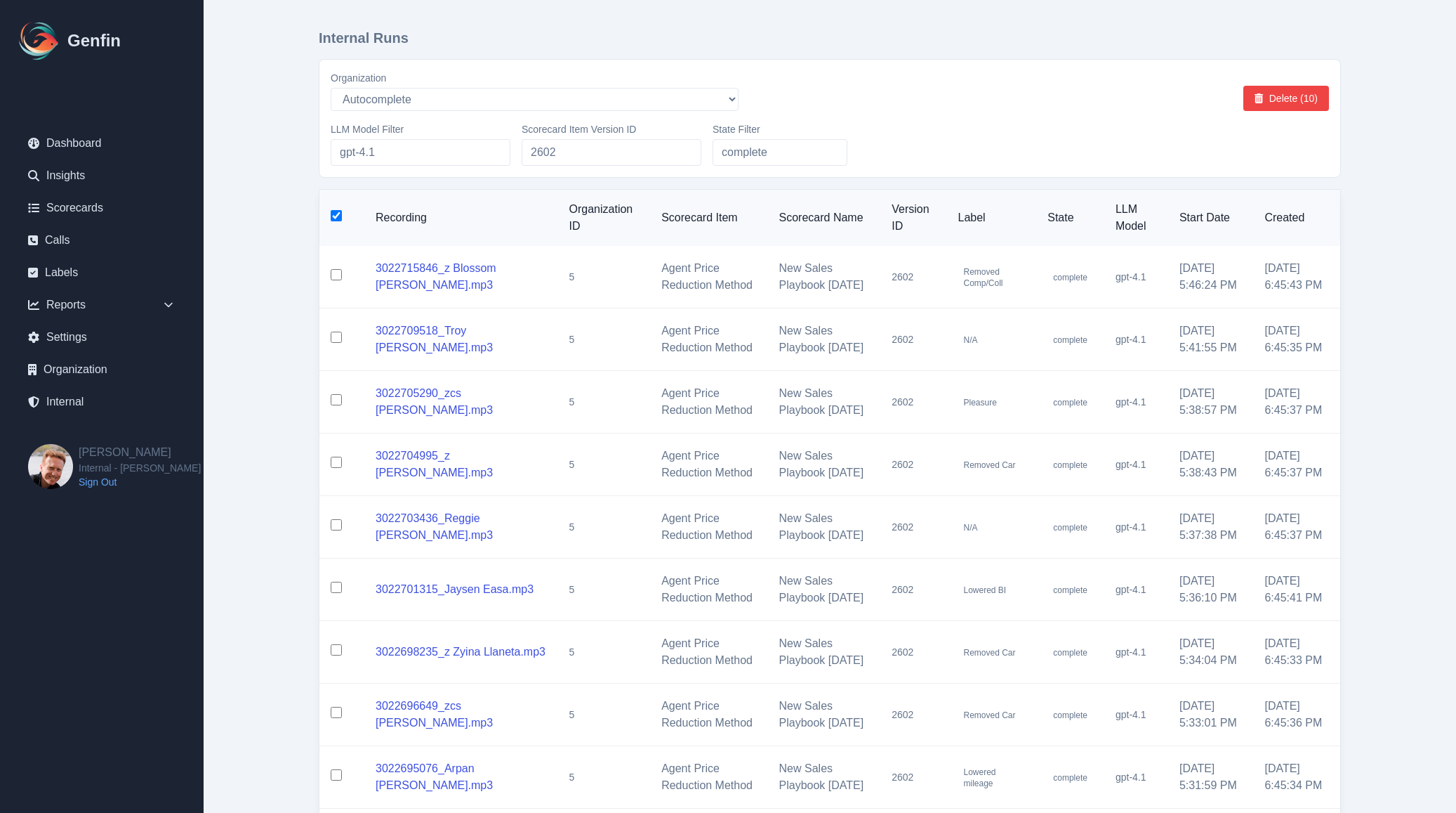
click at [341, 216] on th at bounding box center [342, 218] width 45 height 56
click at [339, 216] on input "checkbox" at bounding box center [337, 215] width 11 height 11
click at [337, 219] on input "checkbox" at bounding box center [337, 215] width 11 height 11
click at [1281, 98] on button "Delete (10)" at bounding box center [1286, 98] width 86 height 25
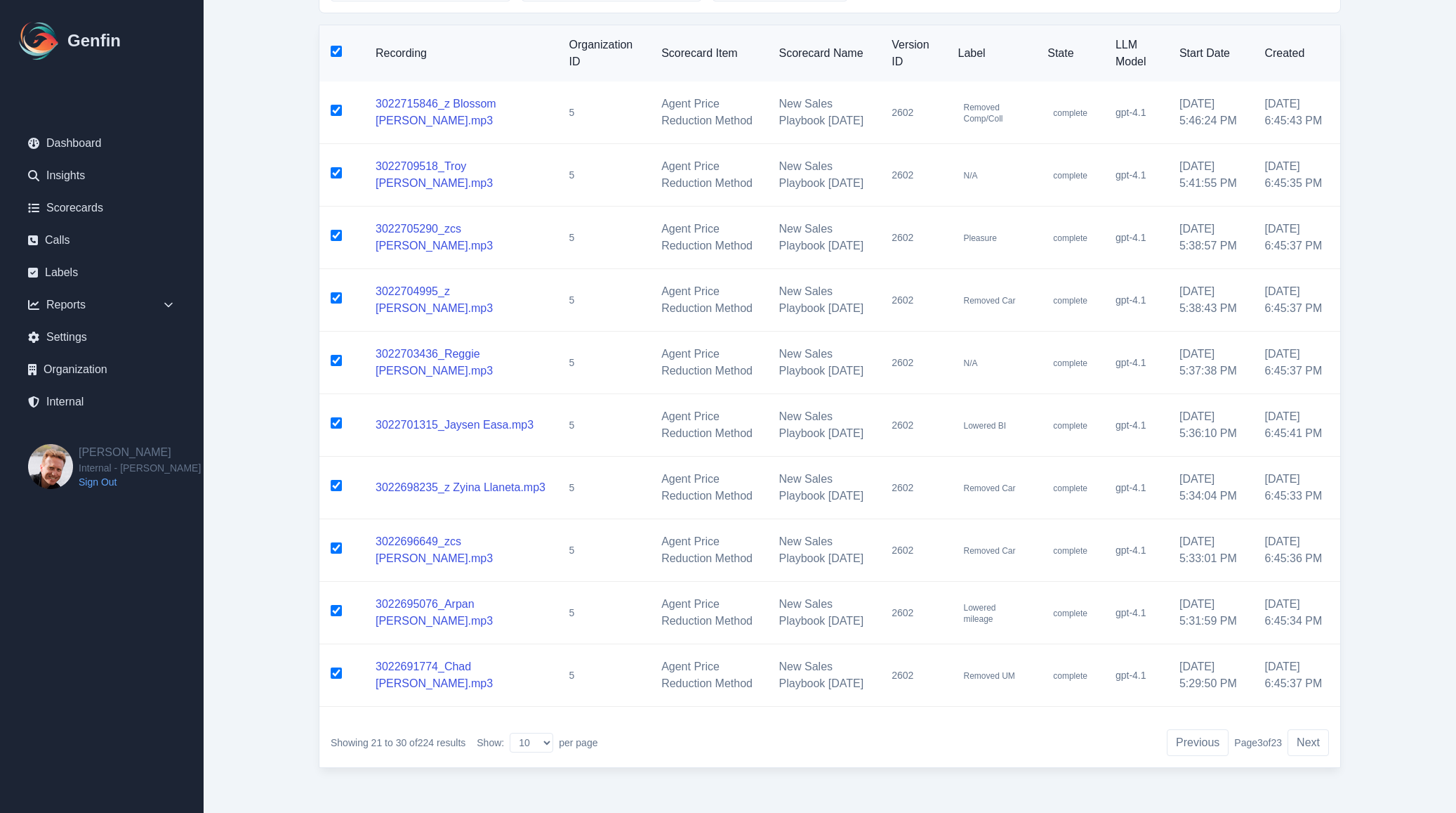
scroll to position [336, 0]
click at [1303, 743] on button "Next" at bounding box center [1308, 742] width 41 height 26
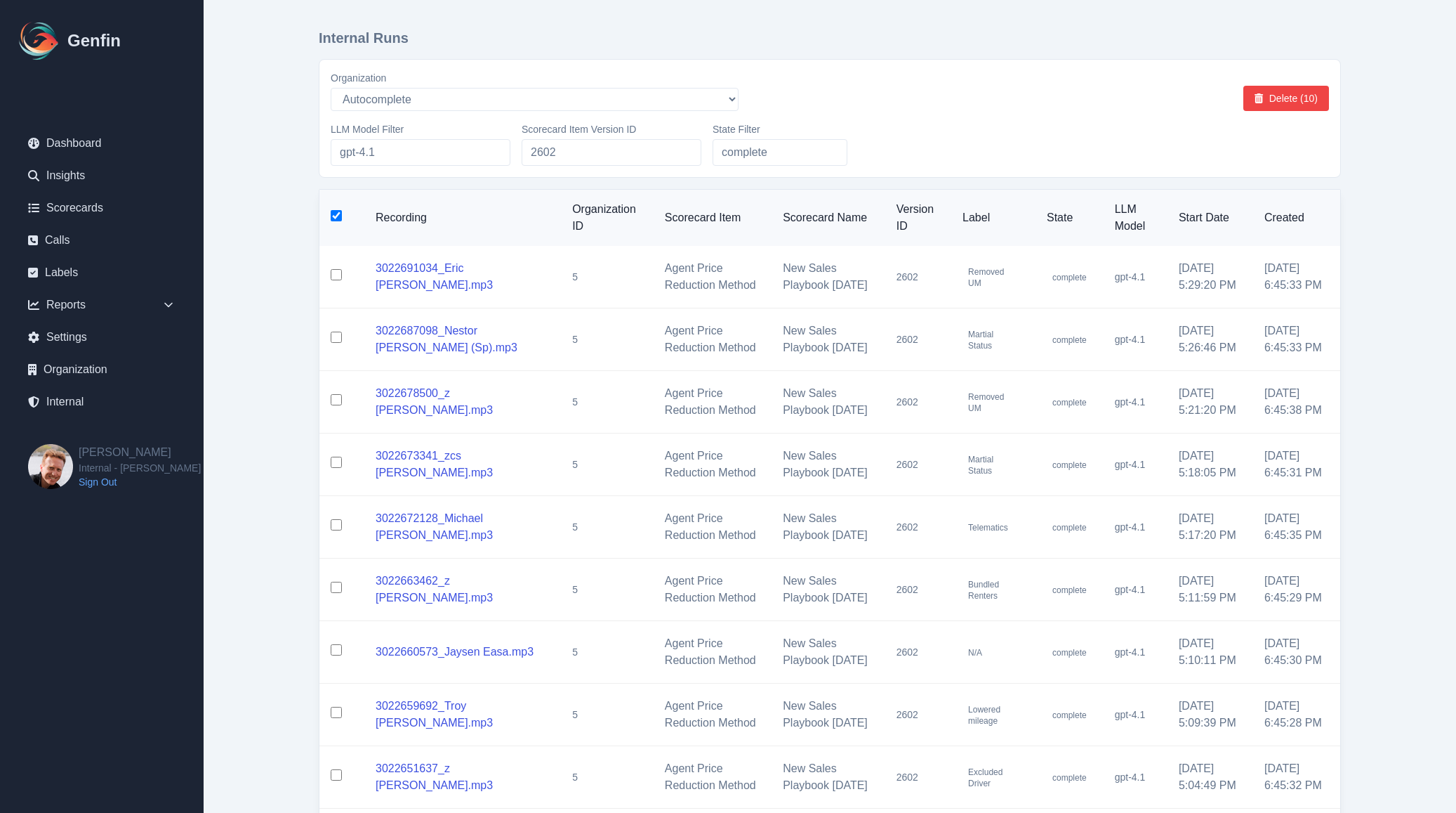
click at [339, 217] on input "checkbox" at bounding box center [337, 215] width 11 height 11
click at [1266, 98] on button "Delete (10)" at bounding box center [1286, 98] width 86 height 25
click at [771, 356] on td "New Sales Playbook [DATE]" at bounding box center [828, 340] width 114 height 62
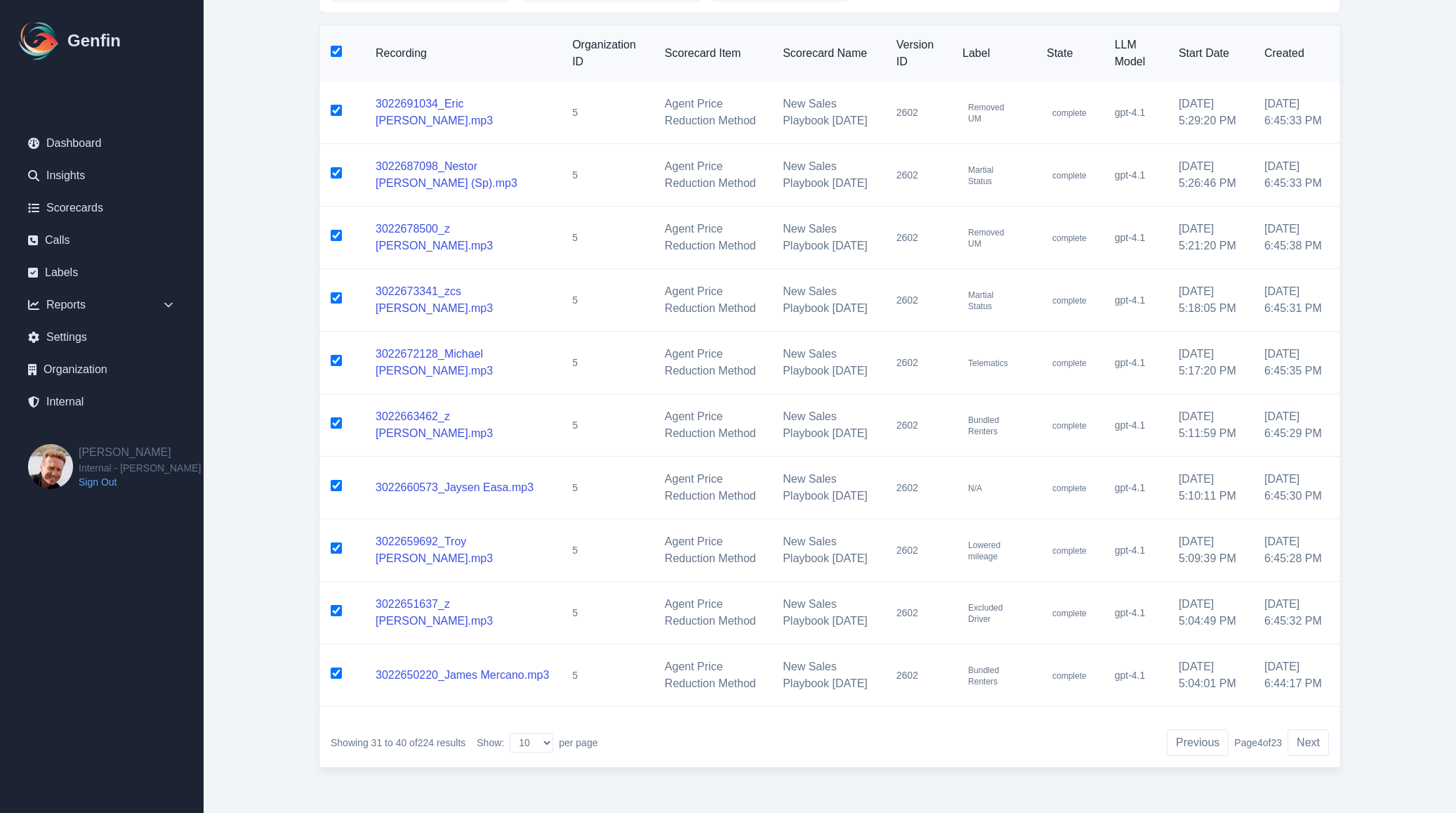
scroll to position [336, 0]
click at [541, 737] on select "10 25 50 100 200" at bounding box center [531, 741] width 43 height 20
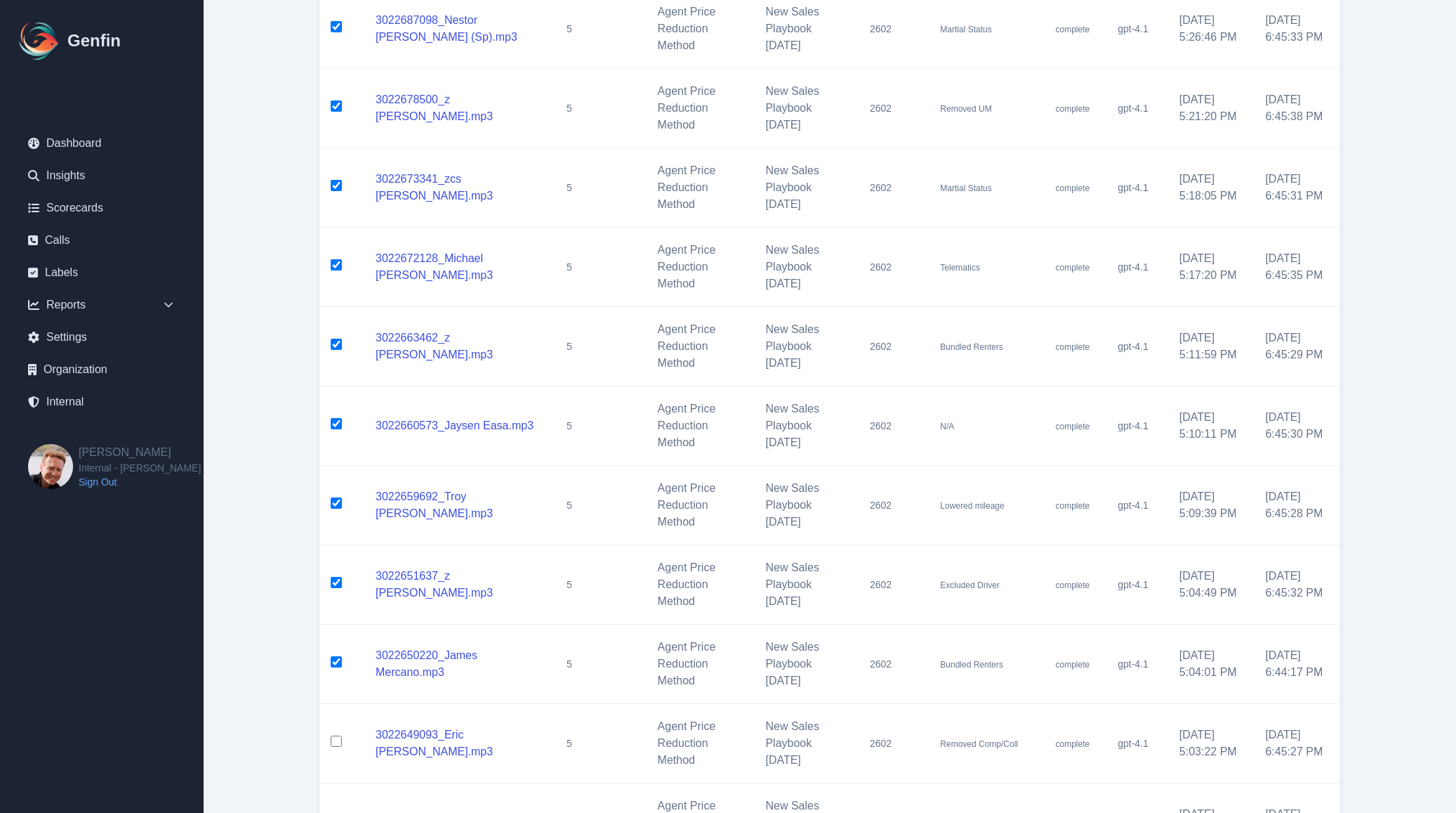
click at [847, 449] on td "New Sales Playbook [DATE]" at bounding box center [806, 425] width 104 height 79
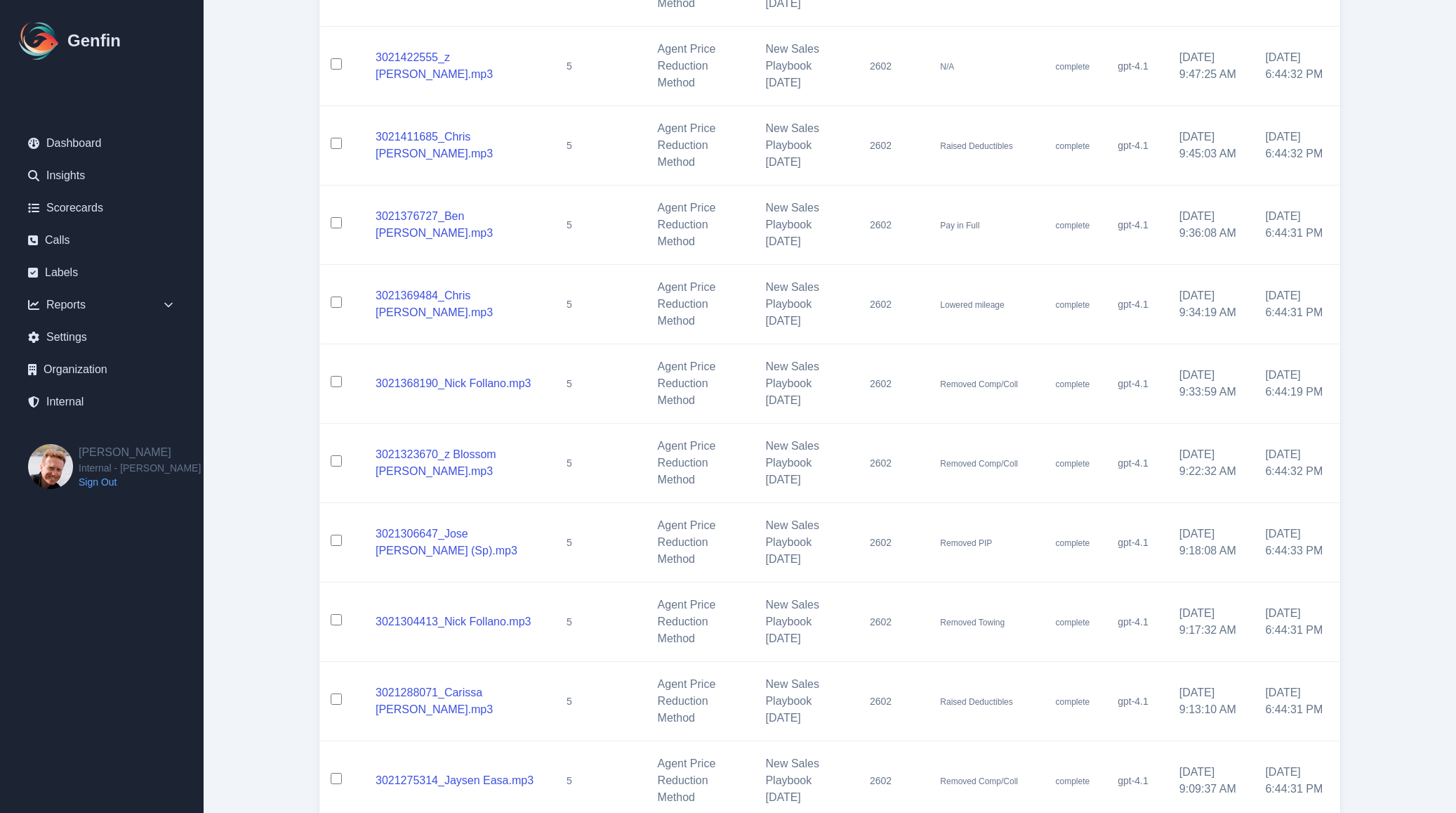
scroll to position [15413, 0]
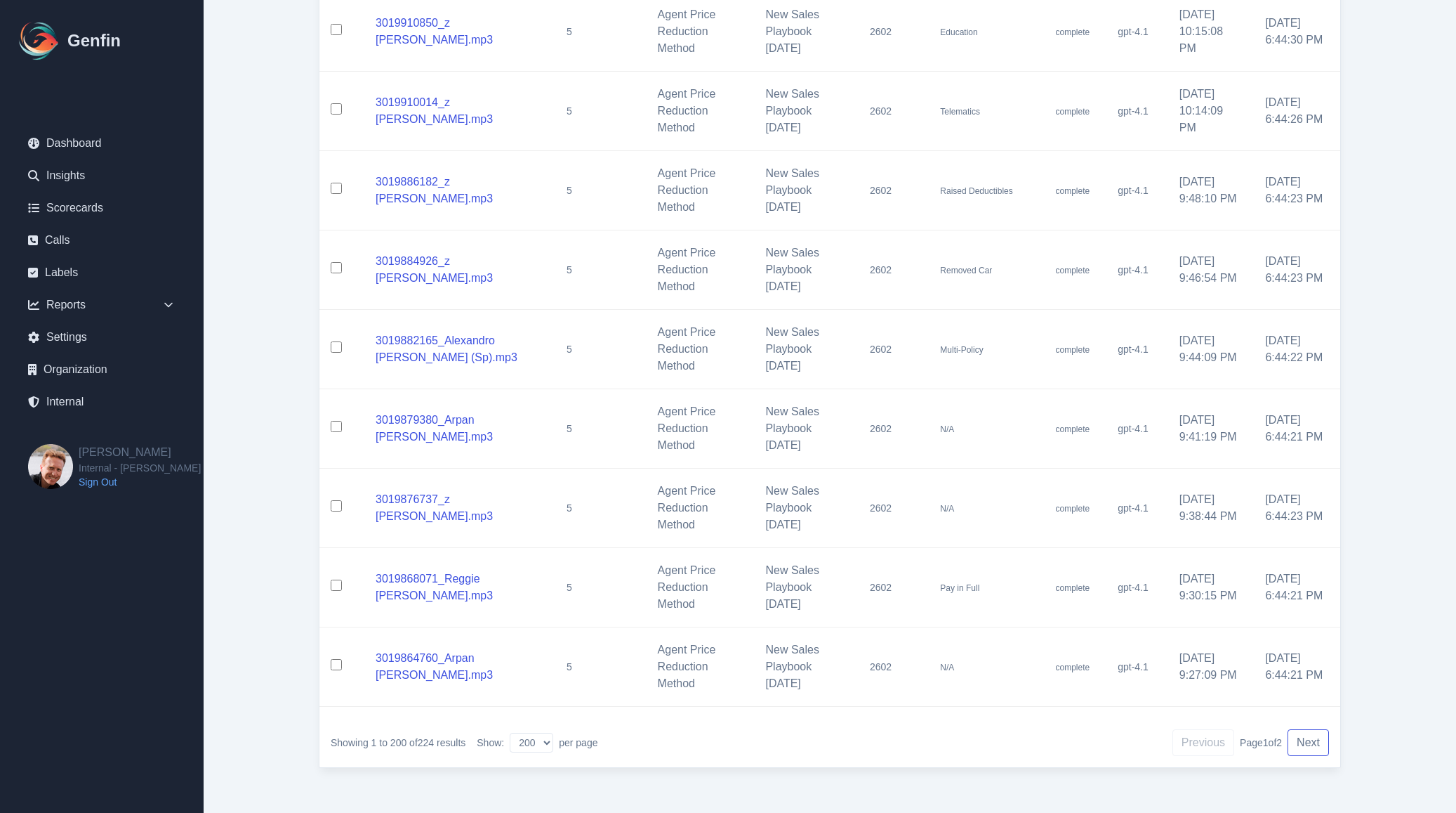
click at [1313, 740] on button "Next" at bounding box center [1308, 742] width 41 height 26
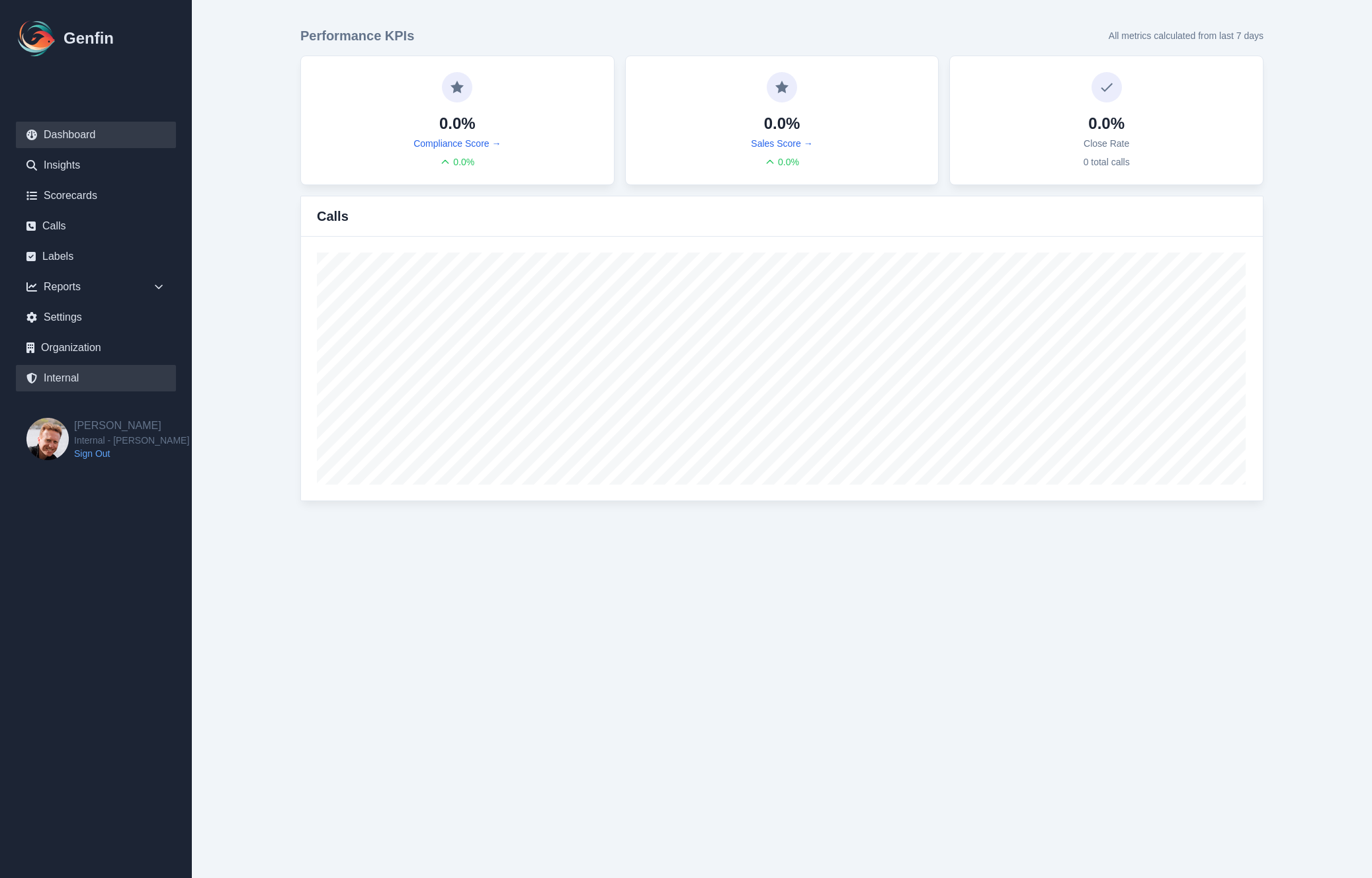
click at [77, 377] on link "Internal" at bounding box center [96, 378] width 160 height 27
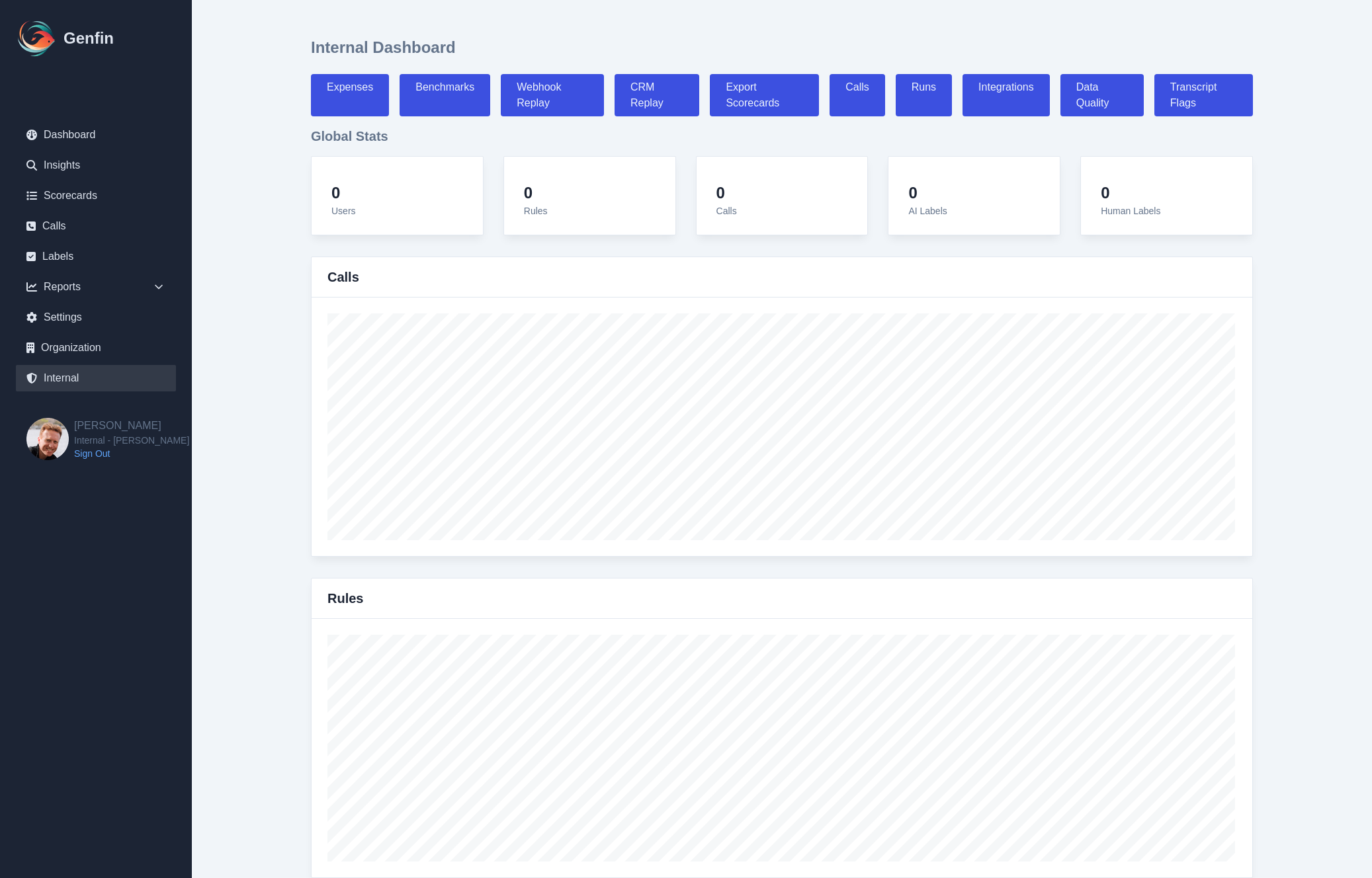
select select "paid"
select select "7"
select select "paid"
select select "7"
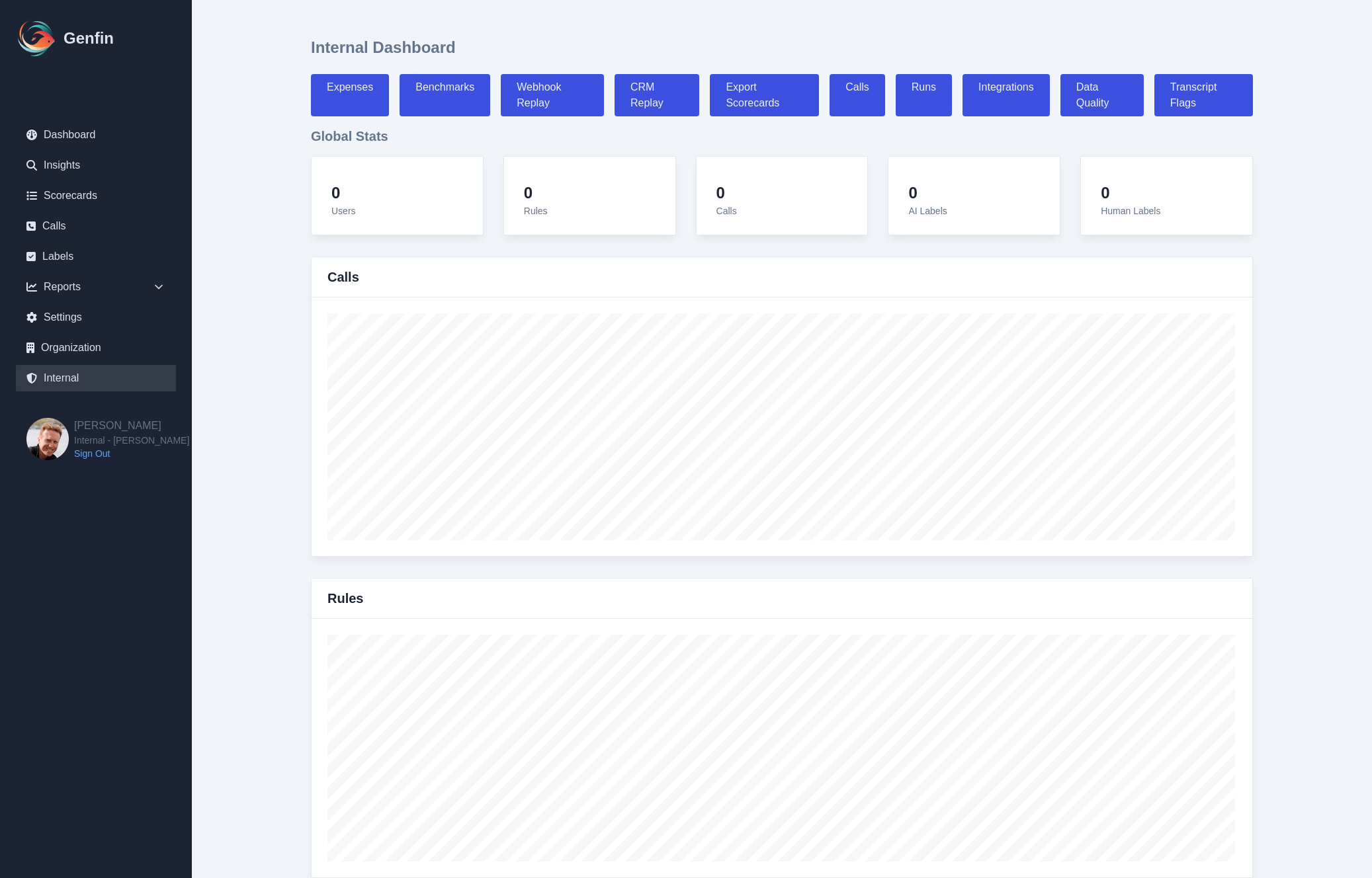
select select "7"
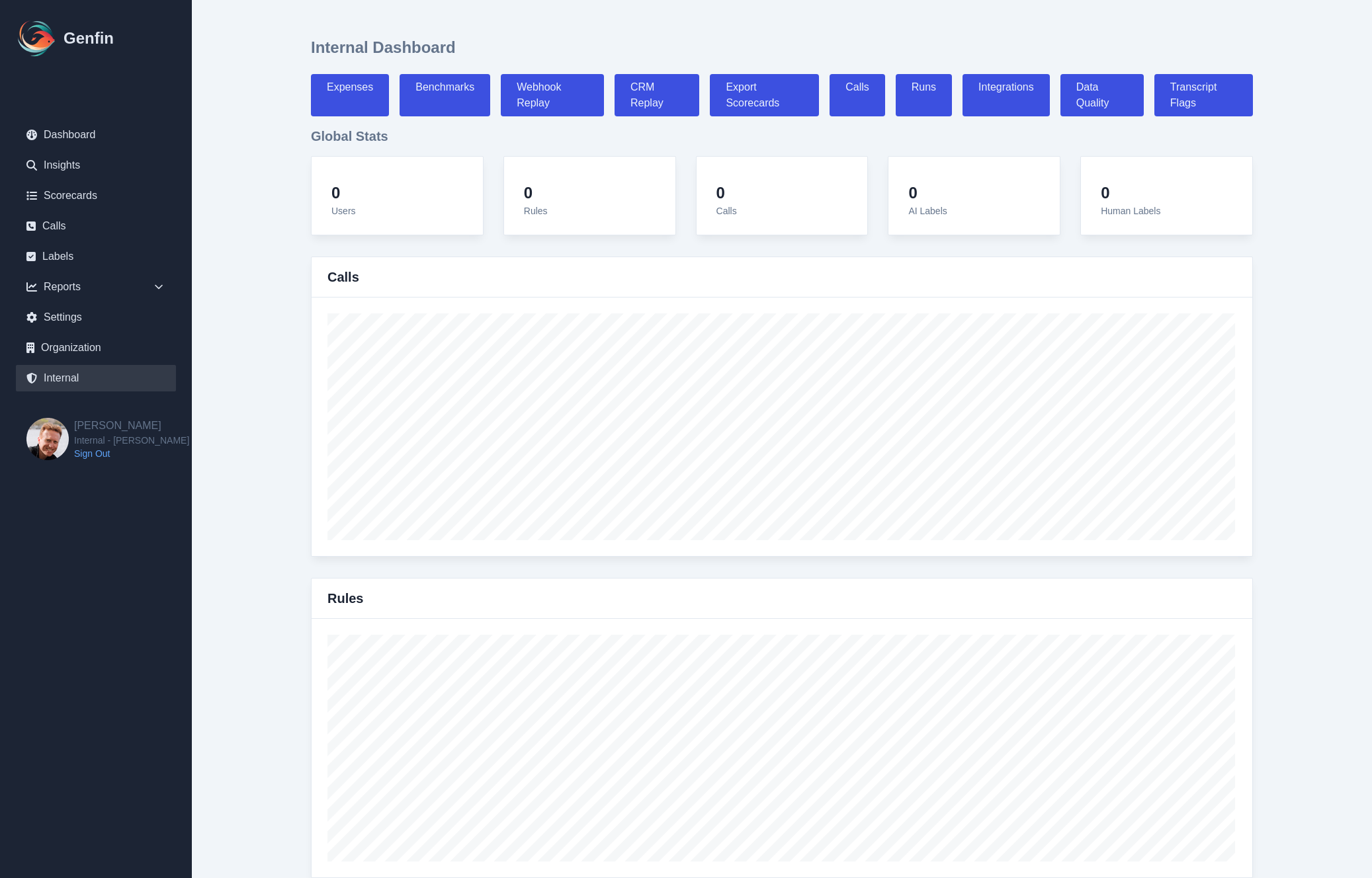
select select "7"
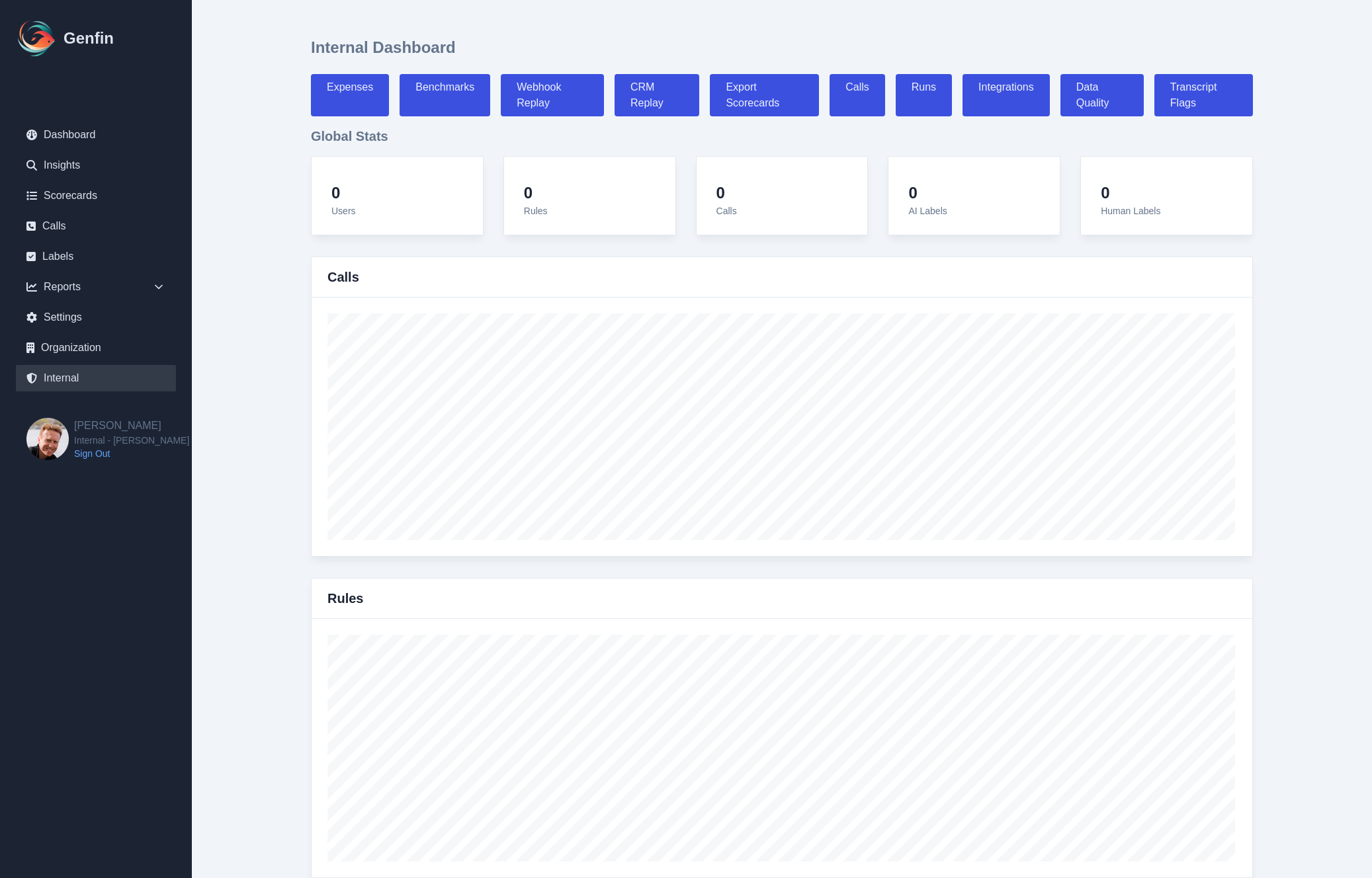
select select "paid"
select select "7"
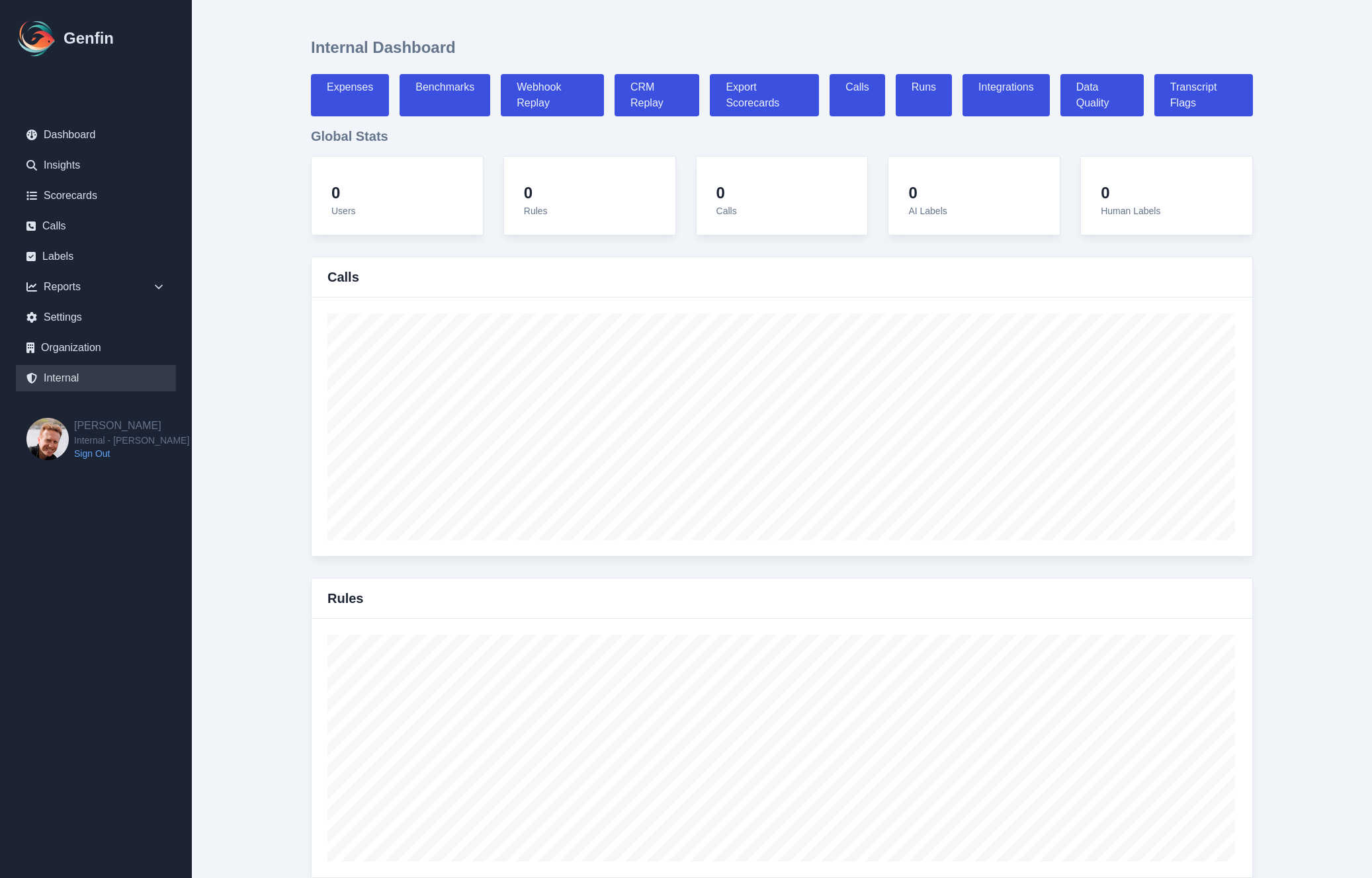
select select "7"
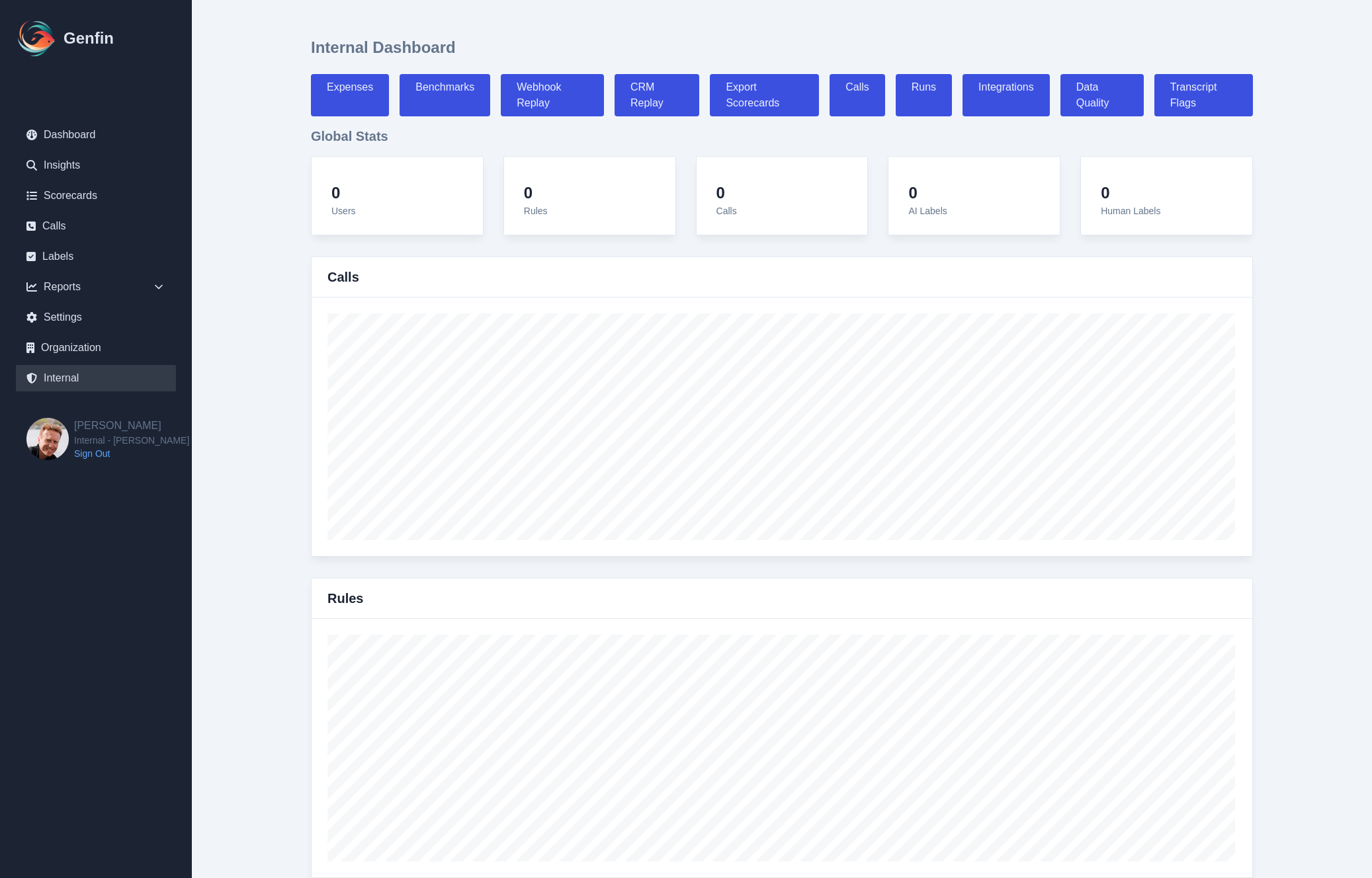
select select "7"
select select "paid"
select select "7"
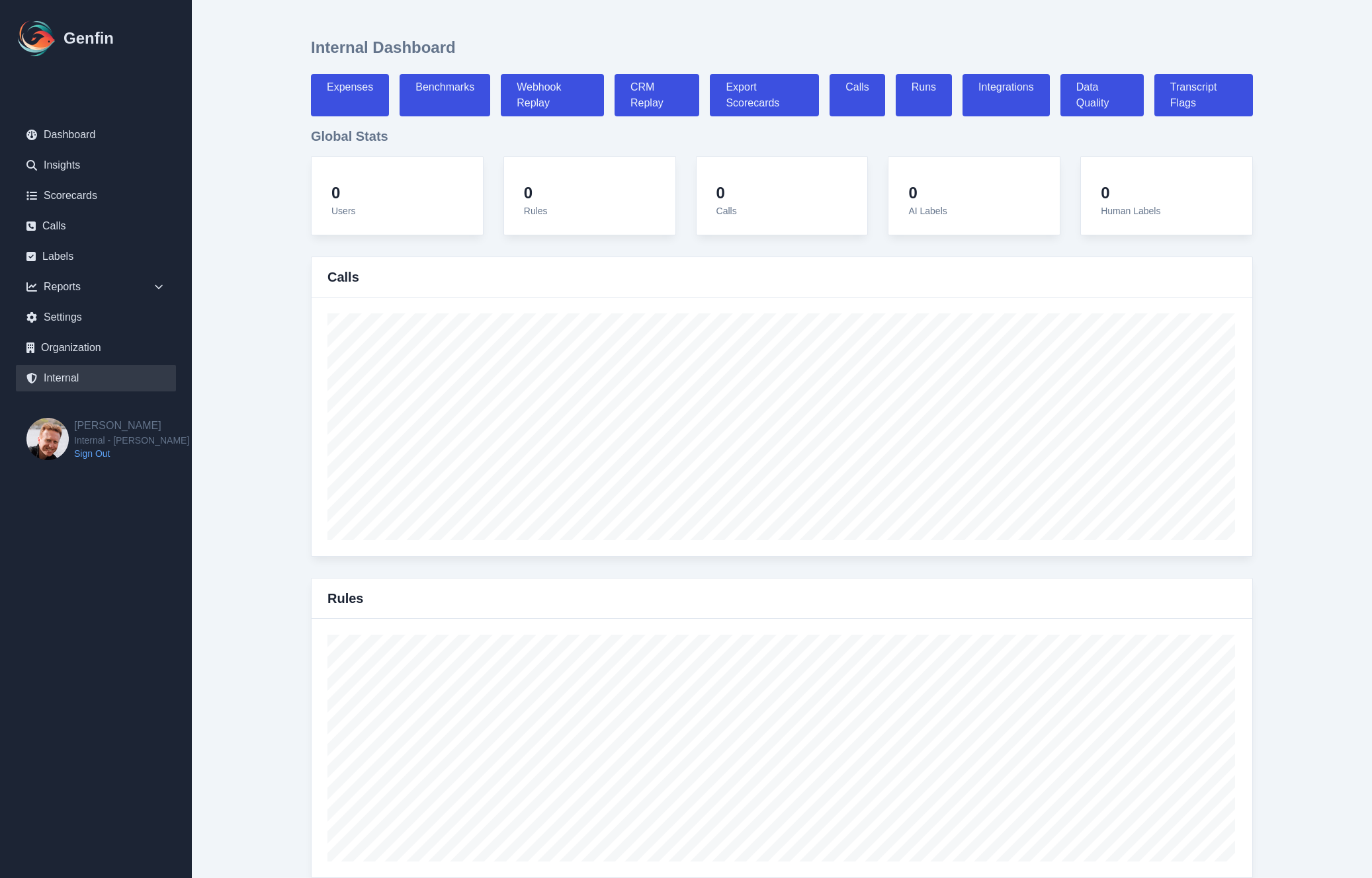
select select "paid"
select select "7"
select select "paid"
select select "7"
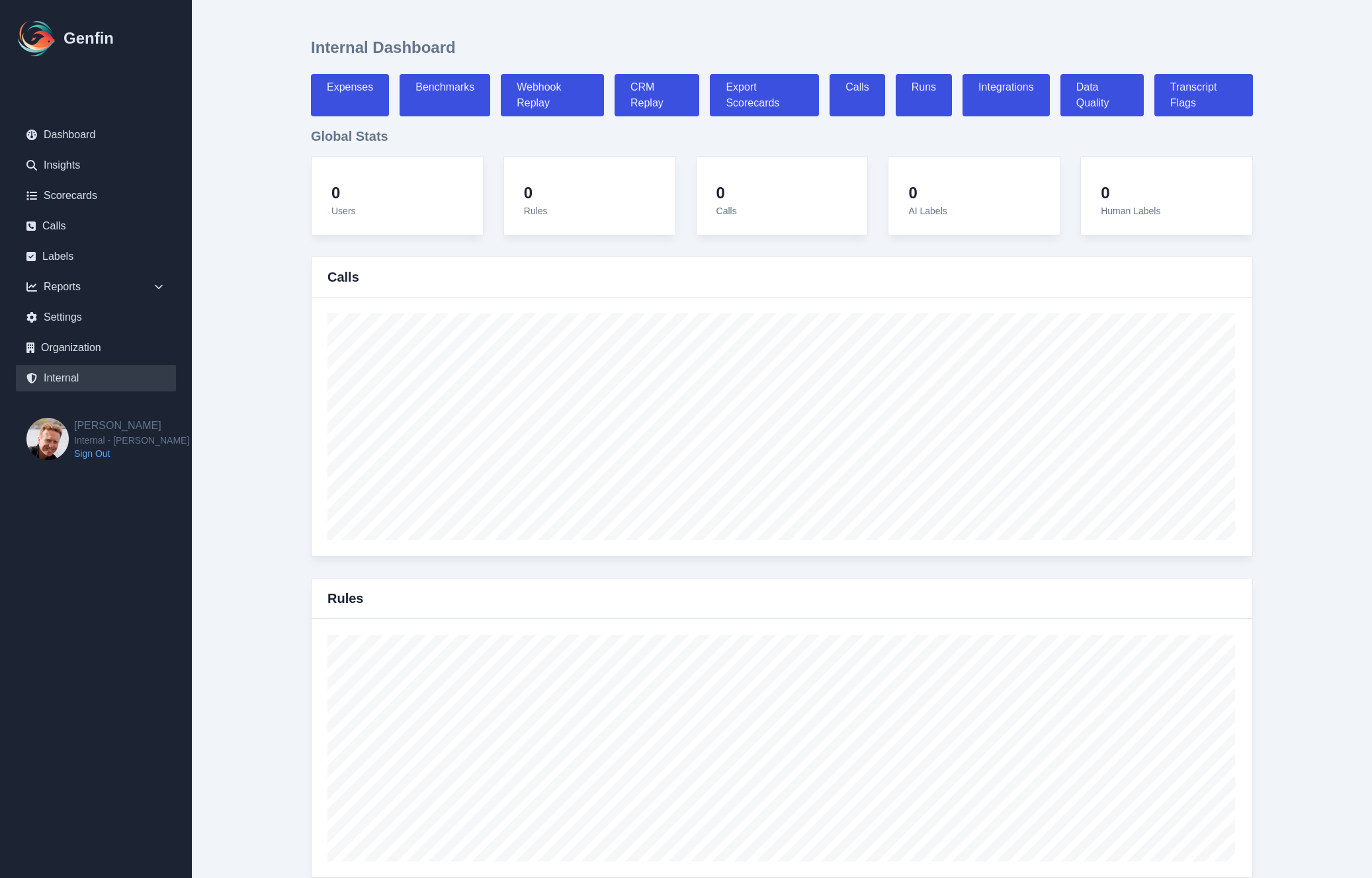
select select "7"
select select "paid"
select select "7"
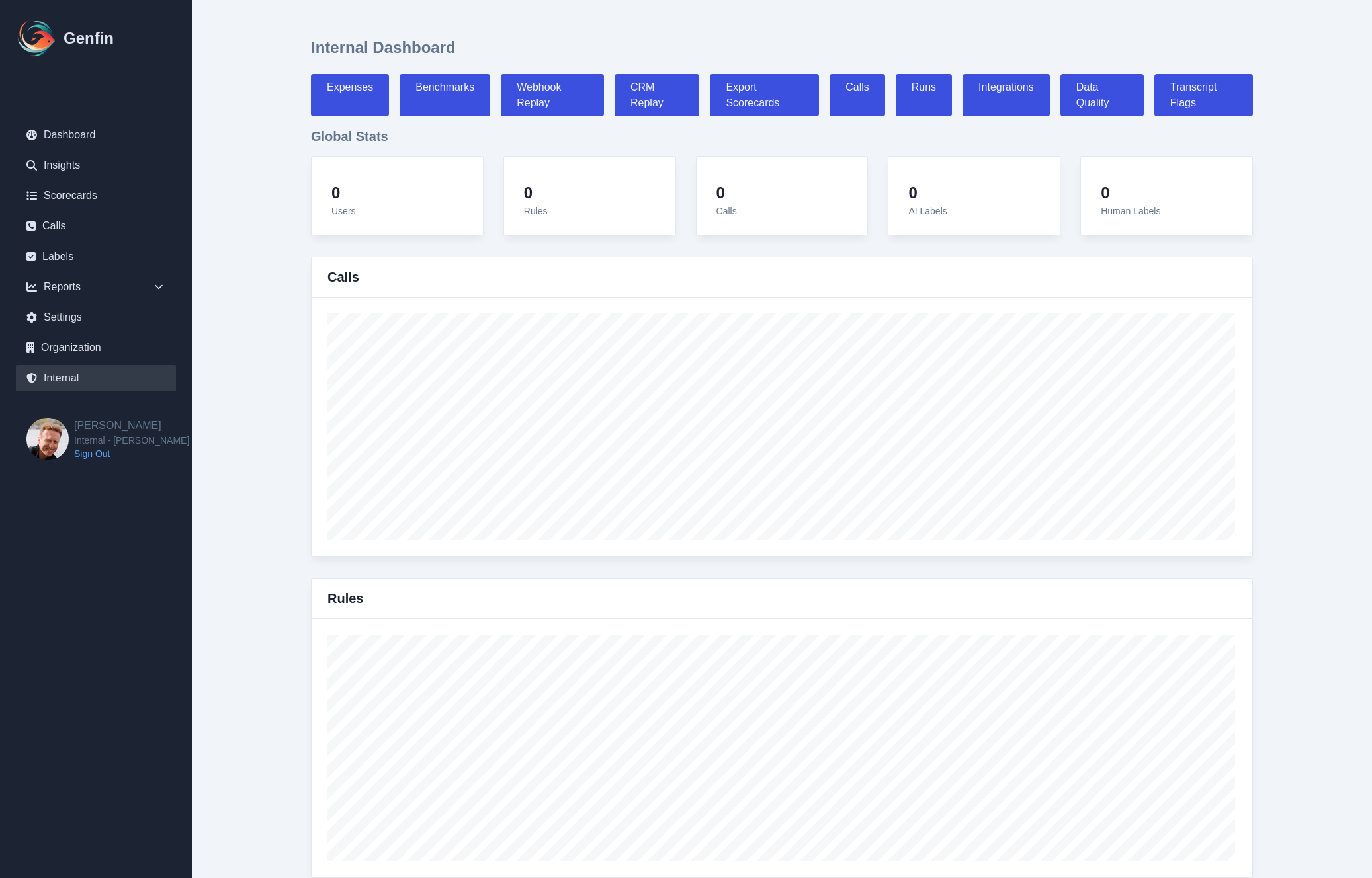
select select "paid"
select select "7"
select select "paid"
select select "7"
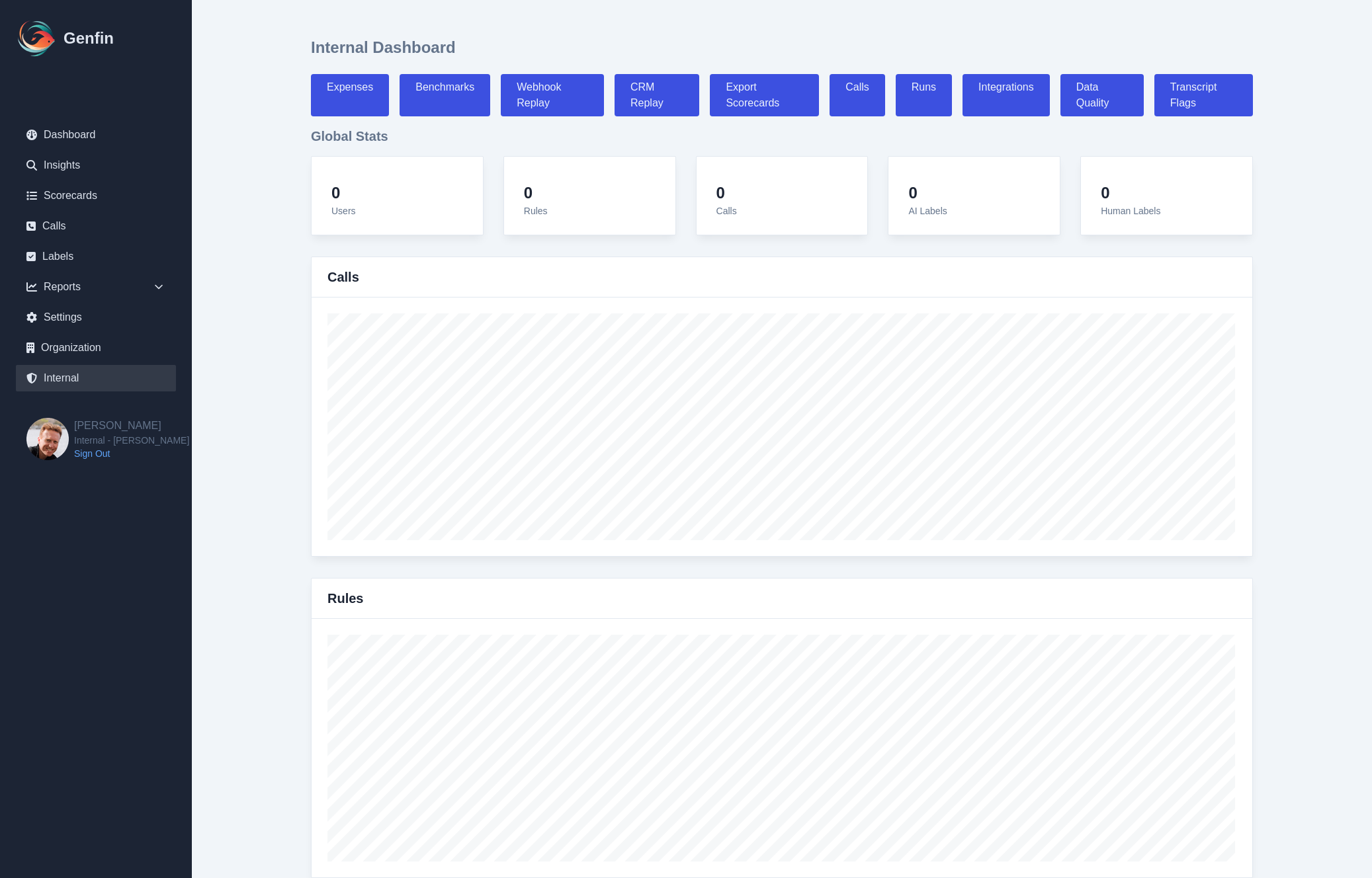
select select "7"
select select "paid"
select select "7"
select select "paid"
select select "7"
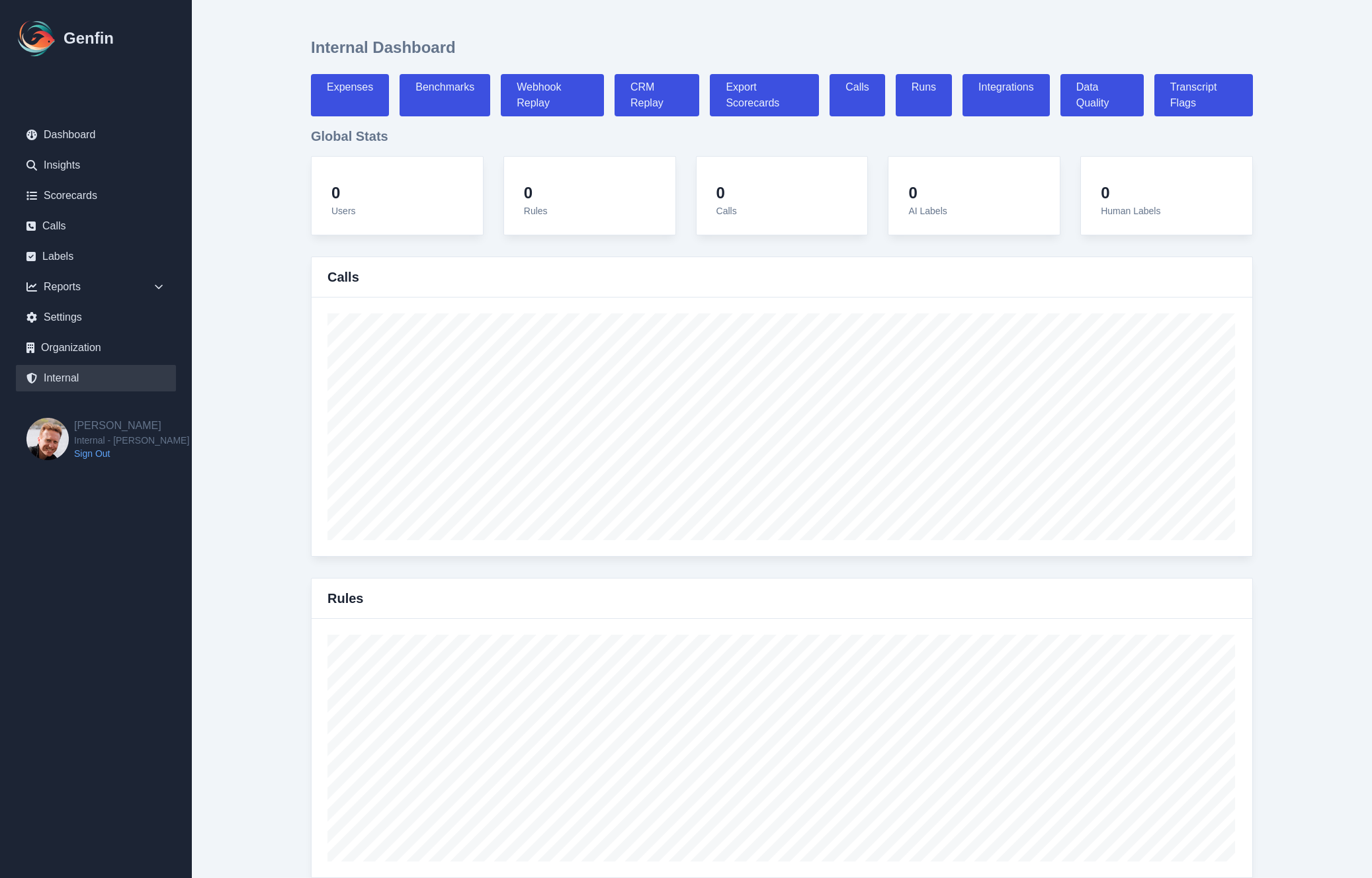
select select "7"
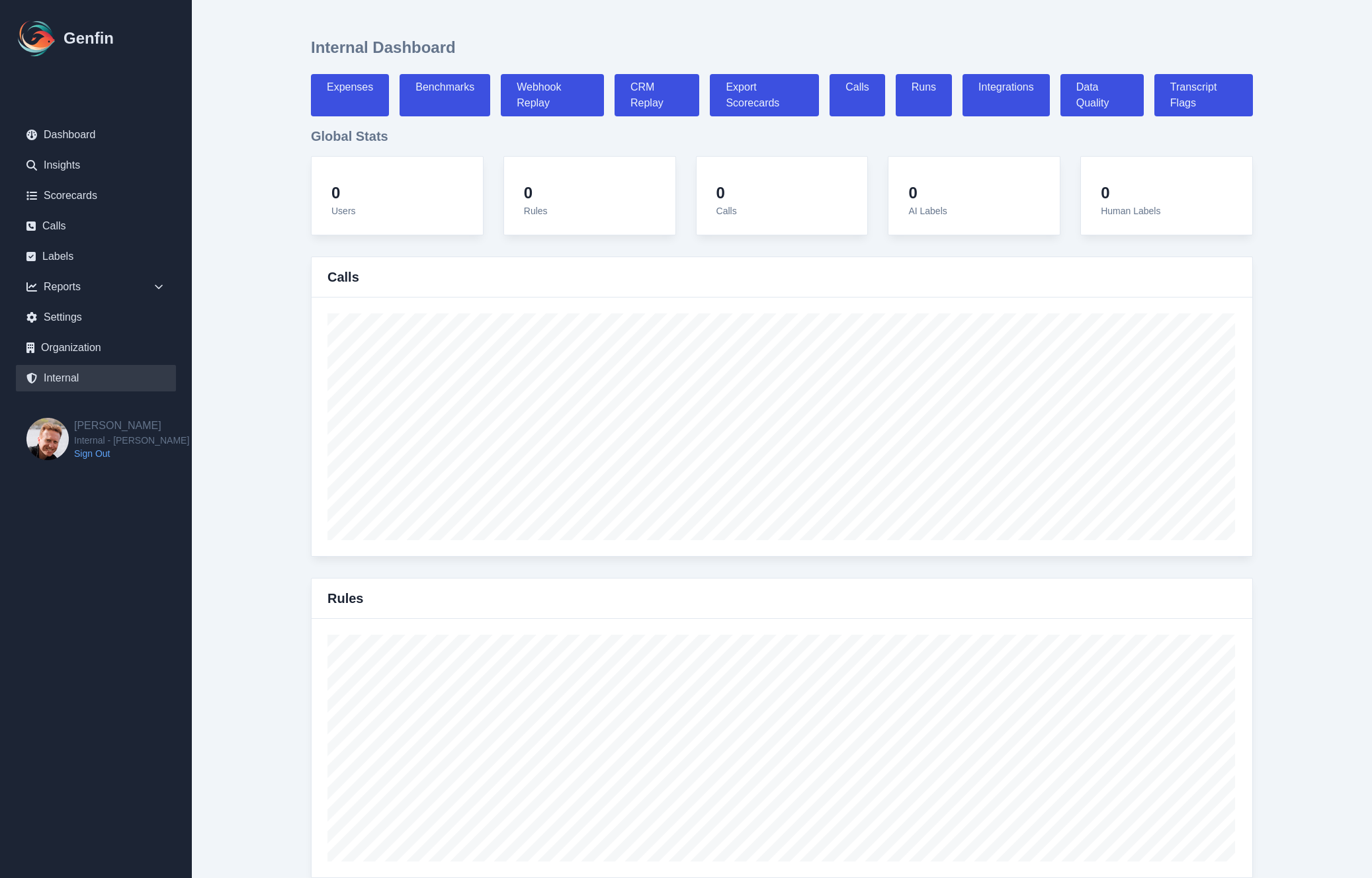
select select "paid"
select select "7"
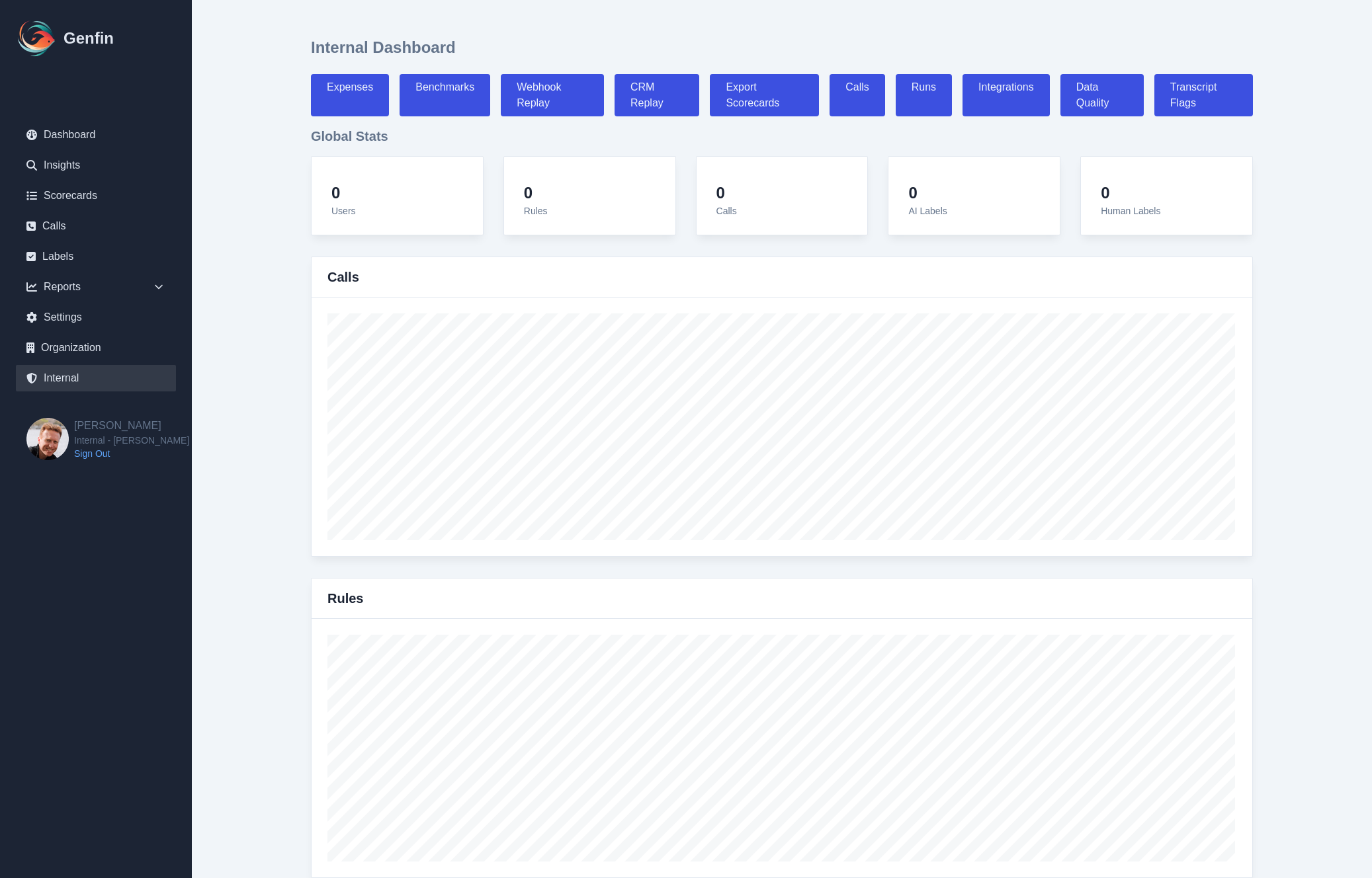
select select "paid"
select select "7"
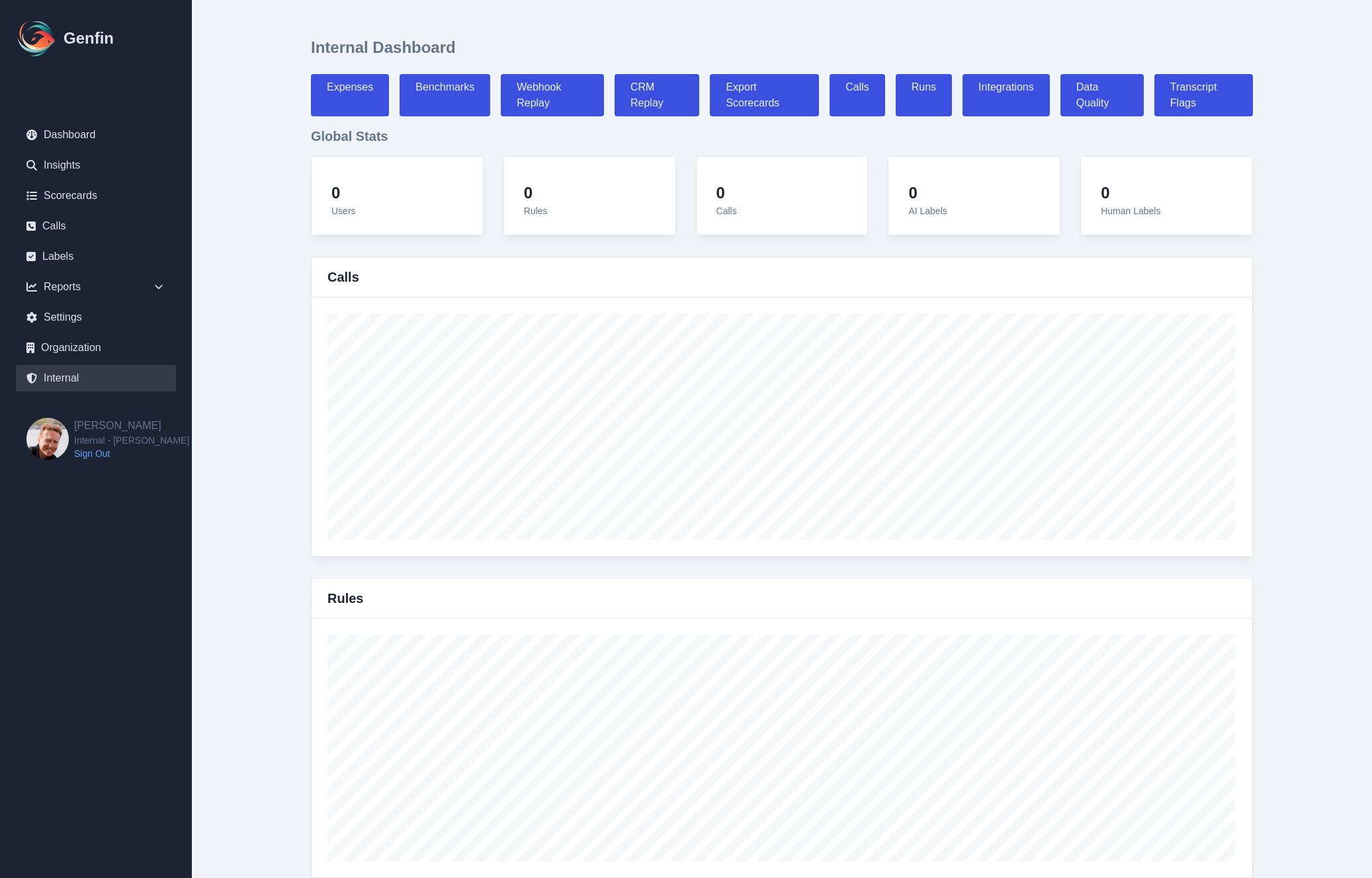
select select "paid"
select select "7"
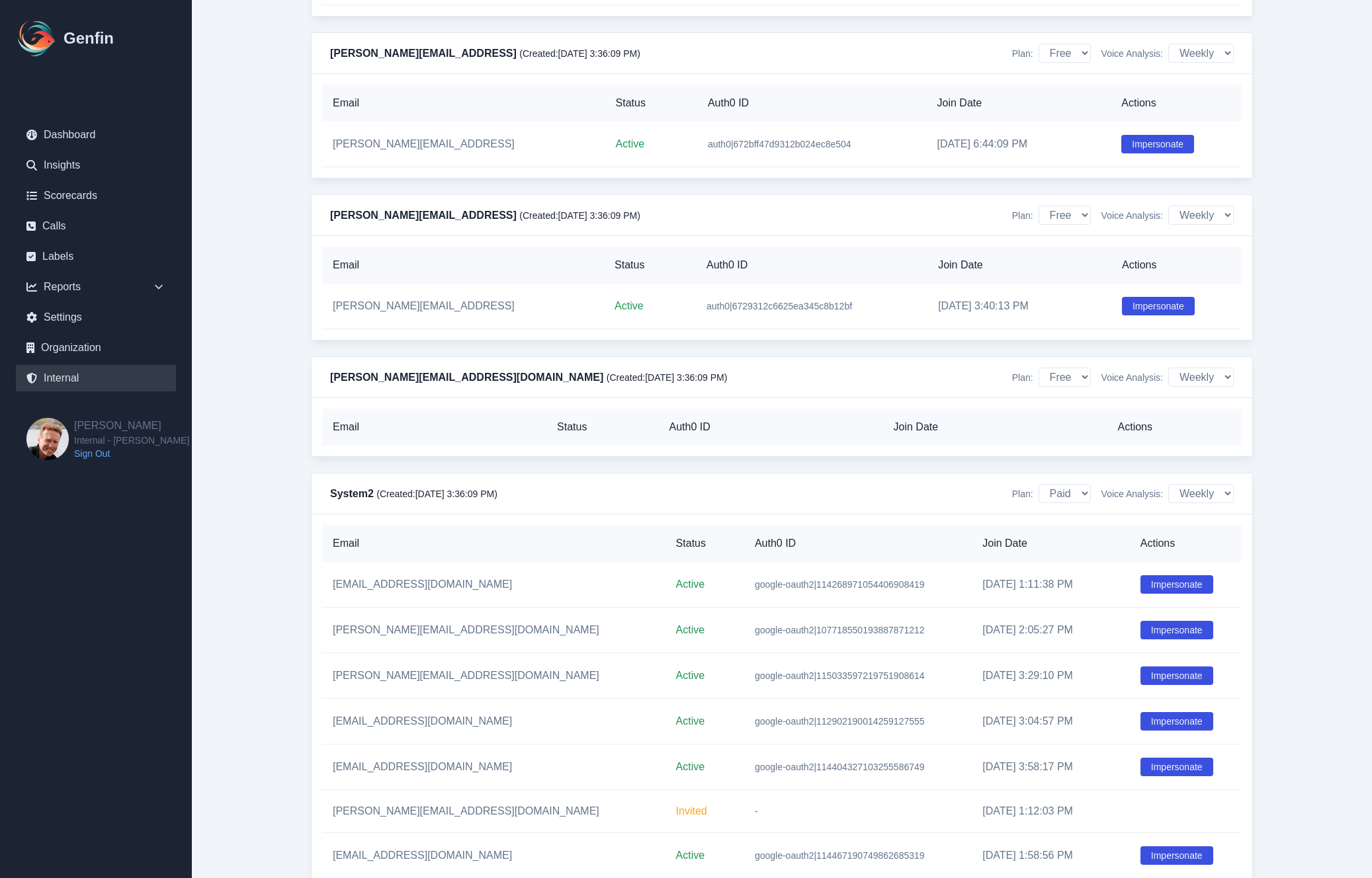
scroll to position [10702, 0]
click at [1157, 775] on button "Impersonate" at bounding box center [1177, 766] width 73 height 19
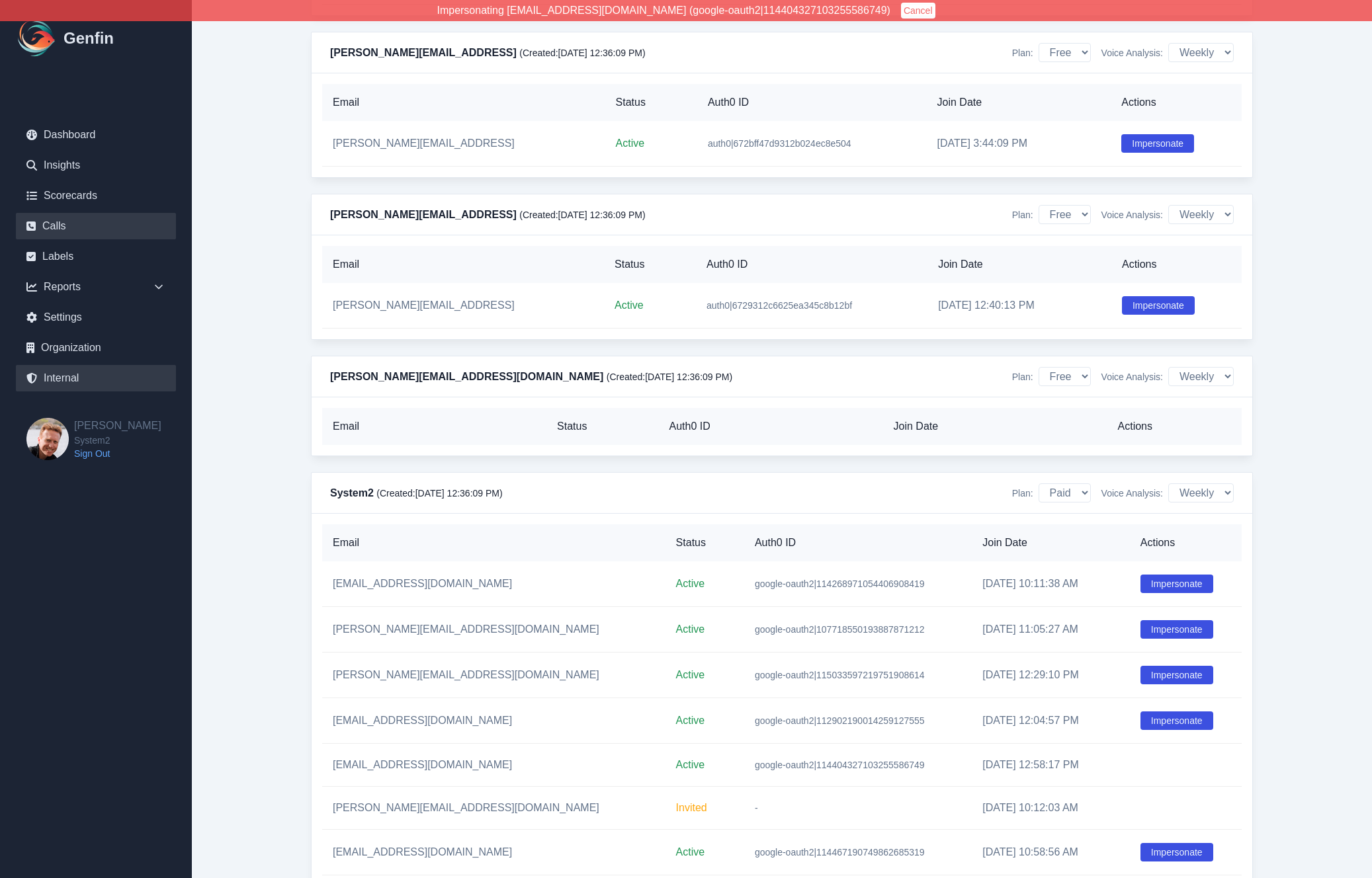
click at [89, 232] on link "Calls" at bounding box center [96, 226] width 160 height 27
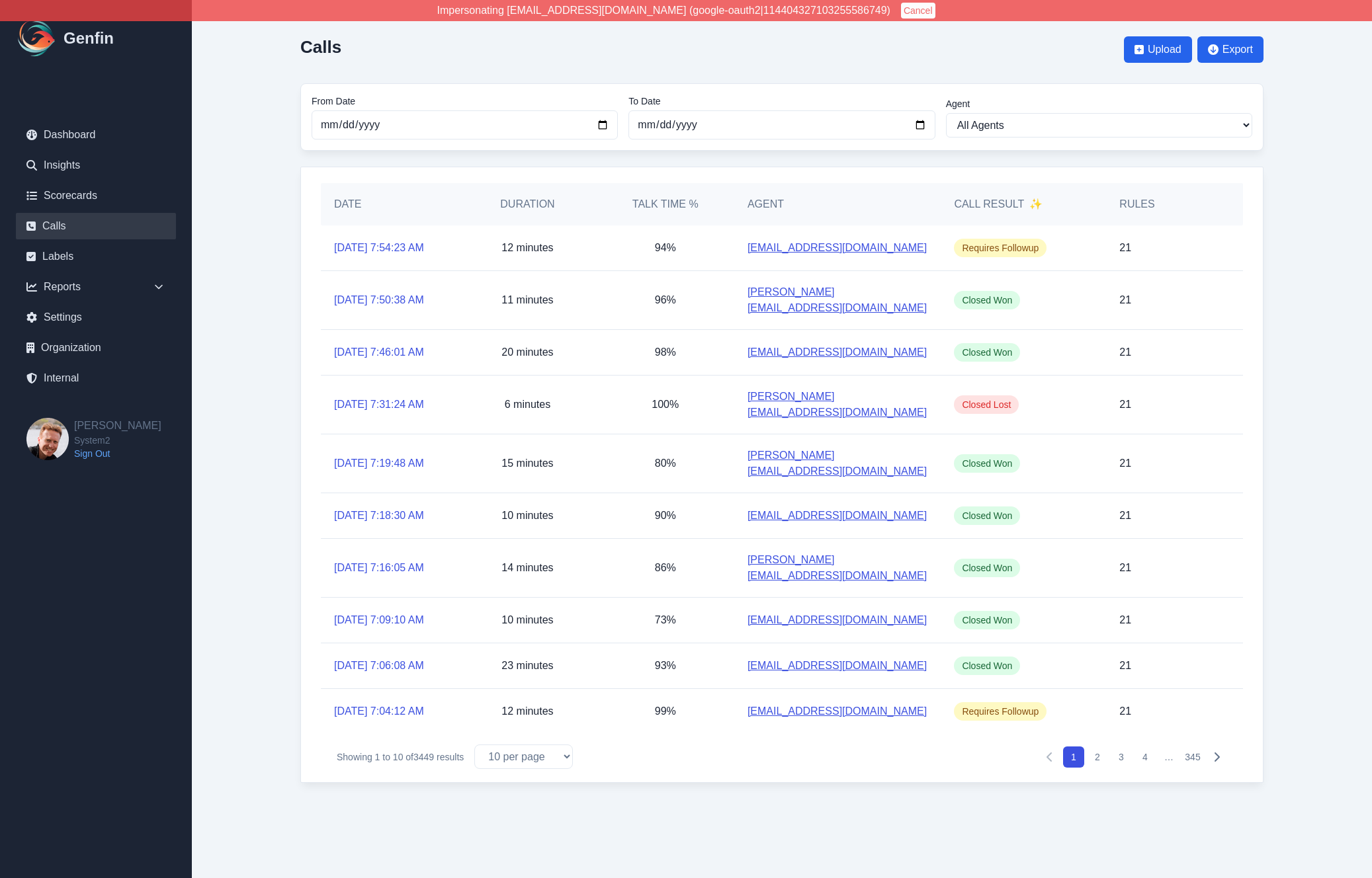
click at [277, 374] on div "Calls Upload Export From Date [DATE] To Date [DATE] Agent All Agents [PERSON_NA…" at bounding box center [782, 405] width 1016 height 810
click at [417, 248] on link "[DATE] 7:54:23 AM" at bounding box center [379, 248] width 90 height 16
click at [407, 292] on link "[DATE] 7:50:38 AM" at bounding box center [379, 300] width 90 height 16
click at [408, 345] on link "[DATE] 7:46:01 AM" at bounding box center [379, 353] width 90 height 16
click at [403, 397] on link "[DATE] 7:31:24 AM" at bounding box center [379, 405] width 90 height 16
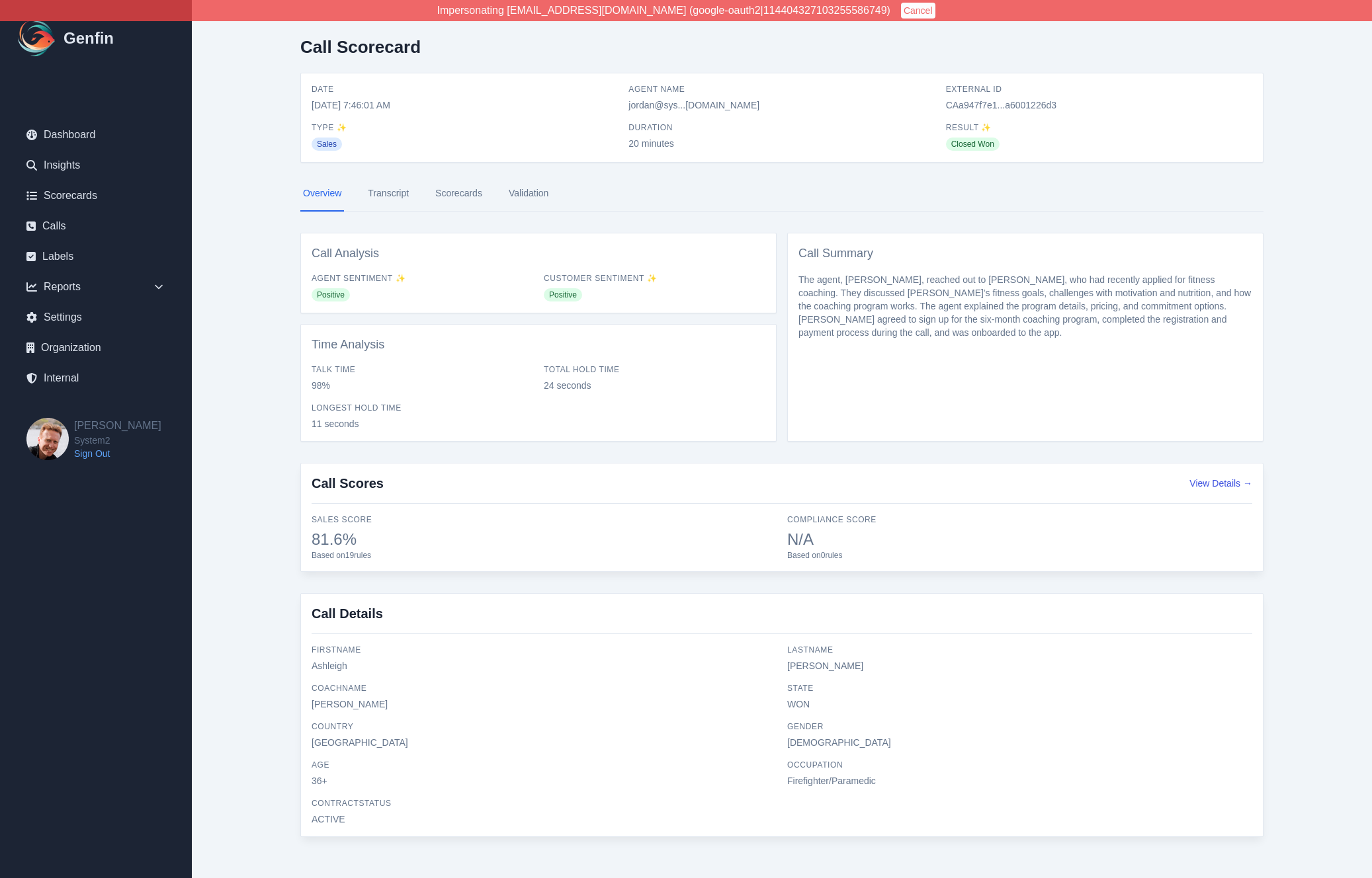
click at [272, 418] on main "Call Scorecard Date [DATE] 7:46:01 AM Agent Name [PERSON_NAME]...[DOMAIN_NAME] …" at bounding box center [781, 442] width 1180 height 885
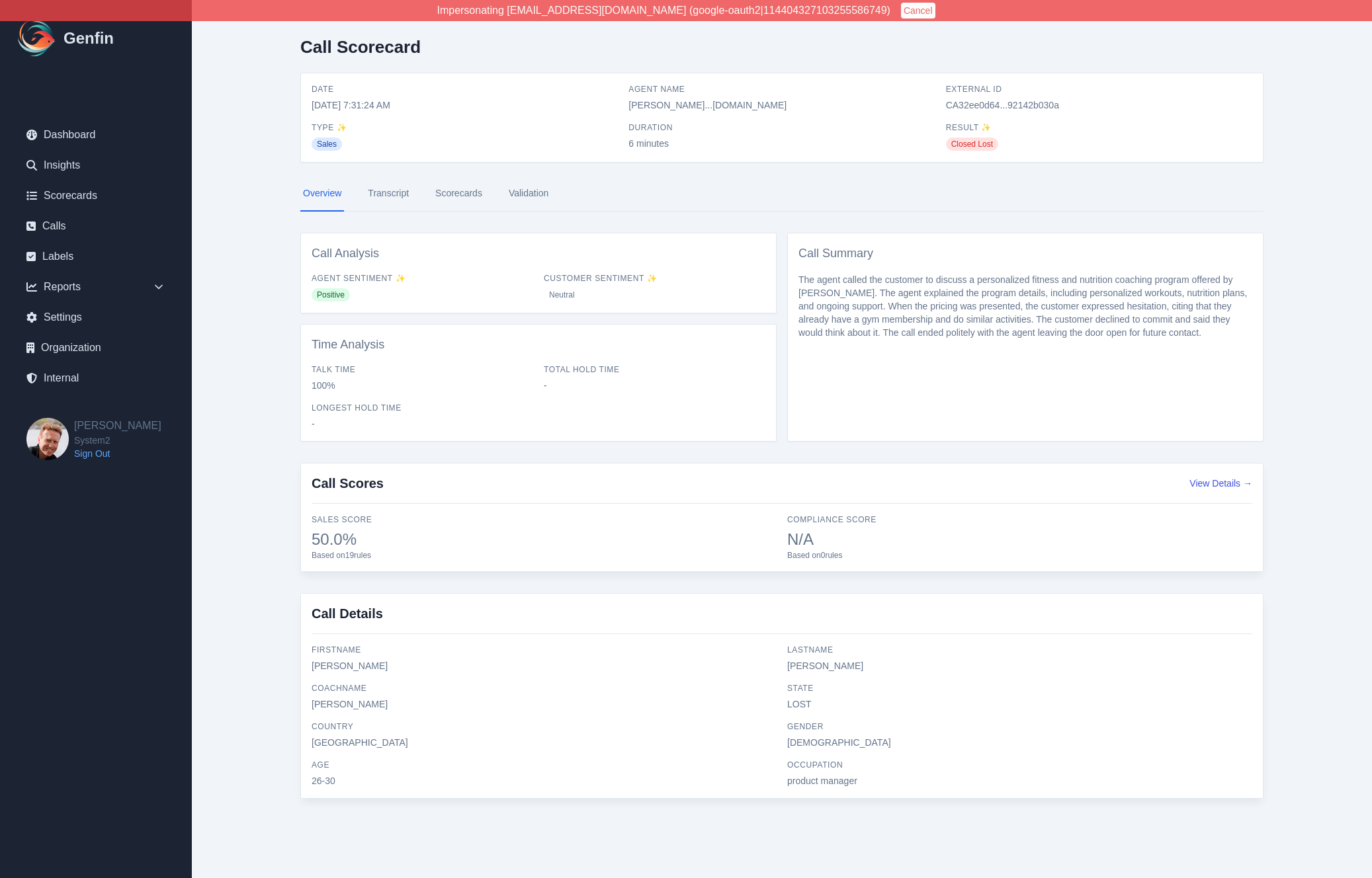
click at [555, 319] on div "Call Analysis Agent Sentiment ✨ Positive Customer Sentiment ✨ Neutral Time Anal…" at bounding box center [538, 338] width 476 height 209
click at [563, 304] on div "Call Analysis Agent Sentiment ✨ Positive Customer Sentiment ✨ Neutral" at bounding box center [538, 273] width 476 height 81
drag, startPoint x: 559, startPoint y: 296, endPoint x: 622, endPoint y: 299, distance: 63.1
click at [622, 301] on div "Neutral" at bounding box center [654, 294] width 222 height 16
click at [622, 299] on div "Neutral" at bounding box center [654, 294] width 222 height 16
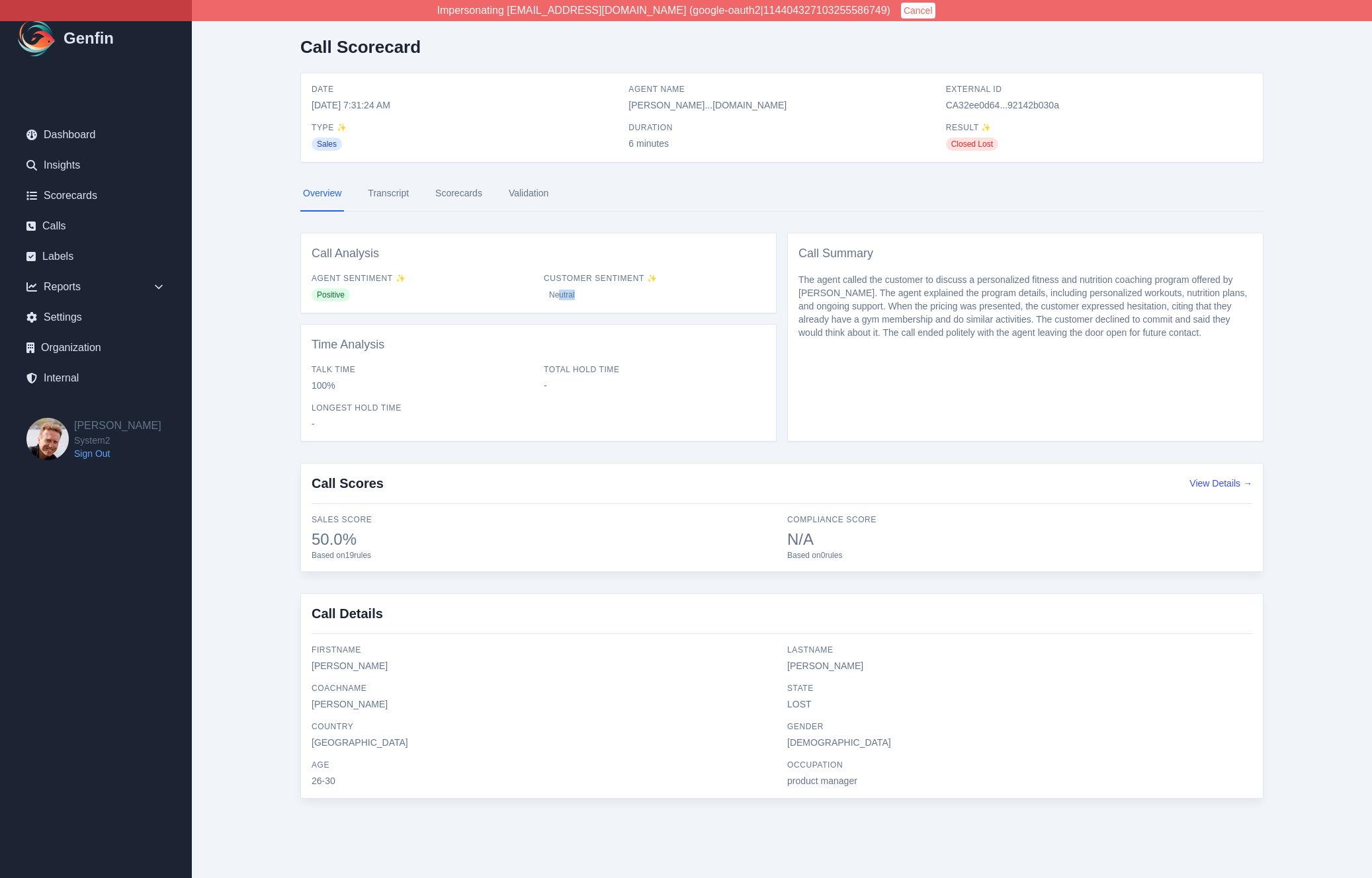
drag, startPoint x: 557, startPoint y: 293, endPoint x: 634, endPoint y: 306, distance: 78.1
click at [634, 306] on div "Call Analysis Agent Sentiment ✨ Positive Customer Sentiment ✨ Neutral" at bounding box center [538, 273] width 476 height 81
drag, startPoint x: 534, startPoint y: 295, endPoint x: 616, endPoint y: 295, distance: 82.0
click at [616, 295] on div "Agent Sentiment ✨ Positive Customer Sentiment ✨ Neutral" at bounding box center [539, 287] width 454 height 29
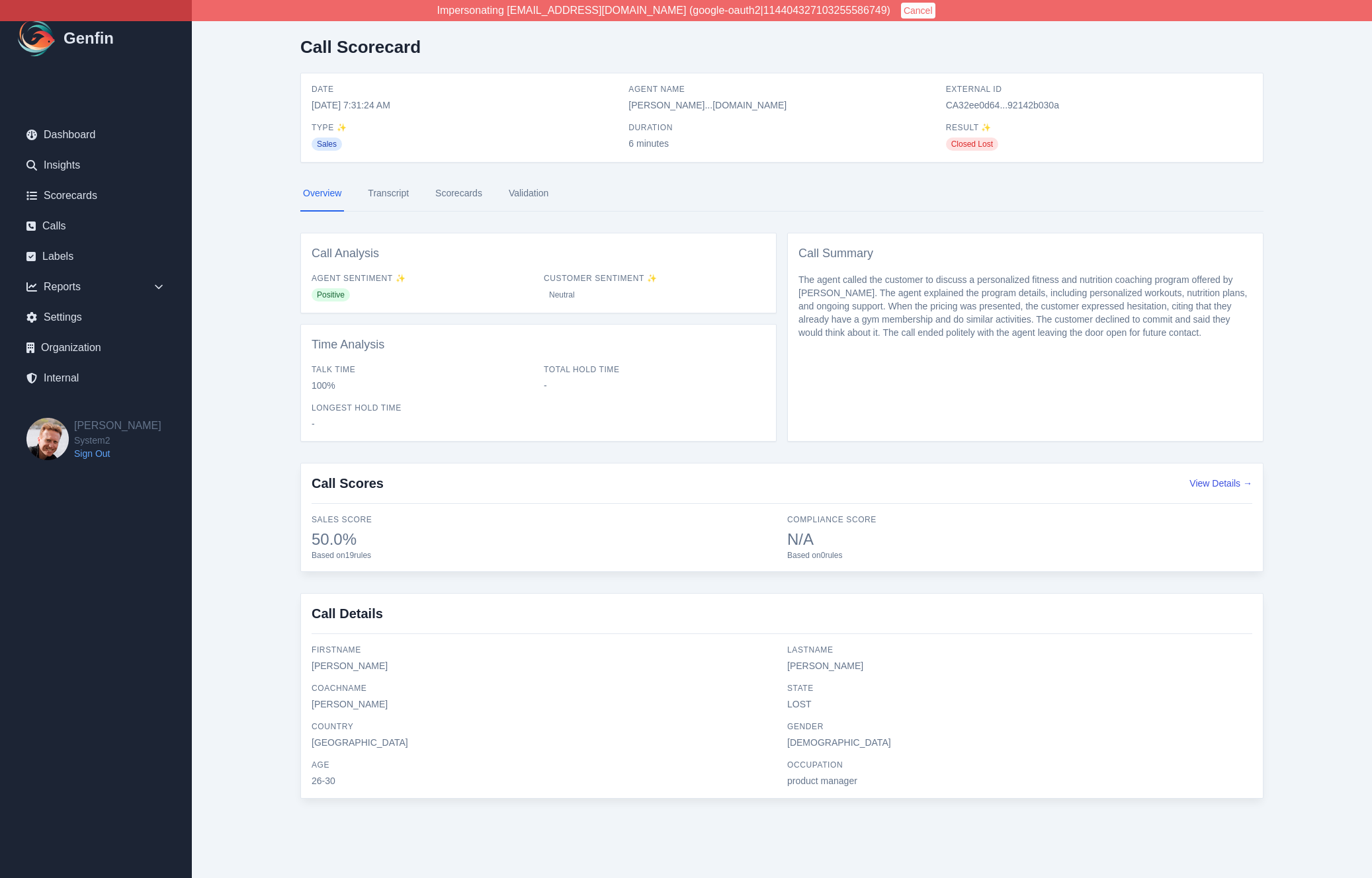
click at [616, 295] on div "Neutral" at bounding box center [654, 294] width 222 height 16
drag, startPoint x: 550, startPoint y: 295, endPoint x: 573, endPoint y: 295, distance: 23.0
click at [573, 295] on span "Neutral" at bounding box center [561, 294] width 36 height 13
copy span "Neutral"
click at [463, 215] on div "Overview Transcript Scorecards Validation Call Analysis Agent Sentiment ✨ Posit…" at bounding box center [782, 309] width 963 height 266
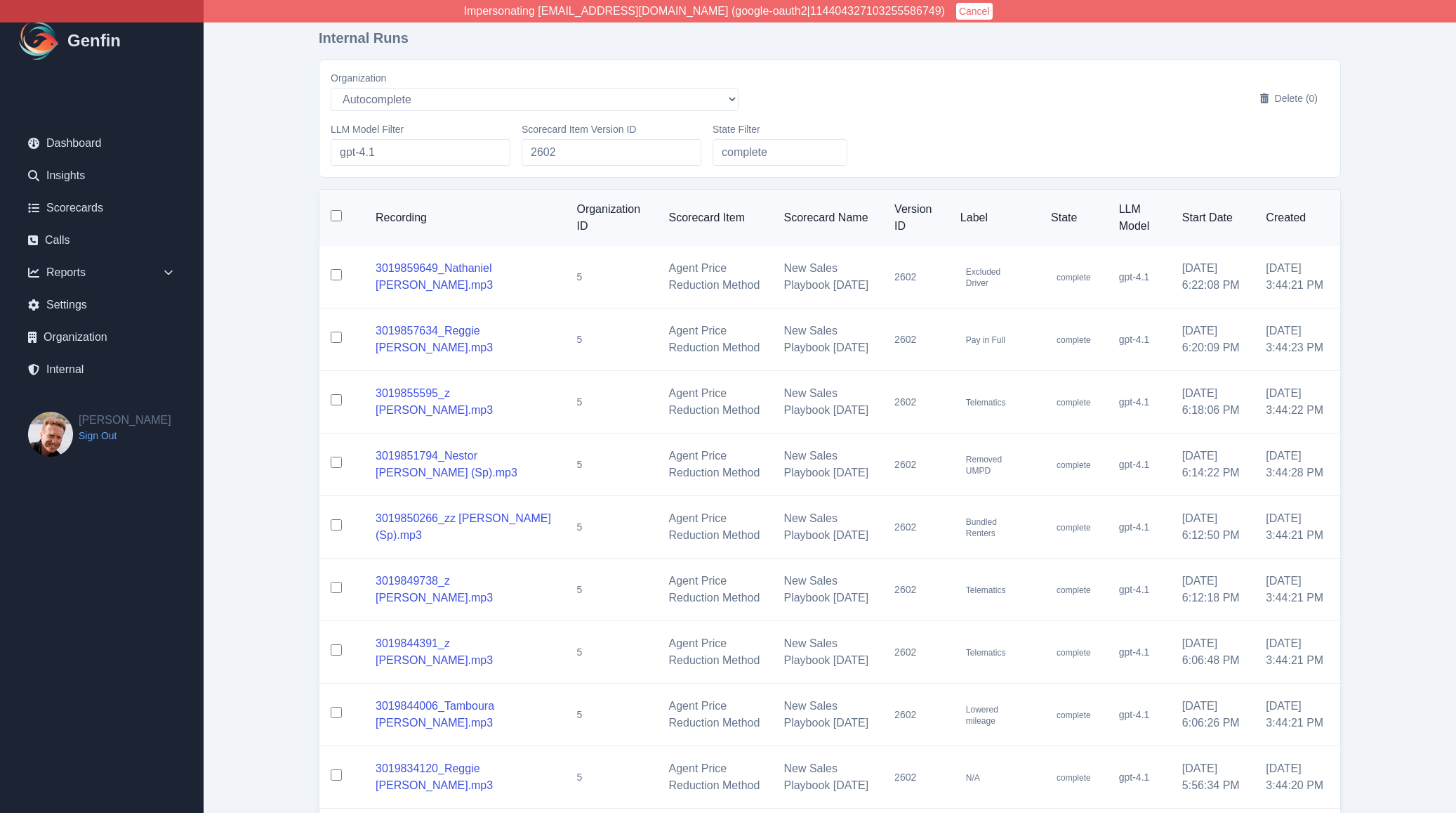
select select "5"
select select "200"
click at [337, 220] on input "checkbox" at bounding box center [337, 215] width 11 height 11
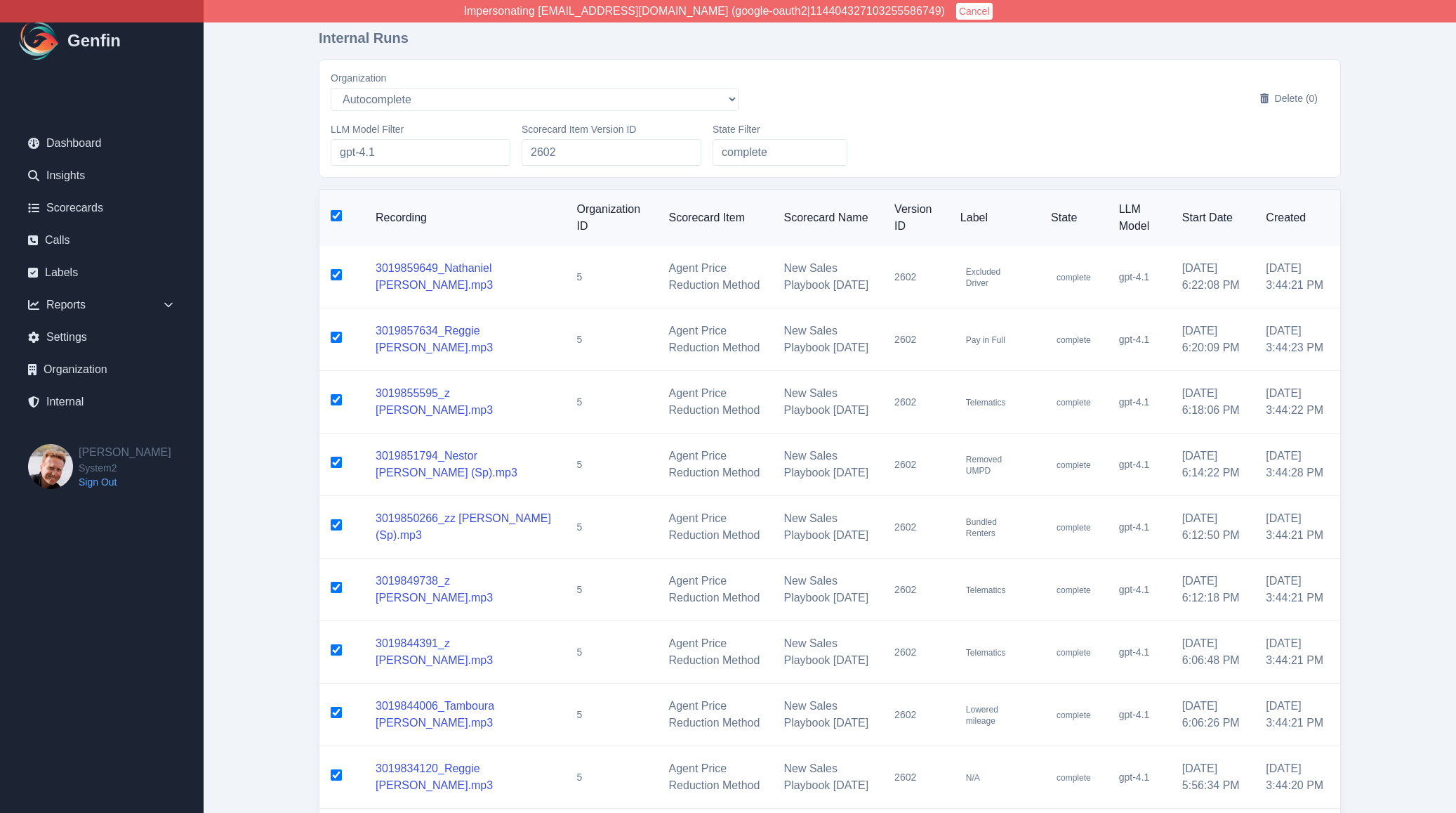
checkbox input "true"
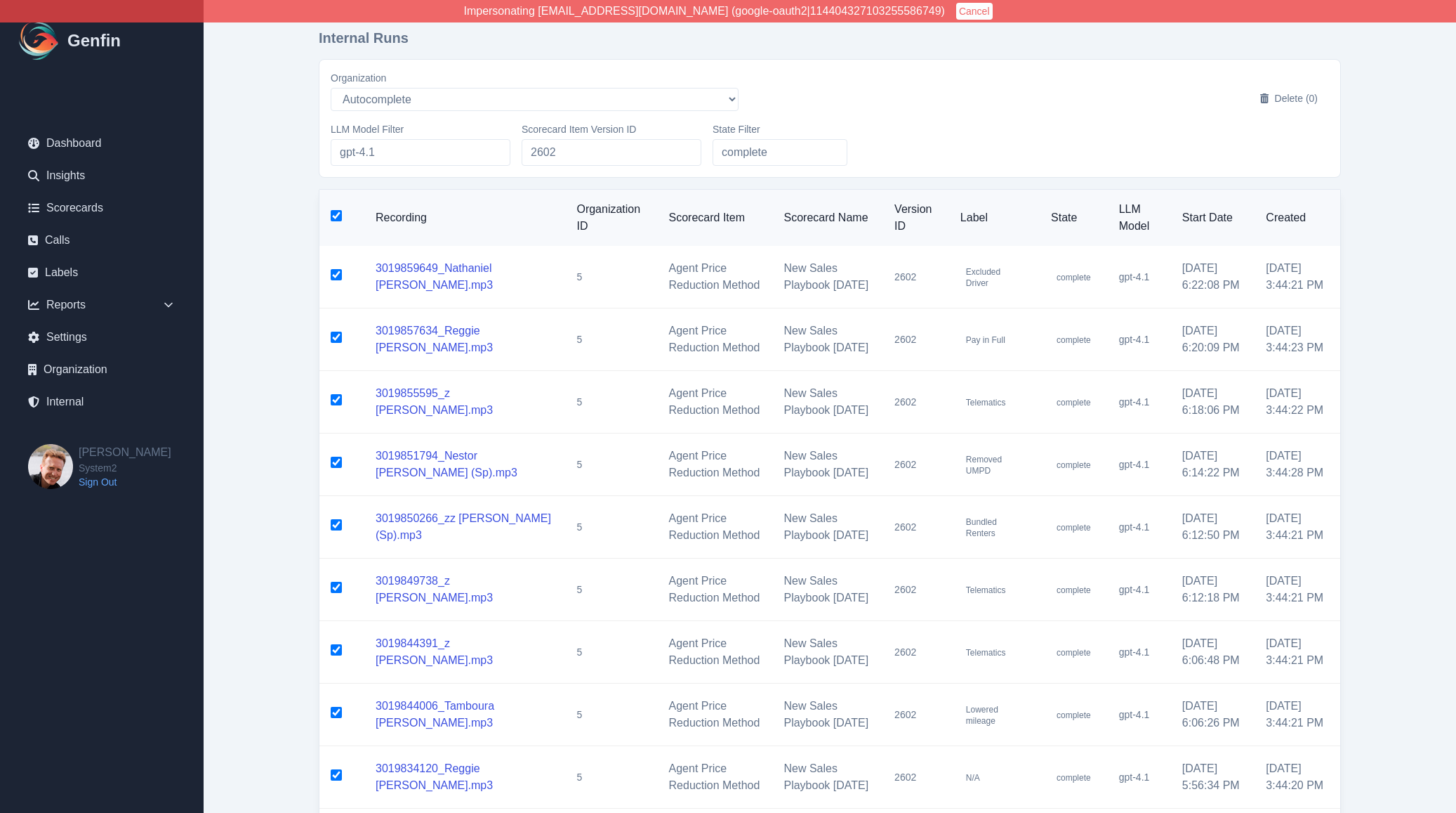
checkbox input "true"
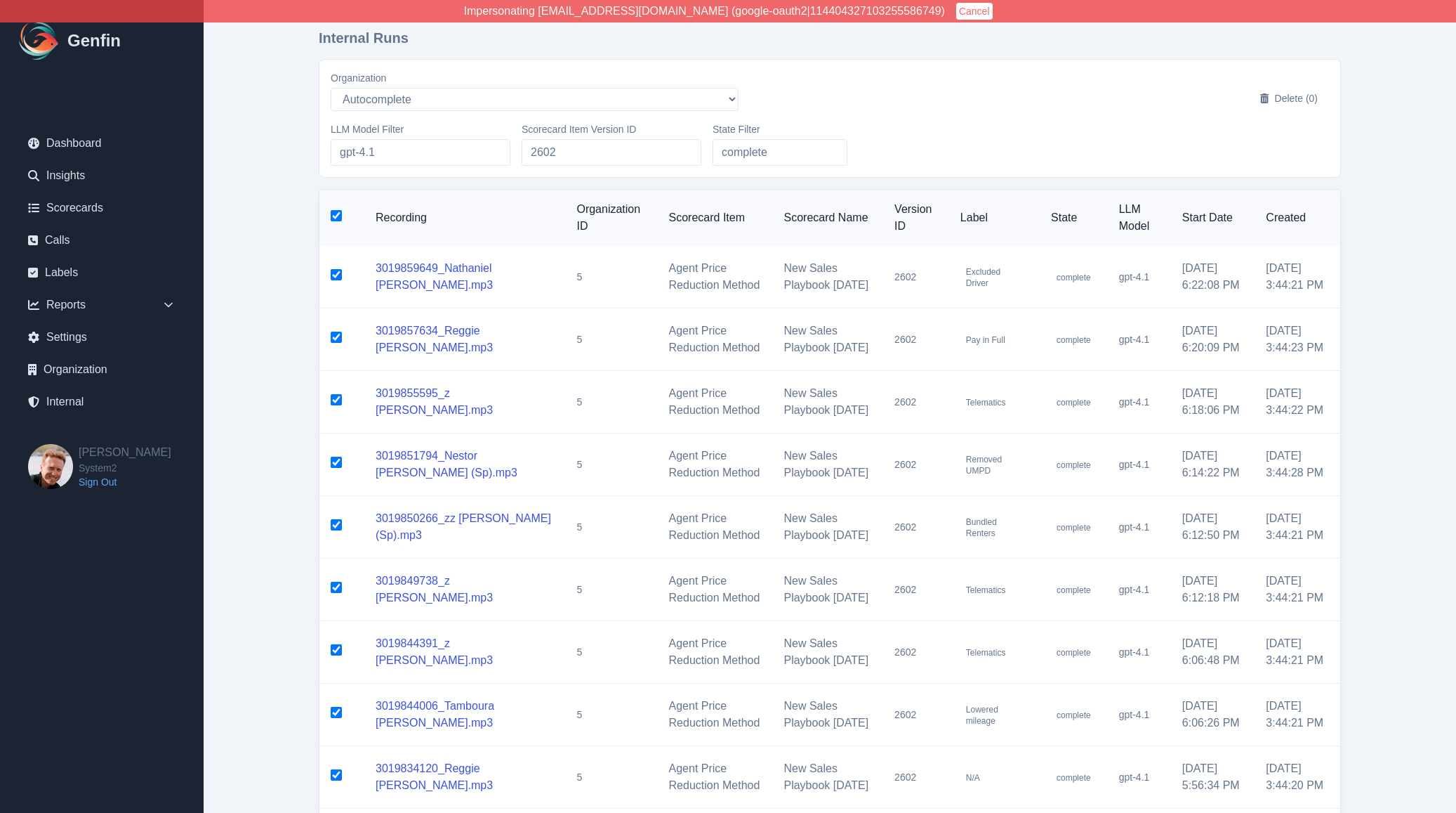
checkbox input "true"
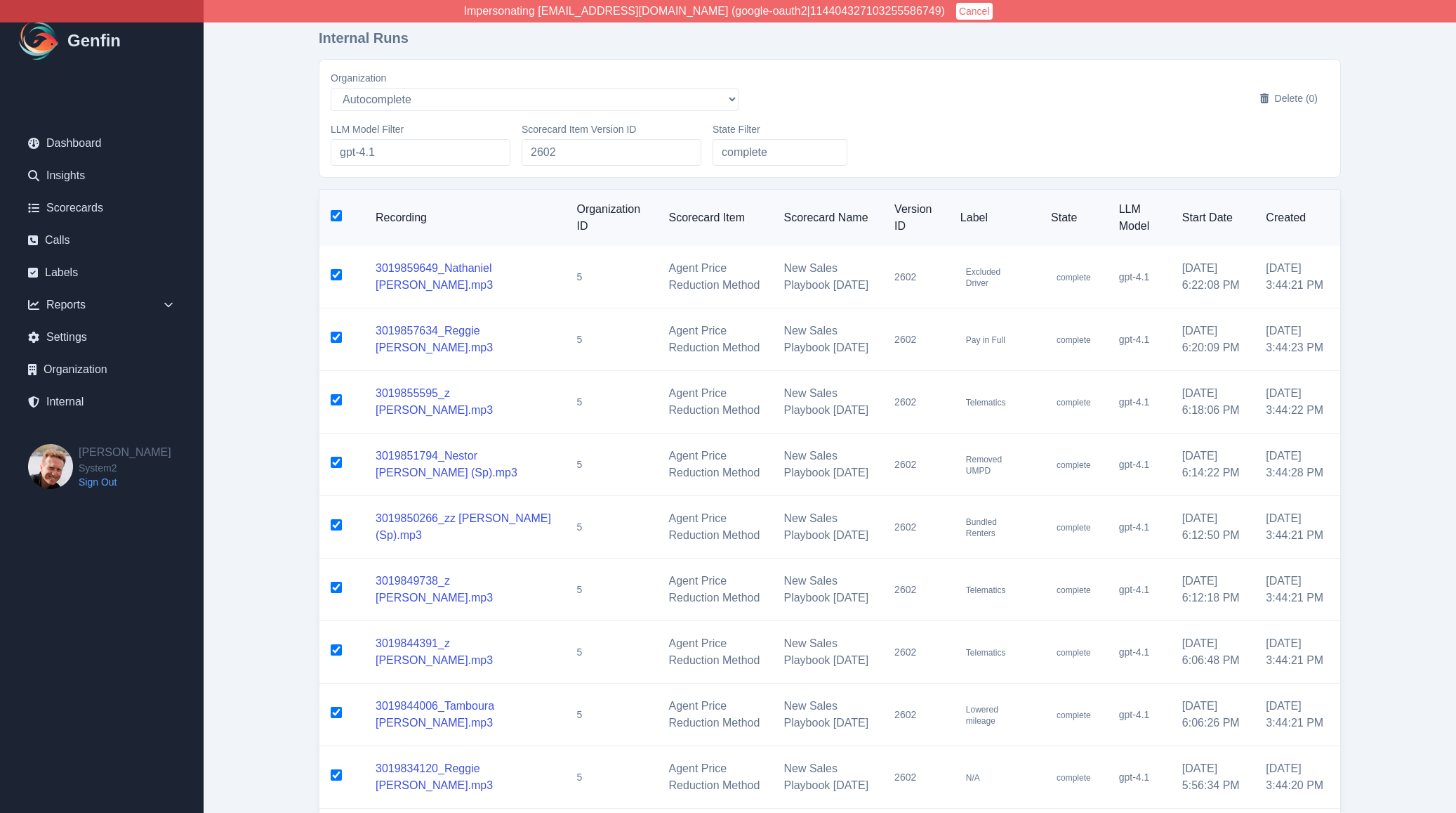
checkbox input "true"
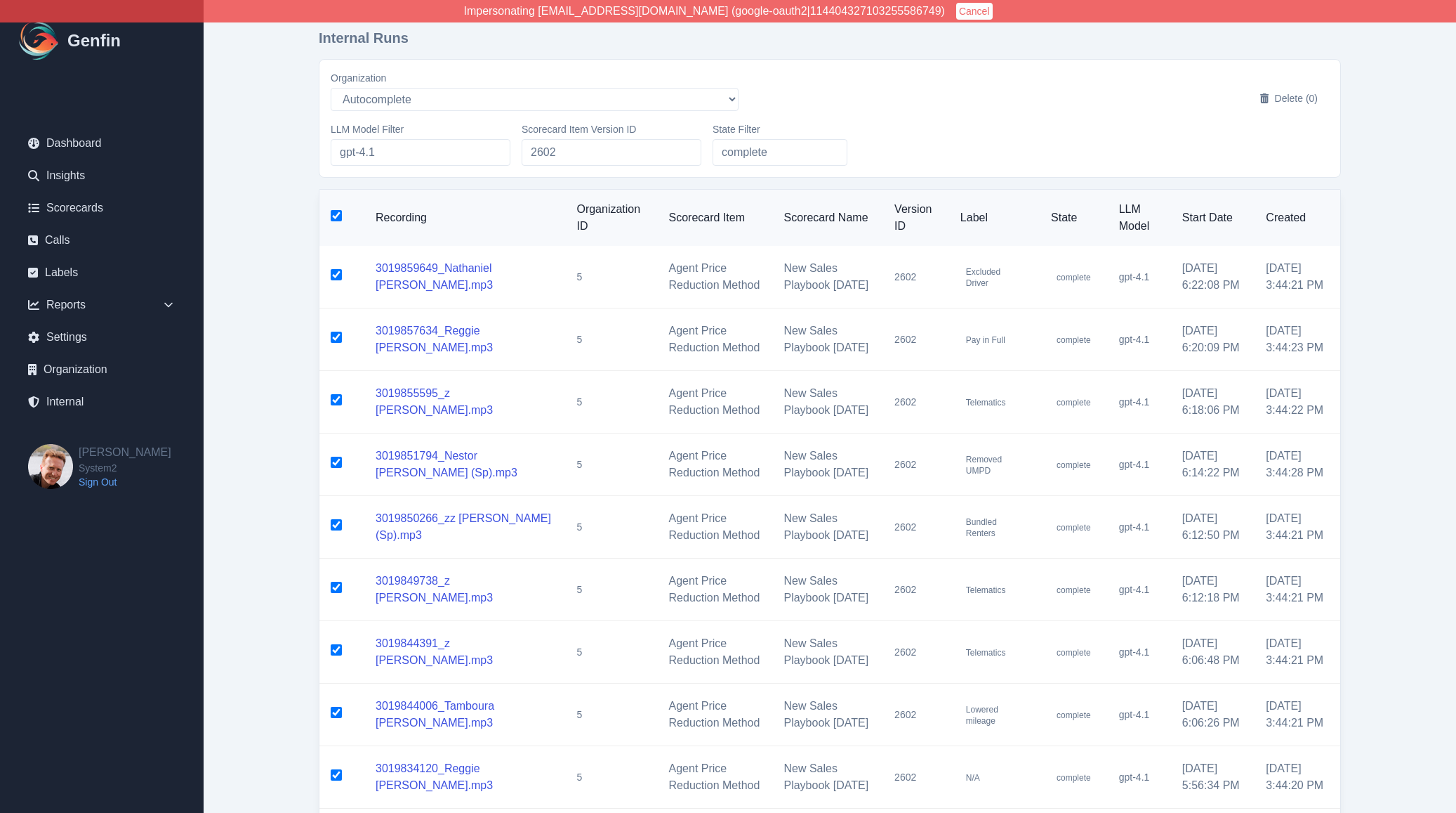
checkbox input "true"
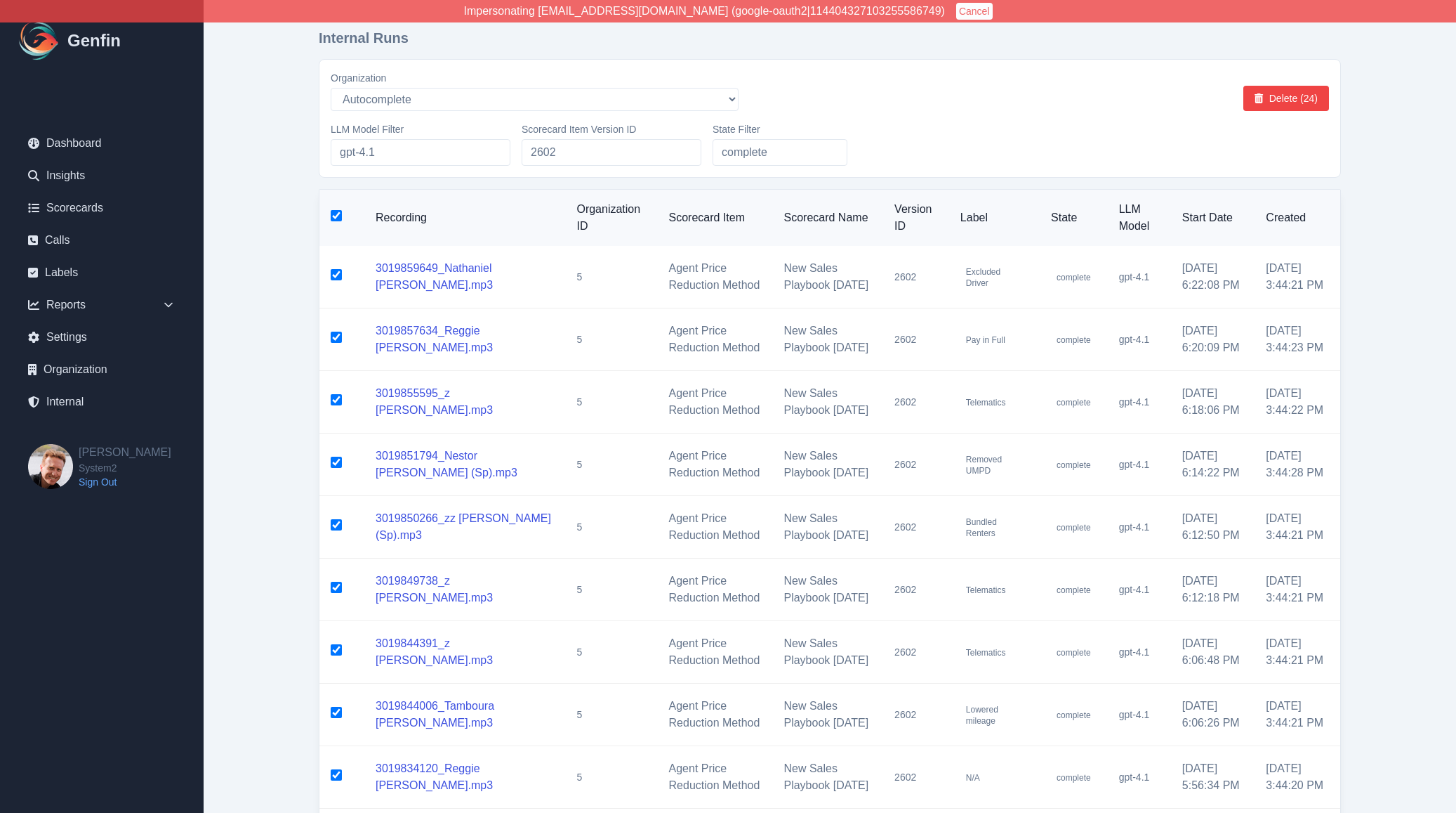
click at [957, 9] on button "Cancel" at bounding box center [974, 11] width 37 height 17
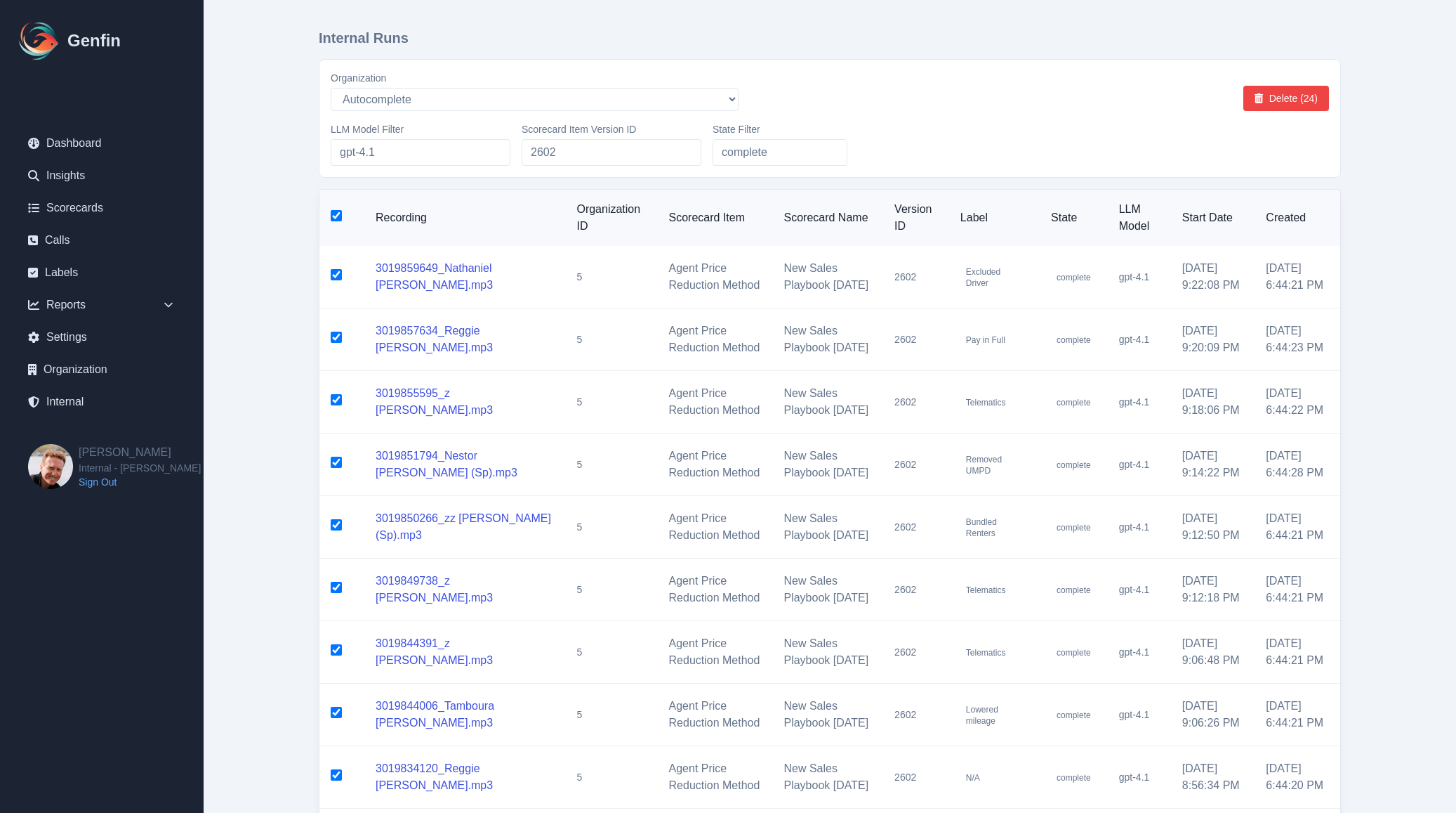
click at [1274, 118] on div "Organization AADirect [EMAIL_ADDRESS][DOMAIN_NAME] [EMAIL_ADDRESS][PERSON_NAME]…" at bounding box center [830, 118] width 998 height 95
click at [1282, 96] on button "Delete (24)" at bounding box center [1286, 98] width 86 height 25
click at [340, 218] on input "checkbox" at bounding box center [337, 215] width 11 height 11
checkbox input "false"
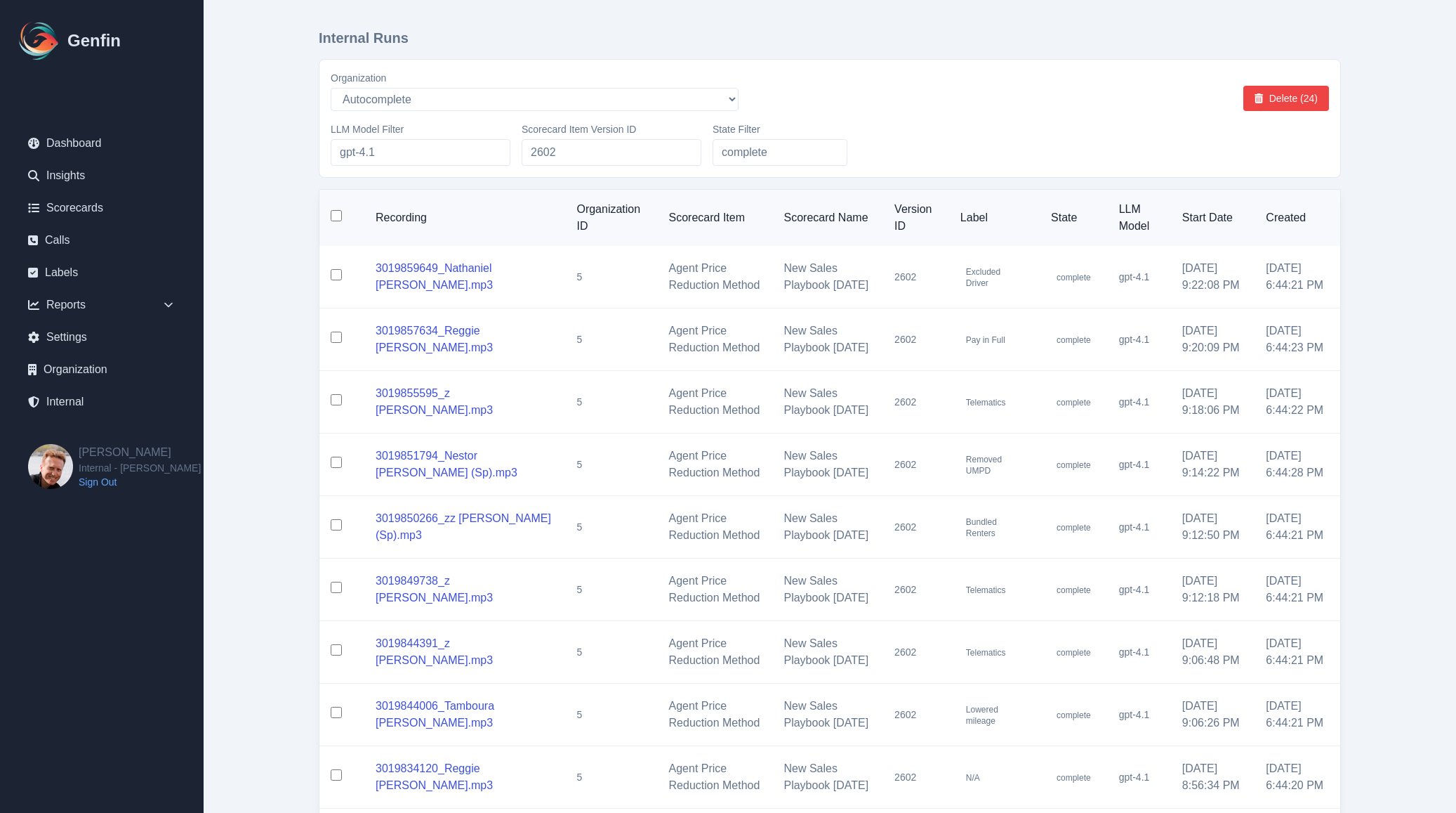
checkbox input "false"
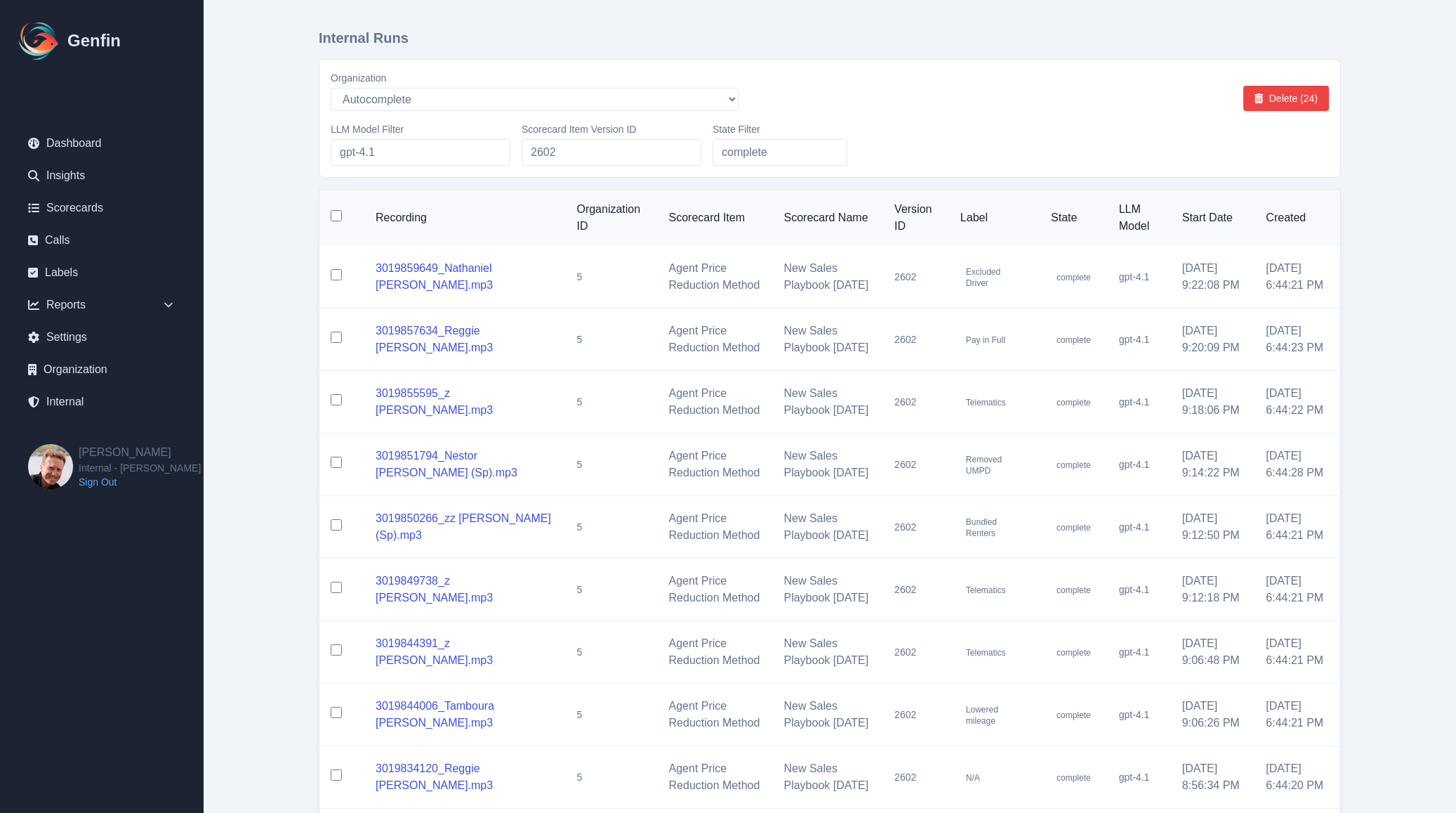
checkbox input "false"
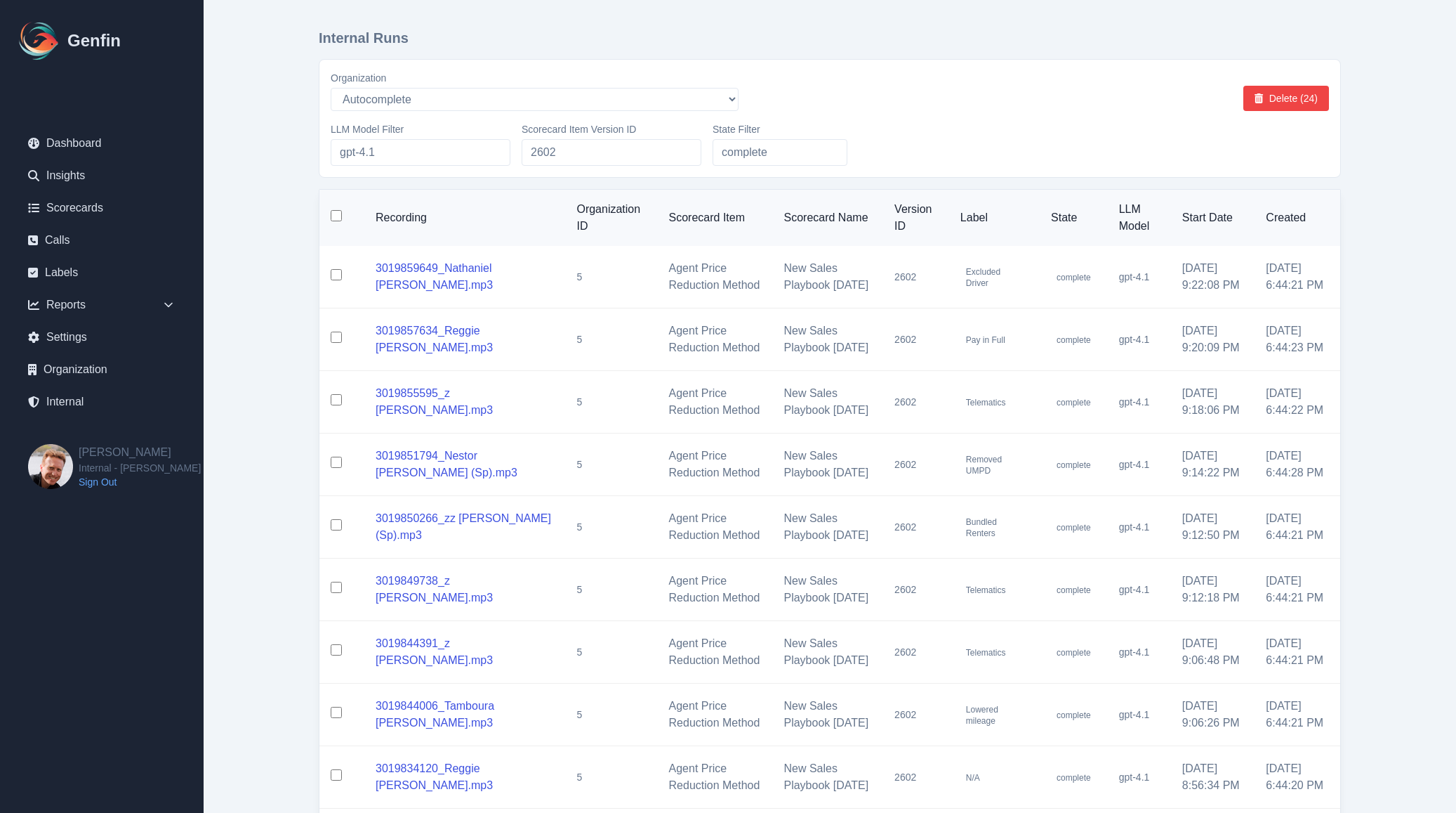
checkbox input "false"
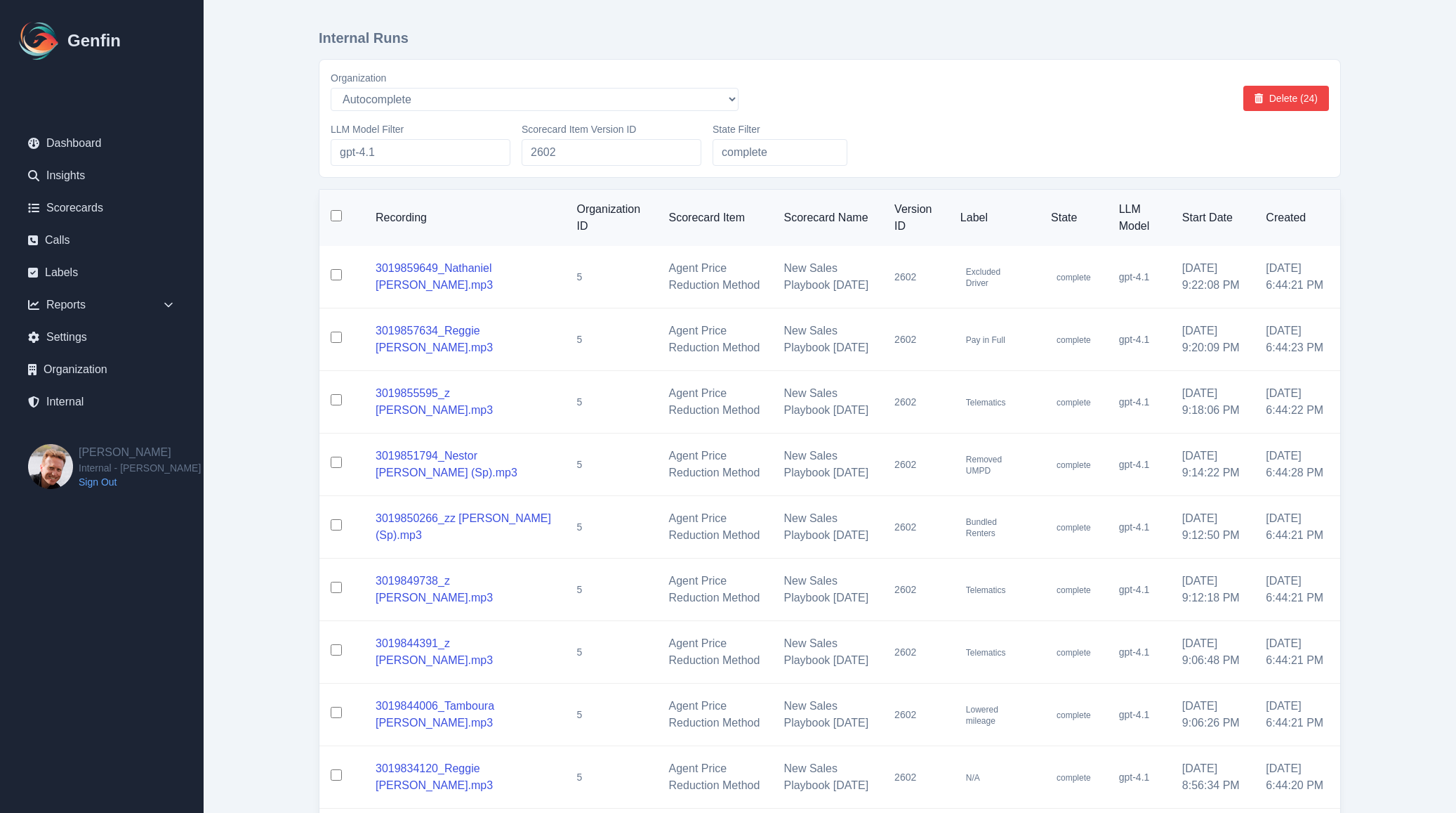
checkbox input "false"
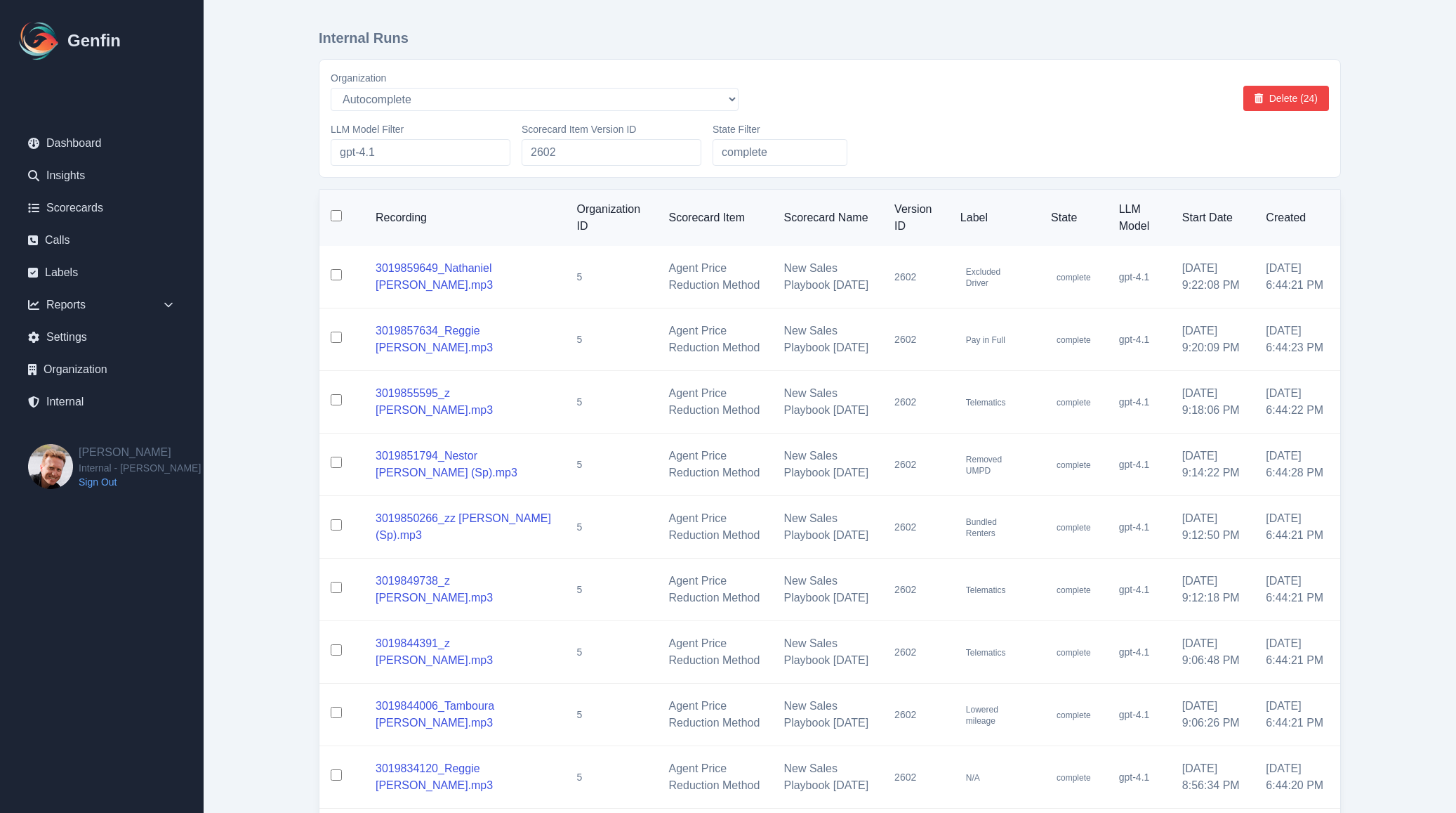
checkbox input "false"
click at [626, 289] on td "5" at bounding box center [611, 277] width 92 height 62
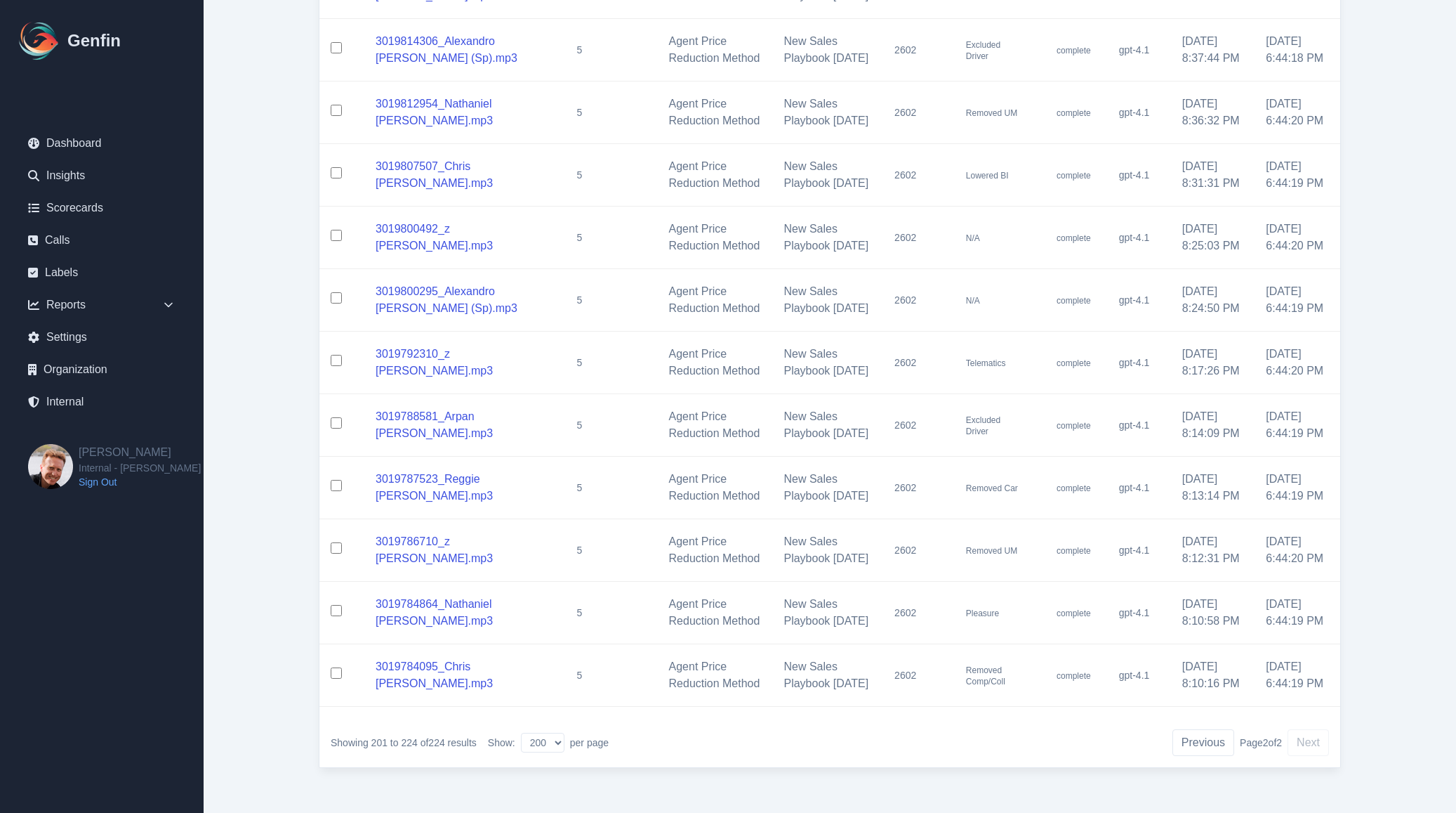
scroll to position [1446, 0]
click at [542, 742] on select "10 25 50 100 200" at bounding box center [543, 741] width 43 height 20
select select "50"
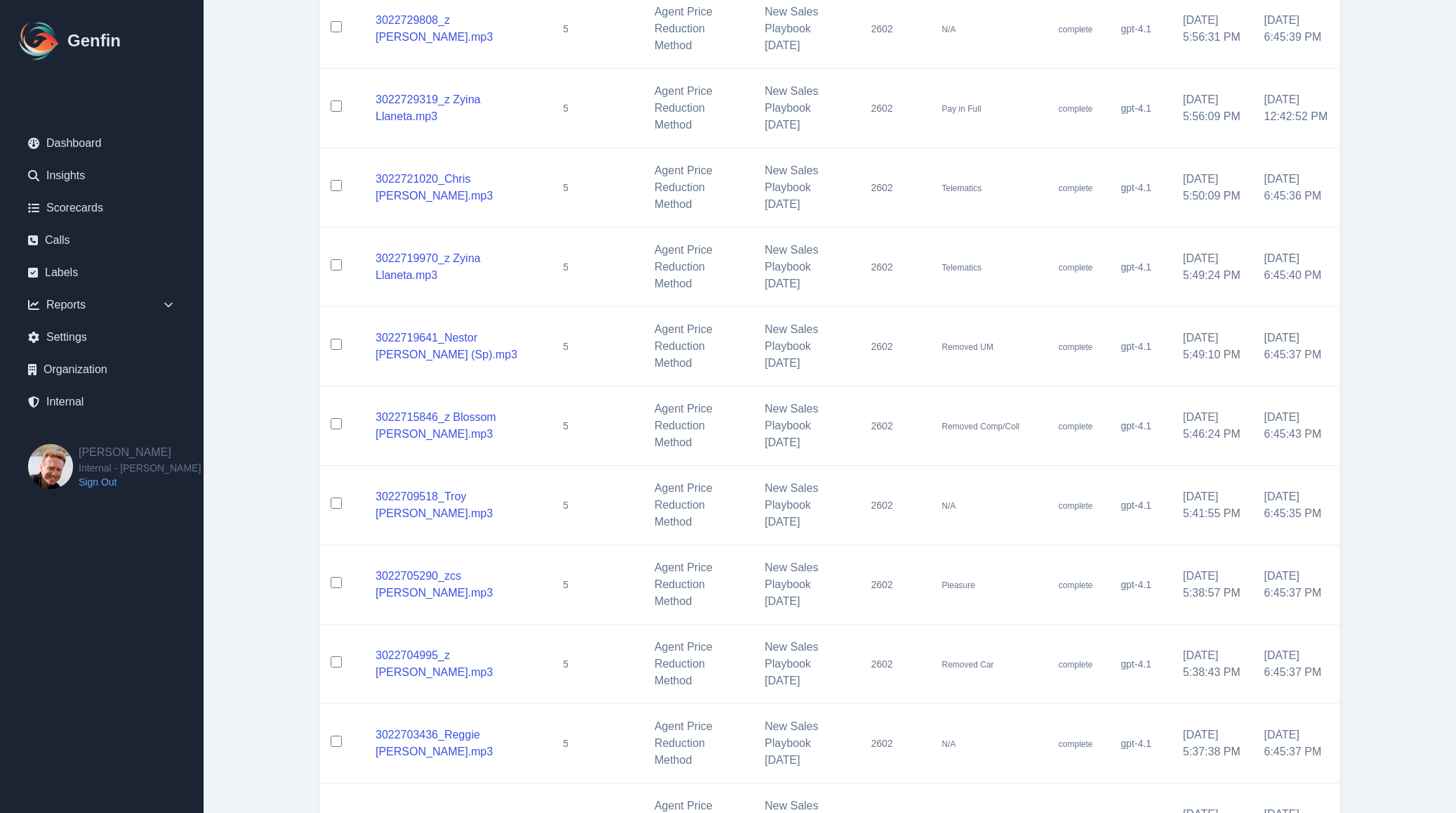
click at [781, 661] on td "New Sales Playbook [DATE]" at bounding box center [806, 663] width 106 height 79
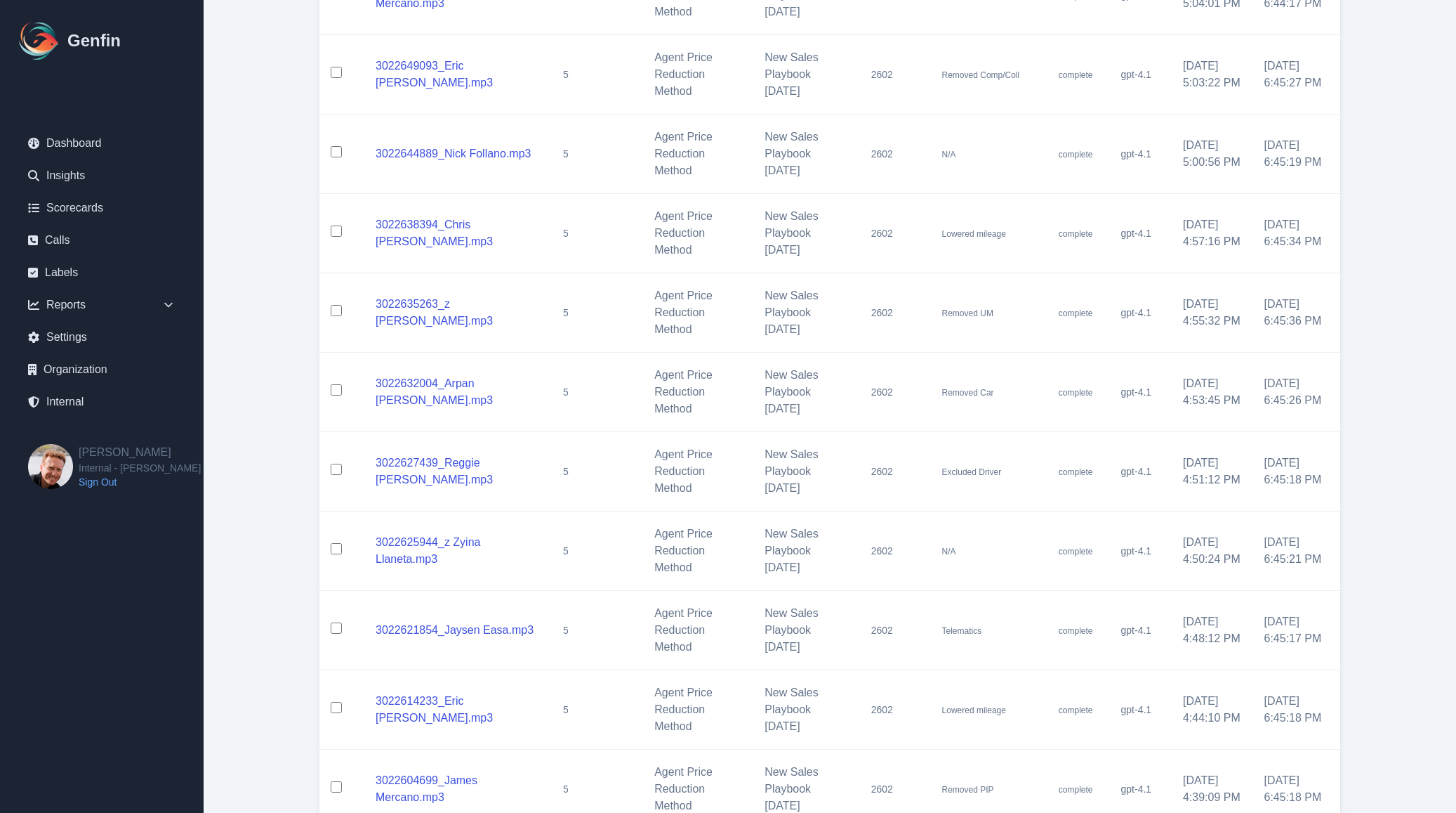
scroll to position [3510, 0]
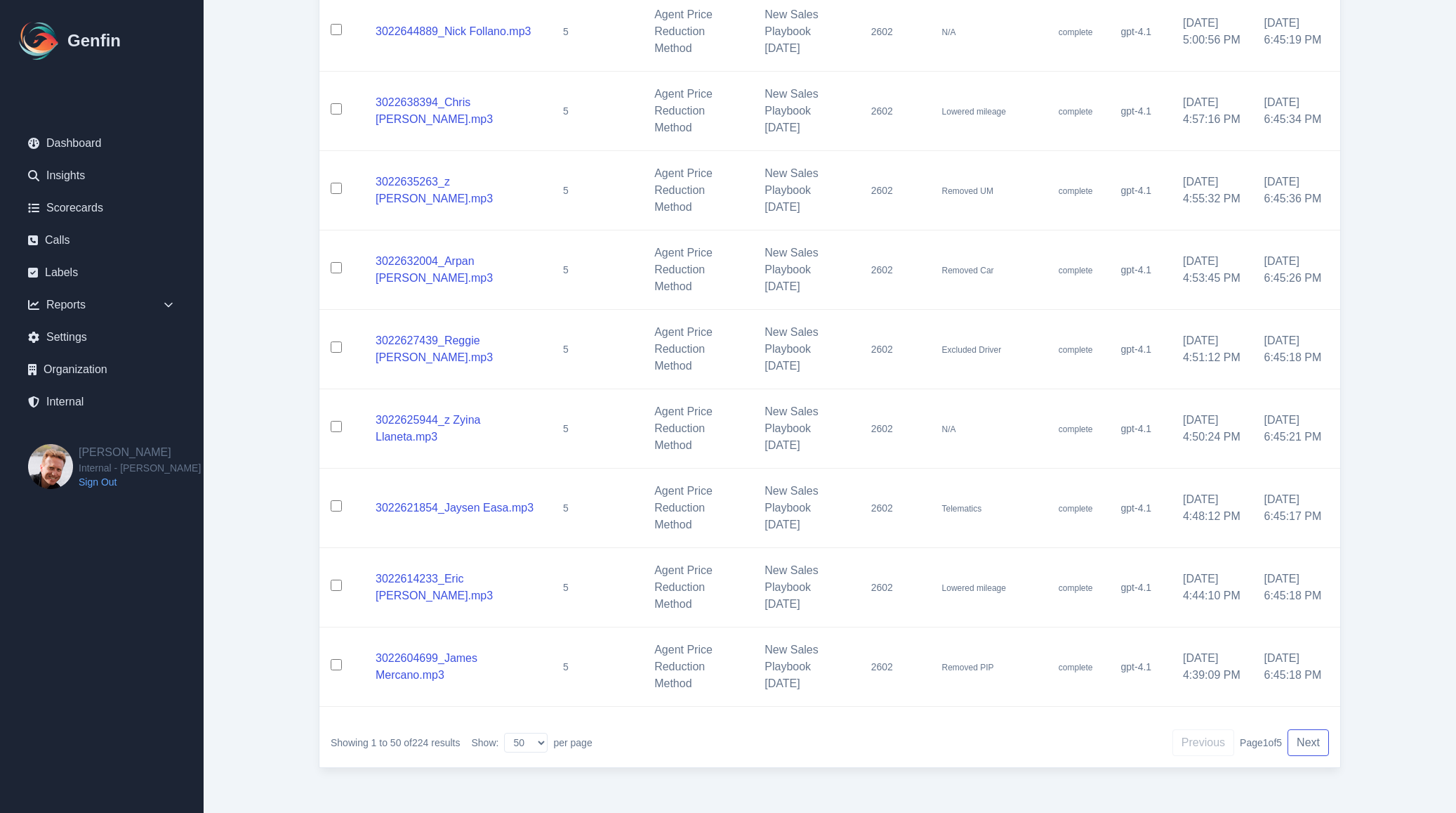
click at [1316, 740] on button "Next" at bounding box center [1308, 742] width 41 height 26
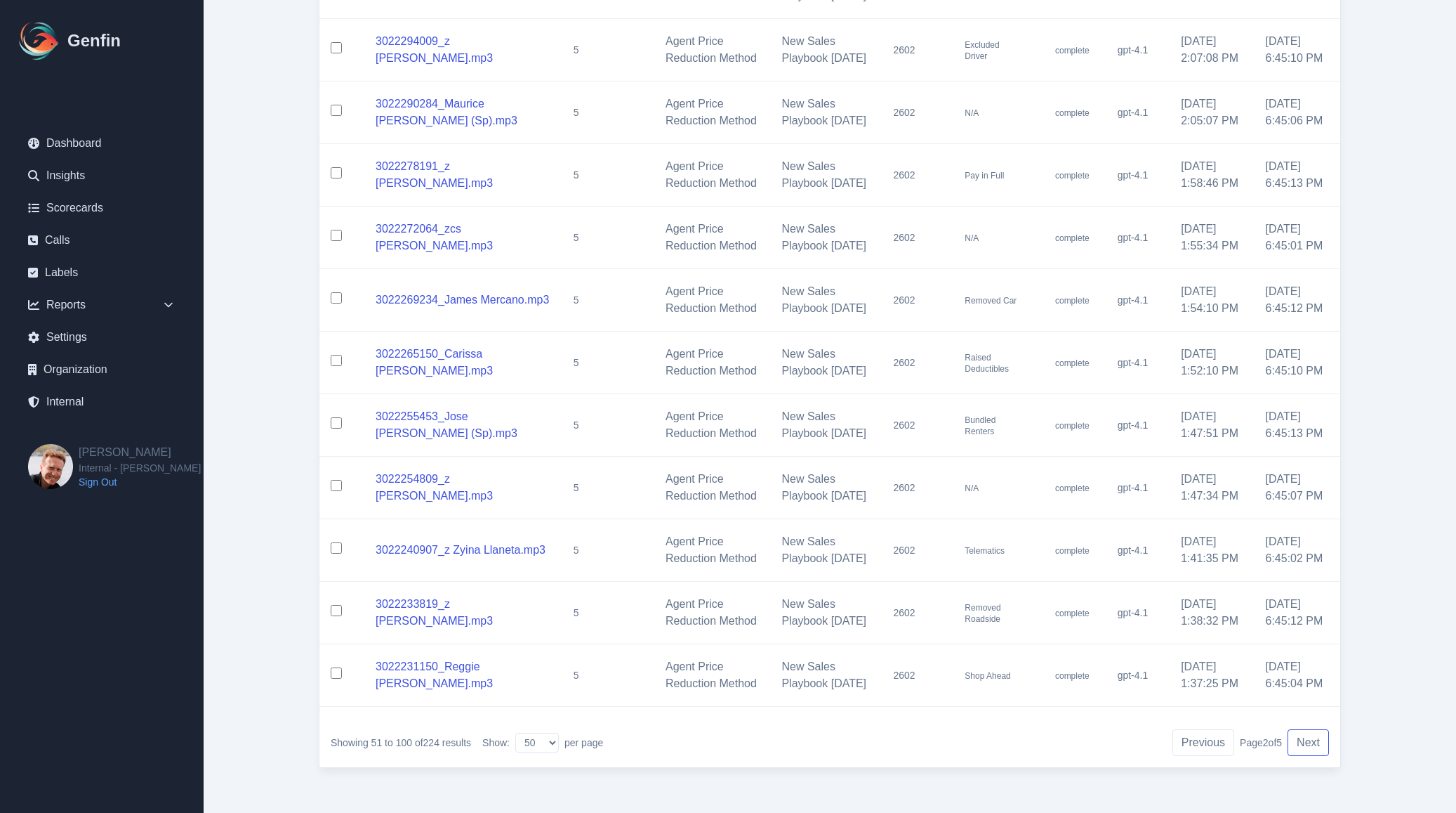
click at [1316, 740] on button "Next" at bounding box center [1308, 742] width 41 height 26
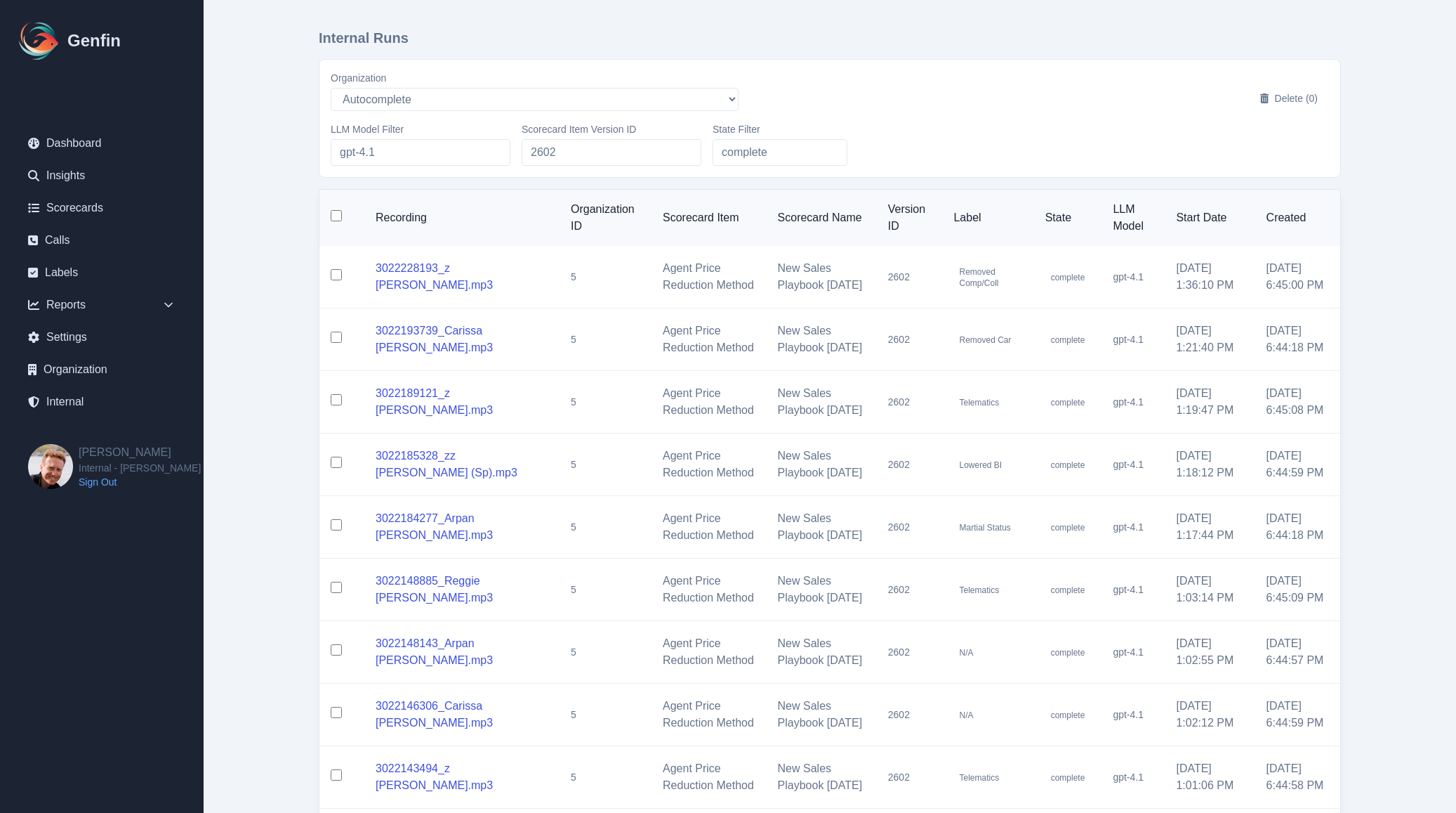
click at [339, 217] on input "checkbox" at bounding box center [337, 215] width 11 height 11
checkbox input "true"
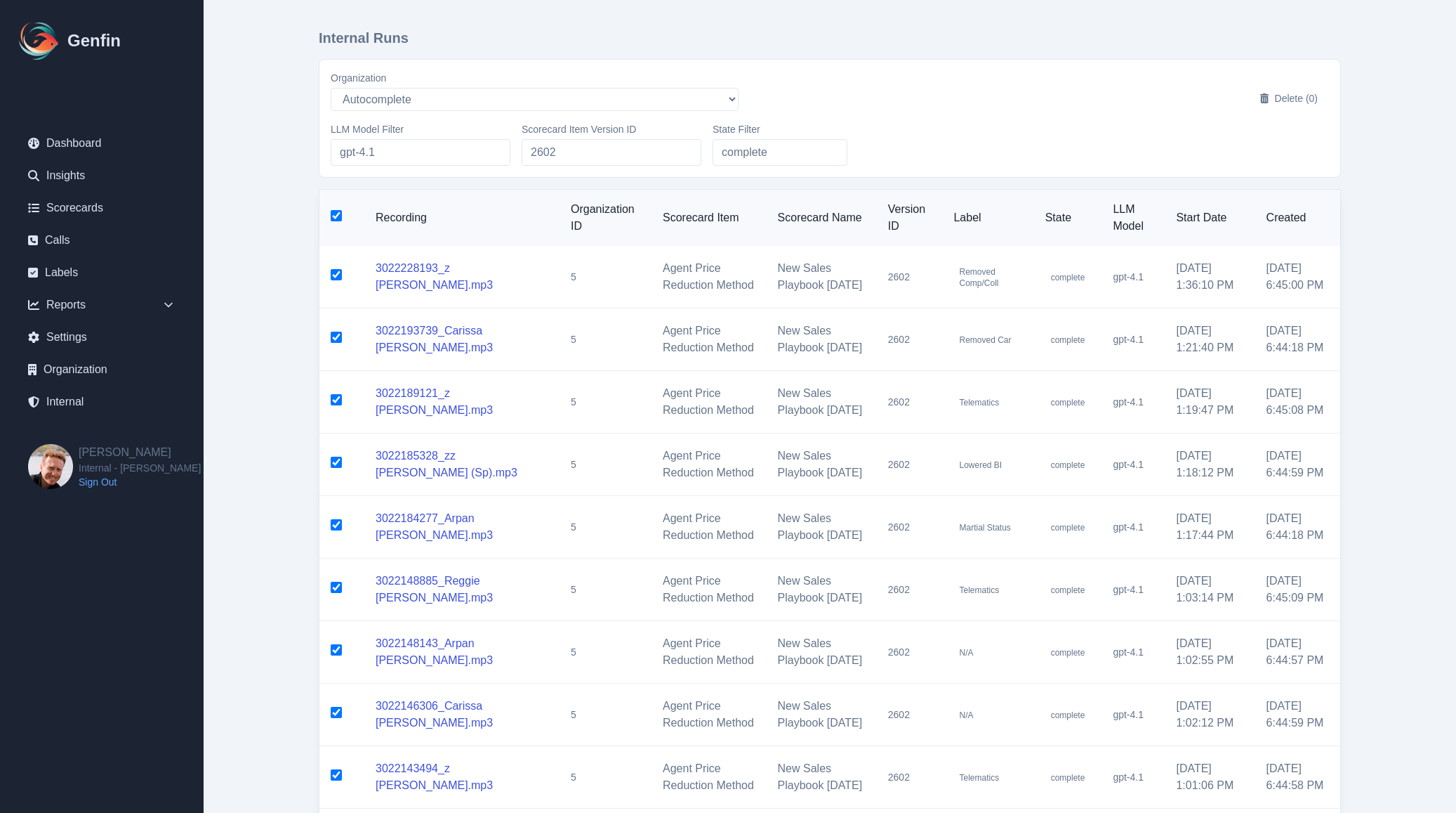
checkbox input "true"
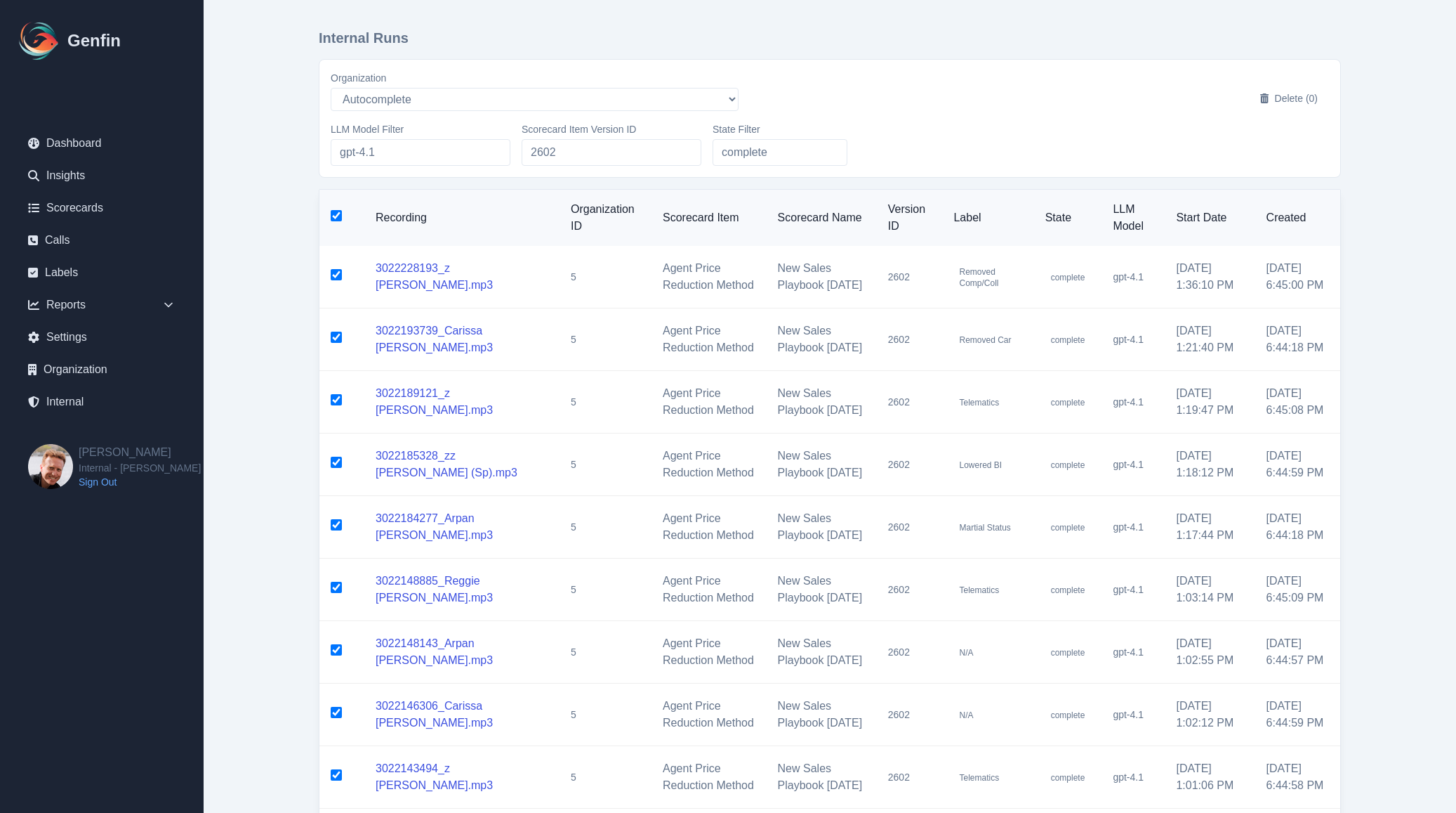
checkbox input "true"
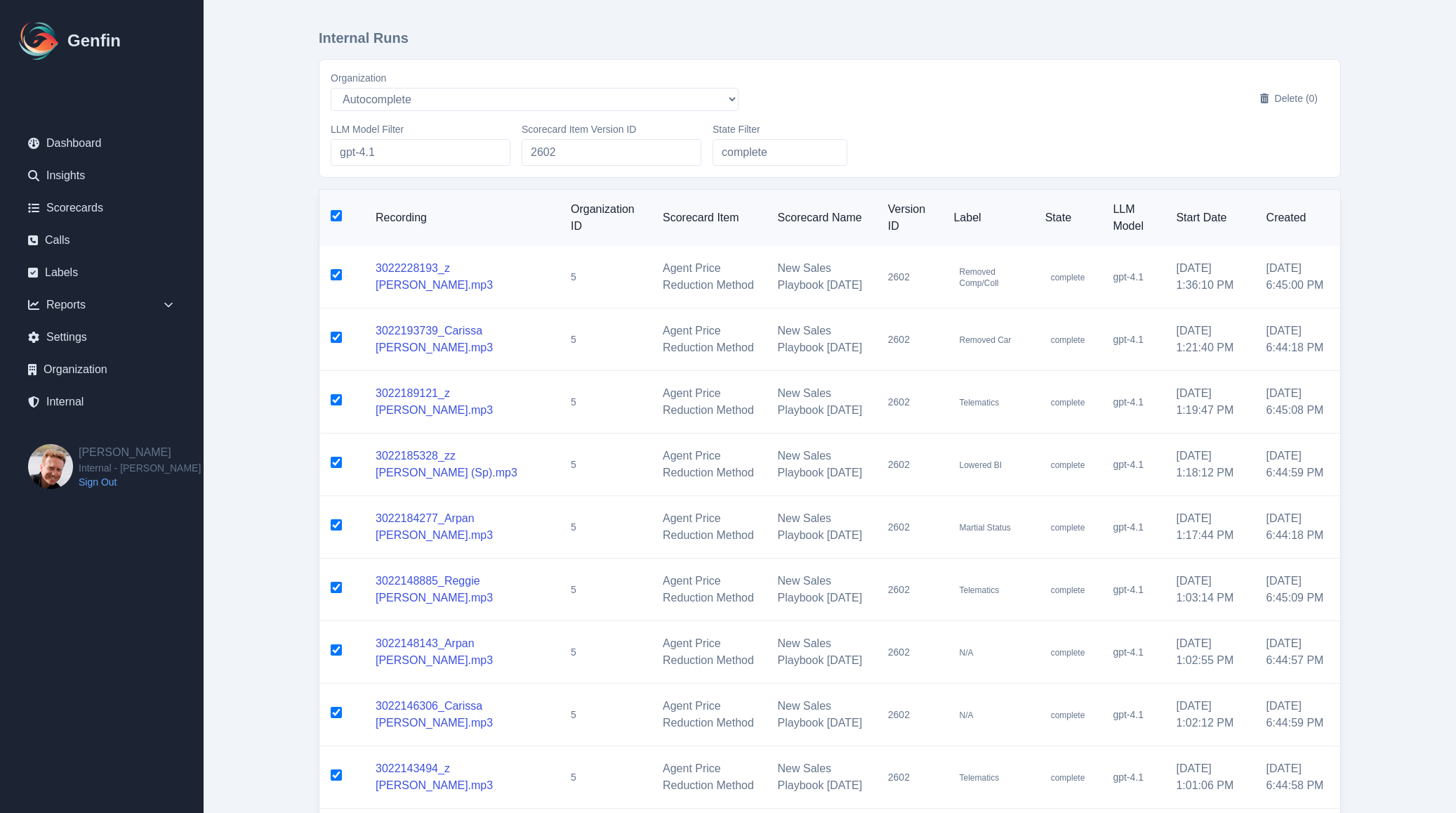
checkbox input "true"
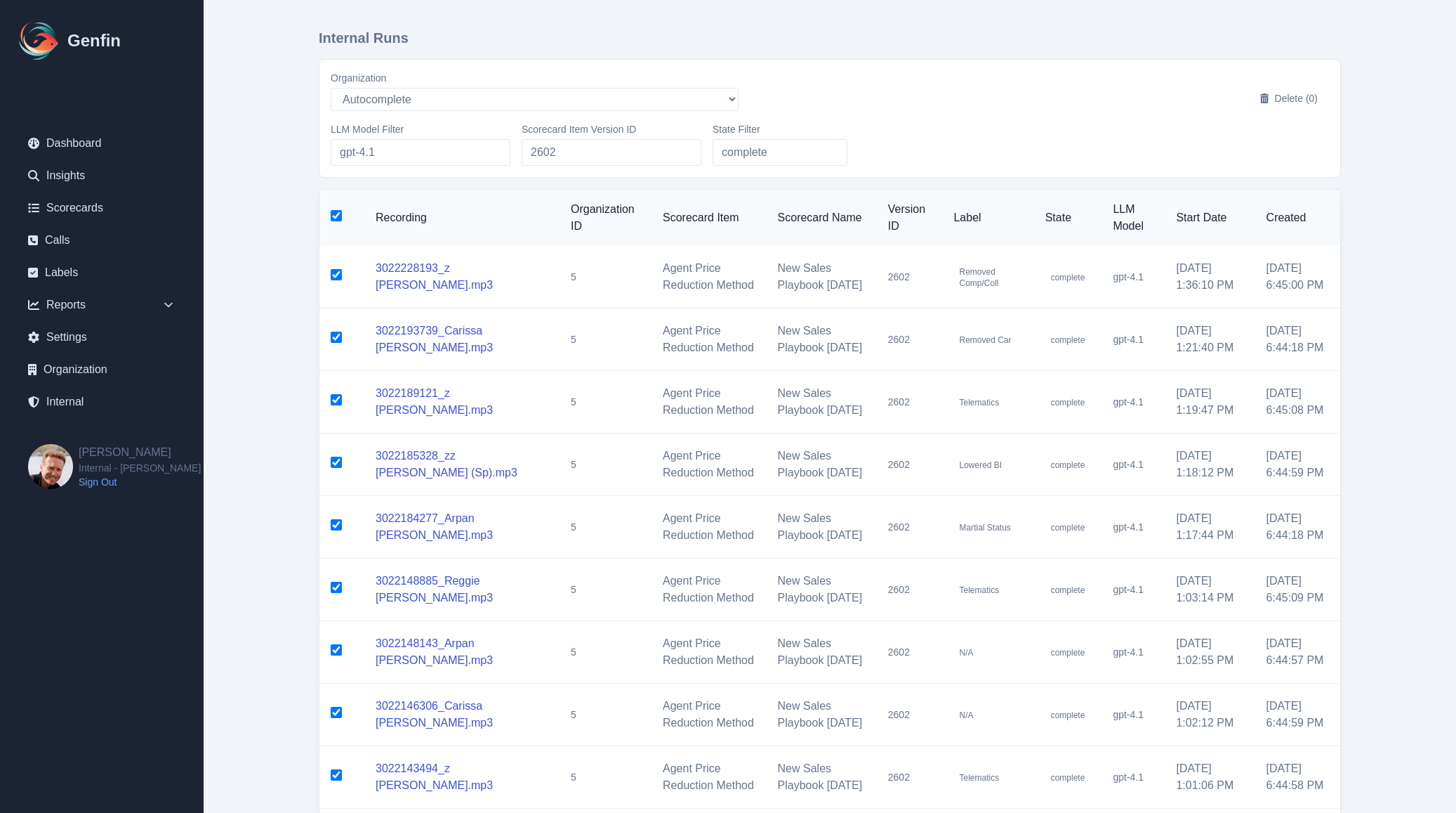
checkbox input "true"
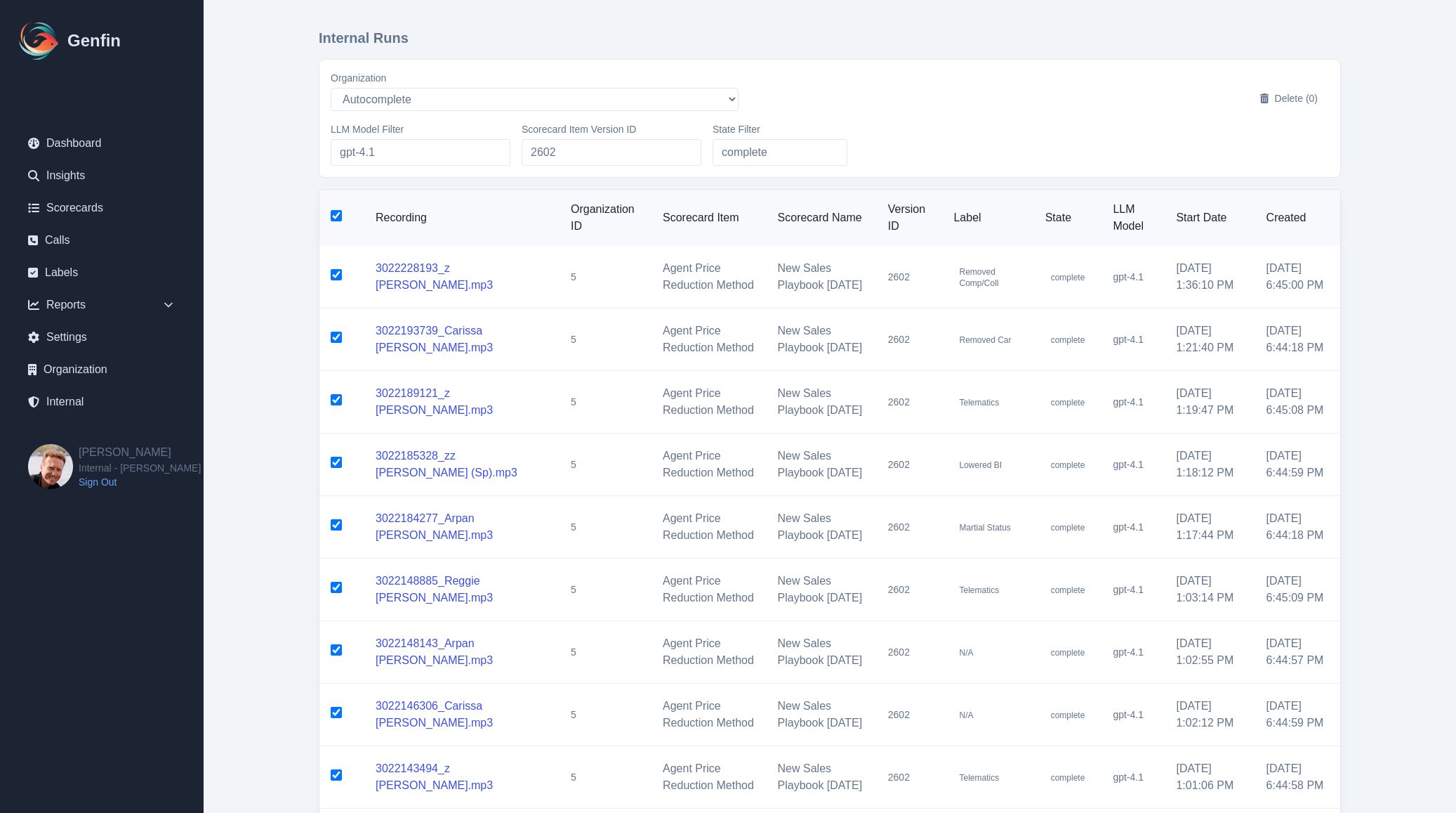
checkbox input "true"
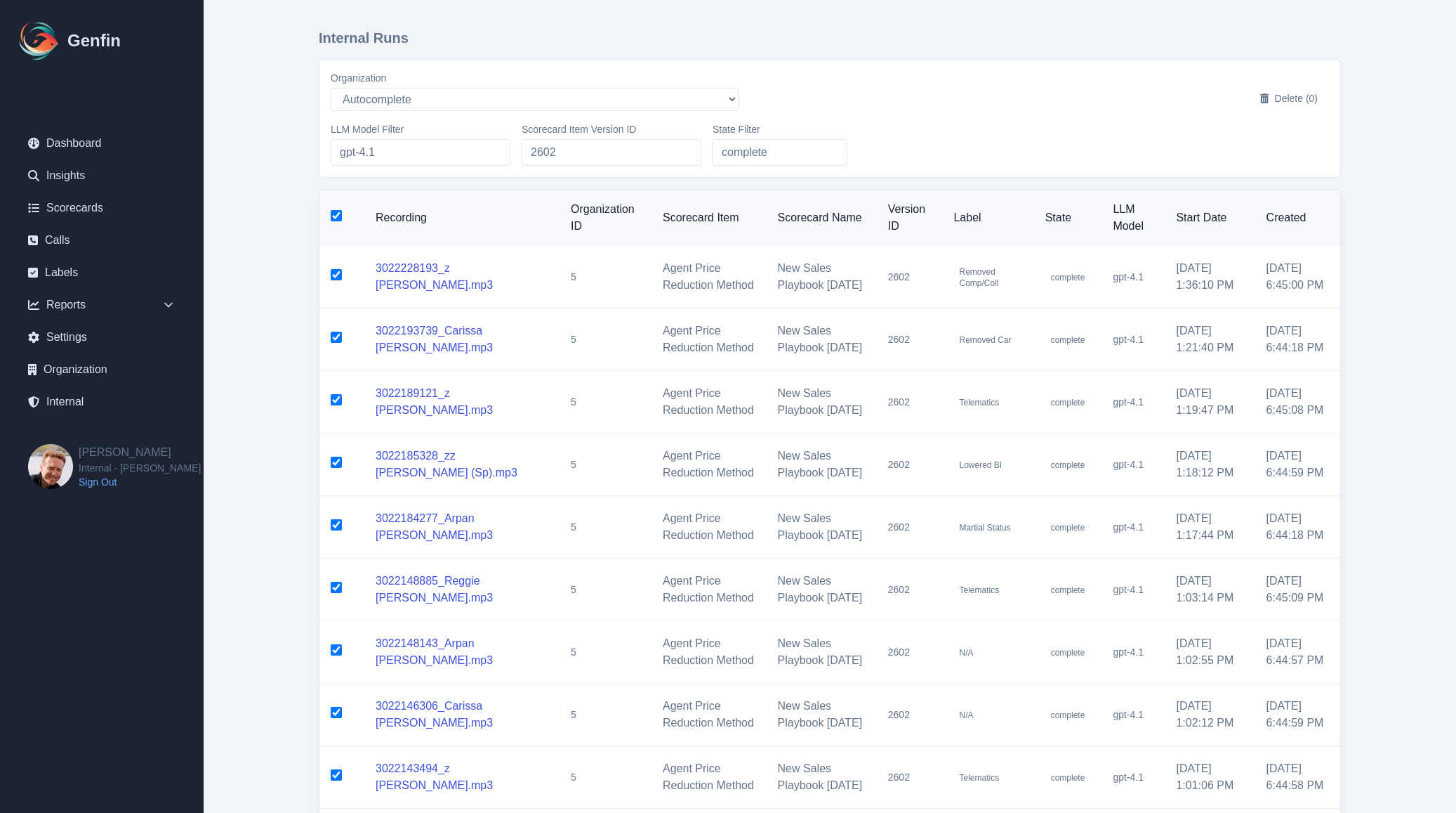
checkbox input "true"
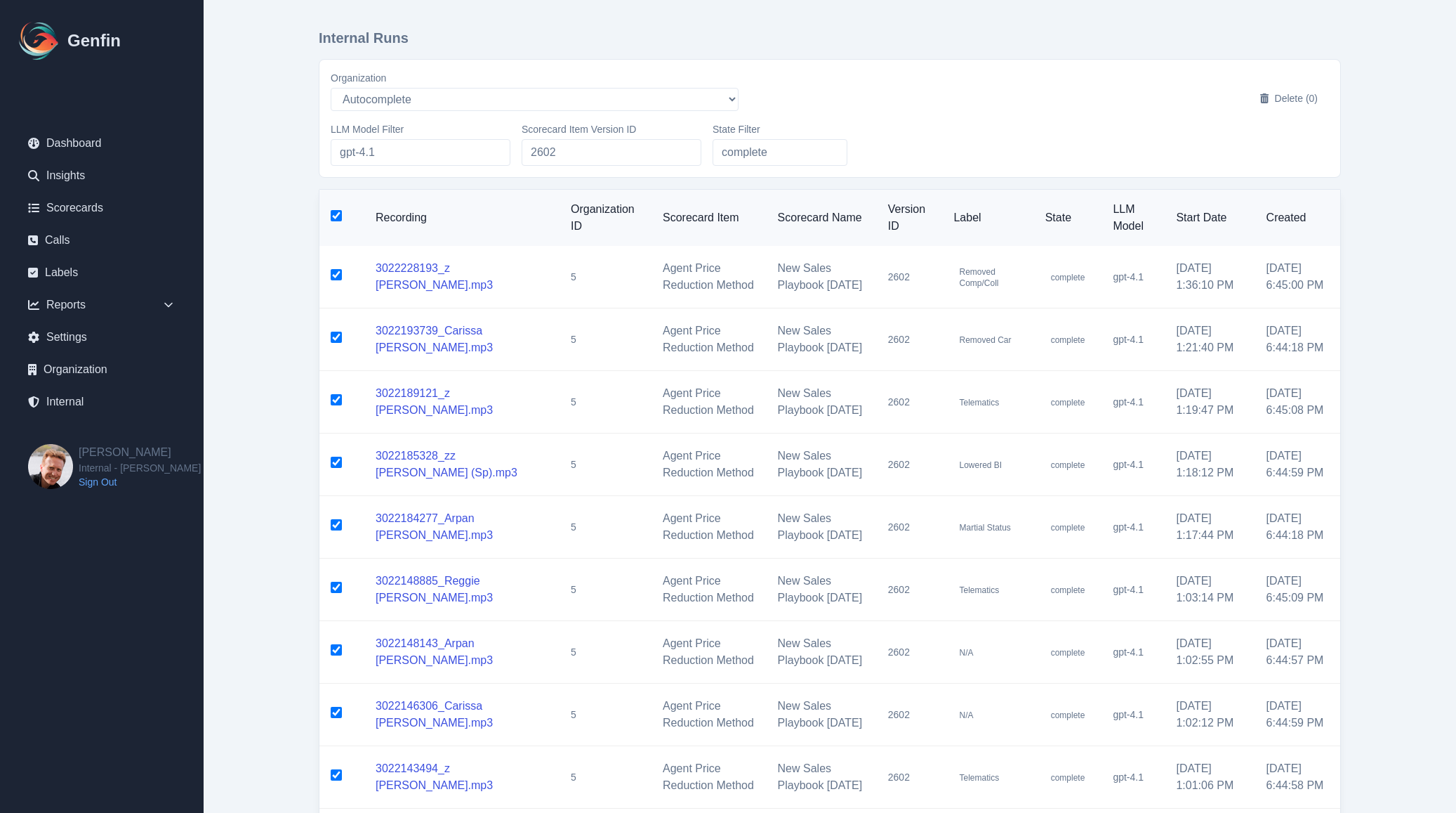
checkbox input "true"
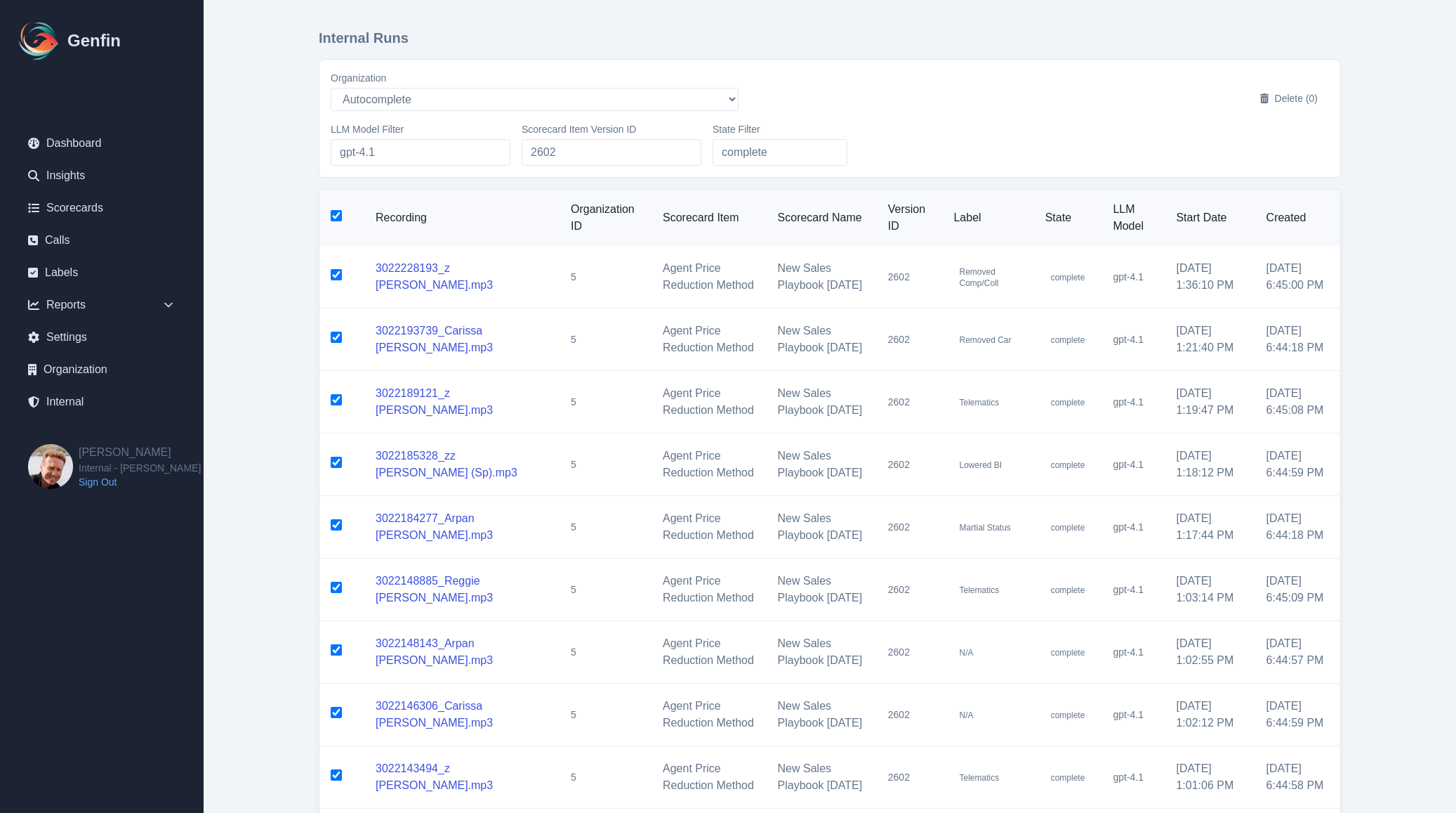
checkbox input "true"
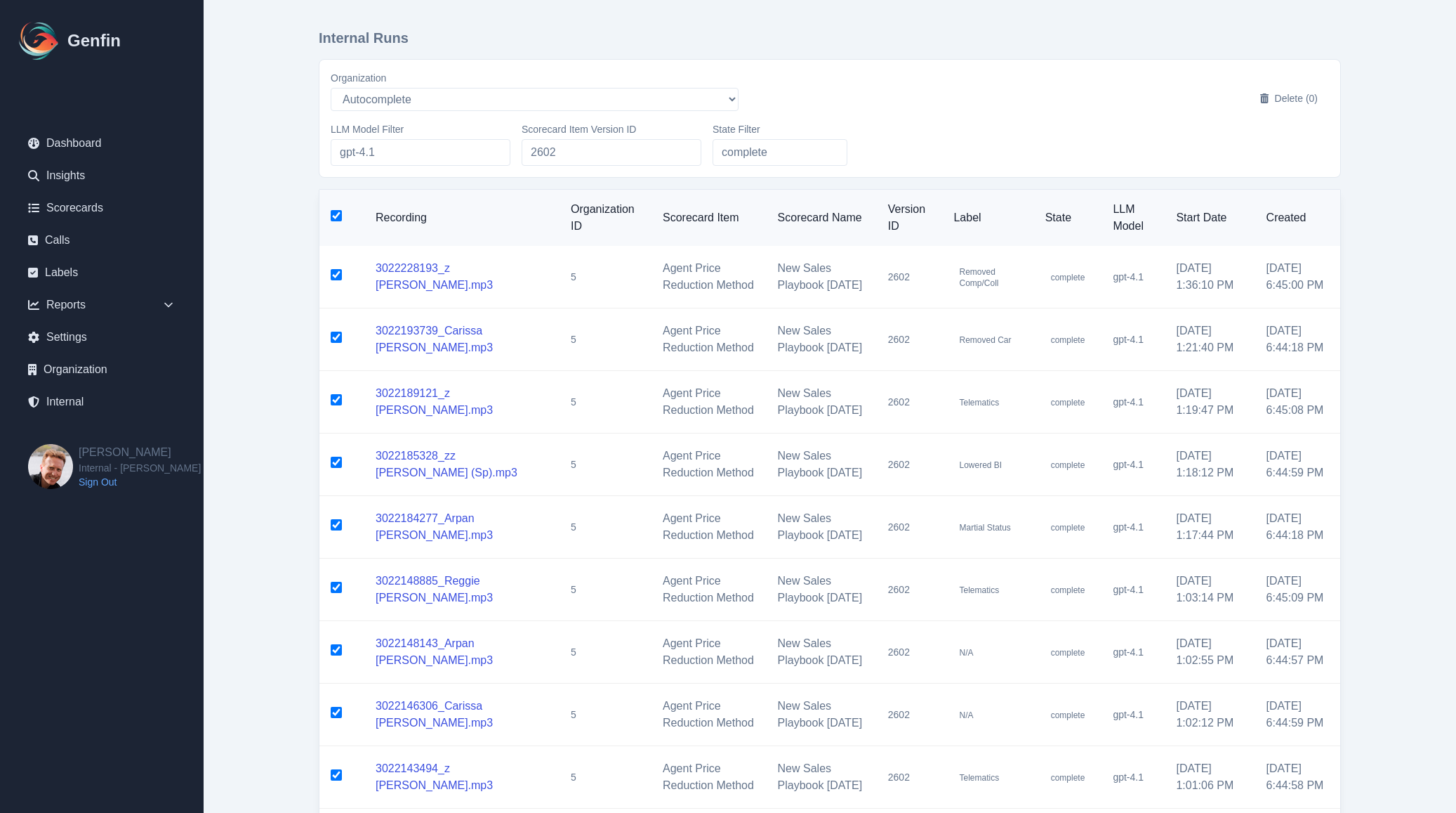
checkbox input "true"
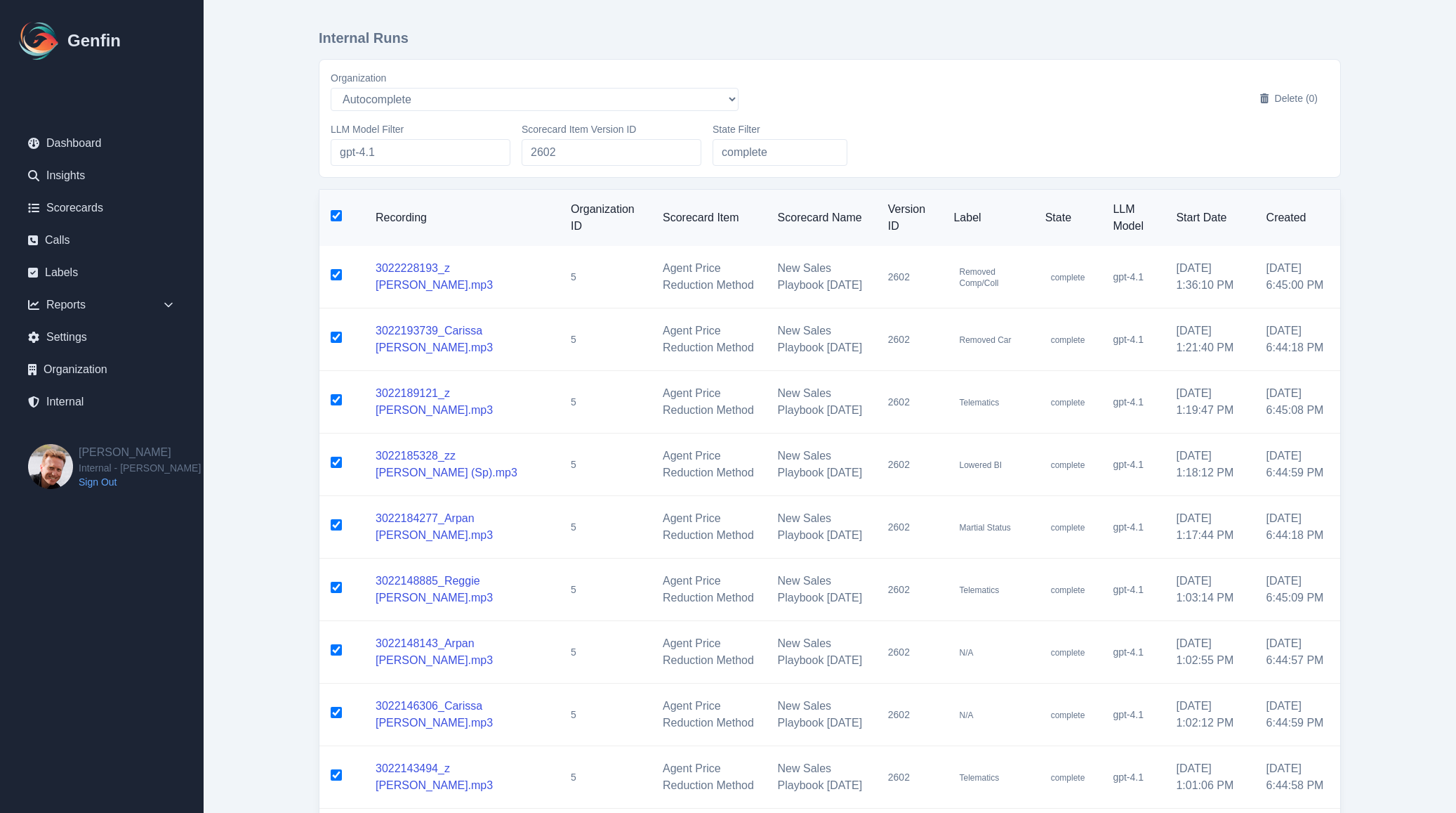
checkbox input "true"
click at [1302, 95] on button "Delete (50)" at bounding box center [1286, 98] width 86 height 25
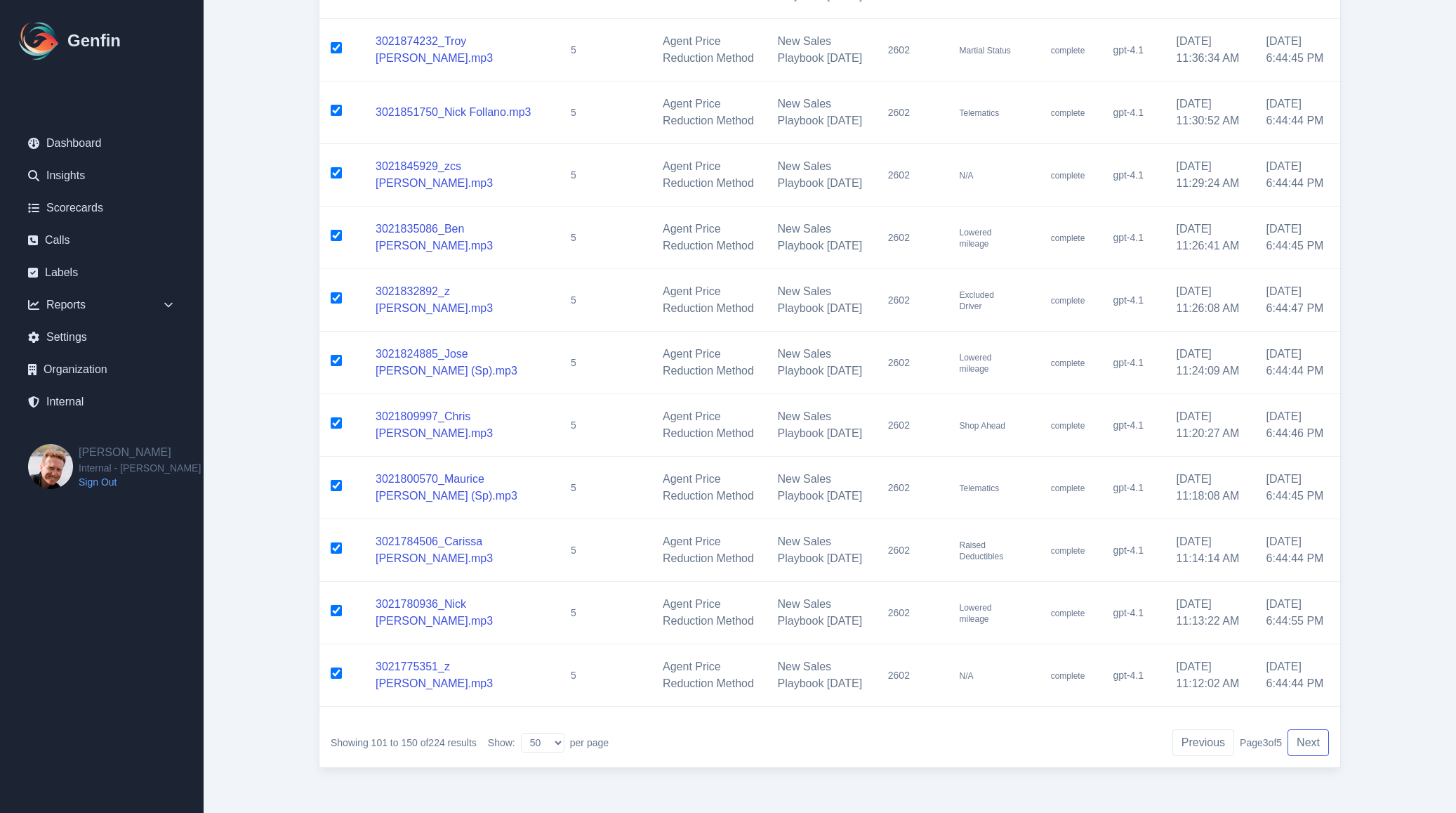
click at [1313, 742] on button "Next" at bounding box center [1308, 742] width 41 height 26
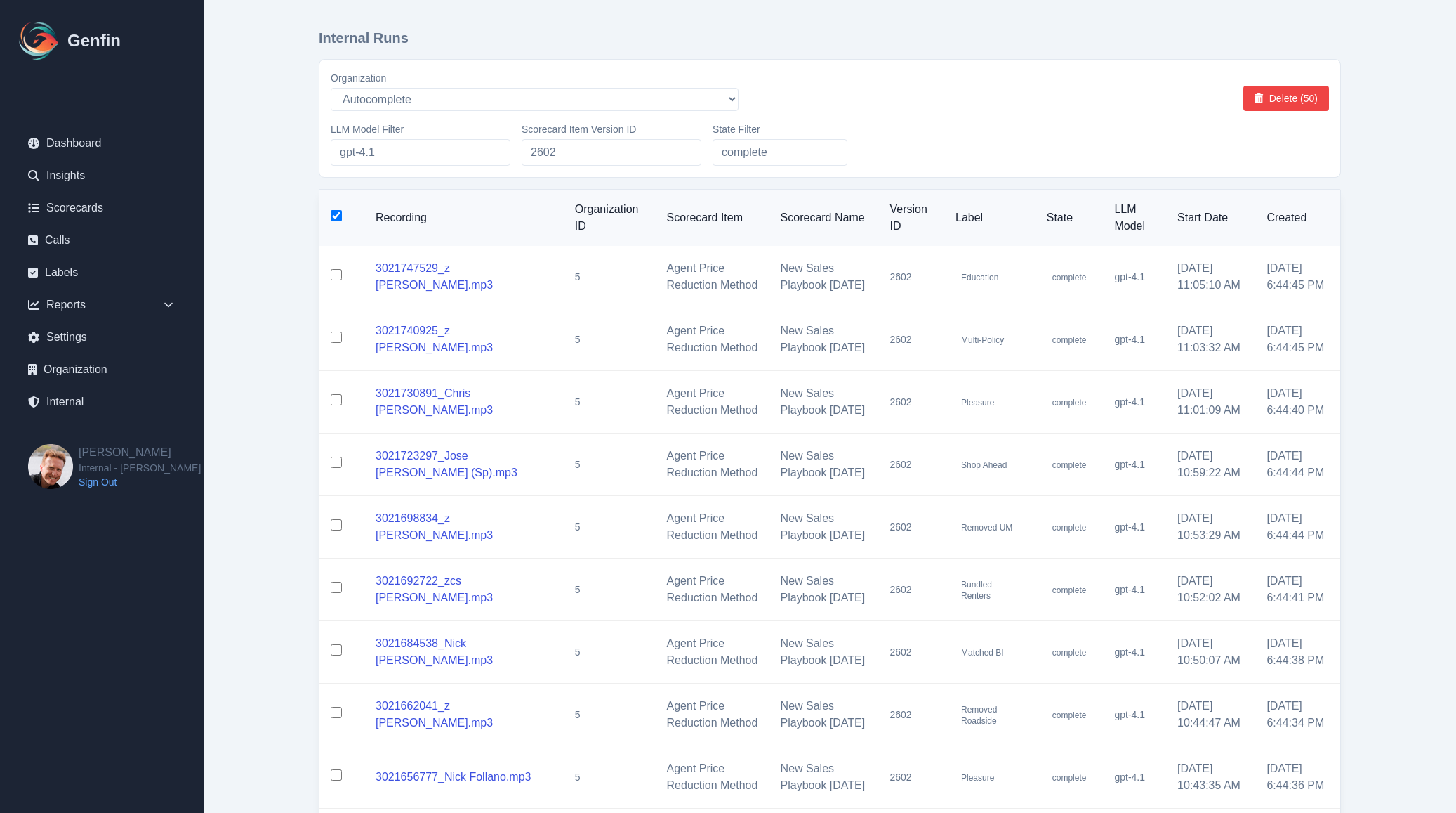
click at [335, 217] on input "checkbox" at bounding box center [337, 215] width 11 height 11
checkbox input "true"
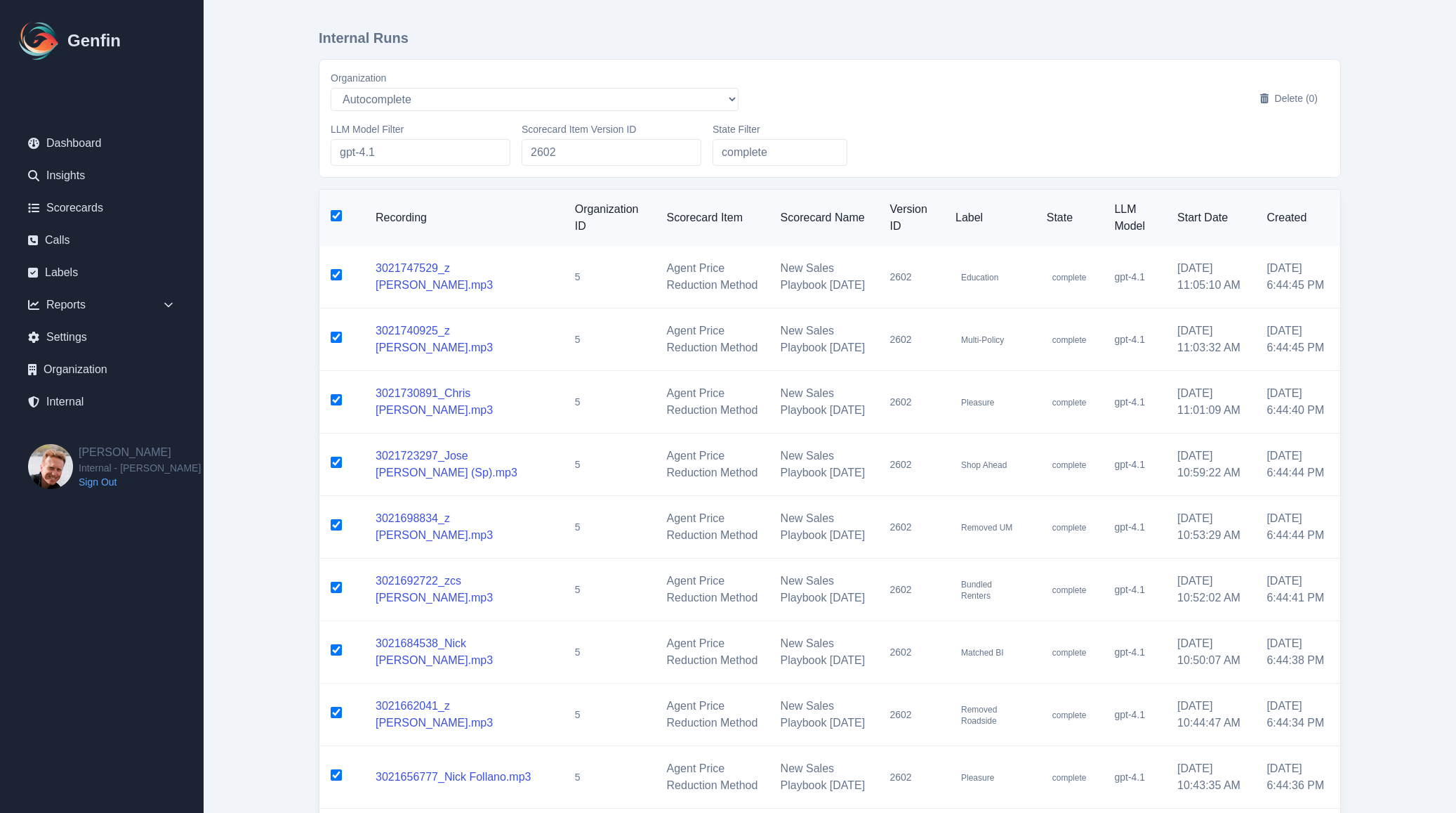
checkbox input "true"
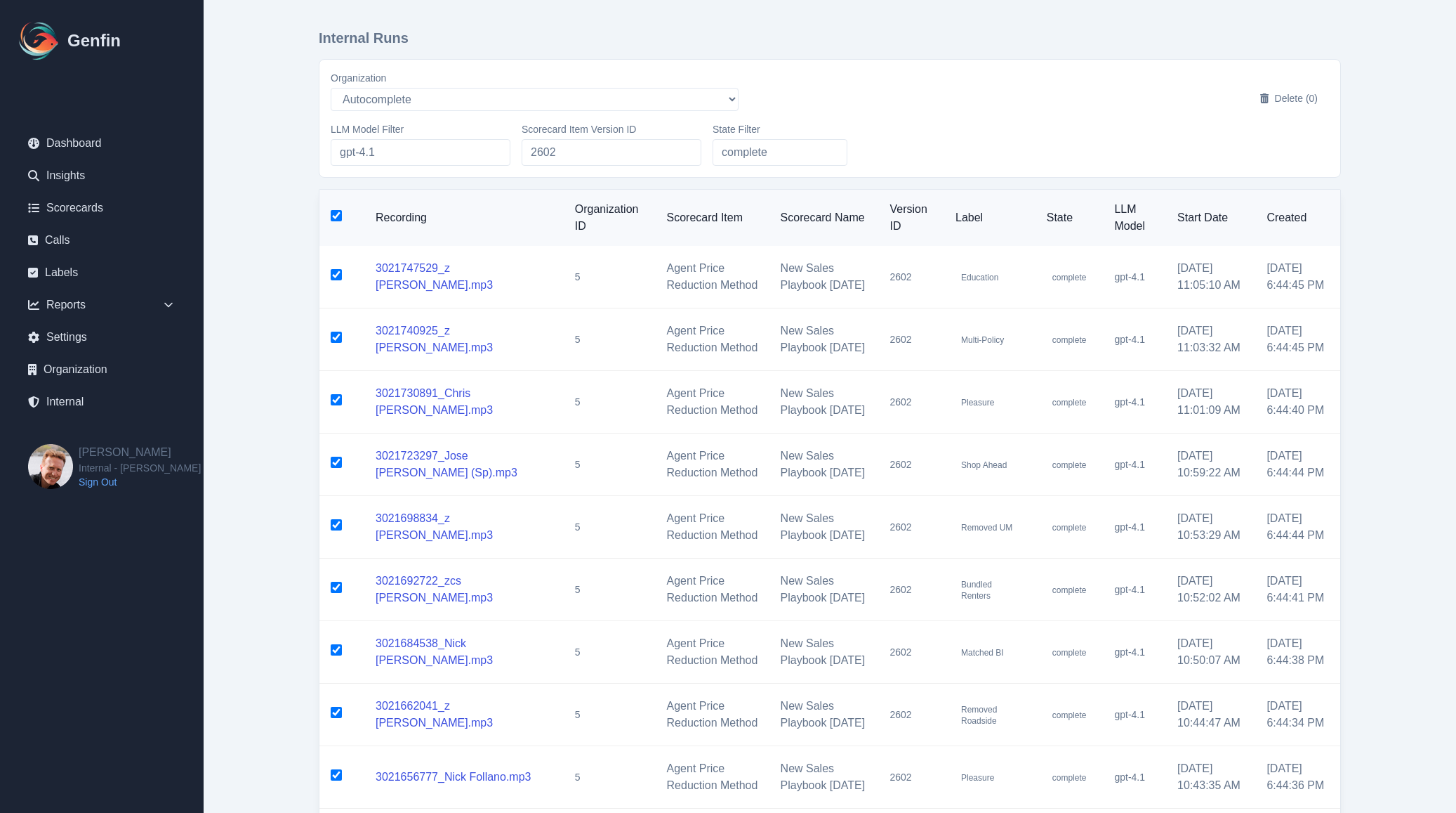
checkbox input "true"
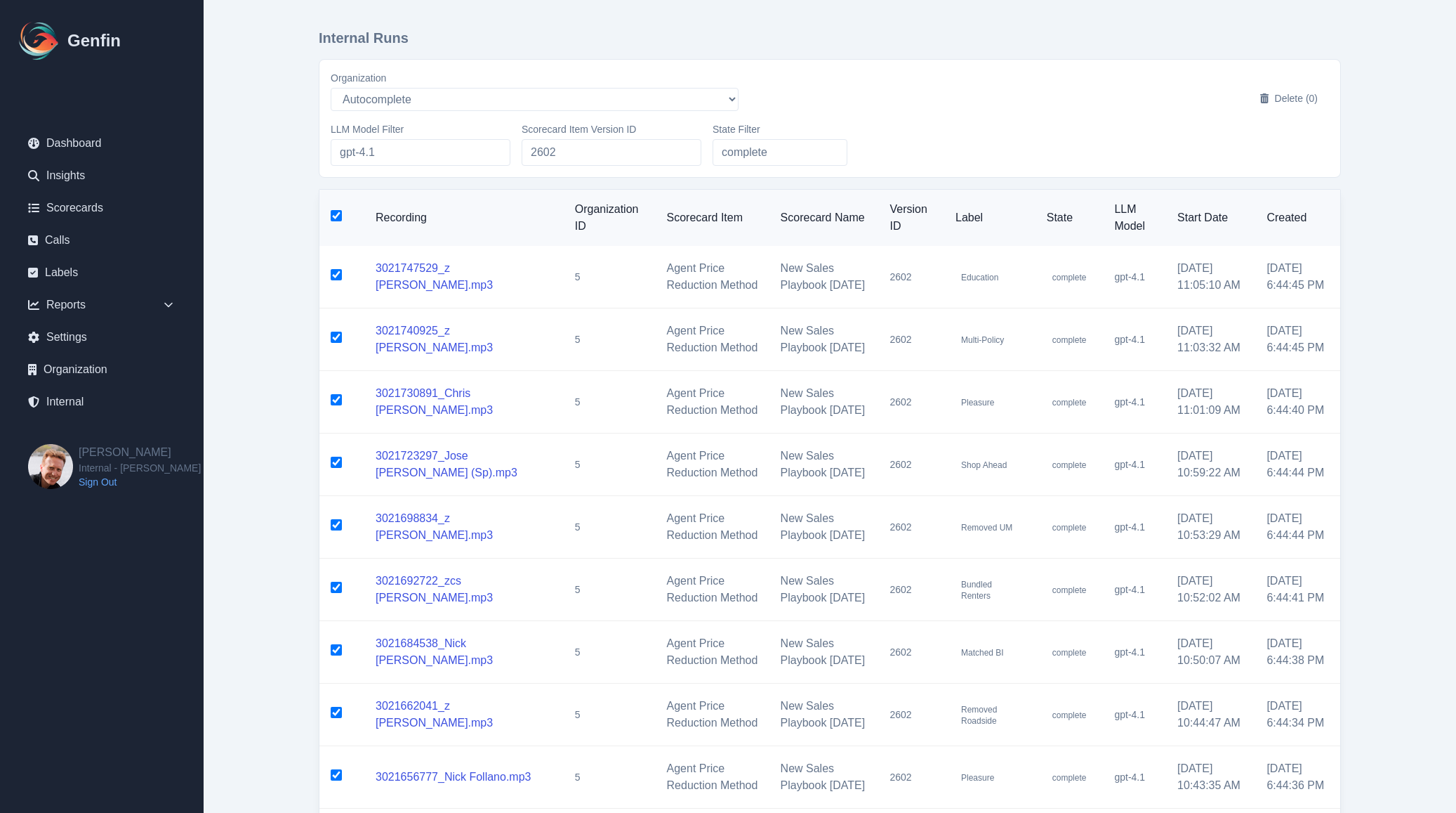
checkbox input "true"
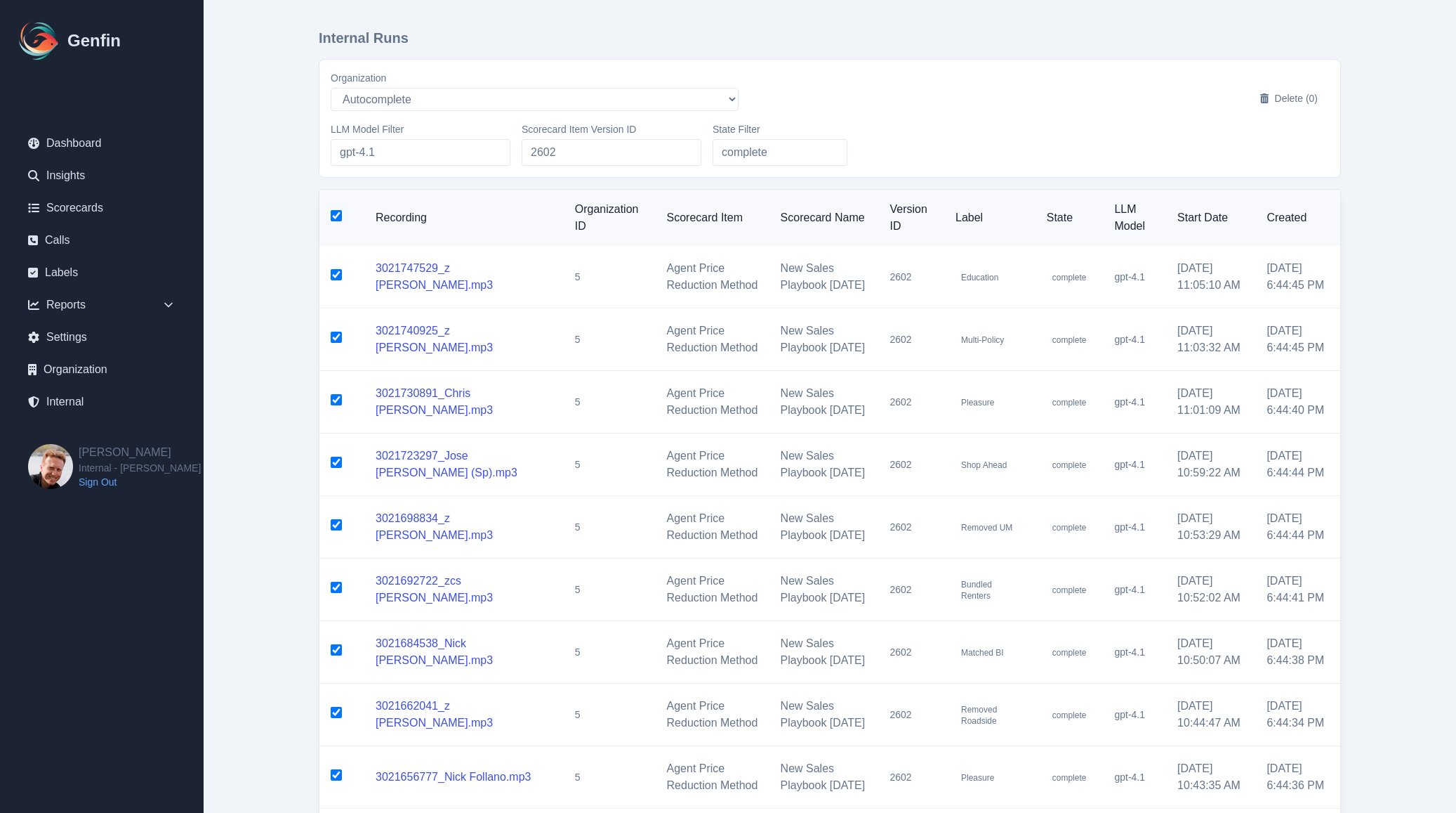
checkbox input "true"
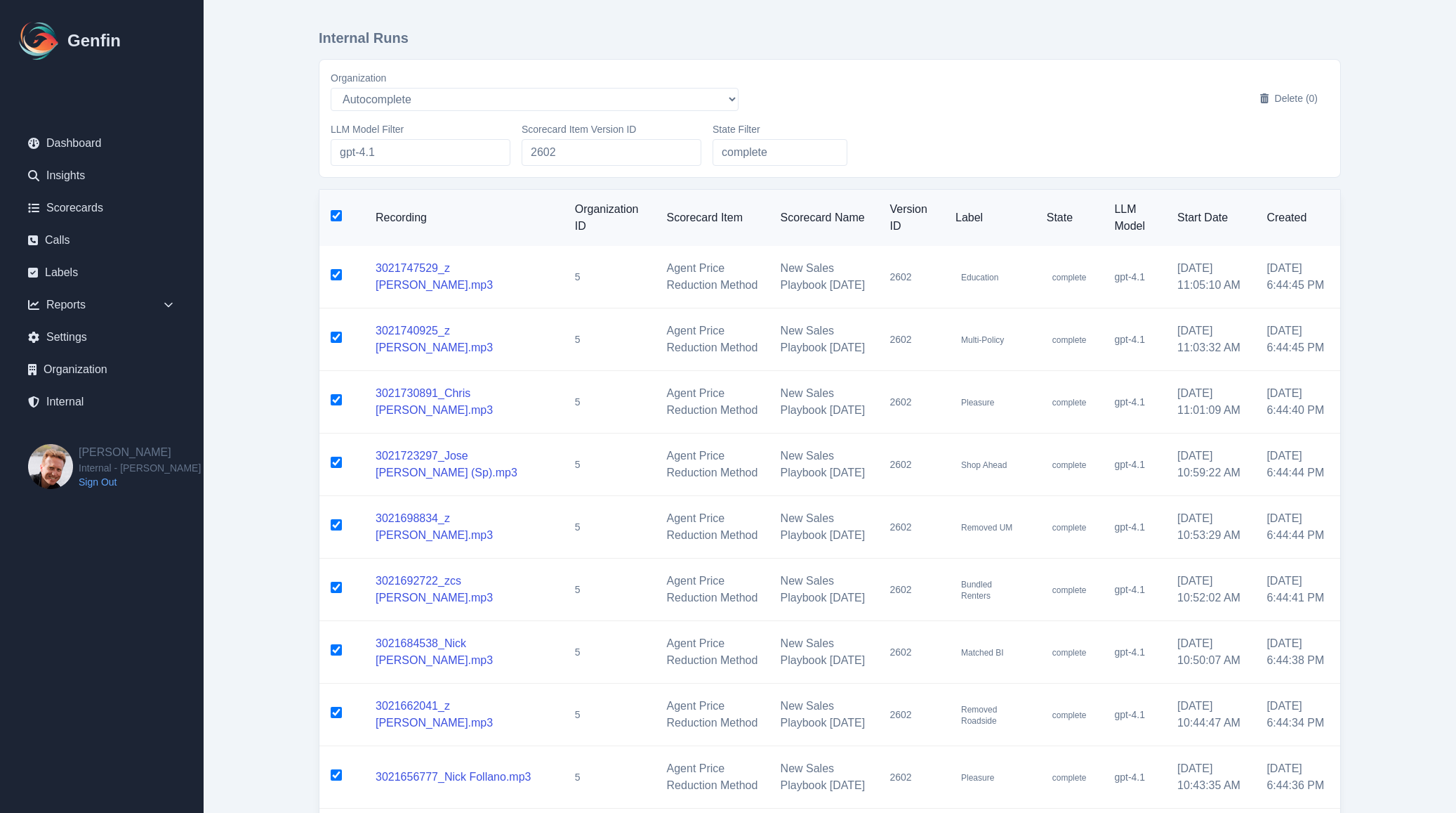
checkbox input "true"
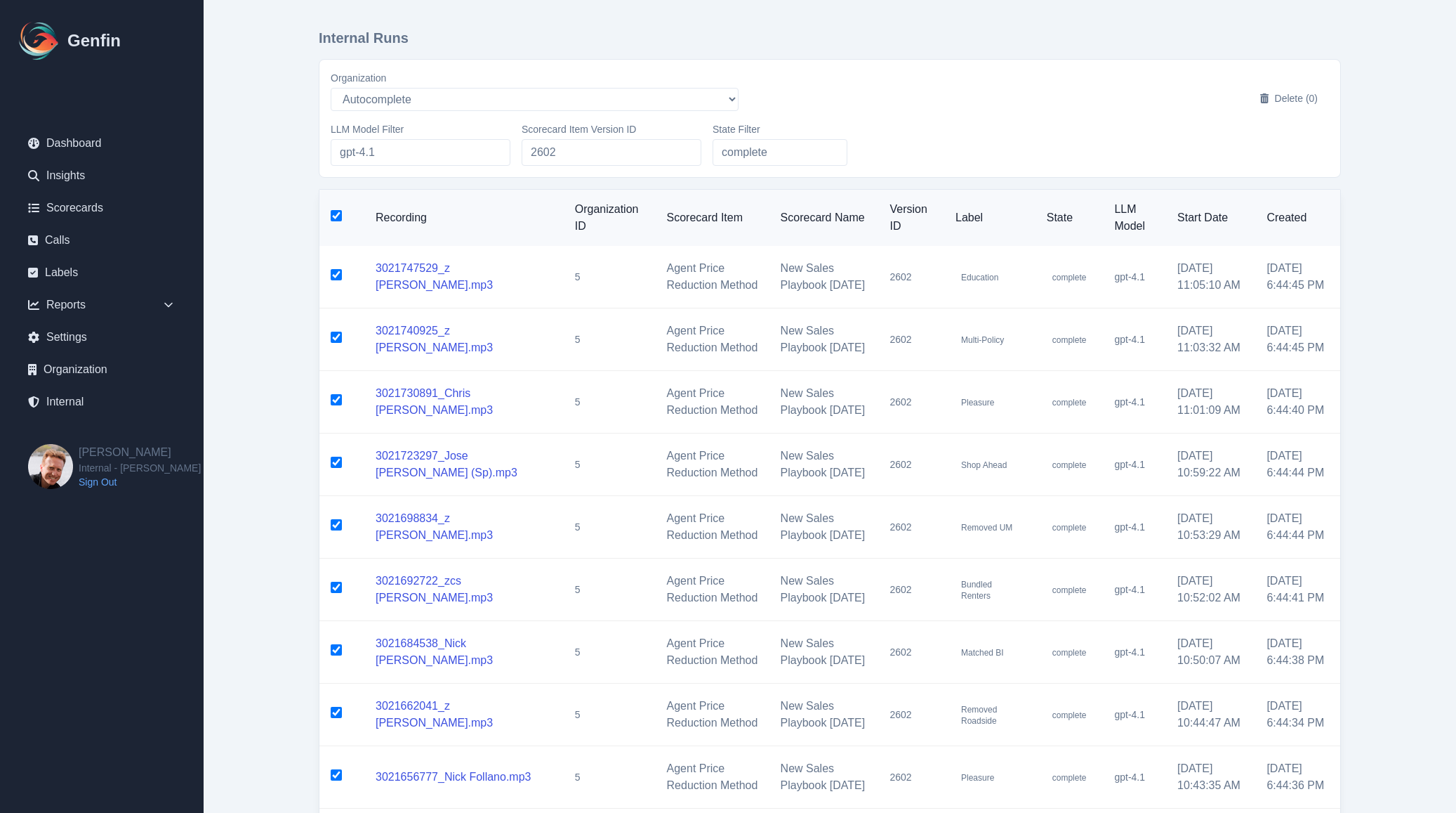
checkbox input "true"
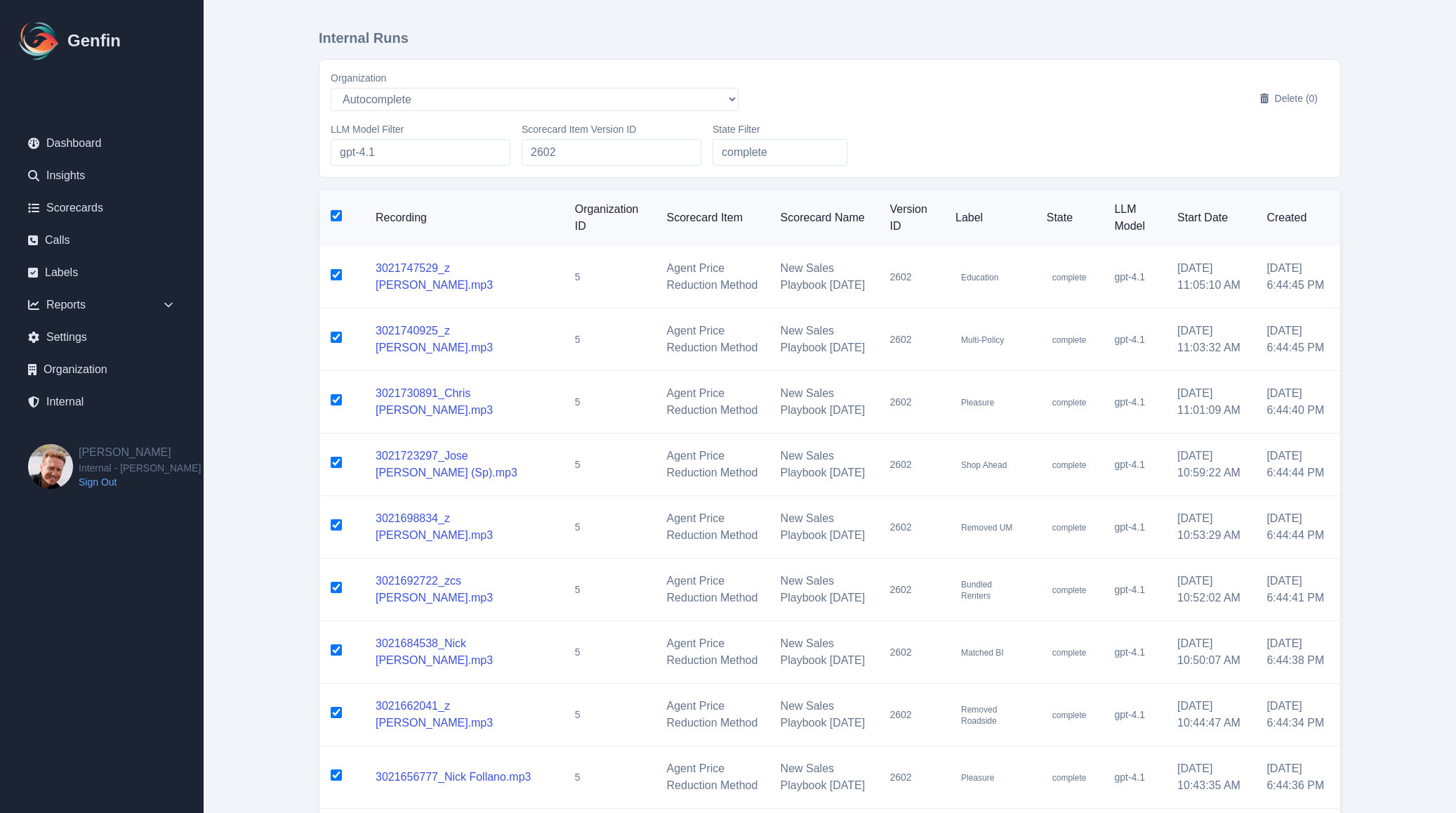
checkbox input "true"
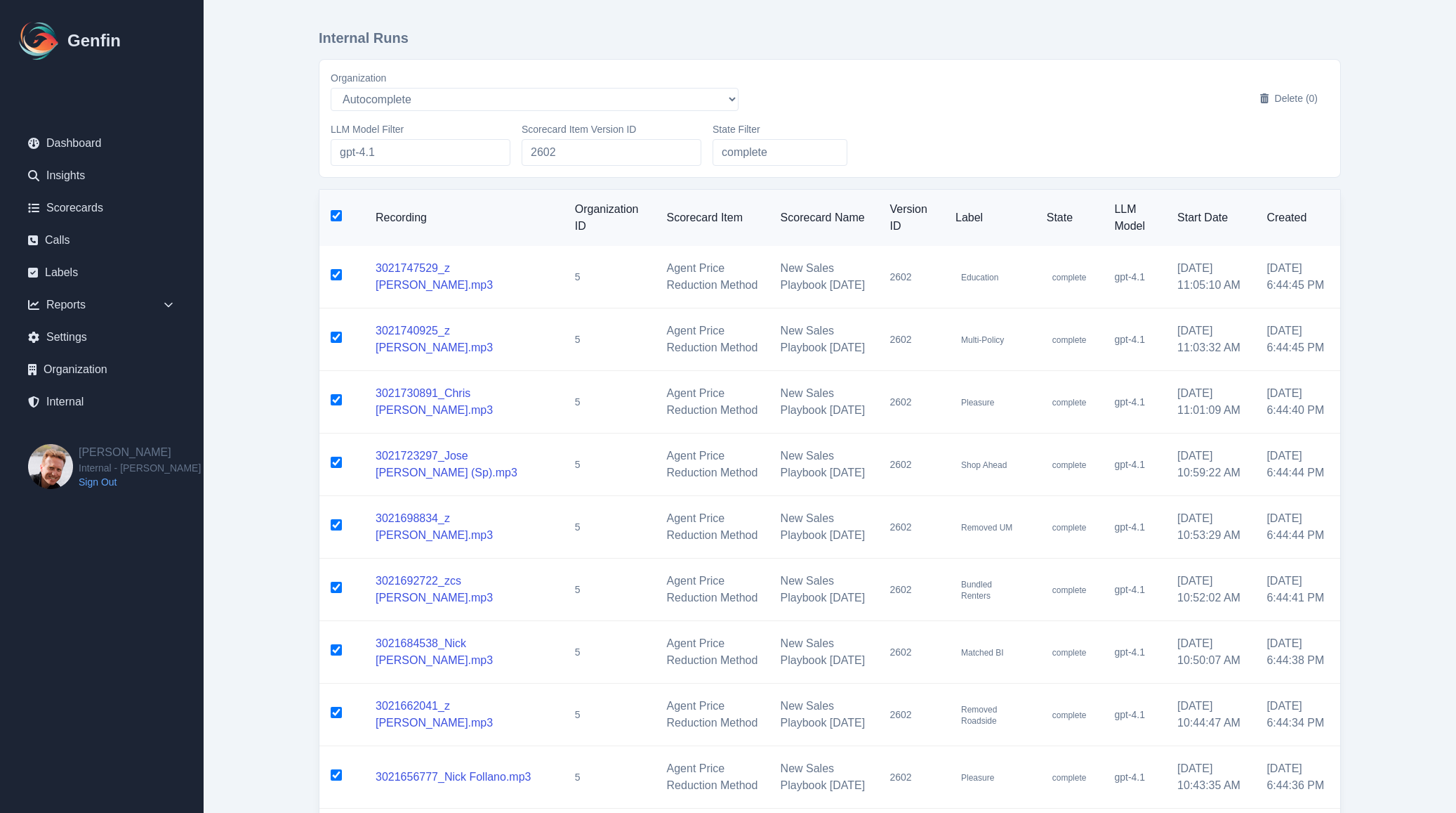
checkbox input "true"
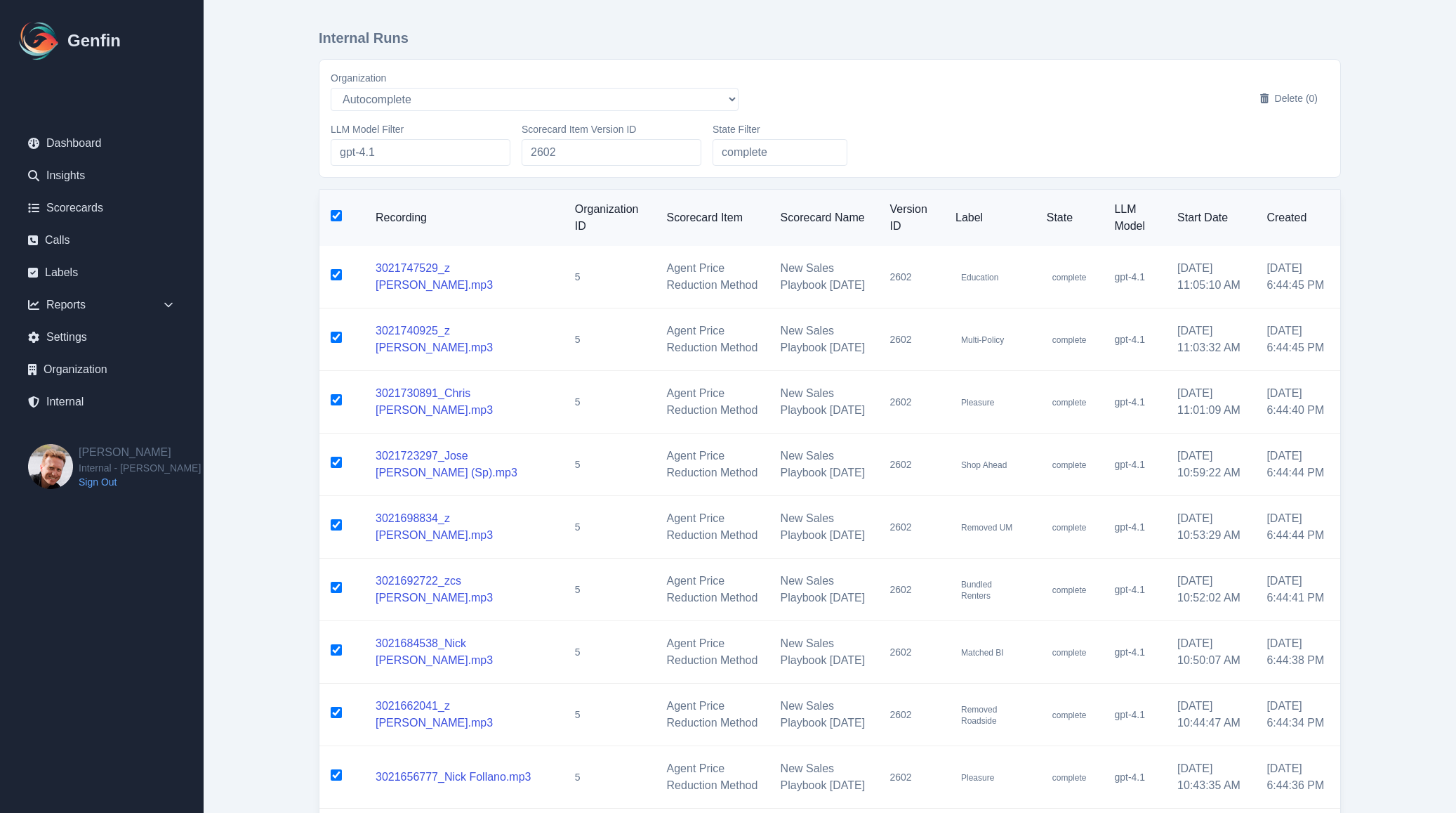
checkbox input "true"
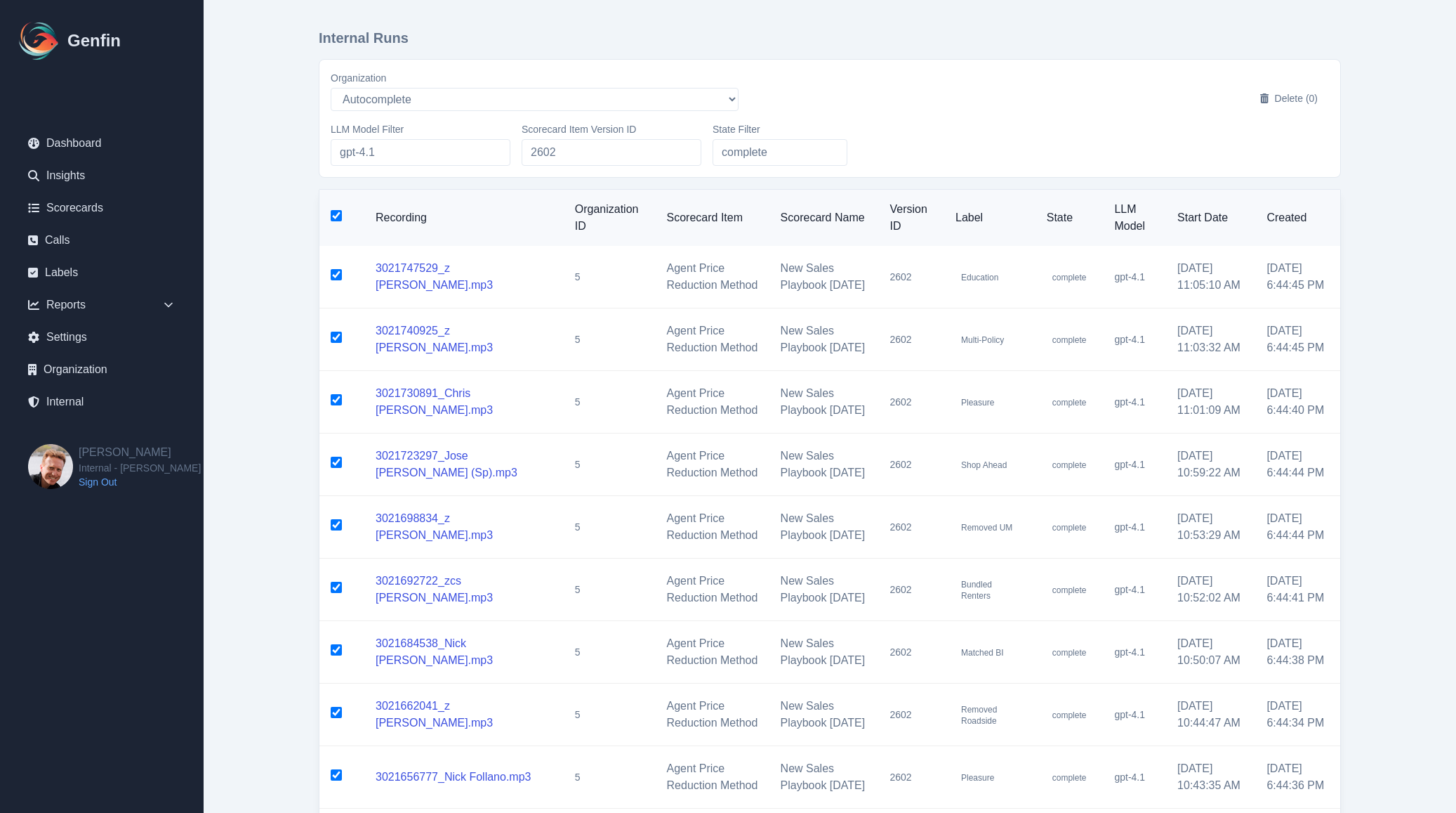
checkbox input "true"
click at [1287, 101] on button "Delete (50)" at bounding box center [1286, 98] width 86 height 25
click at [339, 216] on input "checkbox" at bounding box center [337, 215] width 11 height 11
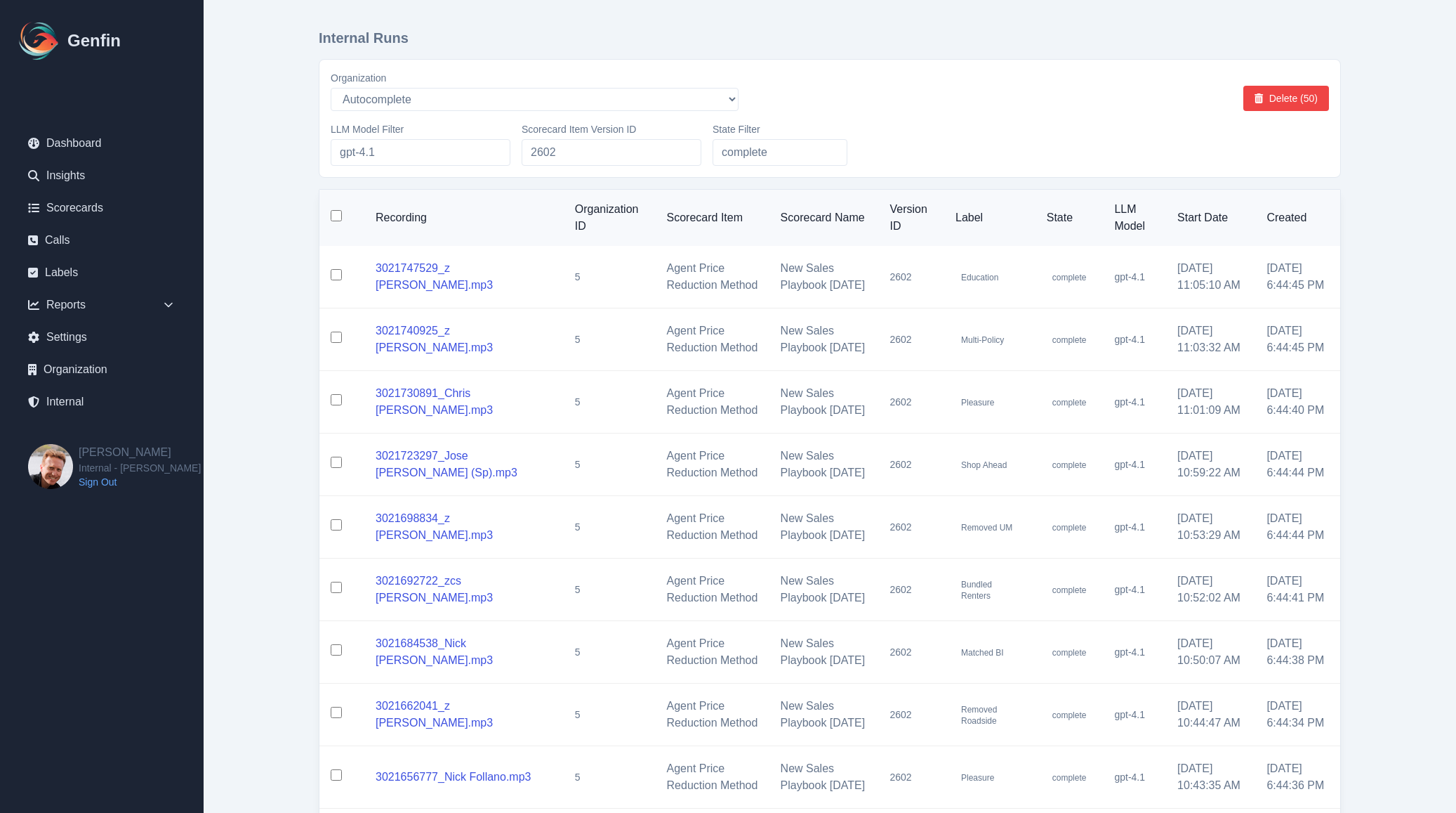
checkbox input "false"
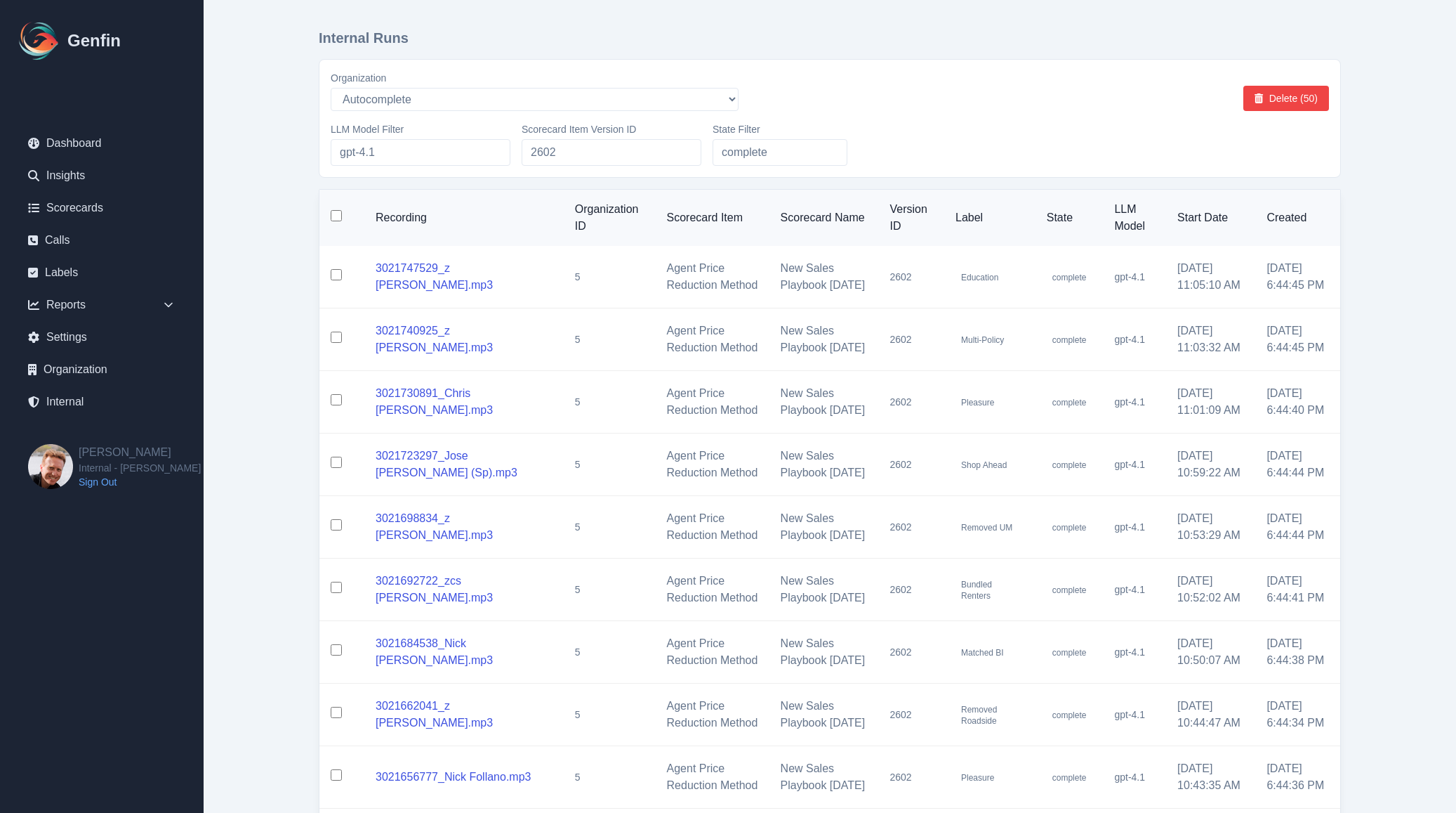
checkbox input "false"
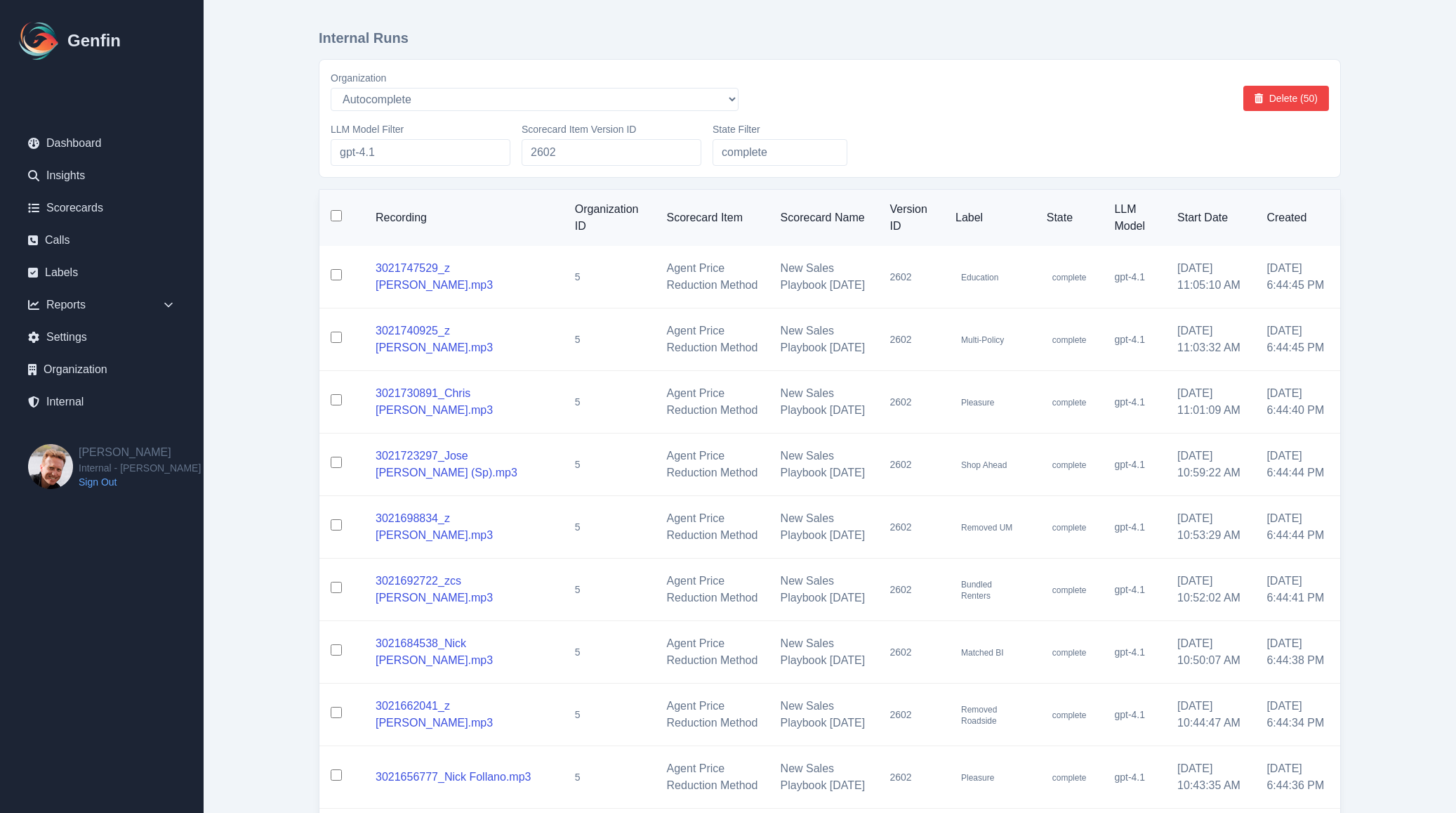
checkbox input "false"
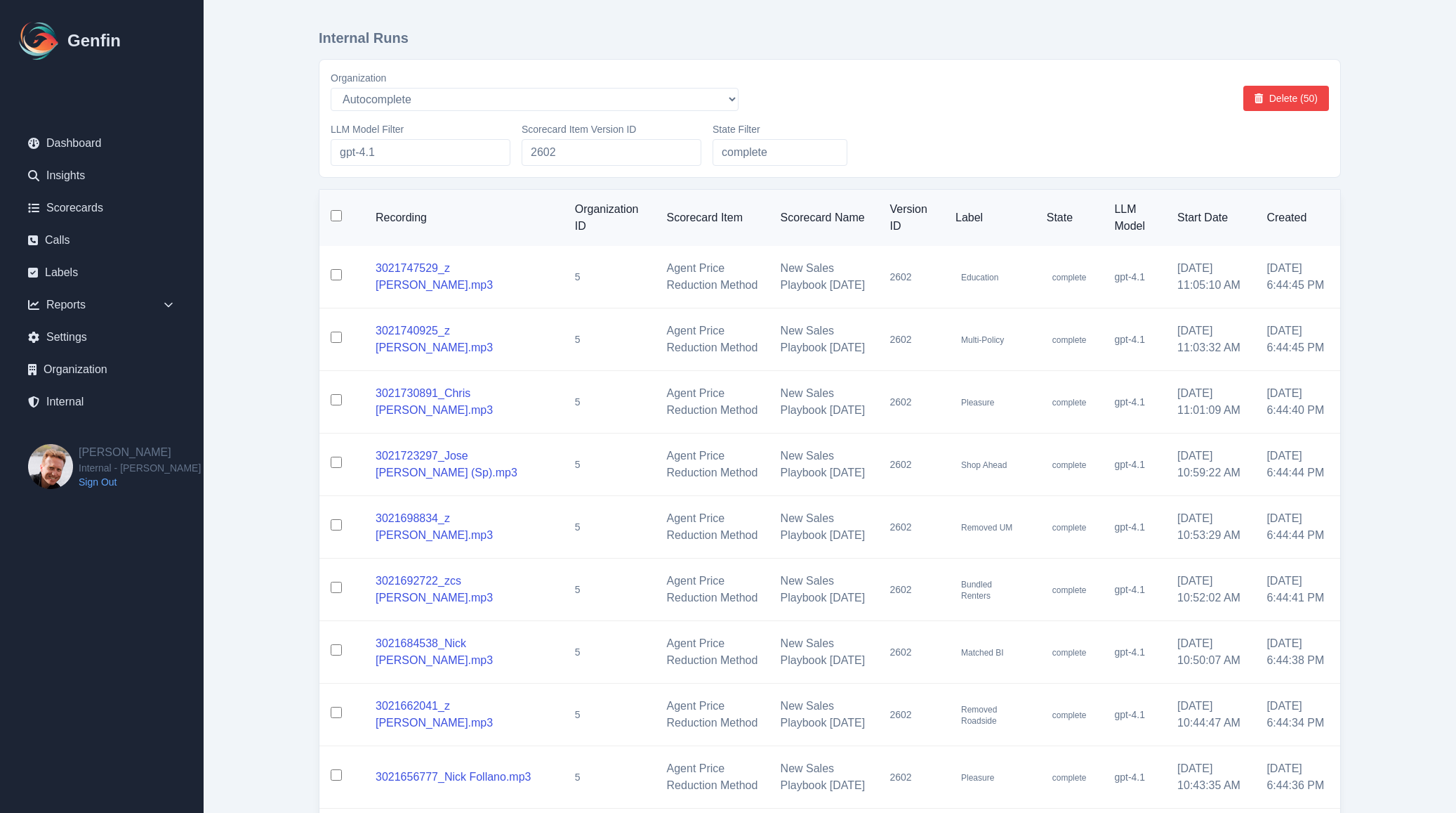
checkbox input "false"
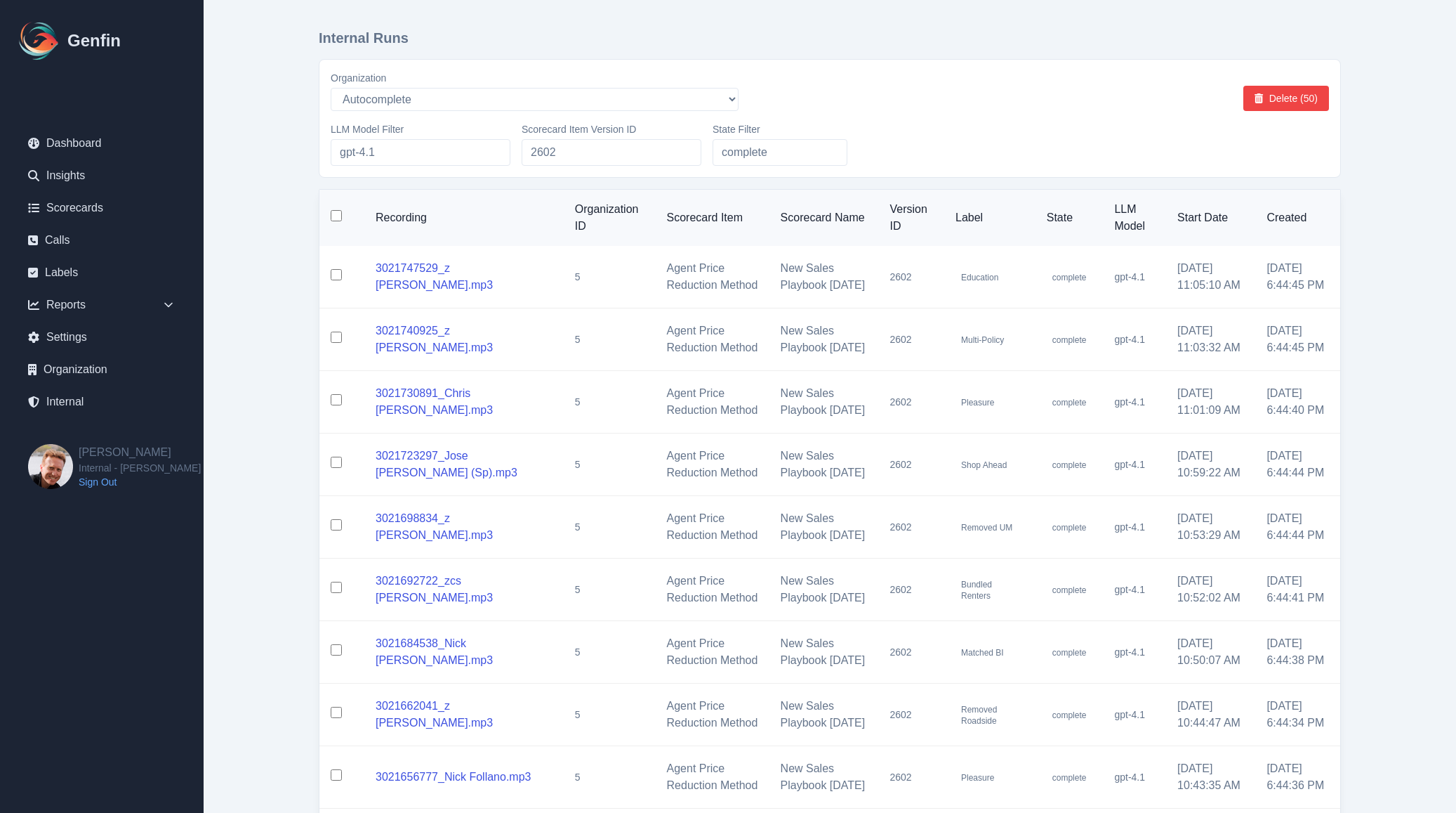
checkbox input "false"
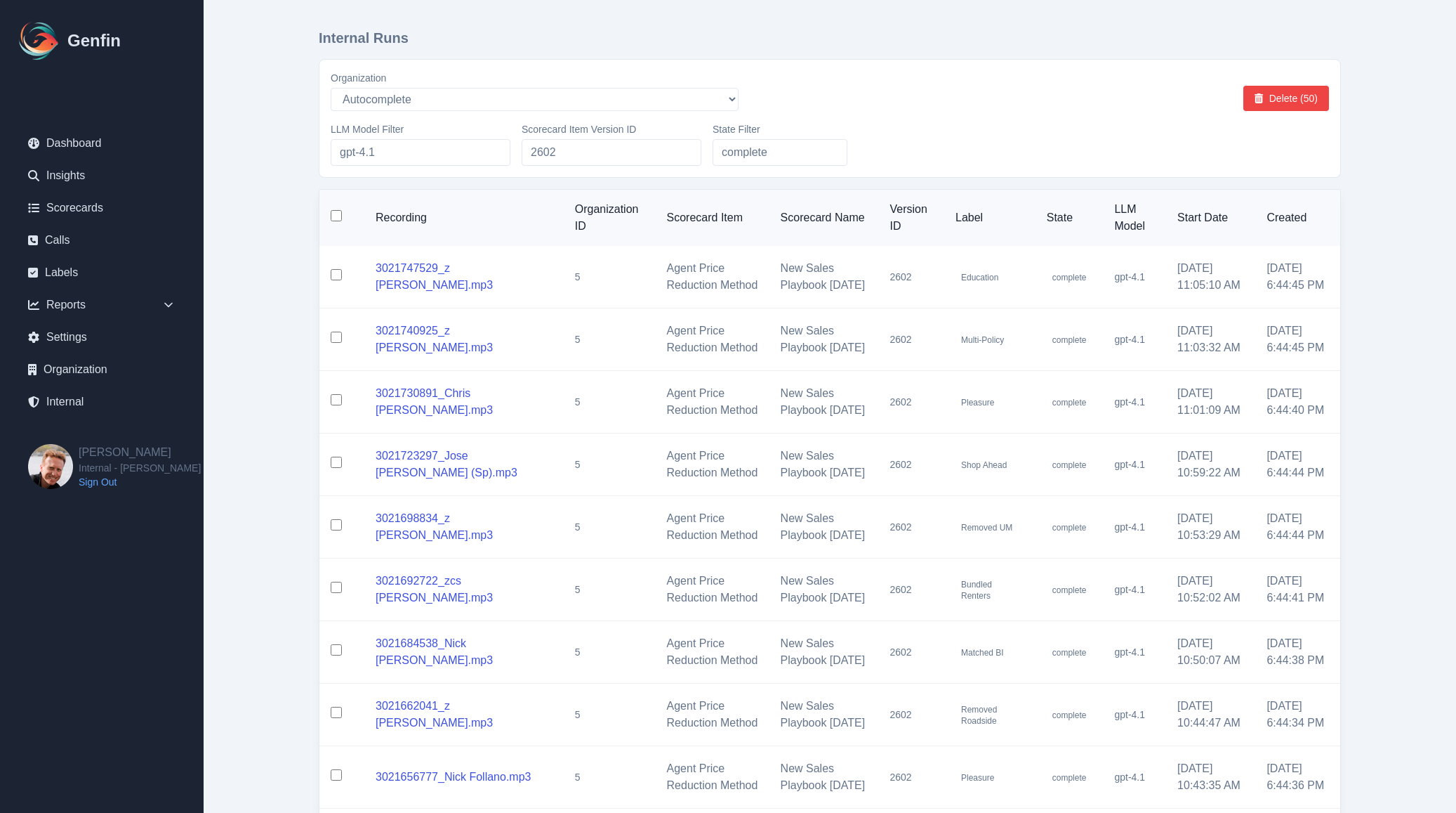
checkbox input "false"
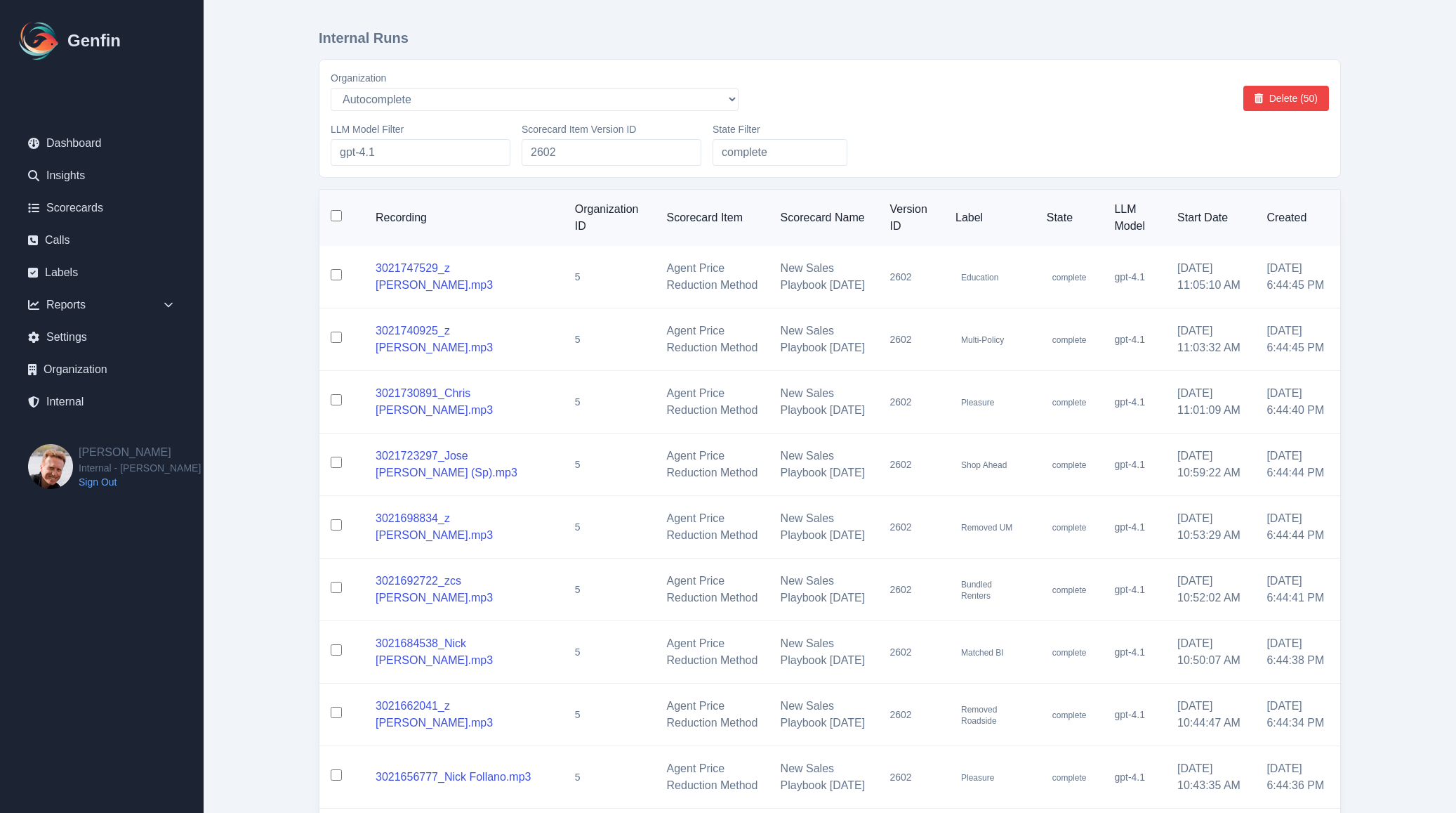
checkbox input "false"
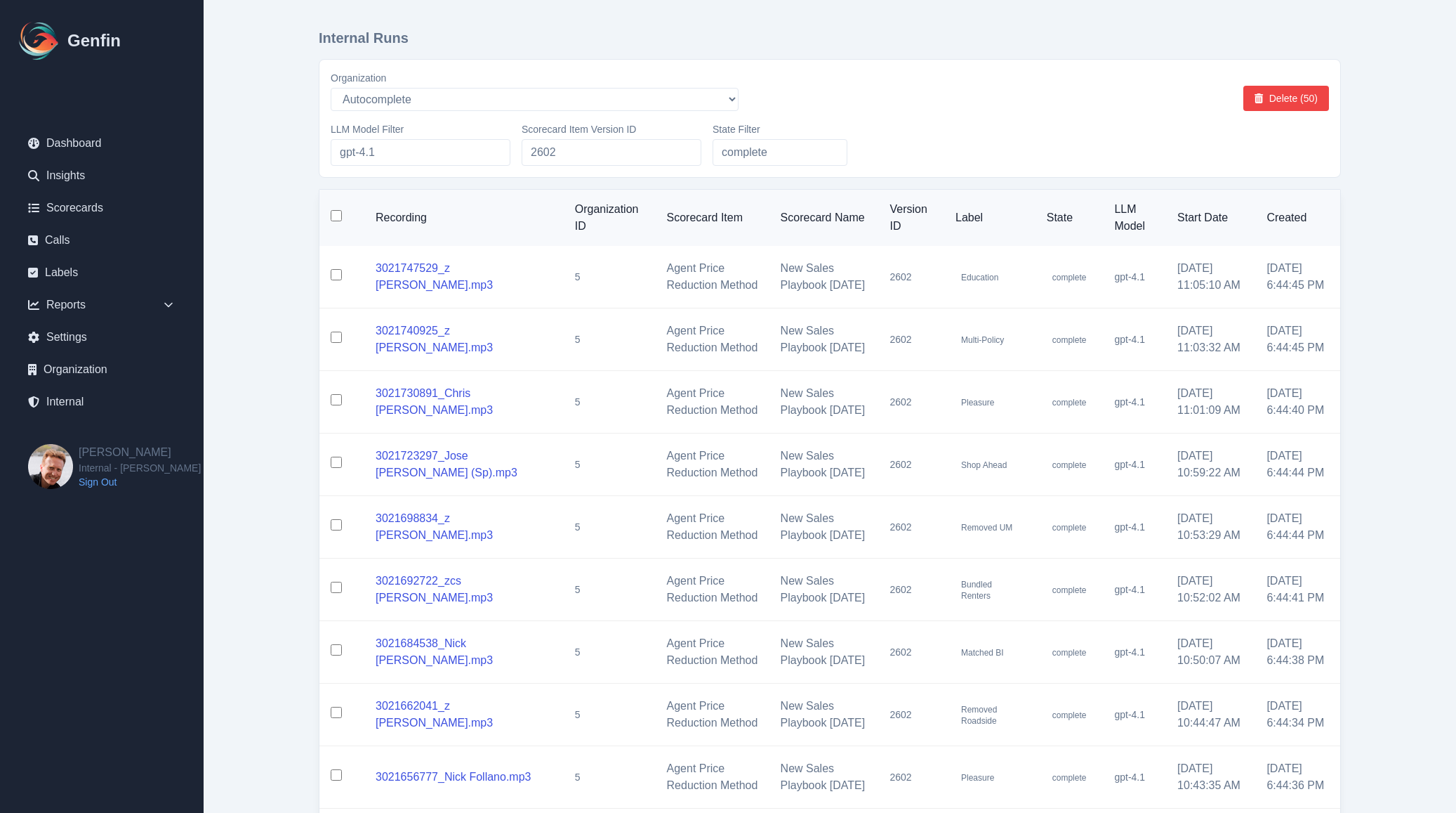
checkbox input "false"
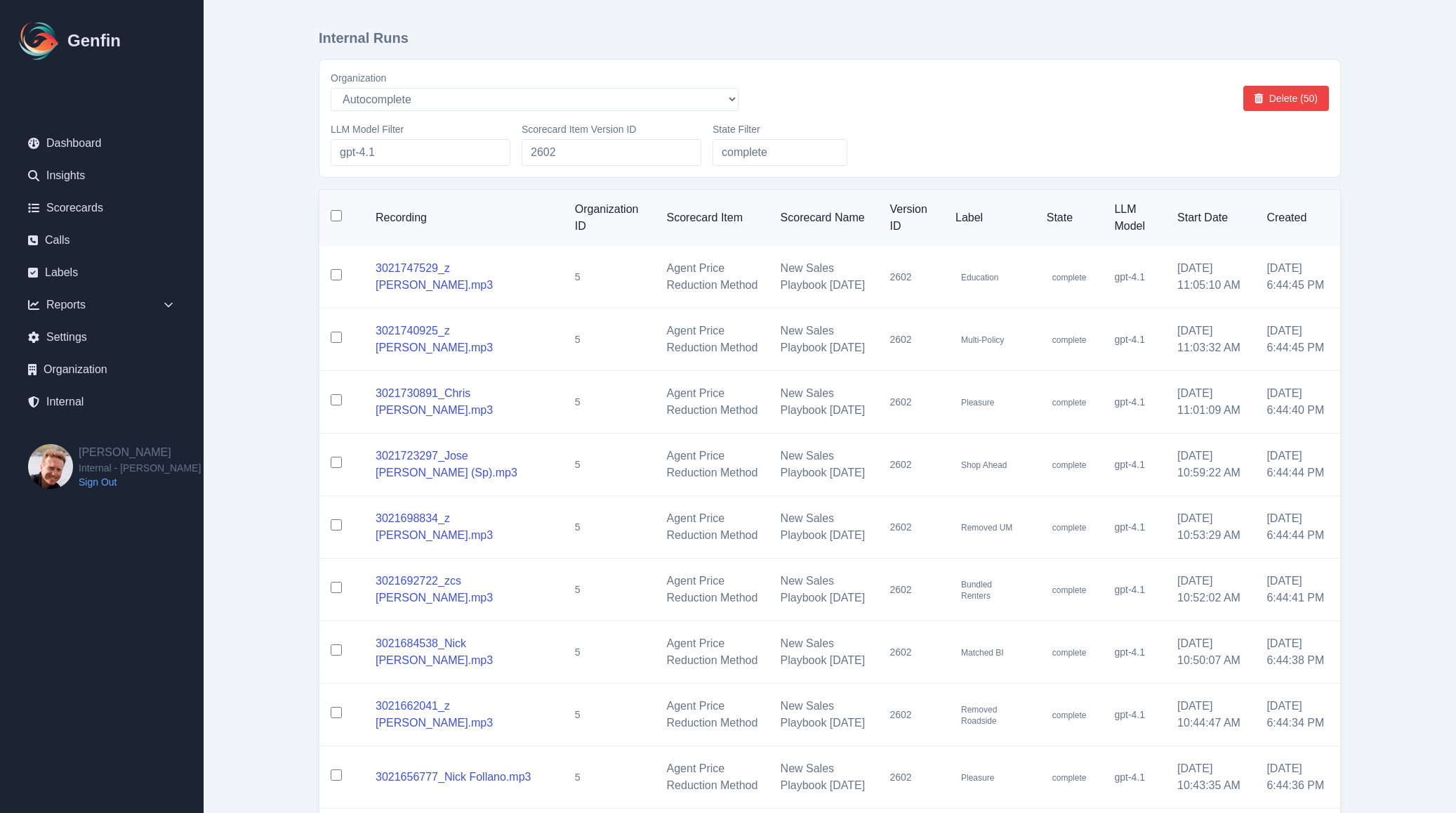
checkbox input "false"
click at [737, 331] on td "Agent Price Reduction Method" at bounding box center [712, 340] width 114 height 62
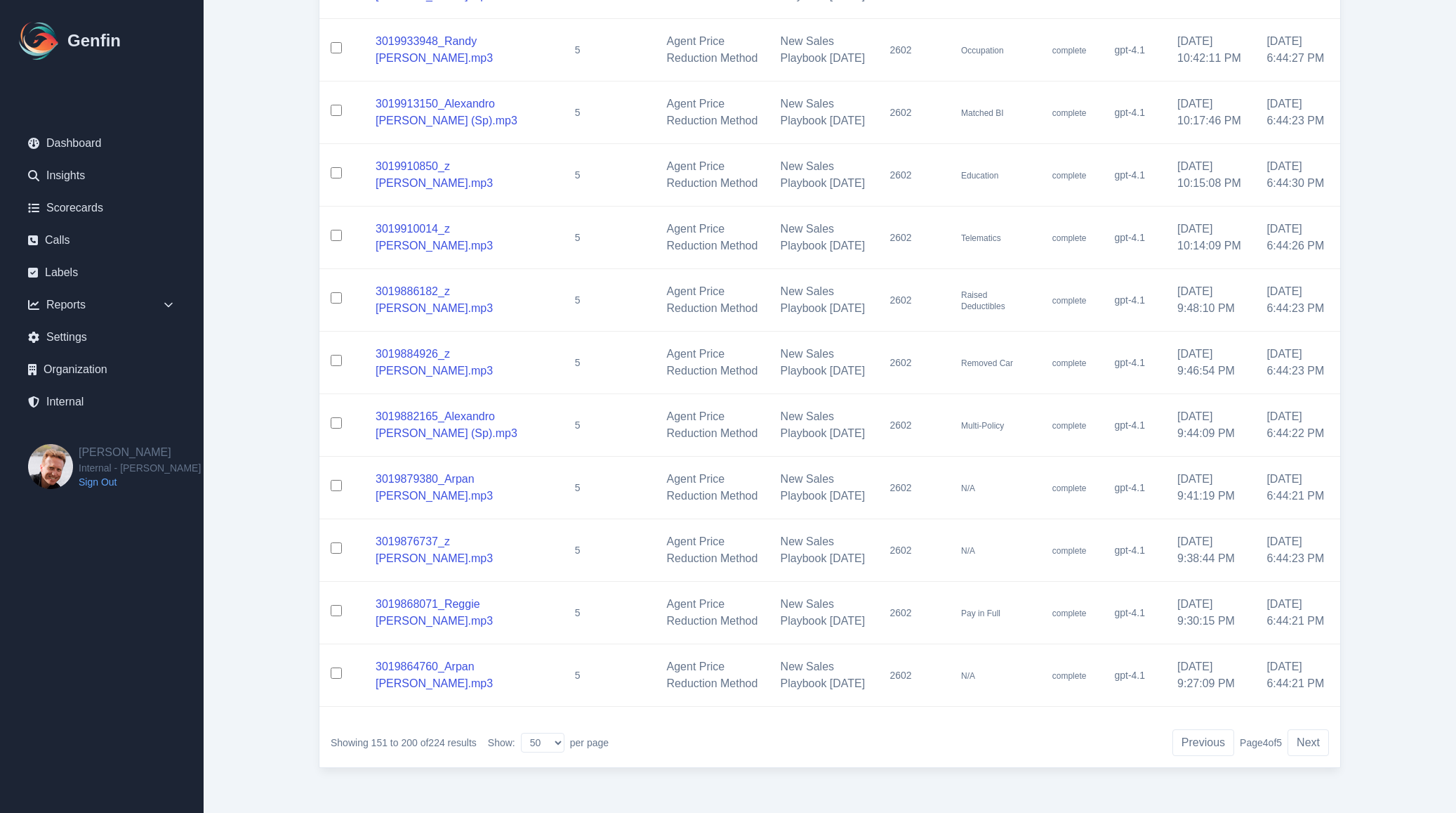
scroll to position [3510, 0]
click at [1307, 742] on button "Next" at bounding box center [1308, 742] width 41 height 26
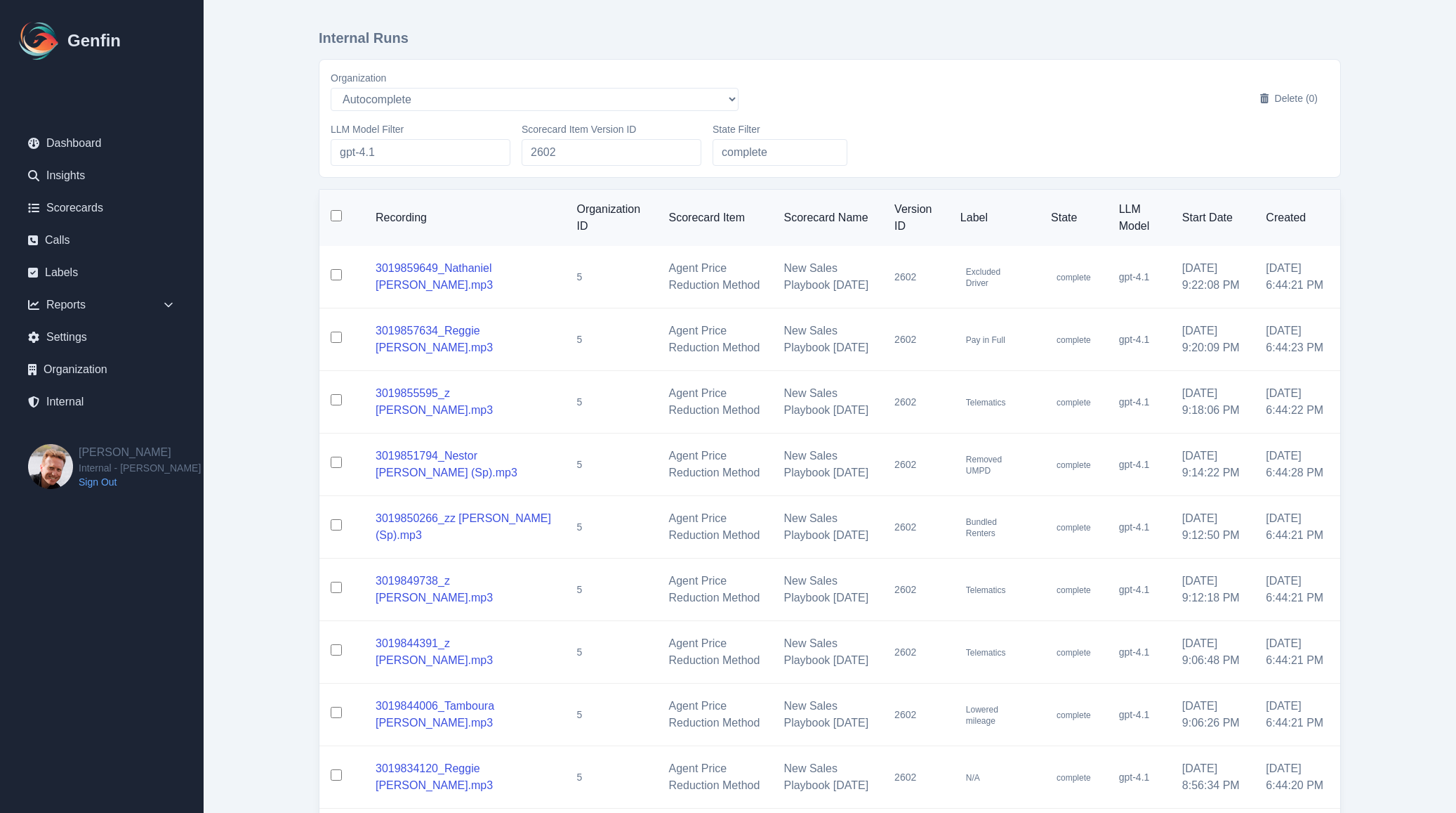
click at [335, 219] on input "checkbox" at bounding box center [337, 215] width 11 height 11
click at [1291, 92] on button "Delete (24)" at bounding box center [1286, 98] width 86 height 25
click at [904, 120] on div "Organization AADirect [EMAIL_ADDRESS][DOMAIN_NAME] [EMAIL_ADDRESS][PERSON_NAME]…" at bounding box center [830, 118] width 998 height 95
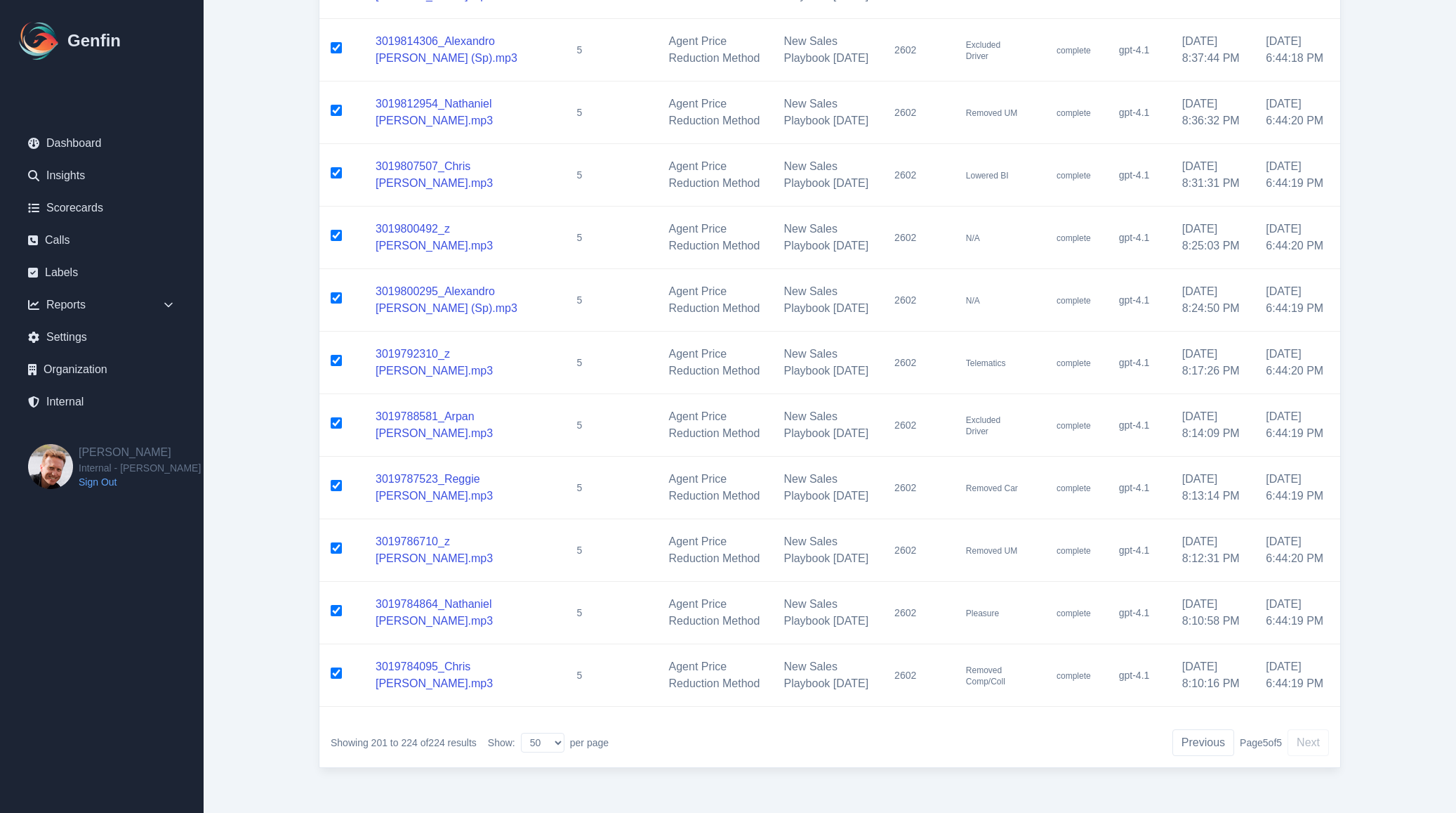
scroll to position [1446, 0]
click at [549, 743] on select "10 25 50 100 200" at bounding box center [543, 741] width 43 height 20
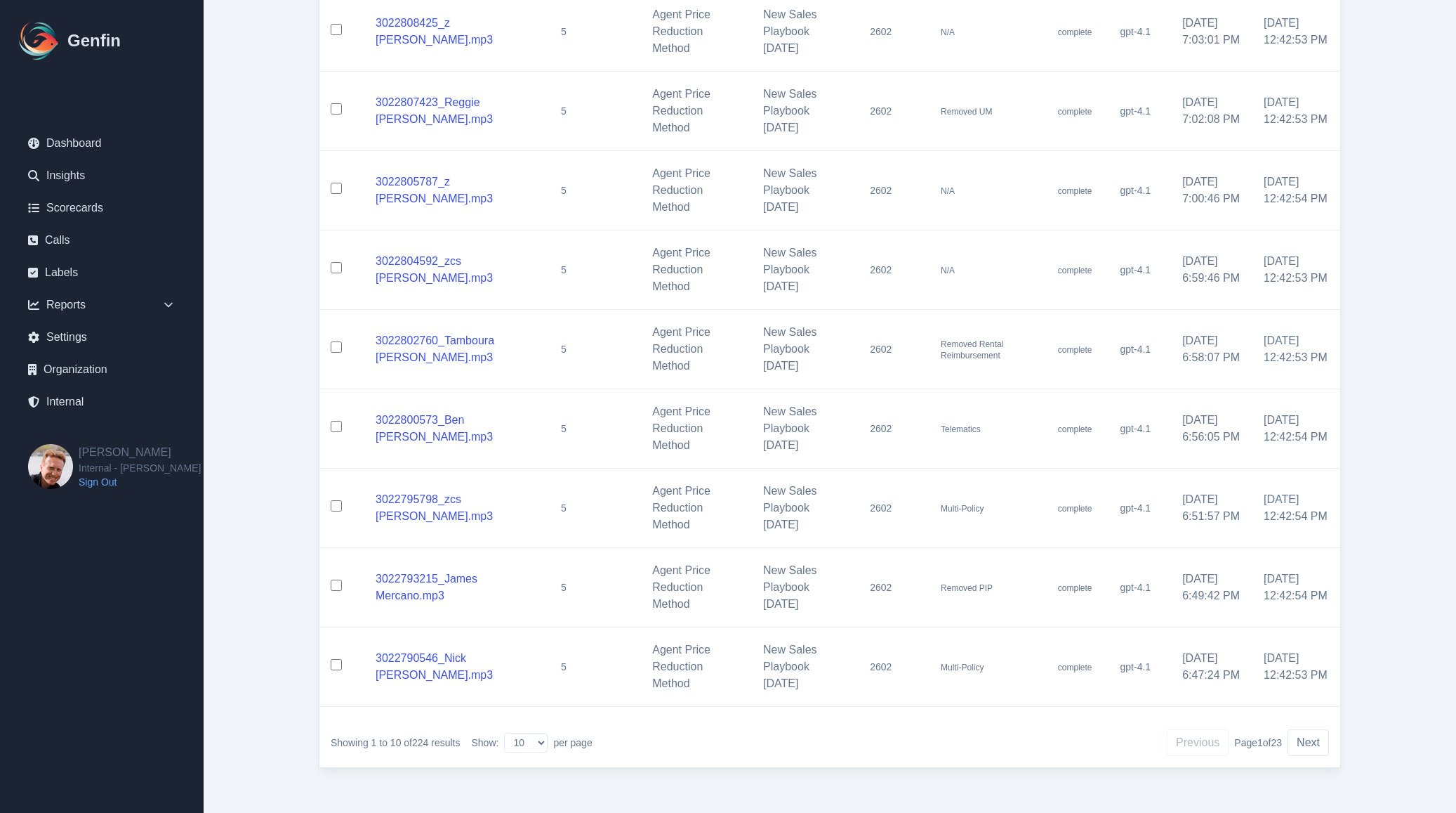
click at [910, 659] on td "2602" at bounding box center [891, 666] width 65 height 79
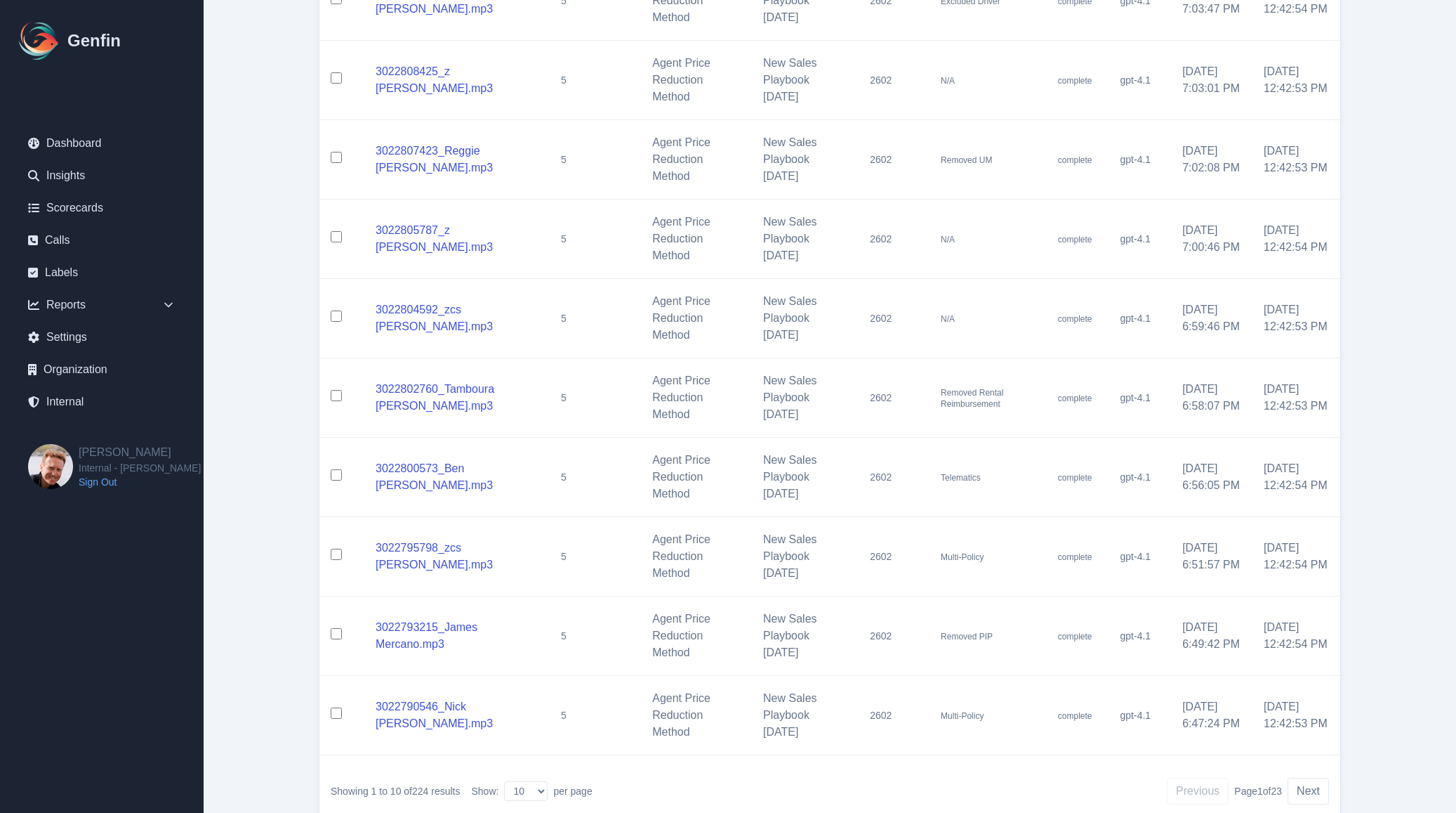
scroll to position [336, 0]
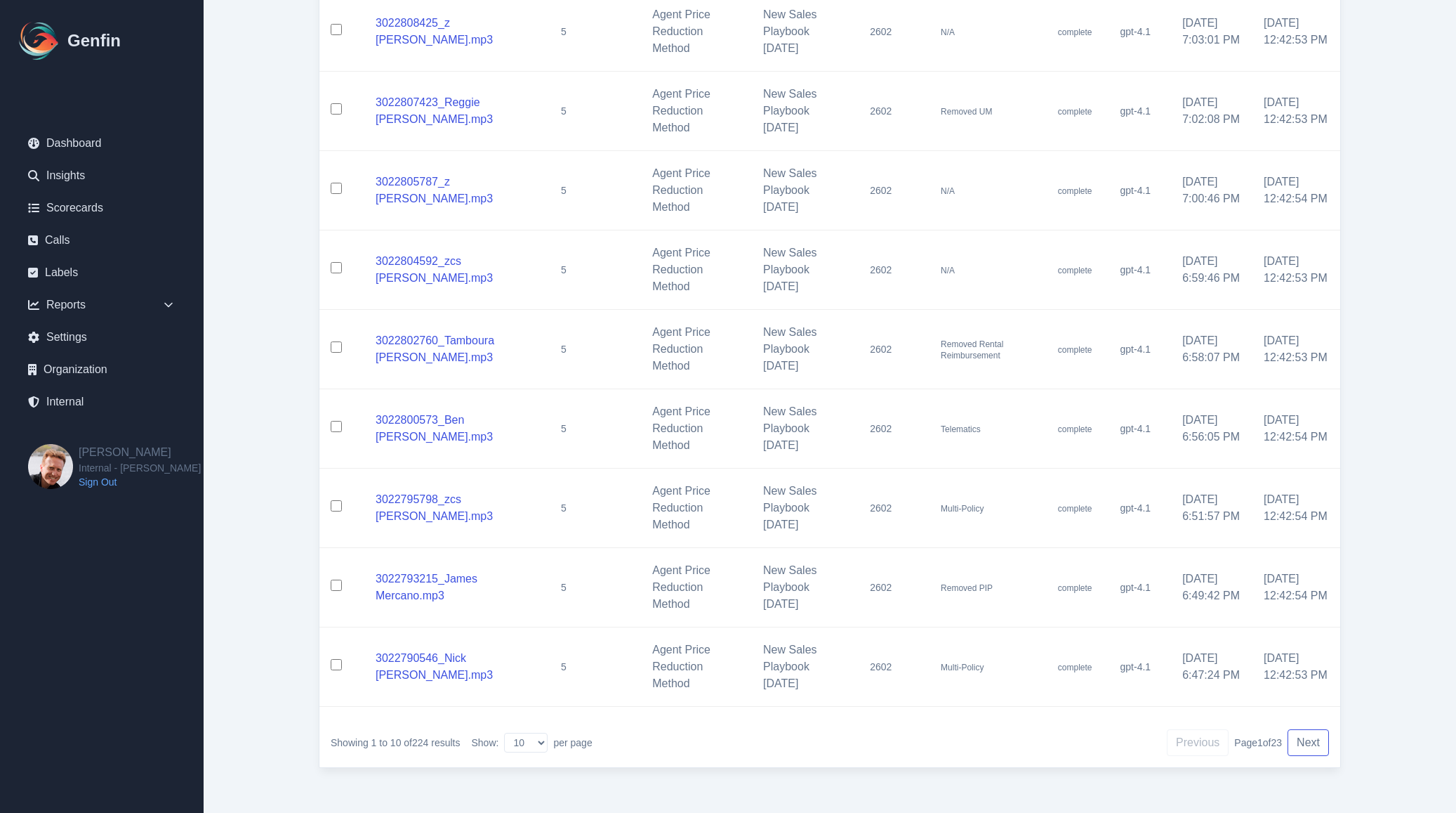
click at [1311, 743] on button "Next" at bounding box center [1308, 742] width 41 height 26
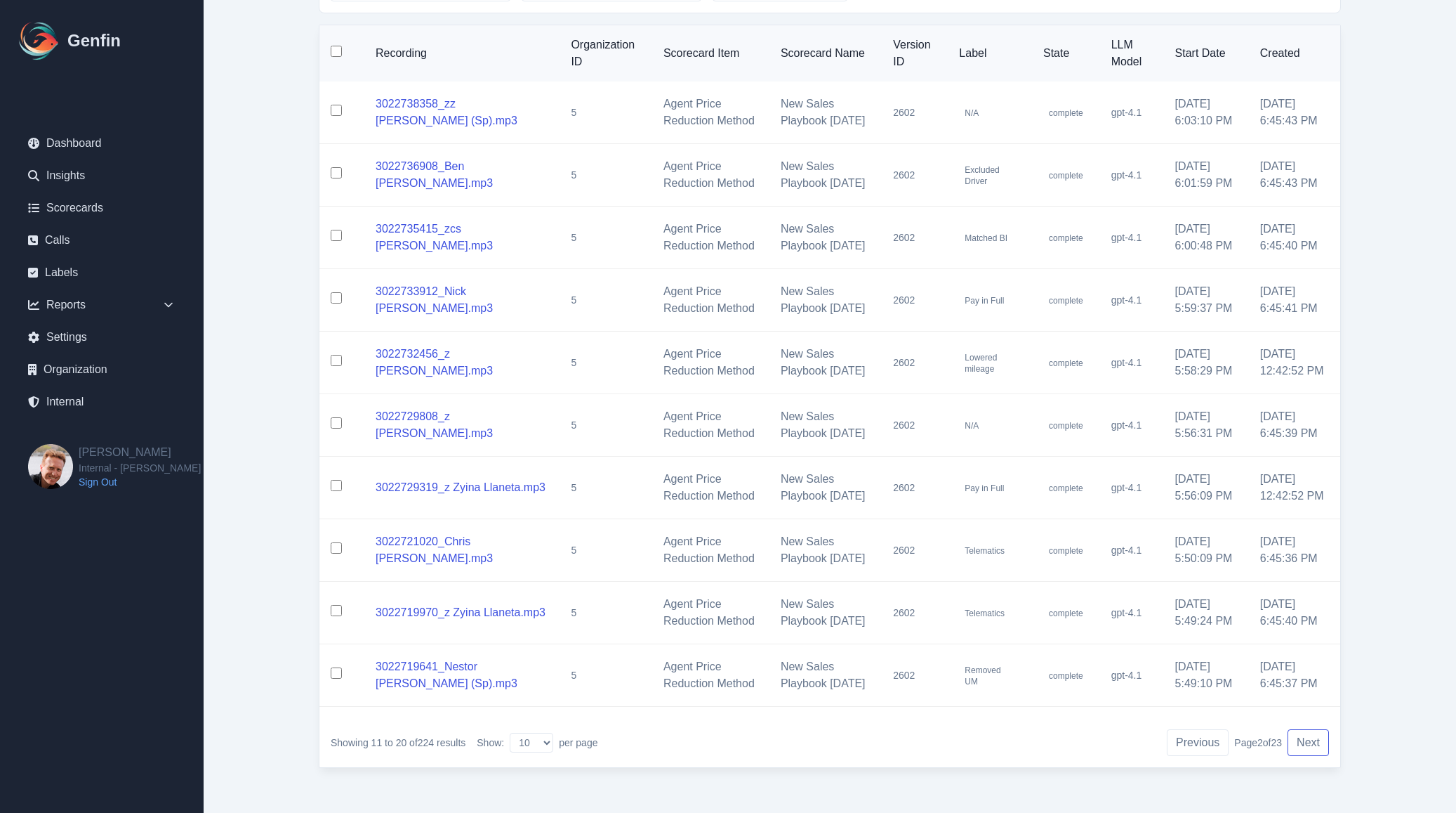
click at [1311, 743] on button "Next" at bounding box center [1308, 742] width 41 height 26
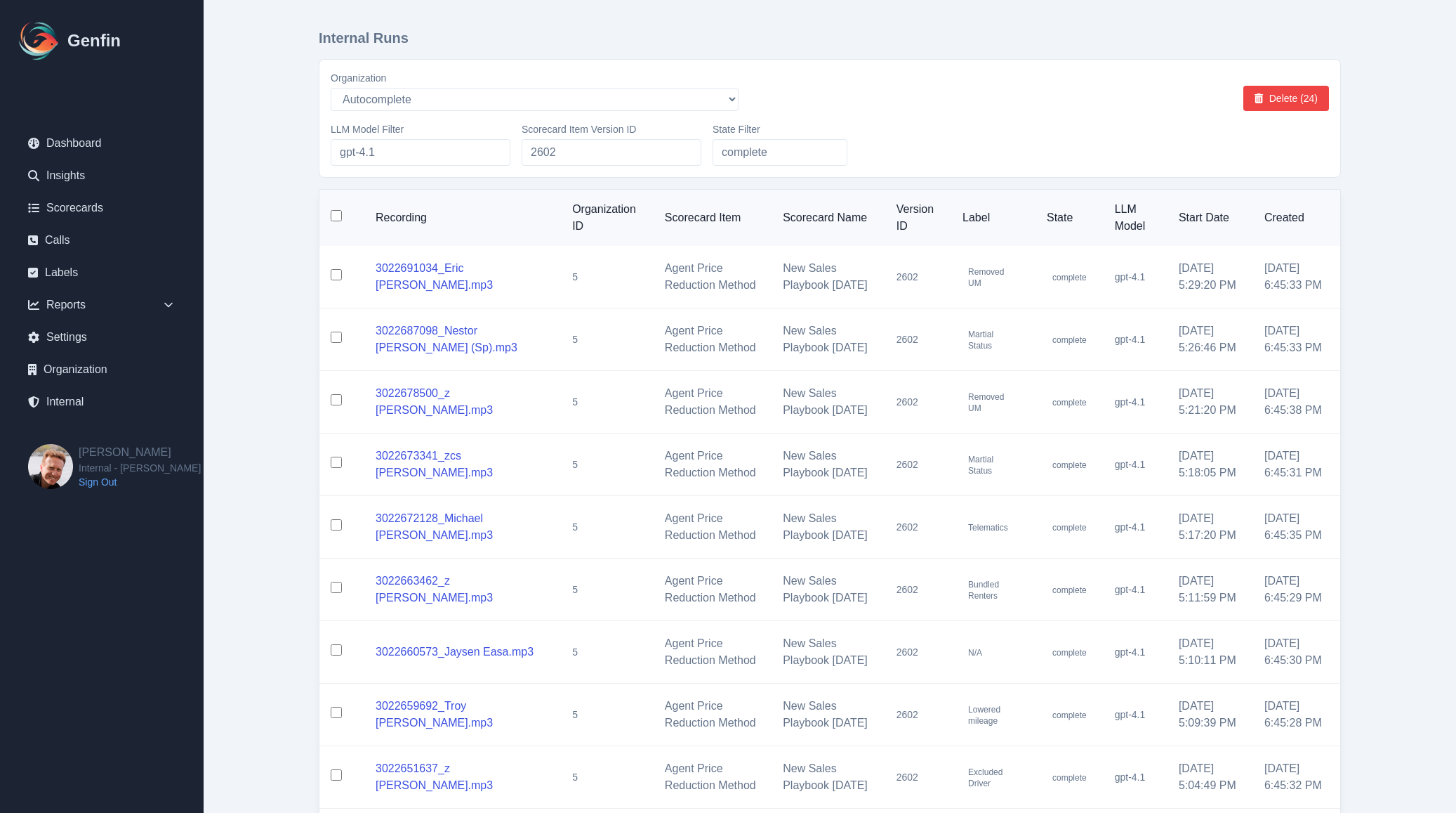
click at [342, 220] on th at bounding box center [342, 218] width 45 height 56
click at [339, 218] on input "checkbox" at bounding box center [337, 215] width 11 height 11
click at [1288, 93] on button "Delete (10)" at bounding box center [1286, 98] width 86 height 25
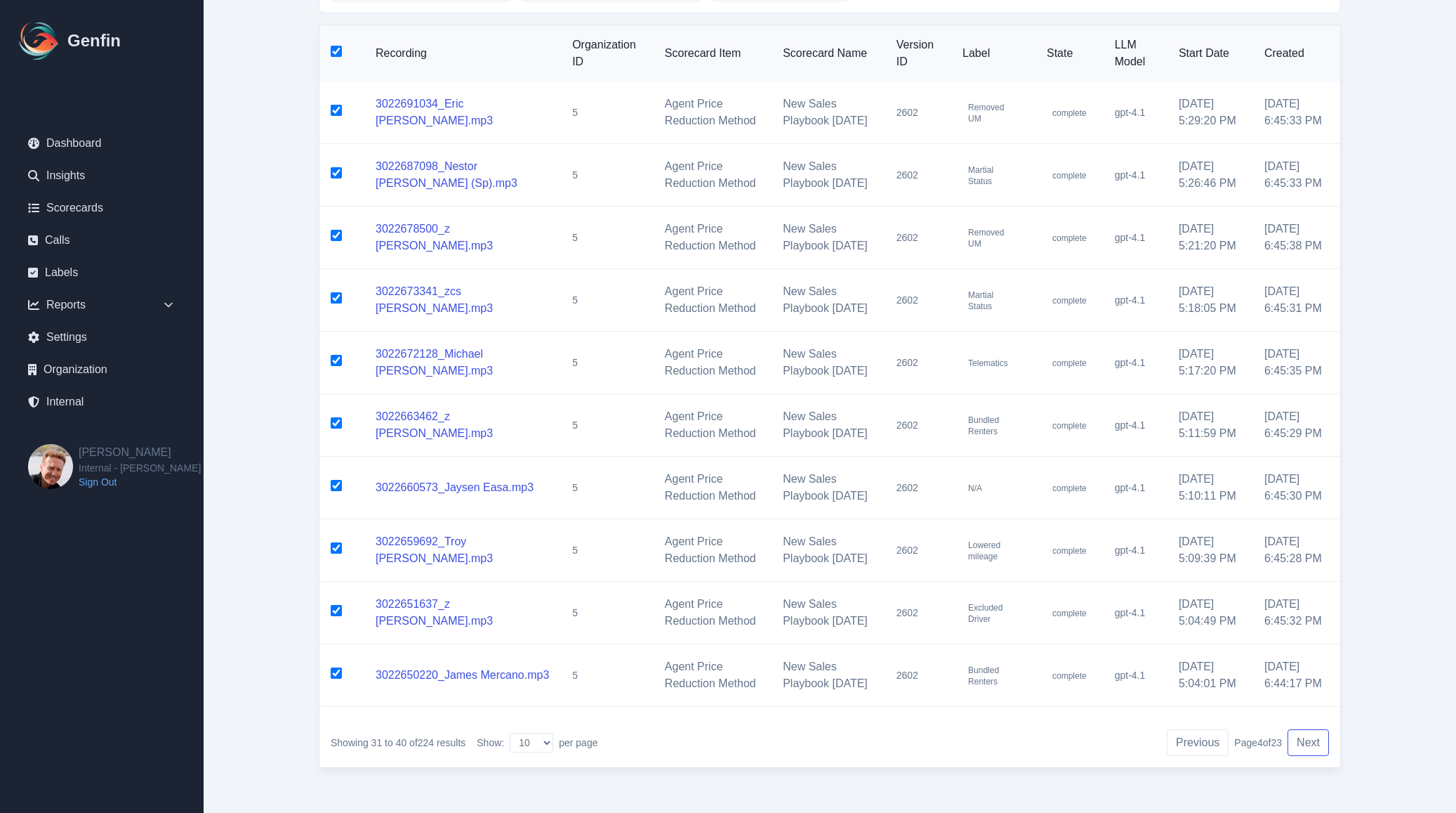
click at [1303, 741] on button "Next" at bounding box center [1308, 742] width 41 height 26
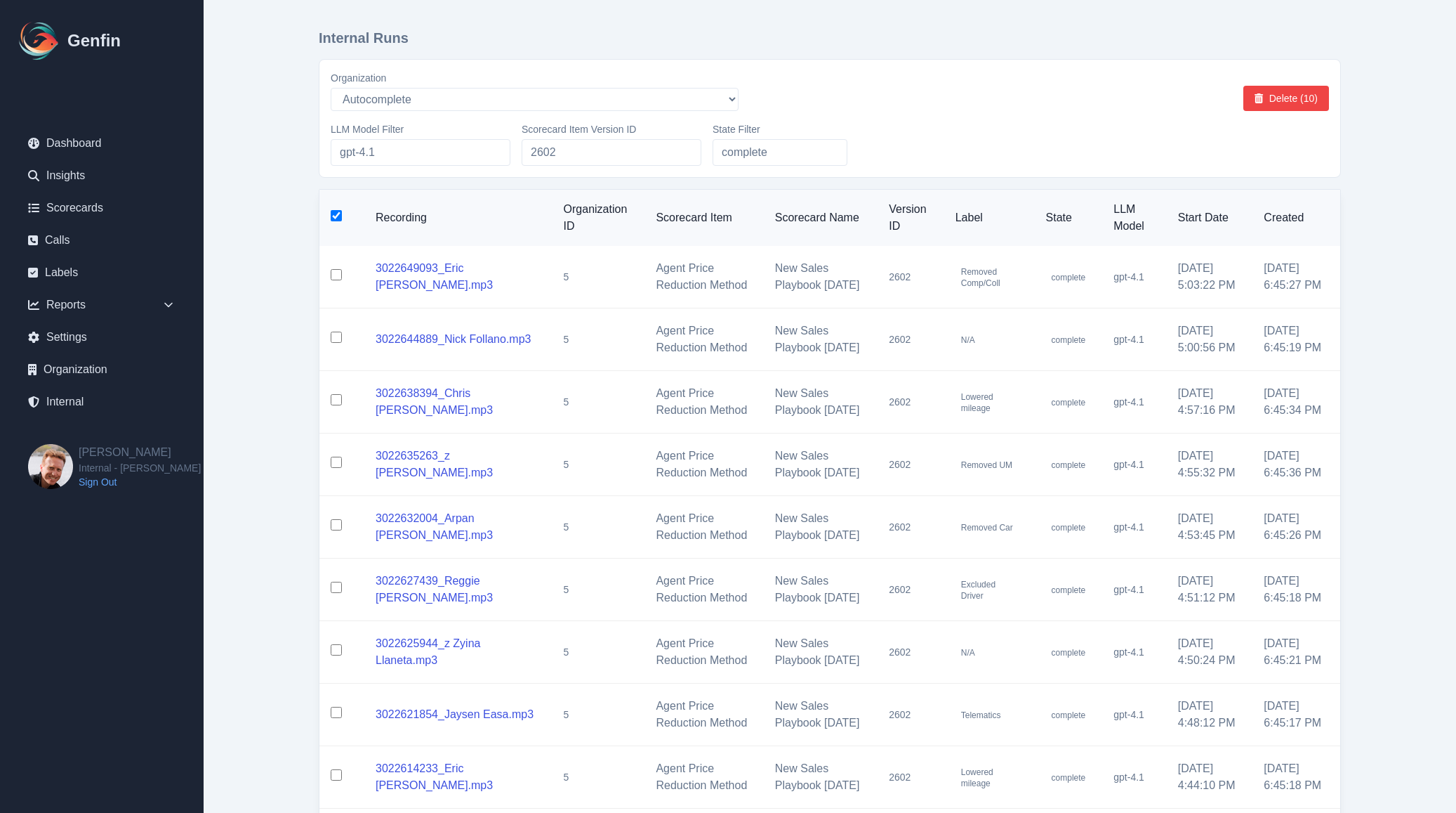
click at [334, 220] on input "checkbox" at bounding box center [337, 215] width 11 height 11
click at [1291, 101] on button "Delete (10)" at bounding box center [1286, 98] width 86 height 25
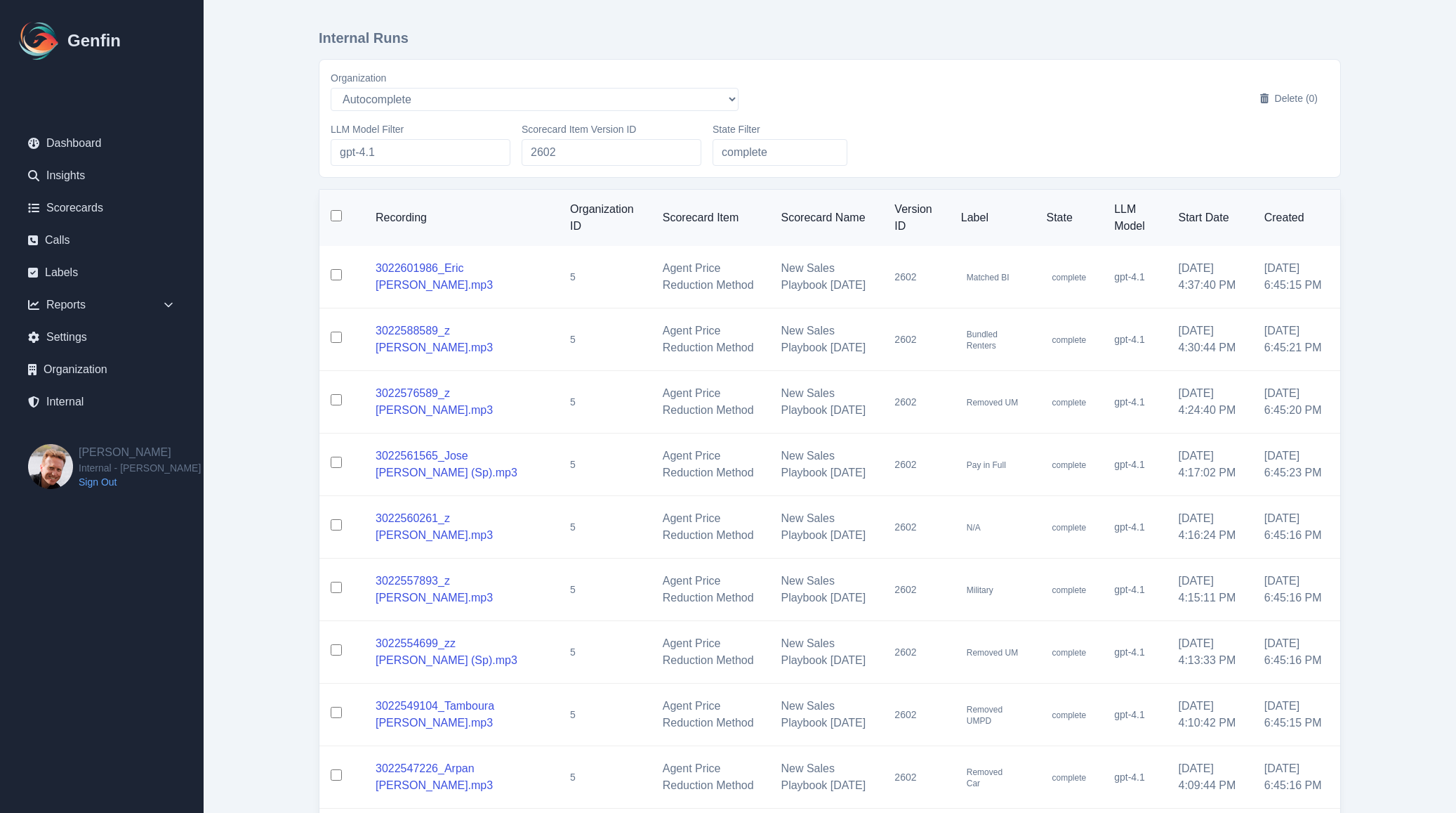
click at [339, 220] on input "checkbox" at bounding box center [337, 215] width 11 height 11
click at [1299, 104] on button "Delete (10)" at bounding box center [1286, 98] width 86 height 25
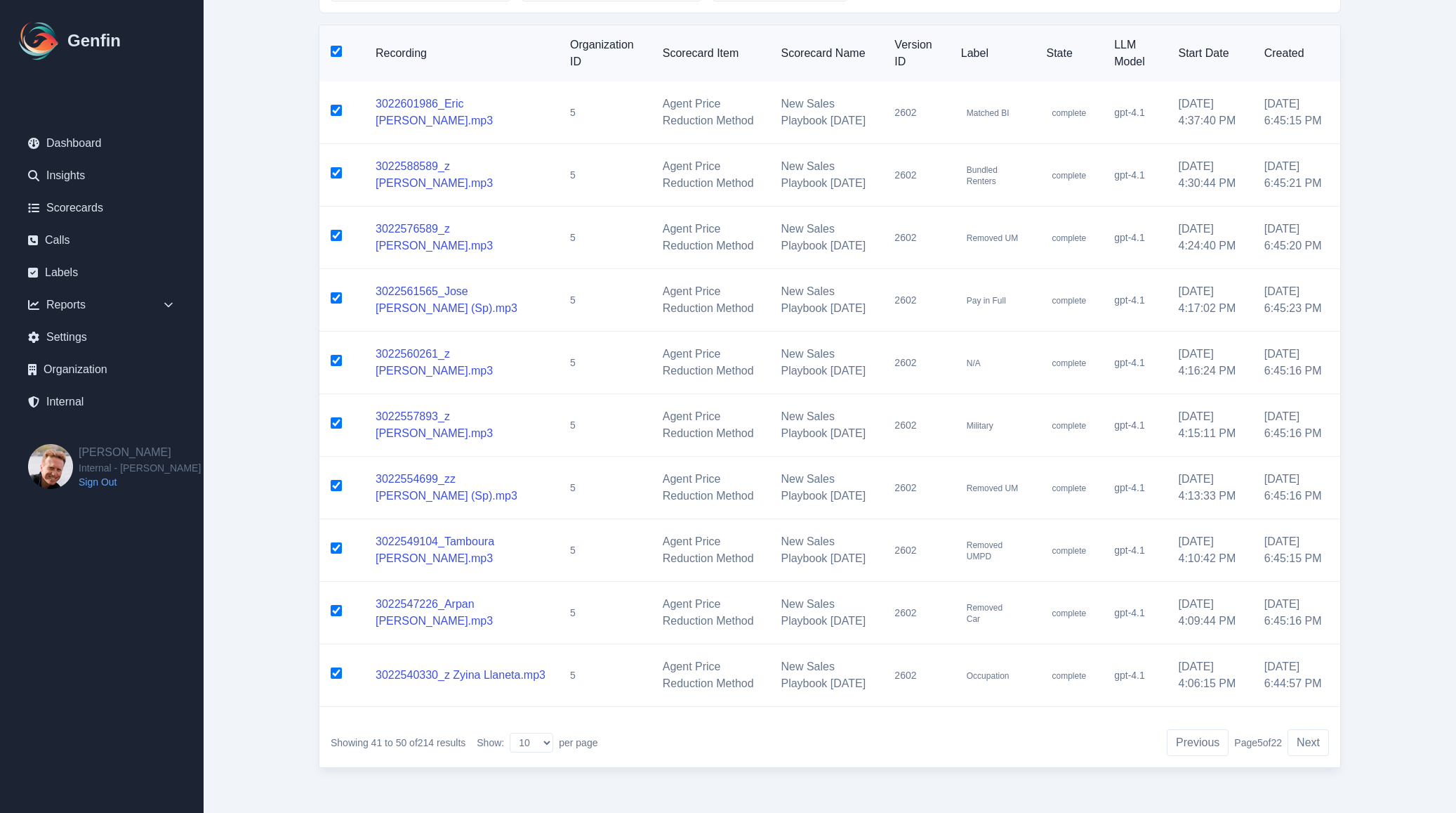
scroll to position [336, 0]
click at [1307, 749] on button "Next" at bounding box center [1308, 742] width 41 height 26
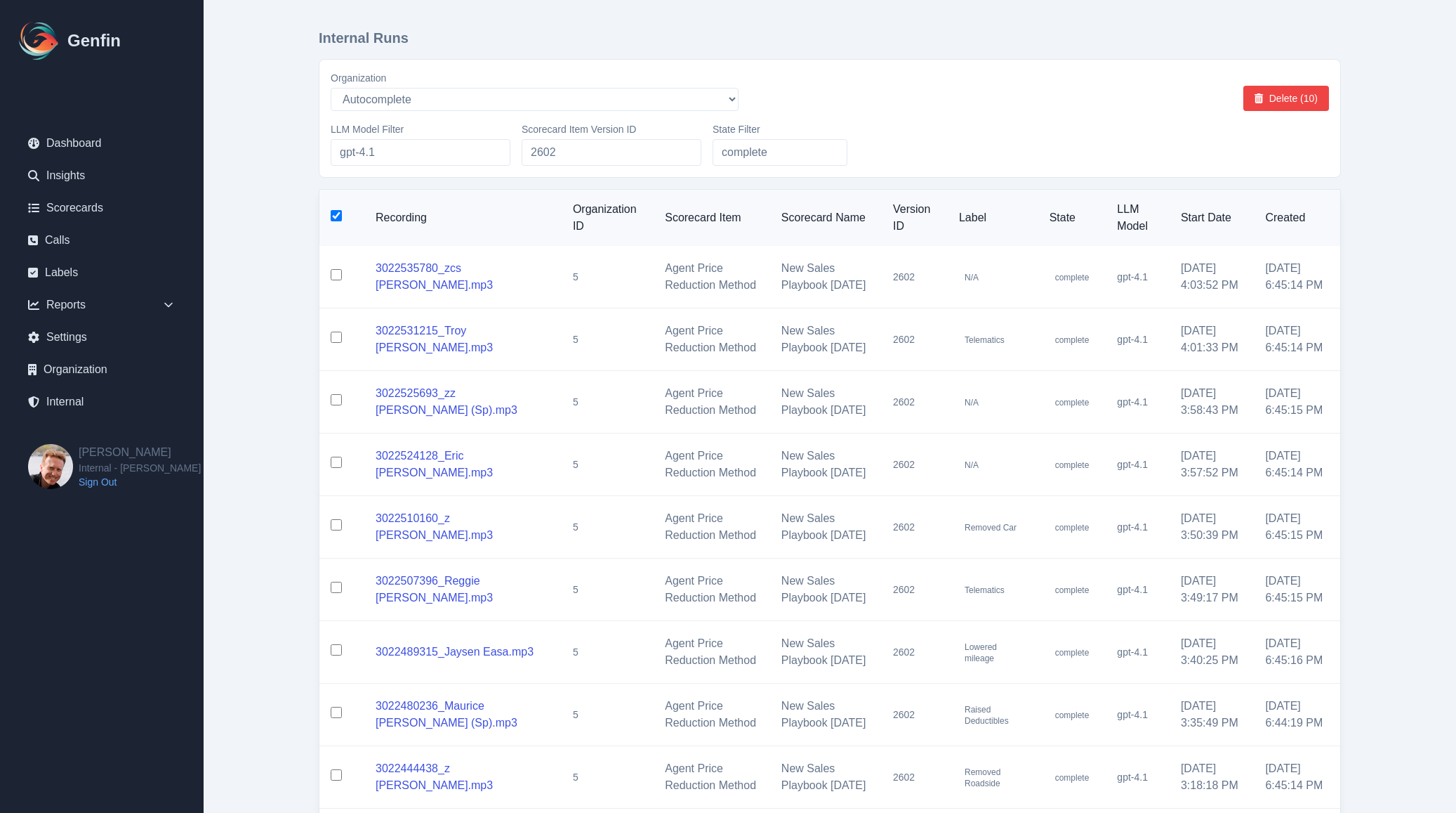
click at [338, 217] on input "checkbox" at bounding box center [337, 215] width 11 height 11
click at [1262, 101] on icon at bounding box center [1258, 98] width 8 height 9
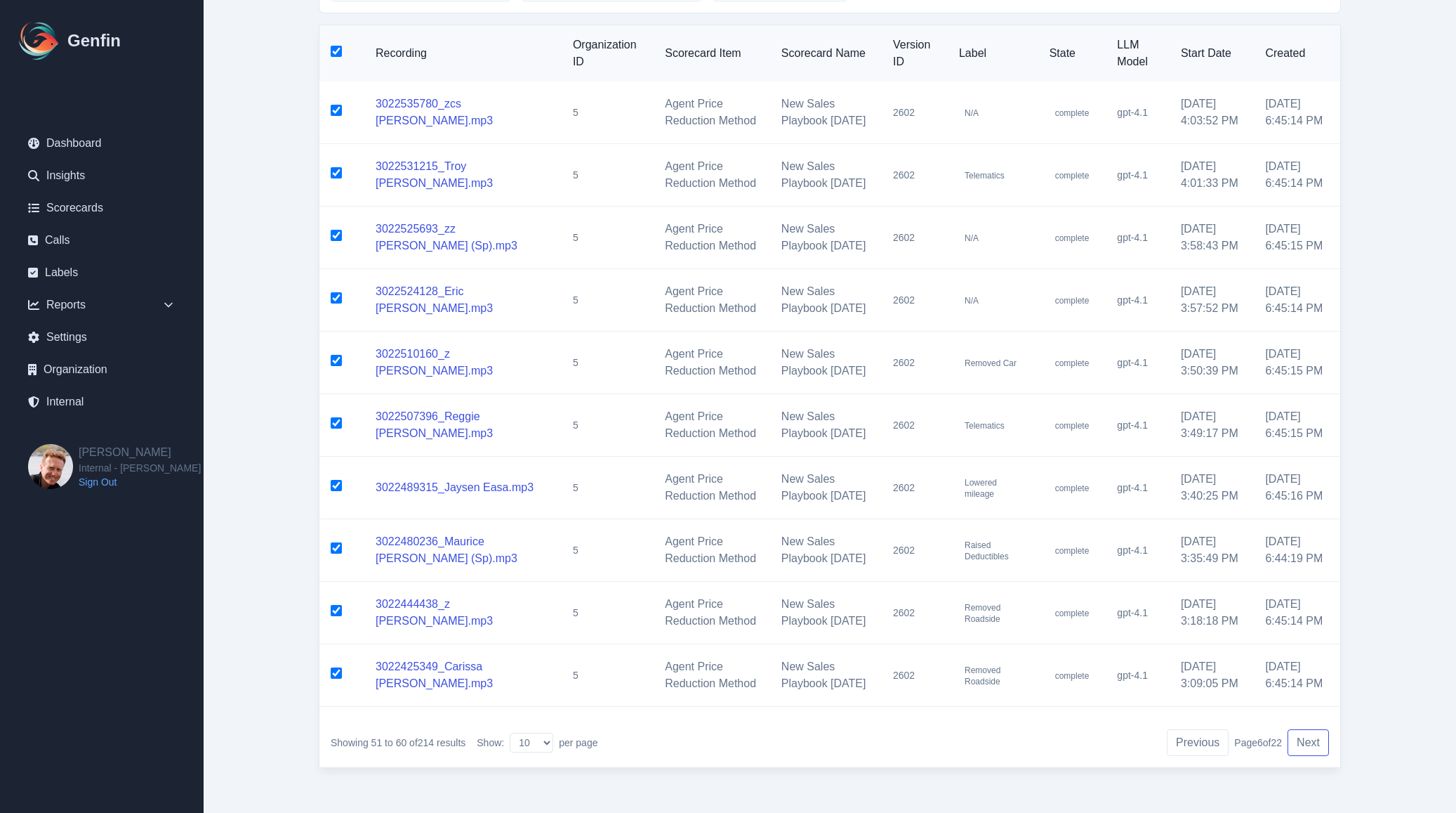
click at [1298, 737] on button "Next" at bounding box center [1308, 742] width 41 height 26
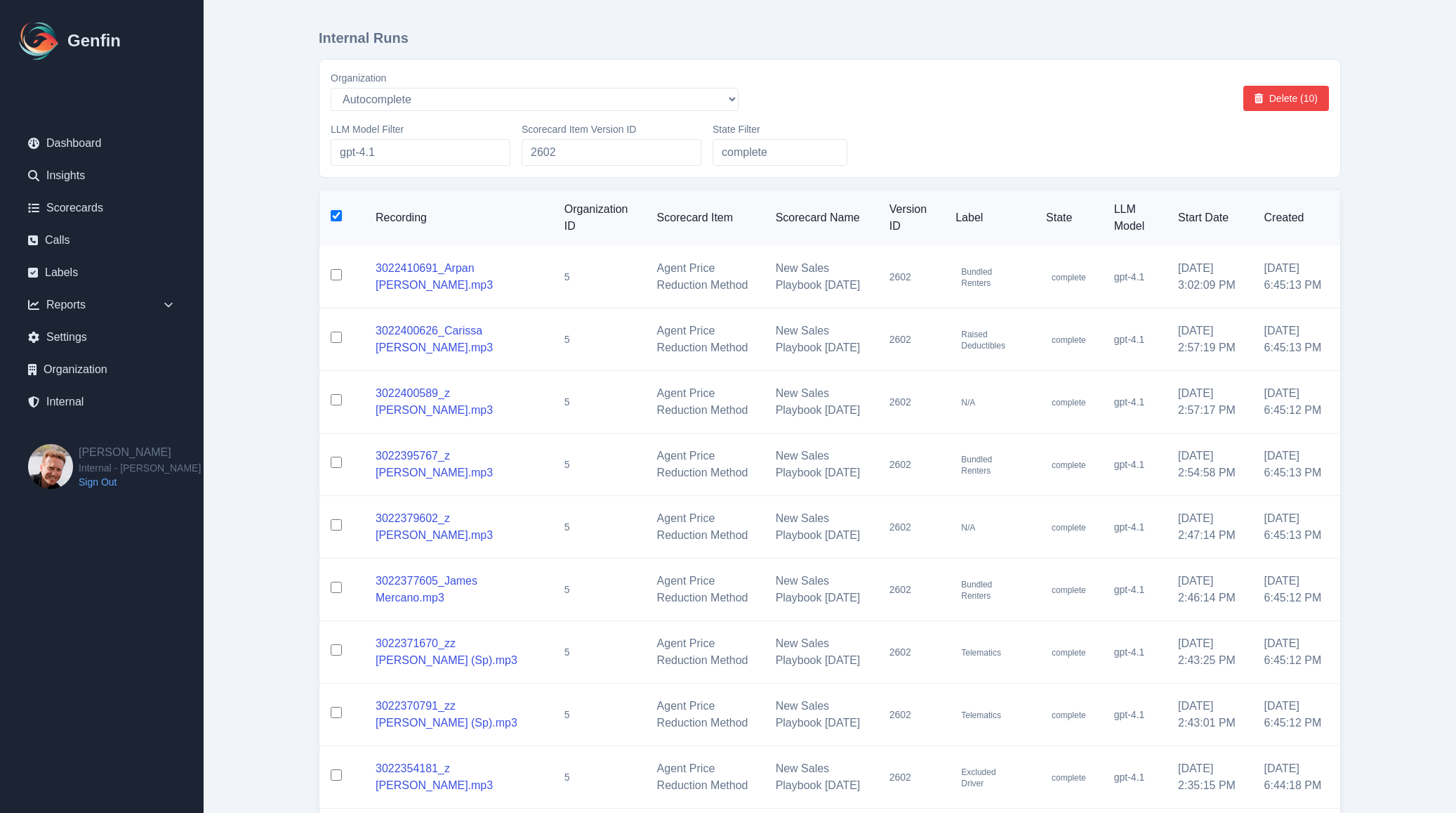
click at [336, 218] on input "checkbox" at bounding box center [337, 215] width 11 height 11
click at [1268, 103] on button "Delete (10)" at bounding box center [1286, 98] width 86 height 25
click at [336, 218] on input "checkbox" at bounding box center [337, 215] width 11 height 11
click at [1282, 102] on button "Delete (10)" at bounding box center [1286, 98] width 86 height 25
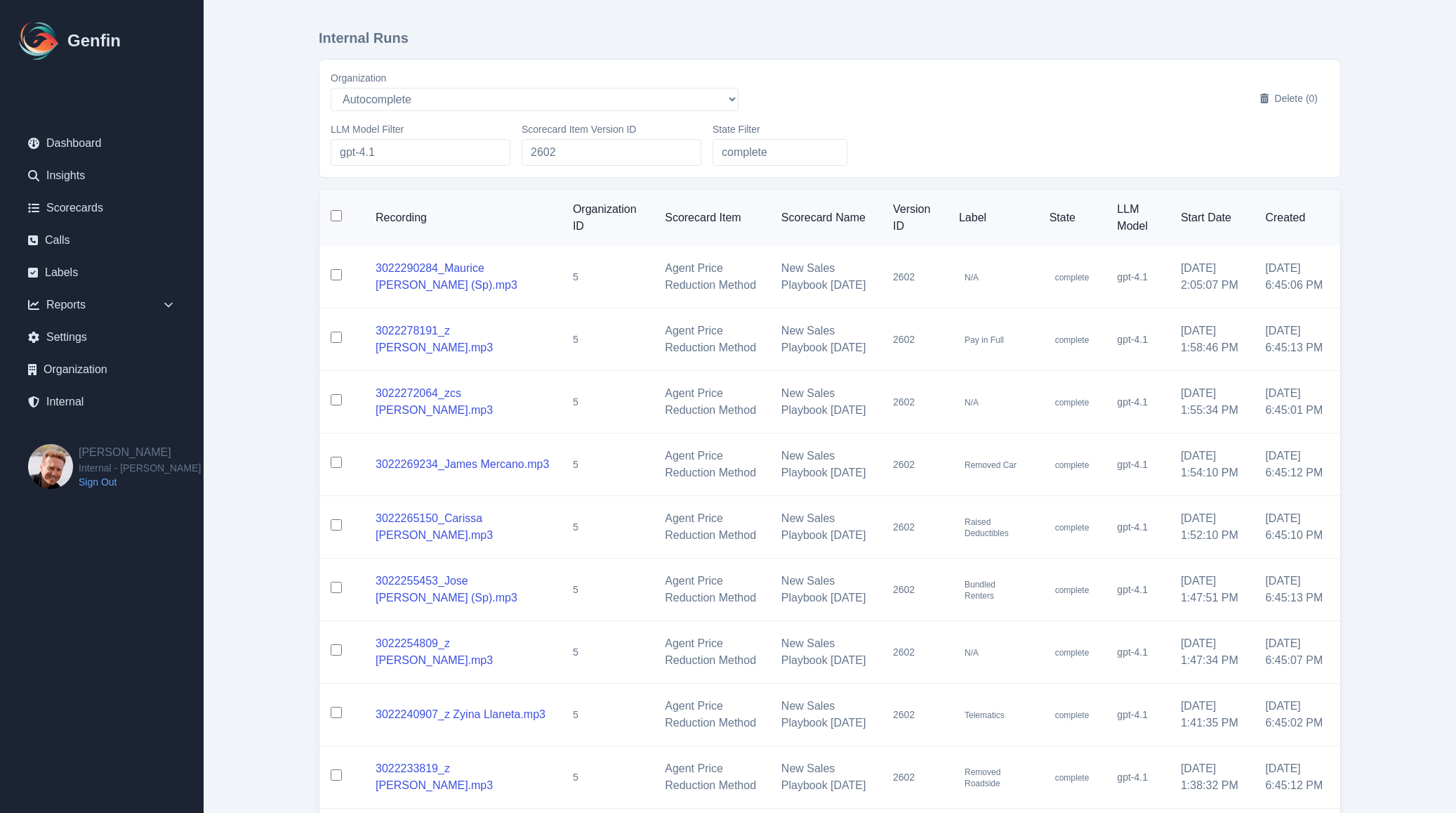
click at [336, 217] on input "checkbox" at bounding box center [337, 215] width 11 height 11
click at [1289, 88] on button "Delete (10)" at bounding box center [1286, 98] width 86 height 25
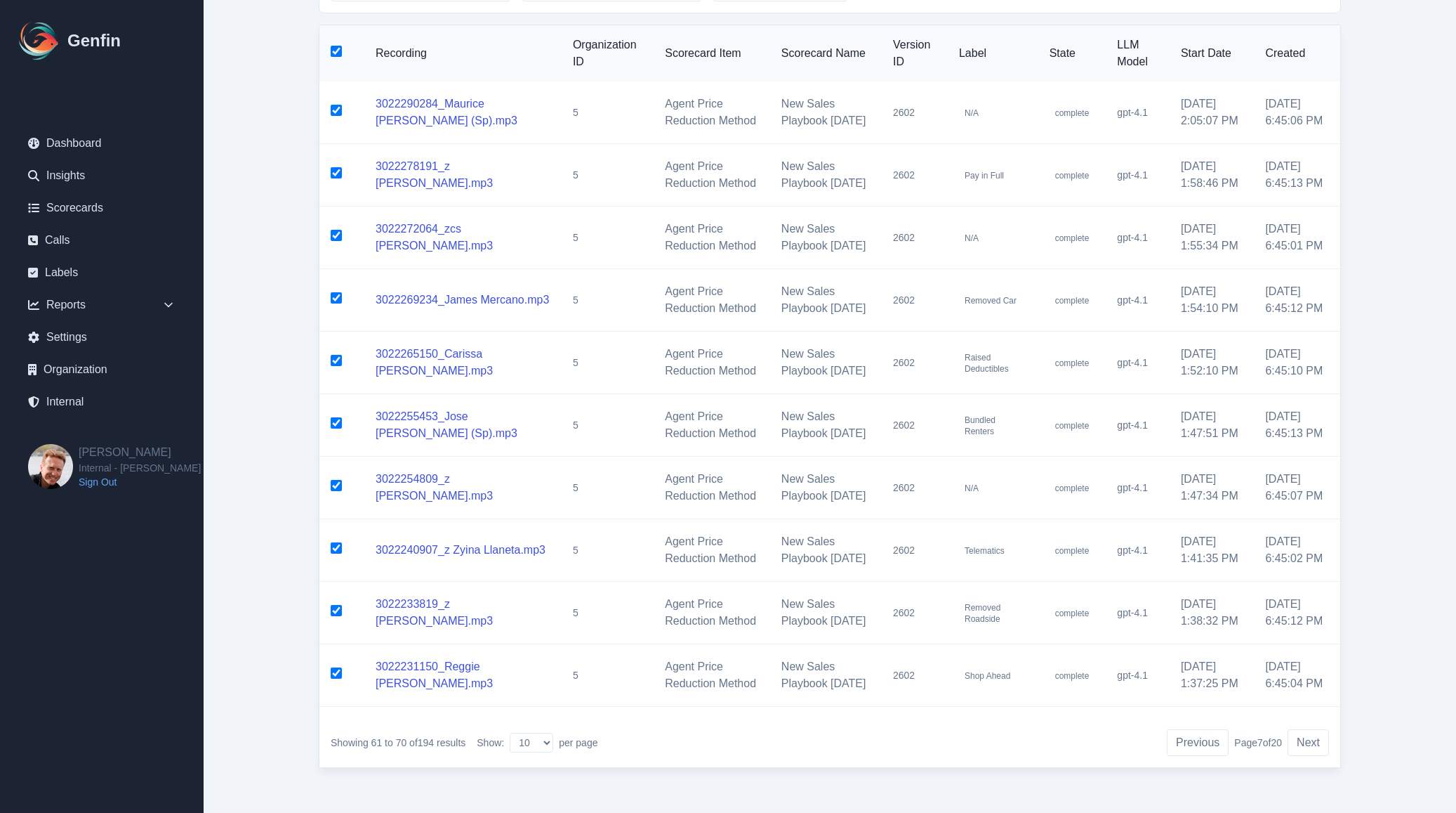
click at [1317, 756] on div "Showing 61 to 70 of 194 results Show: 10 25 50 100 200 per page Previous Page 7…" at bounding box center [830, 742] width 1021 height 49
click at [1293, 731] on button "Next" at bounding box center [1308, 742] width 41 height 26
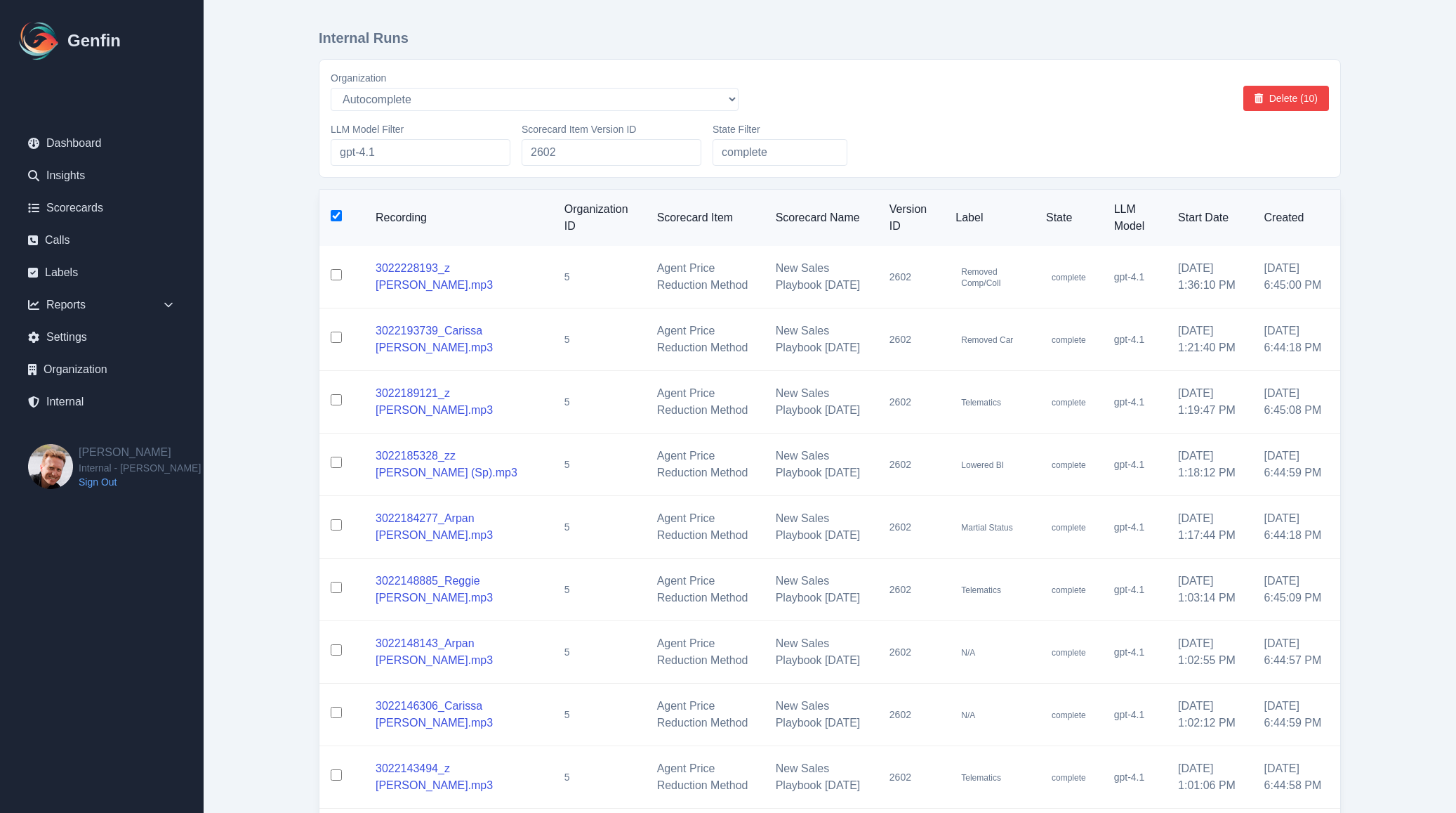
click at [338, 215] on input "checkbox" at bounding box center [337, 215] width 11 height 11
click at [338, 217] on input "checkbox" at bounding box center [337, 215] width 11 height 11
click at [1261, 101] on icon at bounding box center [1258, 98] width 8 height 9
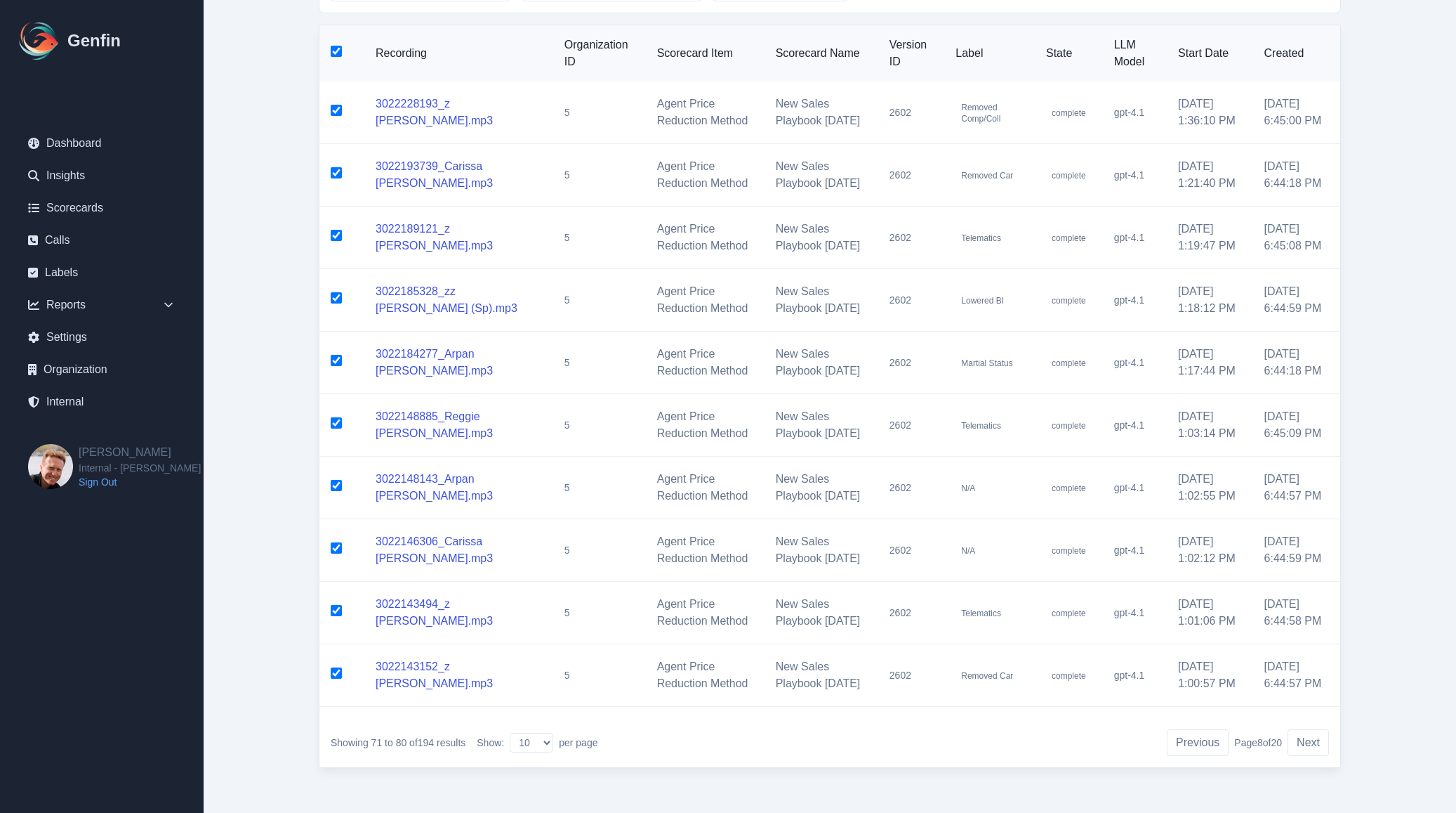
scroll to position [336, 0]
click at [1321, 747] on button "Next" at bounding box center [1308, 742] width 41 height 26
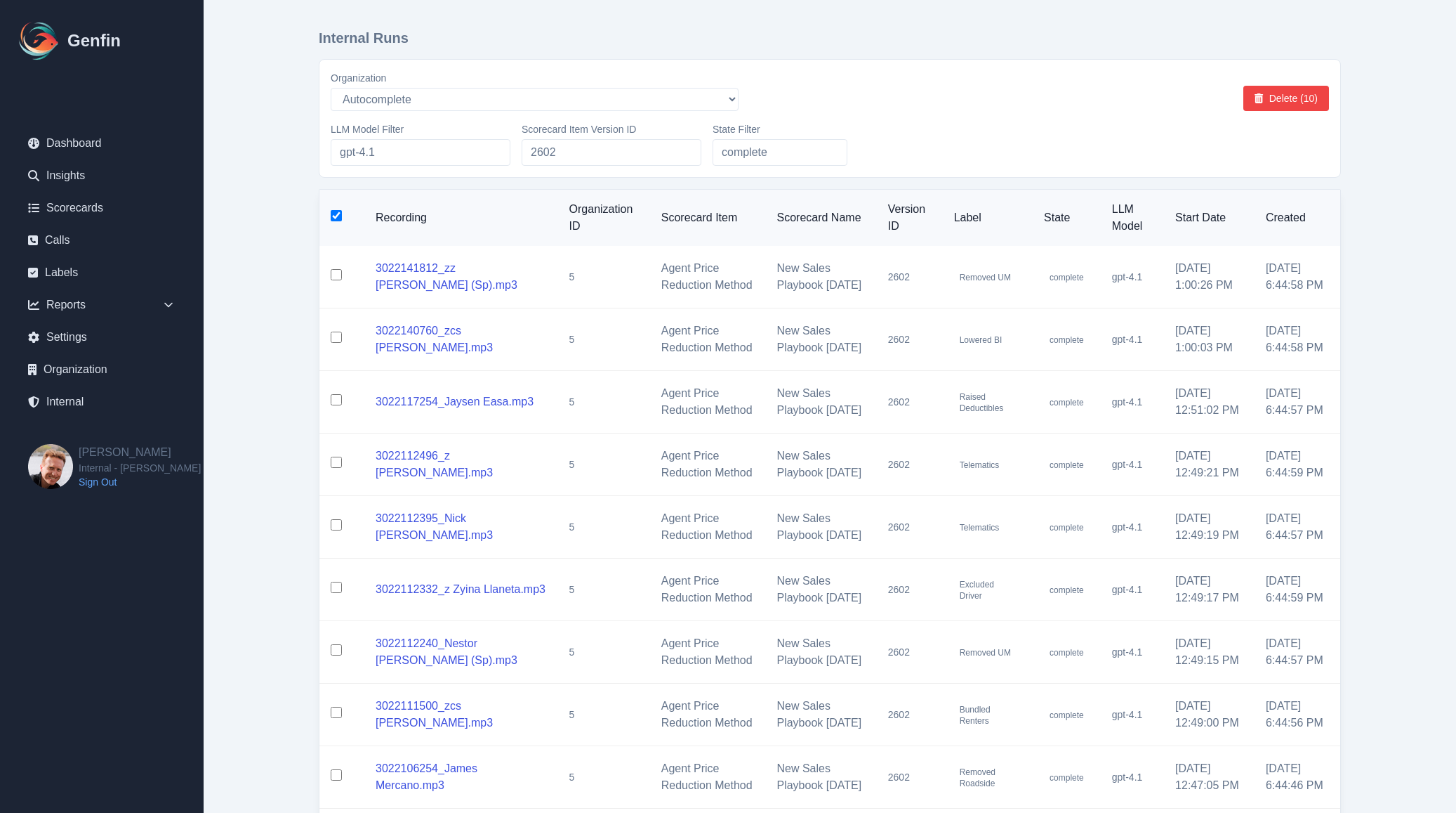
click at [340, 218] on input "checkbox" at bounding box center [337, 215] width 11 height 11
click at [335, 218] on input "checkbox" at bounding box center [337, 215] width 11 height 11
click at [1290, 98] on button "Delete (10)" at bounding box center [1286, 98] width 86 height 25
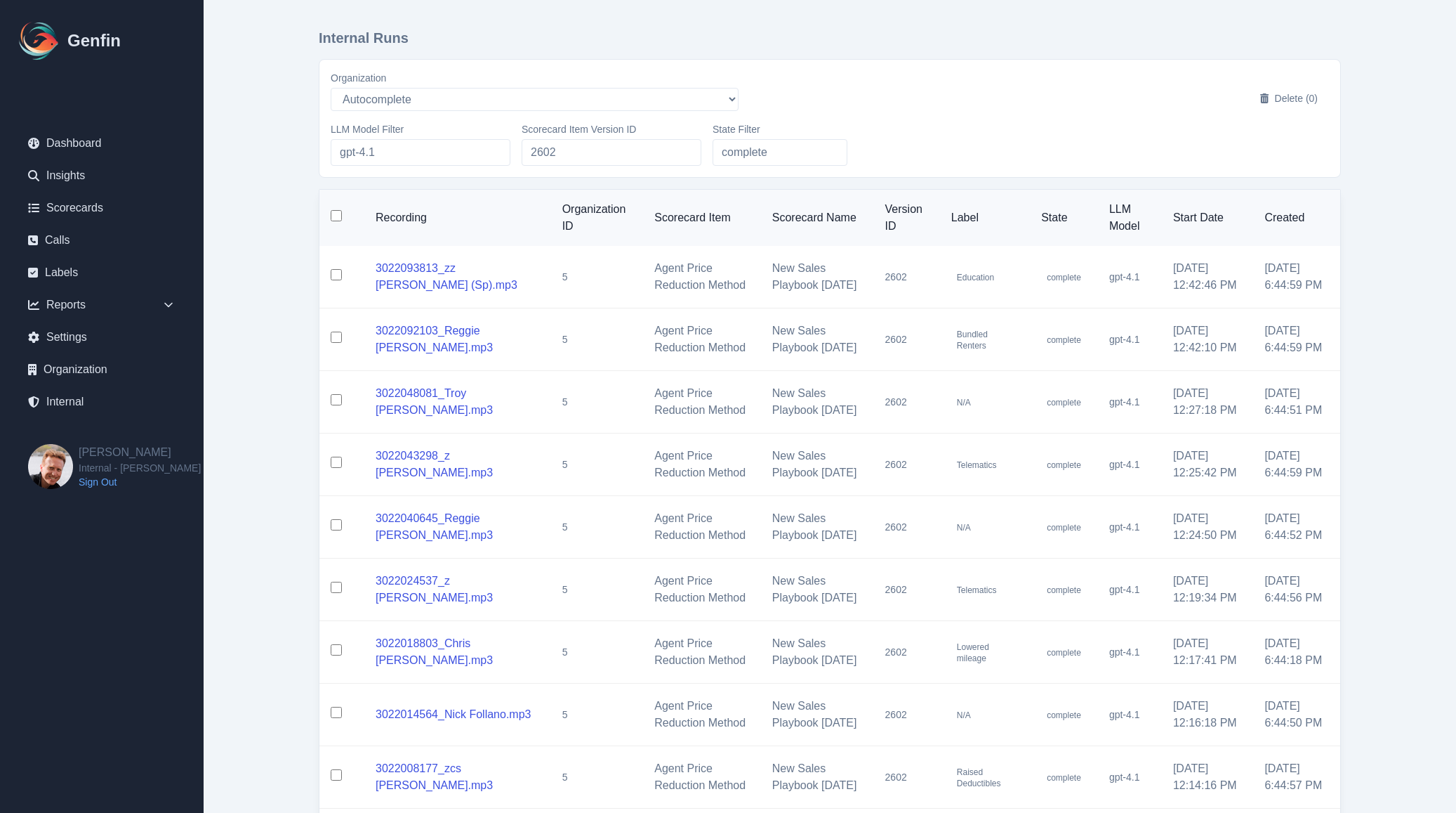
click at [336, 217] on input "checkbox" at bounding box center [337, 215] width 11 height 11
click at [1258, 106] on button "Delete (10)" at bounding box center [1286, 98] width 86 height 25
click at [961, 154] on div "LLM Model Filter gpt-4.1 Scorecard Item Version ID 2602 State Filter complete" at bounding box center [830, 144] width 998 height 43
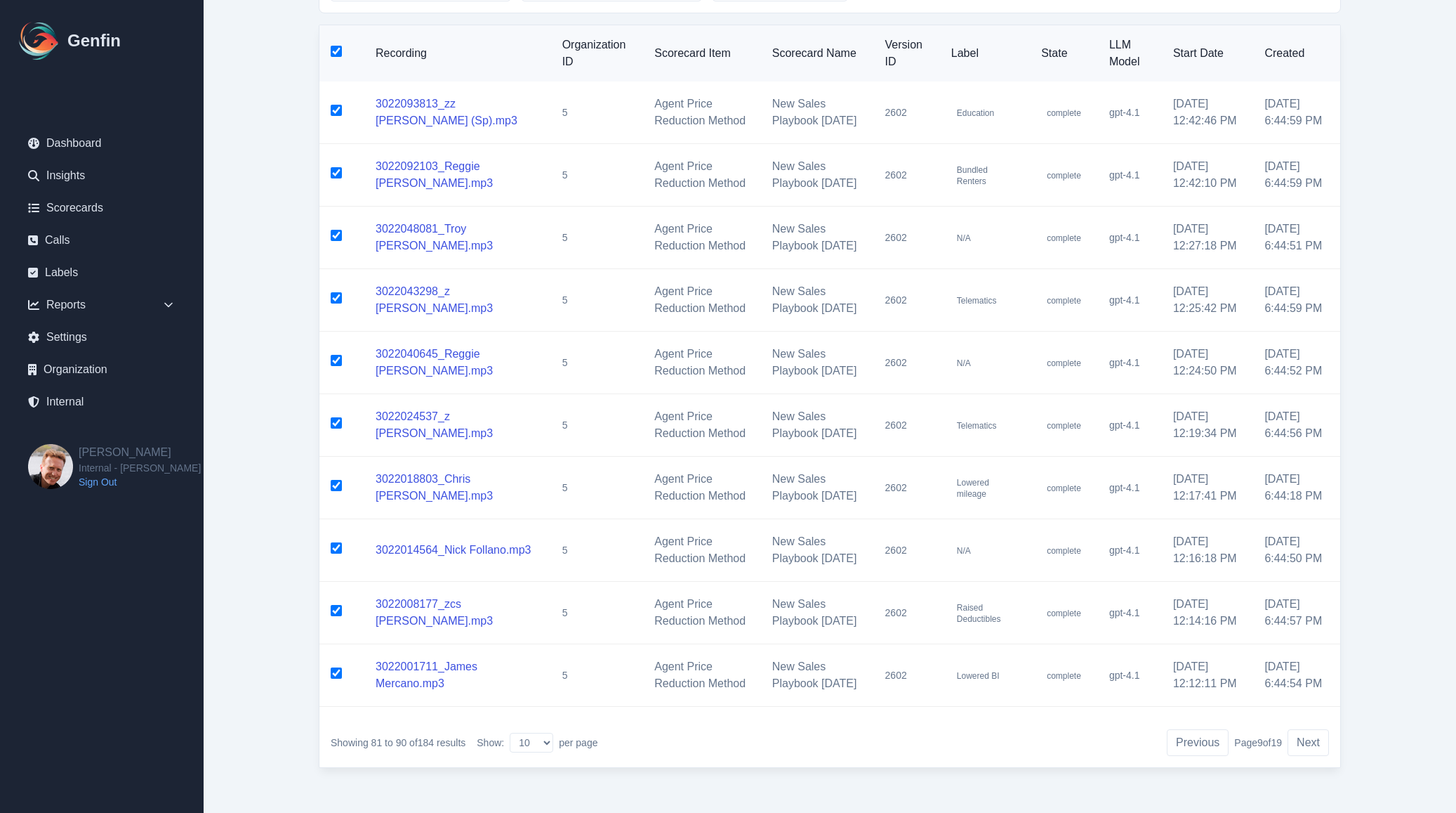
scroll to position [336, 0]
click at [1305, 738] on button "Next" at bounding box center [1308, 742] width 41 height 26
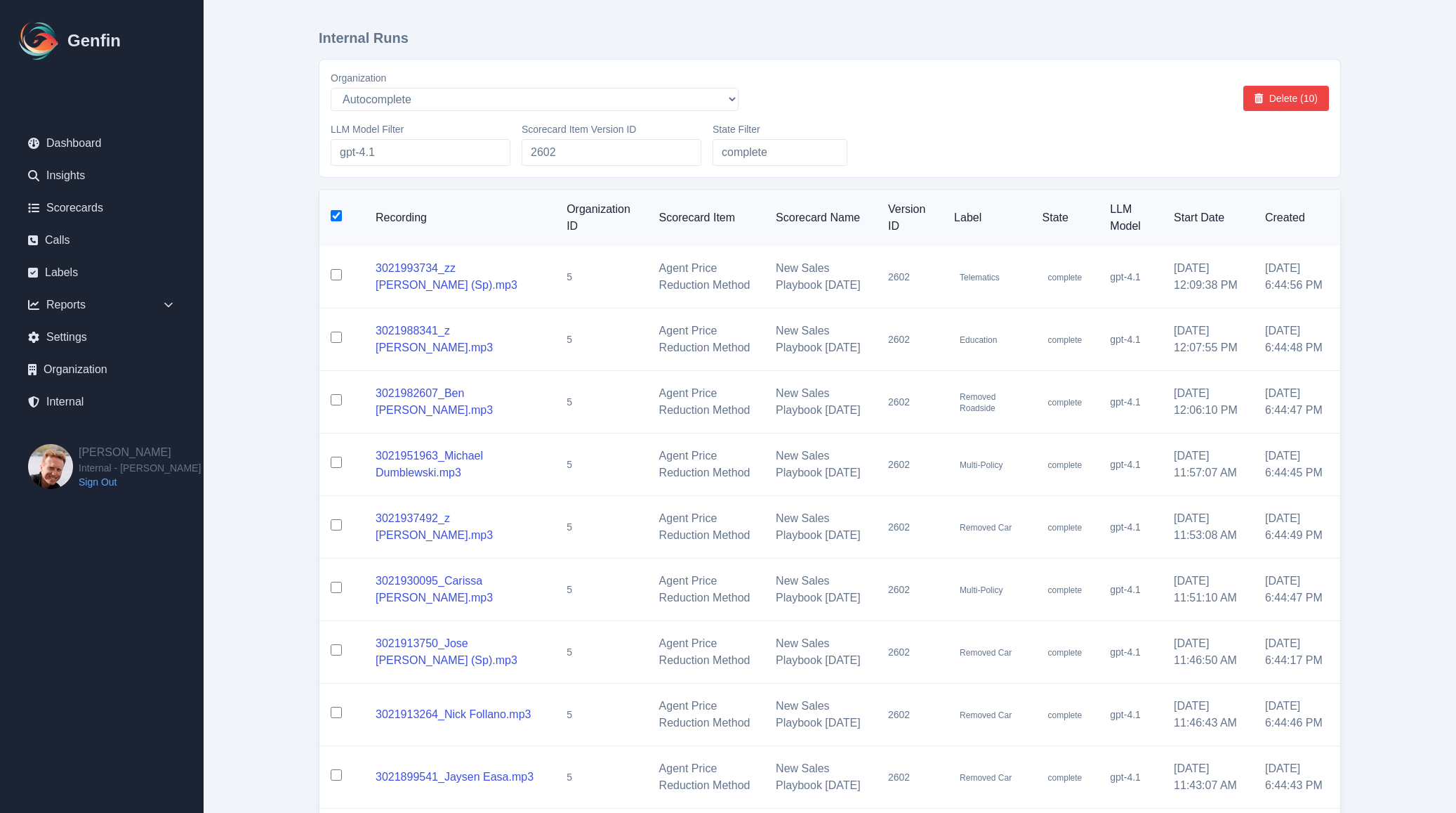
click at [339, 221] on input "checkbox" at bounding box center [337, 215] width 11 height 11
click at [337, 215] on input "checkbox" at bounding box center [337, 215] width 11 height 11
click at [1283, 89] on button "Delete (10)" at bounding box center [1286, 98] width 86 height 25
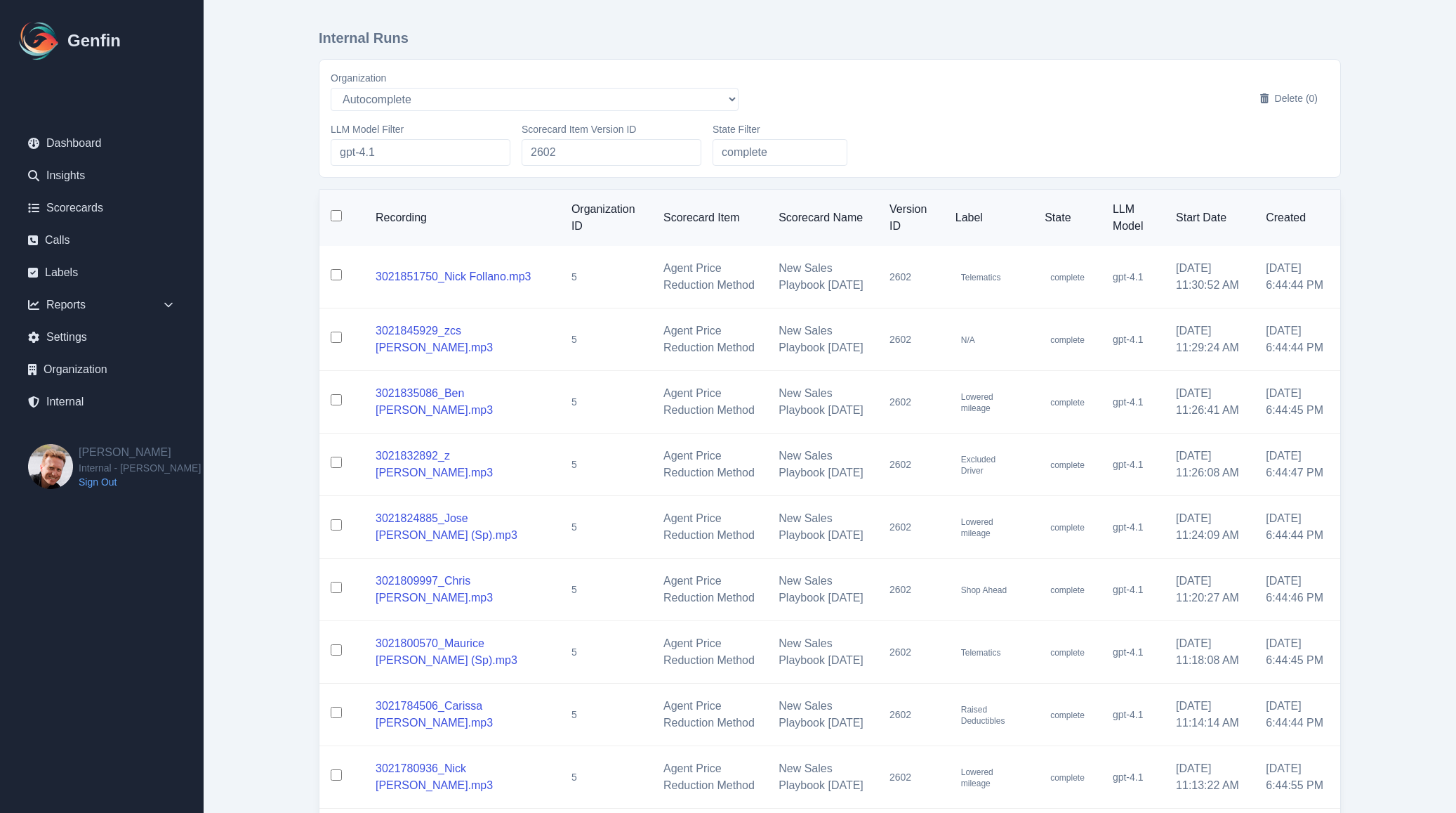
click at [339, 217] on input "checkbox" at bounding box center [337, 215] width 11 height 11
click at [1275, 90] on button "Delete (10)" at bounding box center [1286, 98] width 86 height 25
click at [339, 220] on input "checkbox" at bounding box center [337, 215] width 11 height 11
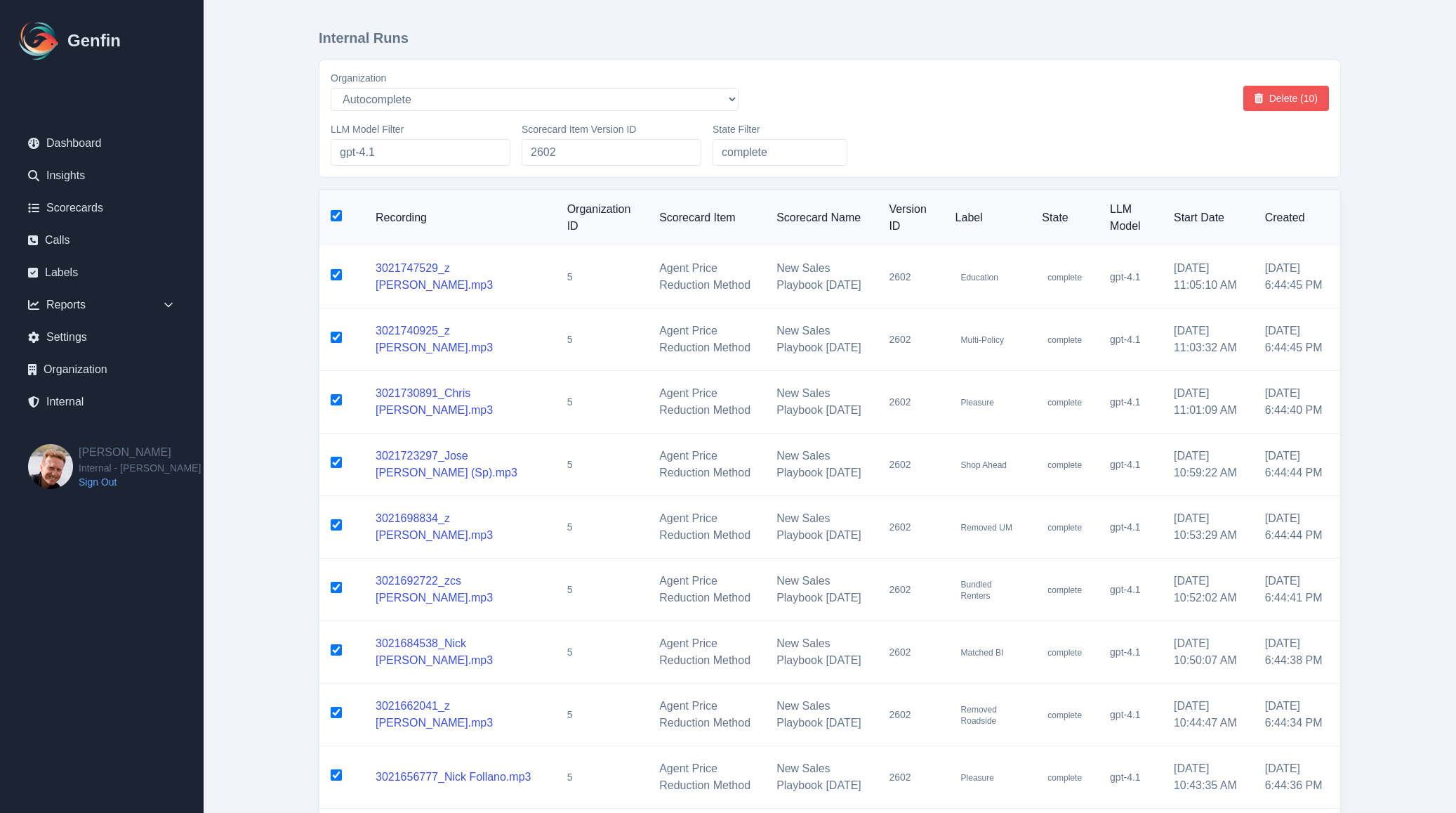
click at [1303, 98] on button "Delete (10)" at bounding box center [1286, 98] width 86 height 25
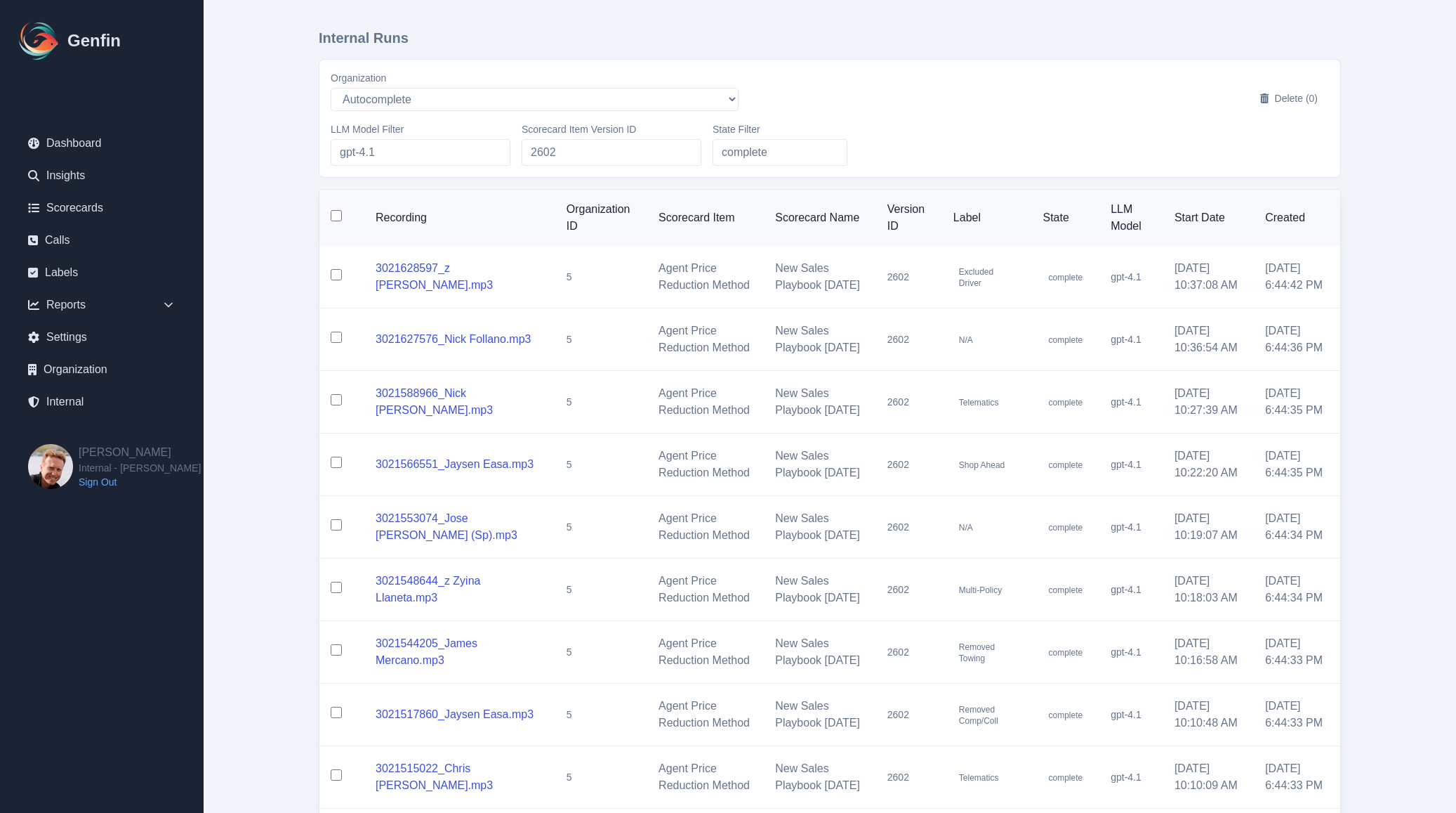
click at [336, 220] on input "checkbox" at bounding box center [337, 215] width 11 height 11
click at [1293, 96] on button "Delete (10)" at bounding box center [1286, 98] width 86 height 25
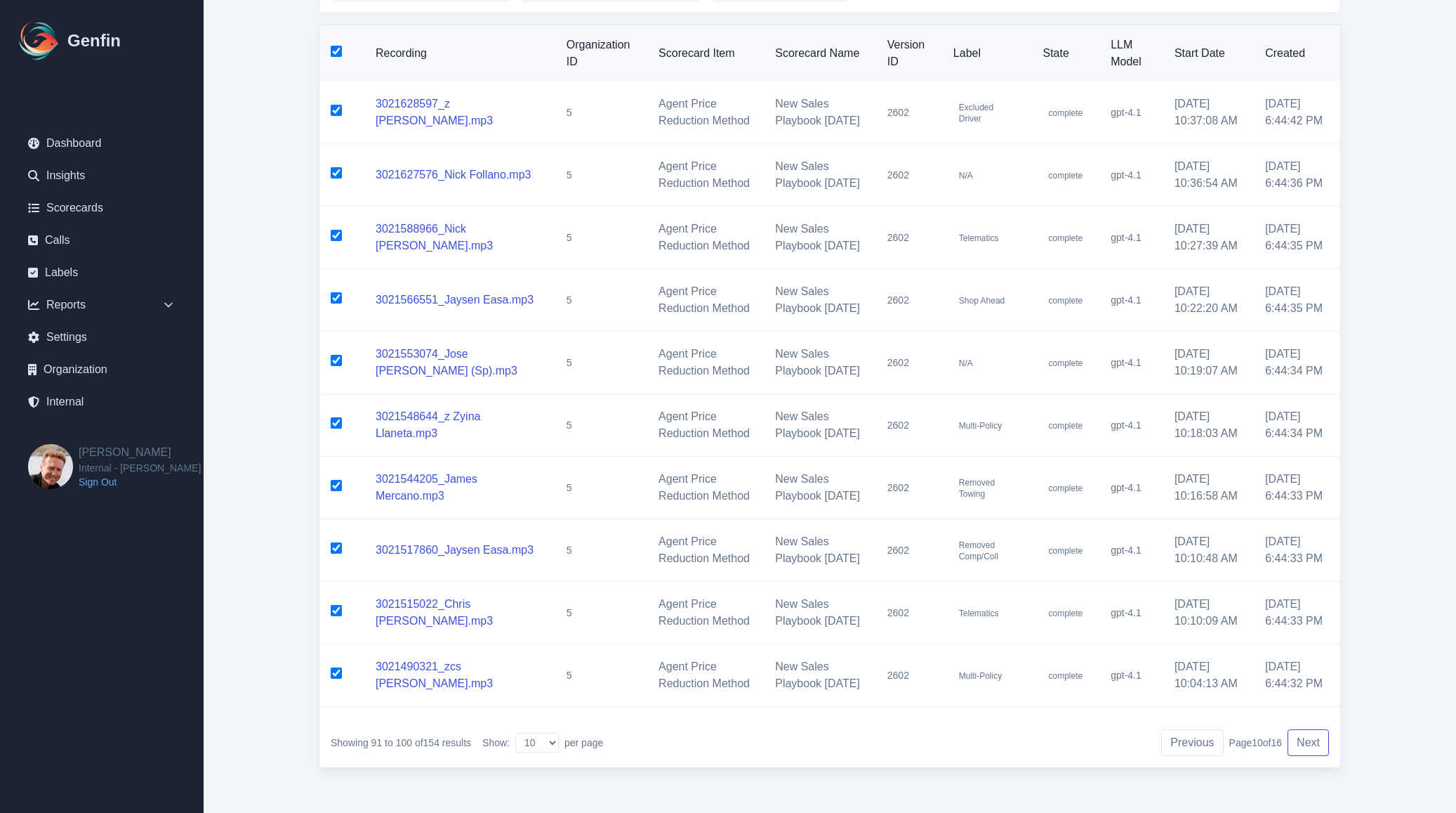
click at [1305, 738] on button "Next" at bounding box center [1308, 742] width 41 height 26
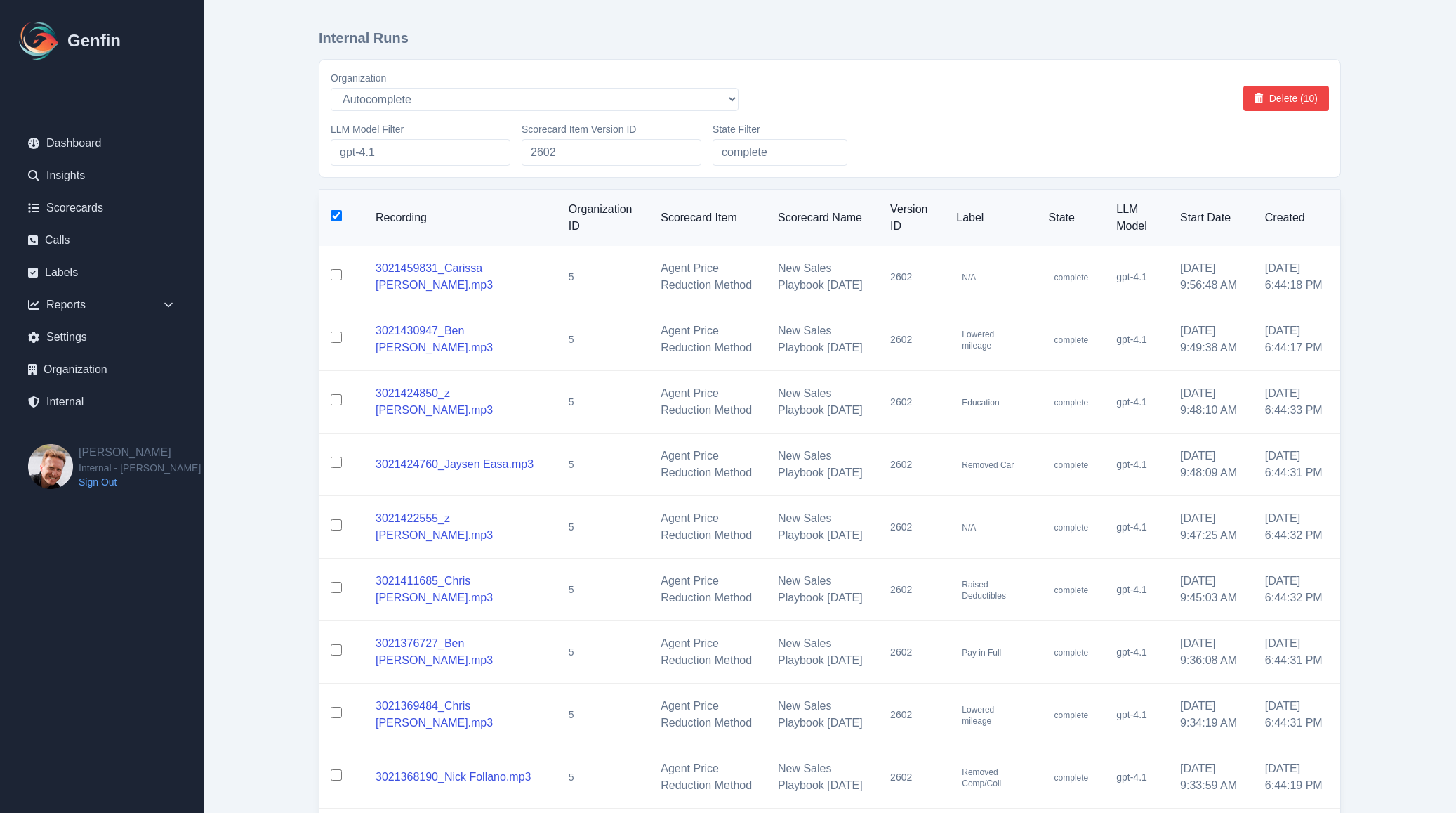
click at [337, 217] on input "checkbox" at bounding box center [337, 215] width 11 height 11
click at [1276, 118] on div "Organization AADirect [EMAIL_ADDRESS][DOMAIN_NAME] [EMAIL_ADDRESS][PERSON_NAME]…" at bounding box center [830, 118] width 998 height 95
click at [1278, 99] on button "Delete (10)" at bounding box center [1286, 98] width 86 height 25
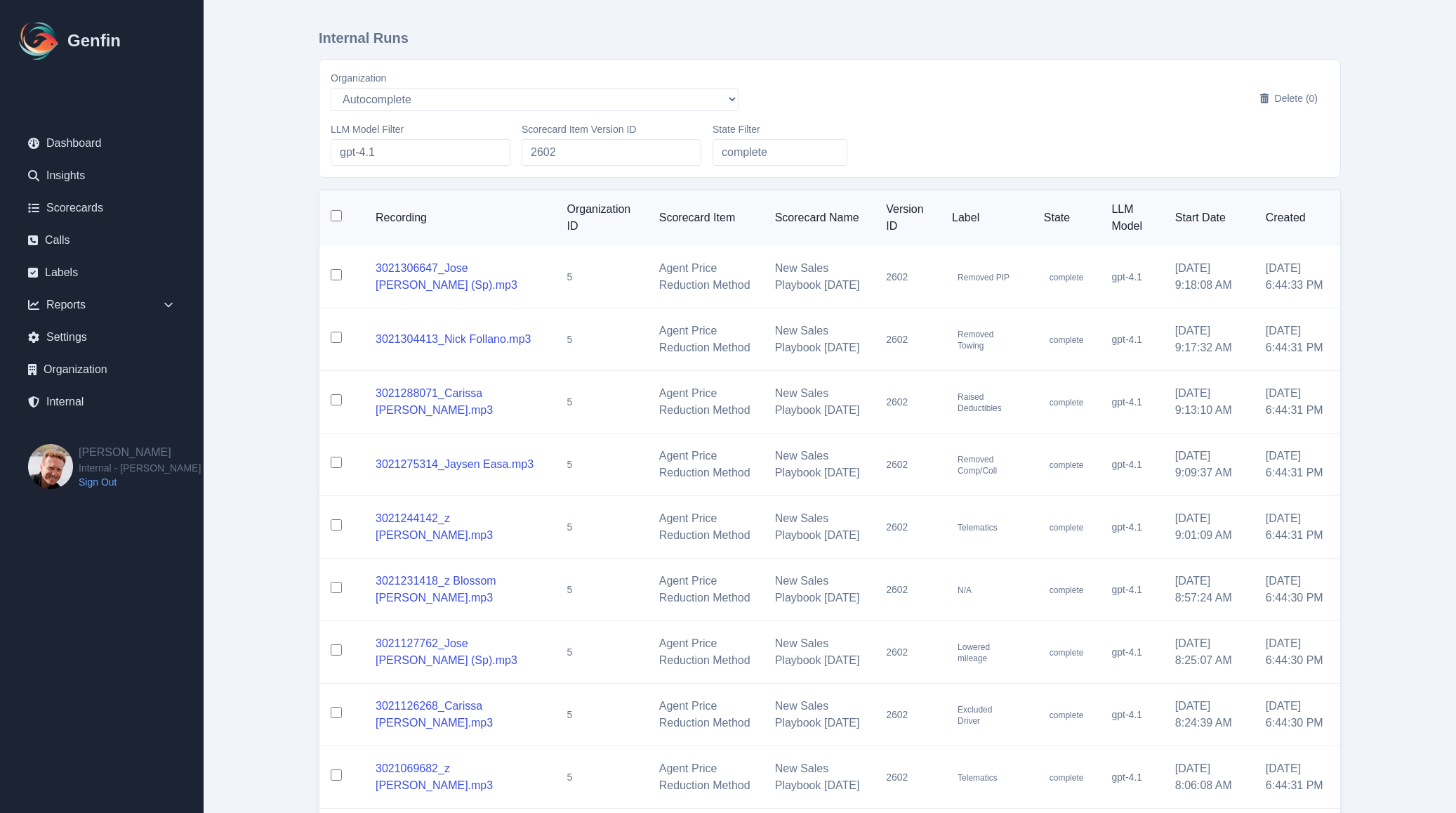
click at [337, 221] on input "checkbox" at bounding box center [337, 215] width 11 height 11
click at [1280, 105] on button "Delete (10)" at bounding box center [1286, 98] width 86 height 25
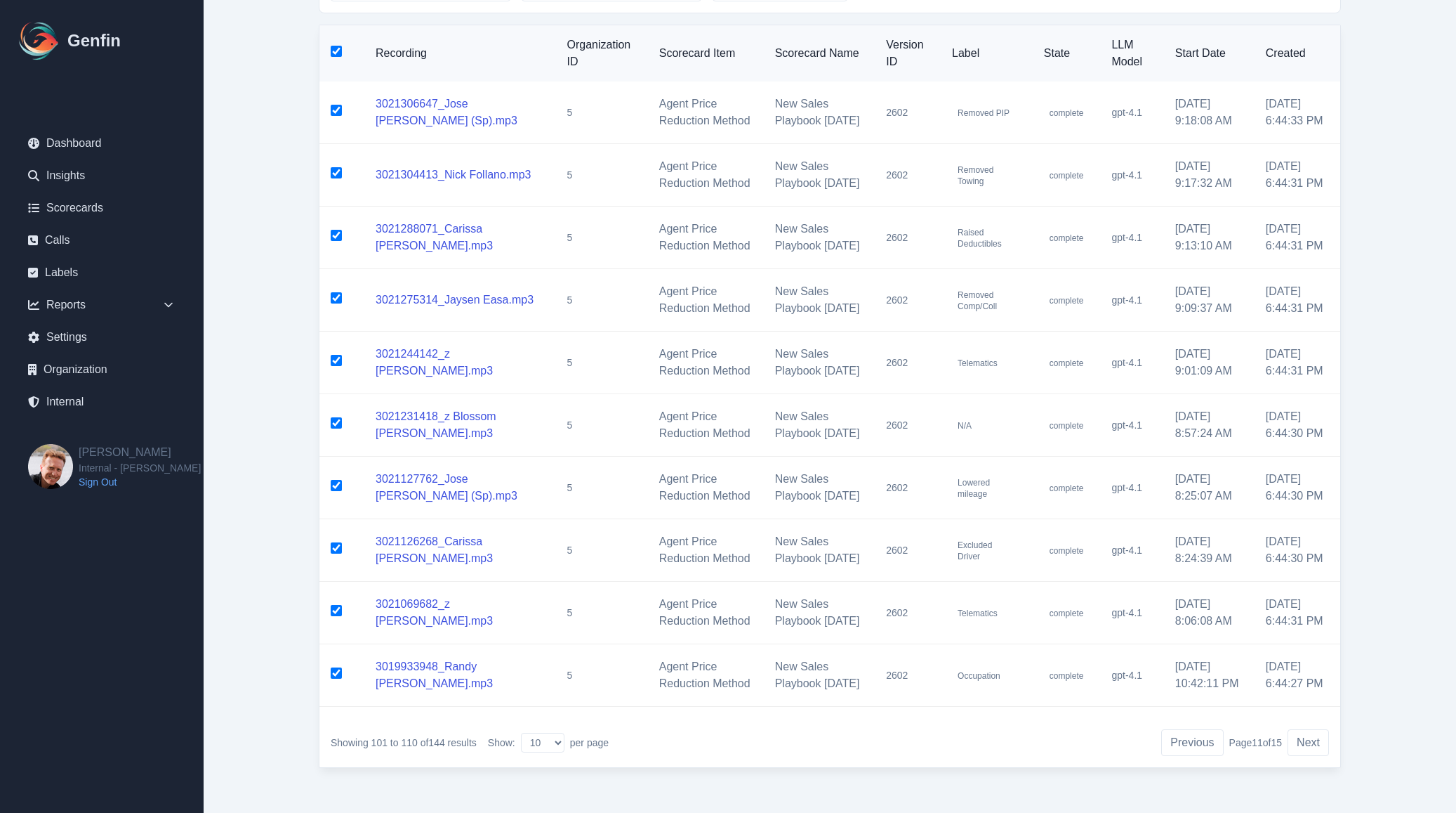
scroll to position [336, 0]
click at [1321, 743] on button "Next" at bounding box center [1308, 742] width 41 height 26
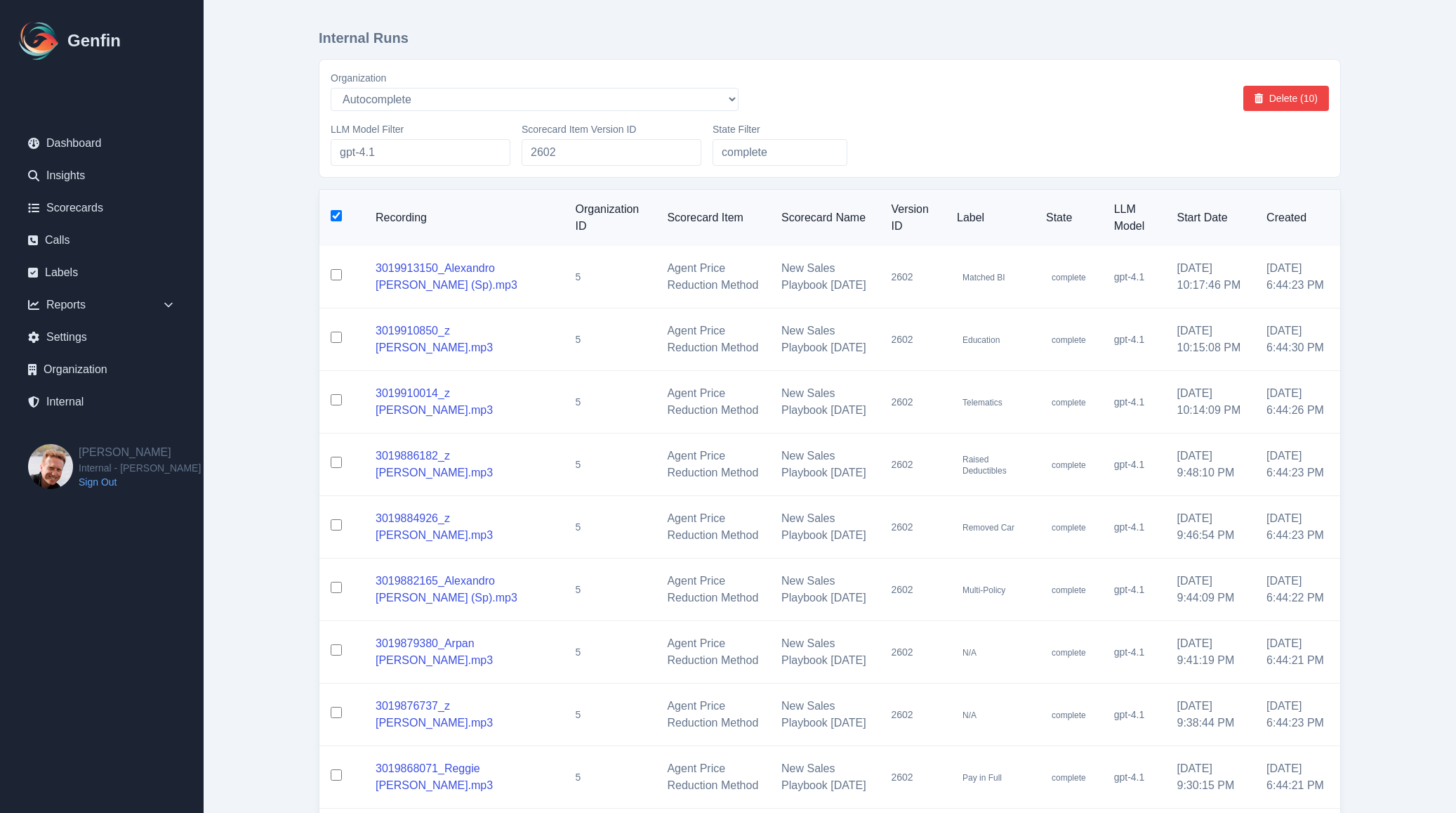
click at [334, 217] on input "checkbox" at bounding box center [337, 215] width 11 height 11
click at [339, 218] on input "checkbox" at bounding box center [337, 215] width 11 height 11
click at [1297, 104] on button "Delete (10)" at bounding box center [1286, 98] width 86 height 25
click at [336, 220] on input "checkbox" at bounding box center [337, 215] width 11 height 11
click at [1278, 103] on button "Delete (10)" at bounding box center [1286, 98] width 86 height 25
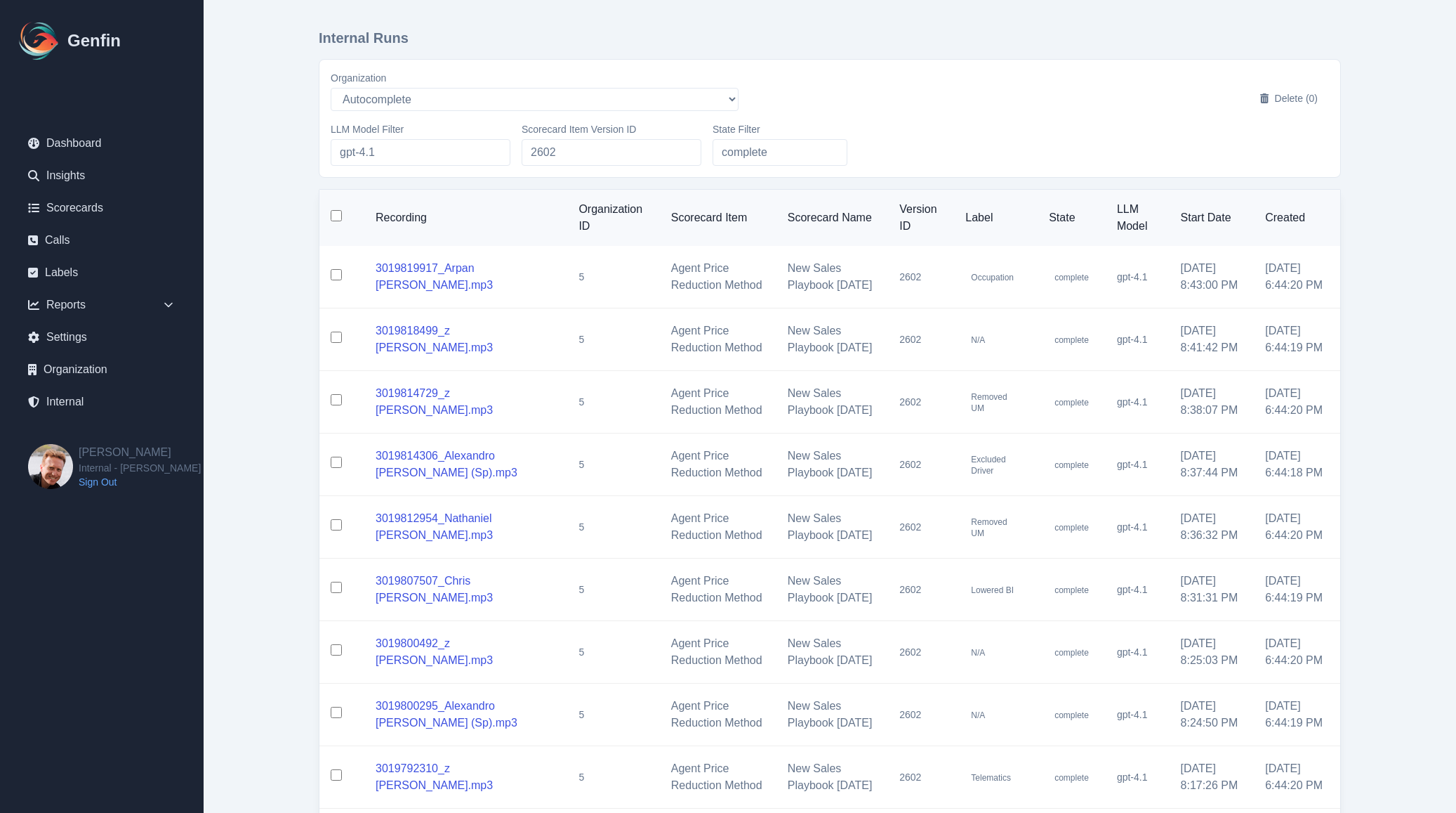
click at [339, 216] on input "checkbox" at bounding box center [337, 215] width 11 height 11
click at [1244, 95] on button "Delete (10)" at bounding box center [1286, 98] width 86 height 25
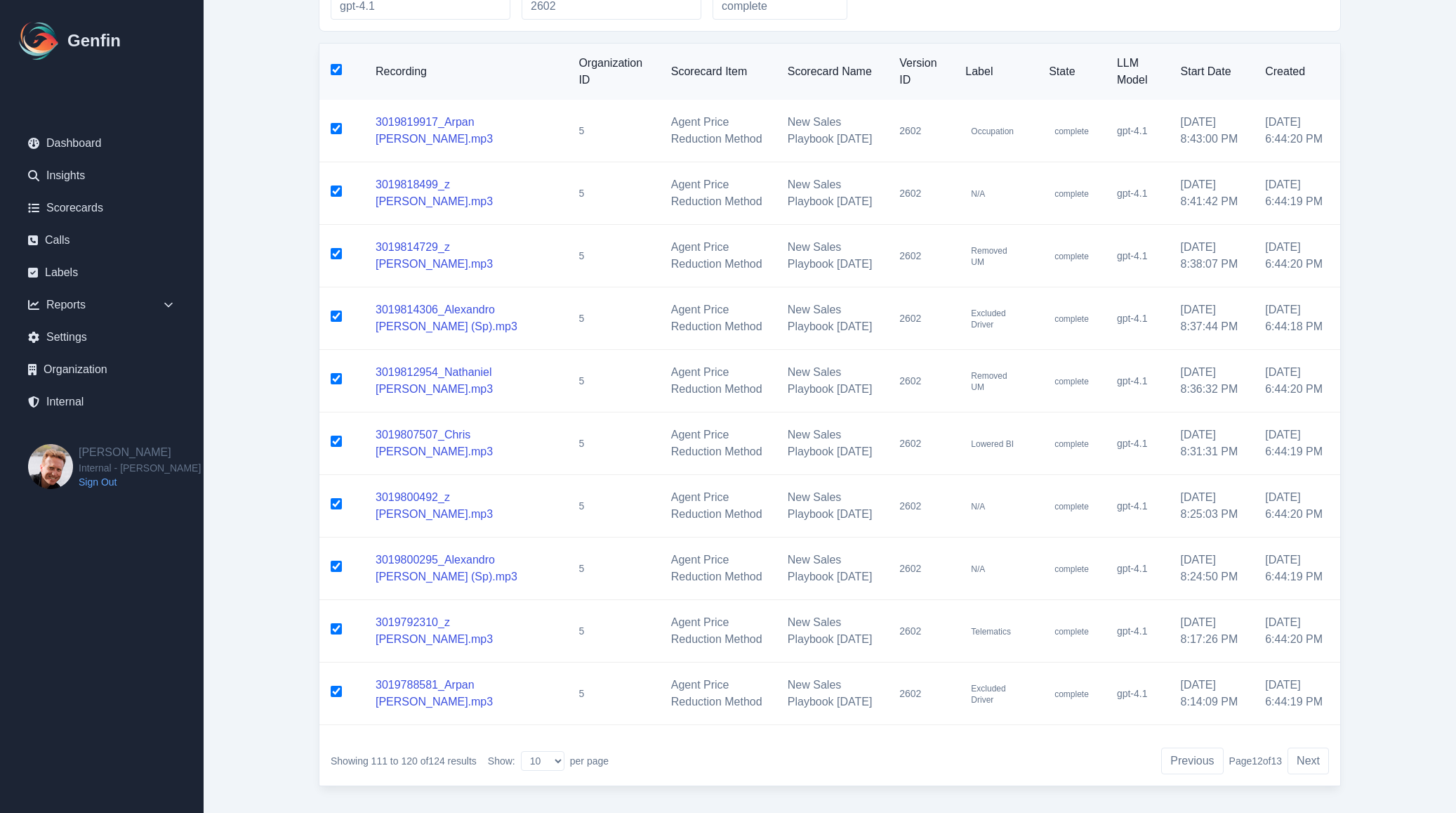
scroll to position [336, 0]
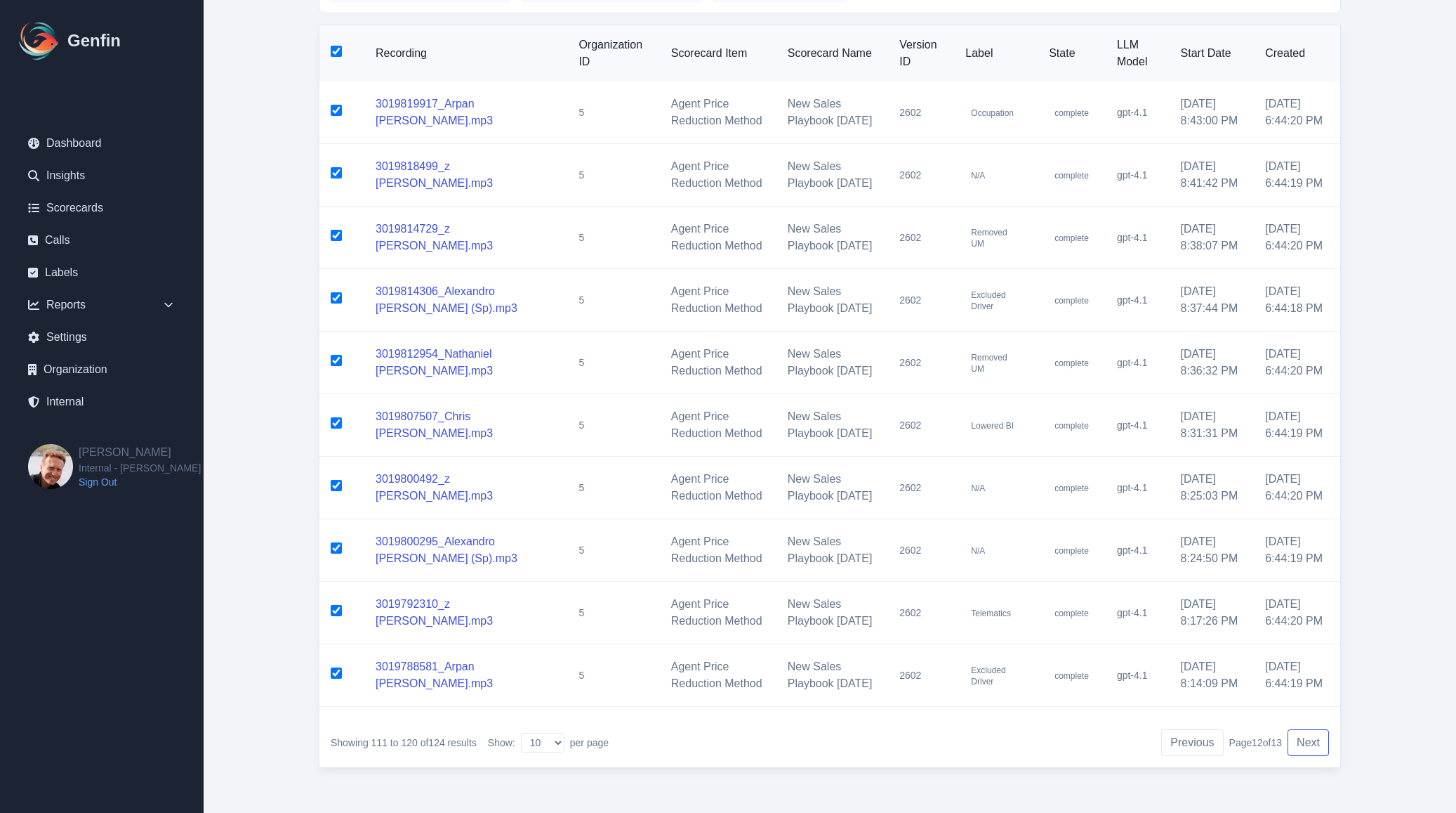
click at [1324, 745] on button "Next" at bounding box center [1308, 742] width 41 height 26
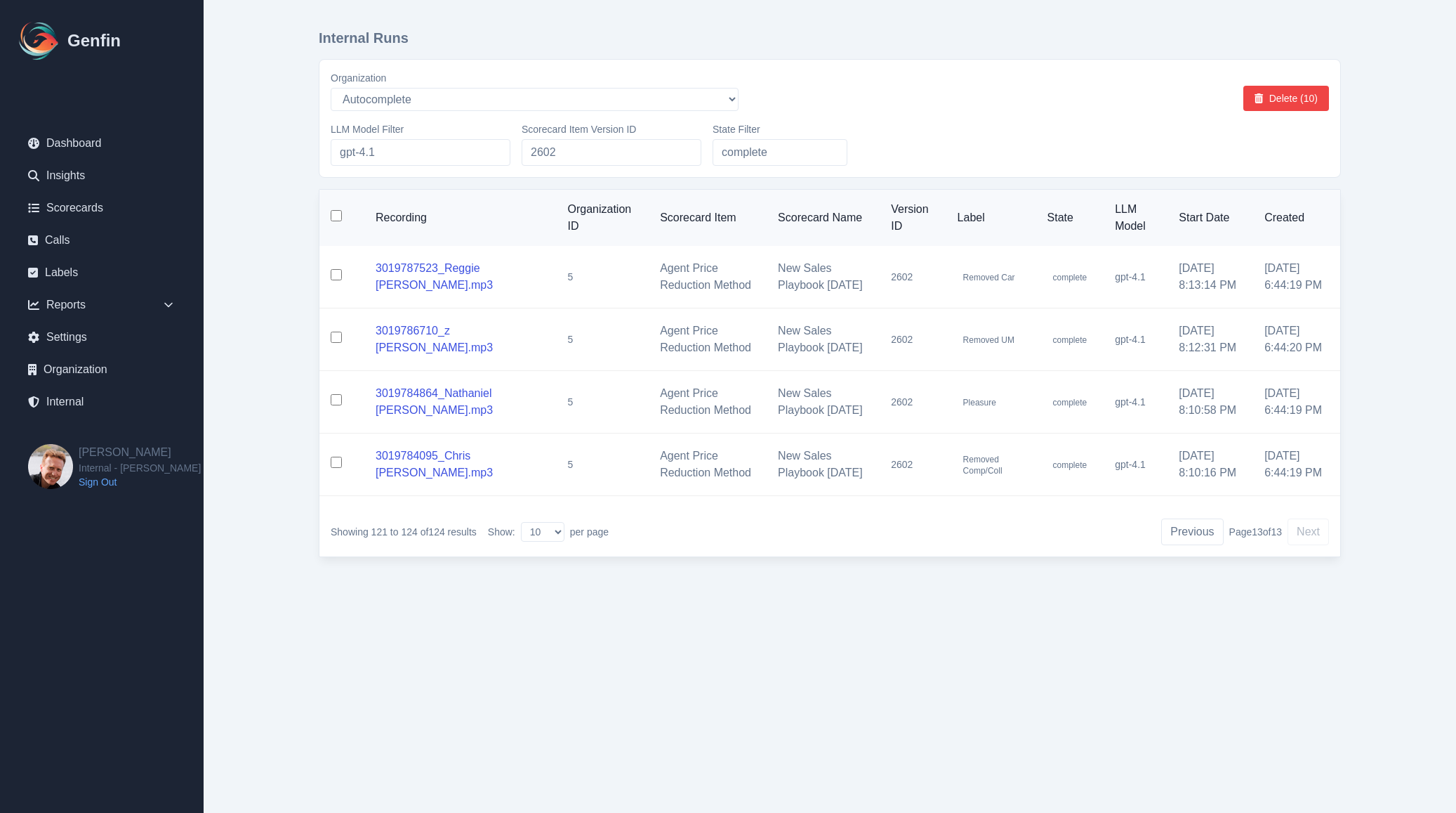
click at [339, 217] on input "checkbox" at bounding box center [337, 215] width 11 height 11
click at [1305, 96] on button "Delete (4)" at bounding box center [1289, 98] width 80 height 25
click at [1183, 545] on button "Previous" at bounding box center [1192, 532] width 62 height 26
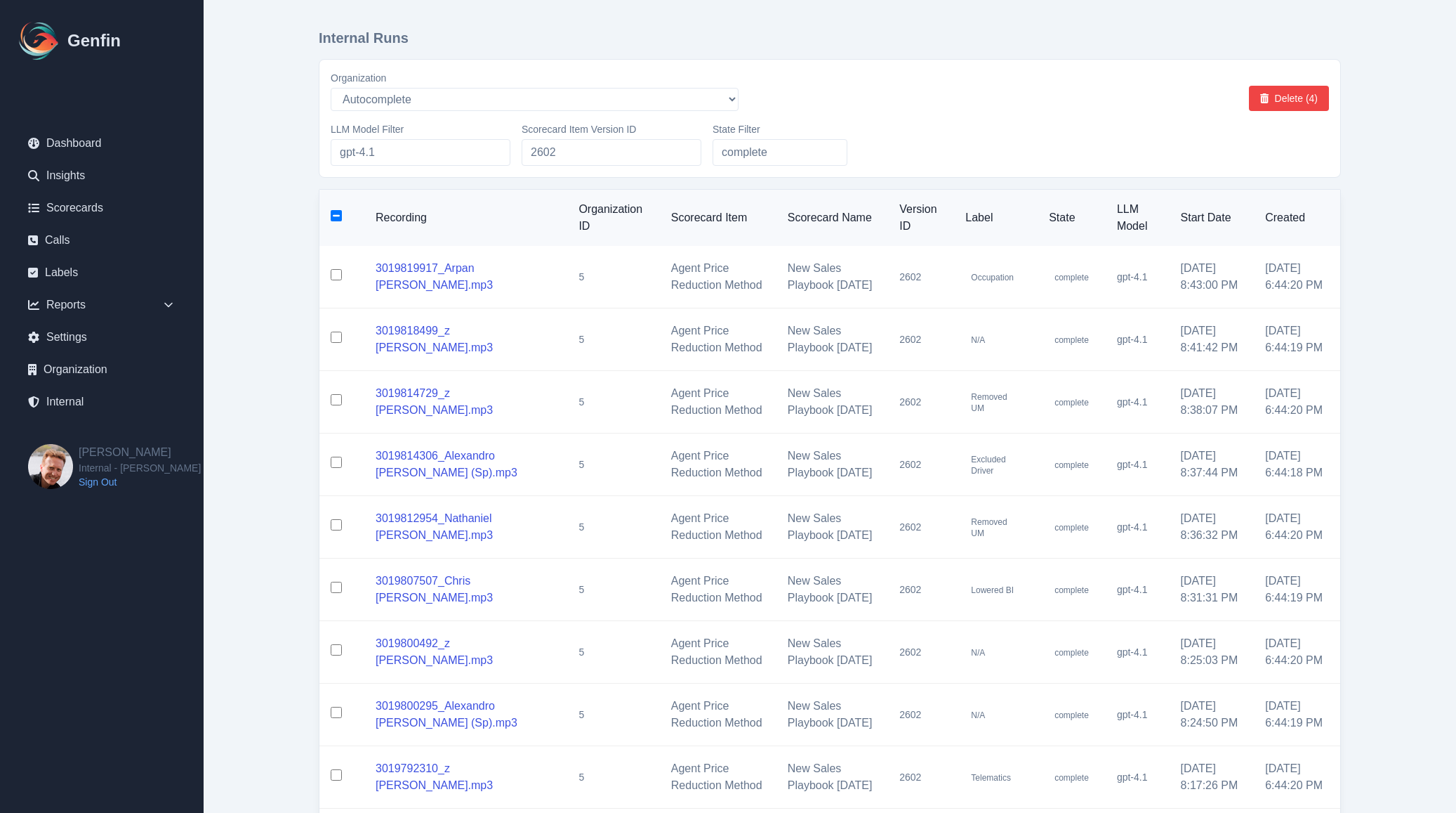
click at [1182, 558] on td "[DATE] 8:36:32 PM" at bounding box center [1211, 527] width 85 height 62
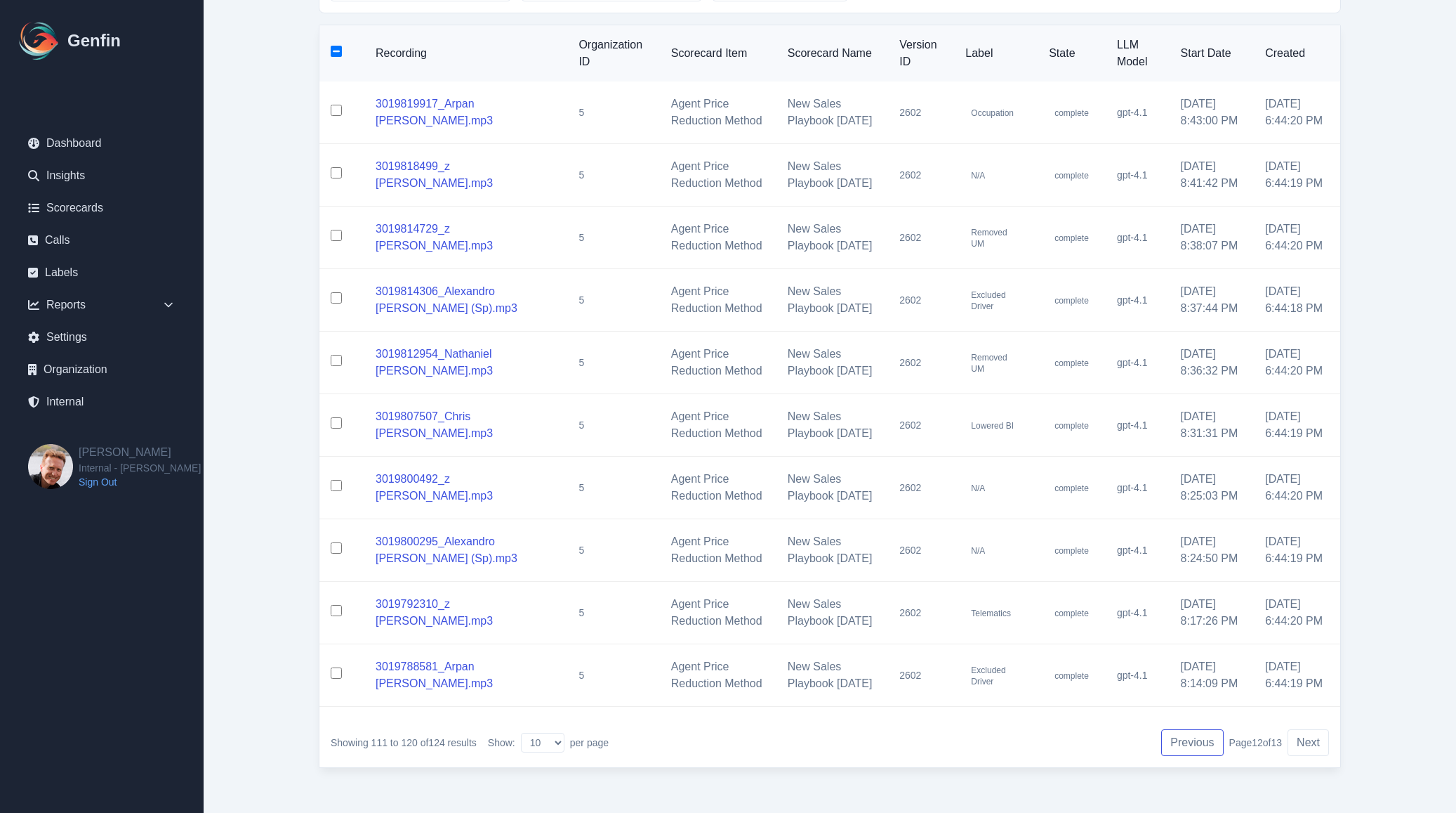
click at [1180, 741] on button "Previous" at bounding box center [1192, 742] width 62 height 26
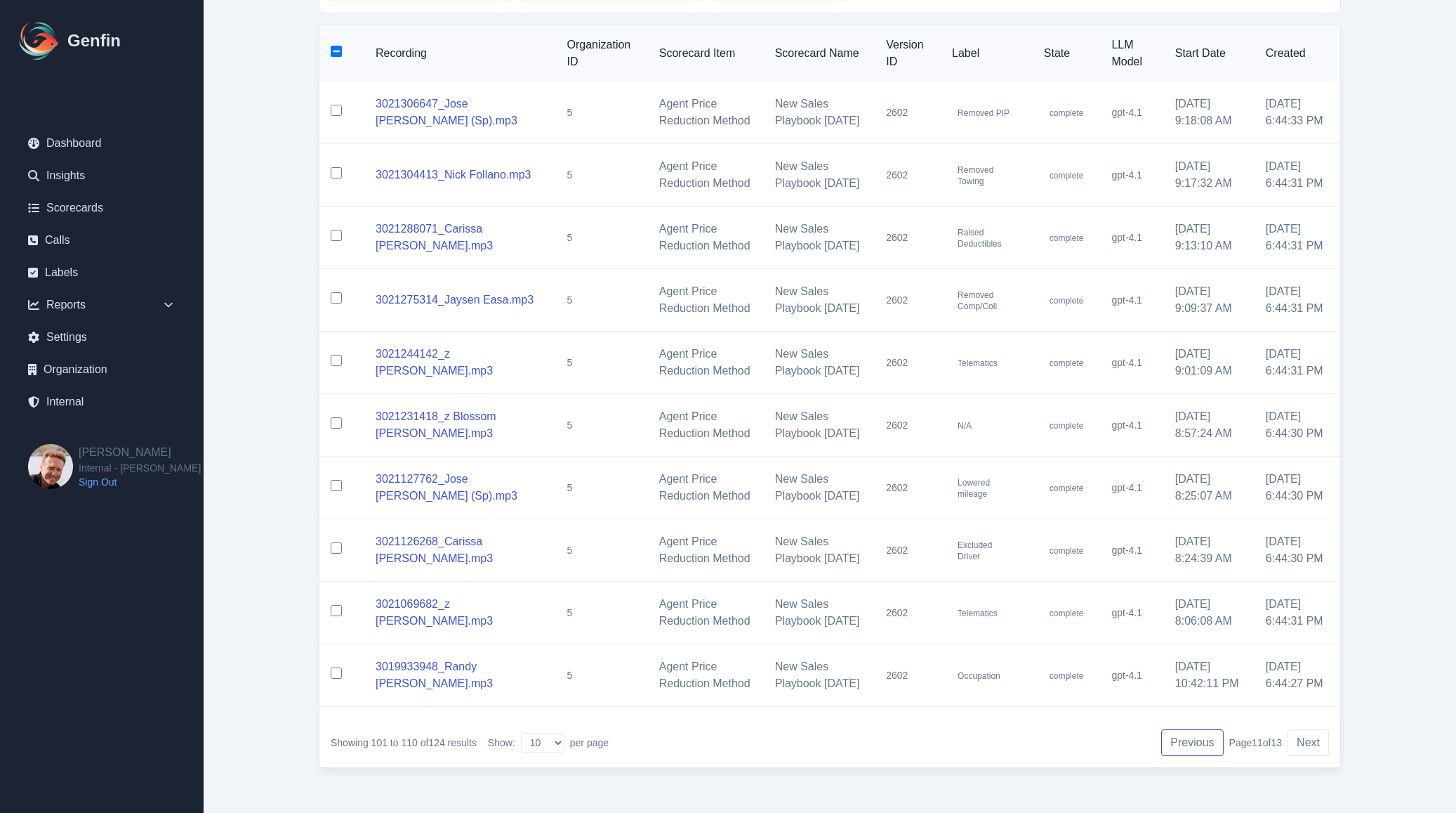
scroll to position [336, 0]
click at [1183, 739] on button "Previous" at bounding box center [1192, 742] width 62 height 26
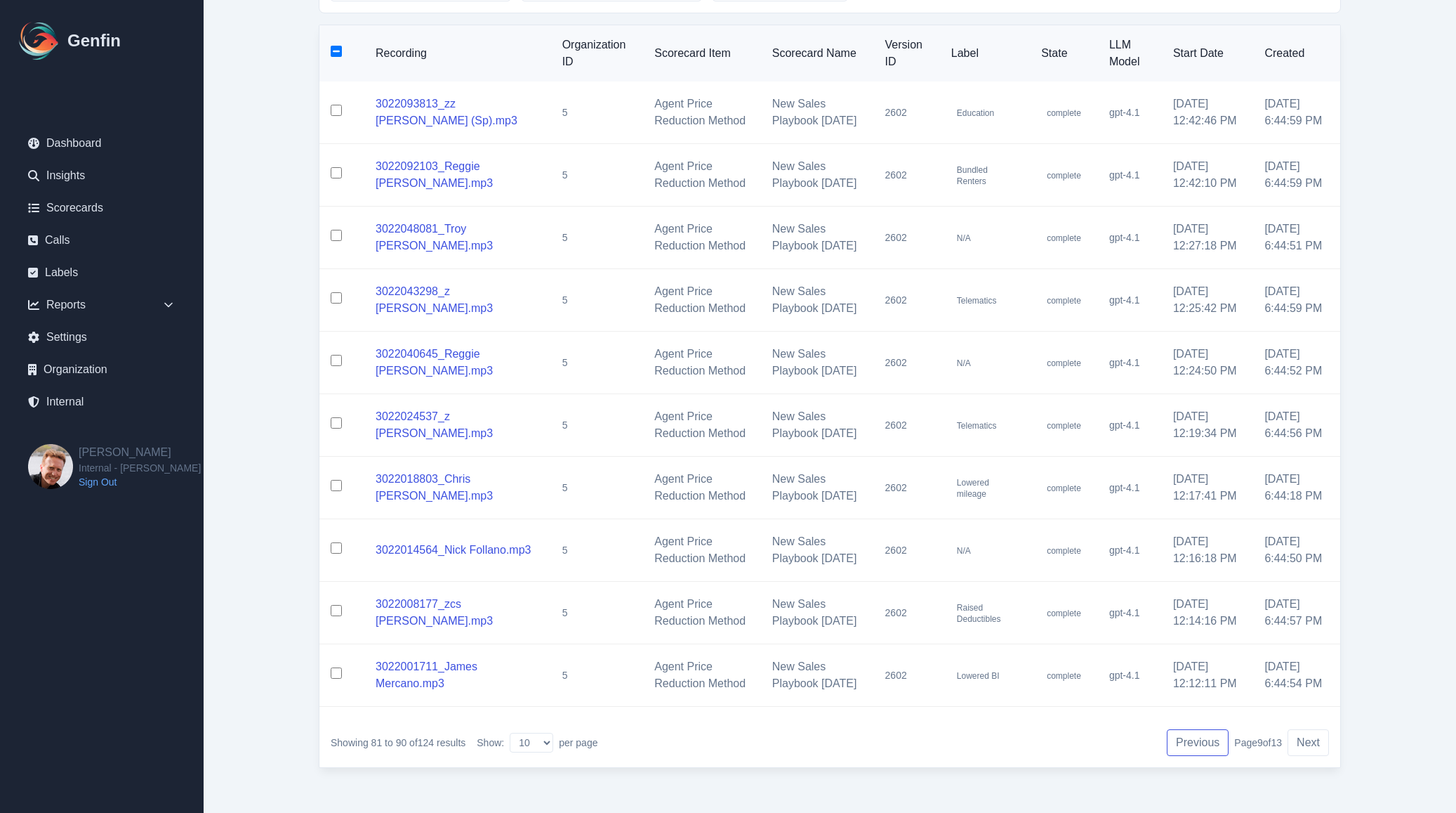
click at [1183, 739] on button "Previous" at bounding box center [1197, 742] width 62 height 26
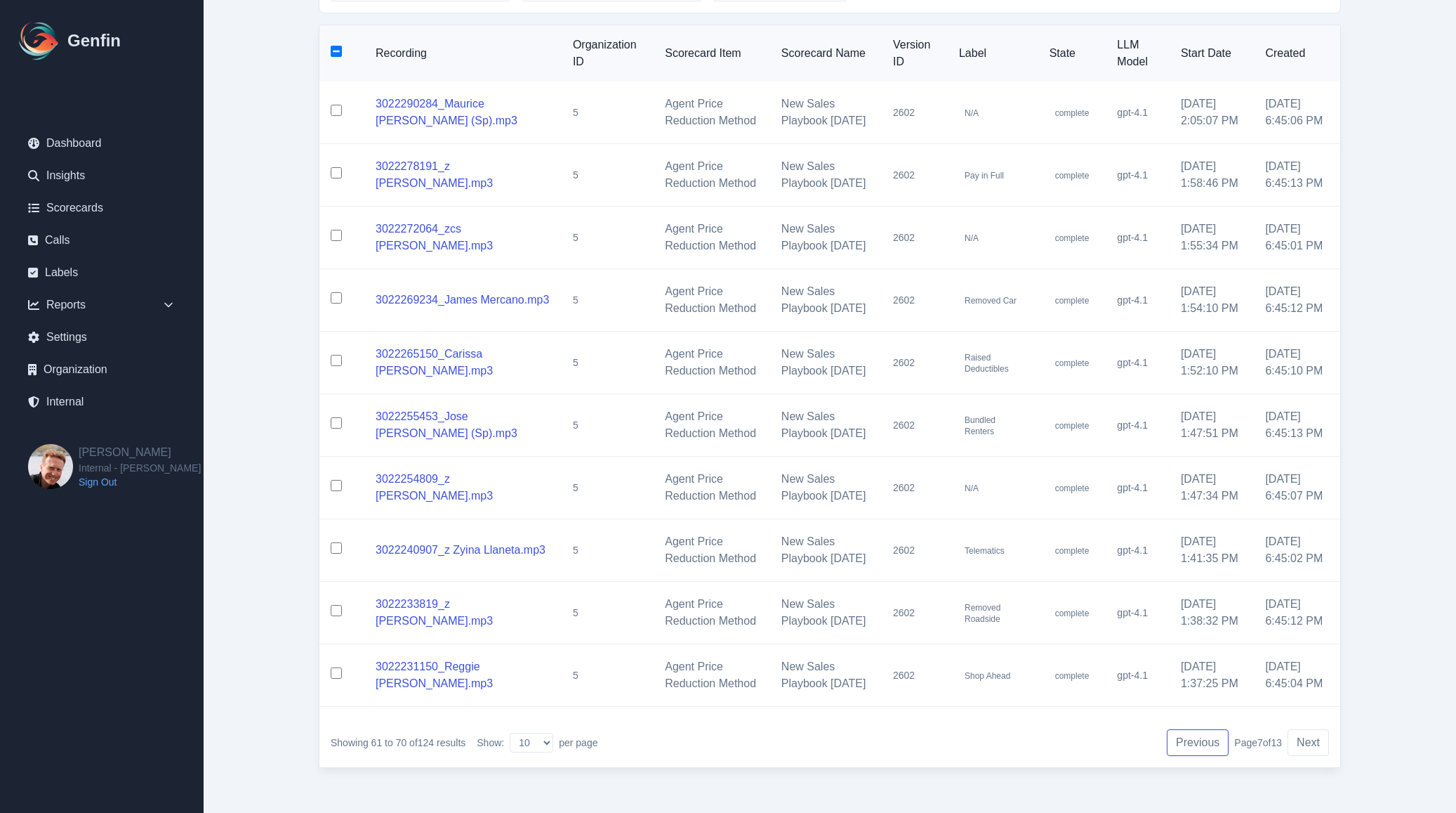
click at [1183, 739] on button "Previous" at bounding box center [1197, 742] width 62 height 26
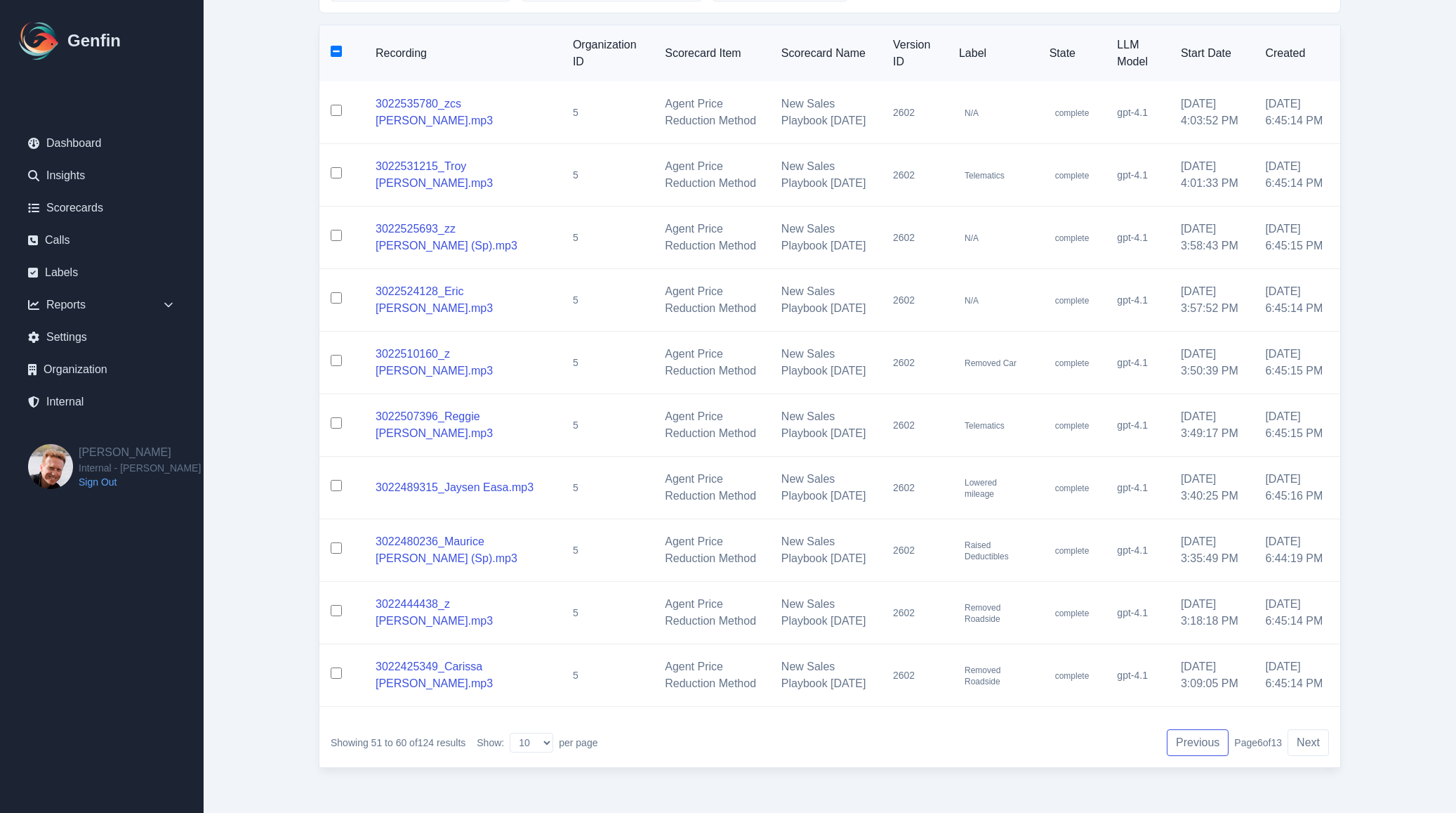
click at [1183, 739] on button "Previous" at bounding box center [1197, 742] width 62 height 26
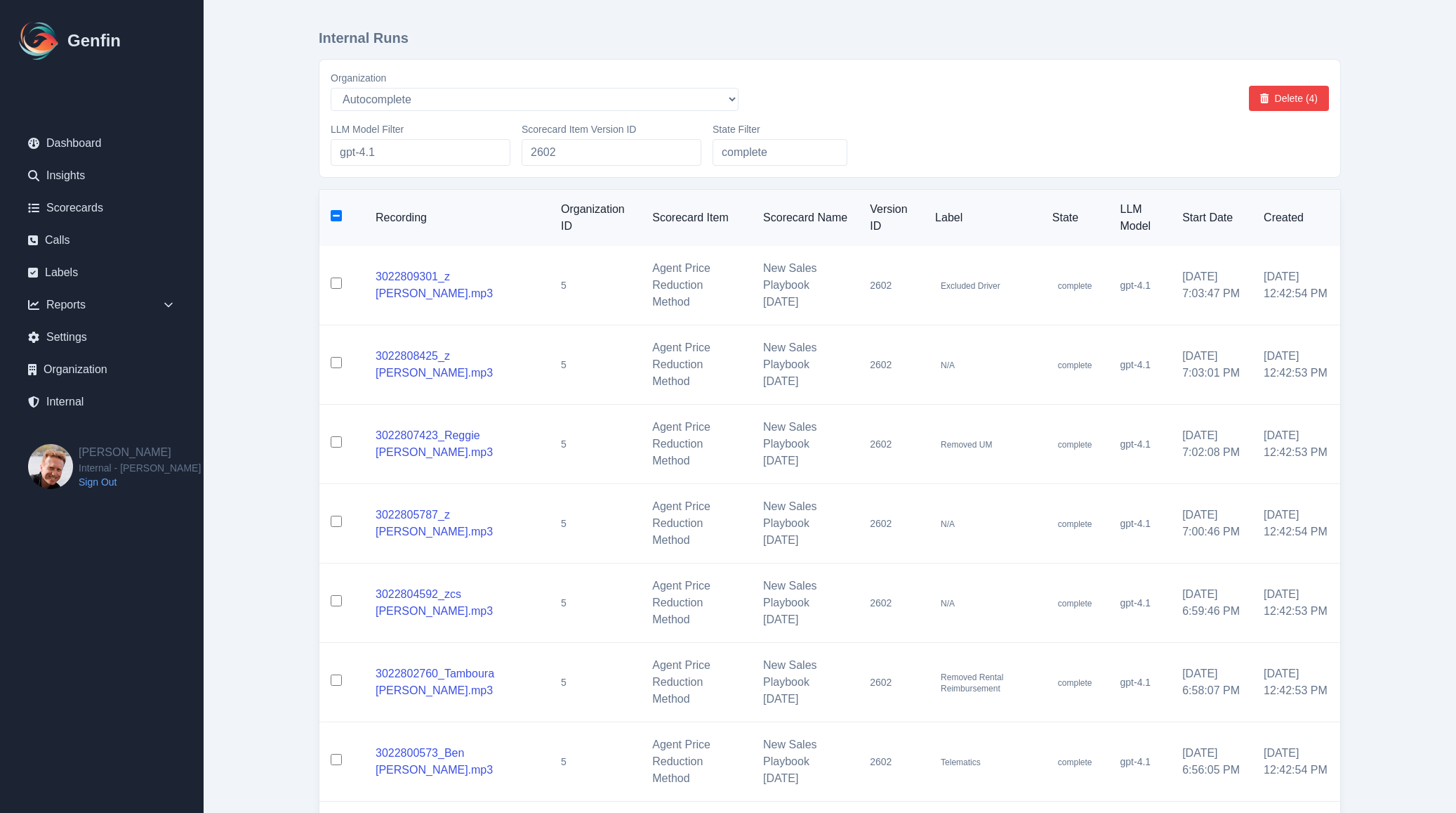
click at [339, 220] on input "checkbox" at bounding box center [337, 215] width 11 height 11
click at [339, 217] on input "checkbox" at bounding box center [337, 215] width 11 height 11
click at [335, 287] on input "checkbox" at bounding box center [337, 283] width 11 height 11
